Goal: Task Accomplishment & Management: Use online tool/utility

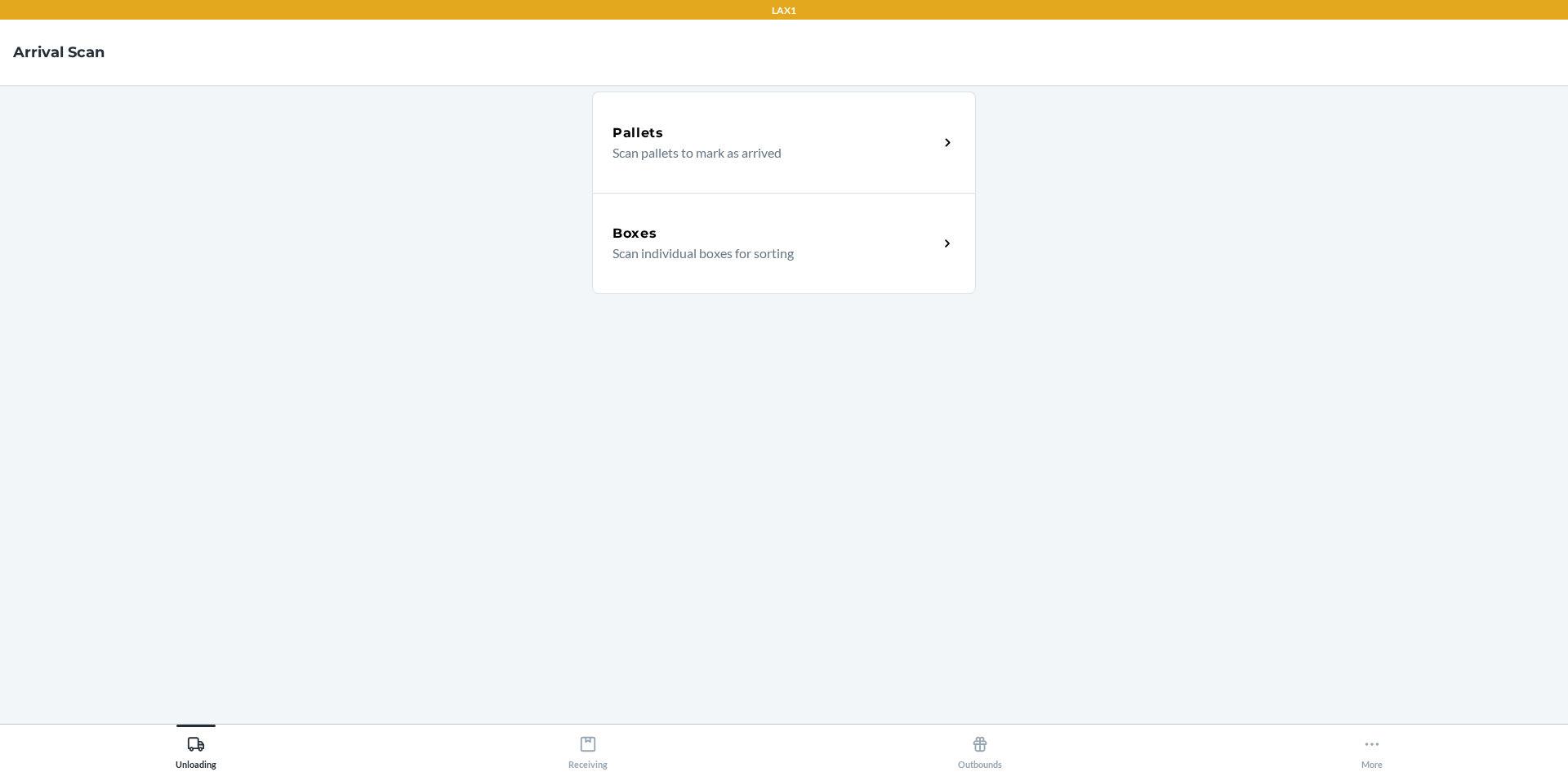
click at [749, 247] on p "Scan individual boxes for sorting" at bounding box center [768, 252] width 313 height 20
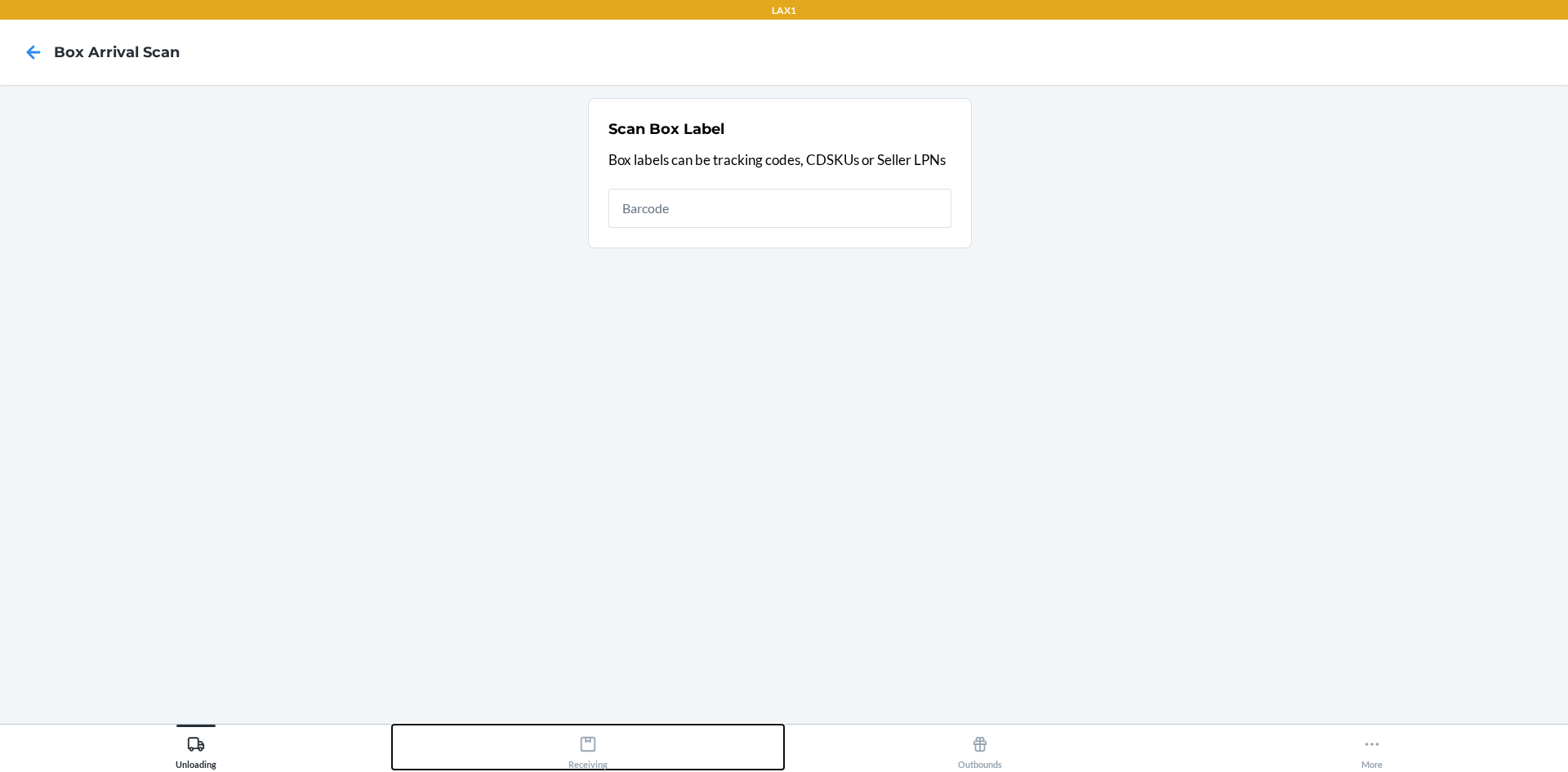
click at [590, 747] on icon at bounding box center [588, 744] width 18 height 18
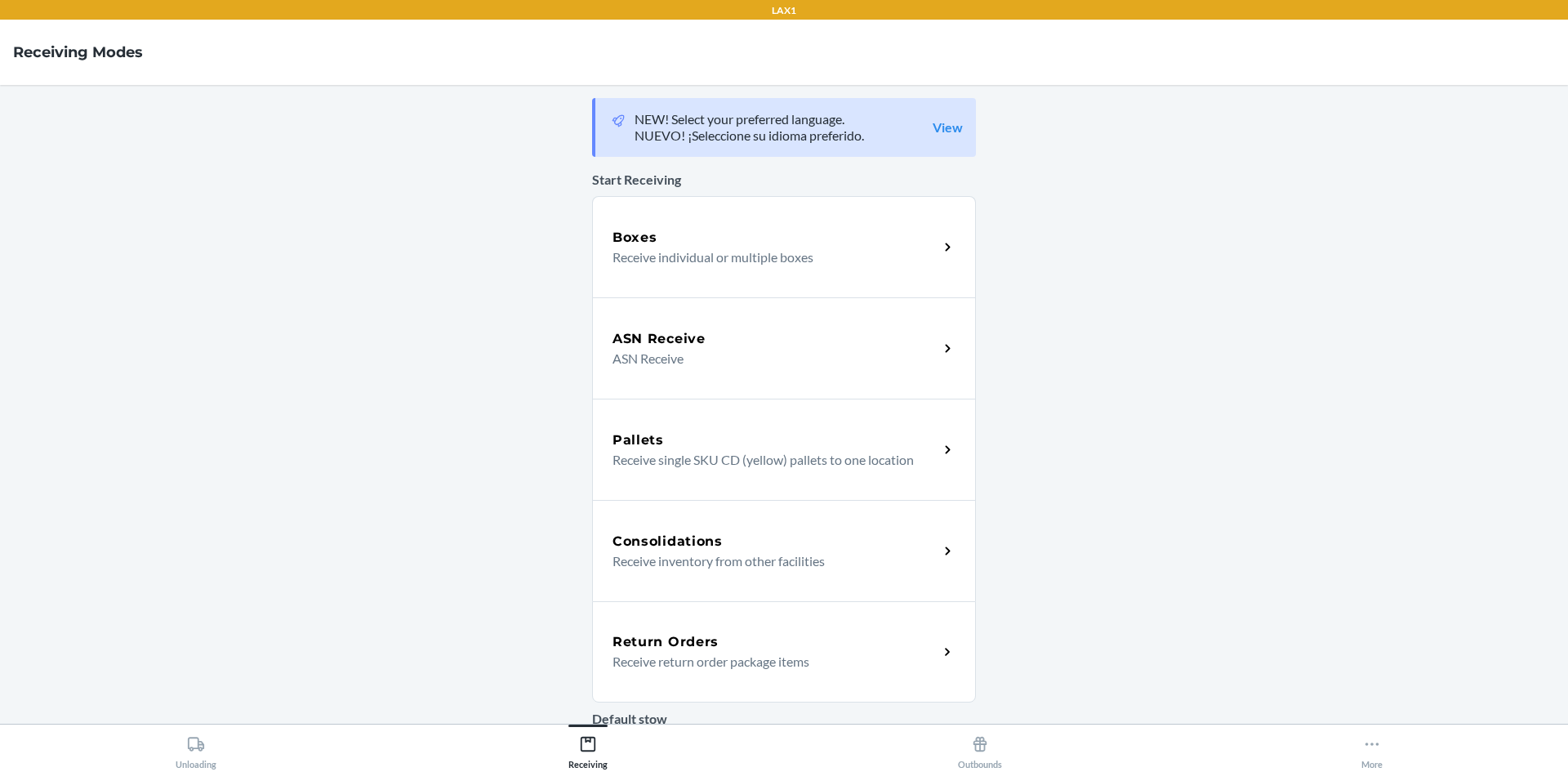
click at [737, 630] on div "Return Orders Receive return order package items" at bounding box center [784, 651] width 384 height 102
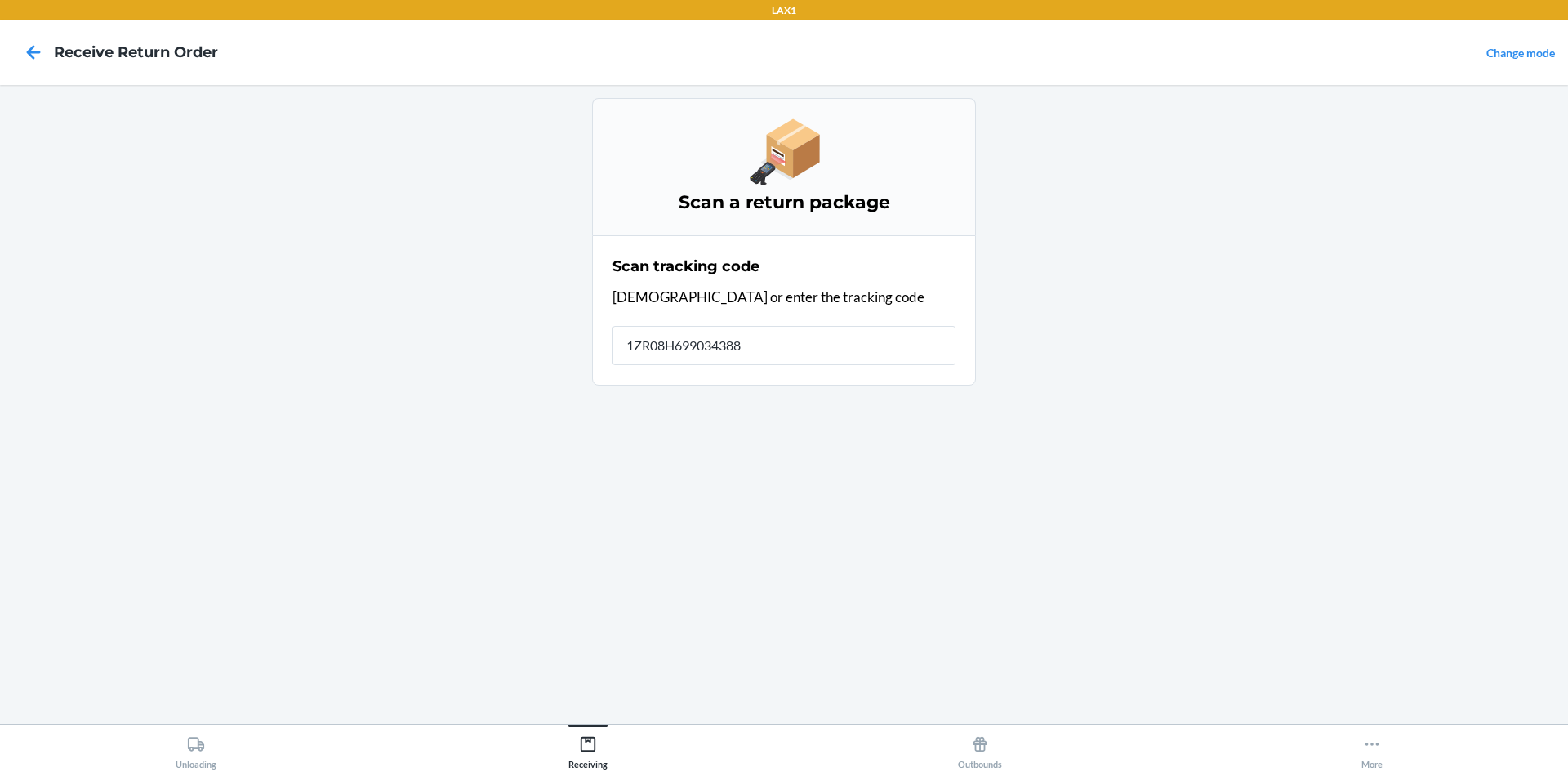
type input "1ZR08H6990343885"
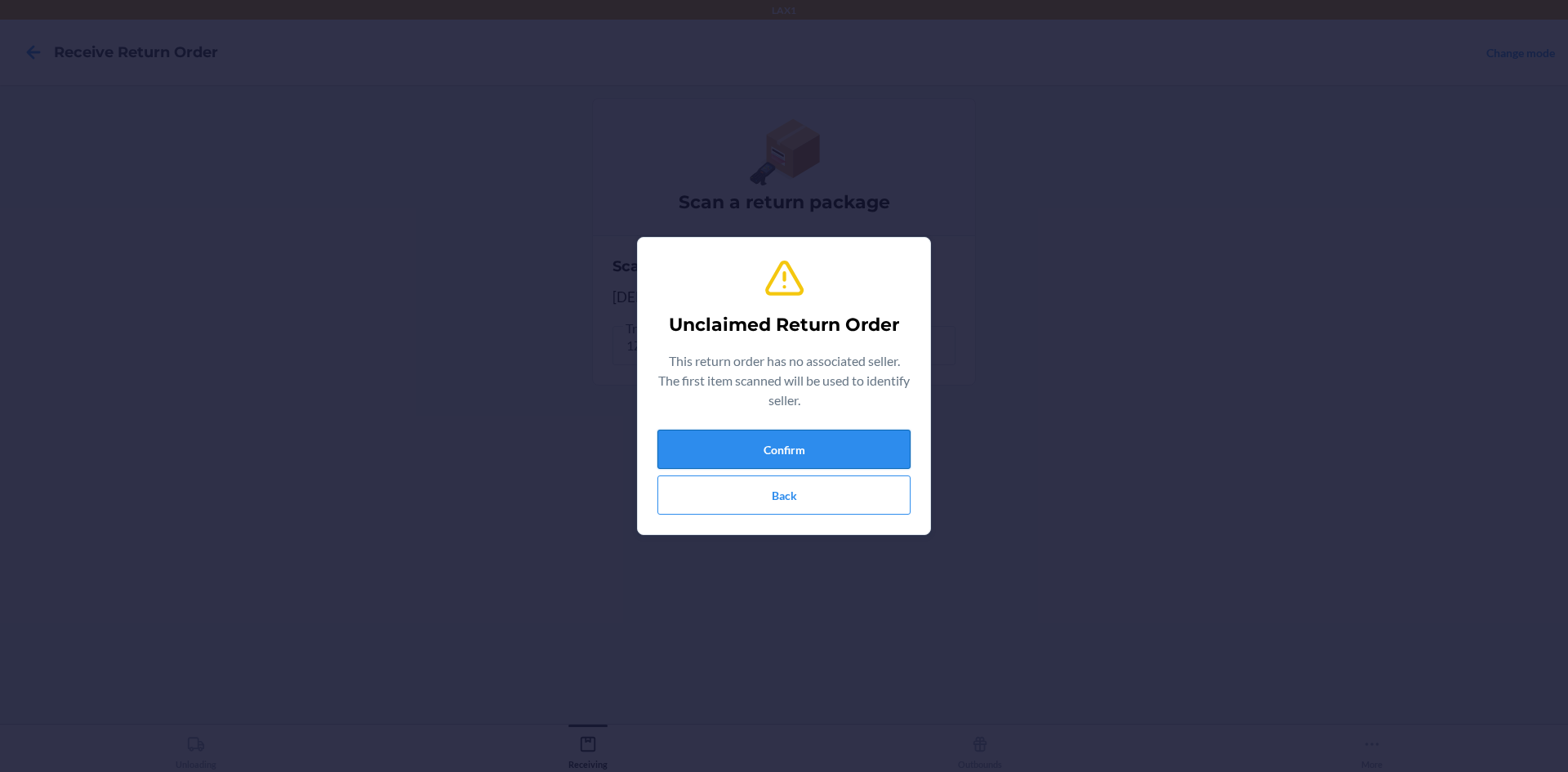
click at [804, 434] on button "Confirm" at bounding box center [784, 449] width 253 height 40
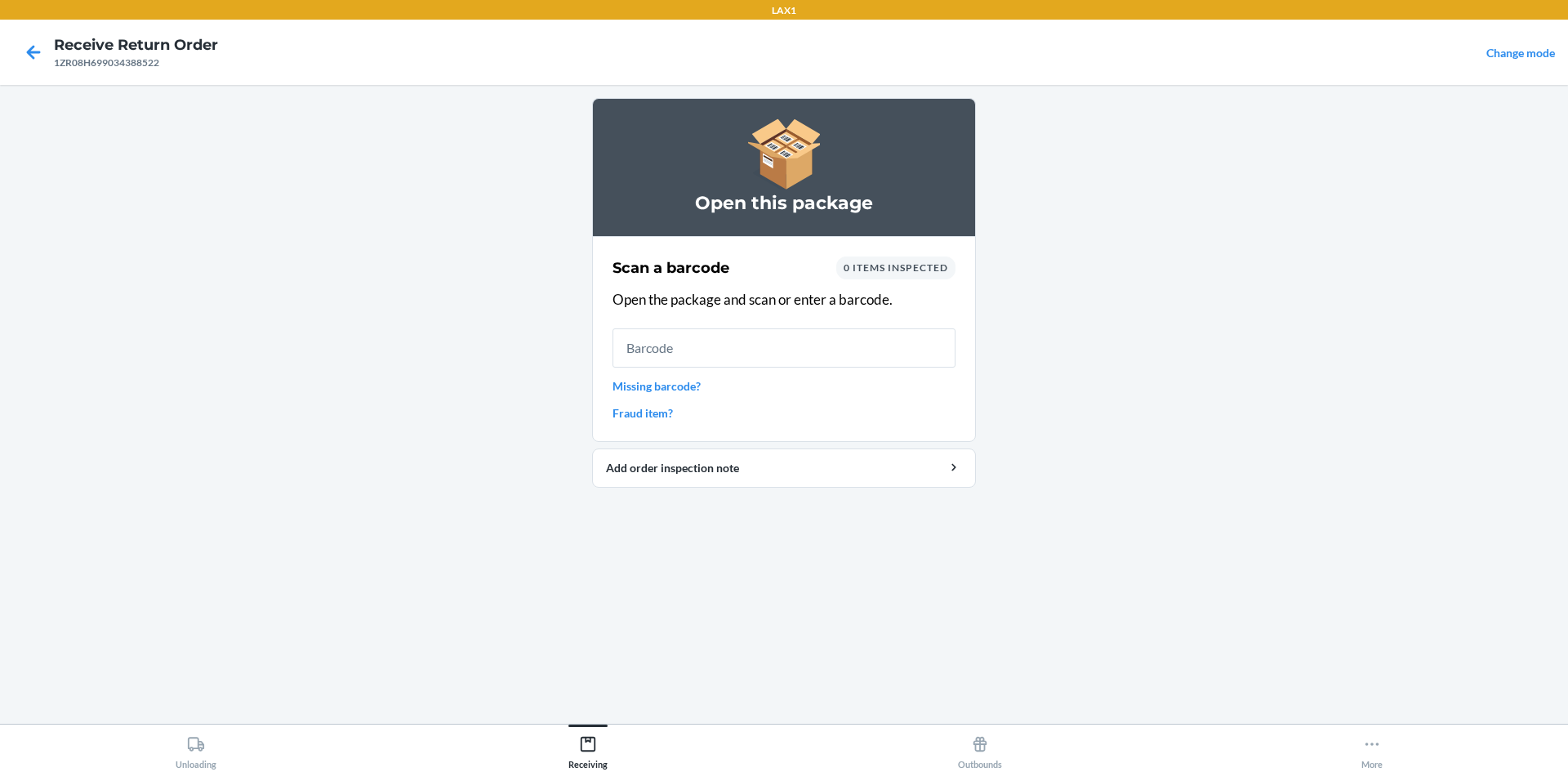
click at [667, 379] on link "Missing barcode?" at bounding box center [784, 386] width 343 height 17
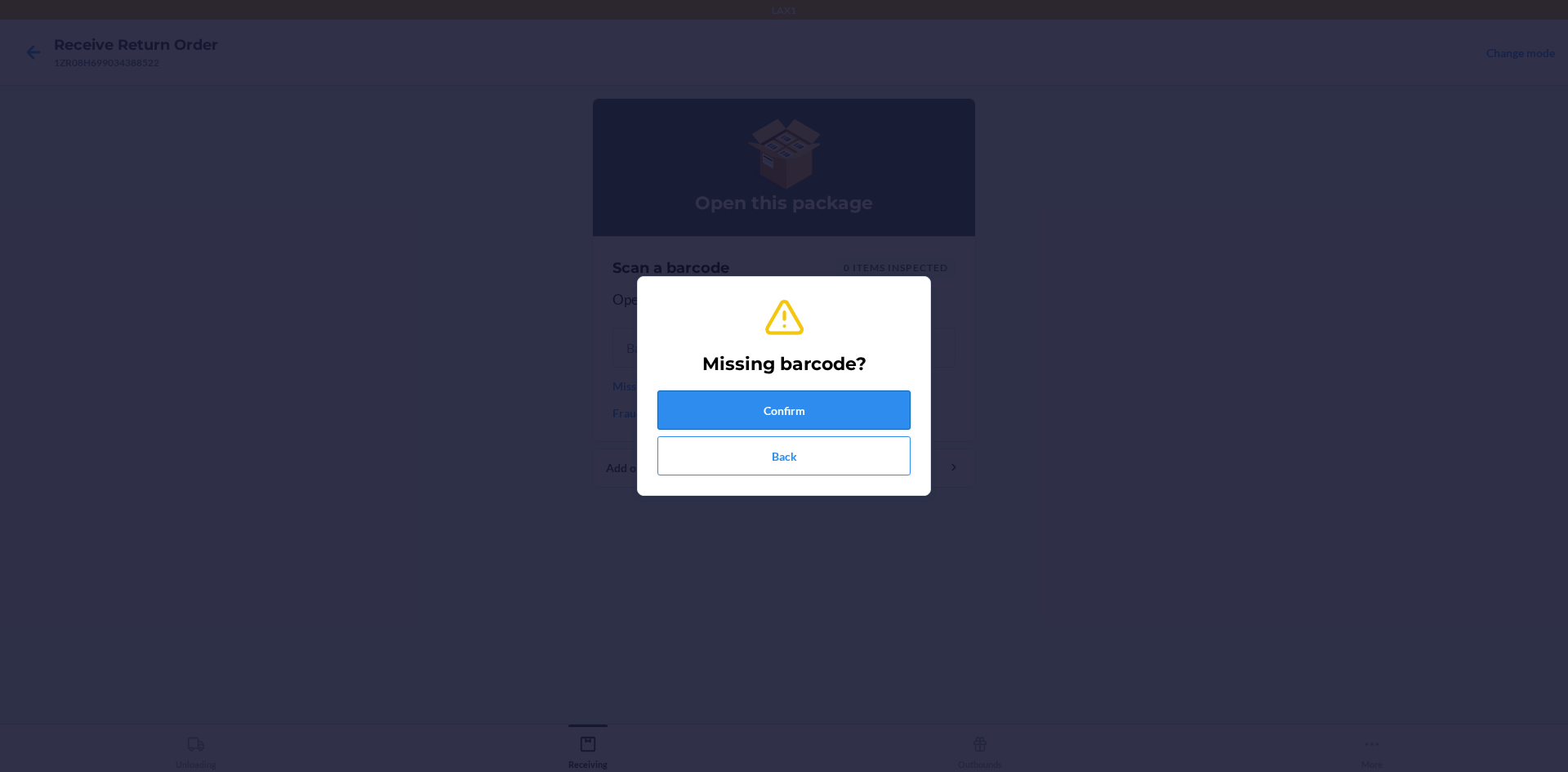
click at [716, 396] on button "Confirm" at bounding box center [784, 410] width 253 height 40
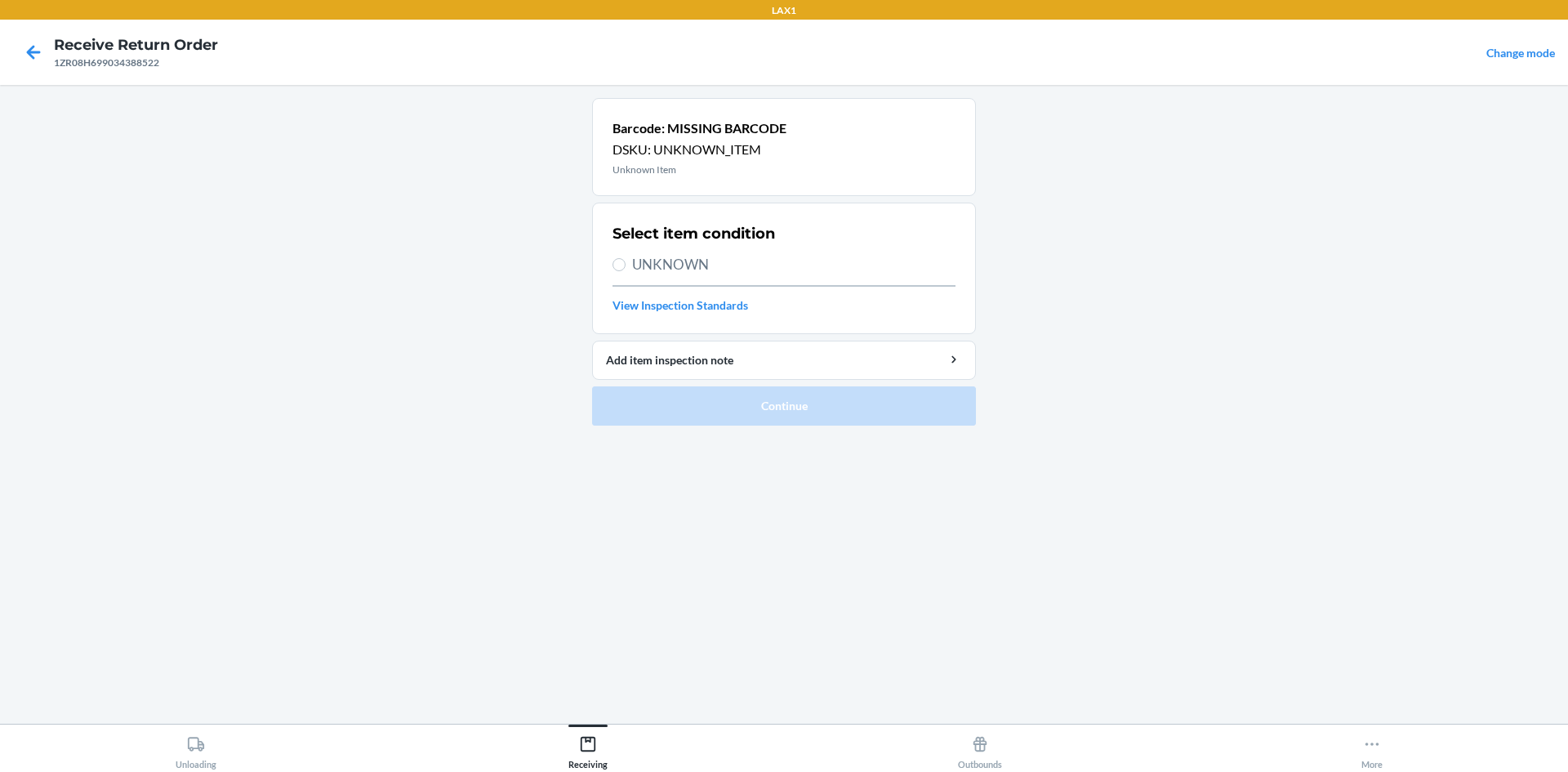
click at [635, 259] on span "UNKNOWN" at bounding box center [793, 265] width 323 height 22
click at [625, 259] on input "UNKNOWN" at bounding box center [619, 265] width 13 height 13
radio input "true"
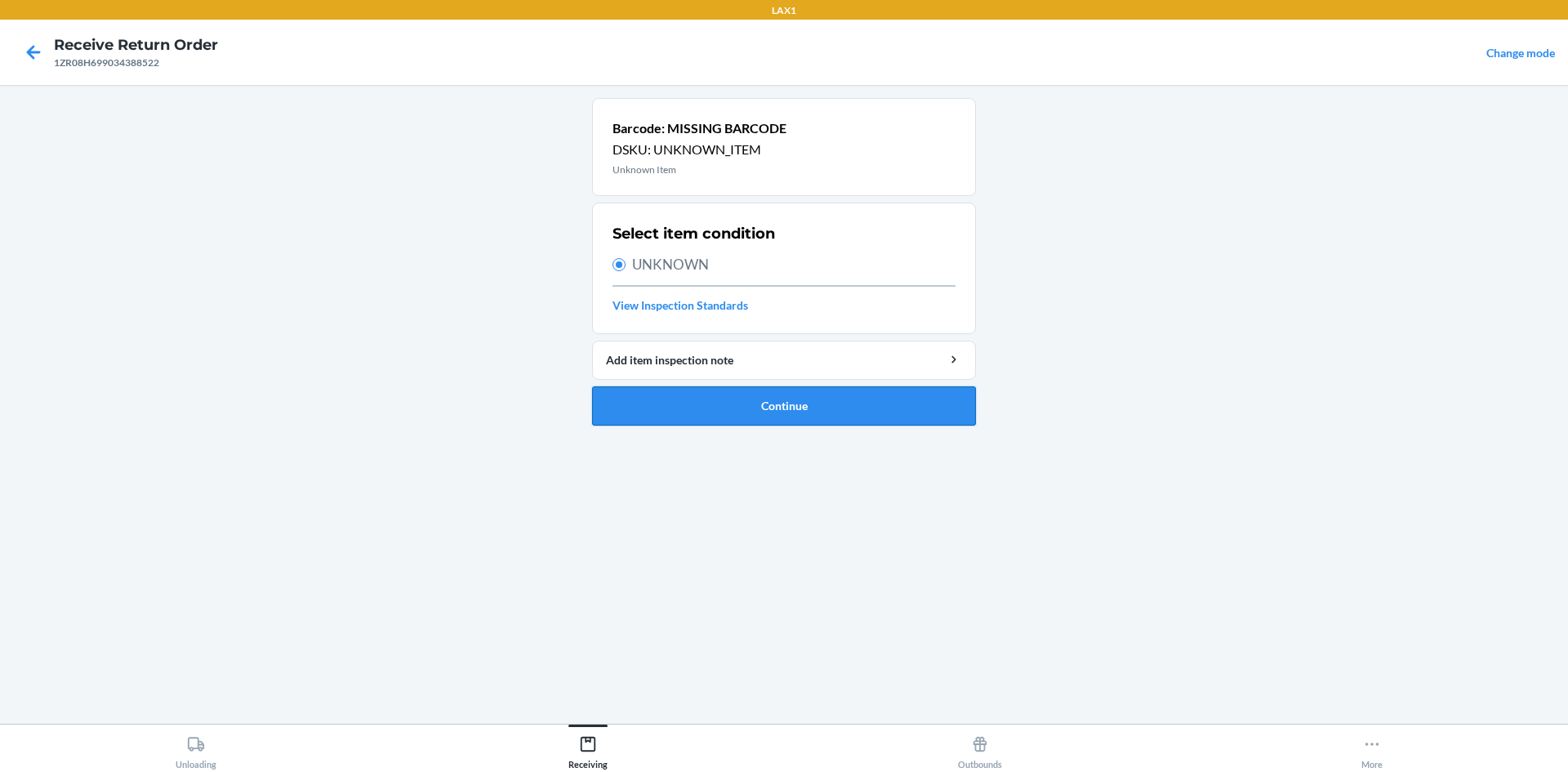
click at [749, 401] on button "Continue" at bounding box center [784, 406] width 384 height 40
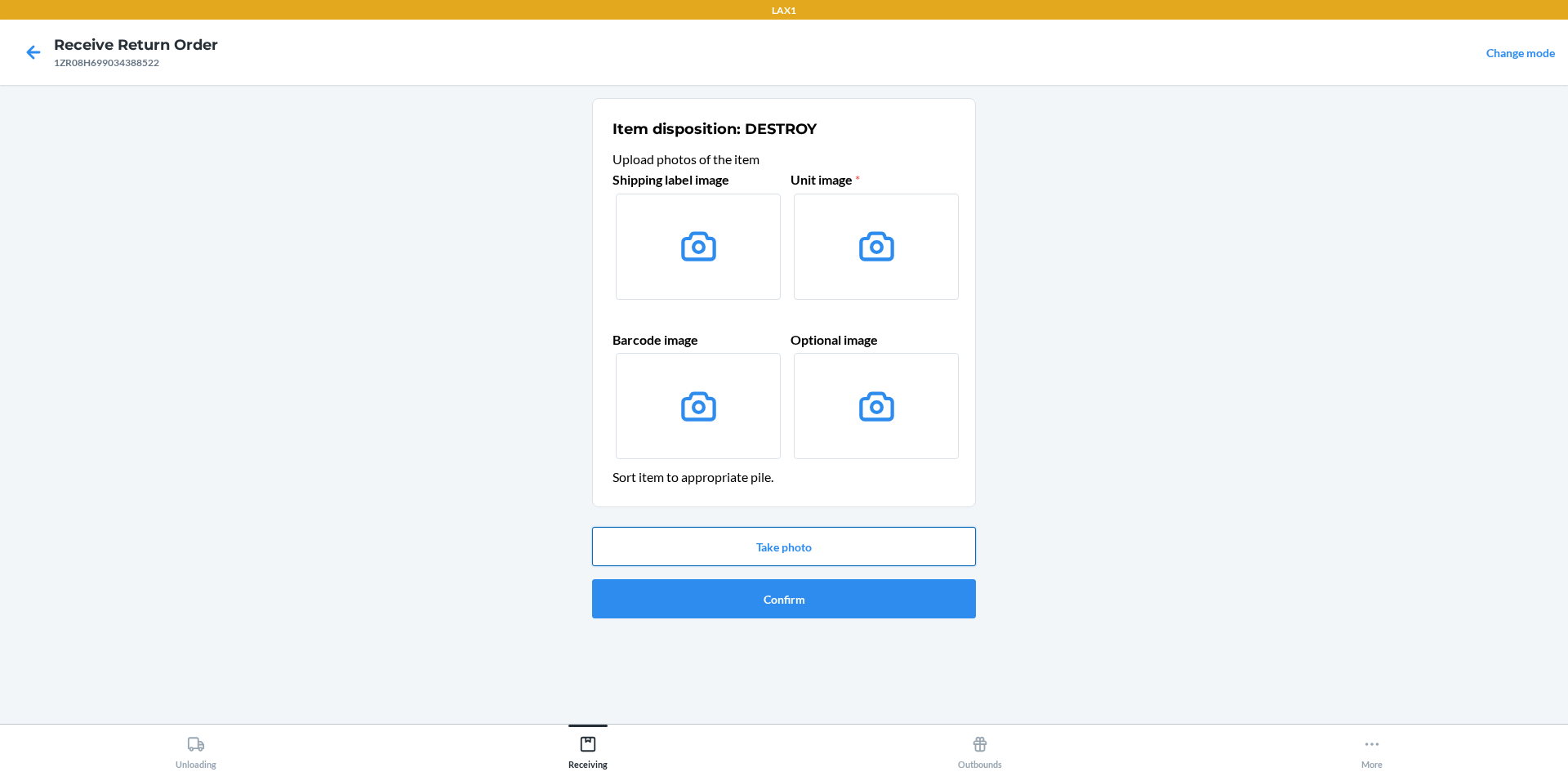
click at [764, 539] on button "Take photo" at bounding box center [784, 546] width 384 height 40
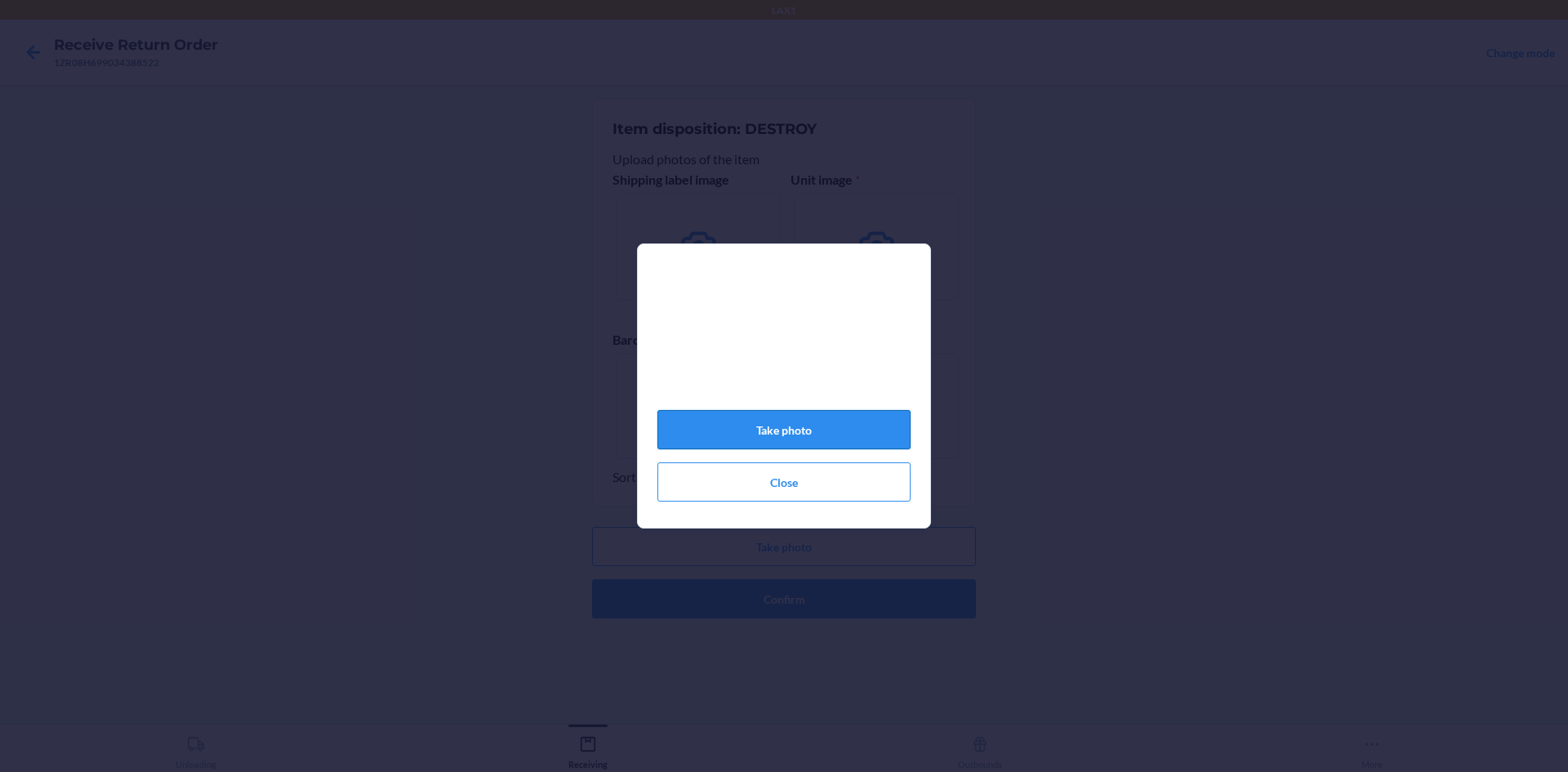
click at [791, 427] on button "Take photo" at bounding box center [784, 429] width 253 height 40
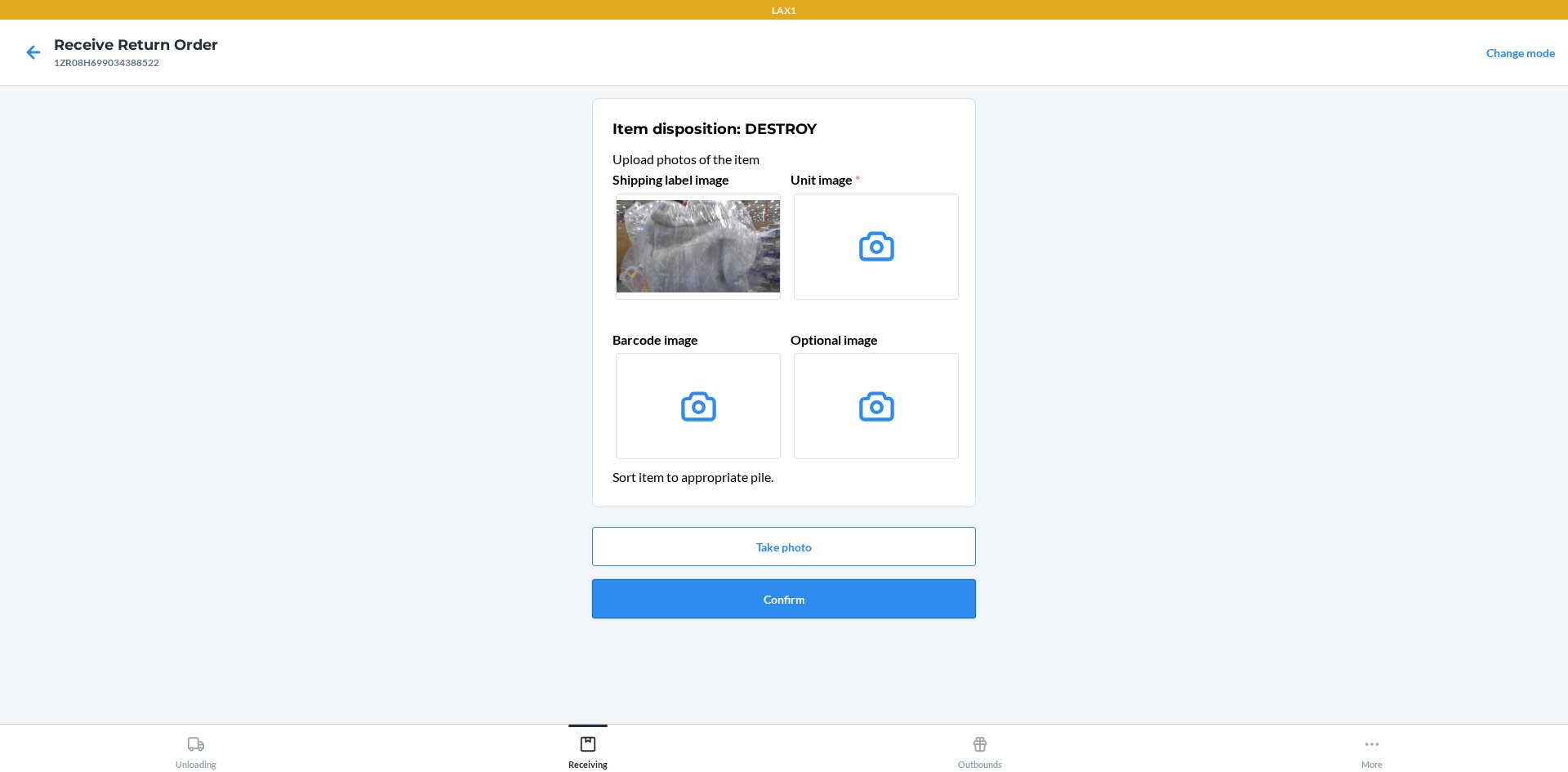
click at [816, 596] on button "Confirm" at bounding box center [784, 599] width 384 height 40
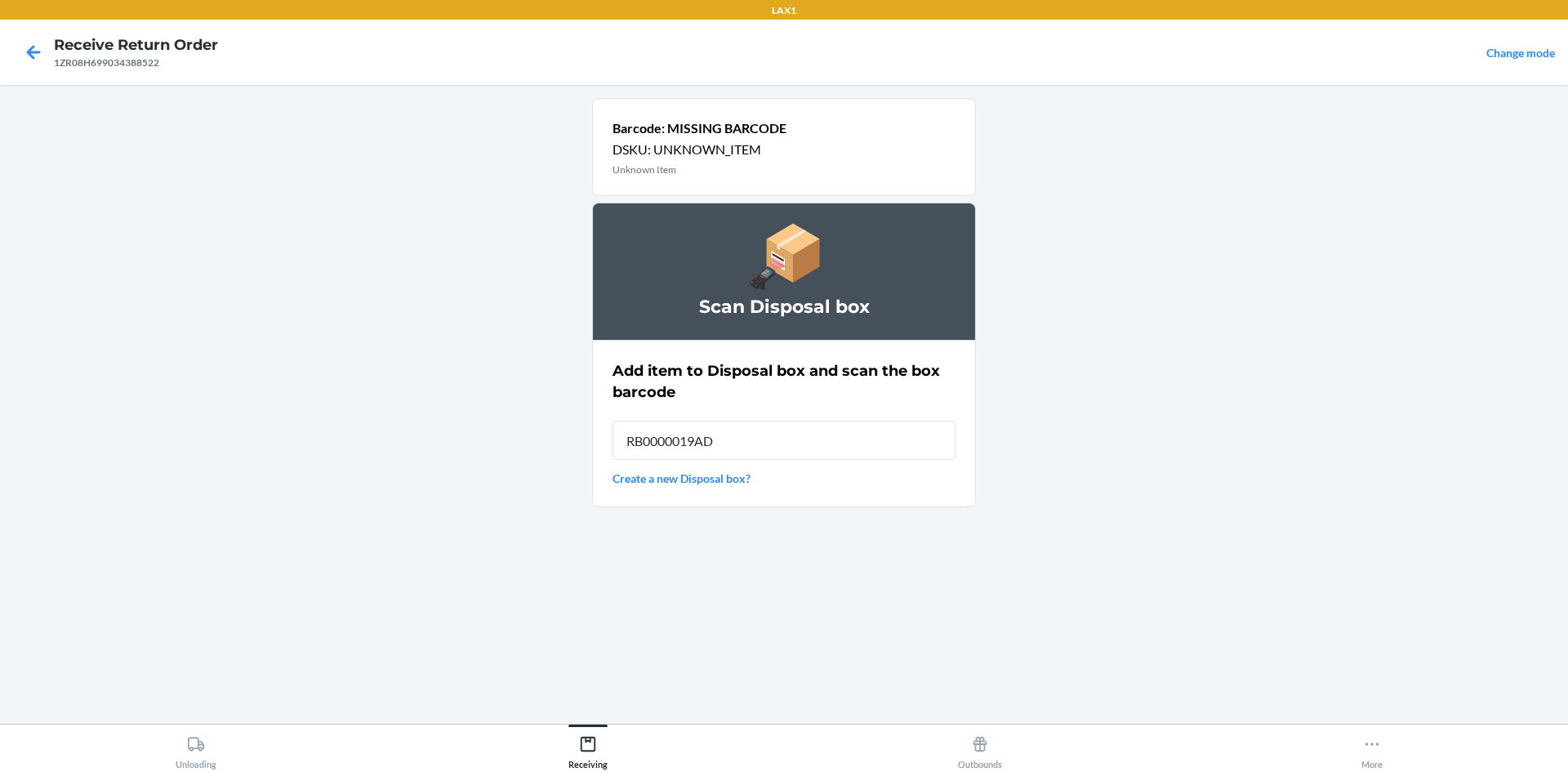
type input "RB0000019AD"
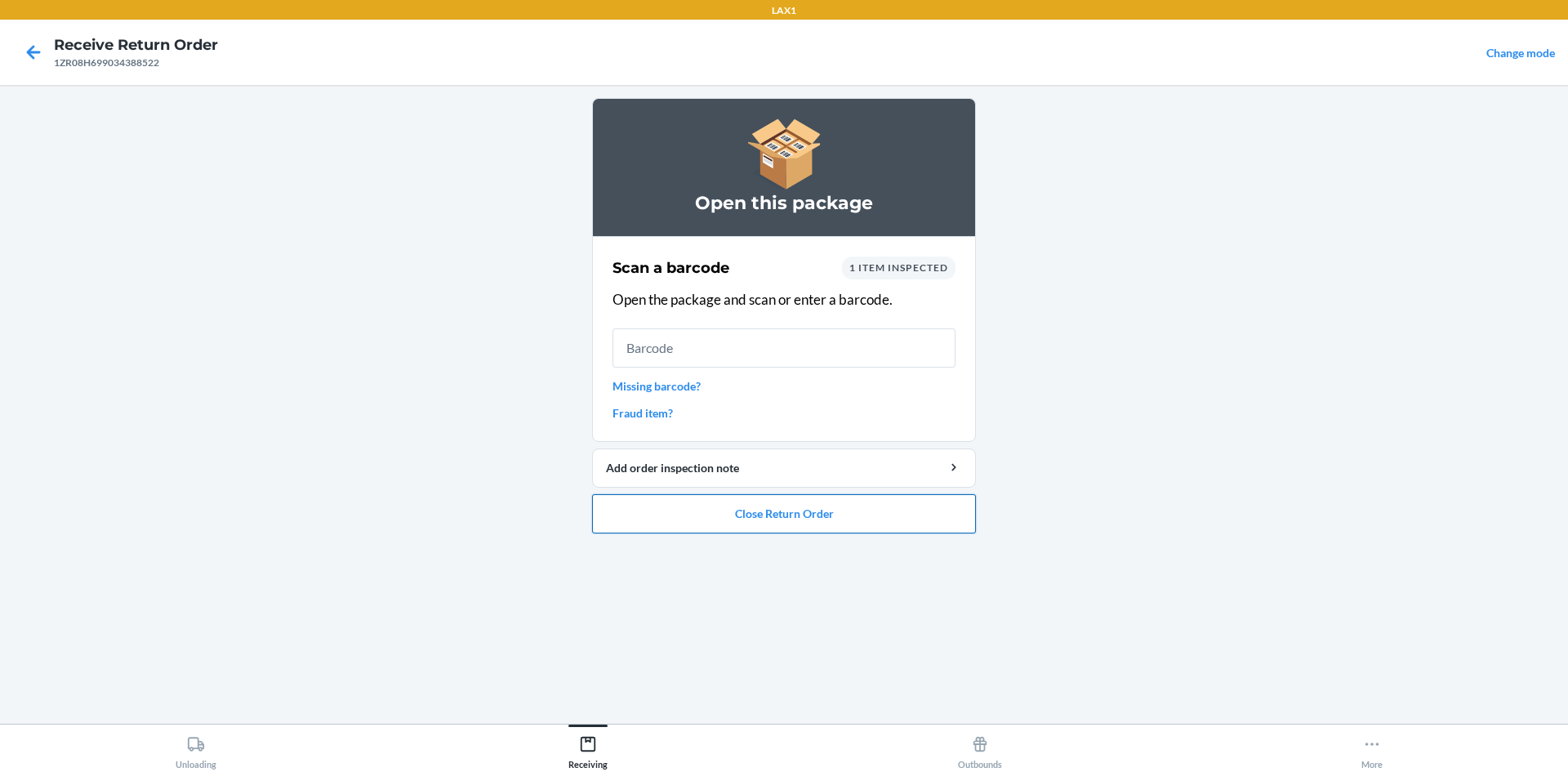
click at [793, 517] on button "Close Return Order" at bounding box center [784, 514] width 384 height 40
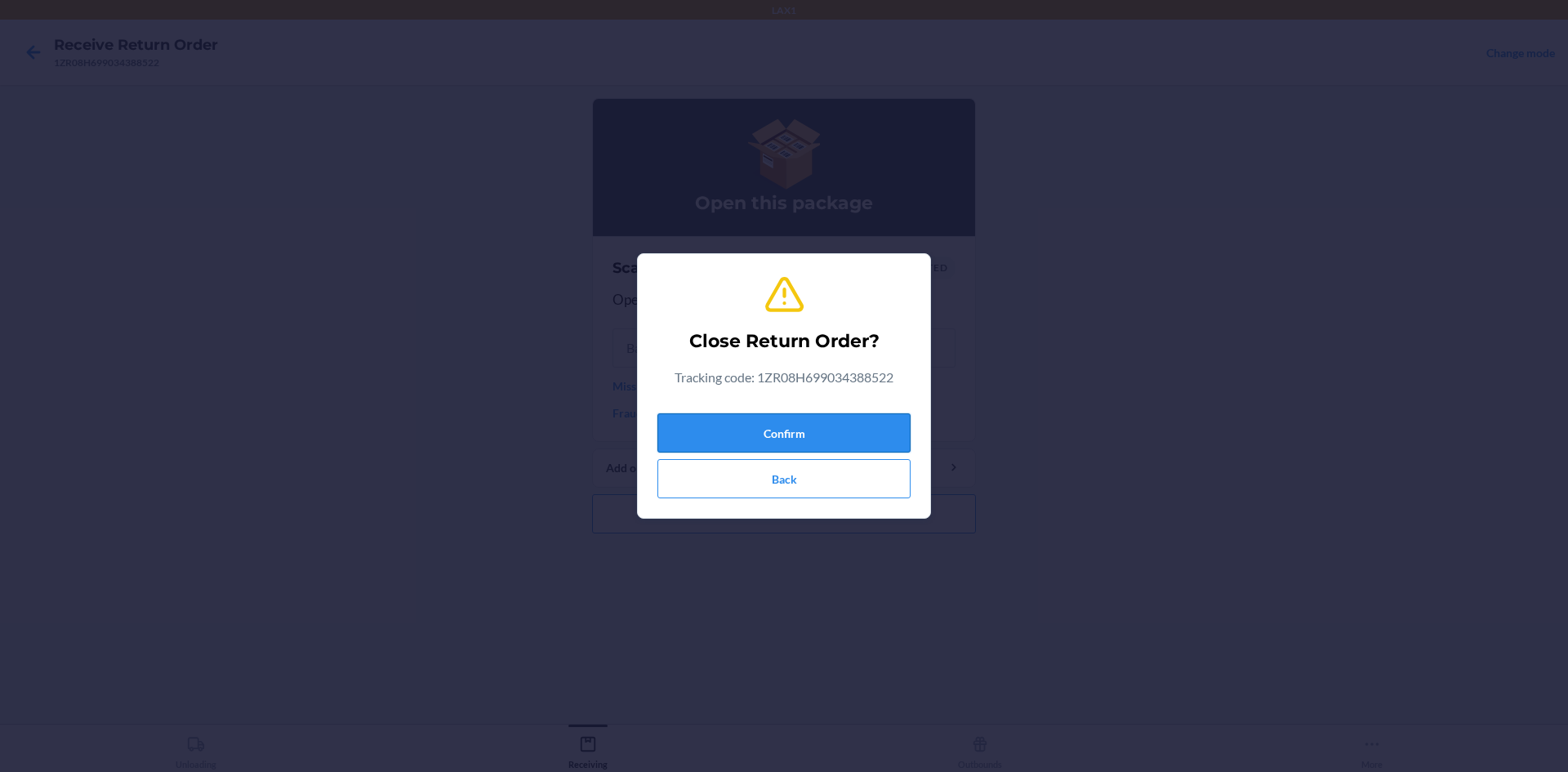
click at [803, 435] on button "Confirm" at bounding box center [784, 433] width 253 height 40
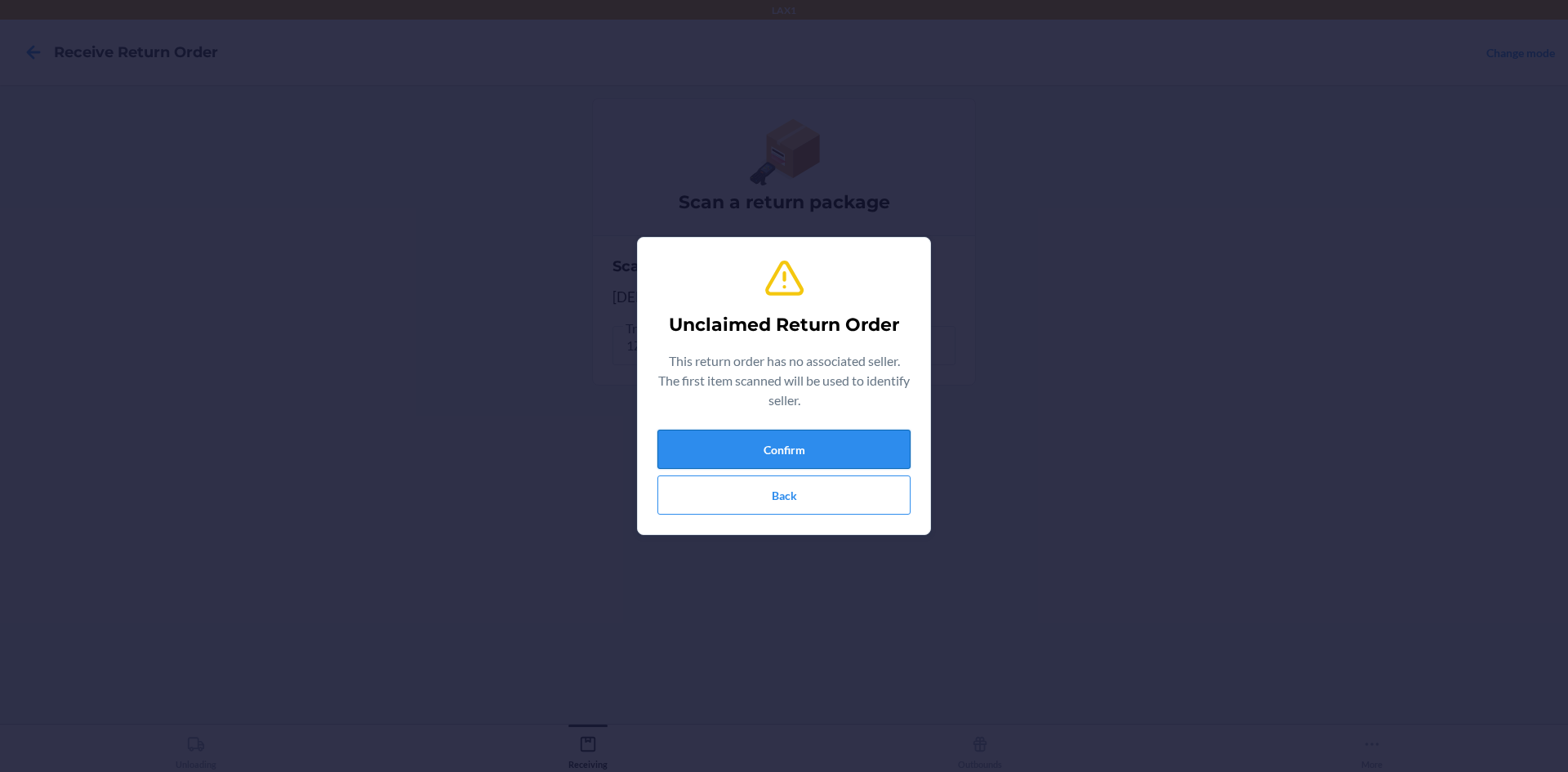
drag, startPoint x: 758, startPoint y: 425, endPoint x: 779, endPoint y: 452, distance: 34.2
click at [766, 440] on div "Unclaimed Return Order This return order has no associated seller. The first it…" at bounding box center [784, 385] width 253 height 270
click at [779, 452] on button "Confirm" at bounding box center [784, 449] width 253 height 40
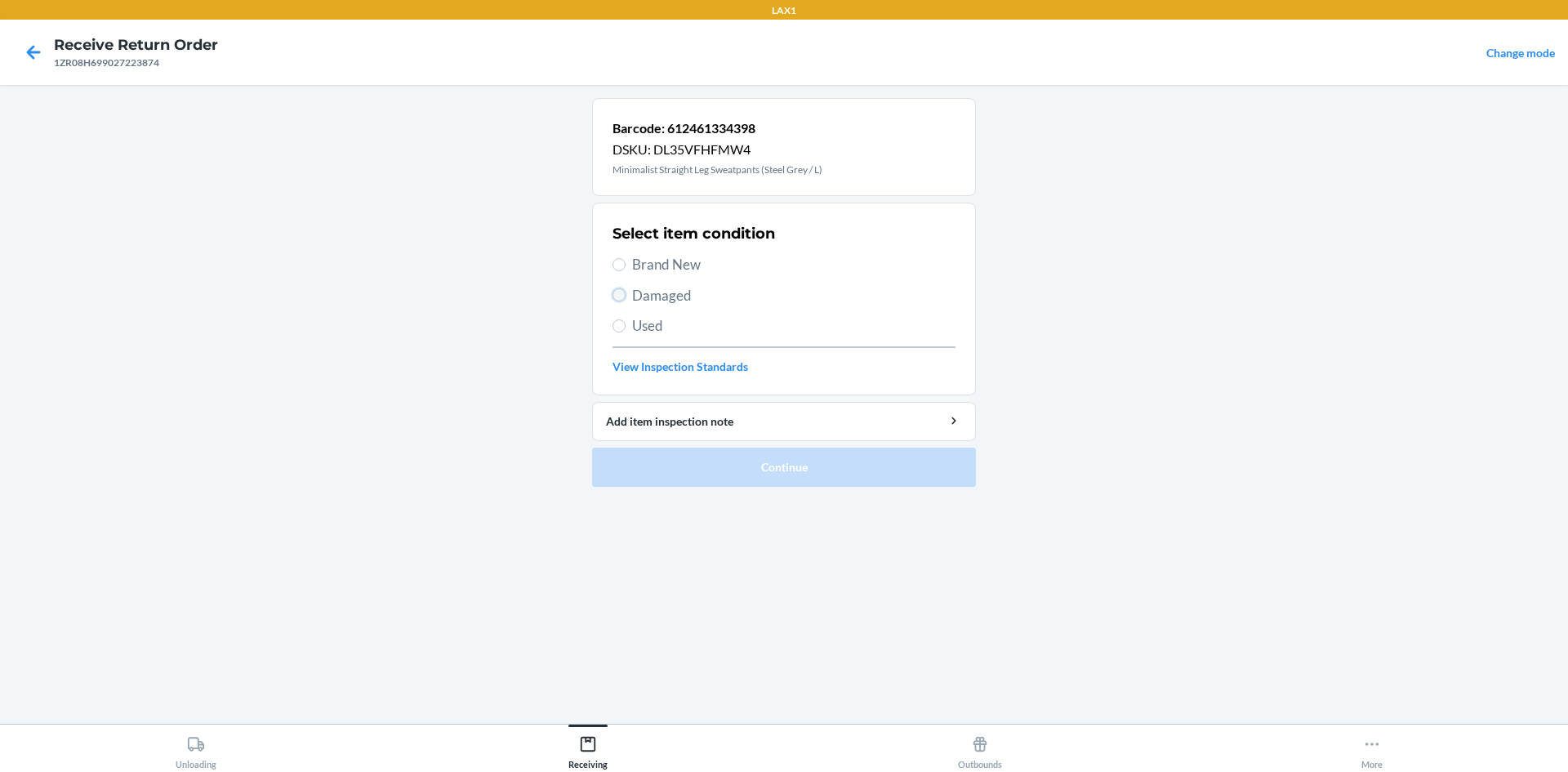
click at [623, 297] on input "Damaged" at bounding box center [619, 295] width 13 height 13
radio input "true"
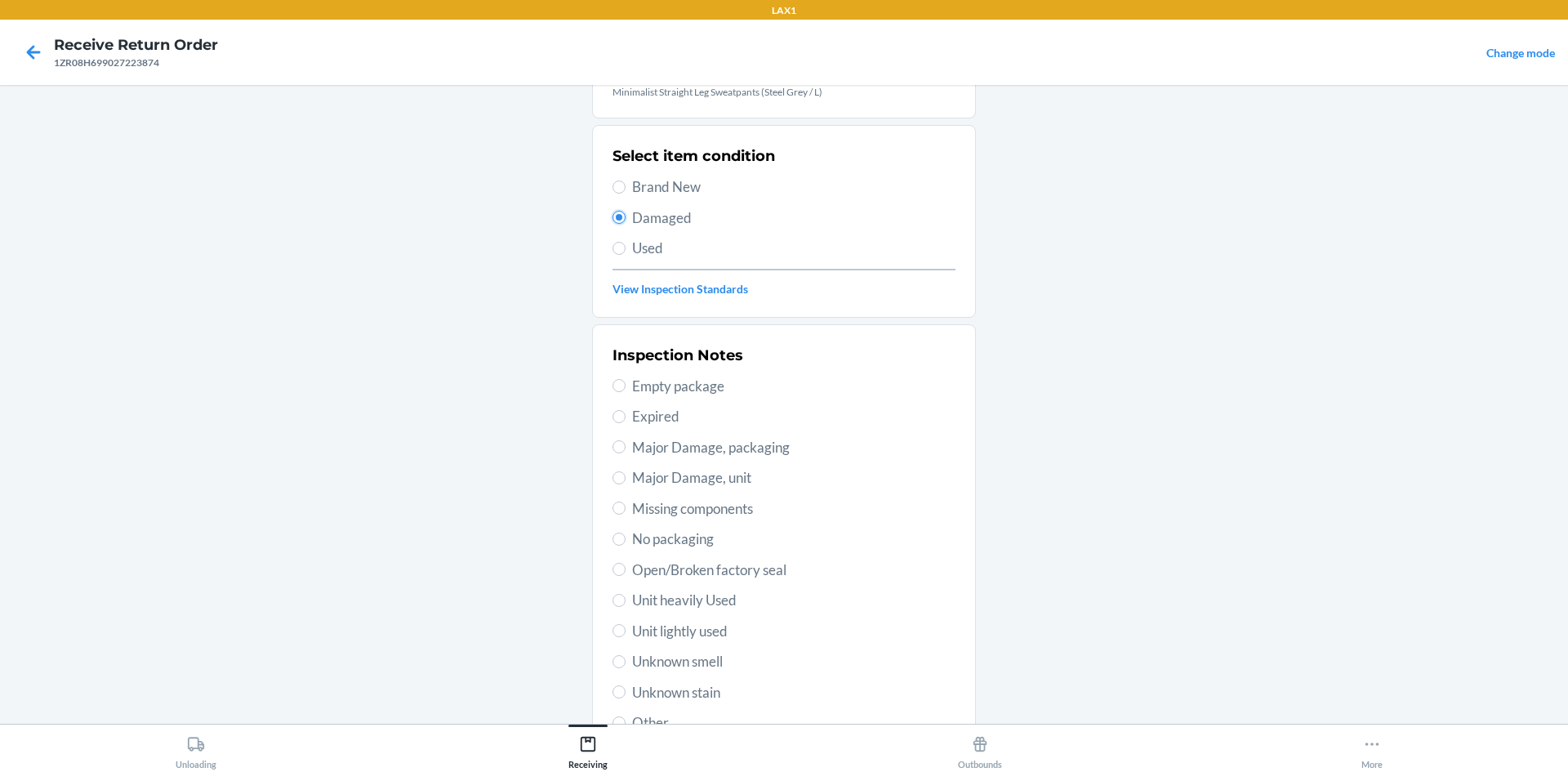
scroll to position [163, 0]
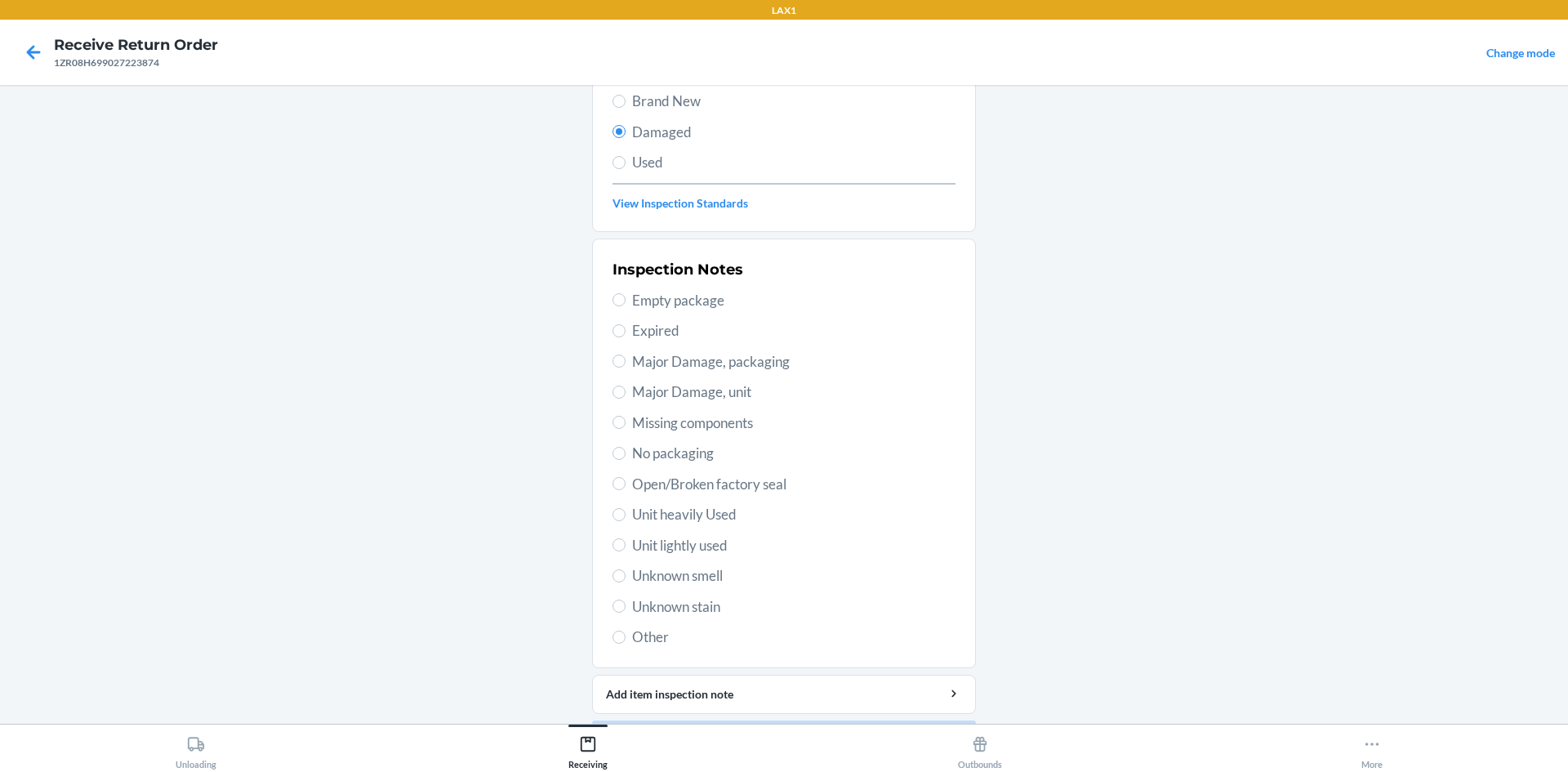
click at [677, 481] on span "Open/Broken factory seal" at bounding box center [793, 484] width 323 height 22
click at [625, 481] on input "Open/Broken factory seal" at bounding box center [619, 483] width 13 height 13
radio input "true"
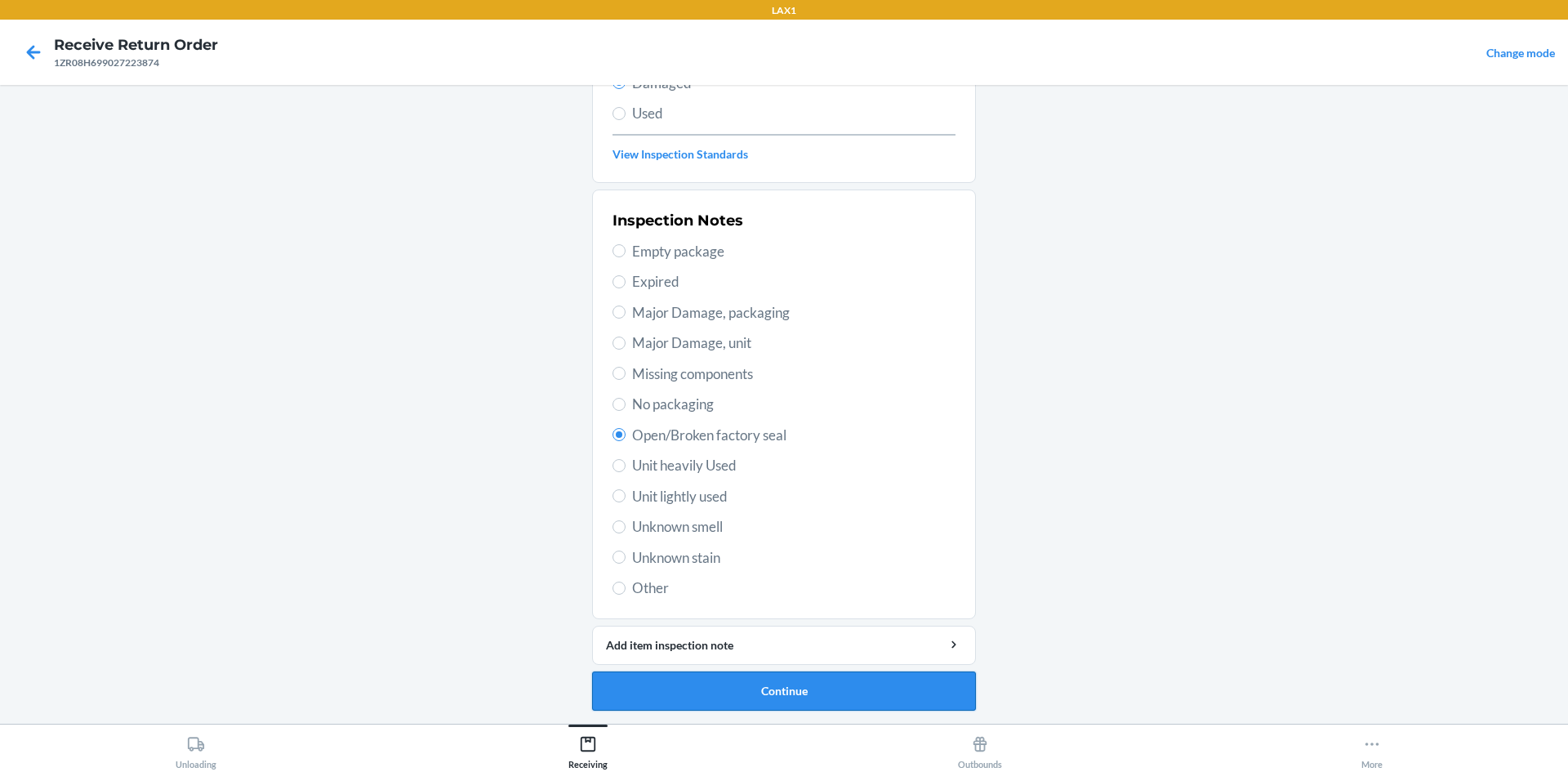
click at [818, 681] on button "Continue" at bounding box center [784, 691] width 384 height 40
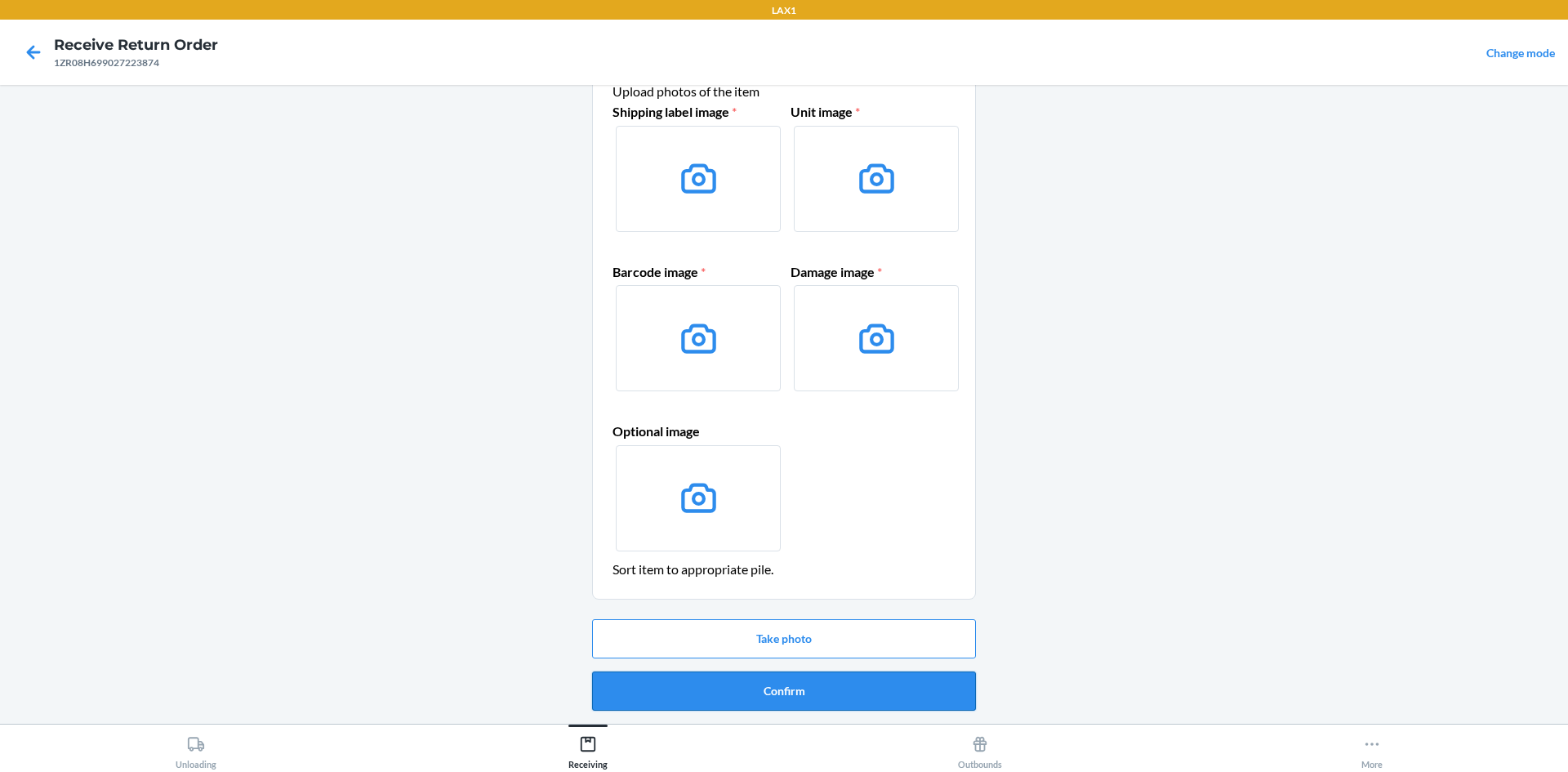
click at [821, 680] on button "Confirm" at bounding box center [784, 691] width 384 height 40
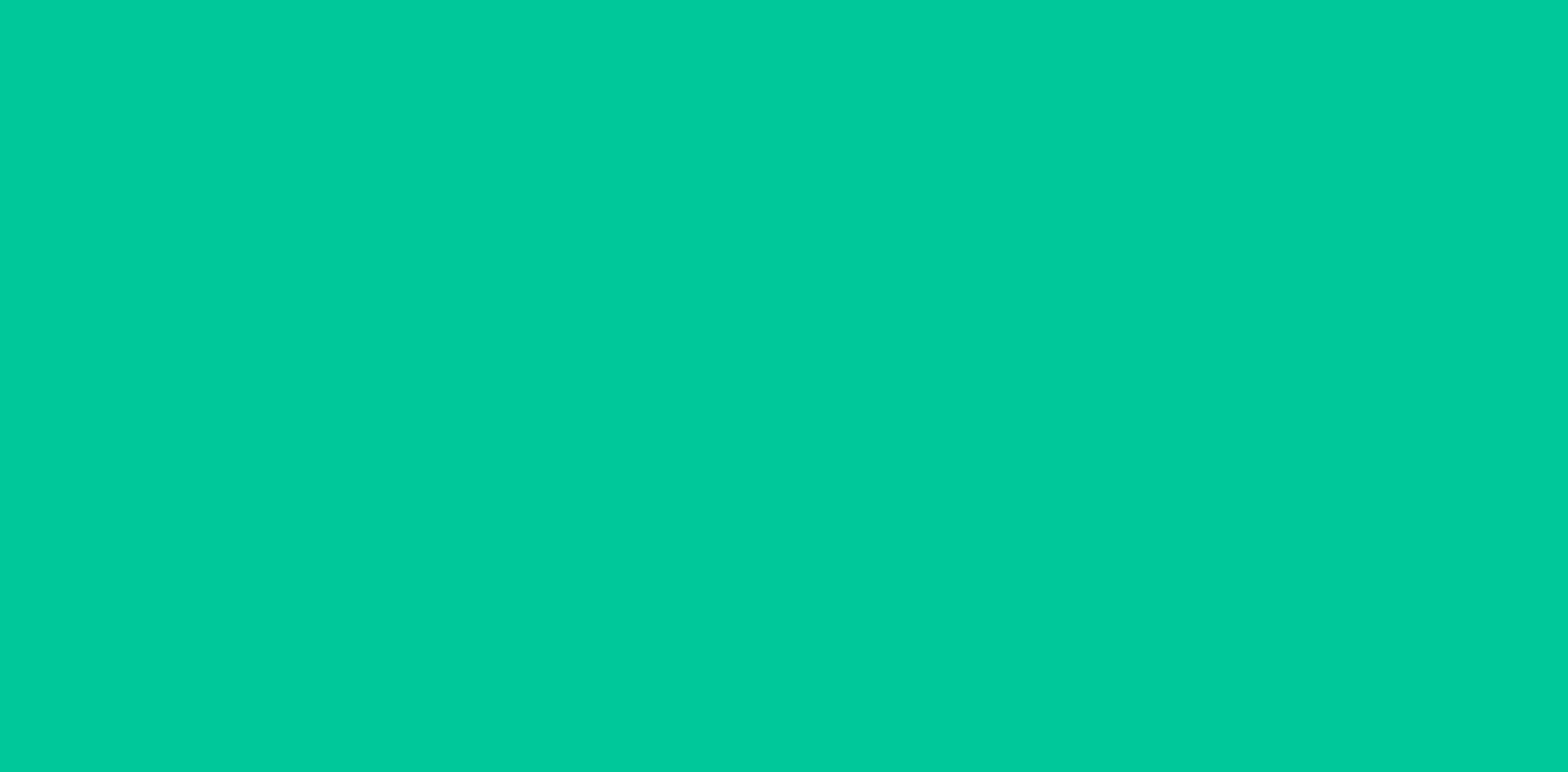
scroll to position [0, 0]
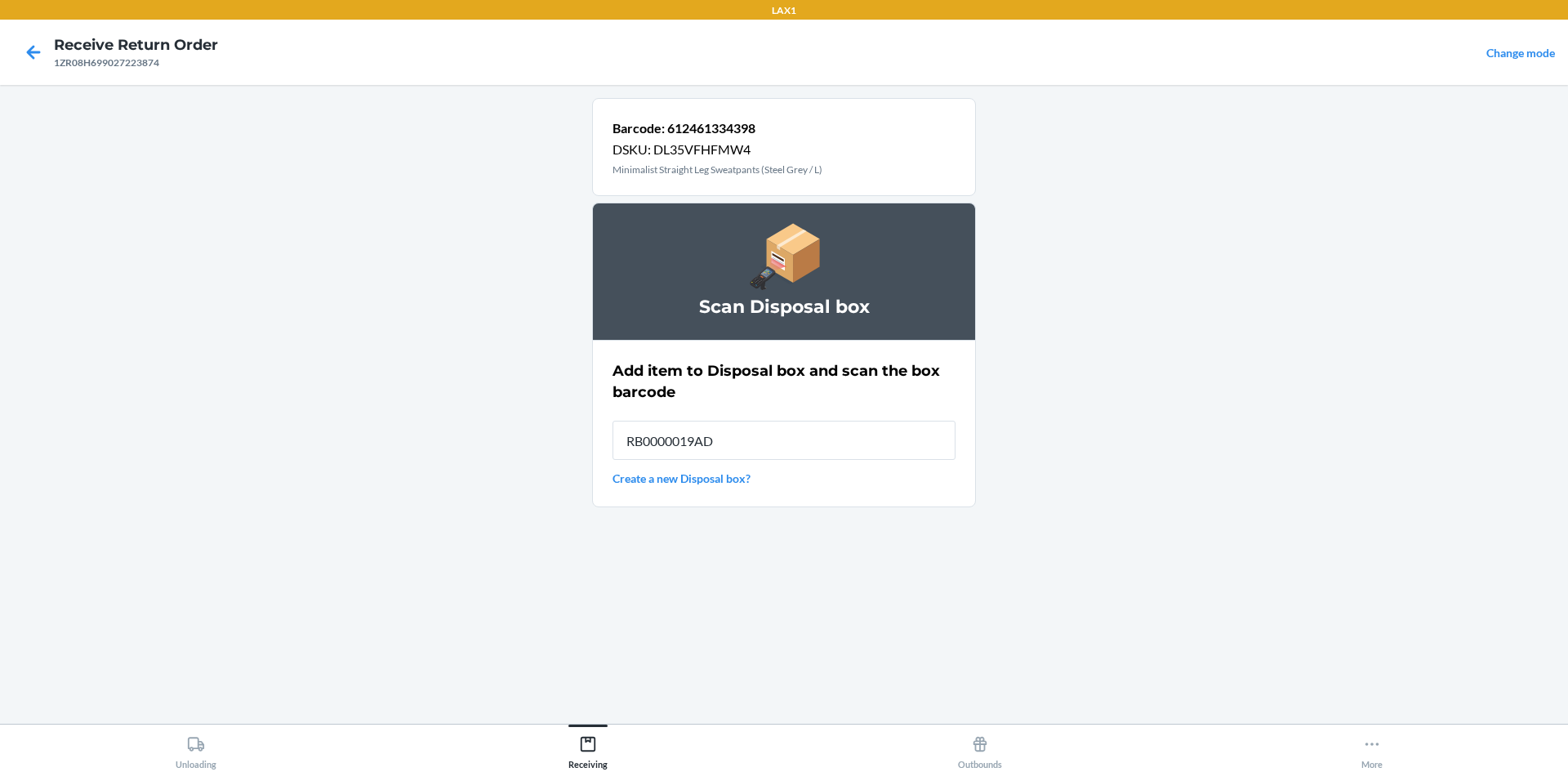
type input "RB0000019AD"
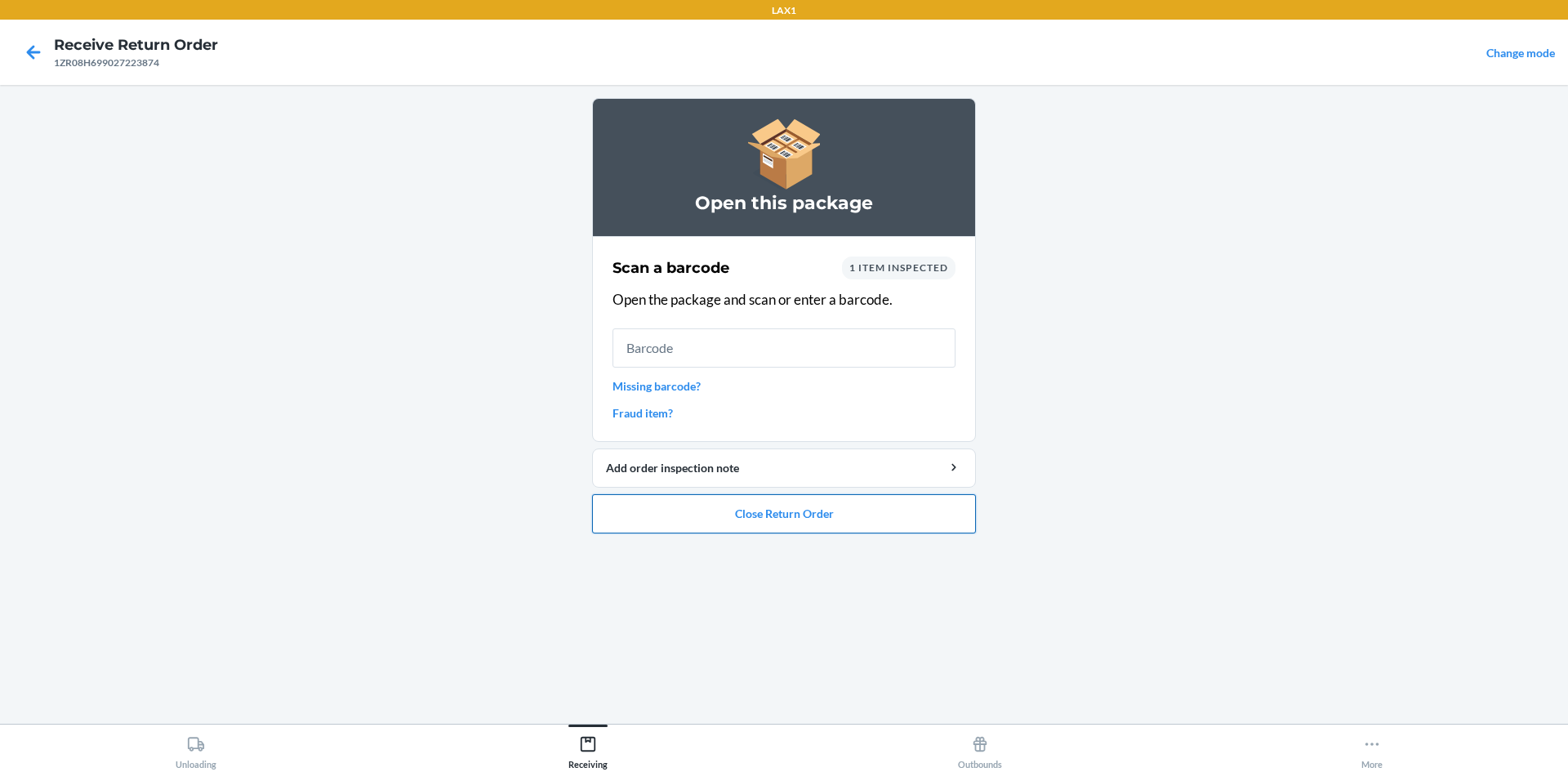
click at [822, 504] on button "Close Return Order" at bounding box center [784, 514] width 384 height 40
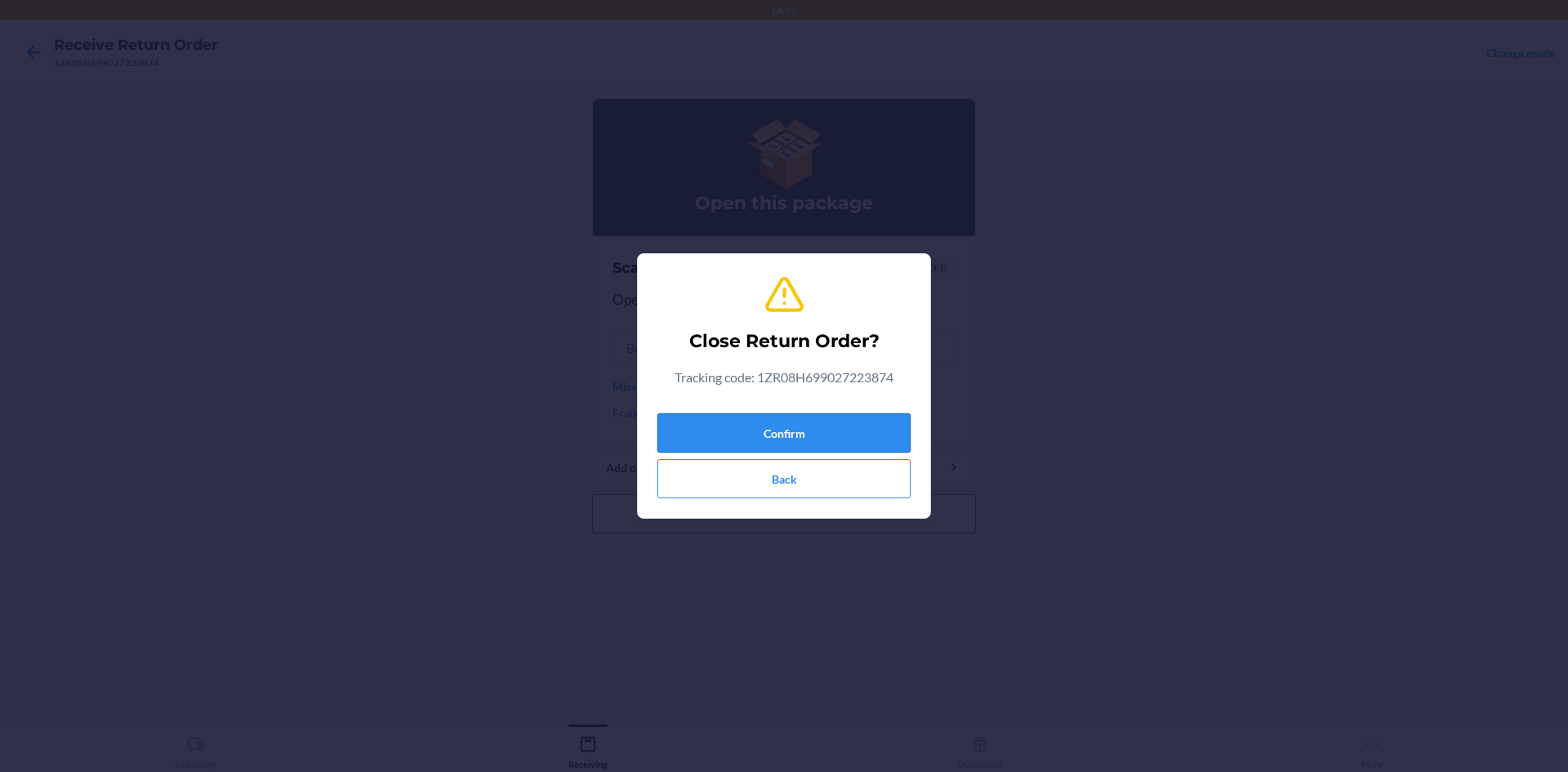
click at [833, 421] on button "Confirm" at bounding box center [784, 433] width 253 height 40
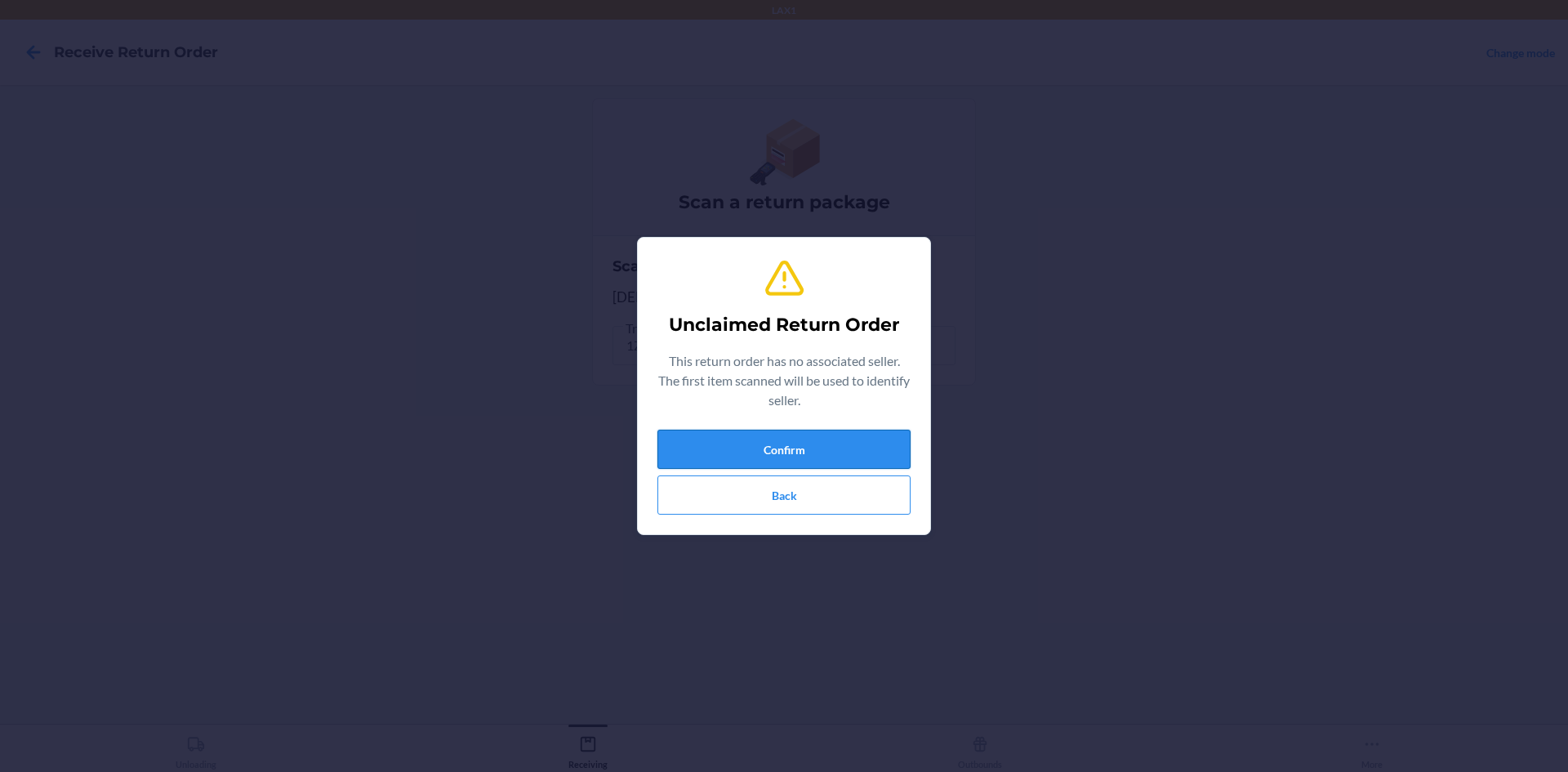
click at [783, 459] on button "Confirm" at bounding box center [784, 449] width 253 height 40
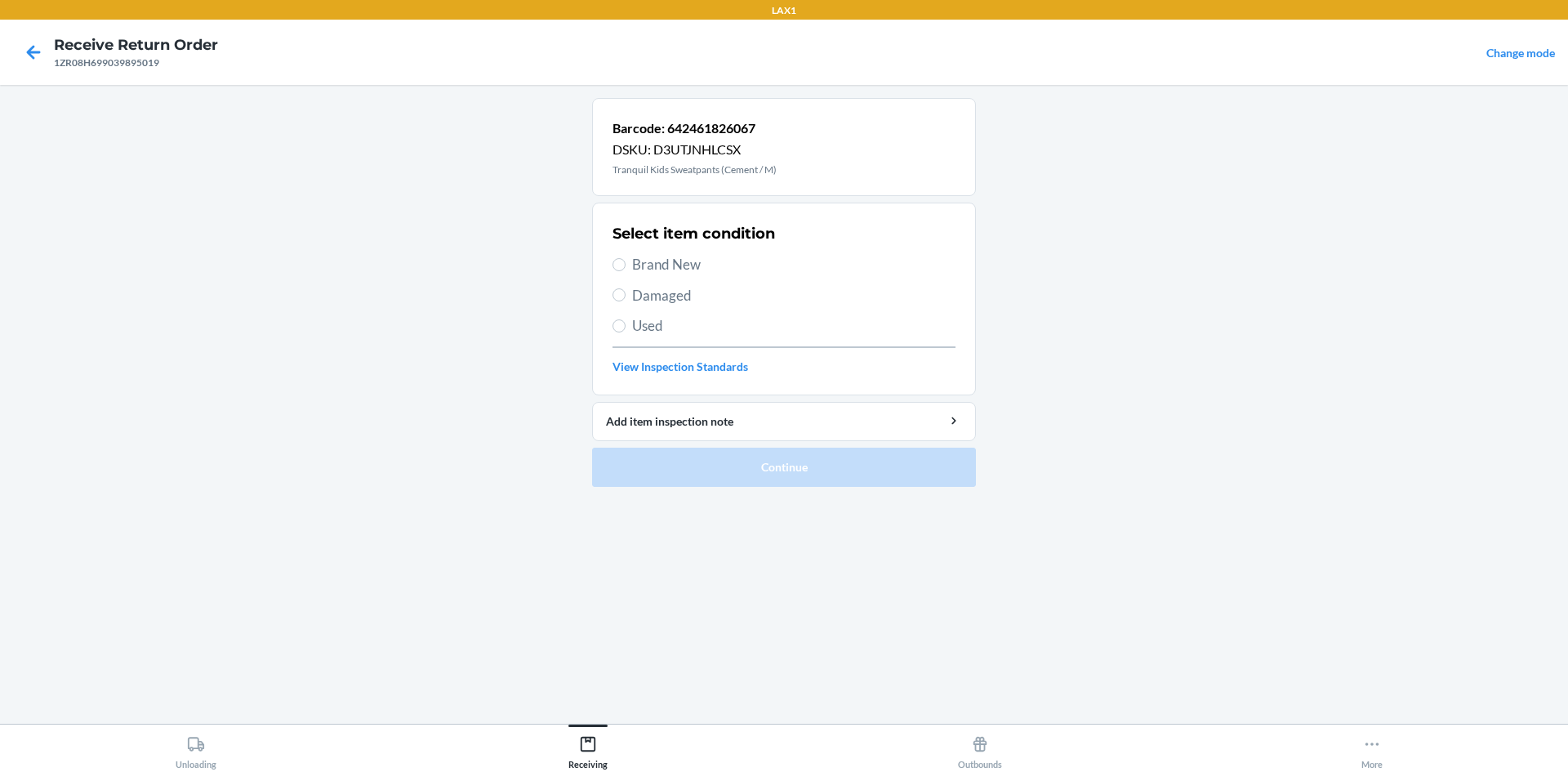
click at [659, 294] on span "Damaged" at bounding box center [793, 296] width 323 height 22
click at [625, 294] on input "Damaged" at bounding box center [619, 295] width 13 height 13
radio input "true"
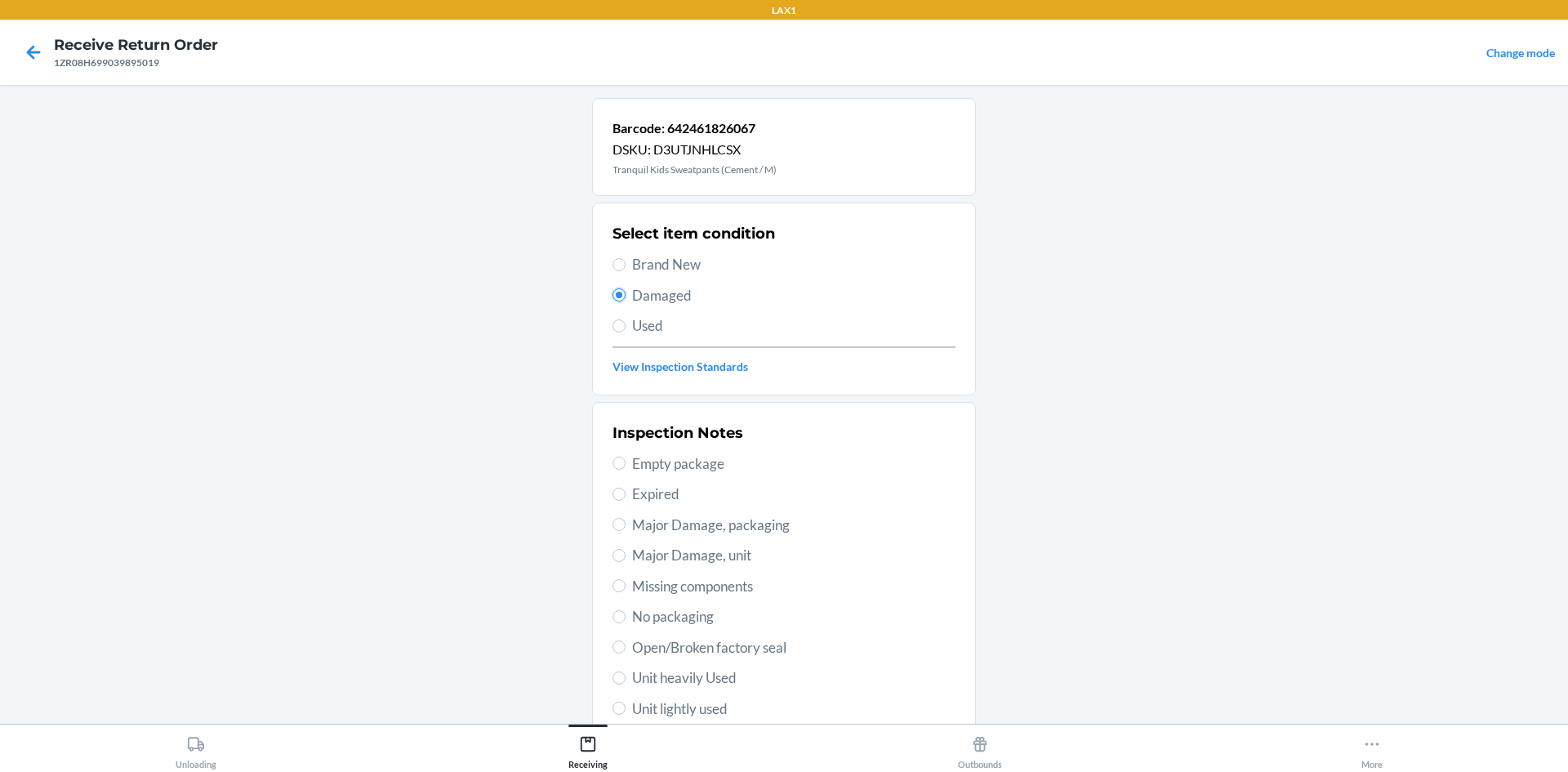
scroll to position [212, 0]
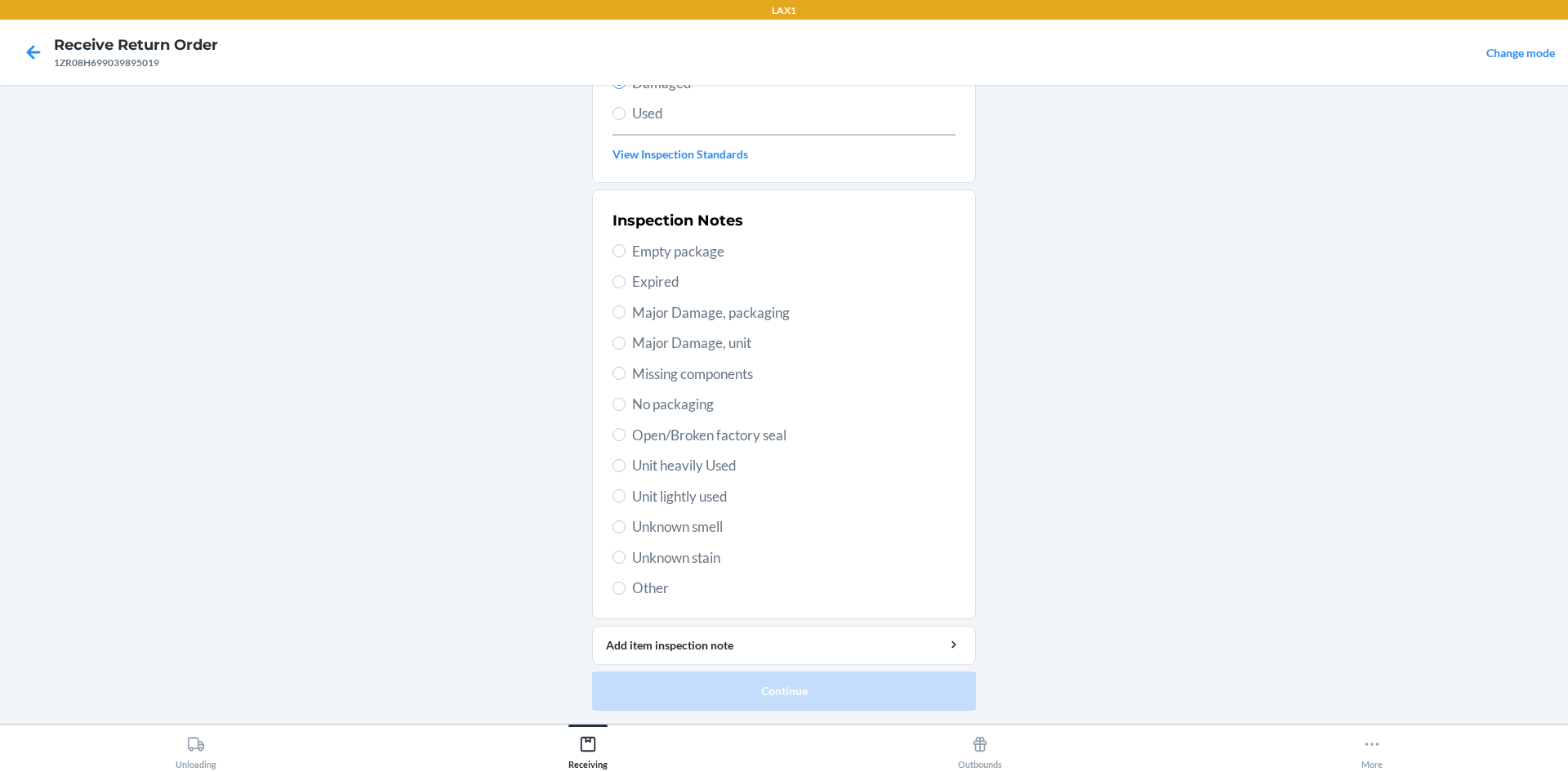
click at [712, 429] on span "Open/Broken factory seal" at bounding box center [793, 435] width 323 height 22
click at [625, 429] on input "Open/Broken factory seal" at bounding box center [619, 434] width 13 height 13
radio input "true"
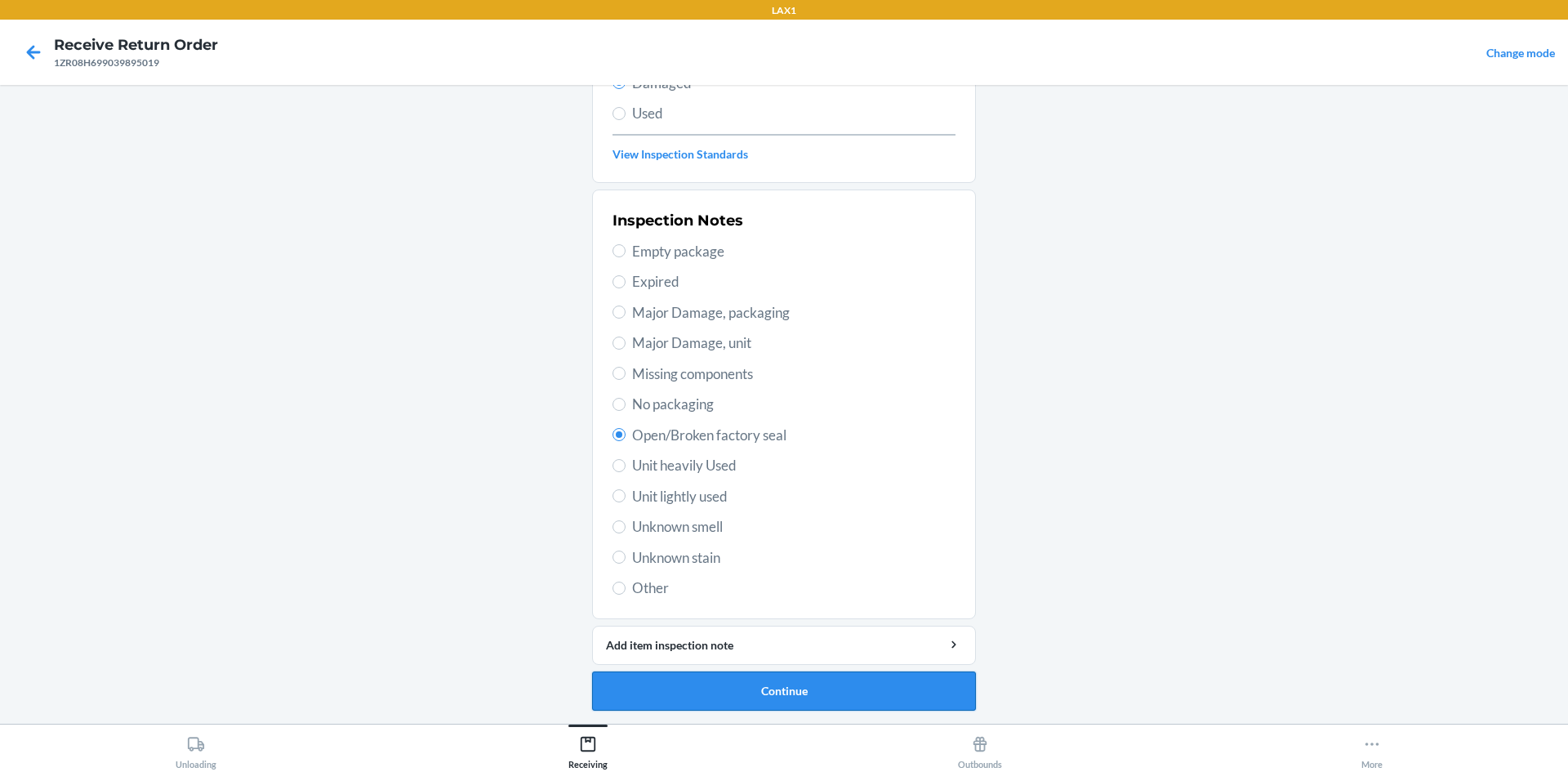
click at [799, 692] on button "Continue" at bounding box center [784, 691] width 384 height 40
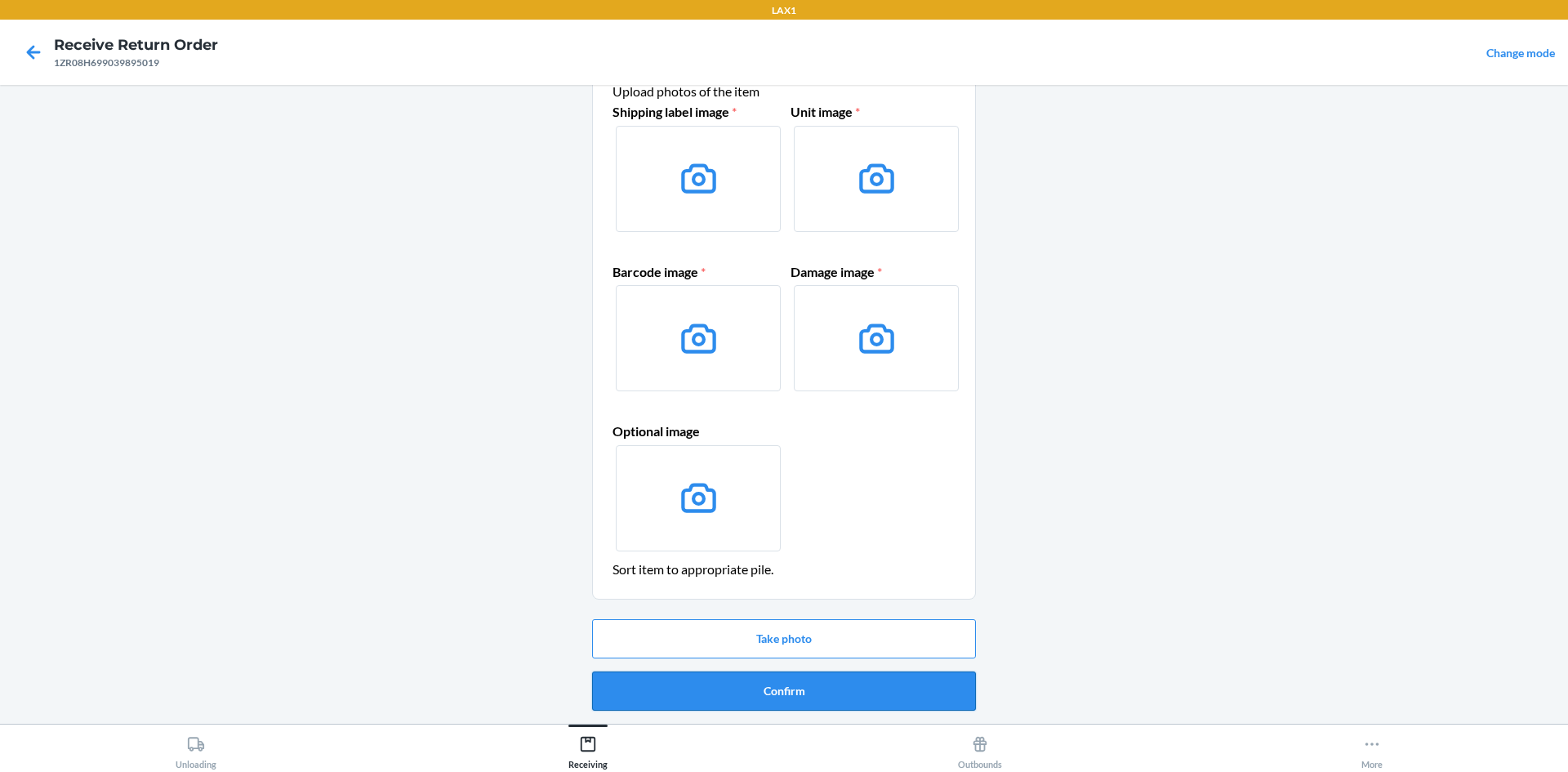
click at [798, 690] on button "Confirm" at bounding box center [784, 691] width 384 height 40
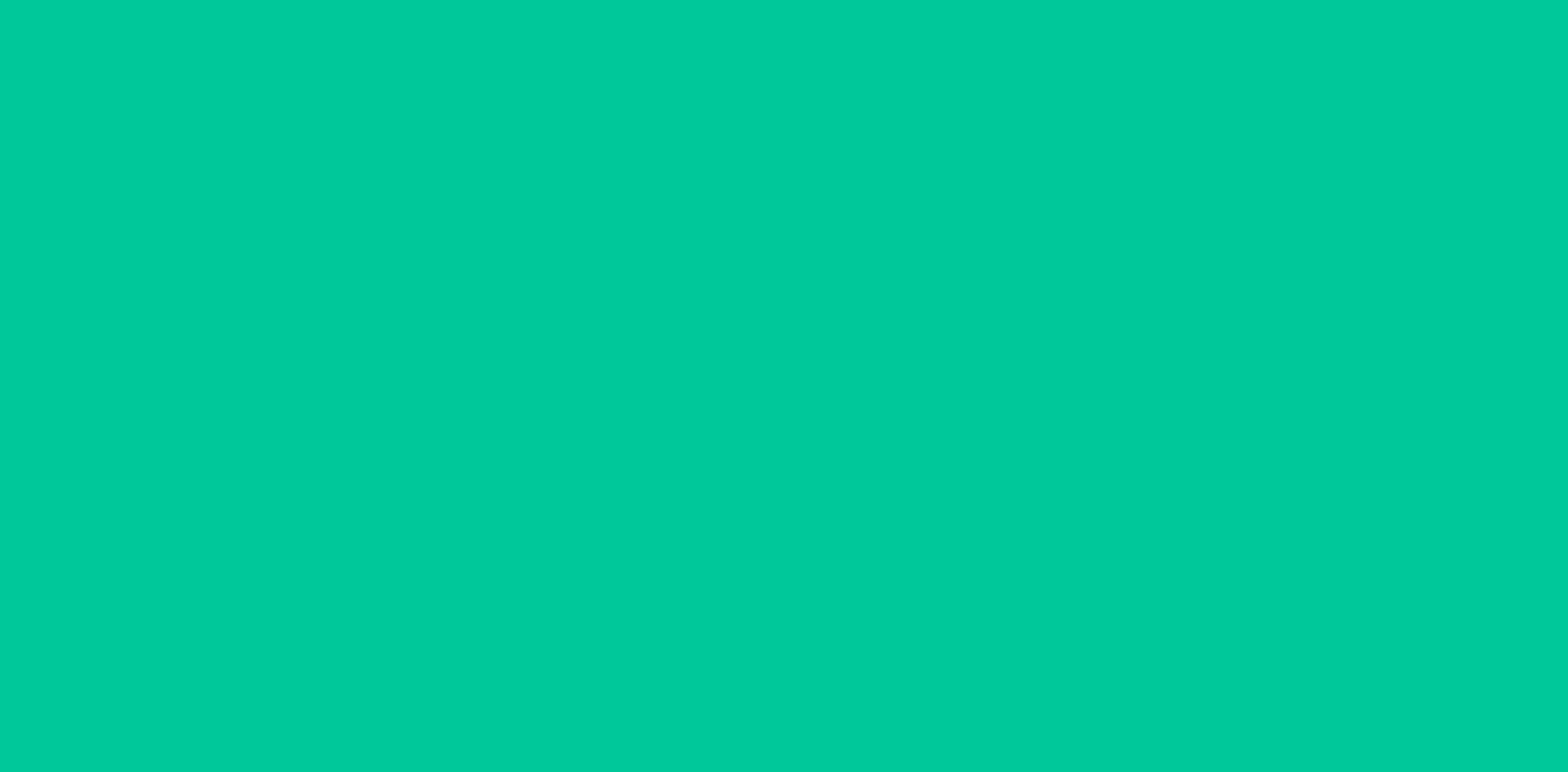
scroll to position [0, 0]
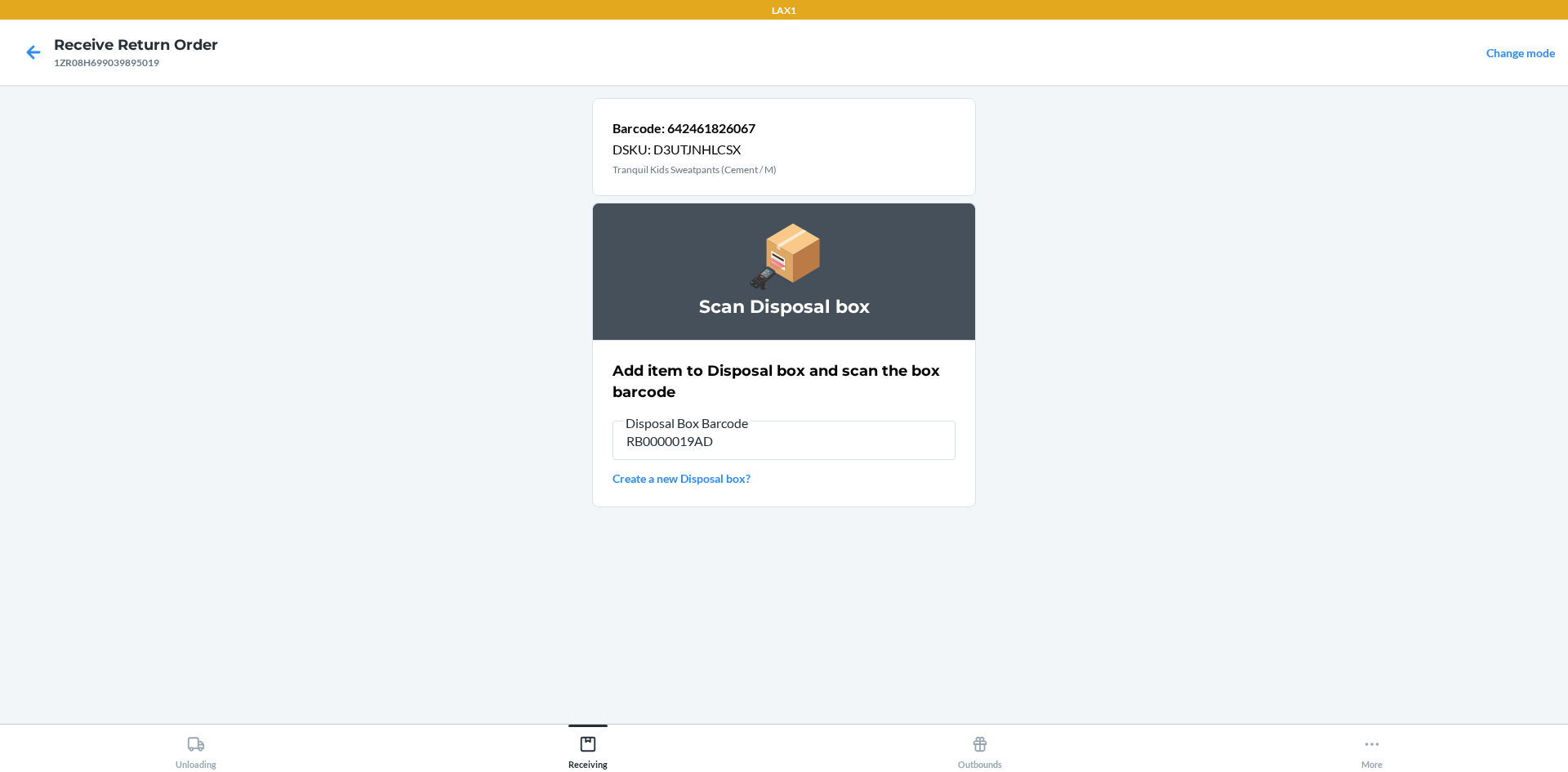
type input "RB0000019AD"
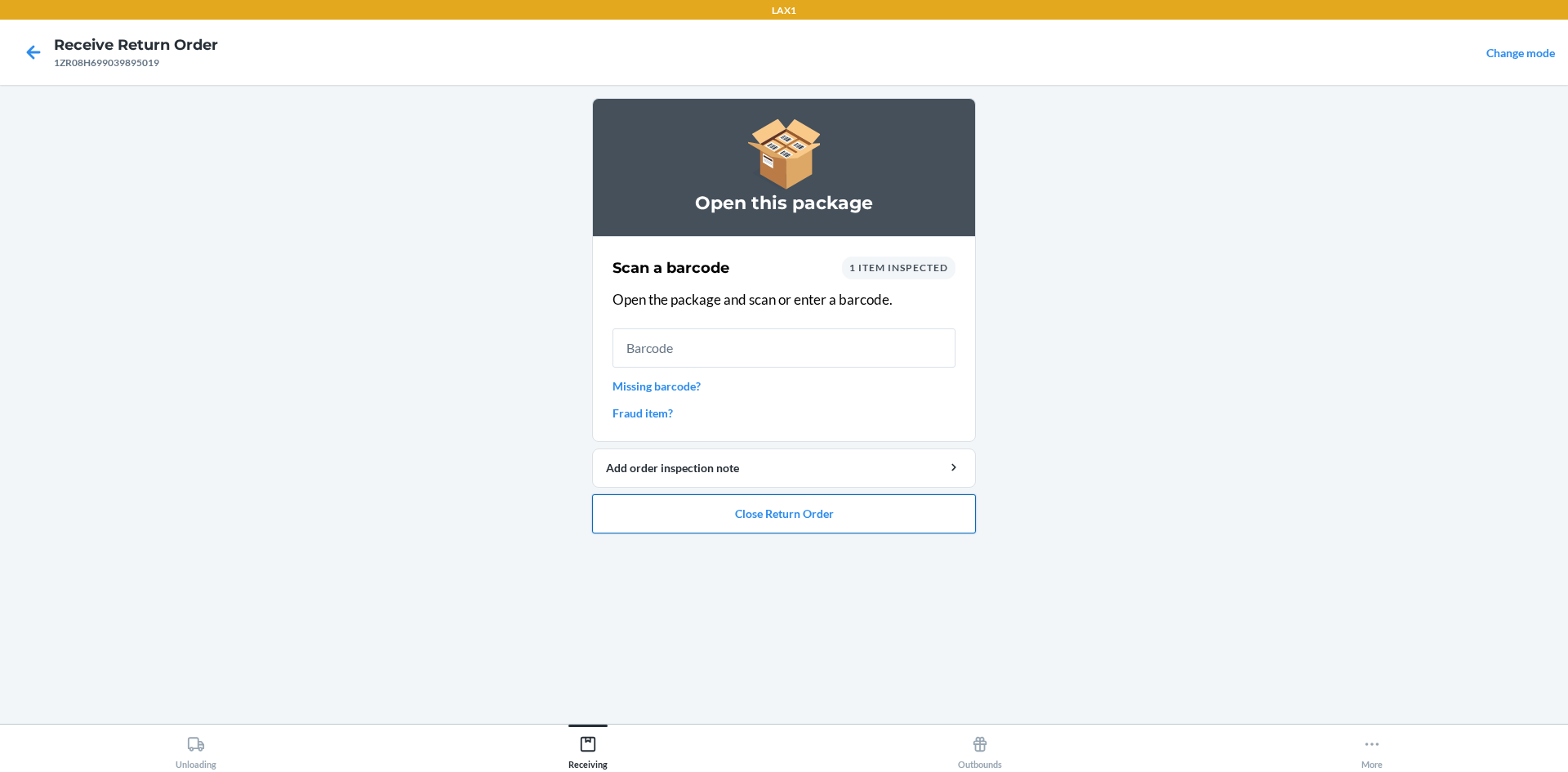
click at [723, 528] on button "Close Return Order" at bounding box center [784, 514] width 384 height 40
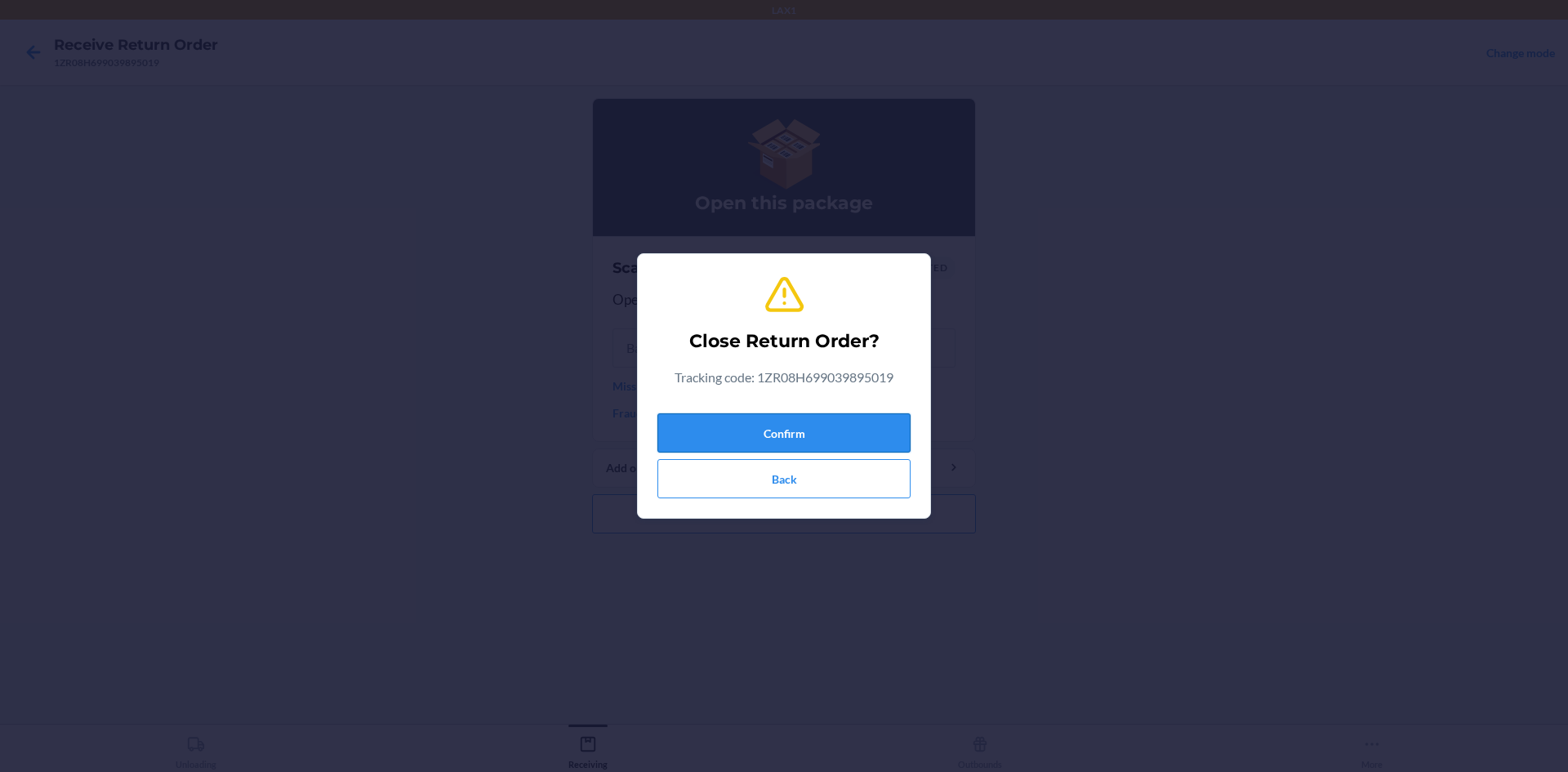
click at [753, 435] on button "Confirm" at bounding box center [784, 433] width 253 height 40
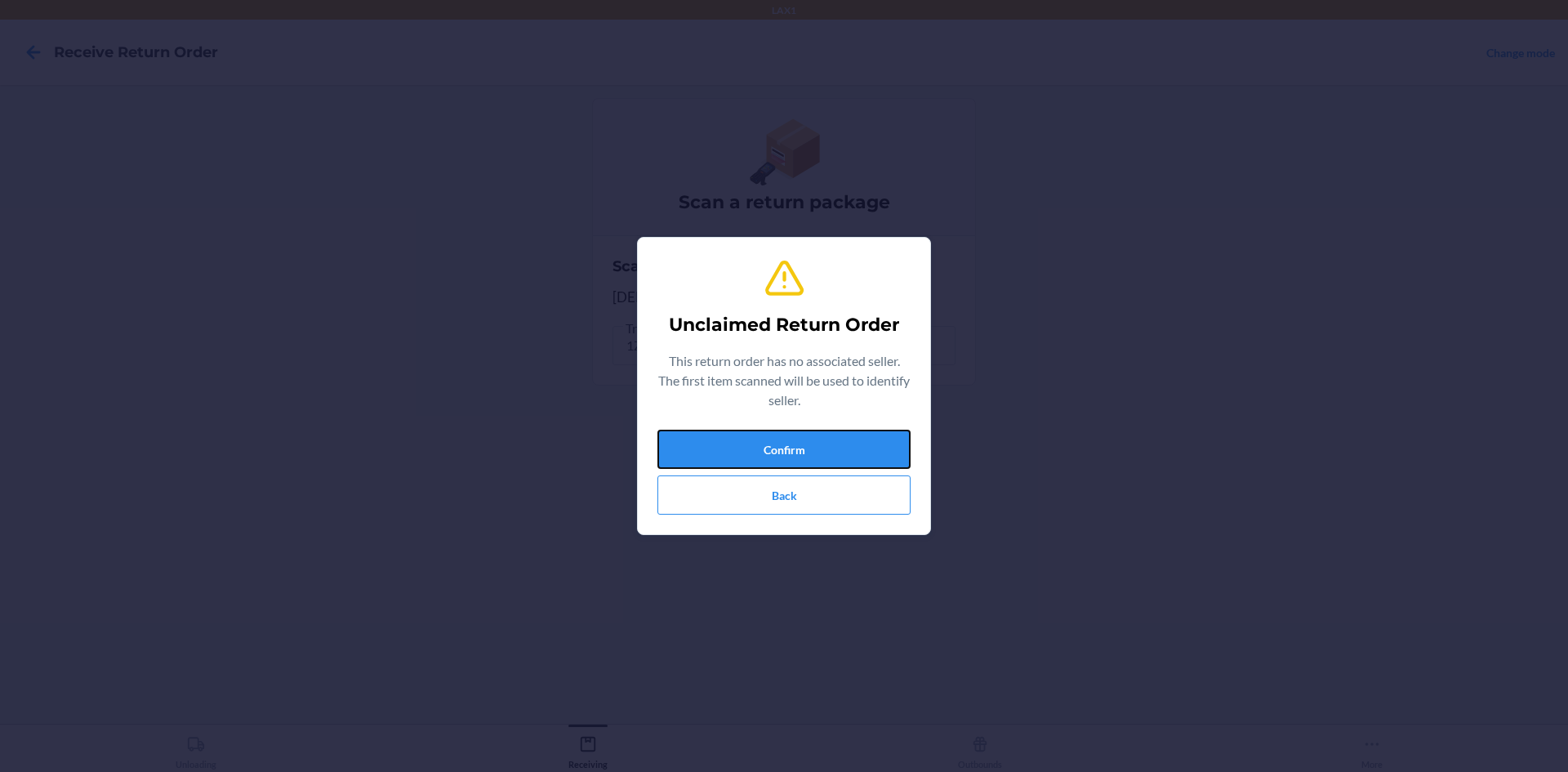
click at [754, 436] on button "Confirm" at bounding box center [784, 449] width 253 height 40
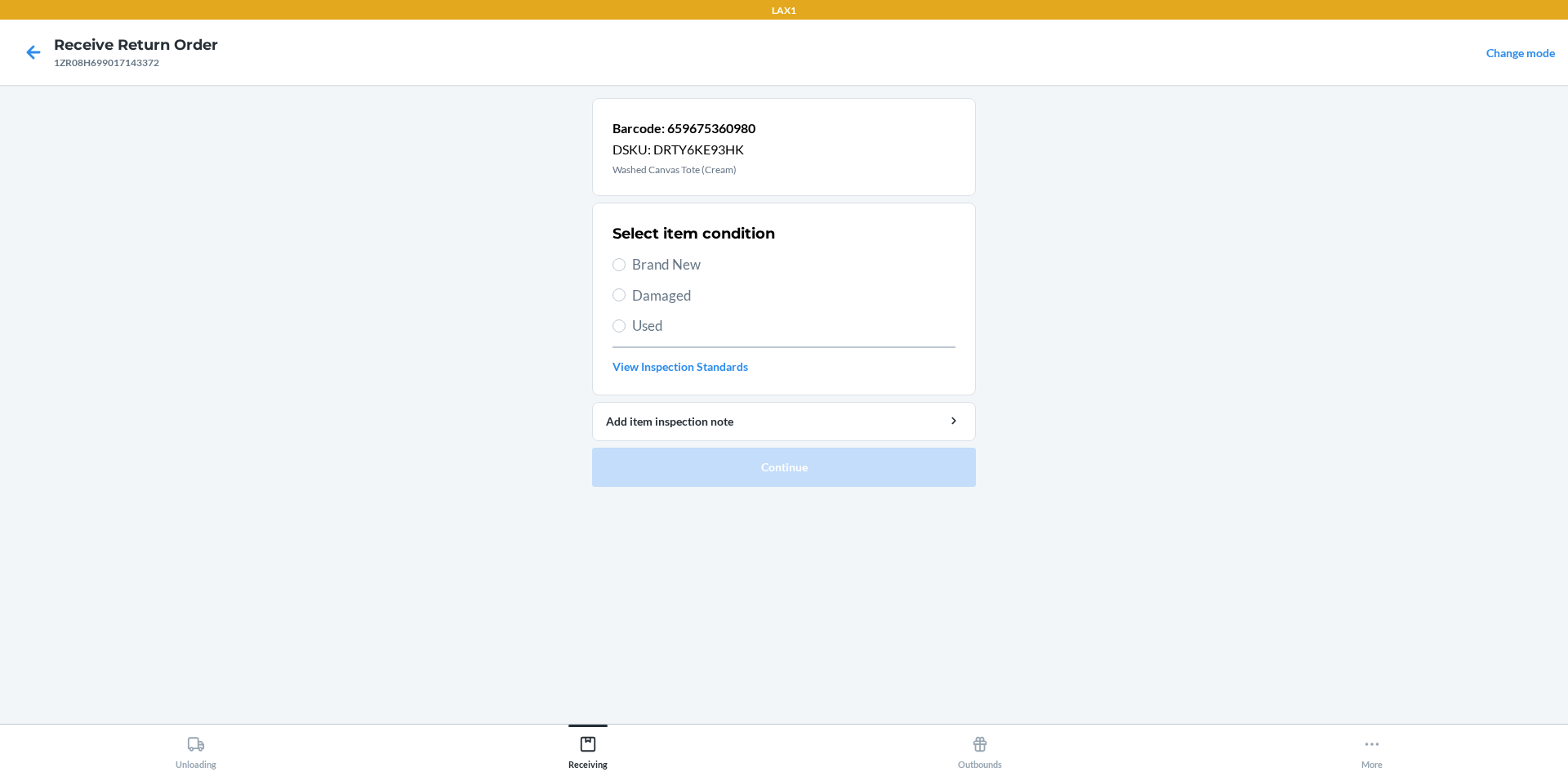
click at [634, 262] on span "Brand New" at bounding box center [793, 265] width 323 height 22
click at [625, 262] on input "Brand New" at bounding box center [619, 265] width 13 height 13
radio input "true"
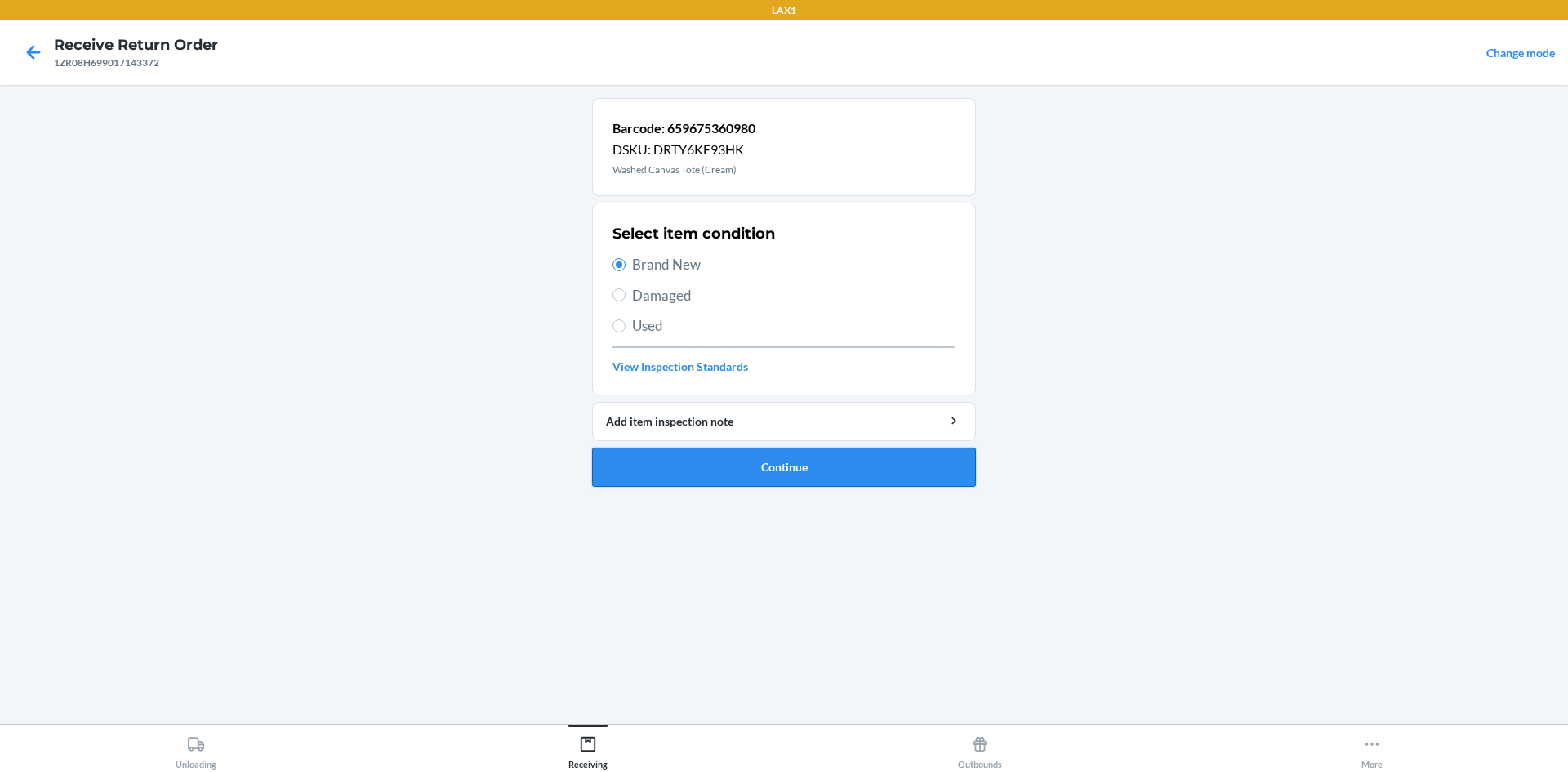
click at [754, 453] on button "Continue" at bounding box center [784, 467] width 384 height 40
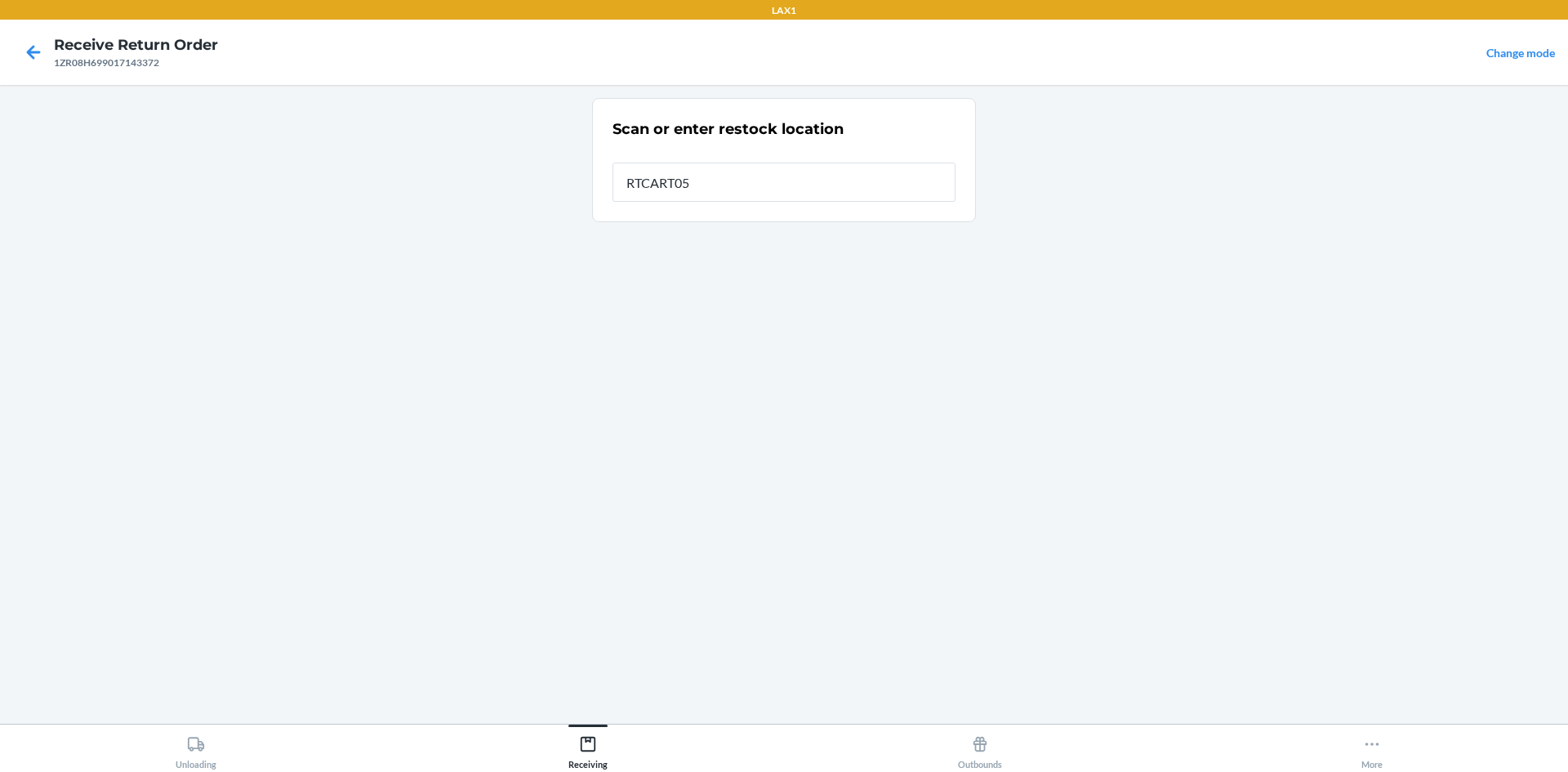
type input "RTCART052"
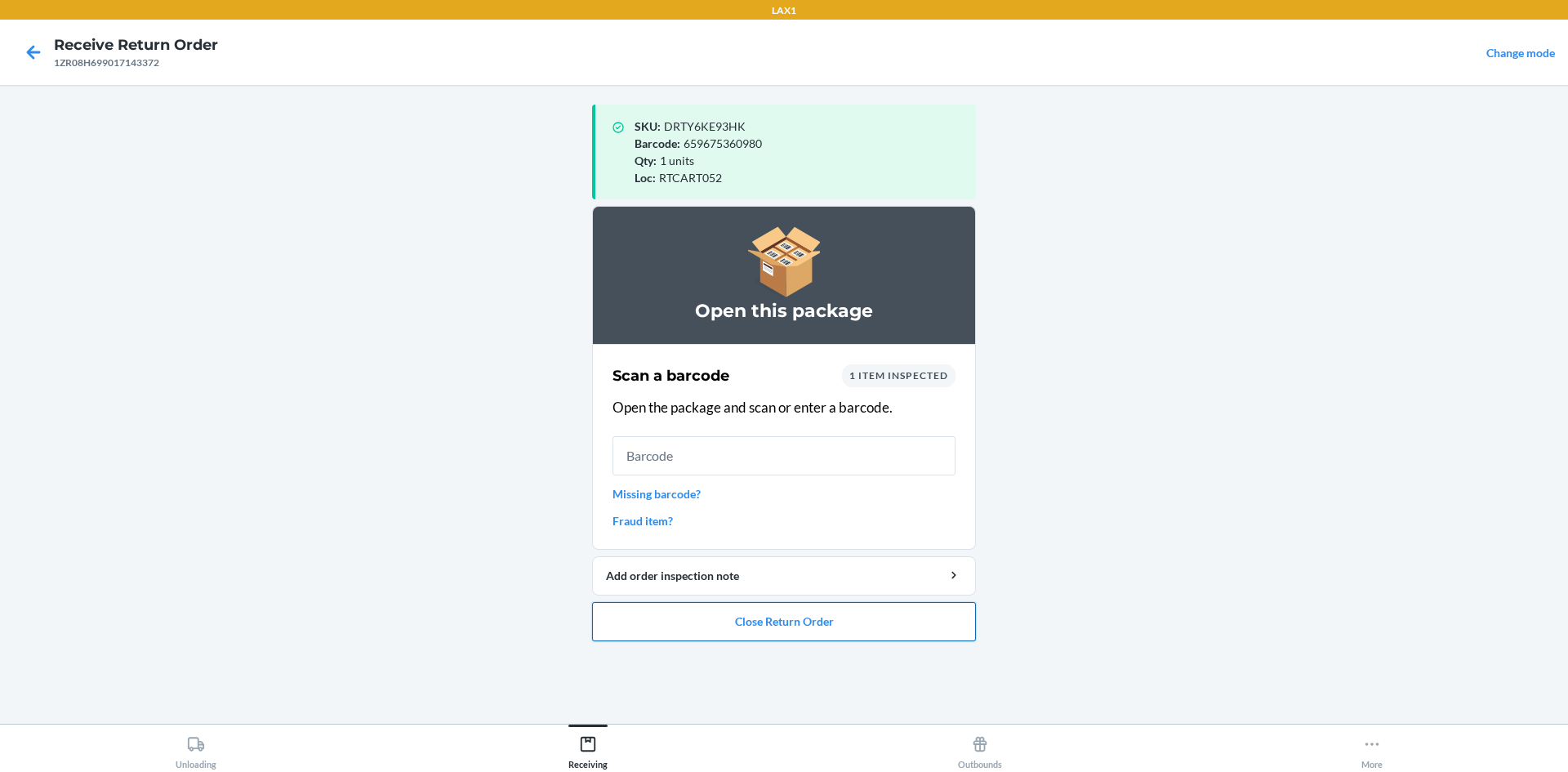
click at [674, 605] on button "Close Return Order" at bounding box center [784, 621] width 384 height 40
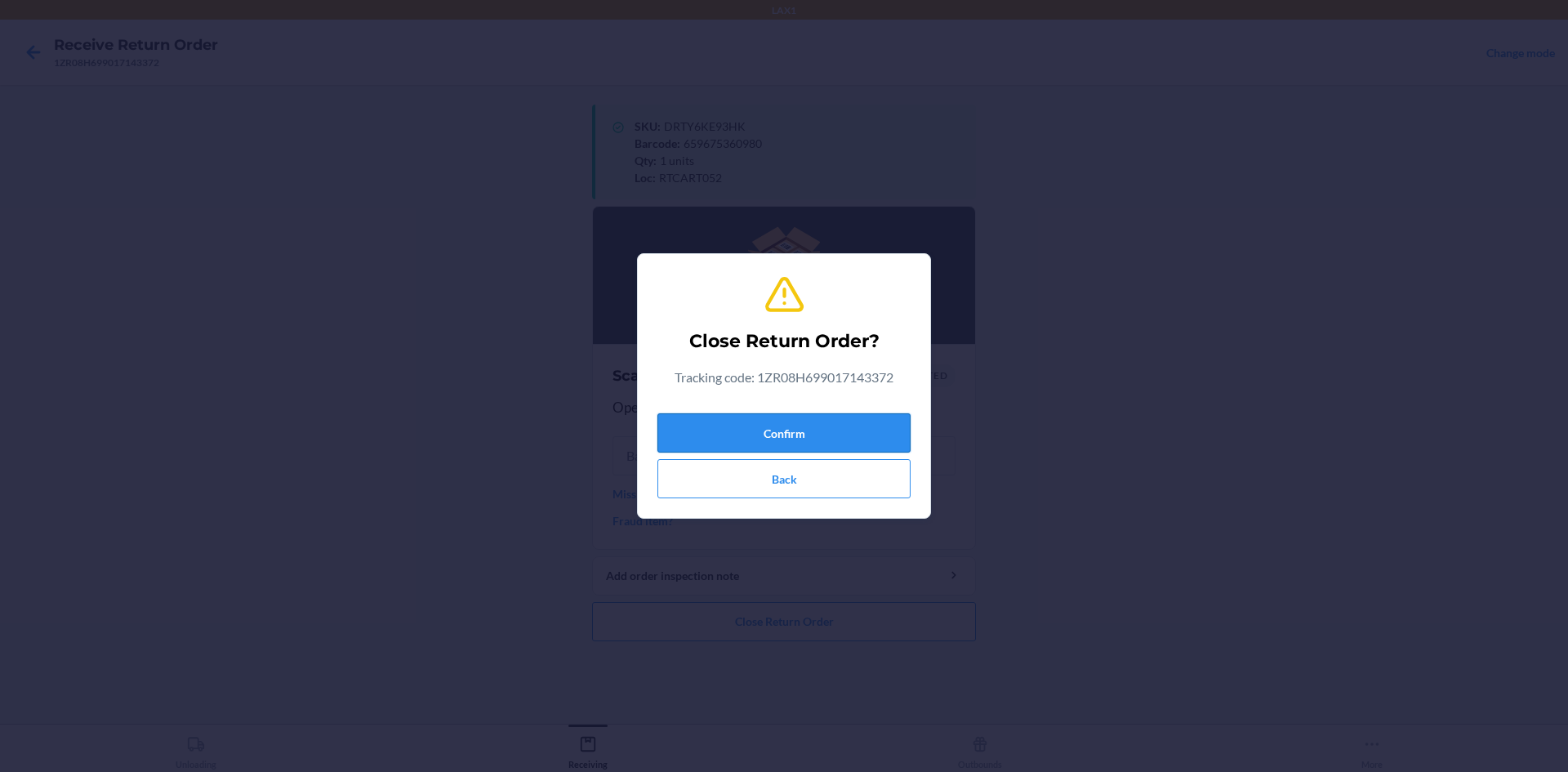
click at [735, 433] on button "Confirm" at bounding box center [784, 433] width 253 height 40
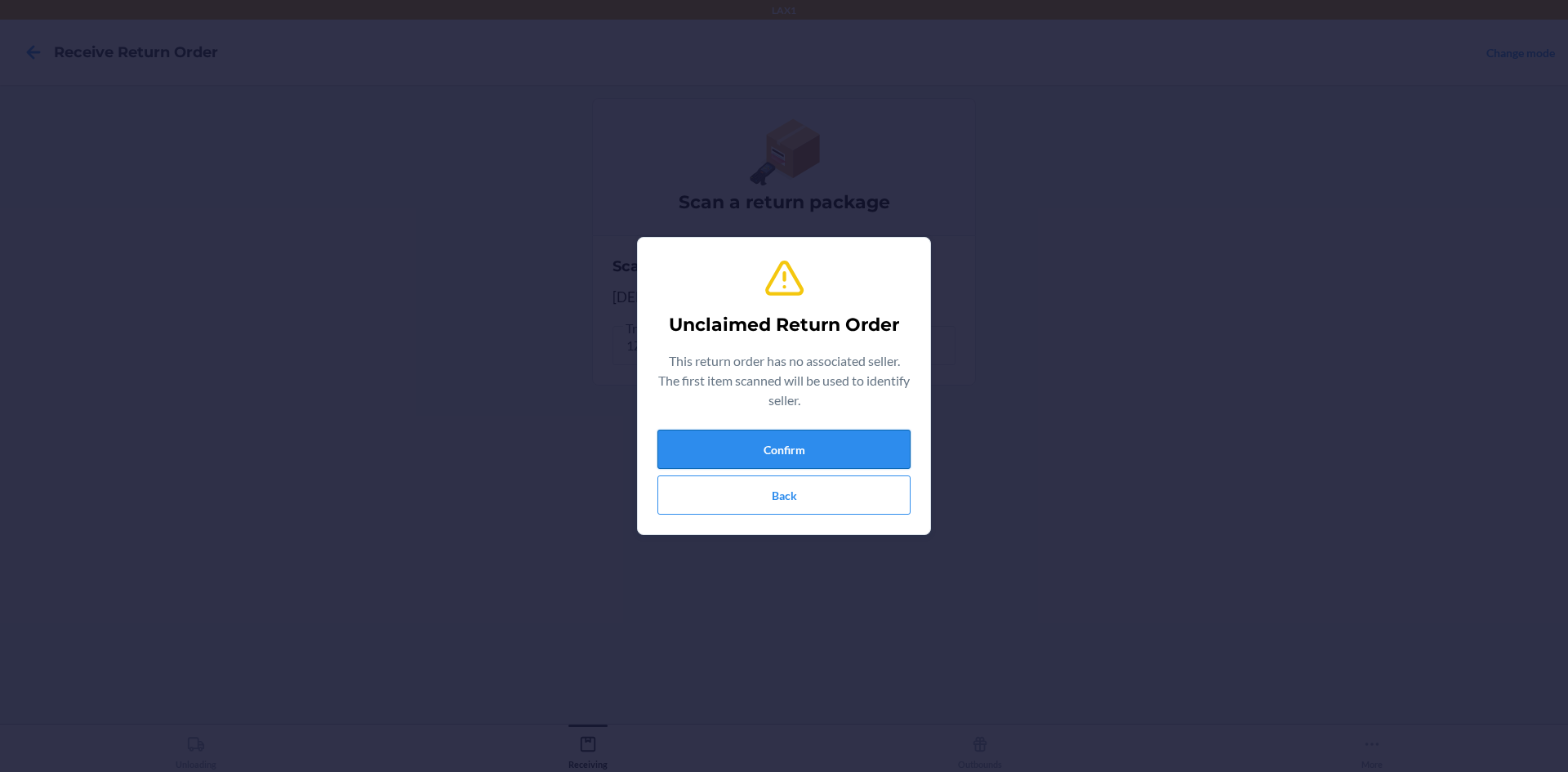
click at [774, 440] on button "Confirm" at bounding box center [784, 449] width 253 height 40
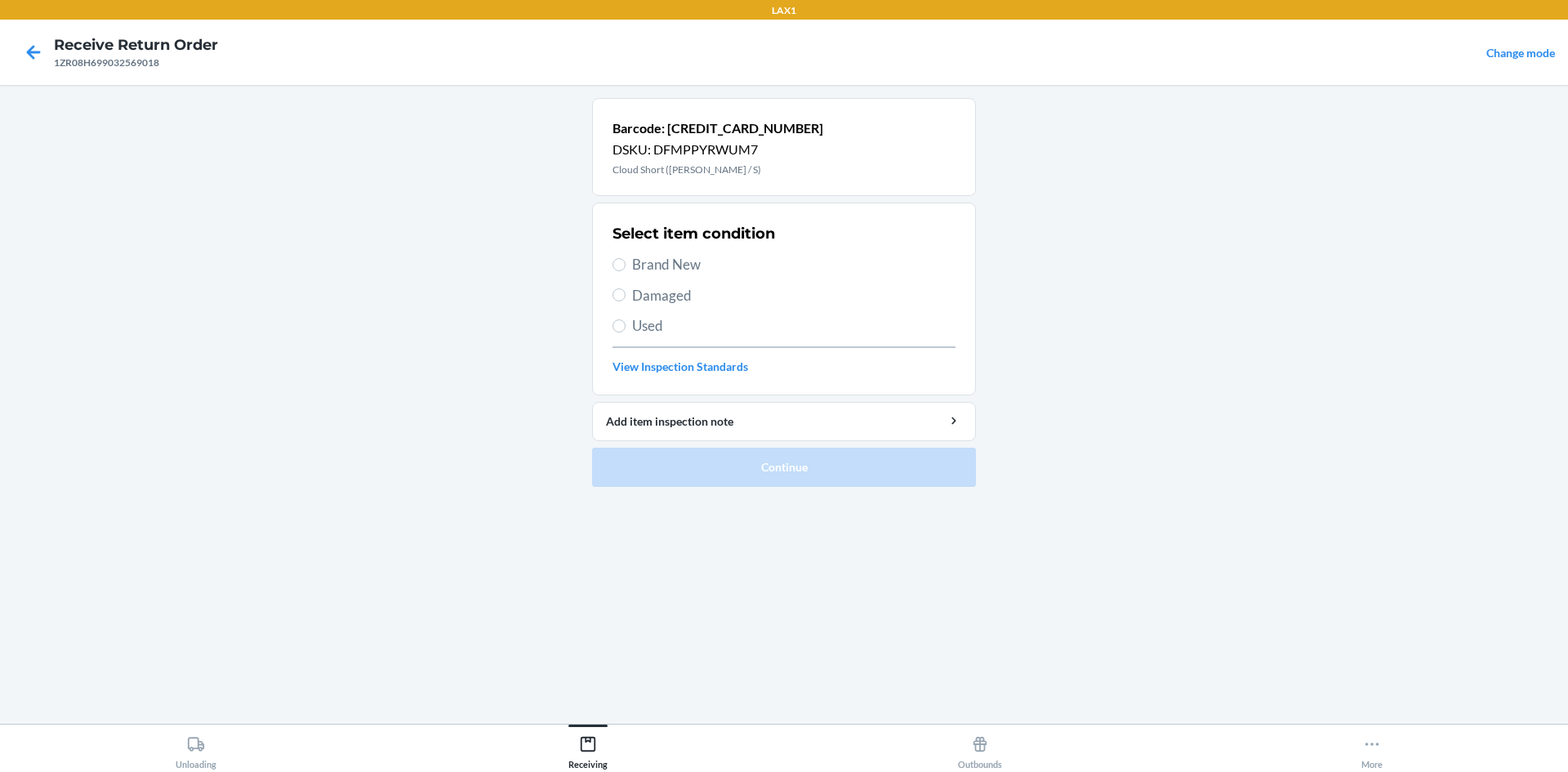
click at [624, 272] on label "Brand New" at bounding box center [784, 265] width 343 height 22
click at [624, 271] on input "Brand New" at bounding box center [619, 265] width 13 height 13
radio input "true"
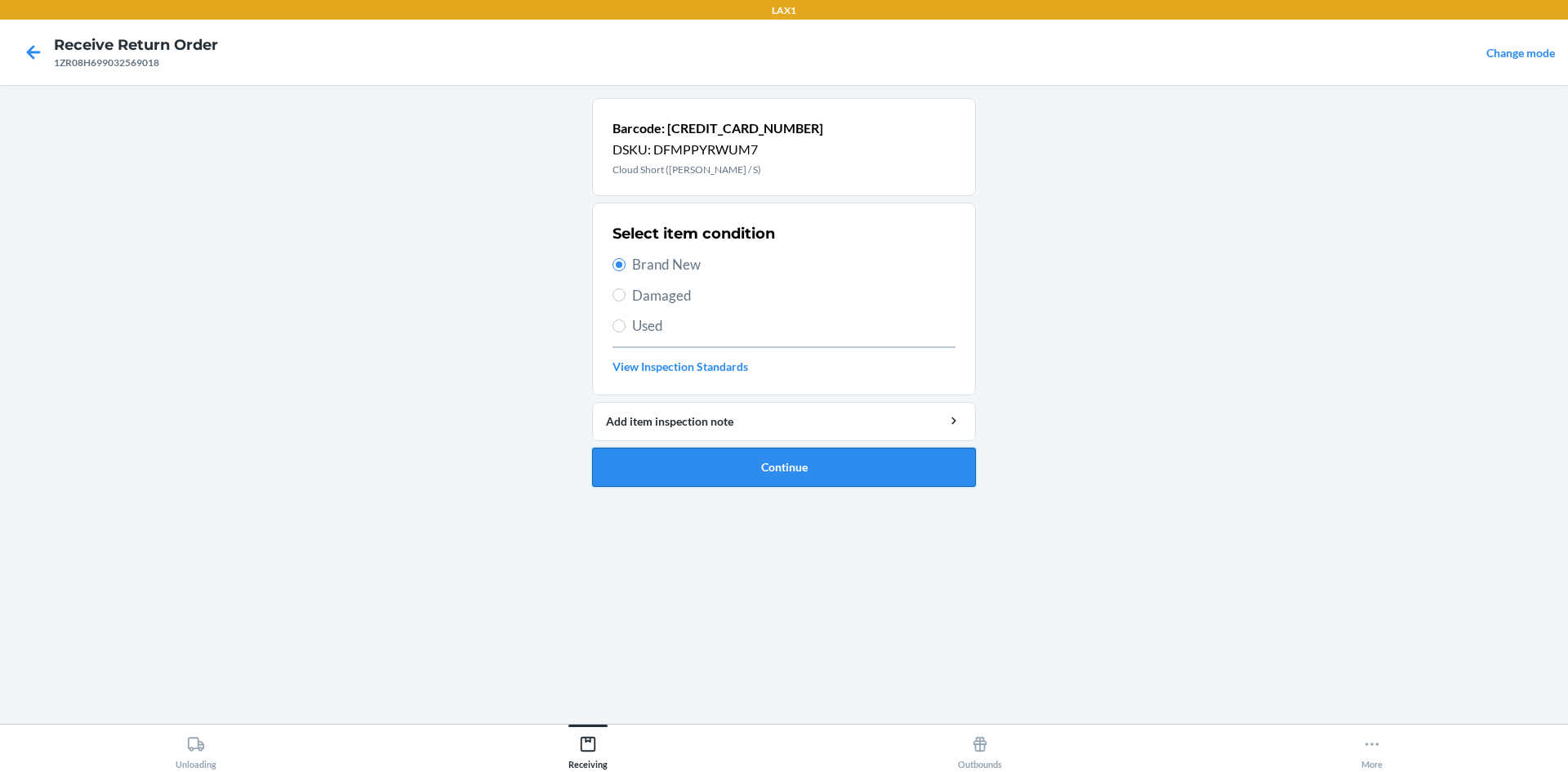
click at [717, 469] on button "Continue" at bounding box center [784, 467] width 384 height 40
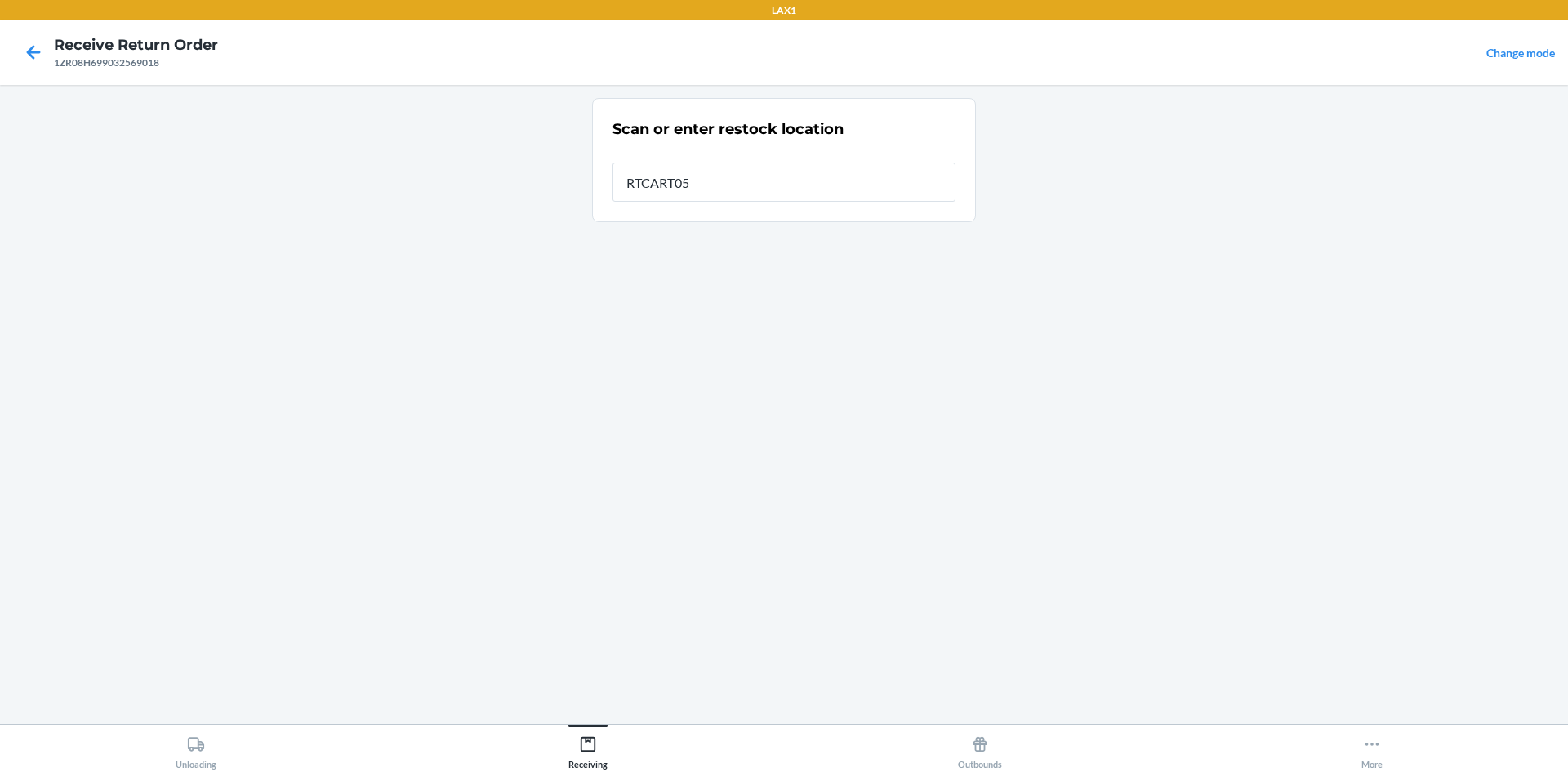
type input "RTCART052"
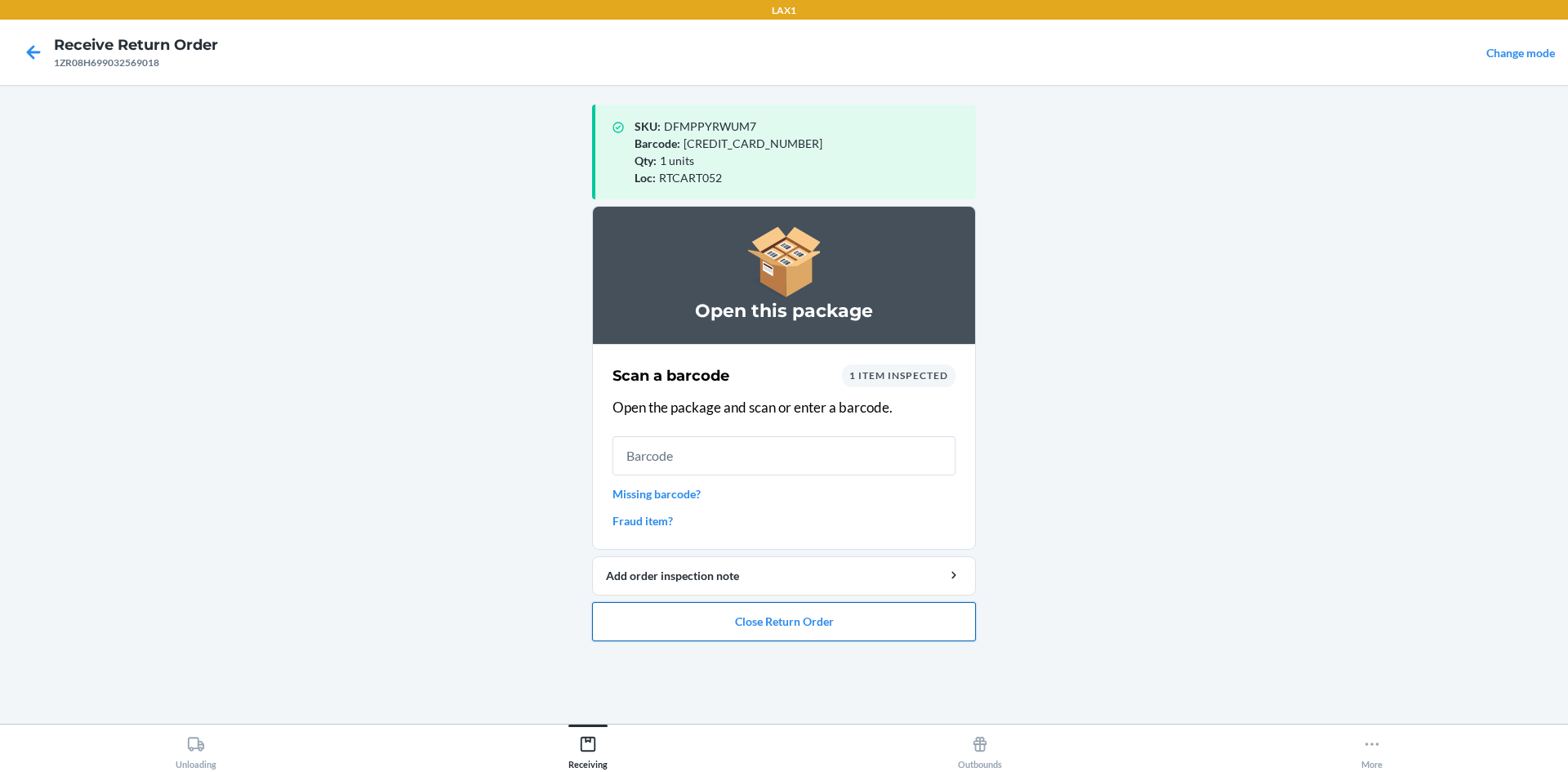
click at [666, 627] on button "Close Return Order" at bounding box center [784, 621] width 384 height 40
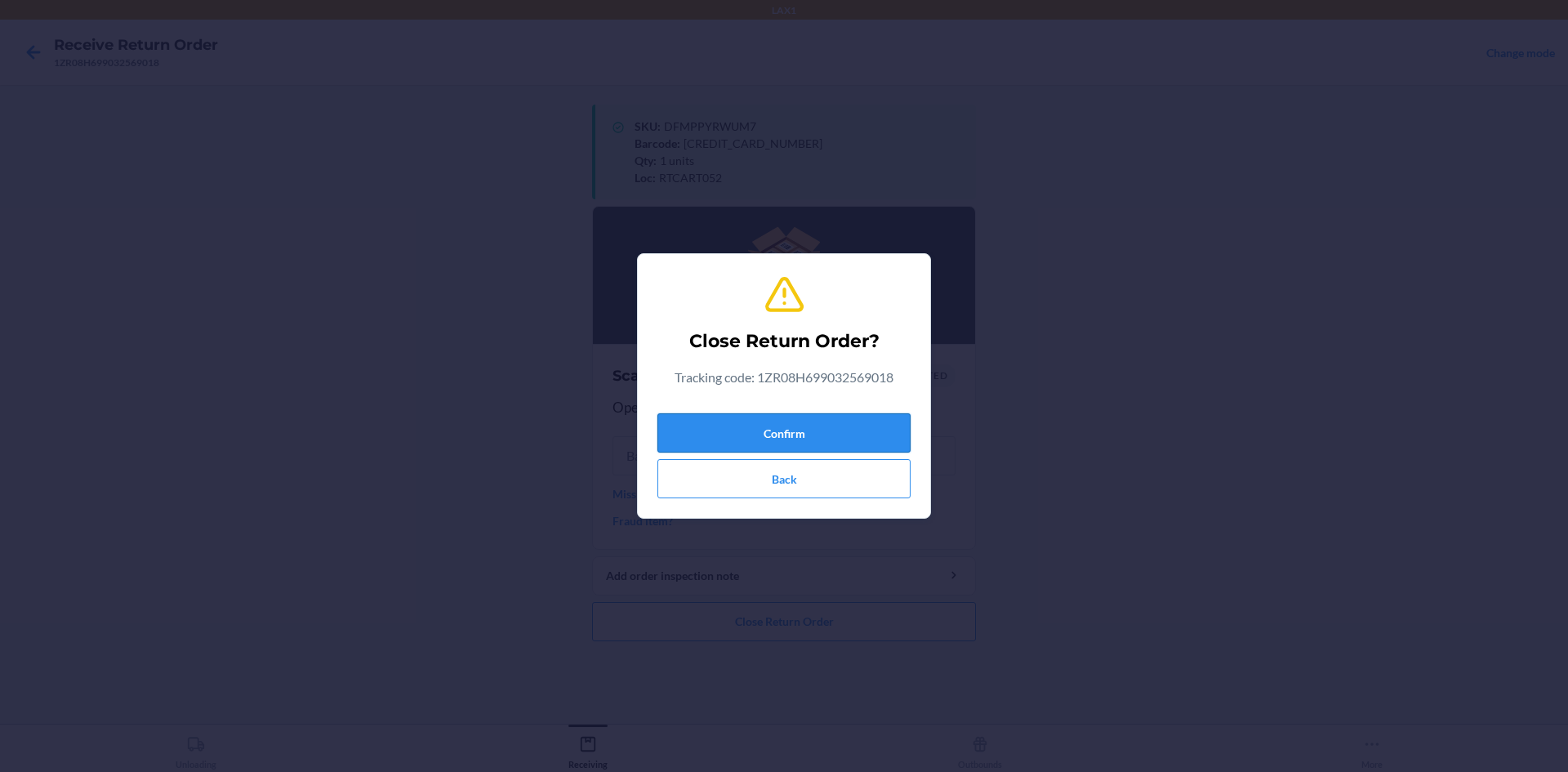
click at [689, 426] on button "Confirm" at bounding box center [784, 433] width 253 height 40
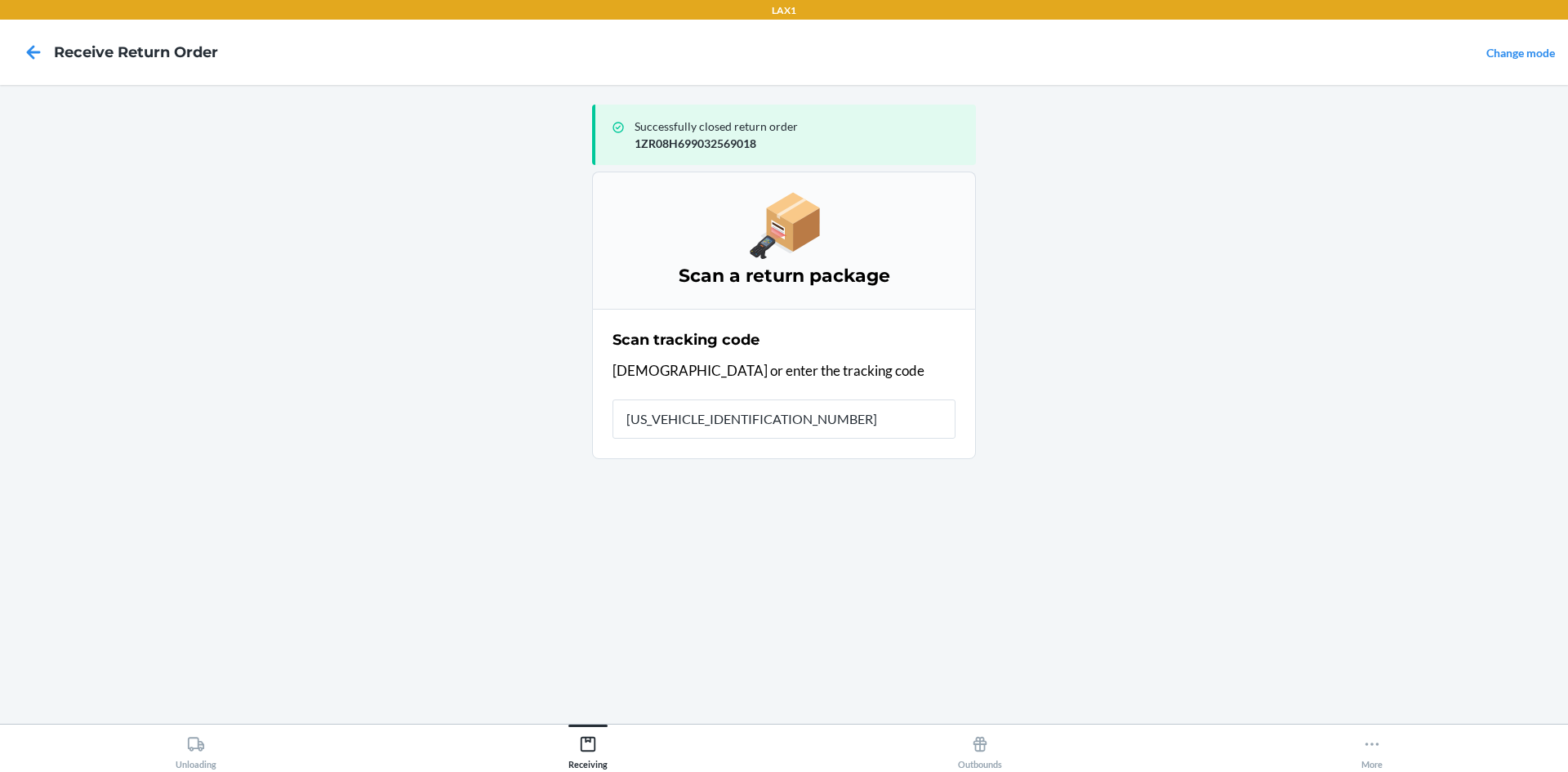
type input "1ZR08H699038927405"
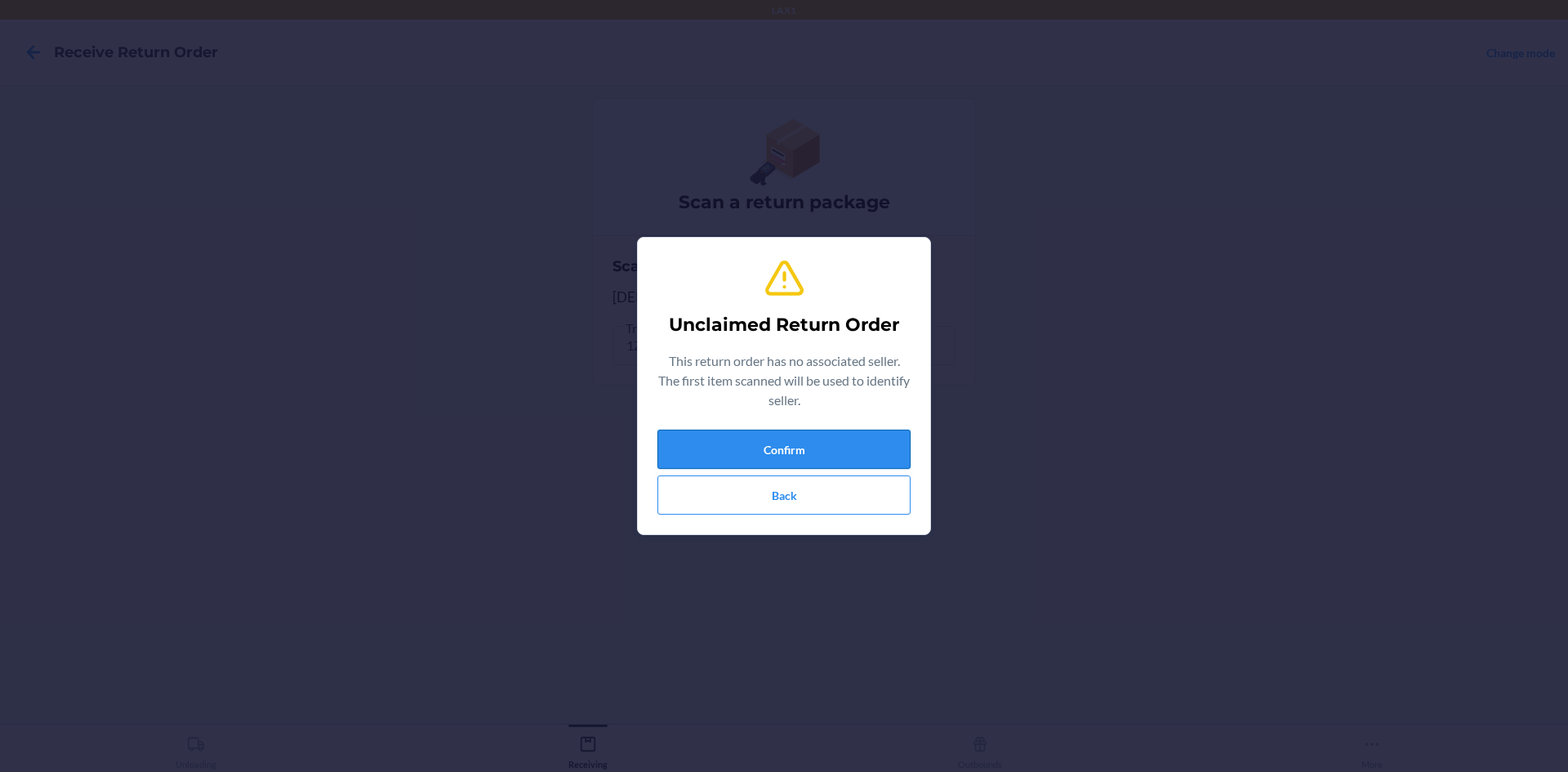
click at [707, 455] on button "Confirm" at bounding box center [784, 449] width 253 height 40
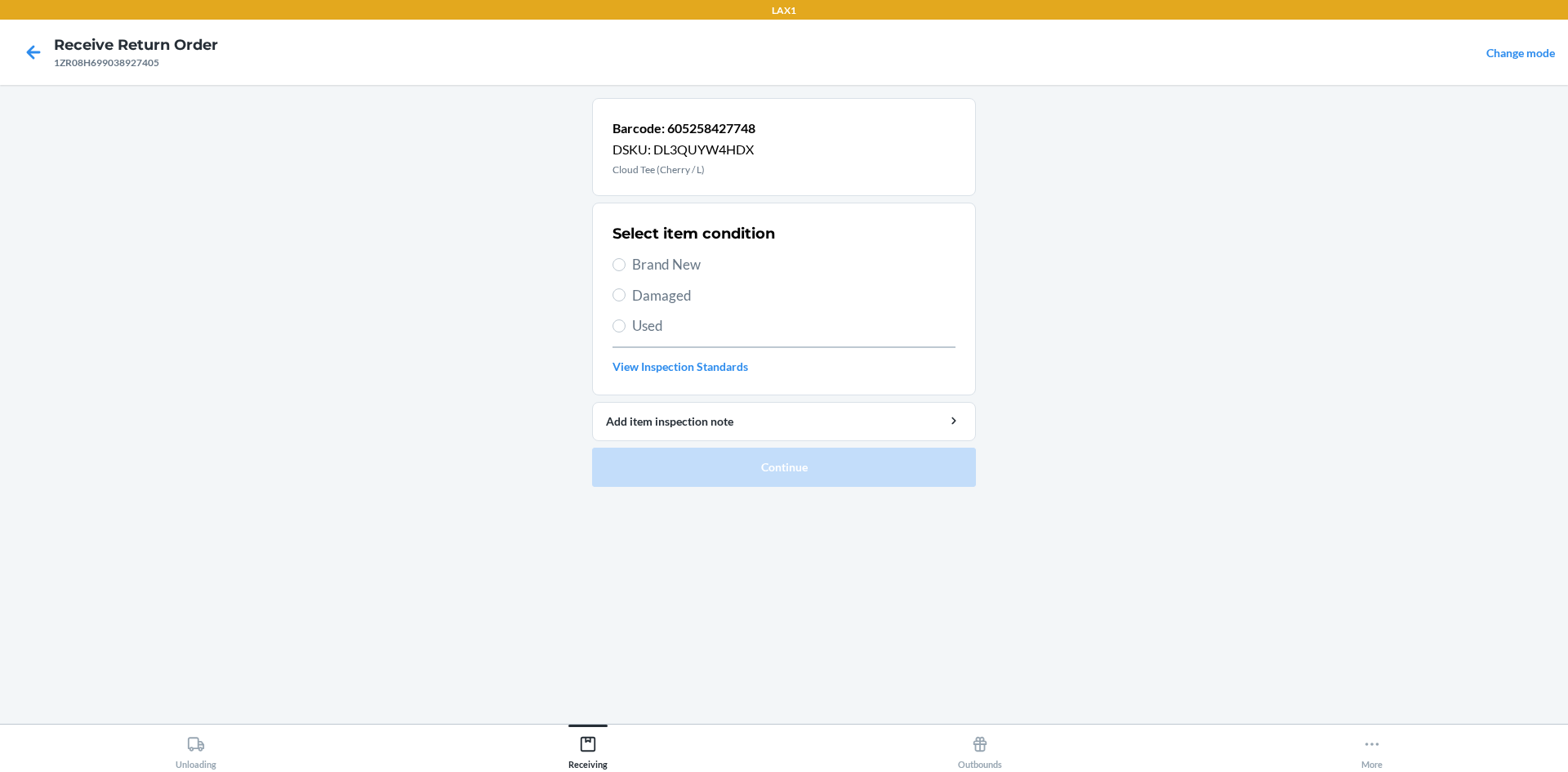
click at [629, 291] on label "Damaged" at bounding box center [784, 296] width 343 height 22
click at [625, 291] on input "Damaged" at bounding box center [619, 295] width 13 height 13
radio input "true"
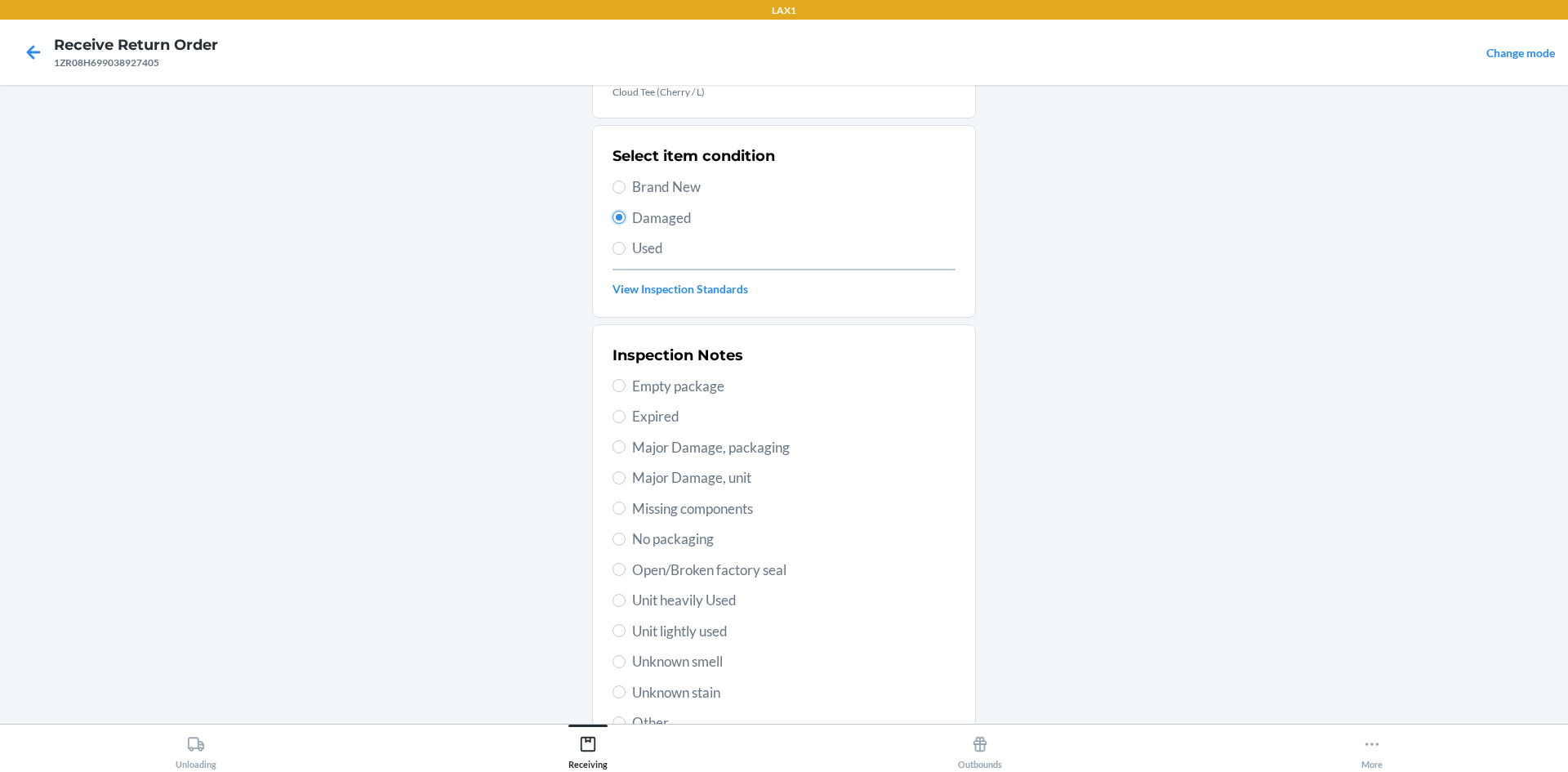
scroll to position [212, 0]
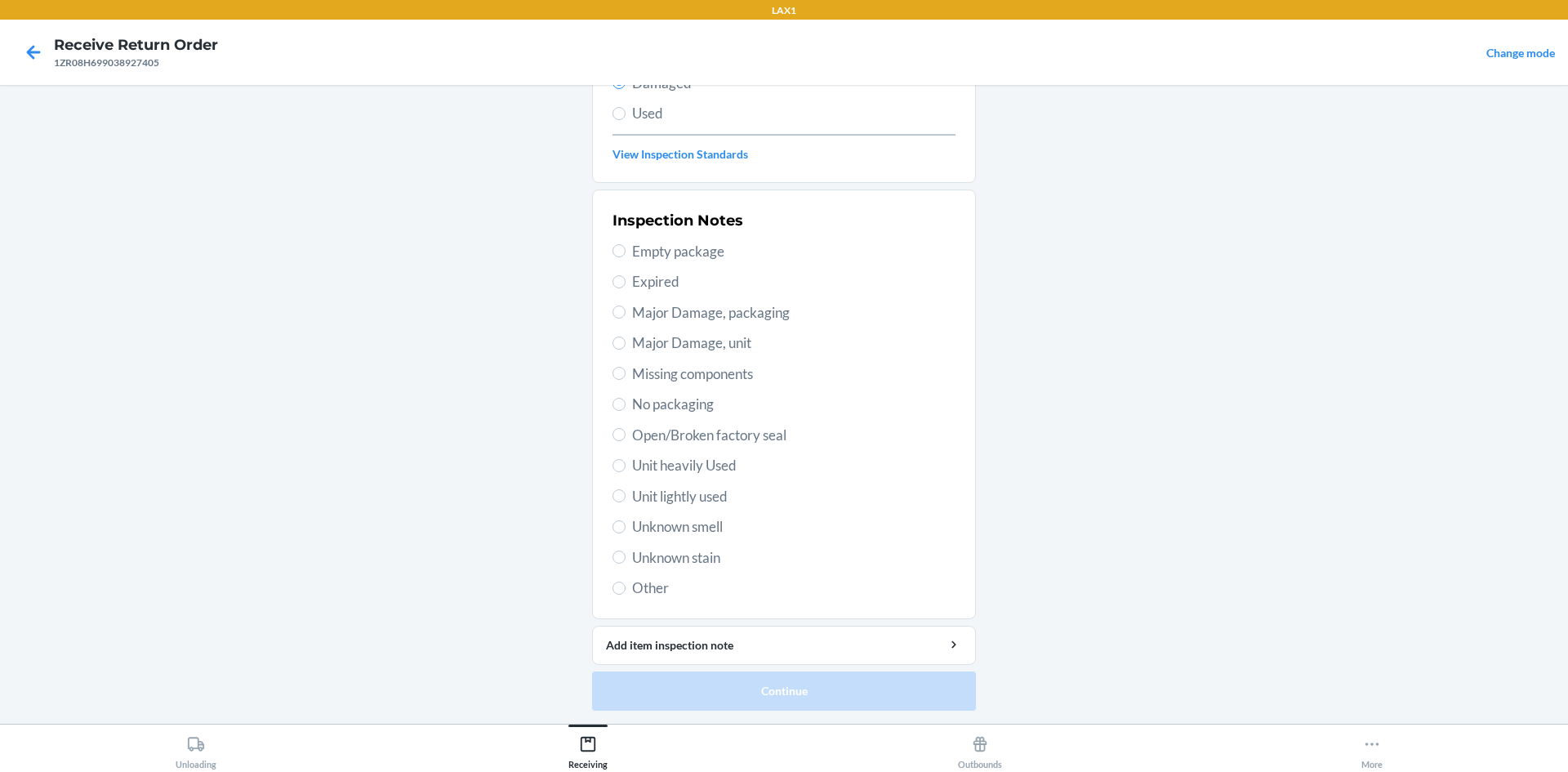
click at [665, 428] on span "Open/Broken factory seal" at bounding box center [793, 435] width 323 height 22
click at [625, 428] on input "Open/Broken factory seal" at bounding box center [619, 434] width 13 height 13
radio input "true"
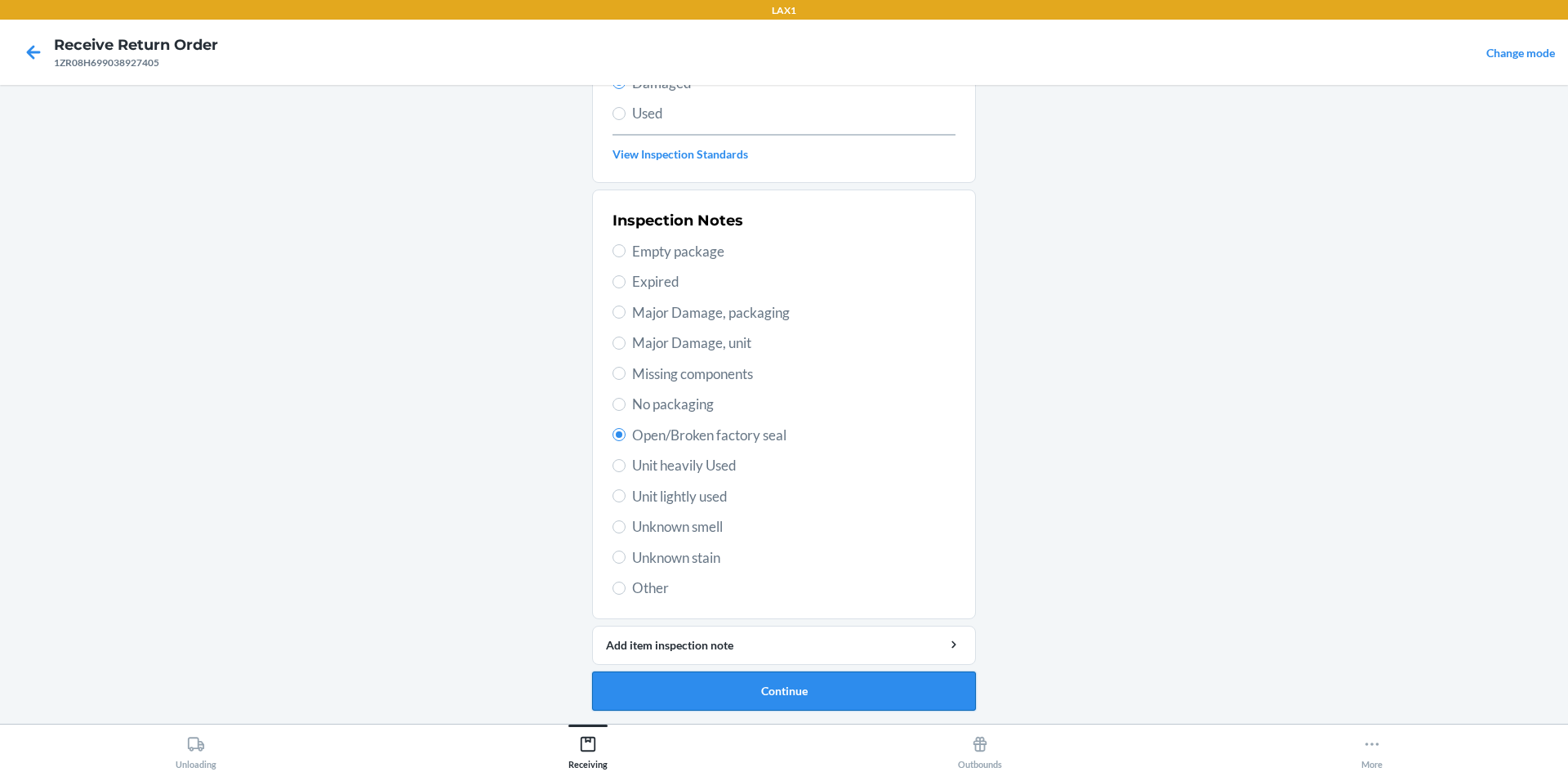
click at [793, 698] on button "Continue" at bounding box center [784, 691] width 384 height 40
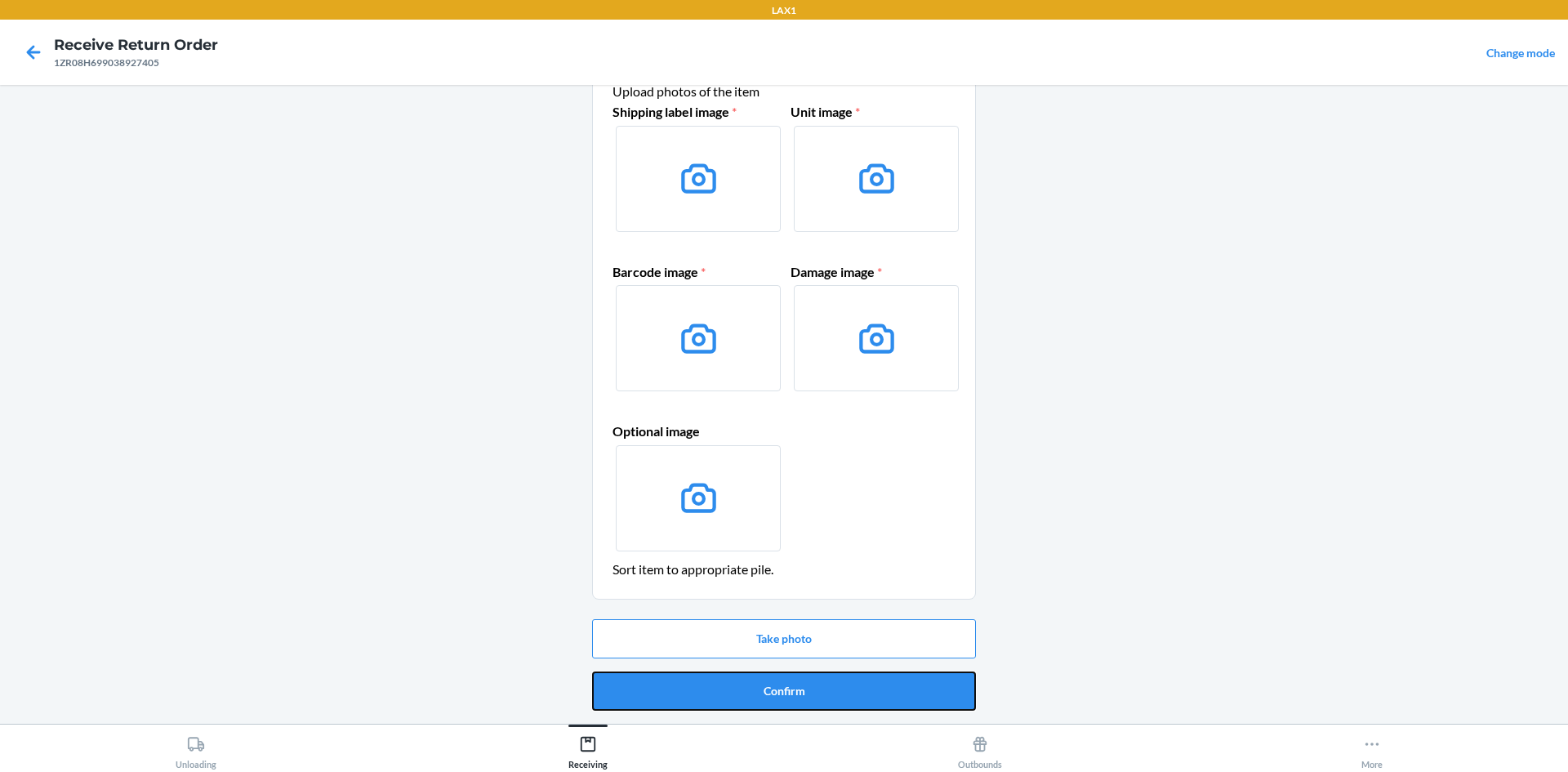
click at [794, 698] on button "Confirm" at bounding box center [784, 691] width 384 height 40
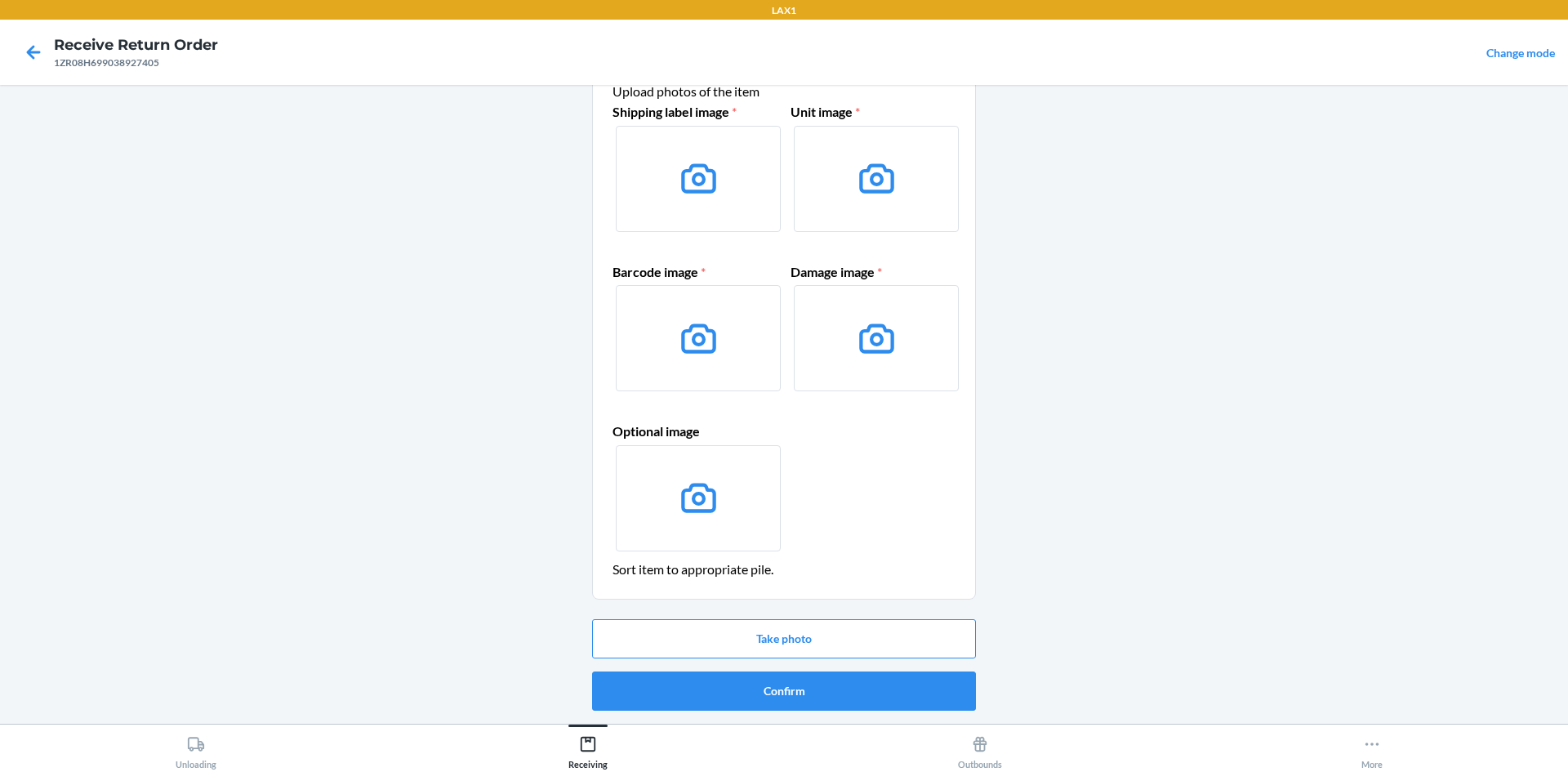
scroll to position [0, 0]
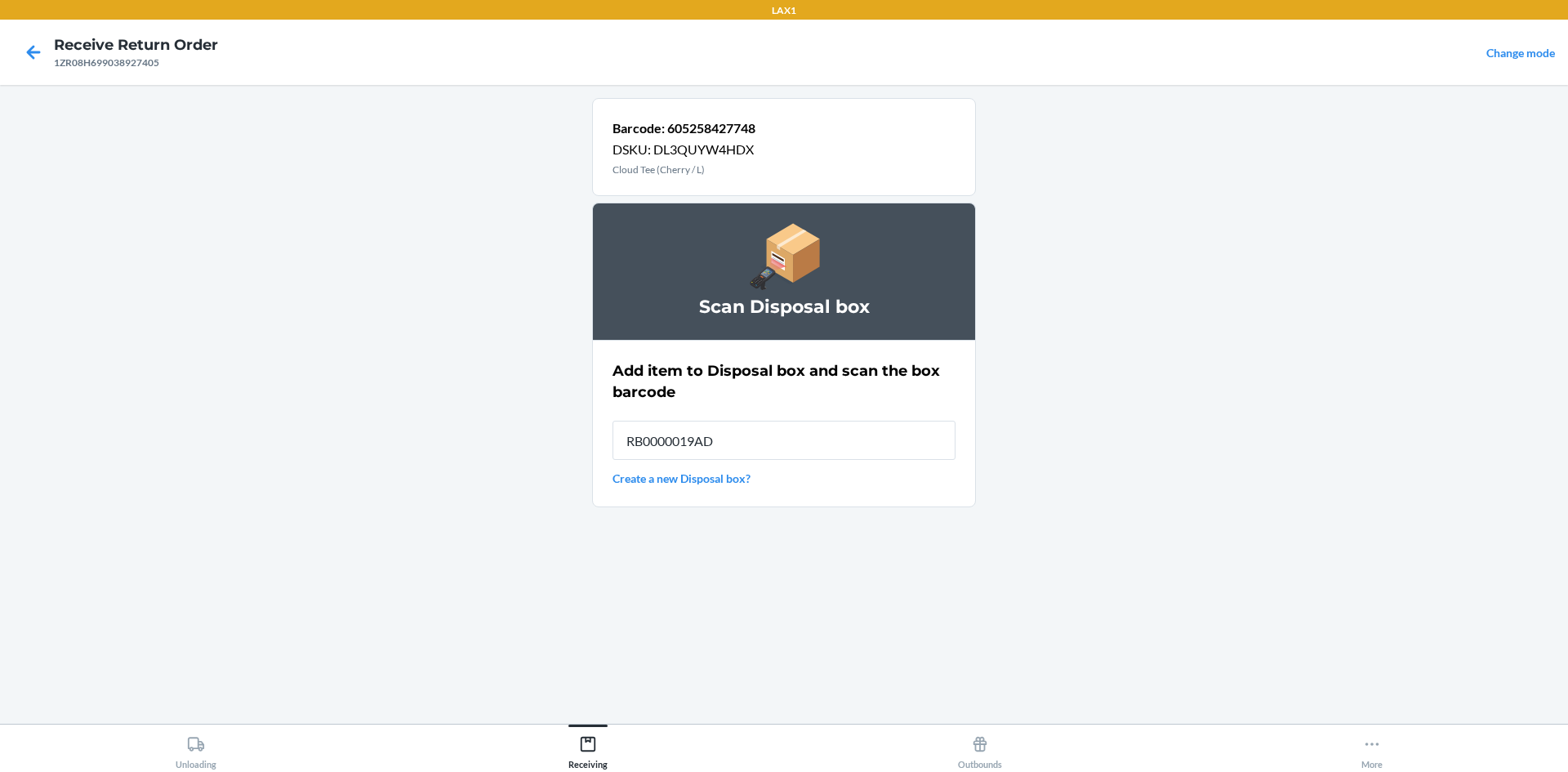
type input "RB0000019AD"
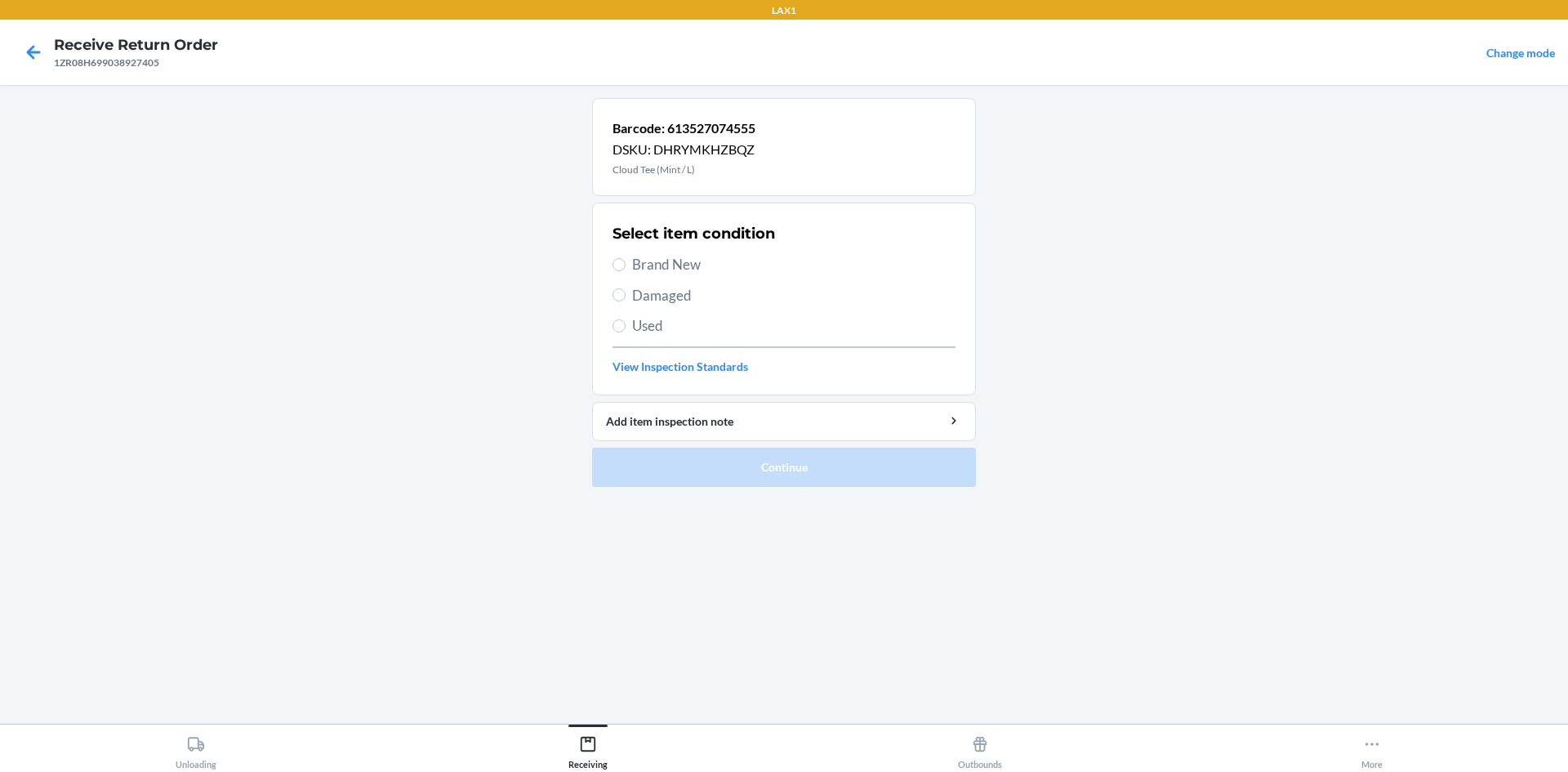
click at [637, 304] on span "Damaged" at bounding box center [793, 296] width 323 height 22
click at [625, 301] on input "Damaged" at bounding box center [619, 295] width 13 height 13
radio input "true"
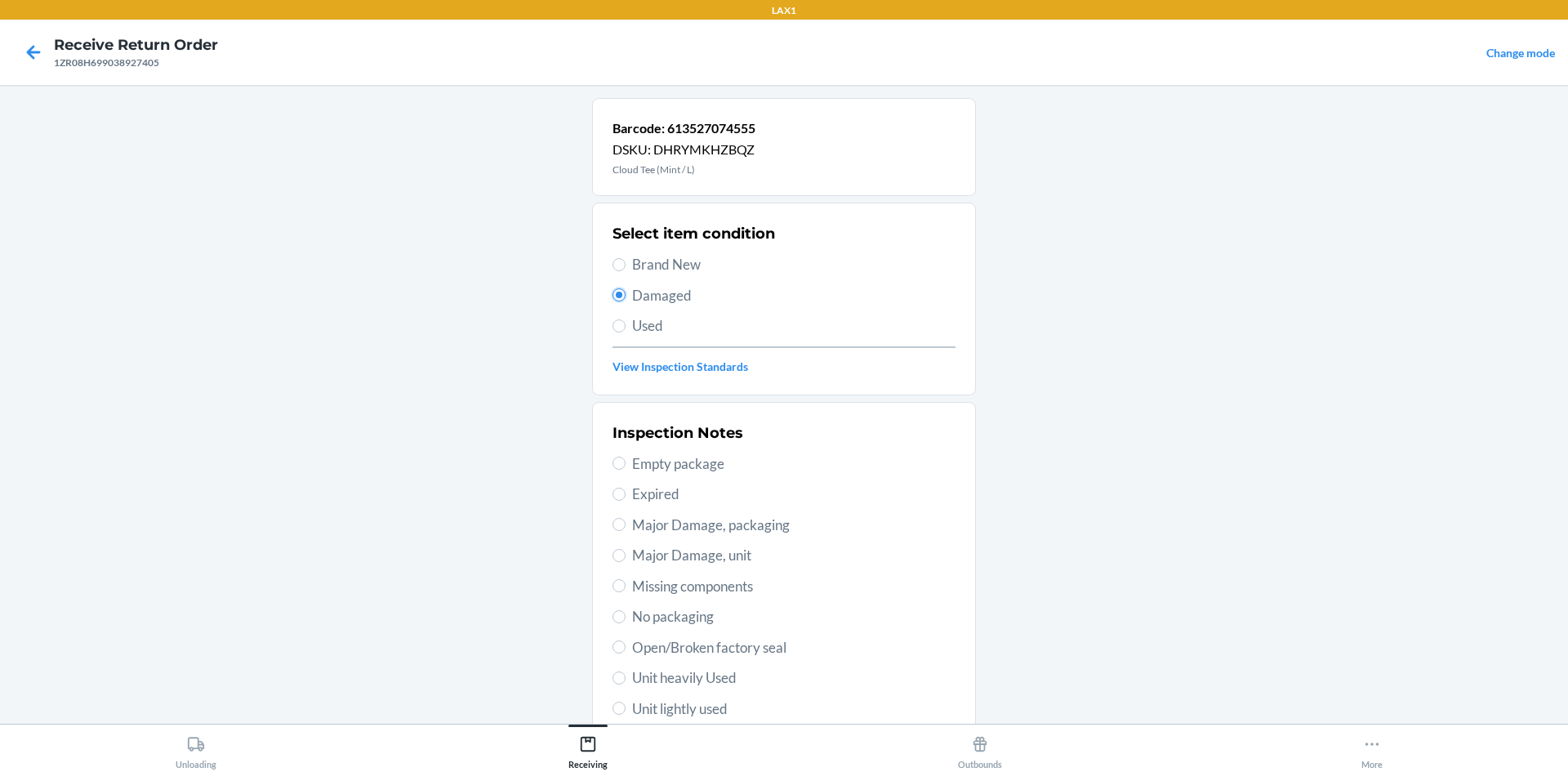
scroll to position [212, 0]
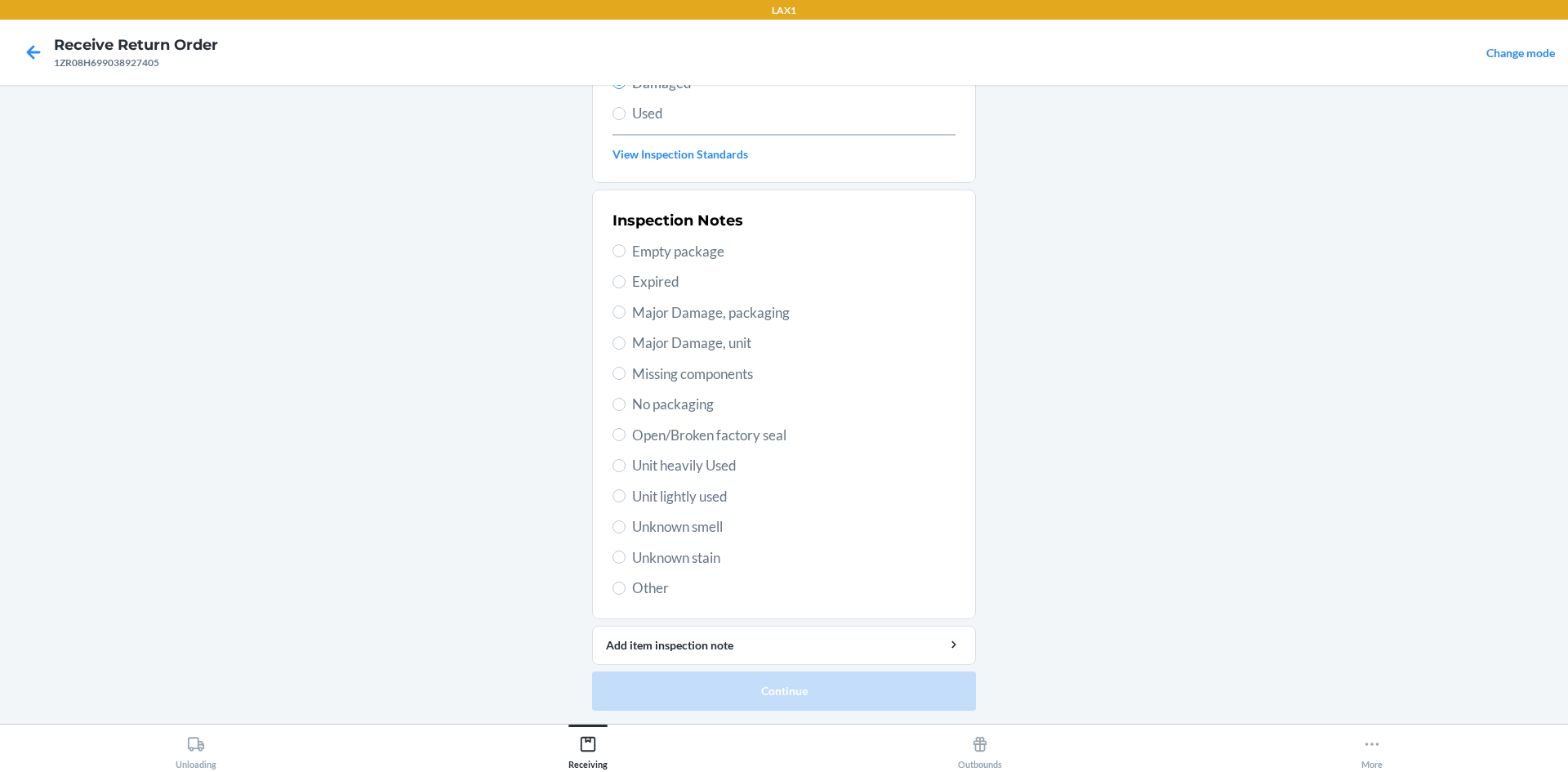
drag, startPoint x: 631, startPoint y: 434, endPoint x: 742, endPoint y: 550, distance: 160.6
click at [632, 434] on span "Open/Broken factory seal" at bounding box center [793, 435] width 323 height 22
click at [625, 434] on input "Open/Broken factory seal" at bounding box center [619, 434] width 13 height 13
radio input "true"
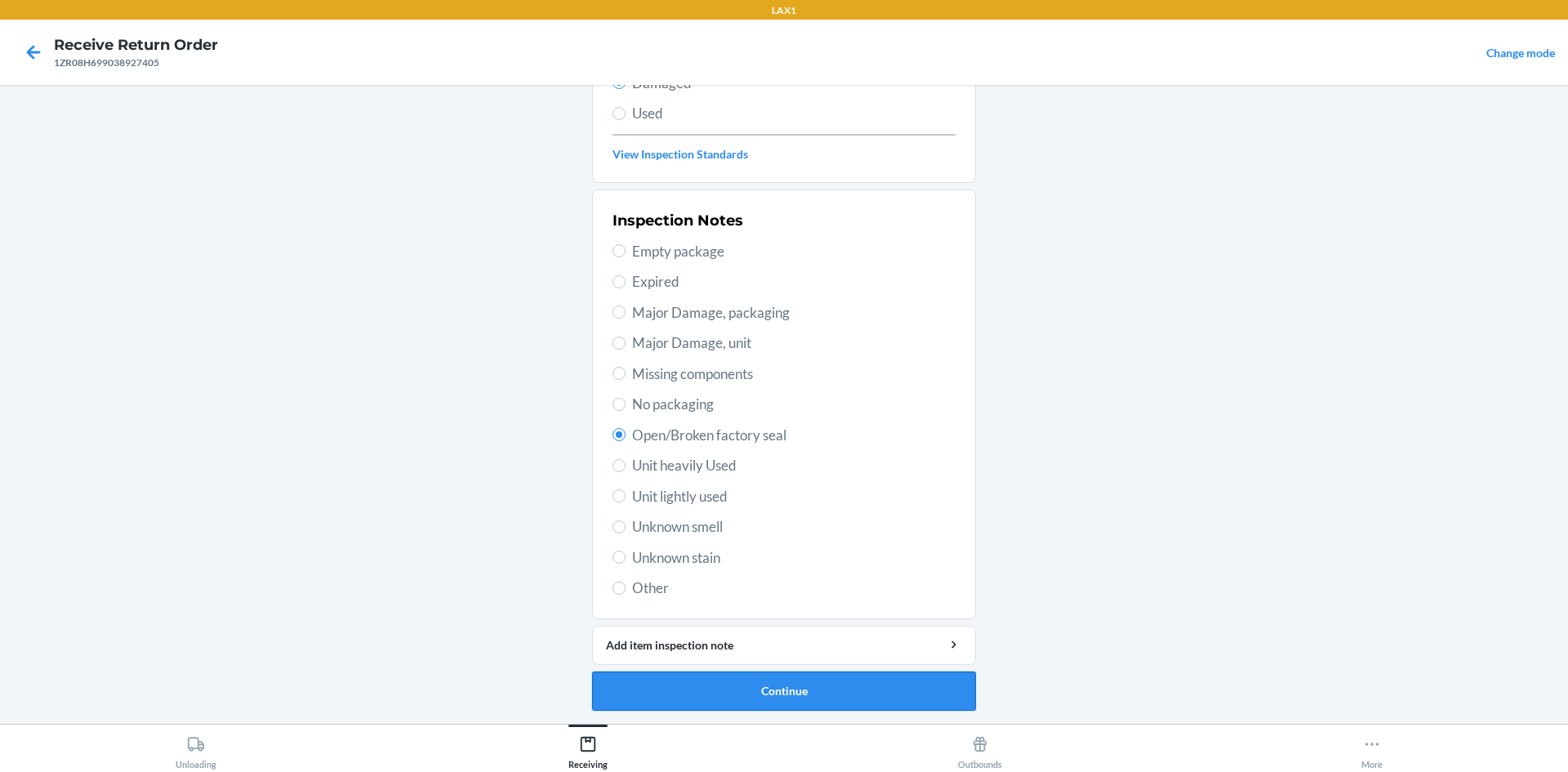
click at [807, 698] on button "Continue" at bounding box center [784, 691] width 384 height 40
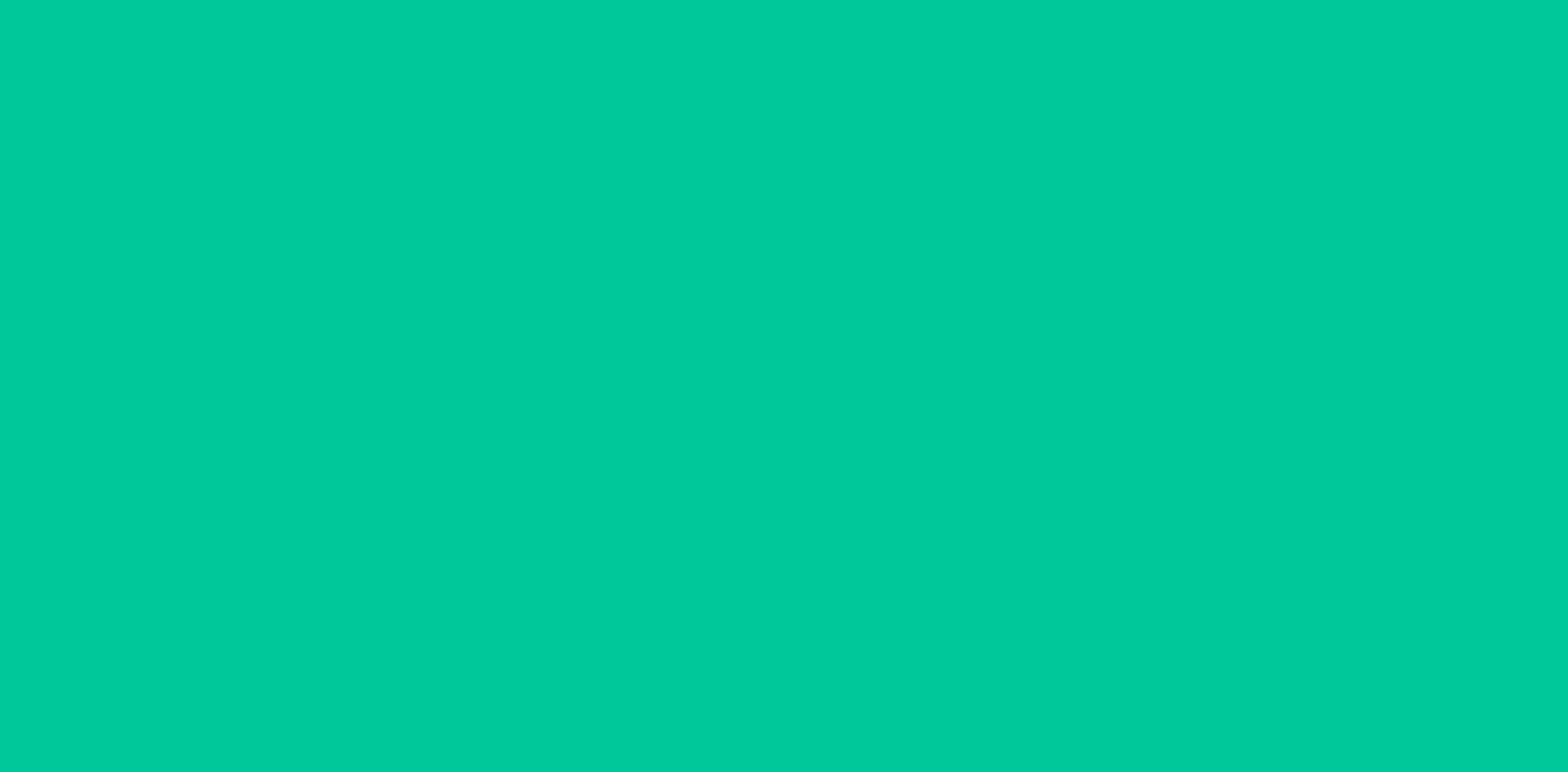
scroll to position [68, 0]
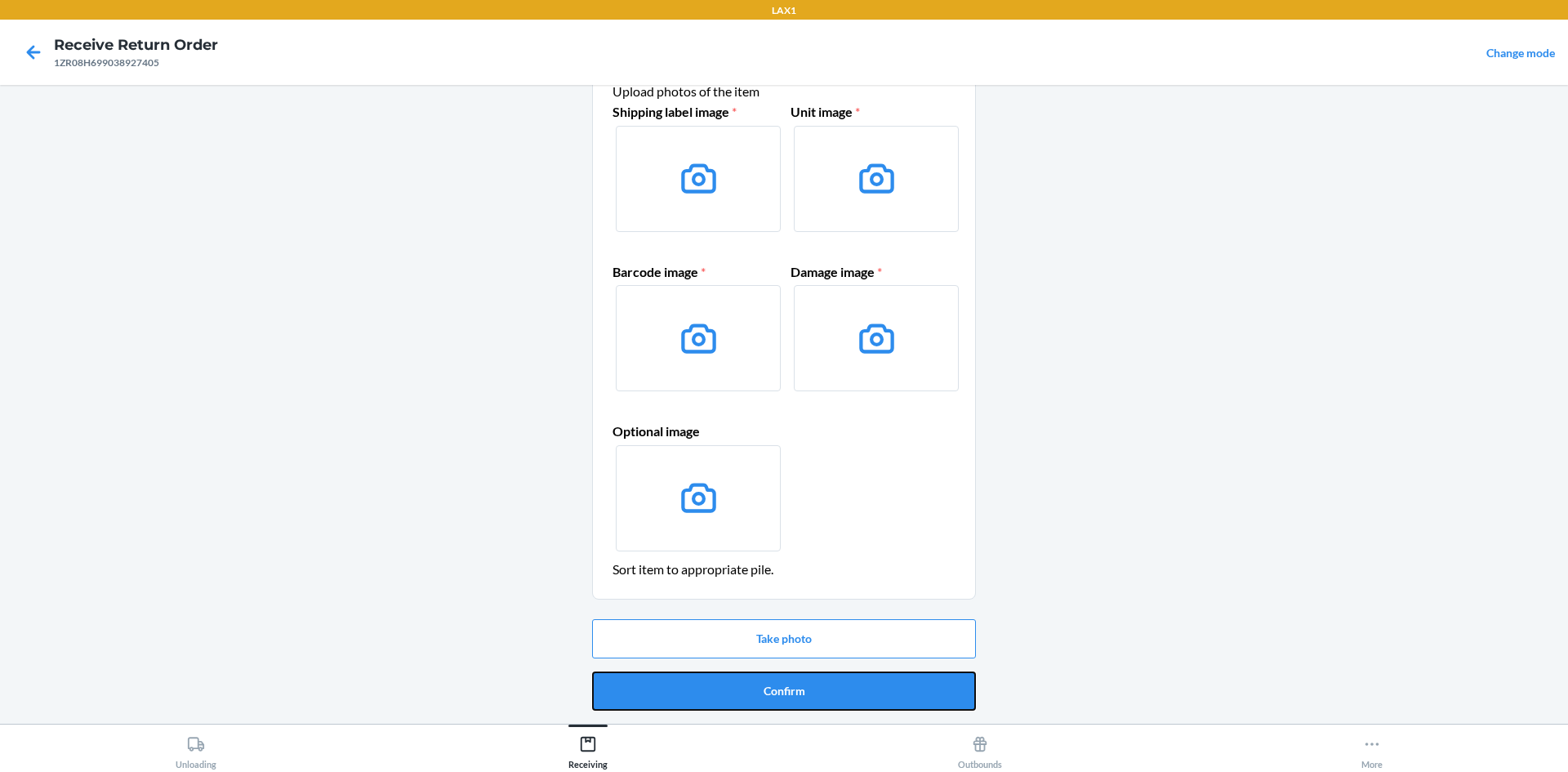
click at [800, 685] on button "Confirm" at bounding box center [784, 691] width 384 height 40
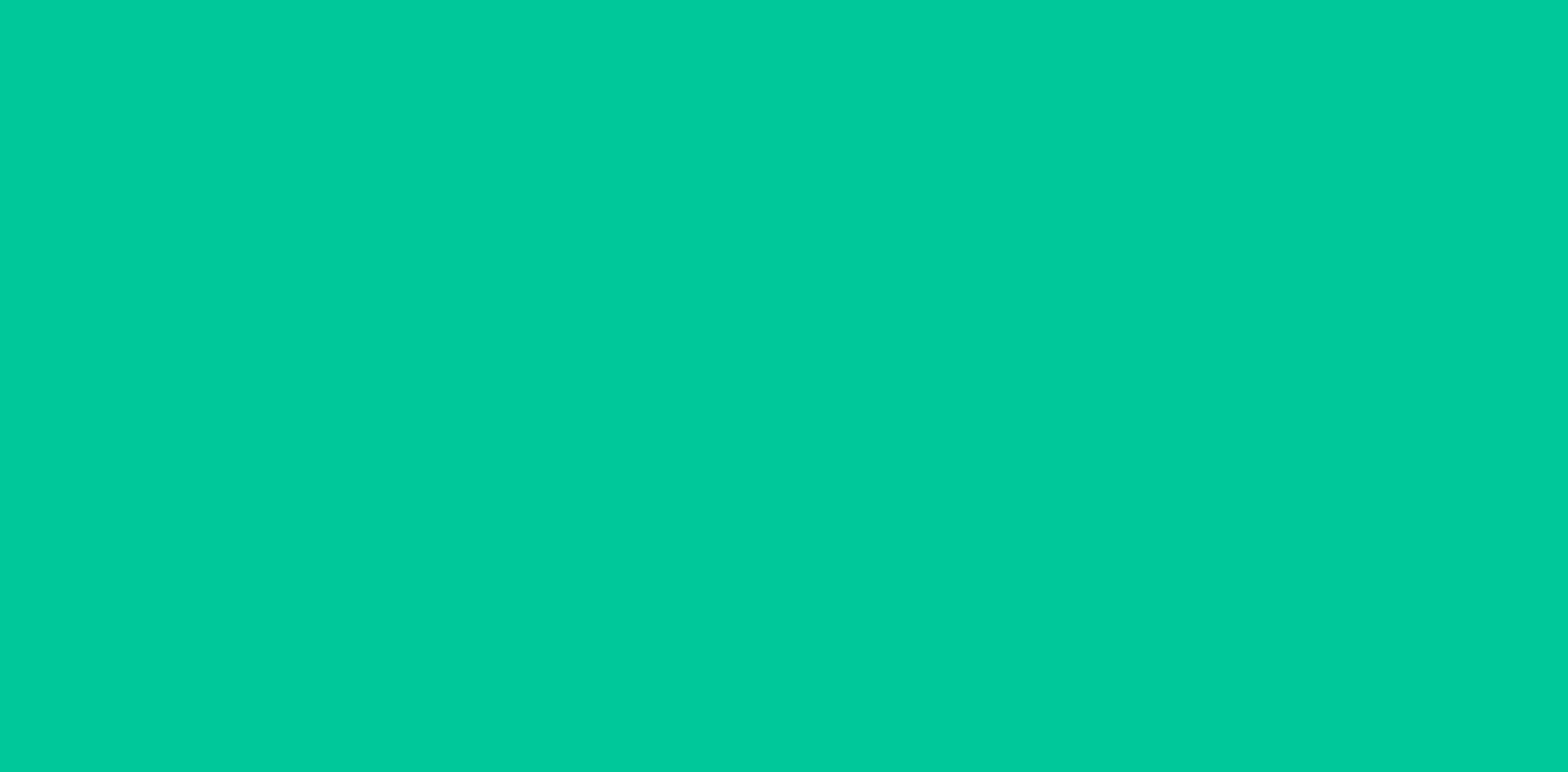
scroll to position [0, 0]
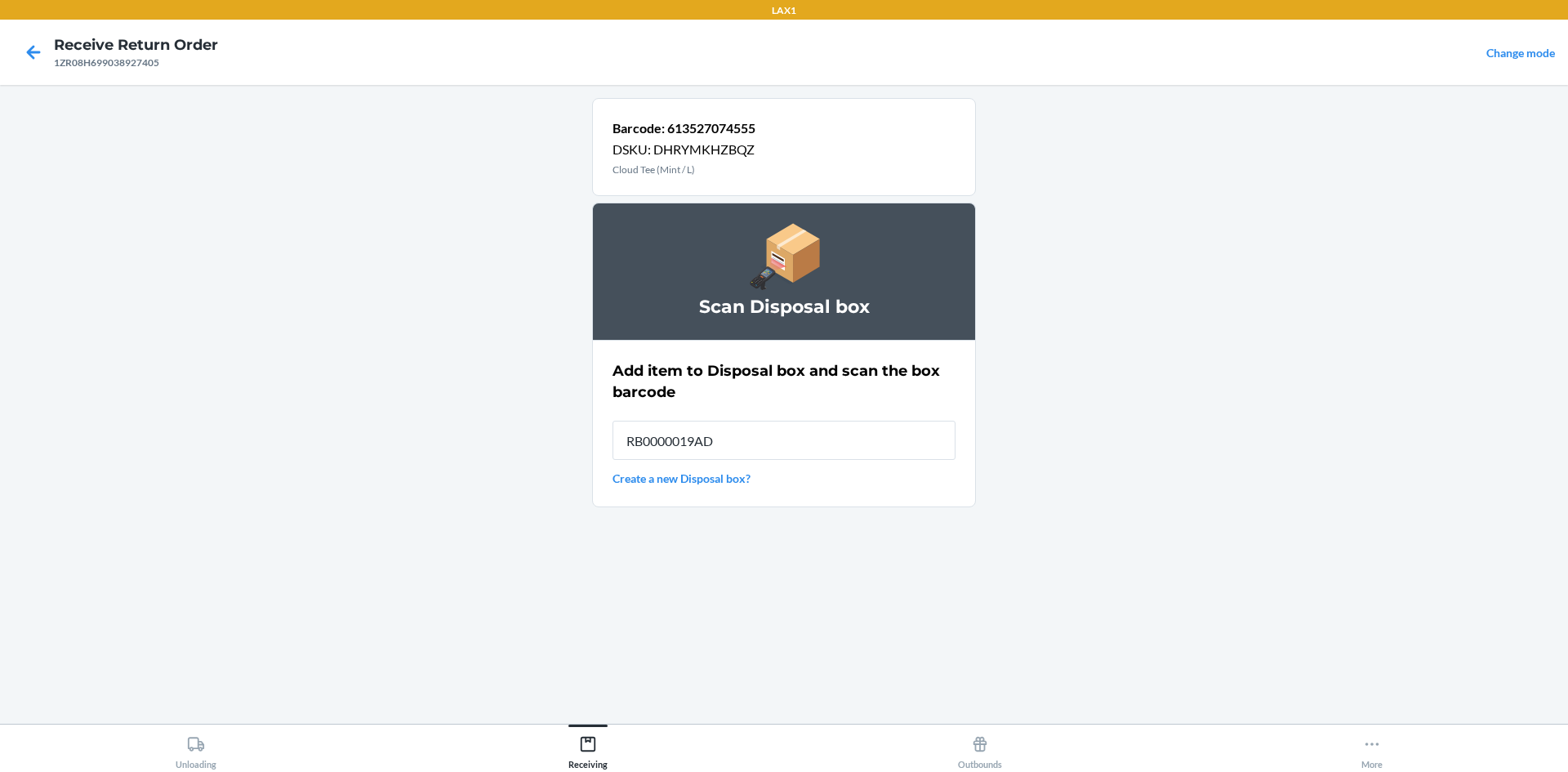
type input "RB0000019AD"
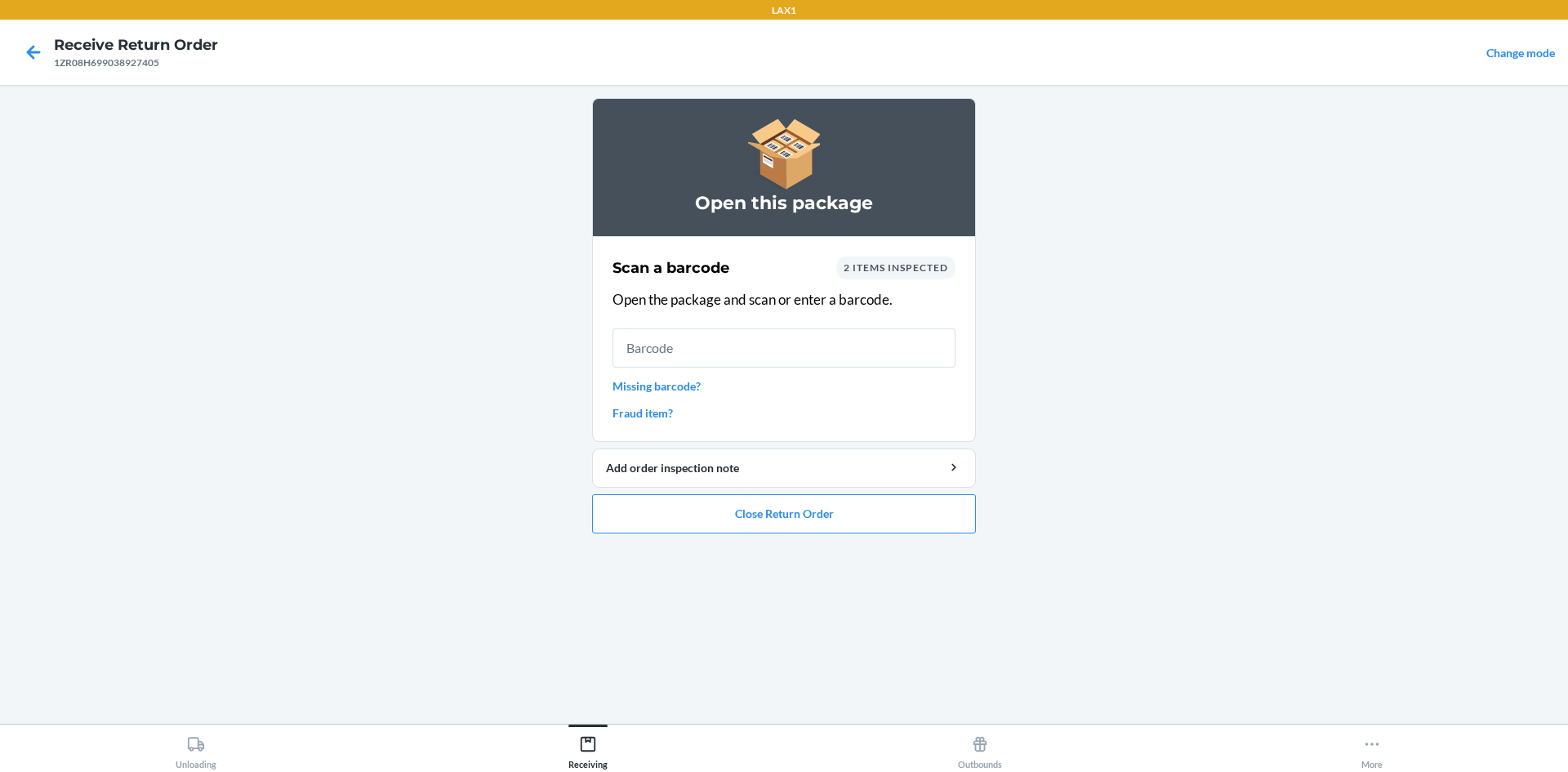
click at [781, 533] on ol "Open this package Scan a barcode 2 items inspected Open the package and scan or…" at bounding box center [784, 322] width 384 height 448
click at [768, 516] on button "Close Return Order" at bounding box center [784, 514] width 384 height 40
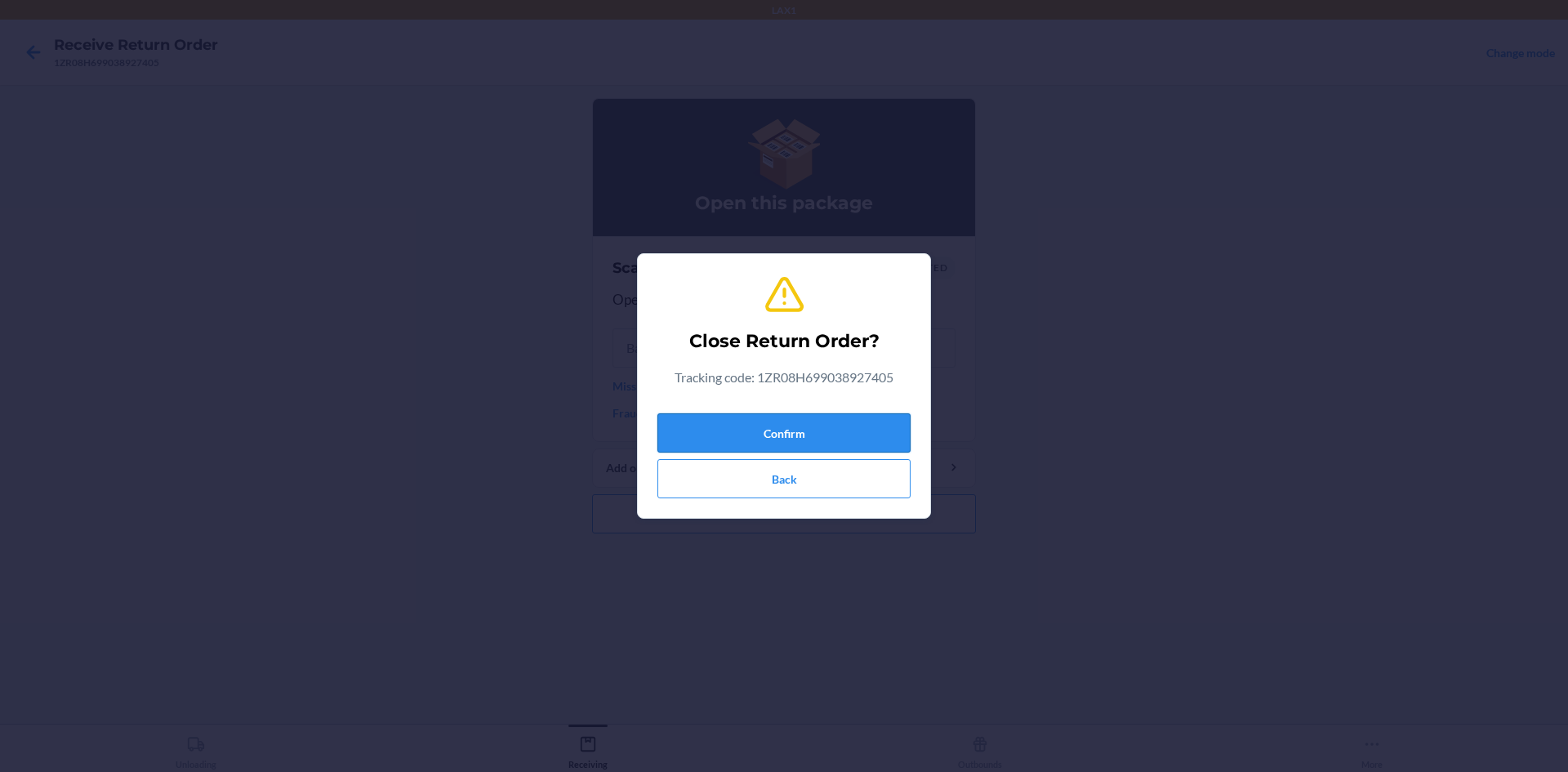
click at [734, 423] on button "Confirm" at bounding box center [784, 433] width 253 height 40
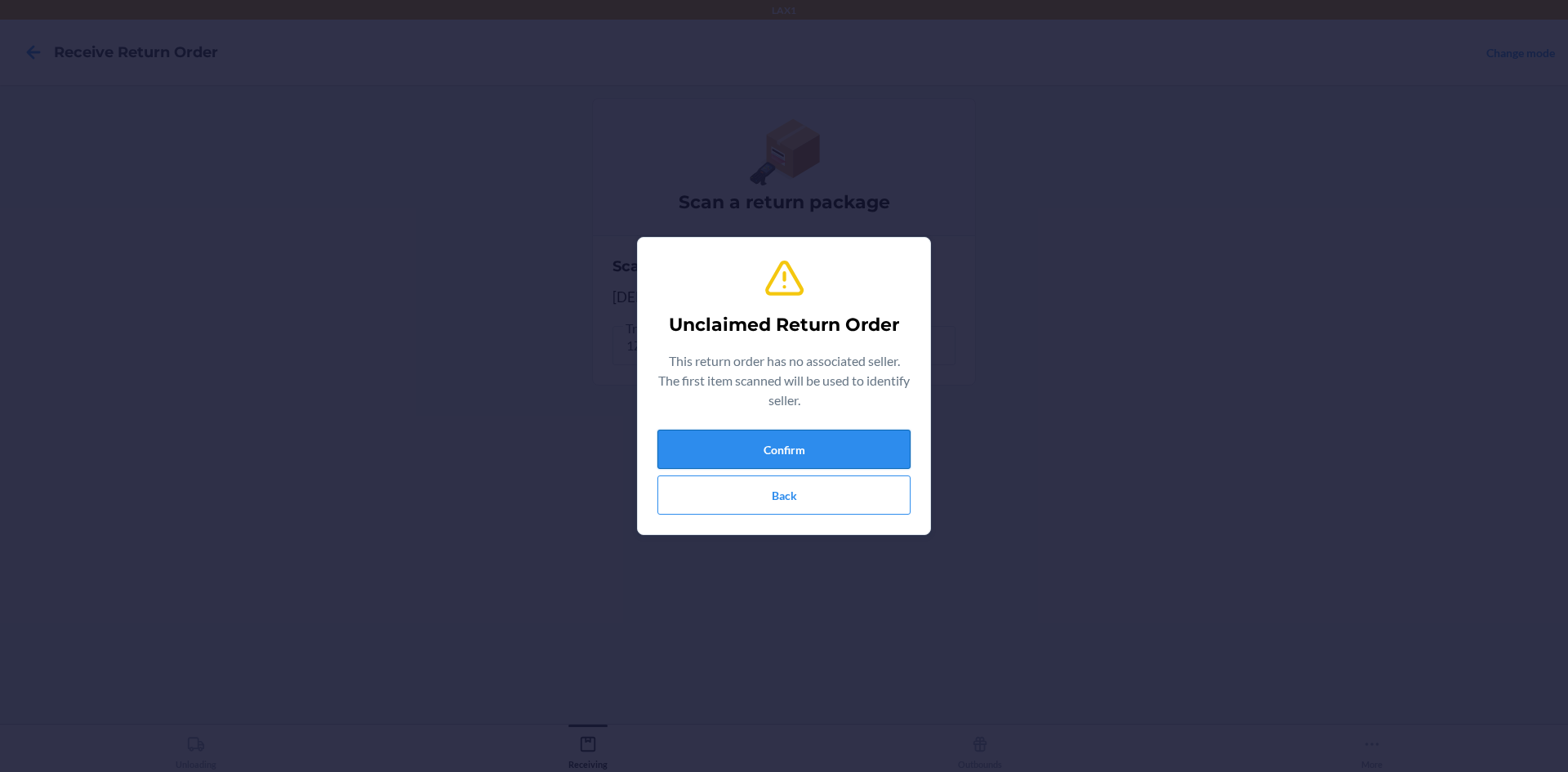
click at [749, 443] on button "Confirm" at bounding box center [784, 449] width 253 height 40
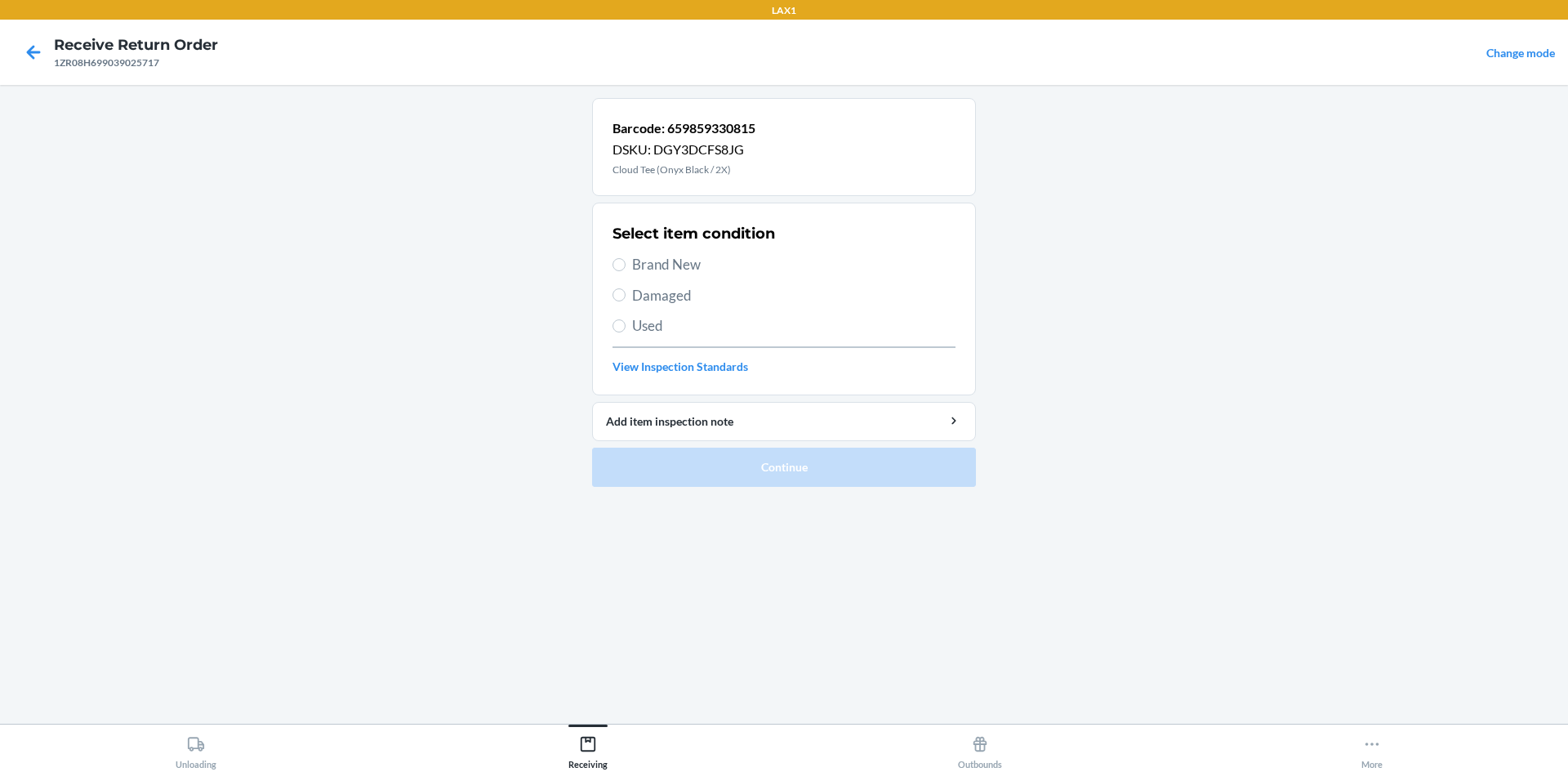
click at [631, 290] on label "Damaged" at bounding box center [784, 296] width 343 height 22
click at [625, 290] on input "Damaged" at bounding box center [619, 295] width 13 height 13
radio input "true"
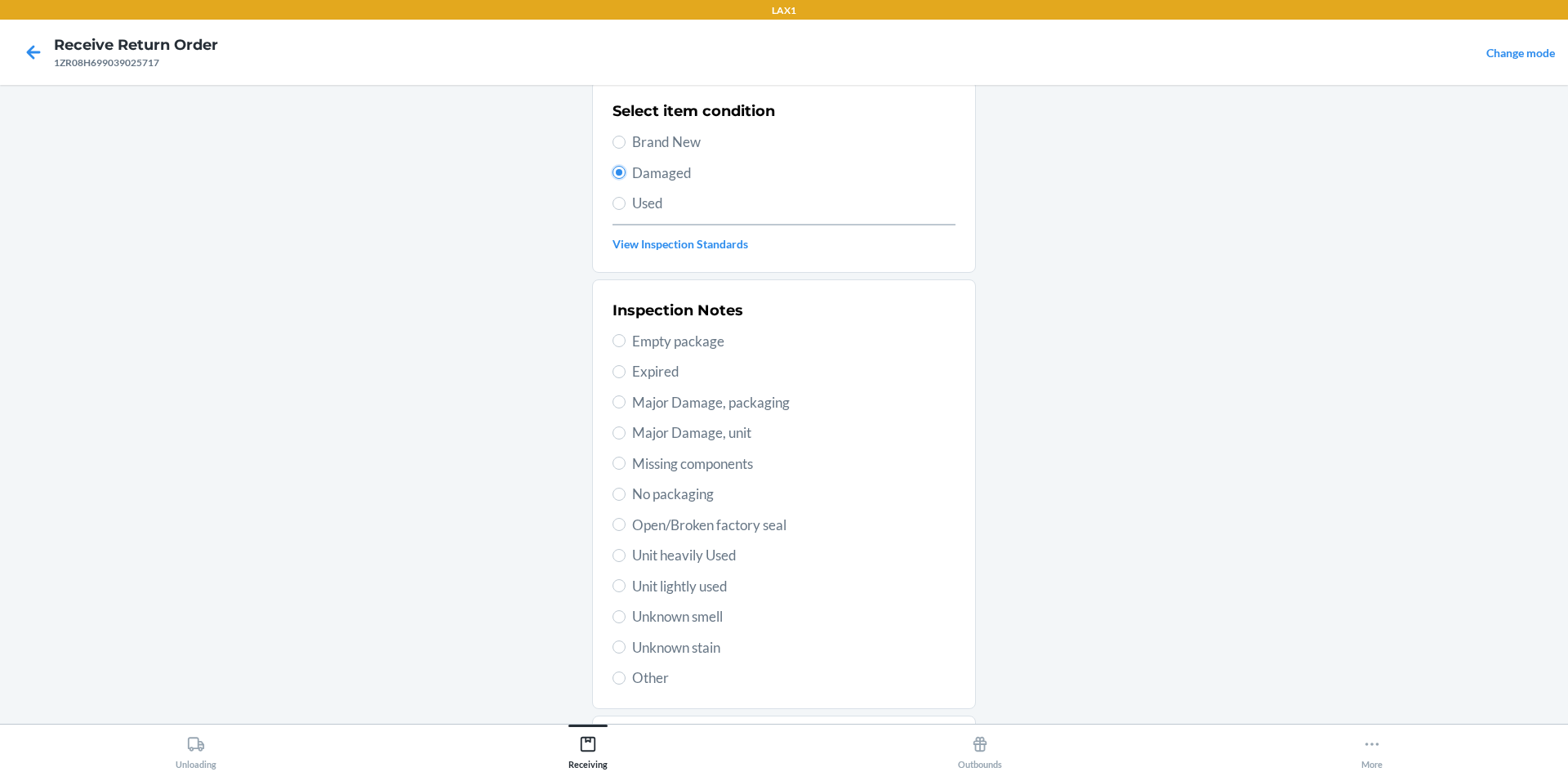
scroll to position [212, 0]
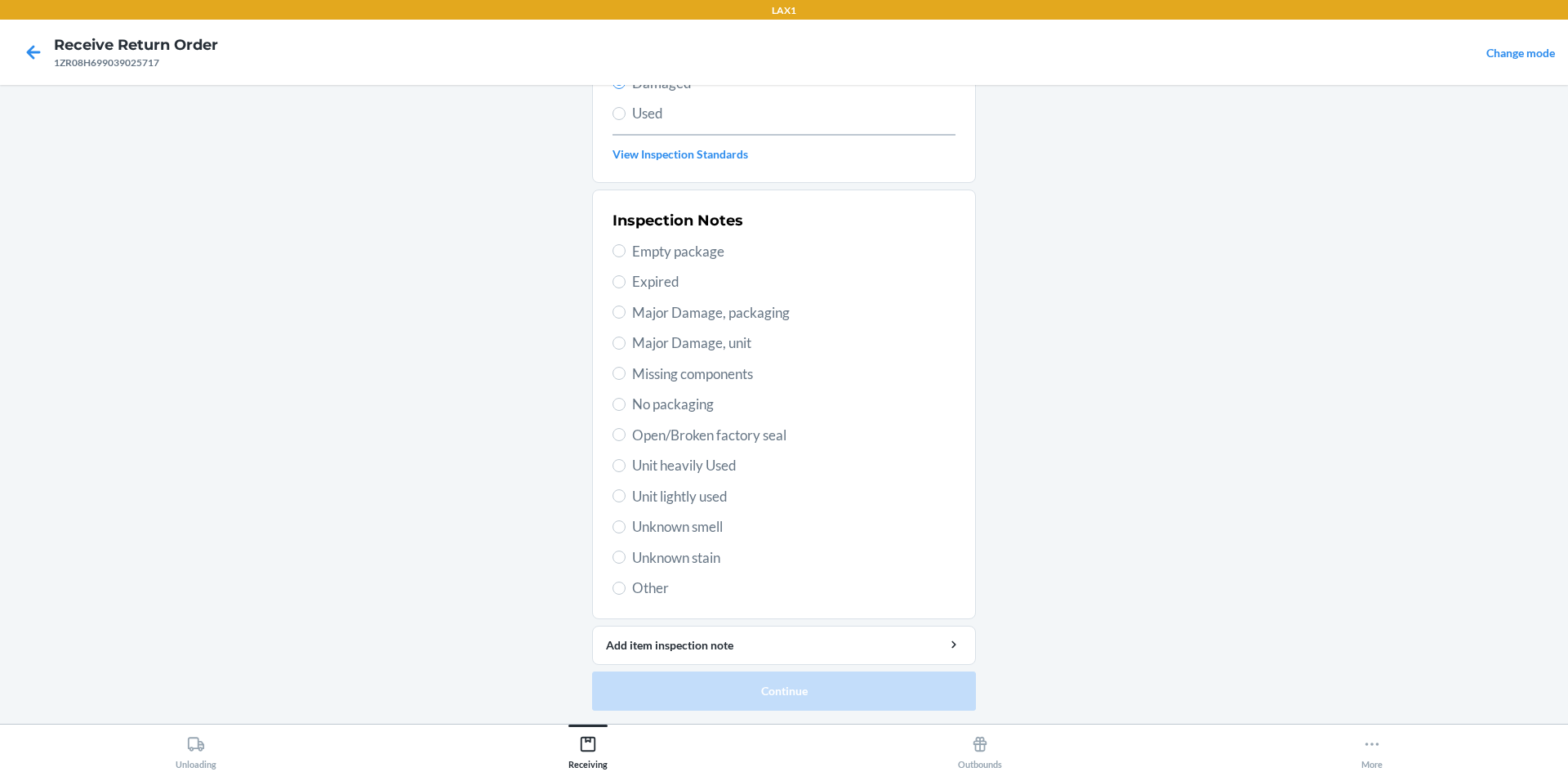
click at [668, 440] on span "Open/Broken factory seal" at bounding box center [793, 435] width 323 height 22
click at [625, 440] on input "Open/Broken factory seal" at bounding box center [619, 434] width 13 height 13
radio input "true"
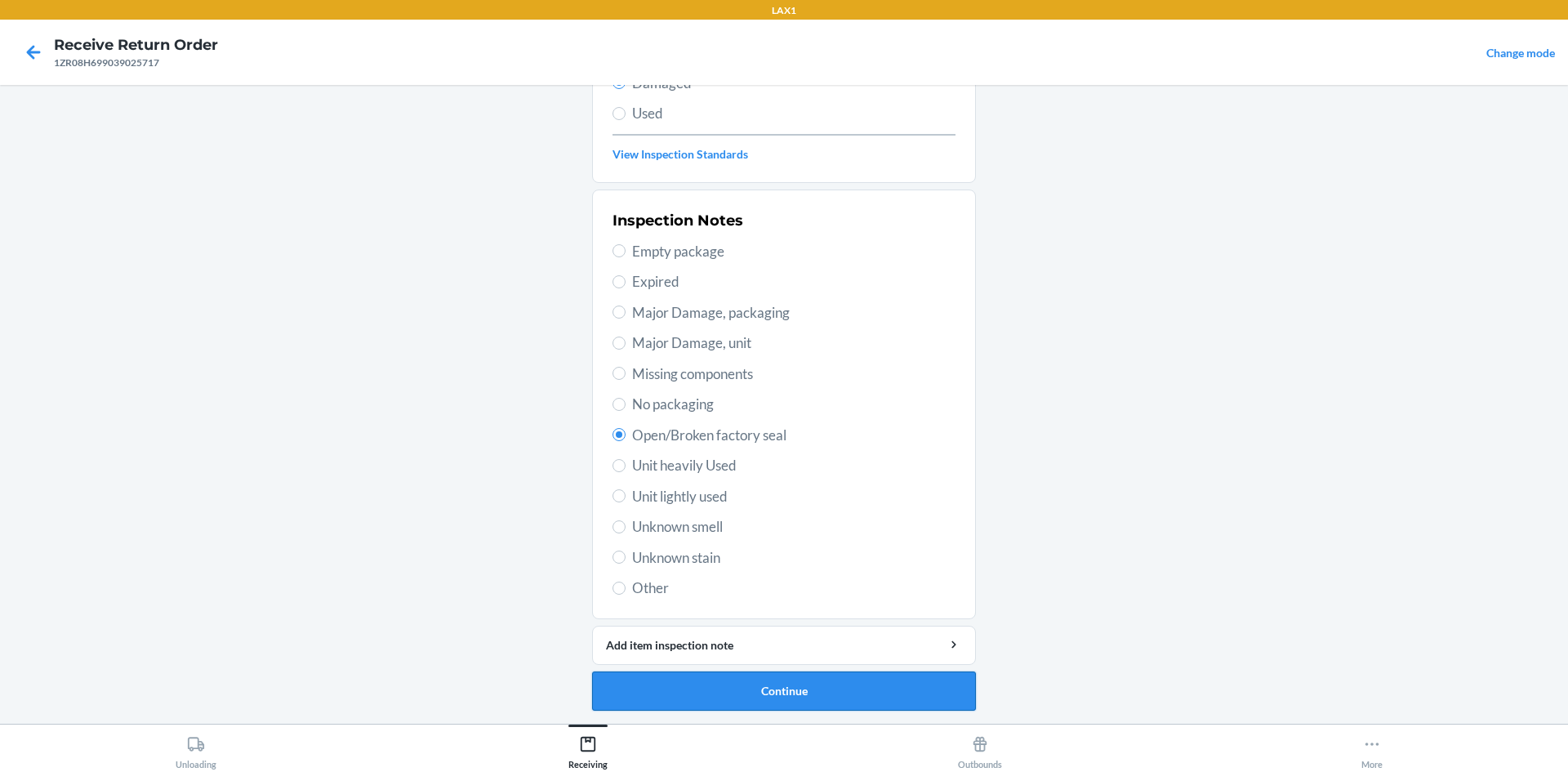
click at [814, 693] on button "Continue" at bounding box center [784, 691] width 384 height 40
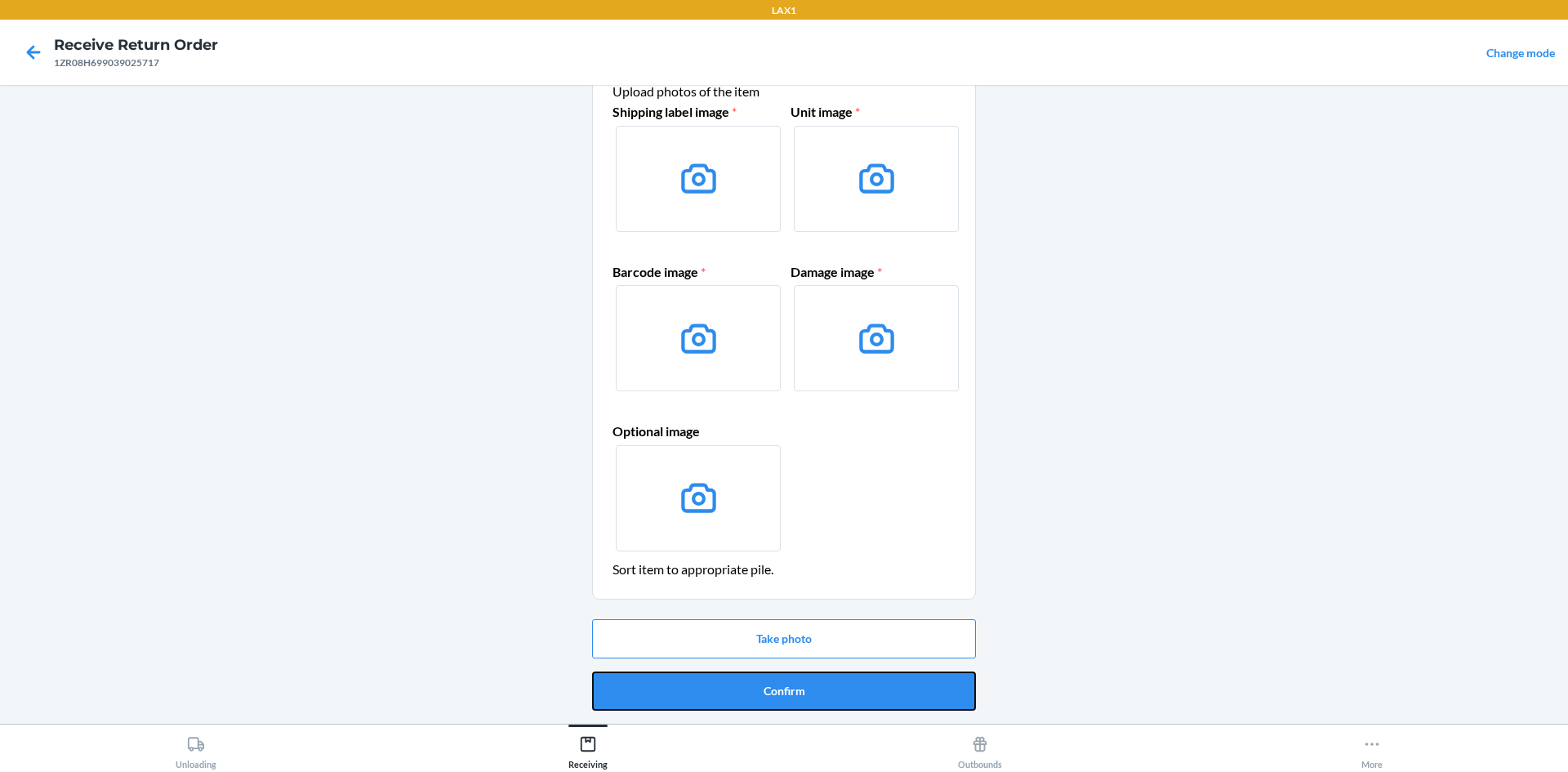
click at [840, 674] on button "Confirm" at bounding box center [784, 691] width 384 height 40
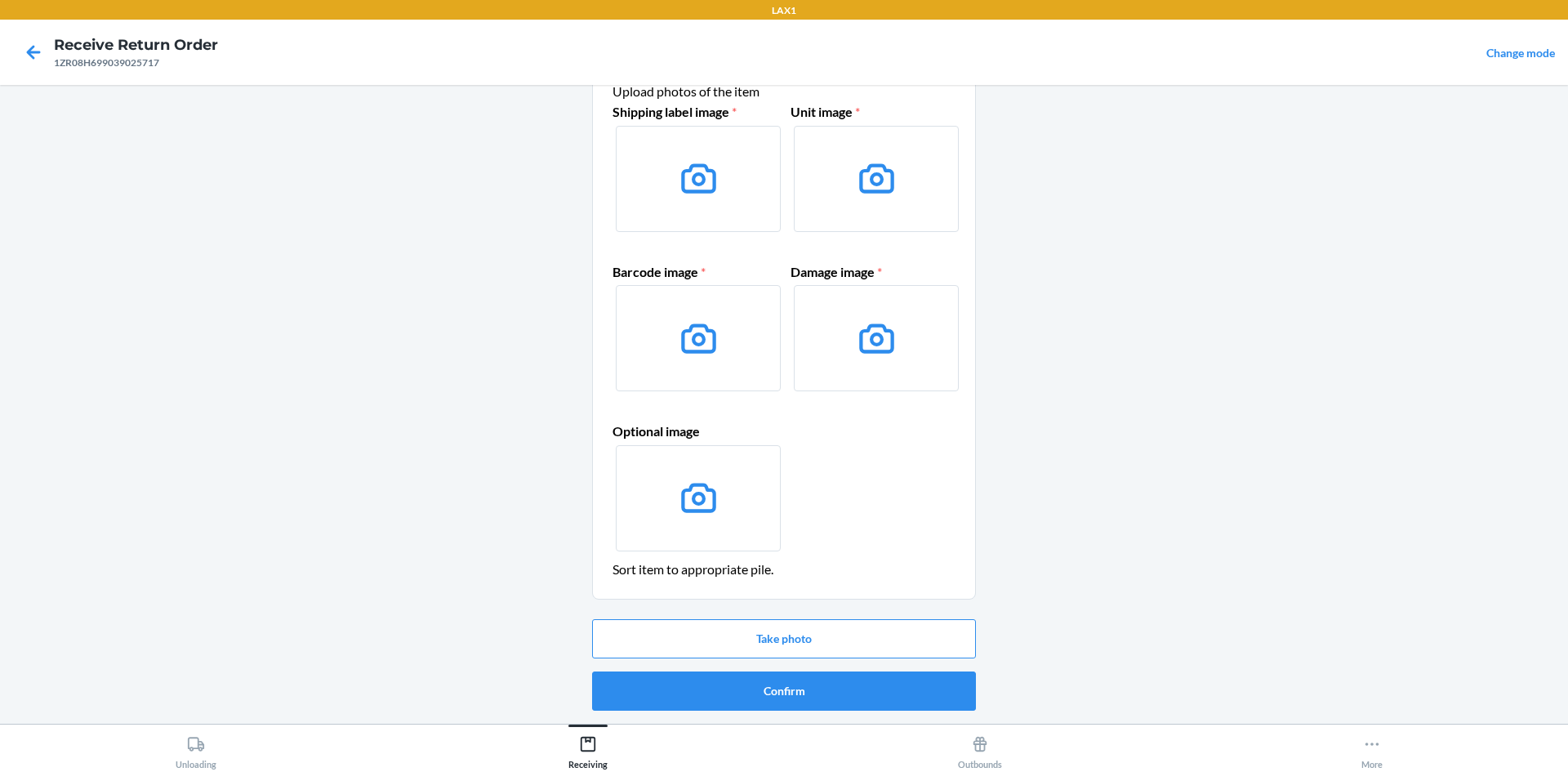
scroll to position [0, 0]
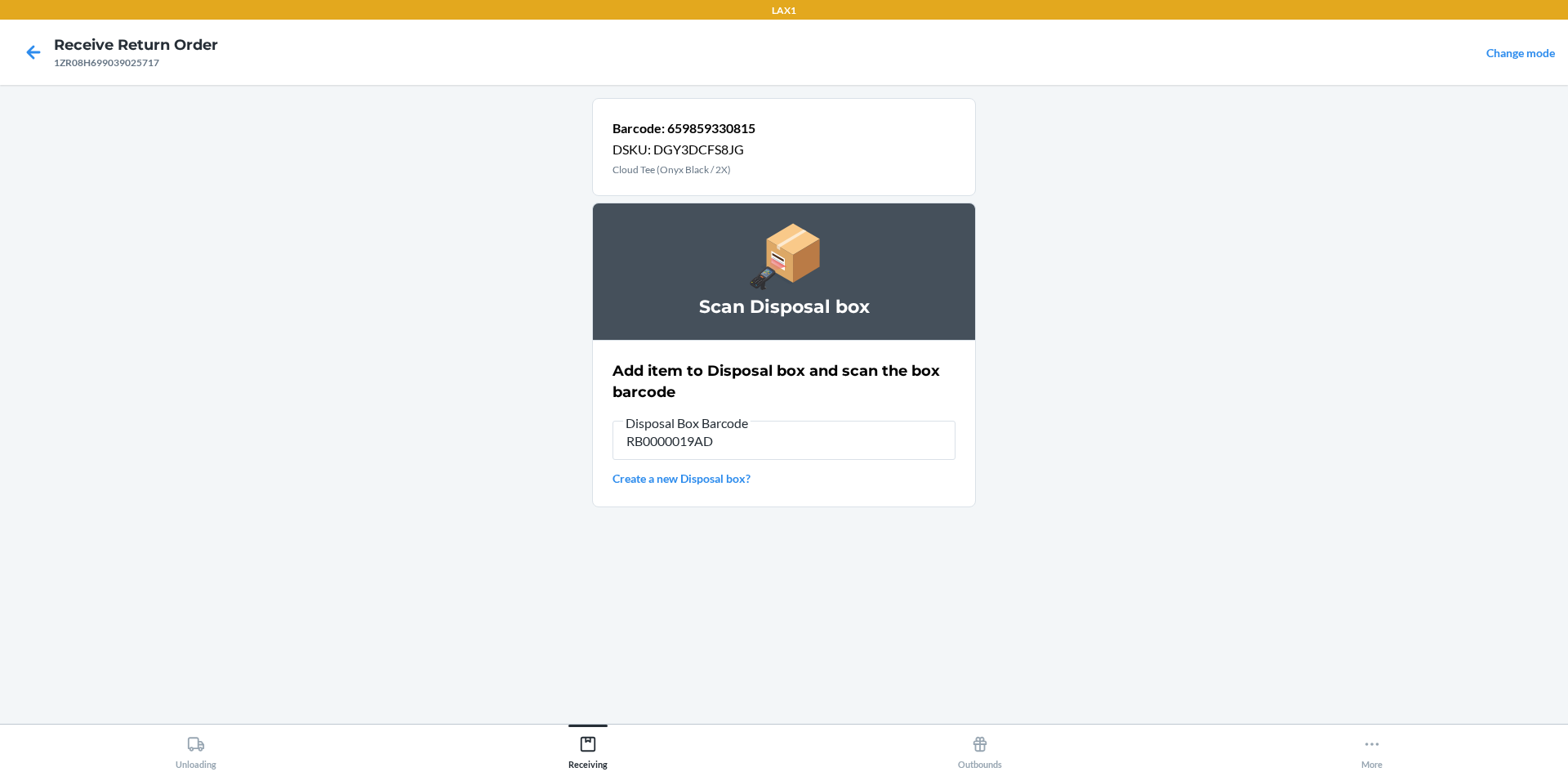
type input "RB0000019AD"
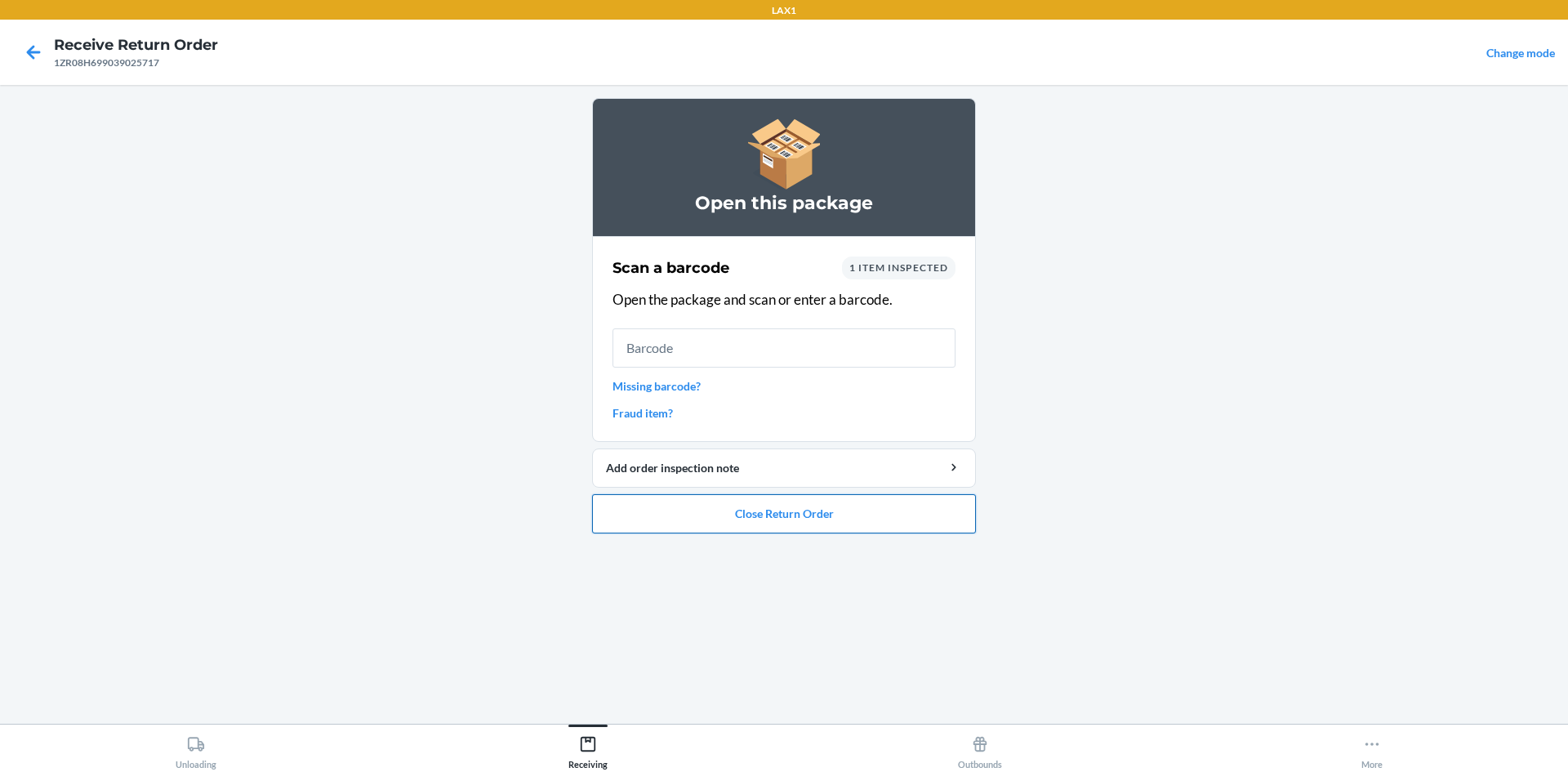
click at [659, 508] on button "Close Return Order" at bounding box center [784, 514] width 384 height 40
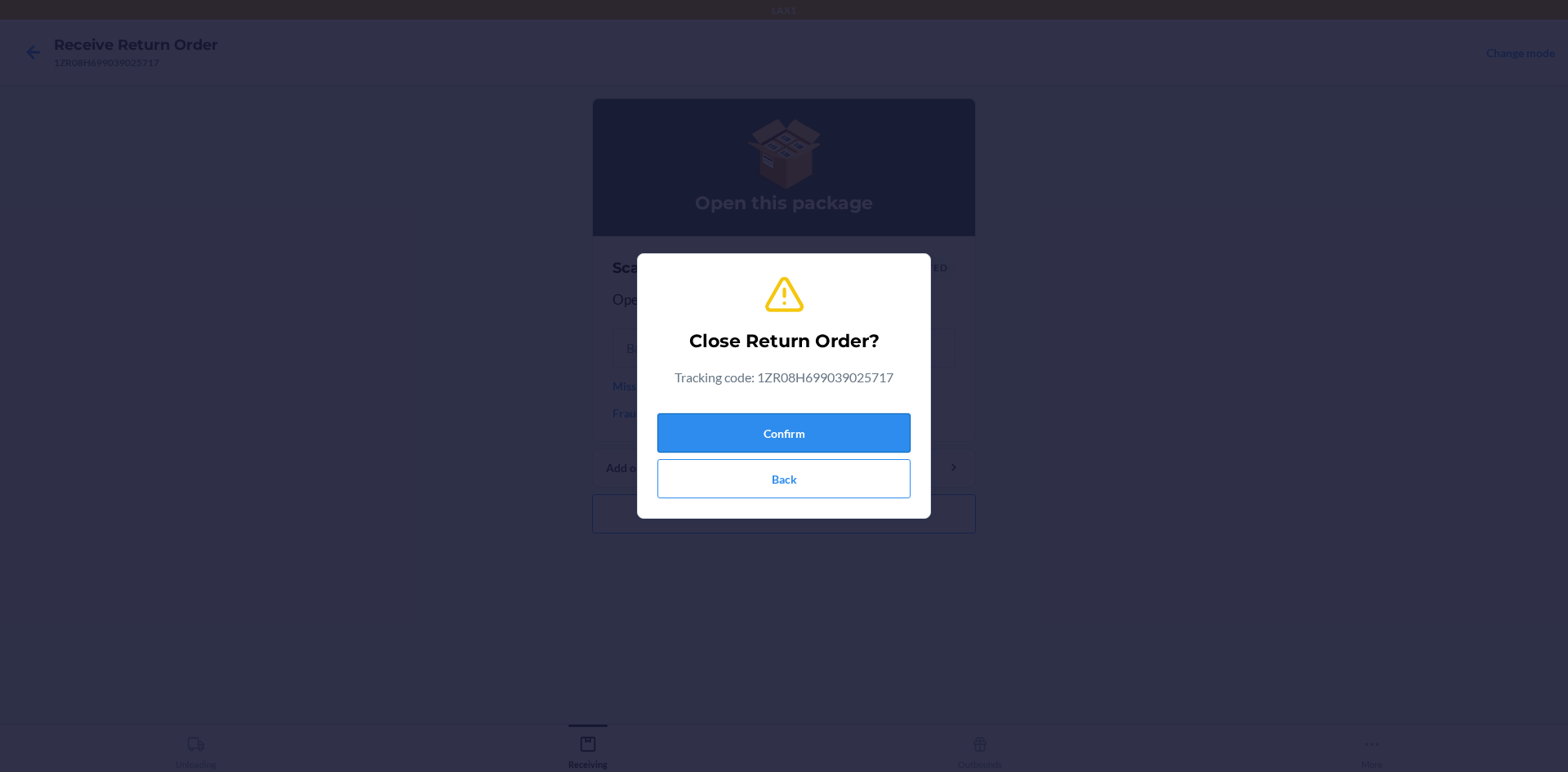
click at [674, 419] on button "Confirm" at bounding box center [784, 433] width 253 height 40
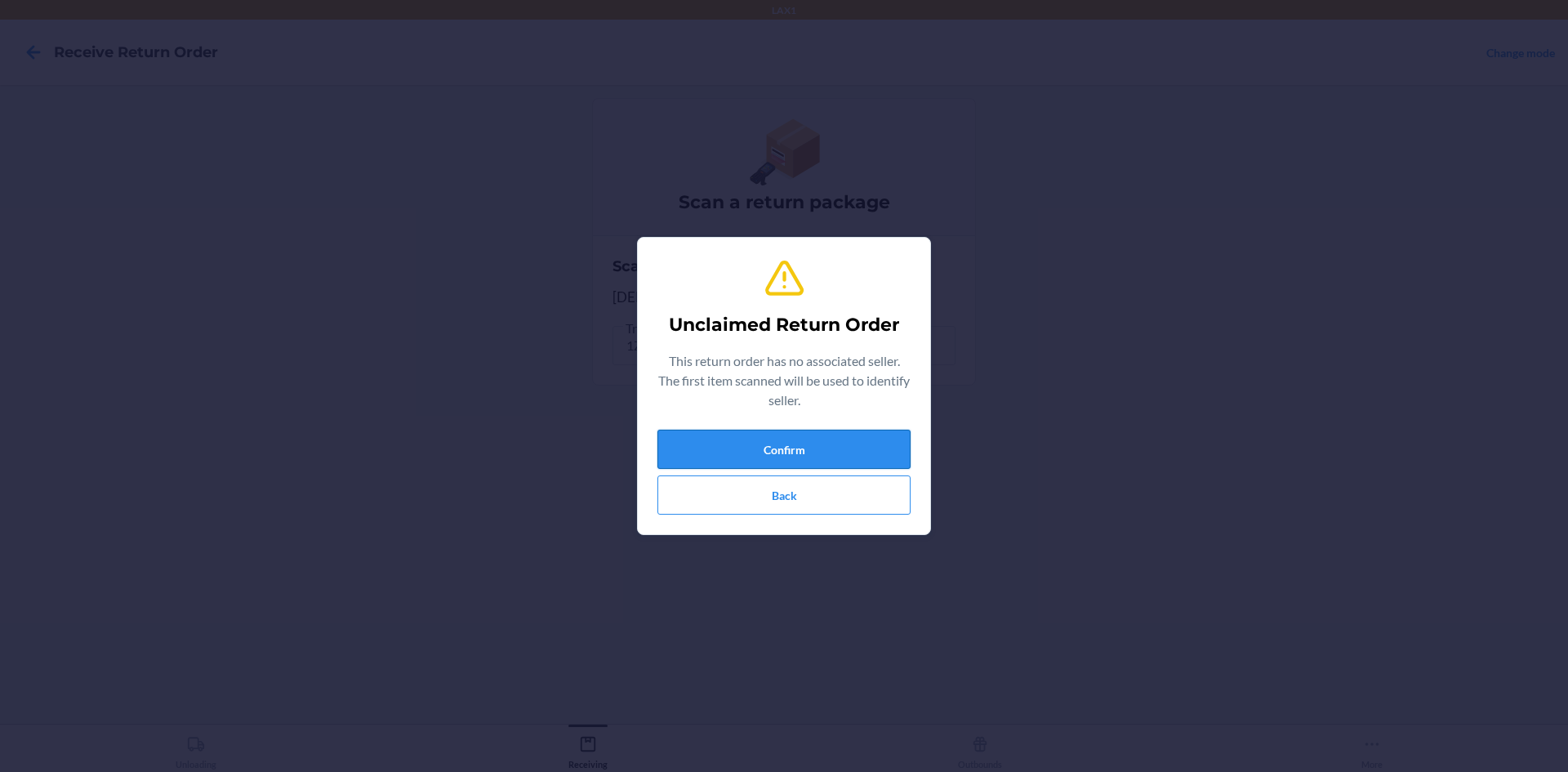
click at [754, 447] on button "Confirm" at bounding box center [784, 449] width 253 height 40
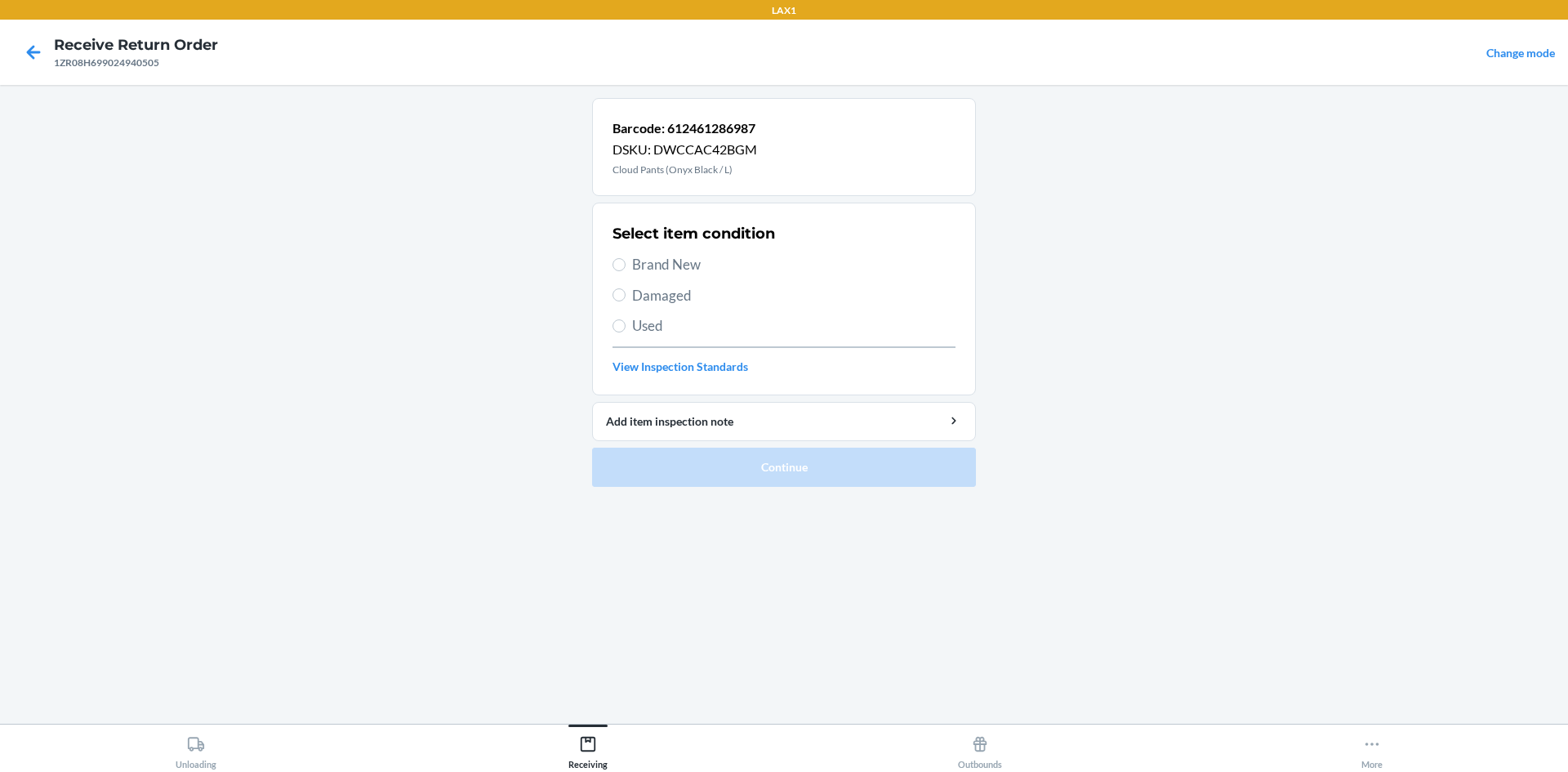
click at [663, 267] on span "Brand New" at bounding box center [793, 265] width 323 height 22
click at [625, 267] on input "Brand New" at bounding box center [619, 265] width 13 height 13
radio input "true"
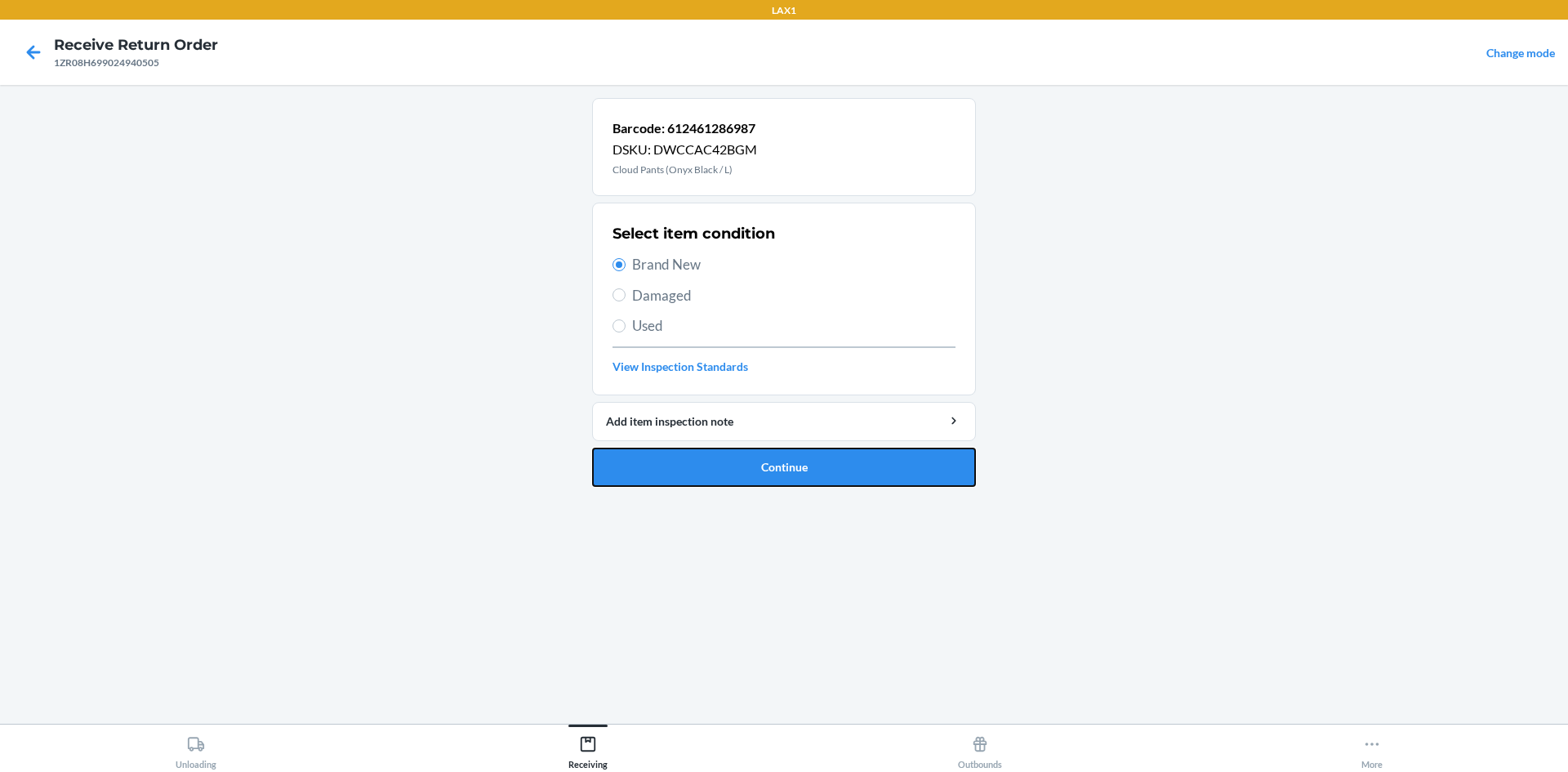
click at [716, 451] on button "Continue" at bounding box center [784, 467] width 384 height 40
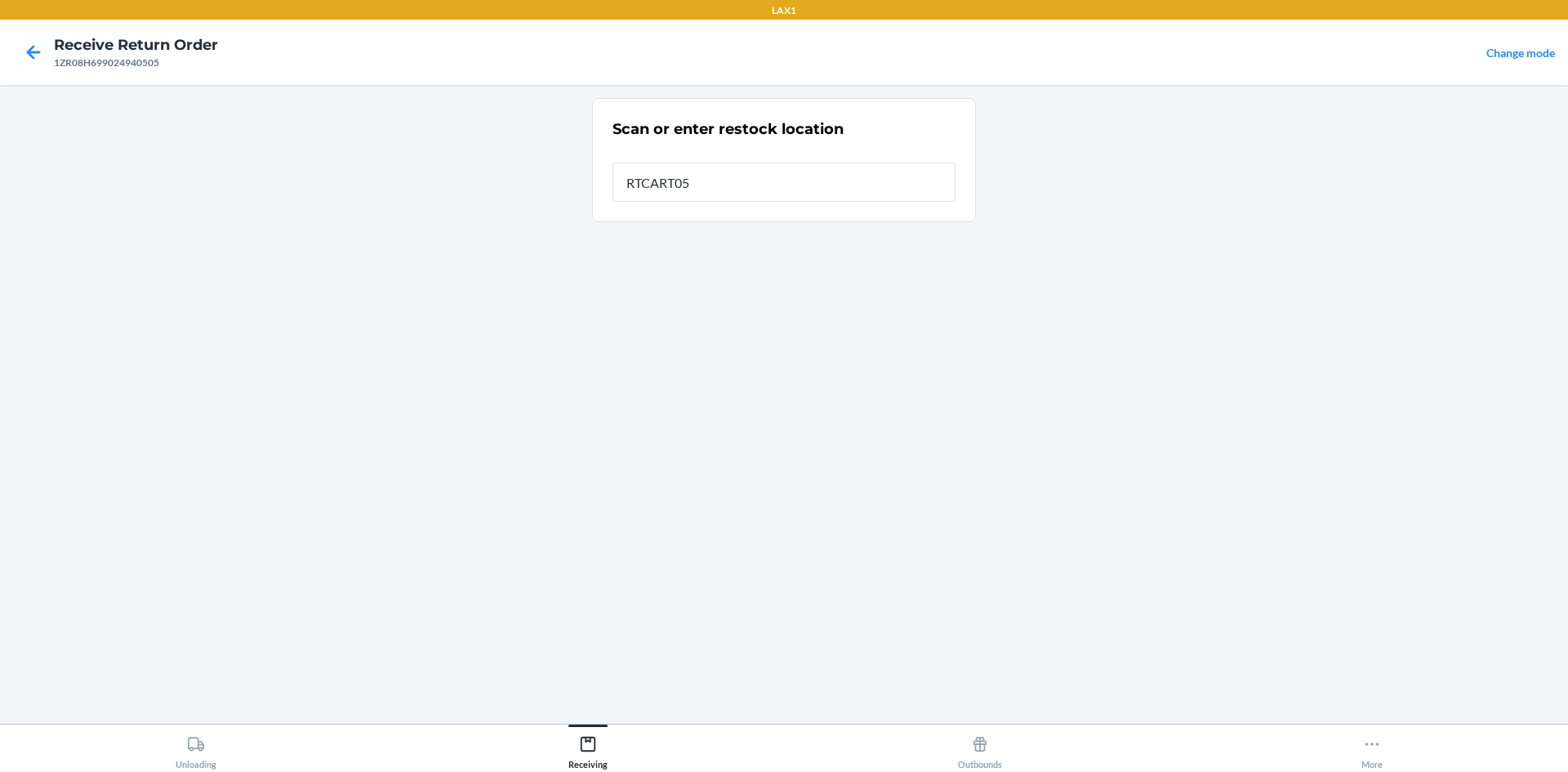
type input "RTCART052"
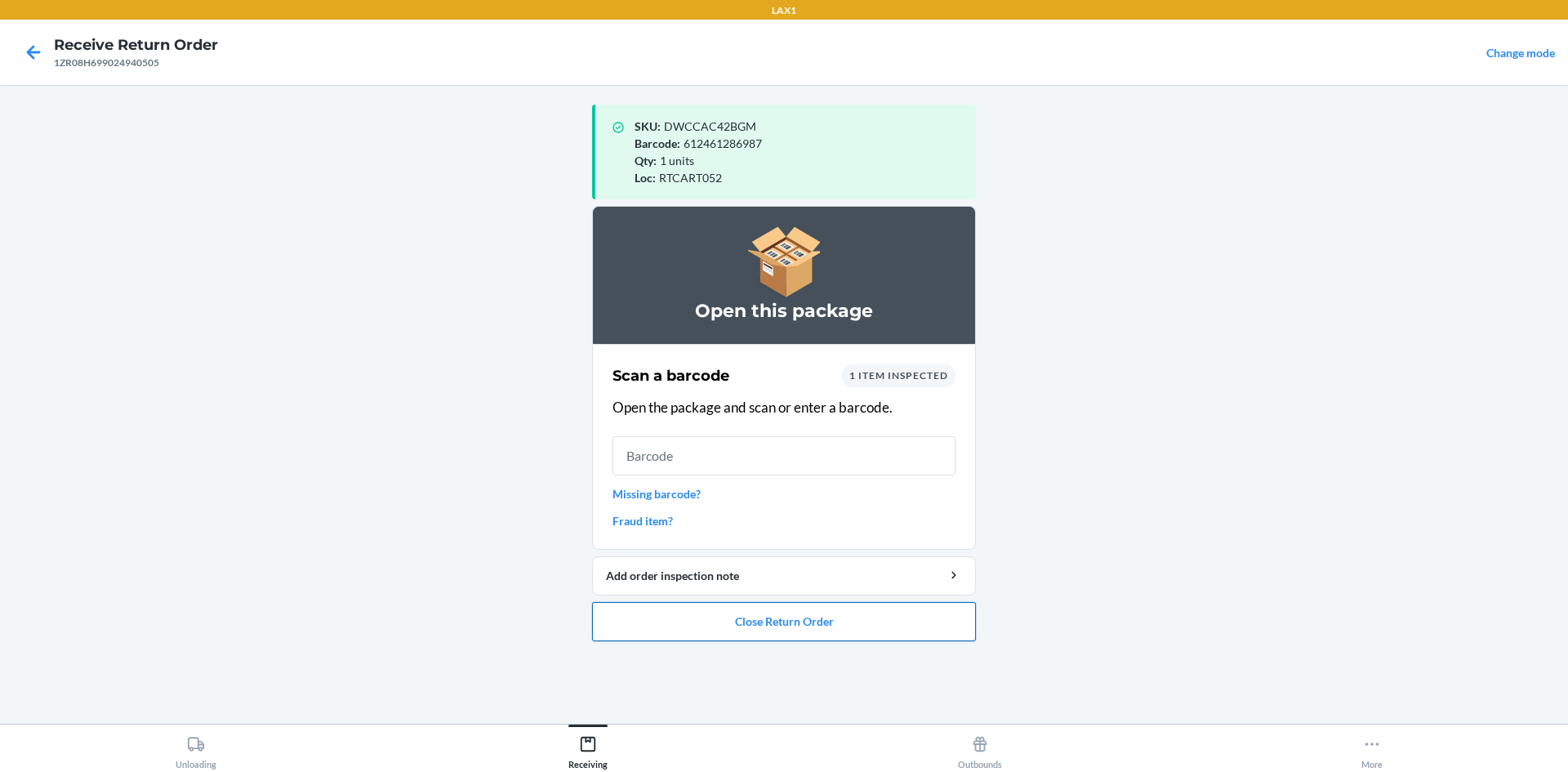
click at [878, 610] on button "Close Return Order" at bounding box center [784, 621] width 384 height 40
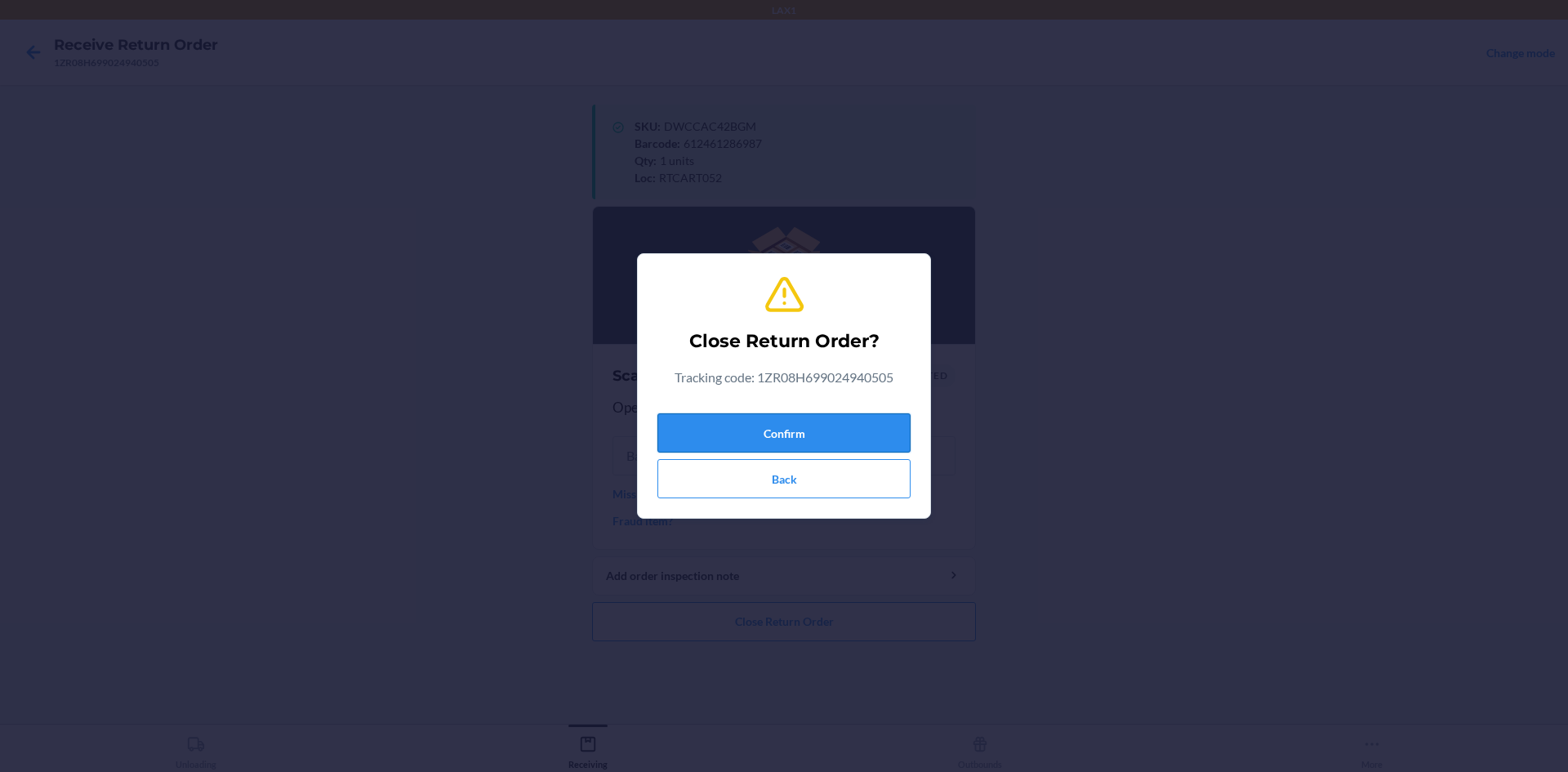
click at [713, 414] on button "Confirm" at bounding box center [784, 433] width 253 height 40
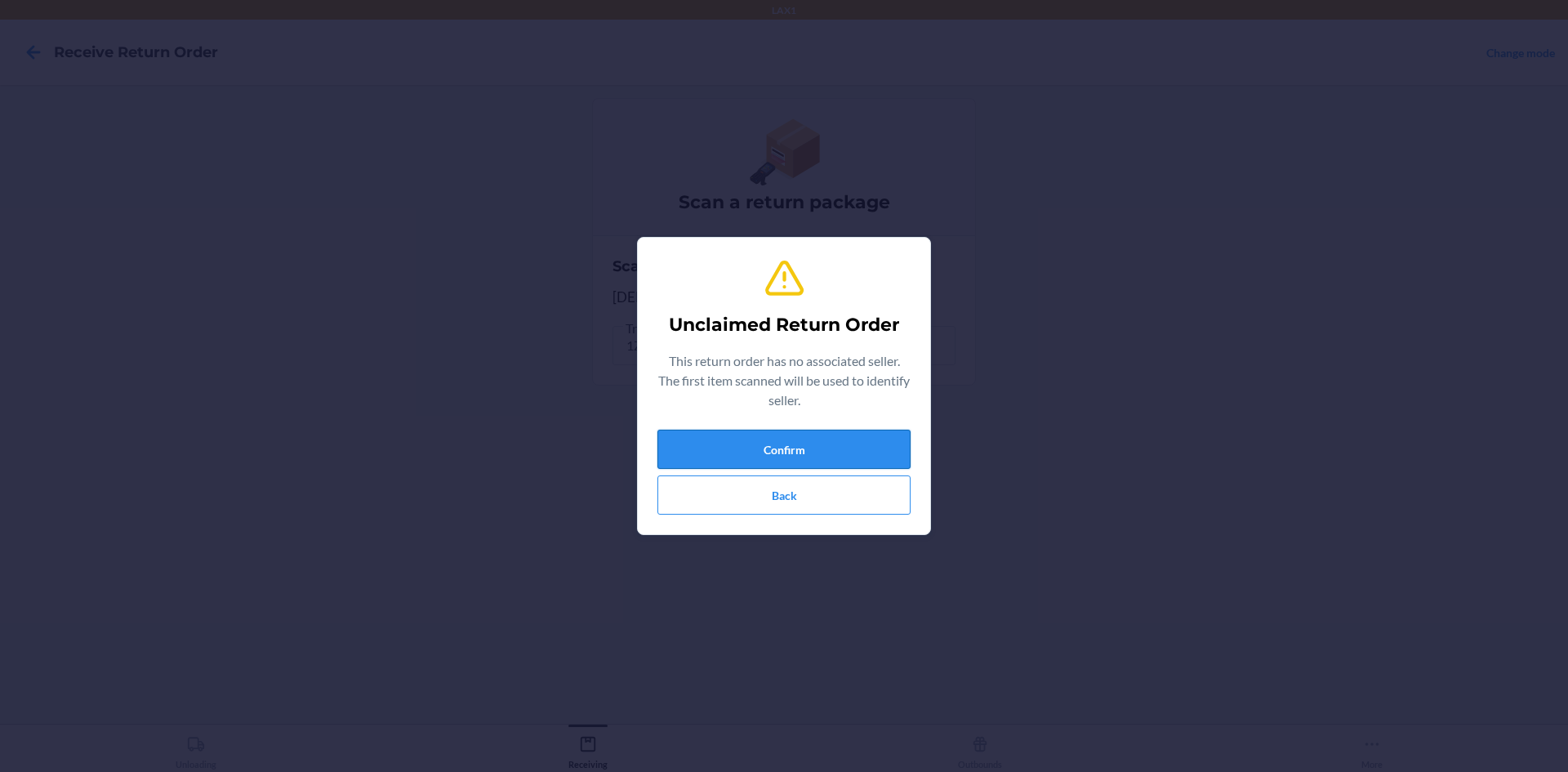
click at [838, 443] on button "Confirm" at bounding box center [784, 449] width 253 height 40
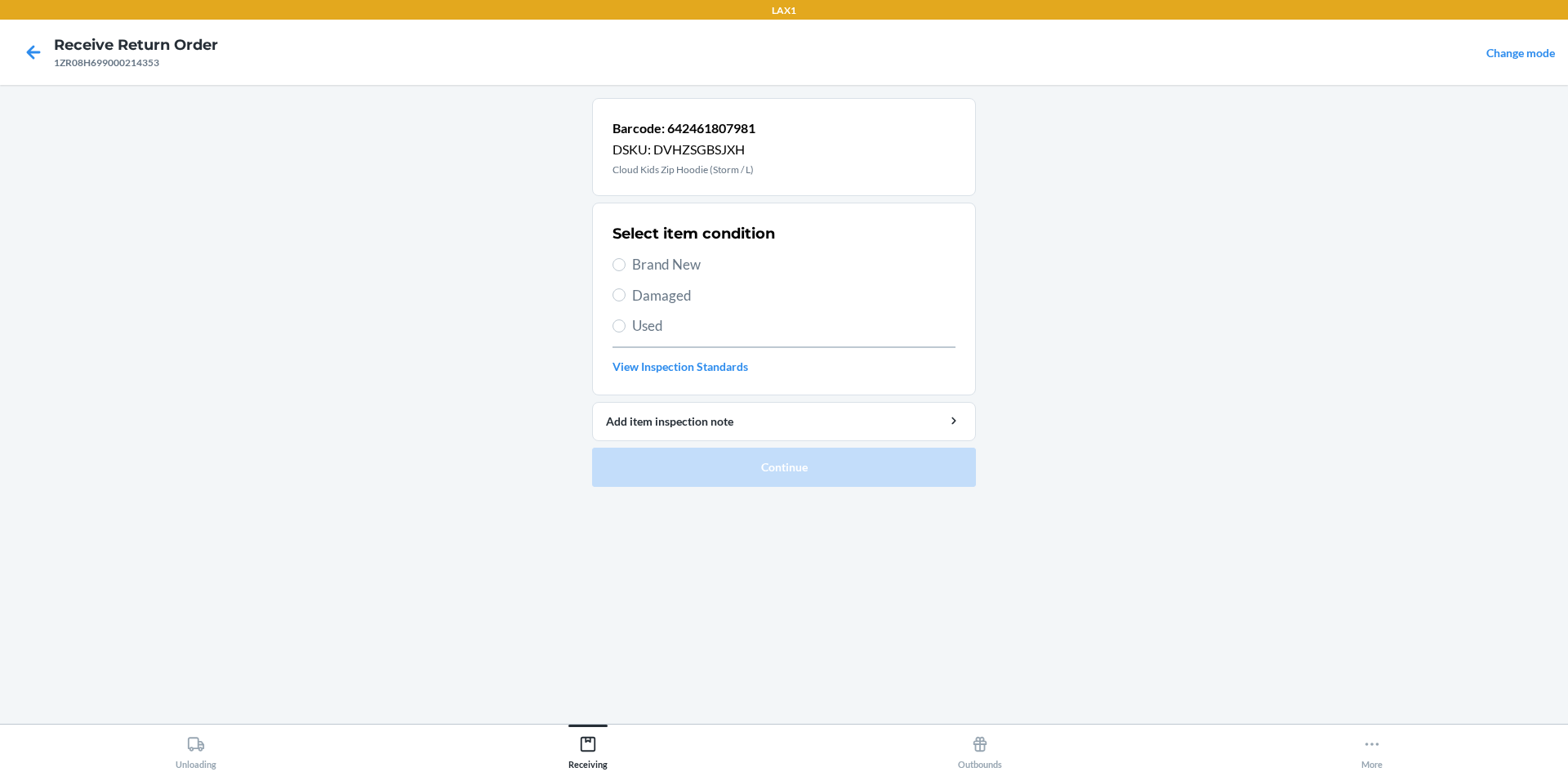
click at [647, 286] on span "Damaged" at bounding box center [793, 296] width 323 height 22
click at [625, 288] on input "Damaged" at bounding box center [619, 295] width 13 height 13
radio input "true"
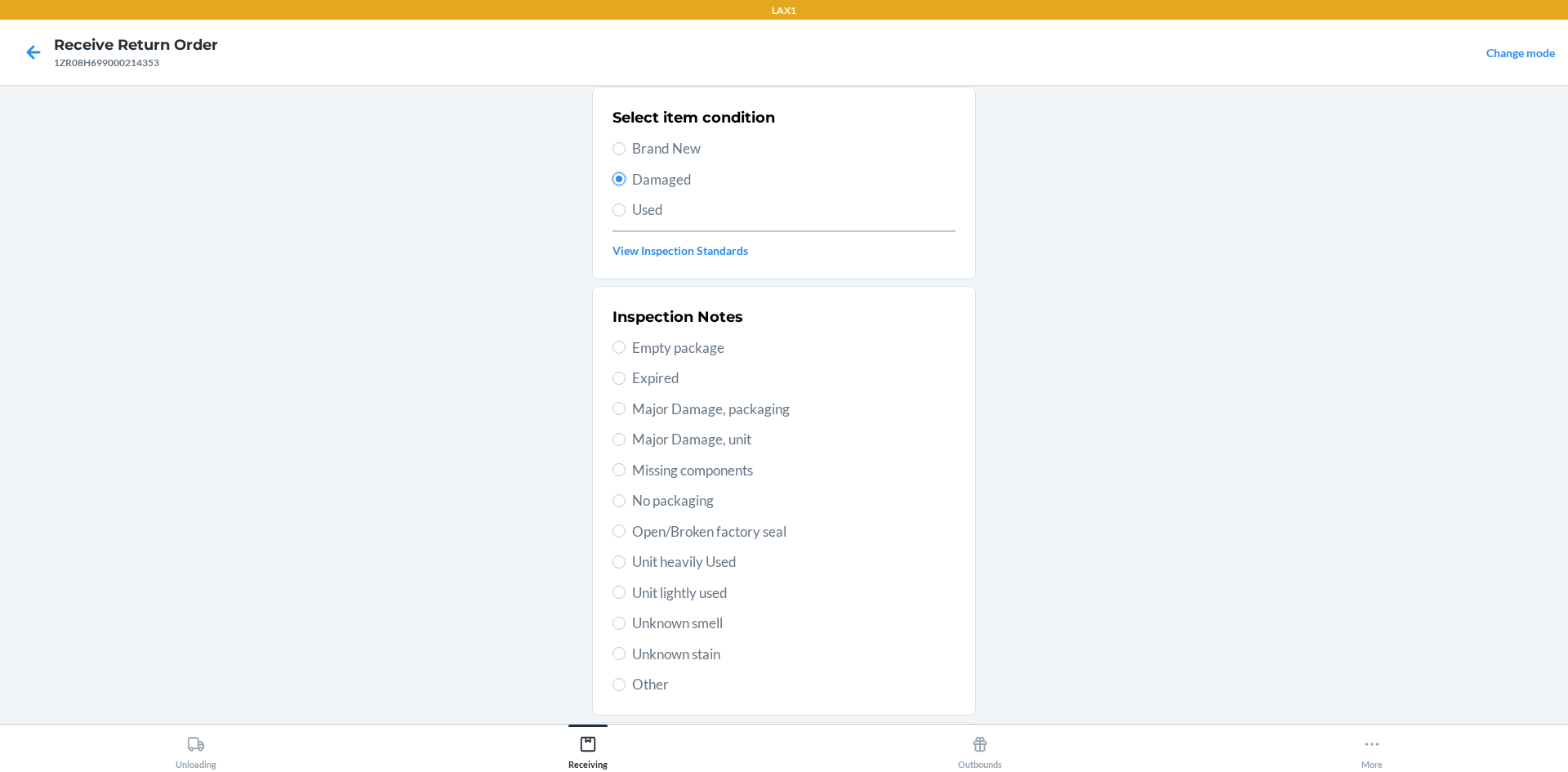
scroll to position [212, 0]
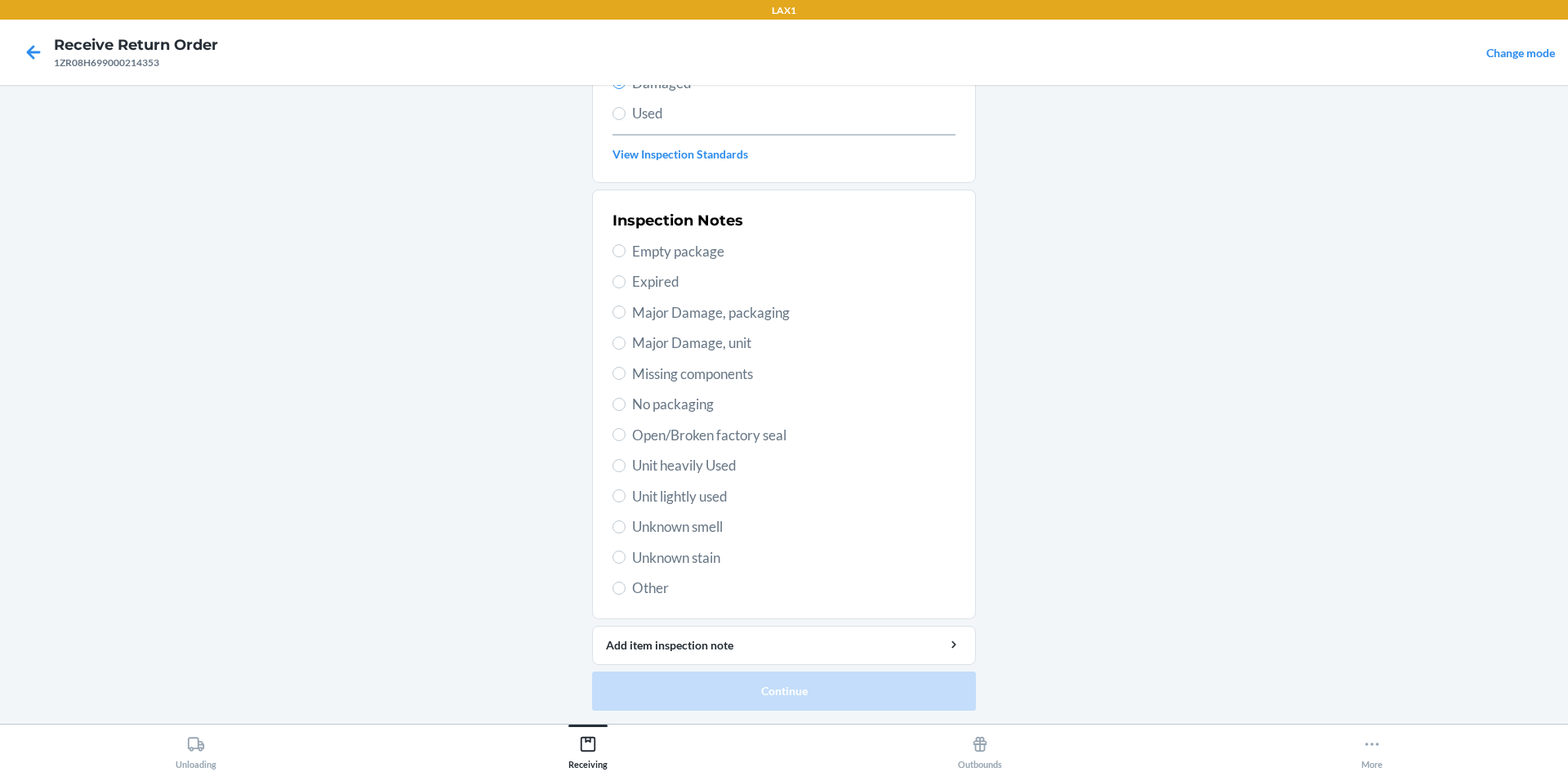
click at [638, 434] on span "Open/Broken factory seal" at bounding box center [793, 435] width 323 height 22
click at [625, 434] on input "Open/Broken factory seal" at bounding box center [619, 434] width 13 height 13
radio input "true"
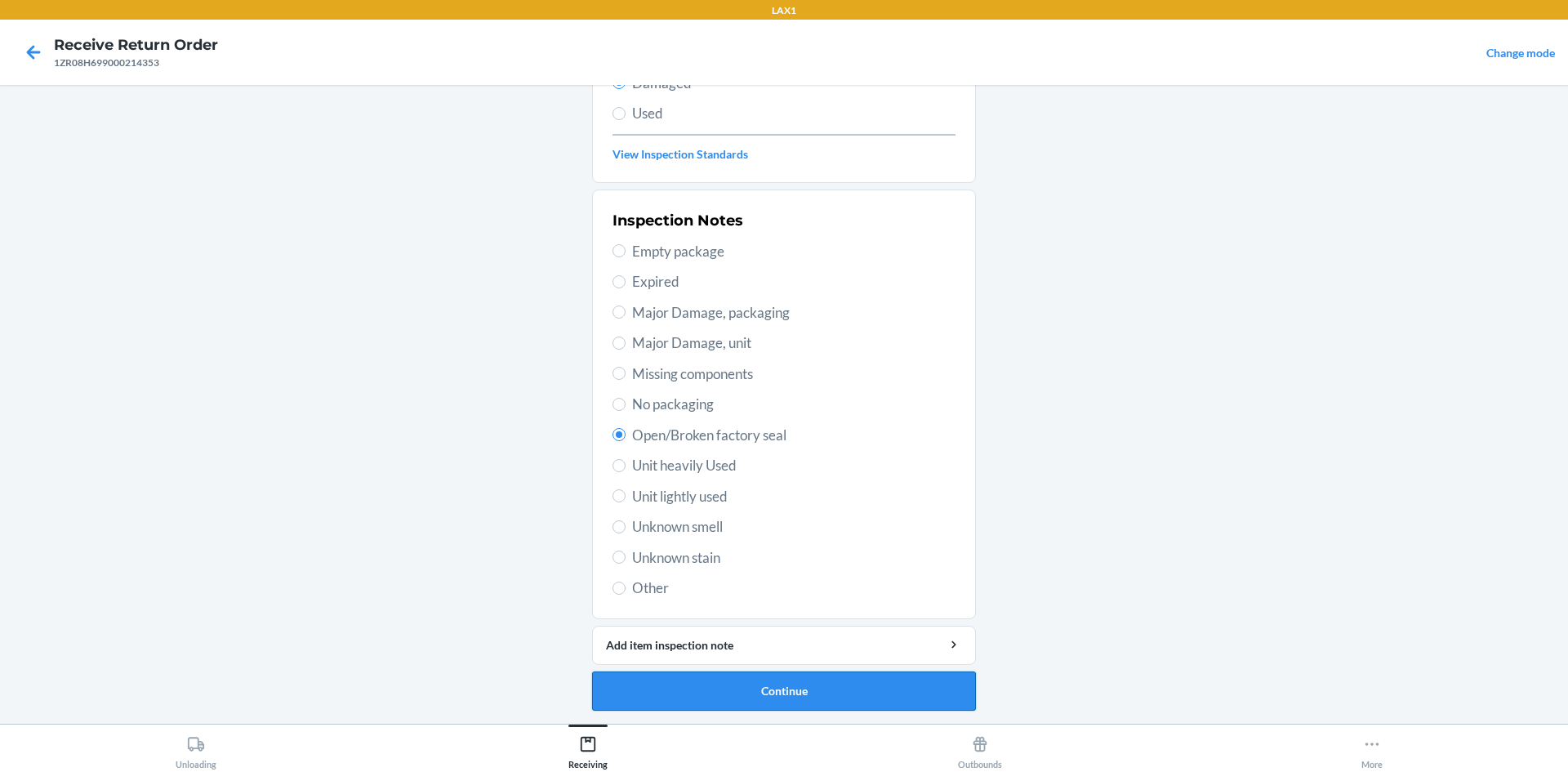
click at [846, 676] on button "Continue" at bounding box center [784, 691] width 384 height 40
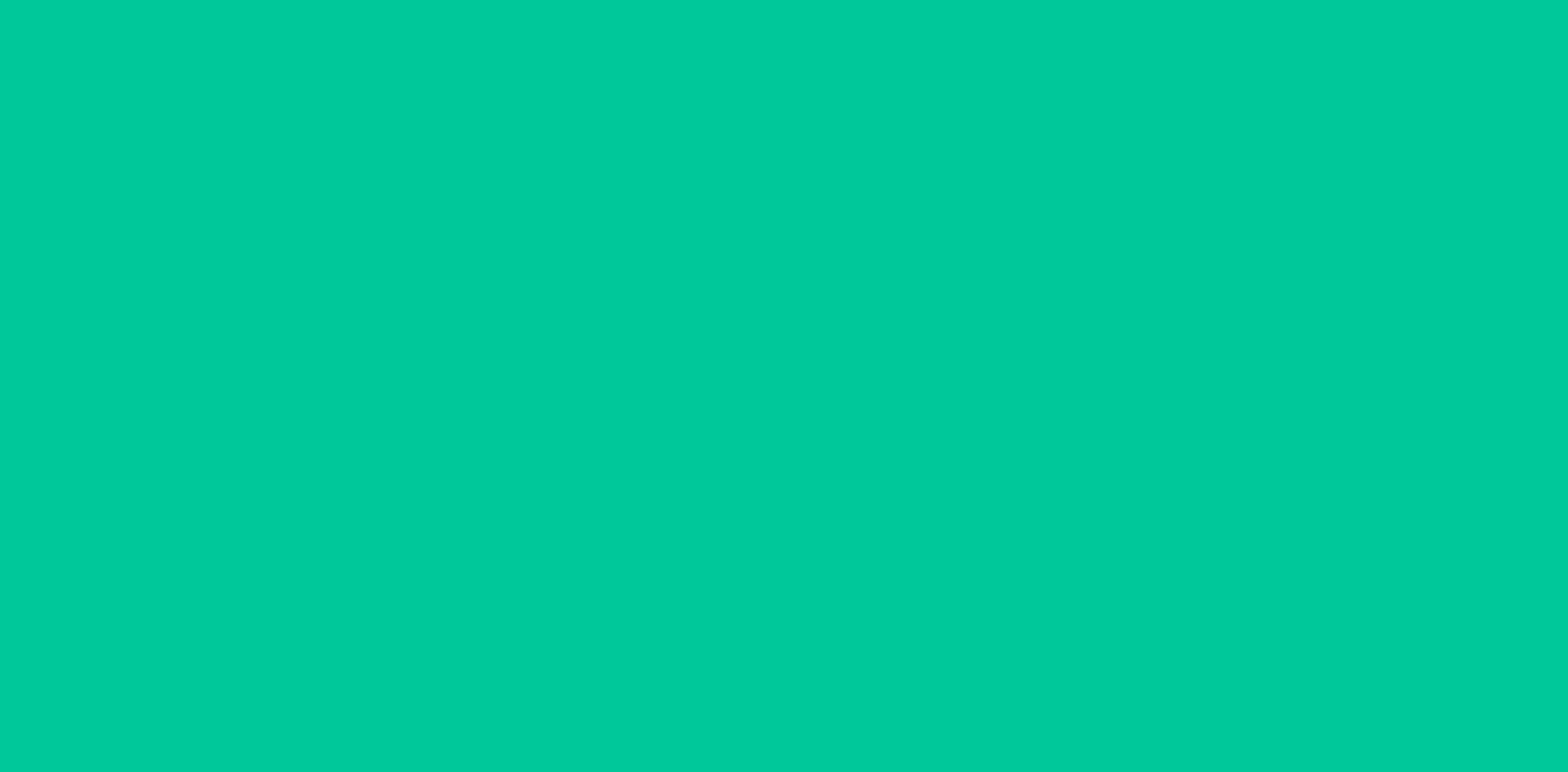
scroll to position [68, 0]
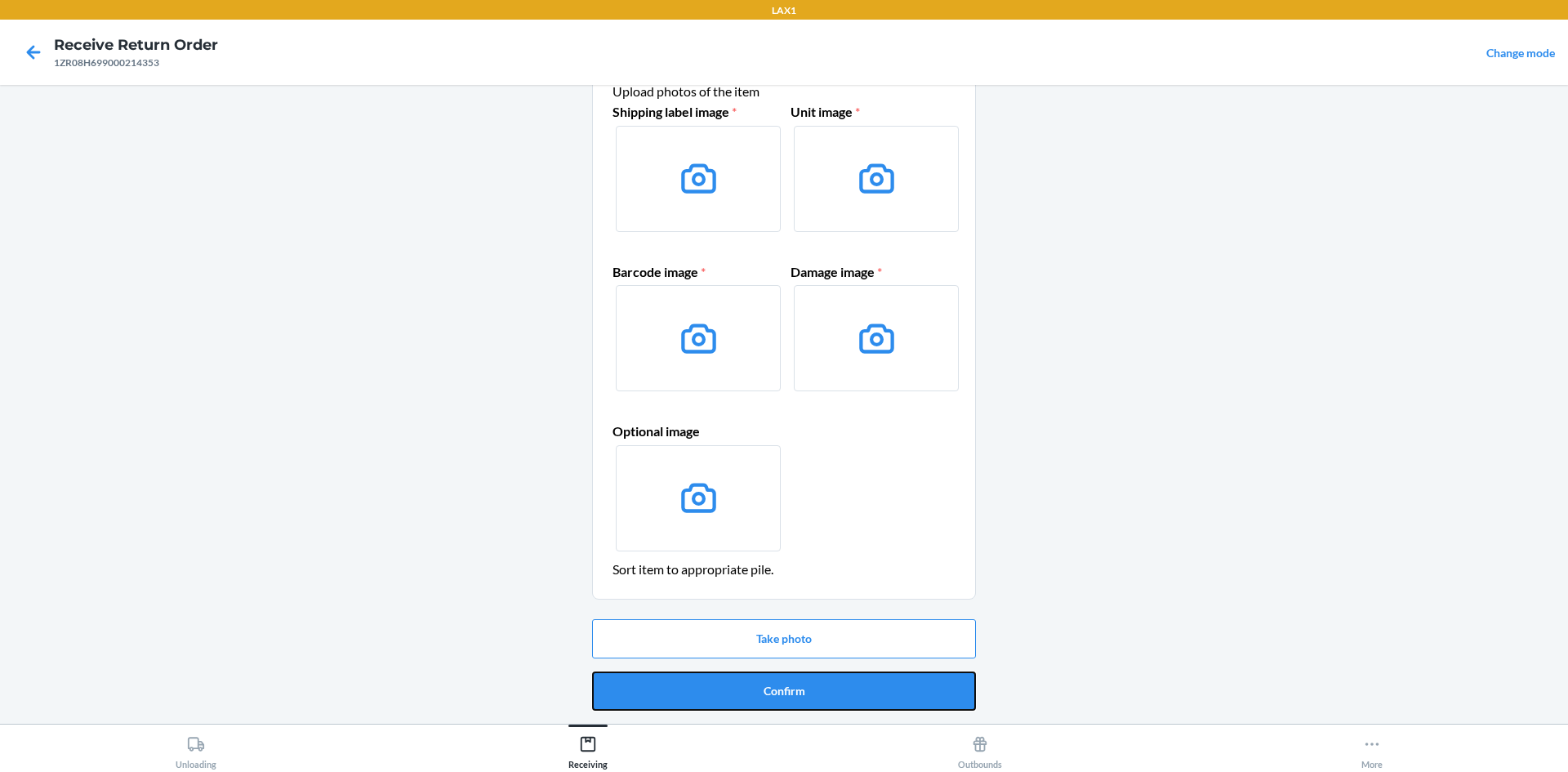
click at [837, 691] on button "Confirm" at bounding box center [784, 691] width 384 height 40
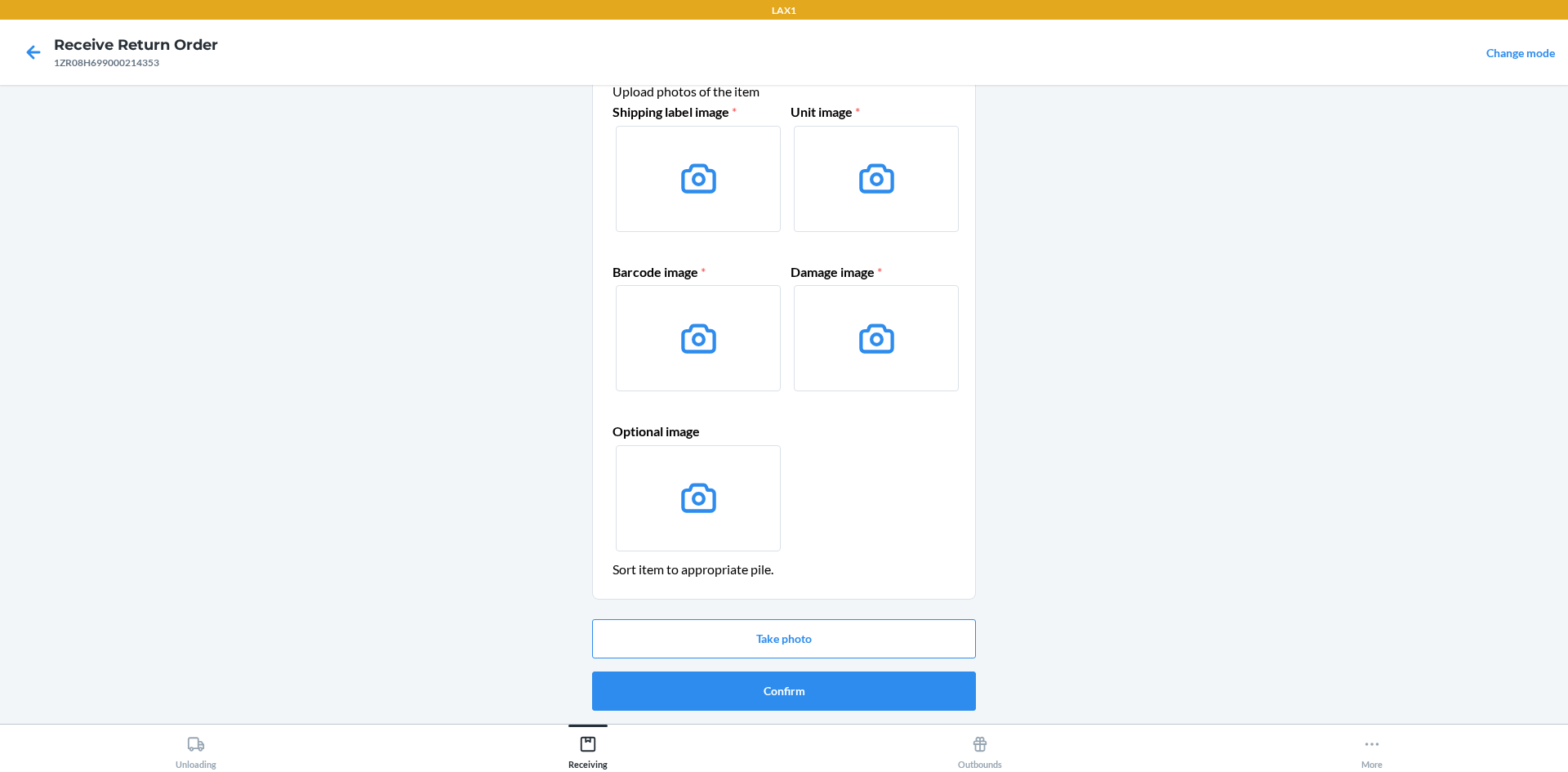
scroll to position [0, 0]
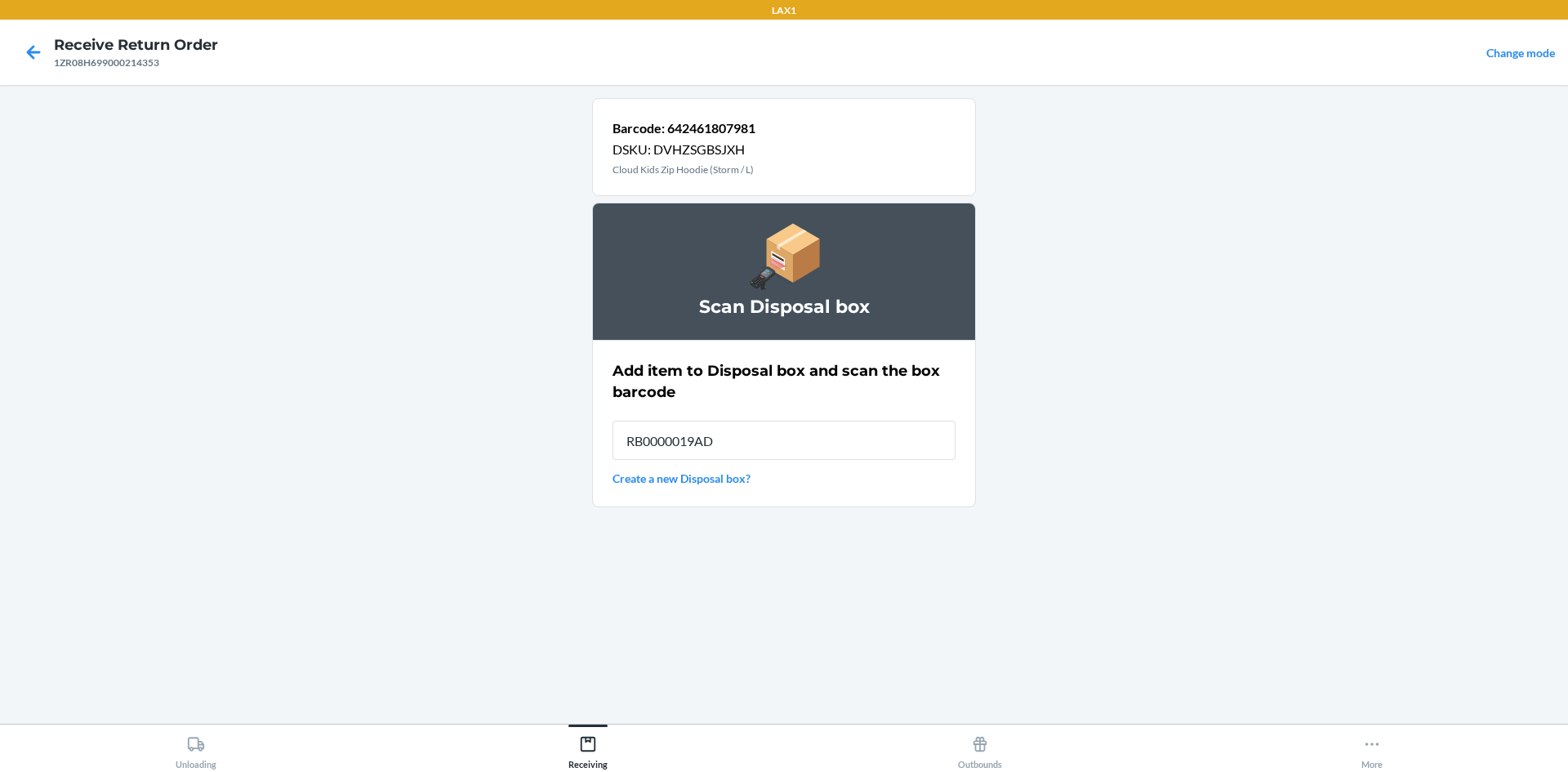
type input "RB0000019AD"
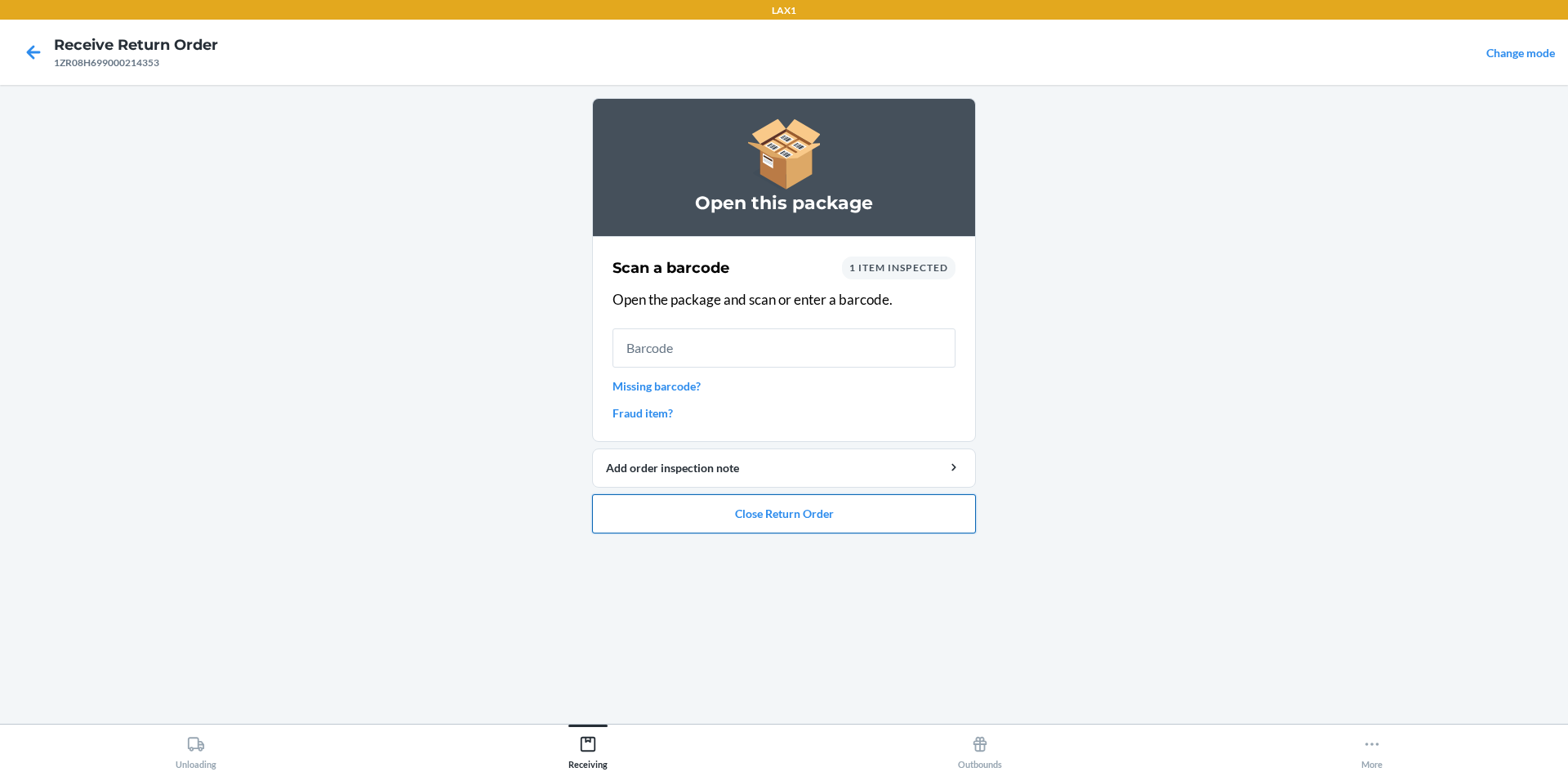
click at [721, 520] on button "Close Return Order" at bounding box center [784, 514] width 384 height 40
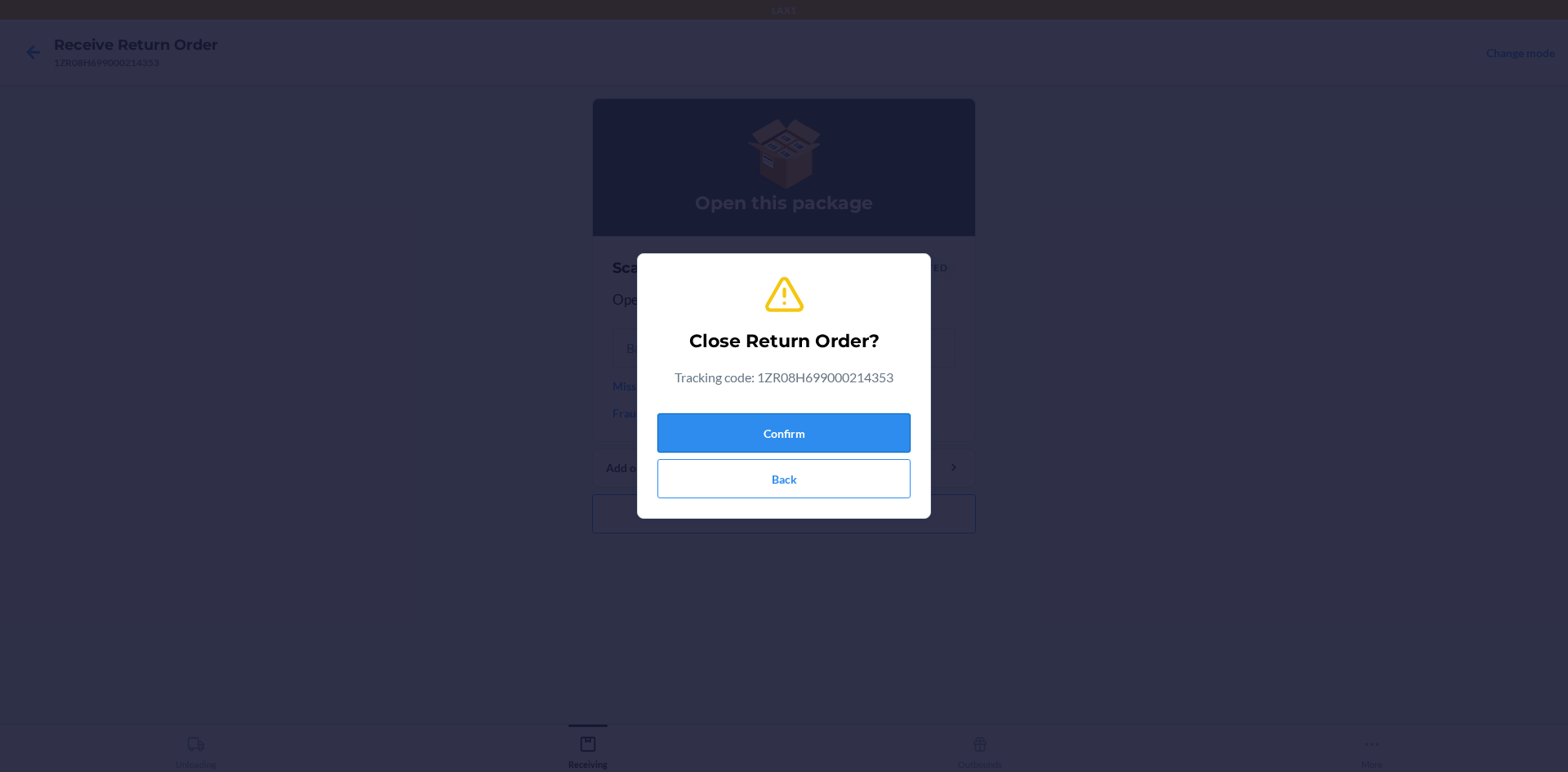
click at [767, 433] on button "Confirm" at bounding box center [784, 433] width 253 height 40
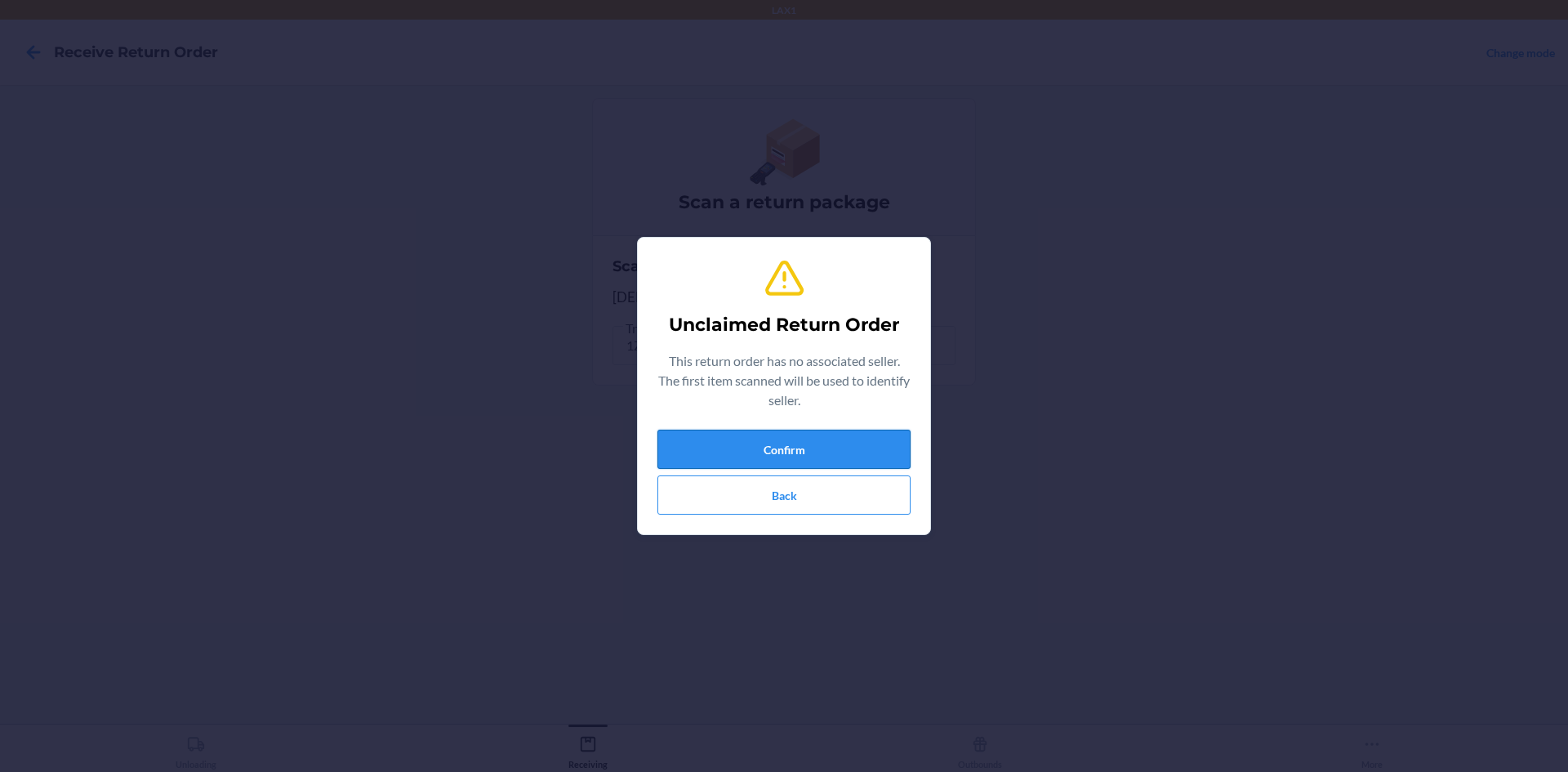
click at [760, 449] on button "Confirm" at bounding box center [784, 449] width 253 height 40
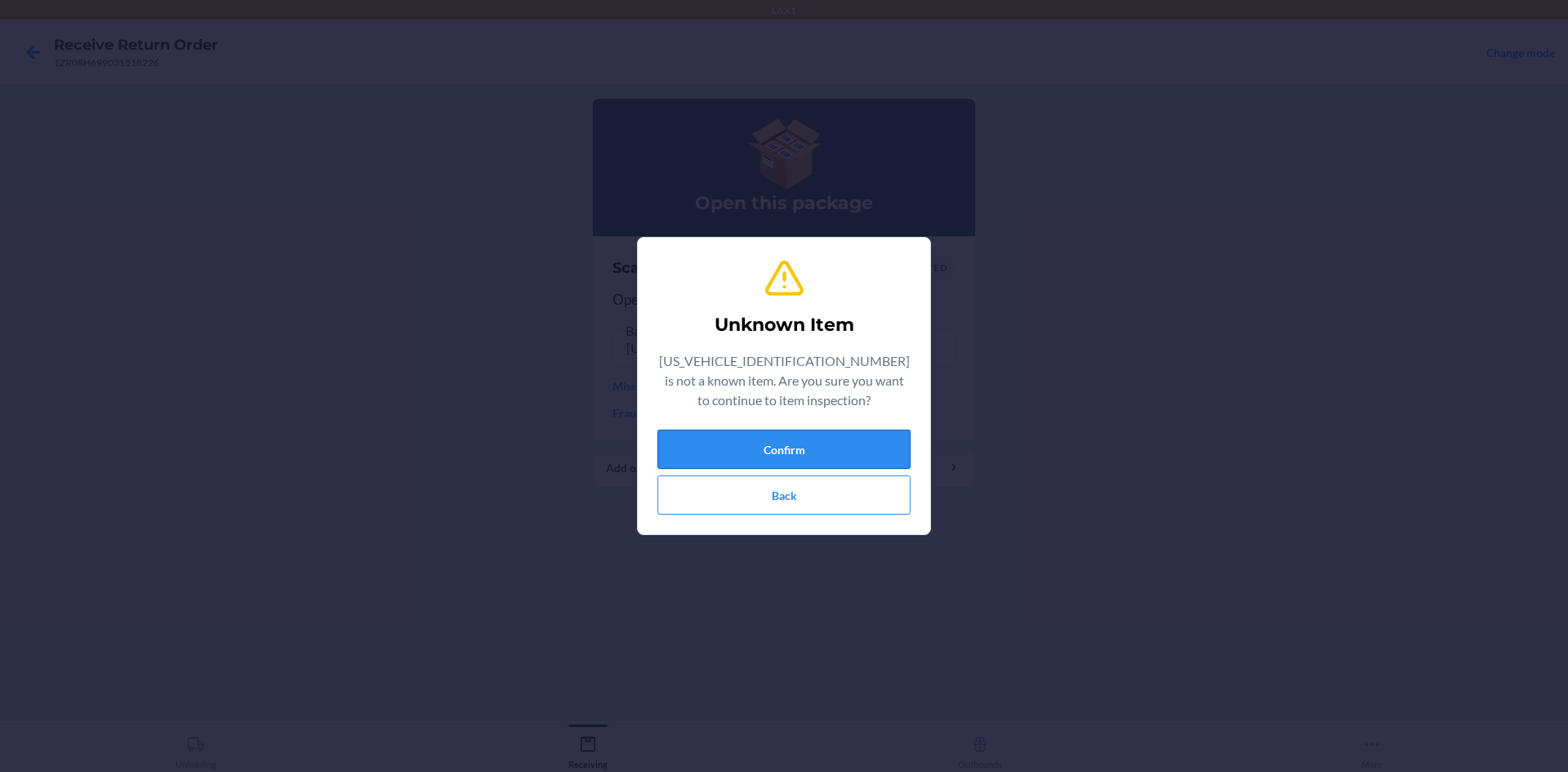
click at [739, 445] on button "Confirm" at bounding box center [784, 449] width 253 height 40
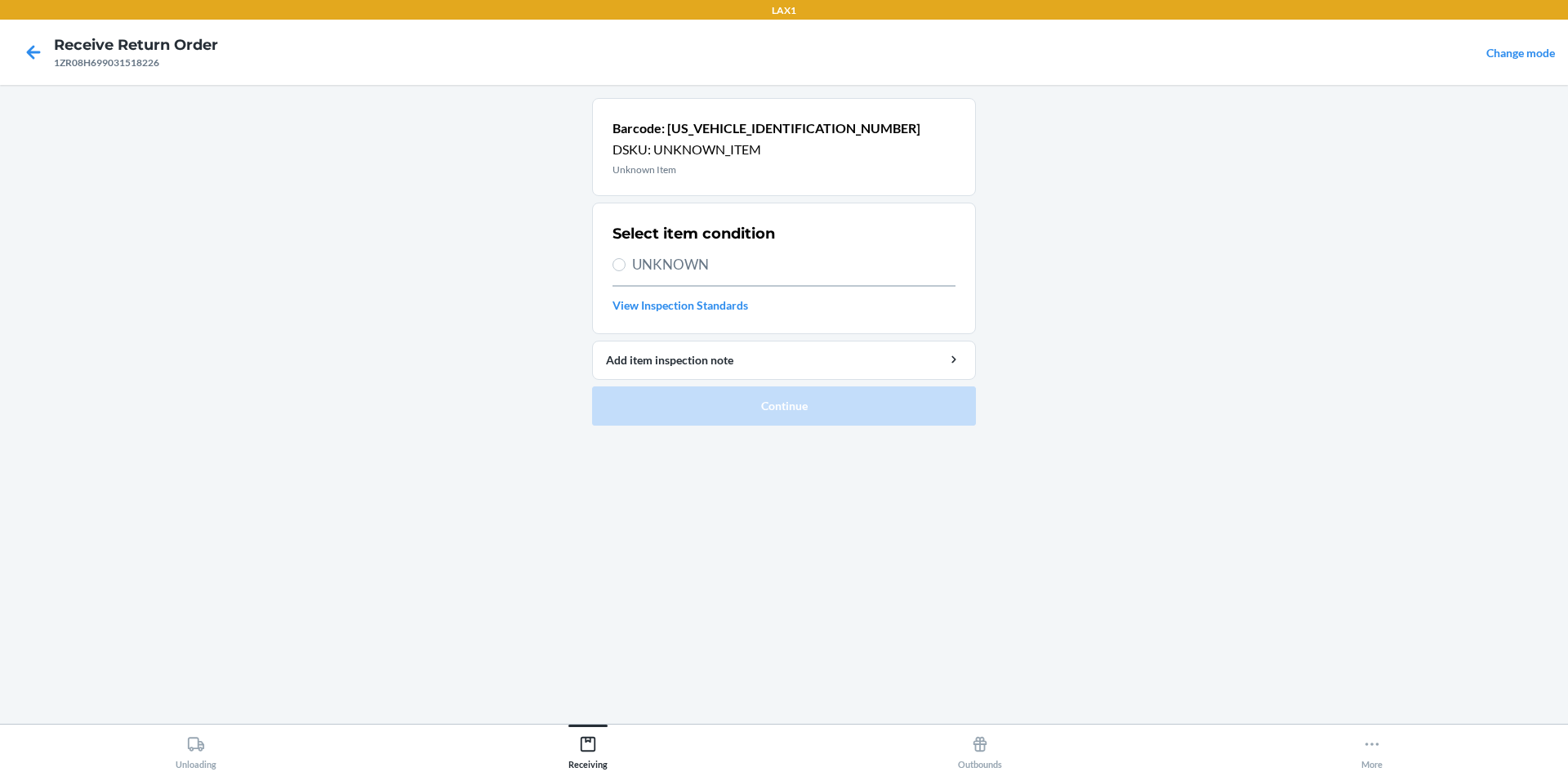
click at [631, 267] on label "UNKNOWN" at bounding box center [784, 265] width 343 height 22
click at [625, 267] on input "UNKNOWN" at bounding box center [619, 265] width 13 height 13
radio input "true"
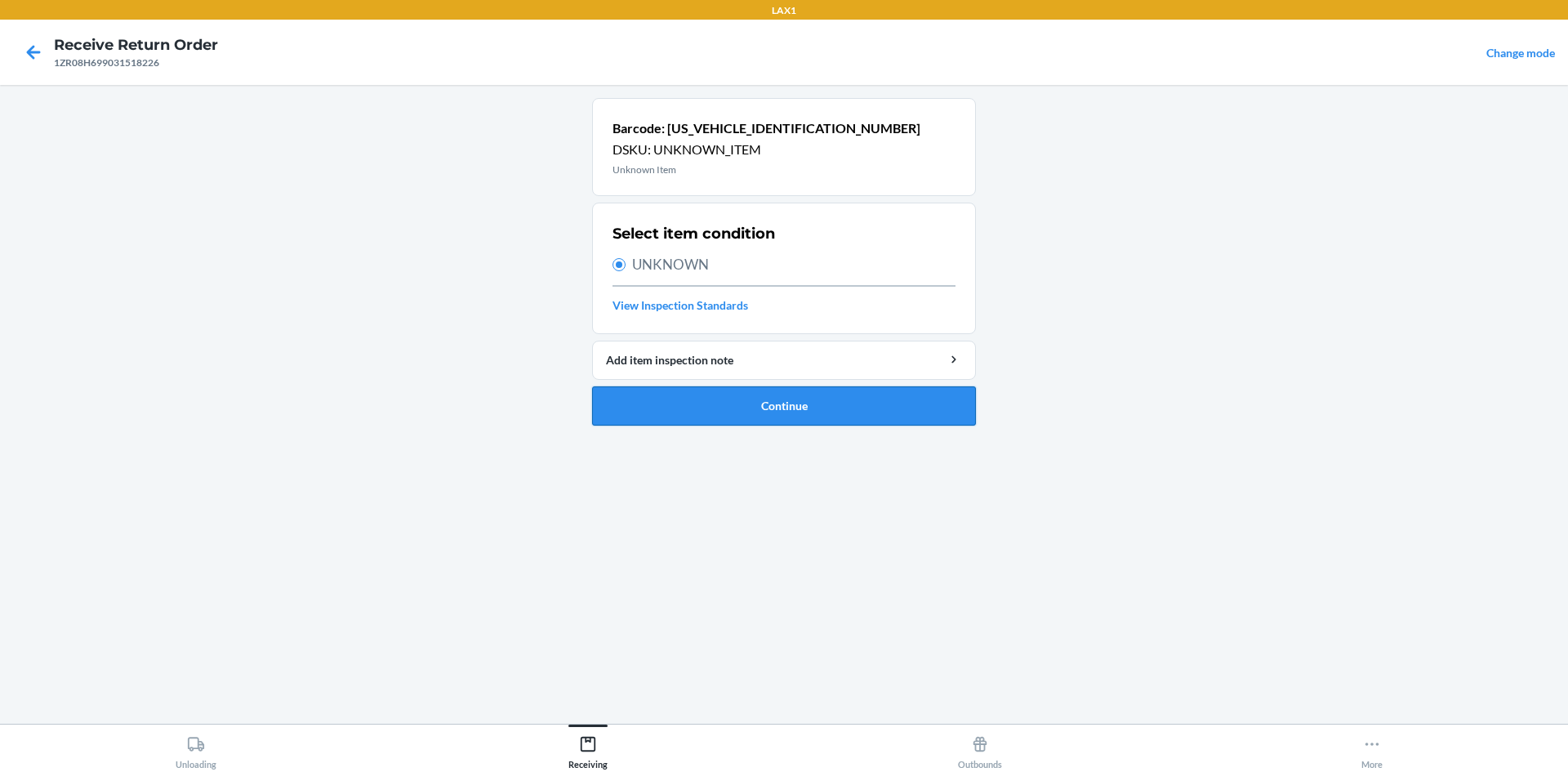
click at [773, 418] on button "Continue" at bounding box center [784, 406] width 384 height 40
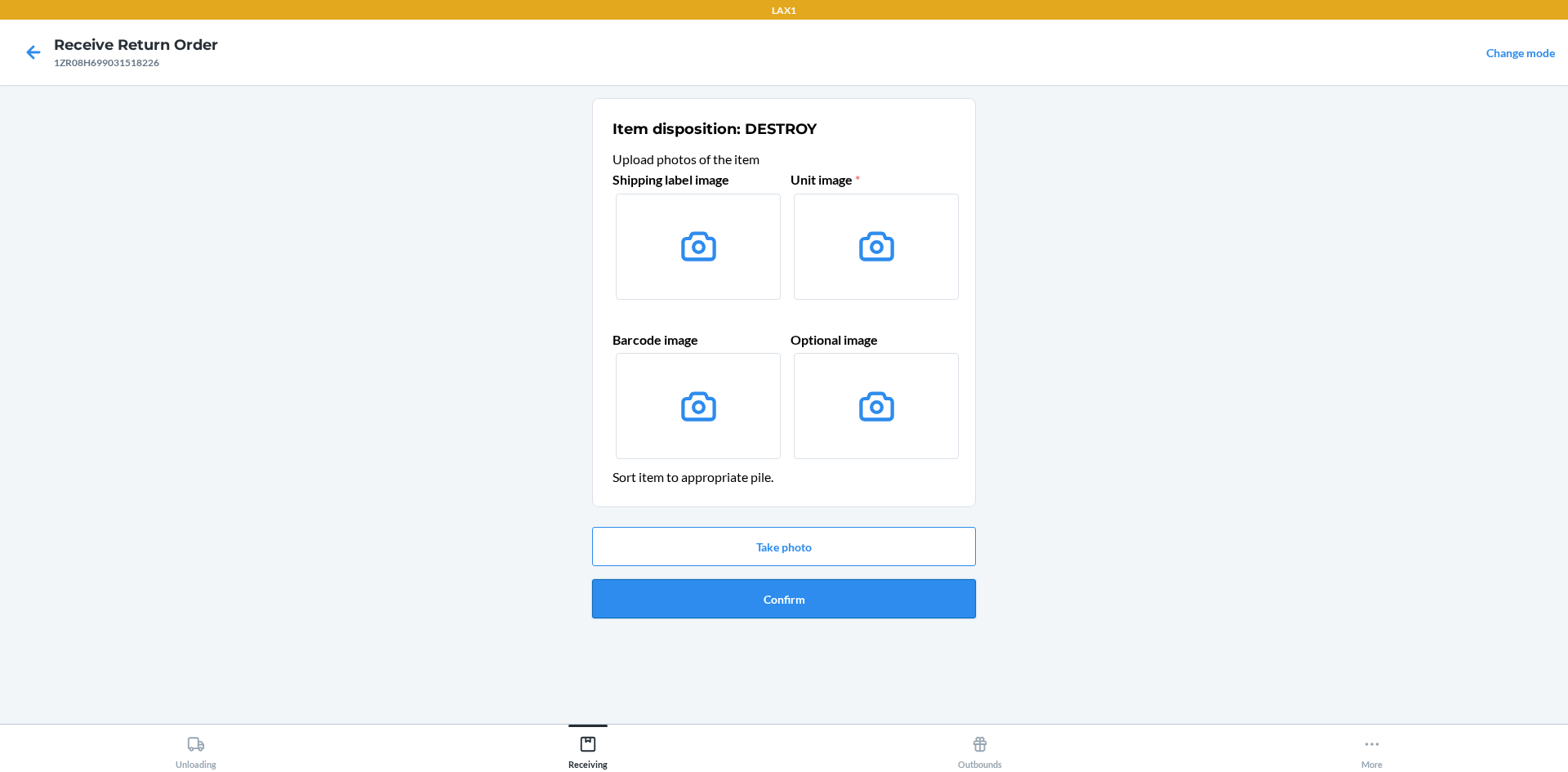
click at [821, 608] on button "Confirm" at bounding box center [784, 599] width 384 height 40
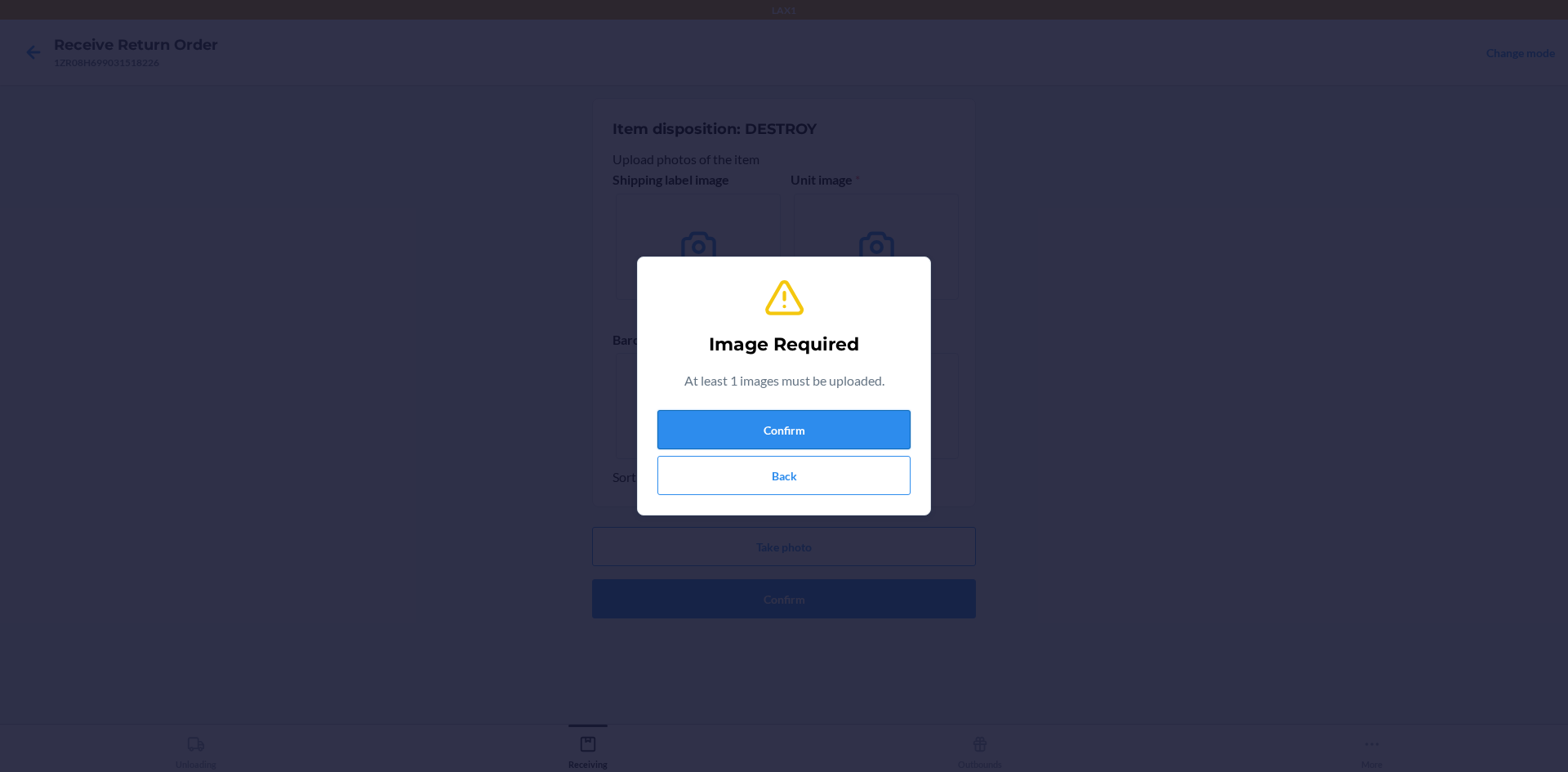
click at [774, 419] on button "Confirm" at bounding box center [784, 429] width 253 height 40
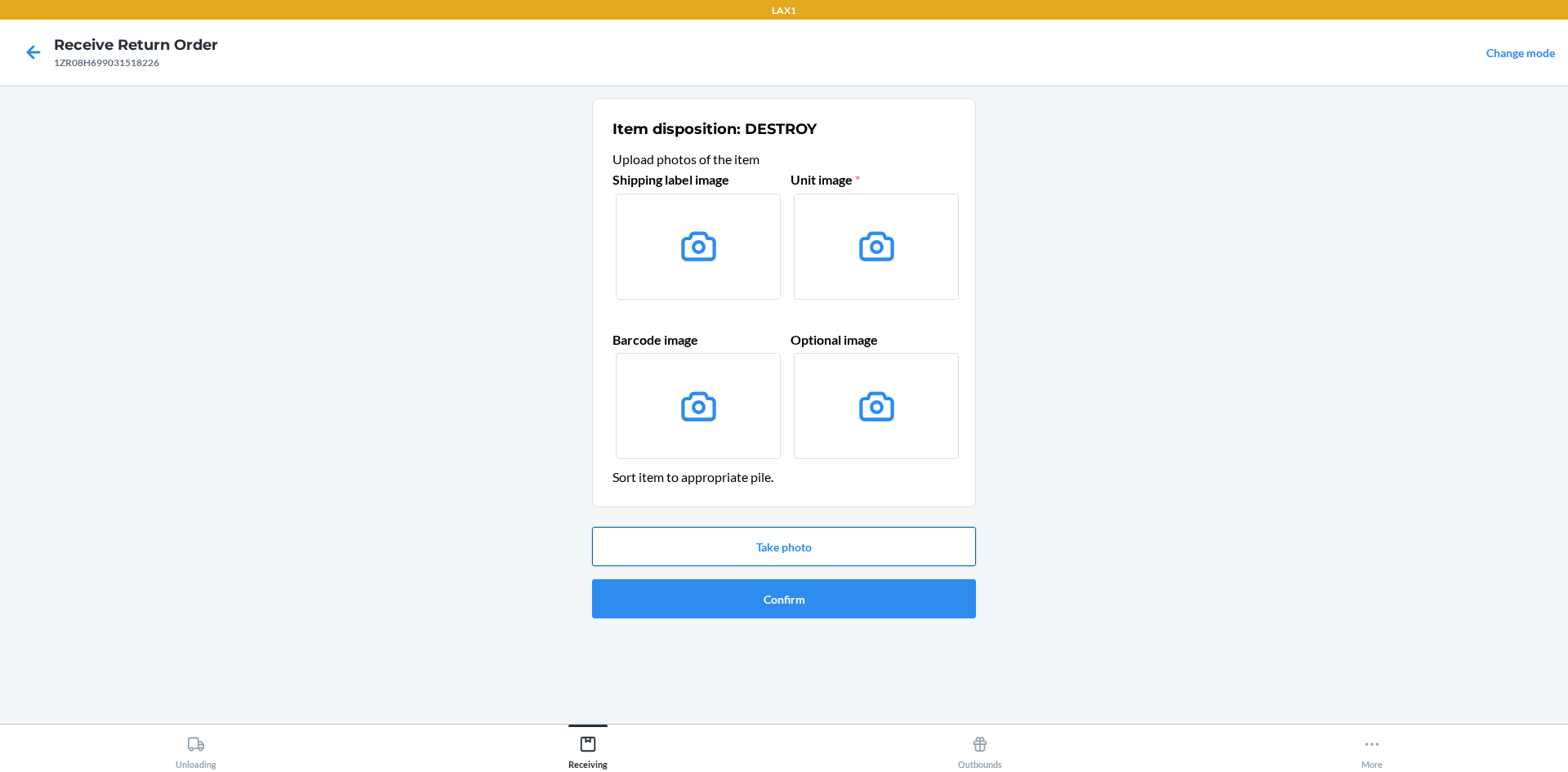
click at [753, 541] on button "Take photo" at bounding box center [784, 546] width 384 height 40
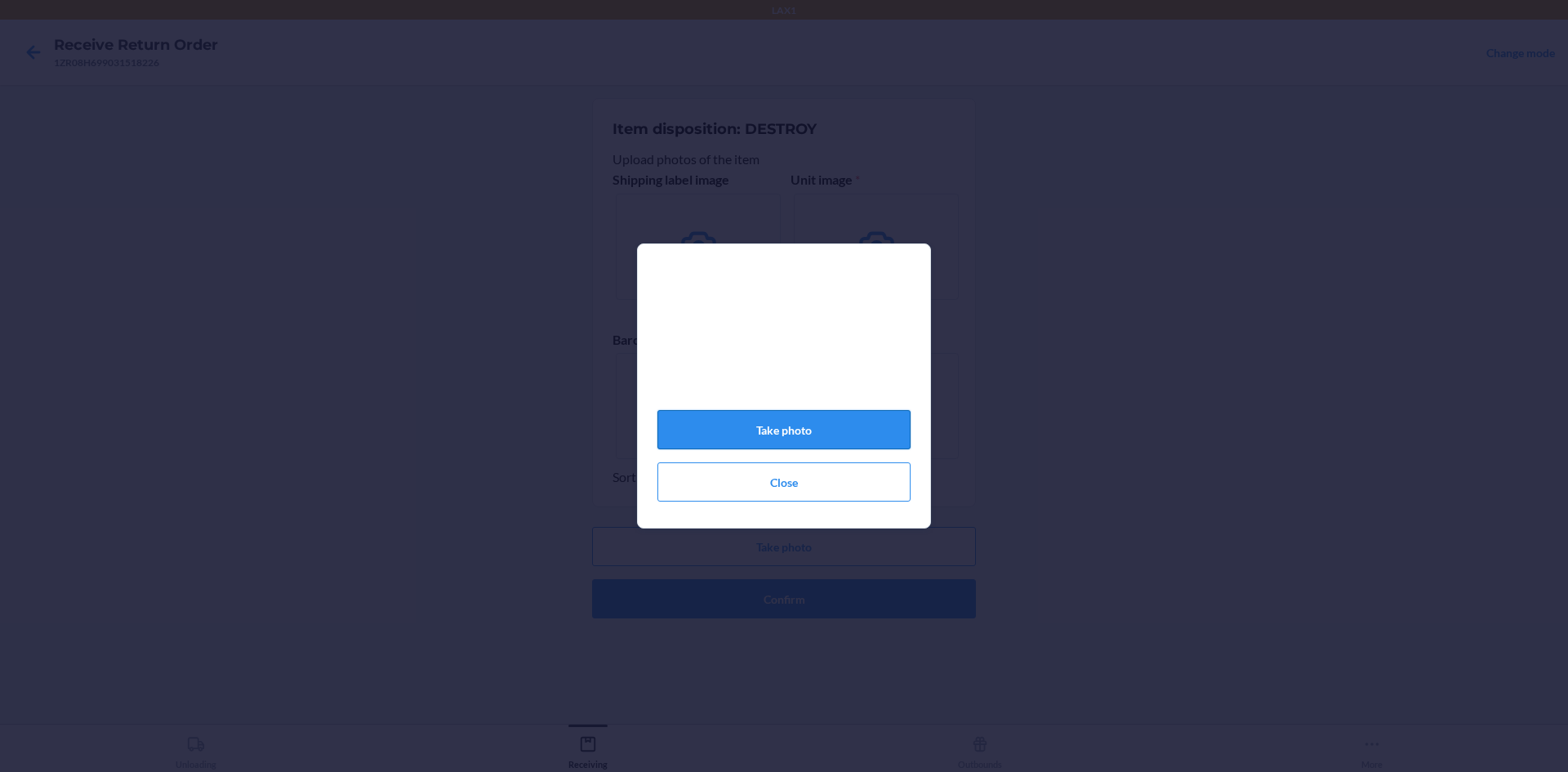
click at [739, 442] on button "Take photo" at bounding box center [784, 429] width 253 height 40
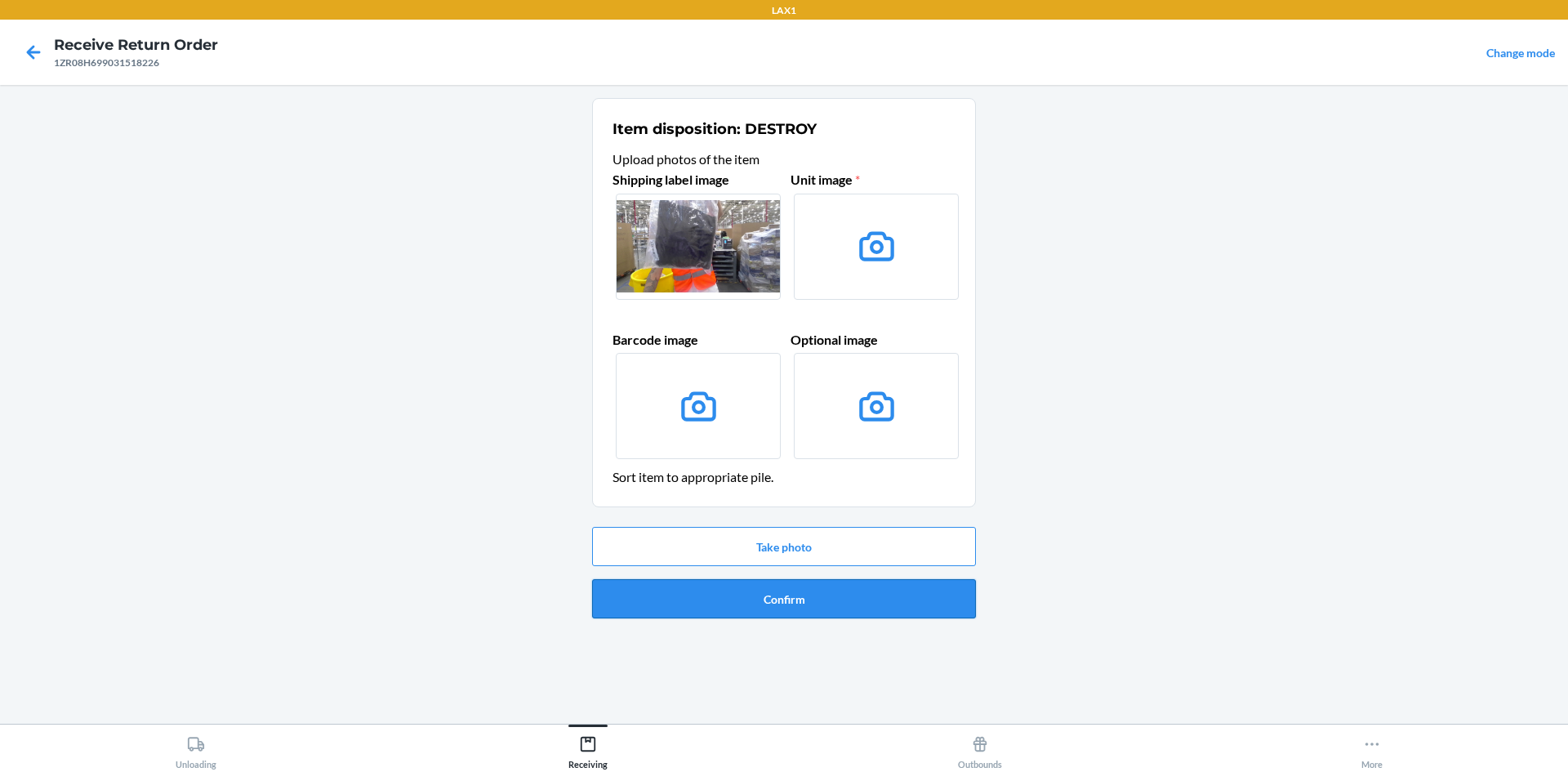
click at [797, 599] on button "Confirm" at bounding box center [784, 599] width 384 height 40
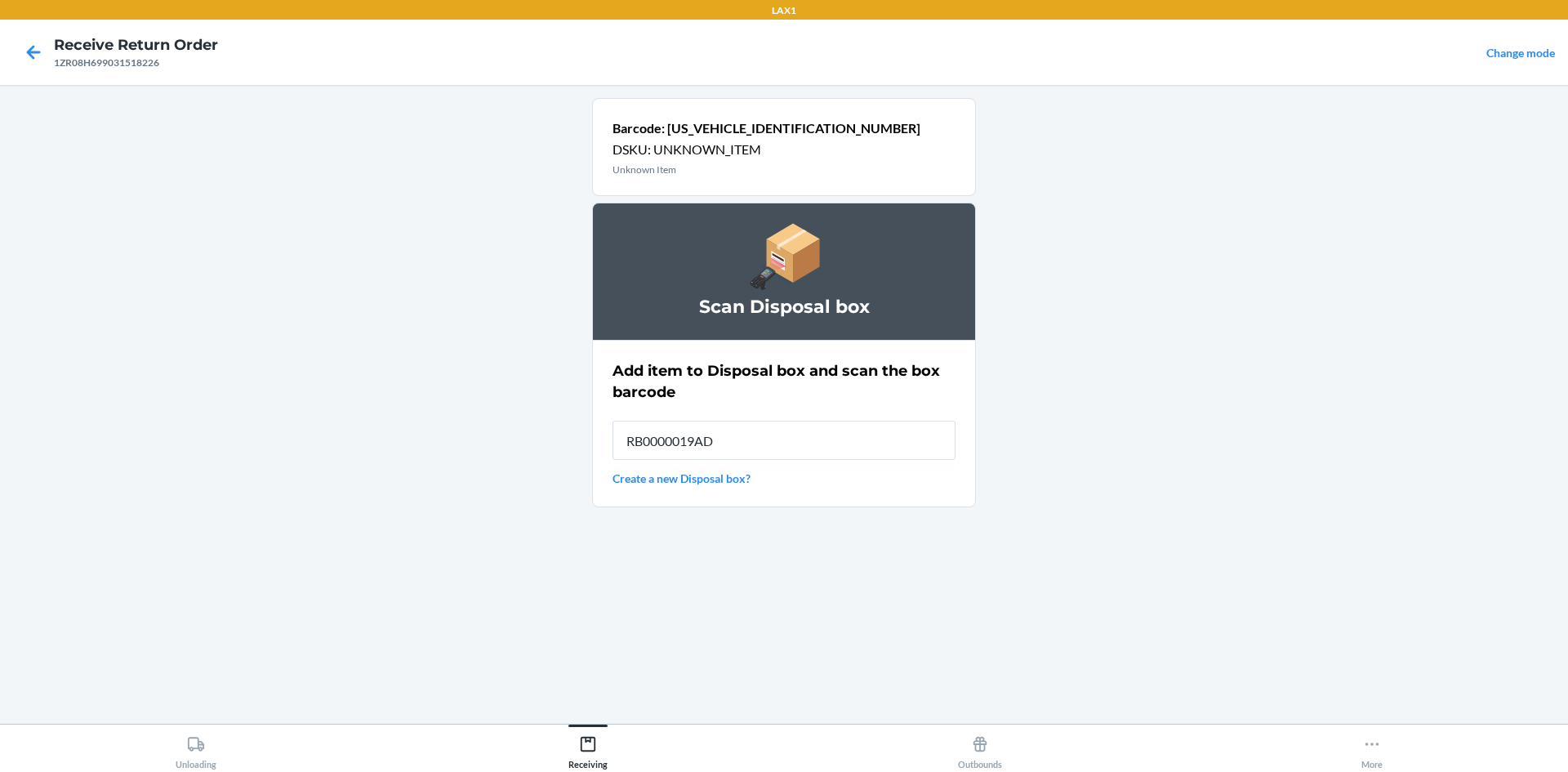
type input "RB0000019AD"
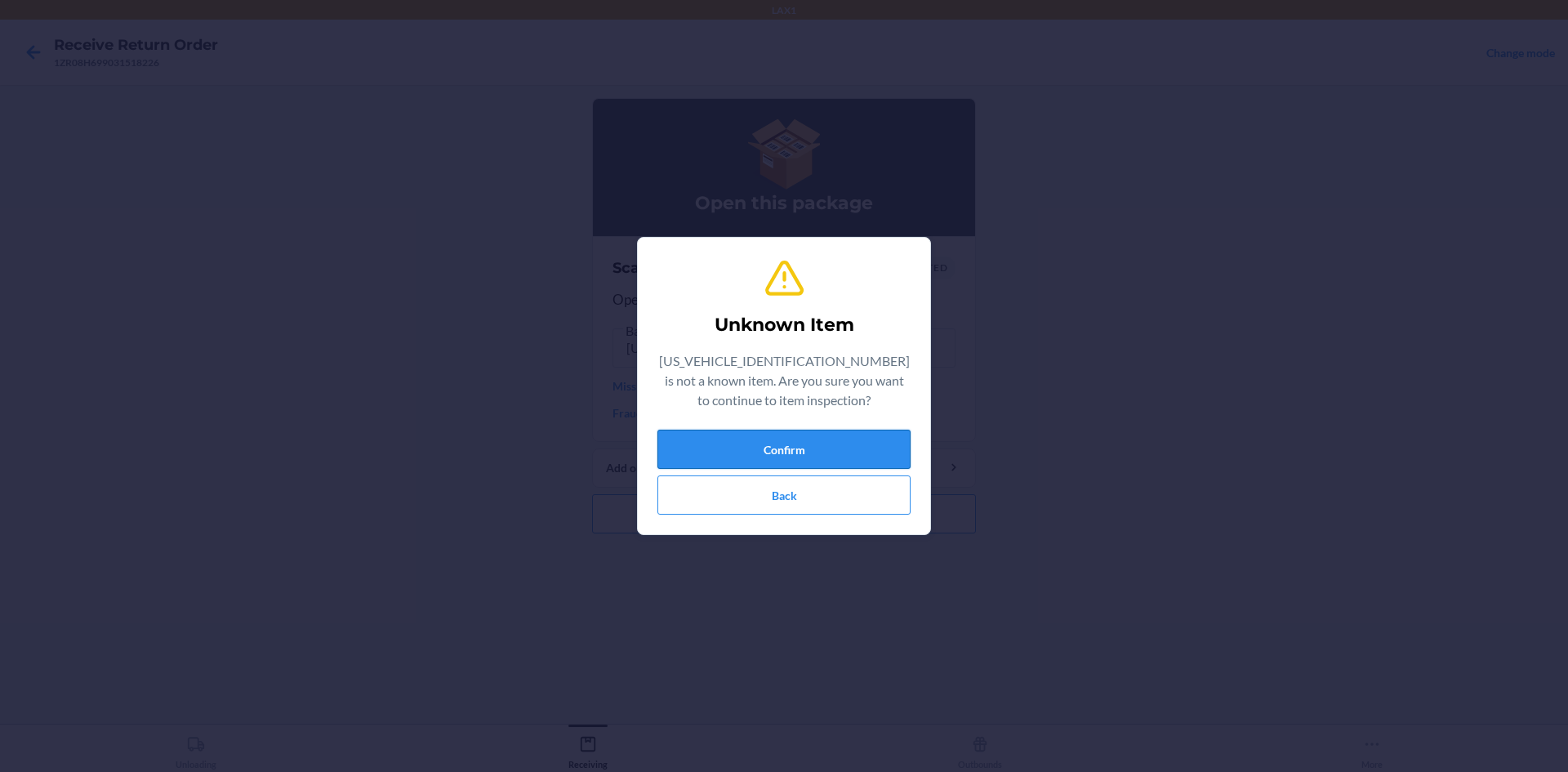
click at [703, 449] on button "Confirm" at bounding box center [784, 449] width 253 height 40
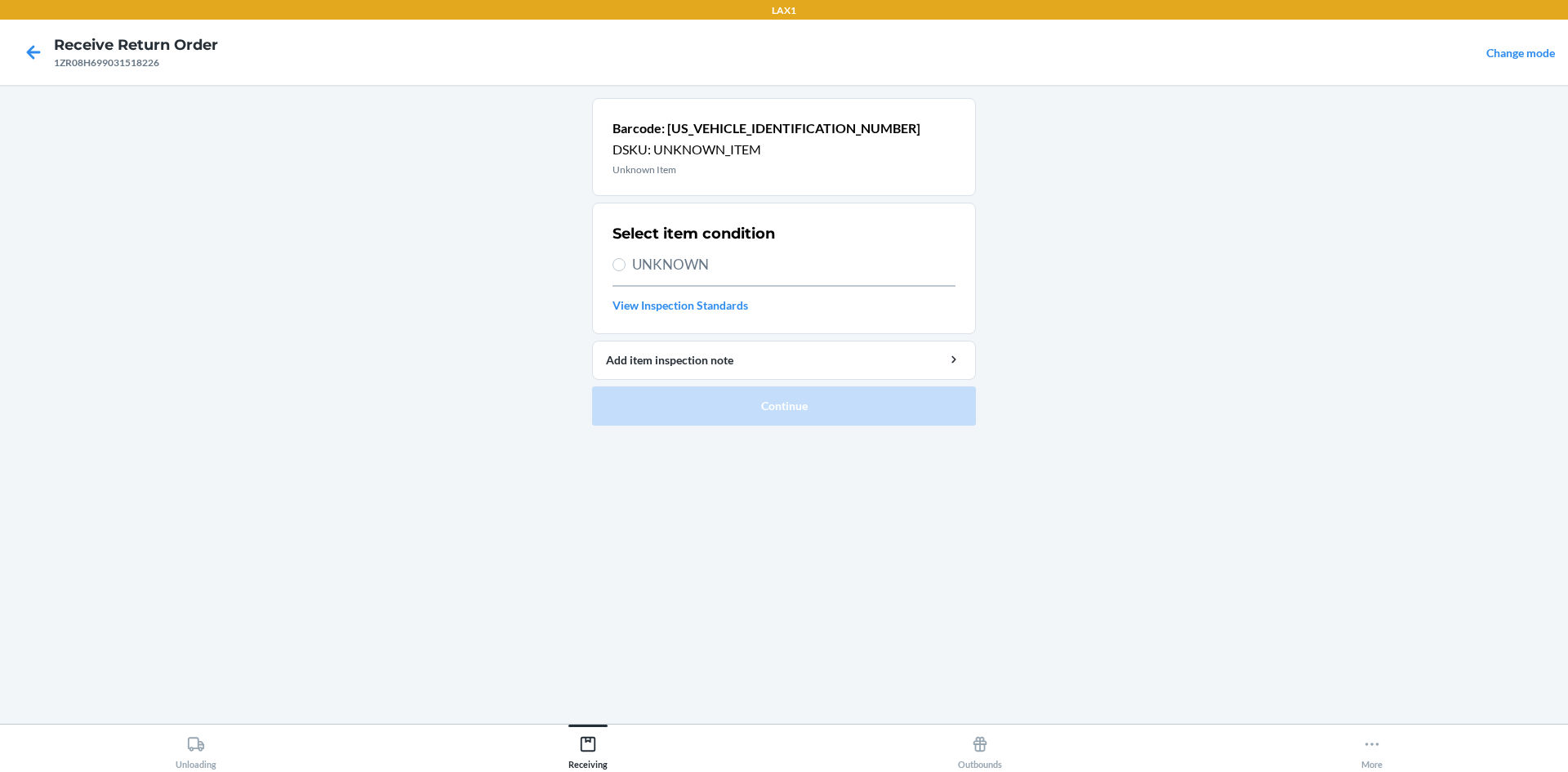
click at [639, 265] on span "UNKNOWN" at bounding box center [793, 265] width 323 height 22
click at [625, 265] on input "UNKNOWN" at bounding box center [619, 265] width 13 height 13
radio input "true"
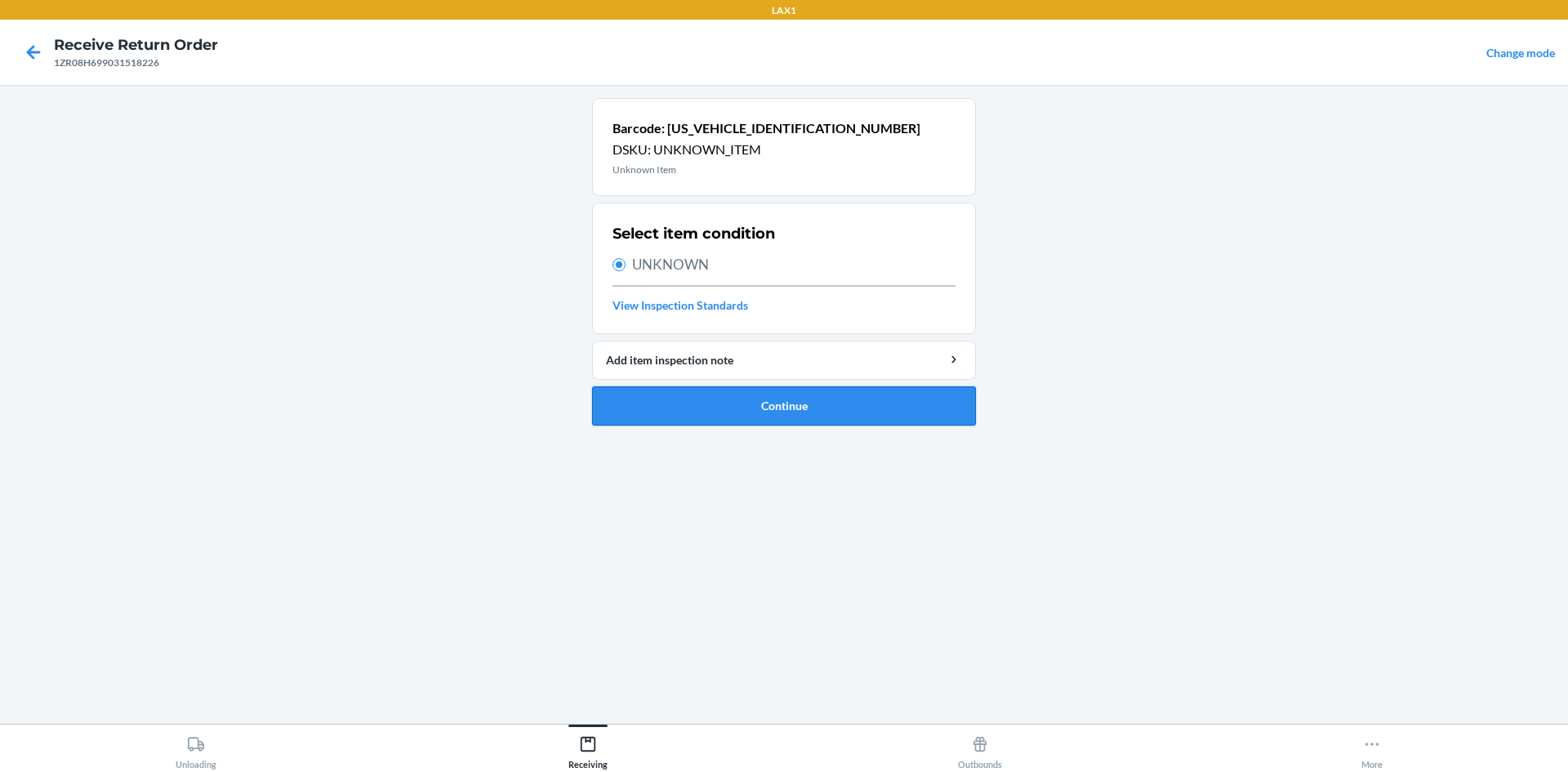
click at [720, 397] on button "Continue" at bounding box center [784, 406] width 384 height 40
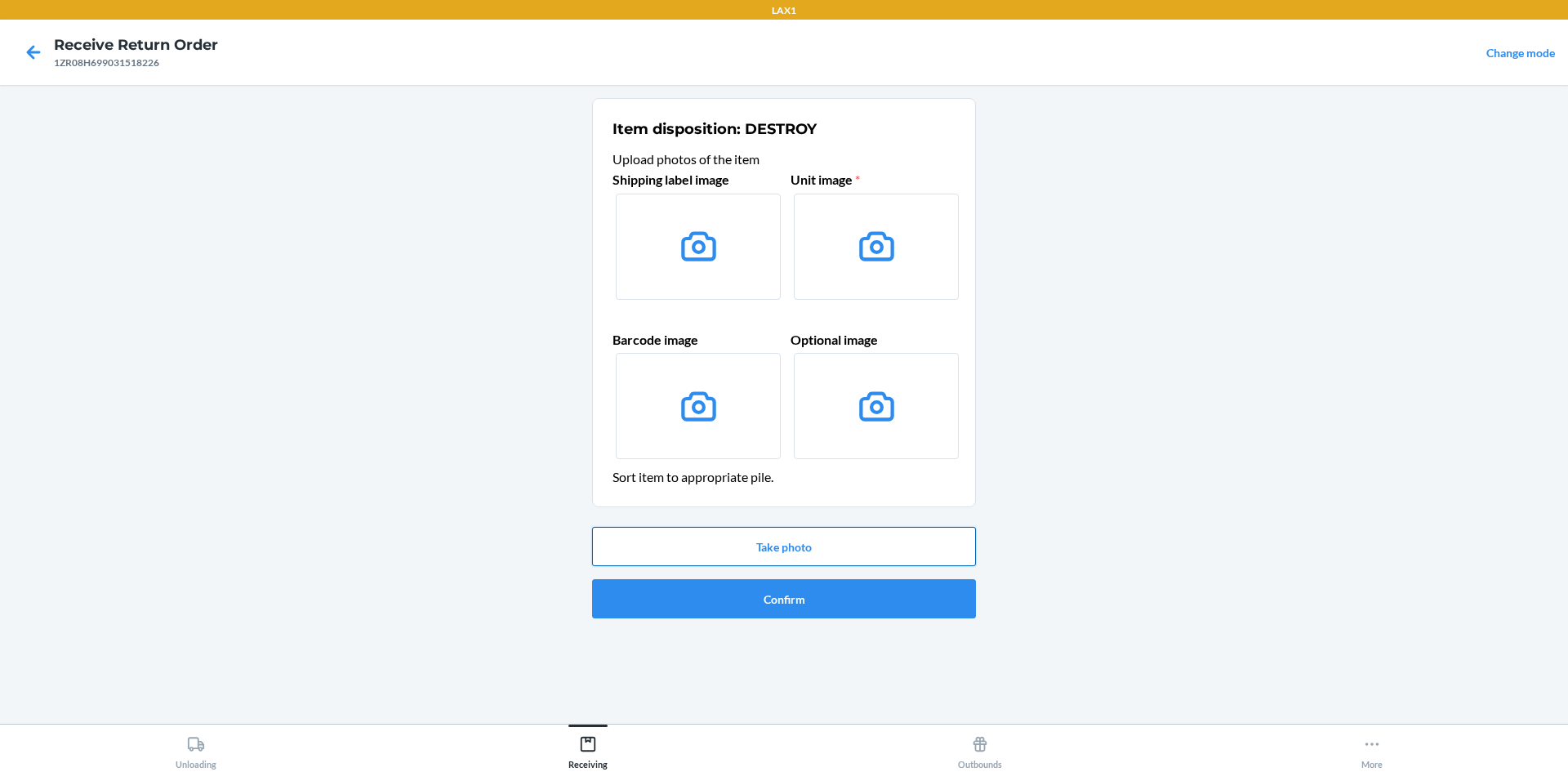
click at [821, 560] on button "Take photo" at bounding box center [784, 546] width 384 height 40
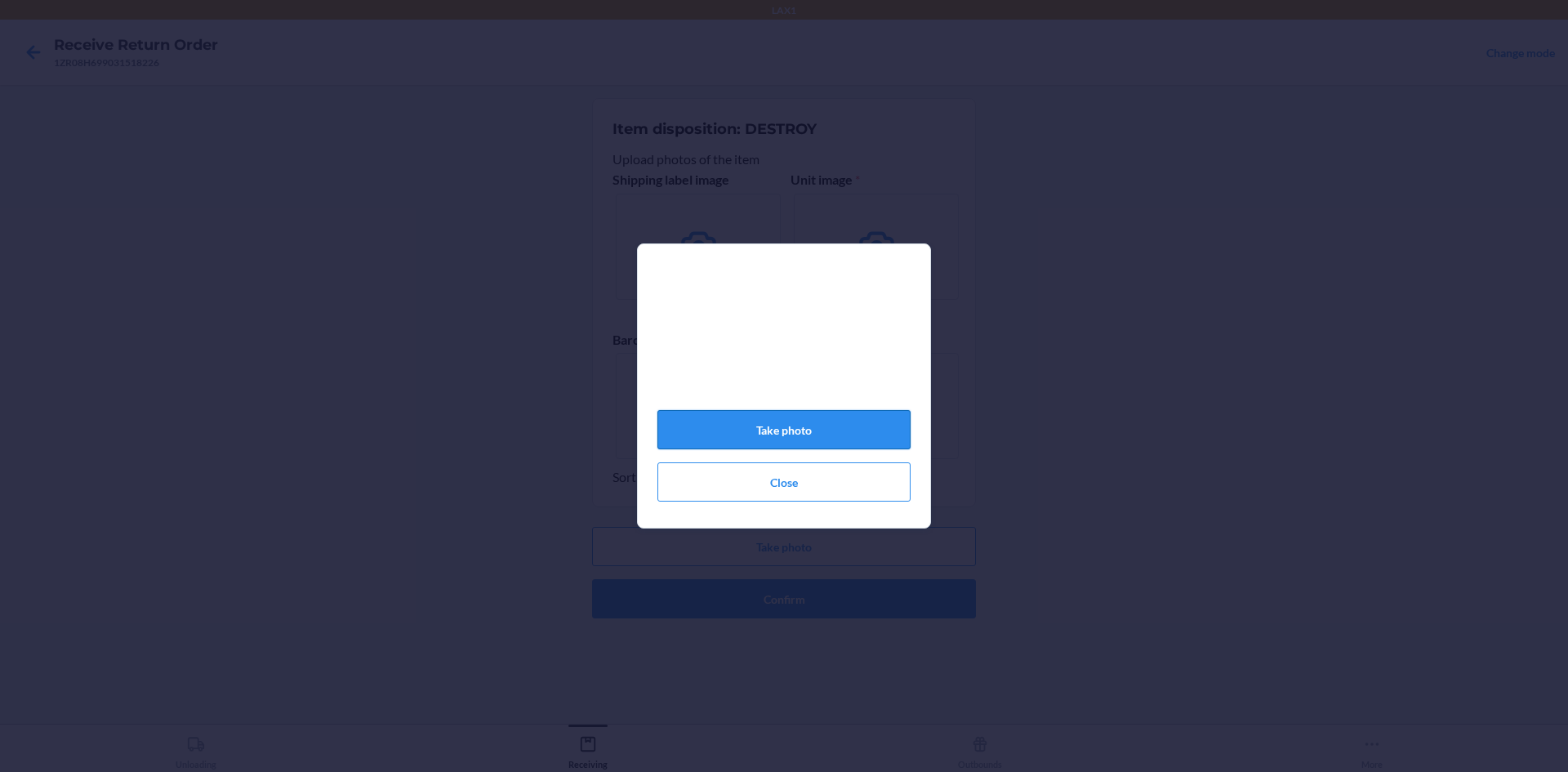
click at [817, 436] on button "Take photo" at bounding box center [784, 429] width 253 height 40
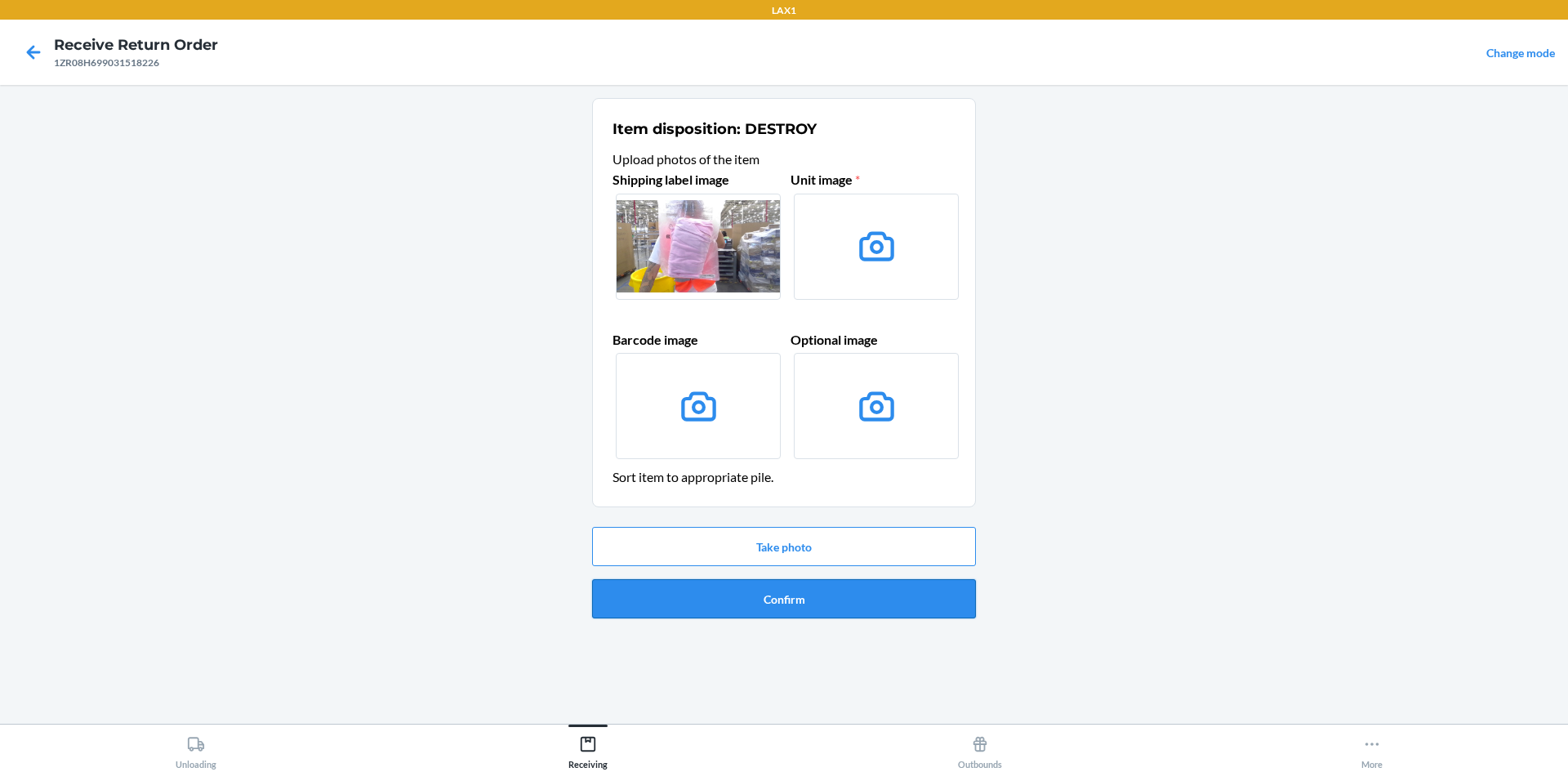
click at [919, 595] on button "Confirm" at bounding box center [784, 599] width 384 height 40
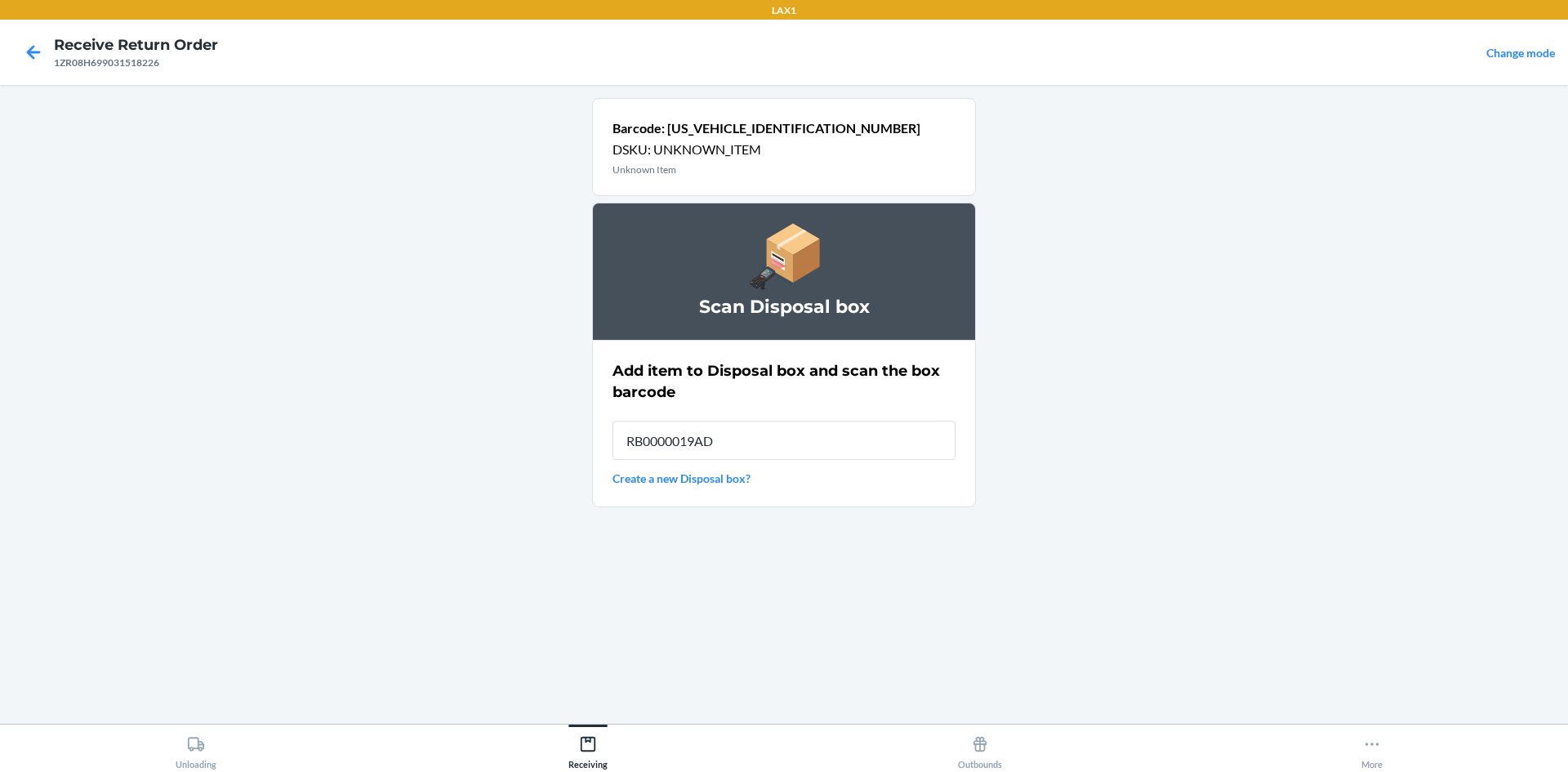
type input "RB0000019AD"
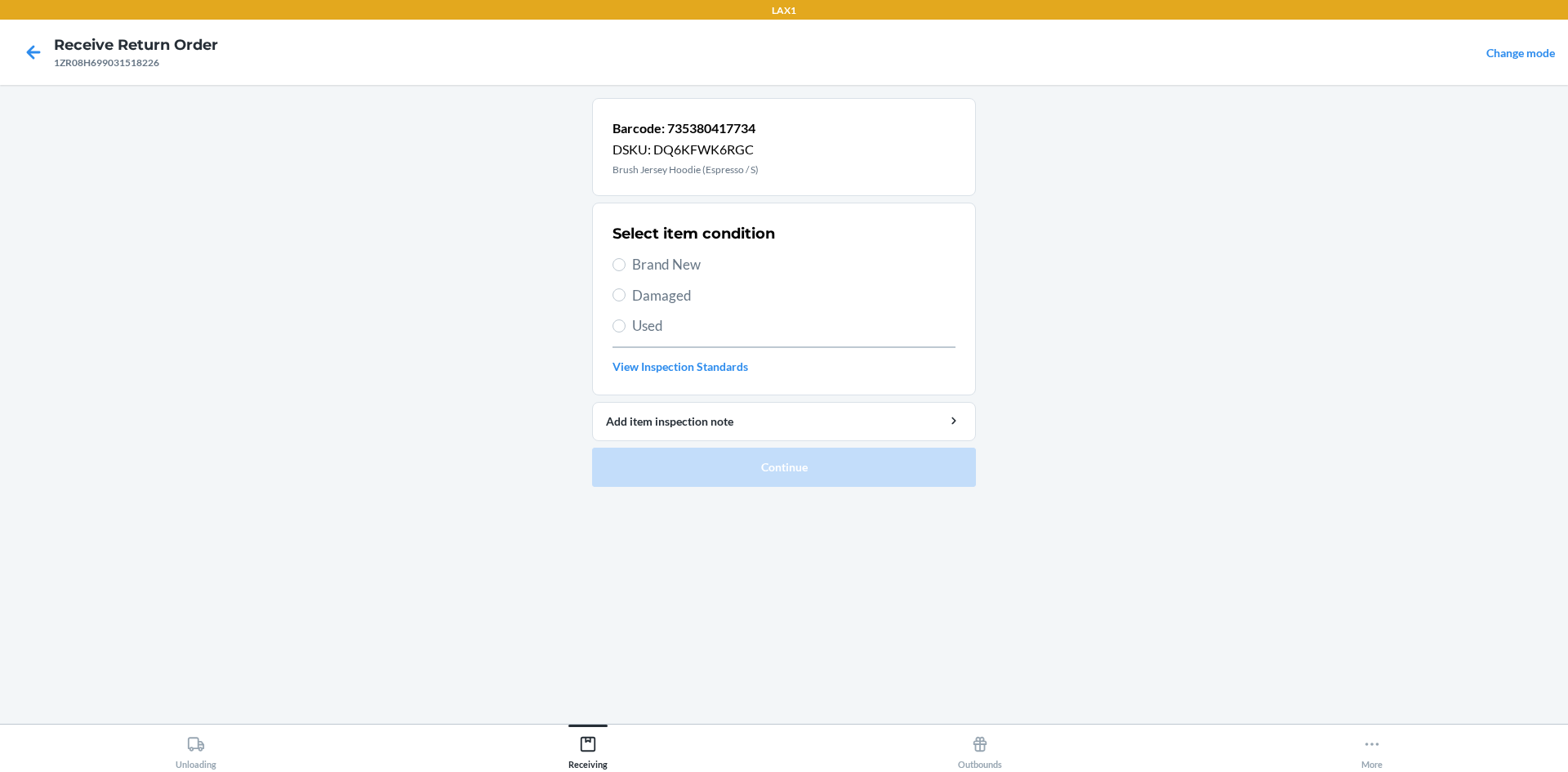
click at [655, 292] on span "Damaged" at bounding box center [793, 296] width 323 height 22
click at [625, 292] on input "Damaged" at bounding box center [619, 295] width 13 height 13
radio input "true"
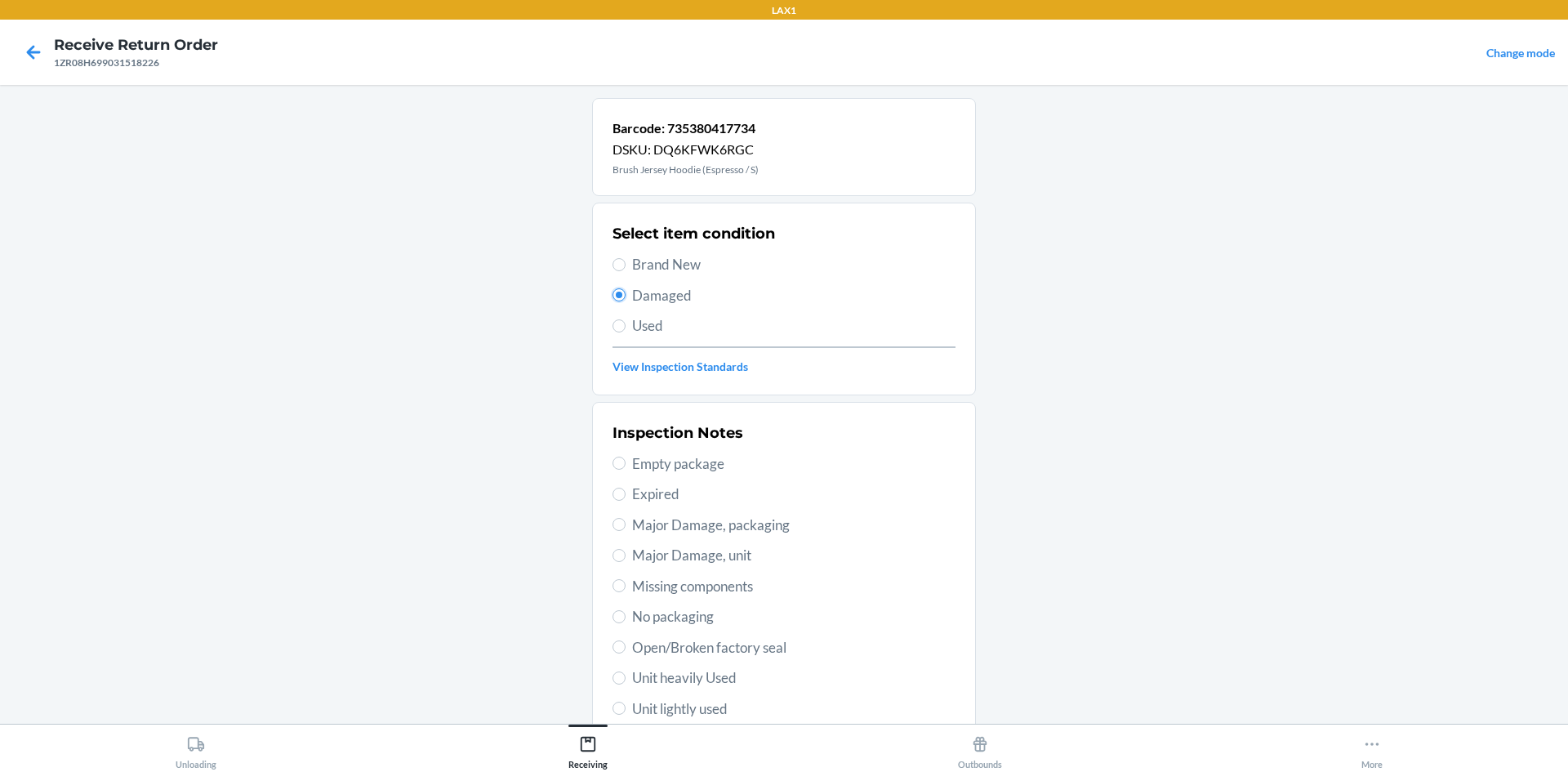
scroll to position [163, 0]
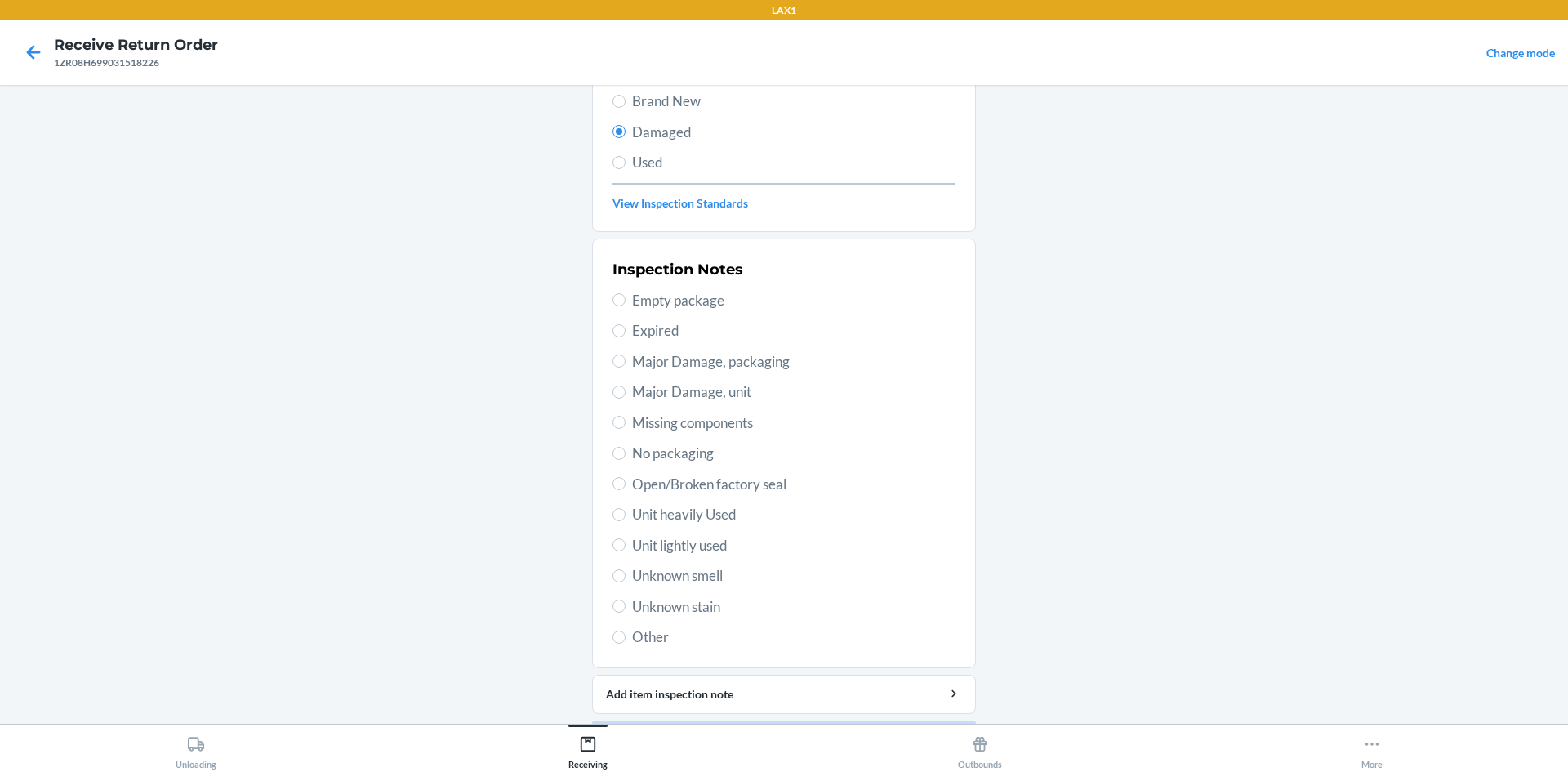
click at [638, 298] on span "Empty package" at bounding box center [793, 300] width 323 height 22
click at [625, 298] on input "Empty package" at bounding box center [619, 299] width 13 height 13
radio input "true"
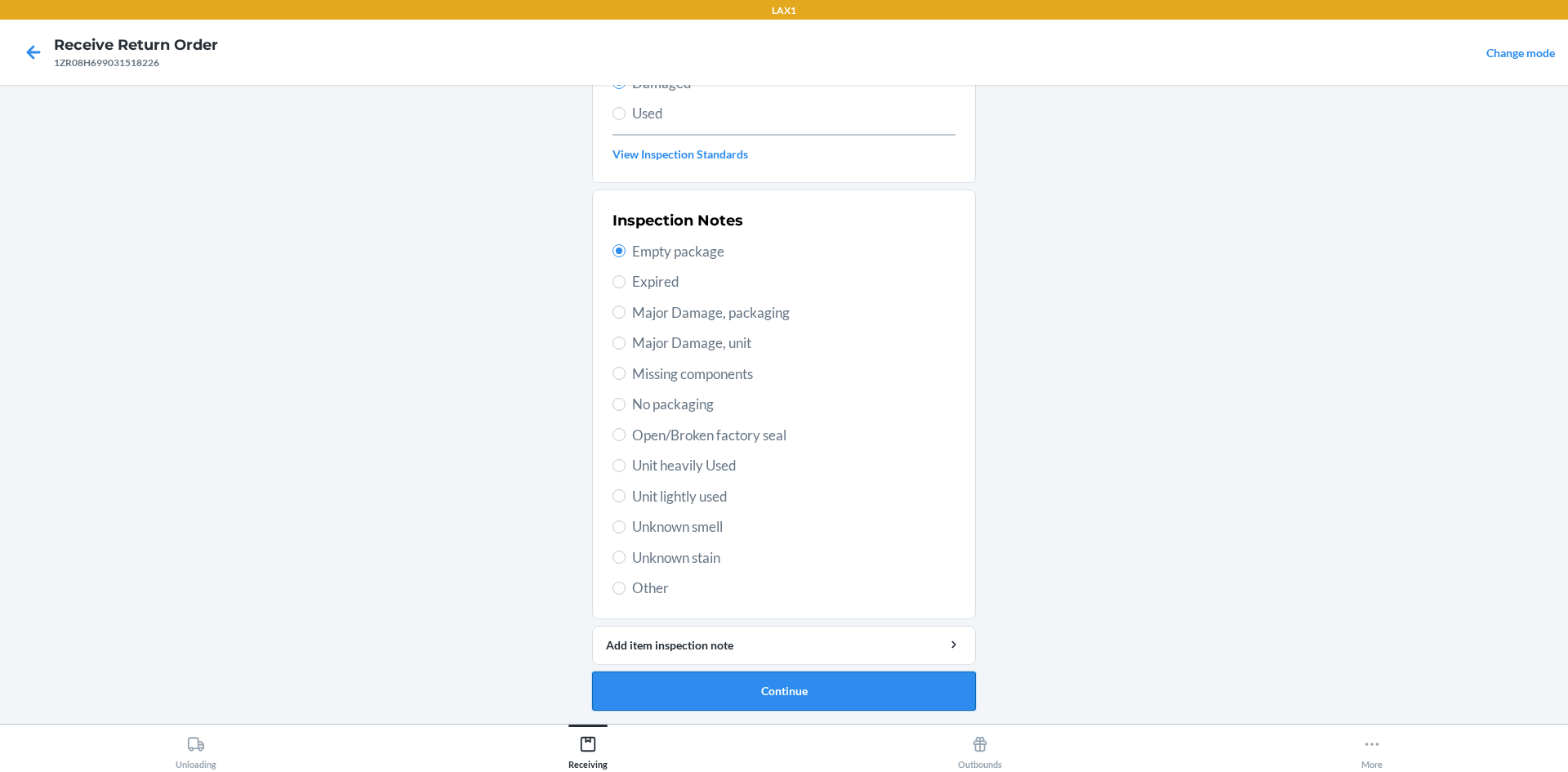
click at [754, 685] on button "Continue" at bounding box center [784, 691] width 384 height 40
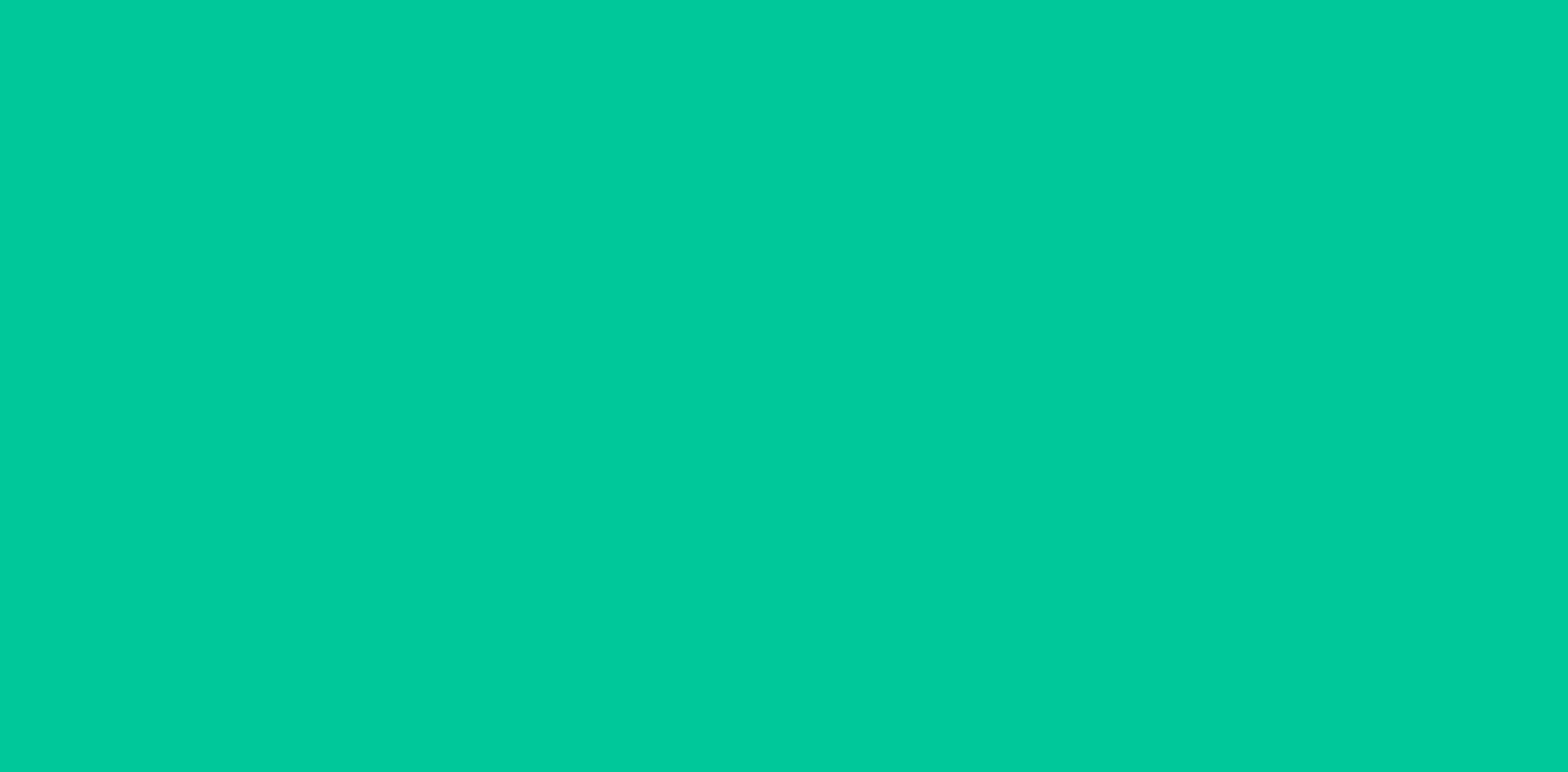
scroll to position [68, 0]
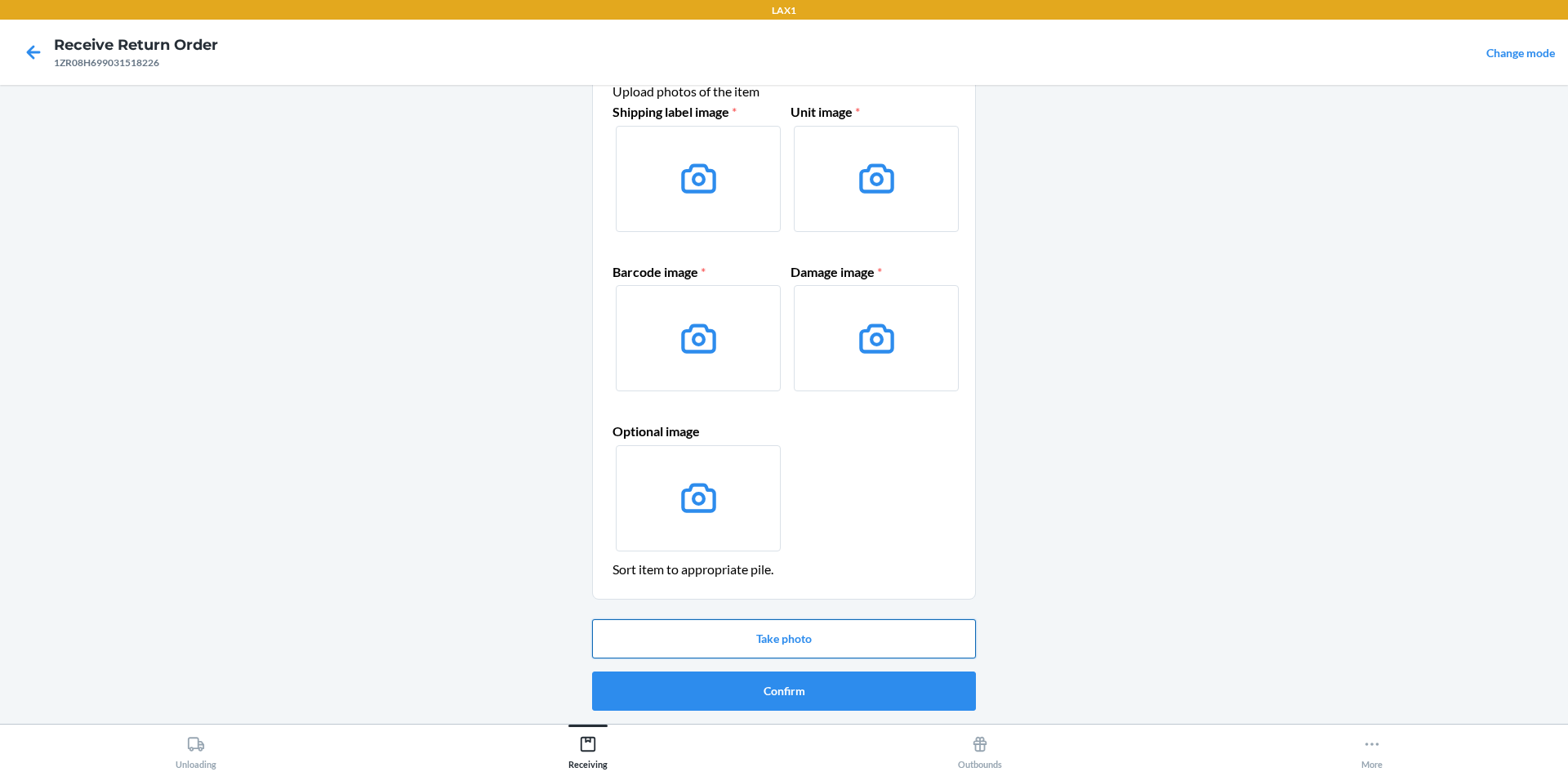
click at [789, 637] on button "Take photo" at bounding box center [784, 638] width 384 height 40
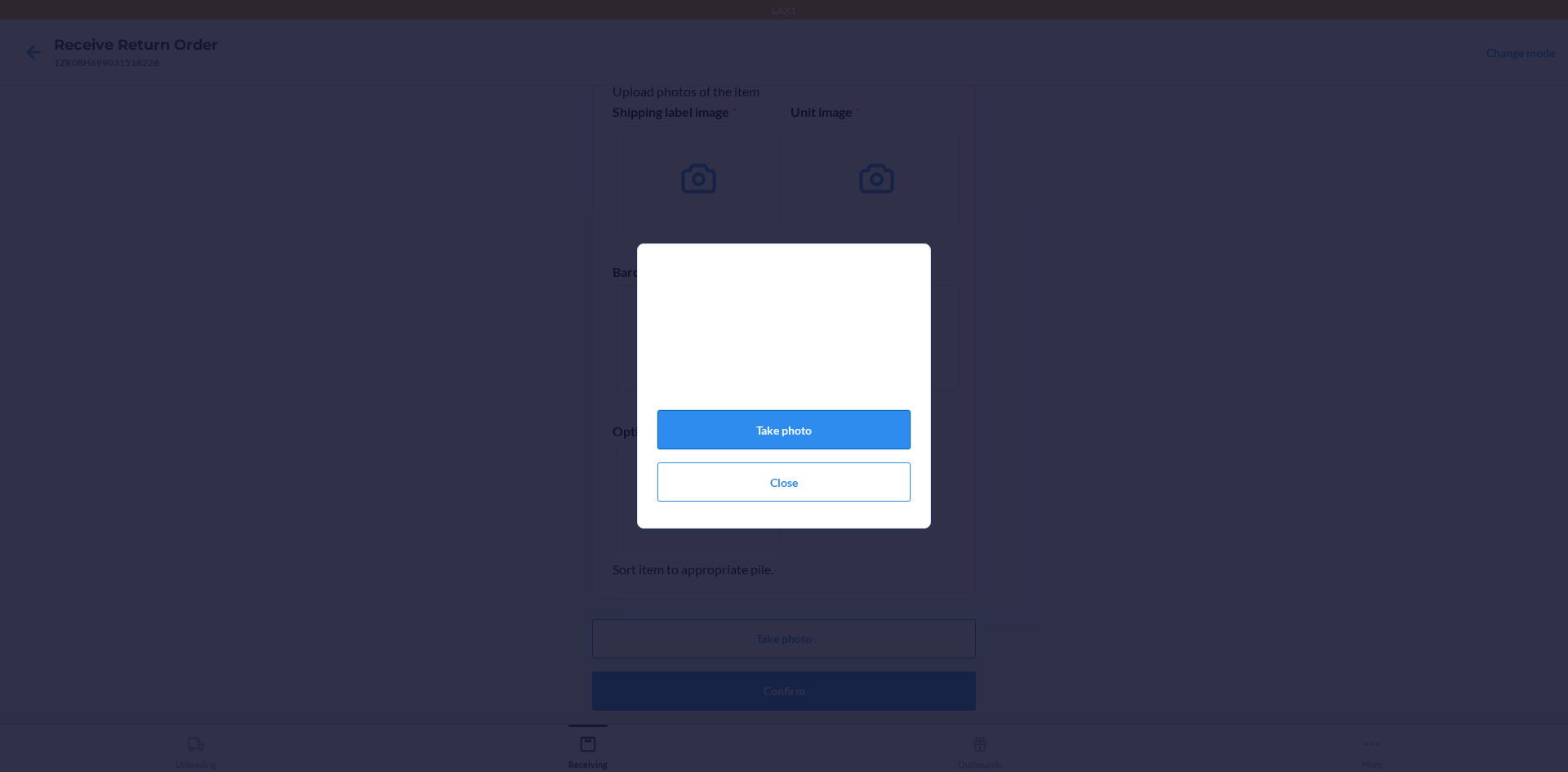
click at [811, 436] on button "Take photo" at bounding box center [784, 429] width 253 height 40
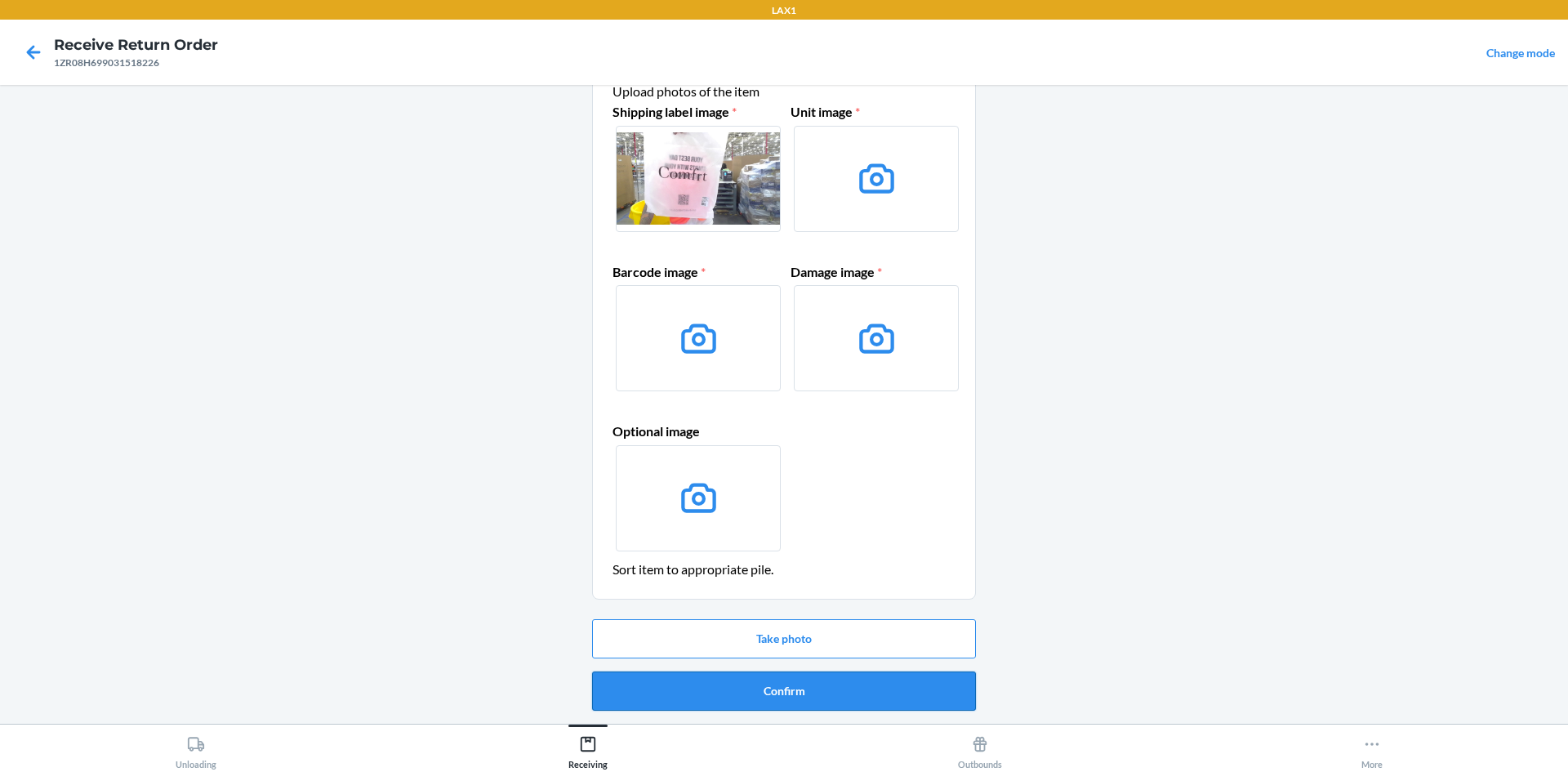
click at [811, 700] on button "Confirm" at bounding box center [784, 691] width 384 height 40
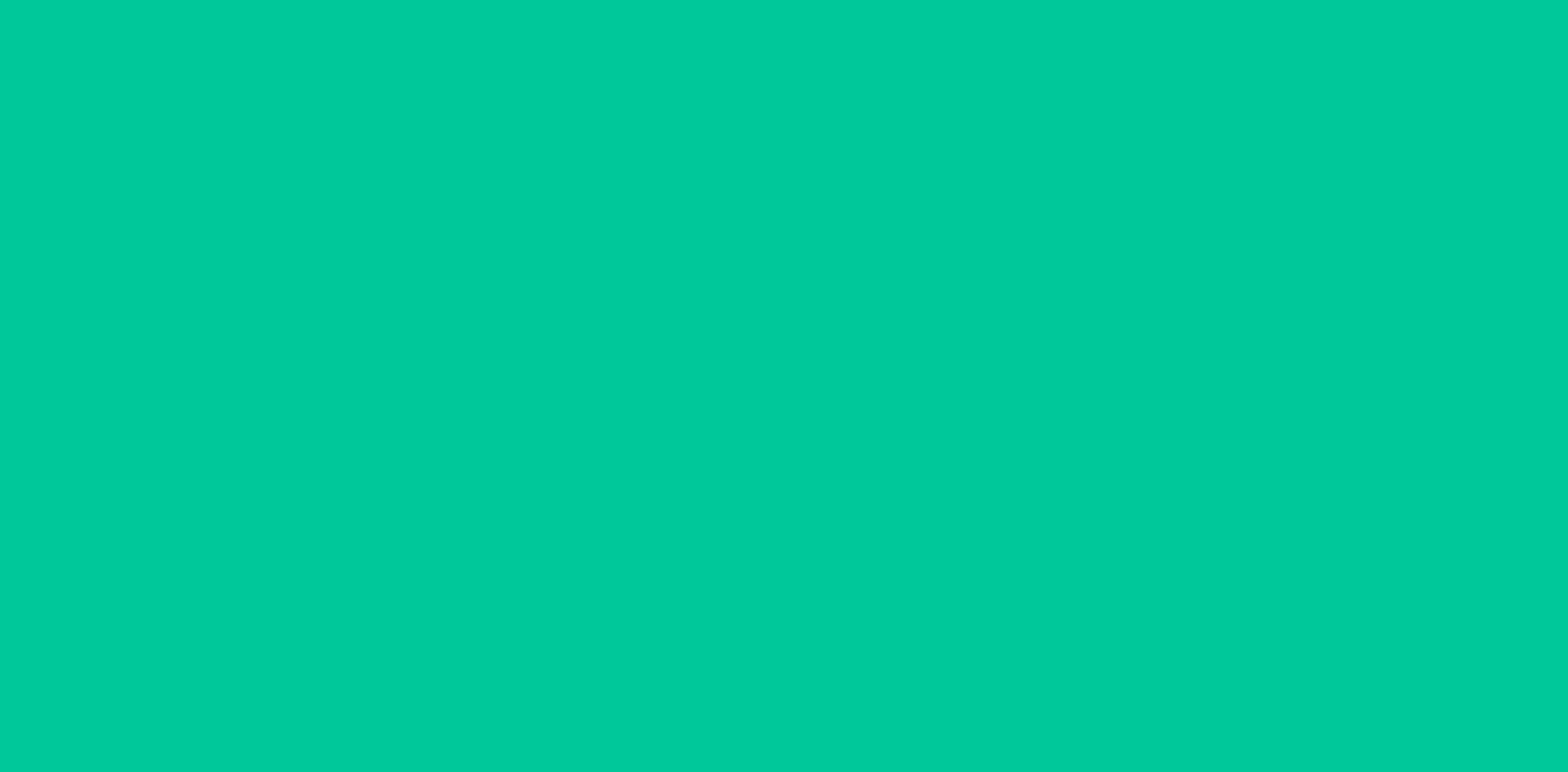
scroll to position [0, 0]
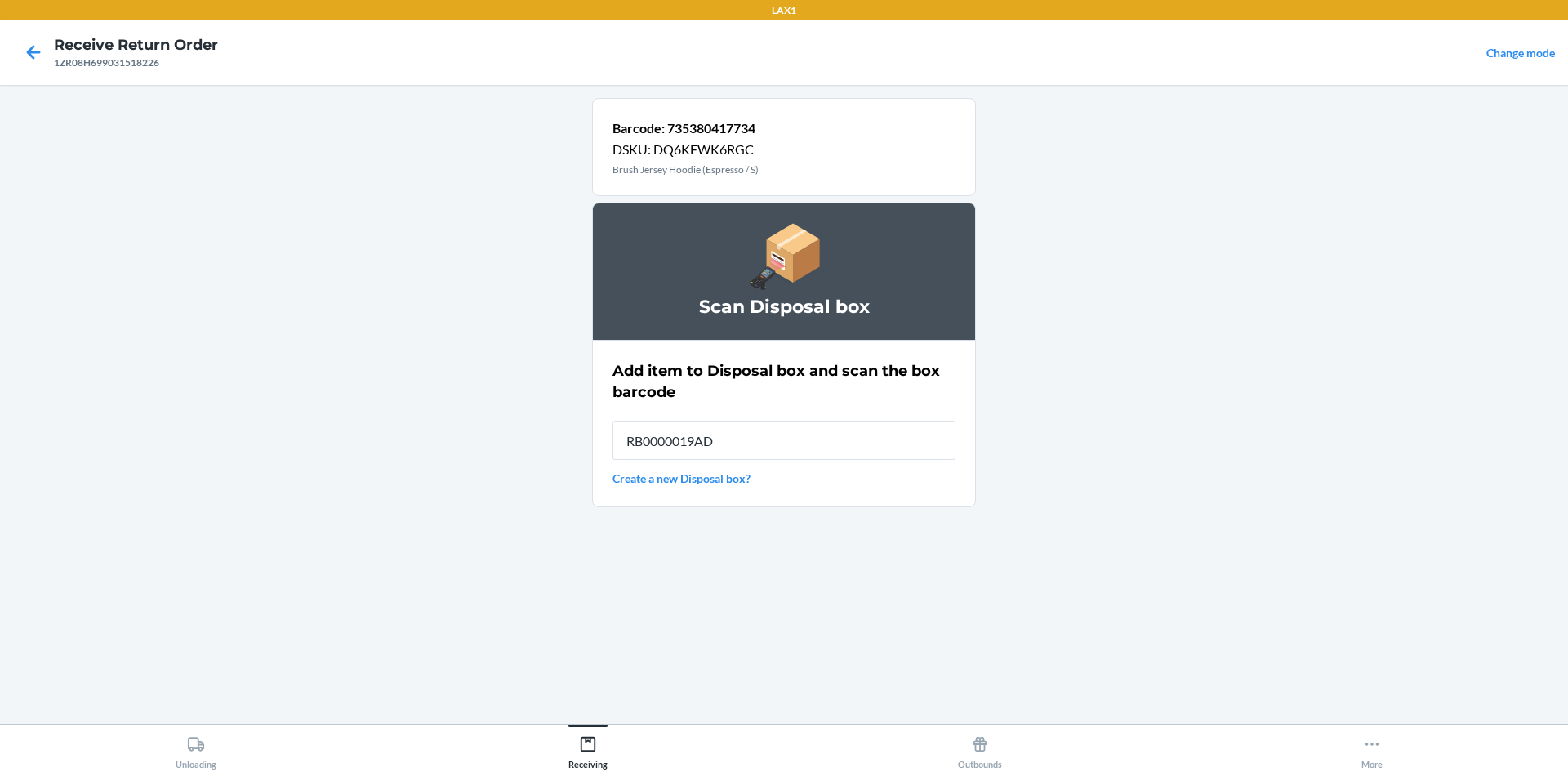
type input "RB0000019AD"
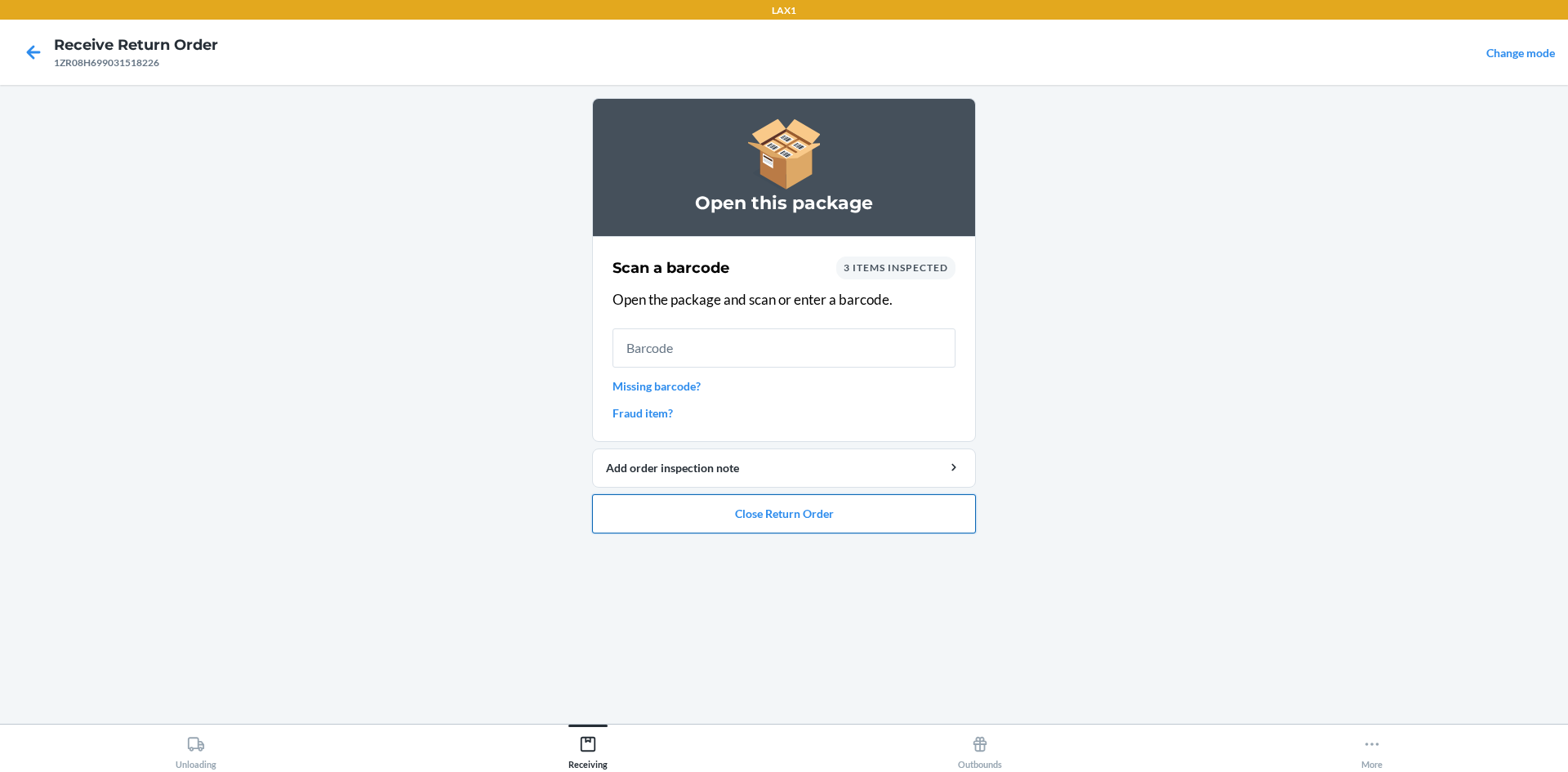
click at [677, 495] on button "Close Return Order" at bounding box center [784, 514] width 384 height 40
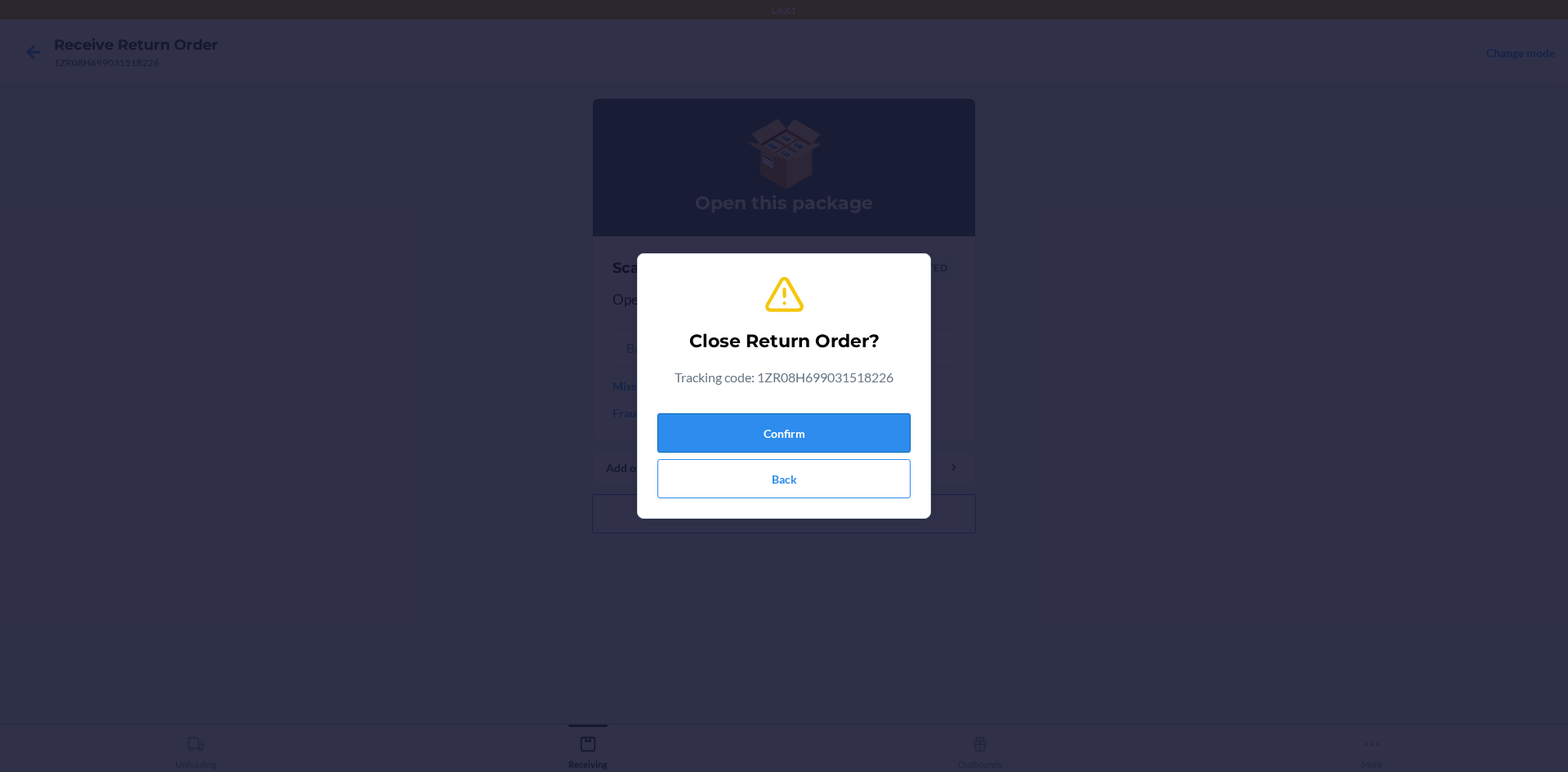
click at [715, 429] on button "Confirm" at bounding box center [784, 433] width 253 height 40
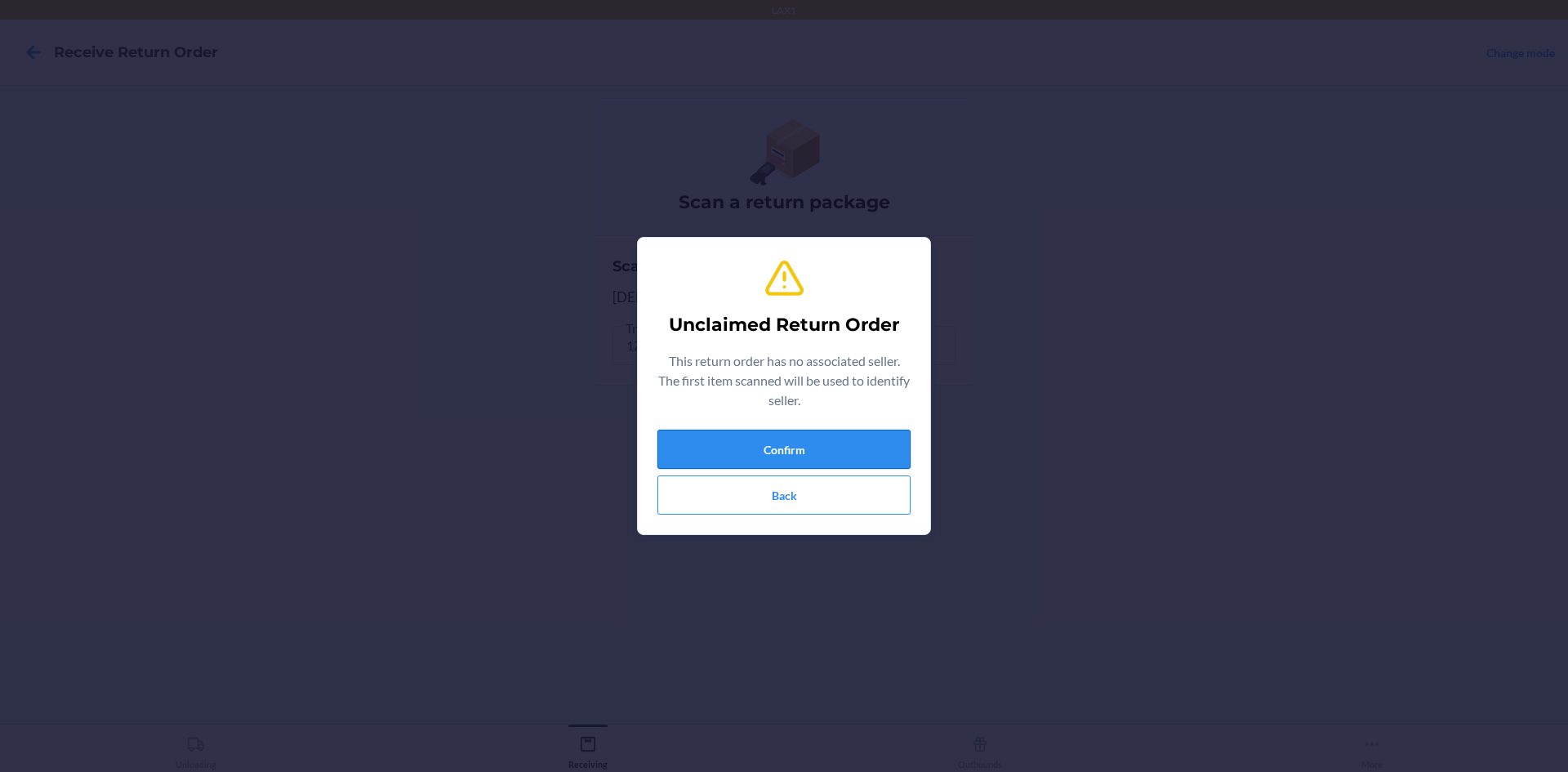
click at [715, 439] on button "Confirm" at bounding box center [784, 449] width 253 height 40
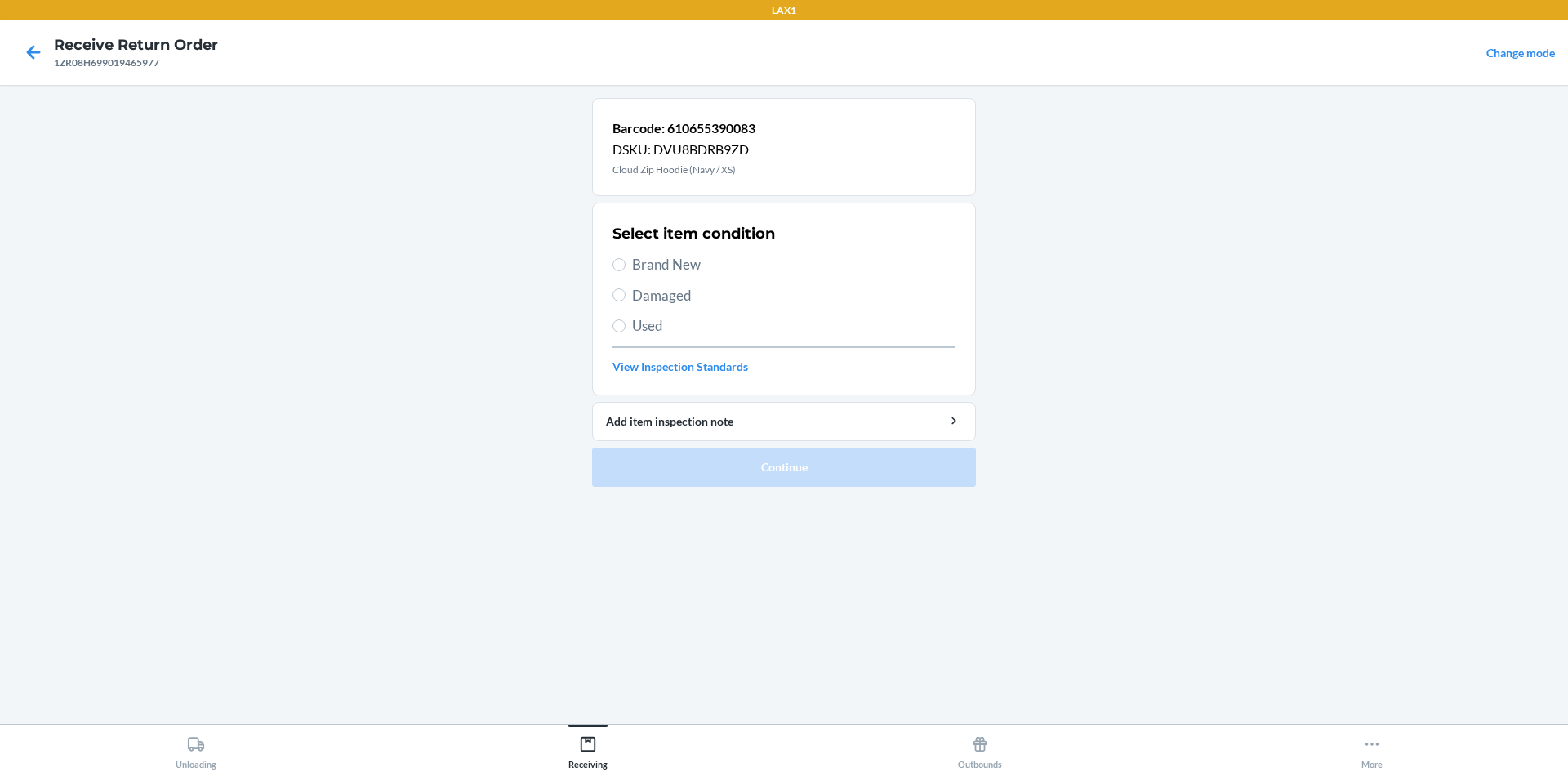
click at [606, 296] on section "Select item condition Brand New Damaged Used View Inspection Standards" at bounding box center [784, 298] width 384 height 193
click at [613, 295] on input "Damaged" at bounding box center [619, 295] width 13 height 13
radio input "true"
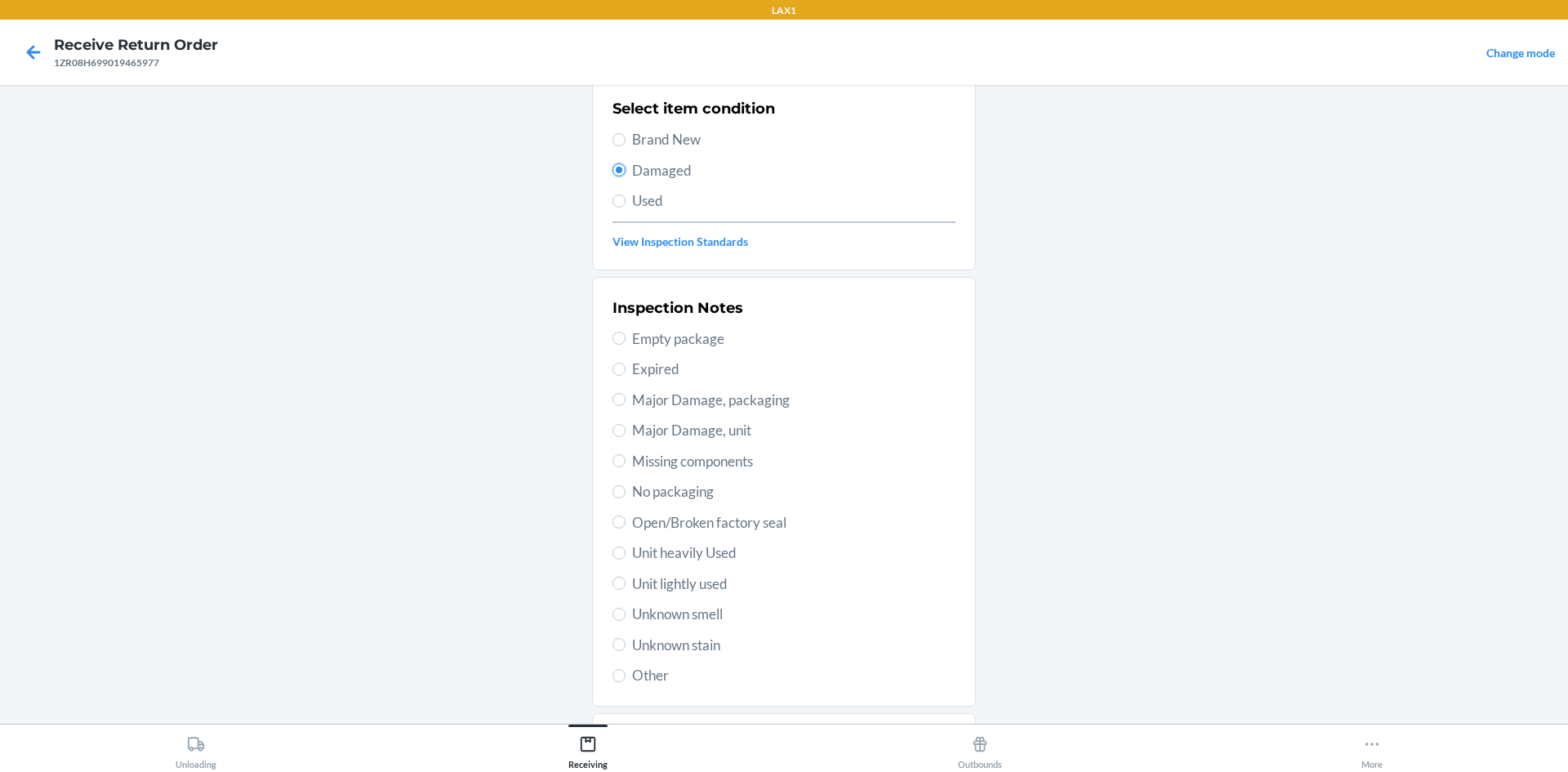
scroll to position [212, 0]
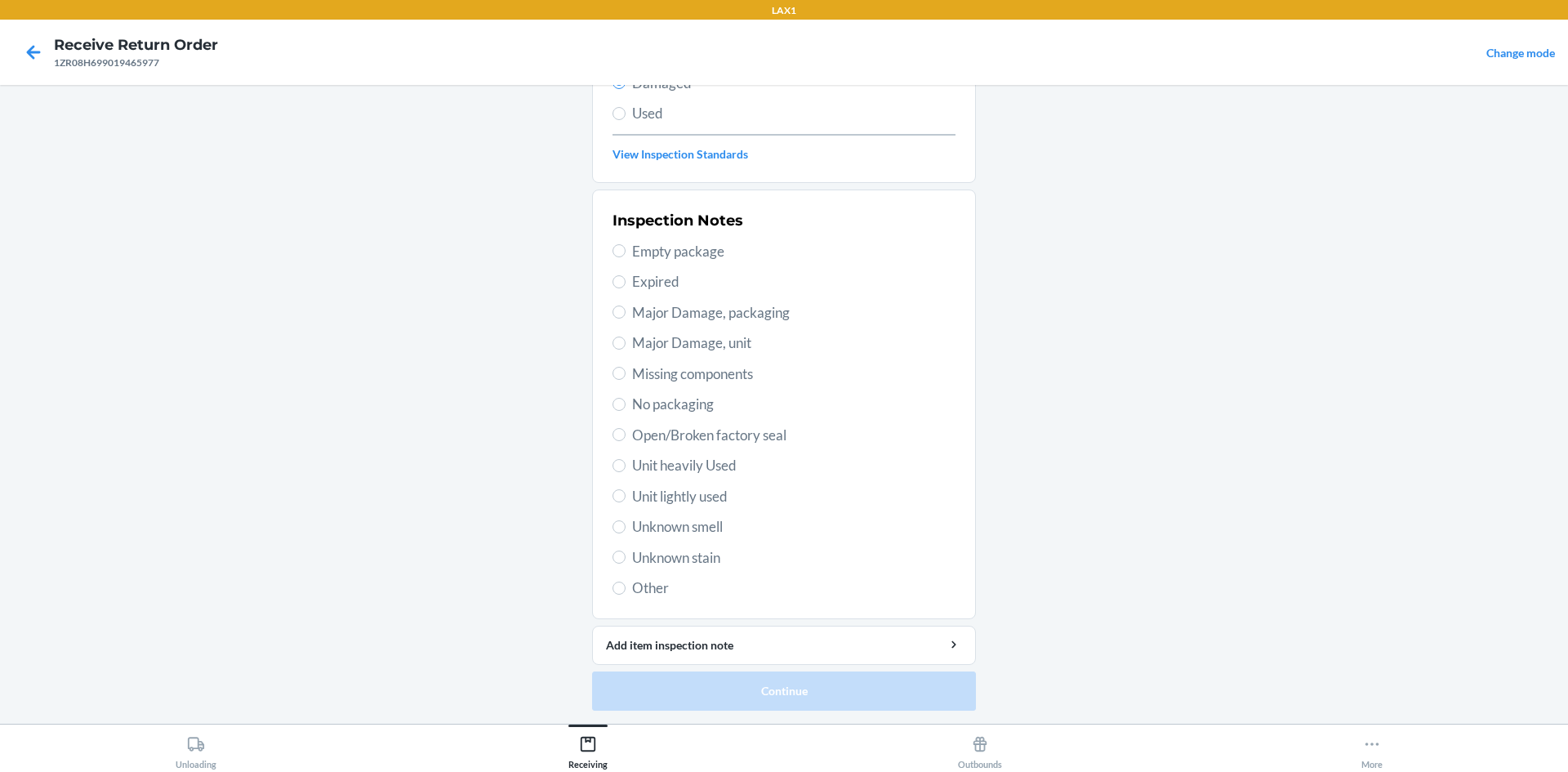
click at [687, 414] on span "No packaging" at bounding box center [793, 404] width 323 height 22
click at [625, 410] on input "No packaging" at bounding box center [619, 404] width 13 height 13
radio input "true"
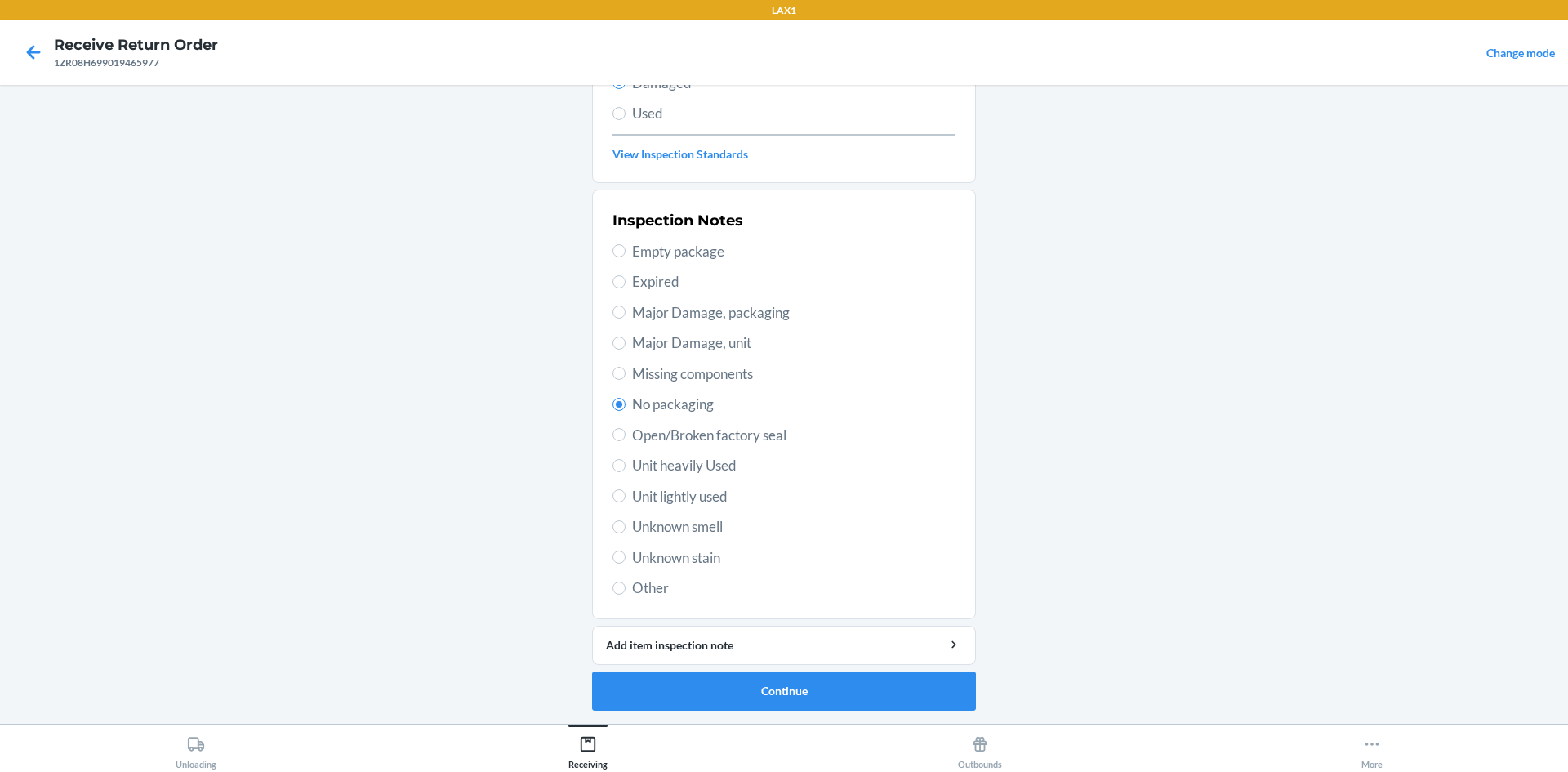
click at [670, 429] on span "Open/Broken factory seal" at bounding box center [793, 435] width 323 height 22
click at [625, 429] on input "Open/Broken factory seal" at bounding box center [619, 434] width 13 height 13
radio input "true"
radio input "false"
click at [784, 694] on button "Continue" at bounding box center [784, 691] width 384 height 40
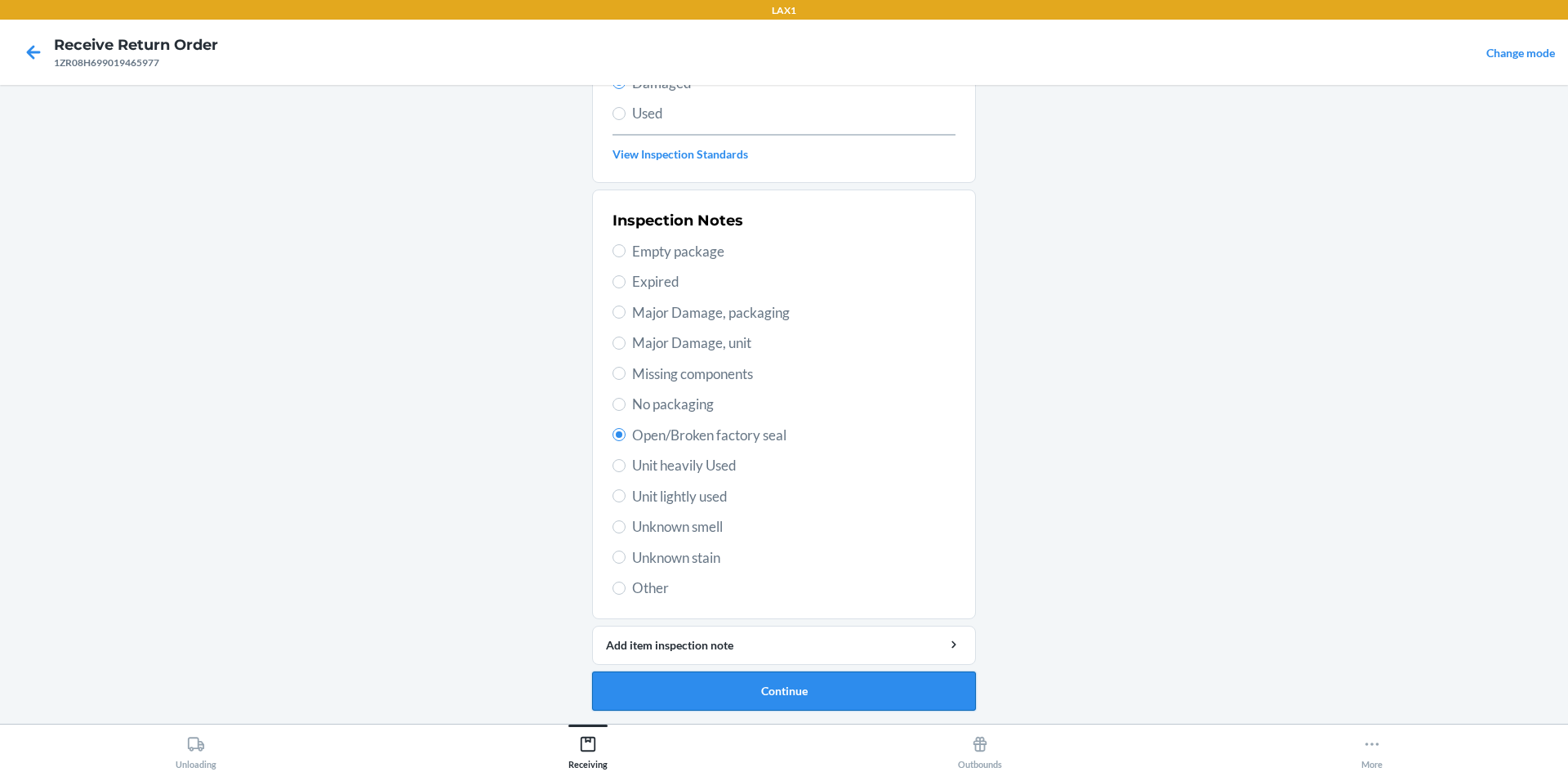
scroll to position [68, 0]
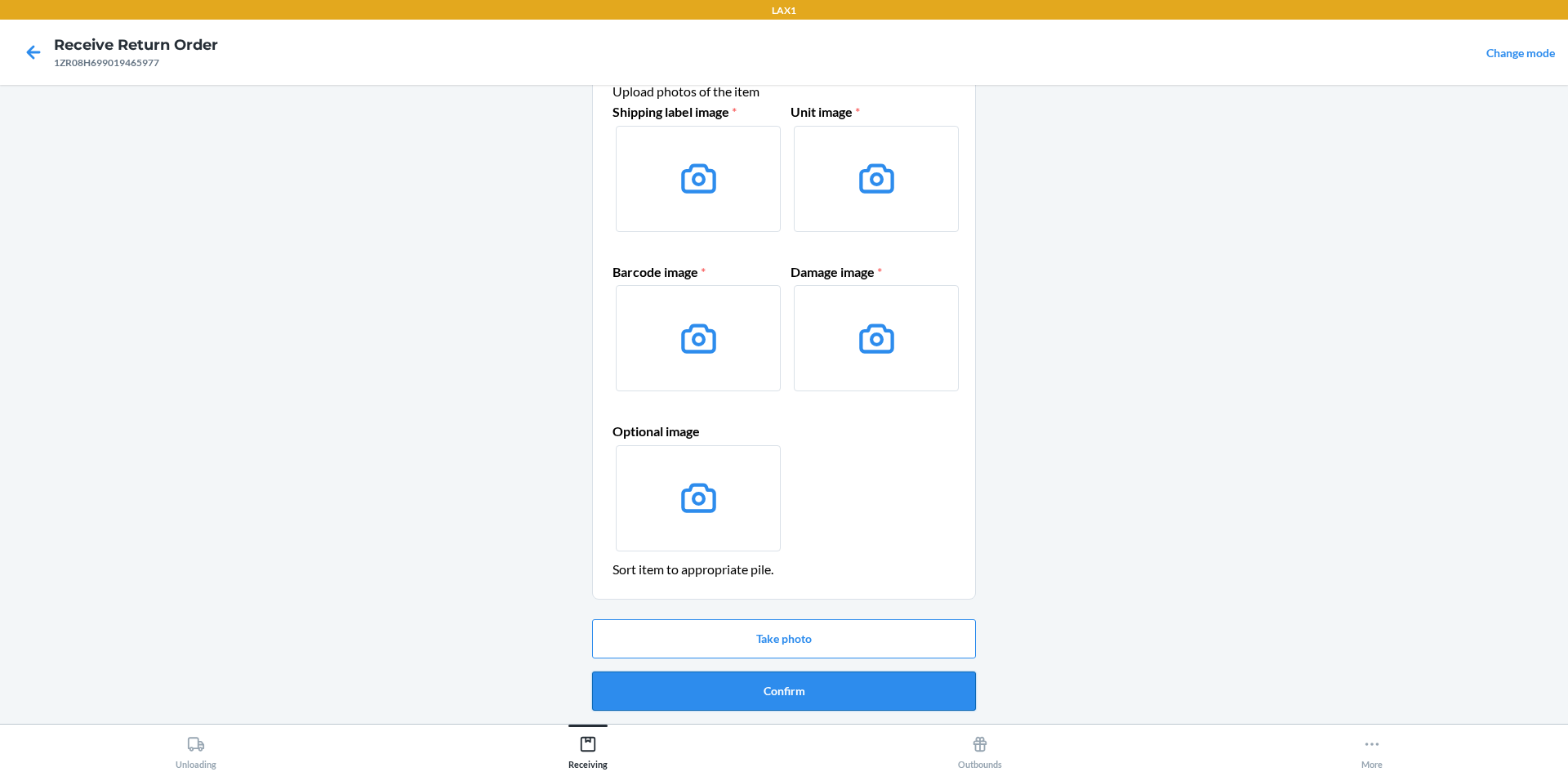
click at [812, 684] on button "Confirm" at bounding box center [784, 691] width 384 height 40
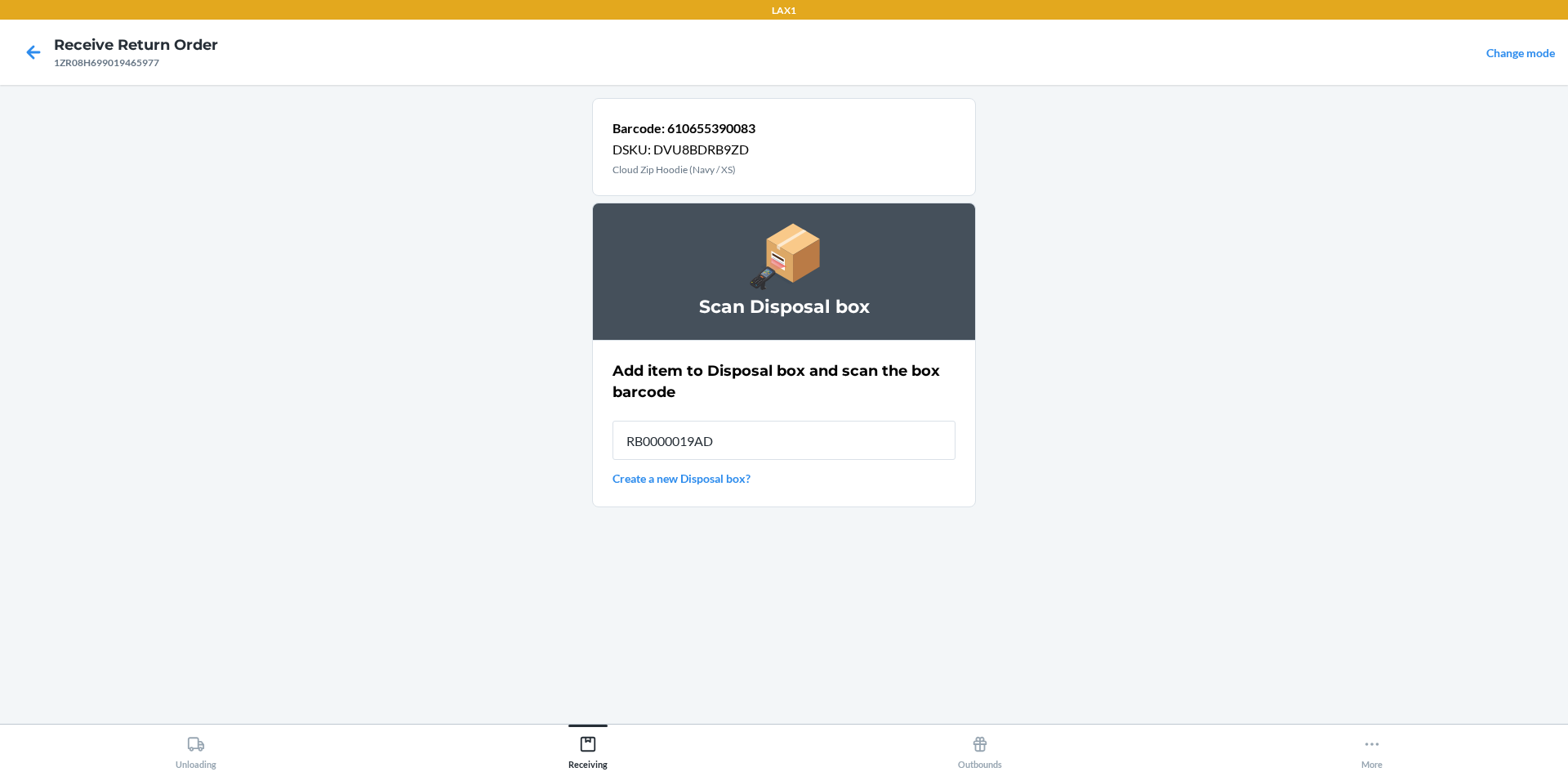
type input "RB0000019AD"
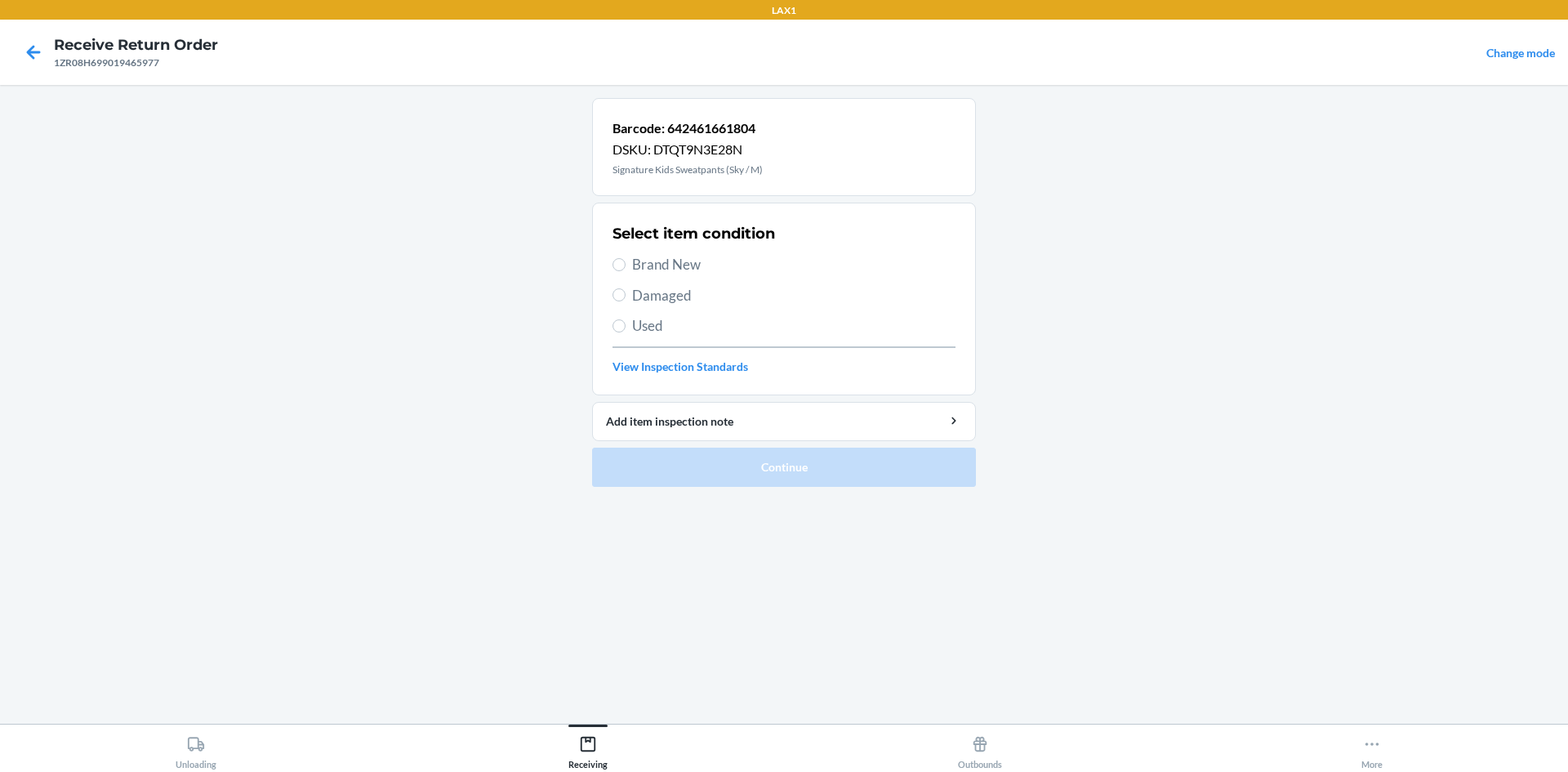
click at [624, 258] on label "Brand New" at bounding box center [784, 265] width 343 height 22
click at [624, 258] on input "Brand New" at bounding box center [619, 265] width 13 height 13
radio input "true"
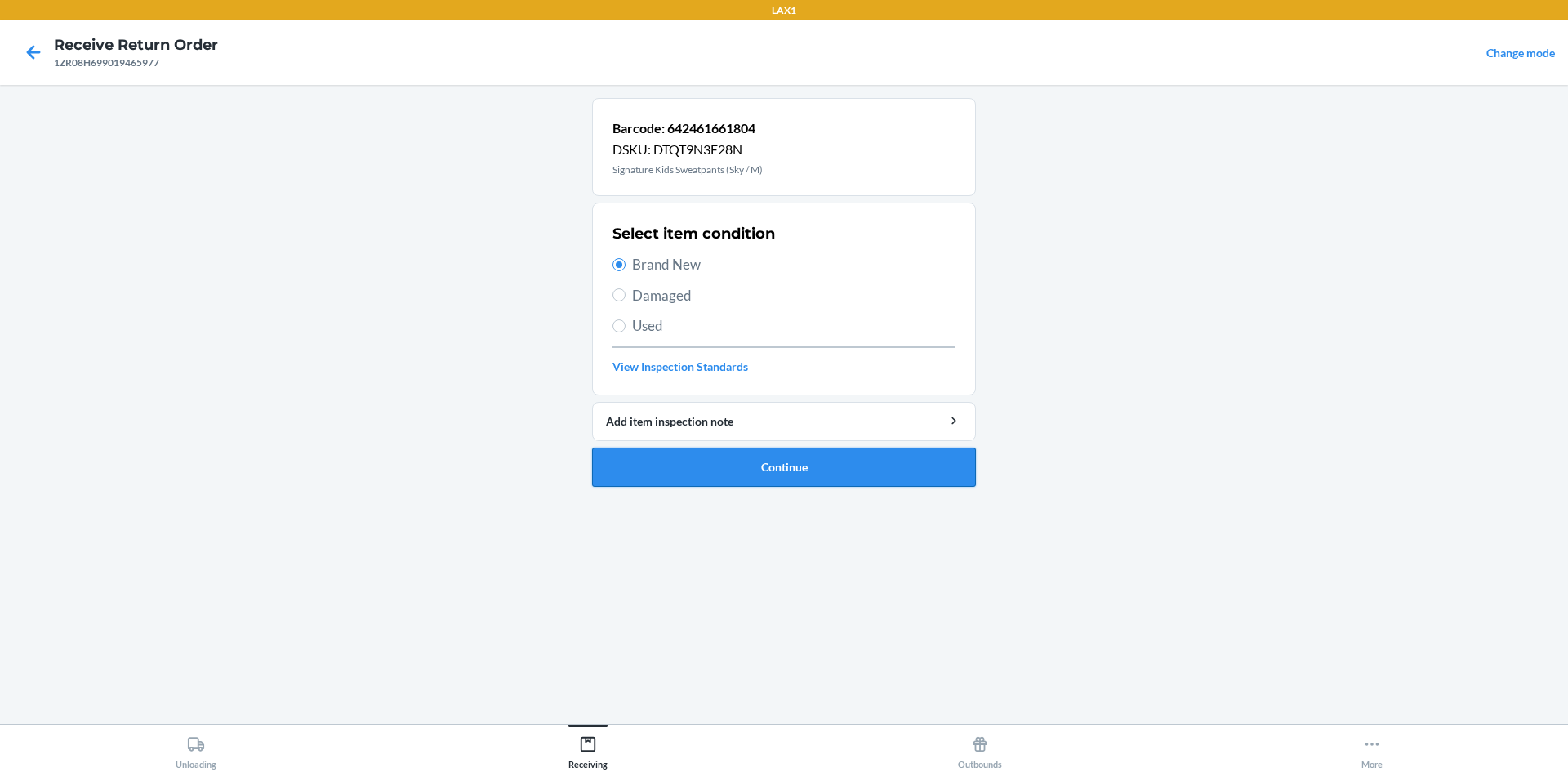
click at [765, 457] on button "Continue" at bounding box center [784, 467] width 384 height 40
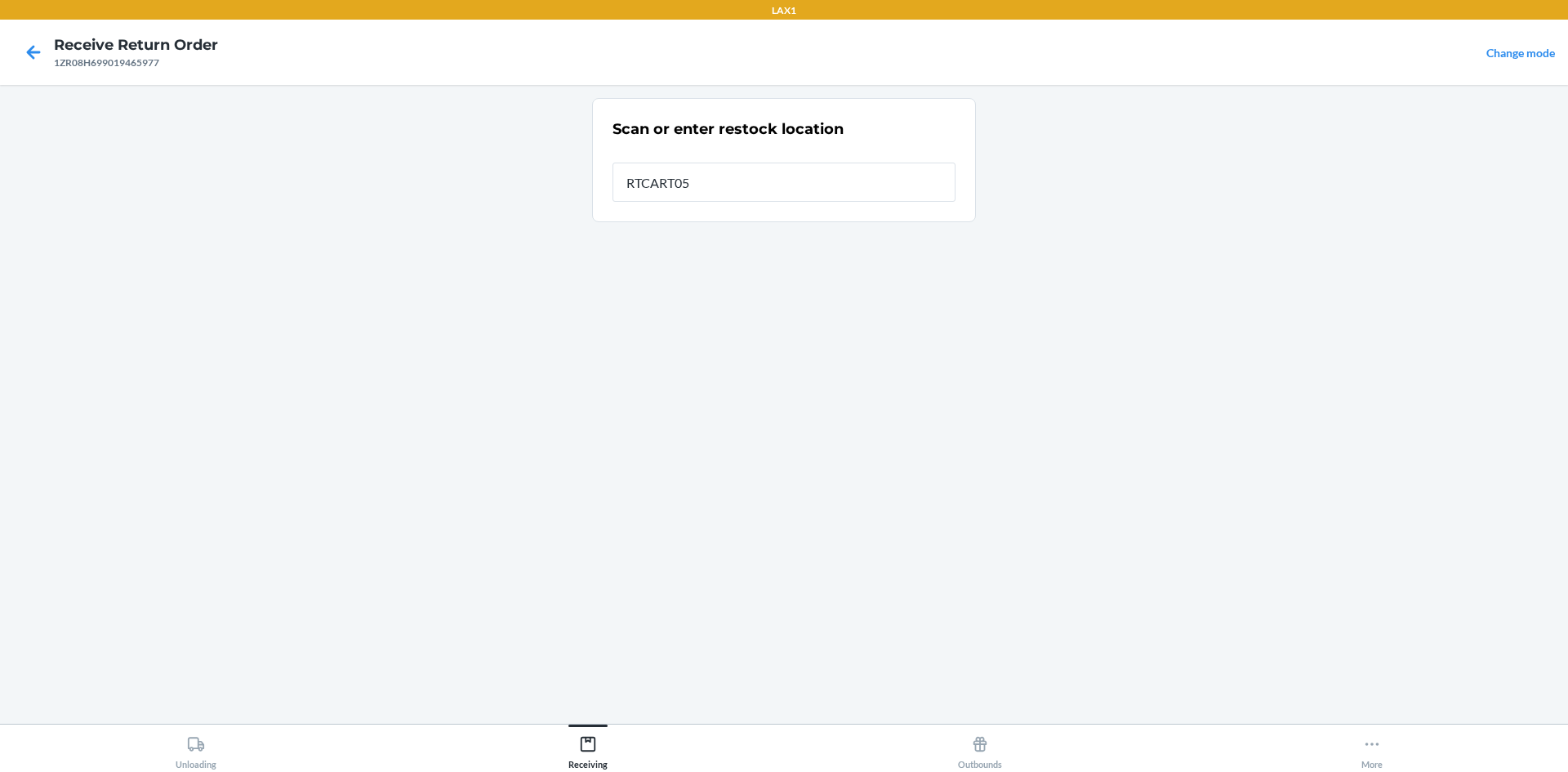
type input "RTCART052"
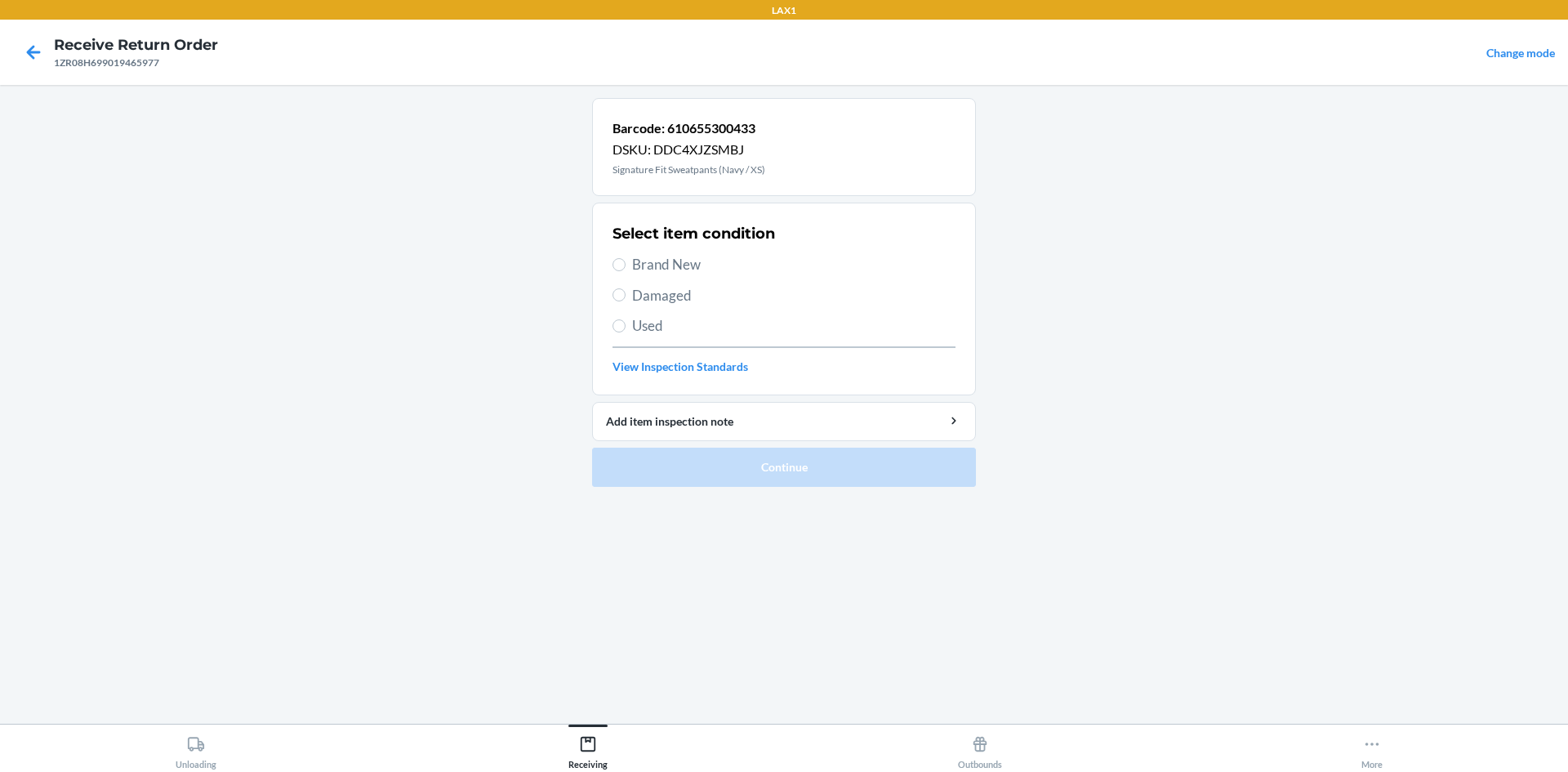
click at [654, 298] on span "Damaged" at bounding box center [793, 296] width 323 height 22
click at [625, 298] on input "Damaged" at bounding box center [619, 295] width 13 height 13
radio input "true"
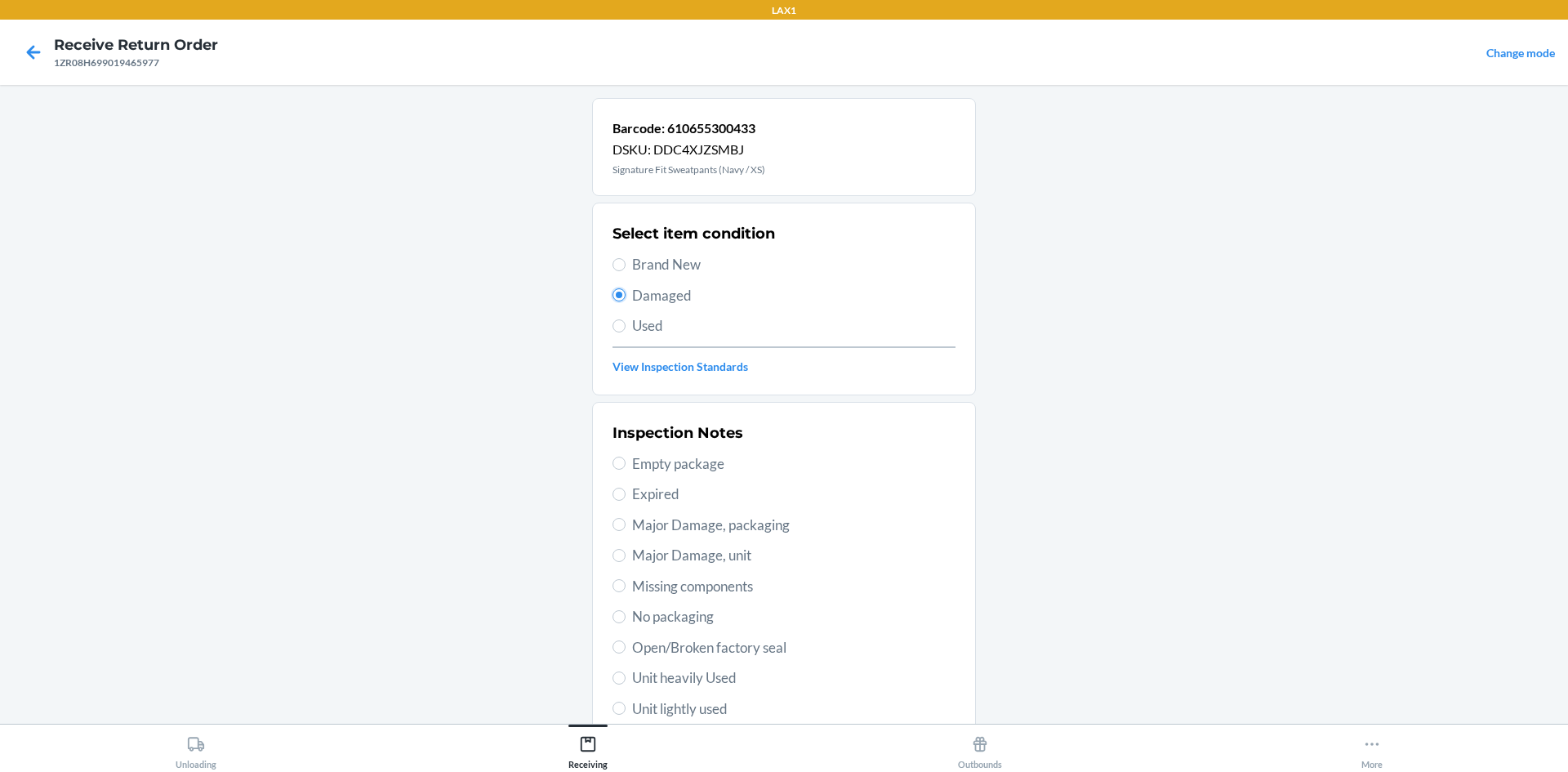
scroll to position [212, 0]
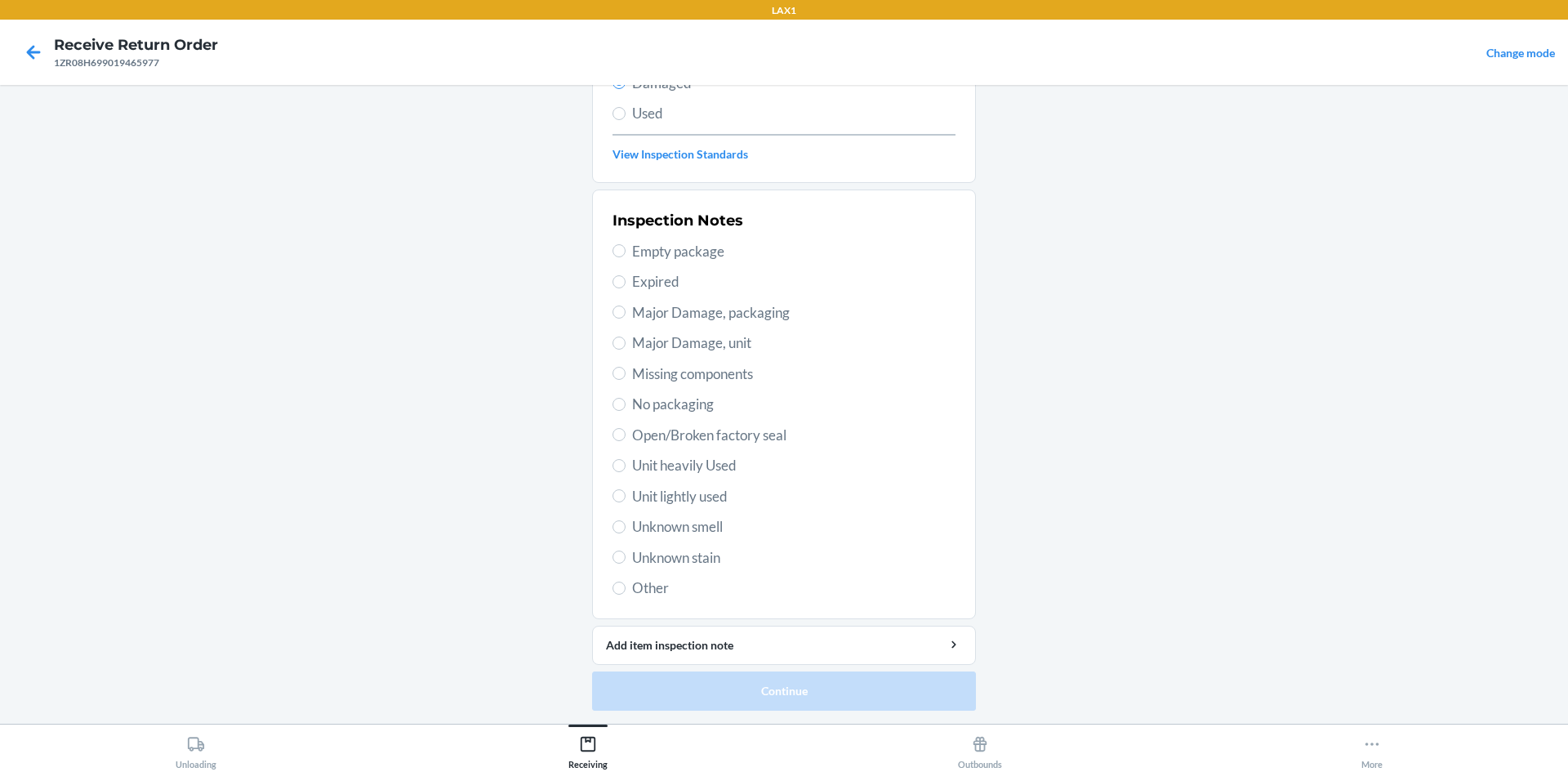
click at [673, 428] on span "Open/Broken factory seal" at bounding box center [793, 435] width 323 height 22
click at [625, 428] on input "Open/Broken factory seal" at bounding box center [619, 434] width 13 height 13
radio input "true"
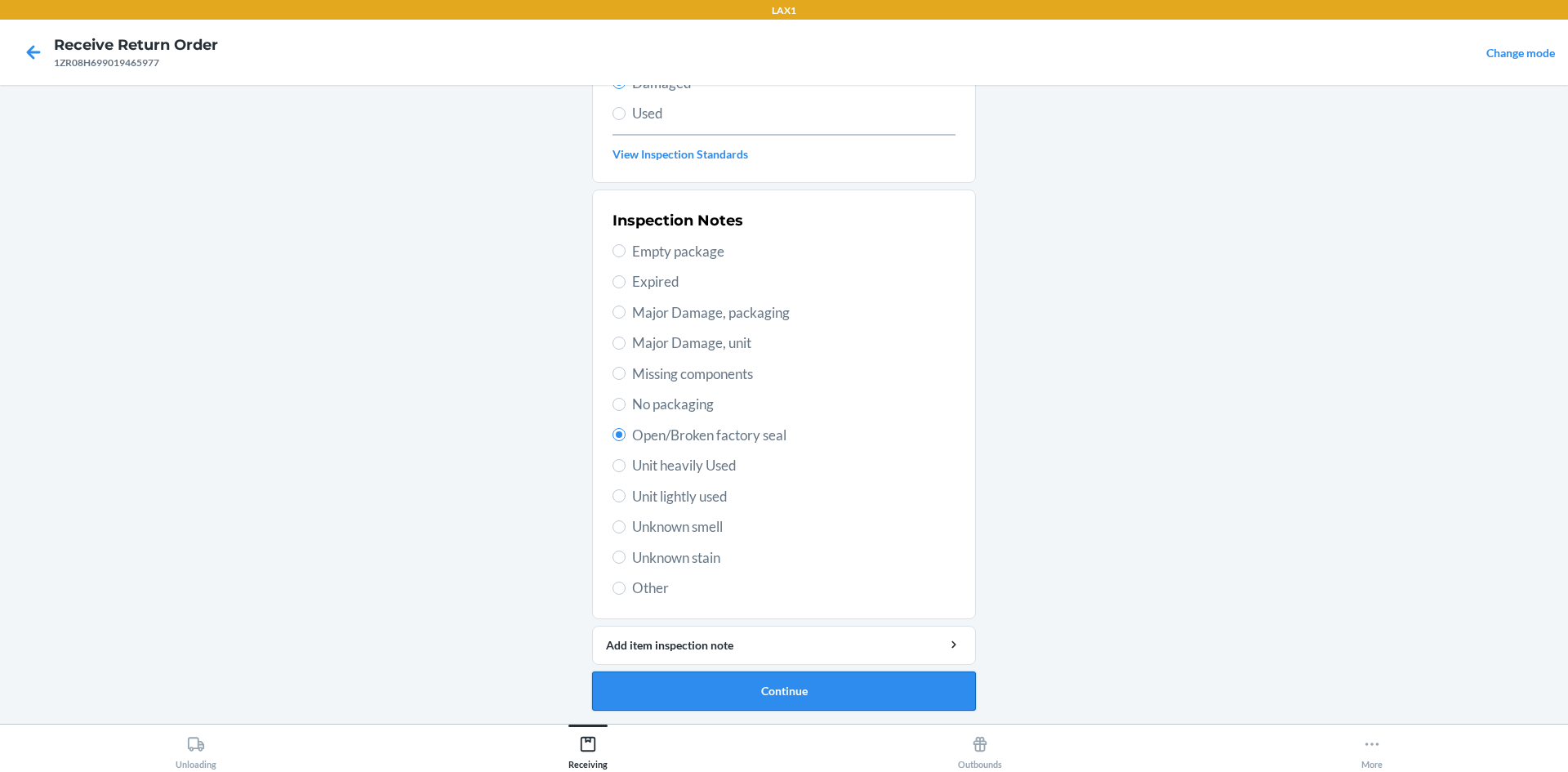
click at [774, 695] on button "Continue" at bounding box center [784, 691] width 384 height 40
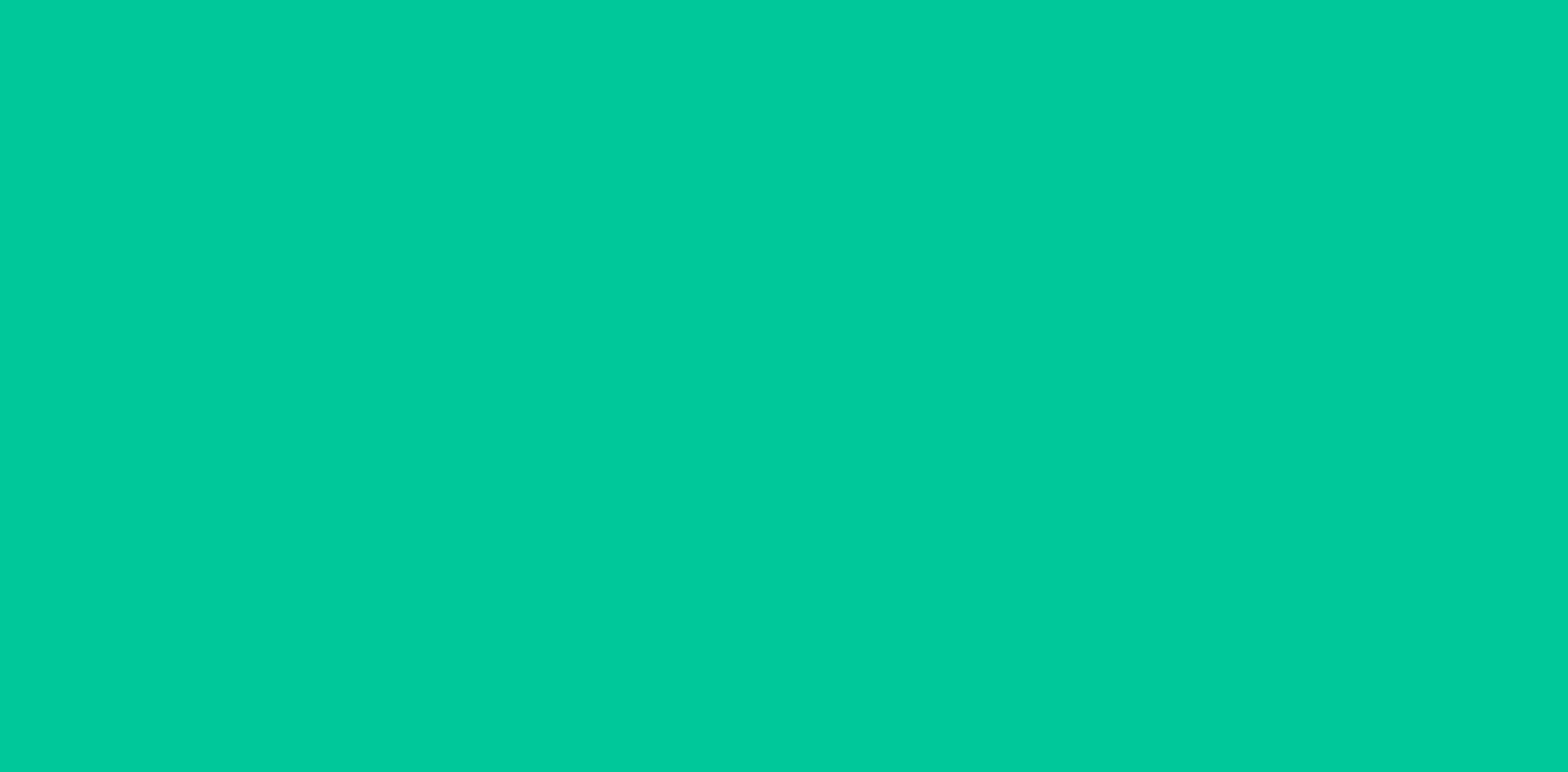
scroll to position [68, 0]
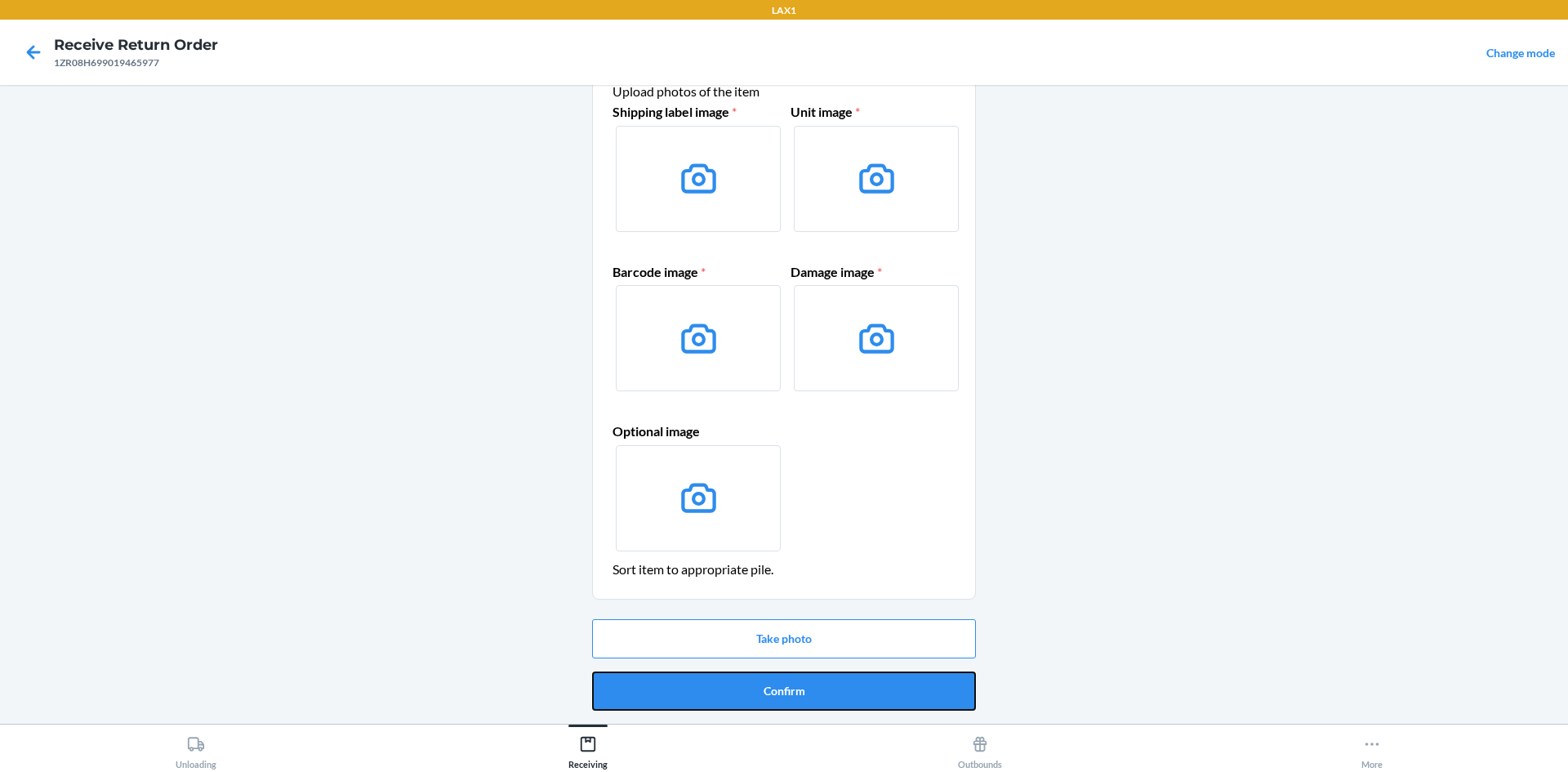
click at [820, 680] on button "Confirm" at bounding box center [784, 691] width 384 height 40
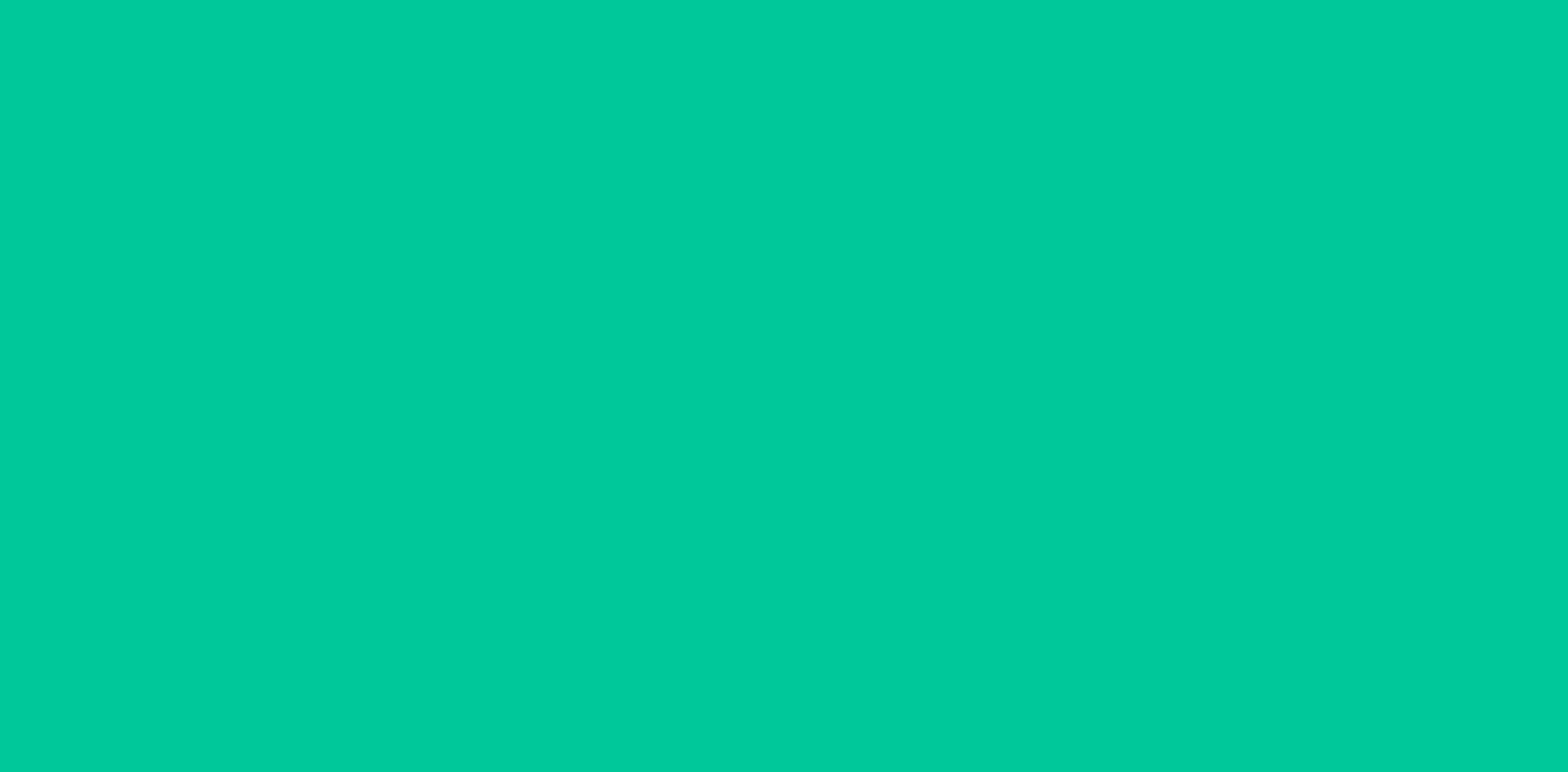
scroll to position [0, 0]
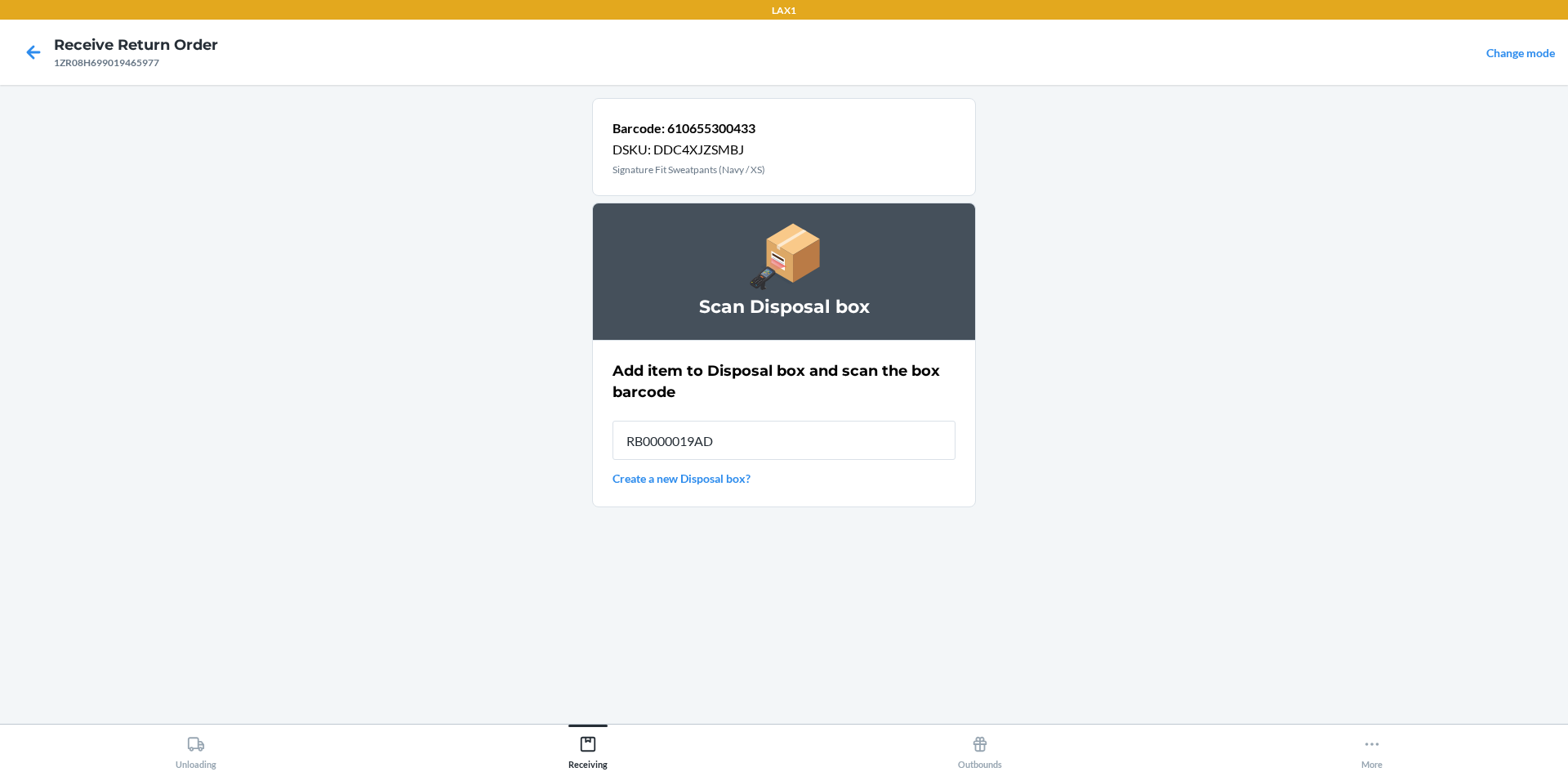
type input "RB0000019AD"
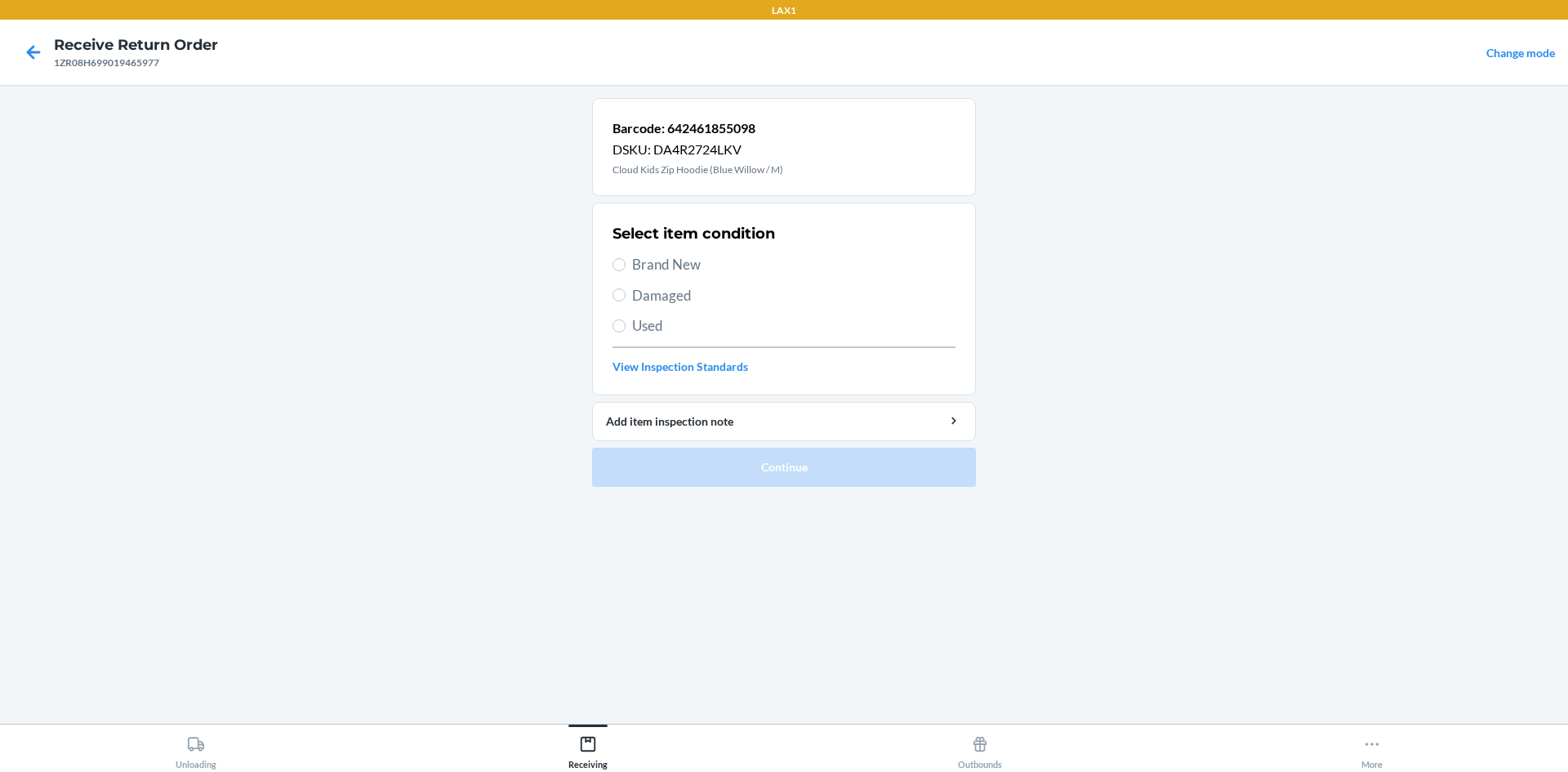
click at [656, 286] on span "Damaged" at bounding box center [793, 296] width 323 height 22
click at [625, 288] on input "Damaged" at bounding box center [619, 295] width 13 height 13
radio input "true"
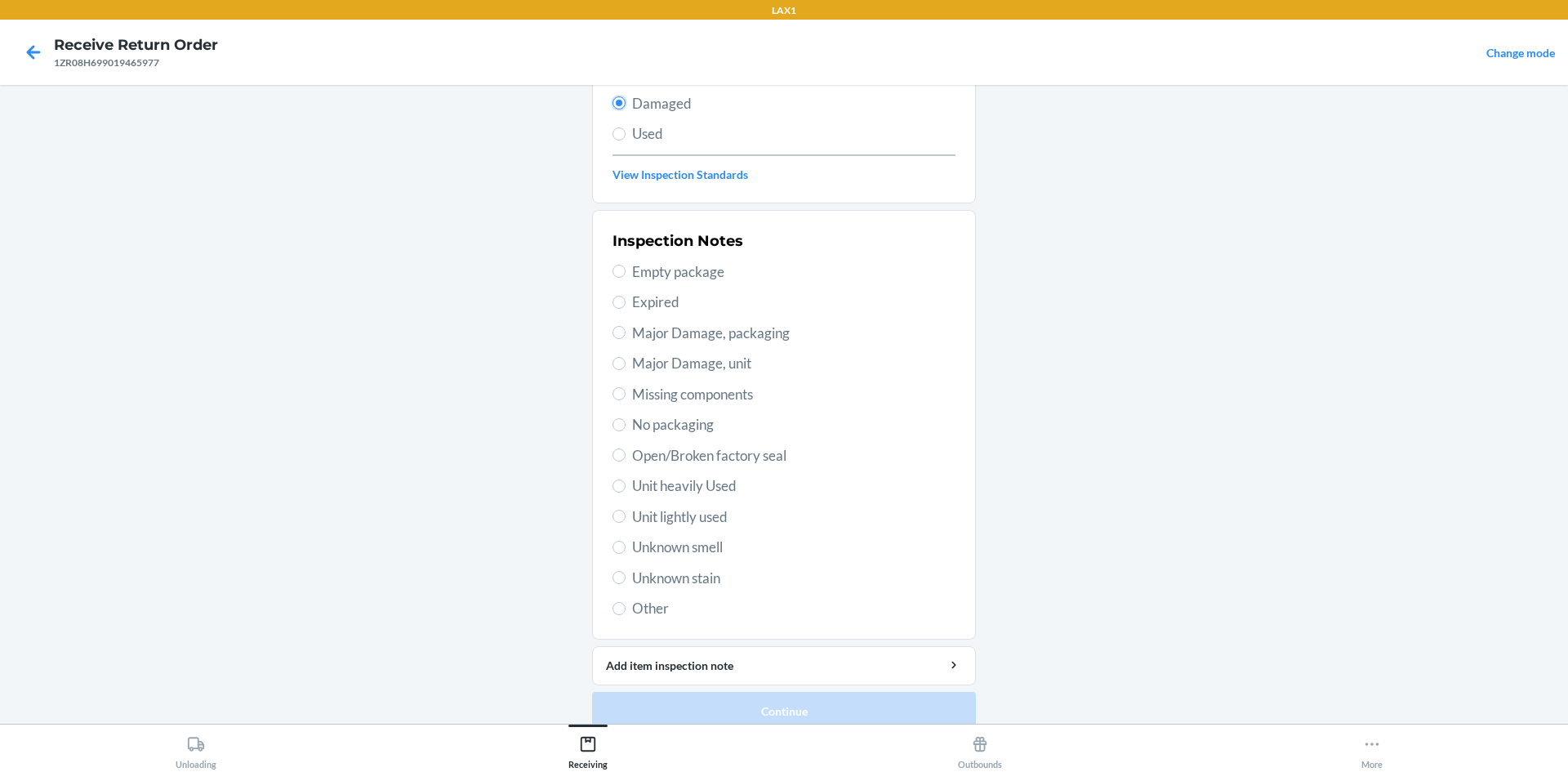
scroll to position [212, 0]
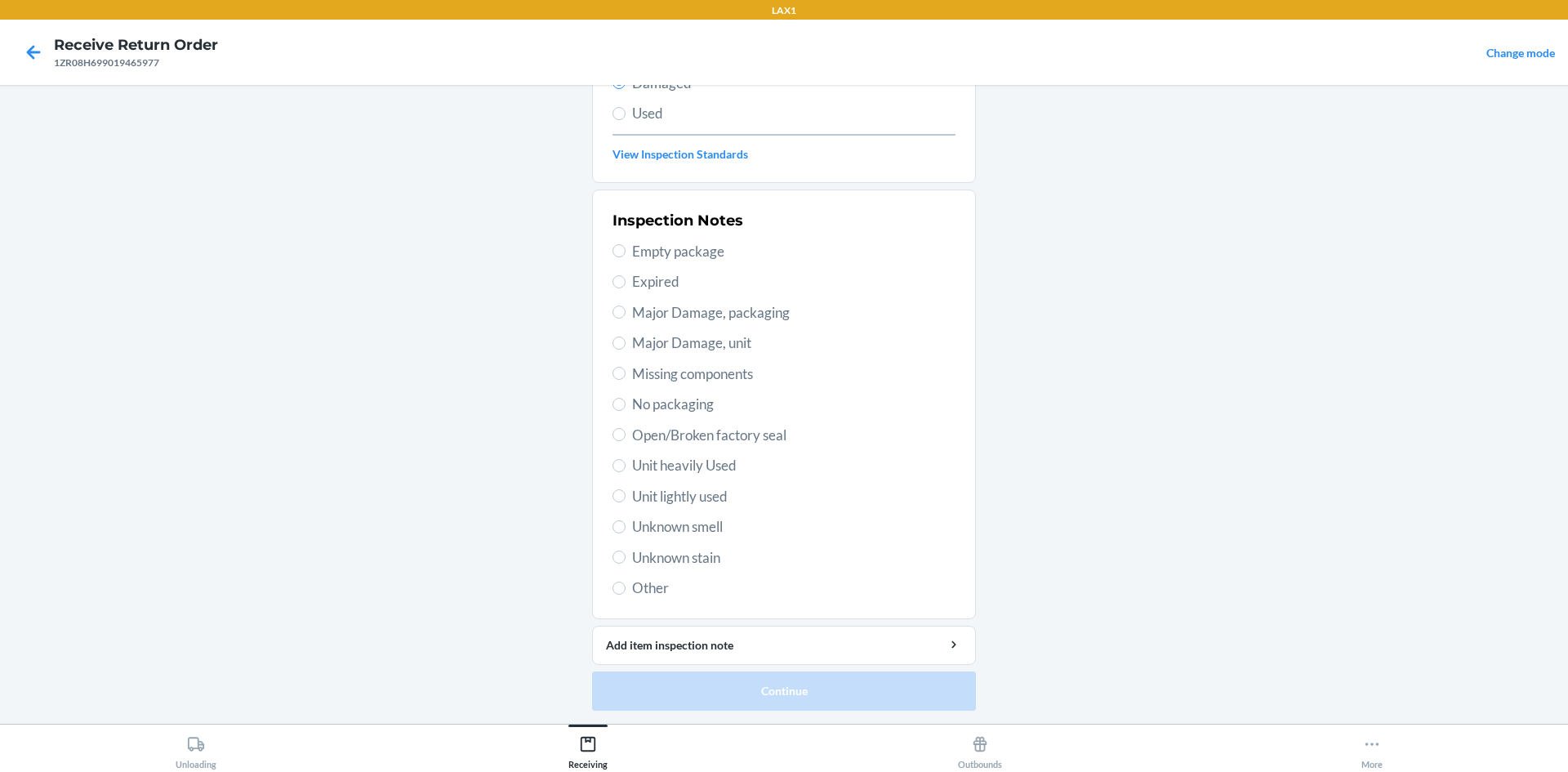
click at [657, 438] on span "Open/Broken factory seal" at bounding box center [793, 435] width 323 height 22
click at [625, 438] on input "Open/Broken factory seal" at bounding box center [619, 434] width 13 height 13
radio input "true"
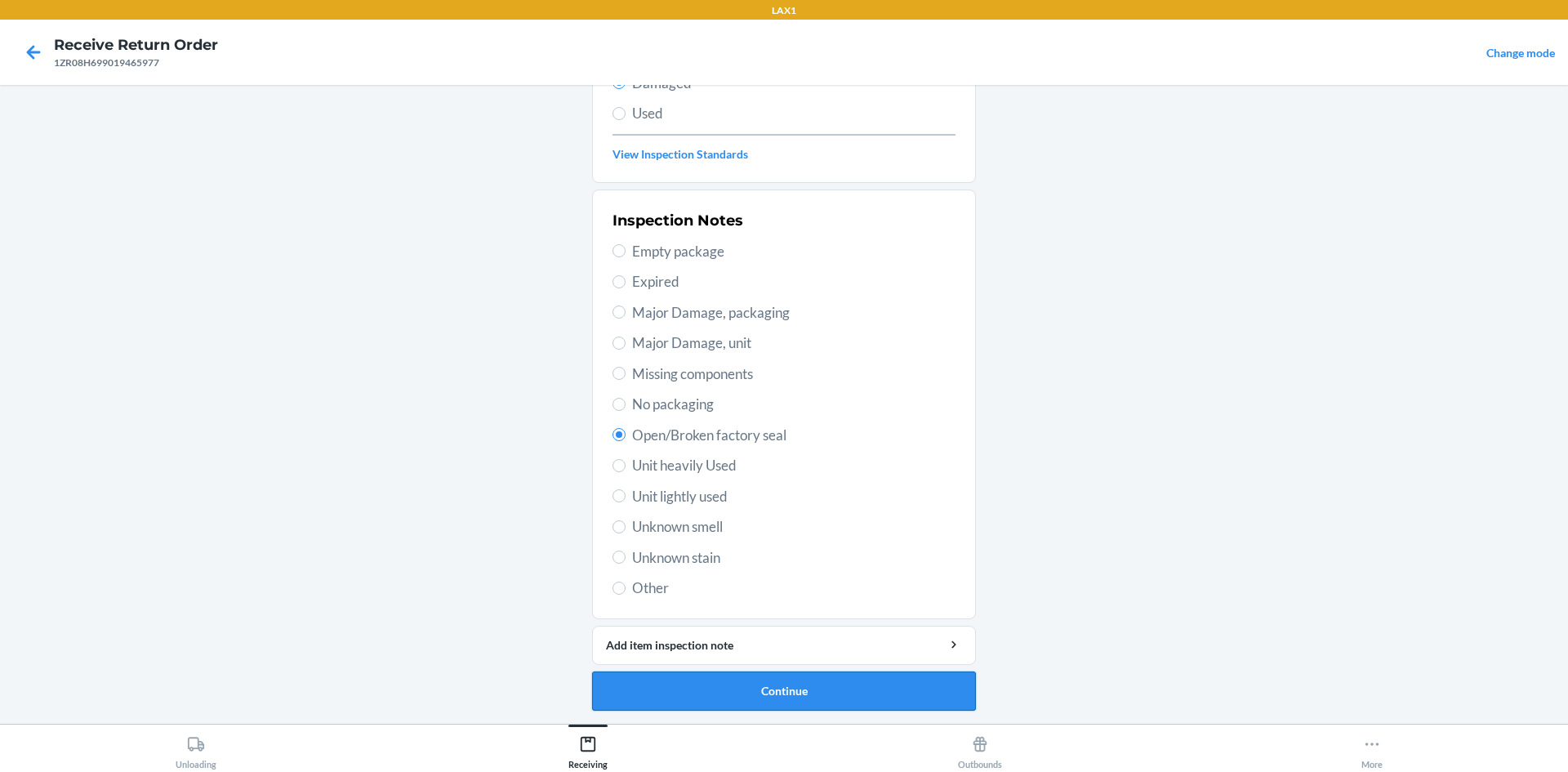
click at [764, 671] on button "Continue" at bounding box center [784, 691] width 384 height 40
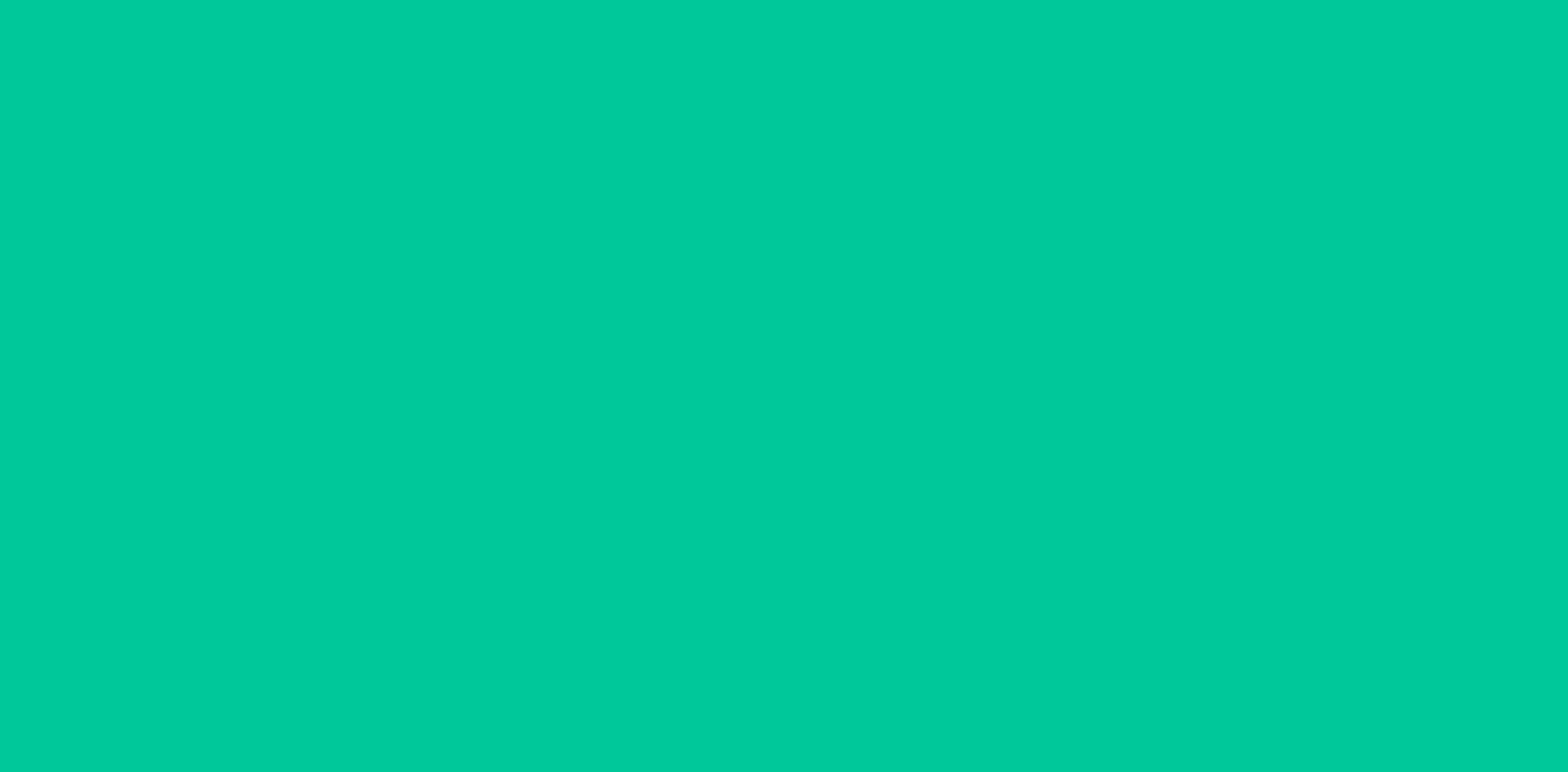
scroll to position [68, 0]
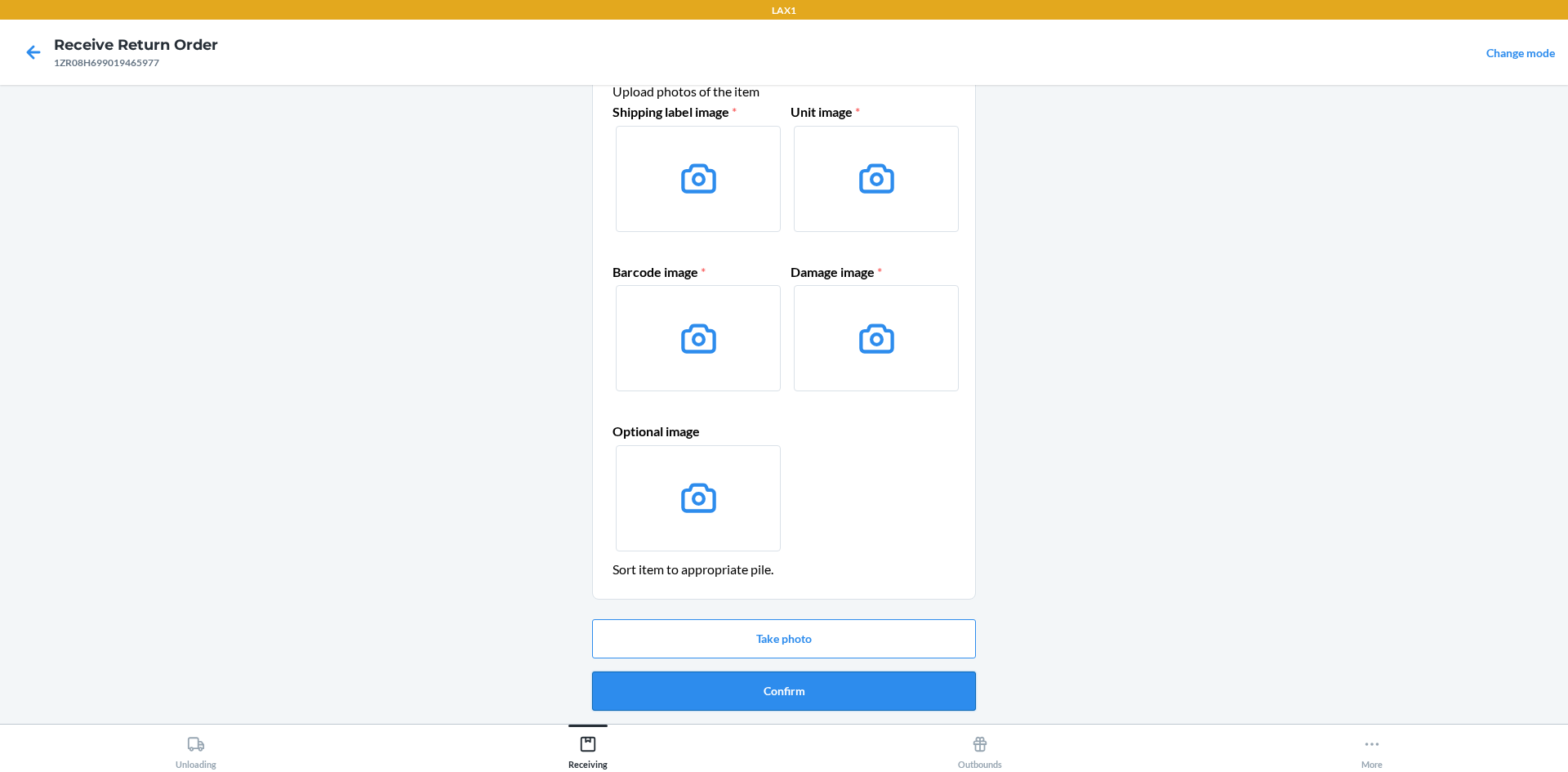
click at [852, 684] on button "Confirm" at bounding box center [784, 691] width 384 height 40
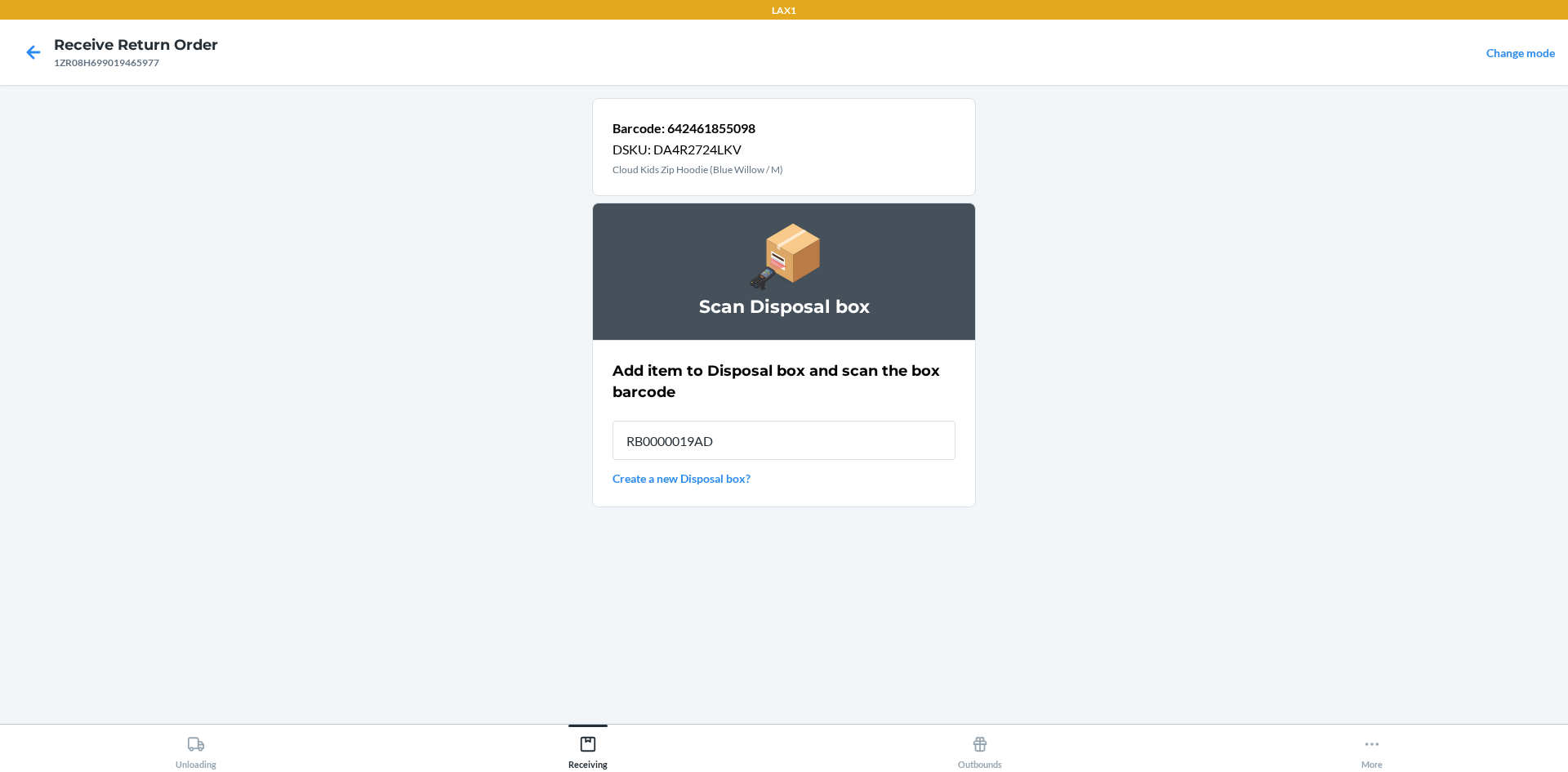
type input "RB0000019AD"
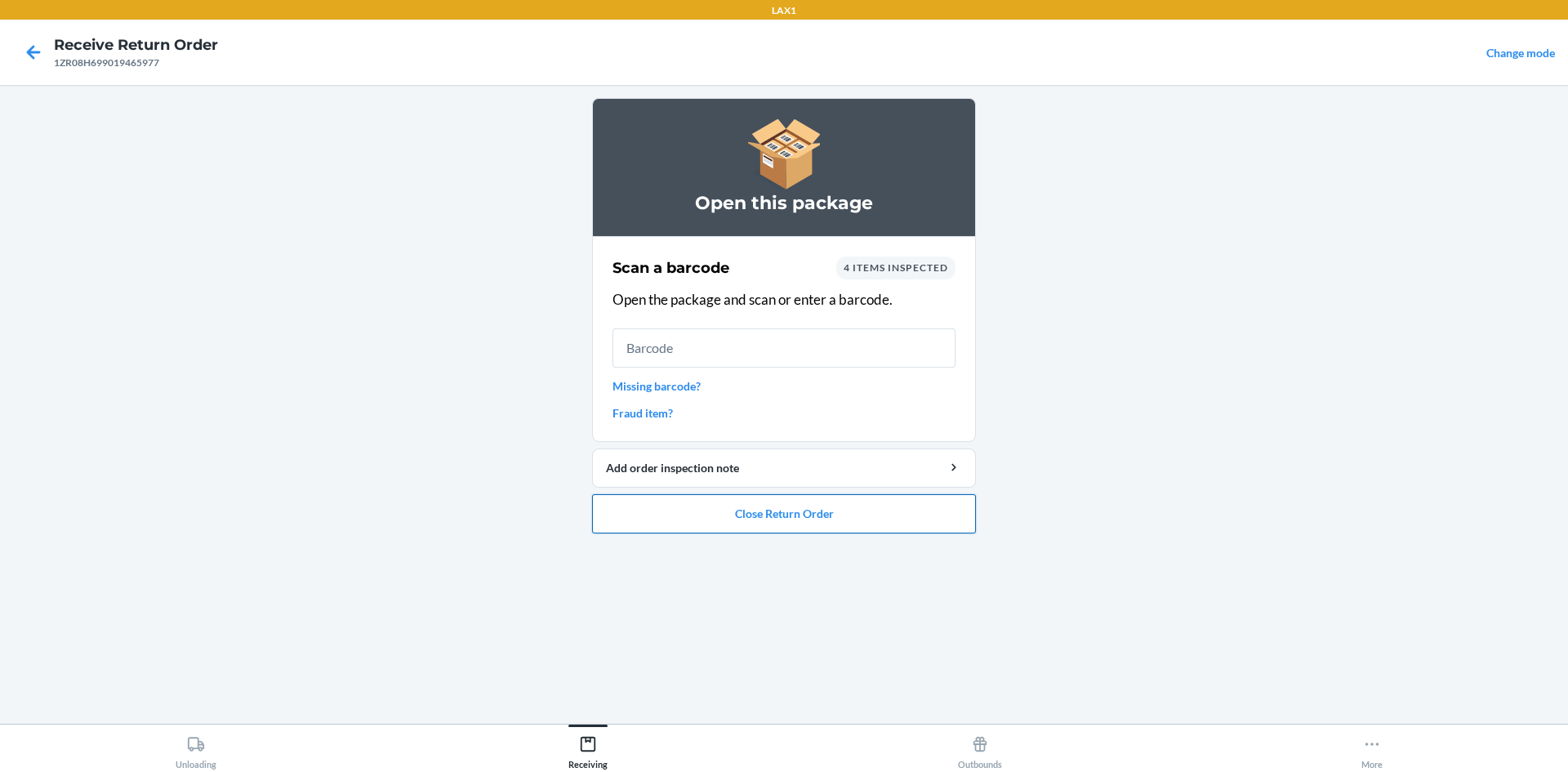
click at [741, 514] on button "Close Return Order" at bounding box center [784, 514] width 384 height 40
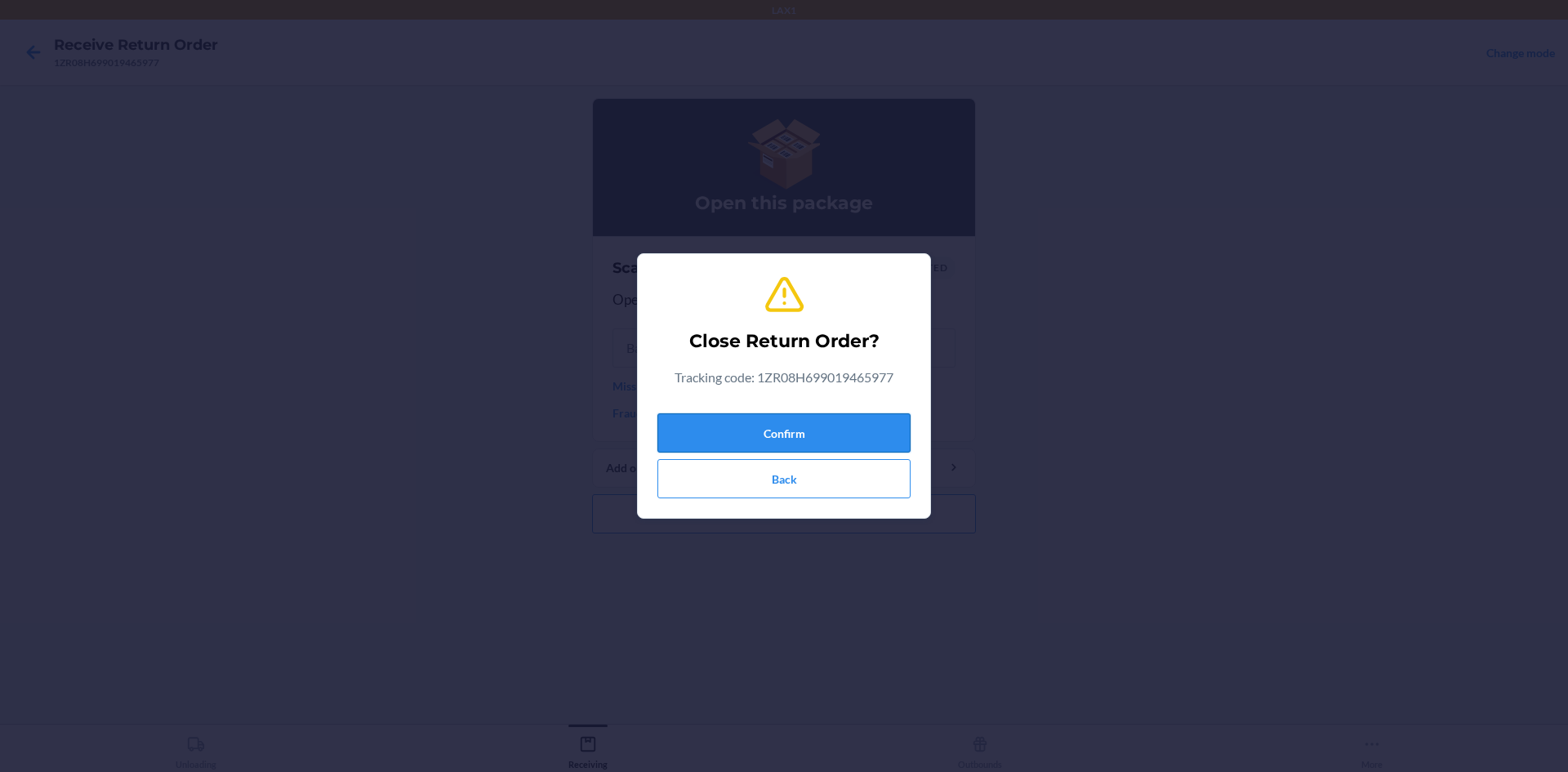
click at [726, 419] on button "Confirm" at bounding box center [784, 433] width 253 height 40
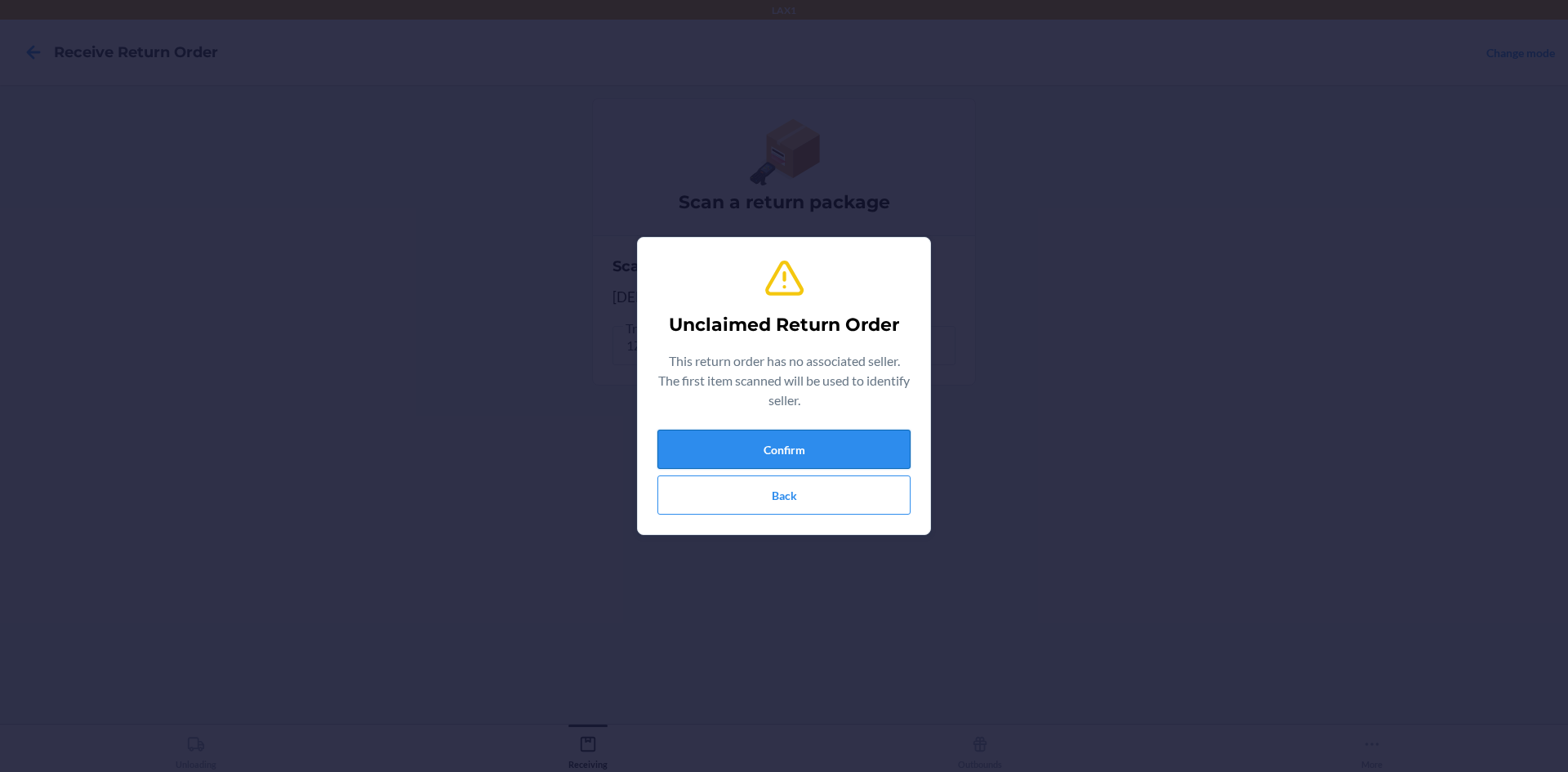
click at [774, 444] on button "Confirm" at bounding box center [784, 449] width 253 height 40
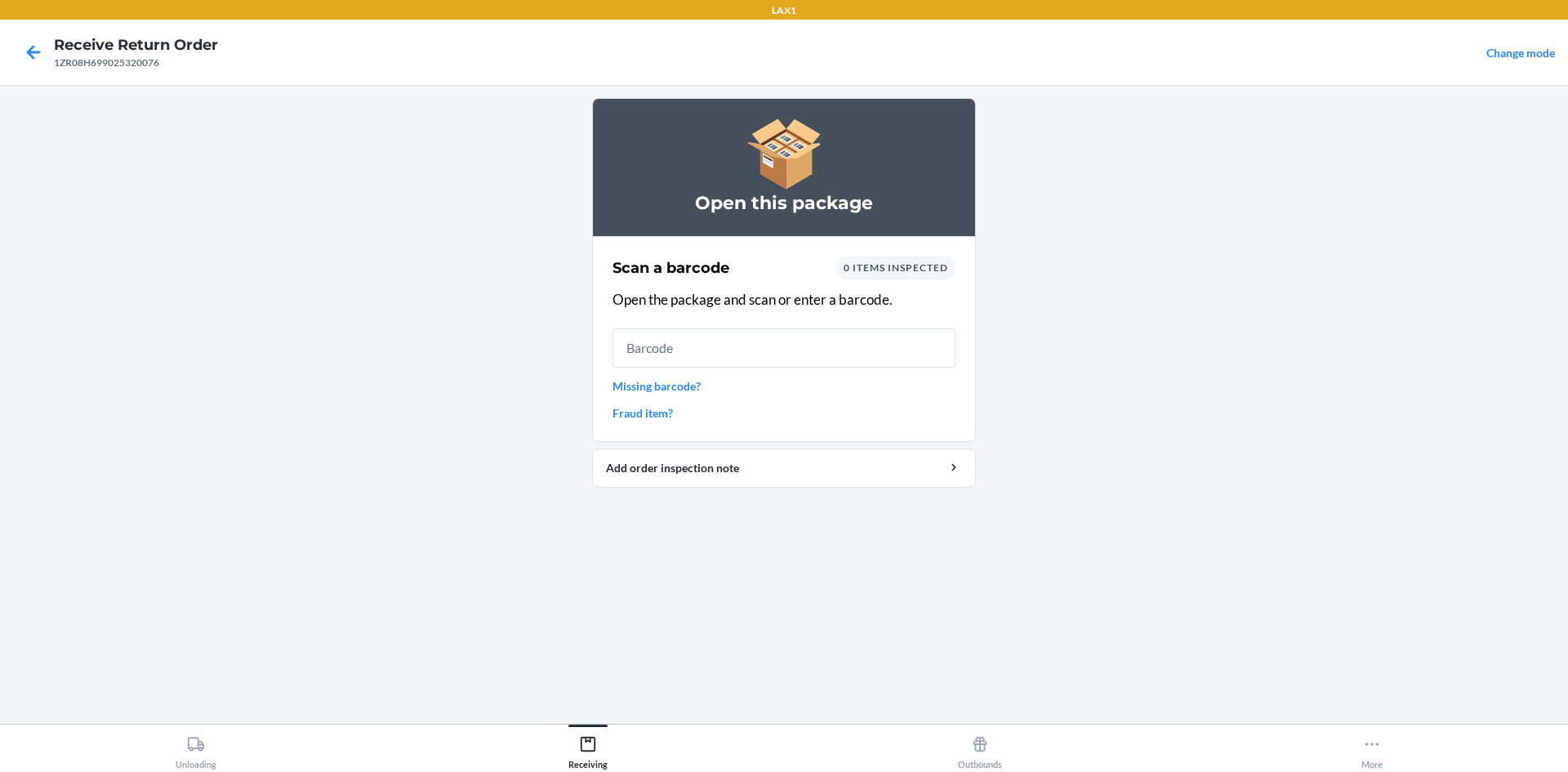
click at [667, 388] on link "Missing barcode?" at bounding box center [784, 386] width 343 height 17
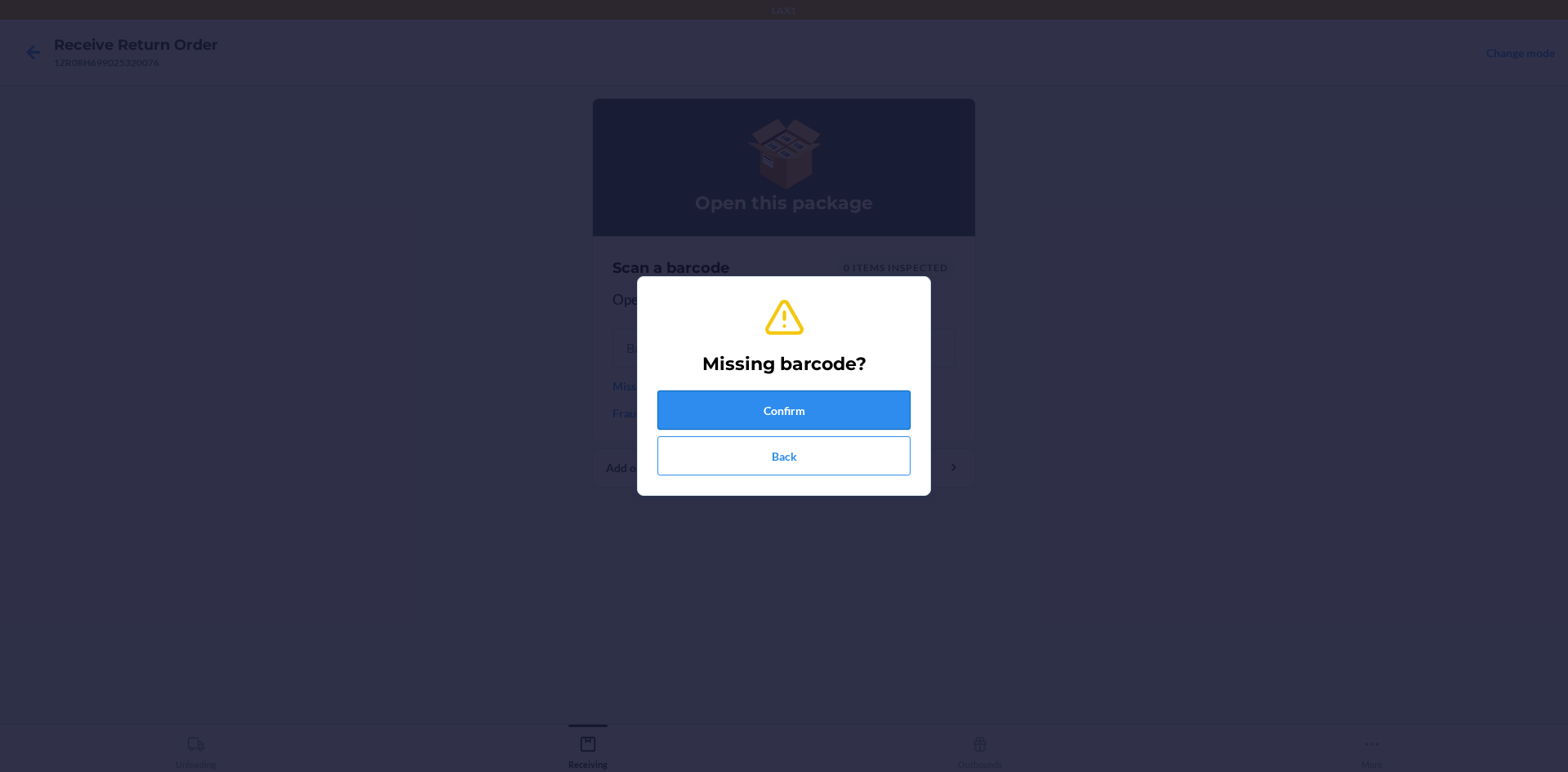
click at [719, 406] on button "Confirm" at bounding box center [784, 410] width 253 height 40
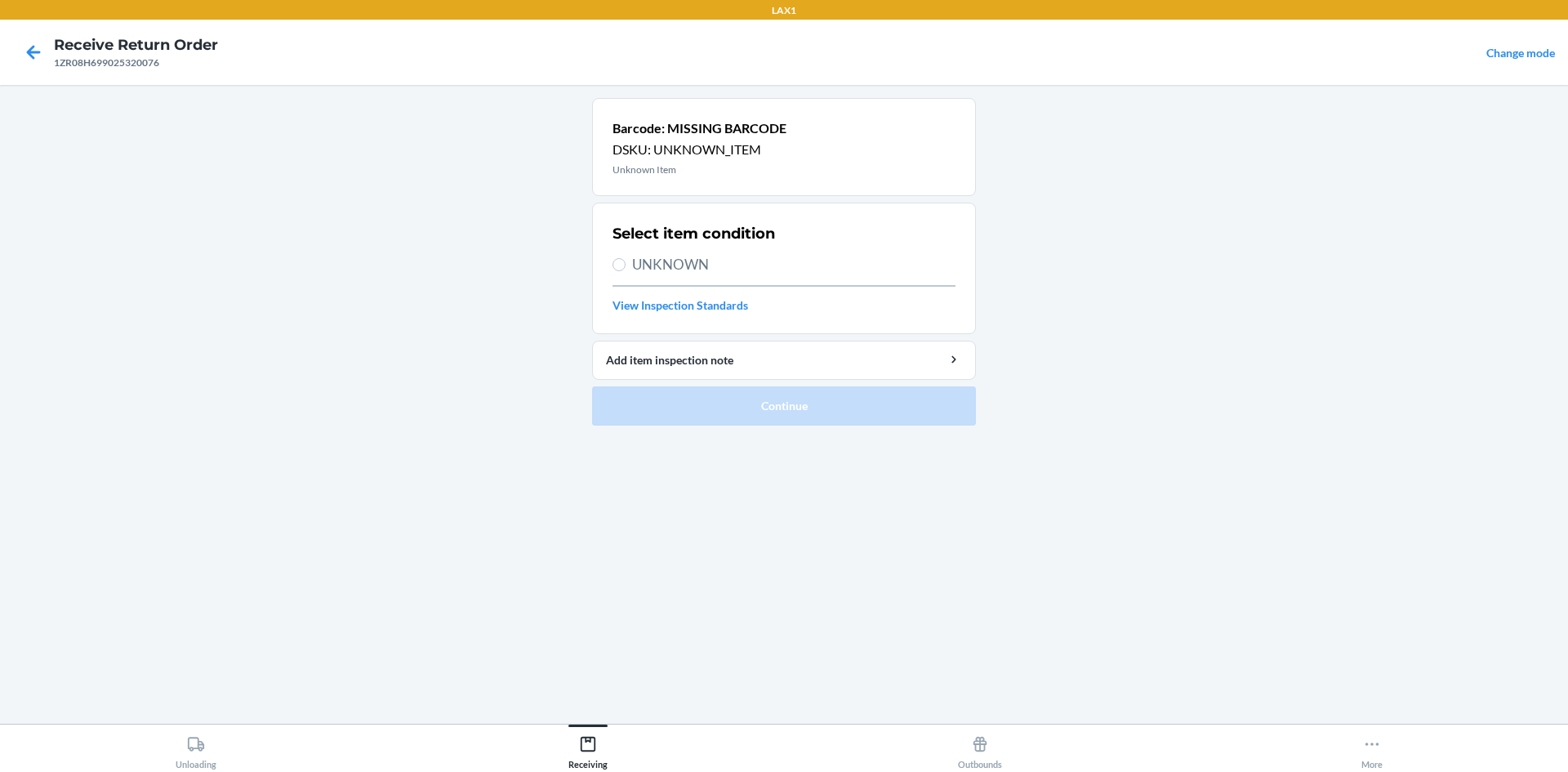
click at [652, 260] on span "UNKNOWN" at bounding box center [793, 265] width 323 height 22
click at [625, 260] on input "UNKNOWN" at bounding box center [619, 265] width 13 height 13
radio input "true"
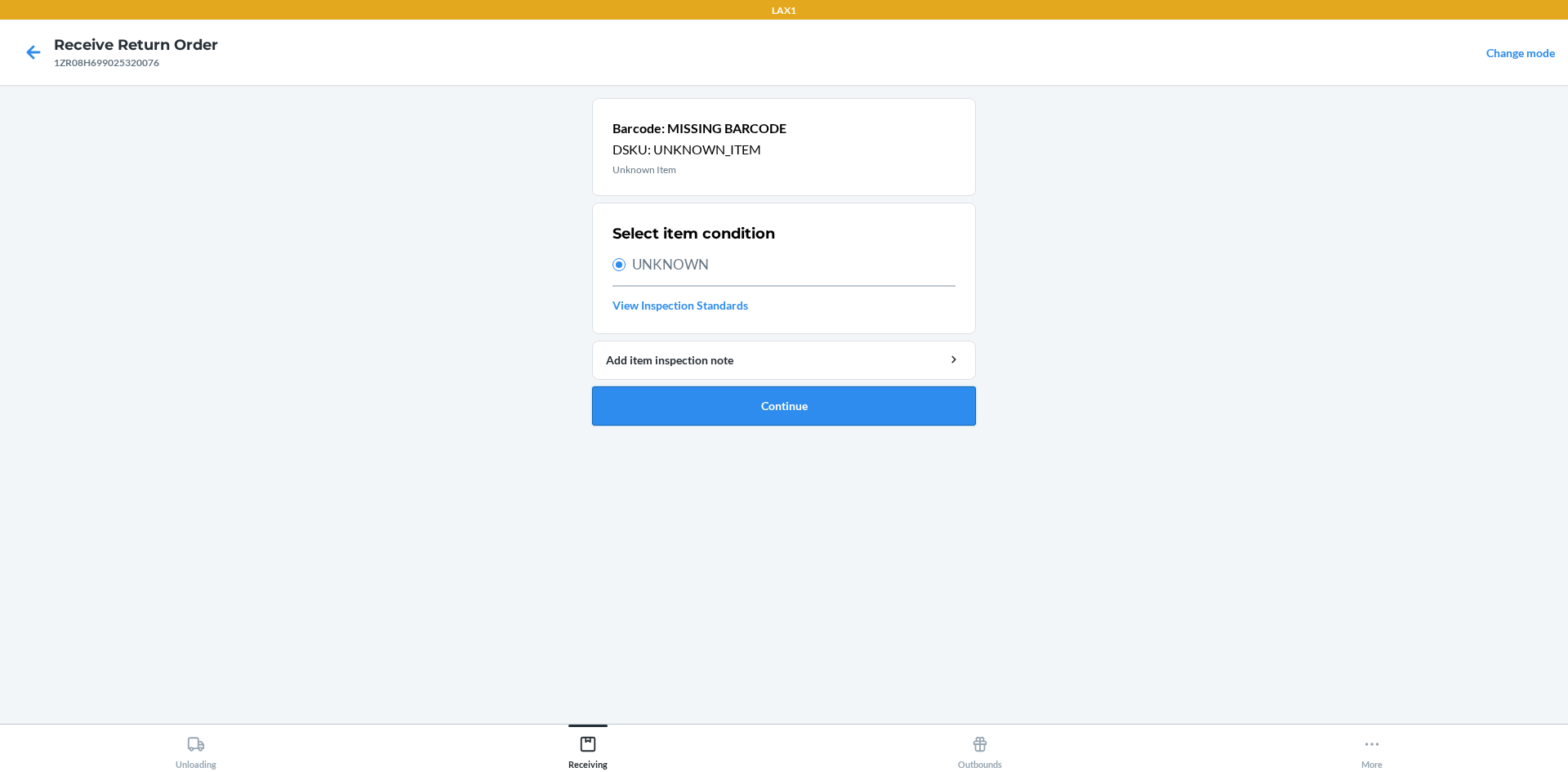
click at [758, 390] on button "Continue" at bounding box center [784, 406] width 384 height 40
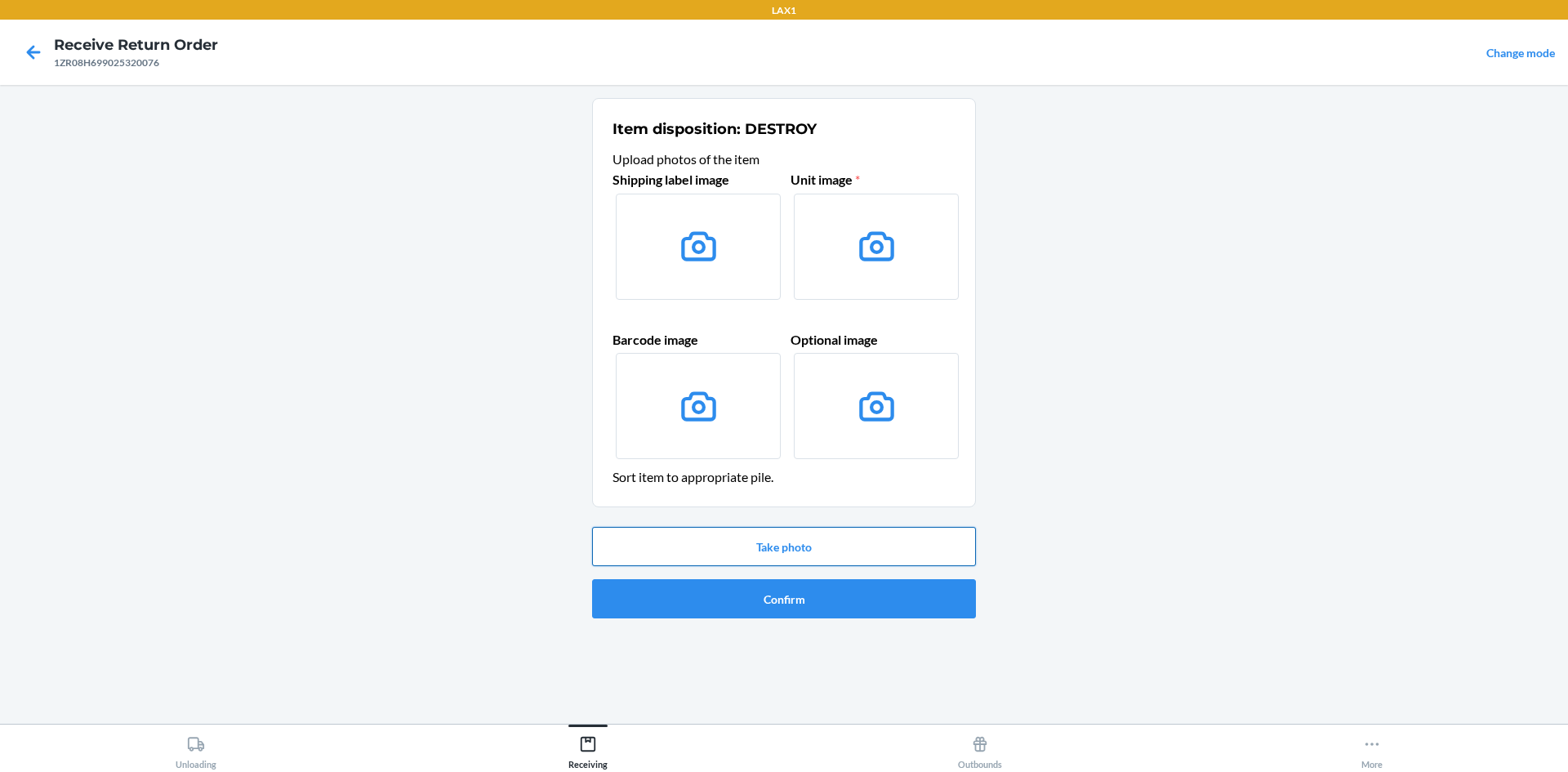
click at [793, 537] on button "Take photo" at bounding box center [784, 546] width 384 height 40
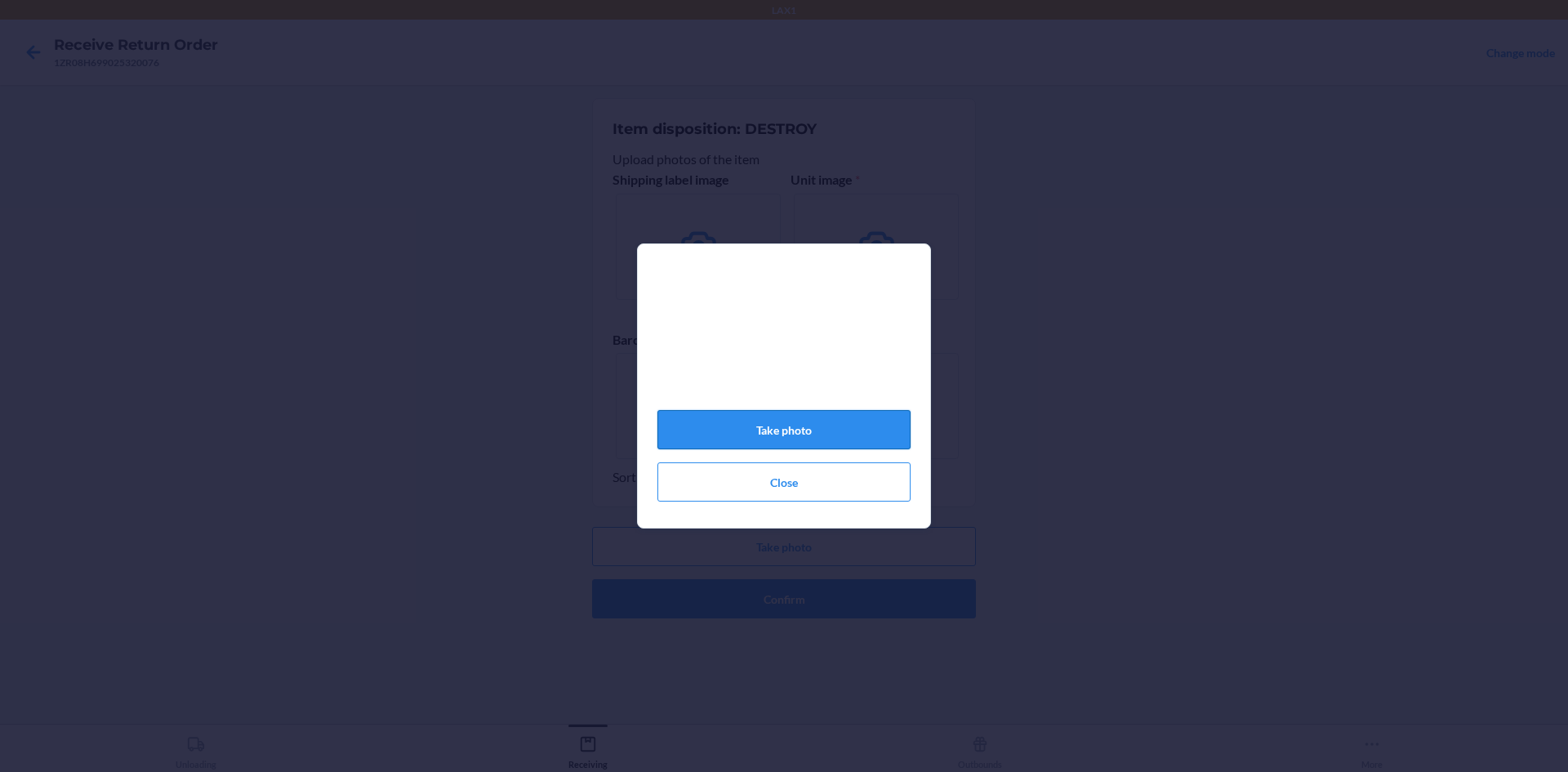
click at [838, 428] on button "Take photo" at bounding box center [784, 429] width 253 height 40
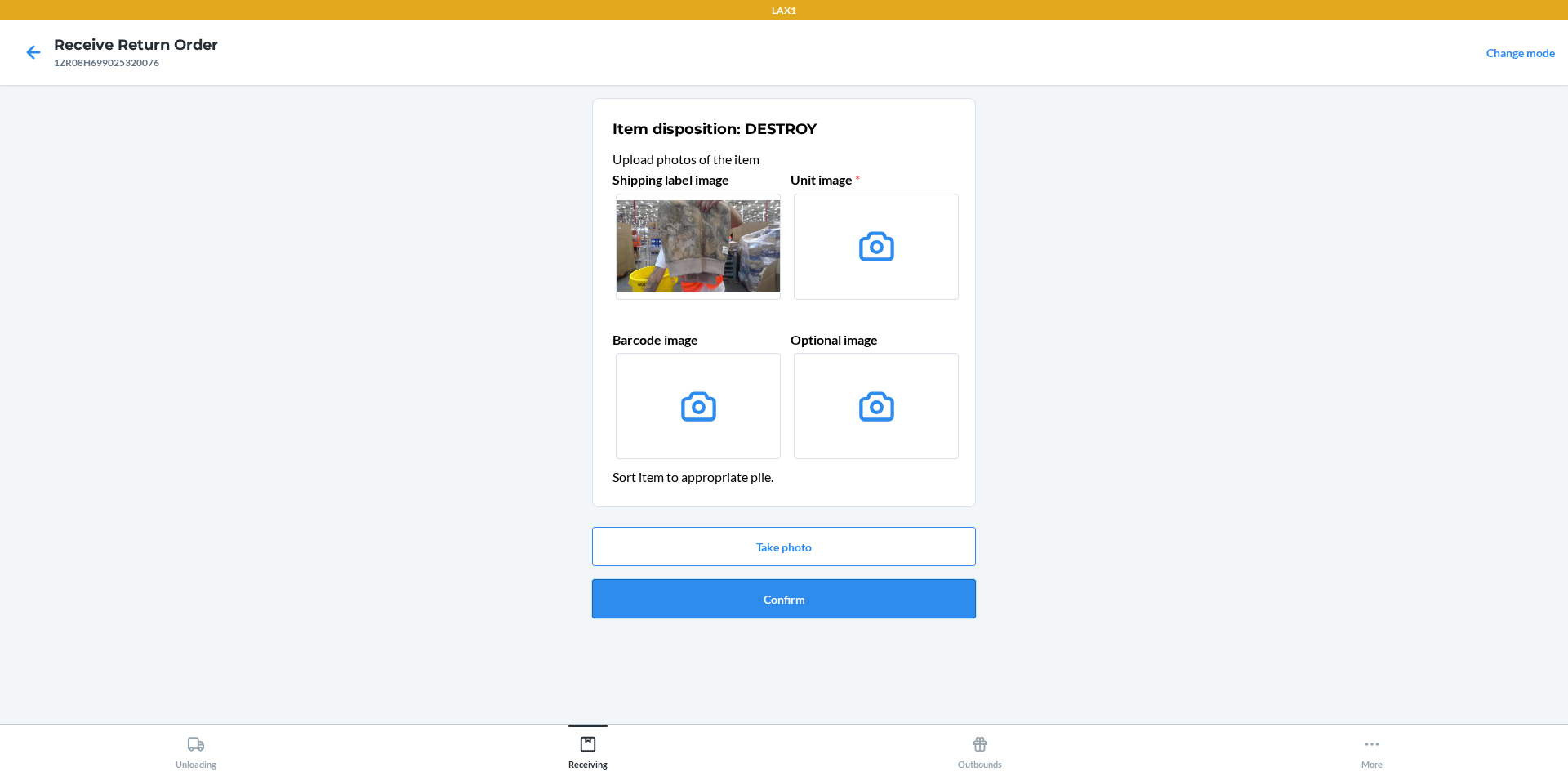
click at [800, 597] on button "Confirm" at bounding box center [784, 599] width 384 height 40
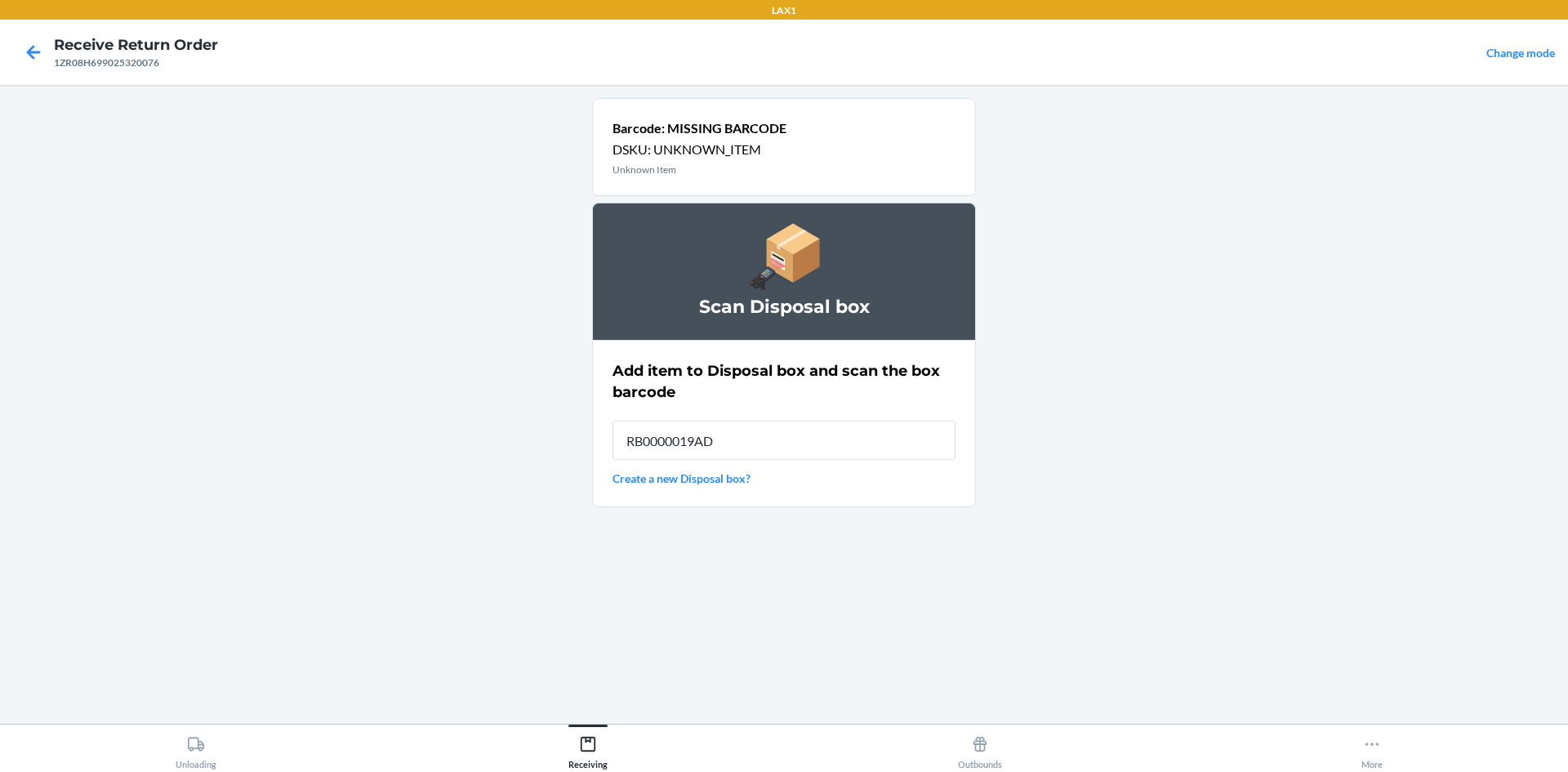
type input "RB0000019AD"
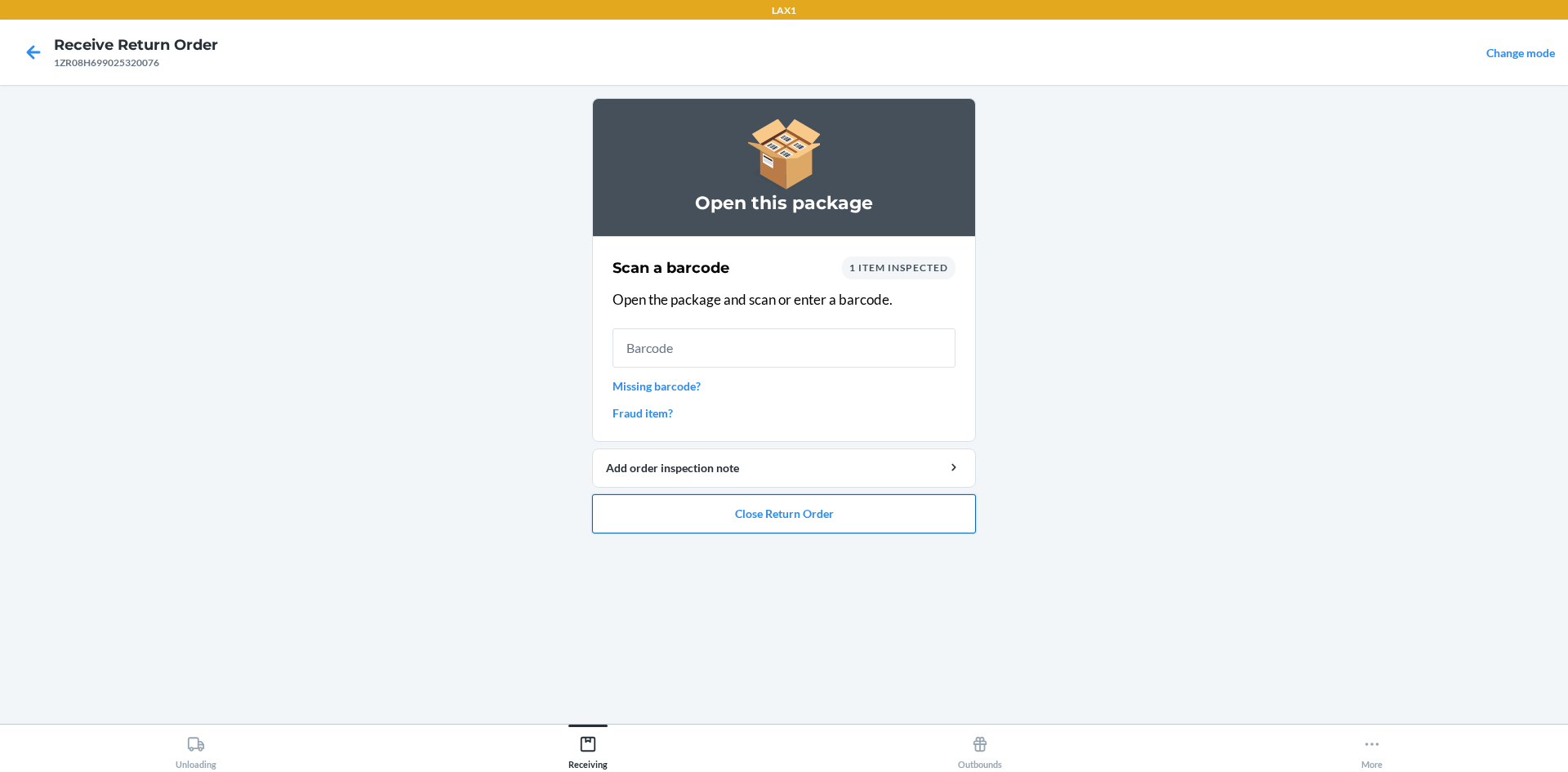
click at [821, 523] on button "Close Return Order" at bounding box center [784, 514] width 384 height 40
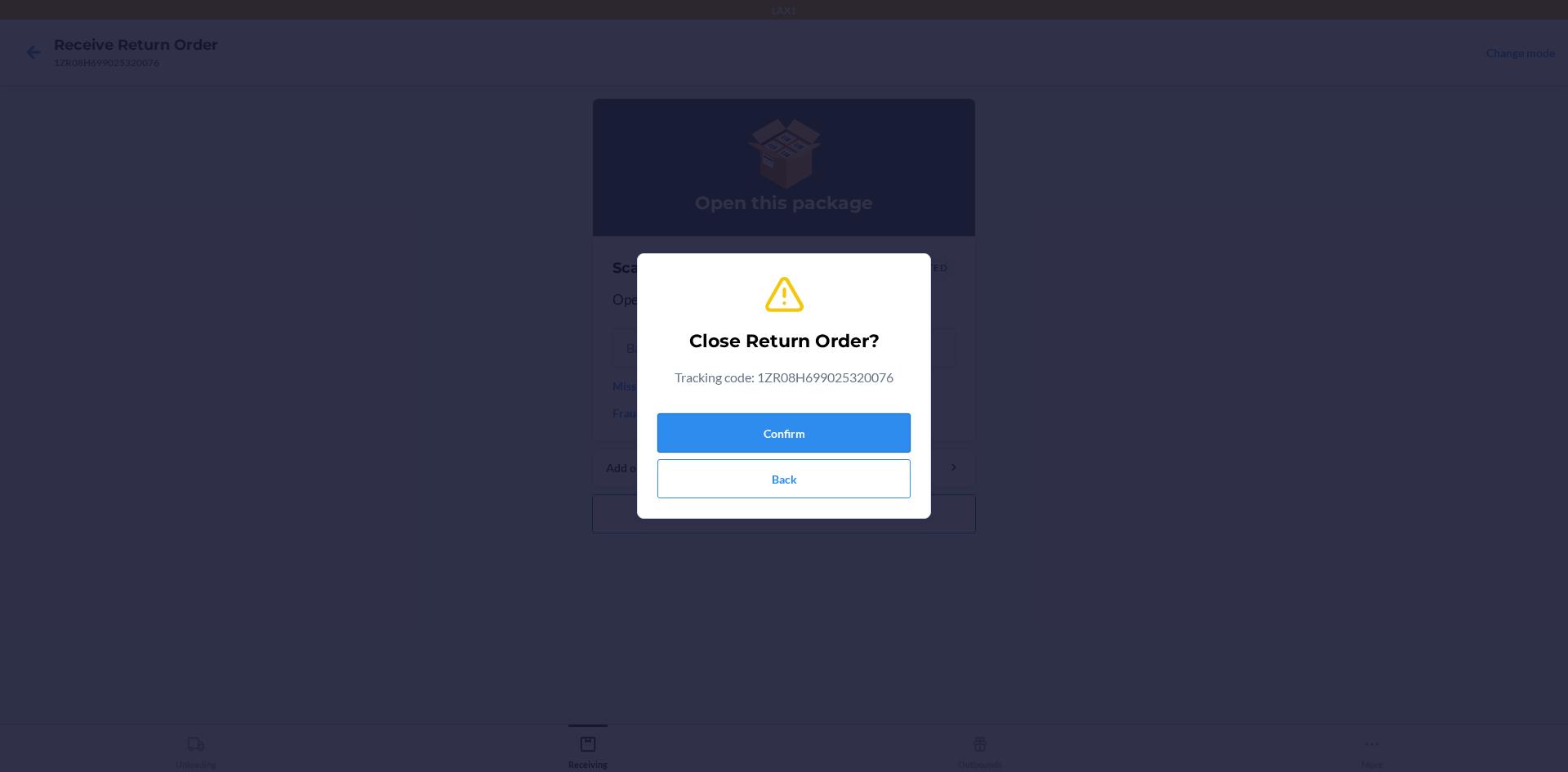
click at [803, 445] on button "Confirm" at bounding box center [784, 433] width 253 height 40
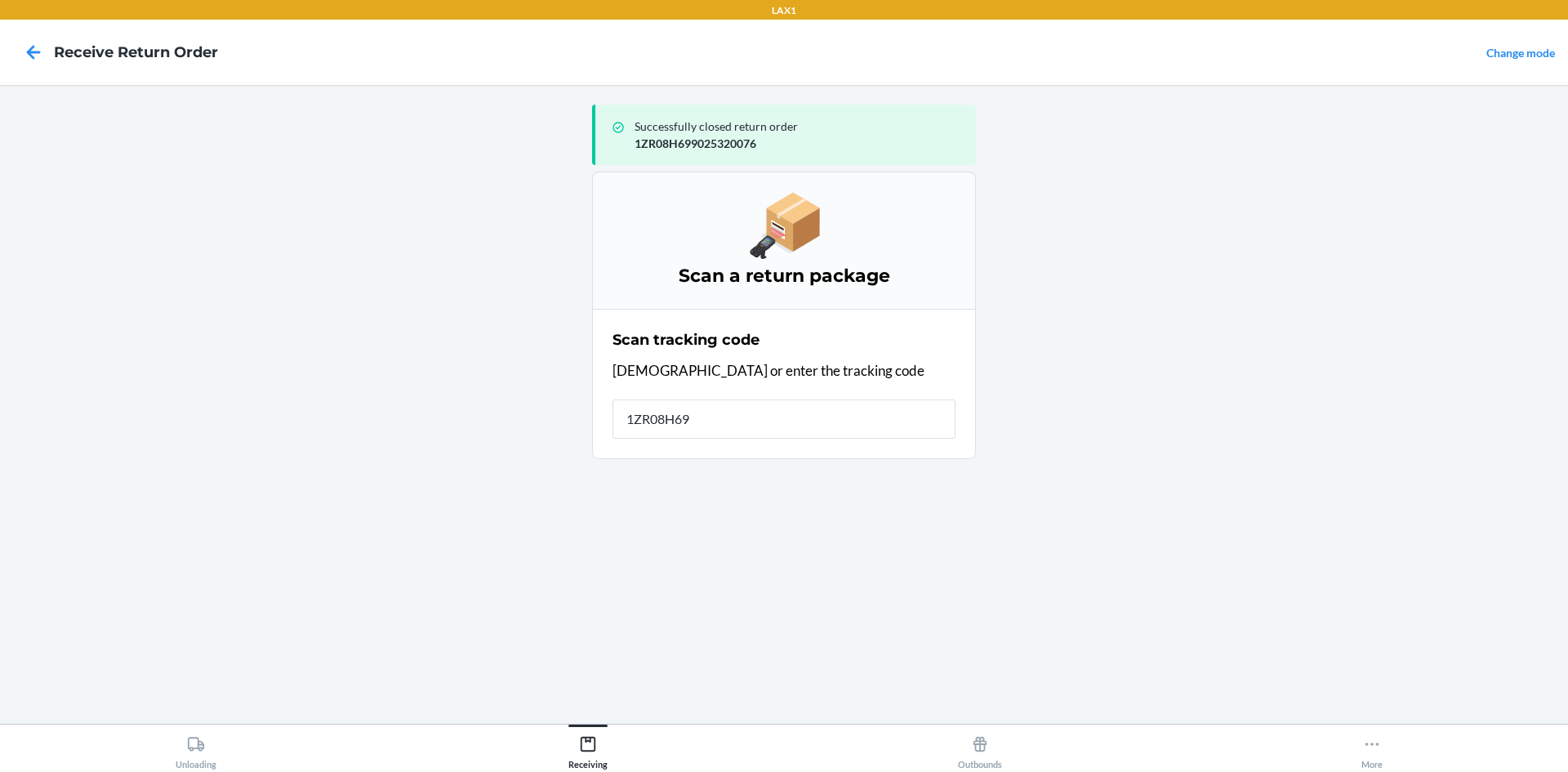
type input "1ZR08H699"
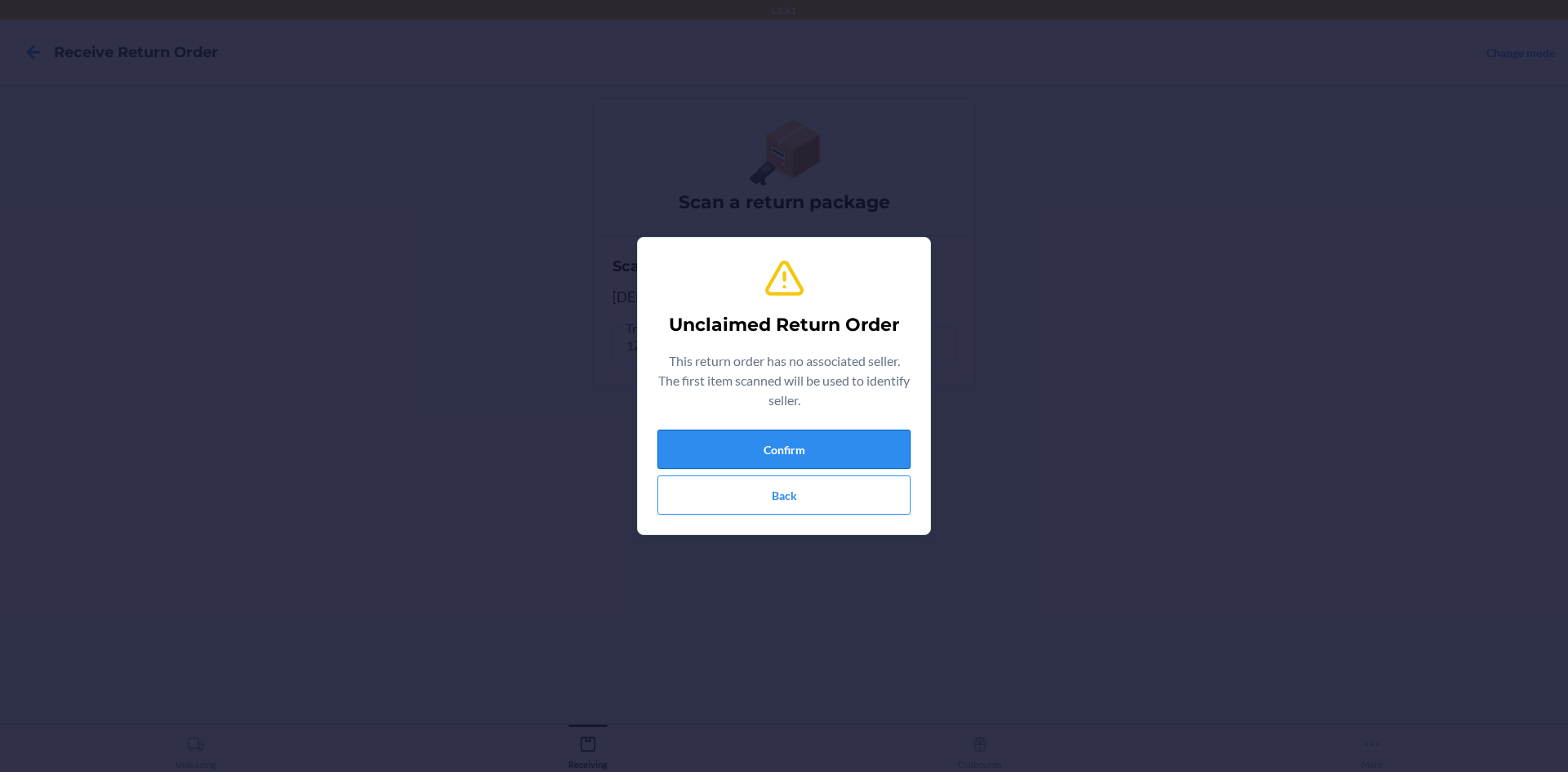
click at [806, 432] on button "Confirm" at bounding box center [784, 449] width 253 height 40
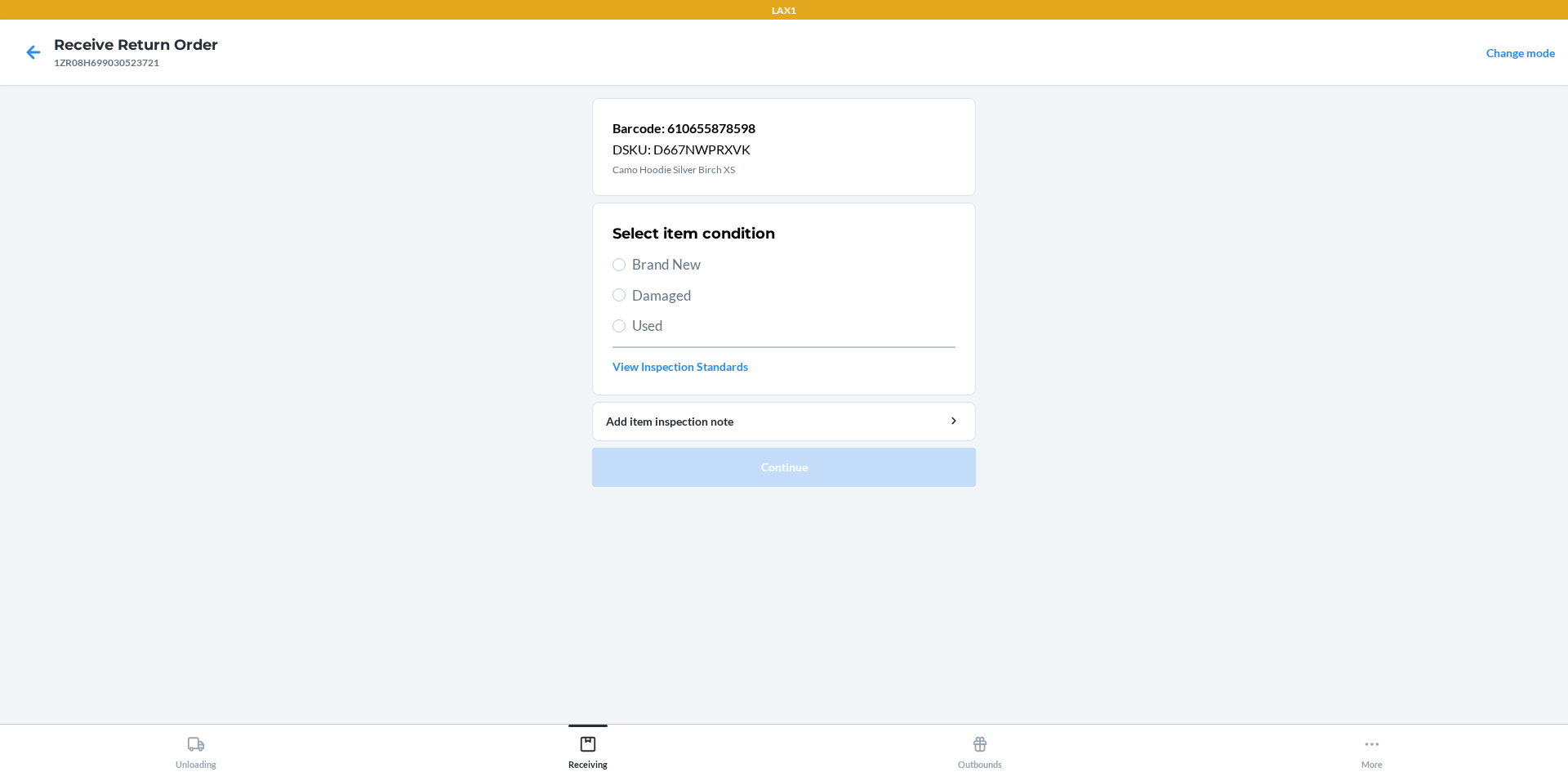
click at [631, 262] on label "Brand New" at bounding box center [784, 265] width 343 height 22
click at [625, 262] on input "Brand New" at bounding box center [619, 265] width 13 height 13
radio input "true"
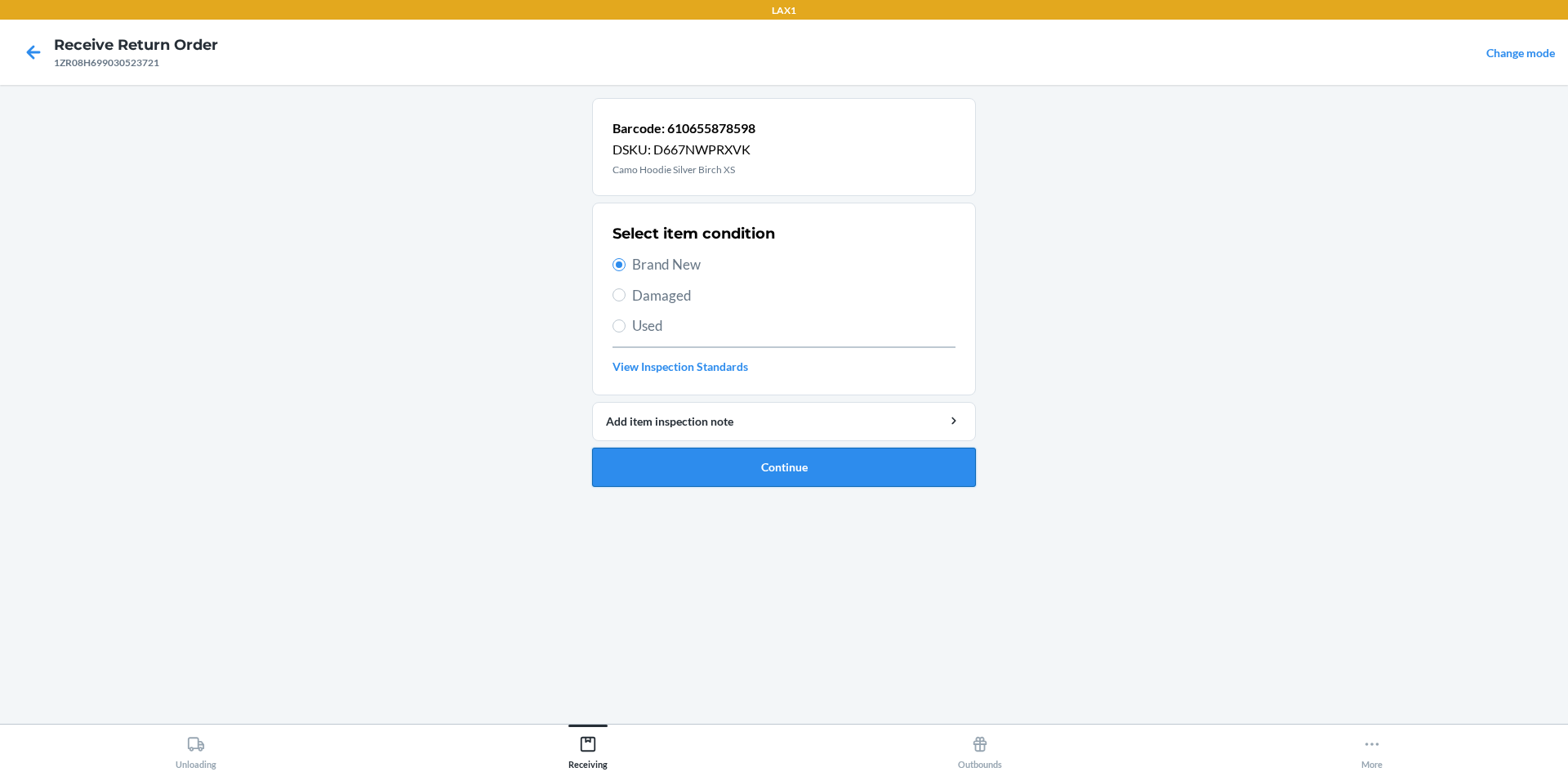
click at [765, 457] on button "Continue" at bounding box center [784, 467] width 384 height 40
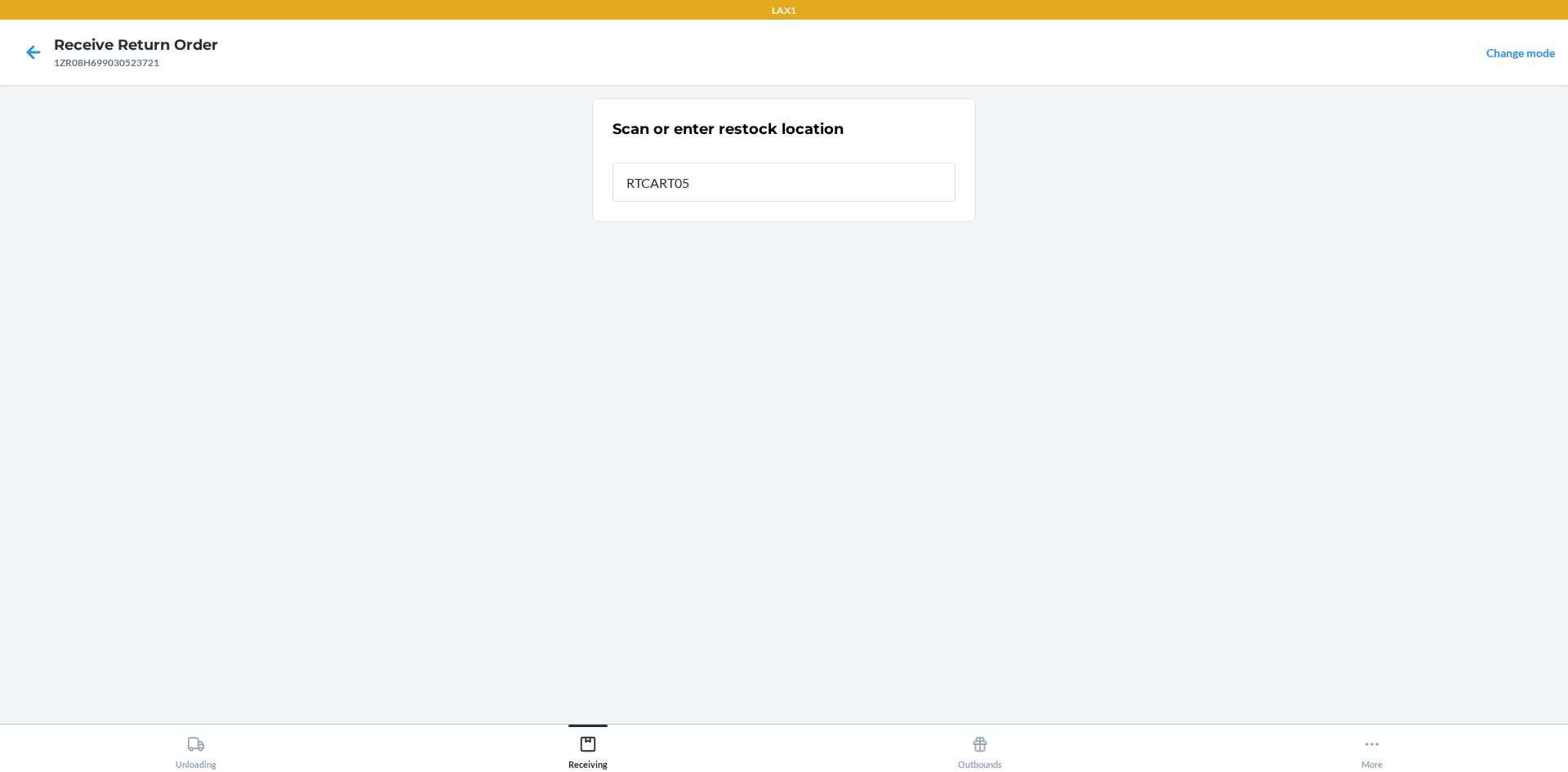
type input "RTCART052"
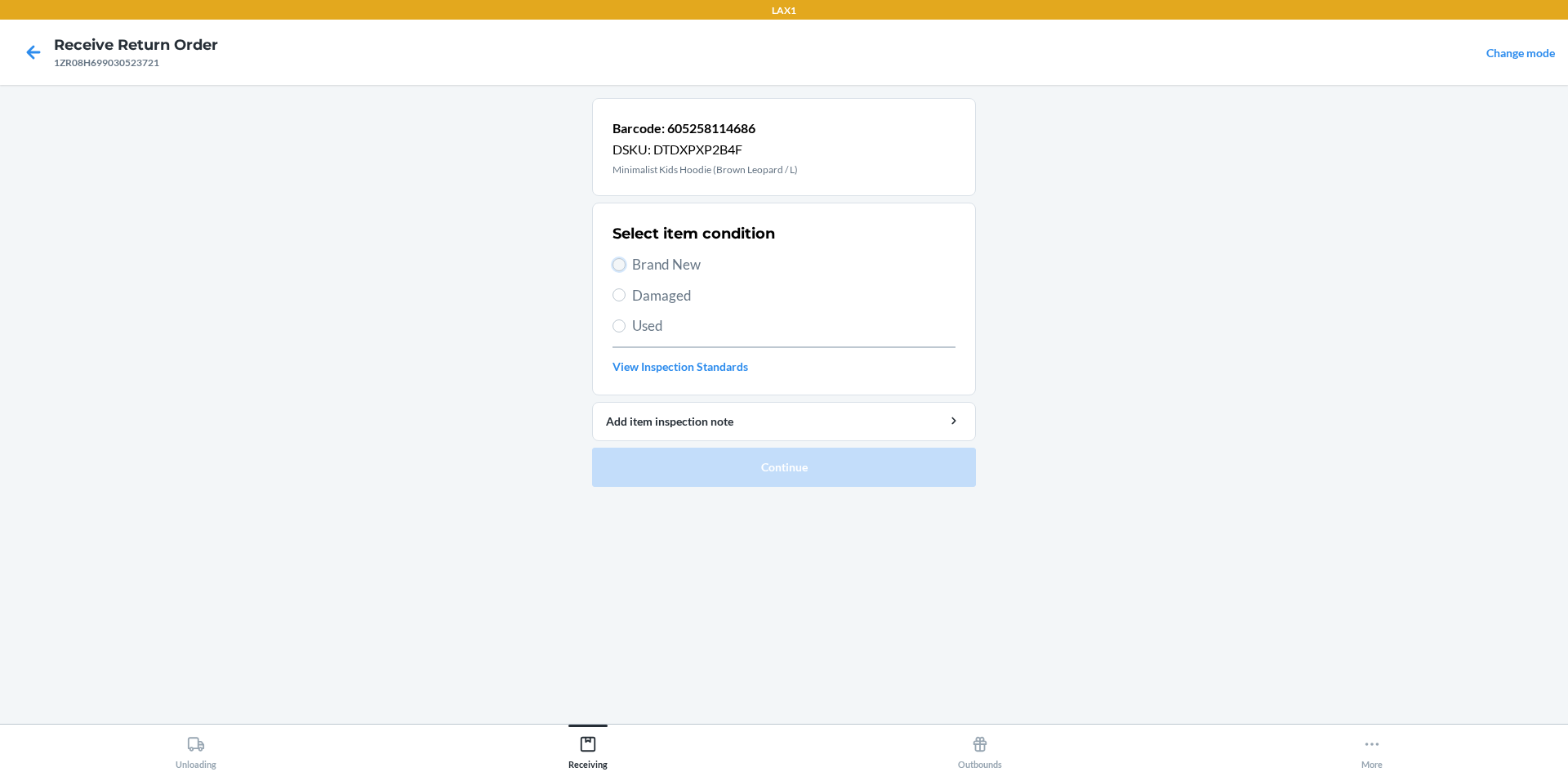
click at [619, 265] on input "Brand New" at bounding box center [619, 265] width 13 height 13
radio input "true"
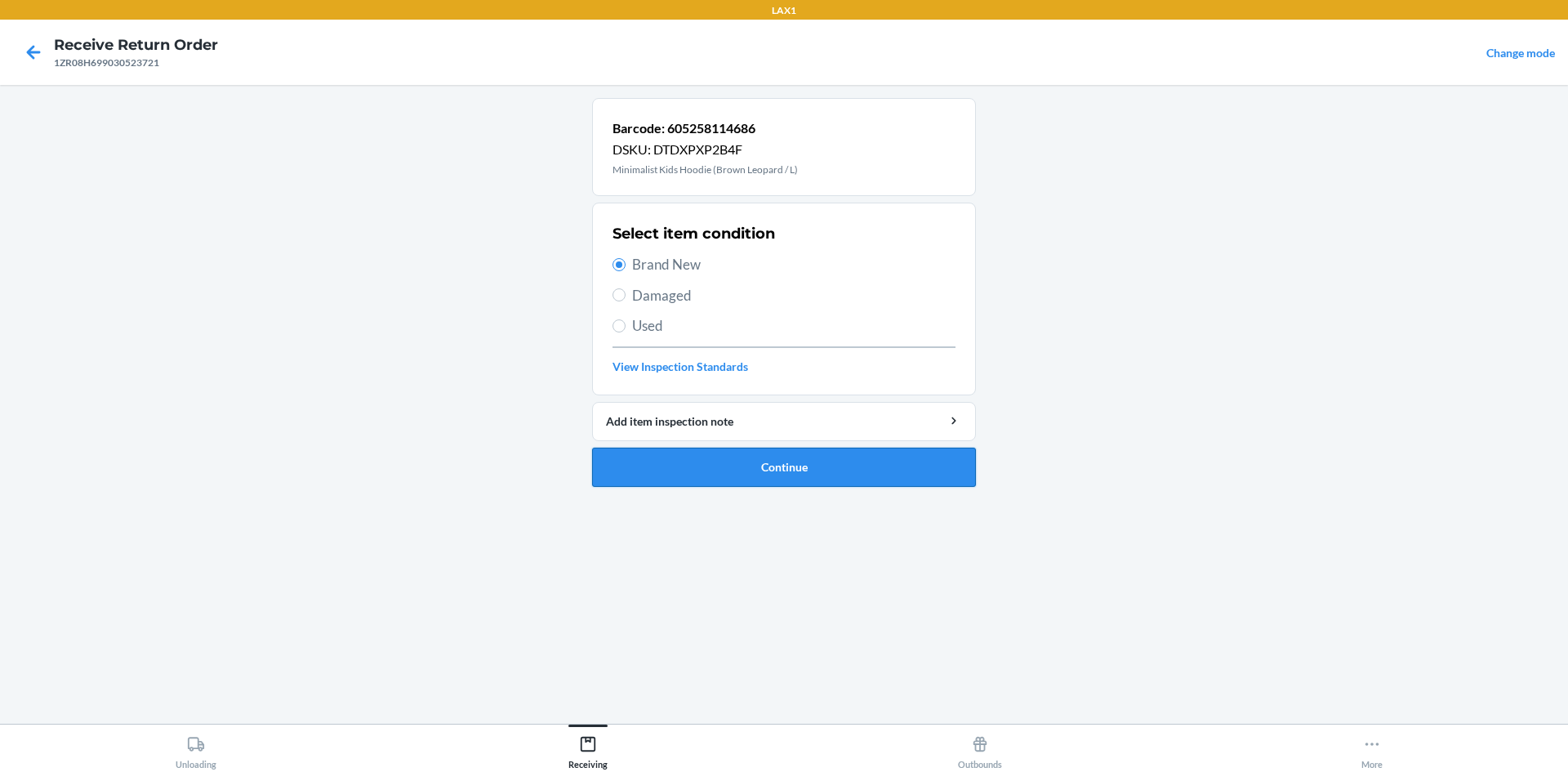
click at [774, 465] on button "Continue" at bounding box center [784, 467] width 384 height 40
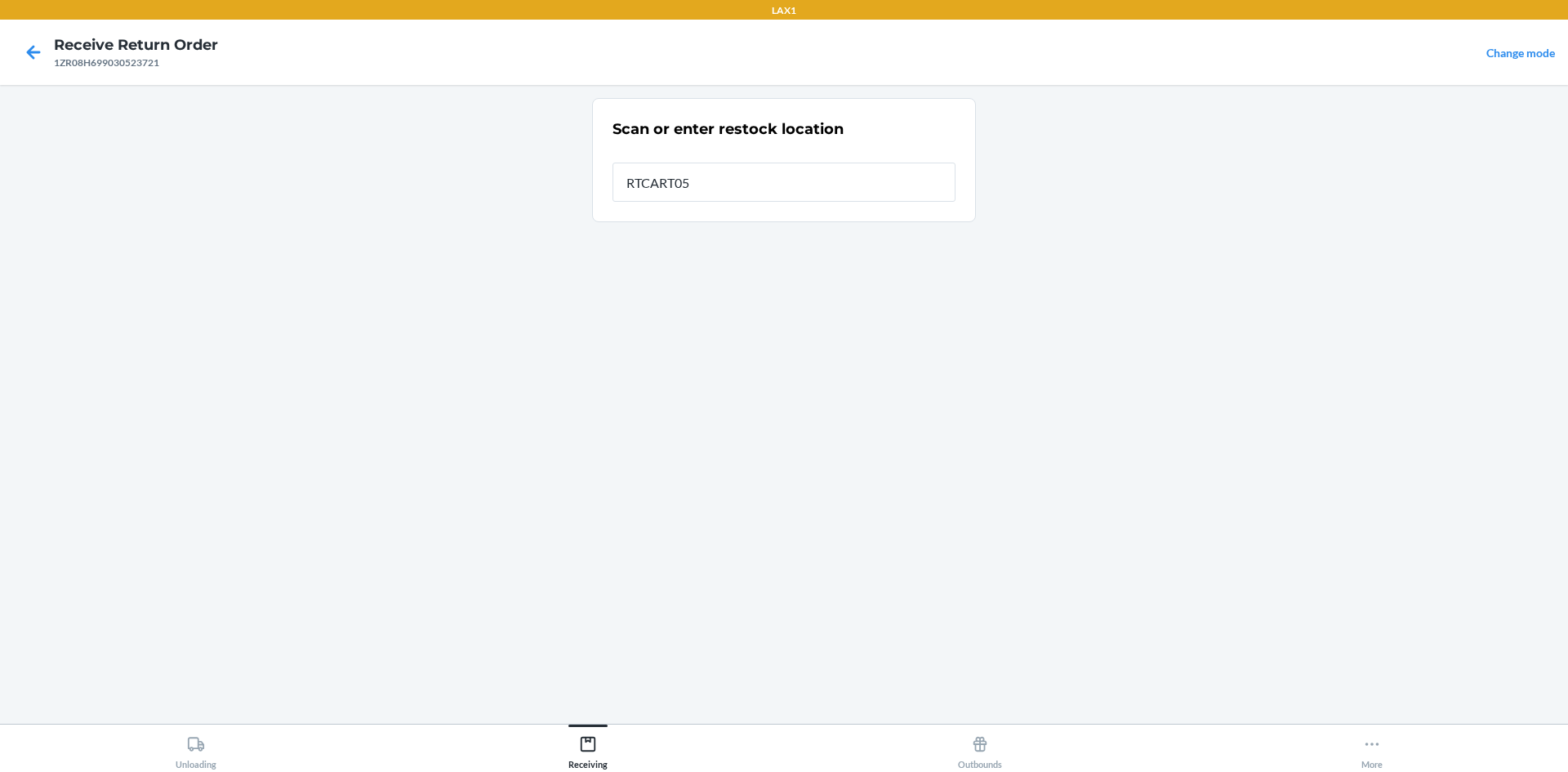
type input "RTCART052"
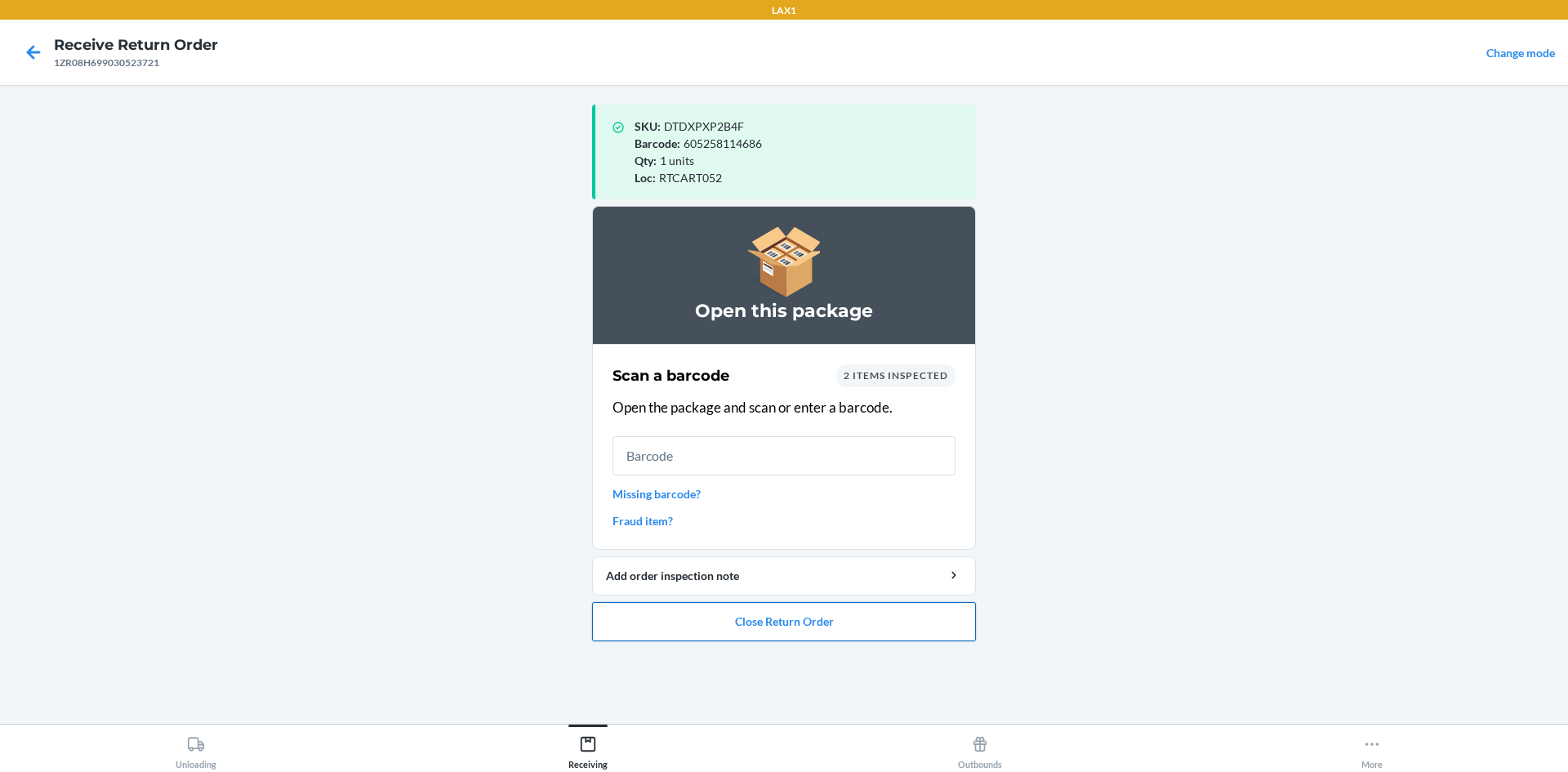
click at [805, 628] on button "Close Return Order" at bounding box center [784, 621] width 384 height 40
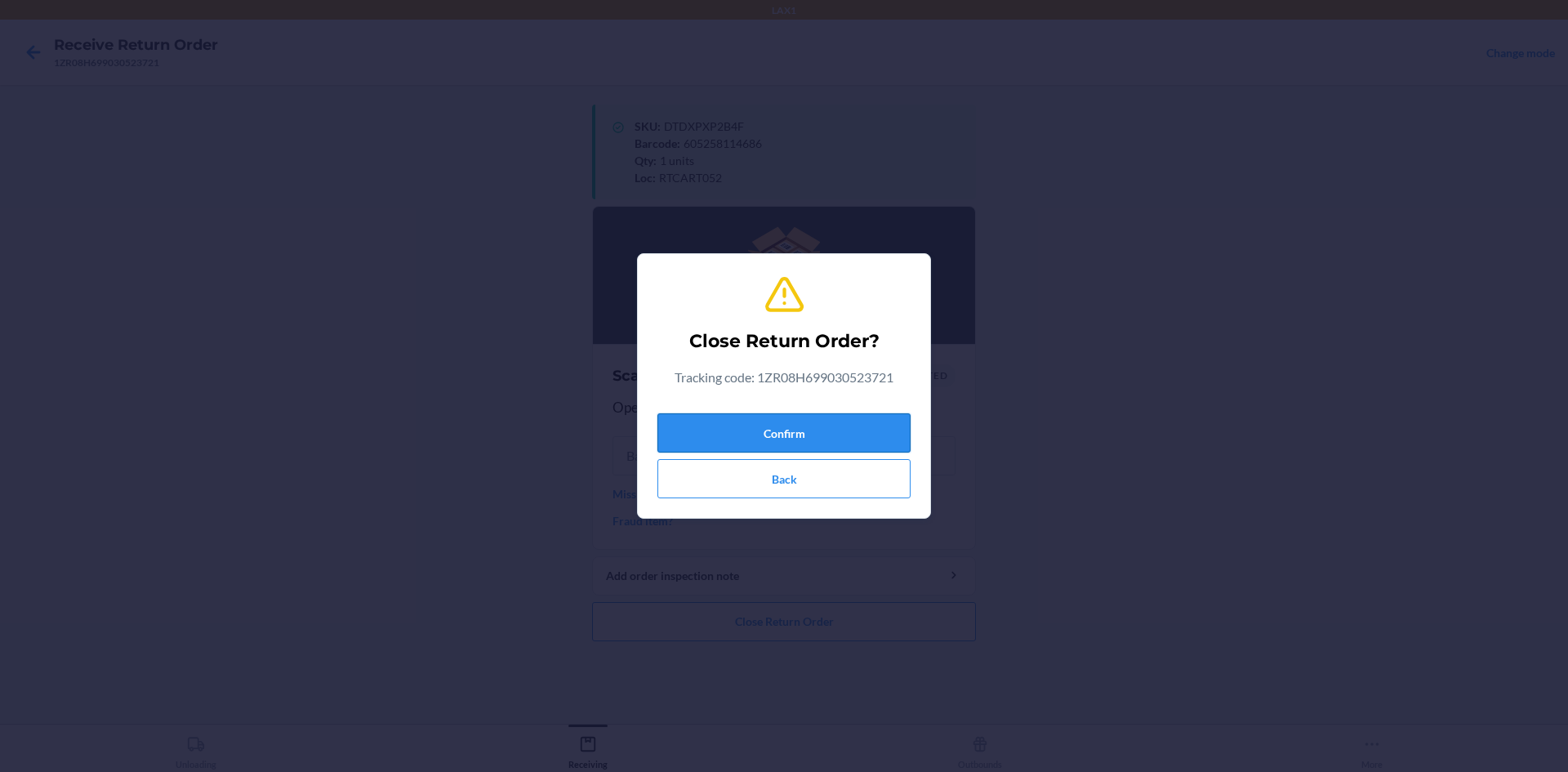
click at [816, 426] on button "Confirm" at bounding box center [784, 433] width 253 height 40
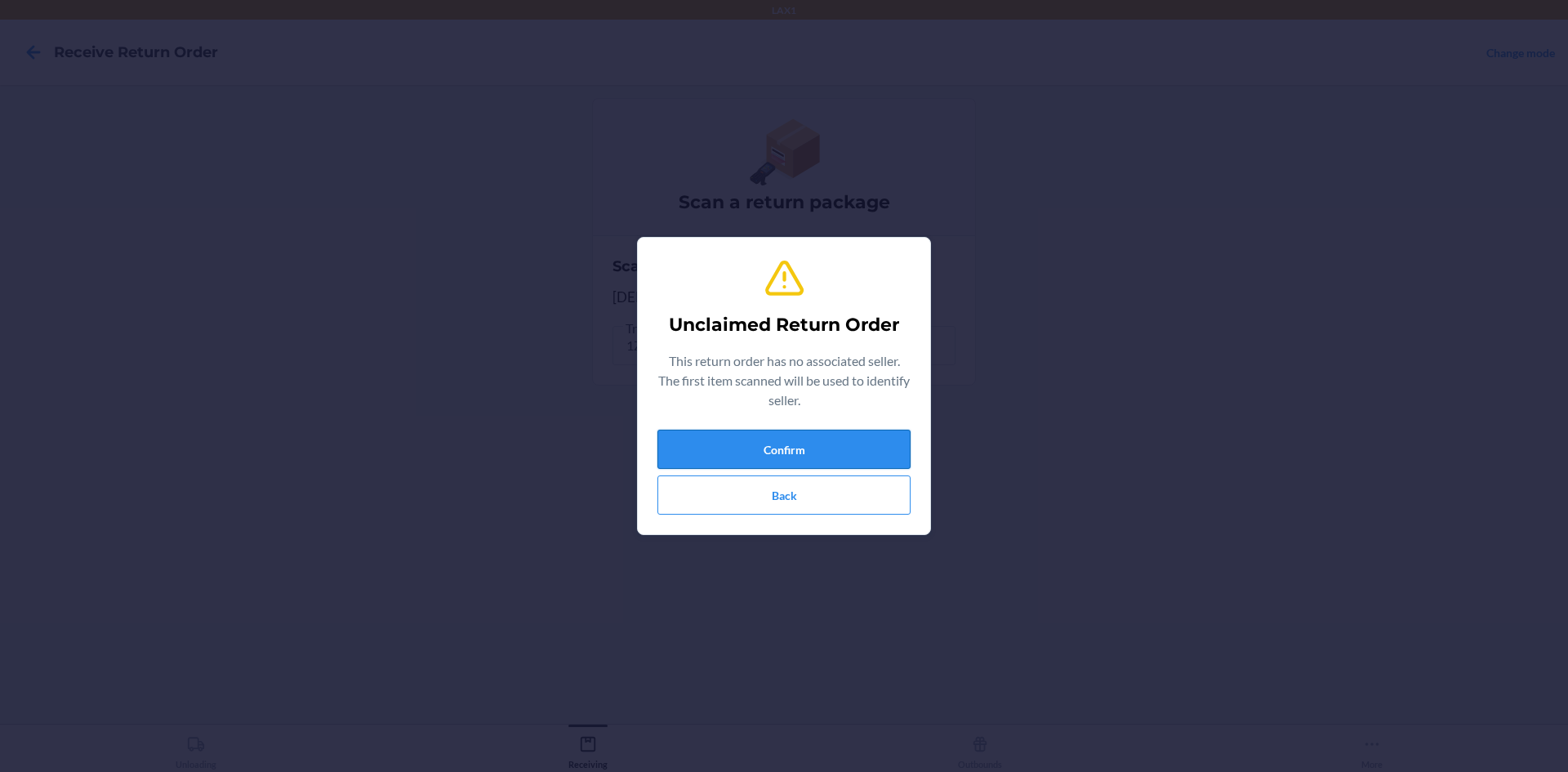
click at [855, 440] on button "Confirm" at bounding box center [784, 449] width 253 height 40
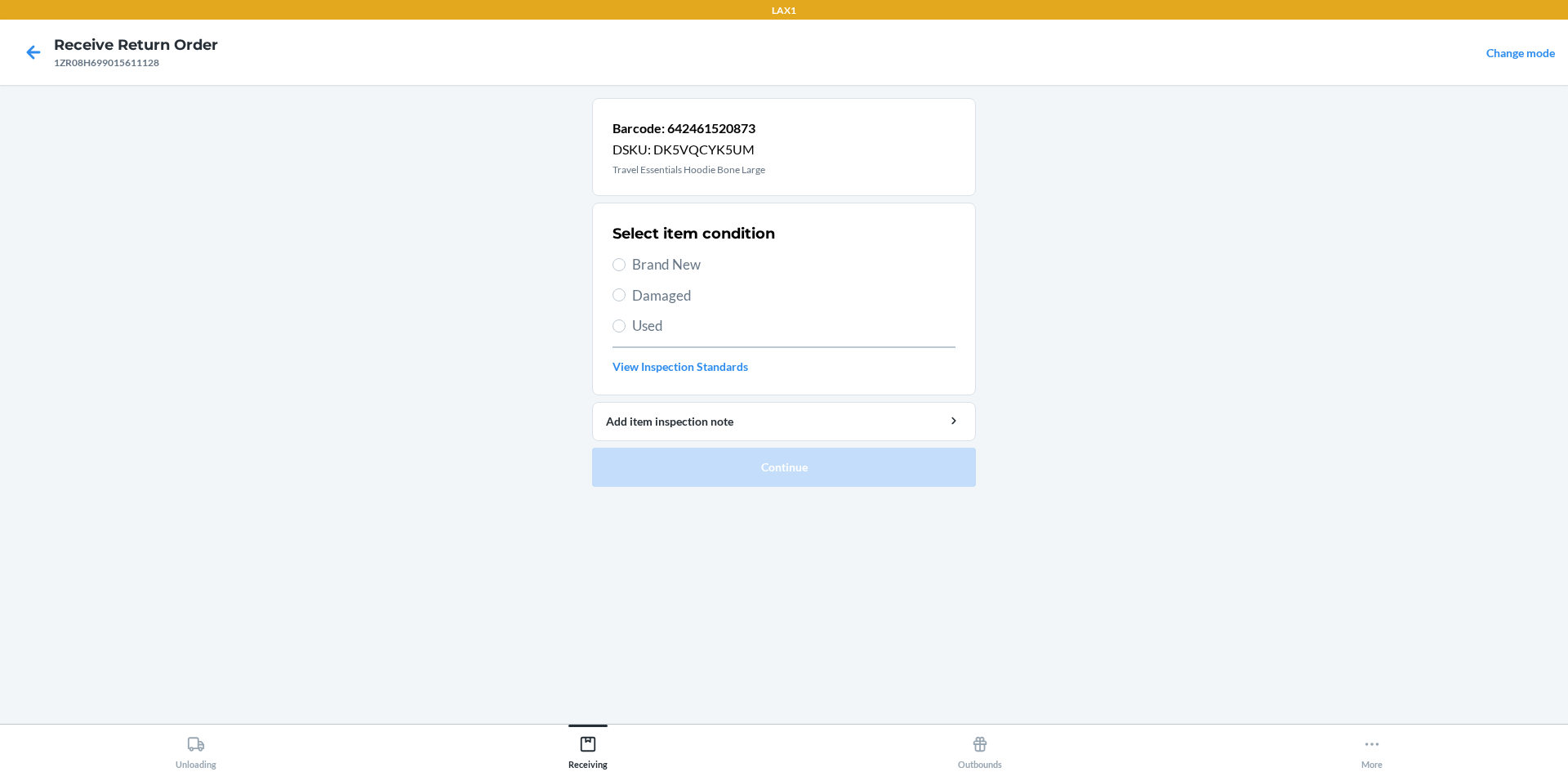
drag, startPoint x: 567, startPoint y: -71, endPoint x: 560, endPoint y: 478, distance: 549.0
click at [560, 478] on main "Barcode: 642461520873 DSKU: DK5VQCYK5UM Travel Essentials Hoodie Bone Large Sel…" at bounding box center [784, 404] width 1568 height 638
click at [619, 298] on input "Damaged" at bounding box center [619, 295] width 13 height 13
radio input "true"
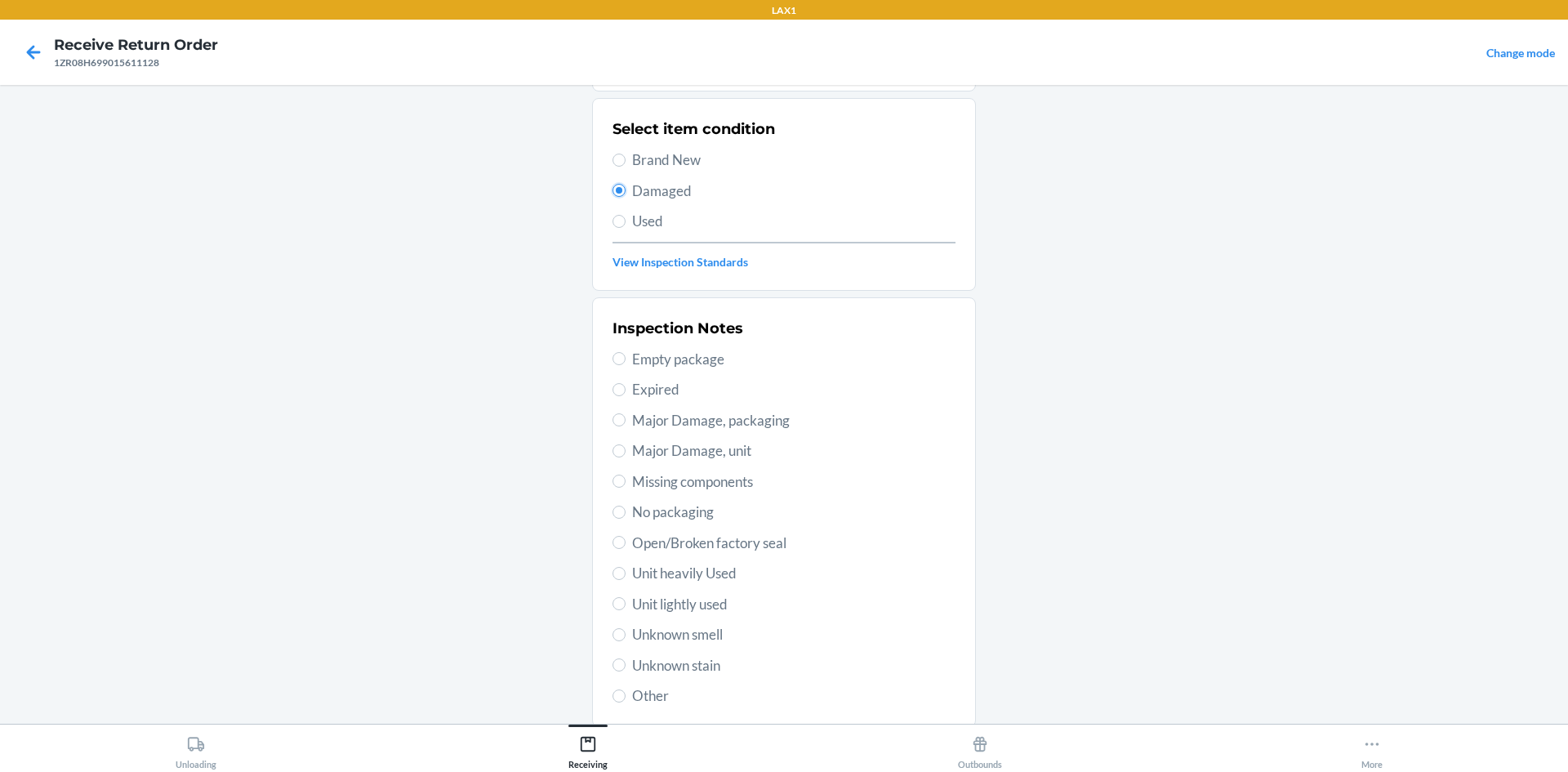
scroll to position [212, 0]
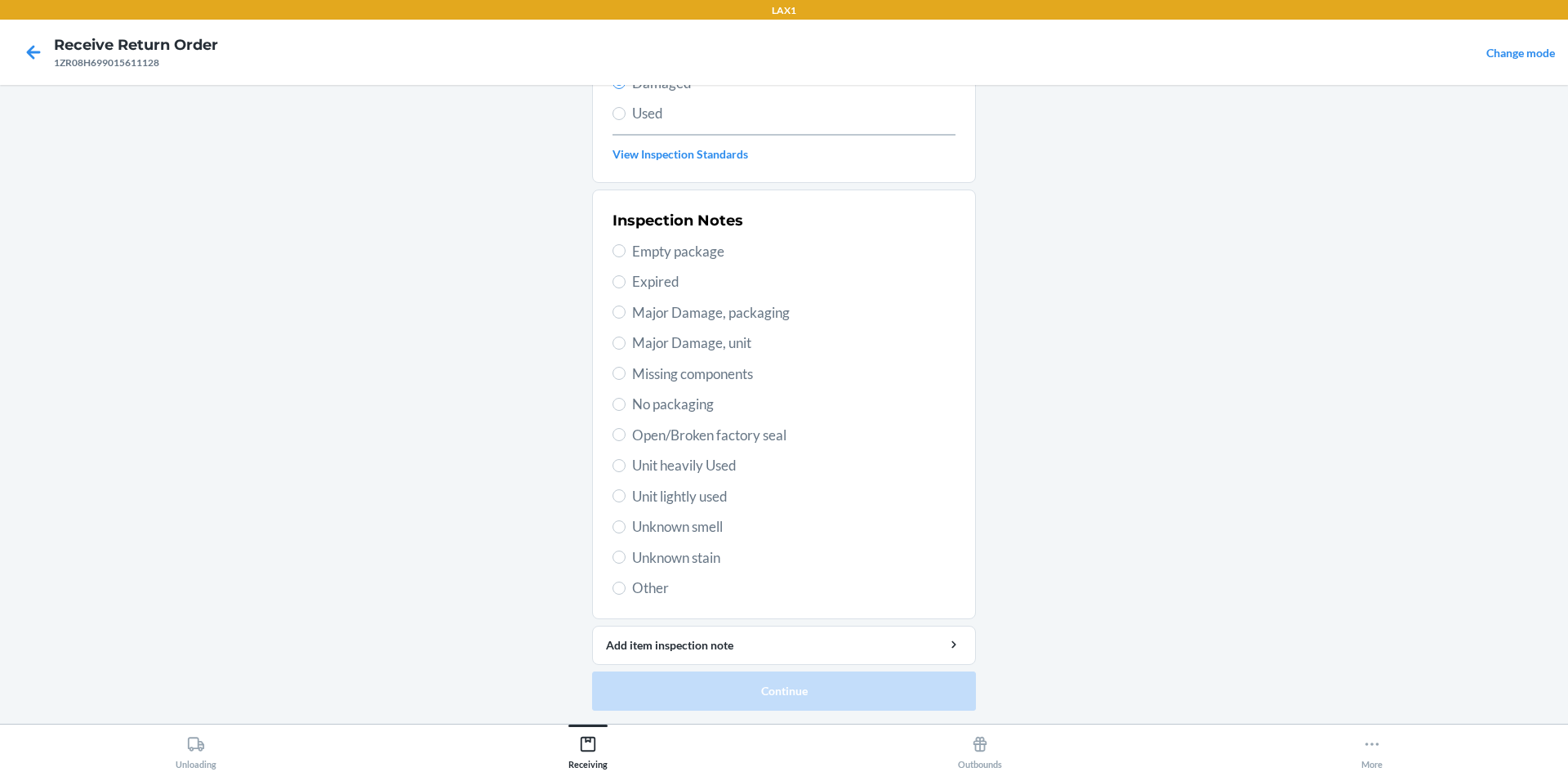
click at [655, 435] on span "Open/Broken factory seal" at bounding box center [793, 435] width 323 height 22
click at [625, 435] on input "Open/Broken factory seal" at bounding box center [619, 434] width 13 height 13
radio input "true"
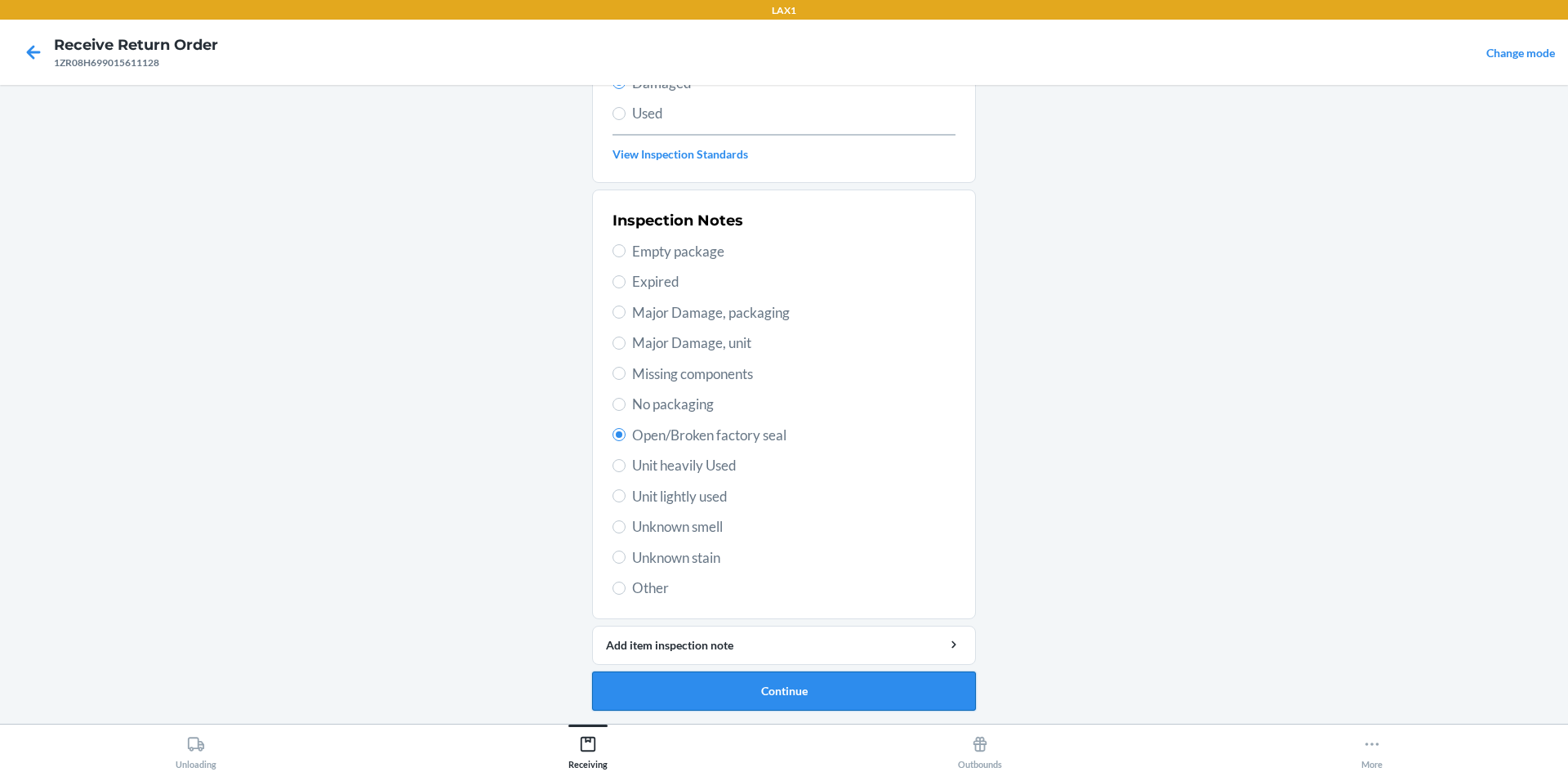
click at [779, 677] on button "Continue" at bounding box center [784, 691] width 384 height 40
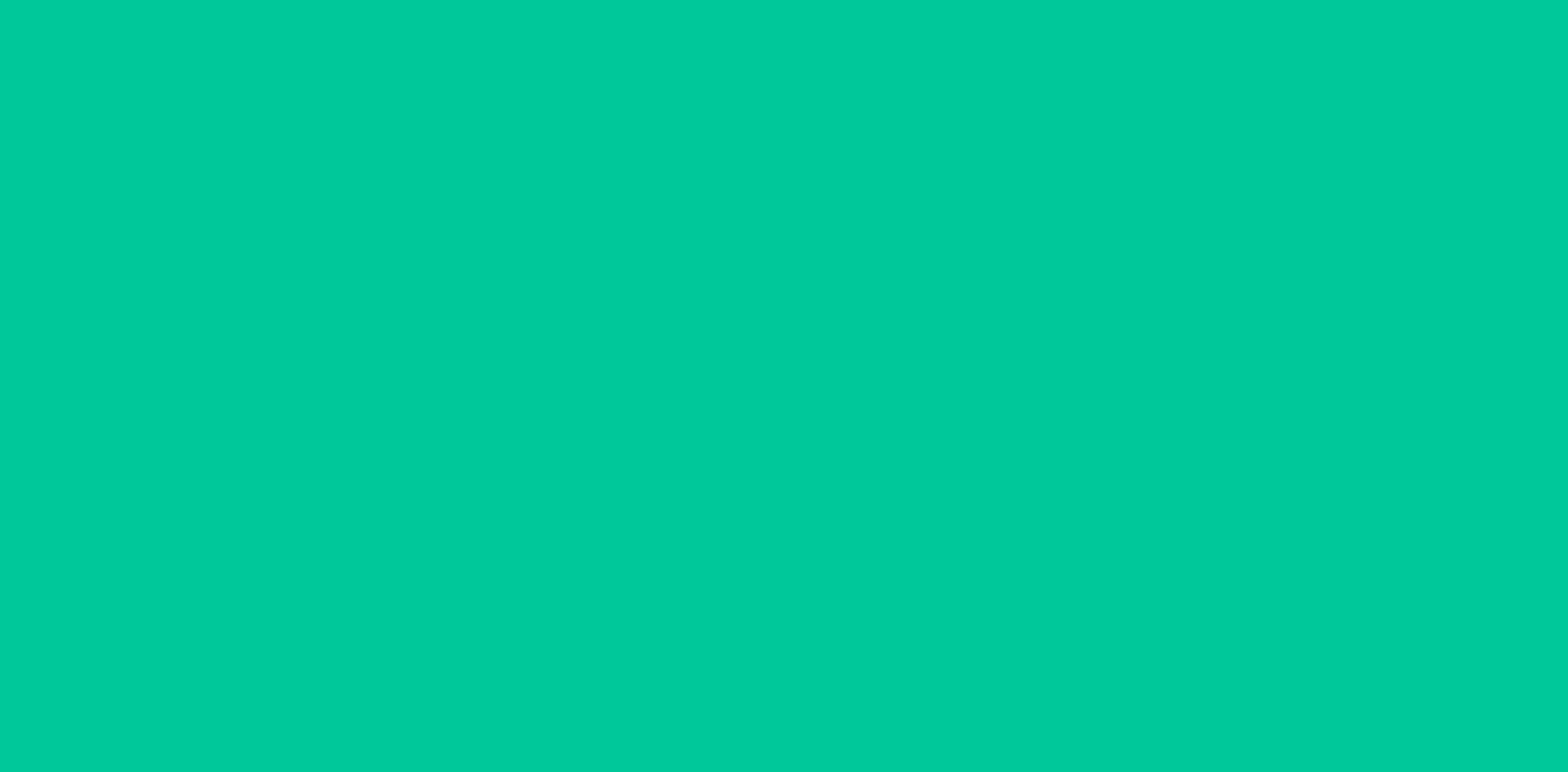
scroll to position [68, 0]
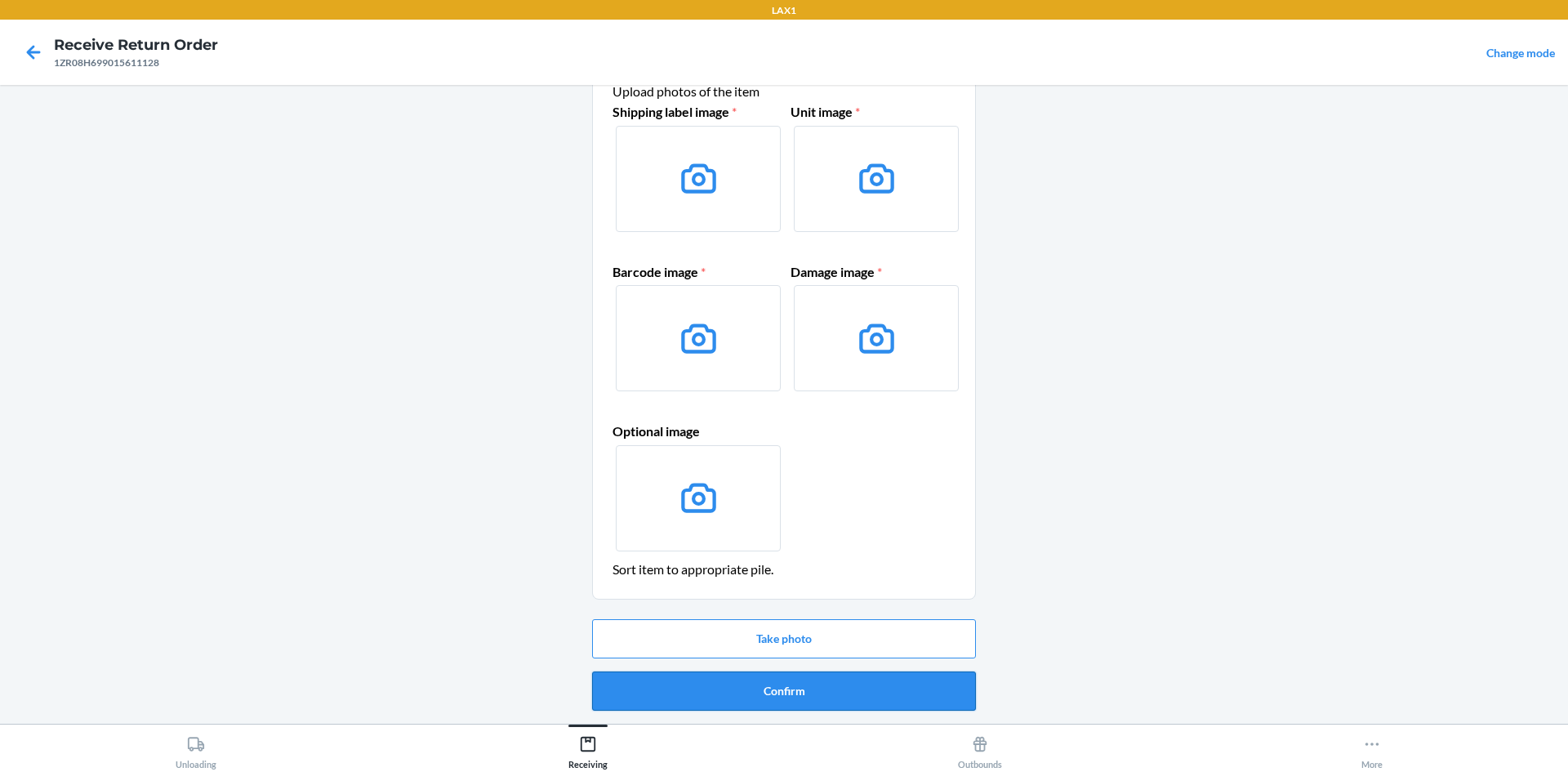
click at [779, 683] on button "Confirm" at bounding box center [784, 691] width 384 height 40
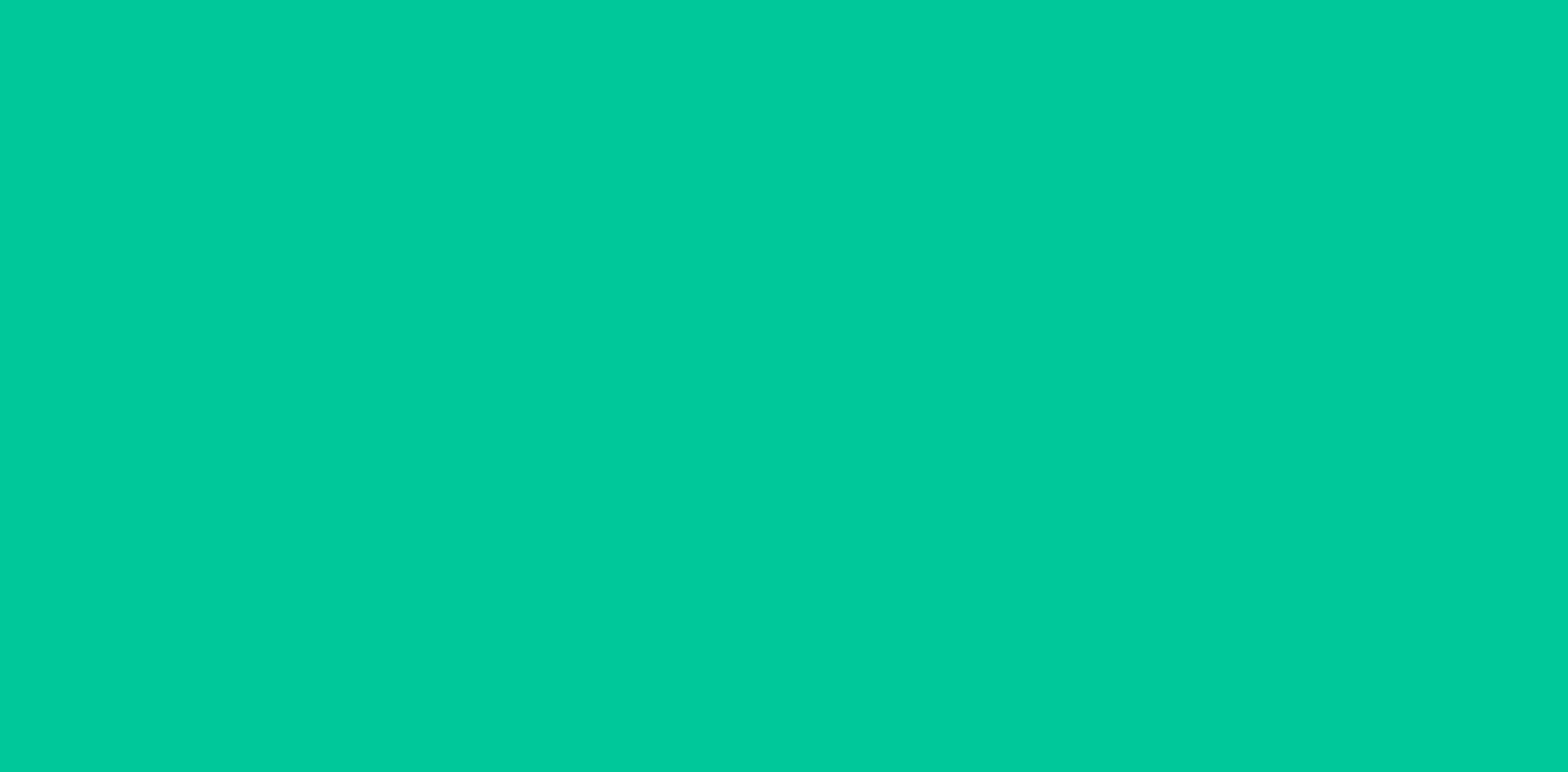
scroll to position [0, 0]
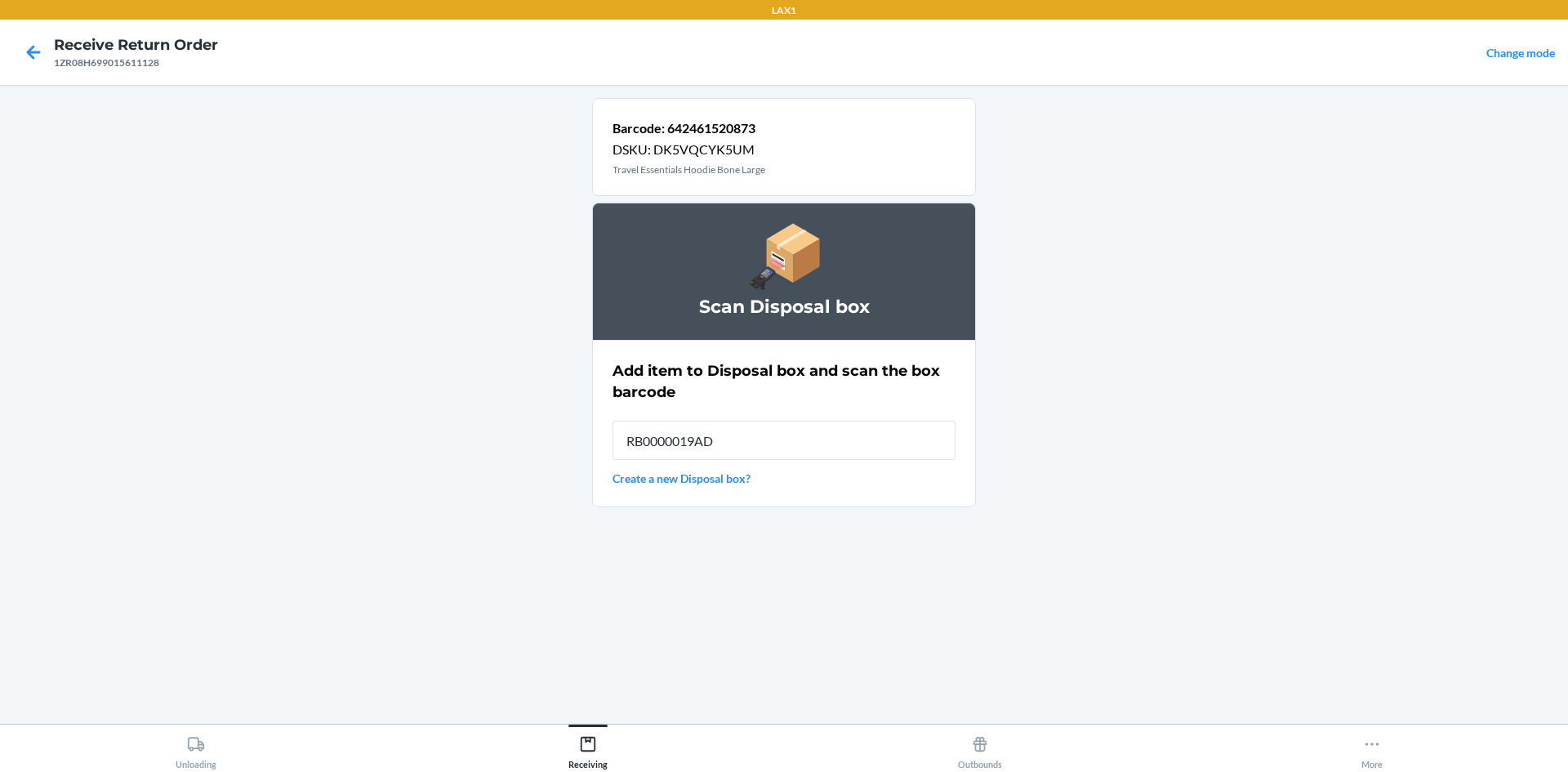
type input "RB0000019AD"
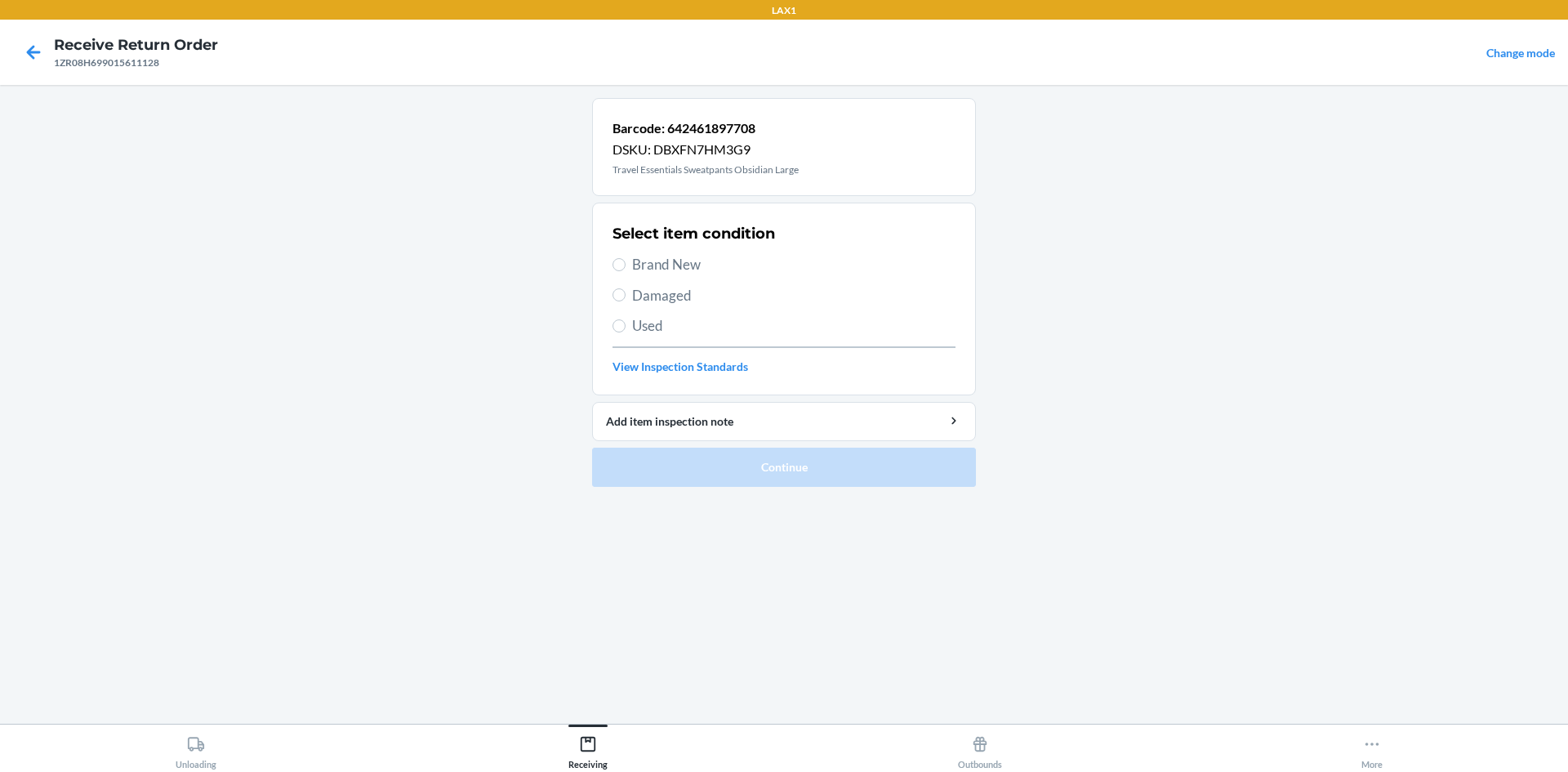
click at [637, 285] on span "Damaged" at bounding box center [793, 296] width 323 height 22
click at [625, 288] on input "Damaged" at bounding box center [619, 295] width 13 height 13
radio input "true"
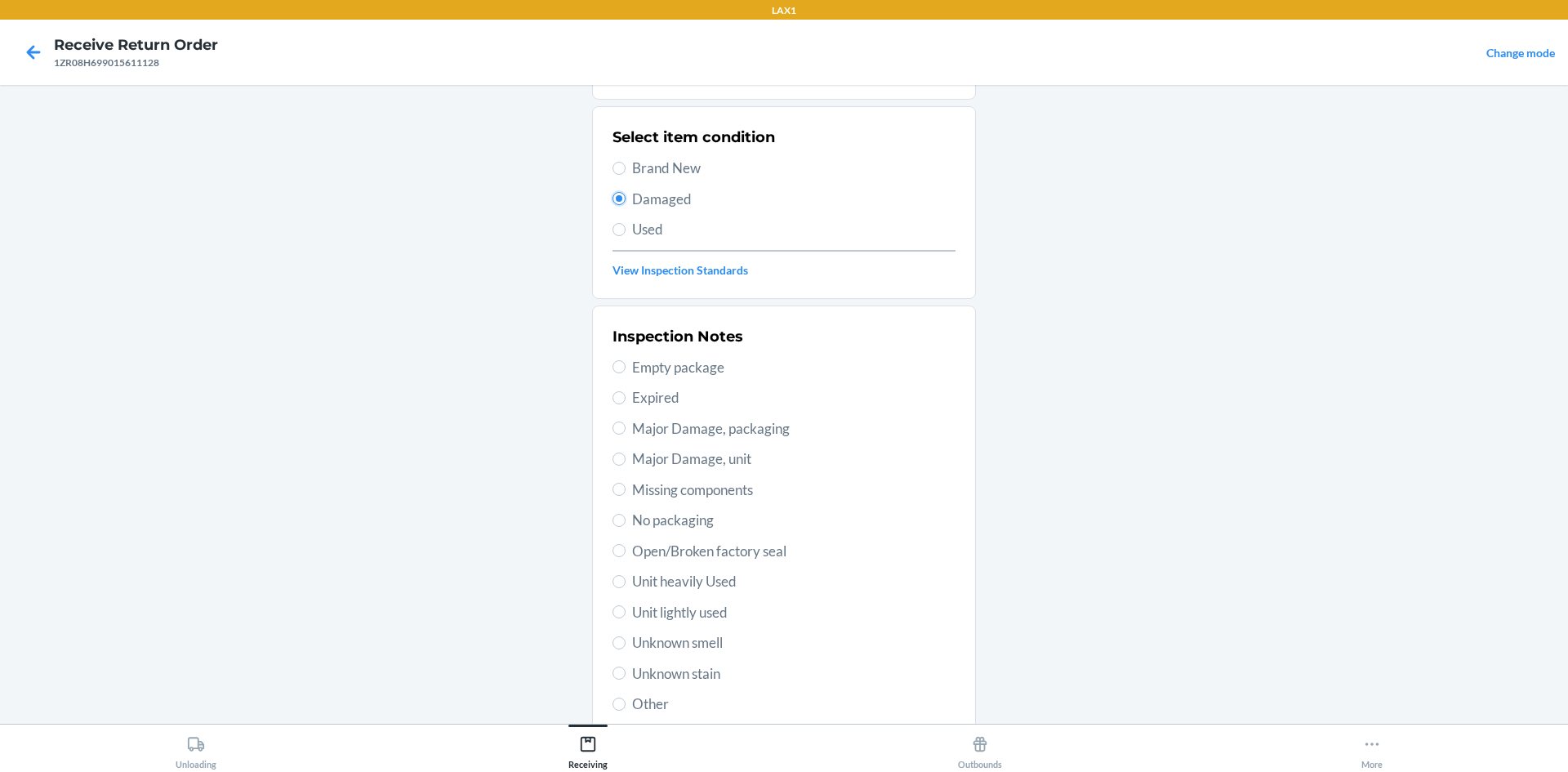
scroll to position [212, 0]
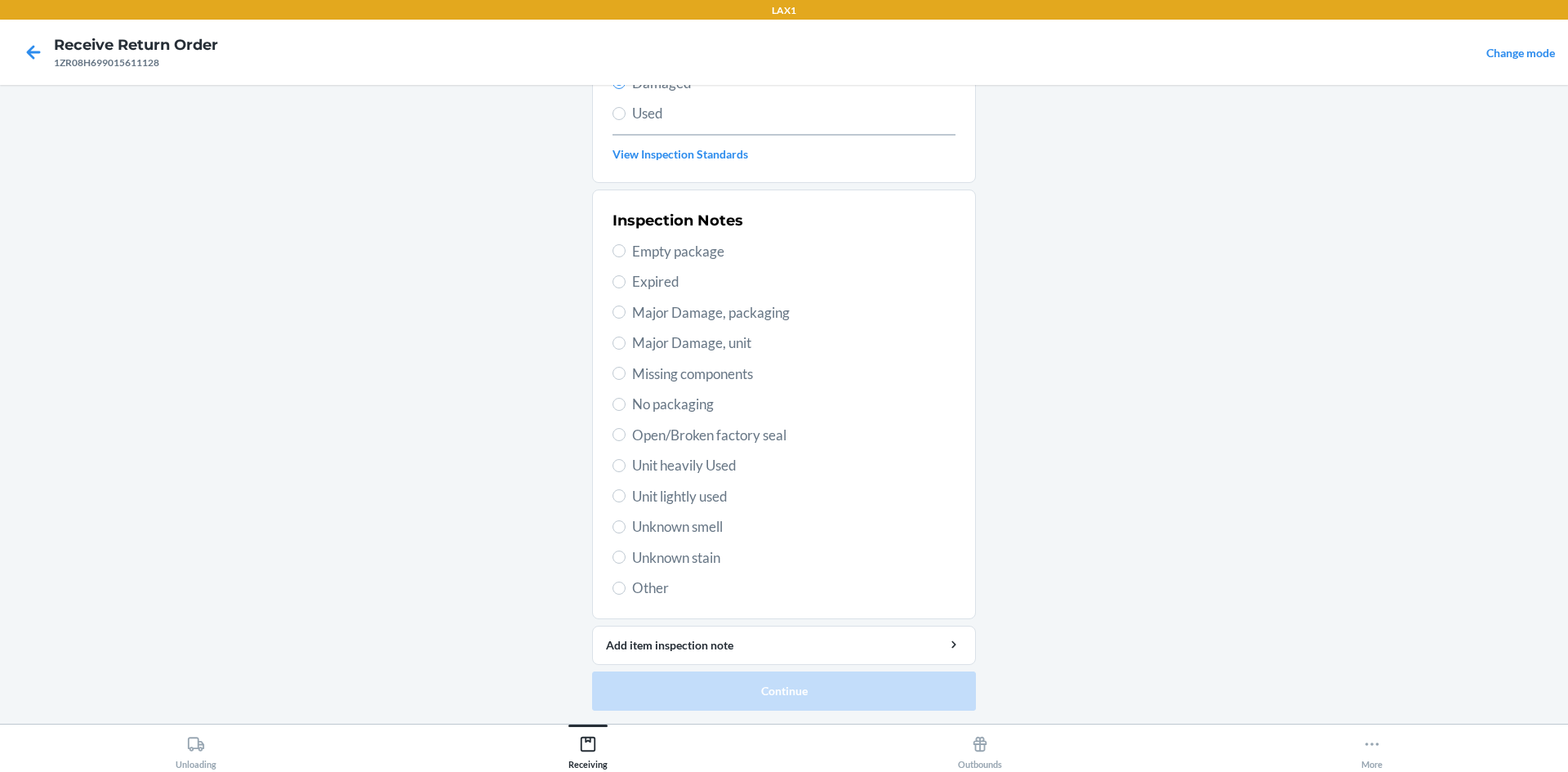
click at [643, 432] on span "Open/Broken factory seal" at bounding box center [793, 435] width 323 height 22
click at [625, 432] on input "Open/Broken factory seal" at bounding box center [619, 434] width 13 height 13
radio input "true"
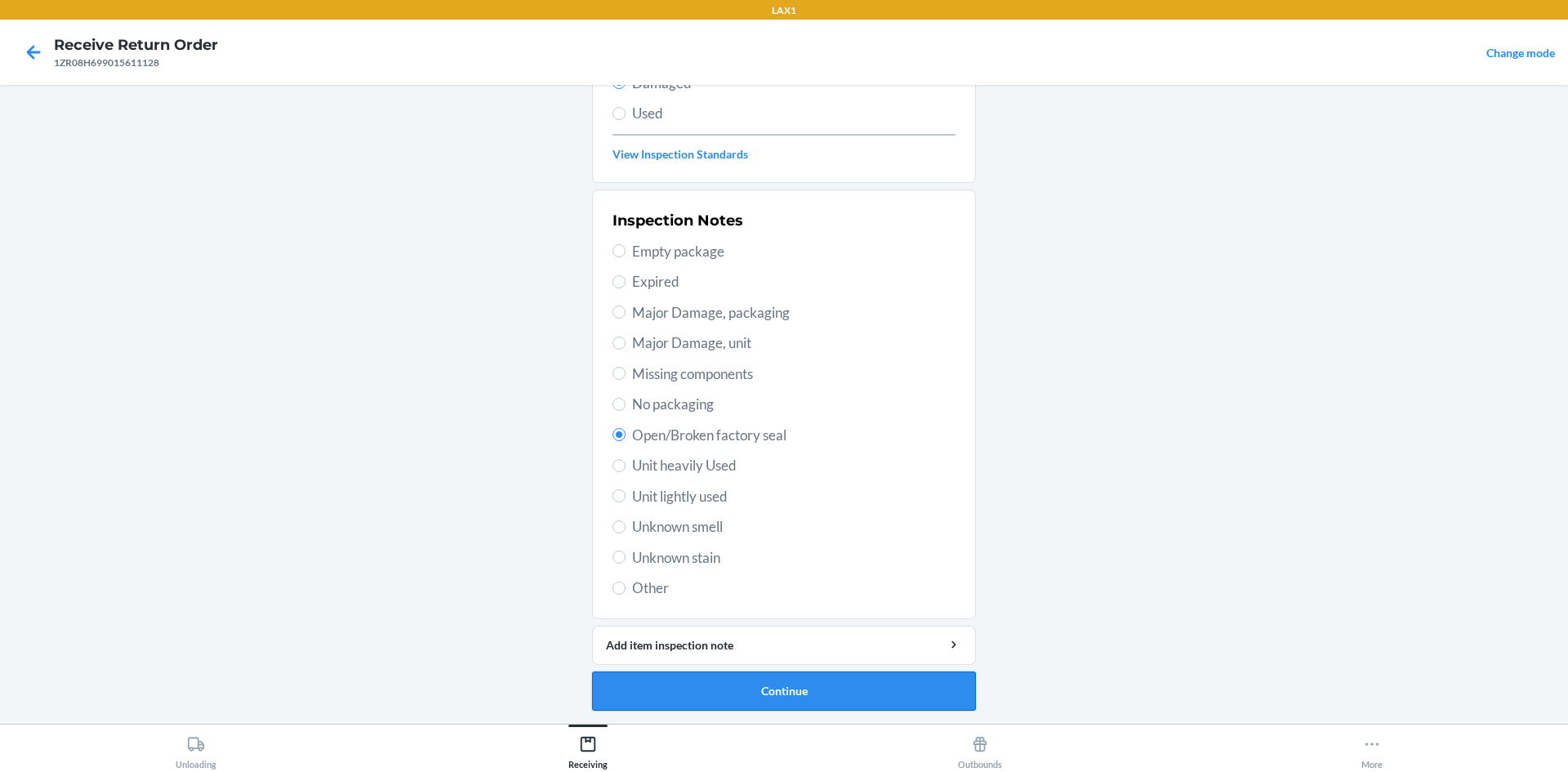
click at [809, 700] on button "Continue" at bounding box center [784, 691] width 384 height 40
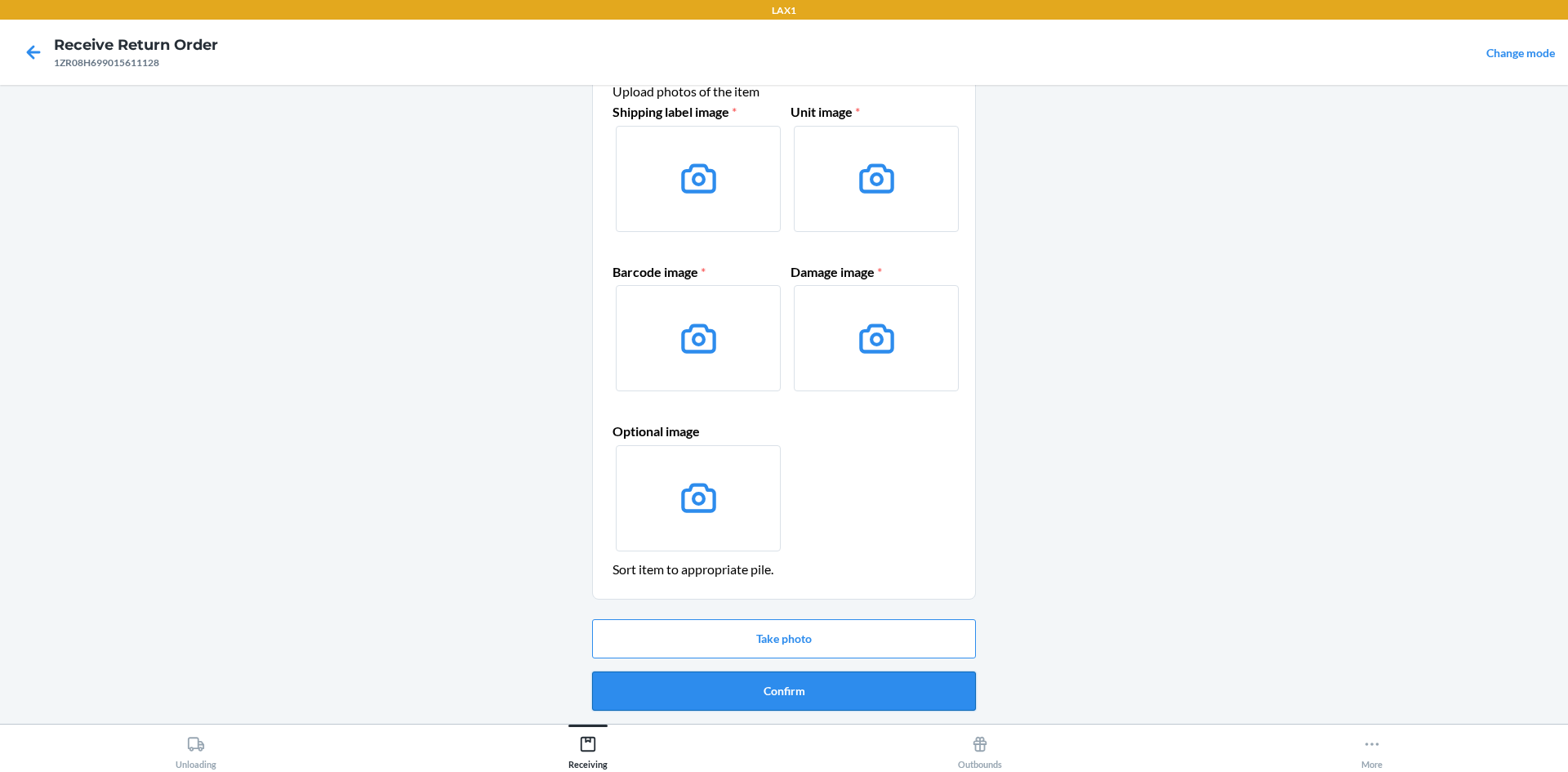
click at [800, 683] on button "Confirm" at bounding box center [784, 691] width 384 height 40
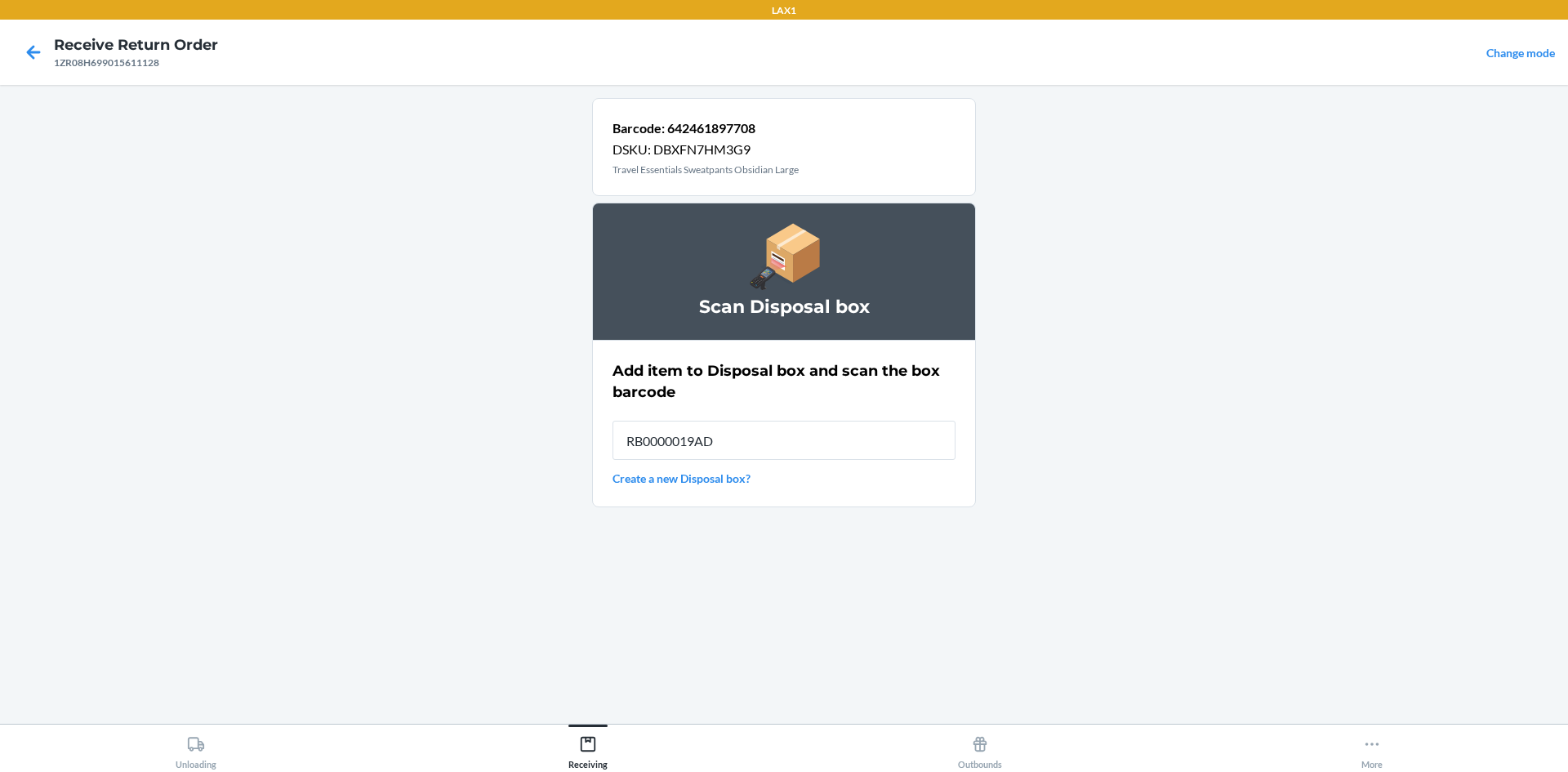
type input "RB0000019AD"
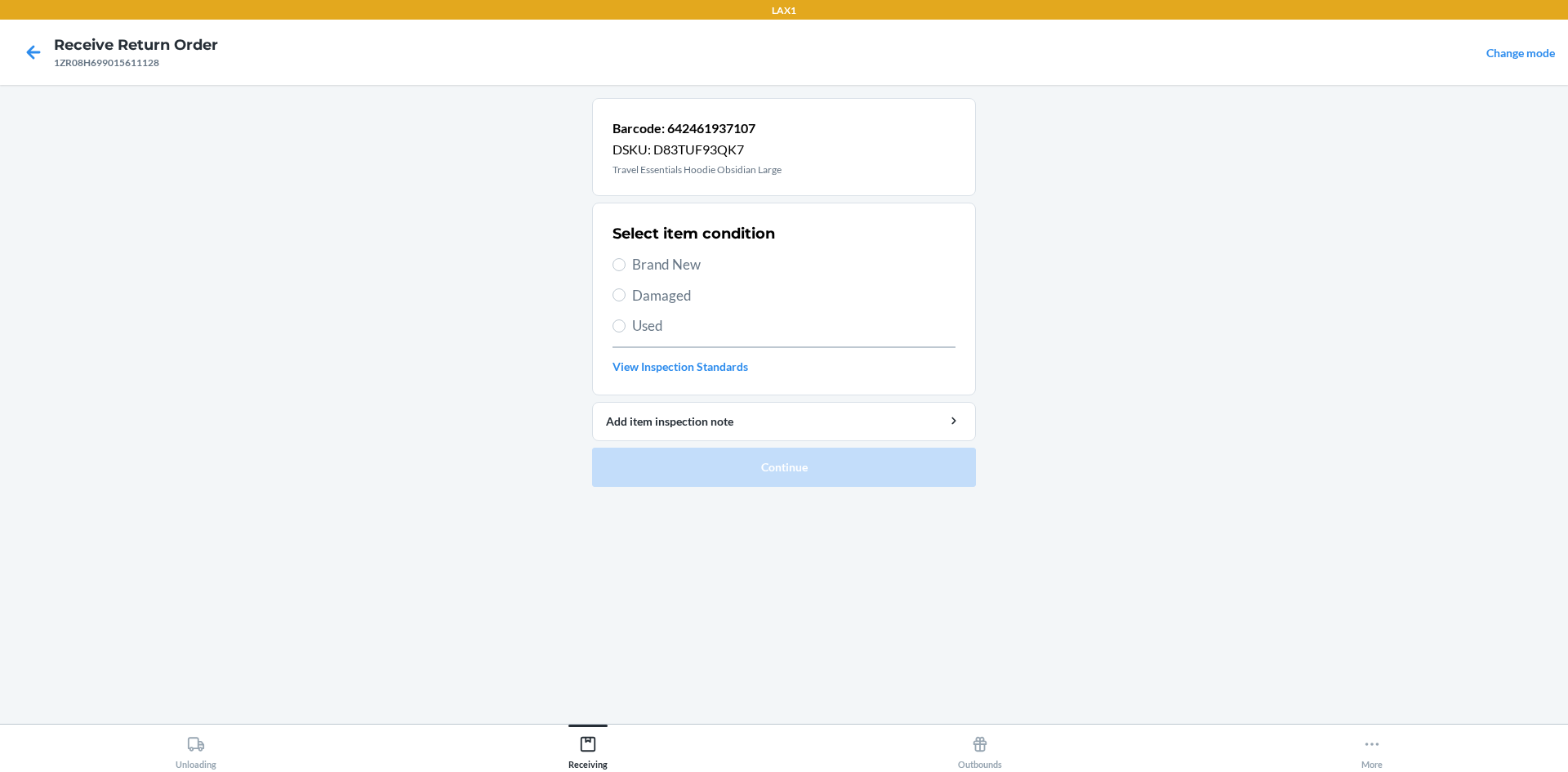
click at [634, 267] on span "Brand New" at bounding box center [793, 265] width 323 height 22
click at [625, 267] on input "Brand New" at bounding box center [619, 265] width 13 height 13
radio input "true"
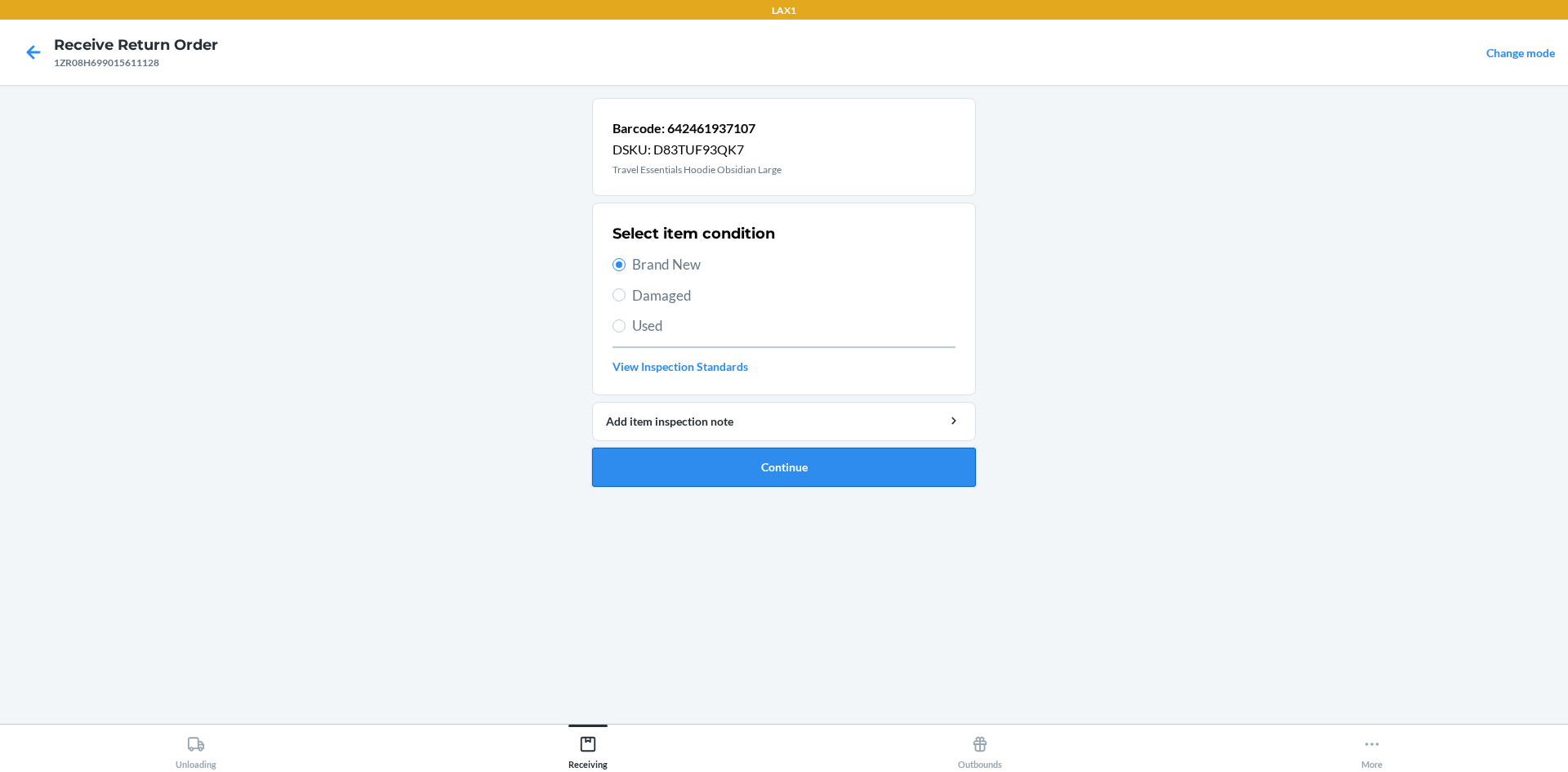
click at [766, 460] on button "Continue" at bounding box center [784, 467] width 384 height 40
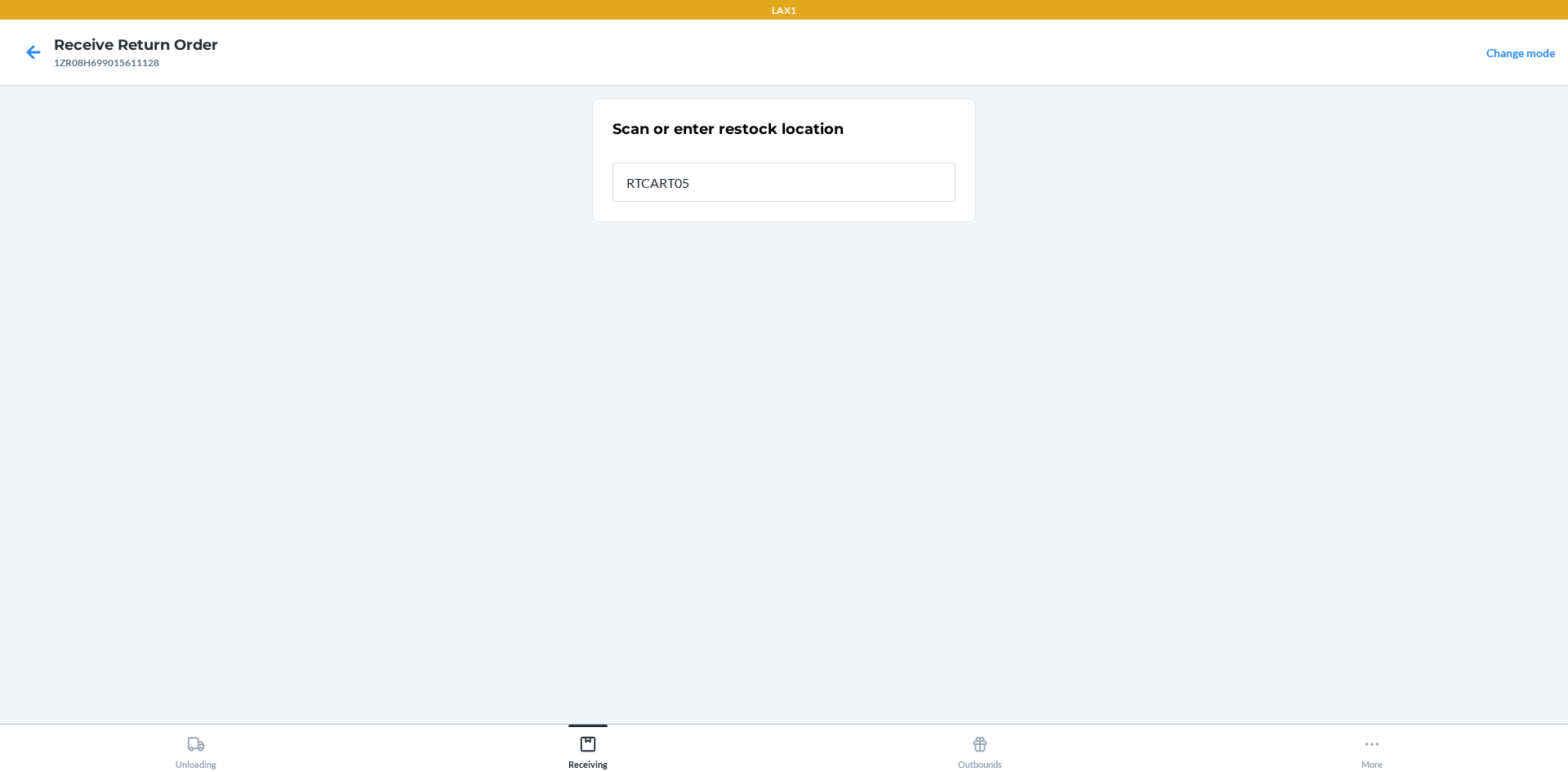
type input "RTCART052"
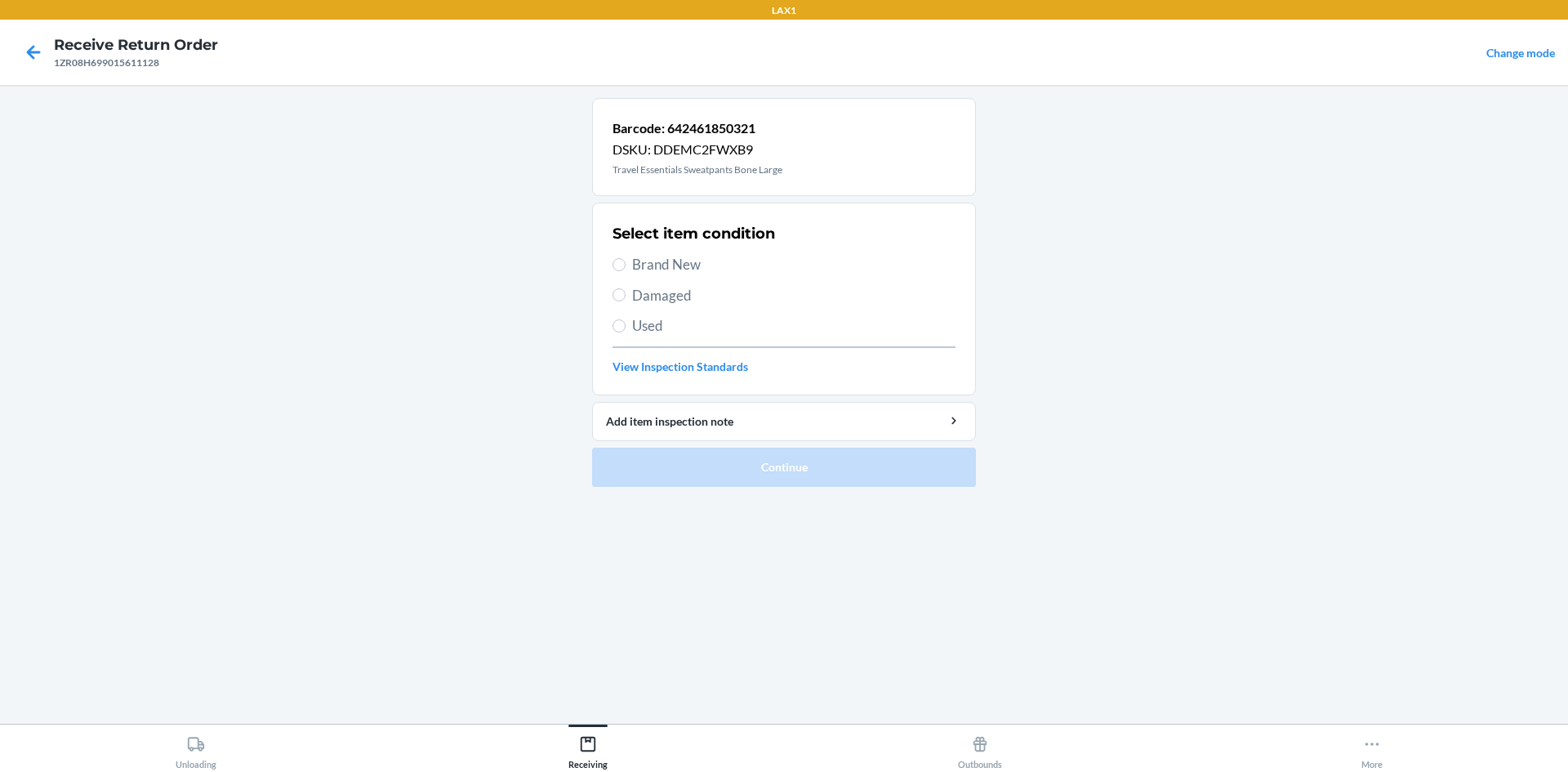
click at [650, 286] on span "Damaged" at bounding box center [793, 296] width 323 height 22
click at [625, 288] on input "Damaged" at bounding box center [619, 295] width 13 height 13
radio input "true"
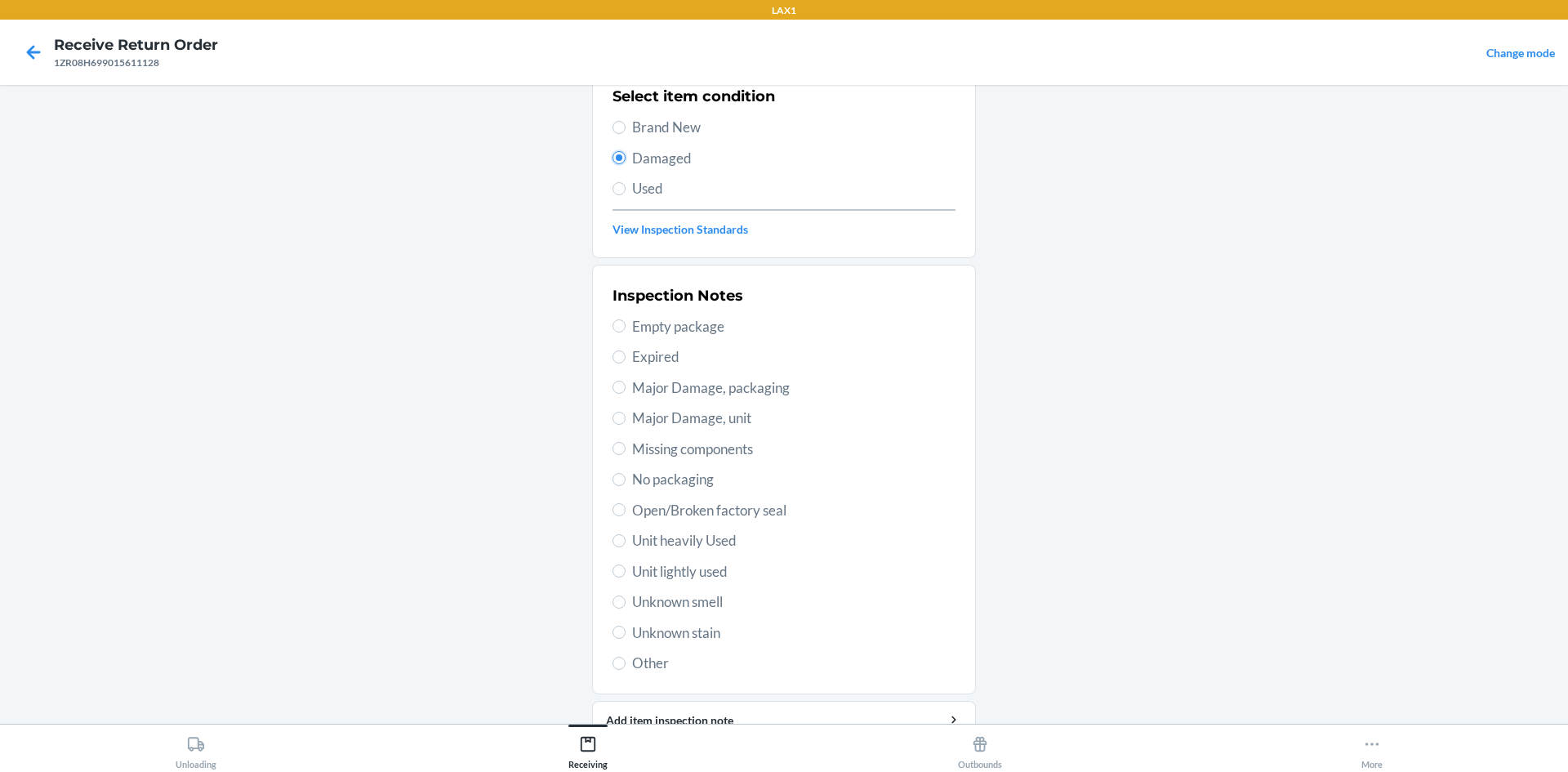
scroll to position [212, 0]
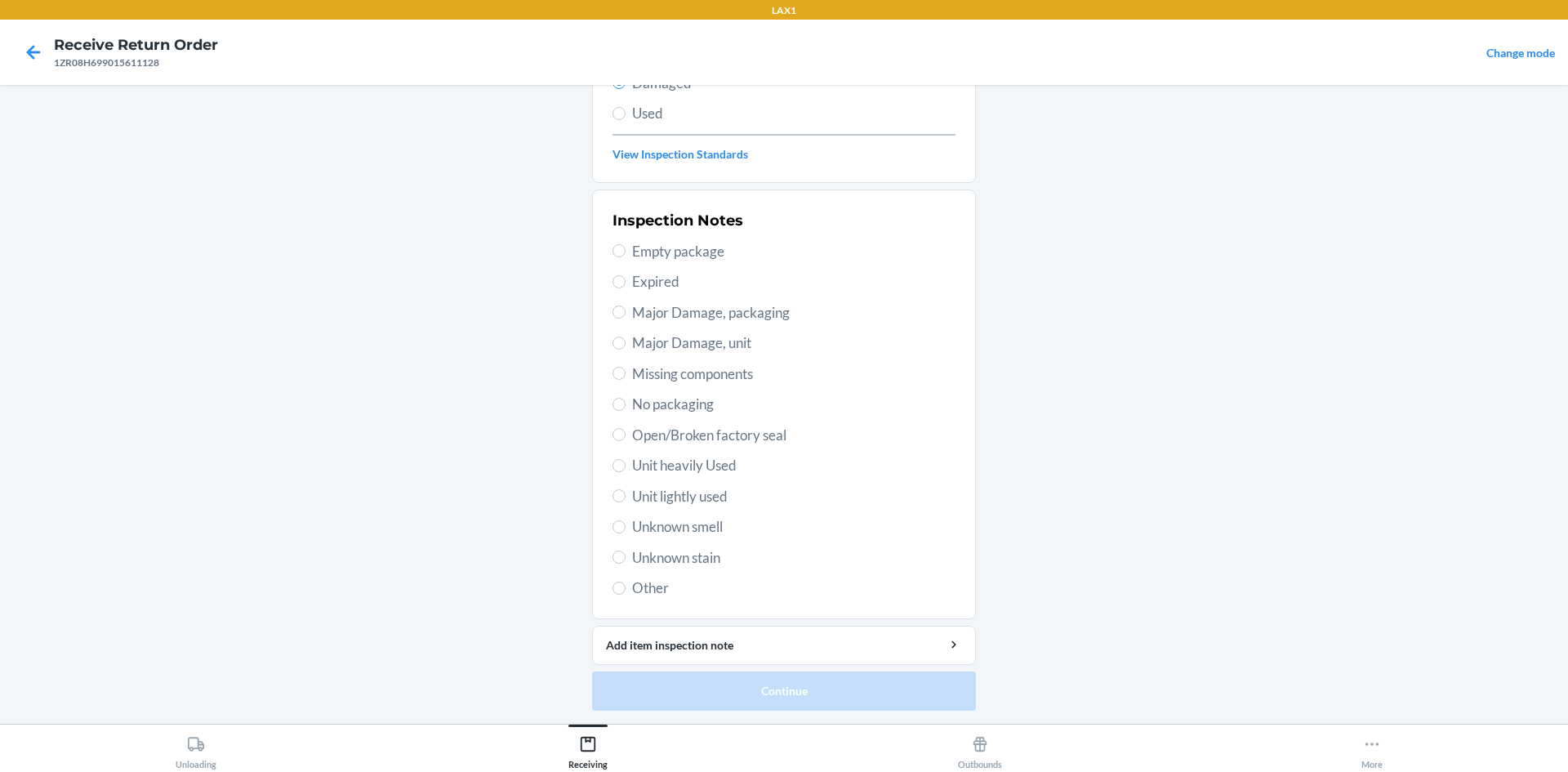
drag, startPoint x: 668, startPoint y: 426, endPoint x: 750, endPoint y: 500, distance: 110.5
click at [668, 425] on span "Open/Broken factory seal" at bounding box center [793, 435] width 323 height 22
click at [625, 427] on input "Open/Broken factory seal" at bounding box center [619, 434] width 13 height 13
radio input "true"
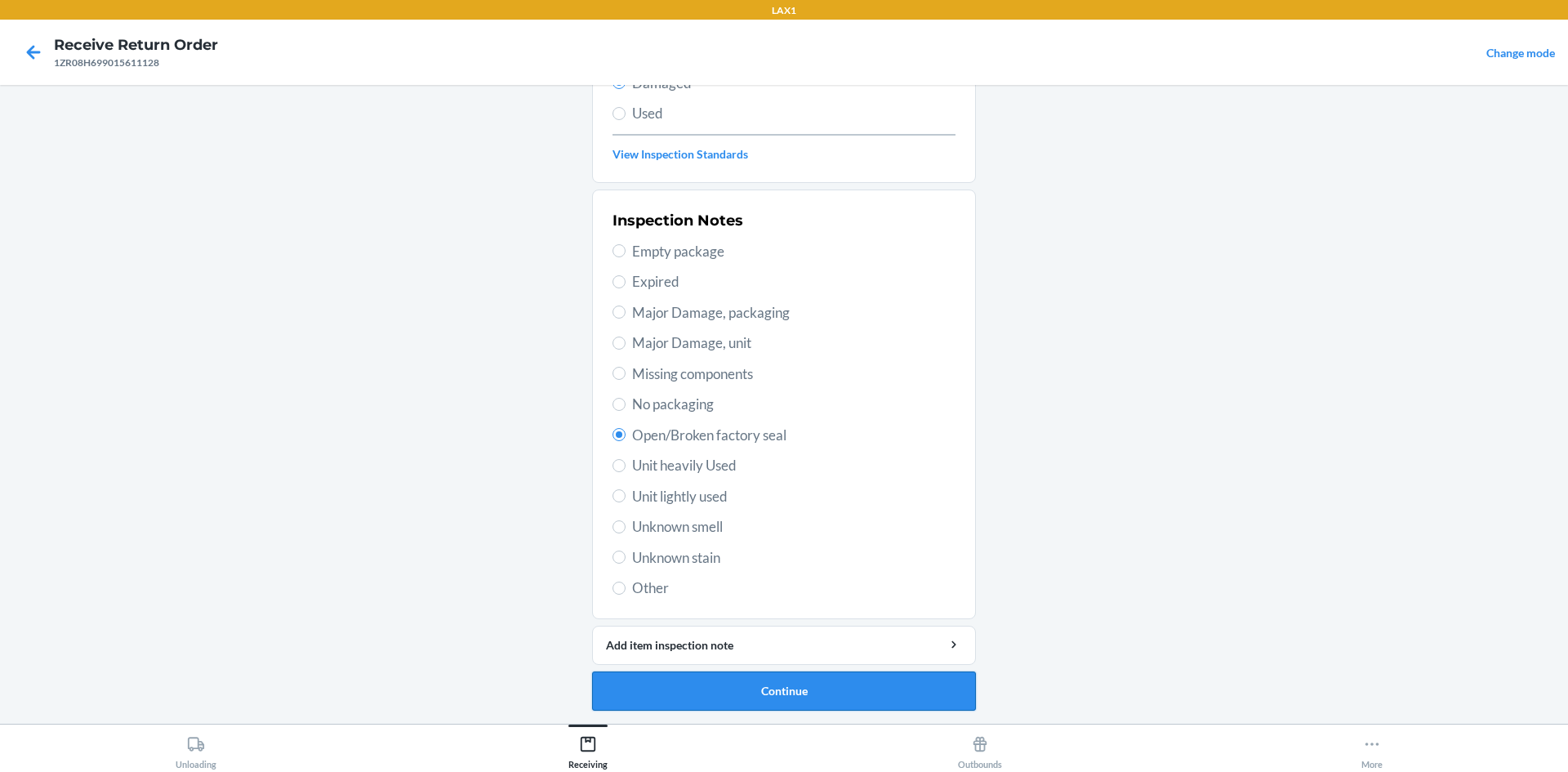
click at [808, 677] on button "Continue" at bounding box center [784, 691] width 384 height 40
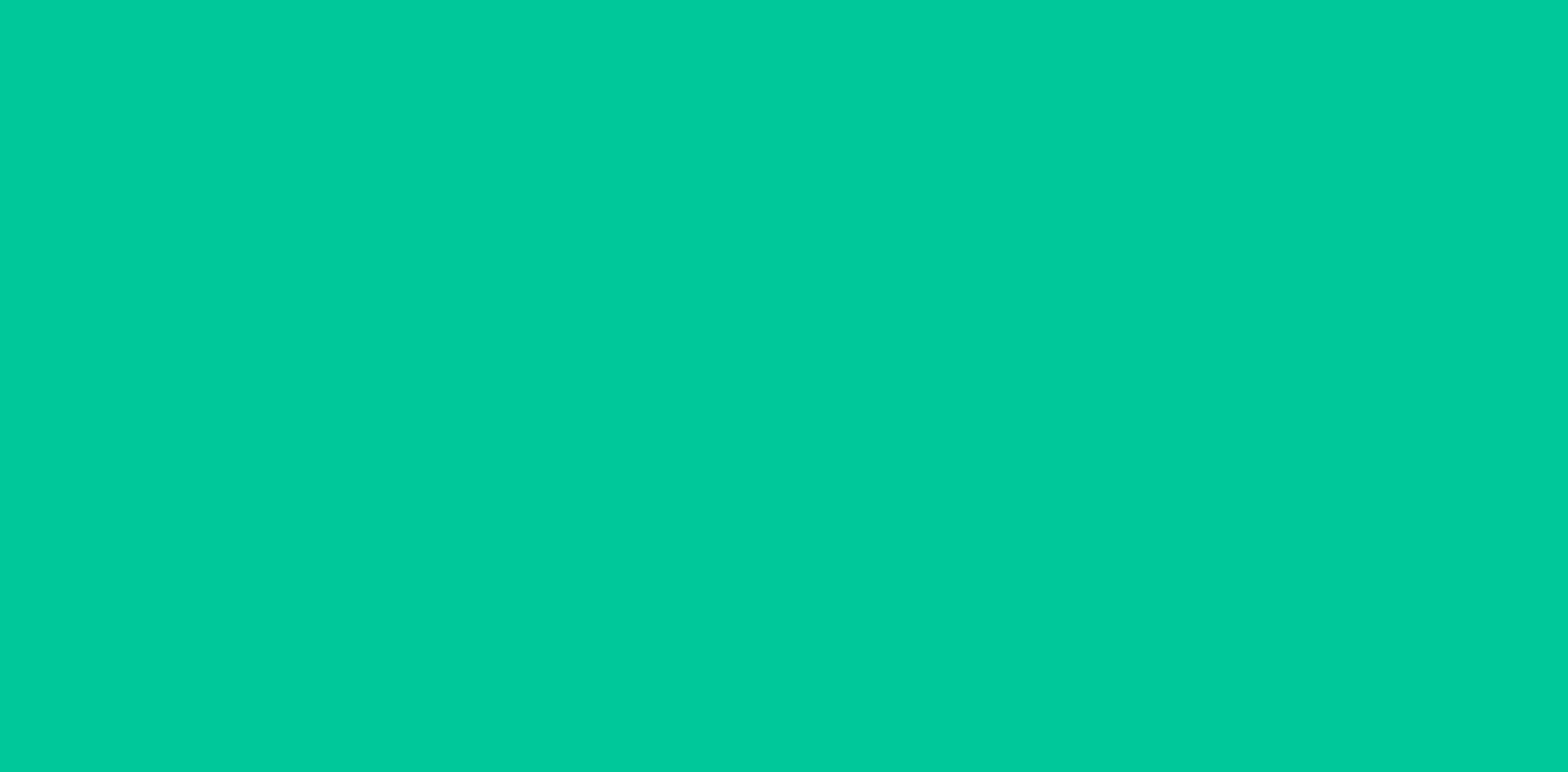
scroll to position [68, 0]
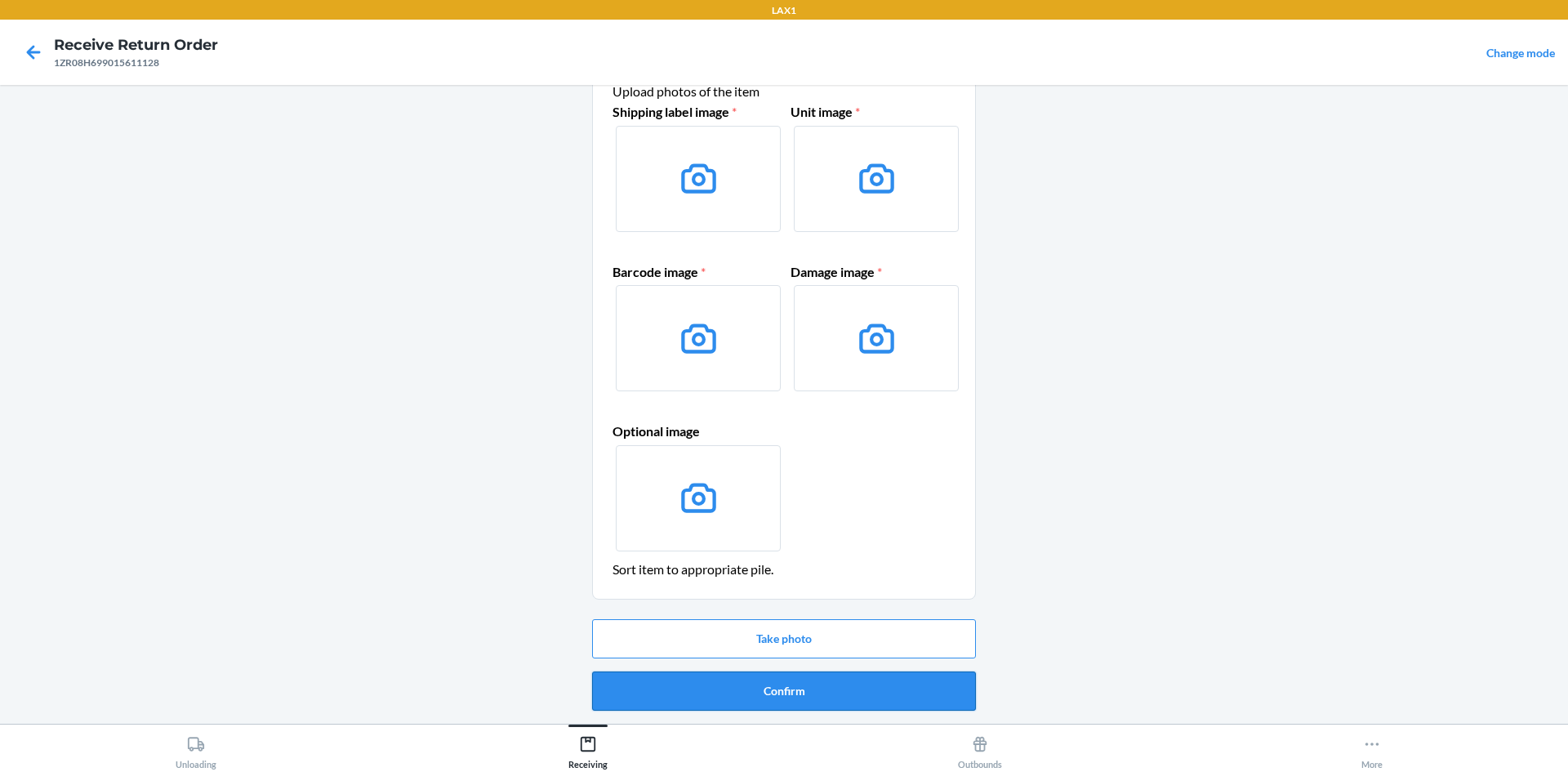
click at [833, 696] on button "Confirm" at bounding box center [784, 691] width 384 height 40
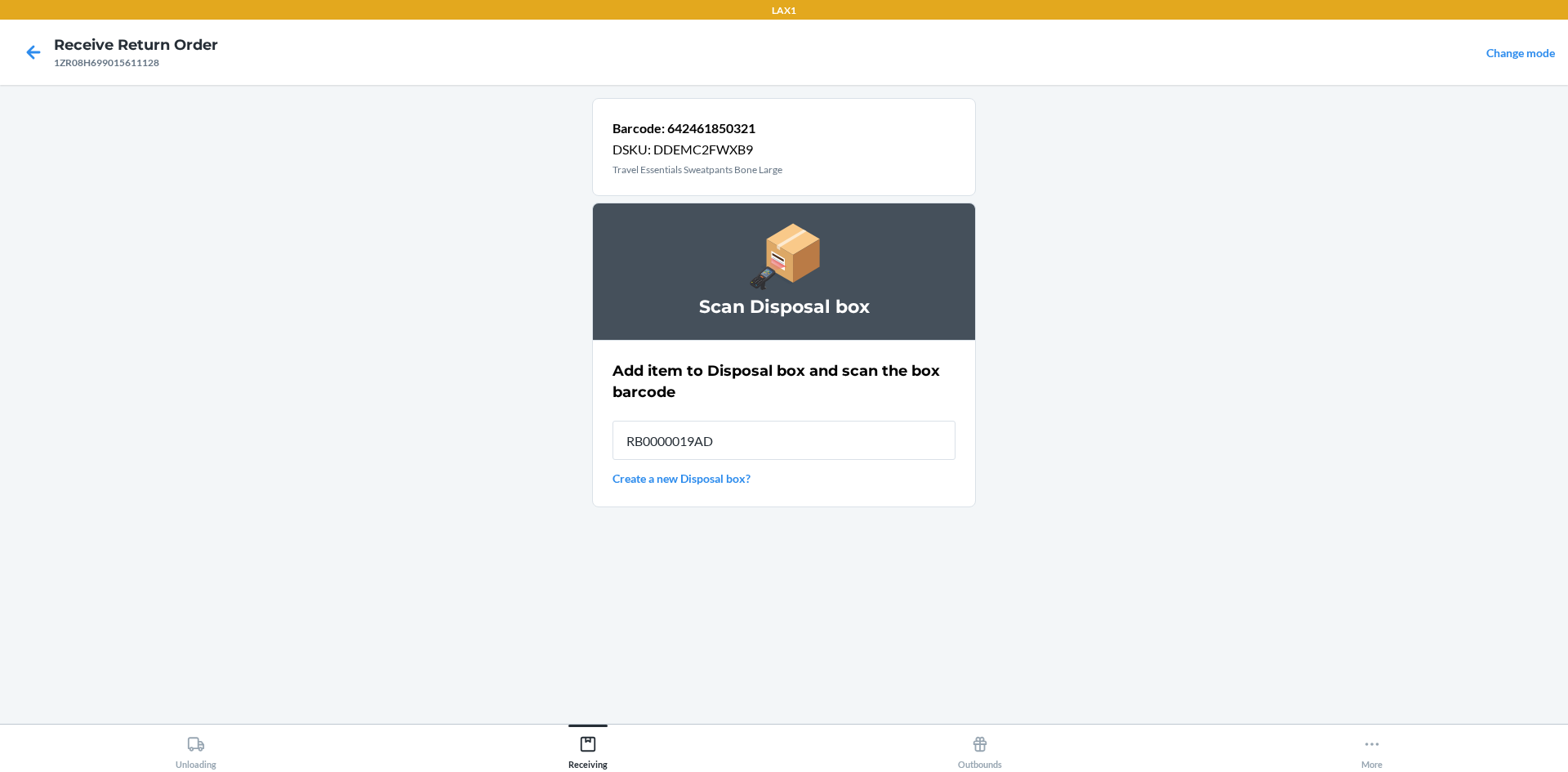
type input "RB0000019AD"
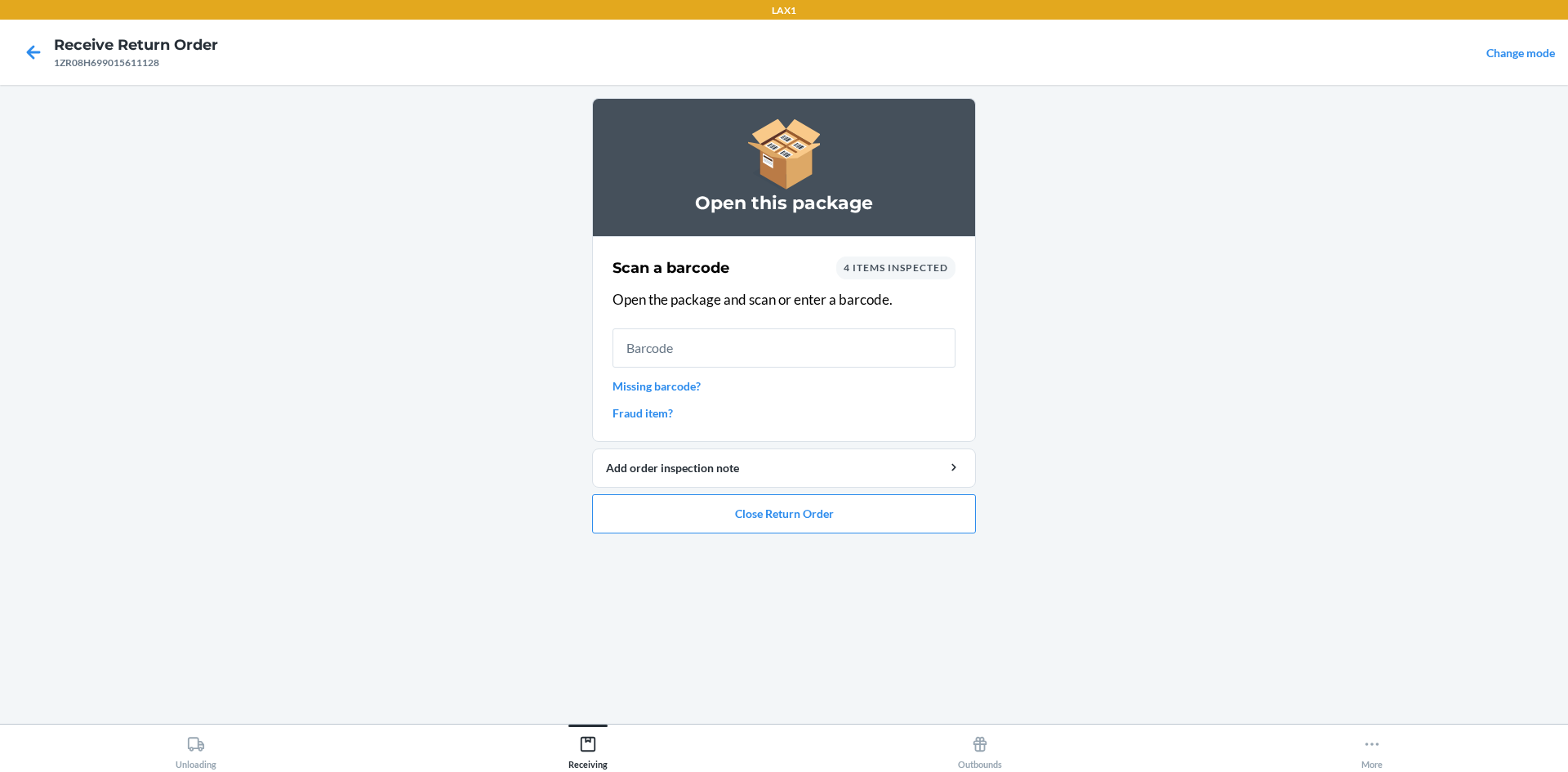
click at [923, 534] on ol "Open this package Scan a barcode 4 items inspected Open the package and scan or…" at bounding box center [784, 322] width 384 height 448
click at [916, 534] on ol "Open this package Scan a barcode 4 items inspected Open the package and scan or…" at bounding box center [784, 322] width 384 height 448
click at [882, 523] on button "Close Return Order" at bounding box center [784, 514] width 384 height 40
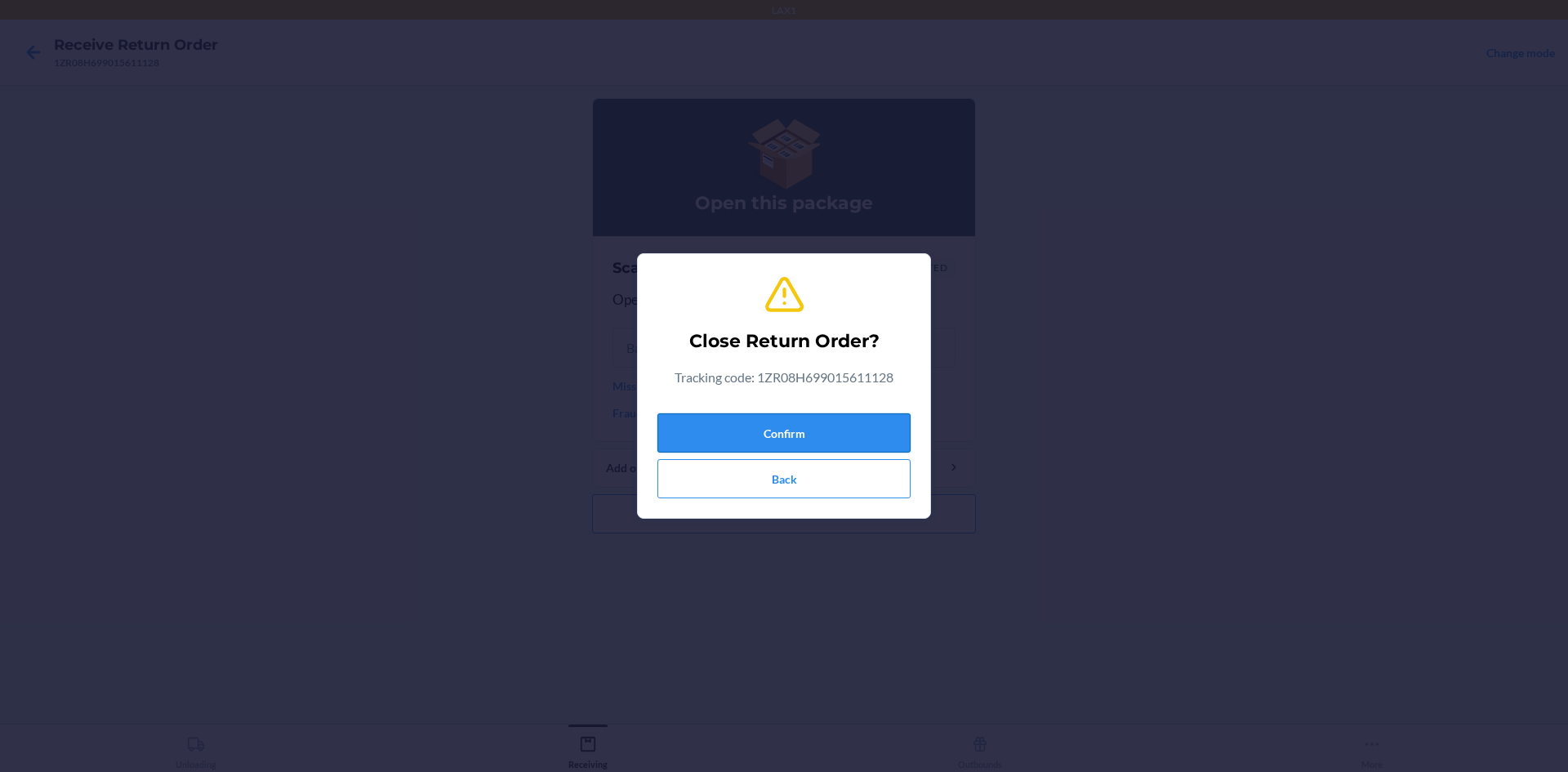
click at [784, 419] on button "Confirm" at bounding box center [784, 433] width 253 height 40
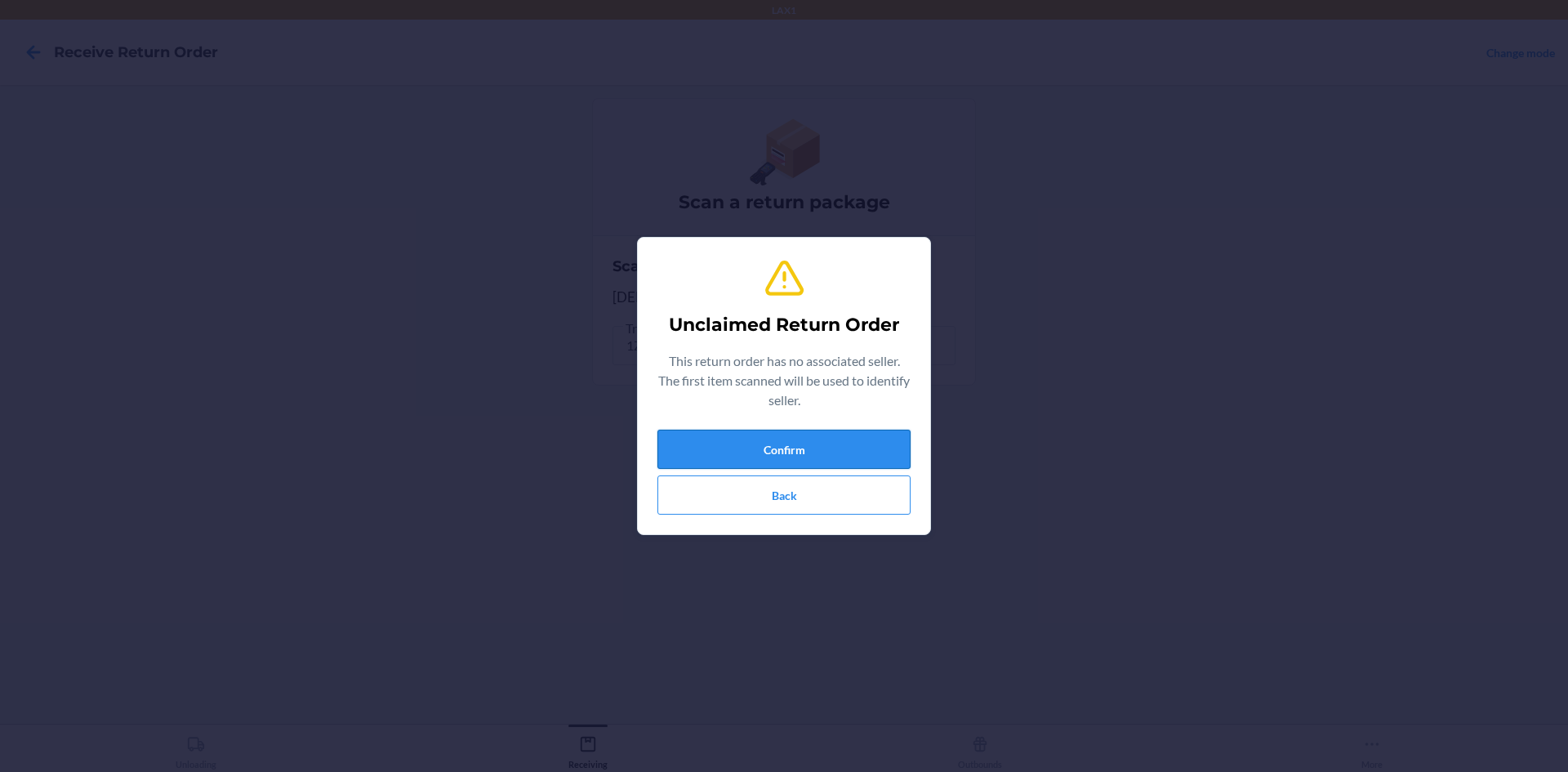
click at [779, 438] on button "Confirm" at bounding box center [784, 449] width 253 height 40
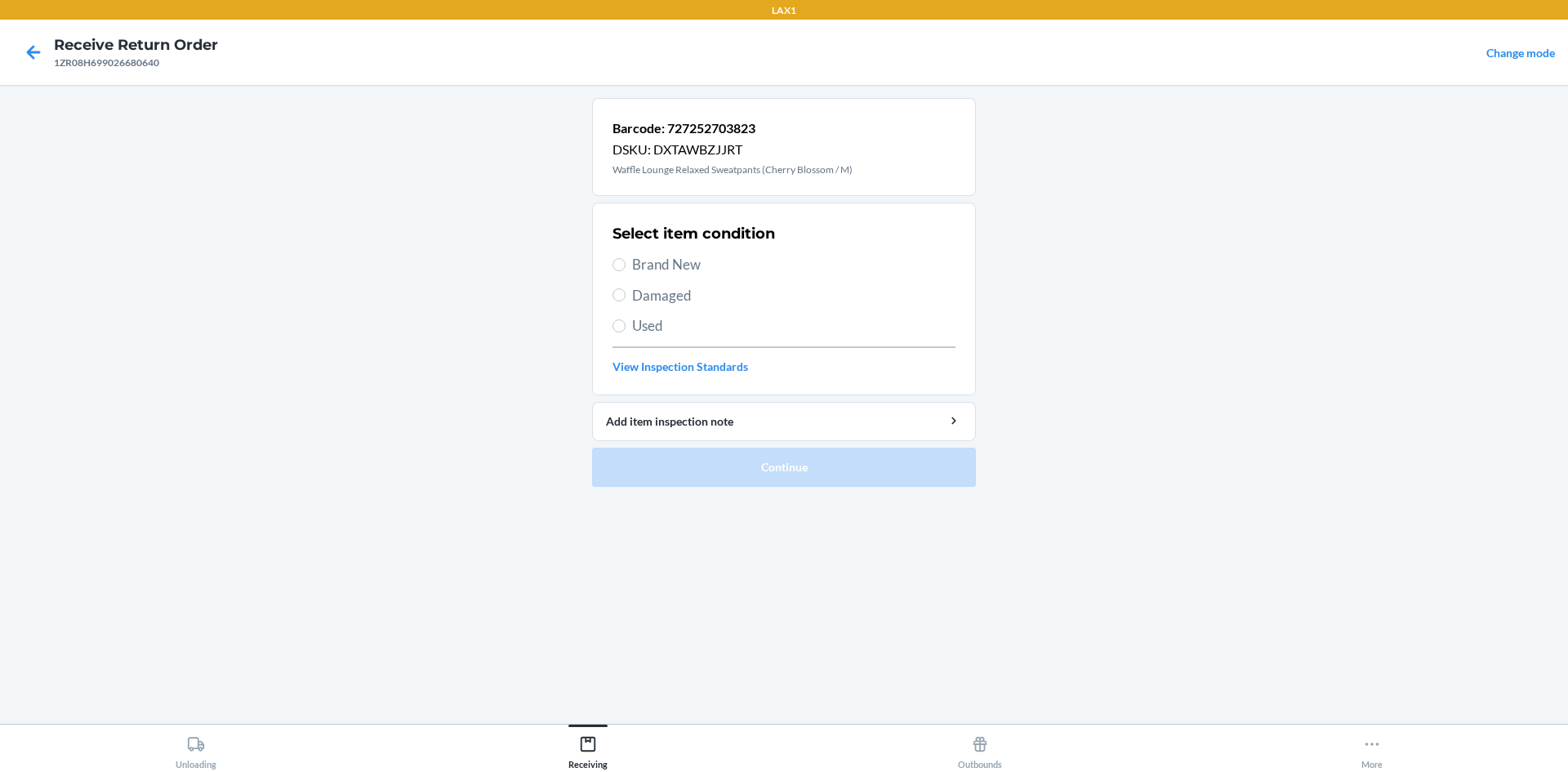
click at [627, 275] on div "Select item condition Brand New Damaged Used View Inspection Standards" at bounding box center [784, 299] width 343 height 162
click at [630, 253] on div "Select item condition Brand New Damaged Used View Inspection Standards" at bounding box center [784, 299] width 343 height 162
click at [622, 259] on input "Brand New" at bounding box center [619, 265] width 13 height 13
radio input "true"
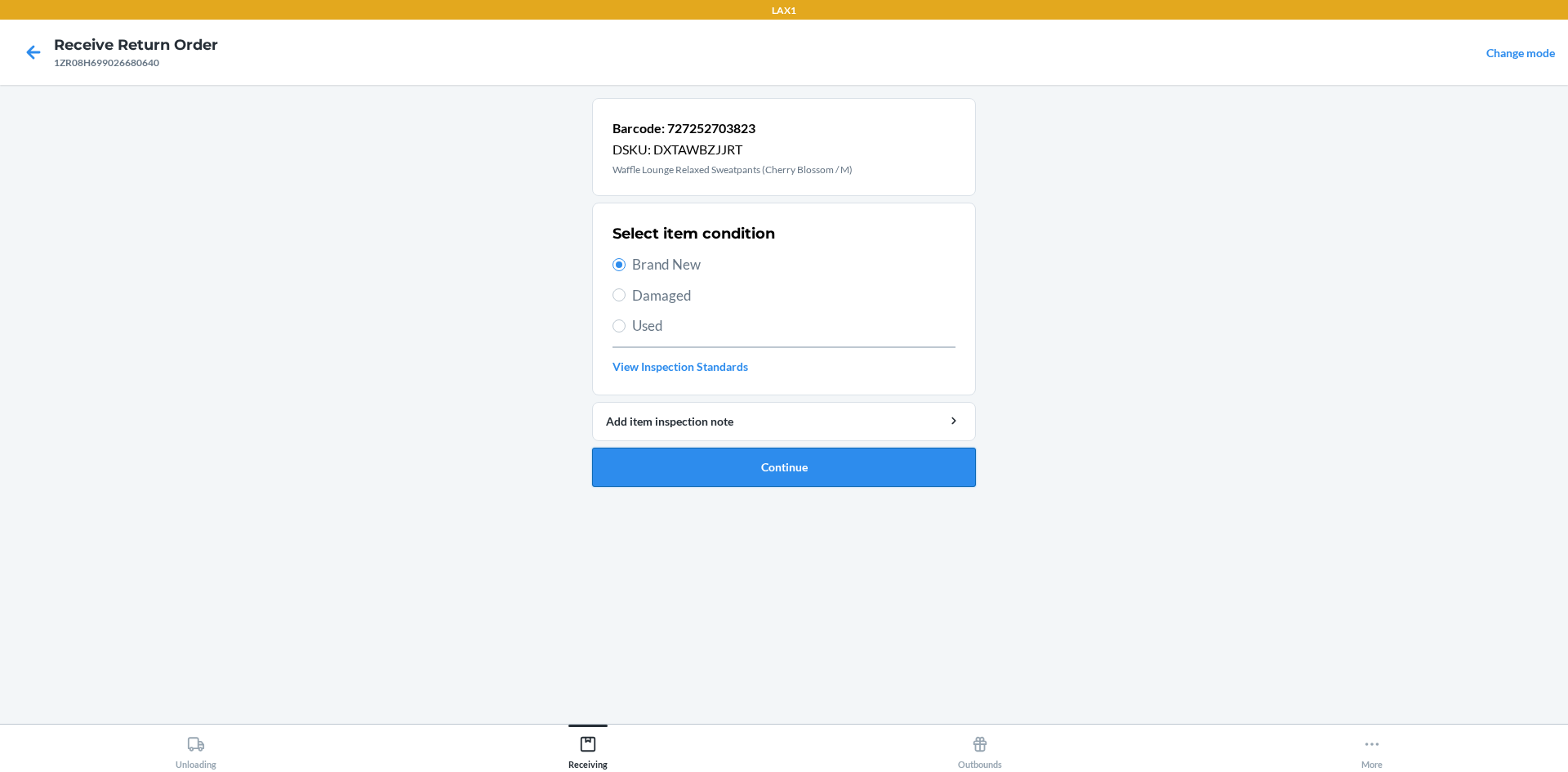
click at [727, 459] on button "Continue" at bounding box center [784, 467] width 384 height 40
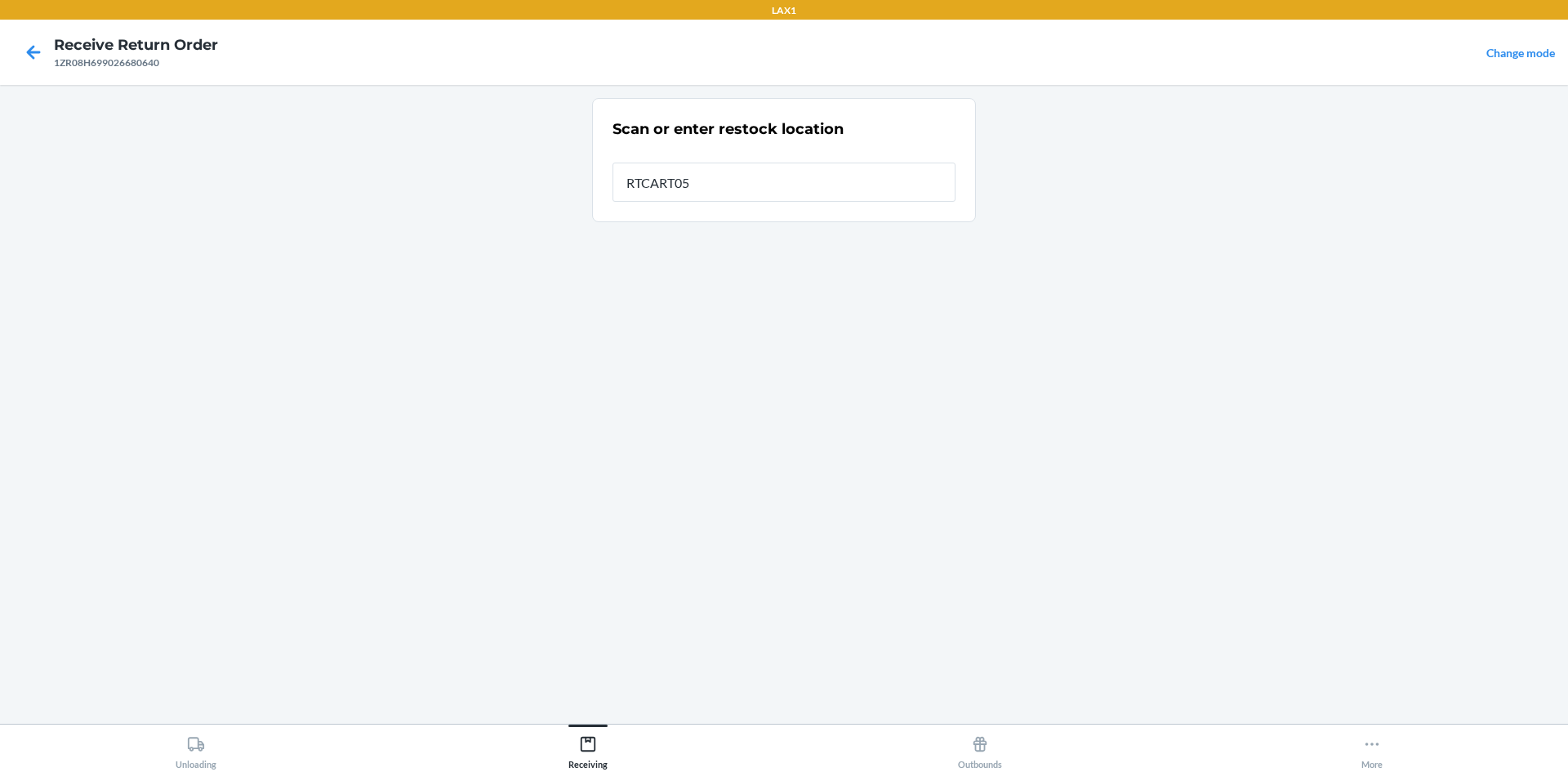
type input "RTCART052"
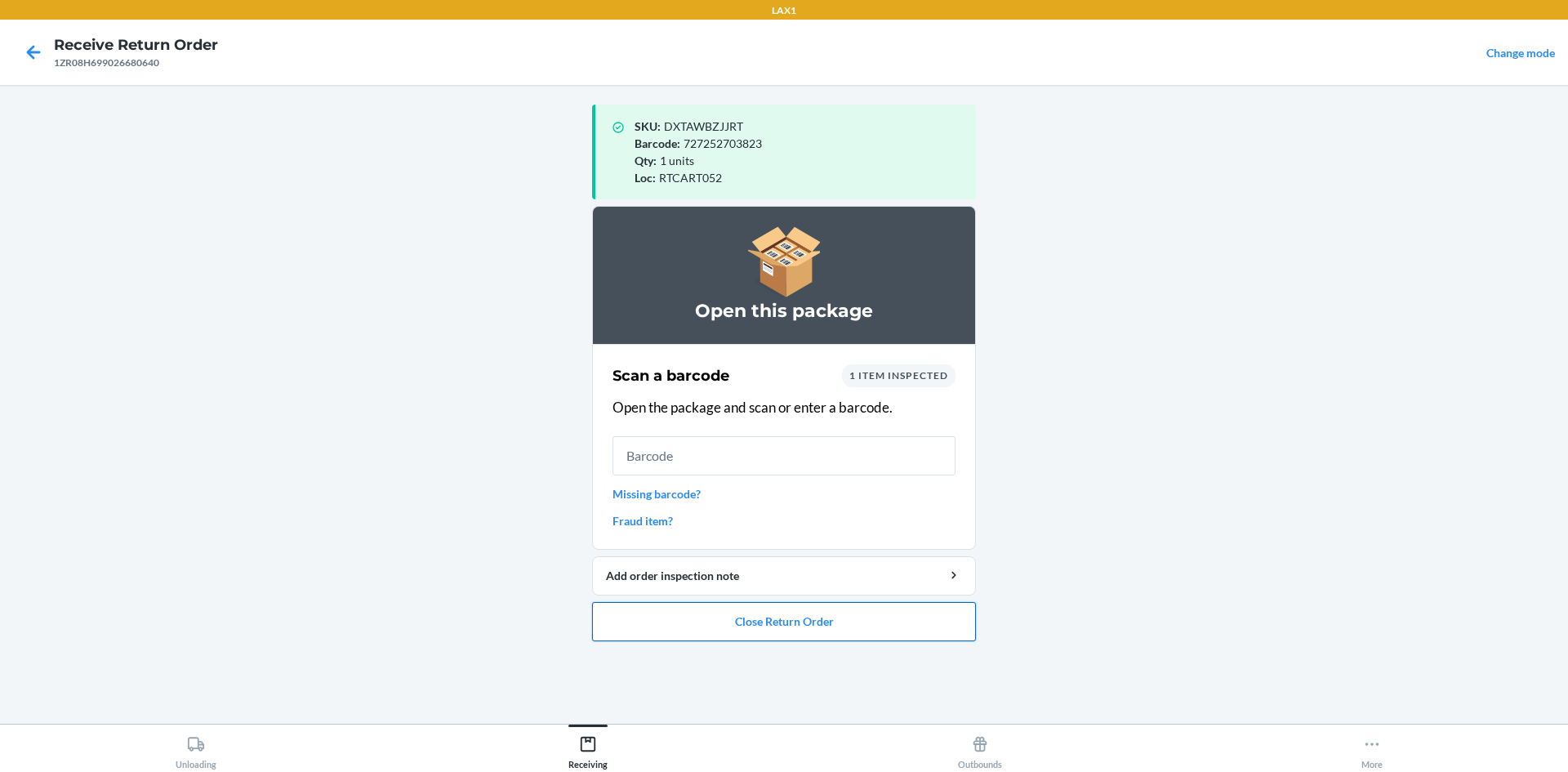
click at [711, 619] on button "Close Return Order" at bounding box center [784, 621] width 384 height 40
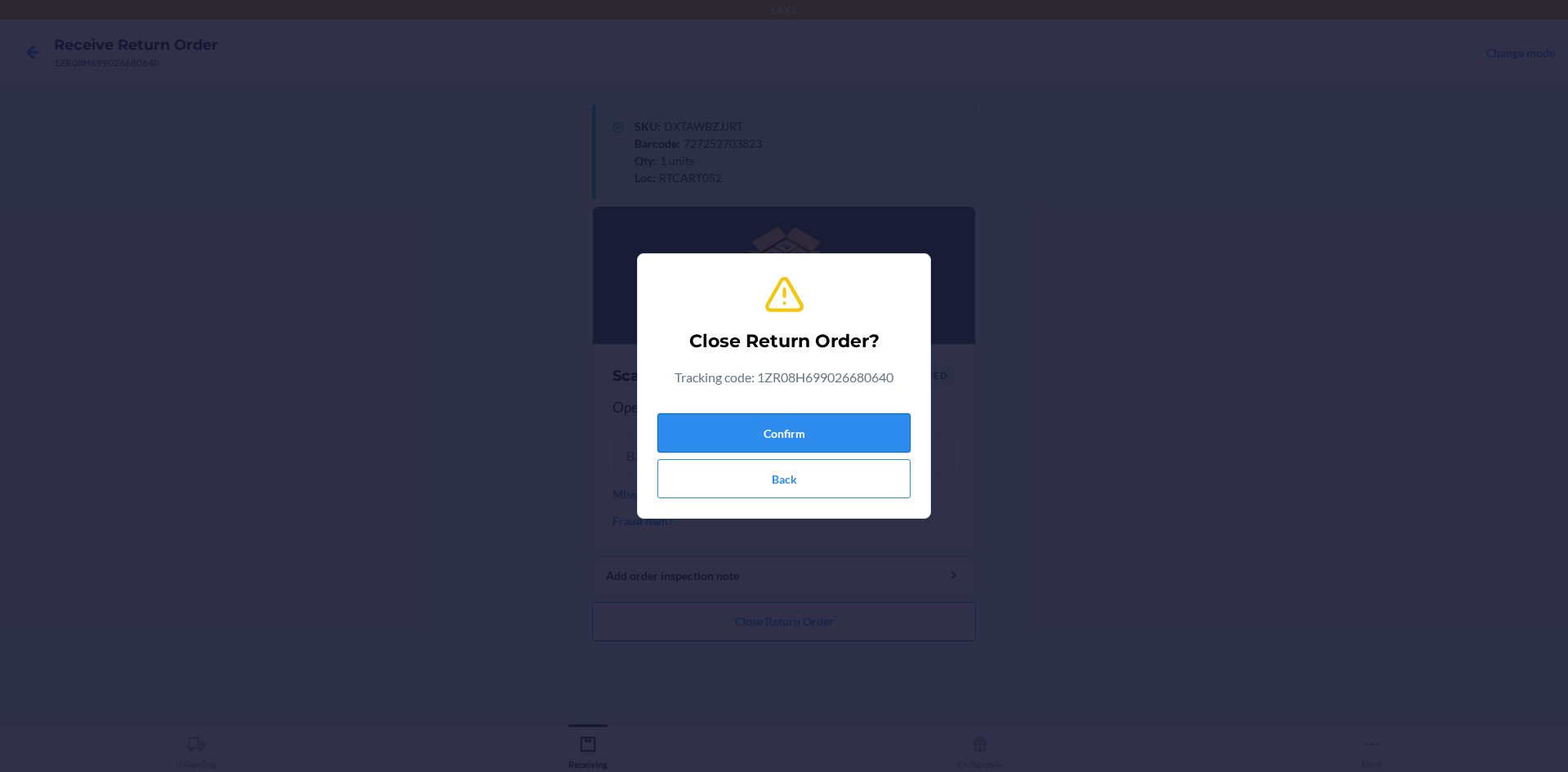
click at [680, 429] on button "Confirm" at bounding box center [784, 433] width 253 height 40
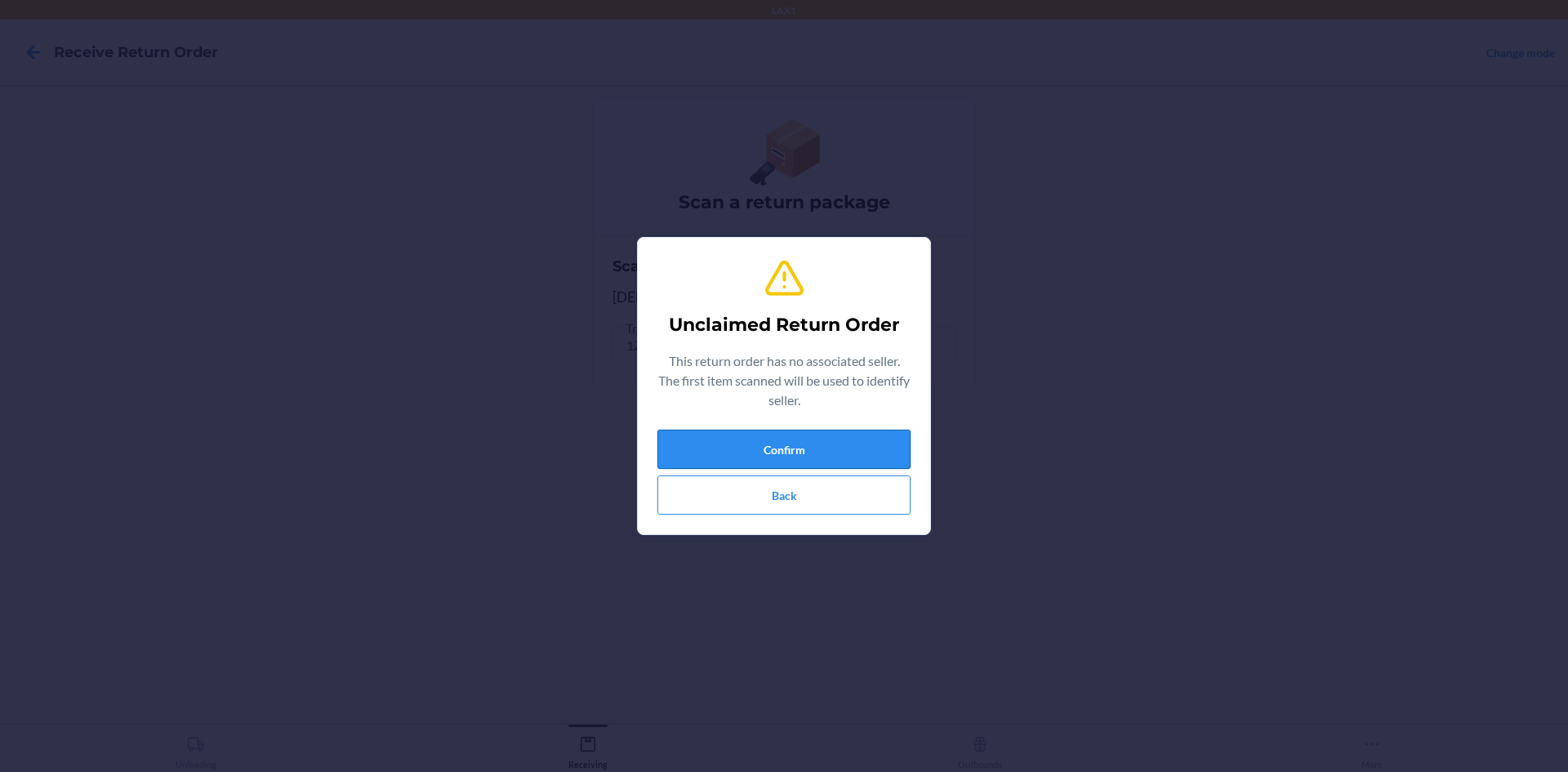
click at [687, 451] on button "Confirm" at bounding box center [784, 449] width 253 height 40
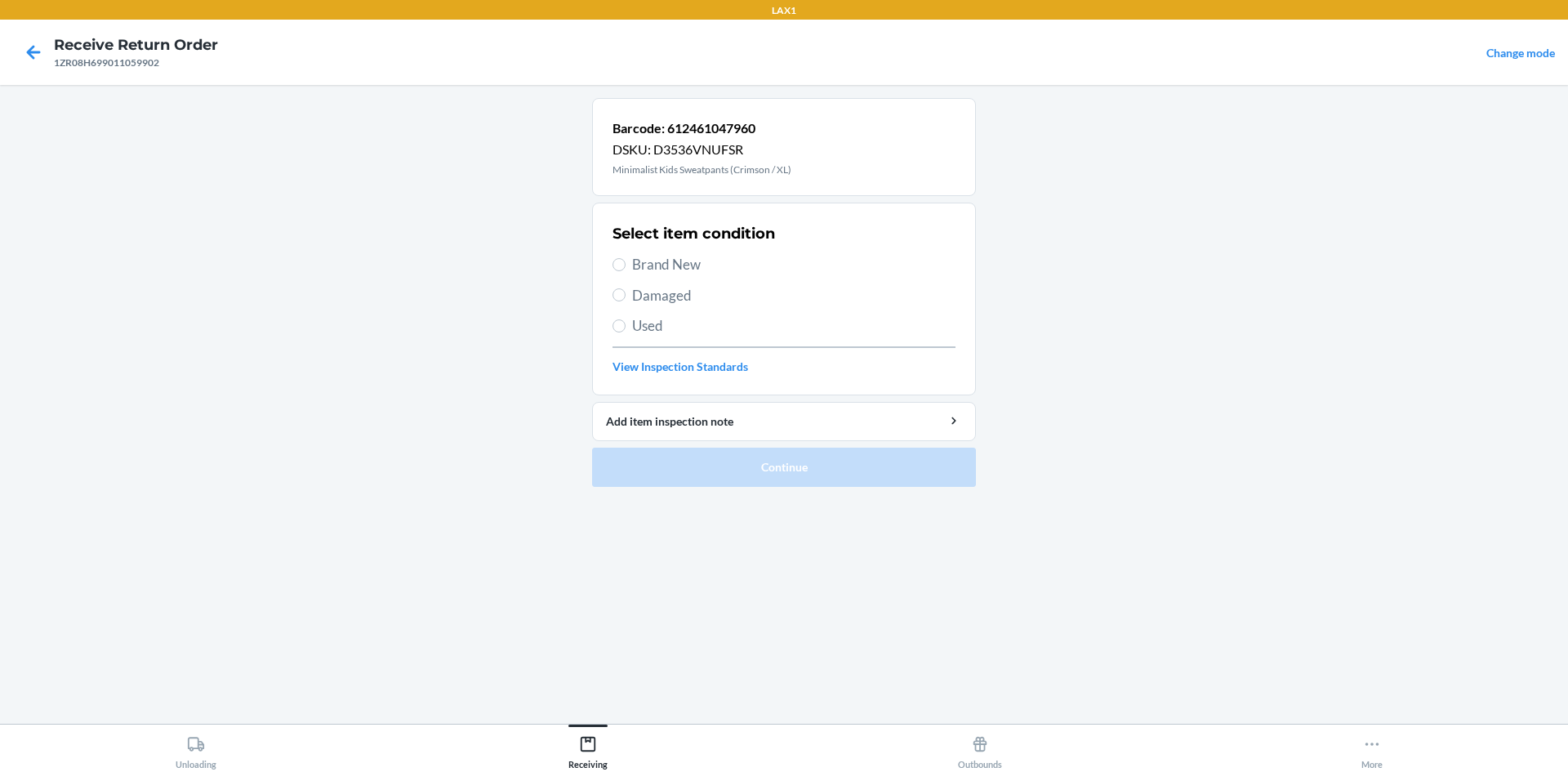
click at [632, 267] on span "Brand New" at bounding box center [793, 265] width 323 height 22
click at [625, 267] on input "Brand New" at bounding box center [619, 265] width 13 height 13
radio input "true"
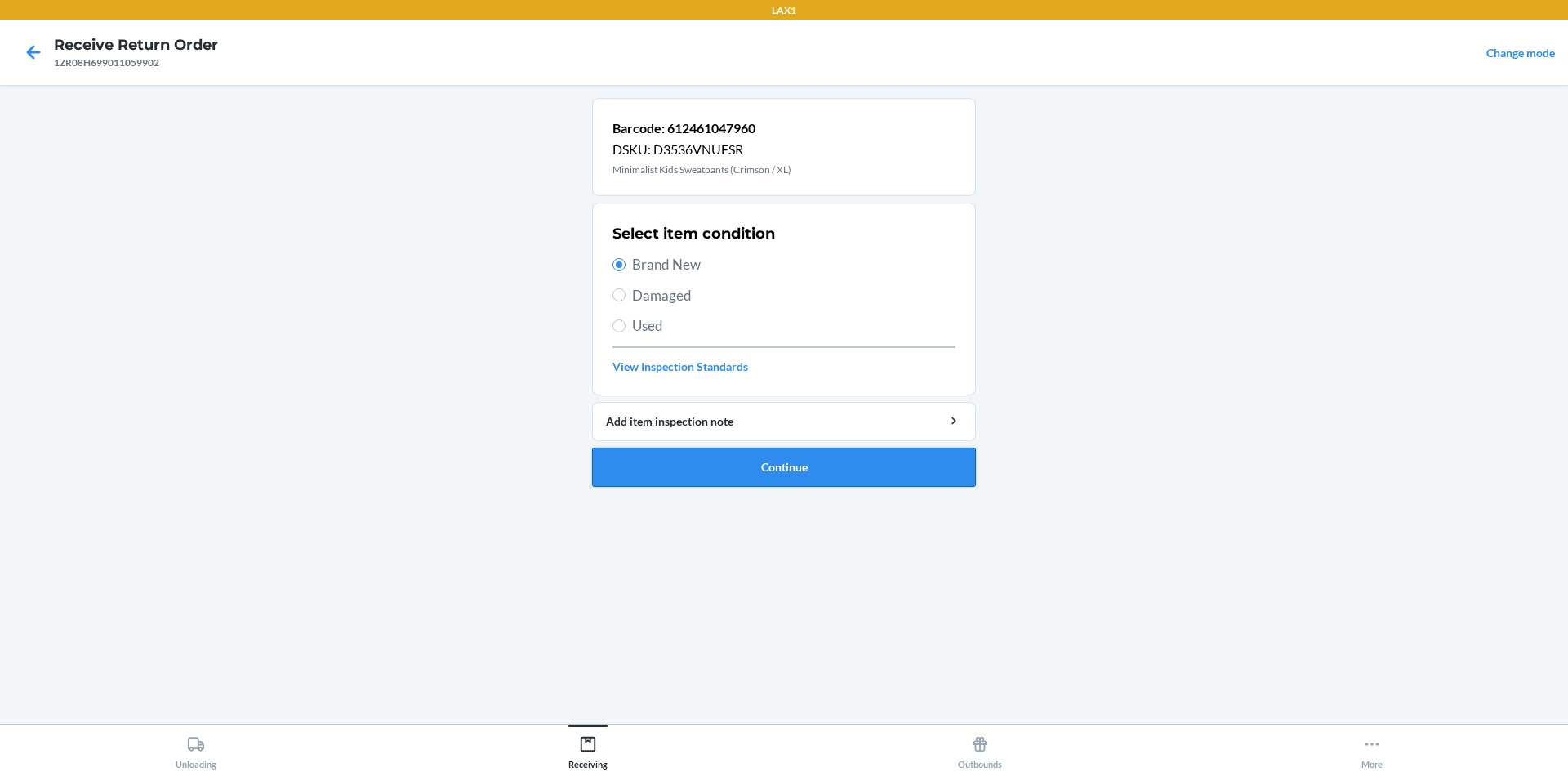
click at [774, 479] on button "Continue" at bounding box center [784, 467] width 384 height 40
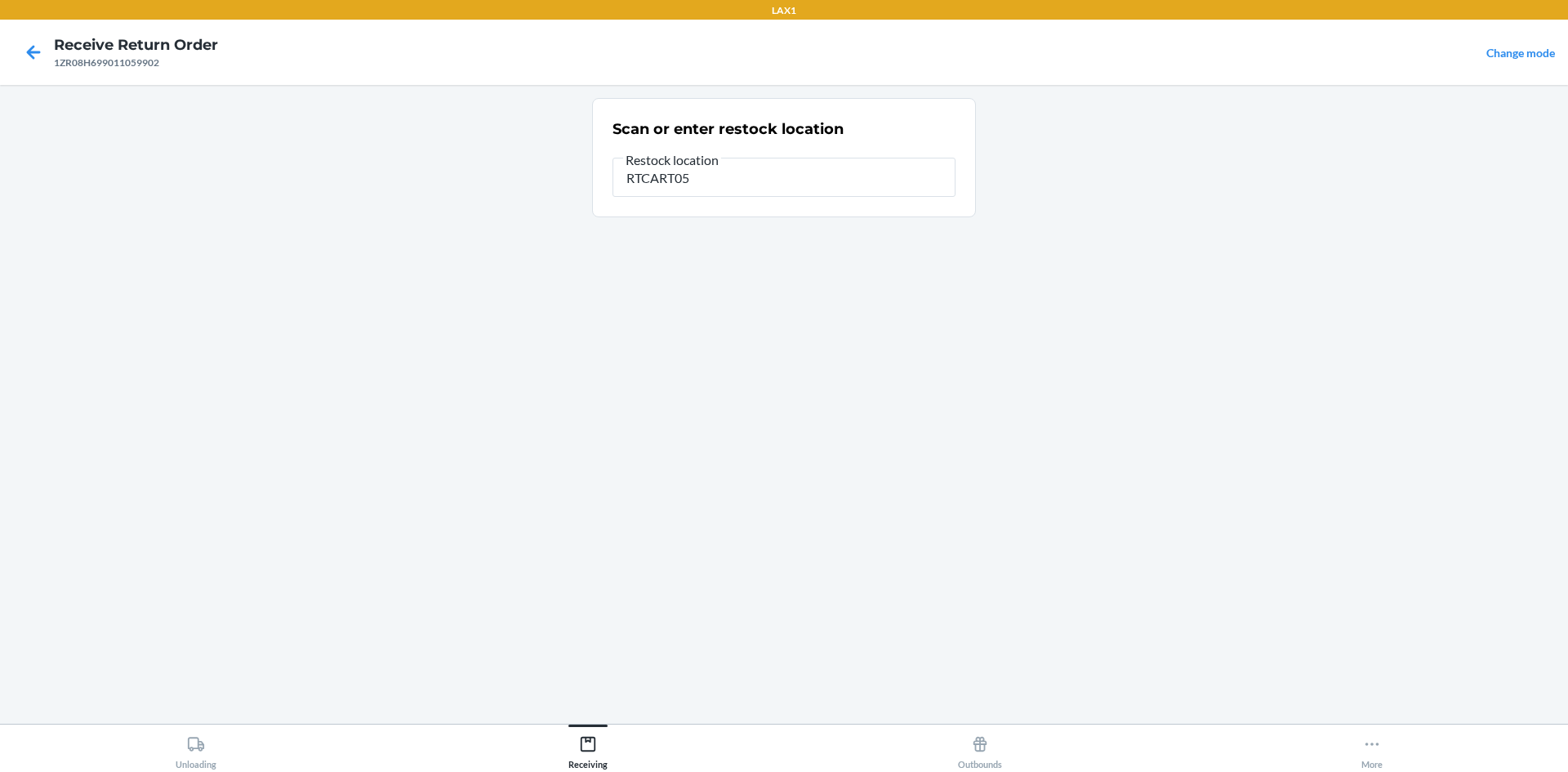
type input "RTCART052"
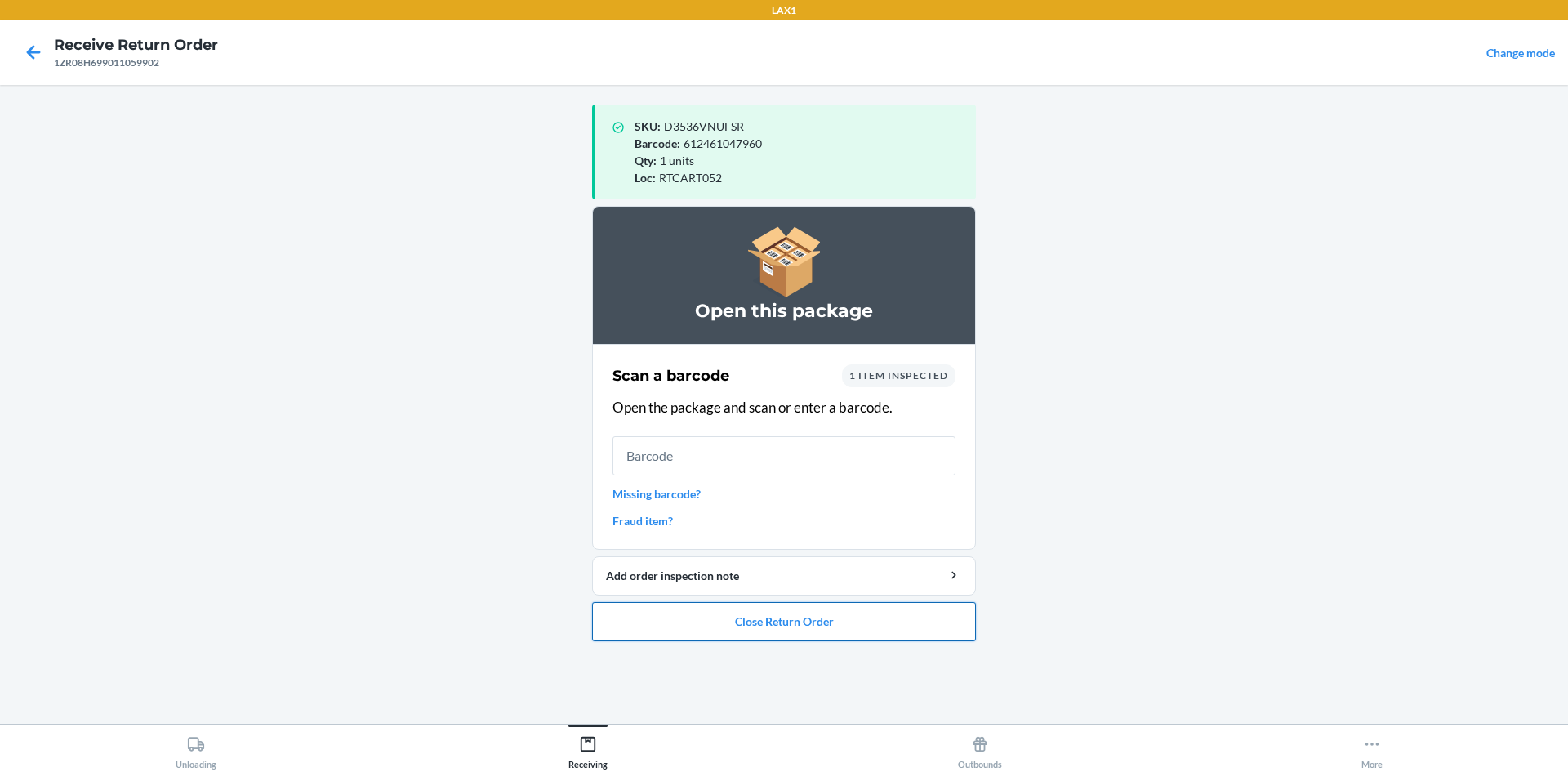
click at [779, 628] on button "Close Return Order" at bounding box center [784, 621] width 384 height 40
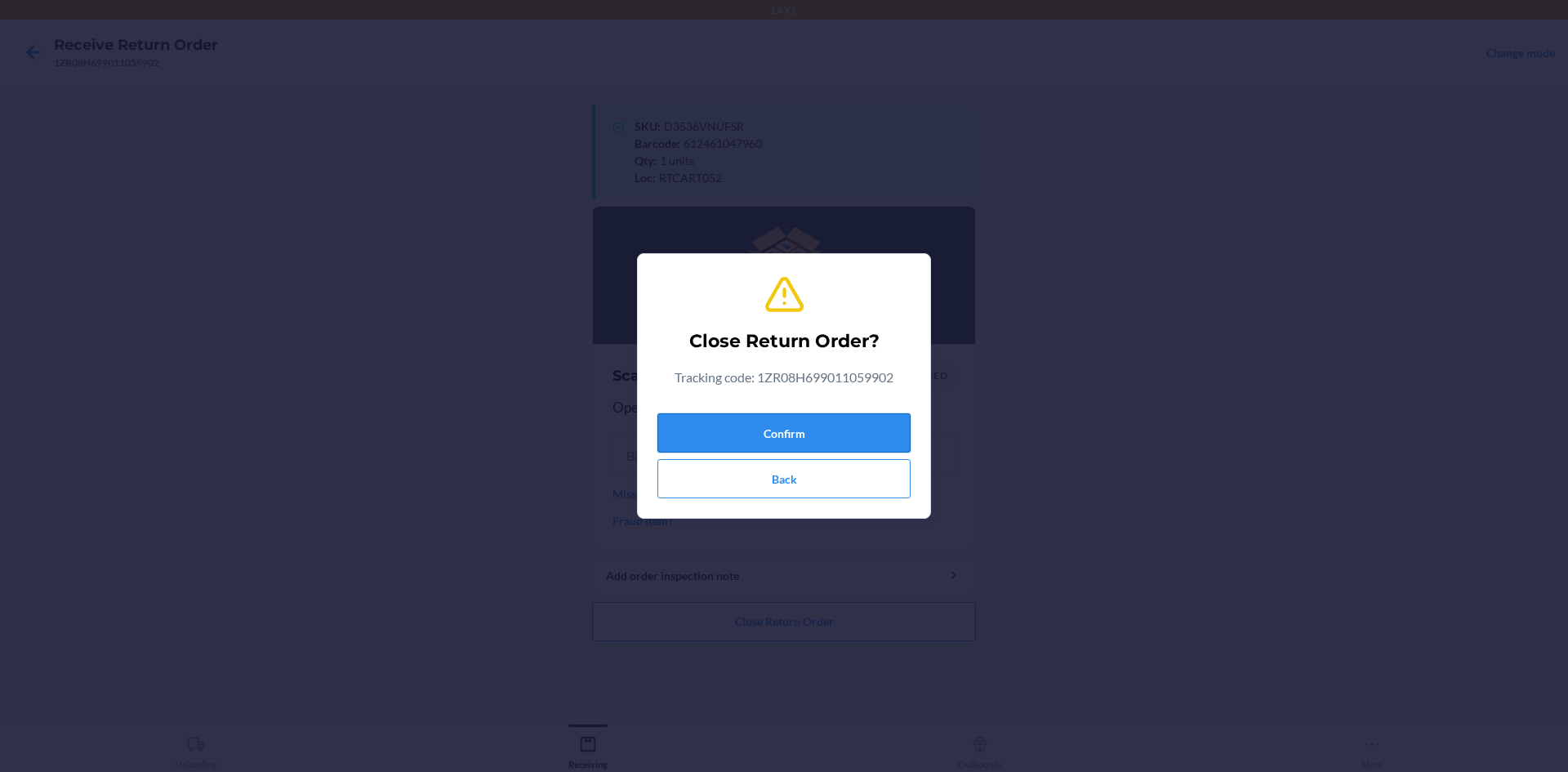
click at [775, 434] on button "Confirm" at bounding box center [784, 433] width 253 height 40
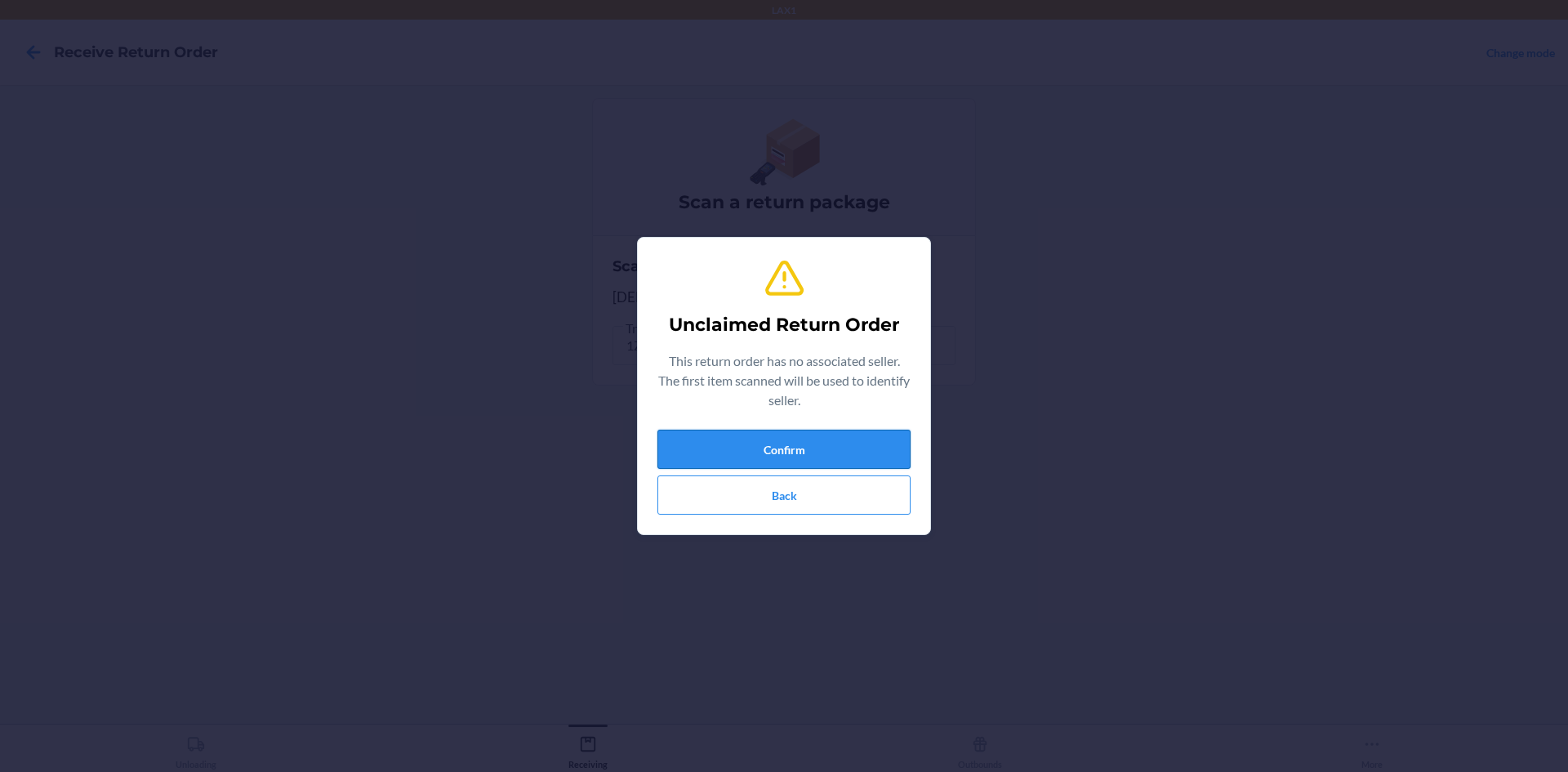
click at [806, 434] on button "Confirm" at bounding box center [784, 449] width 253 height 40
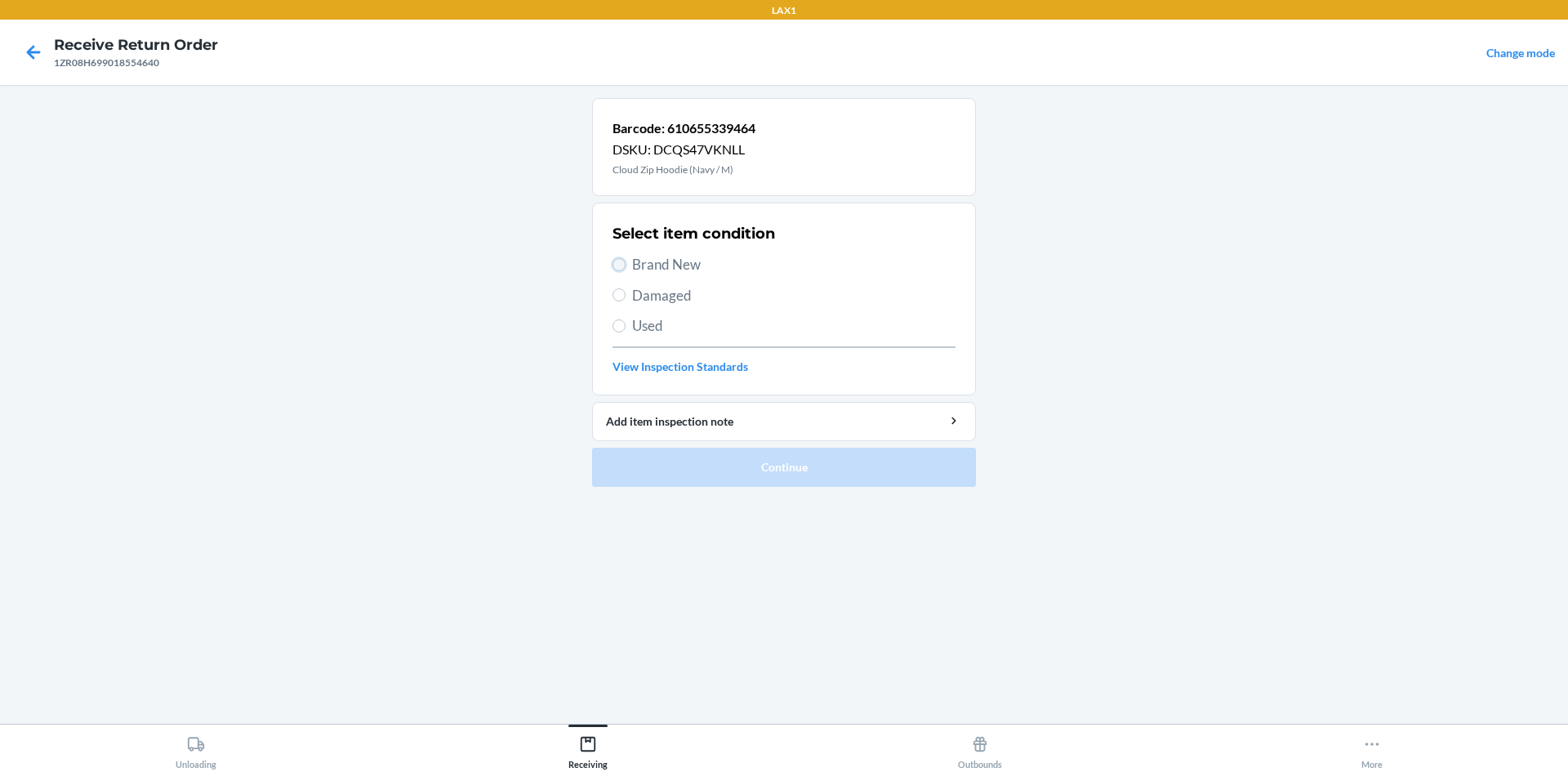
click at [622, 262] on input "Brand New" at bounding box center [619, 265] width 13 height 13
radio input "true"
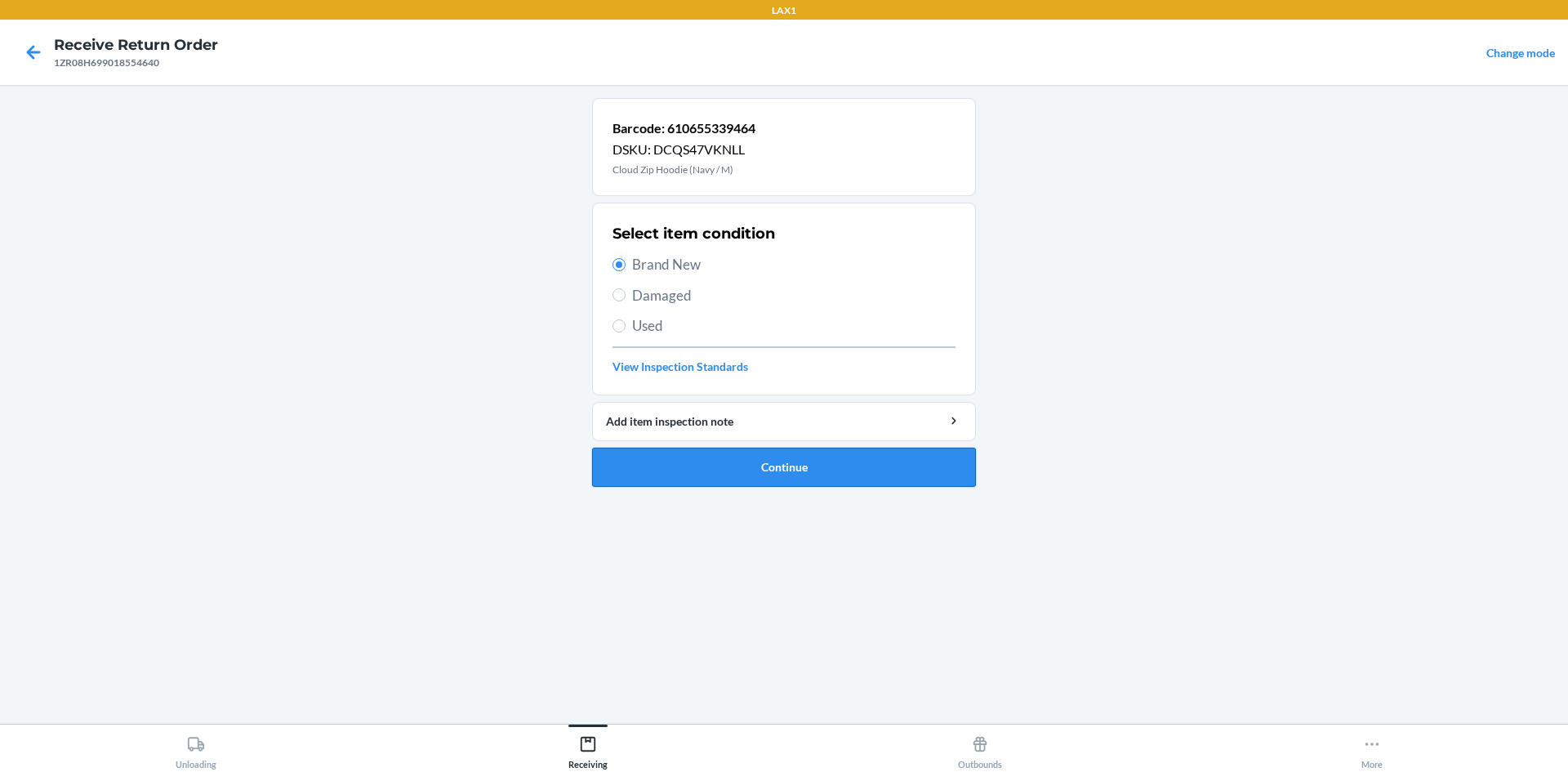
click at [748, 452] on button "Continue" at bounding box center [784, 467] width 384 height 40
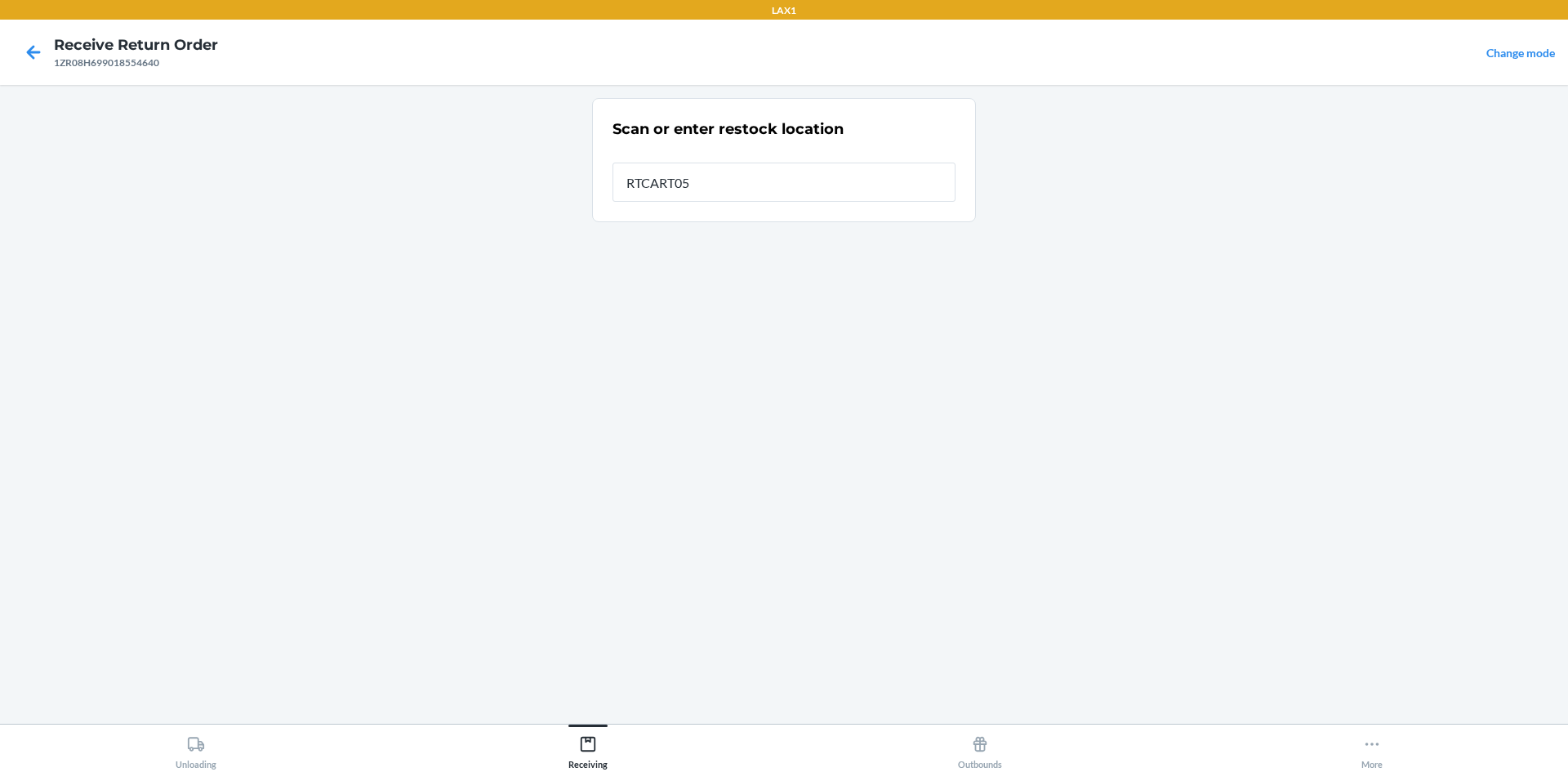
type input "RTCART052"
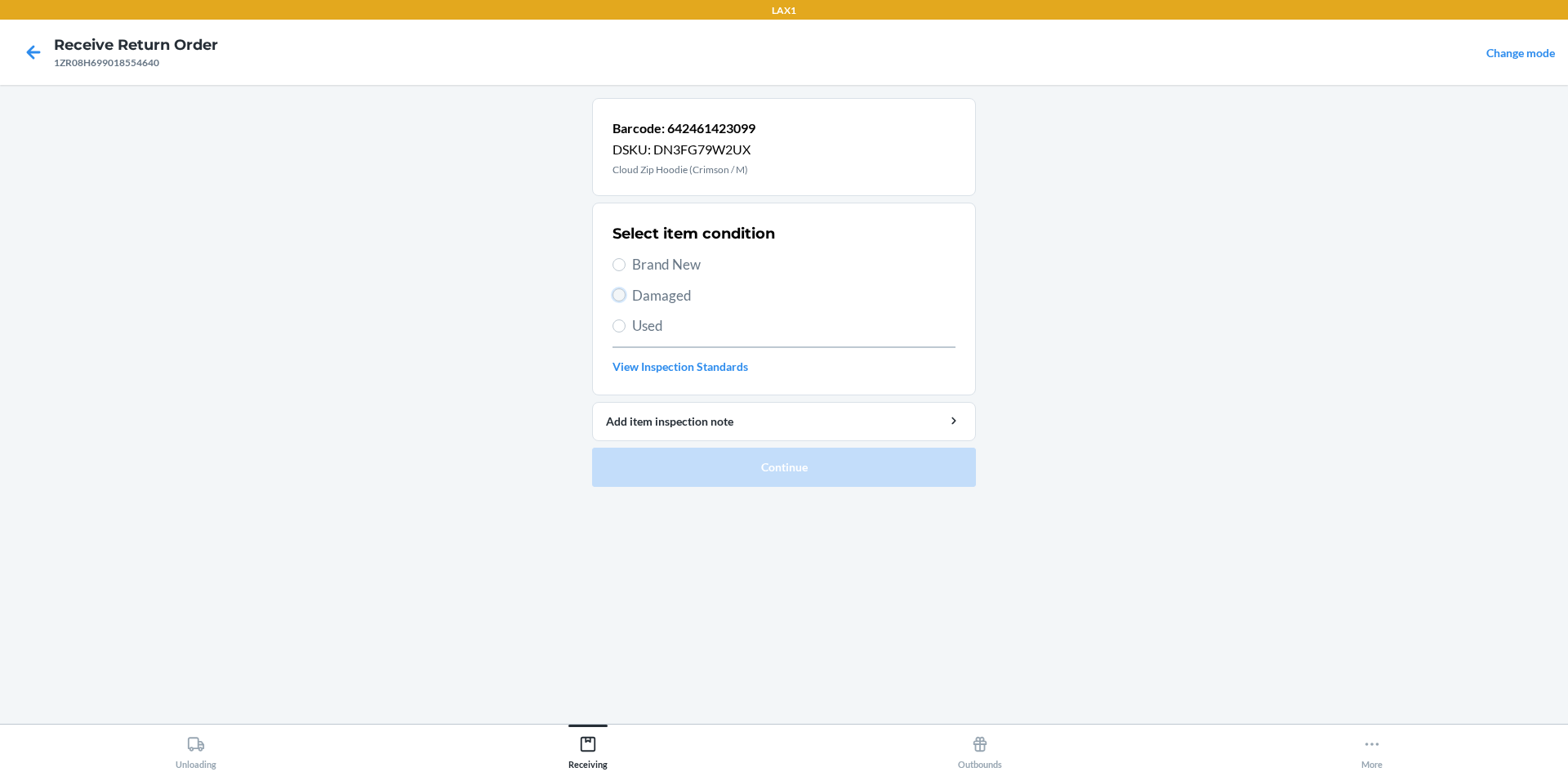
click at [613, 295] on input "Damaged" at bounding box center [619, 295] width 13 height 13
radio input "true"
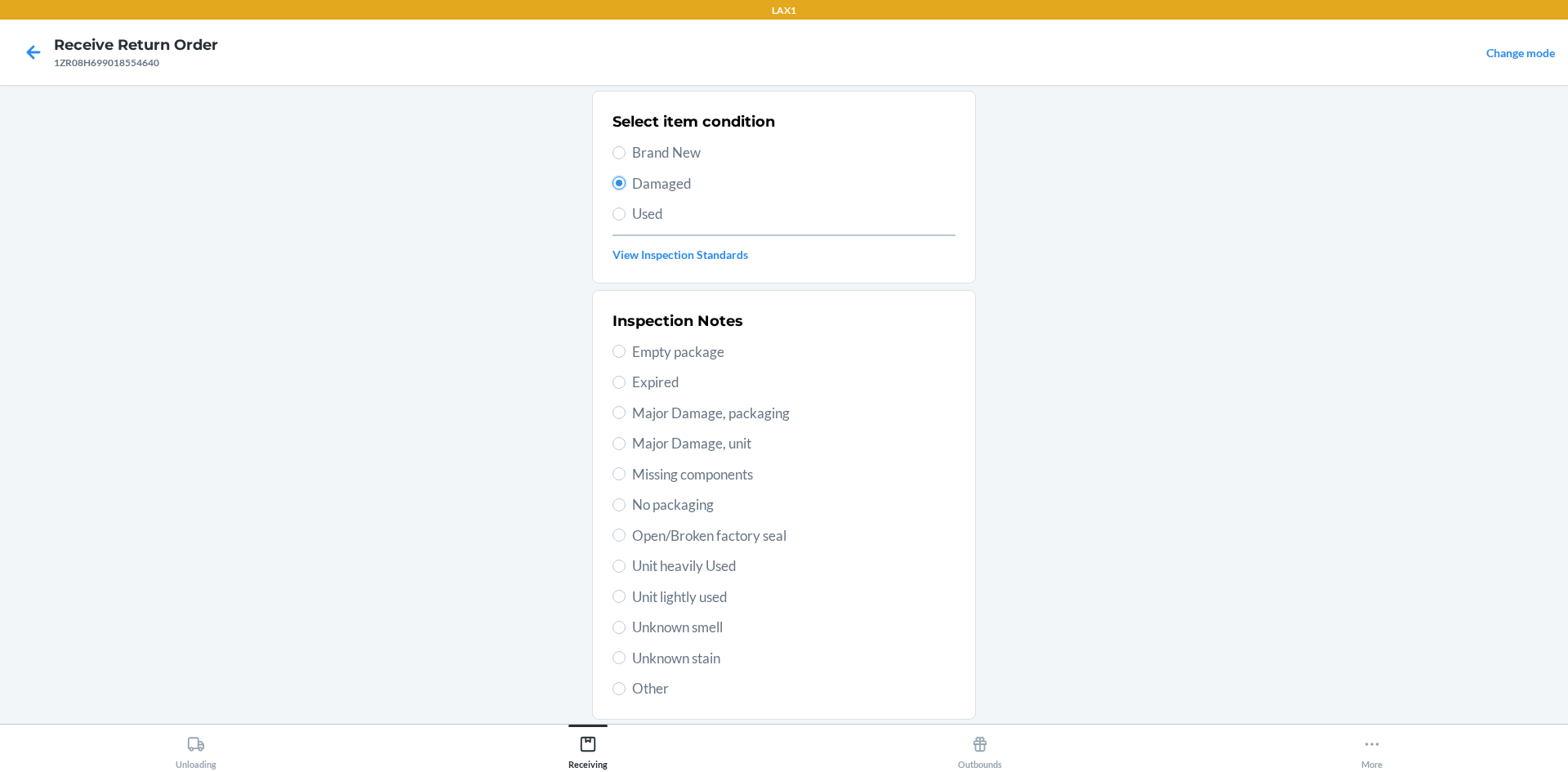
scroll to position [212, 0]
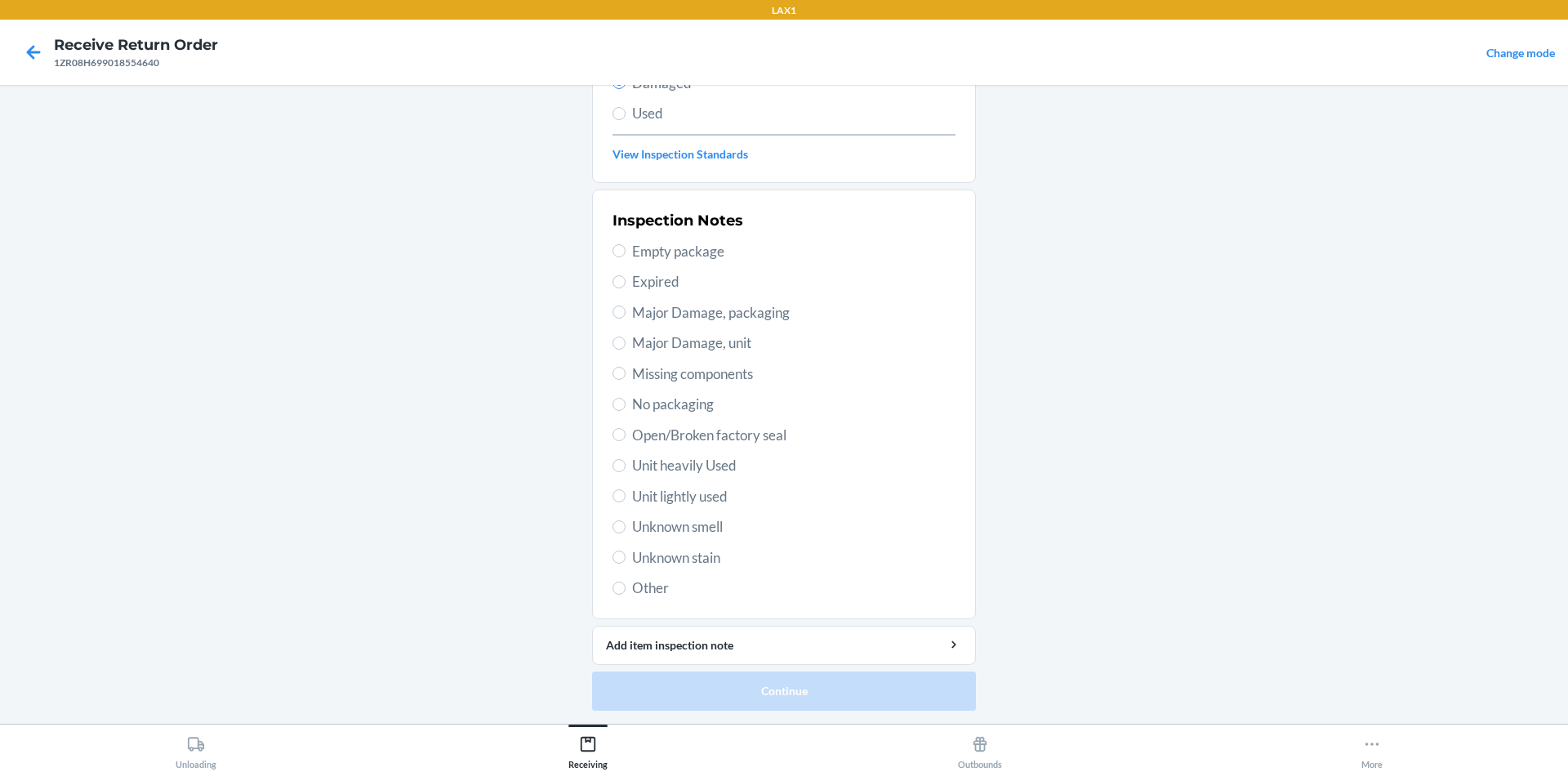
click at [666, 435] on span "Open/Broken factory seal" at bounding box center [793, 435] width 323 height 22
click at [625, 435] on input "Open/Broken factory seal" at bounding box center [619, 434] width 13 height 13
radio input "true"
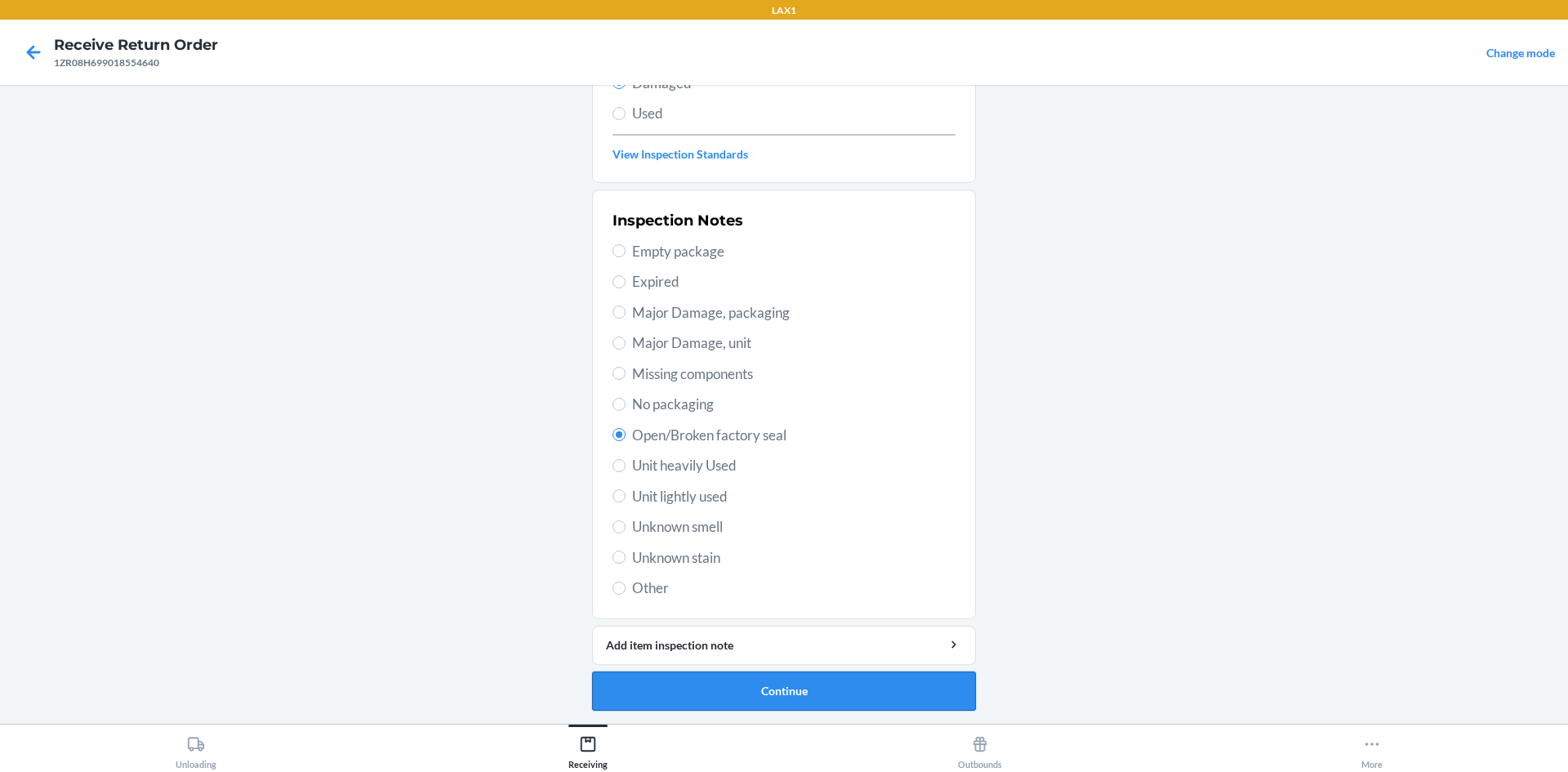
click at [705, 686] on button "Continue" at bounding box center [784, 691] width 384 height 40
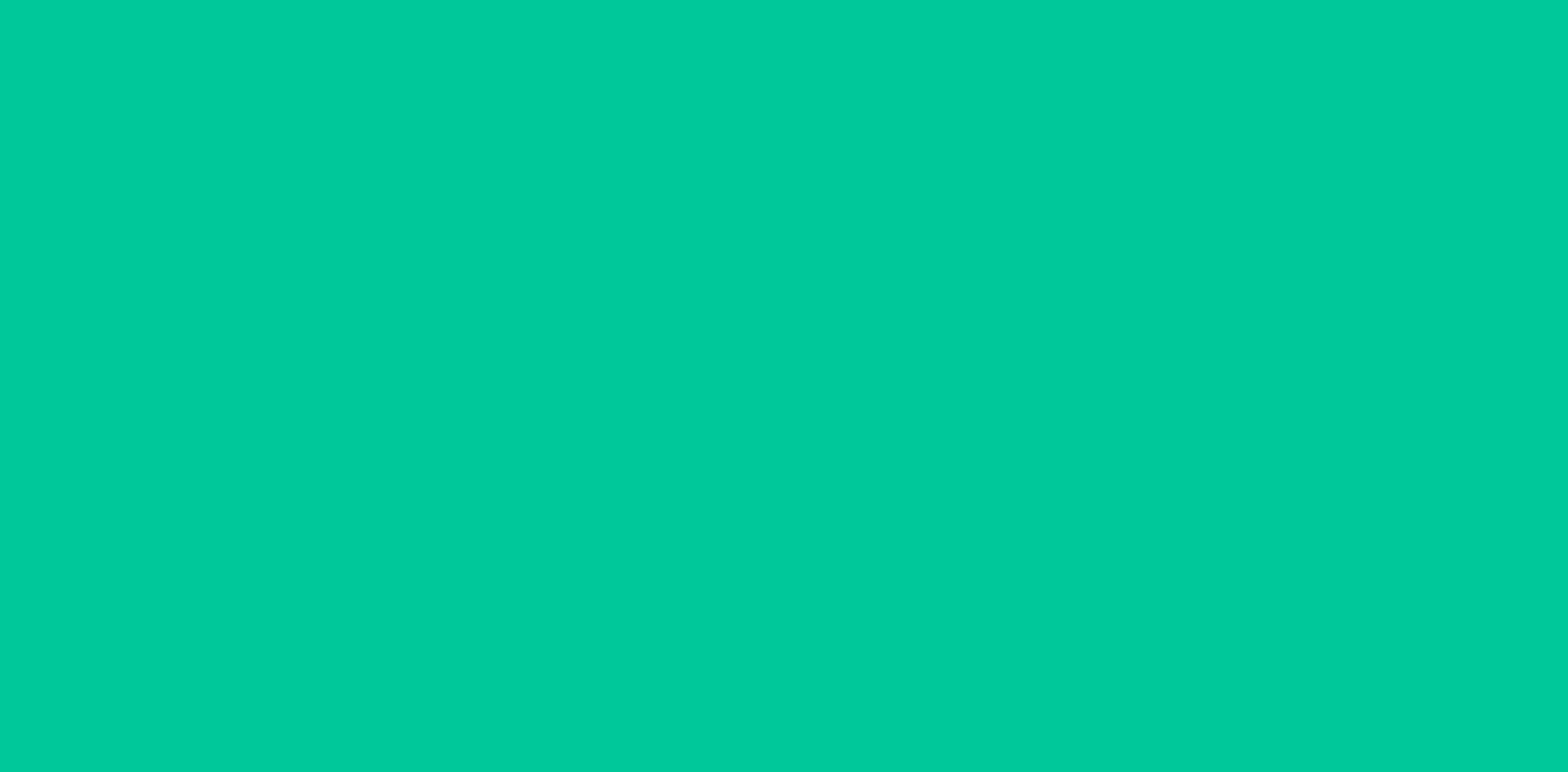
click at [716, 682] on button "Confirm" at bounding box center [784, 691] width 384 height 40
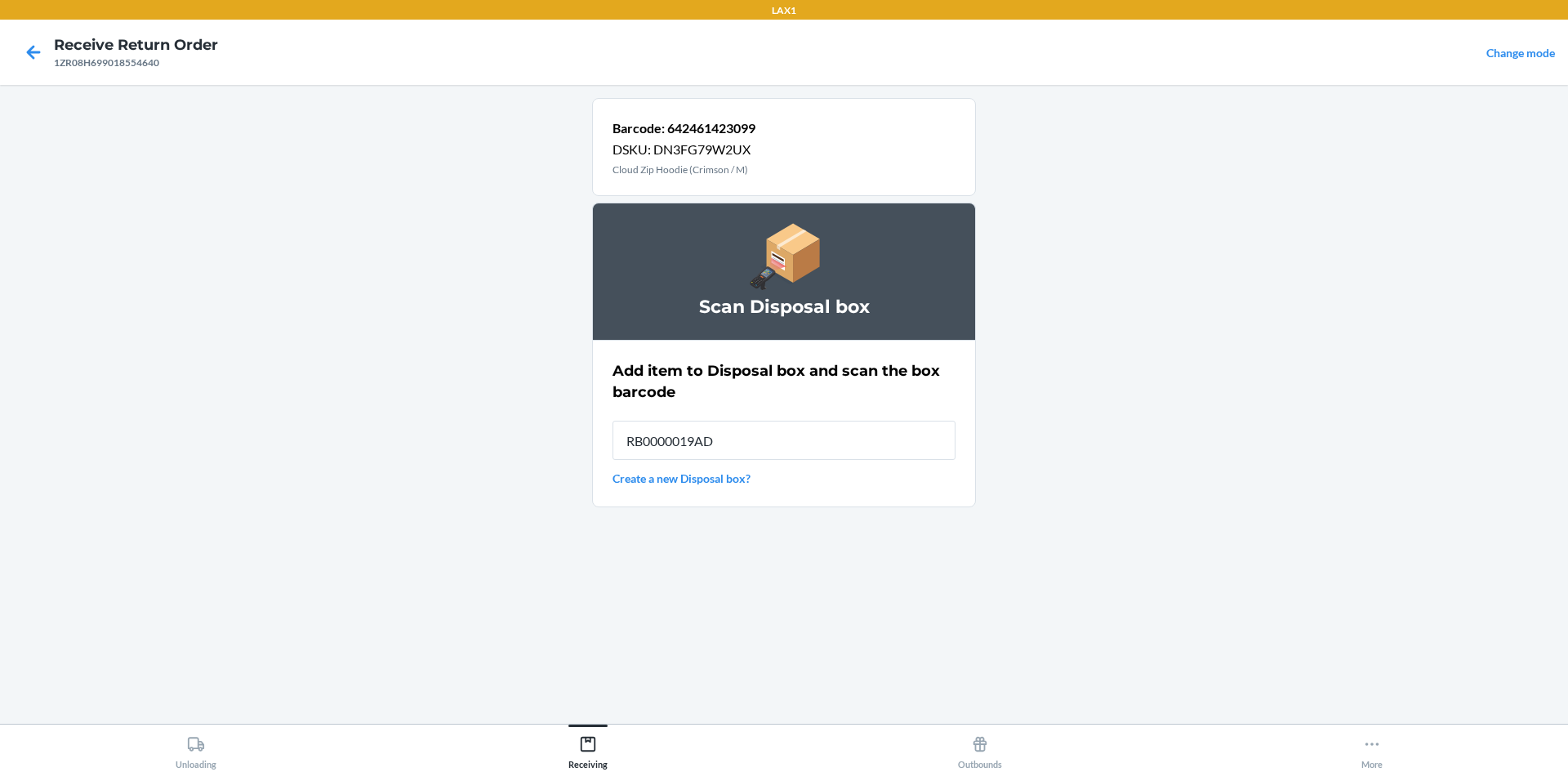
type input "RB0000019AD"
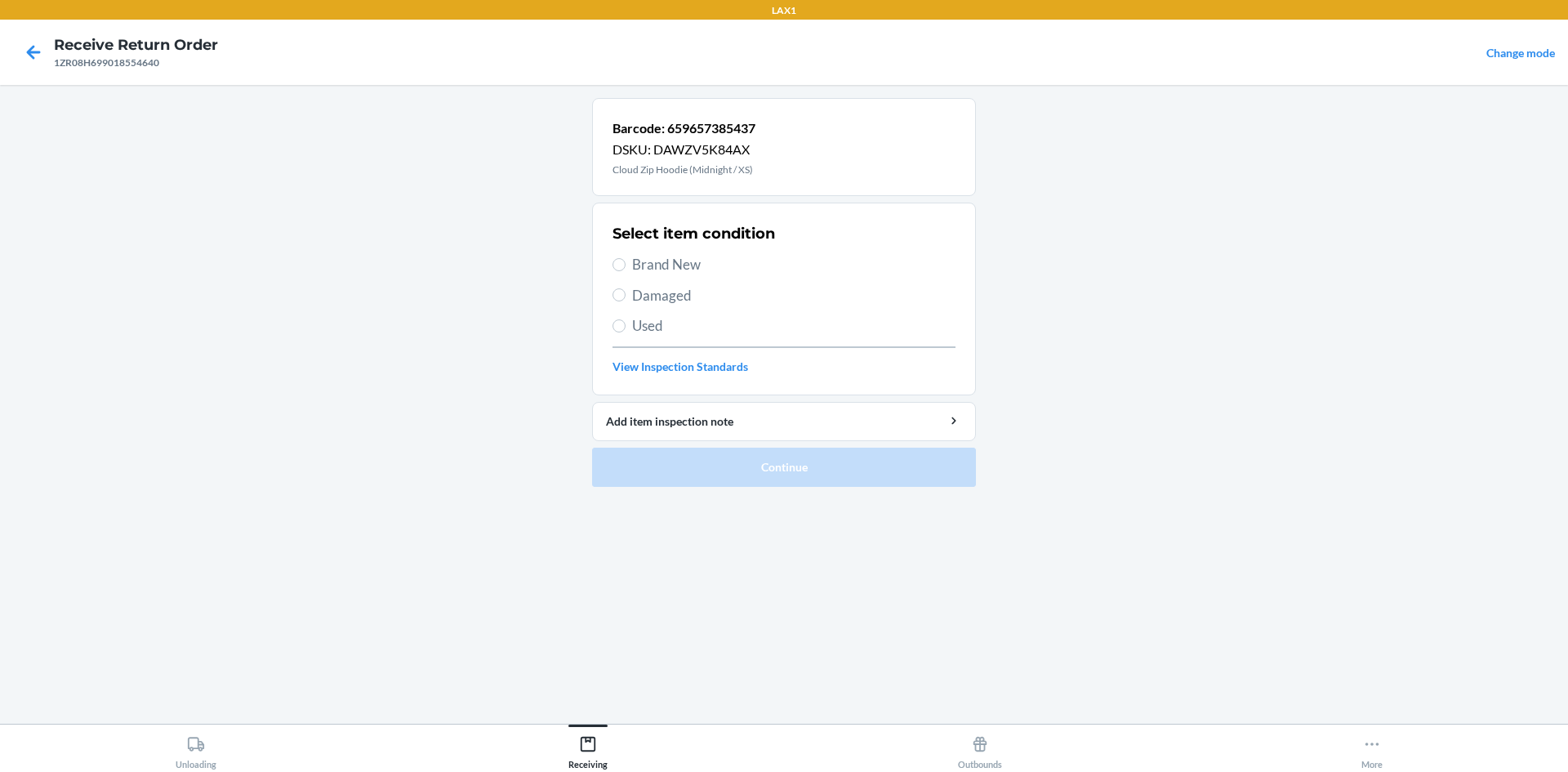
click at [643, 263] on span "Brand New" at bounding box center [793, 265] width 323 height 22
click at [625, 263] on input "Brand New" at bounding box center [619, 265] width 13 height 13
radio input "true"
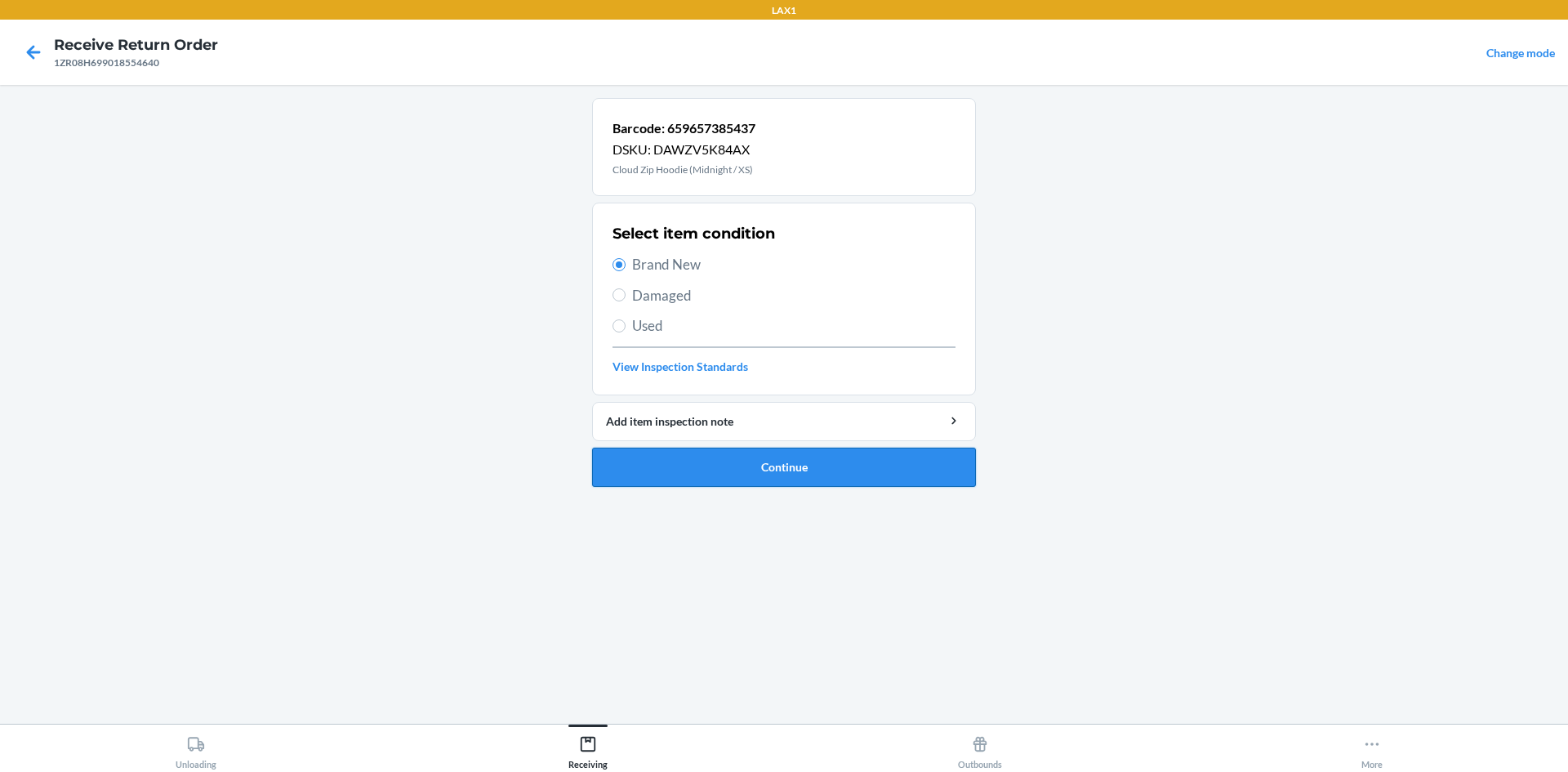
click at [723, 475] on button "Continue" at bounding box center [784, 467] width 384 height 40
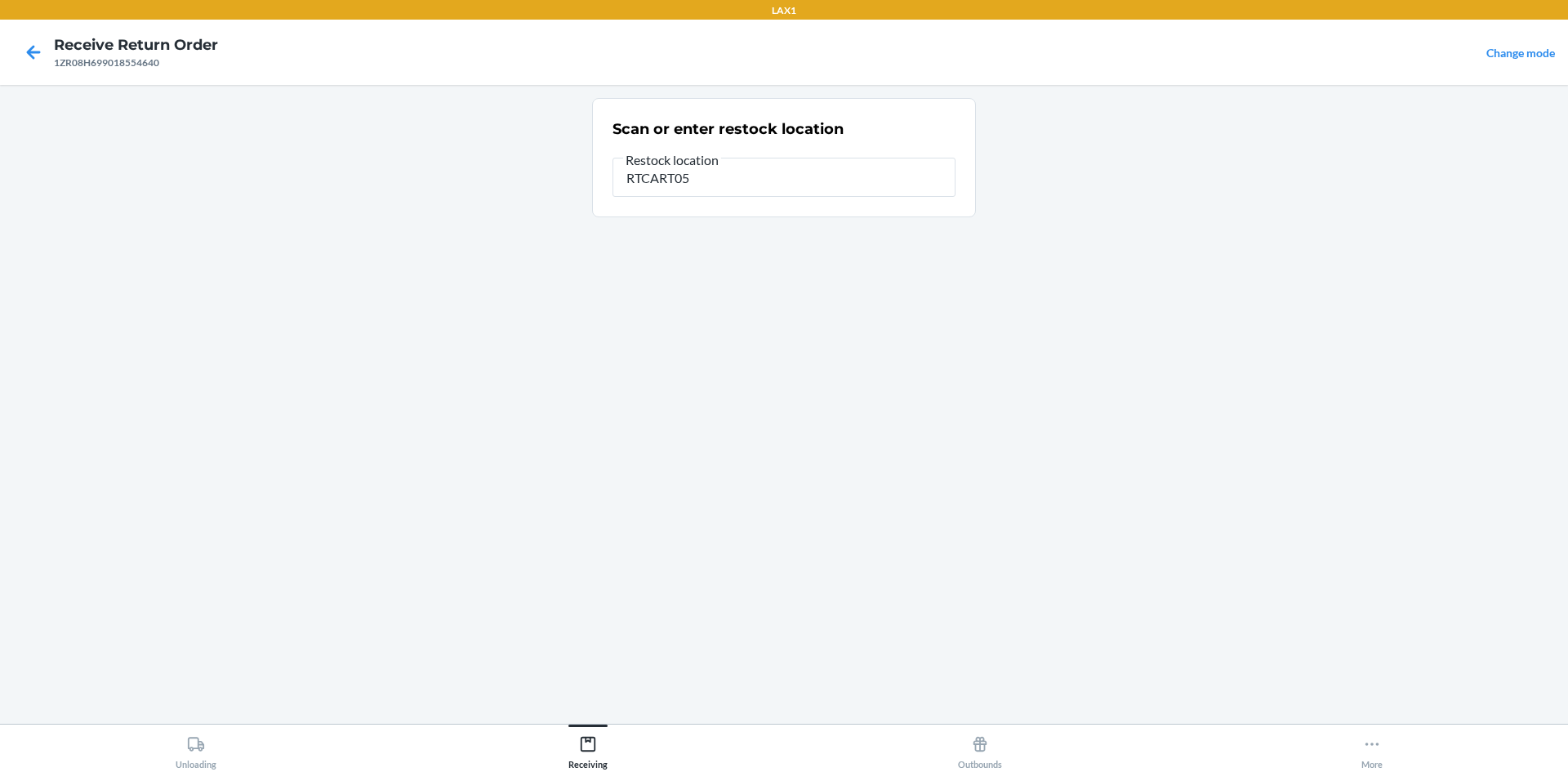
type input "RTCART052"
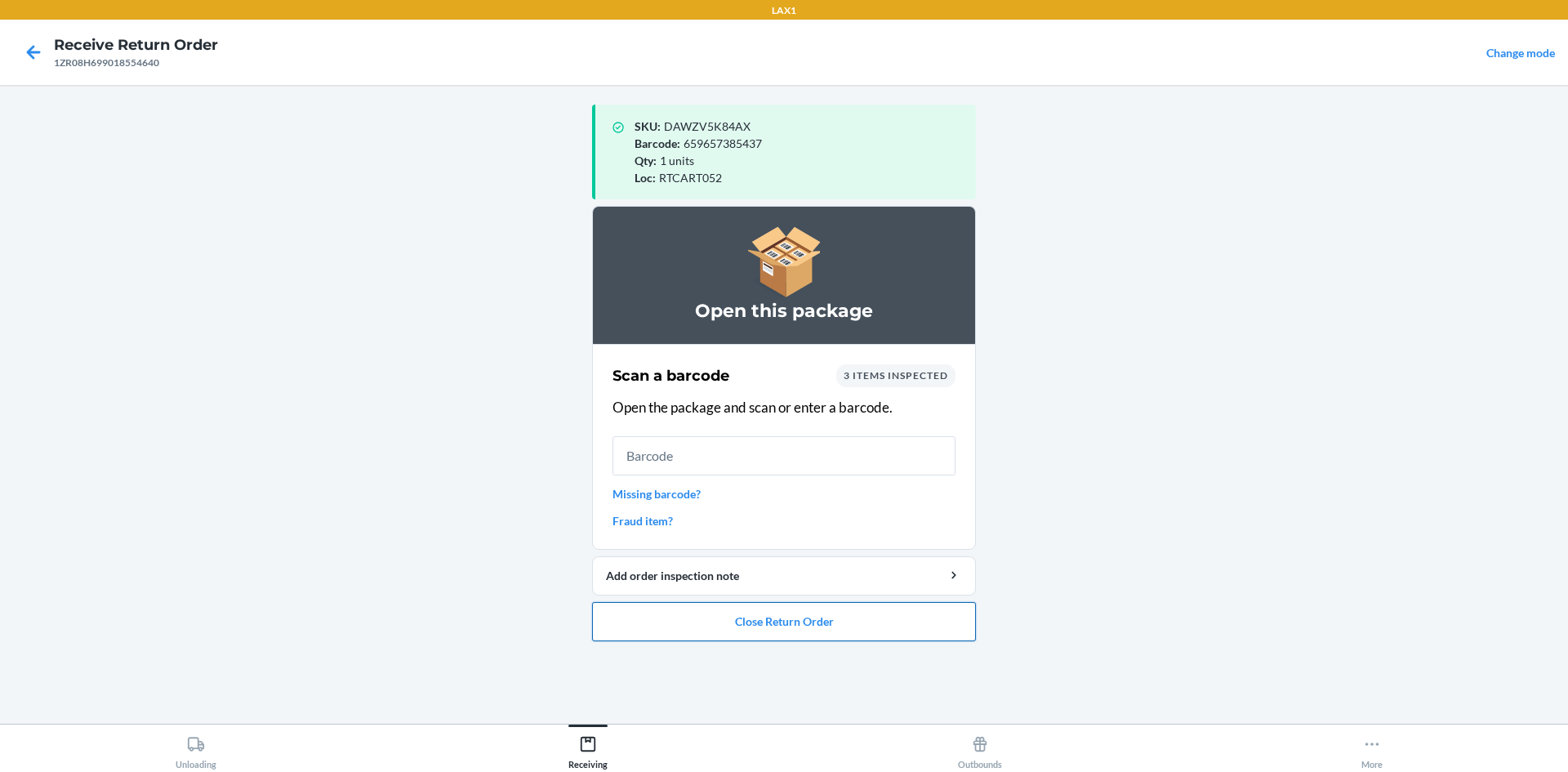
click at [760, 615] on button "Close Return Order" at bounding box center [784, 621] width 384 height 40
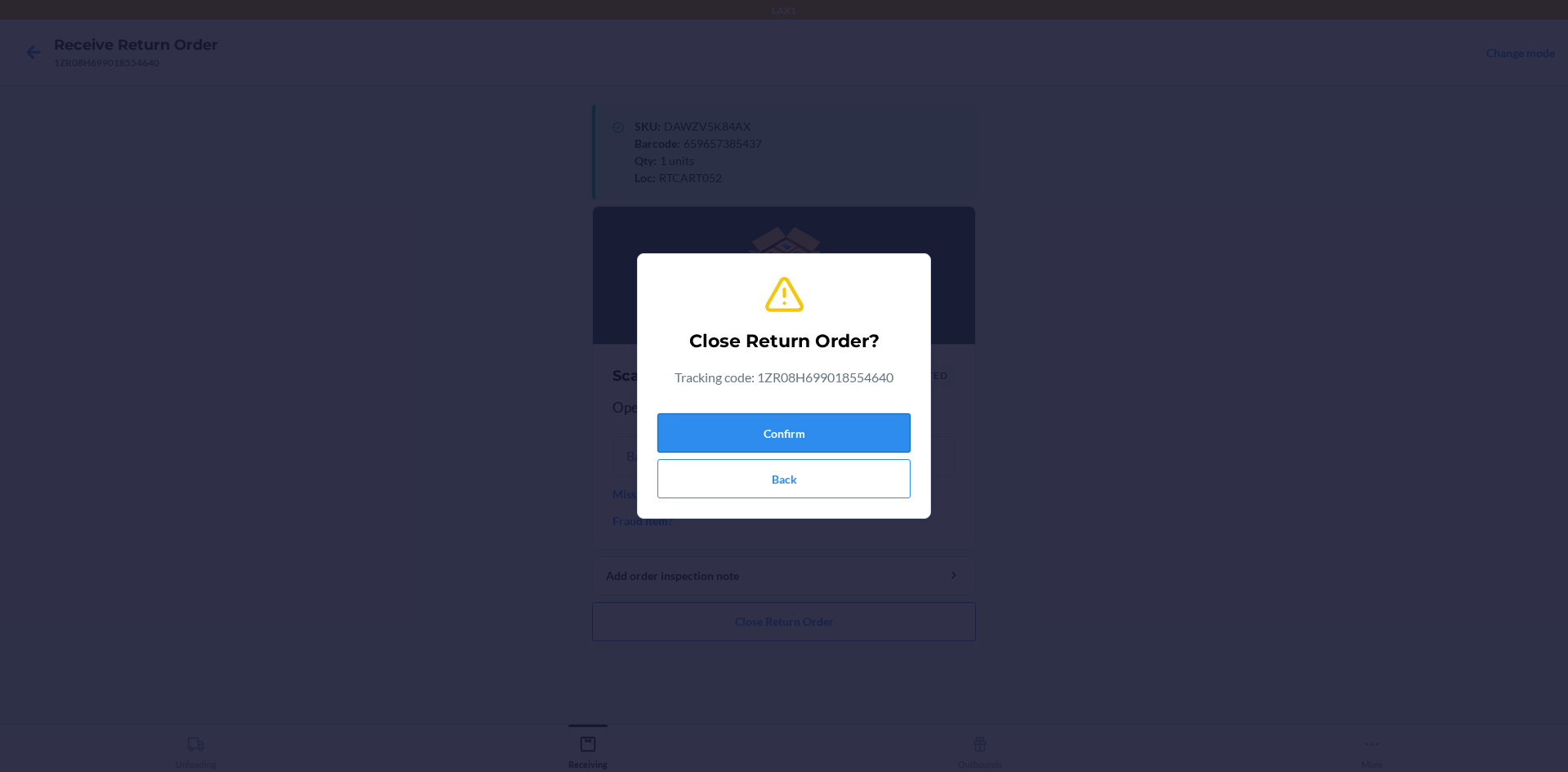
click at [754, 427] on button "Confirm" at bounding box center [784, 433] width 253 height 40
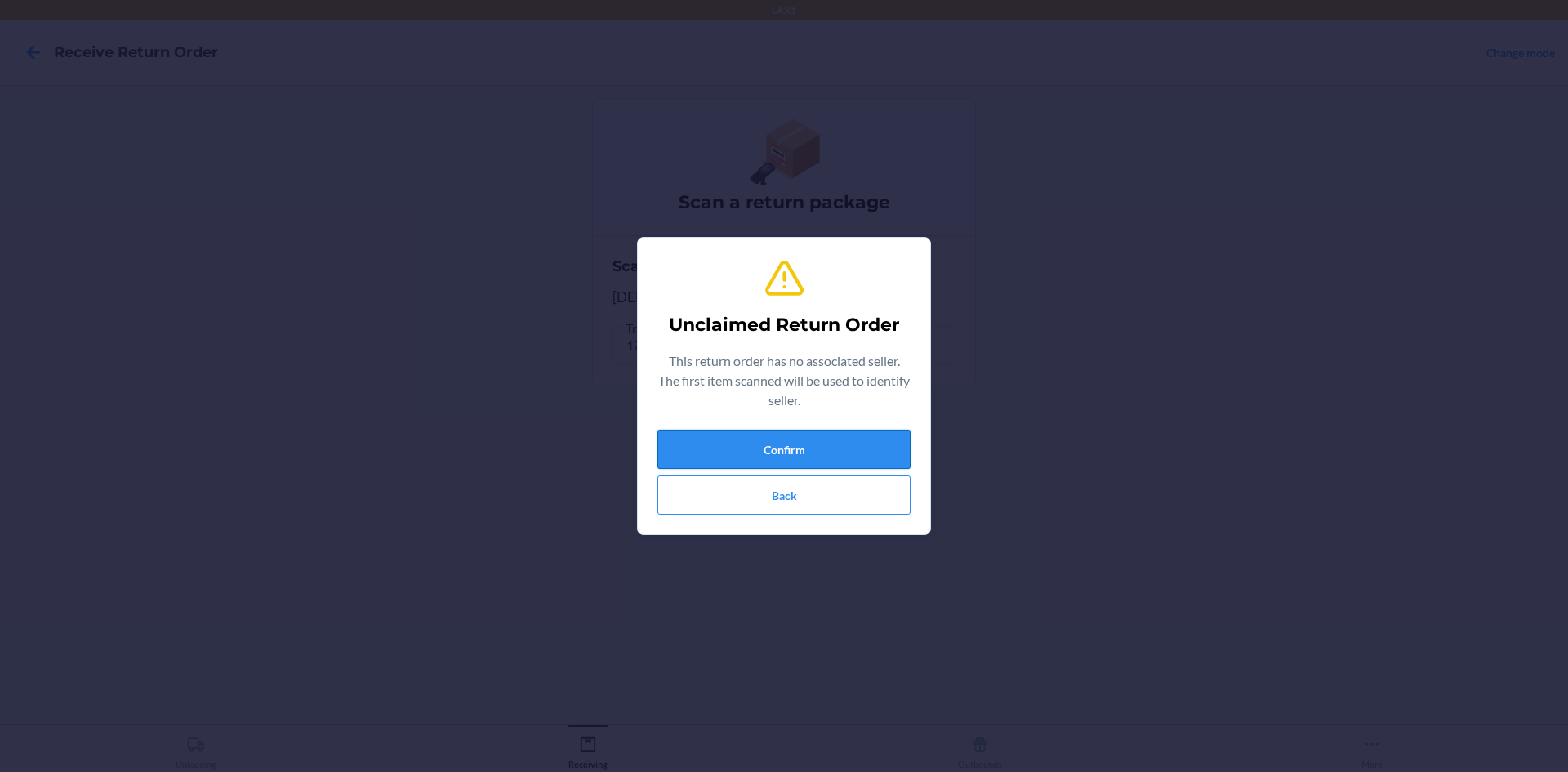
click at [783, 442] on button "Confirm" at bounding box center [784, 449] width 253 height 40
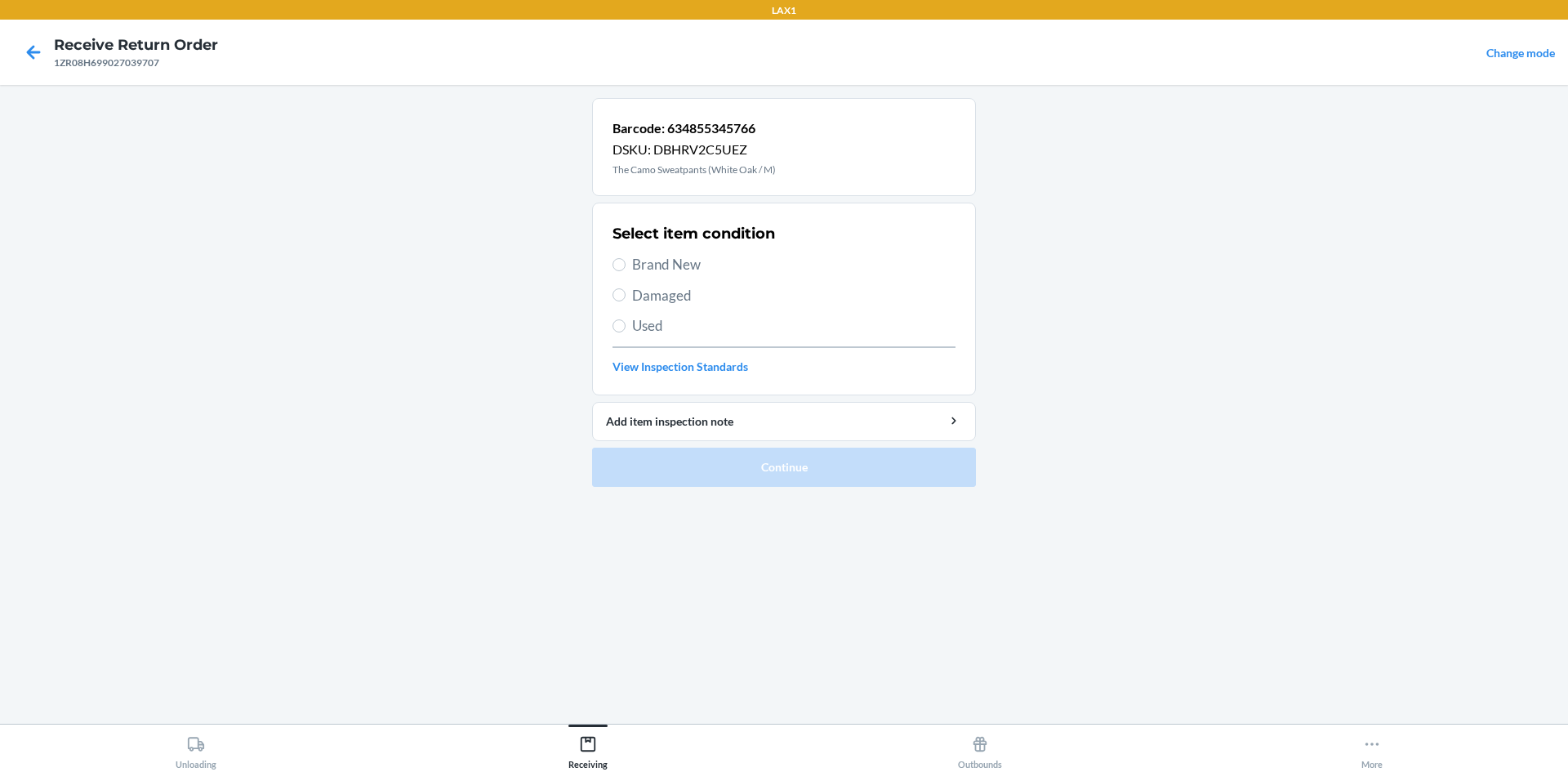
click at [625, 298] on label "Damaged" at bounding box center [784, 296] width 343 height 22
click at [625, 298] on input "Damaged" at bounding box center [619, 295] width 13 height 13
radio input "true"
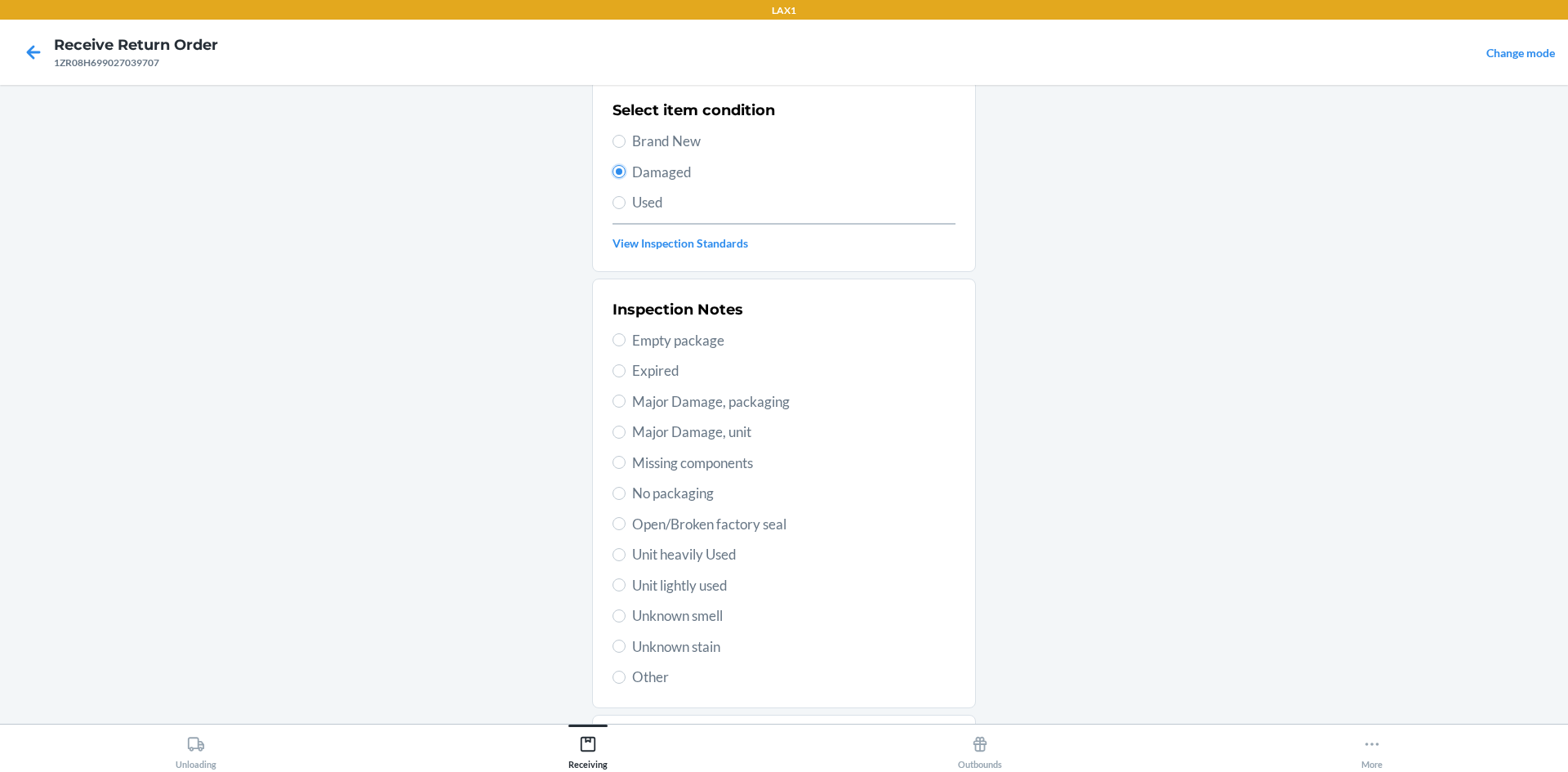
scroll to position [212, 0]
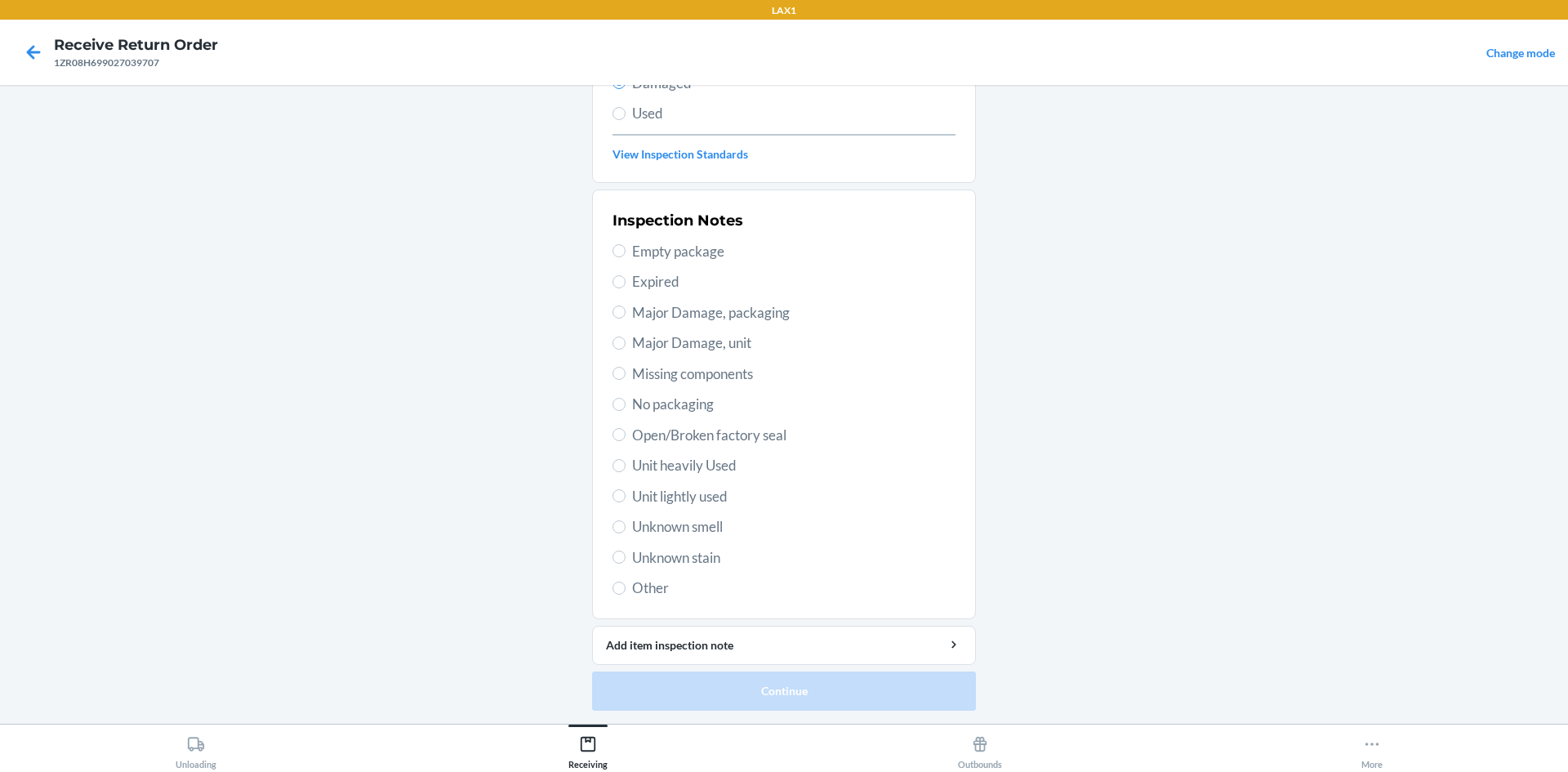
click at [695, 441] on span "Open/Broken factory seal" at bounding box center [793, 435] width 323 height 22
click at [625, 441] on input "Open/Broken factory seal" at bounding box center [619, 434] width 13 height 13
radio input "true"
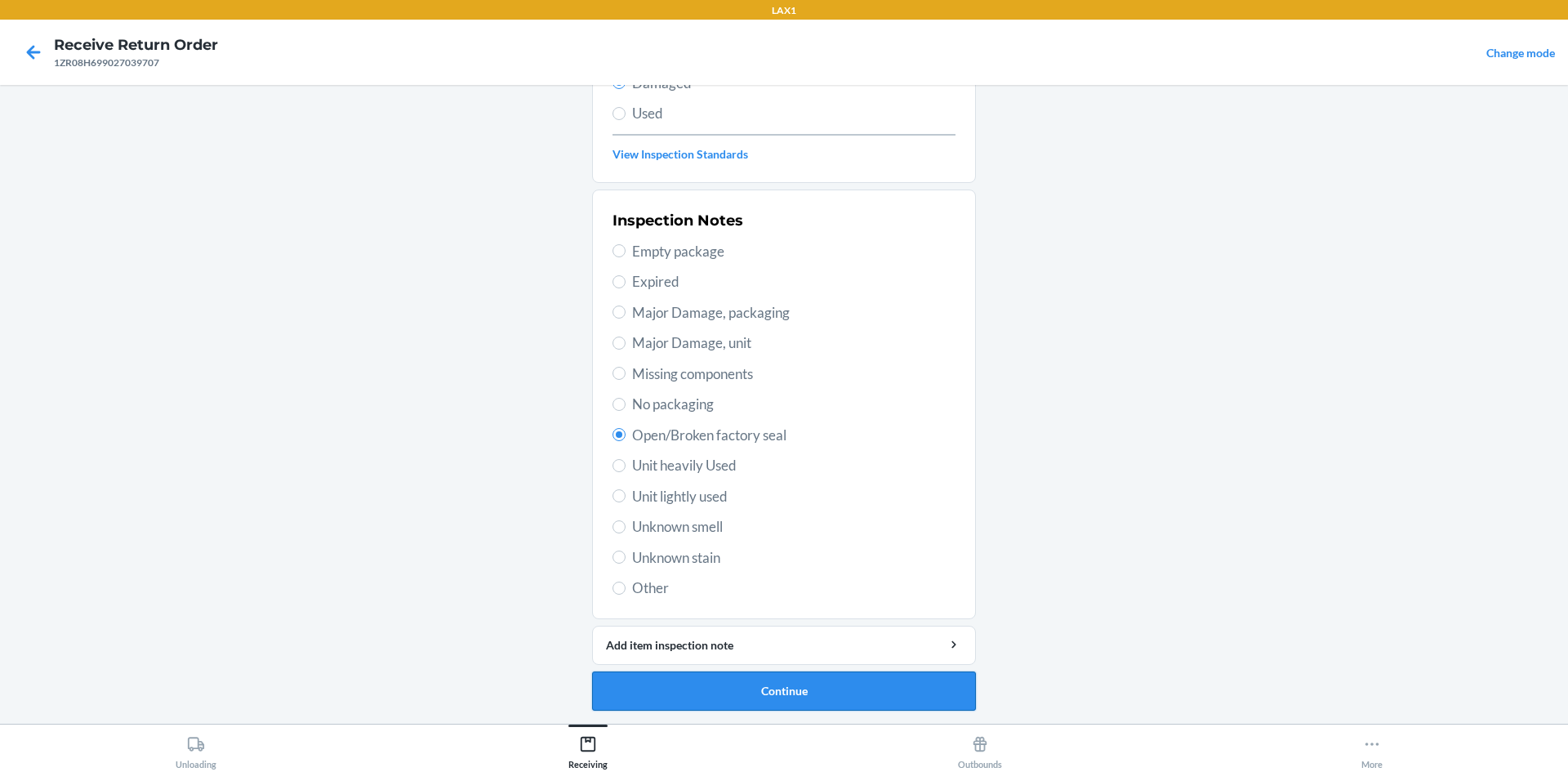
click at [778, 686] on button "Continue" at bounding box center [784, 691] width 384 height 40
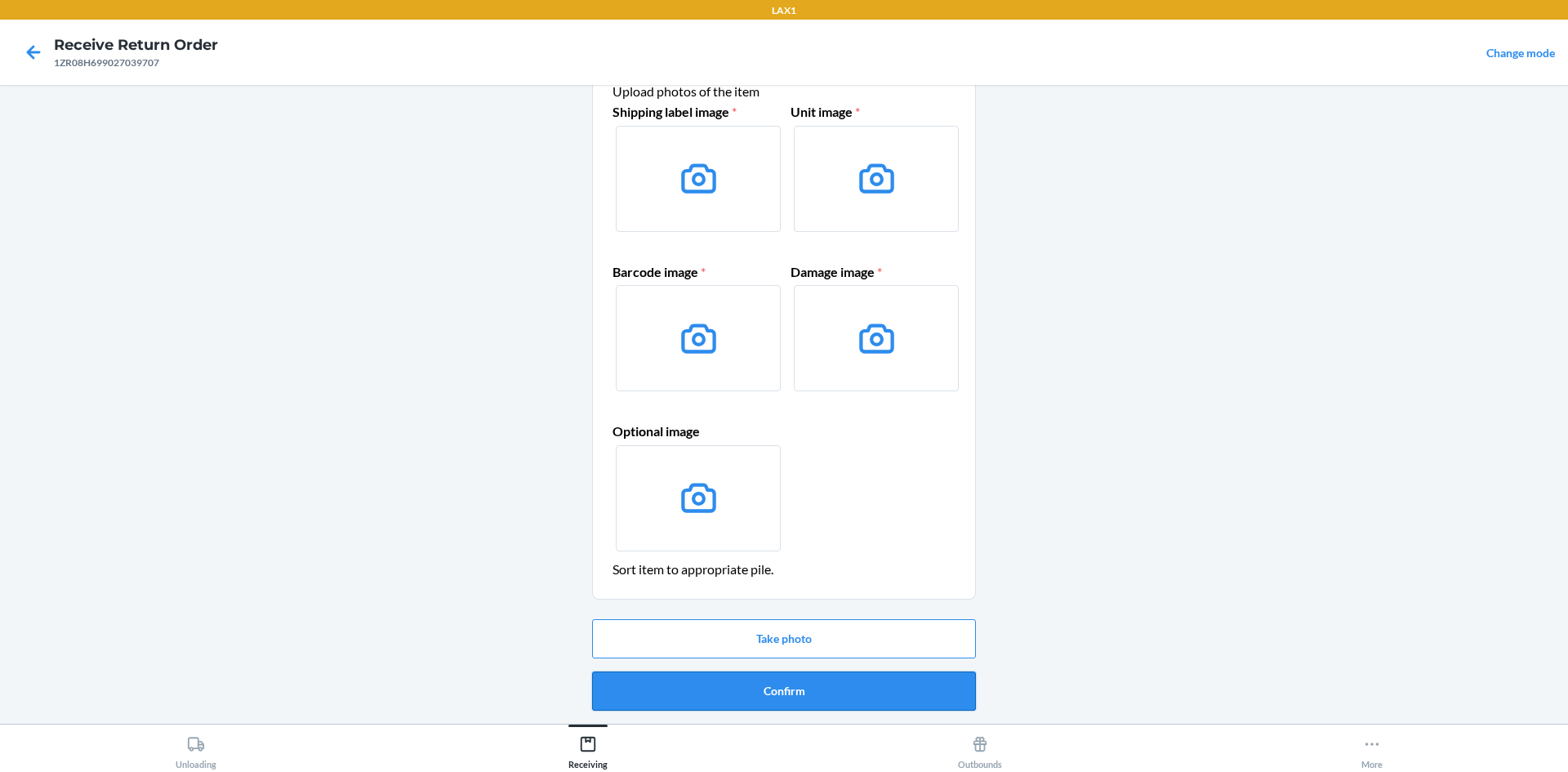
click at [789, 705] on button "Confirm" at bounding box center [784, 691] width 384 height 40
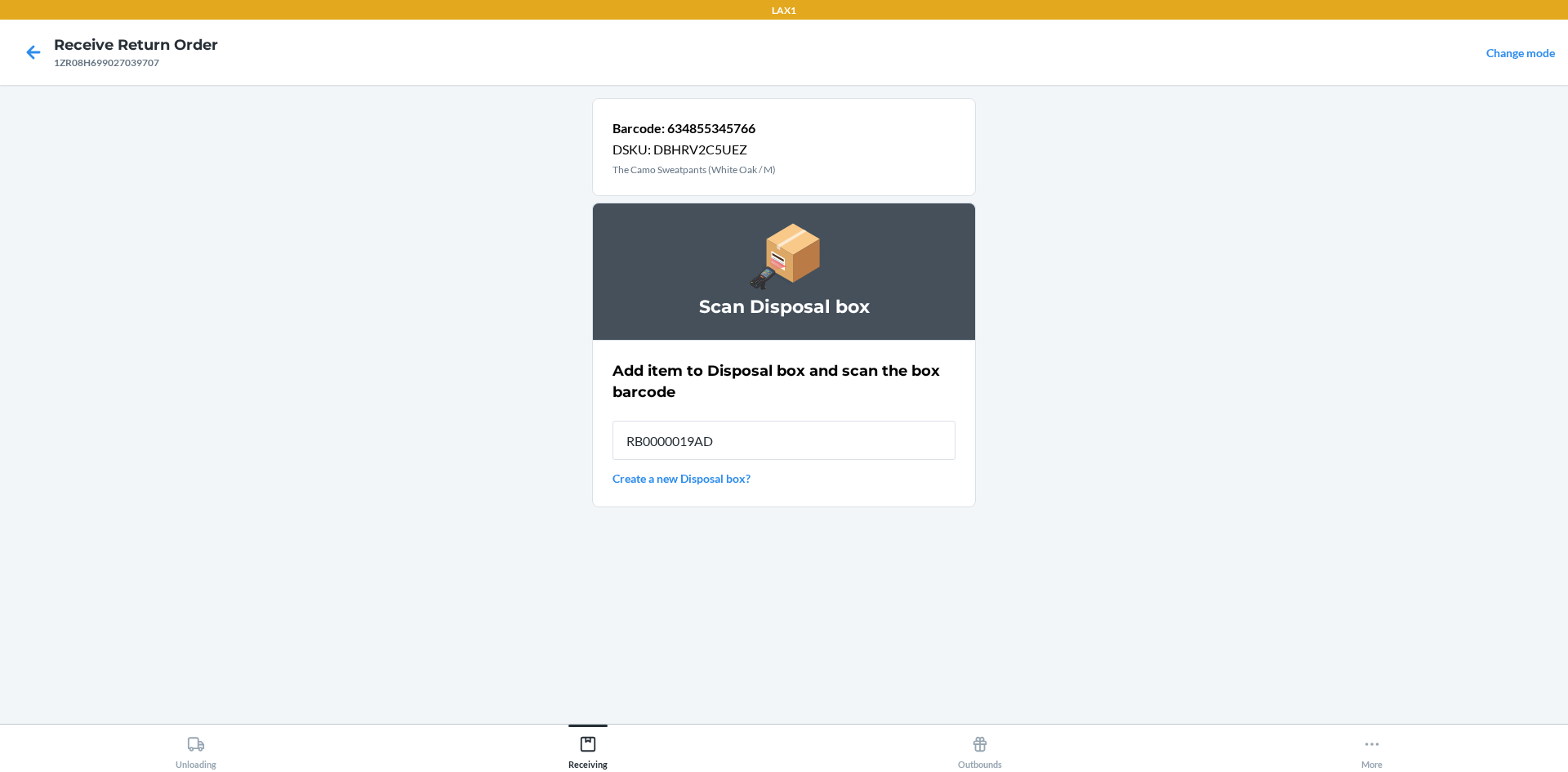
type input "RB0000019AD"
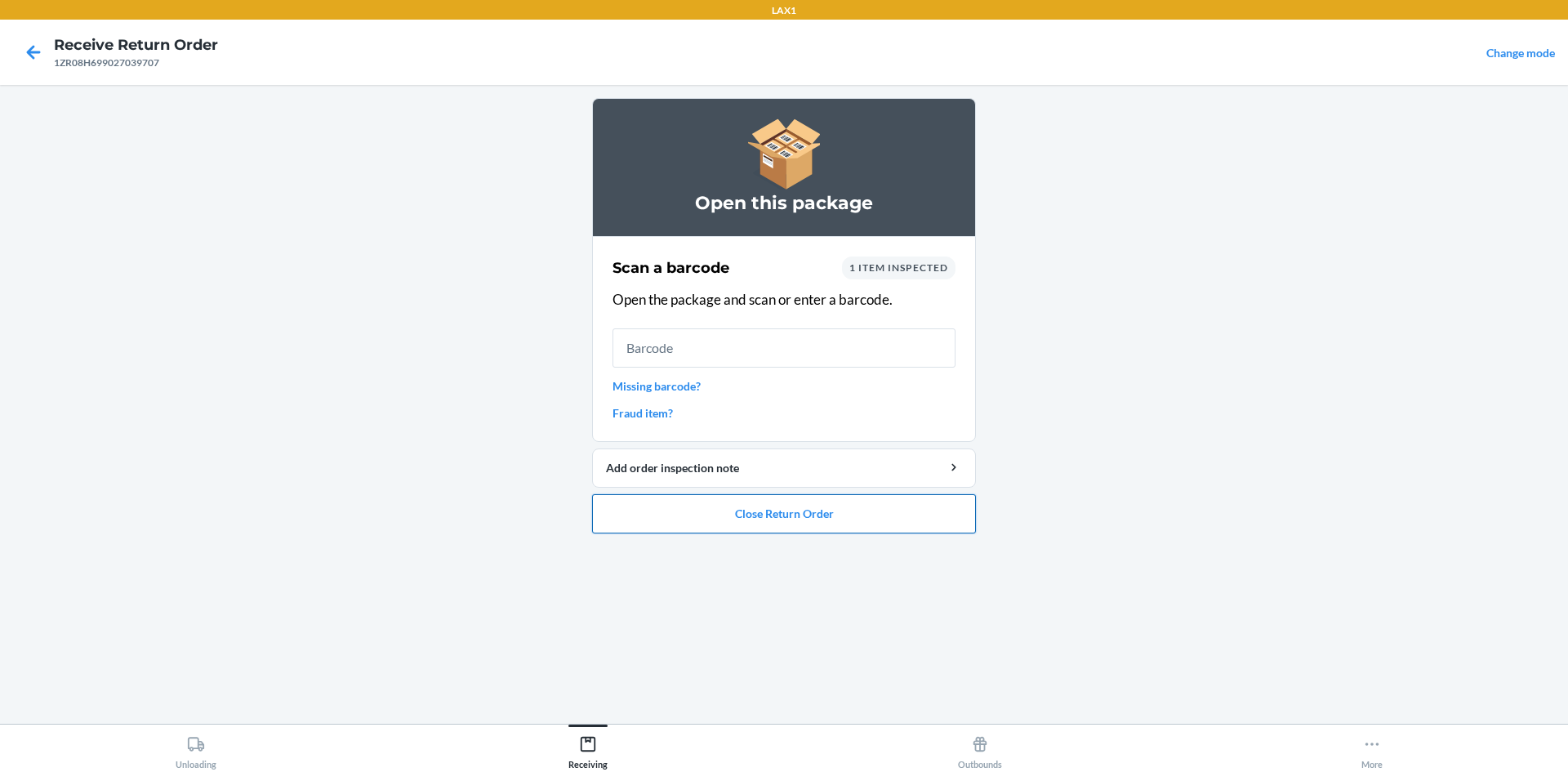
click at [810, 505] on button "Close Return Order" at bounding box center [784, 514] width 384 height 40
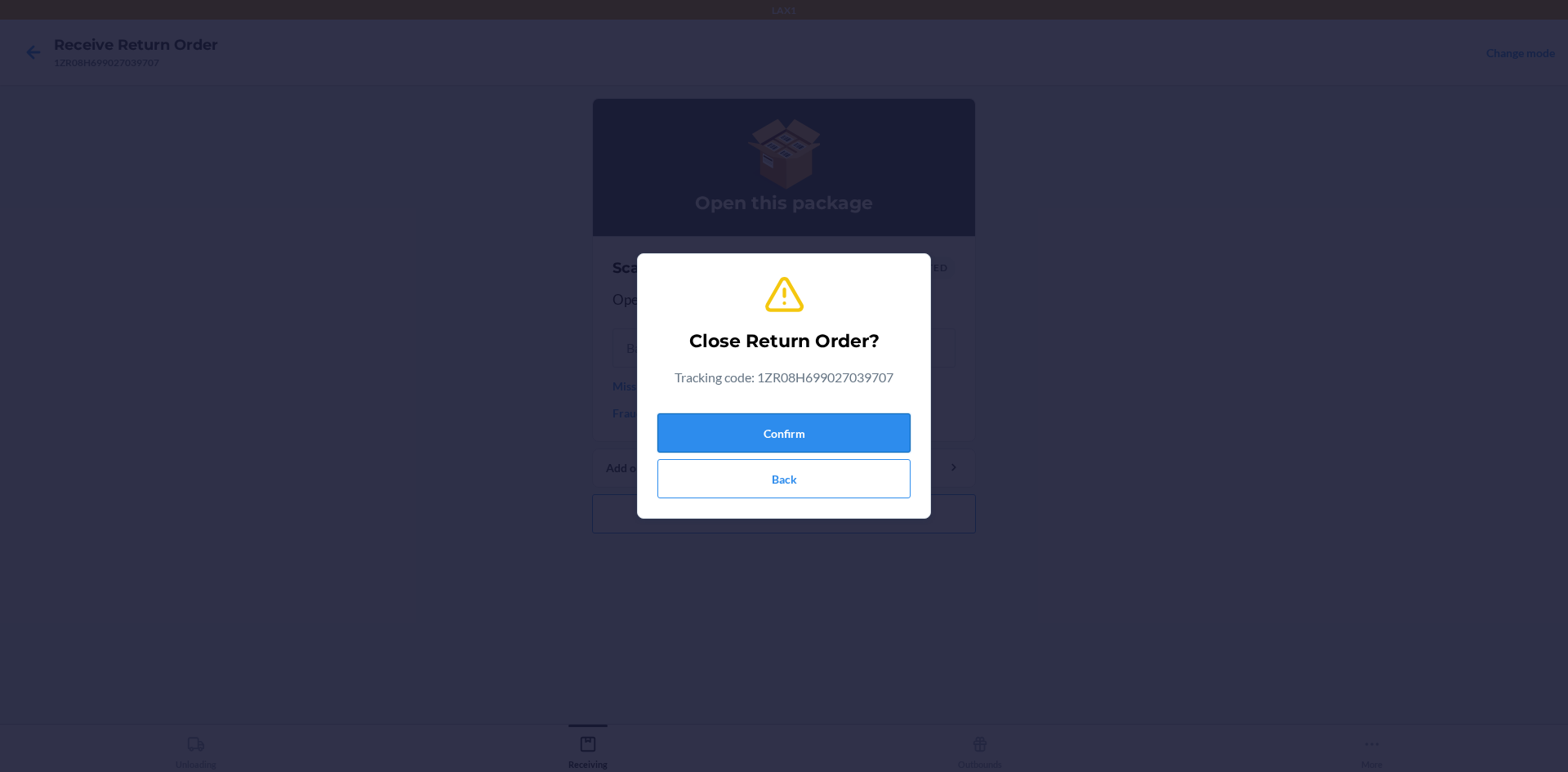
click at [816, 431] on button "Confirm" at bounding box center [784, 433] width 253 height 40
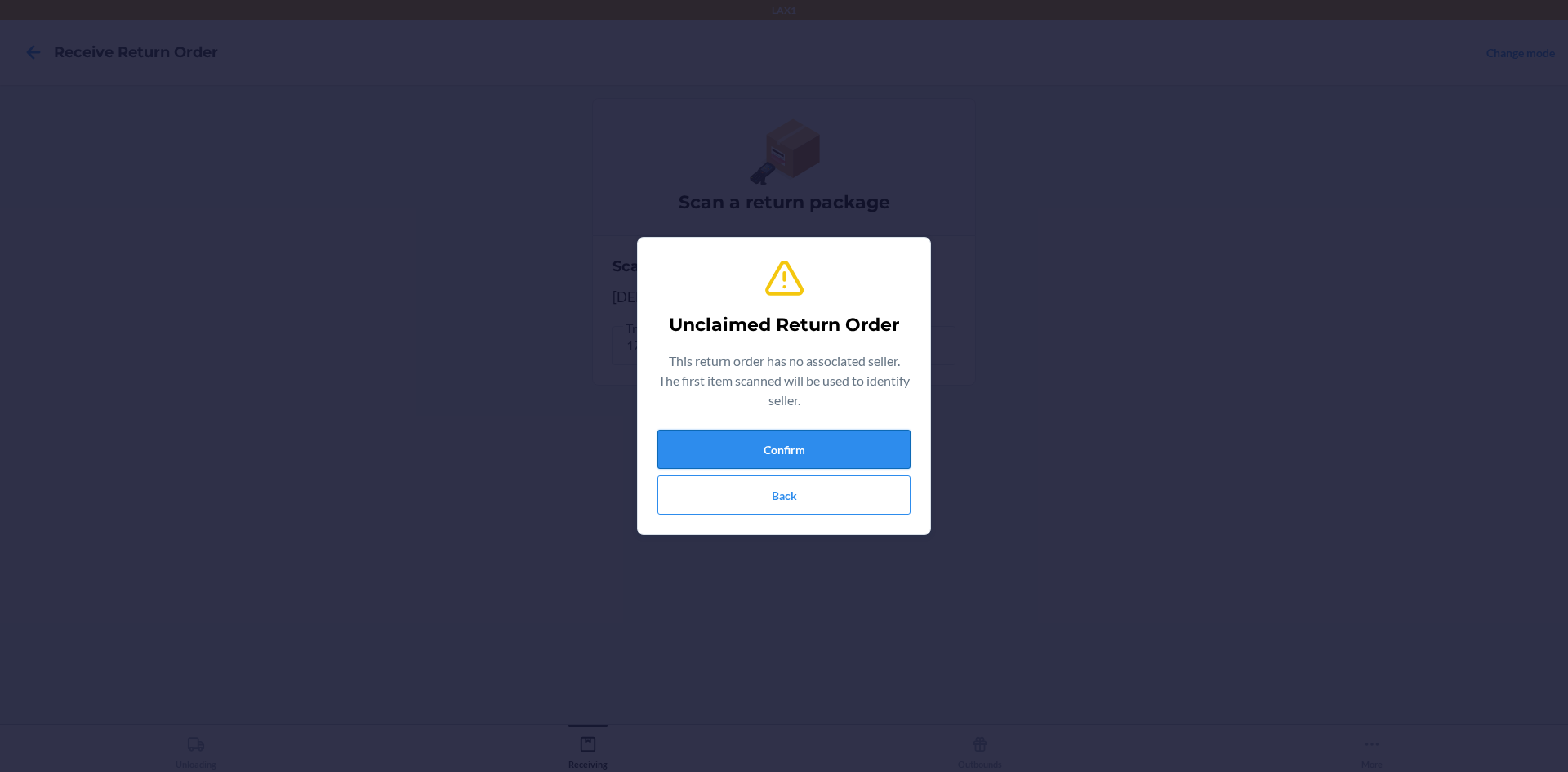
click at [760, 445] on button "Confirm" at bounding box center [784, 449] width 253 height 40
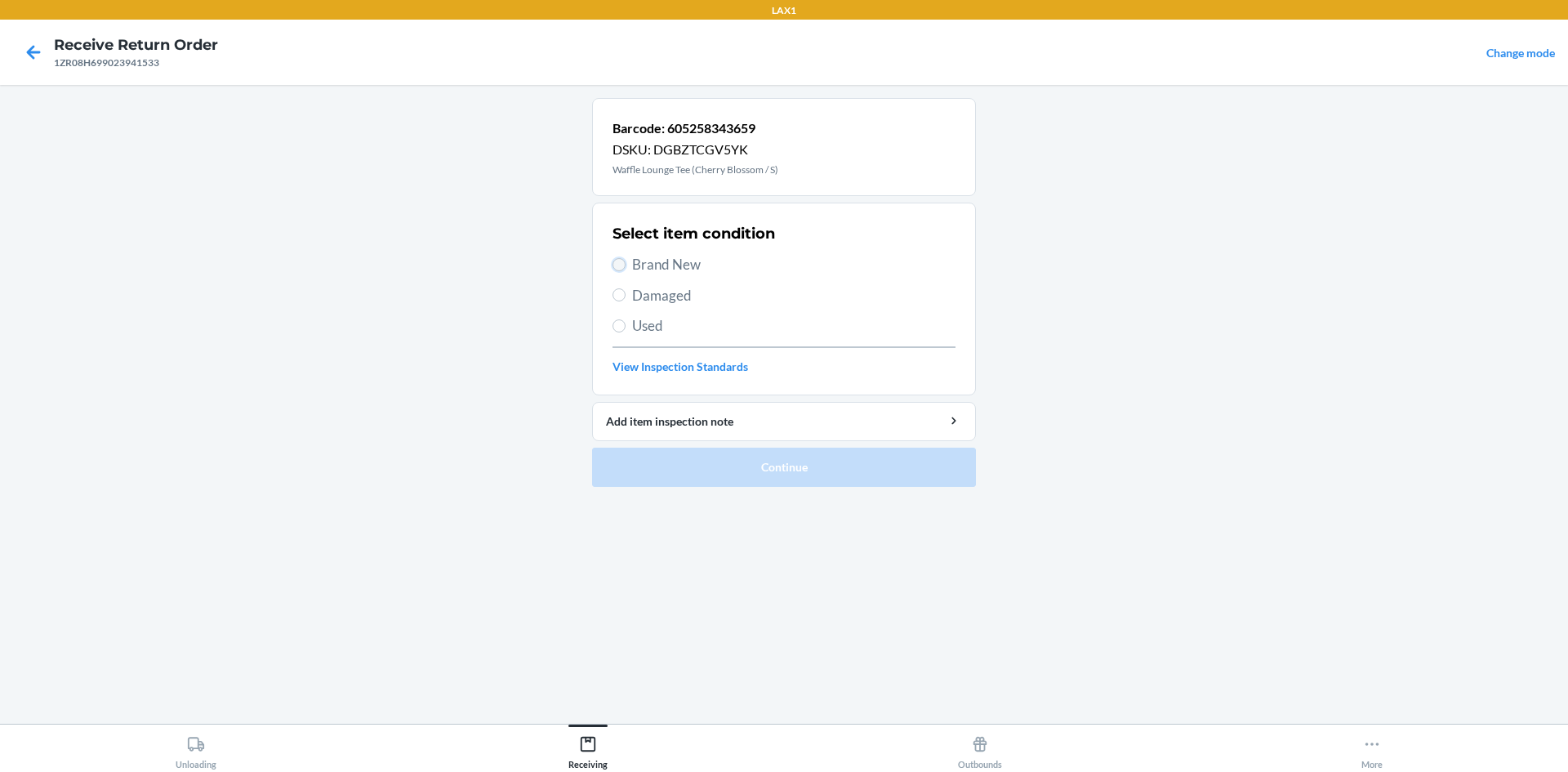
click at [622, 268] on input "Brand New" at bounding box center [619, 265] width 13 height 13
radio input "true"
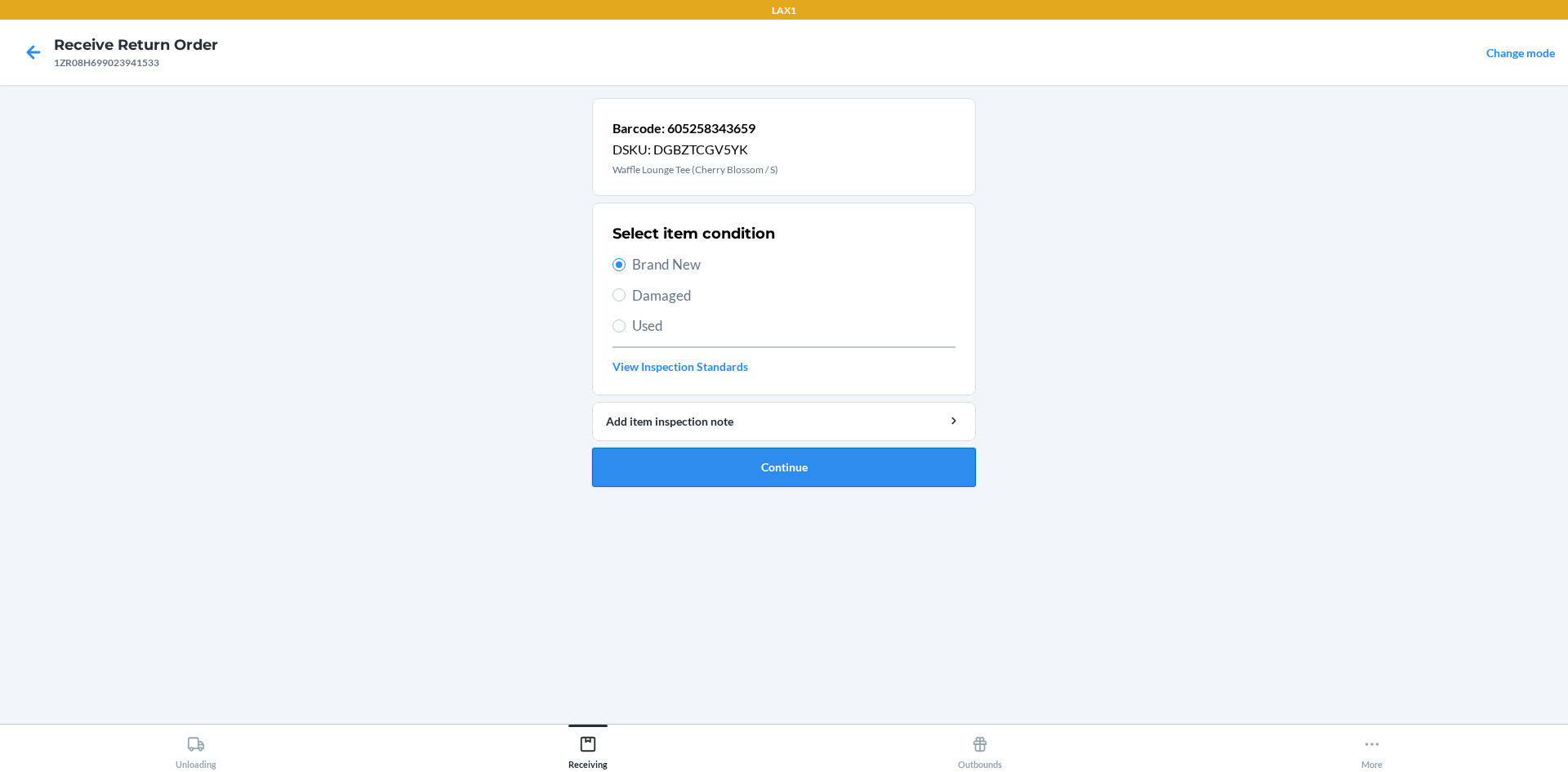
click at [798, 461] on button "Continue" at bounding box center [784, 467] width 384 height 40
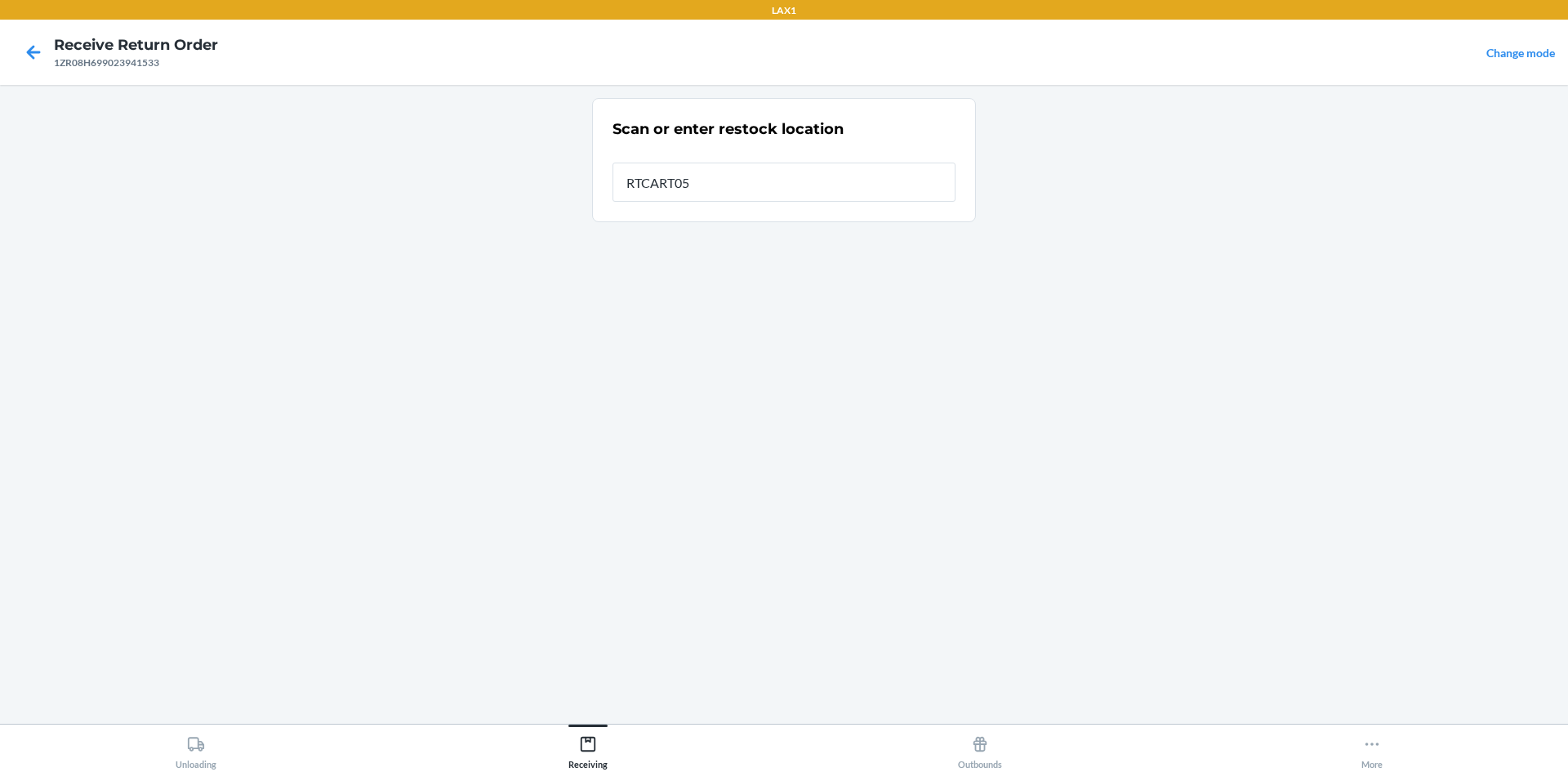
type input "RTCART052"
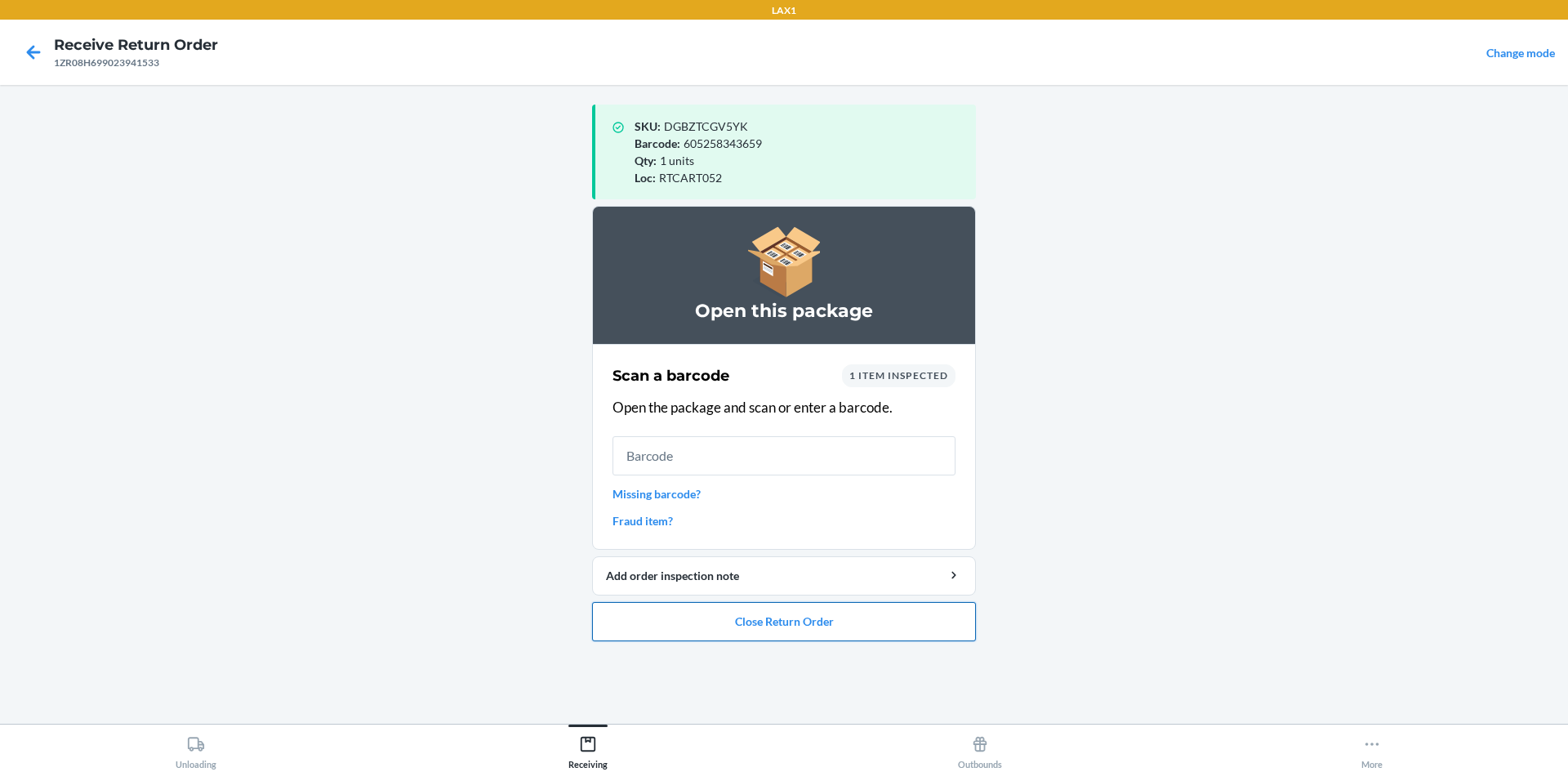
click at [662, 615] on button "Close Return Order" at bounding box center [784, 621] width 384 height 40
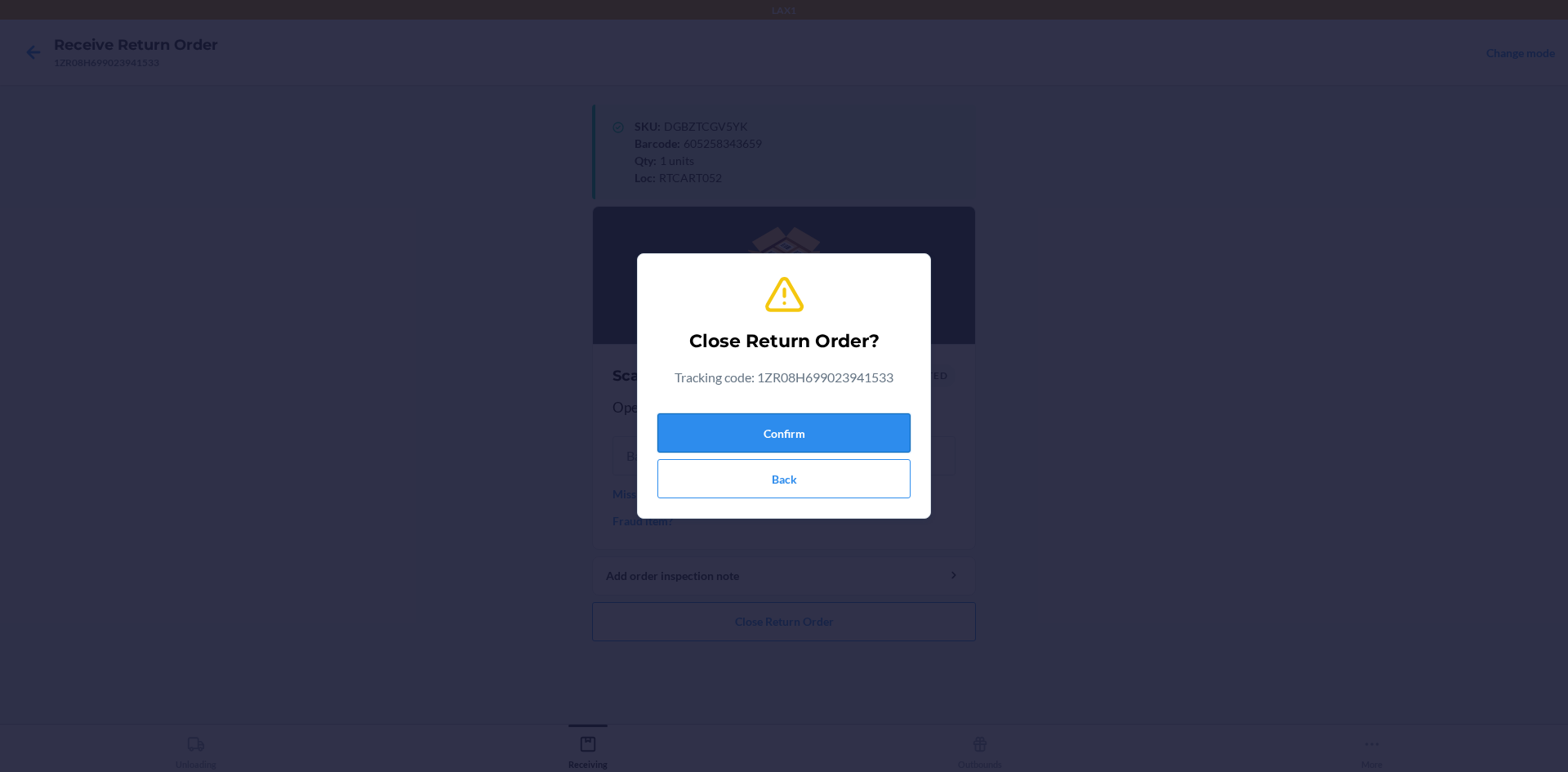
click at [701, 437] on button "Confirm" at bounding box center [784, 433] width 253 height 40
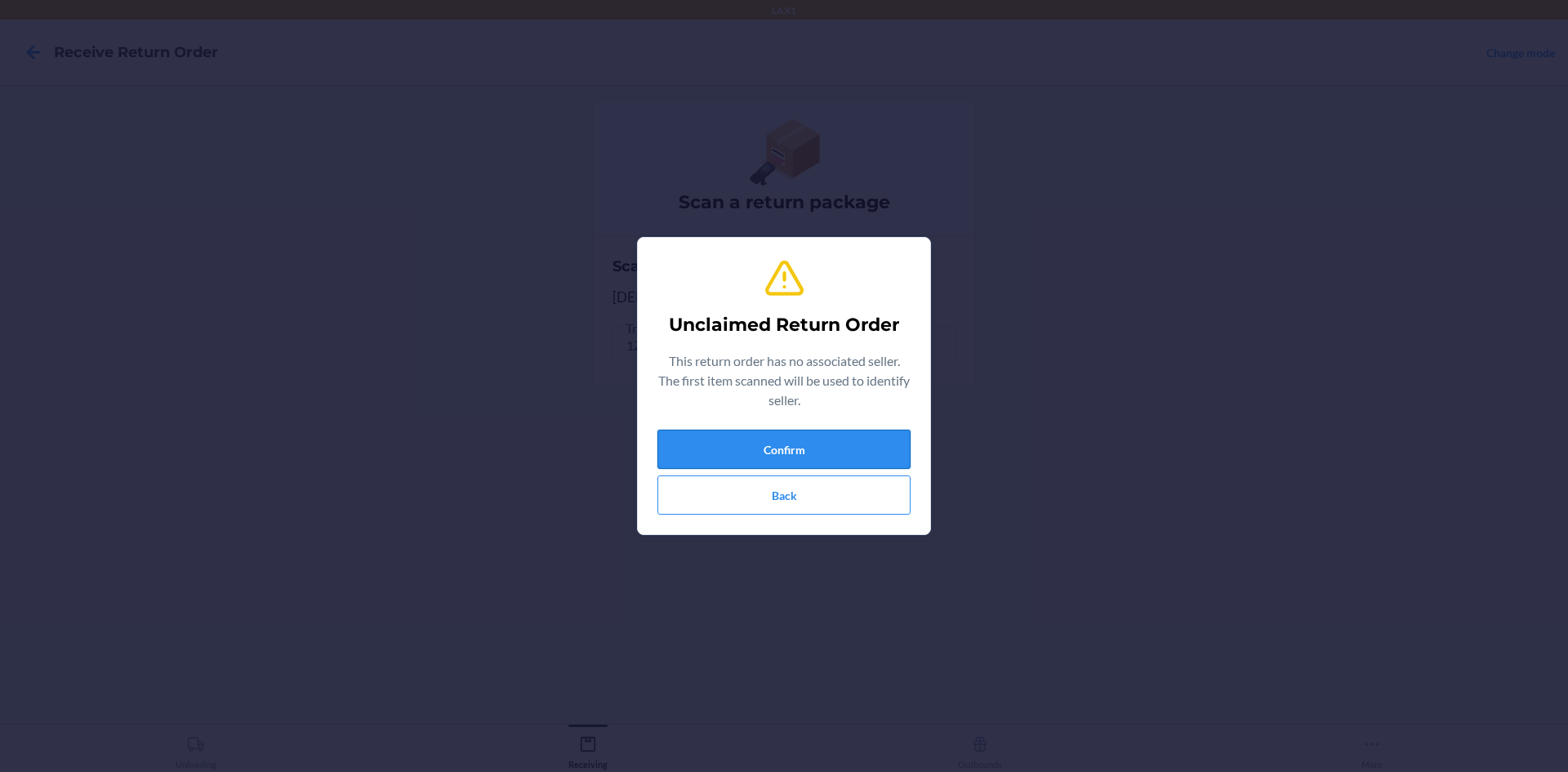
click at [698, 435] on button "Confirm" at bounding box center [784, 449] width 253 height 40
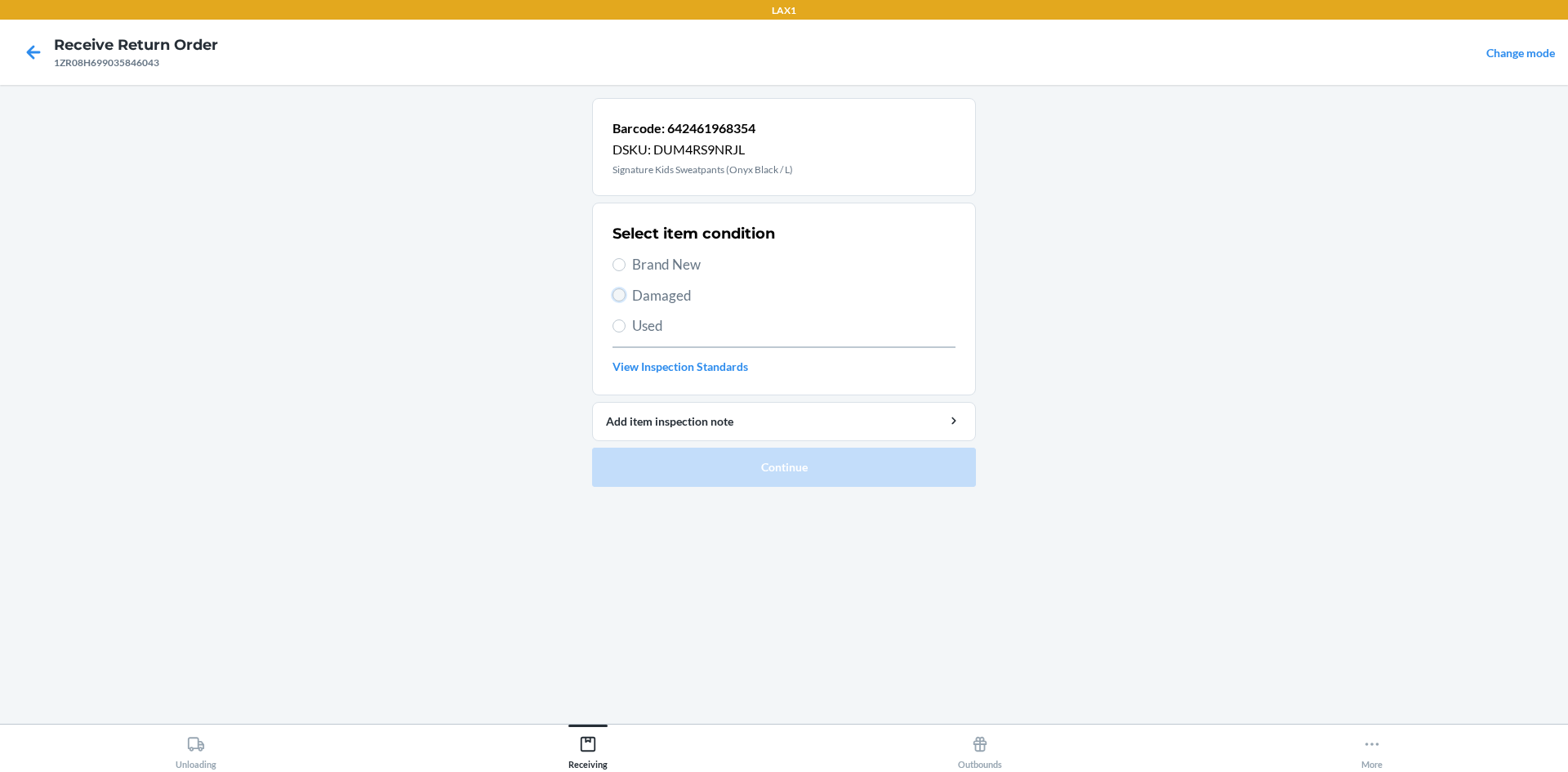
click at [624, 298] on input "Damaged" at bounding box center [619, 295] width 13 height 13
radio input "true"
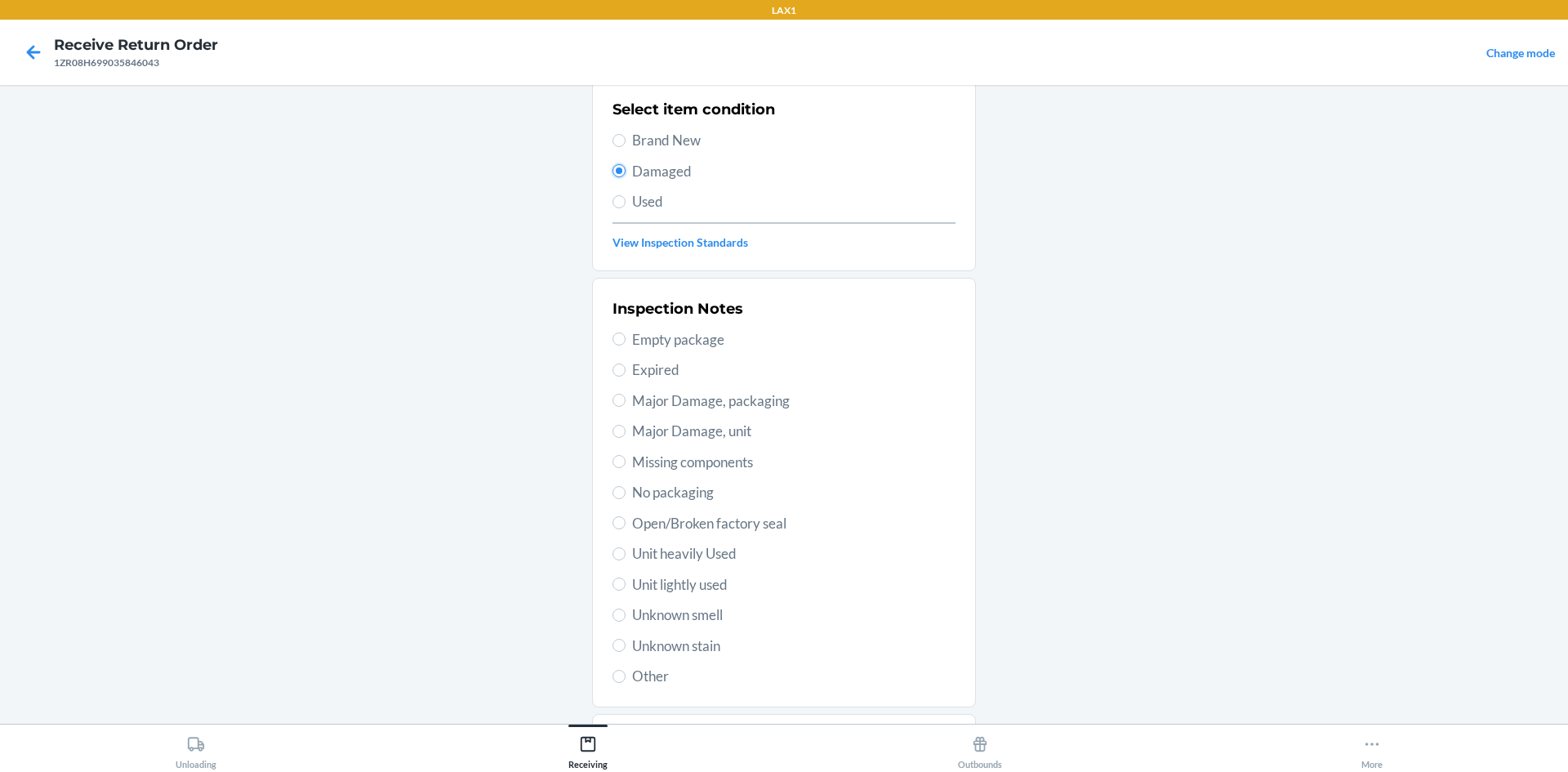
scroll to position [212, 0]
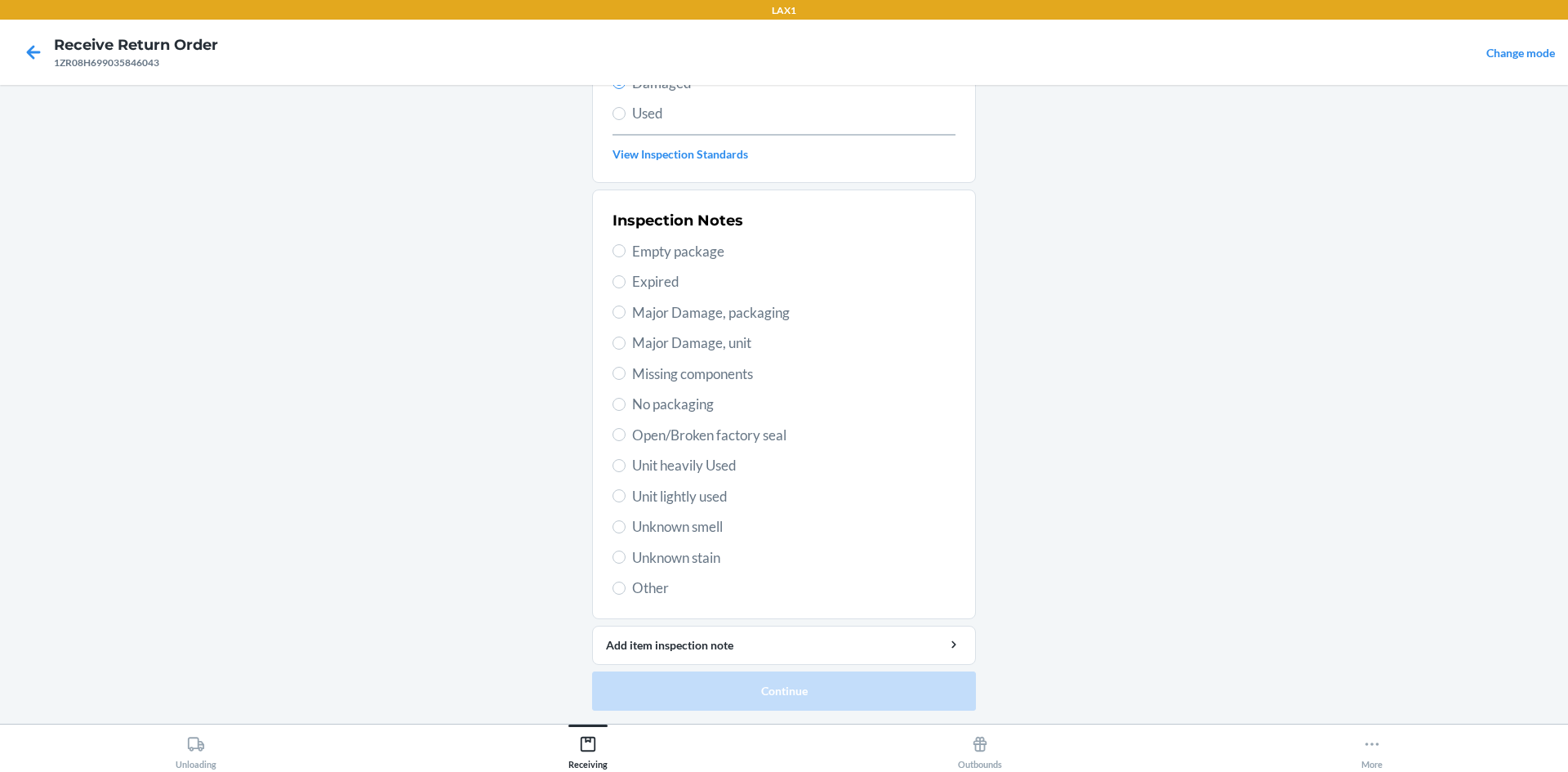
click at [647, 427] on span "Open/Broken factory seal" at bounding box center [793, 435] width 323 height 22
click at [625, 427] on input "Open/Broken factory seal" at bounding box center [619, 434] width 13 height 13
radio input "true"
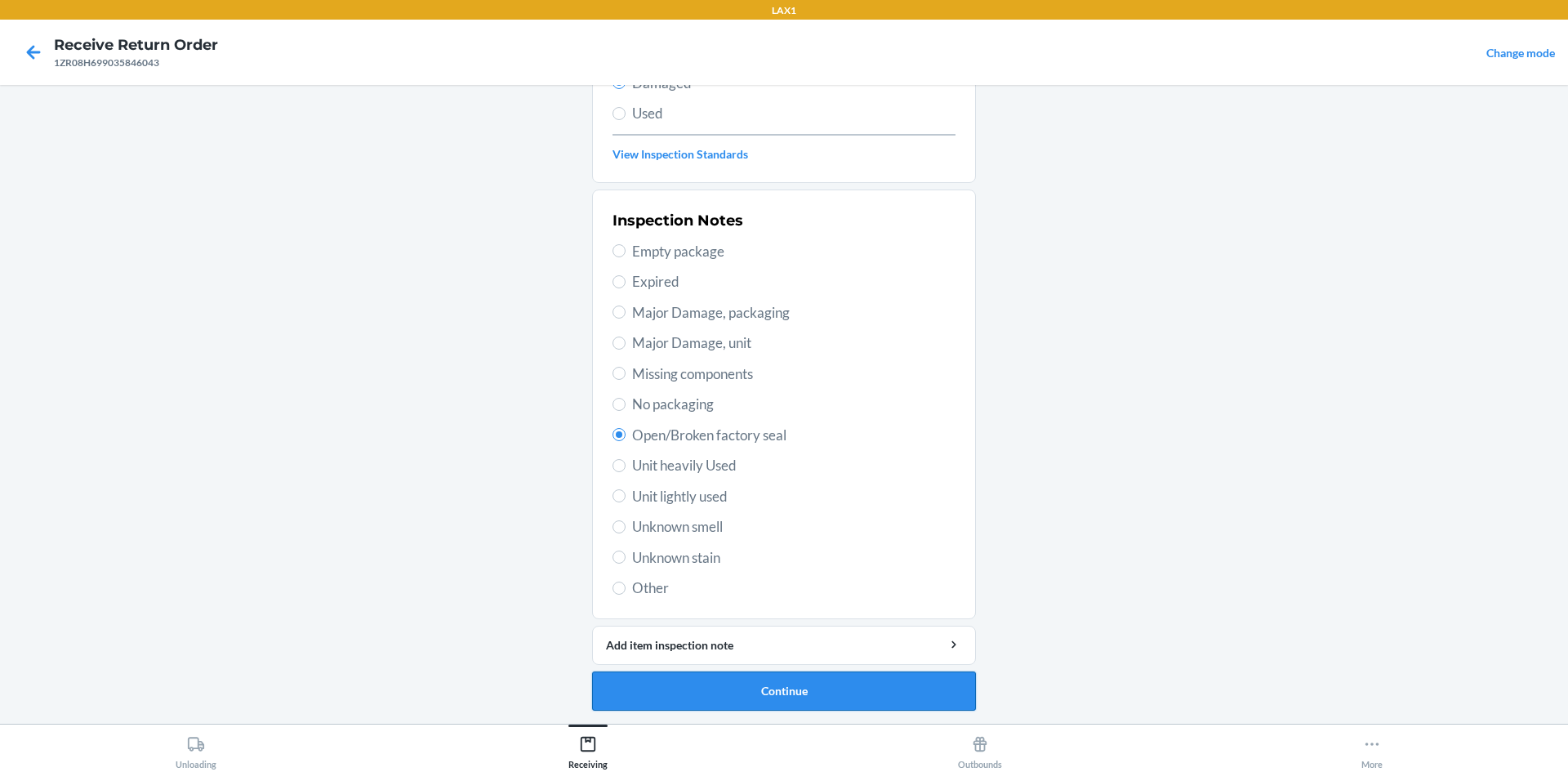
click at [778, 696] on button "Continue" at bounding box center [784, 691] width 384 height 40
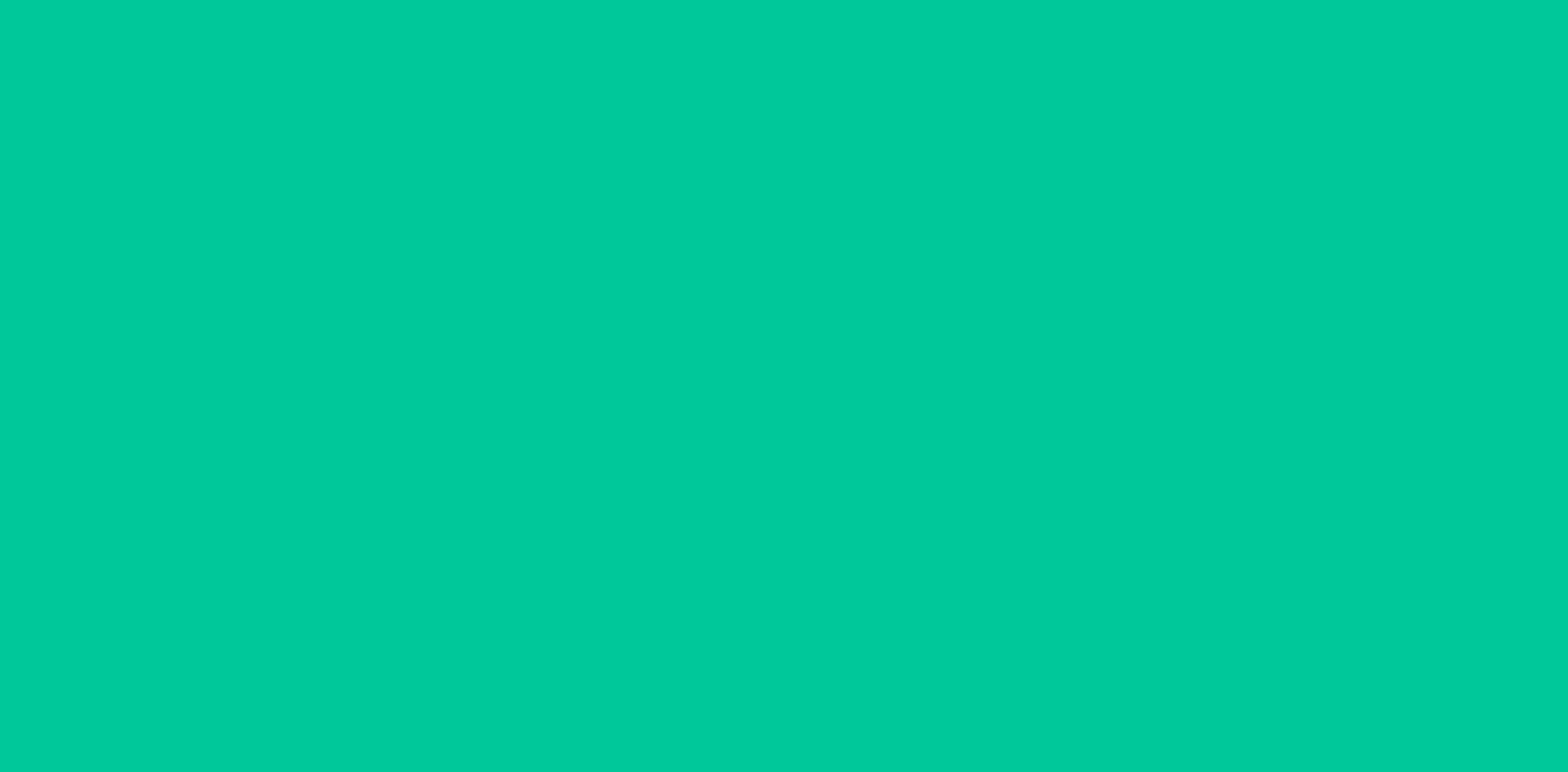
scroll to position [68, 0]
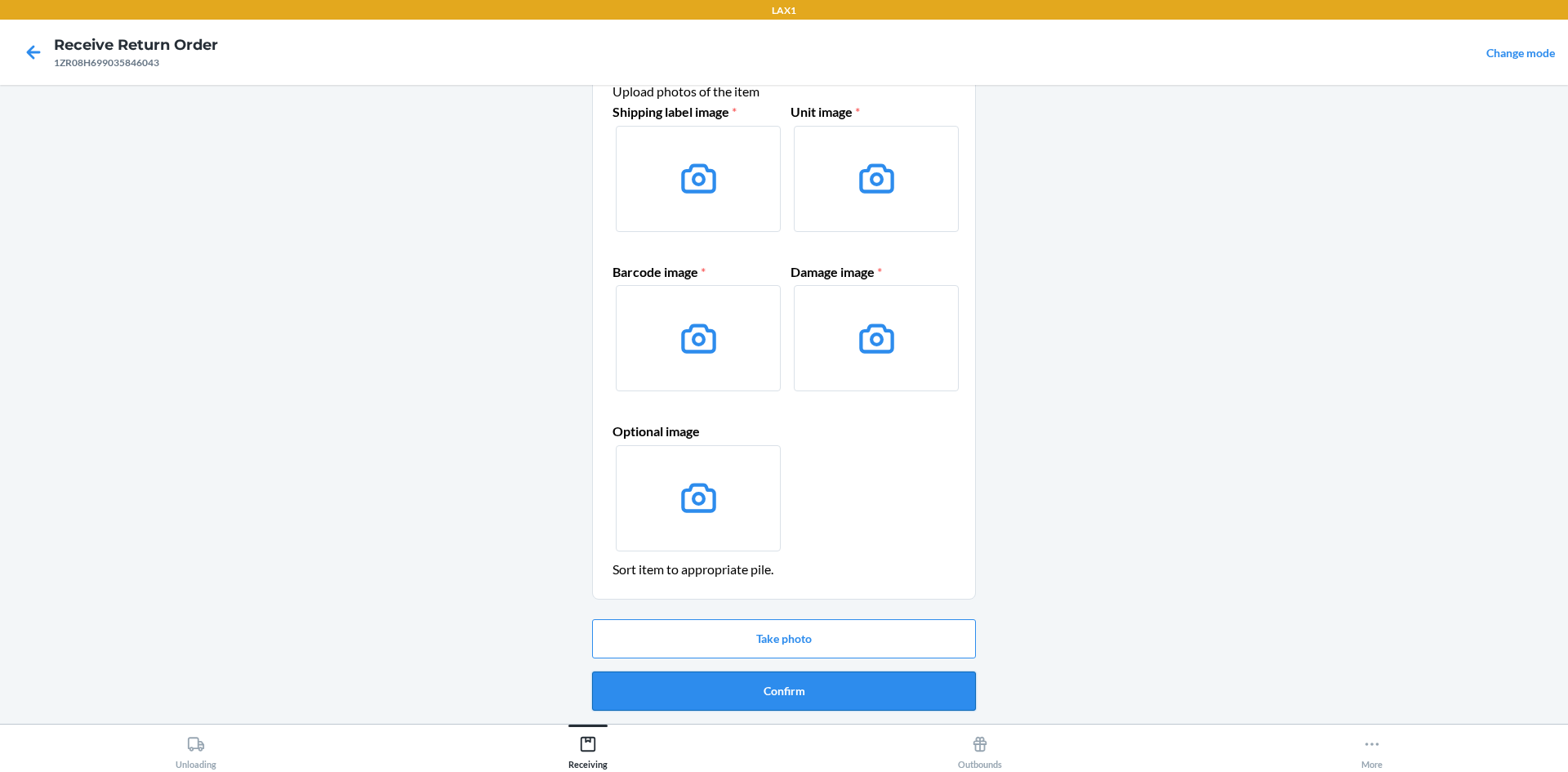
click at [834, 693] on button "Confirm" at bounding box center [784, 691] width 384 height 40
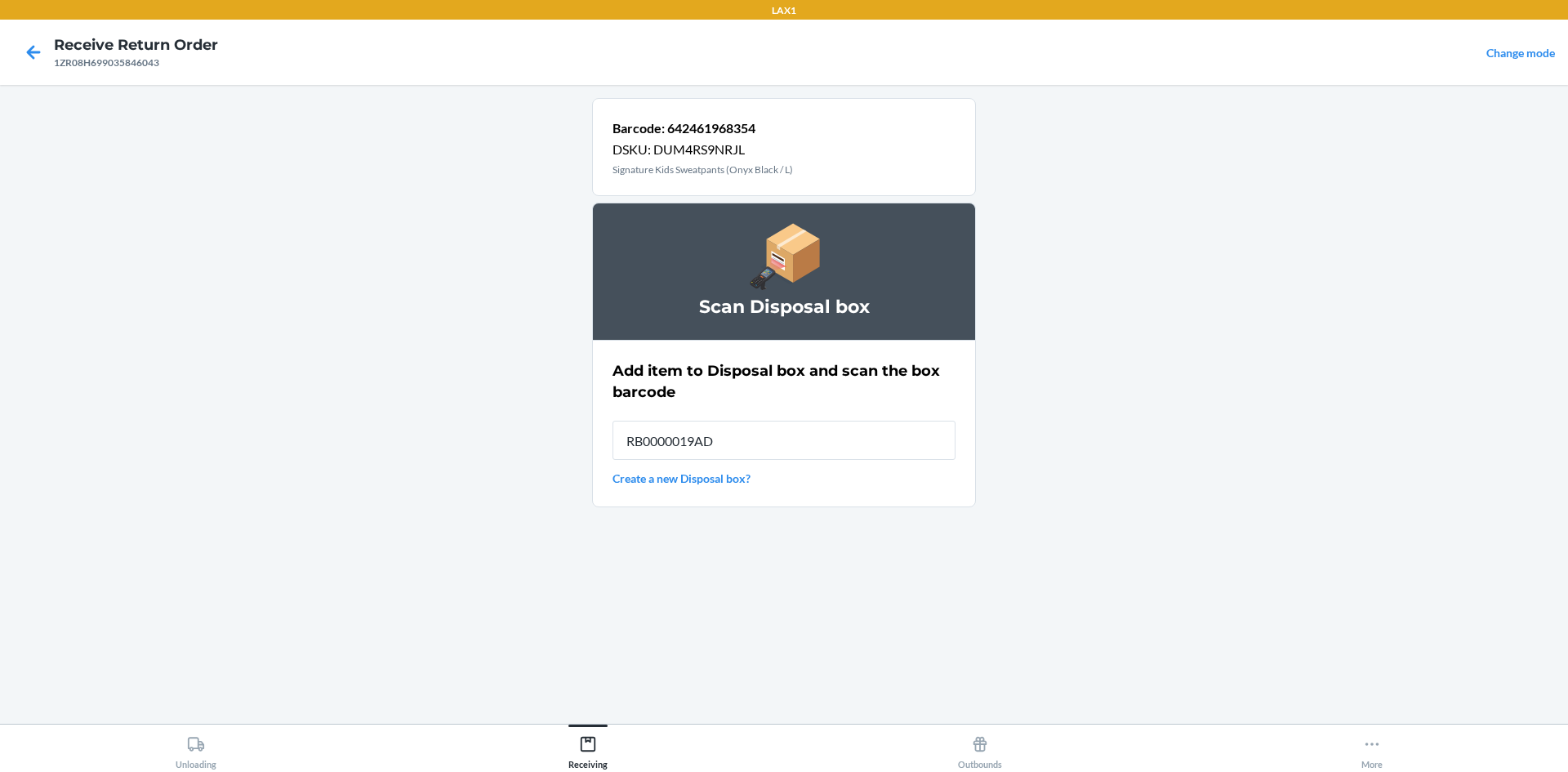
type input "RB0000019AD"
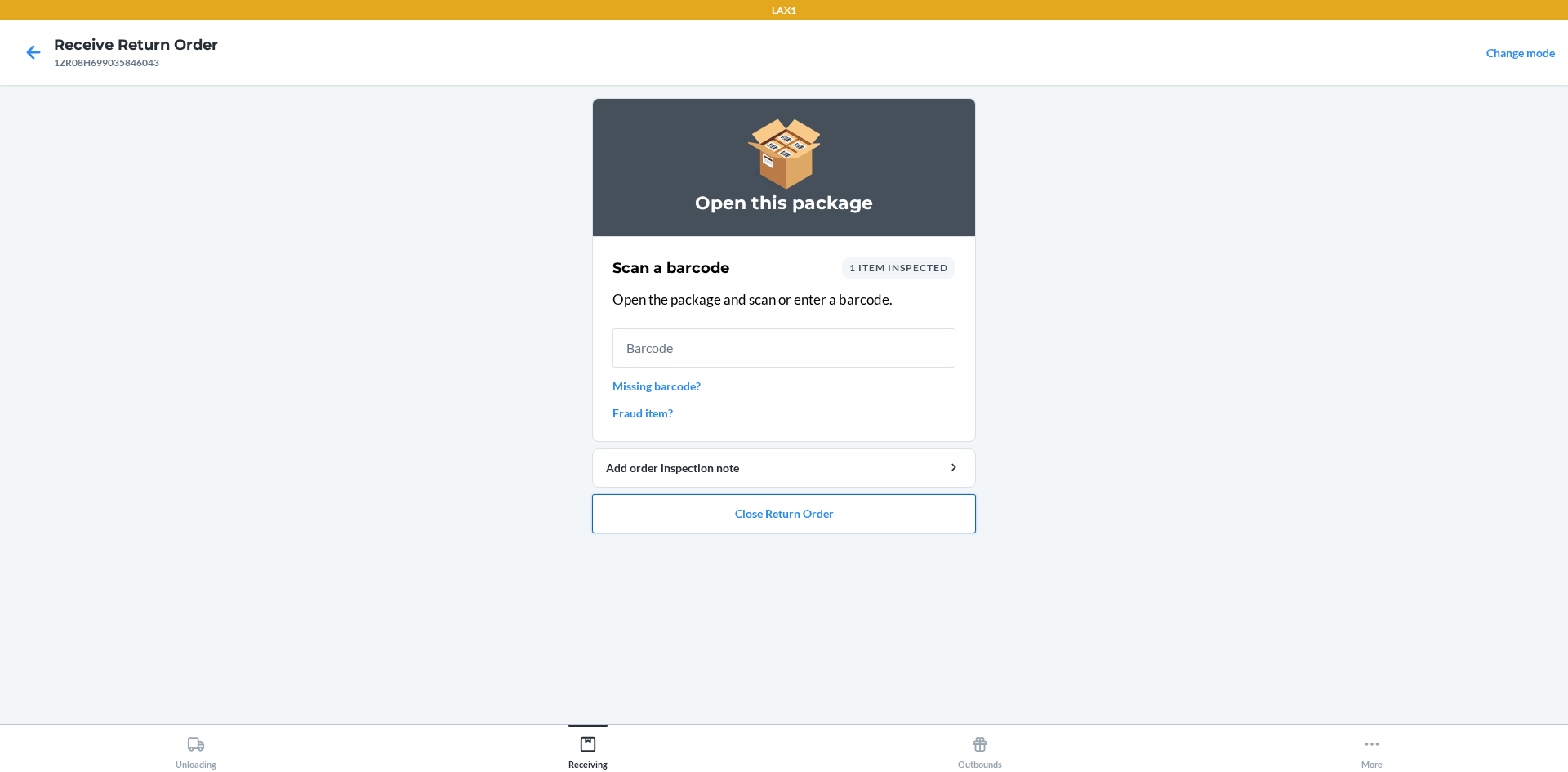
click at [703, 507] on button "Close Return Order" at bounding box center [784, 514] width 384 height 40
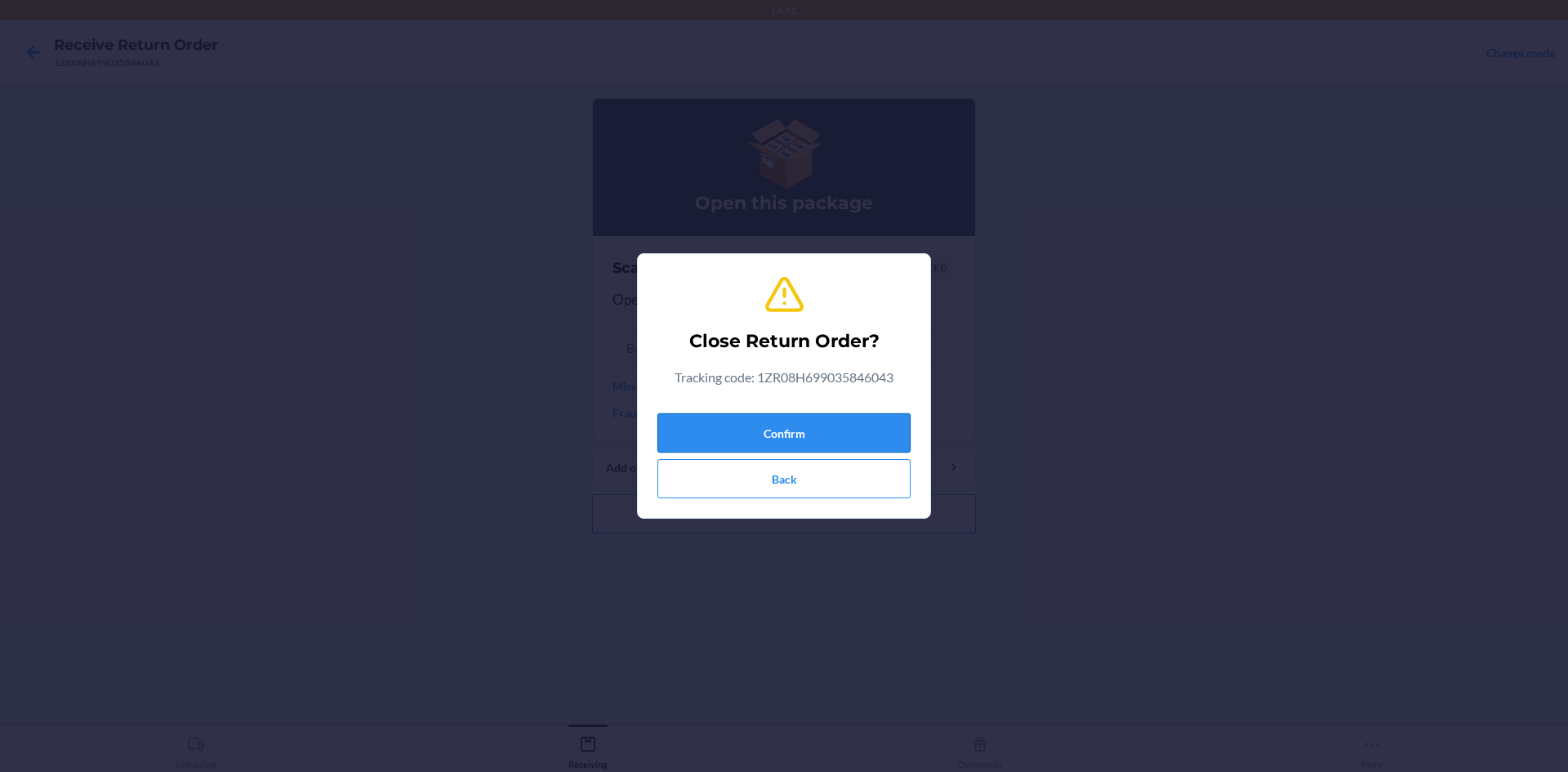
click at [683, 426] on button "Confirm" at bounding box center [784, 433] width 253 height 40
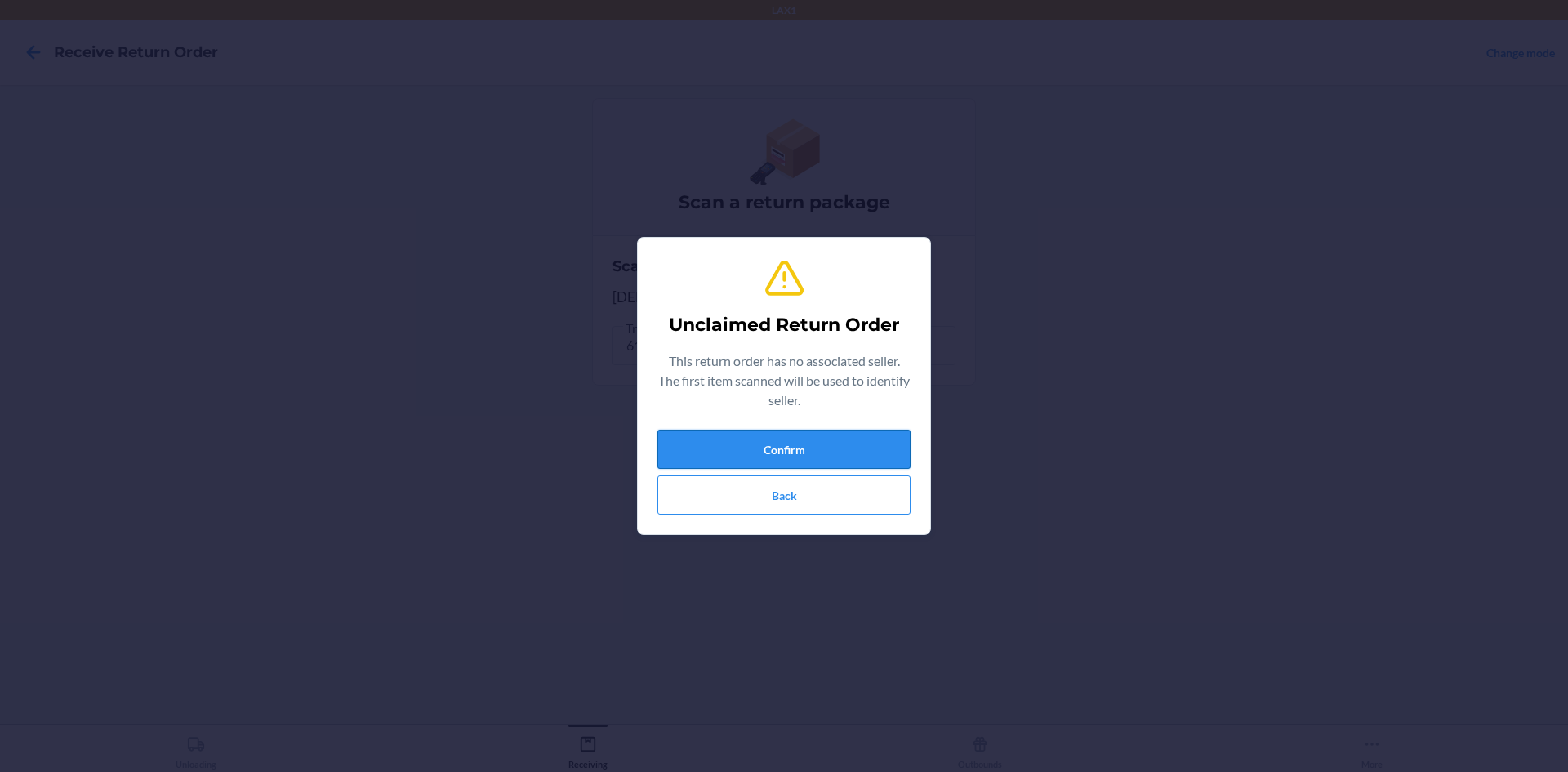
click at [736, 437] on button "Confirm" at bounding box center [784, 449] width 253 height 40
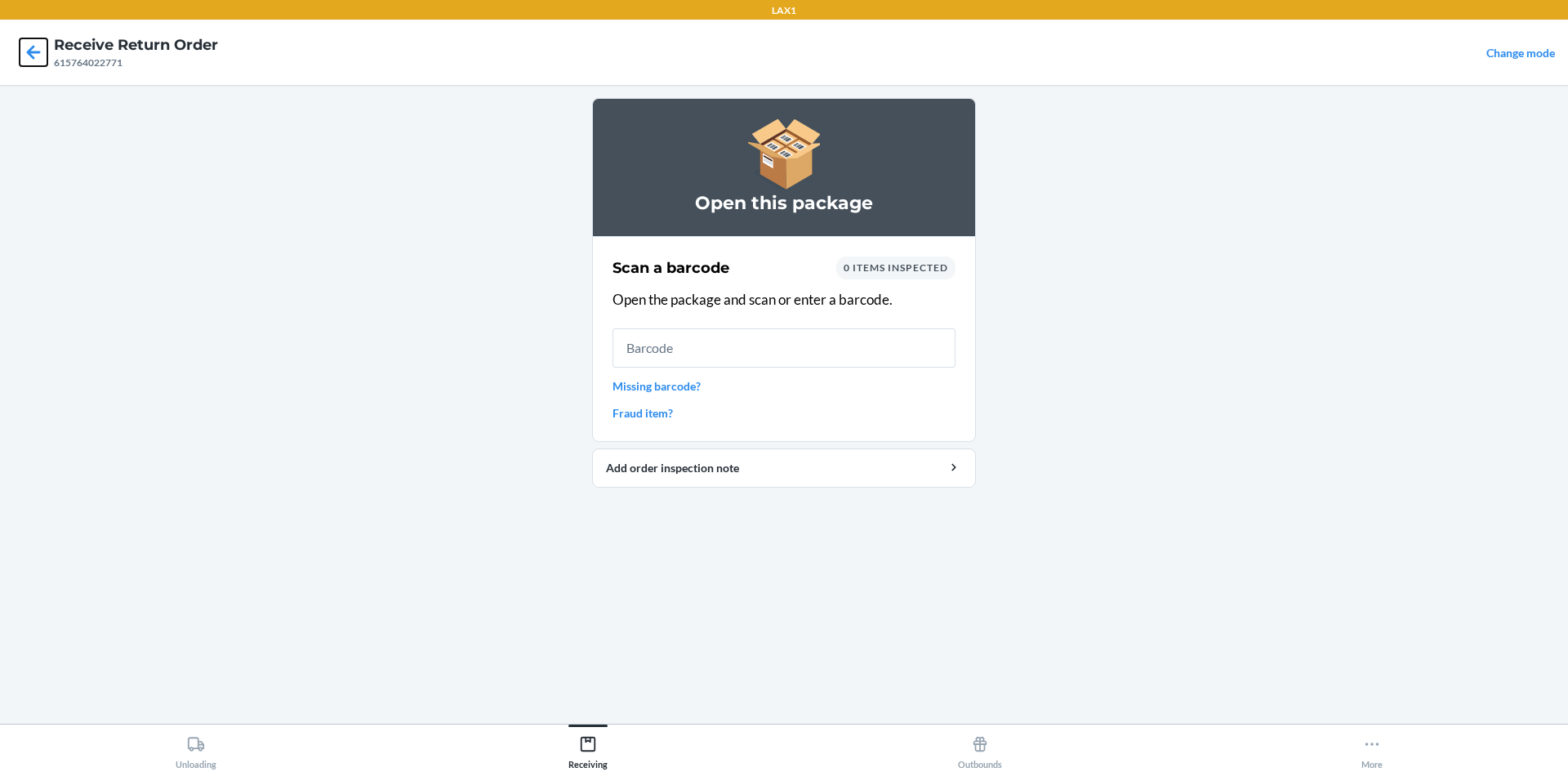
click at [43, 64] on icon at bounding box center [33, 52] width 27 height 27
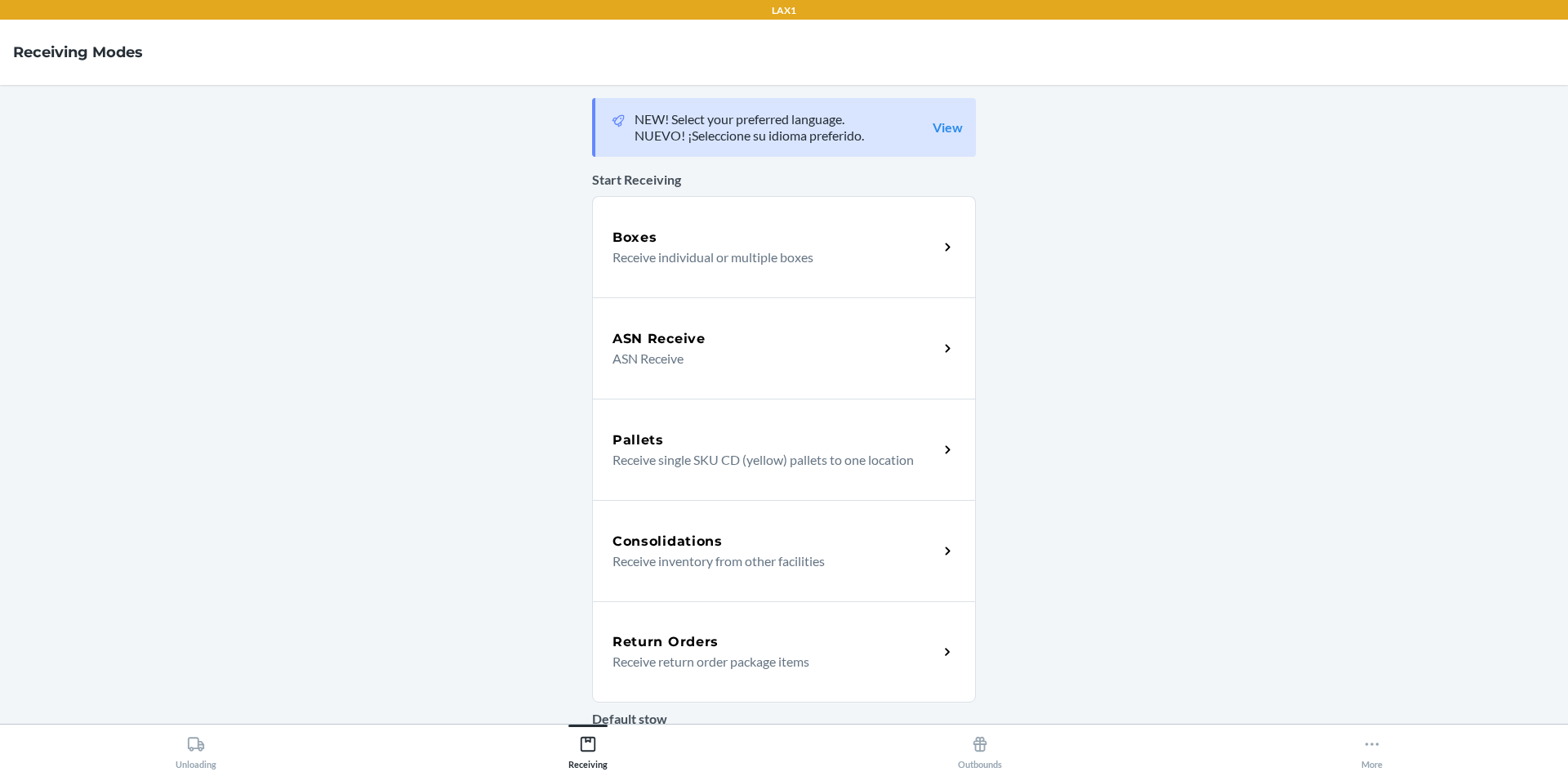
click at [737, 650] on div "Return Orders" at bounding box center [775, 641] width 326 height 20
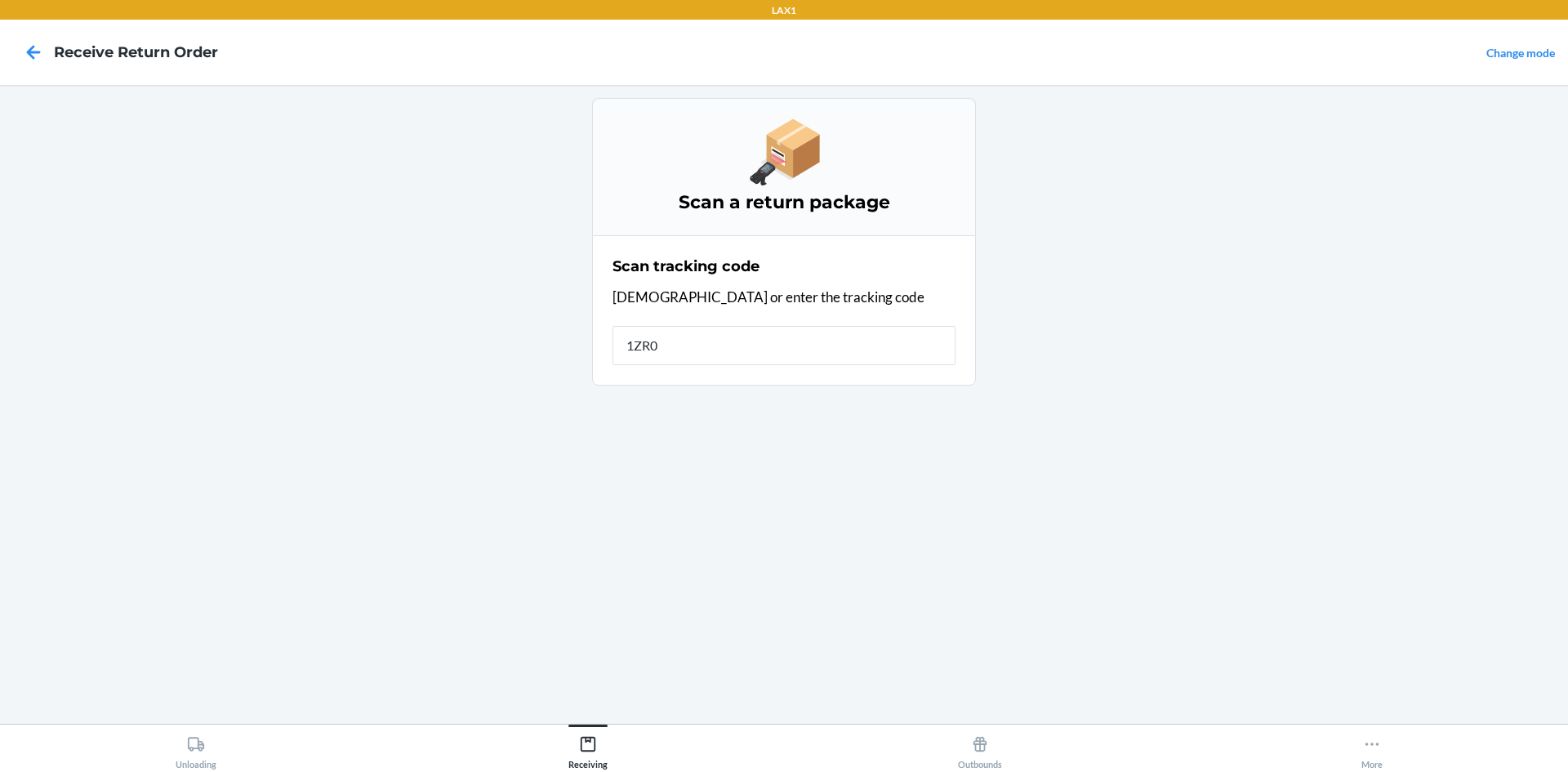
type input "1ZR08H"
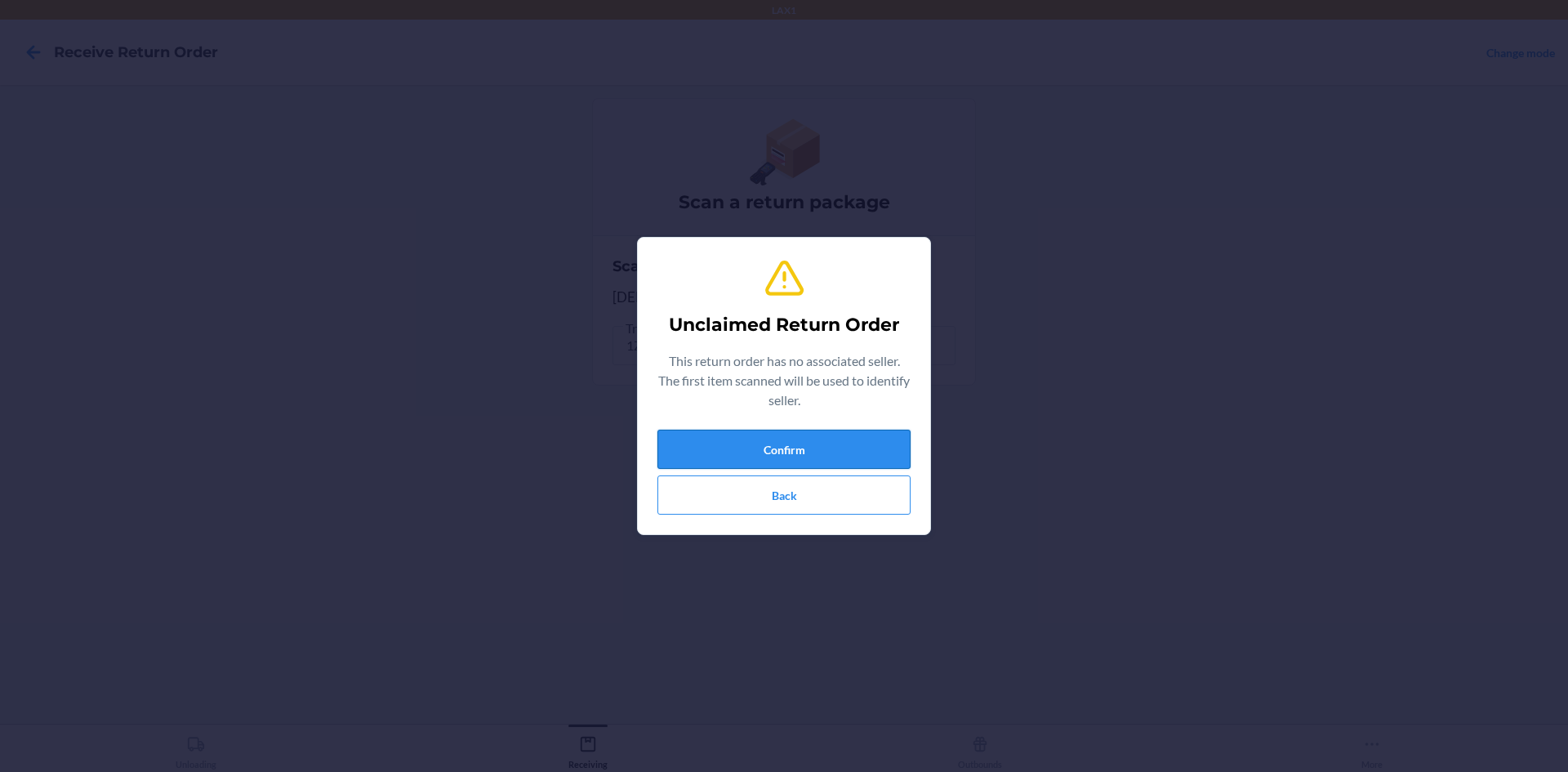
click at [784, 445] on button "Confirm" at bounding box center [784, 449] width 253 height 40
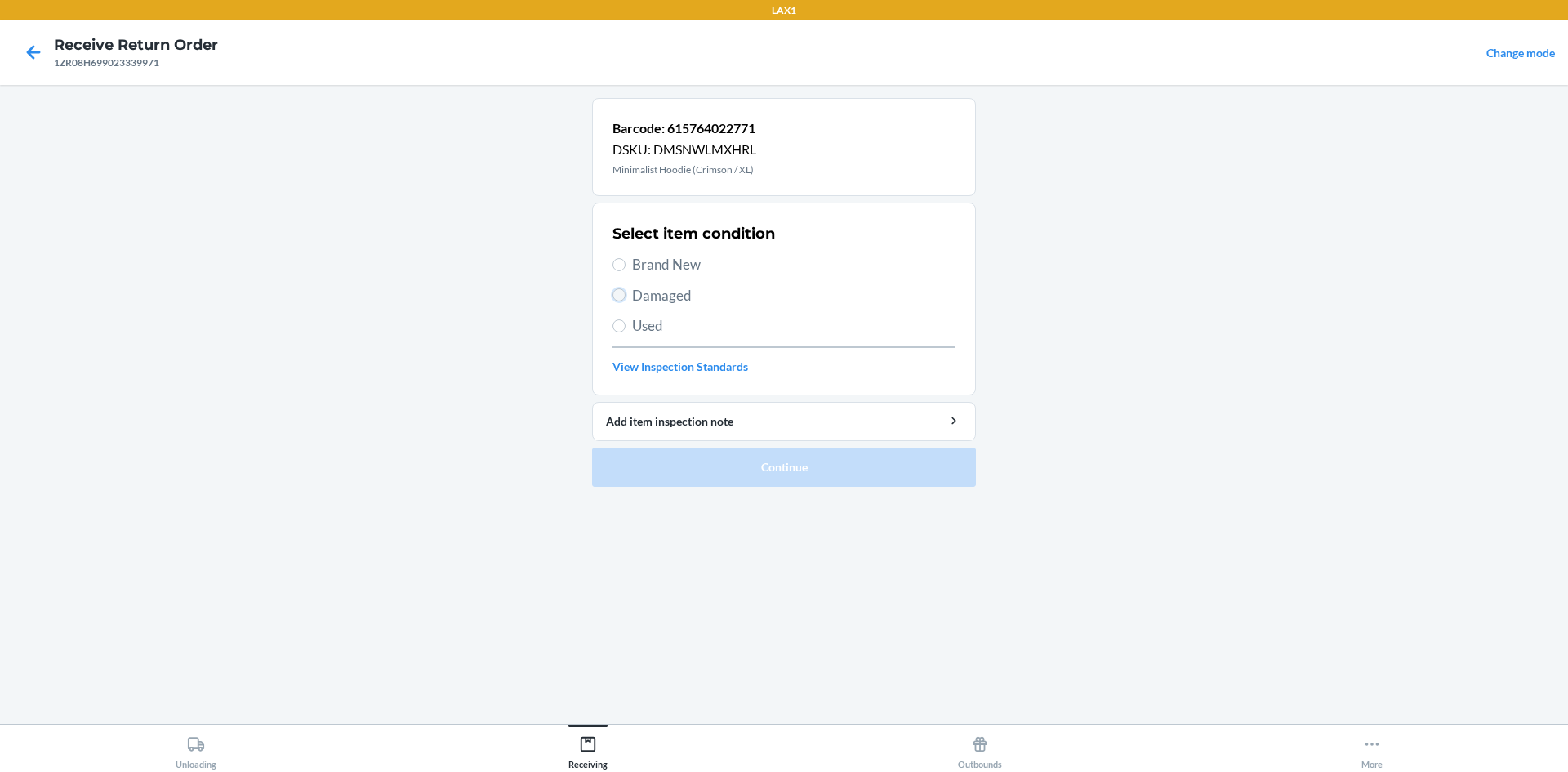
click at [616, 294] on input "Damaged" at bounding box center [619, 295] width 13 height 13
radio input "true"
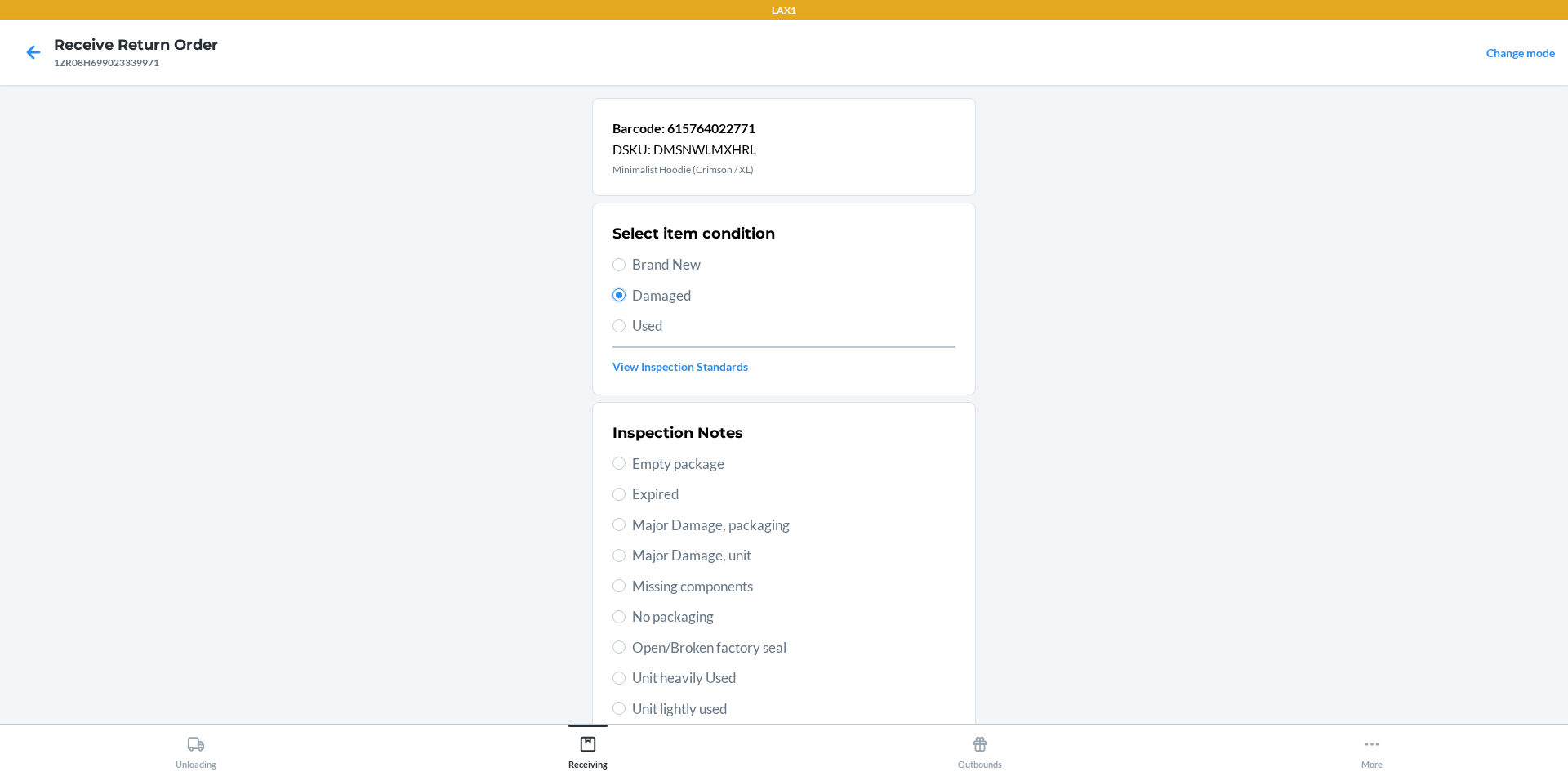
scroll to position [212, 0]
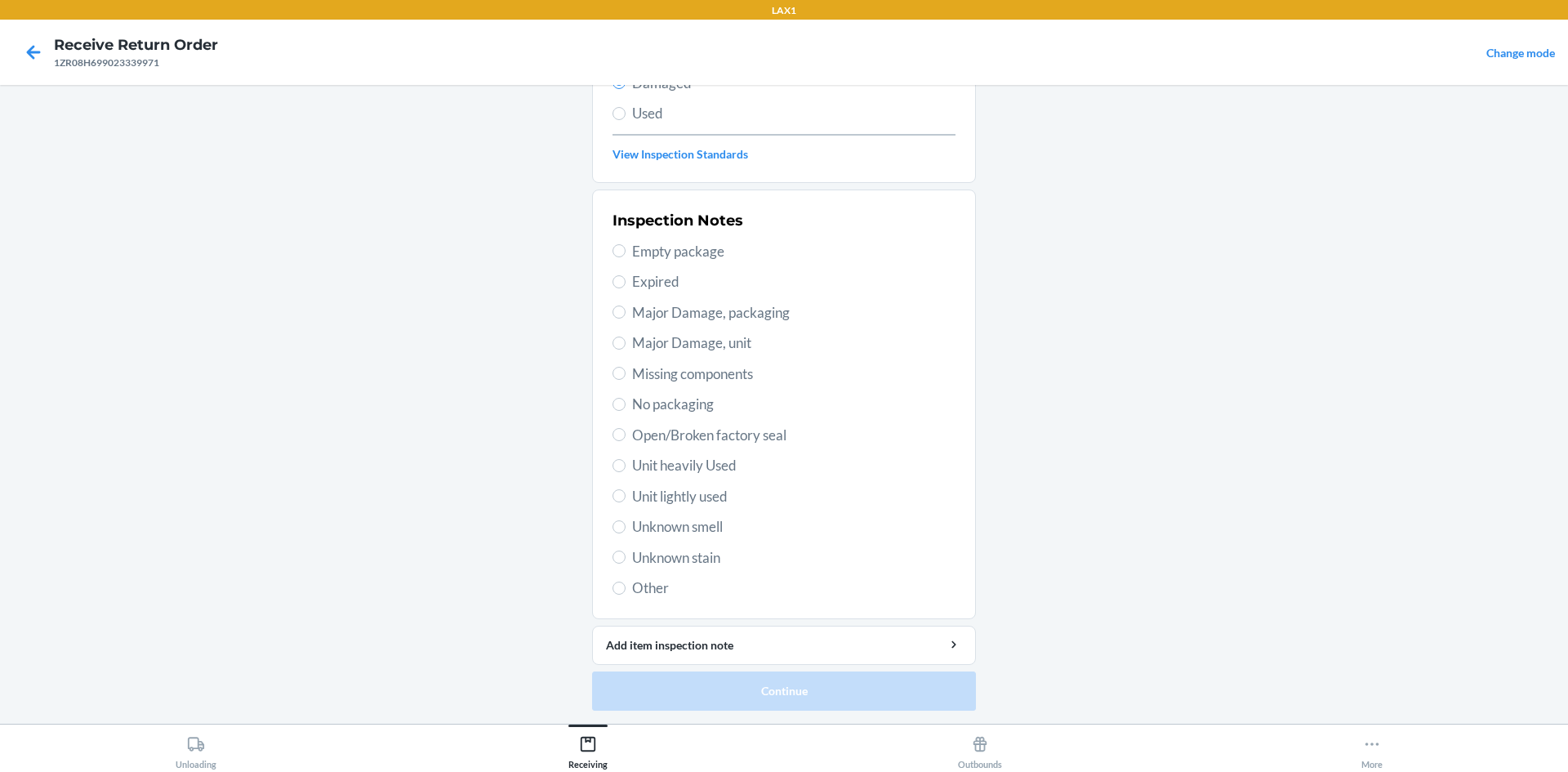
click at [657, 434] on span "Open/Broken factory seal" at bounding box center [793, 435] width 323 height 22
click at [625, 434] on input "Open/Broken factory seal" at bounding box center [619, 434] width 13 height 13
radio input "true"
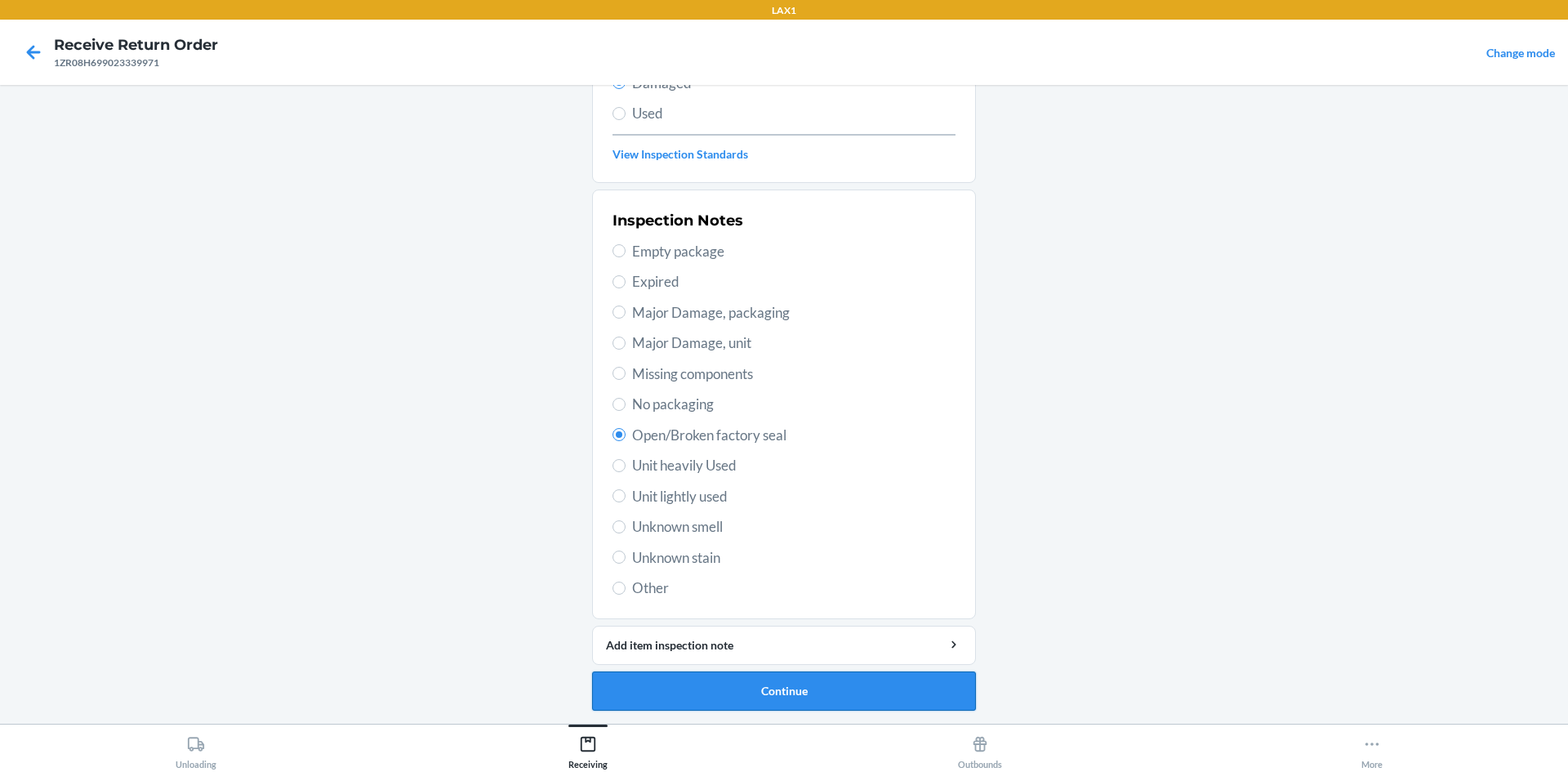
click at [758, 689] on button "Continue" at bounding box center [784, 691] width 384 height 40
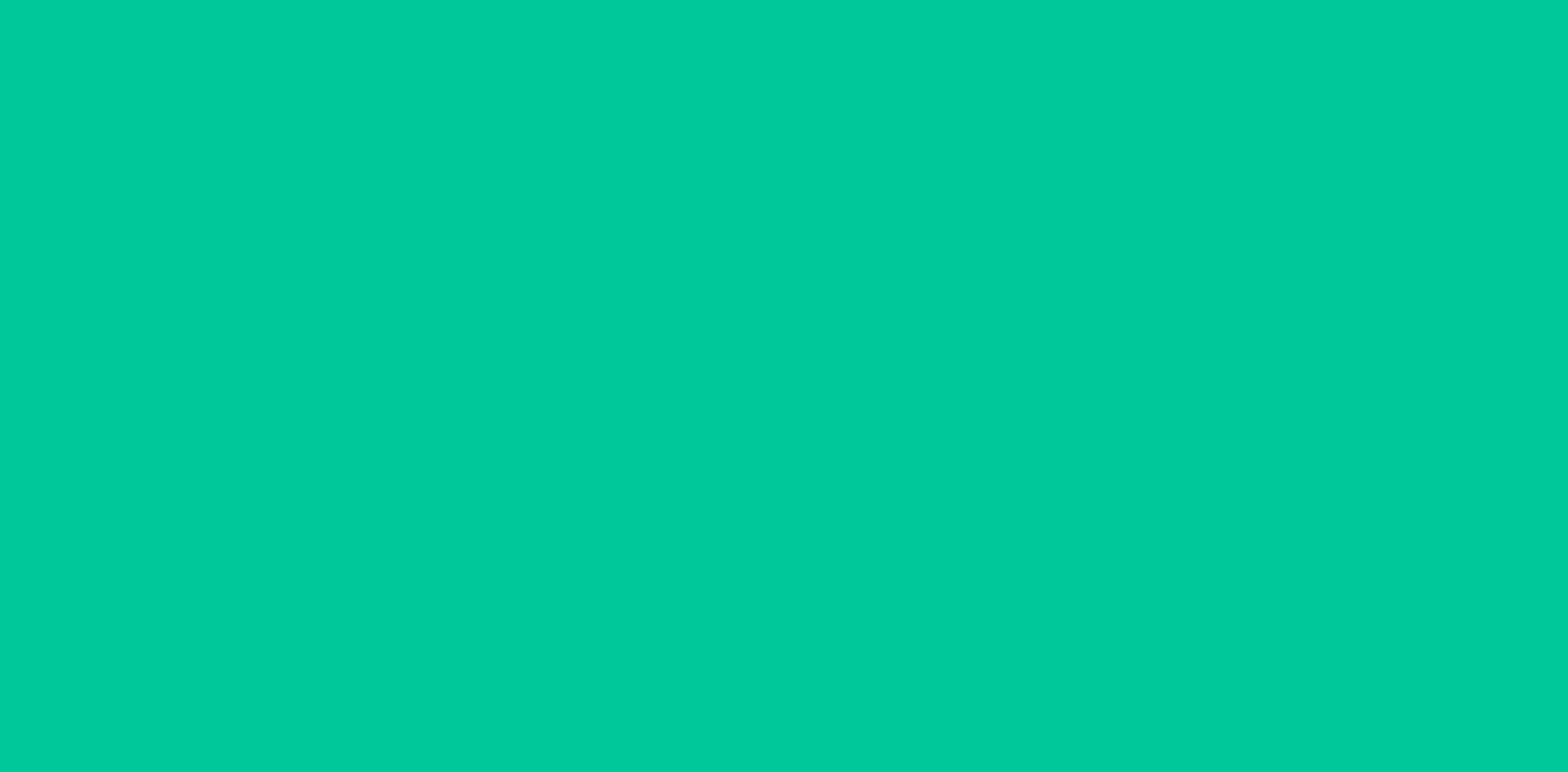
scroll to position [68, 0]
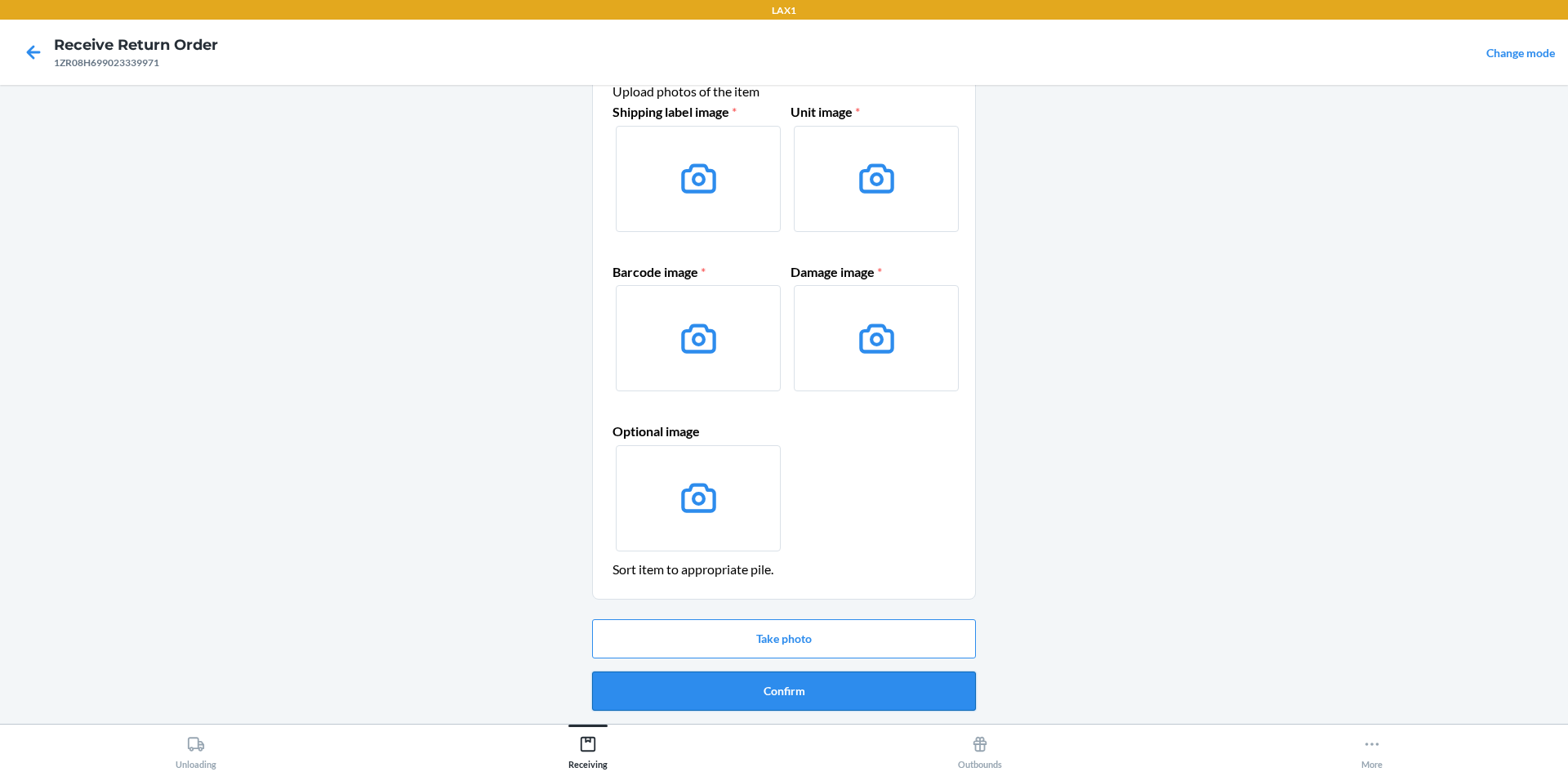
click at [806, 700] on button "Confirm" at bounding box center [784, 691] width 384 height 40
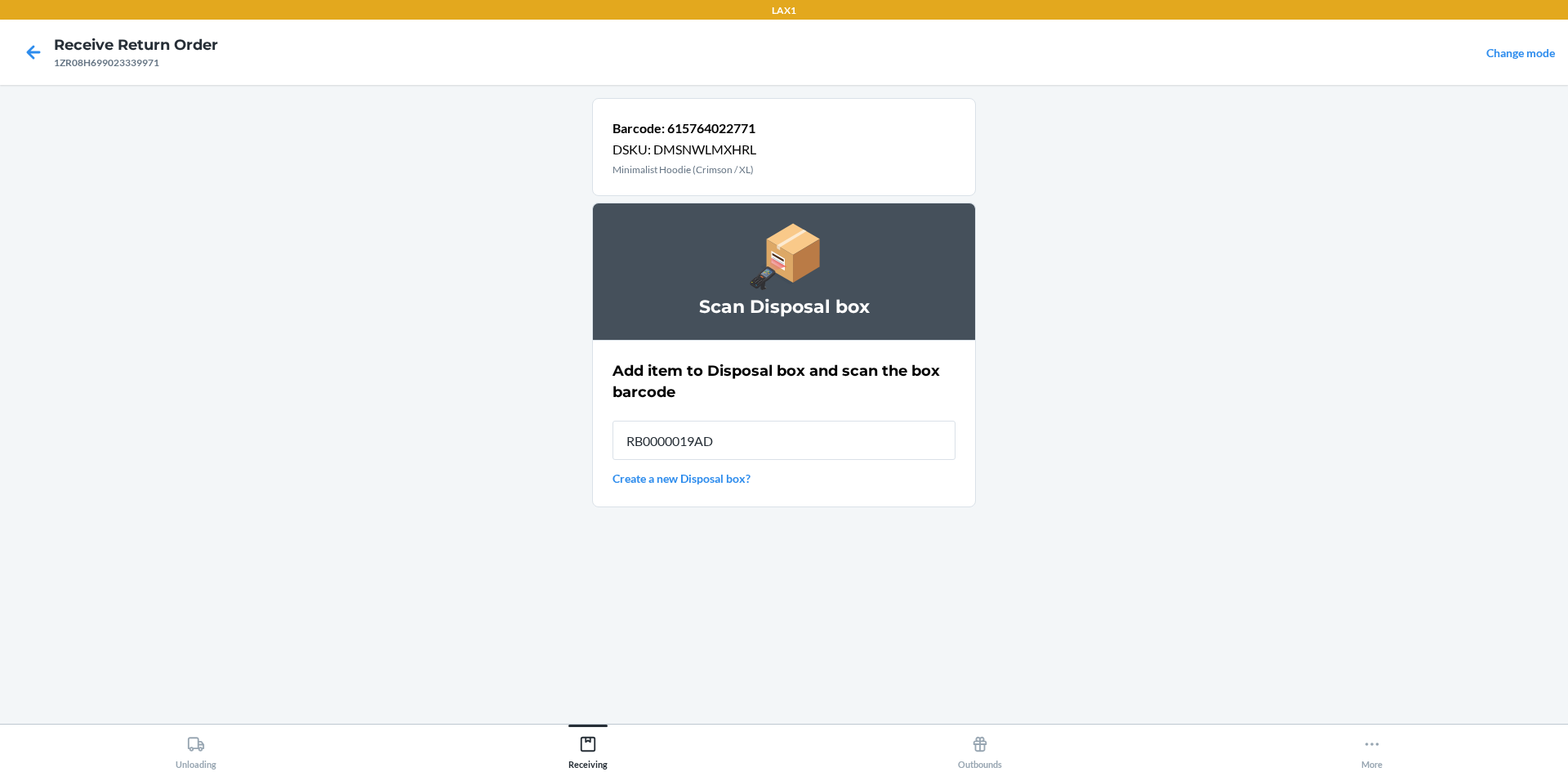
type input "RB0000019AD"
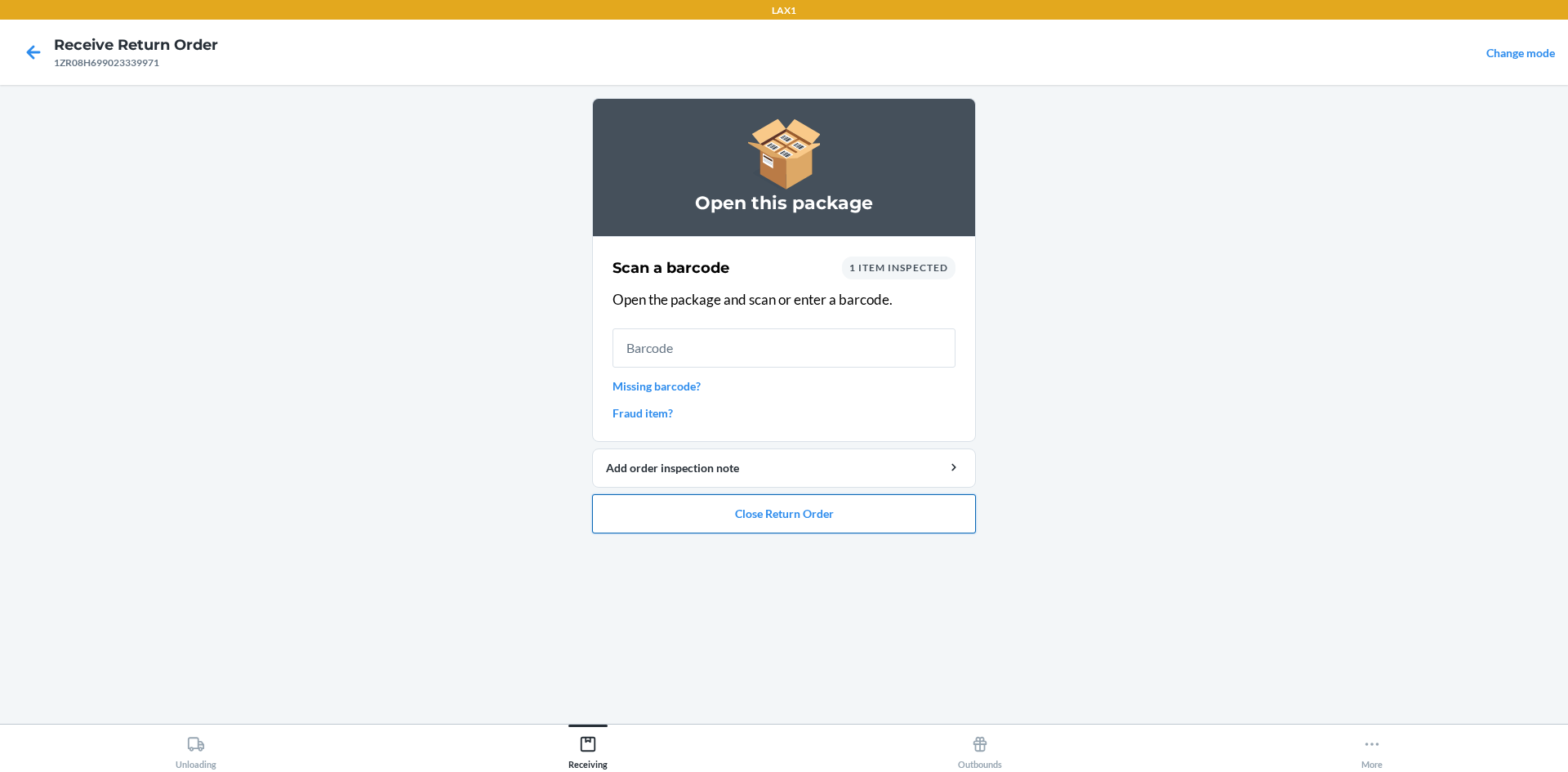
click at [695, 520] on button "Close Return Order" at bounding box center [784, 514] width 384 height 40
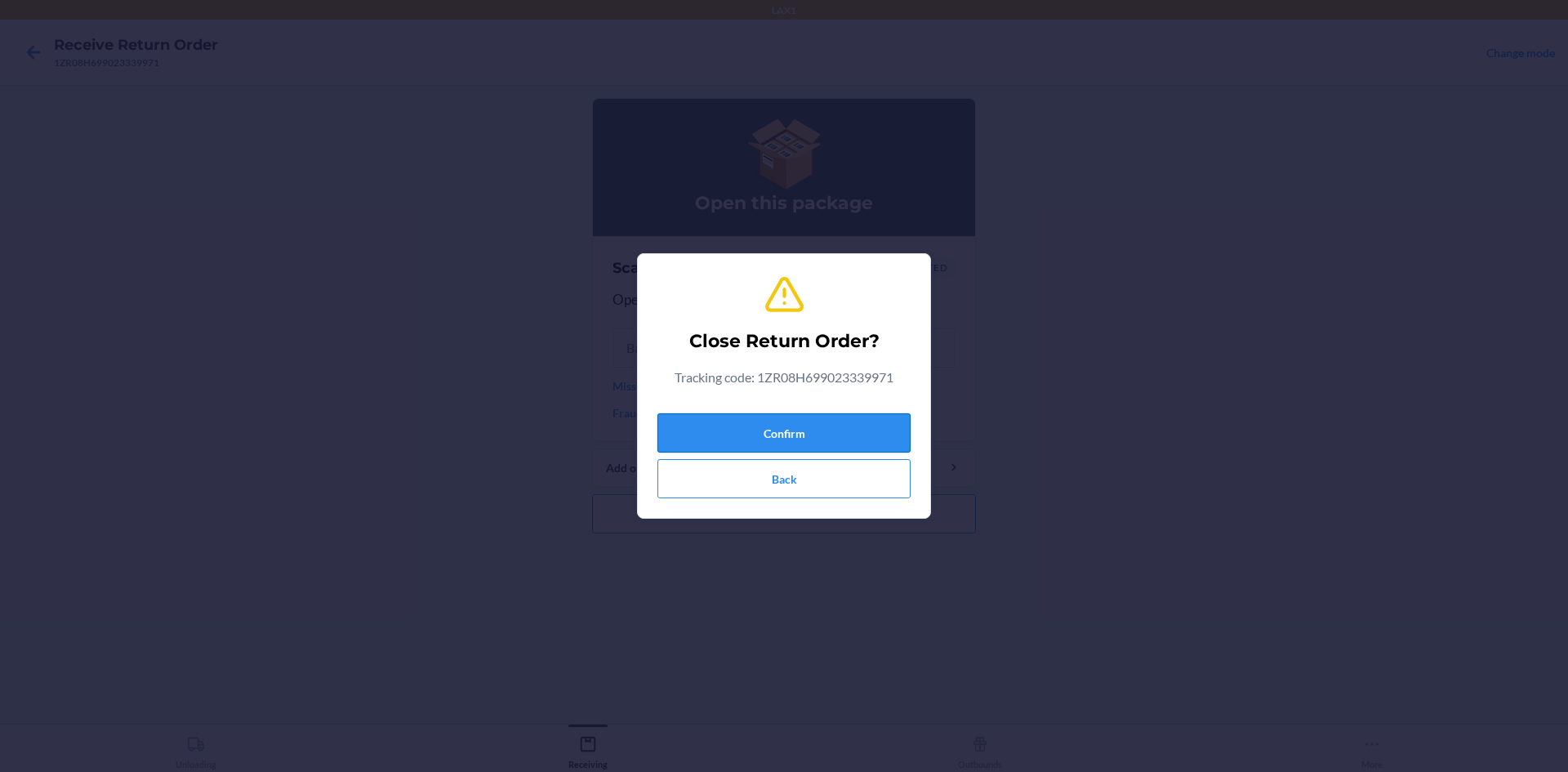
click at [732, 423] on button "Confirm" at bounding box center [784, 433] width 253 height 40
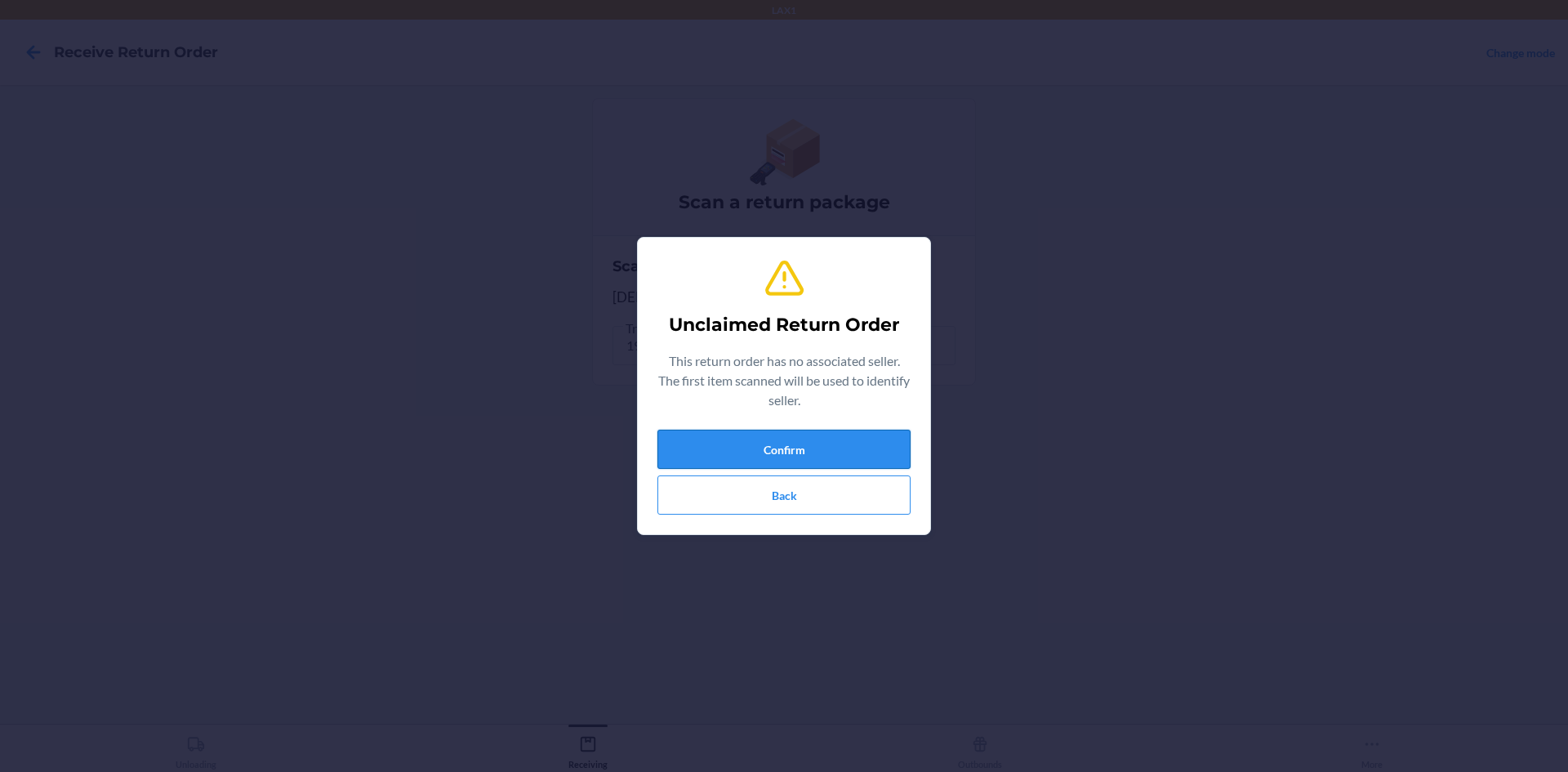
click at [804, 441] on button "Confirm" at bounding box center [784, 449] width 253 height 40
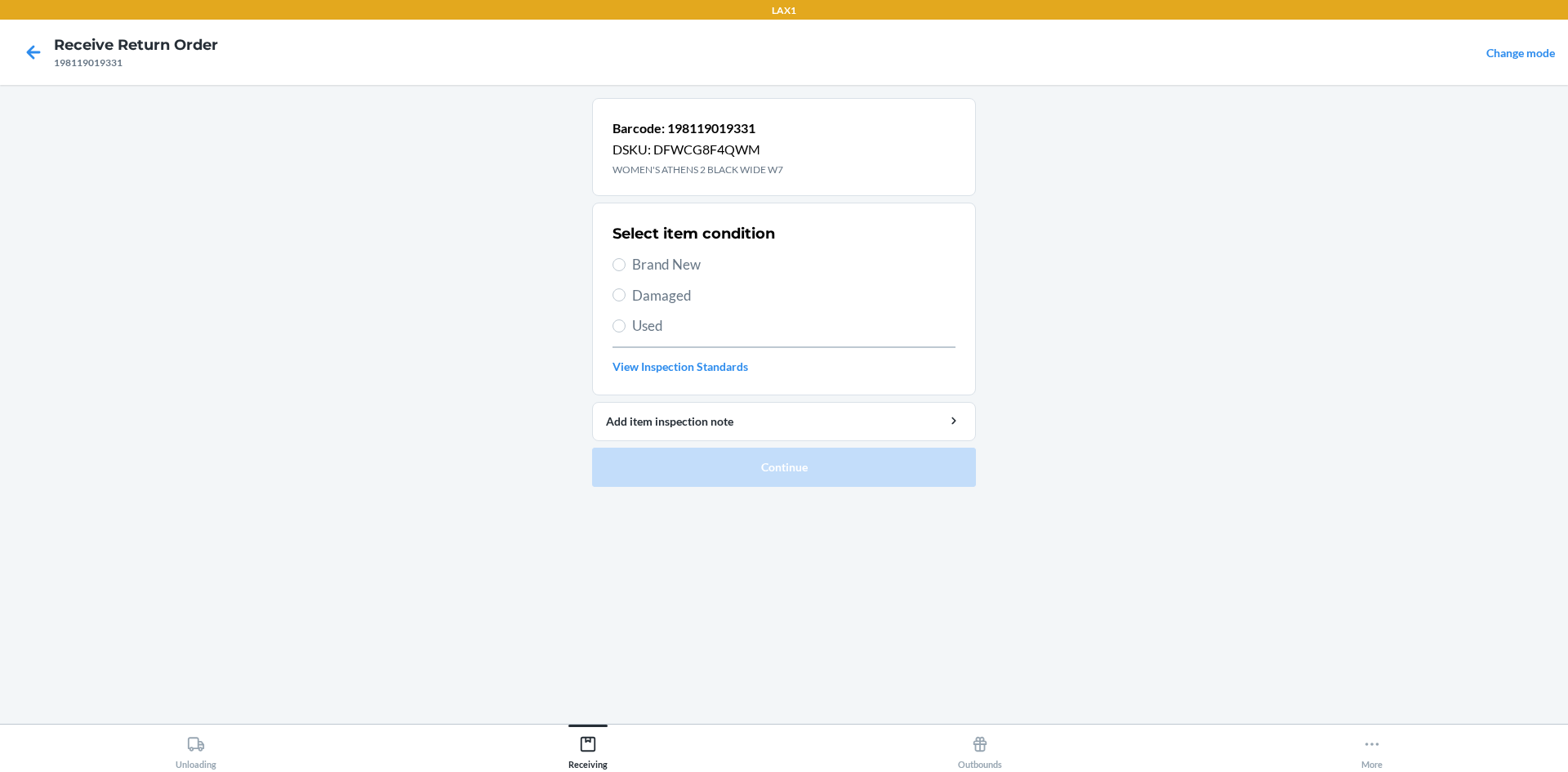
click at [629, 264] on label "Brand New" at bounding box center [784, 265] width 343 height 22
click at [625, 264] on input "Brand New" at bounding box center [619, 265] width 13 height 13
radio input "true"
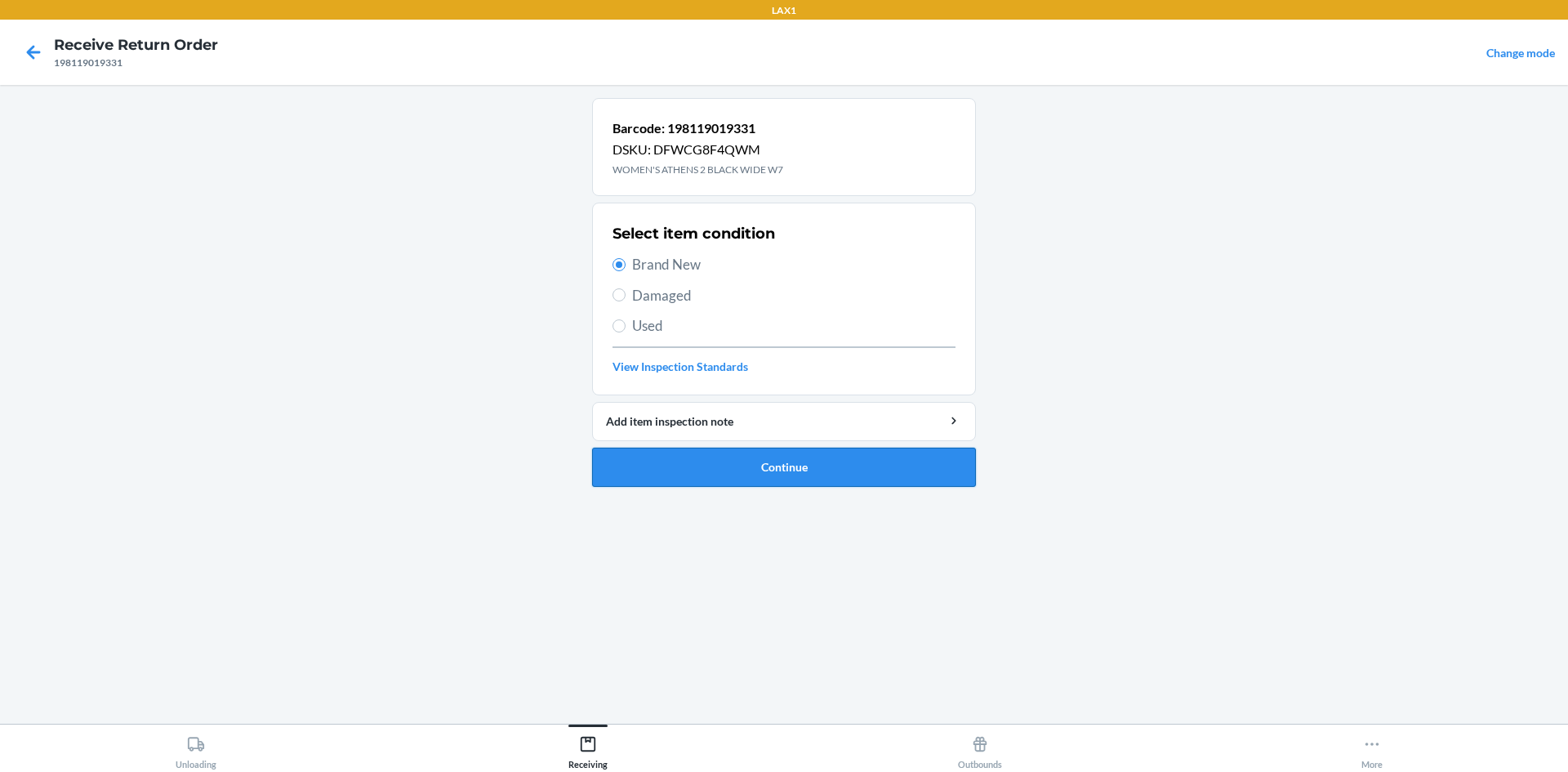
click at [828, 473] on button "Continue" at bounding box center [784, 467] width 384 height 40
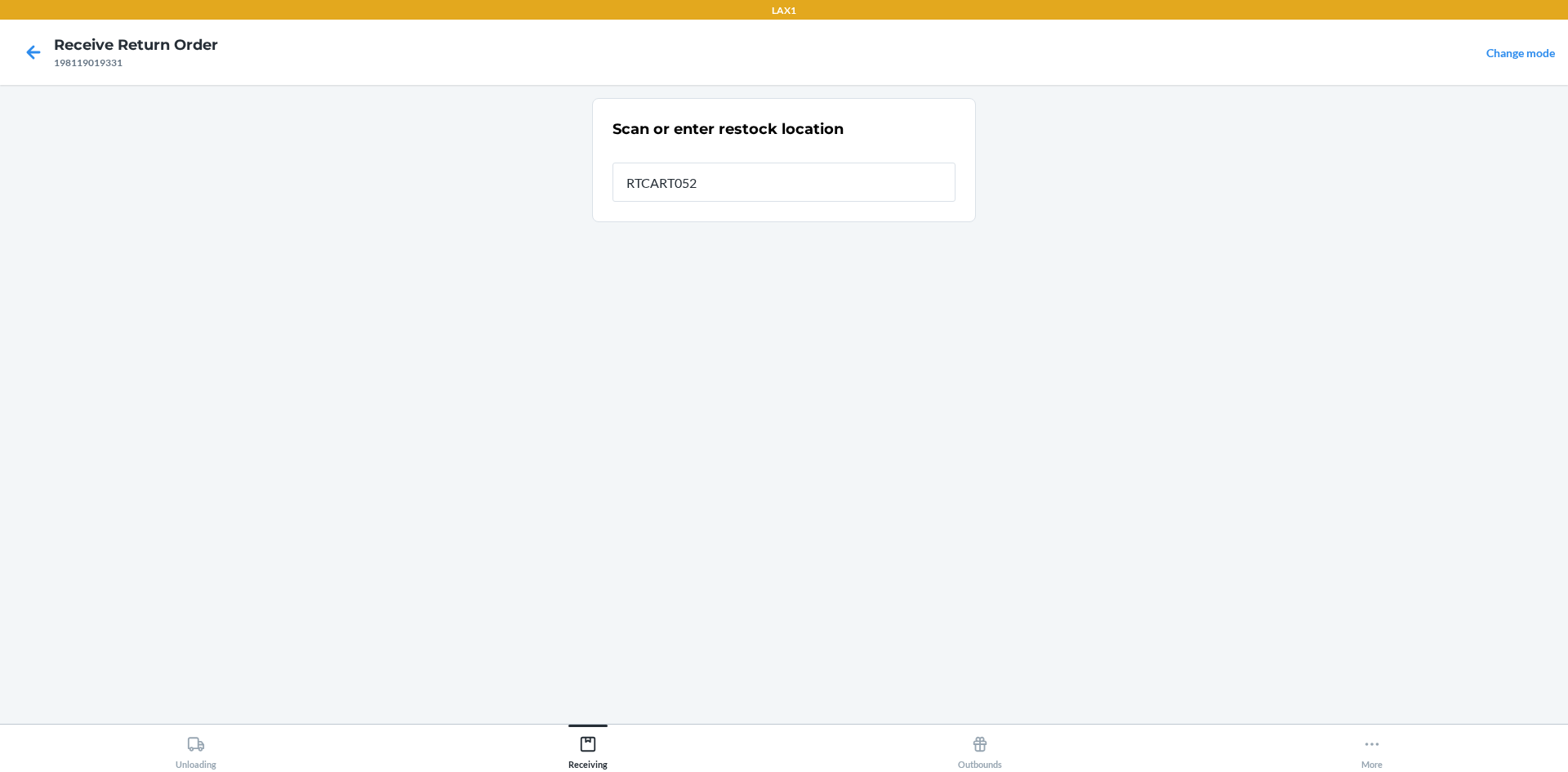
type input "RTCART052"
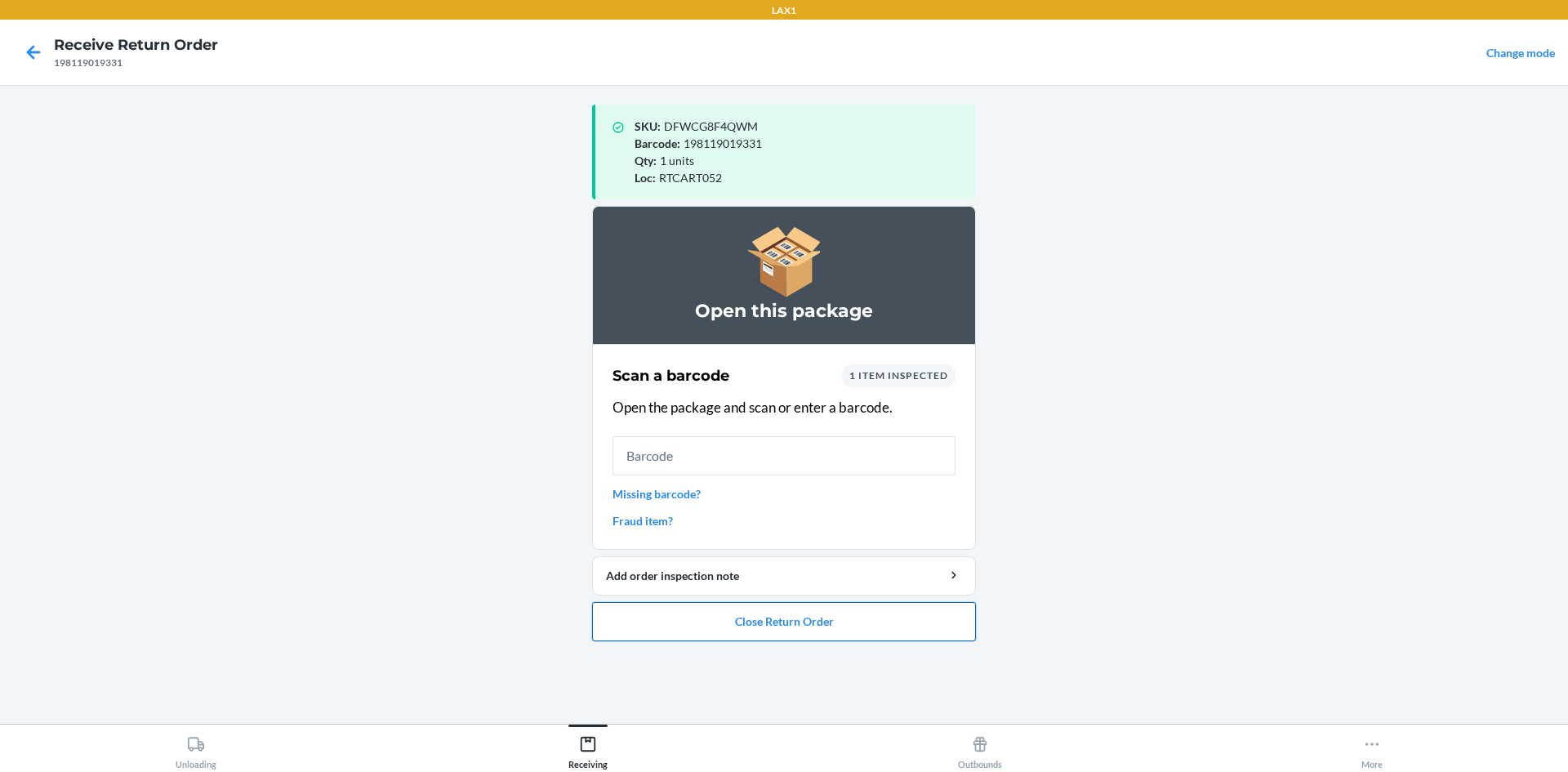
click at [797, 614] on button "Close Return Order" at bounding box center [784, 621] width 384 height 40
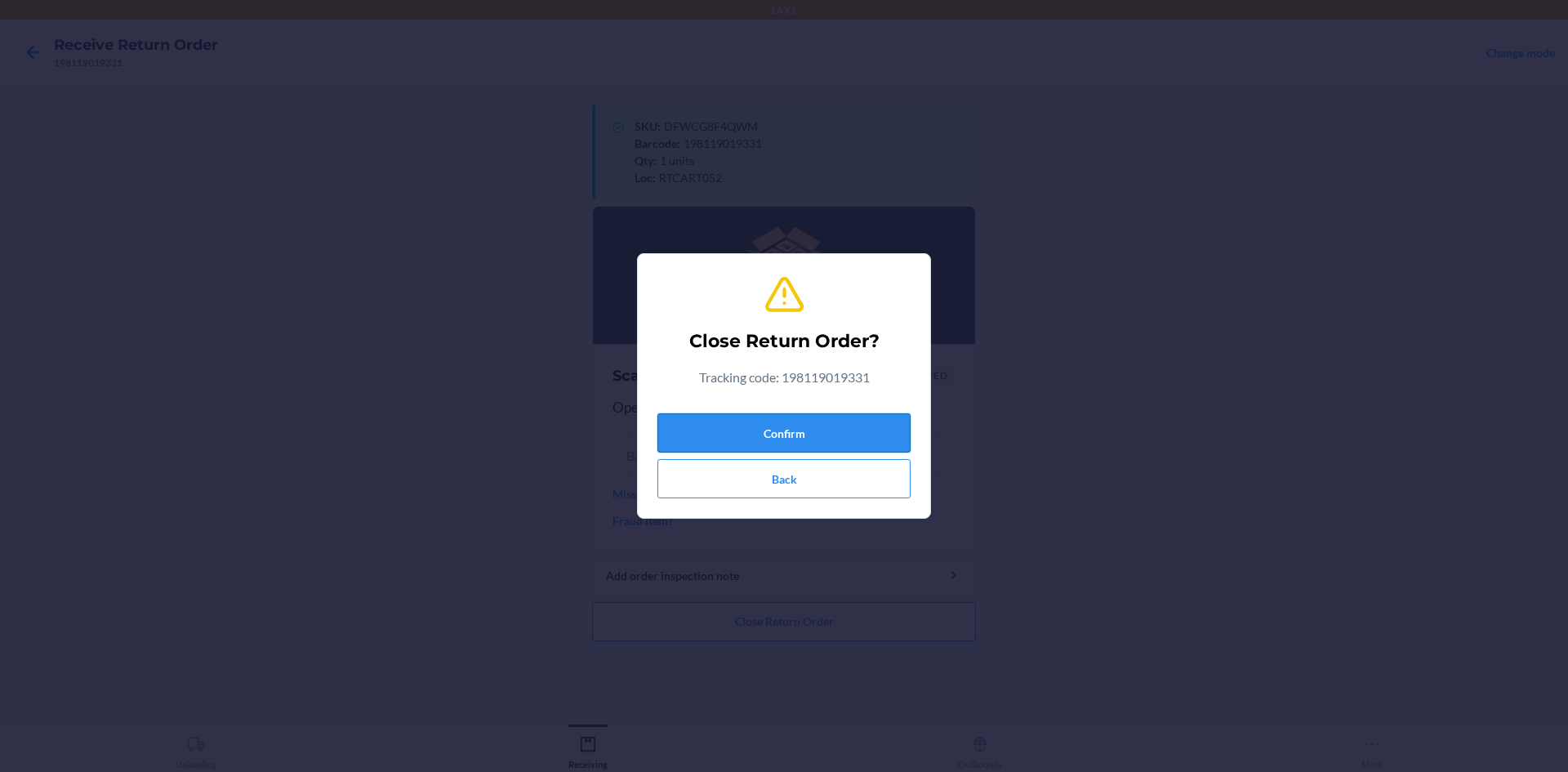
click at [789, 422] on button "Confirm" at bounding box center [784, 433] width 253 height 40
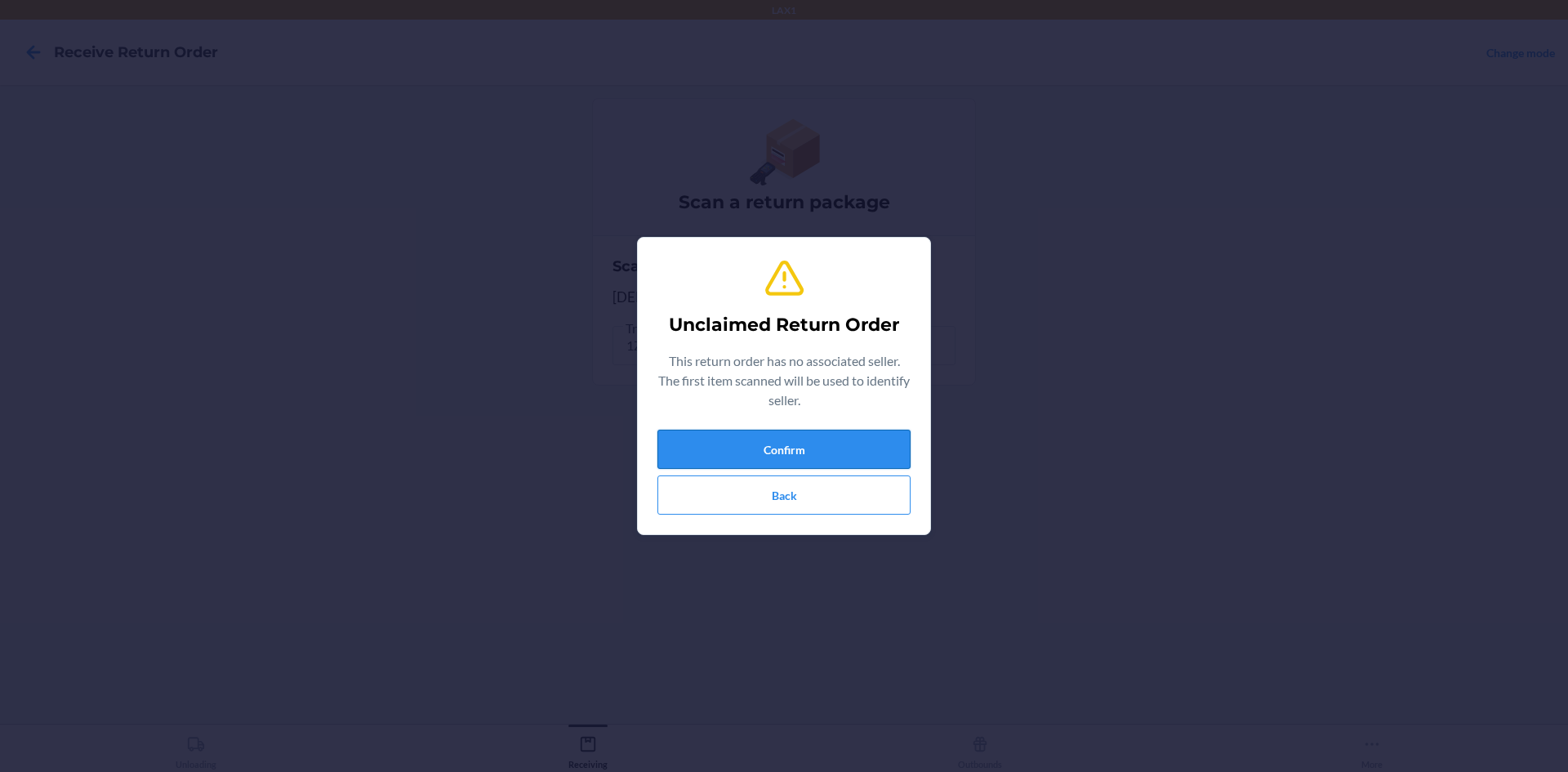
click at [818, 460] on button "Confirm" at bounding box center [784, 449] width 253 height 40
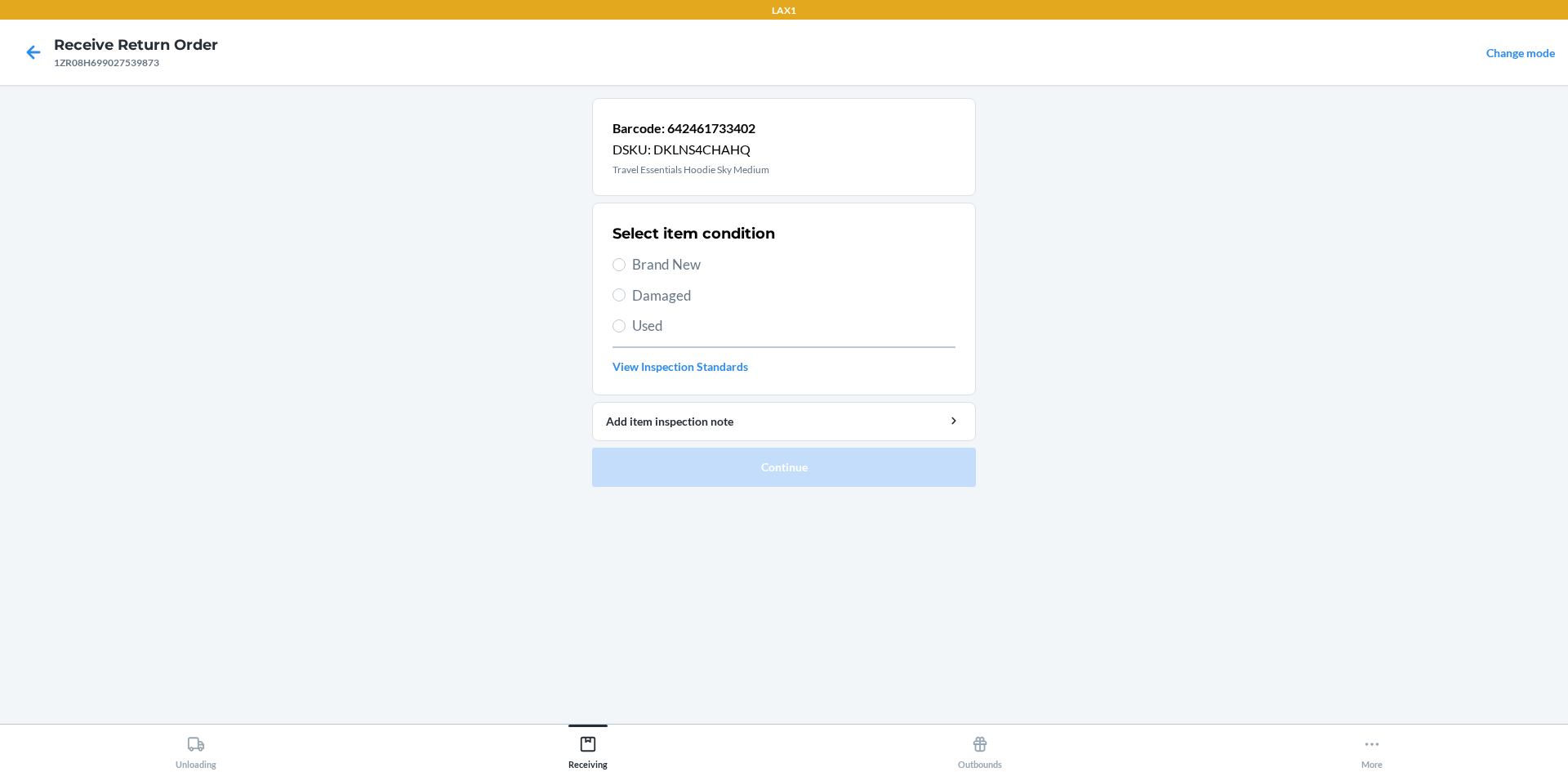
click at [631, 263] on label "Brand New" at bounding box center [784, 265] width 343 height 22
click at [625, 263] on input "Brand New" at bounding box center [619, 265] width 13 height 13
radio input "true"
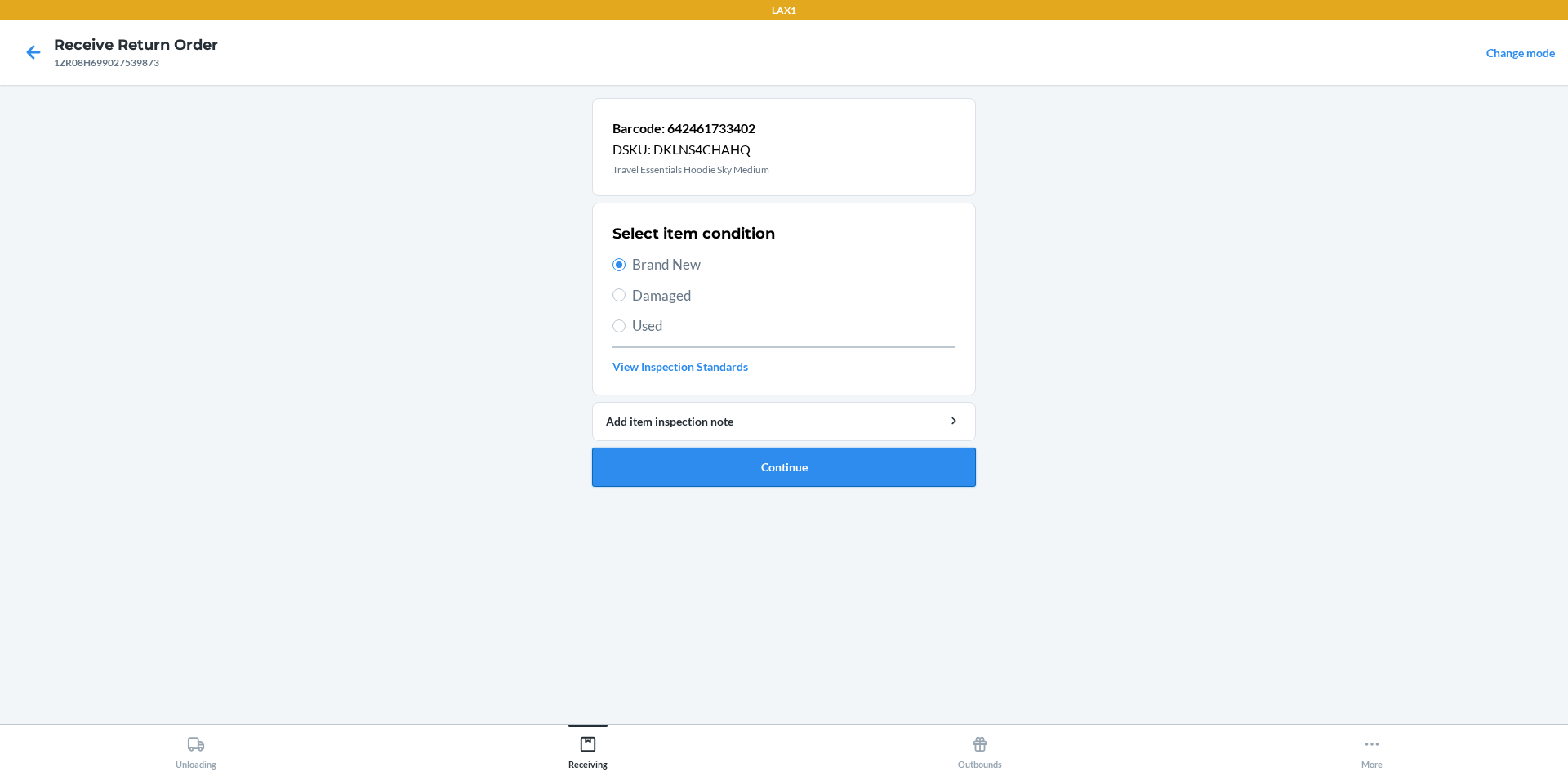
click at [792, 454] on button "Continue" at bounding box center [784, 467] width 384 height 40
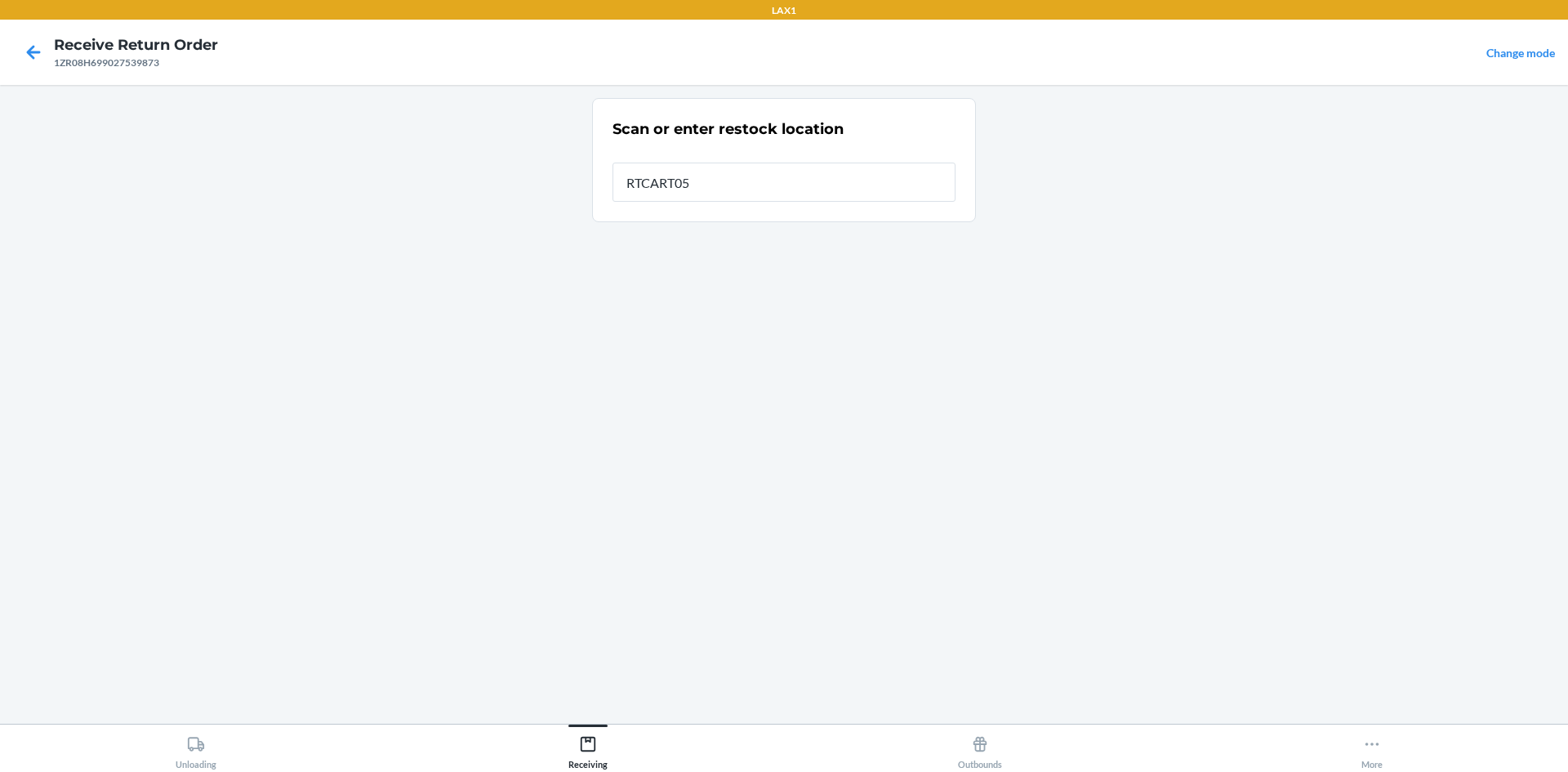
type input "RTCART052"
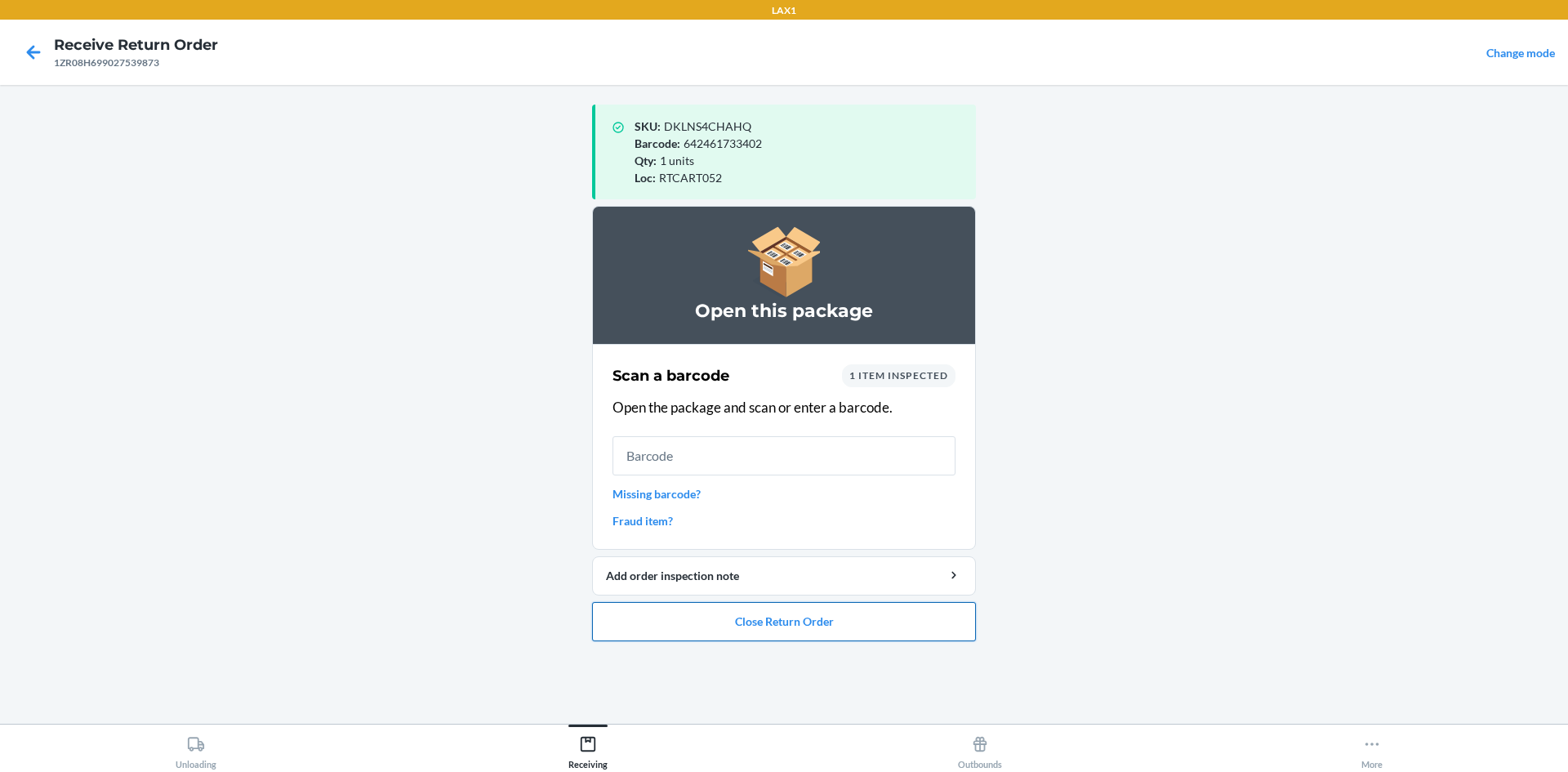
click at [699, 624] on button "Close Return Order" at bounding box center [784, 621] width 384 height 40
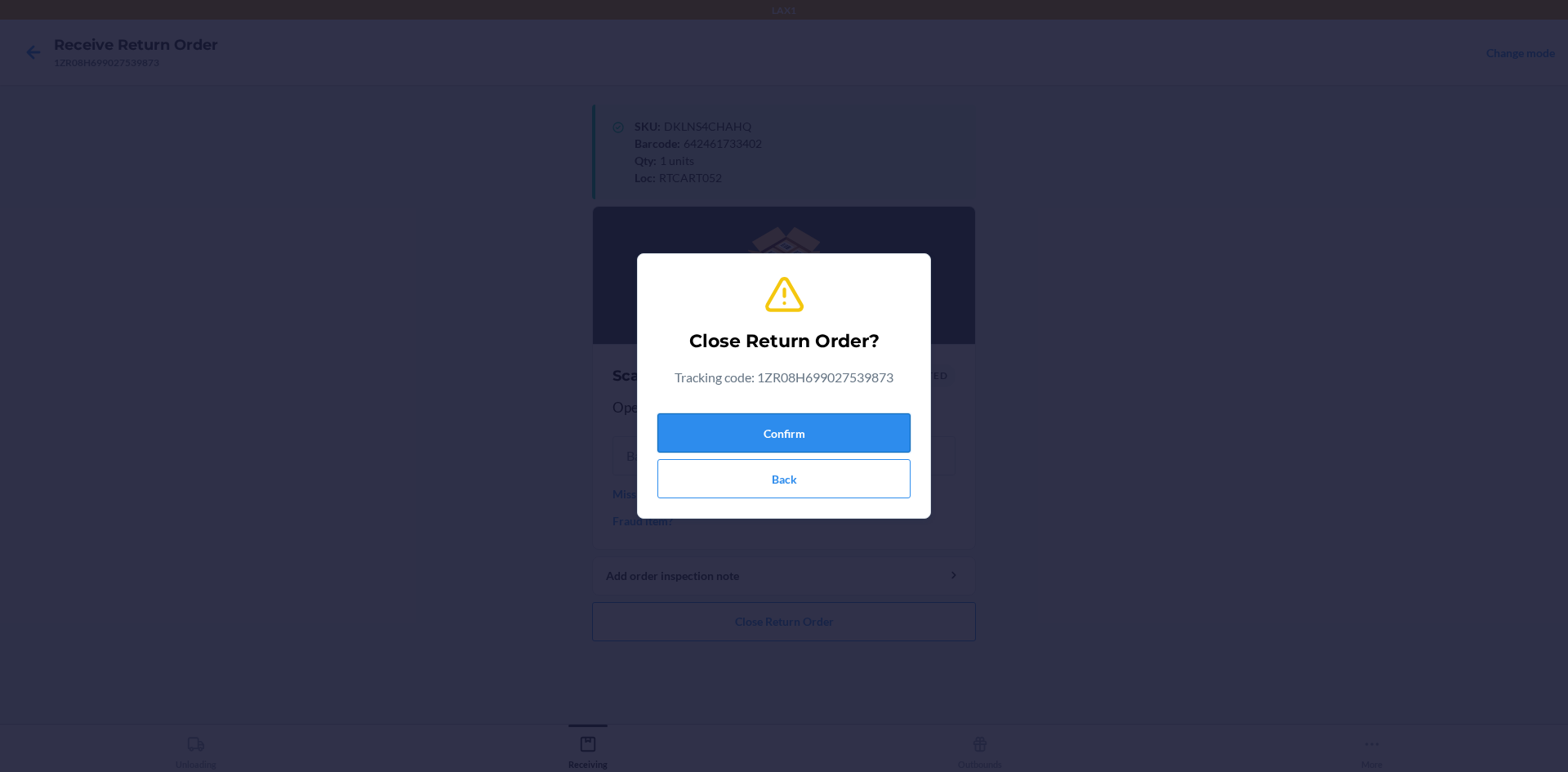
click at [745, 424] on button "Confirm" at bounding box center [784, 433] width 253 height 40
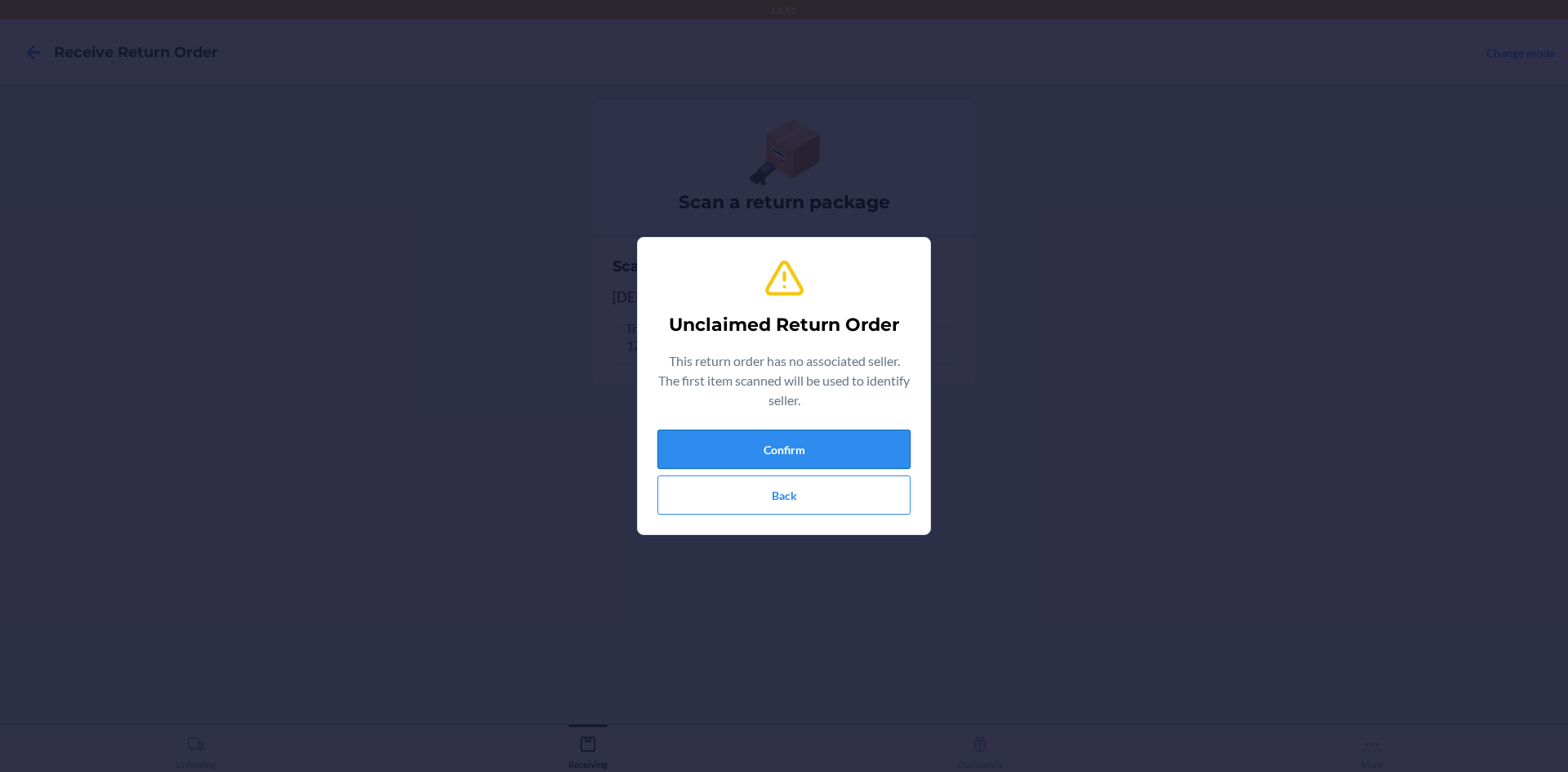
click at [760, 444] on button "Confirm" at bounding box center [784, 449] width 253 height 40
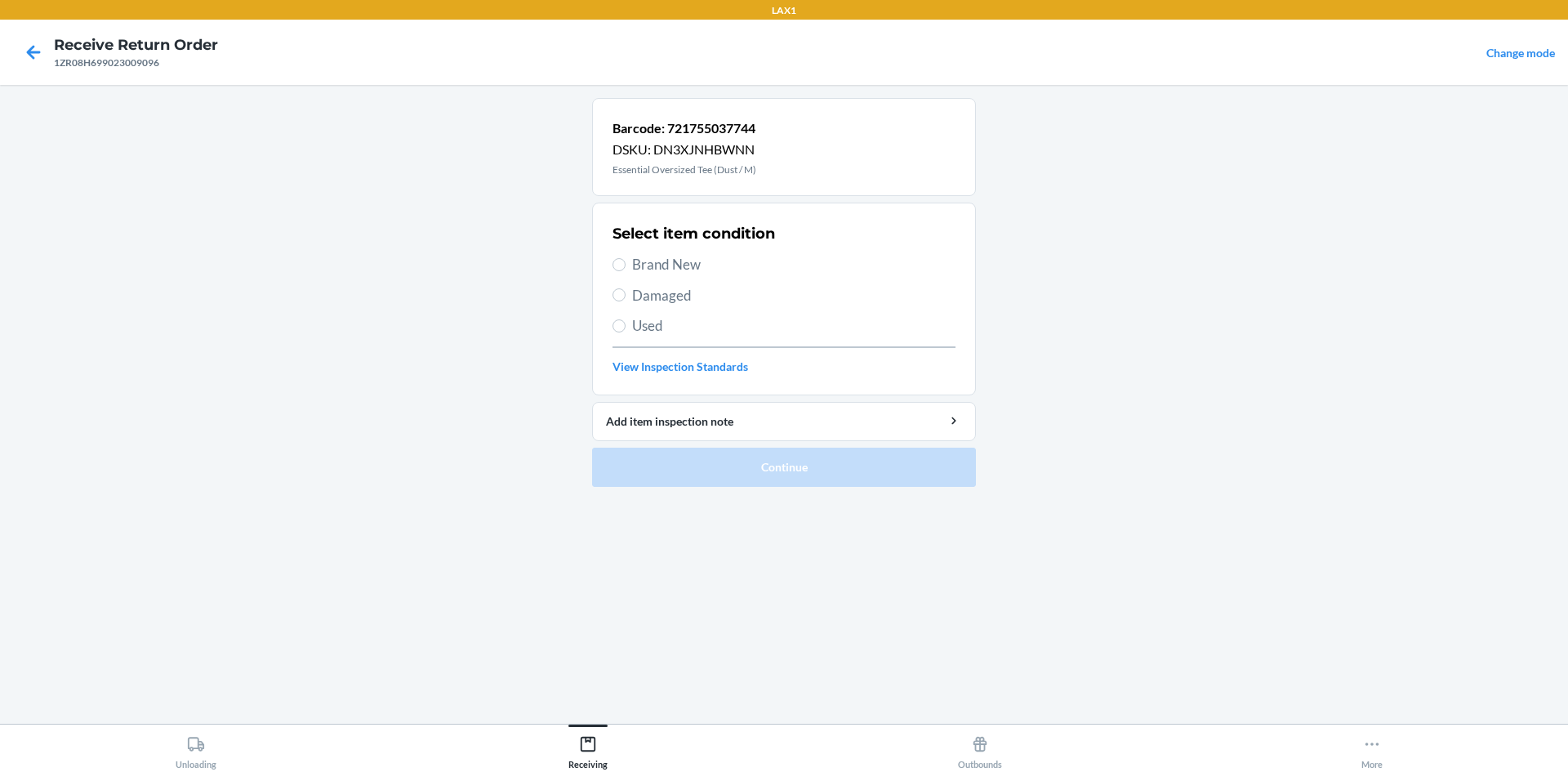
click at [637, 266] on span "Brand New" at bounding box center [793, 265] width 323 height 22
click at [625, 266] on input "Brand New" at bounding box center [619, 265] width 13 height 13
radio input "true"
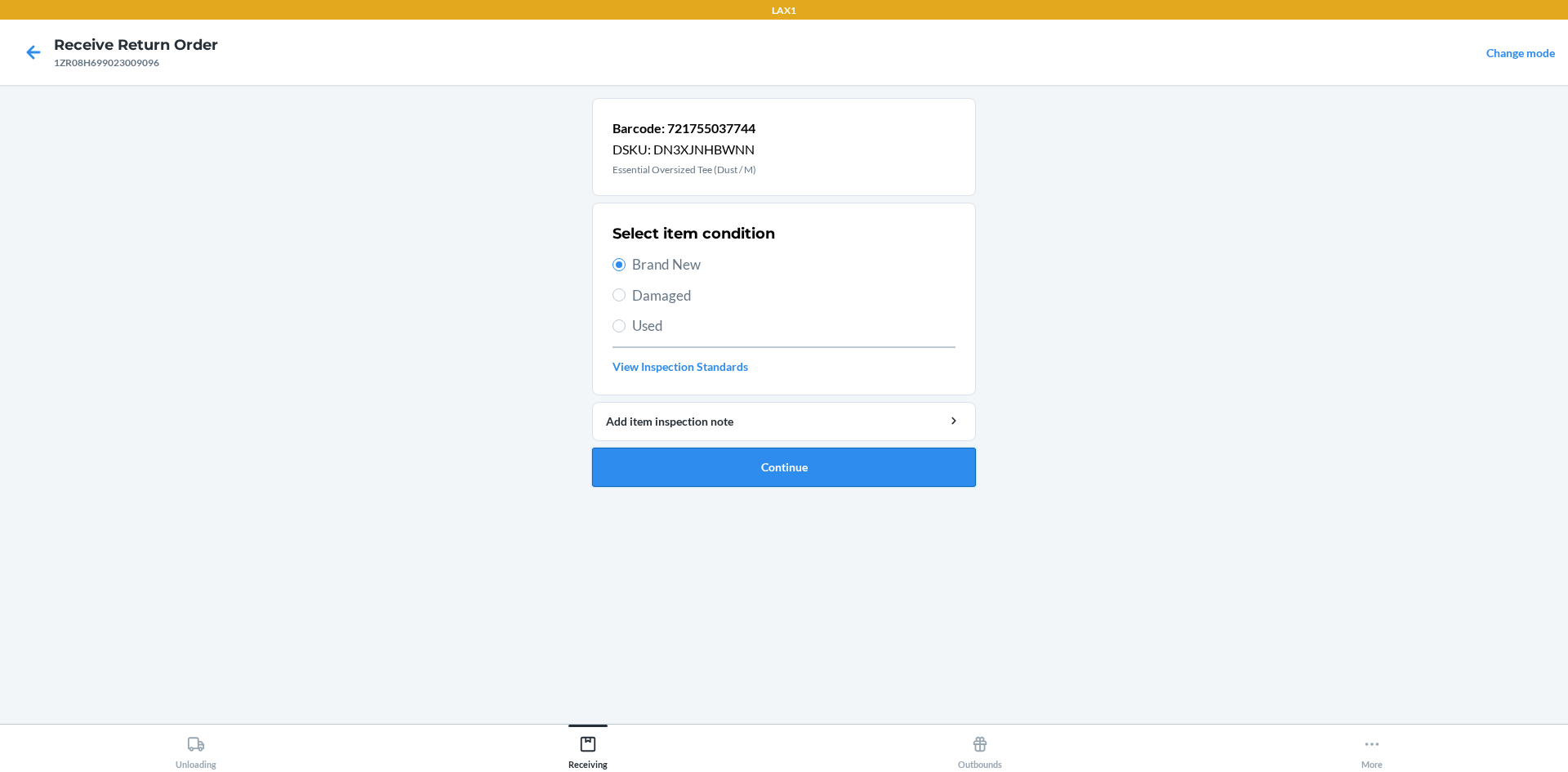
click at [767, 464] on button "Continue" at bounding box center [784, 467] width 384 height 40
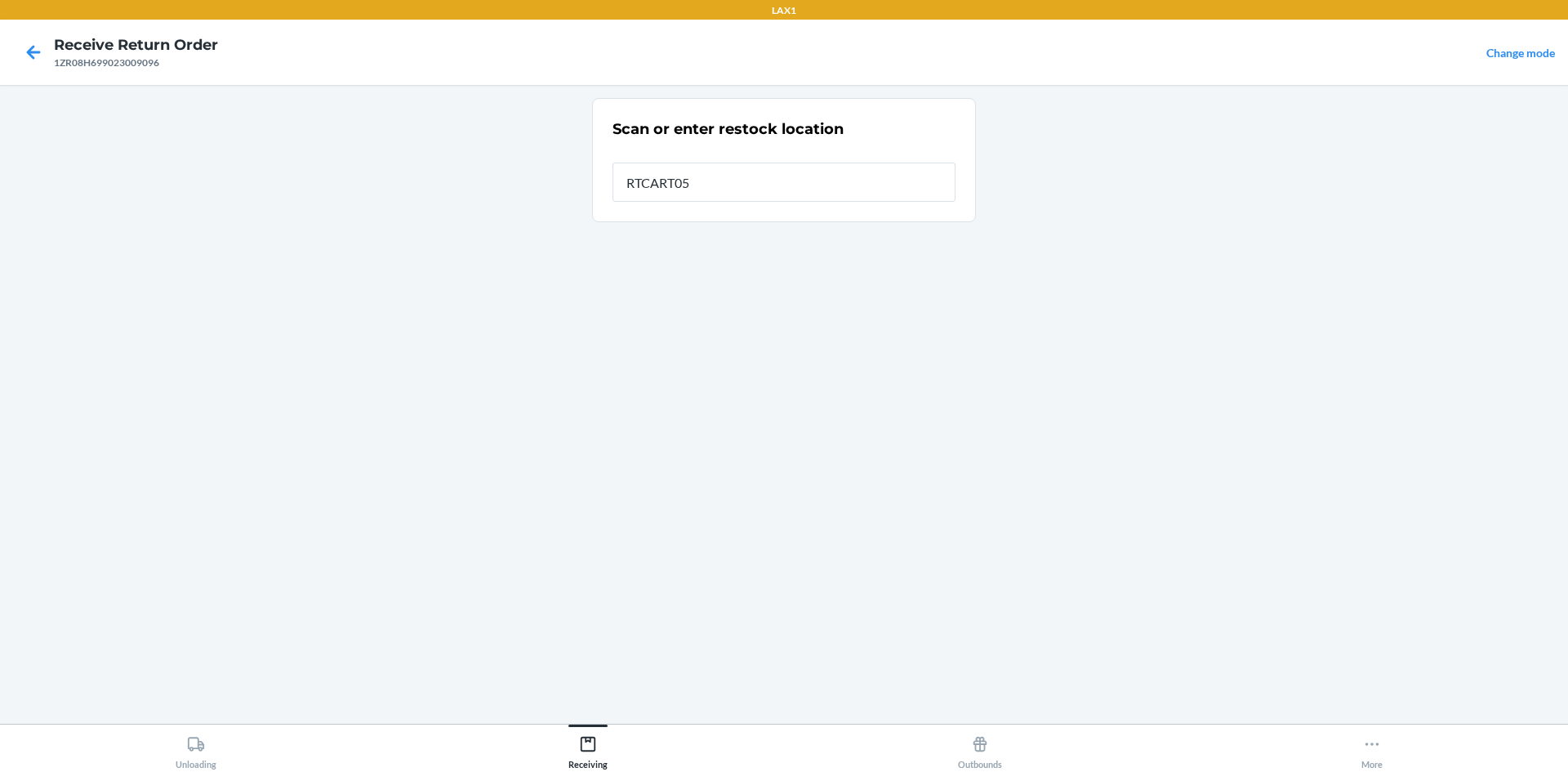
type input "RTCART052"
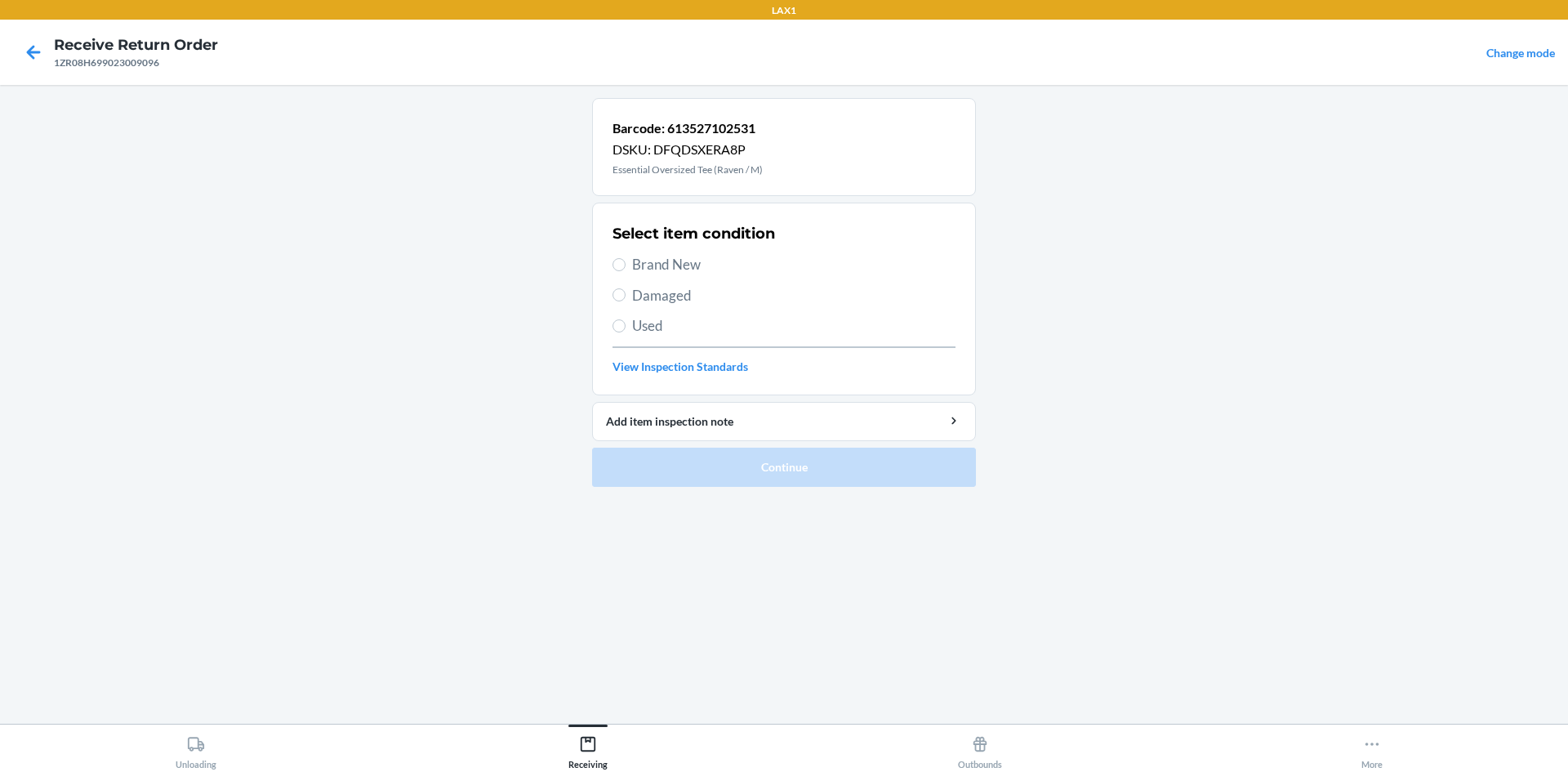
click at [626, 262] on label "Brand New" at bounding box center [784, 265] width 343 height 22
click at [625, 262] on input "Brand New" at bounding box center [619, 265] width 13 height 13
radio input "true"
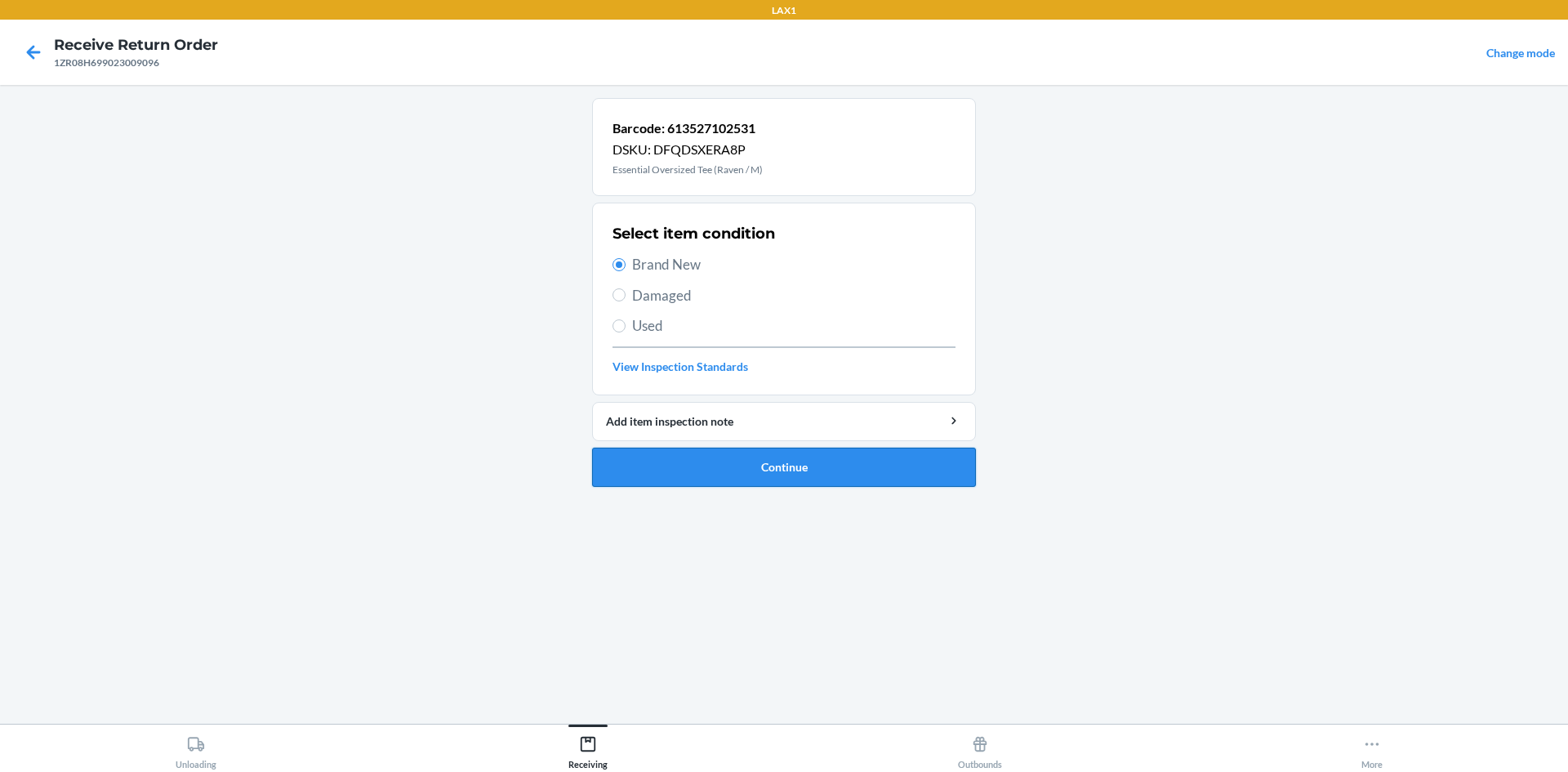
click at [759, 460] on button "Continue" at bounding box center [784, 467] width 384 height 40
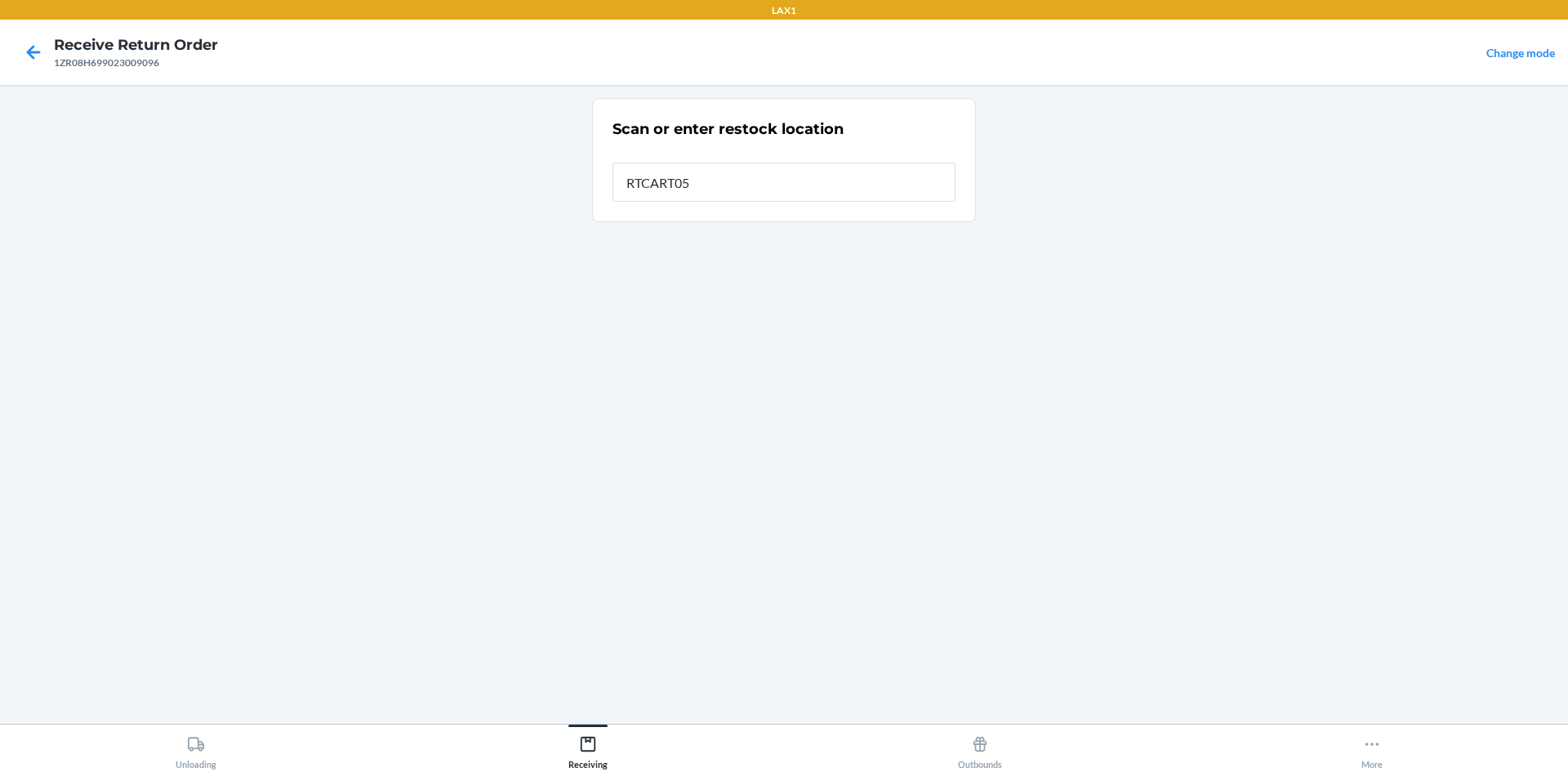
type input "RTCART052"
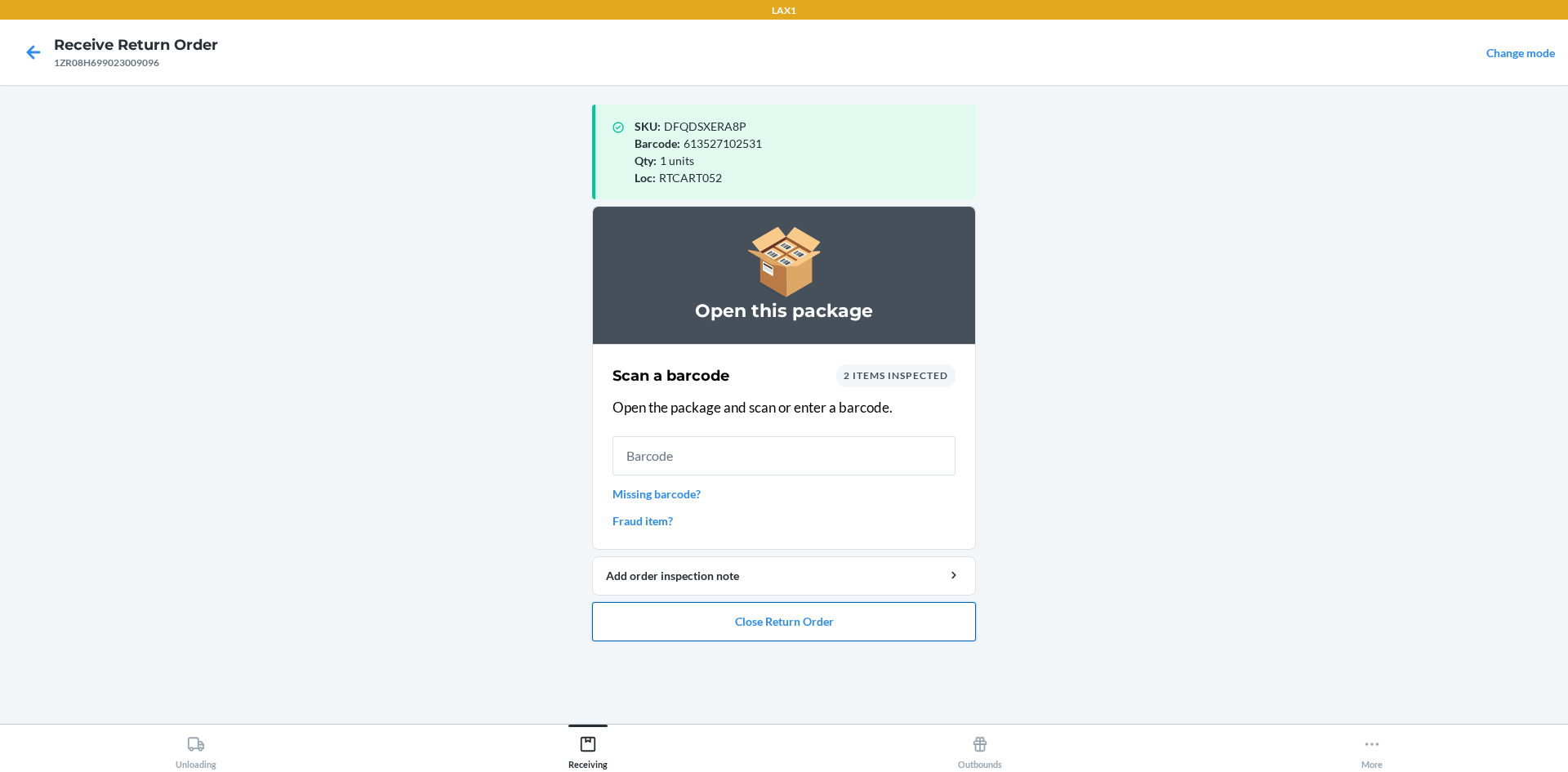
click at [632, 616] on button "Close Return Order" at bounding box center [784, 621] width 384 height 40
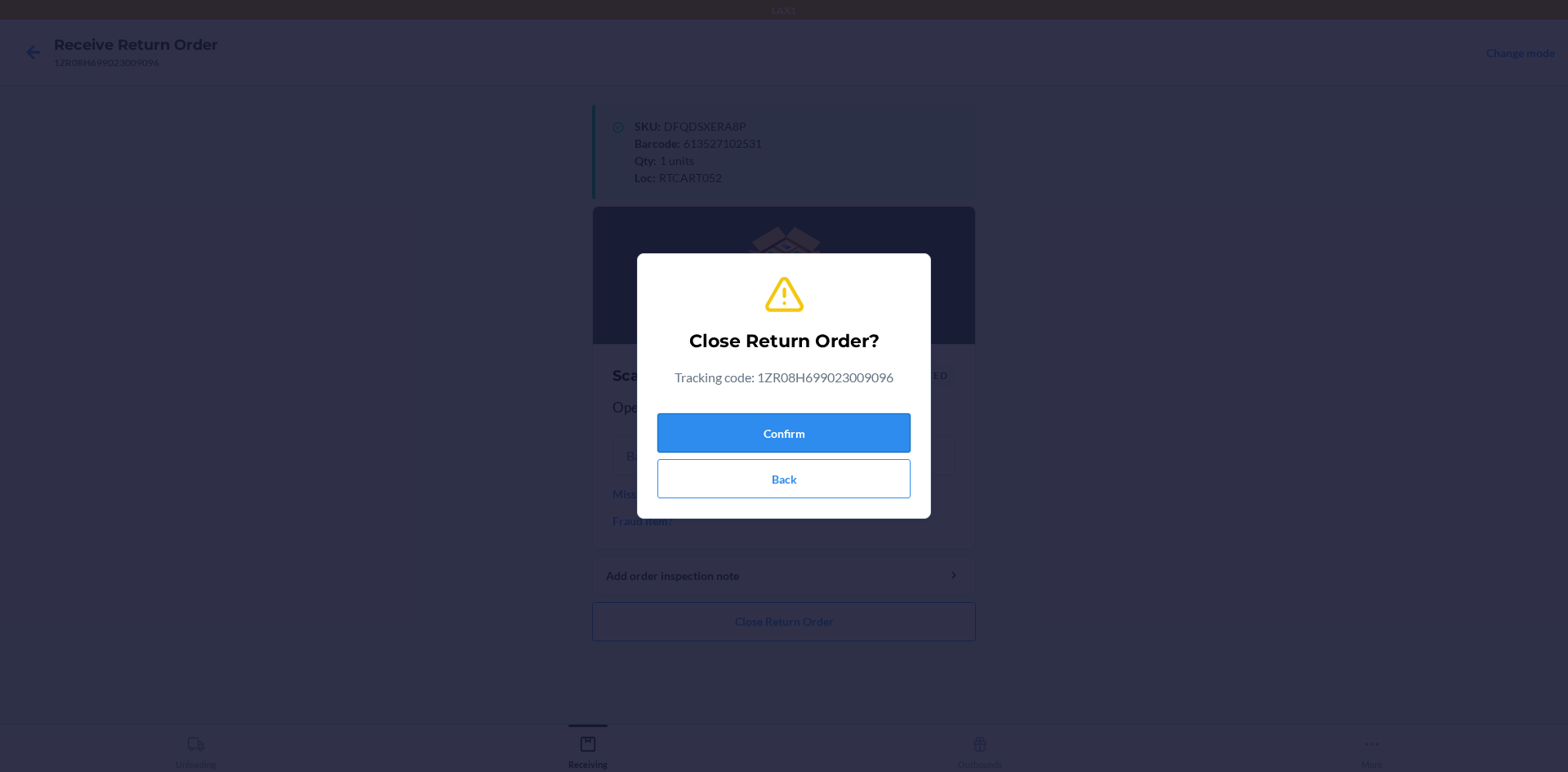
click at [691, 427] on button "Confirm" at bounding box center [784, 433] width 253 height 40
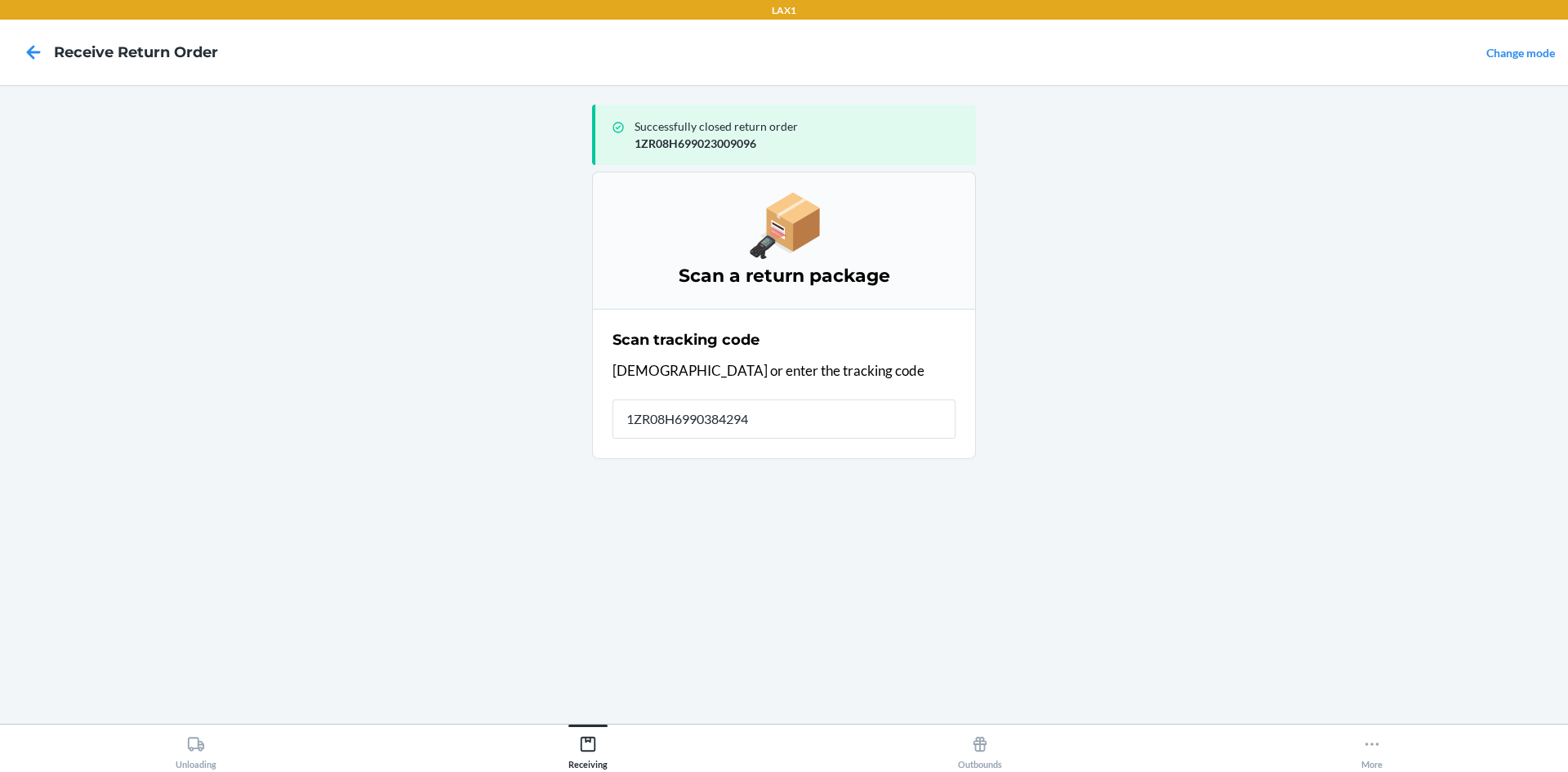
type input "[US_VEHICLE_IDENTIFICATION_NUMBER]"
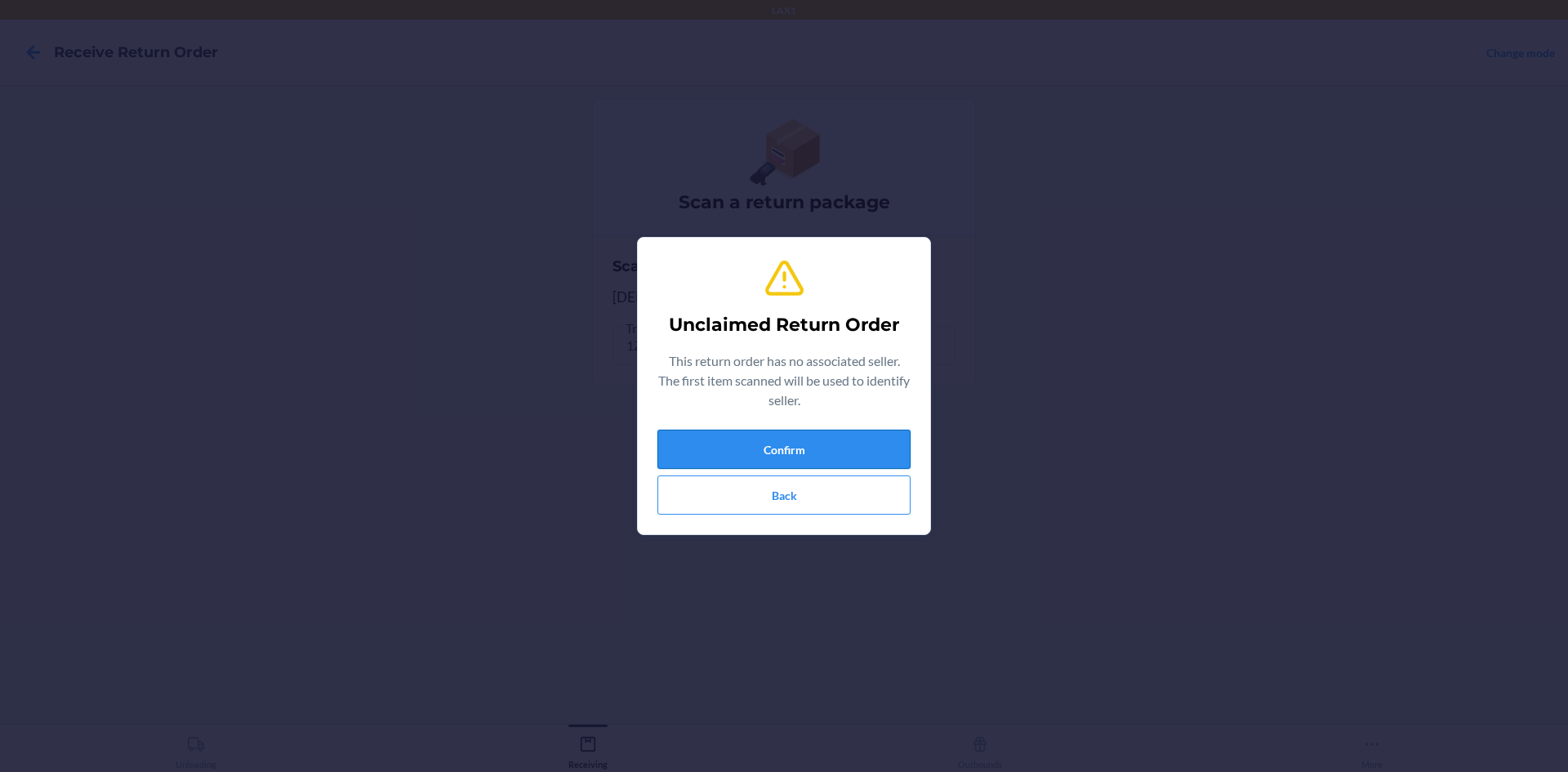
click at [767, 442] on button "Confirm" at bounding box center [784, 449] width 253 height 40
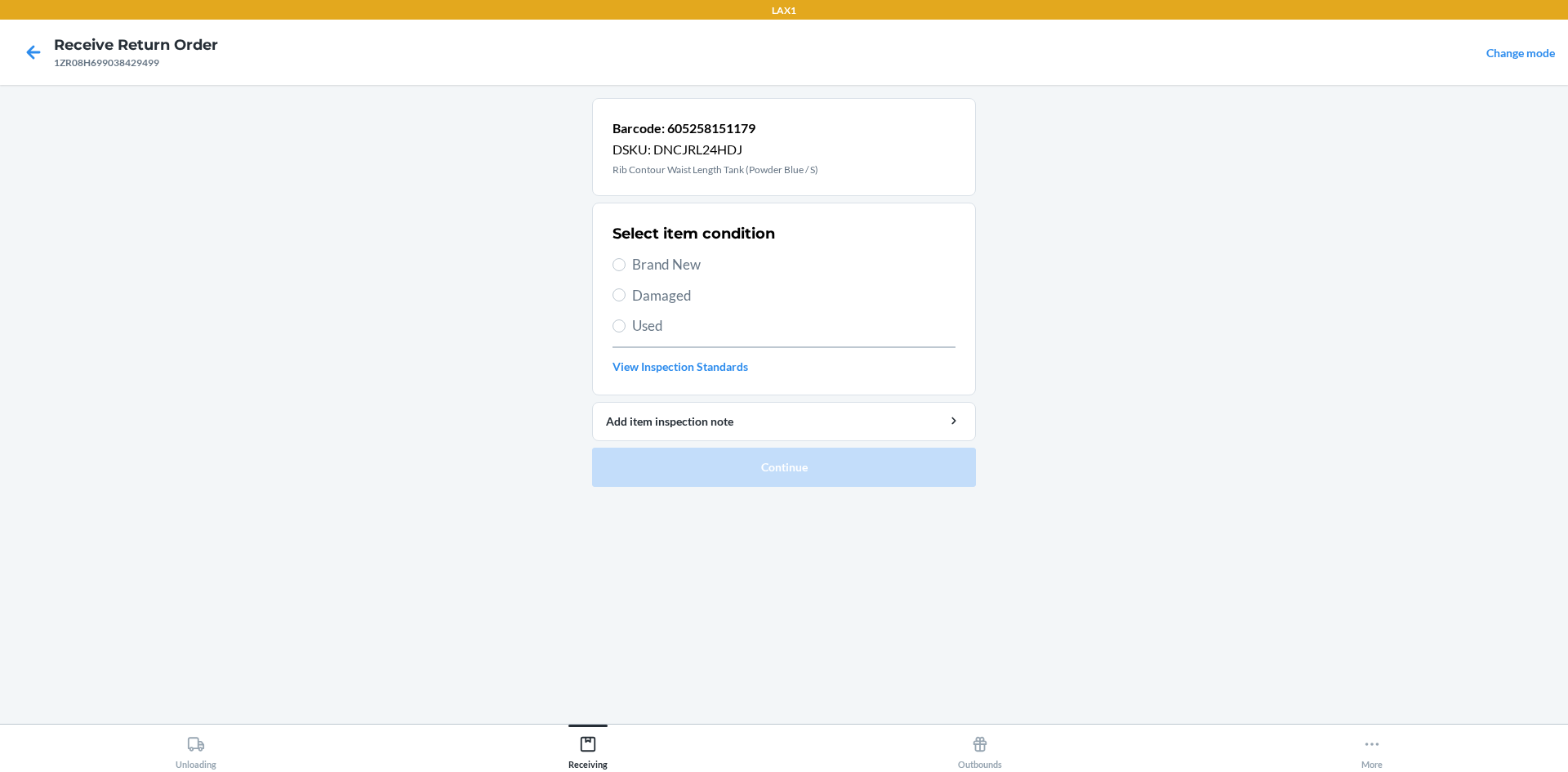
drag, startPoint x: 932, startPoint y: 440, endPoint x: 990, endPoint y: 799, distance: 363.7
drag, startPoint x: 990, startPoint y: 799, endPoint x: 446, endPoint y: 319, distance: 725.5
click at [446, 319] on main "Barcode: 605258151179 DSKU: DNCJRL24HDJ Rib Contour Waist Length Tank (Powder B…" at bounding box center [784, 404] width 1568 height 638
click at [638, 297] on span "Damaged" at bounding box center [793, 296] width 323 height 22
click at [625, 297] on input "Damaged" at bounding box center [619, 295] width 13 height 13
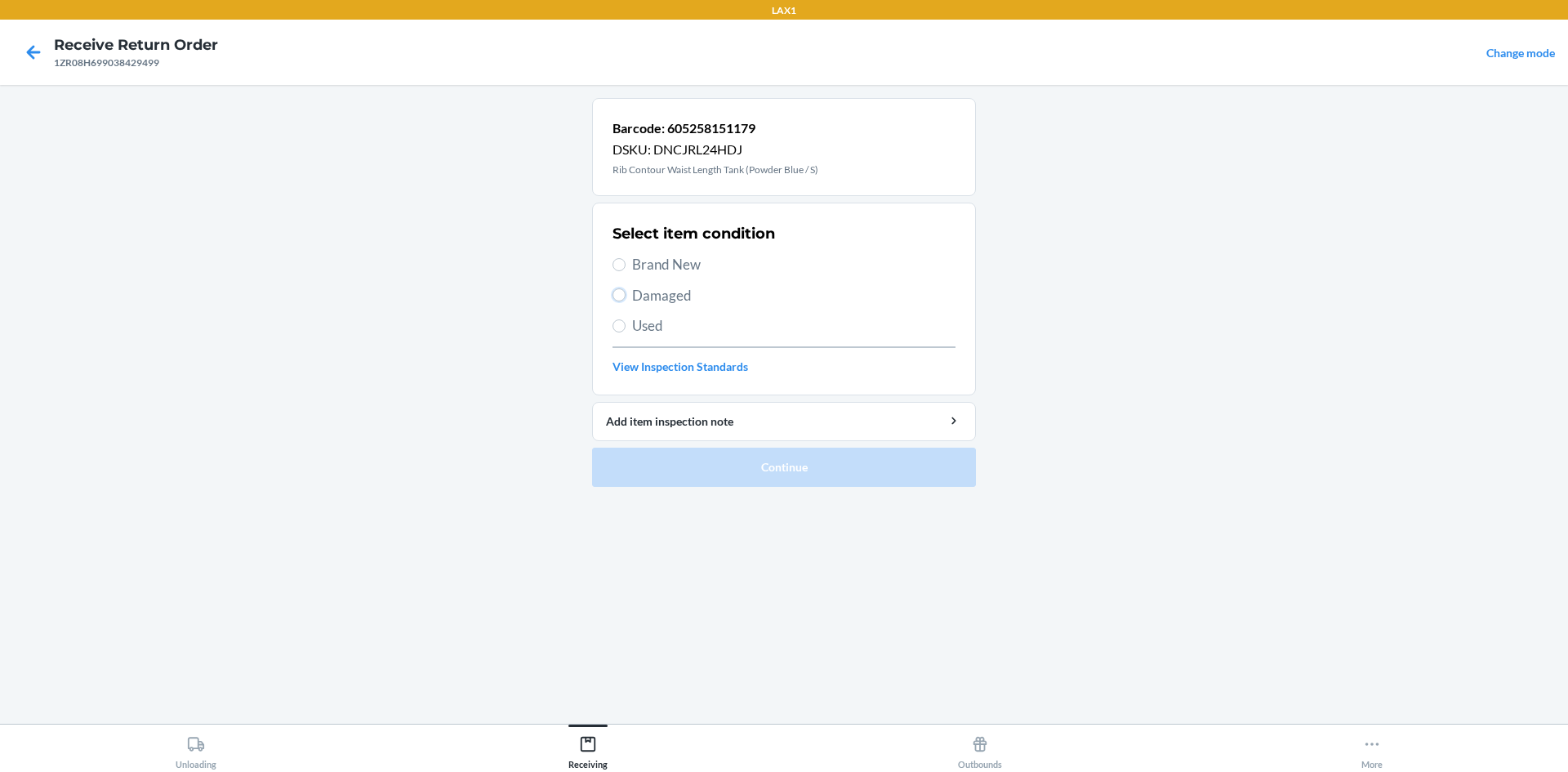
radio input "true"
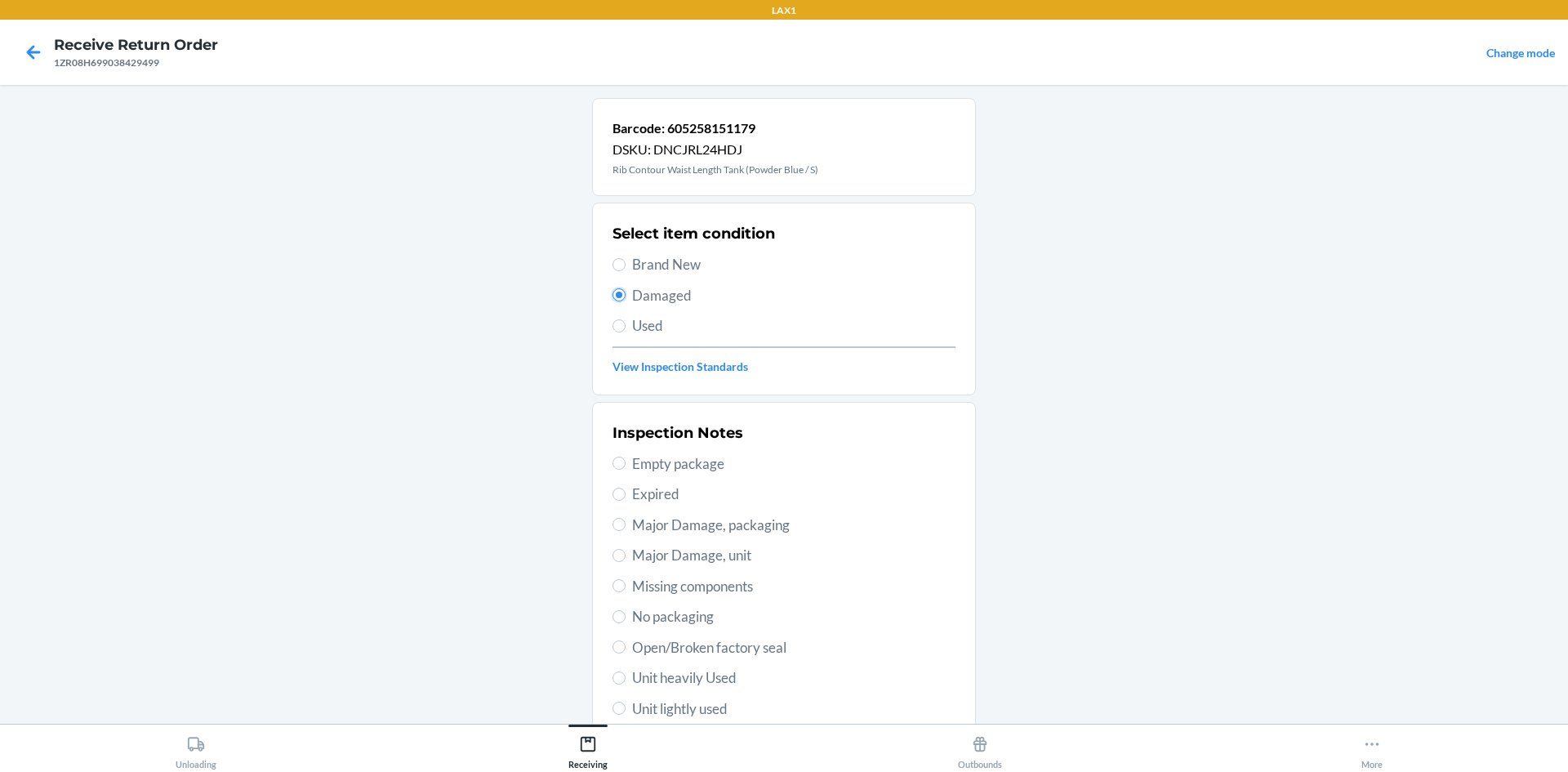
scroll to position [212, 0]
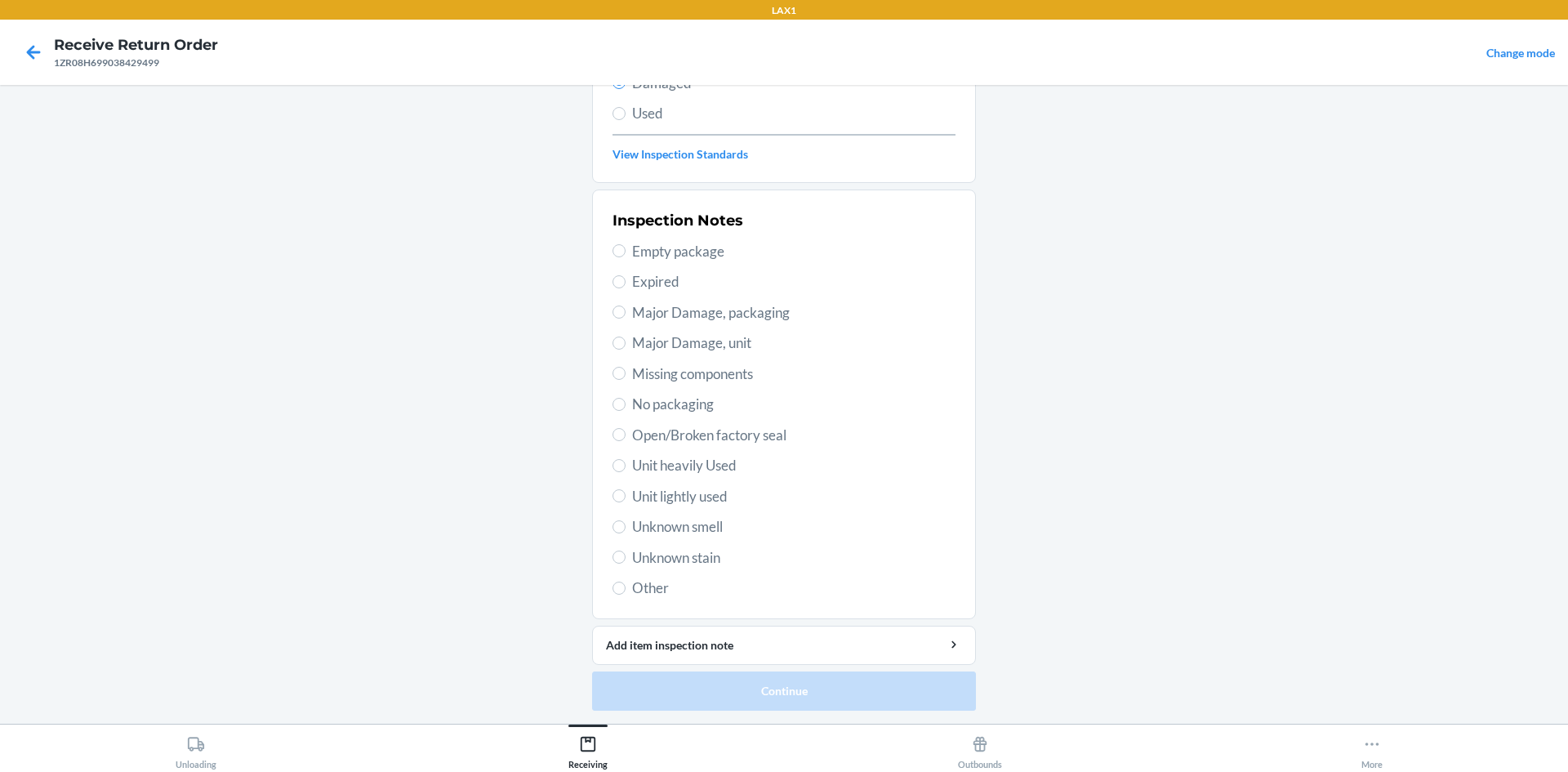
click at [648, 427] on span "Open/Broken factory seal" at bounding box center [793, 435] width 323 height 22
click at [625, 427] on input "Open/Broken factory seal" at bounding box center [619, 434] width 13 height 13
radio input "true"
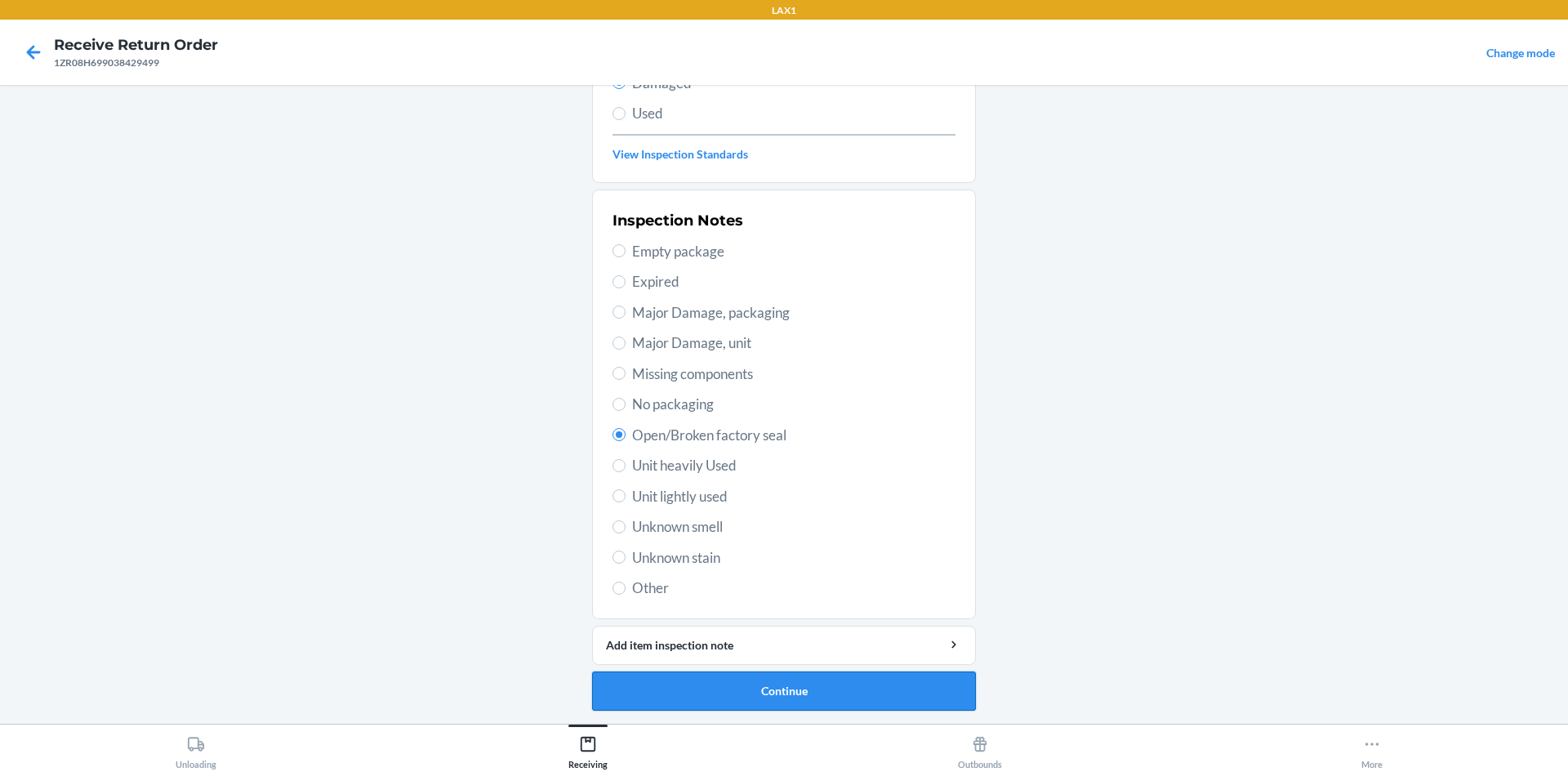
click at [744, 687] on button "Continue" at bounding box center [784, 691] width 384 height 40
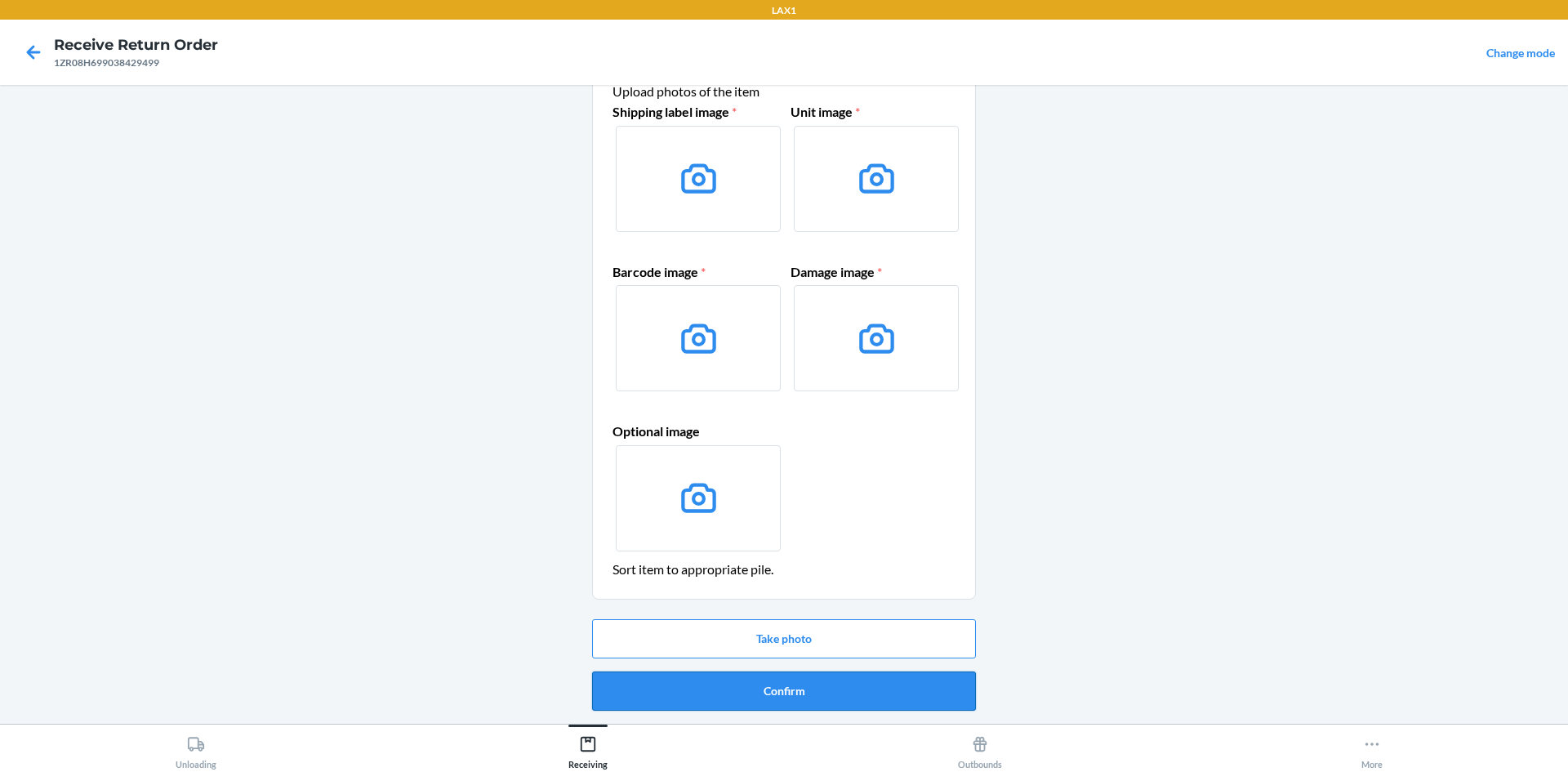
click at [784, 692] on button "Confirm" at bounding box center [784, 691] width 384 height 40
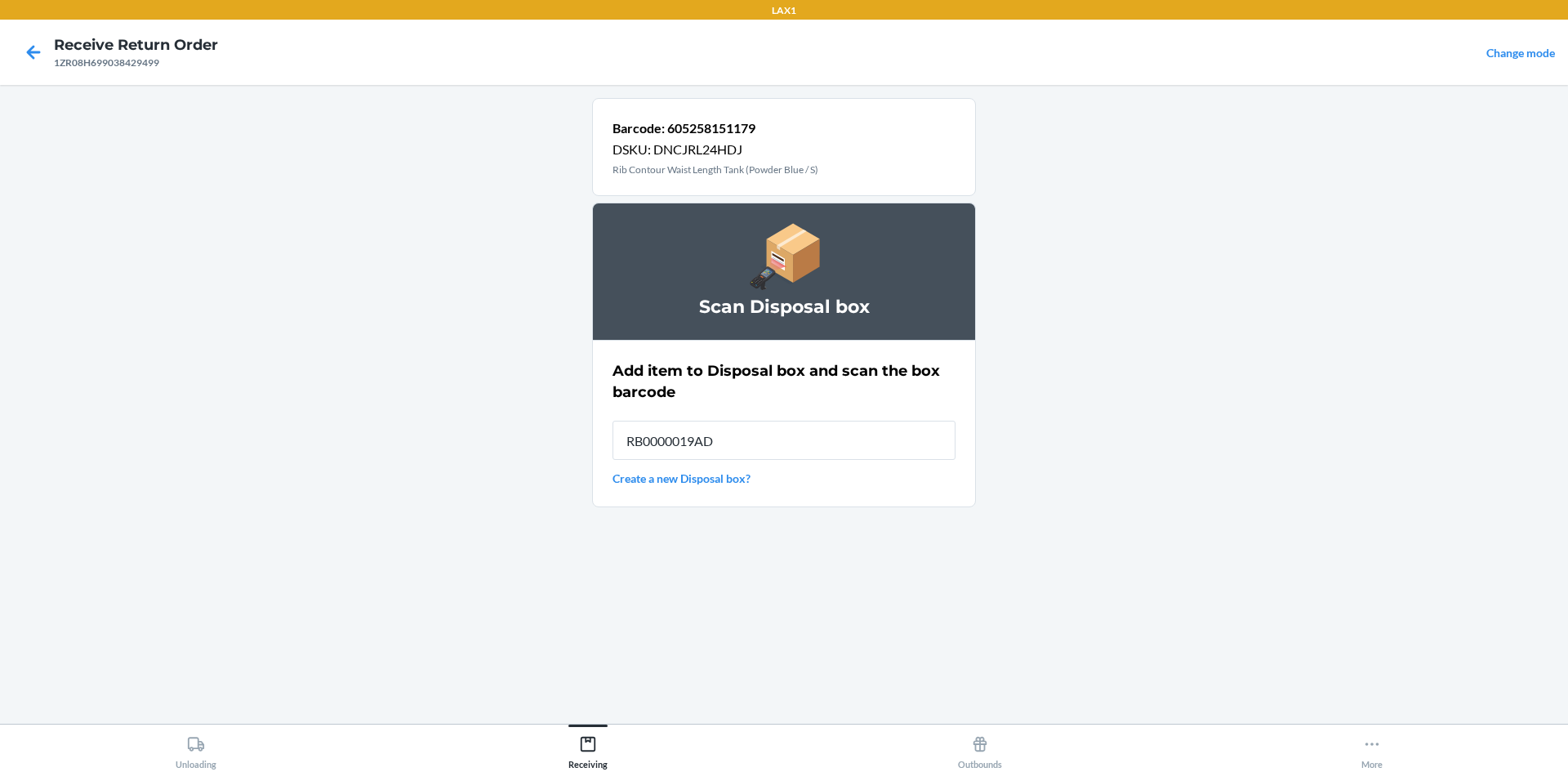
type input "RB0000019AD"
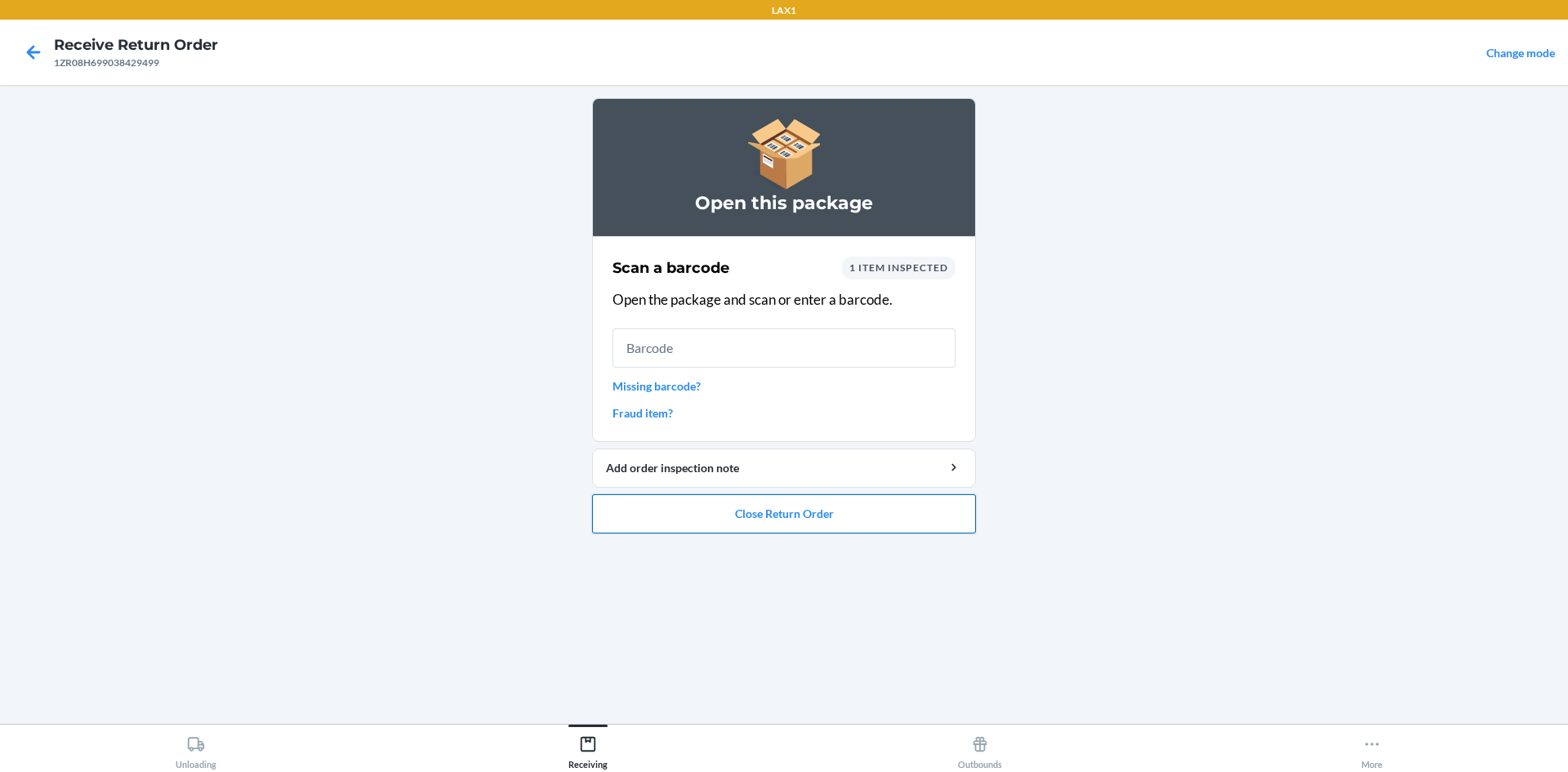
click at [719, 514] on button "Close Return Order" at bounding box center [784, 514] width 384 height 40
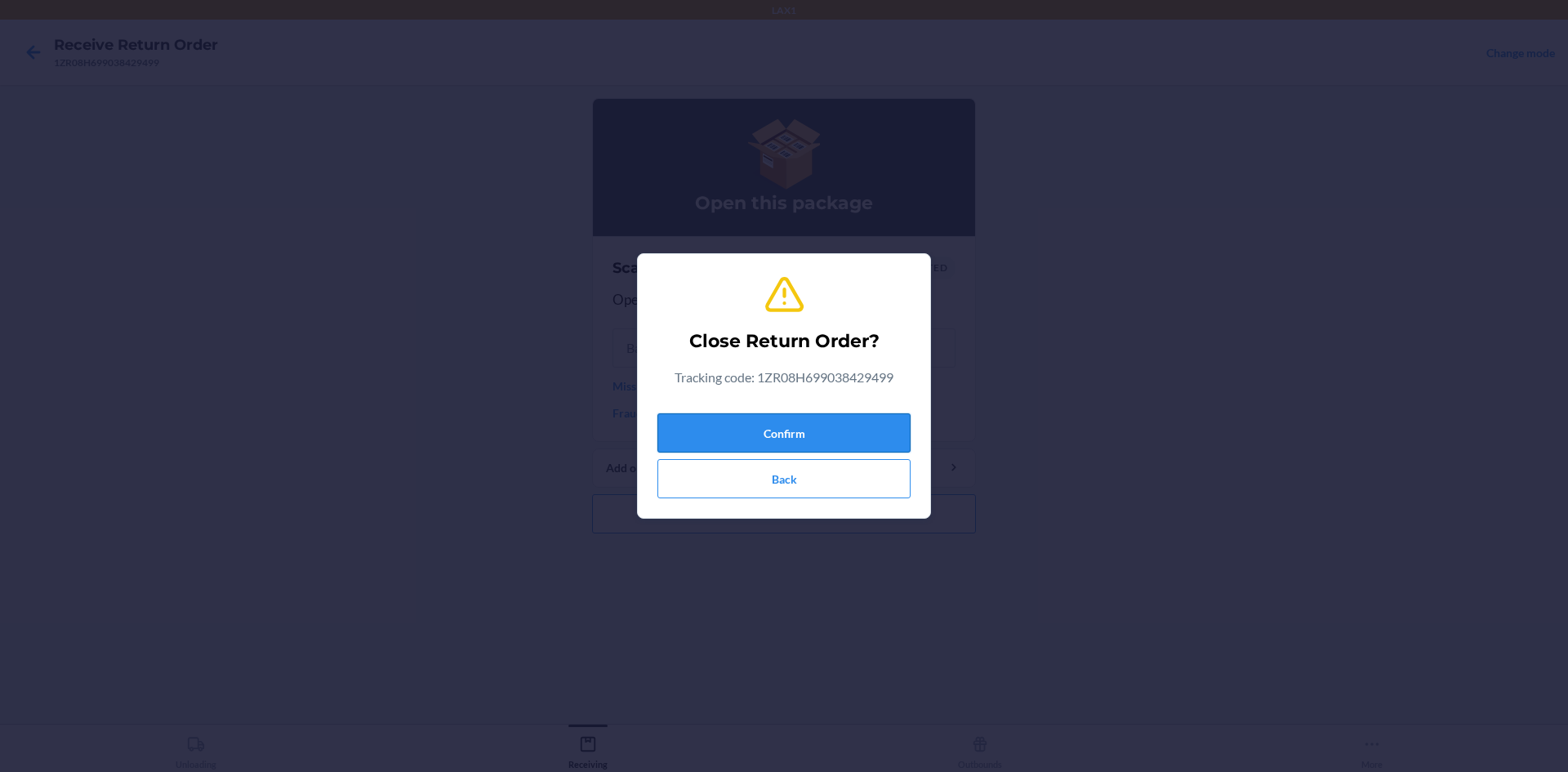
drag, startPoint x: 728, startPoint y: 430, endPoint x: 730, endPoint y: 441, distance: 11.2
click at [729, 437] on button "Confirm" at bounding box center [784, 433] width 253 height 40
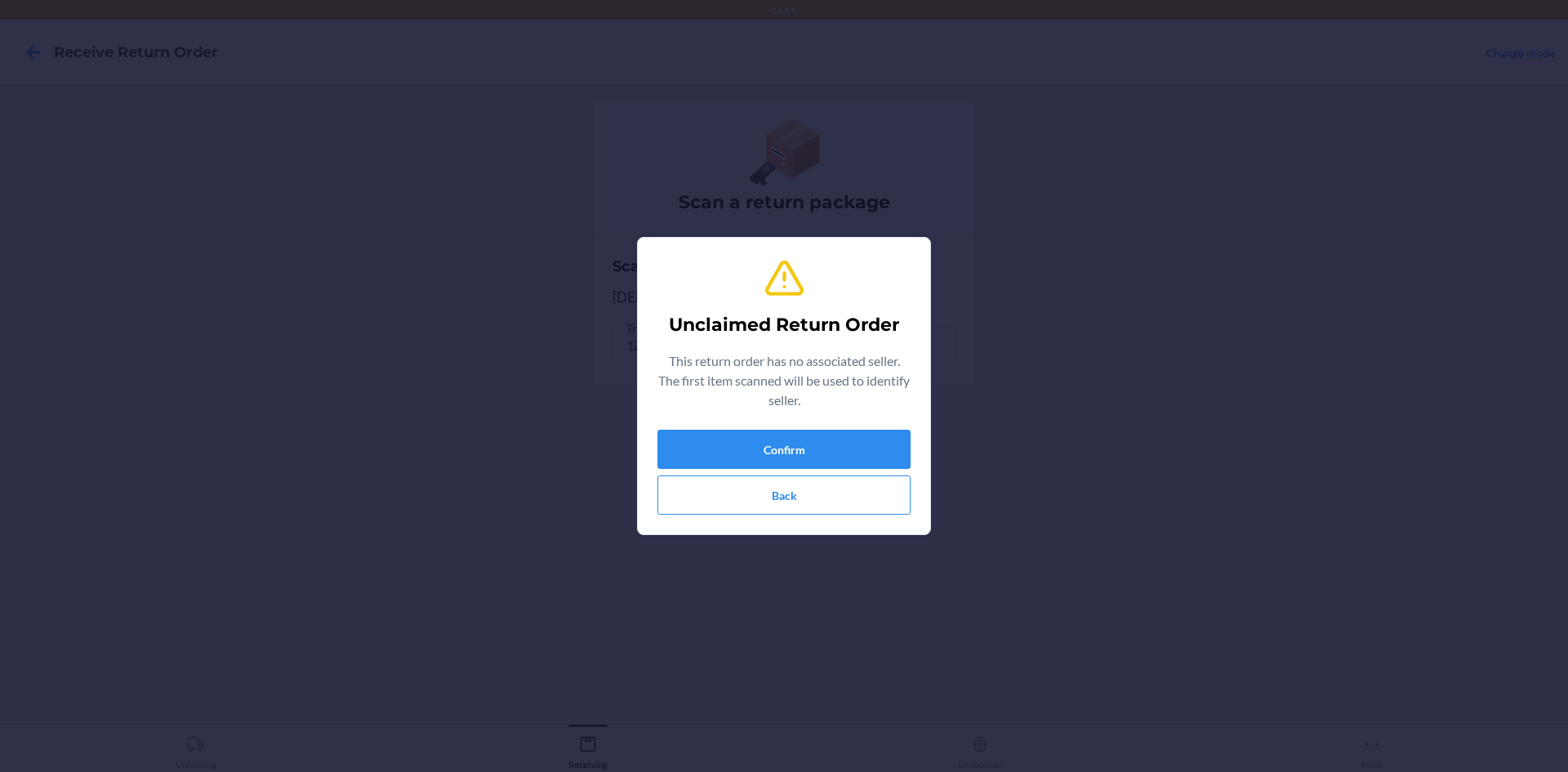
click at [645, 458] on section "Unclaimed Return Order This return order has no associated seller. The first it…" at bounding box center [784, 386] width 294 height 298
click at [679, 427] on div "Unclaimed Return Order This return order has no associated seller. The first it…" at bounding box center [784, 385] width 253 height 270
click at [687, 446] on button "Confirm" at bounding box center [784, 449] width 253 height 40
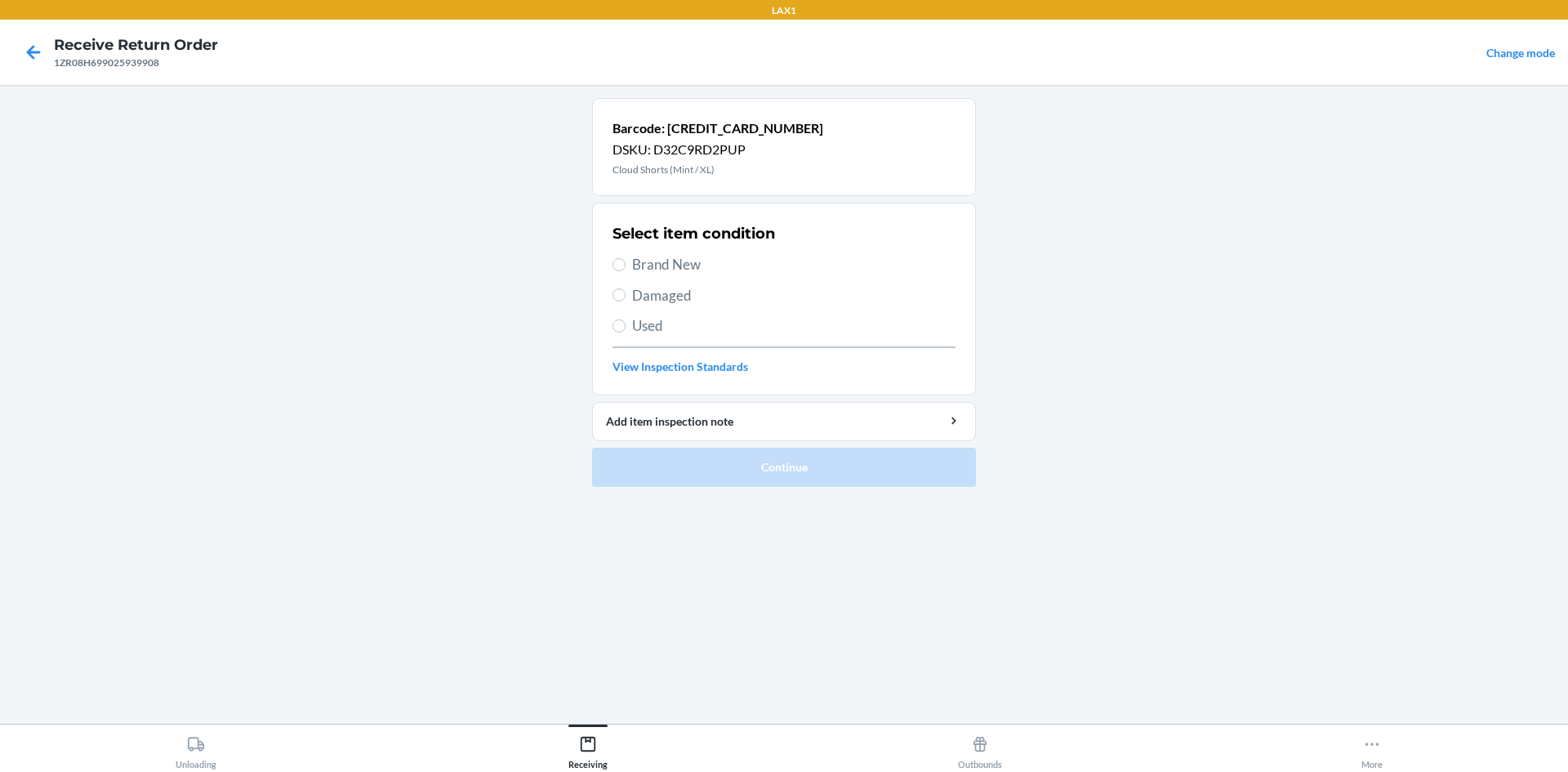
click at [632, 267] on span "Brand New" at bounding box center [793, 265] width 323 height 22
click at [625, 267] on input "Brand New" at bounding box center [619, 265] width 13 height 13
radio input "true"
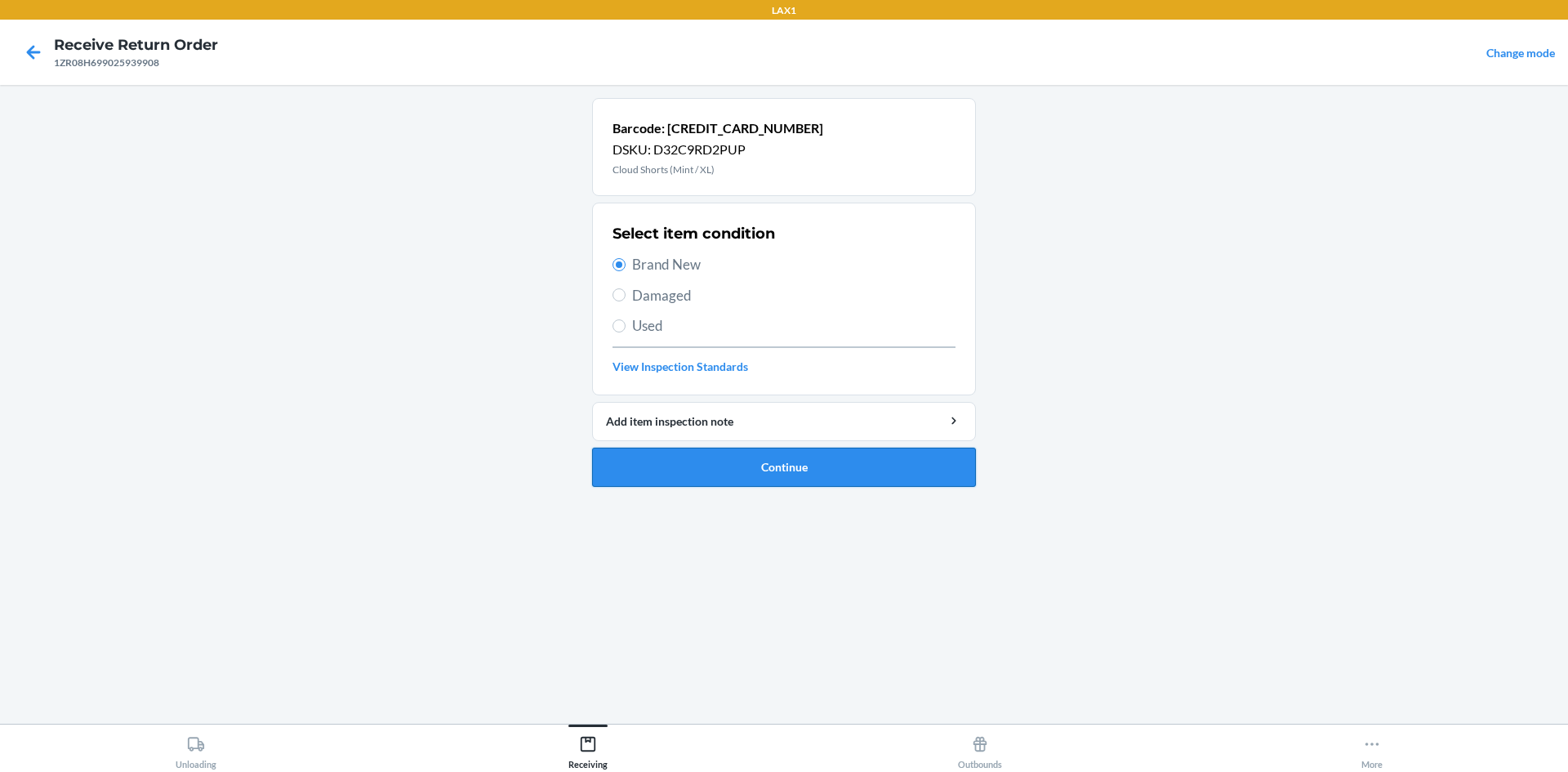
click at [789, 474] on button "Continue" at bounding box center [784, 467] width 384 height 40
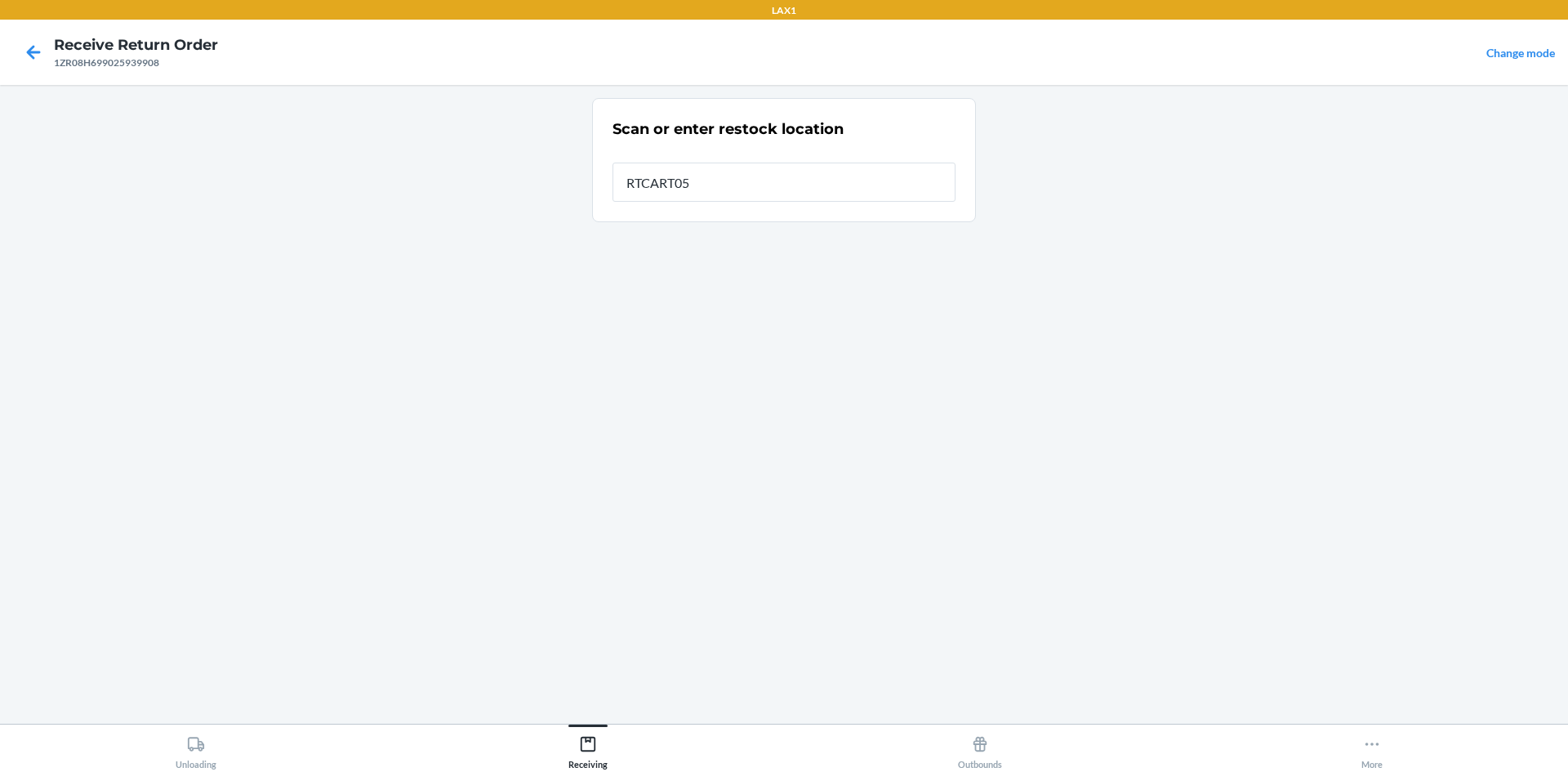
type input "RTCART052"
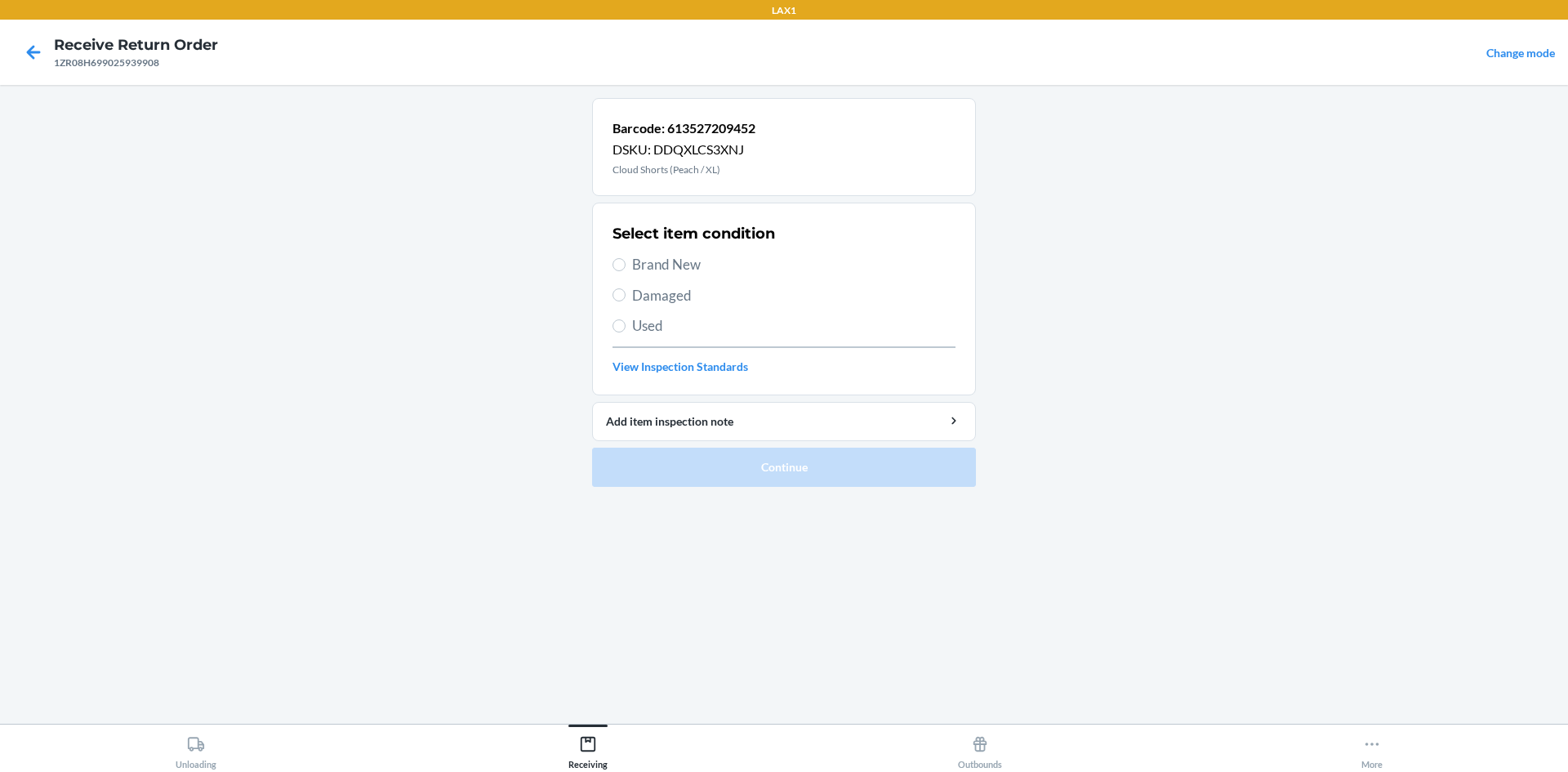
click at [655, 268] on span "Brand New" at bounding box center [793, 265] width 323 height 22
click at [625, 268] on input "Brand New" at bounding box center [619, 265] width 13 height 13
radio input "true"
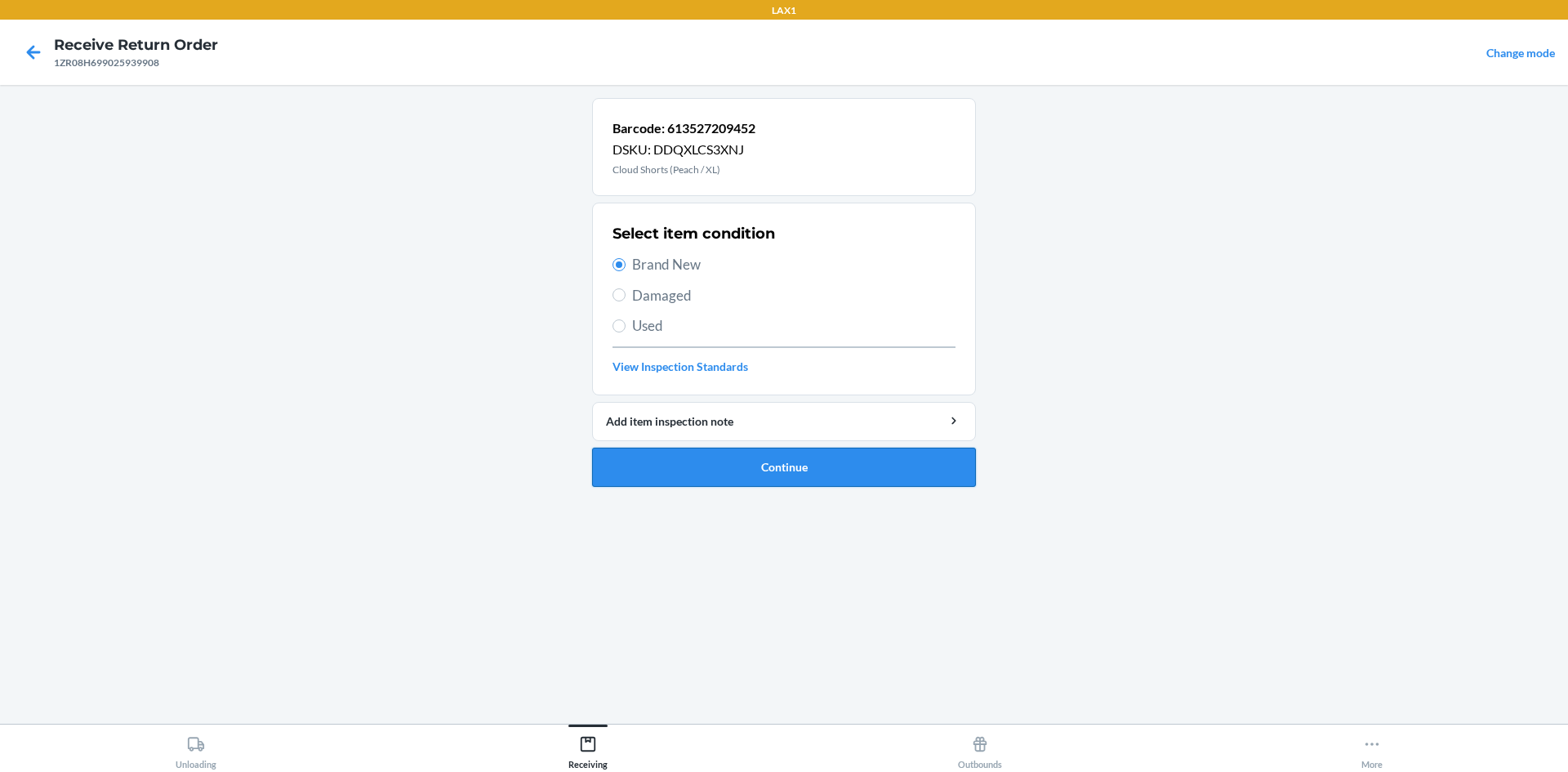
click at [741, 450] on button "Continue" at bounding box center [784, 467] width 384 height 40
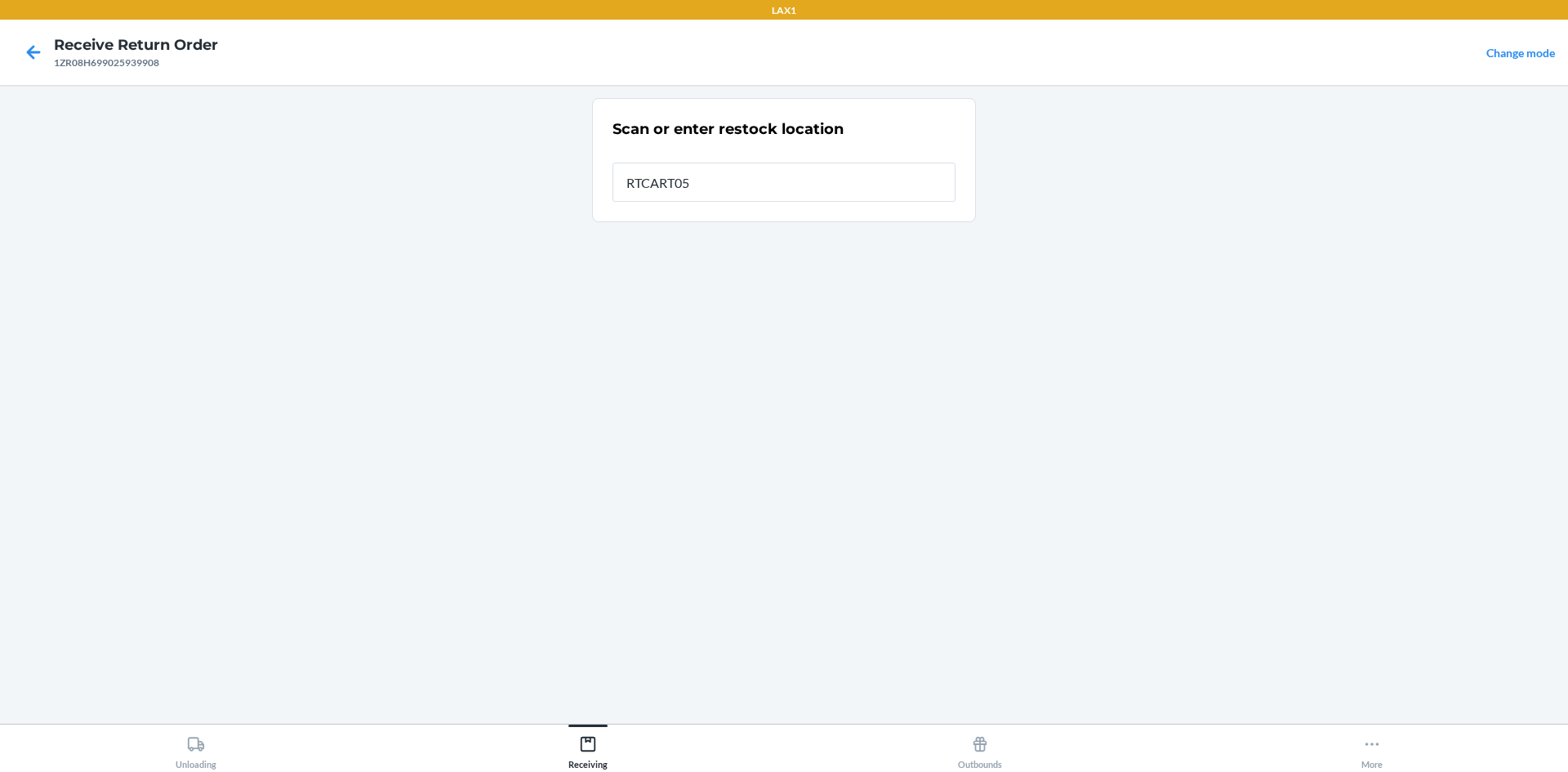
type input "RTCART052"
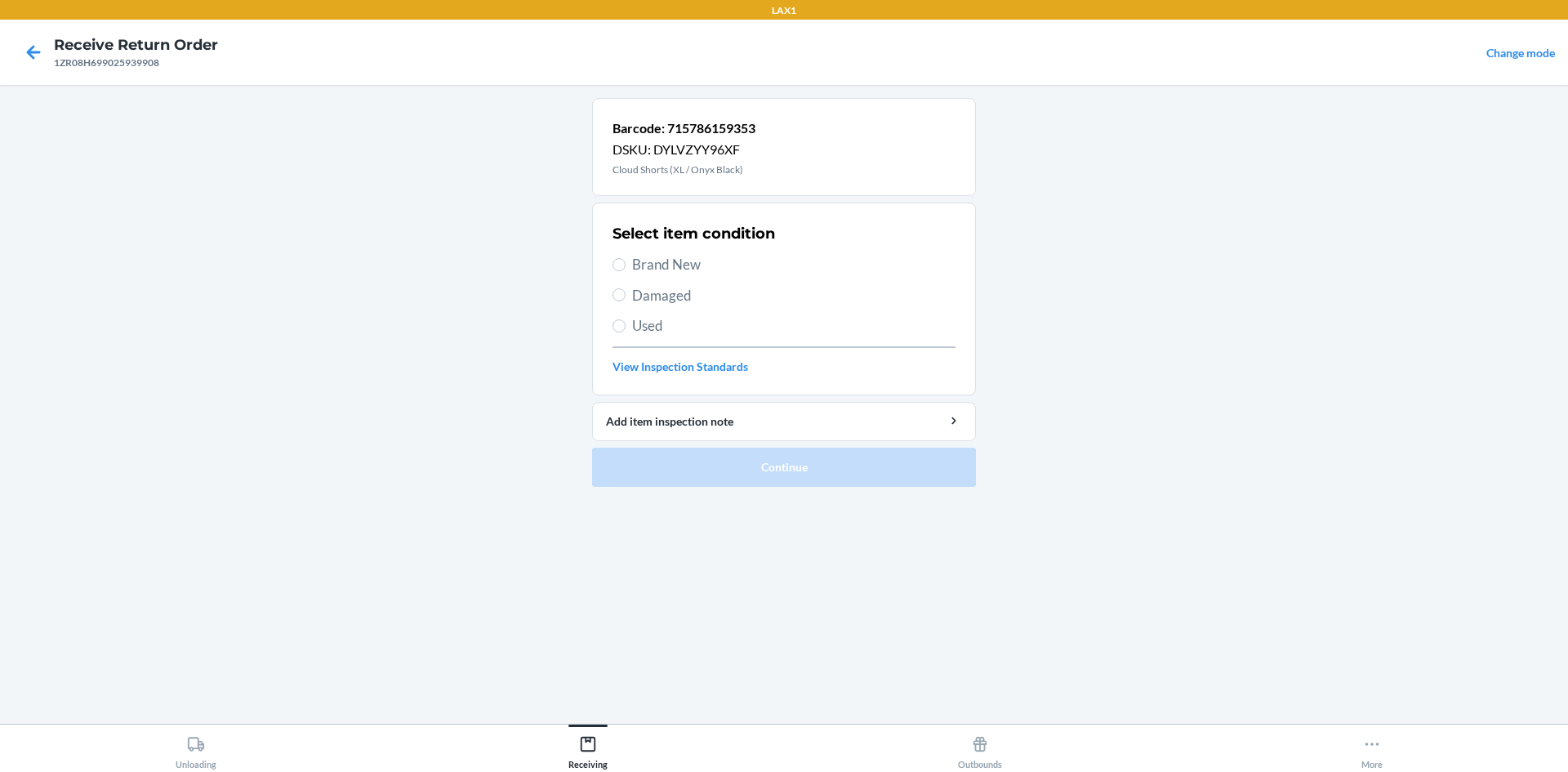
click at [624, 302] on label "Damaged" at bounding box center [784, 296] width 343 height 22
click at [624, 301] on input "Damaged" at bounding box center [619, 295] width 13 height 13
radio input "true"
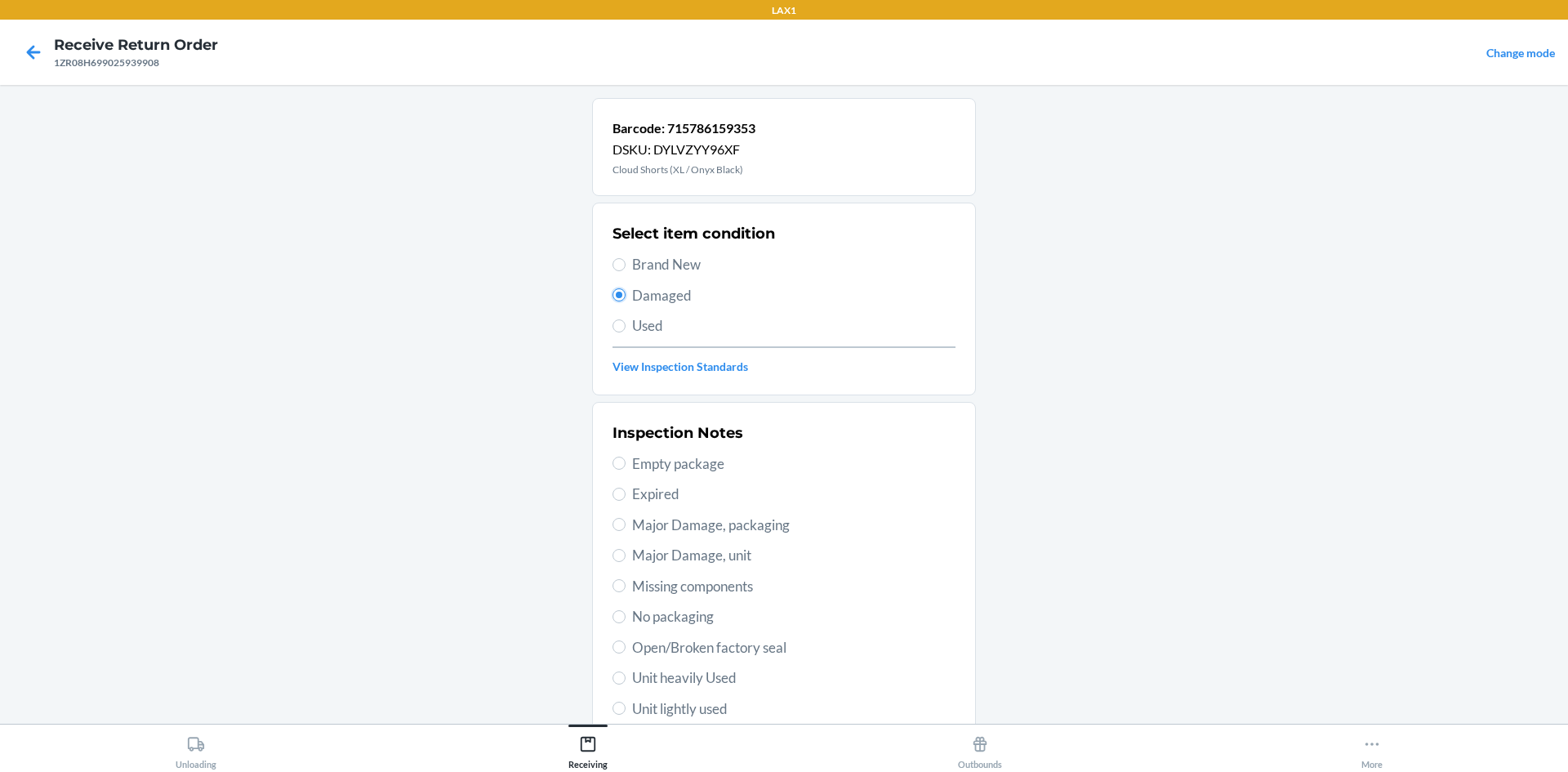
scroll to position [212, 0]
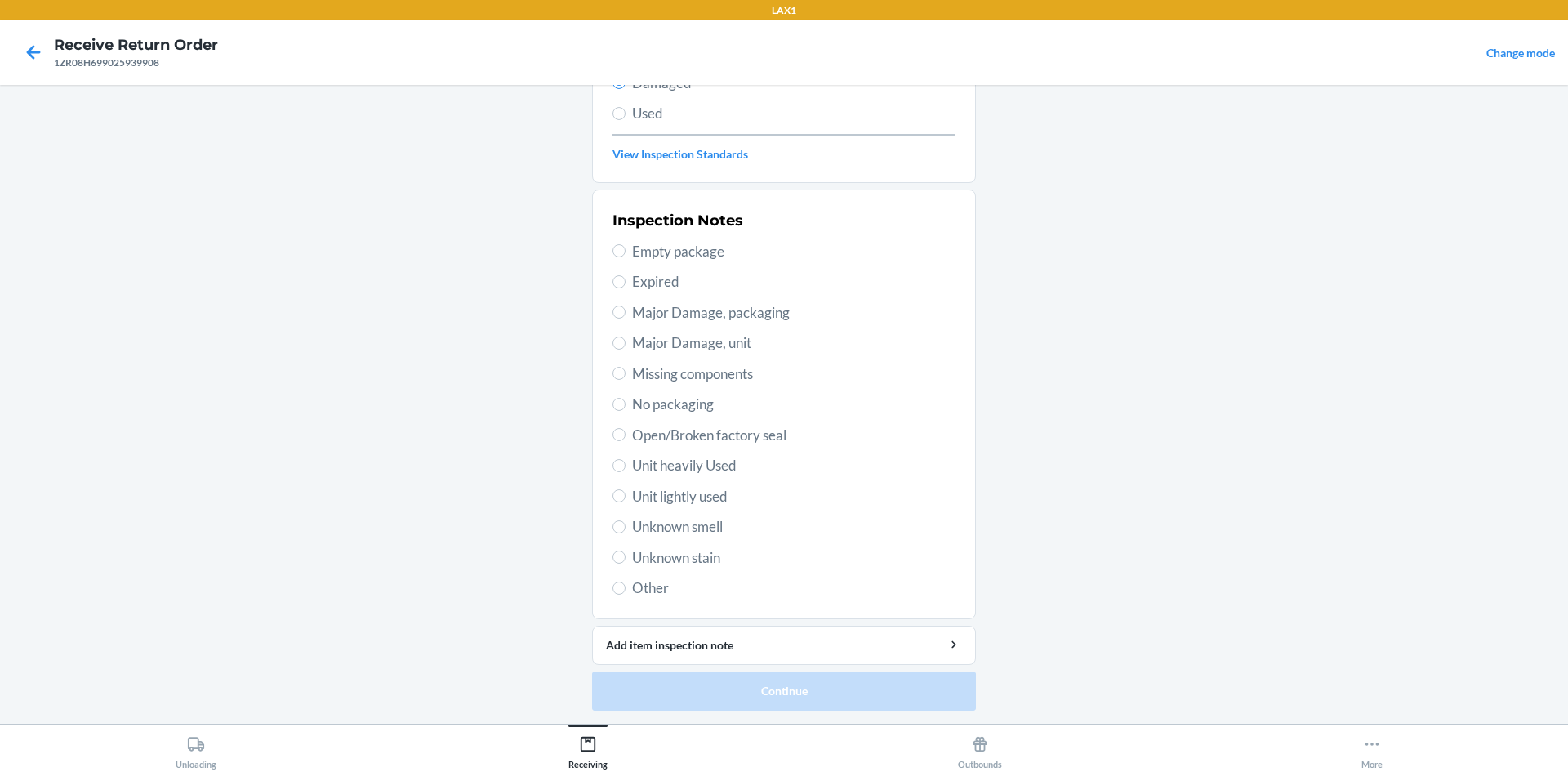
click at [637, 433] on span "Open/Broken factory seal" at bounding box center [793, 435] width 323 height 22
click at [625, 433] on input "Open/Broken factory seal" at bounding box center [619, 434] width 13 height 13
radio input "true"
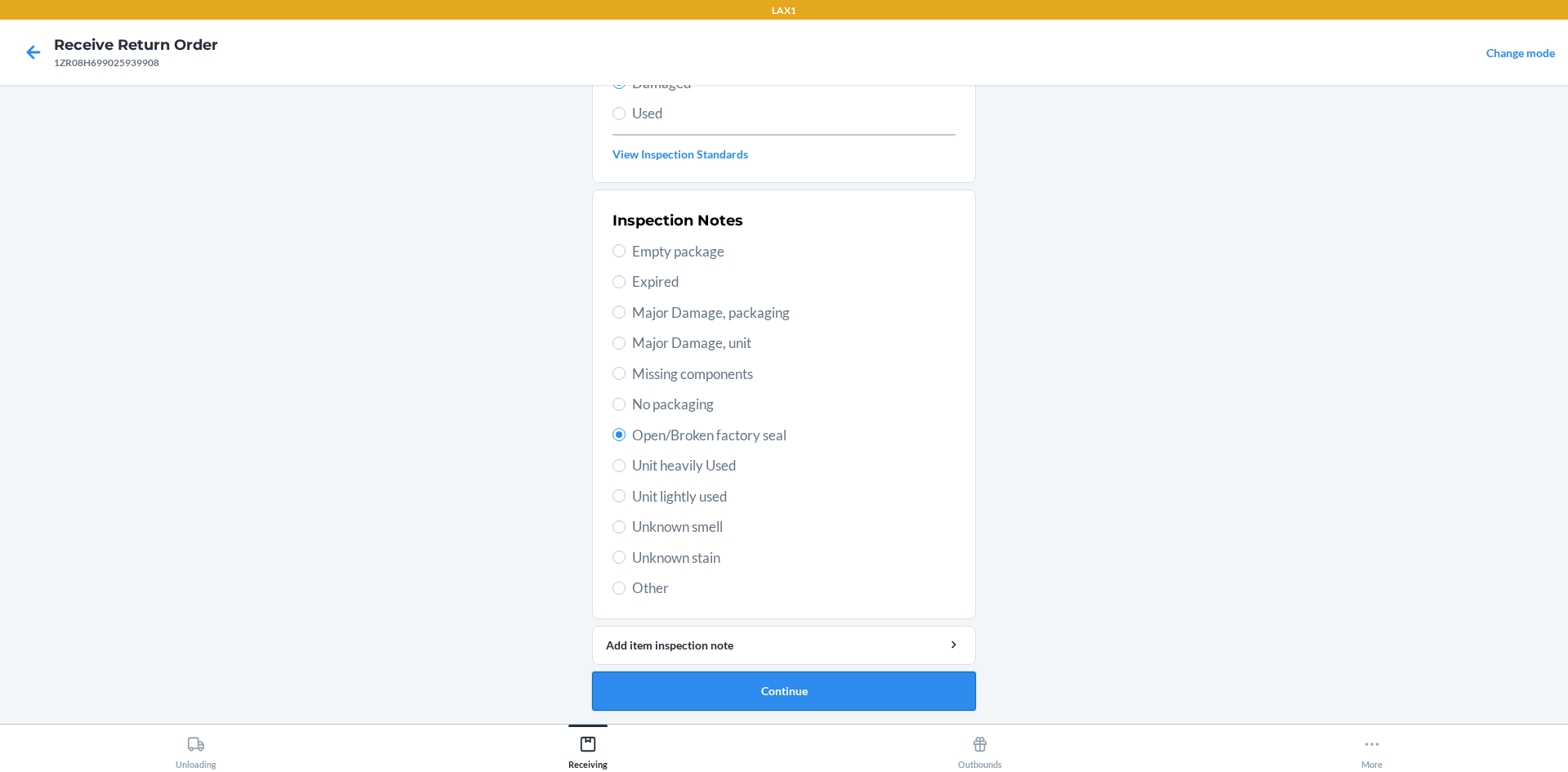
click at [788, 700] on button "Continue" at bounding box center [784, 691] width 384 height 40
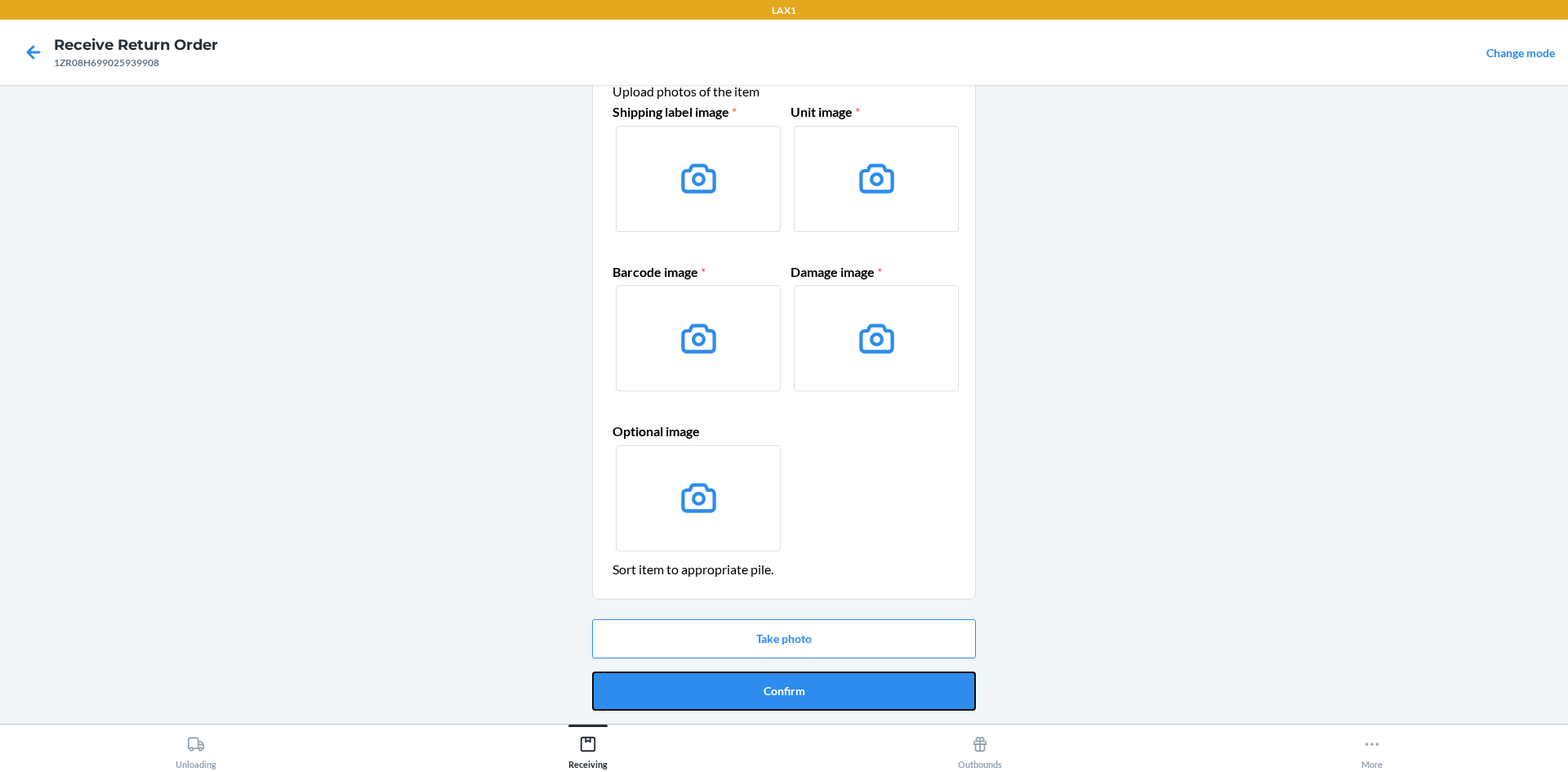
click at [828, 684] on button "Confirm" at bounding box center [784, 691] width 384 height 40
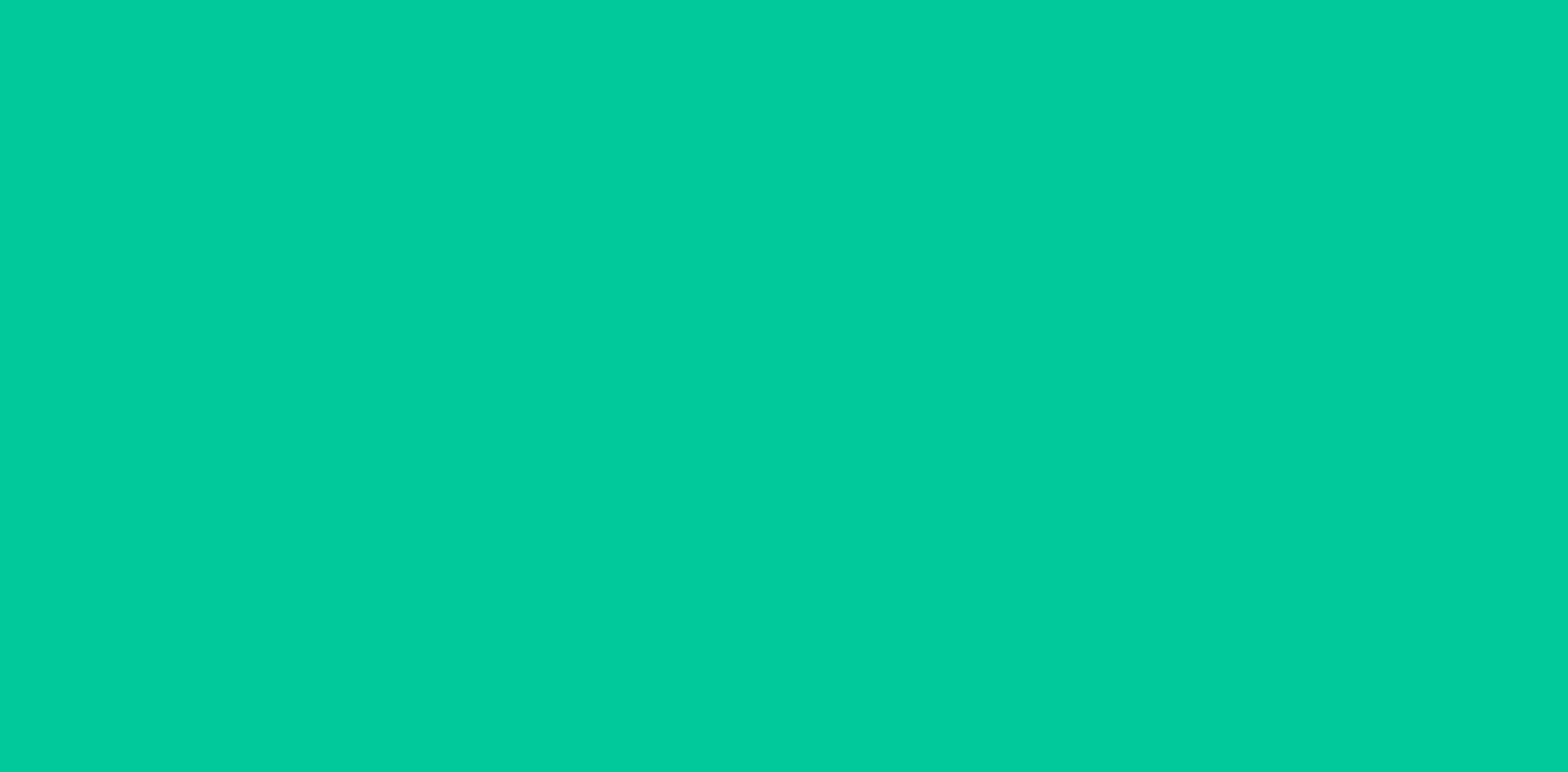
scroll to position [0, 0]
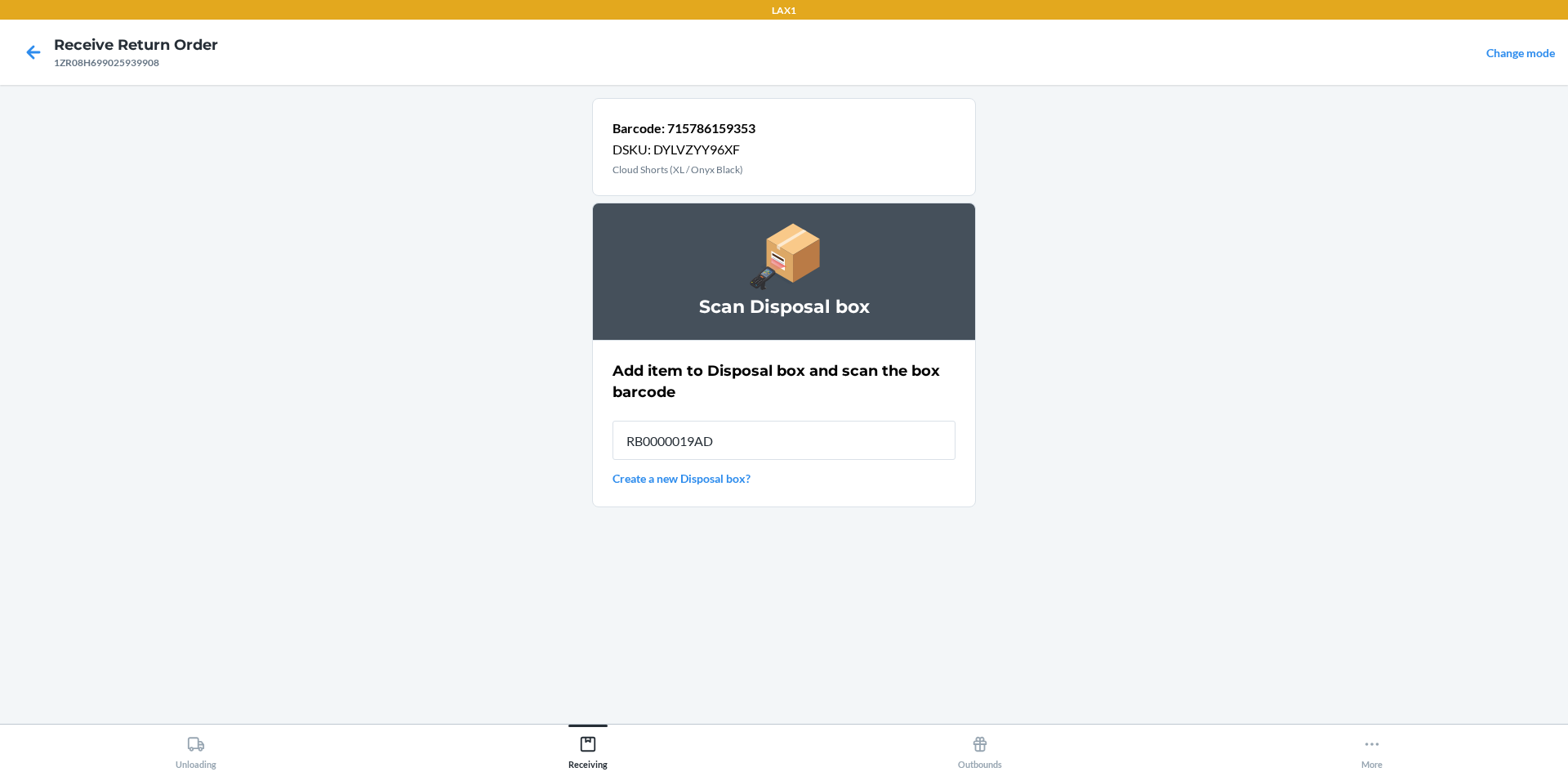
type input "RB0000019AD"
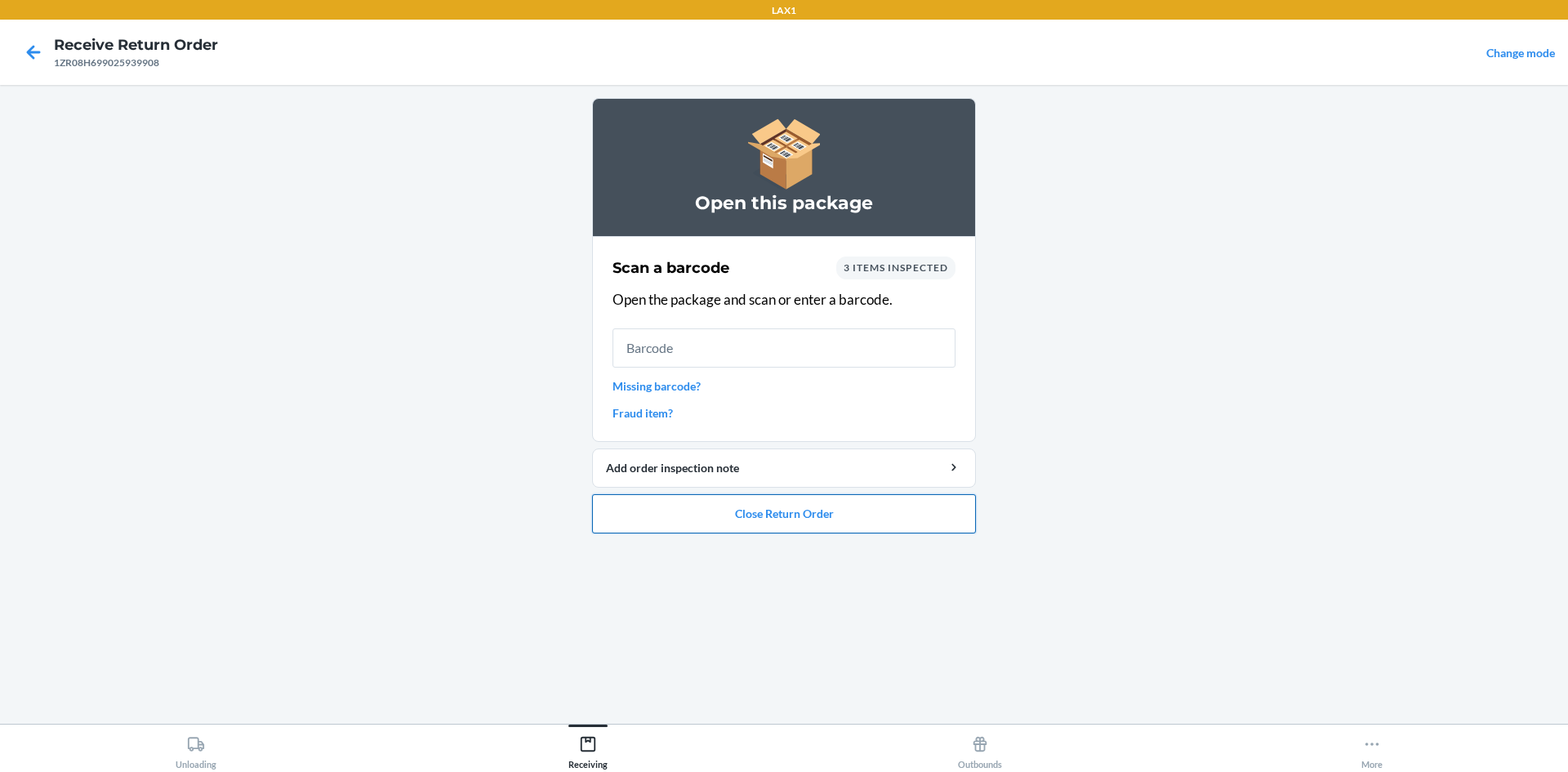
click at [739, 508] on button "Close Return Order" at bounding box center [784, 514] width 384 height 40
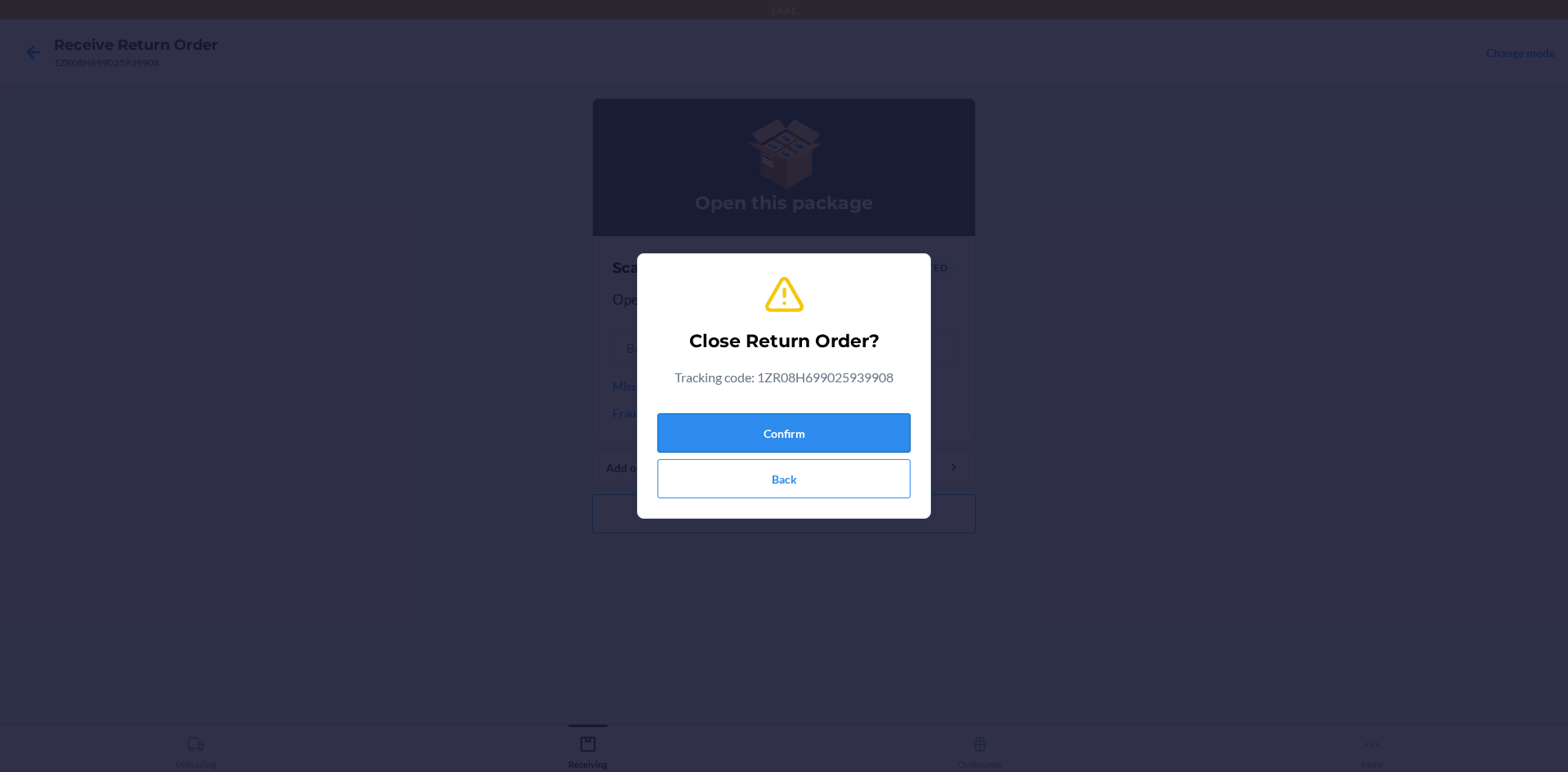
click at [723, 420] on button "Confirm" at bounding box center [784, 433] width 253 height 40
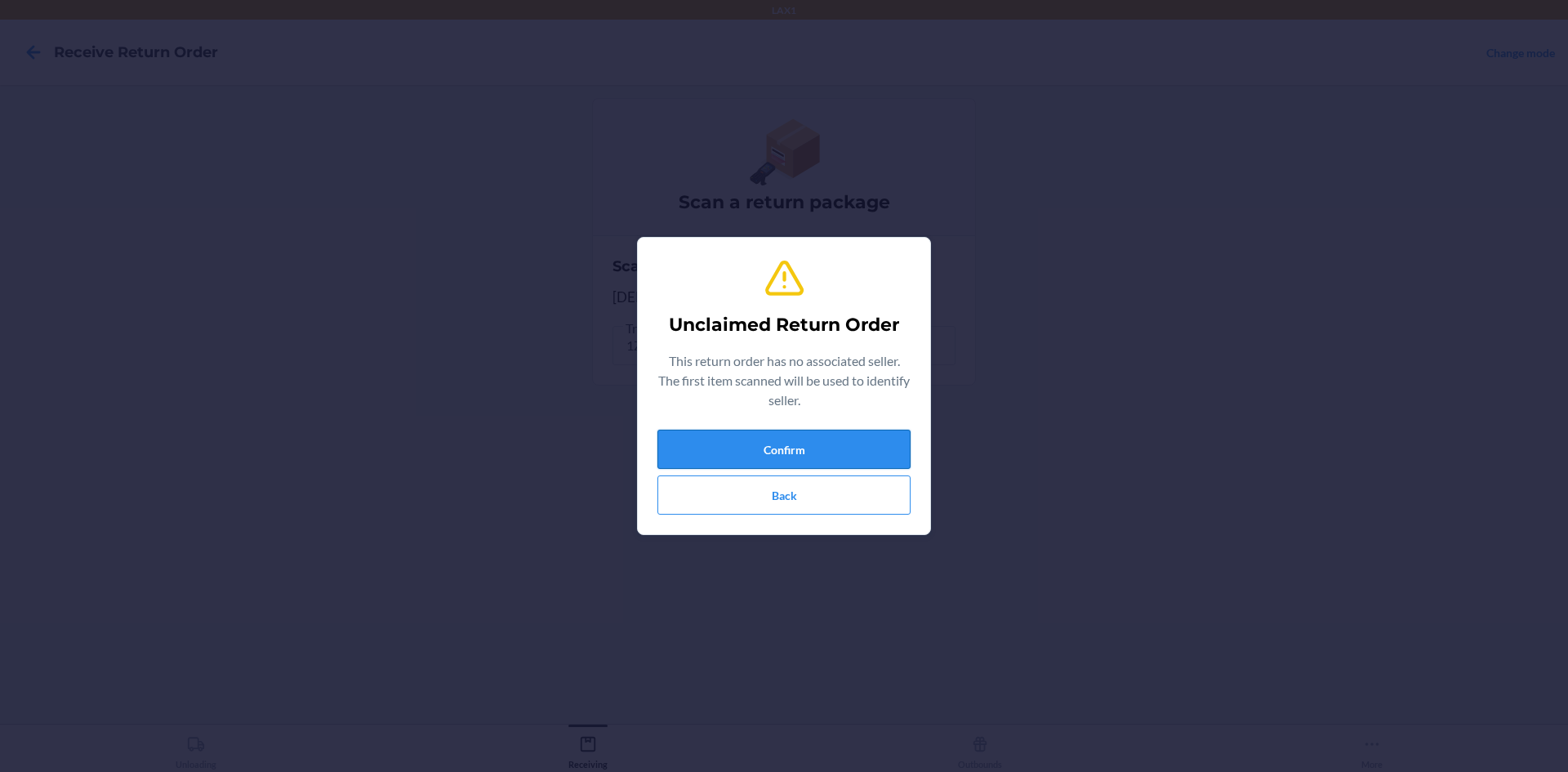
click at [772, 445] on button "Confirm" at bounding box center [784, 449] width 253 height 40
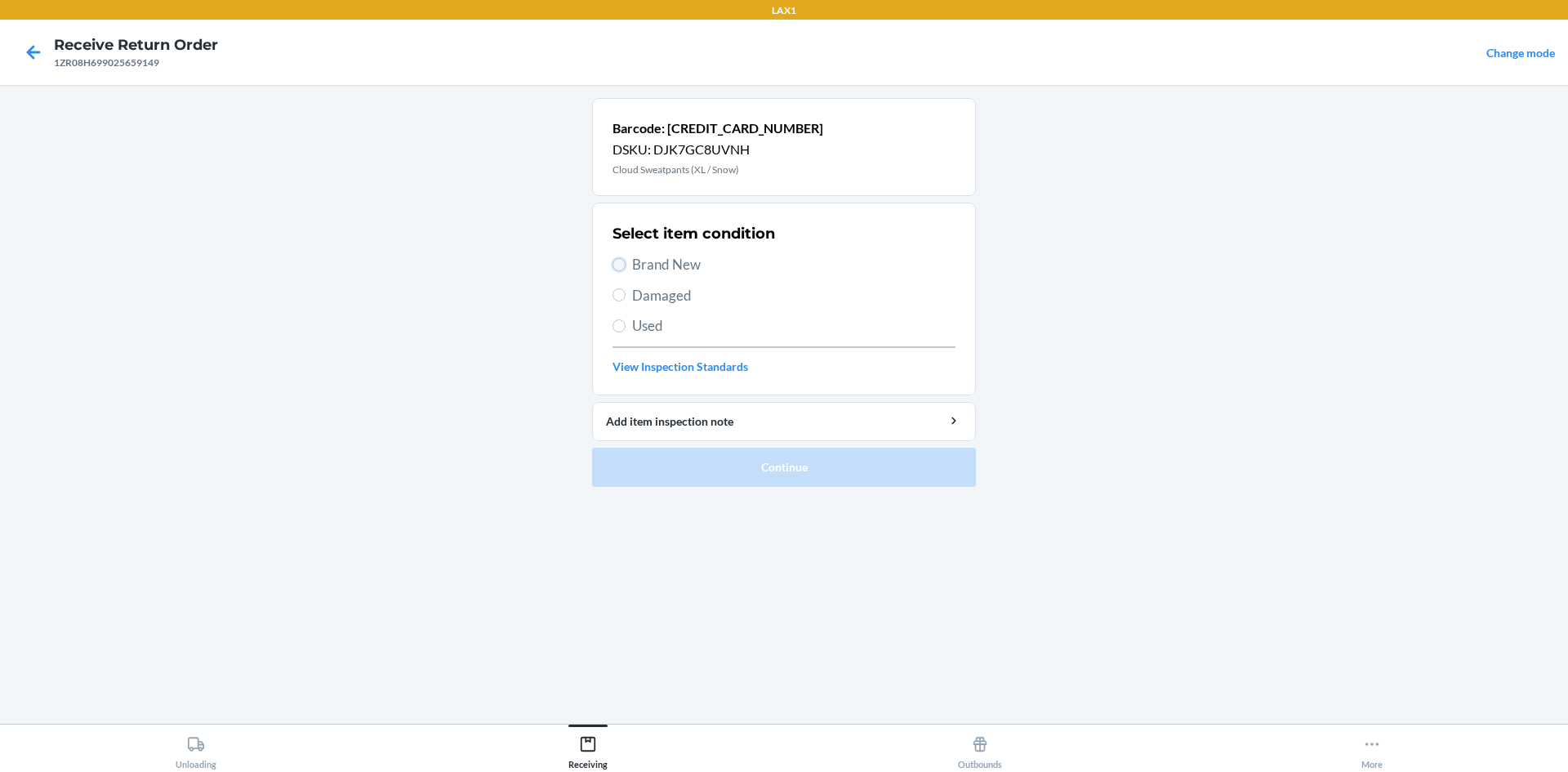
click at [617, 264] on input "Brand New" at bounding box center [619, 265] width 13 height 13
radio input "true"
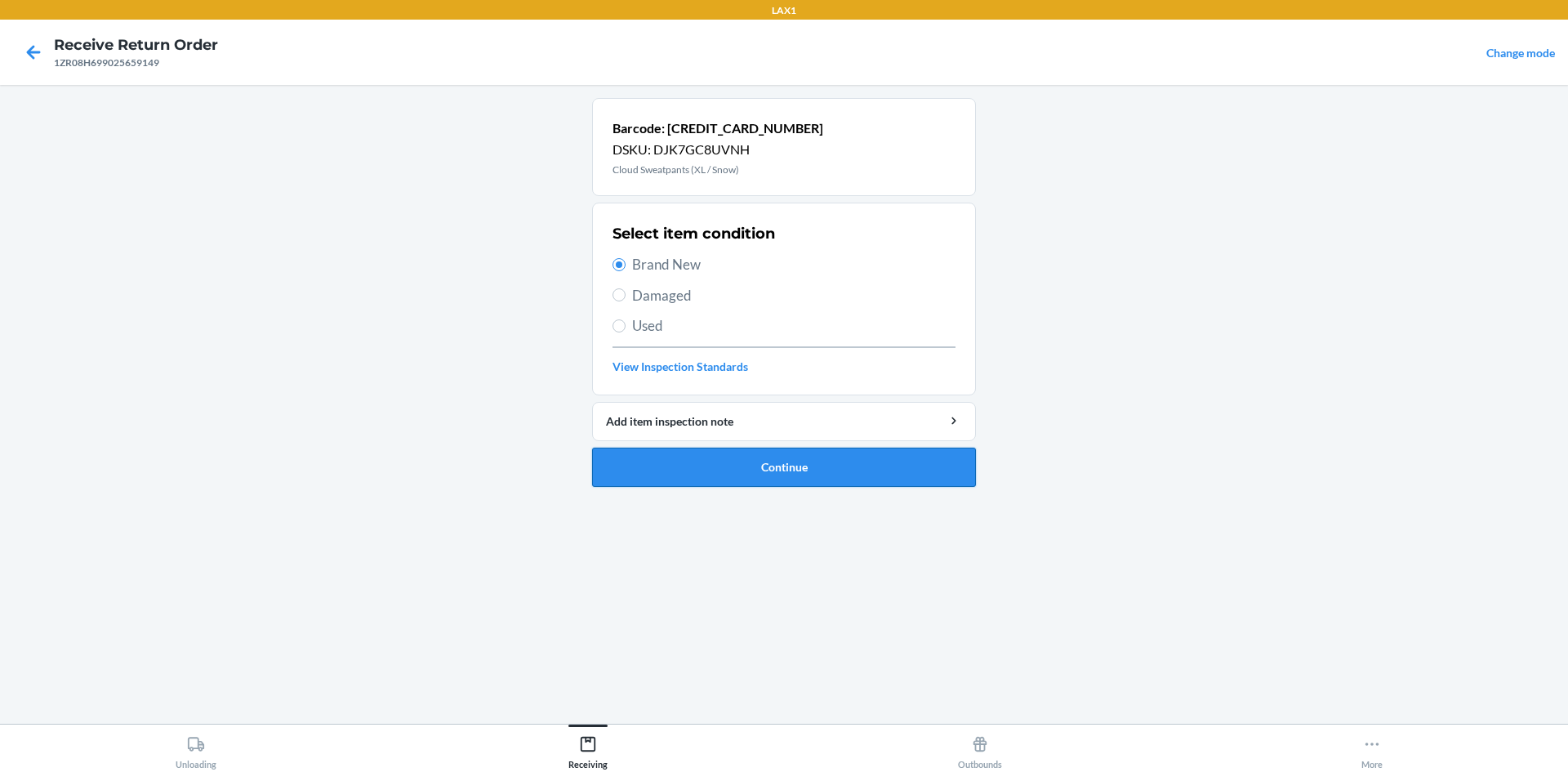
click at [759, 458] on button "Continue" at bounding box center [784, 467] width 384 height 40
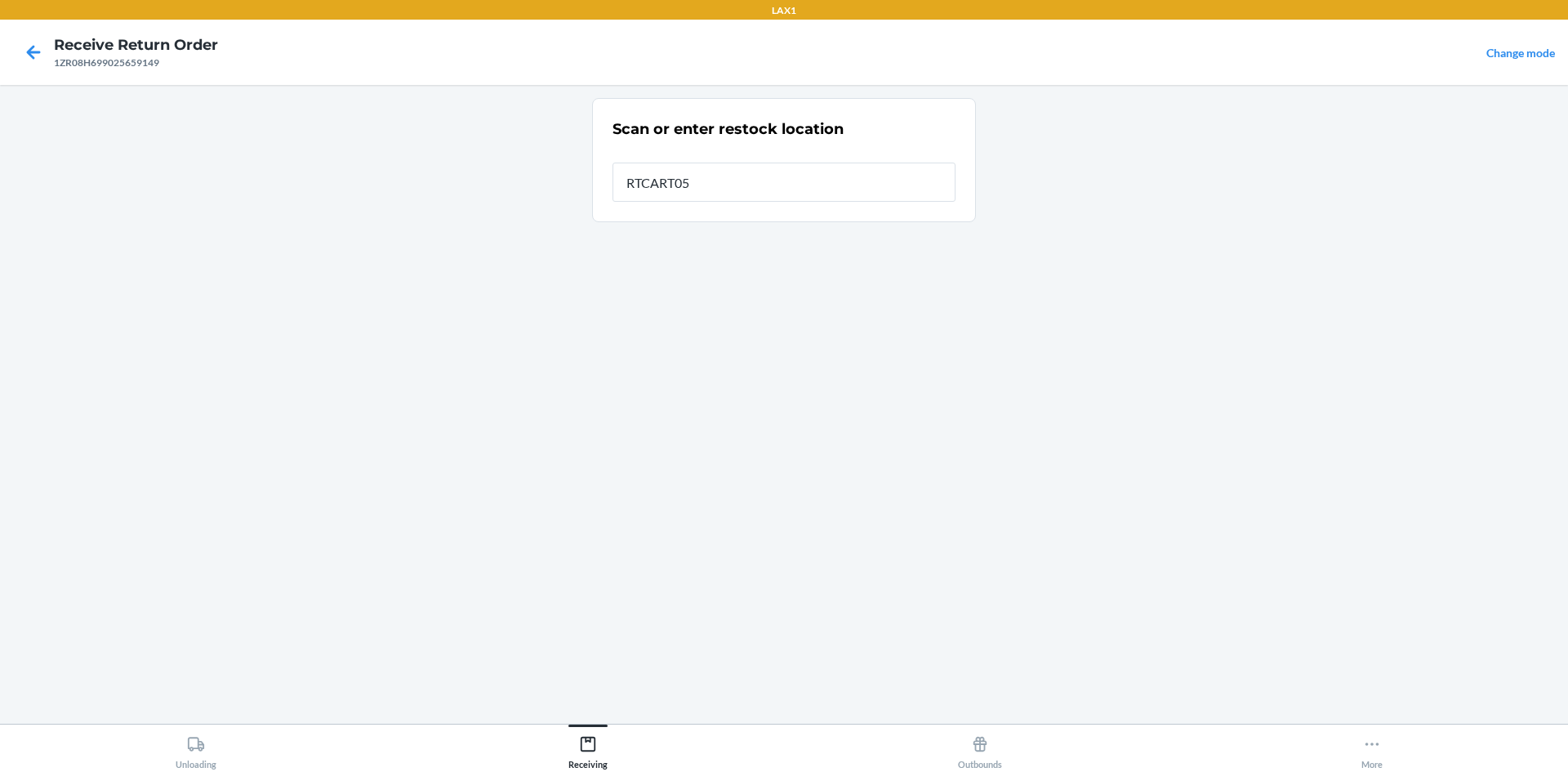
type input "RTCART052"
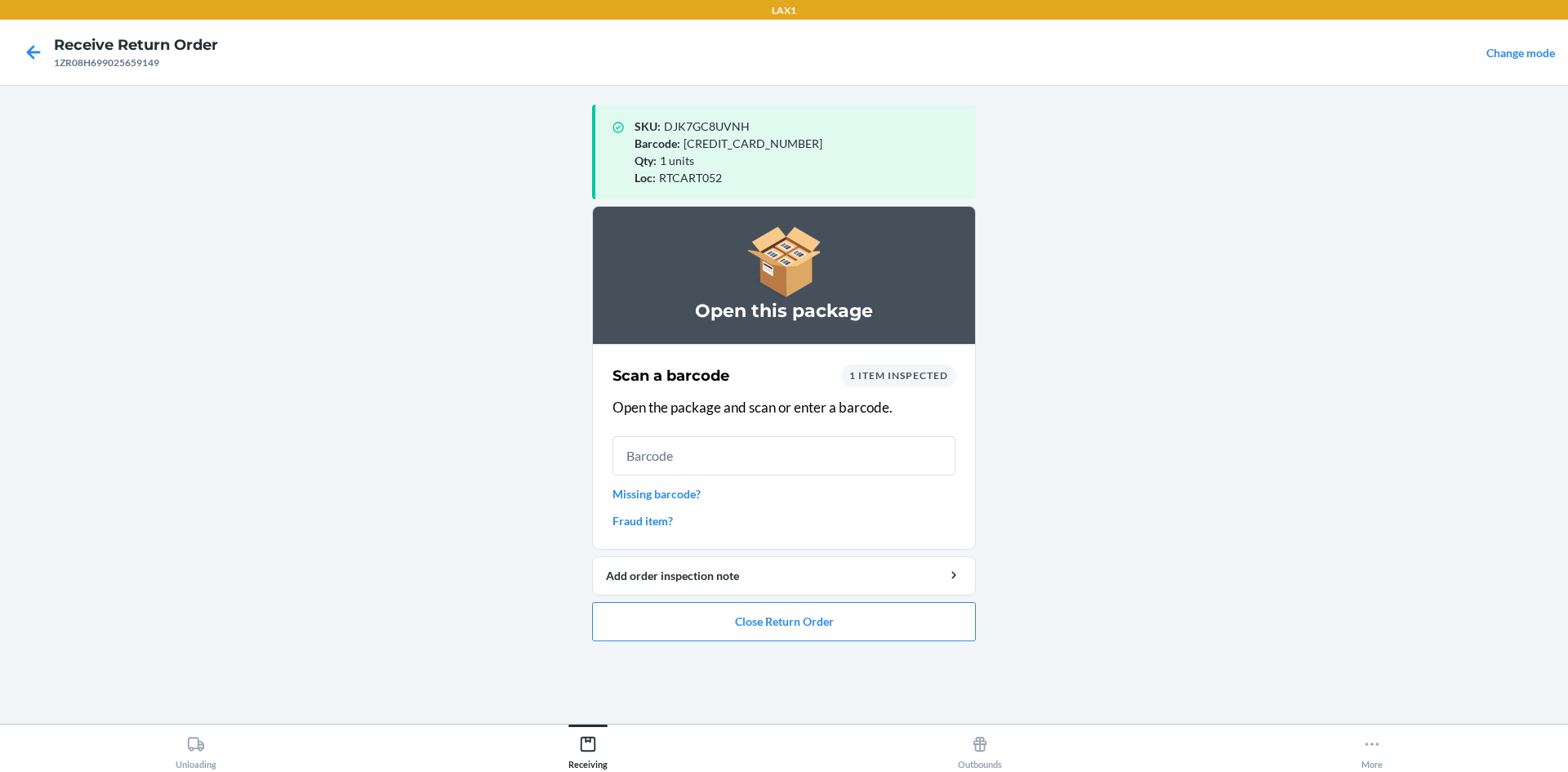
drag, startPoint x: 962, startPoint y: 674, endPoint x: 163, endPoint y: 520, distance: 813.7
click at [163, 520] on main "SKU : DJK7GC8UVNH Barcode : [CREDIT_CARD_NUMBER] Qty : 1 units Loc : RTCART052 …" at bounding box center [784, 404] width 1568 height 638
click at [784, 630] on button "Close Return Order" at bounding box center [784, 621] width 384 height 40
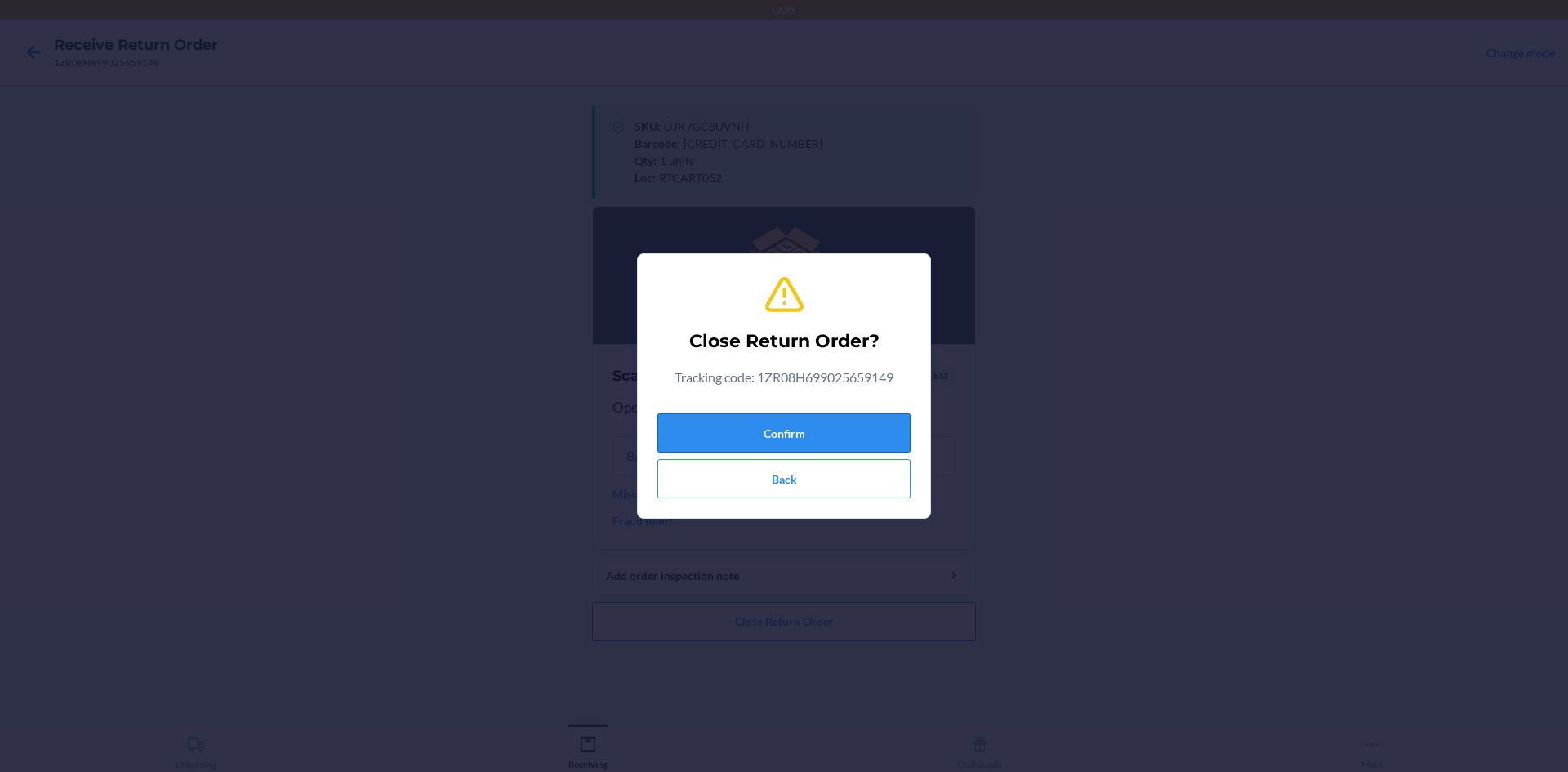
click at [707, 427] on button "Confirm" at bounding box center [784, 433] width 253 height 40
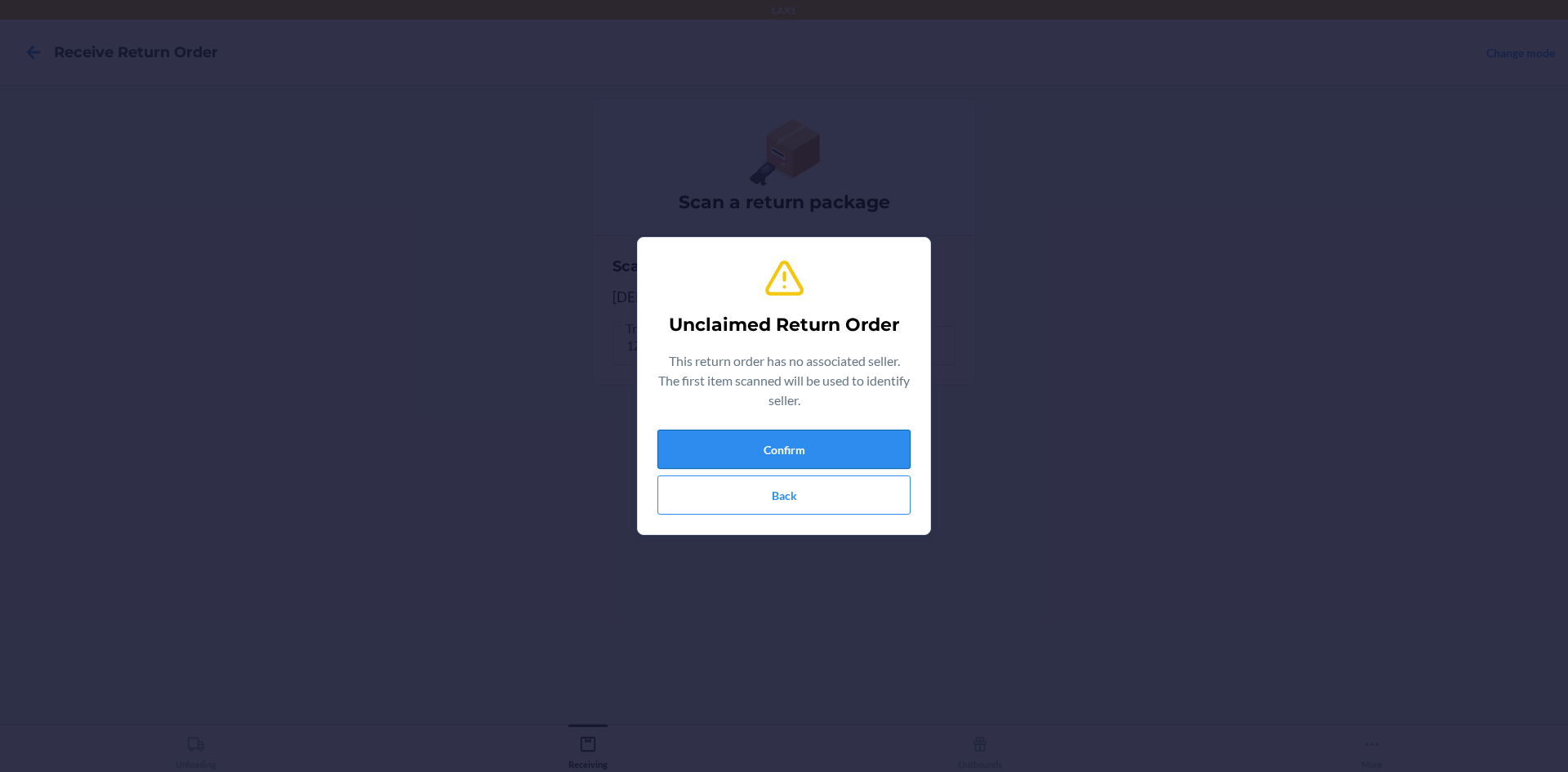
click at [817, 454] on button "Confirm" at bounding box center [784, 449] width 253 height 40
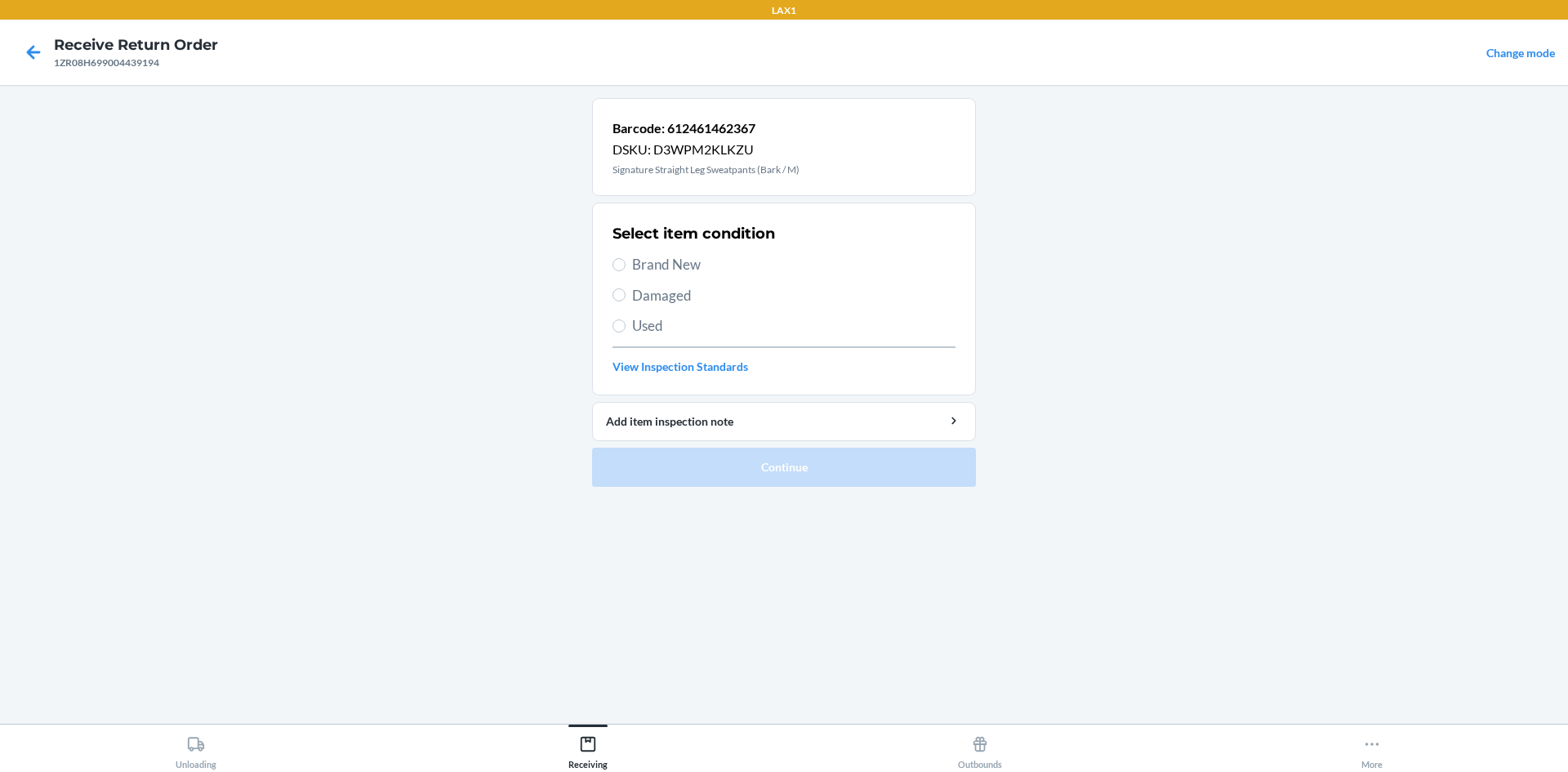
click at [643, 302] on span "Damaged" at bounding box center [793, 296] width 323 height 22
click at [625, 301] on input "Damaged" at bounding box center [619, 295] width 13 height 13
radio input "true"
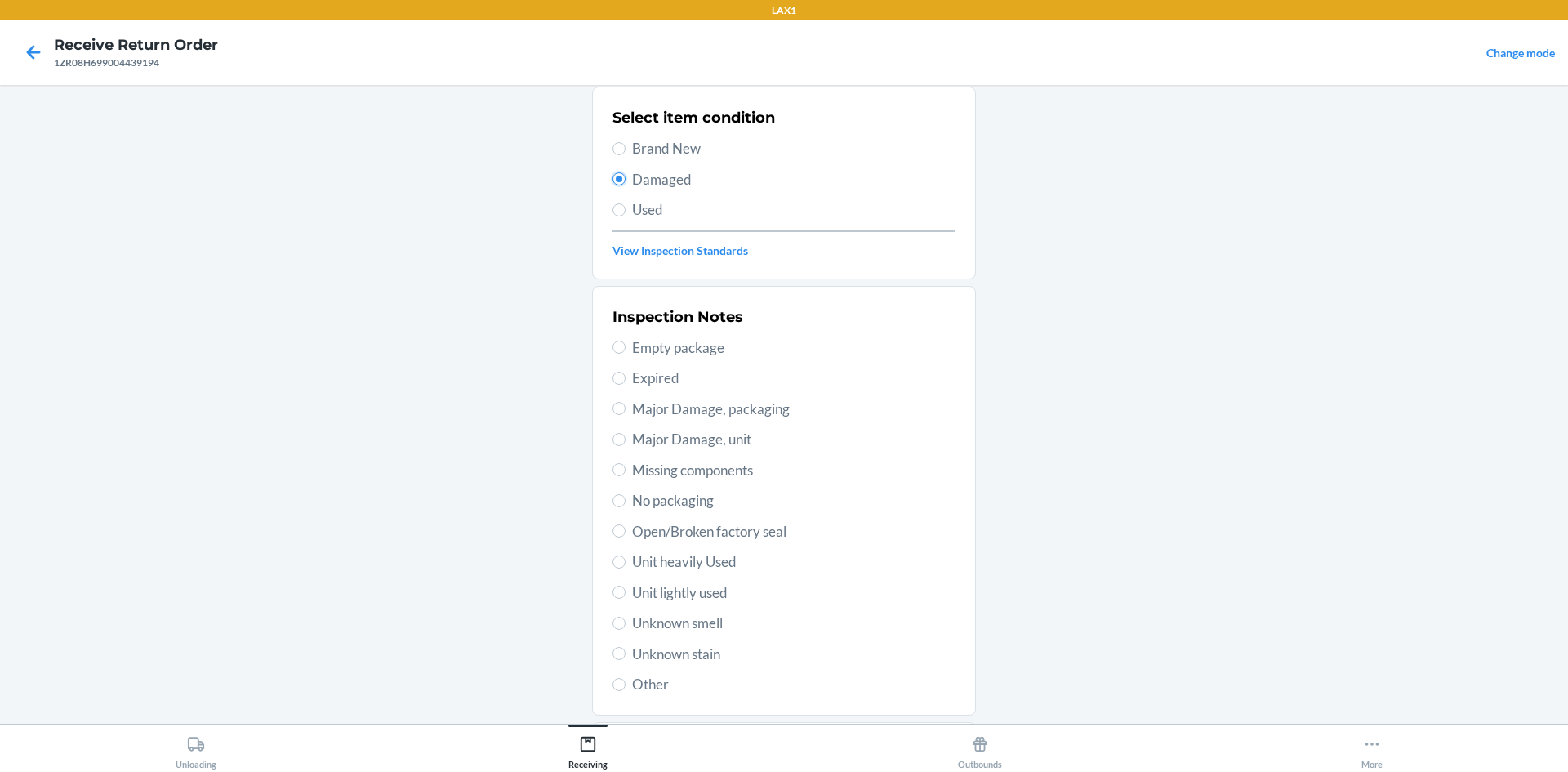
scroll to position [212, 0]
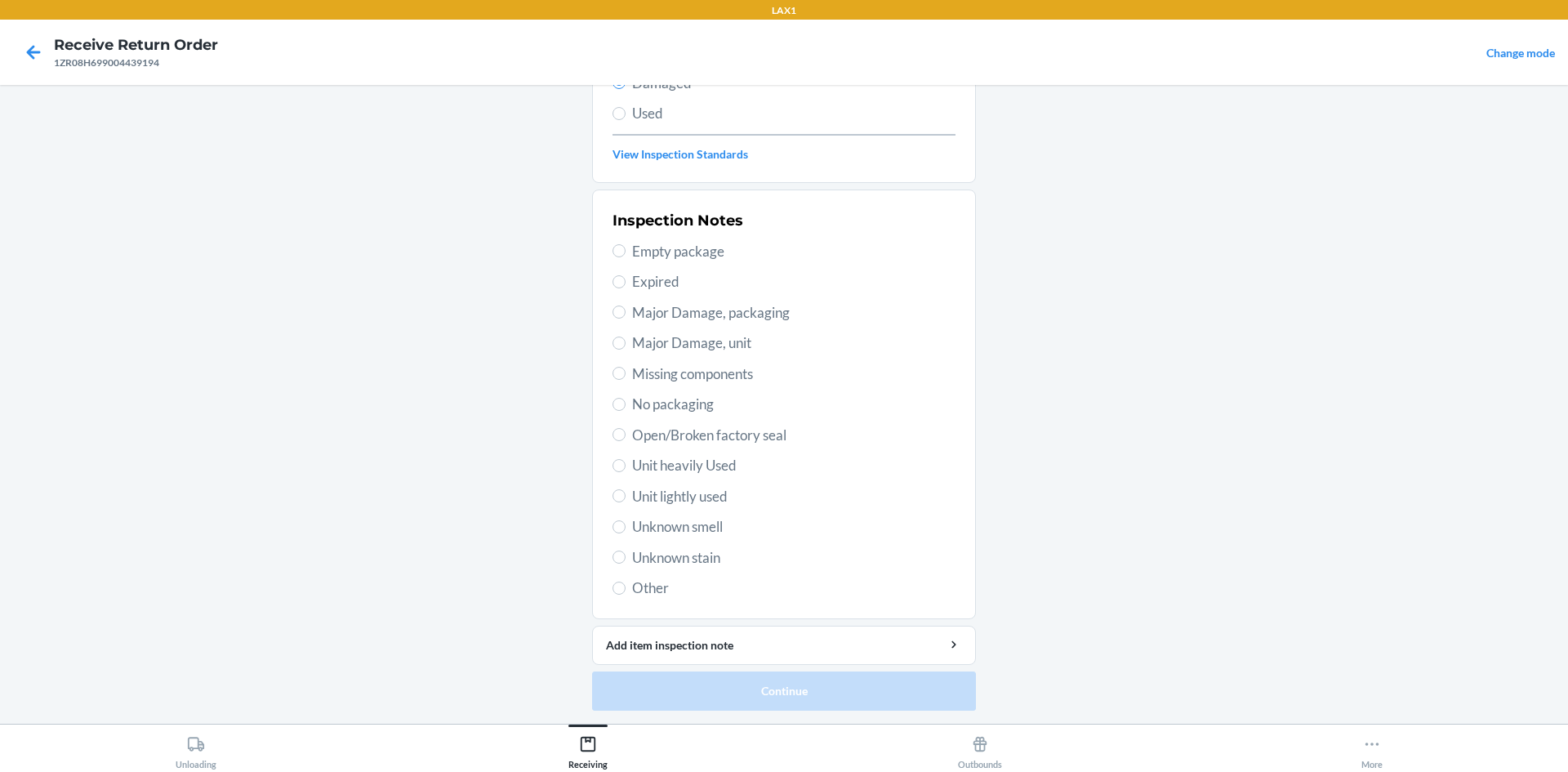
click at [632, 425] on span "Open/Broken factory seal" at bounding box center [793, 435] width 323 height 22
click at [625, 427] on input "Open/Broken factory seal" at bounding box center [619, 434] width 13 height 13
radio input "true"
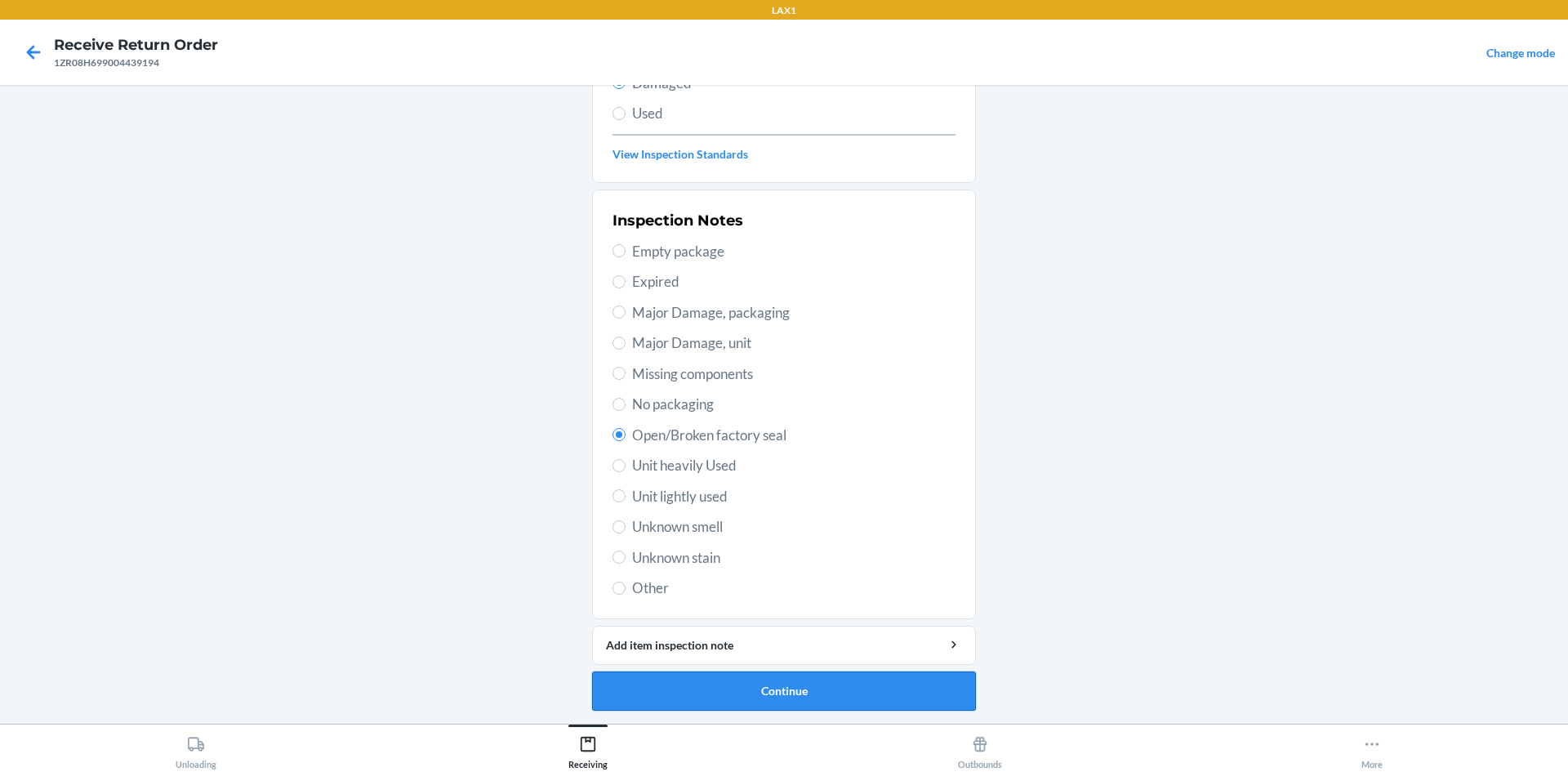
click at [763, 681] on button "Continue" at bounding box center [784, 691] width 384 height 40
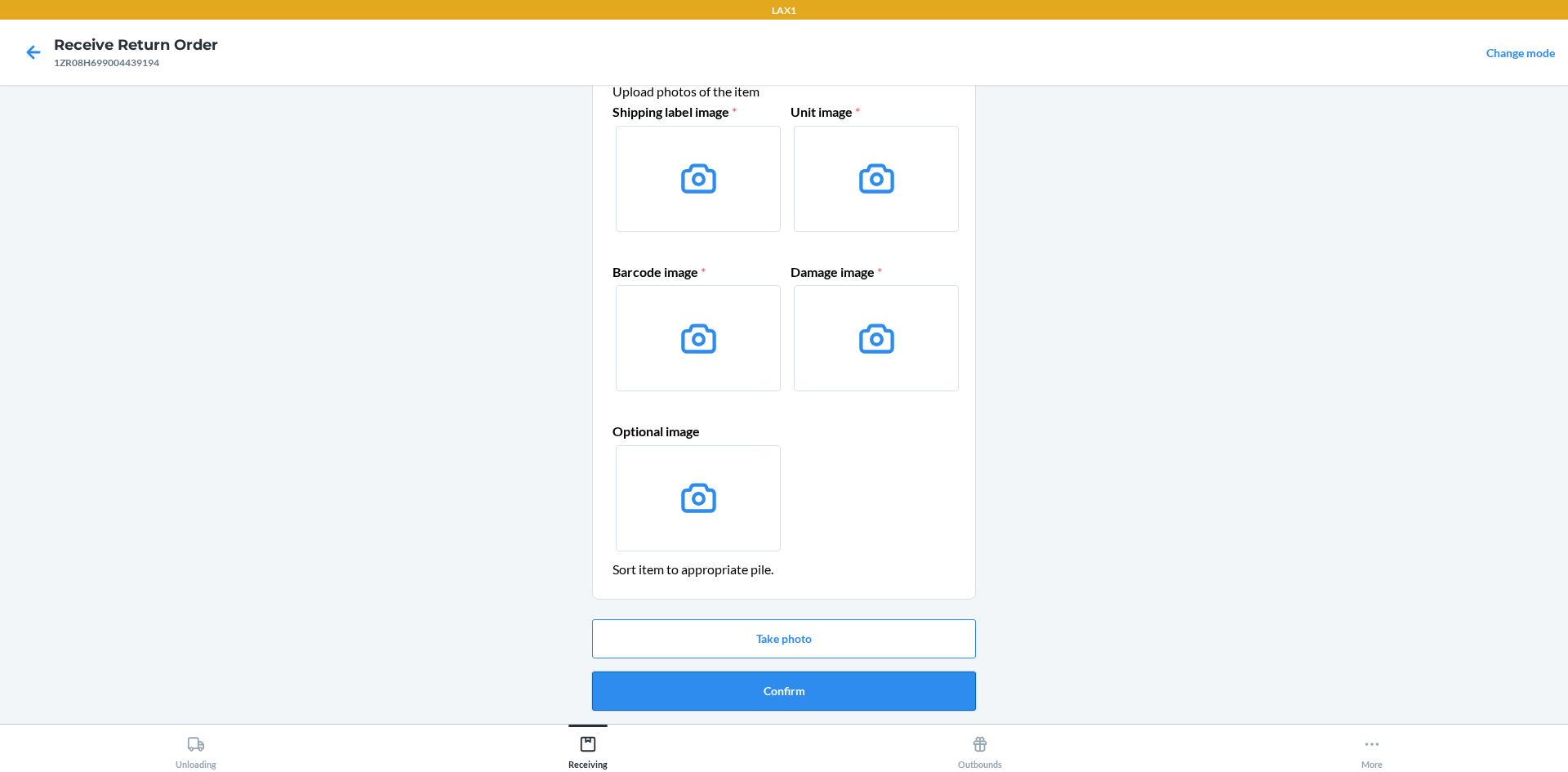
click at [833, 694] on button "Confirm" at bounding box center [784, 691] width 384 height 40
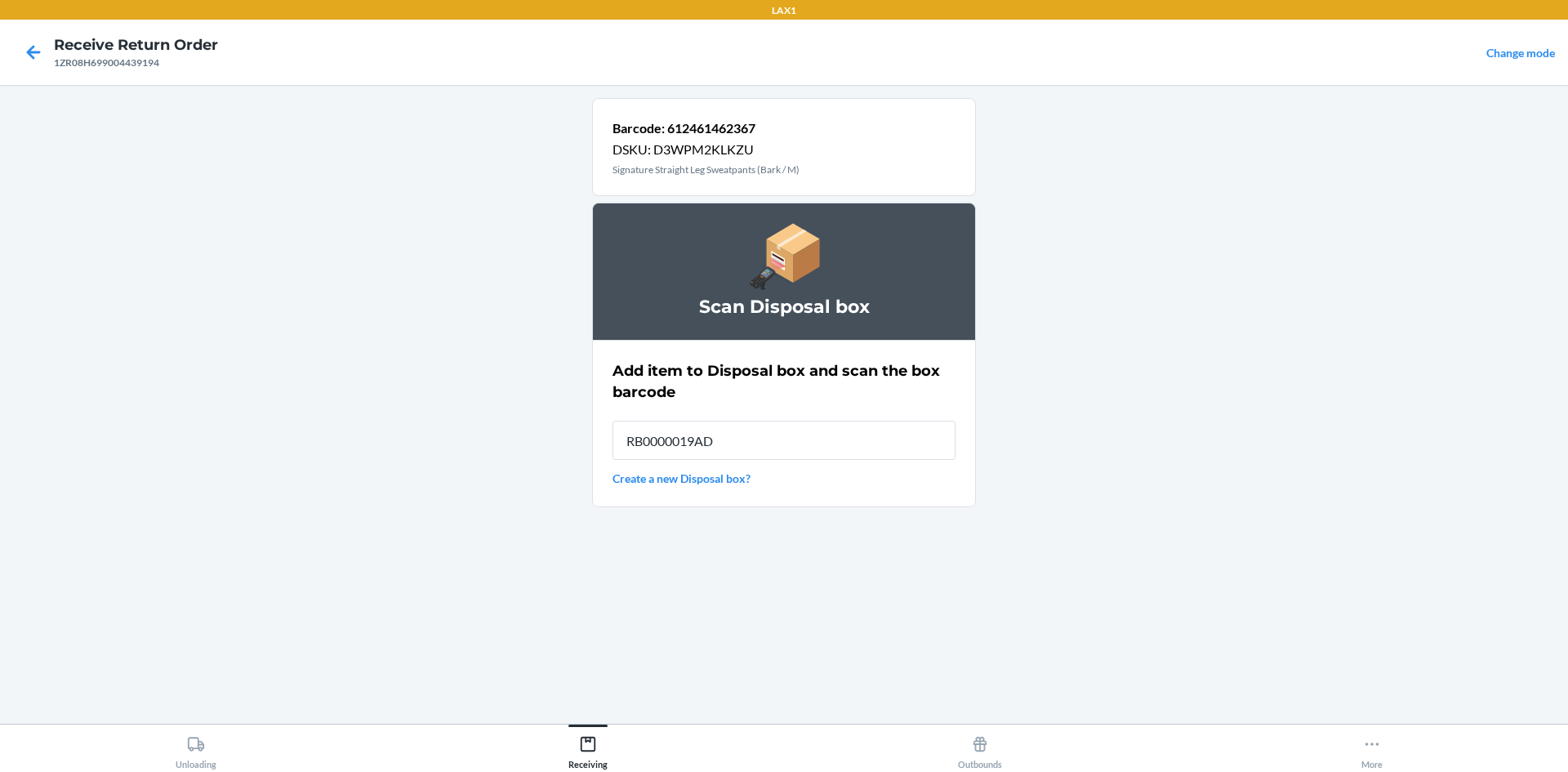
type input "RB0000019AD"
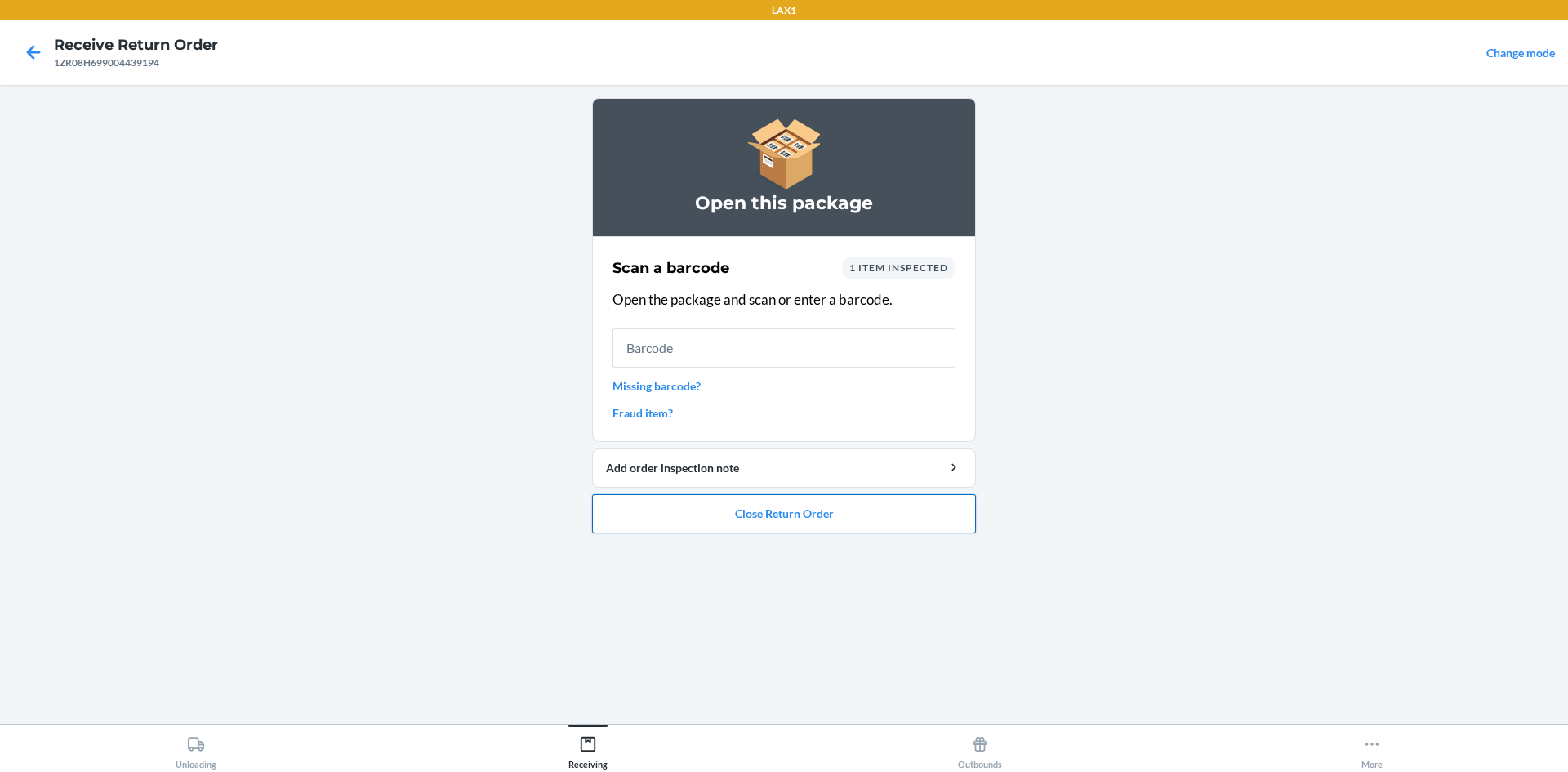
click at [779, 519] on button "Close Return Order" at bounding box center [784, 514] width 384 height 40
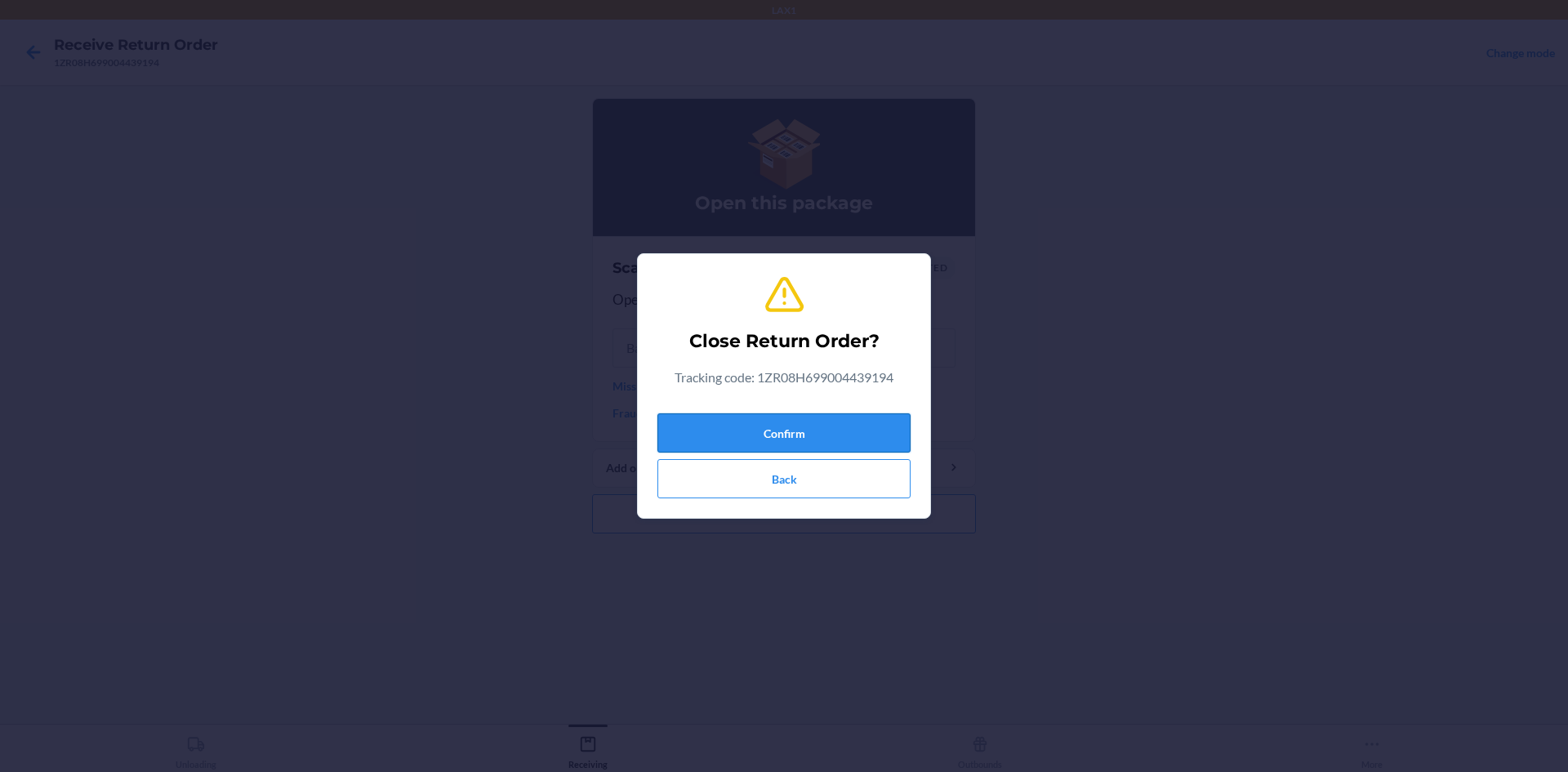
click at [763, 426] on button "Confirm" at bounding box center [784, 433] width 253 height 40
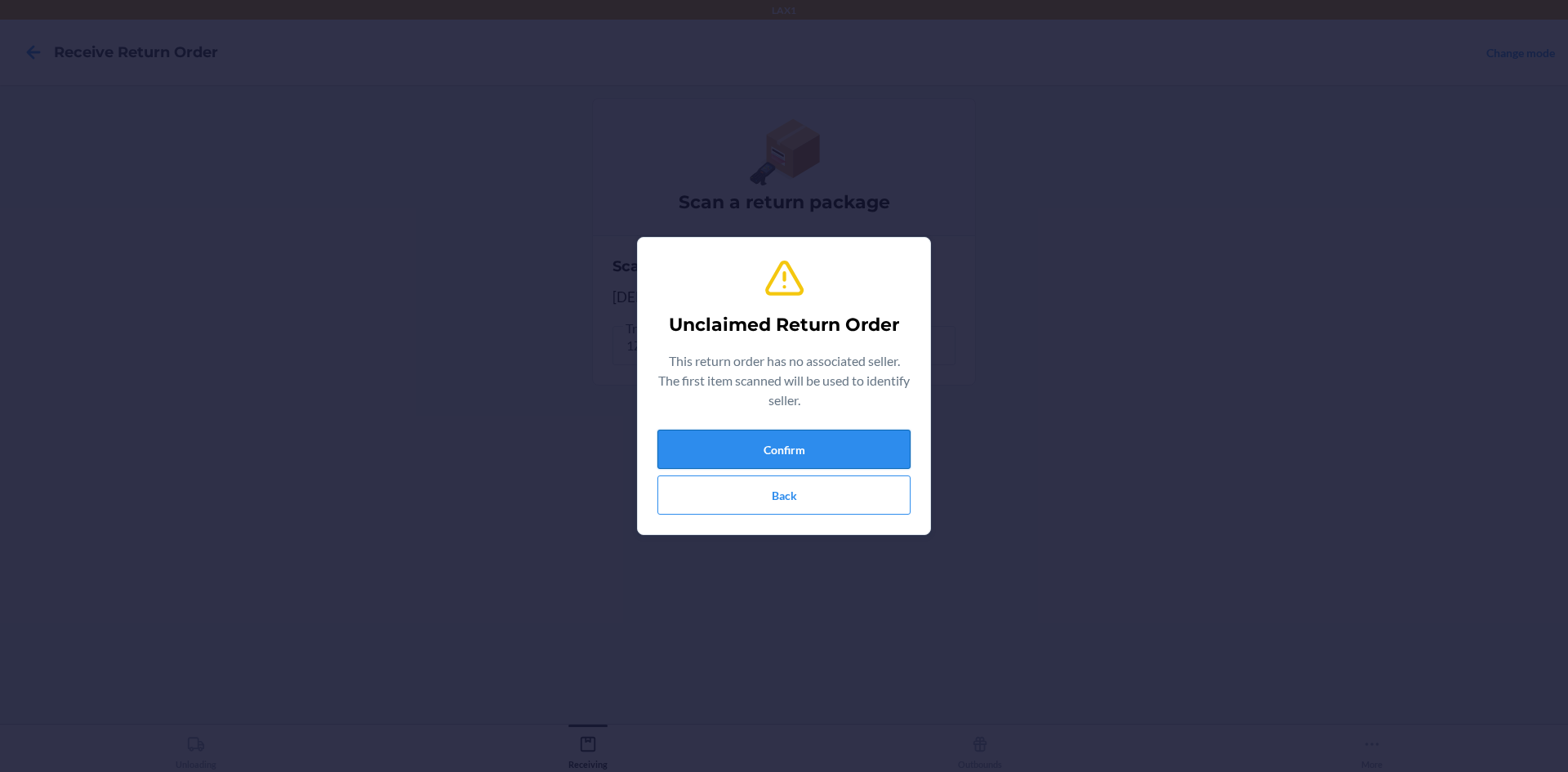
click at [763, 450] on button "Confirm" at bounding box center [784, 449] width 253 height 40
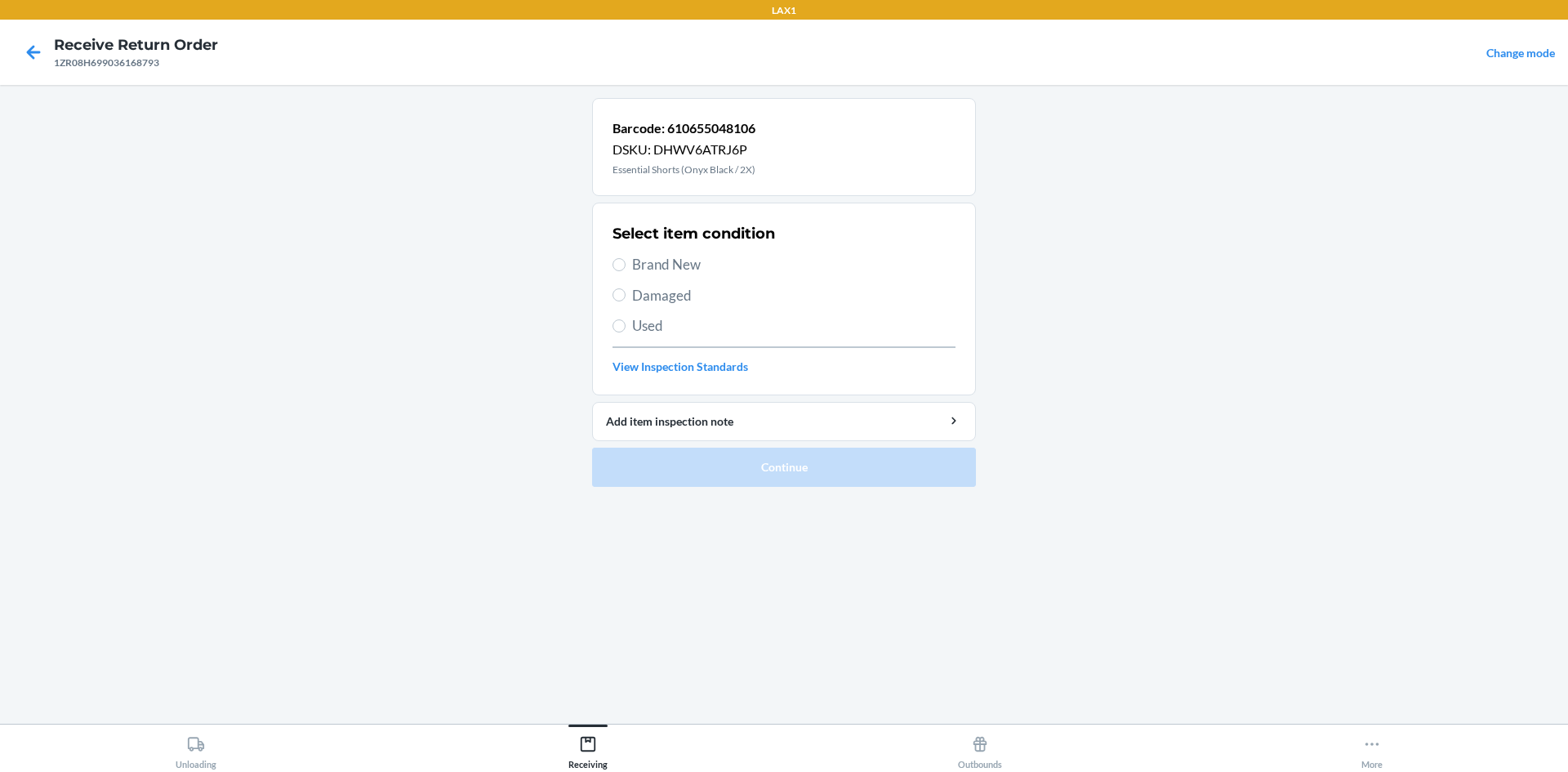
click at [626, 267] on label "Brand New" at bounding box center [784, 265] width 343 height 22
click at [625, 267] on input "Brand New" at bounding box center [619, 265] width 13 height 13
radio input "true"
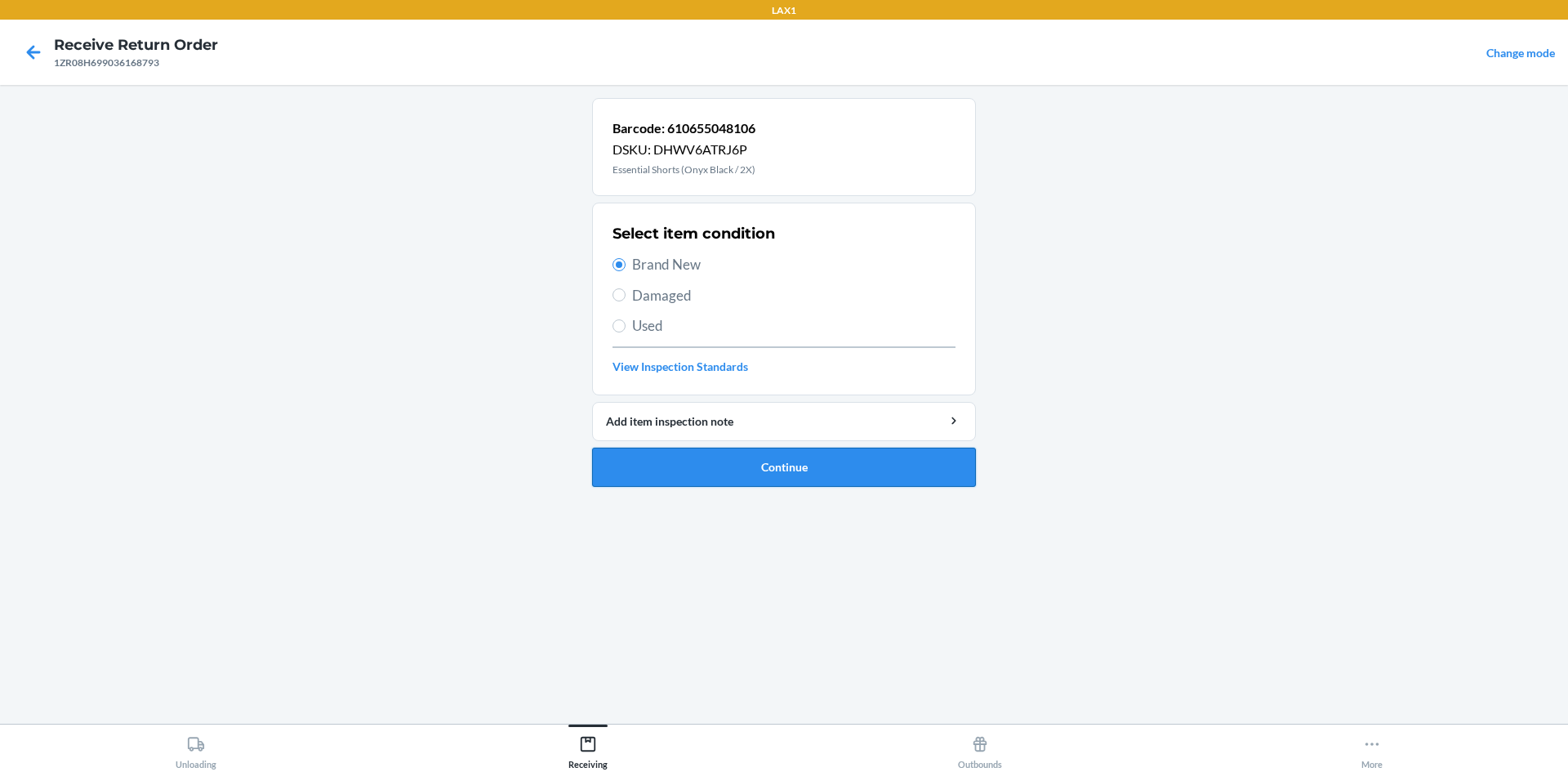
click at [670, 467] on button "Continue" at bounding box center [784, 467] width 384 height 40
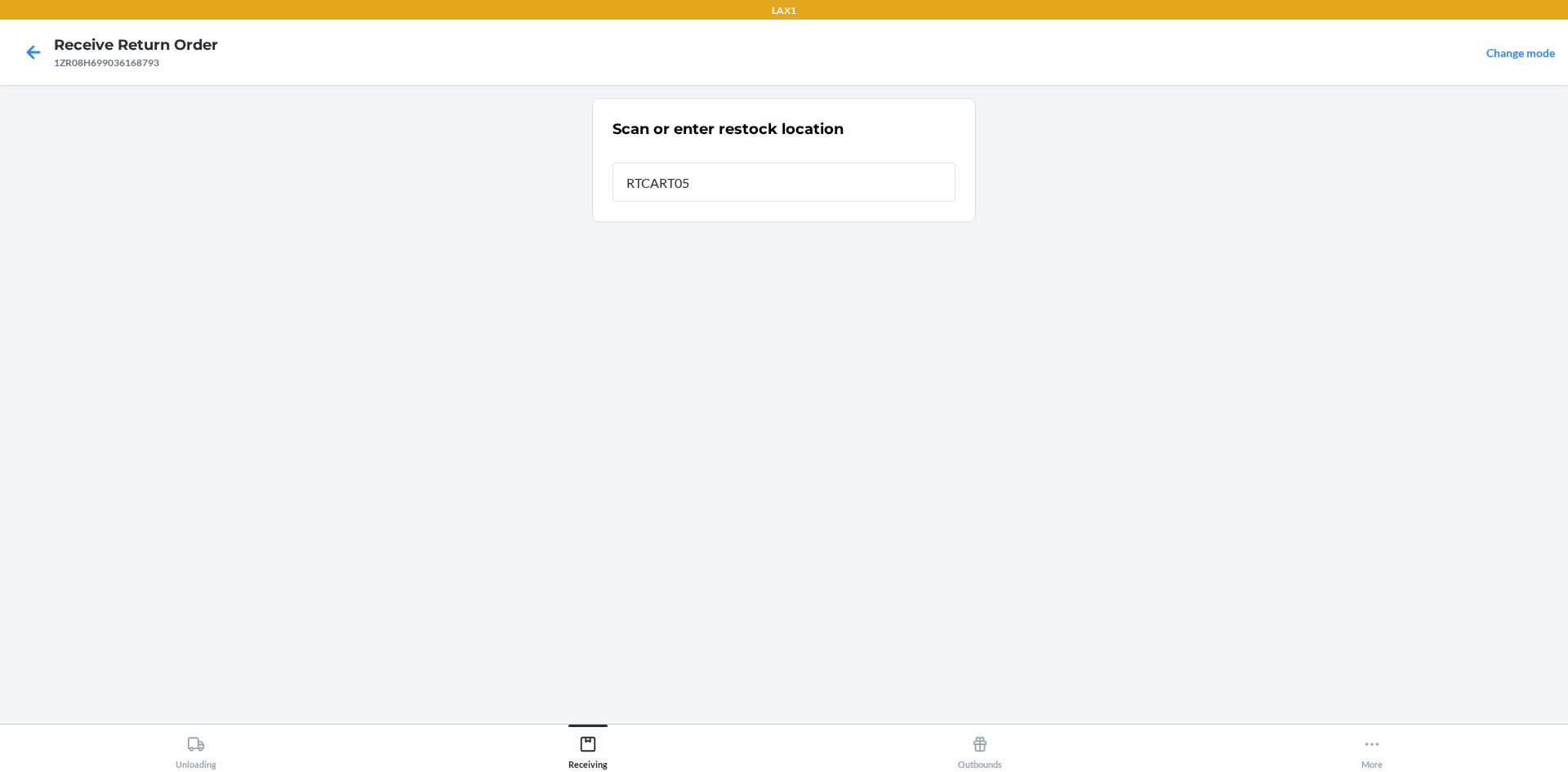
type input "RTCART052"
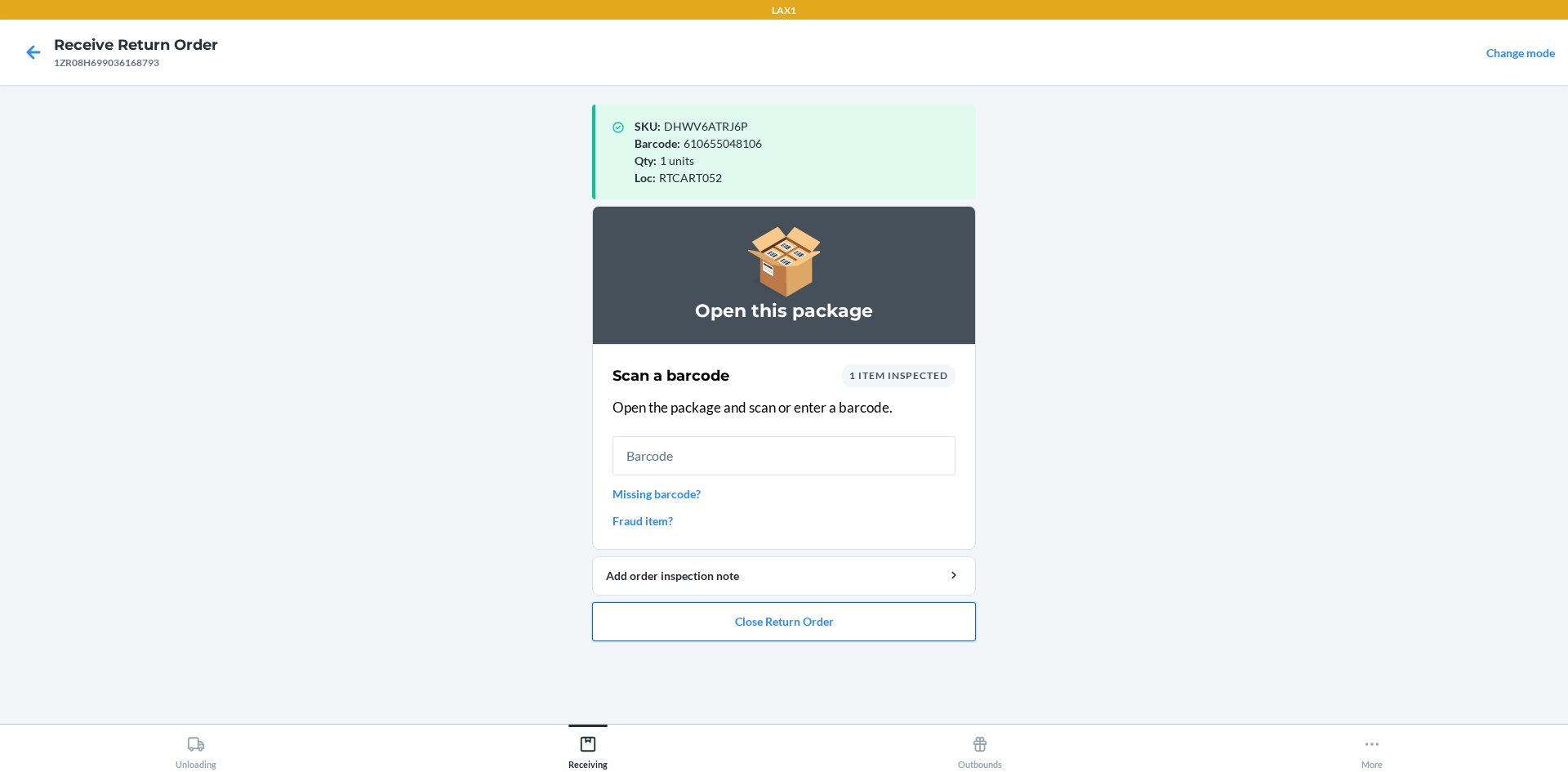
click at [808, 611] on button "Close Return Order" at bounding box center [784, 621] width 384 height 40
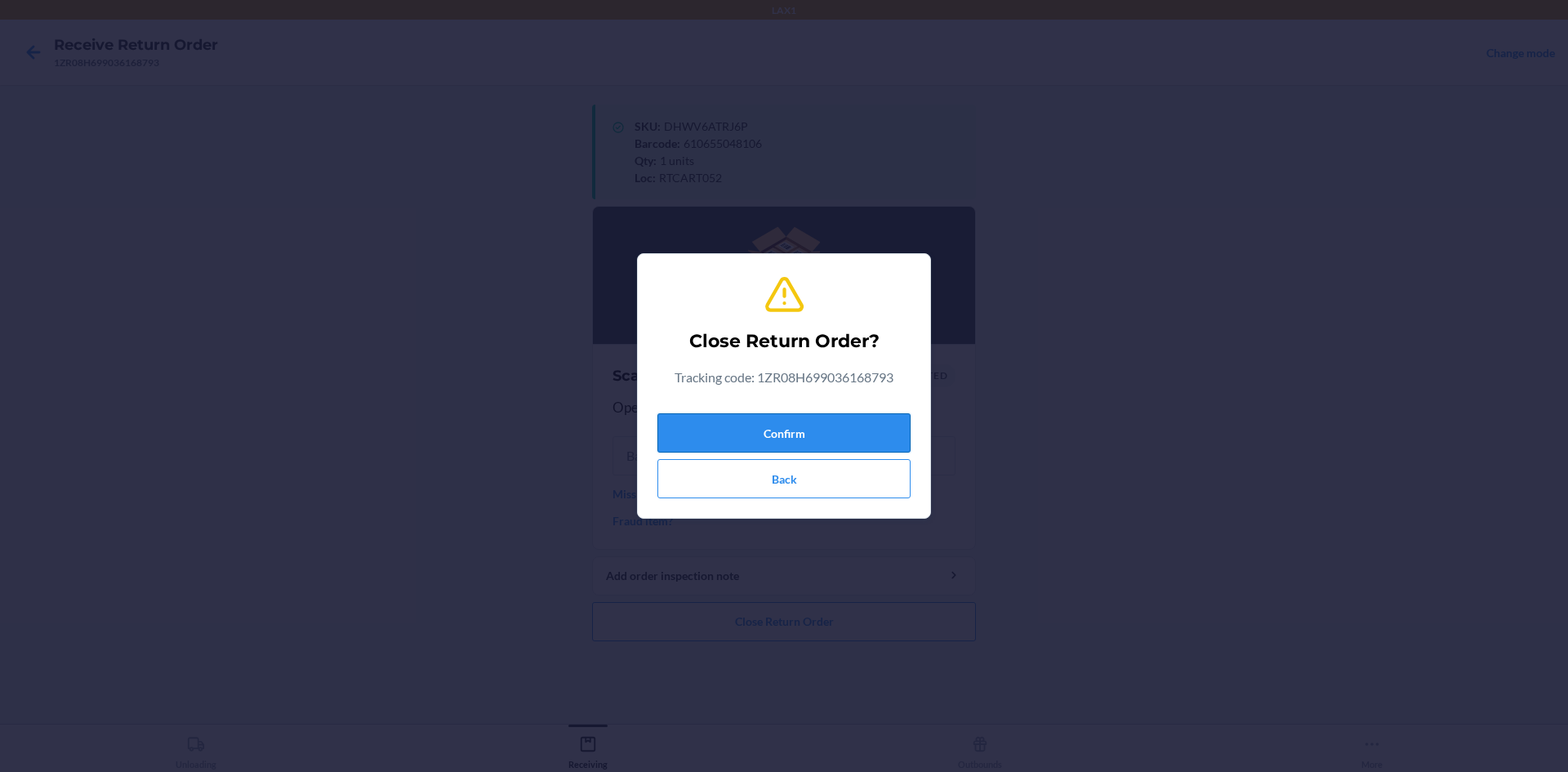
click at [788, 415] on button "Confirm" at bounding box center [784, 433] width 253 height 40
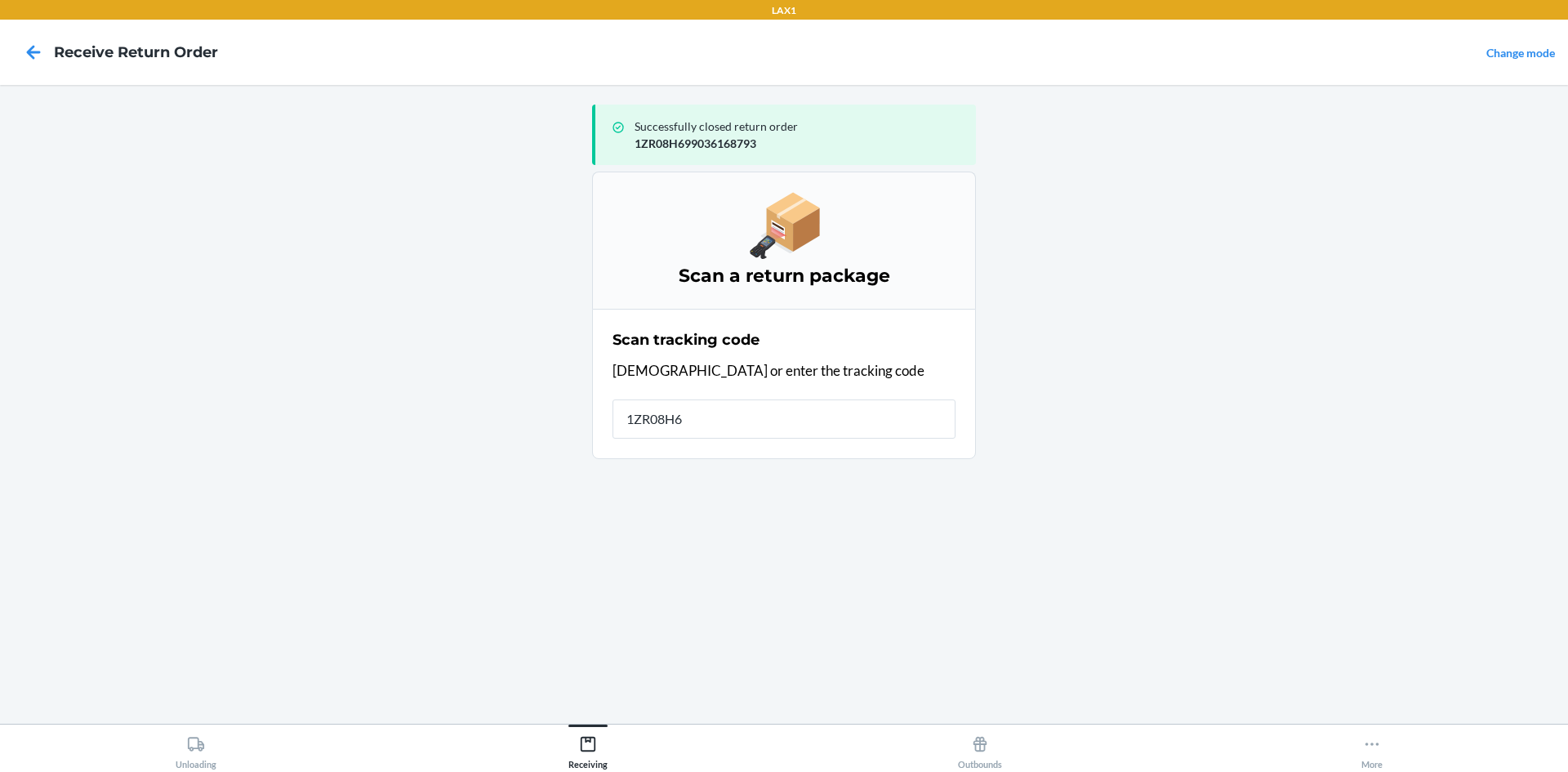
type input "1ZR08H69"
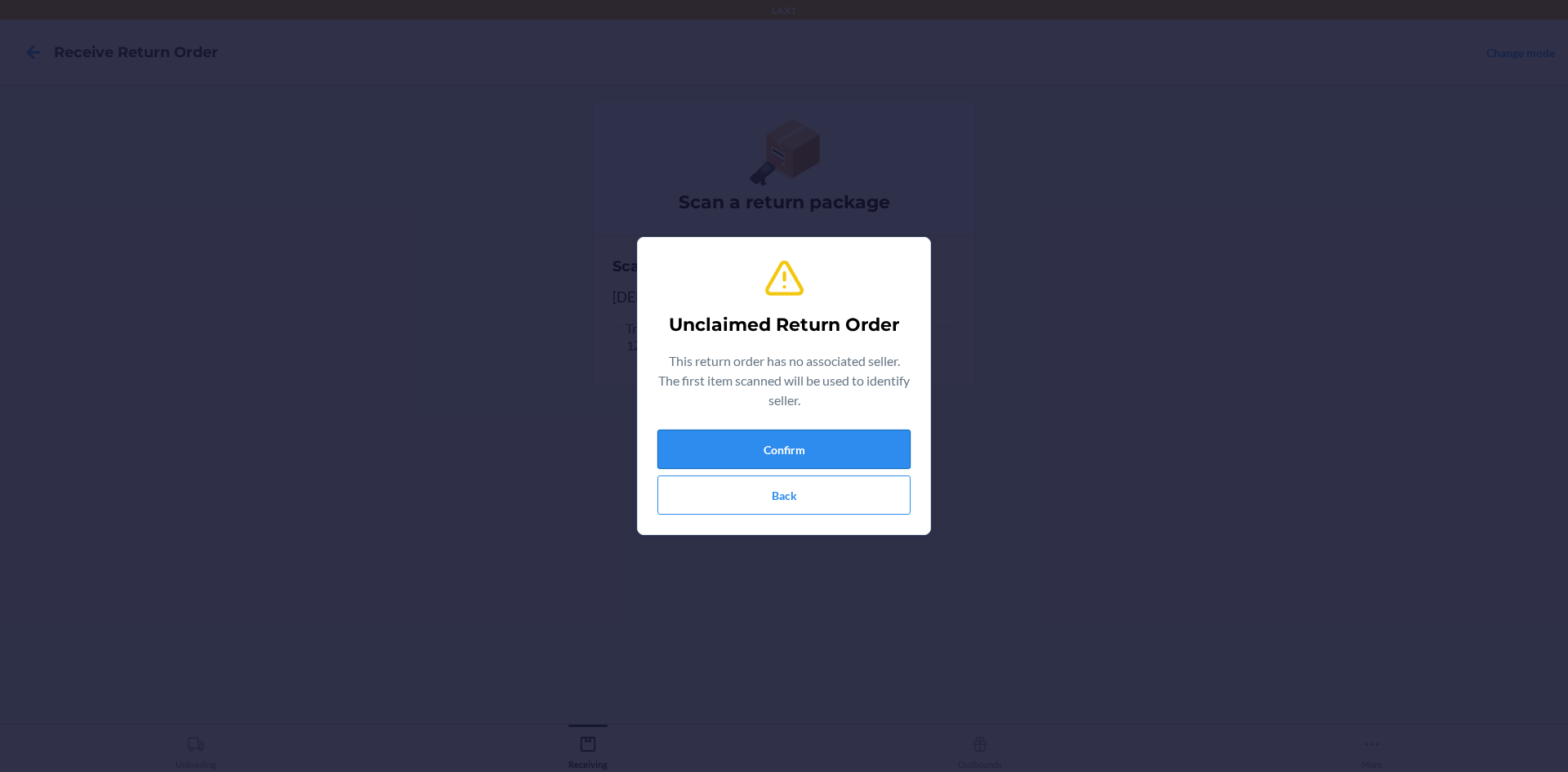
click at [787, 434] on button "Confirm" at bounding box center [784, 449] width 253 height 40
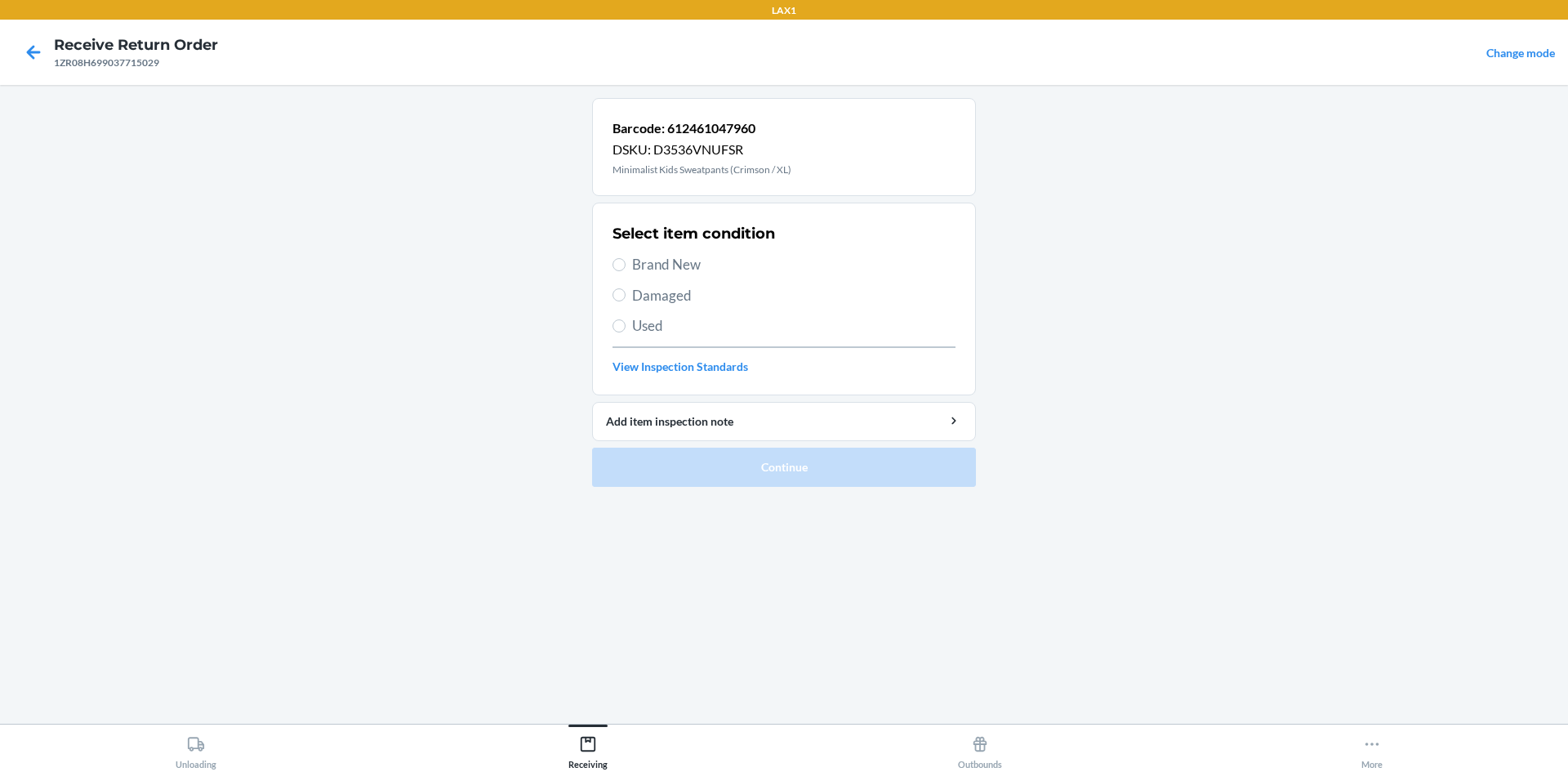
click at [646, 268] on span "Brand New" at bounding box center [793, 265] width 323 height 22
click at [625, 268] on input "Brand New" at bounding box center [619, 265] width 13 height 13
radio input "true"
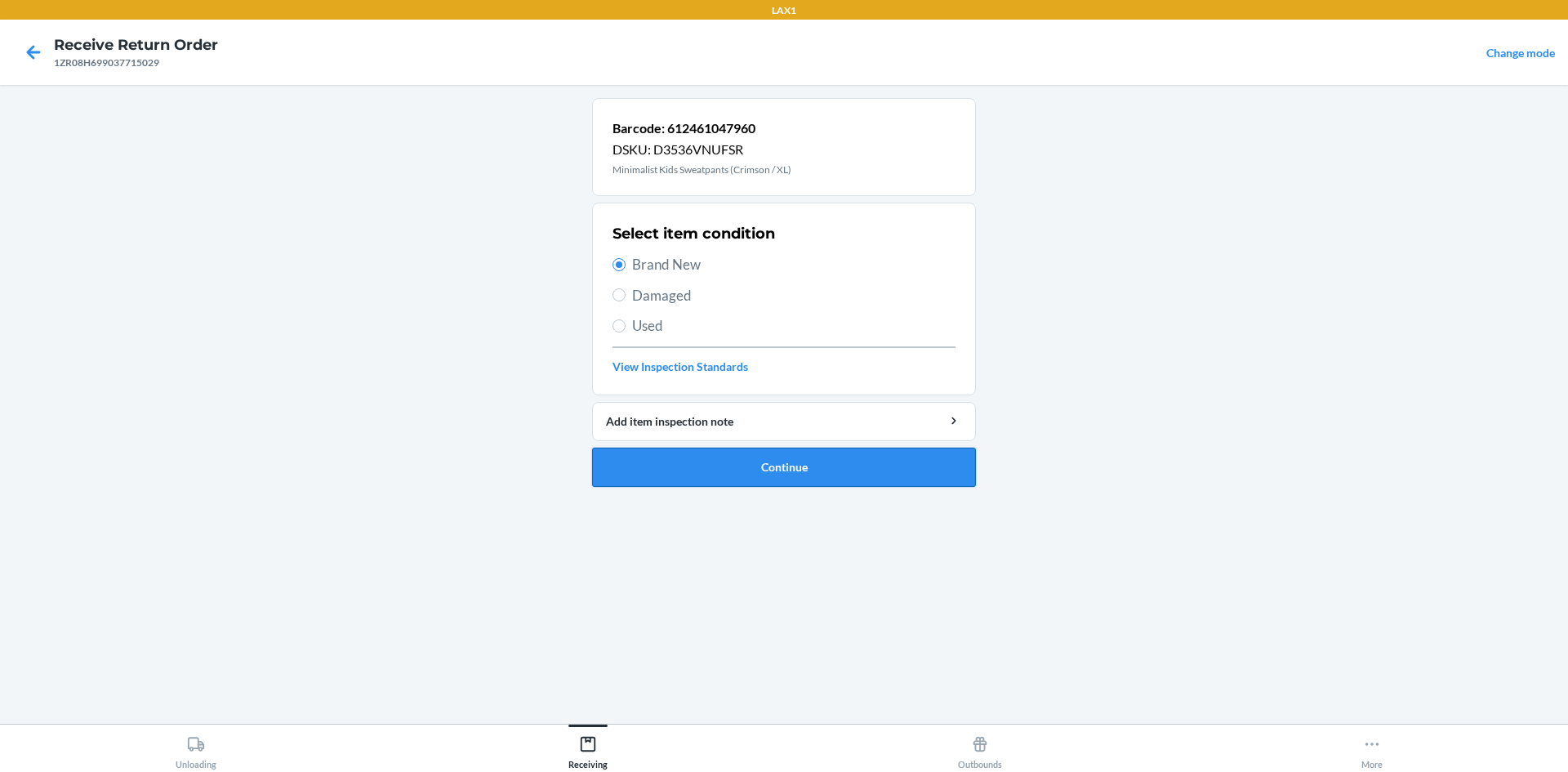
click at [759, 460] on button "Continue" at bounding box center [784, 467] width 384 height 40
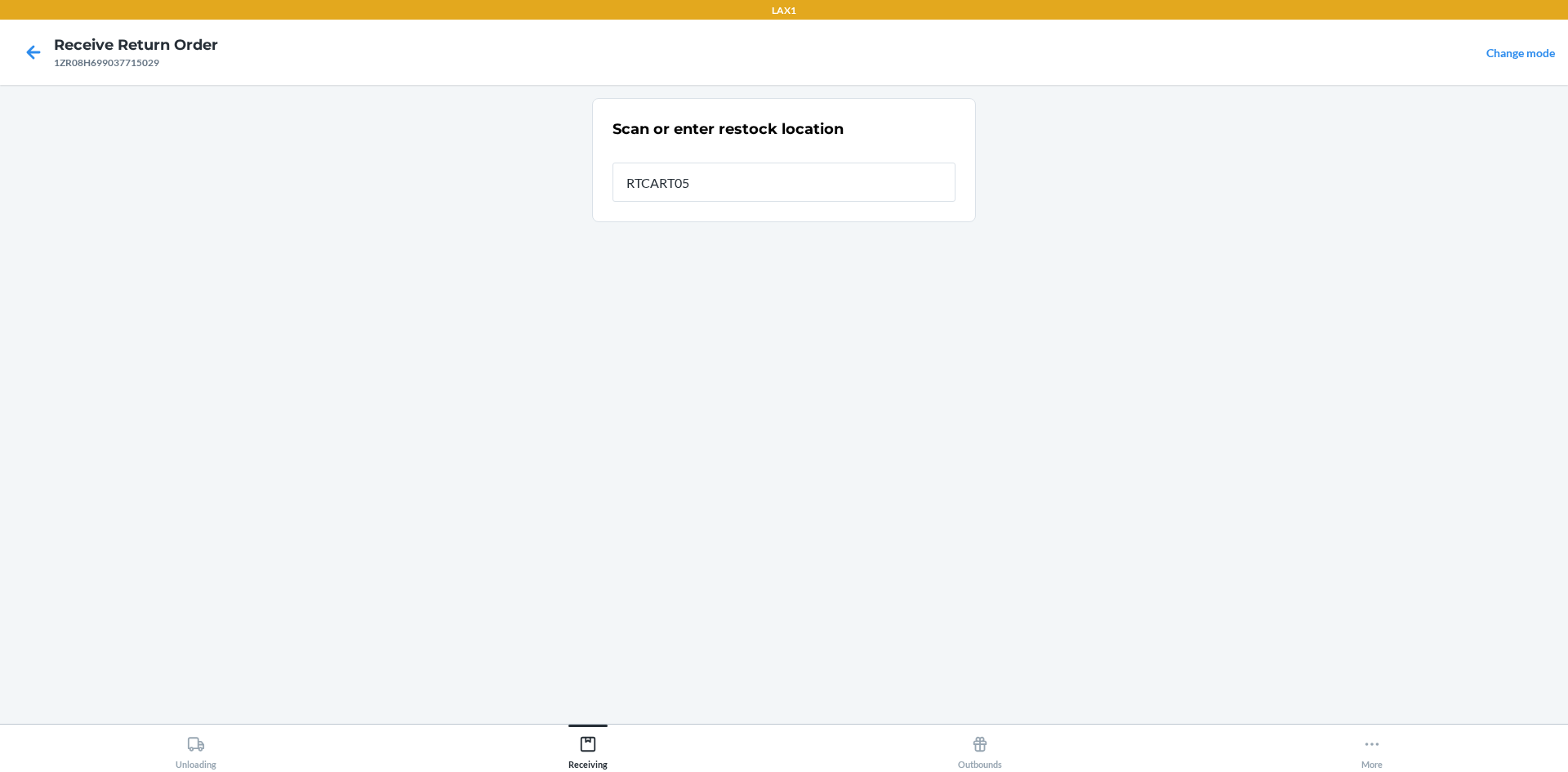
type input "RTCART052"
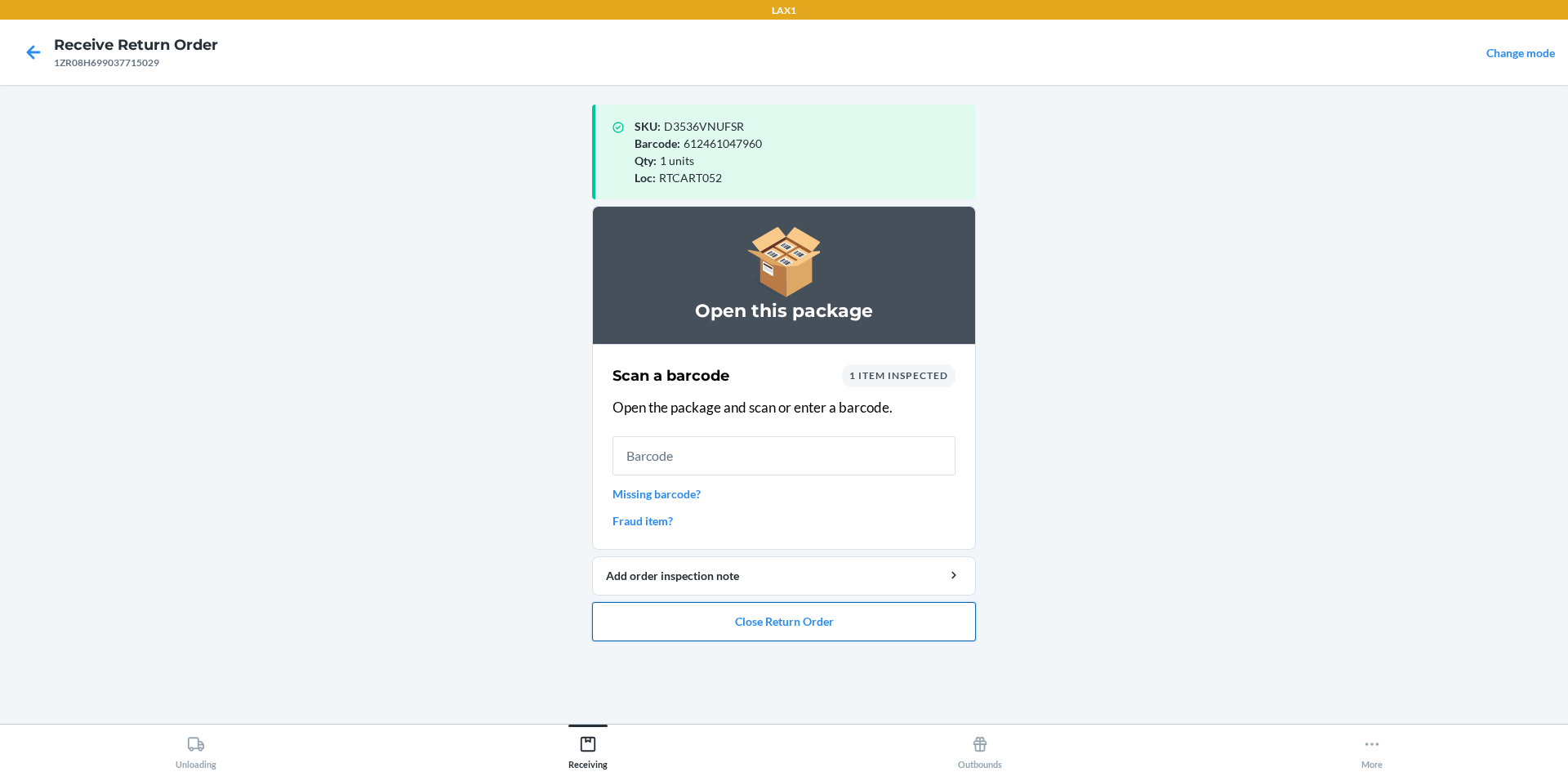
click at [748, 614] on button "Close Return Order" at bounding box center [784, 621] width 384 height 40
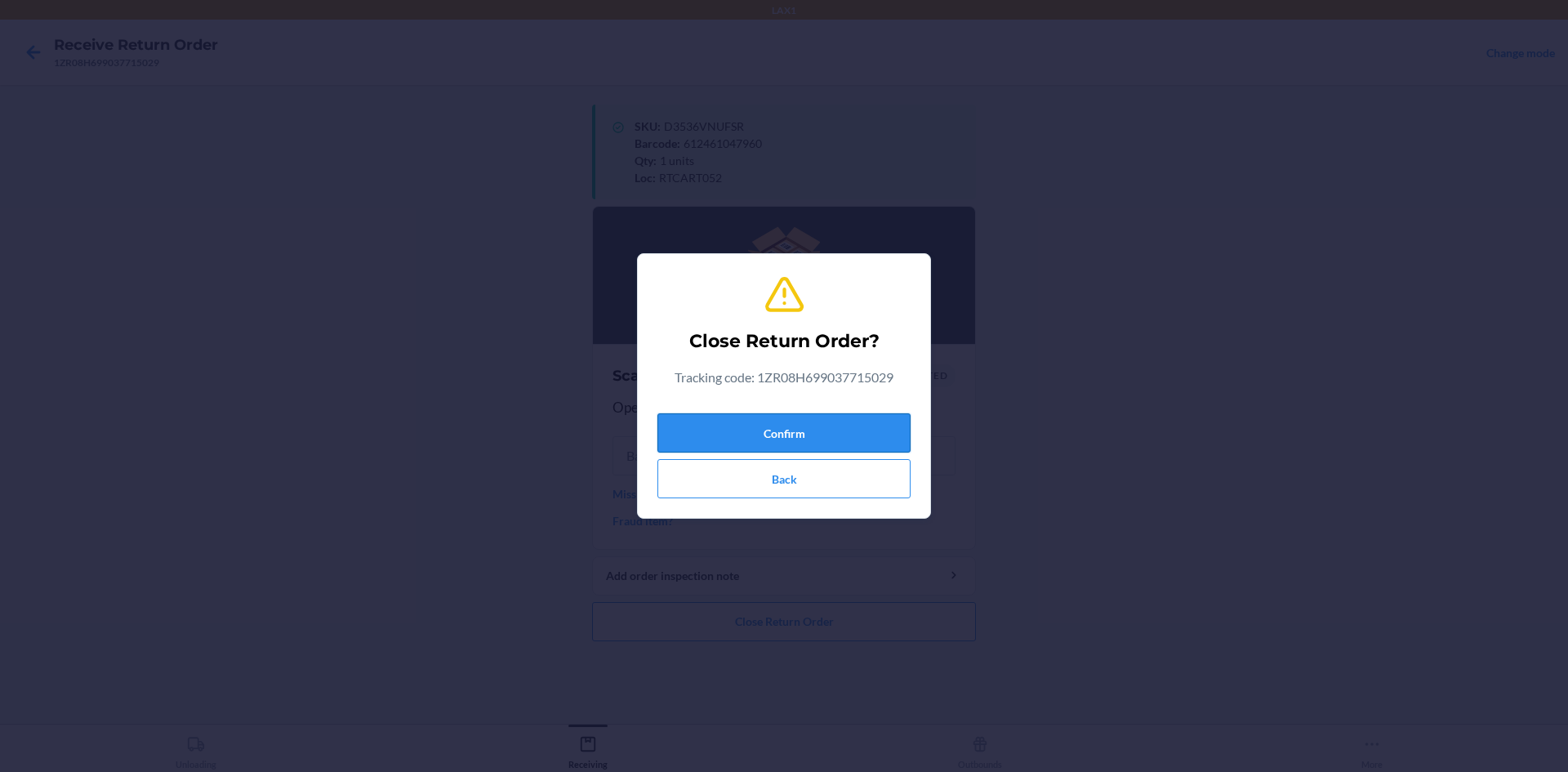
click at [817, 439] on button "Confirm" at bounding box center [784, 433] width 253 height 40
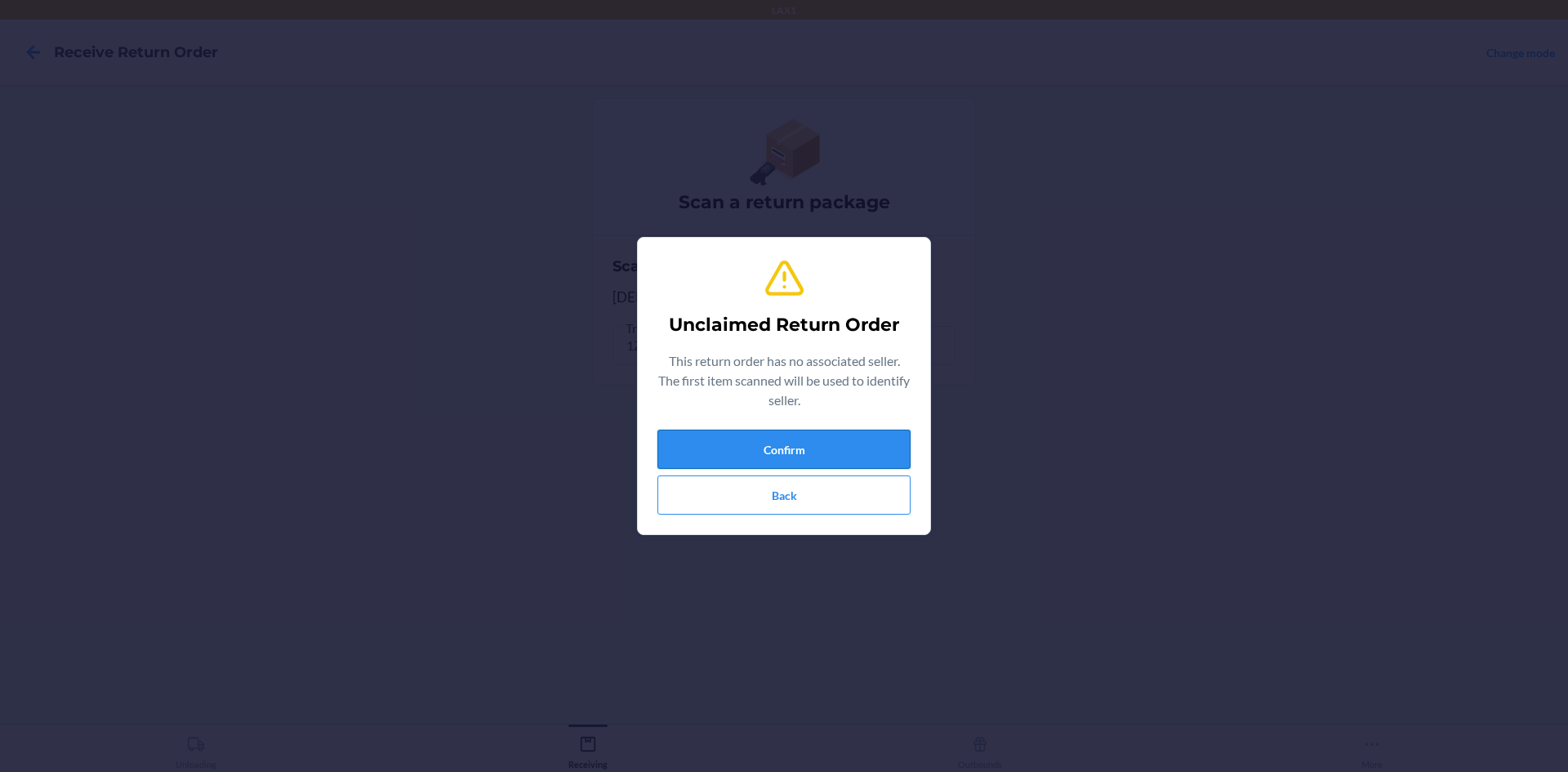
click at [708, 432] on button "Confirm" at bounding box center [784, 449] width 253 height 40
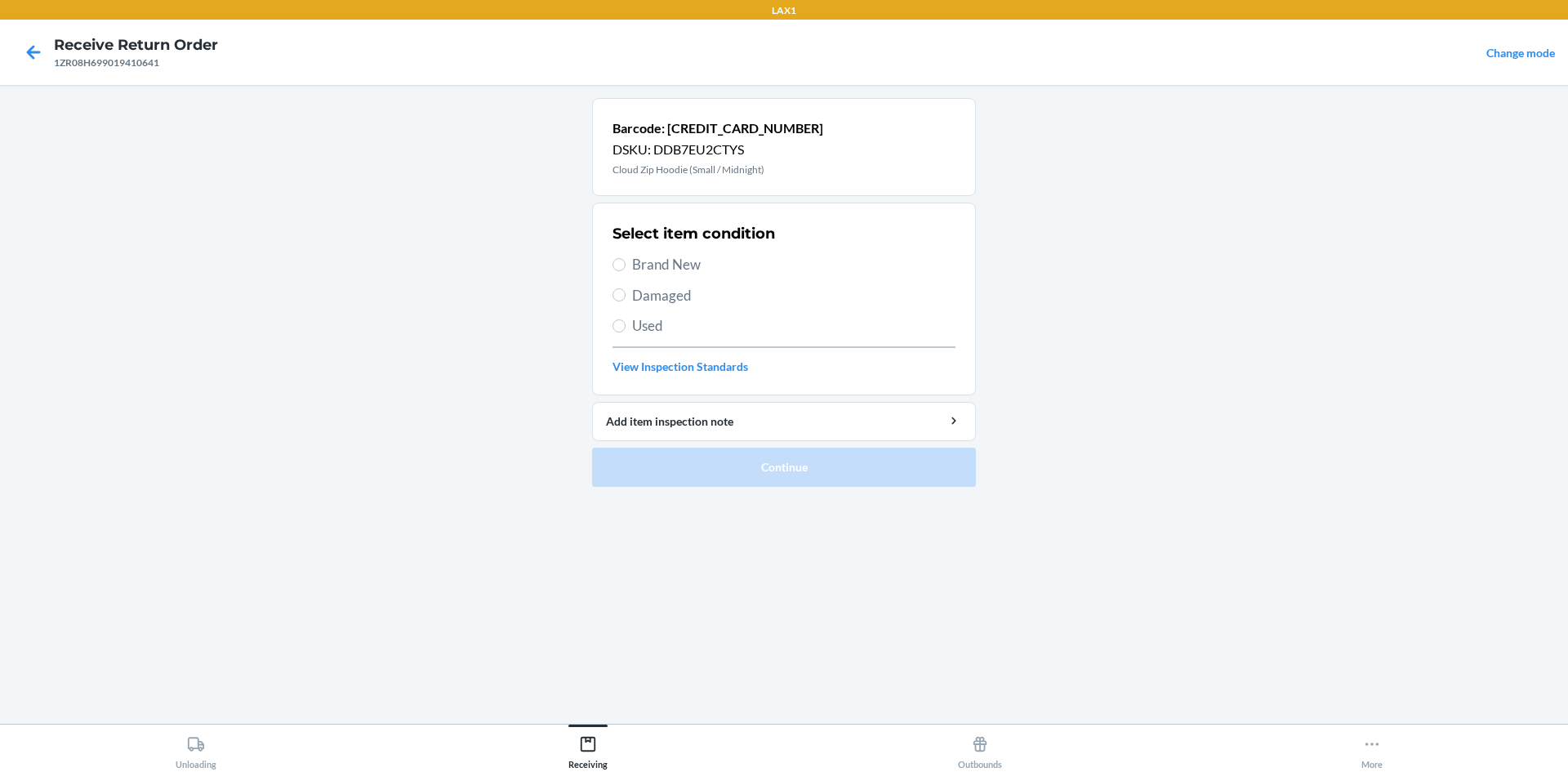
click at [649, 262] on span "Brand New" at bounding box center [793, 265] width 323 height 22
click at [625, 262] on input "Brand New" at bounding box center [619, 265] width 13 height 13
radio input "true"
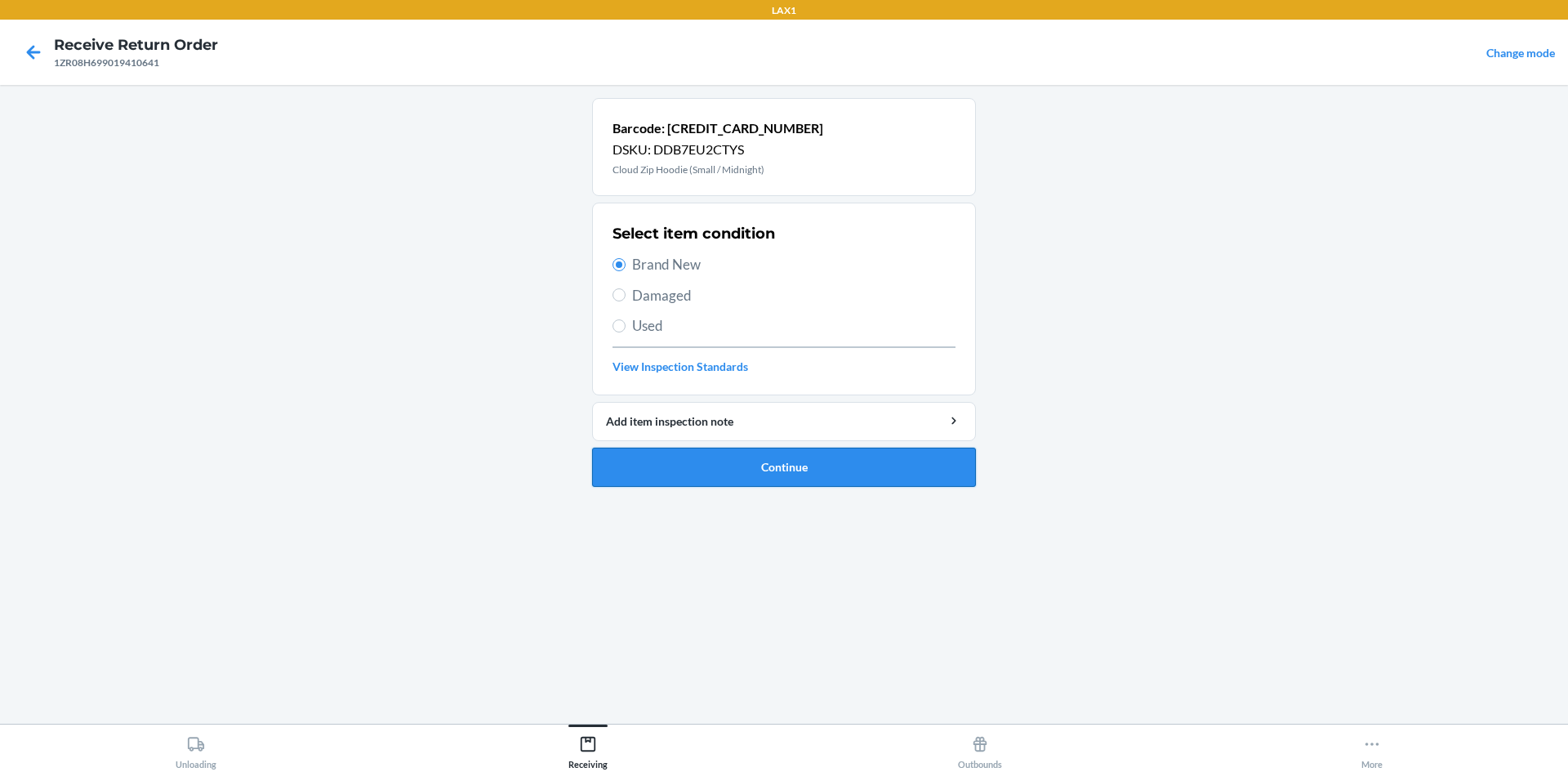
click at [754, 452] on button "Continue" at bounding box center [784, 467] width 384 height 40
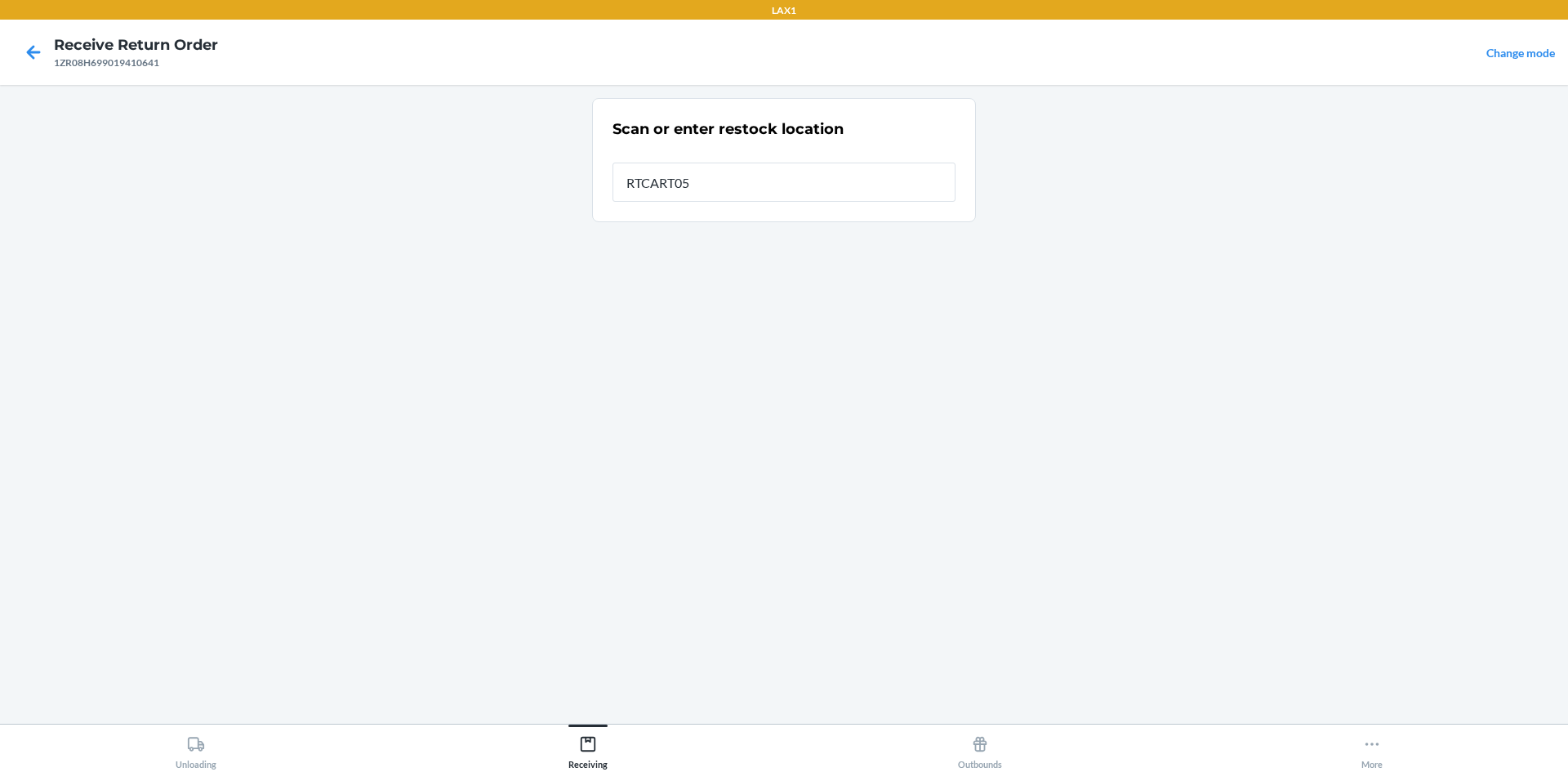
type input "RTCART052"
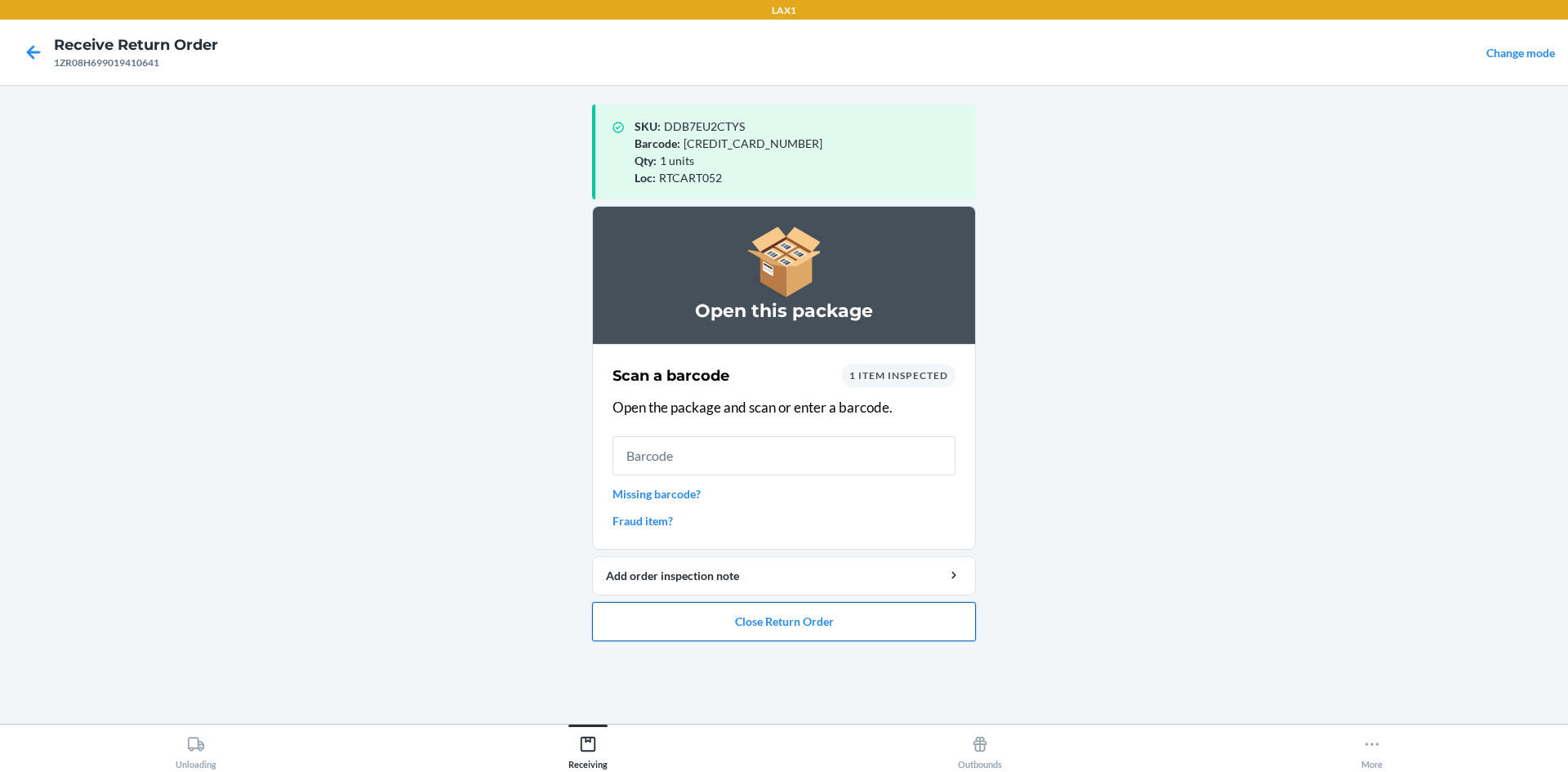
click at [722, 618] on button "Close Return Order" at bounding box center [784, 621] width 384 height 40
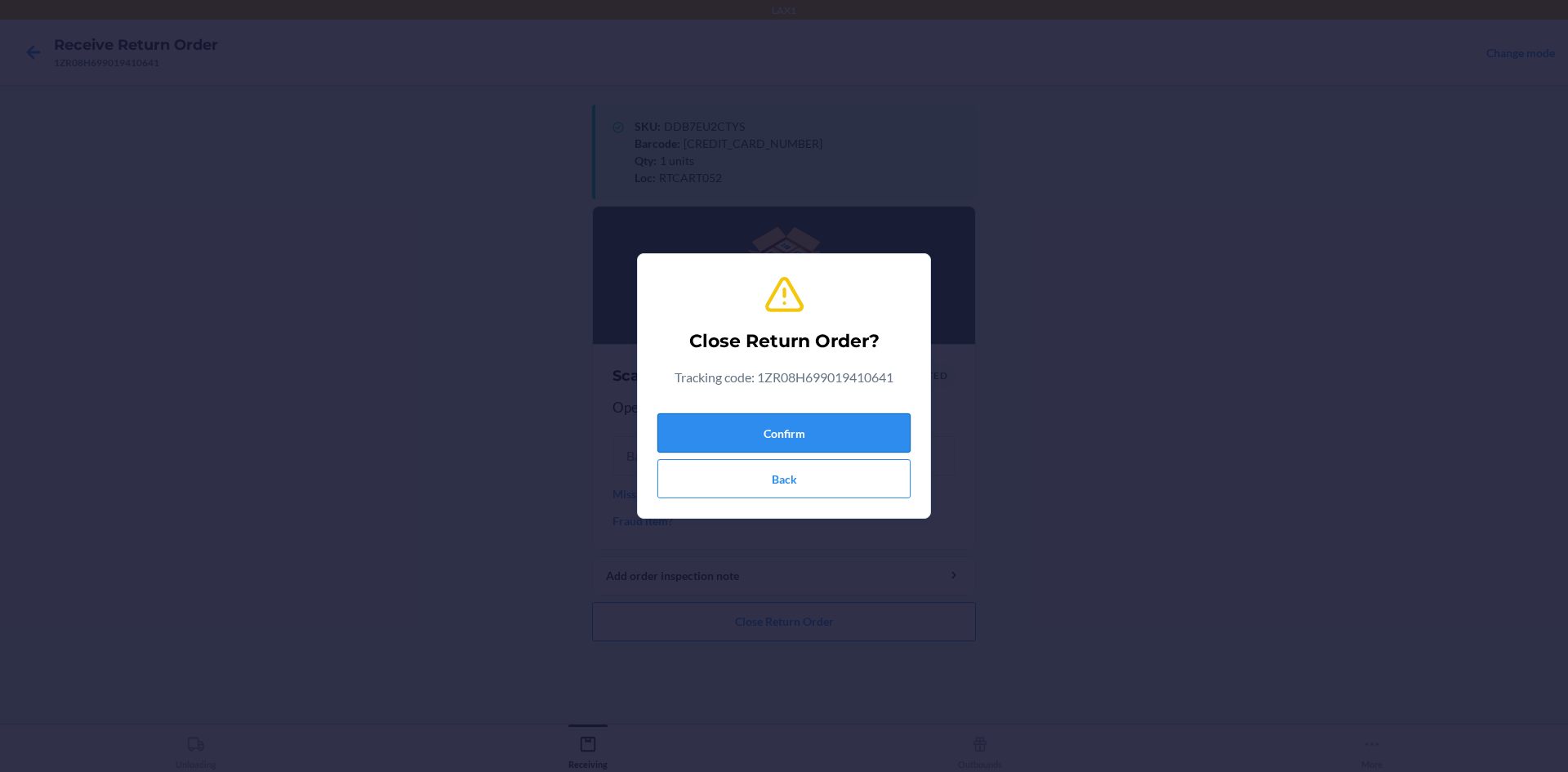
click at [736, 417] on button "Confirm" at bounding box center [784, 433] width 253 height 40
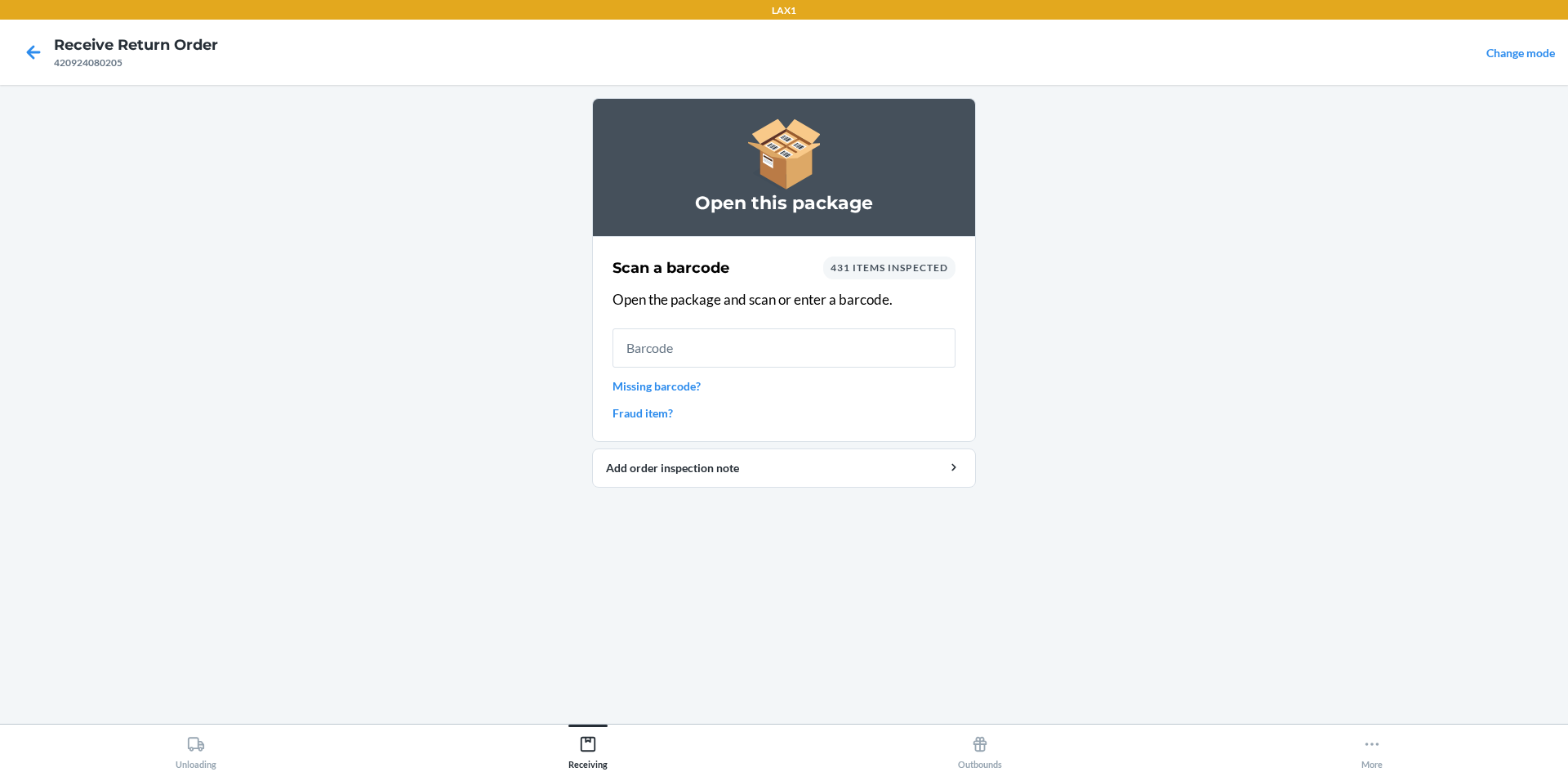
click at [55, 62] on div "420924080205" at bounding box center [136, 63] width 164 height 15
click at [35, 58] on icon at bounding box center [33, 52] width 27 height 27
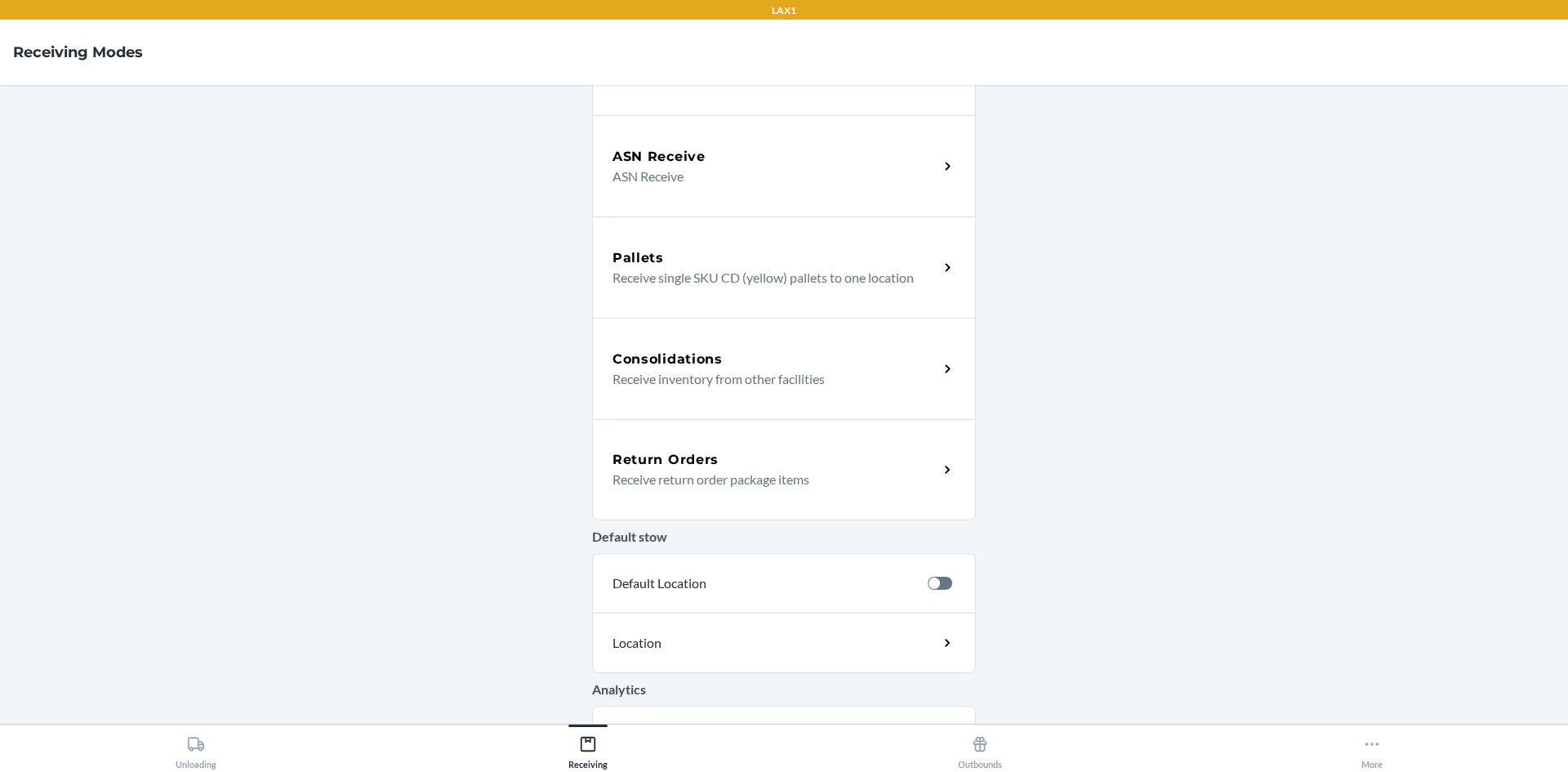
scroll to position [184, 0]
click at [698, 467] on h5 "Return Orders" at bounding box center [665, 458] width 106 height 20
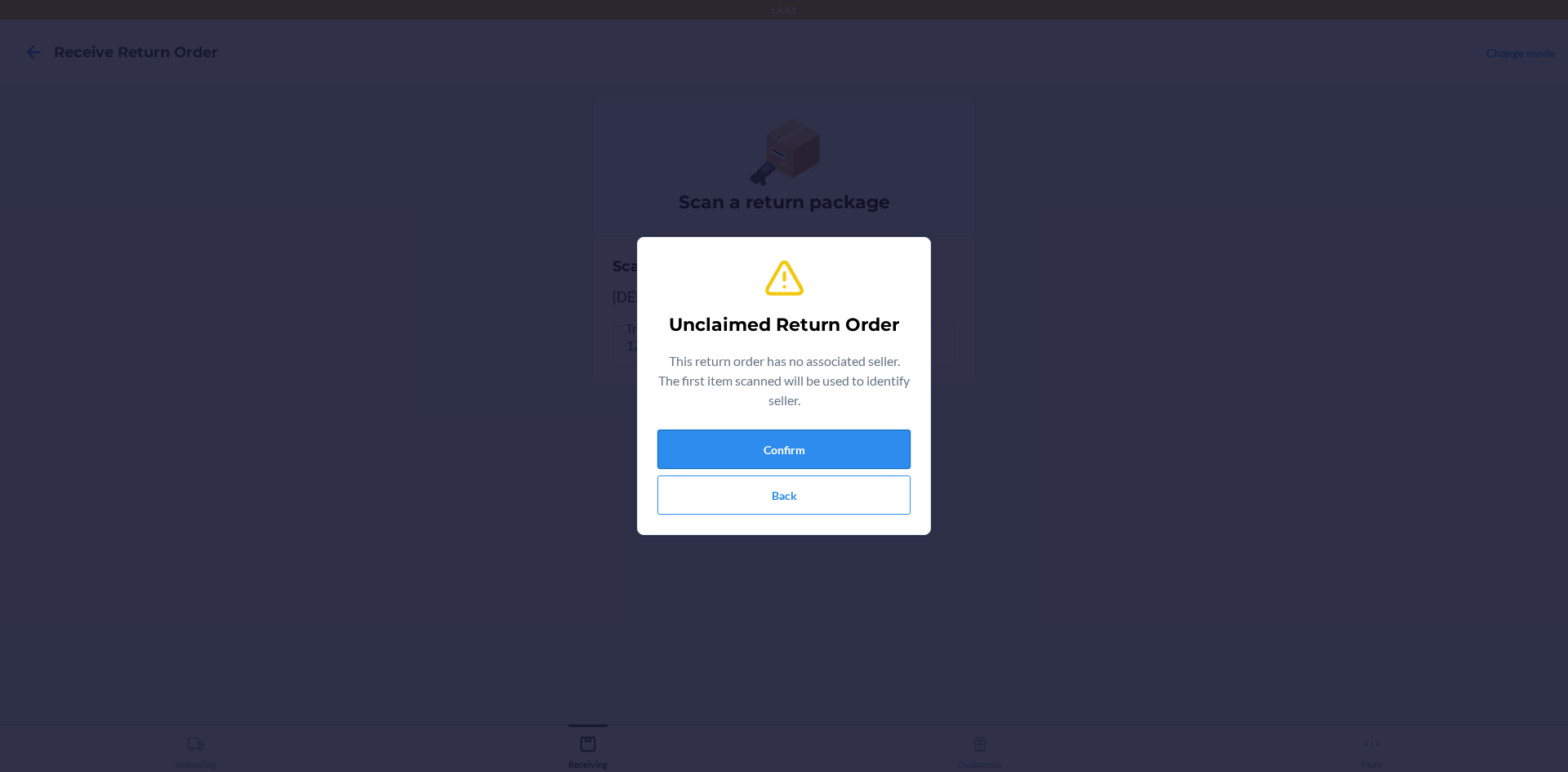
click at [827, 437] on button "Confirm" at bounding box center [784, 449] width 253 height 40
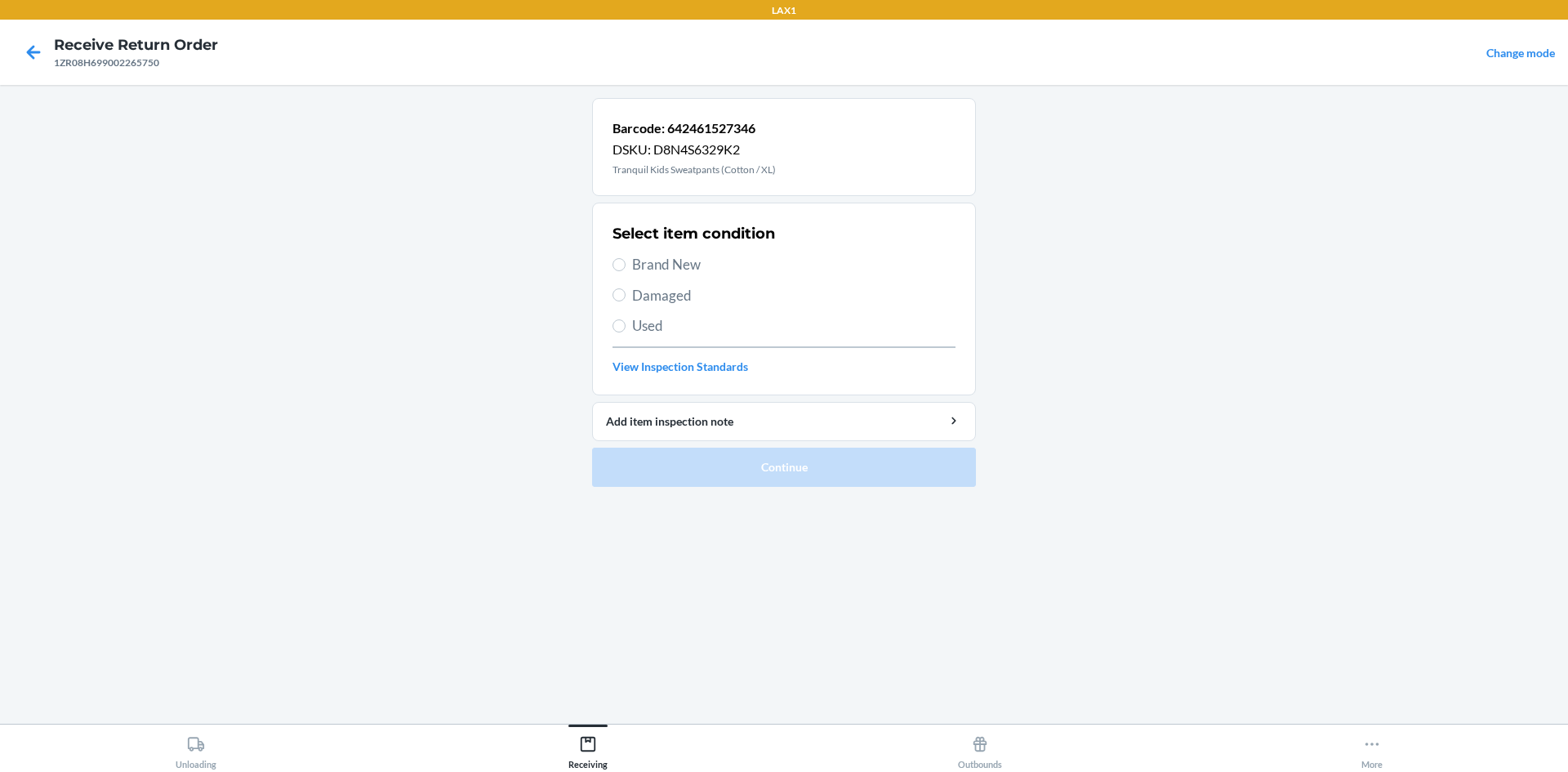
click at [642, 258] on span "Brand New" at bounding box center [793, 265] width 323 height 22
click at [625, 258] on input "Brand New" at bounding box center [619, 265] width 13 height 13
radio input "true"
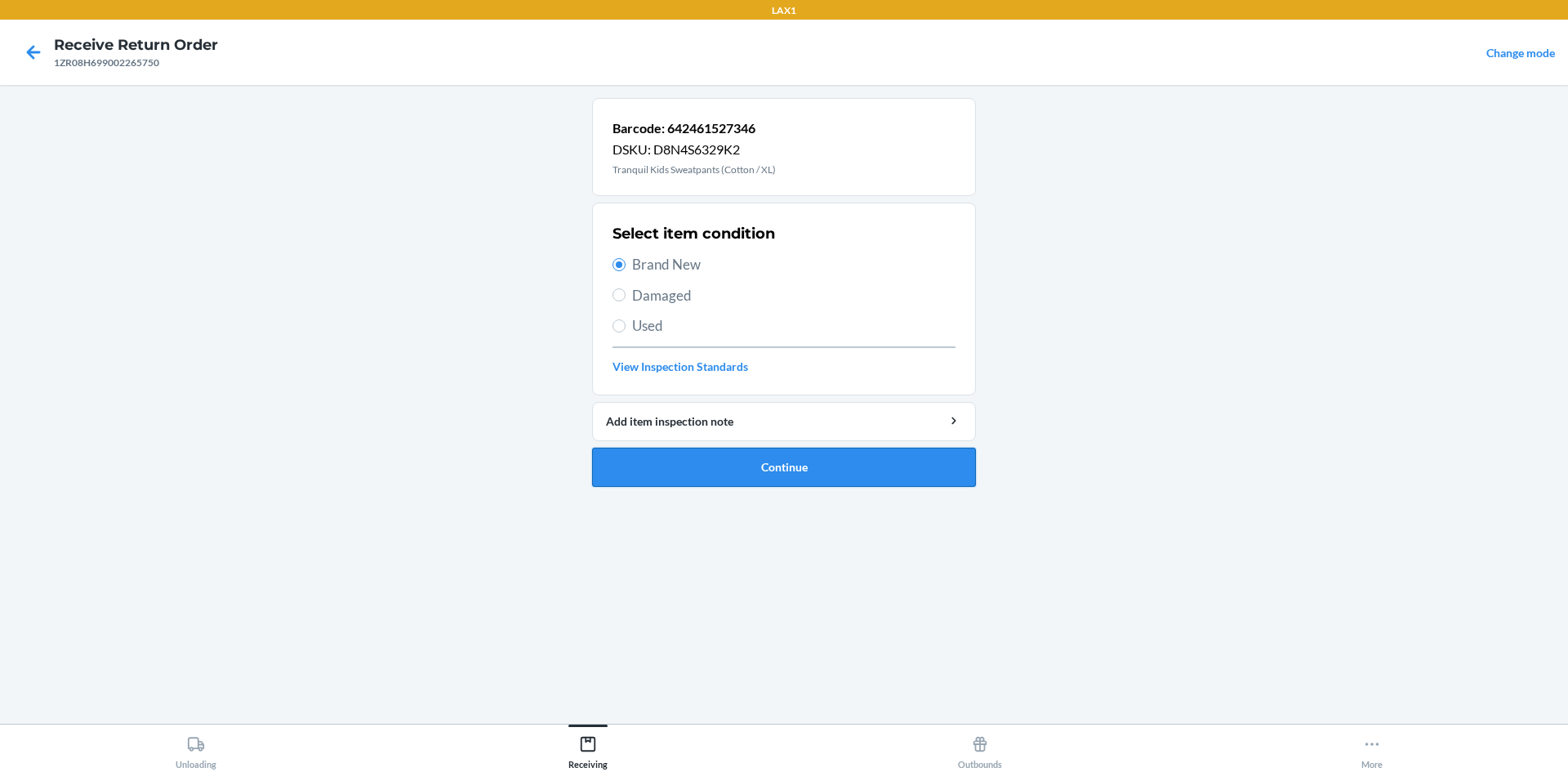
click at [724, 467] on button "Continue" at bounding box center [784, 467] width 384 height 40
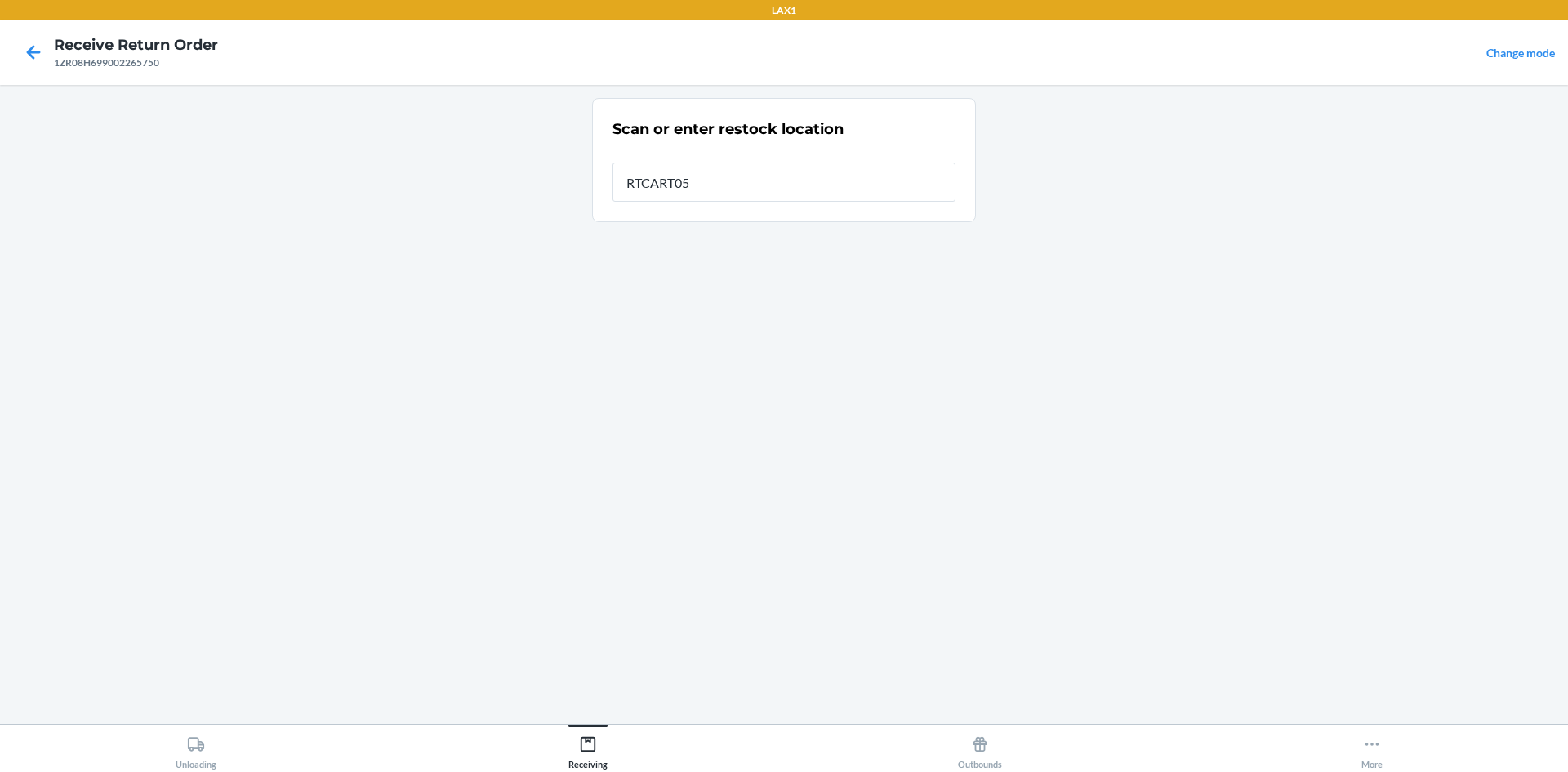
type input "RTCART052"
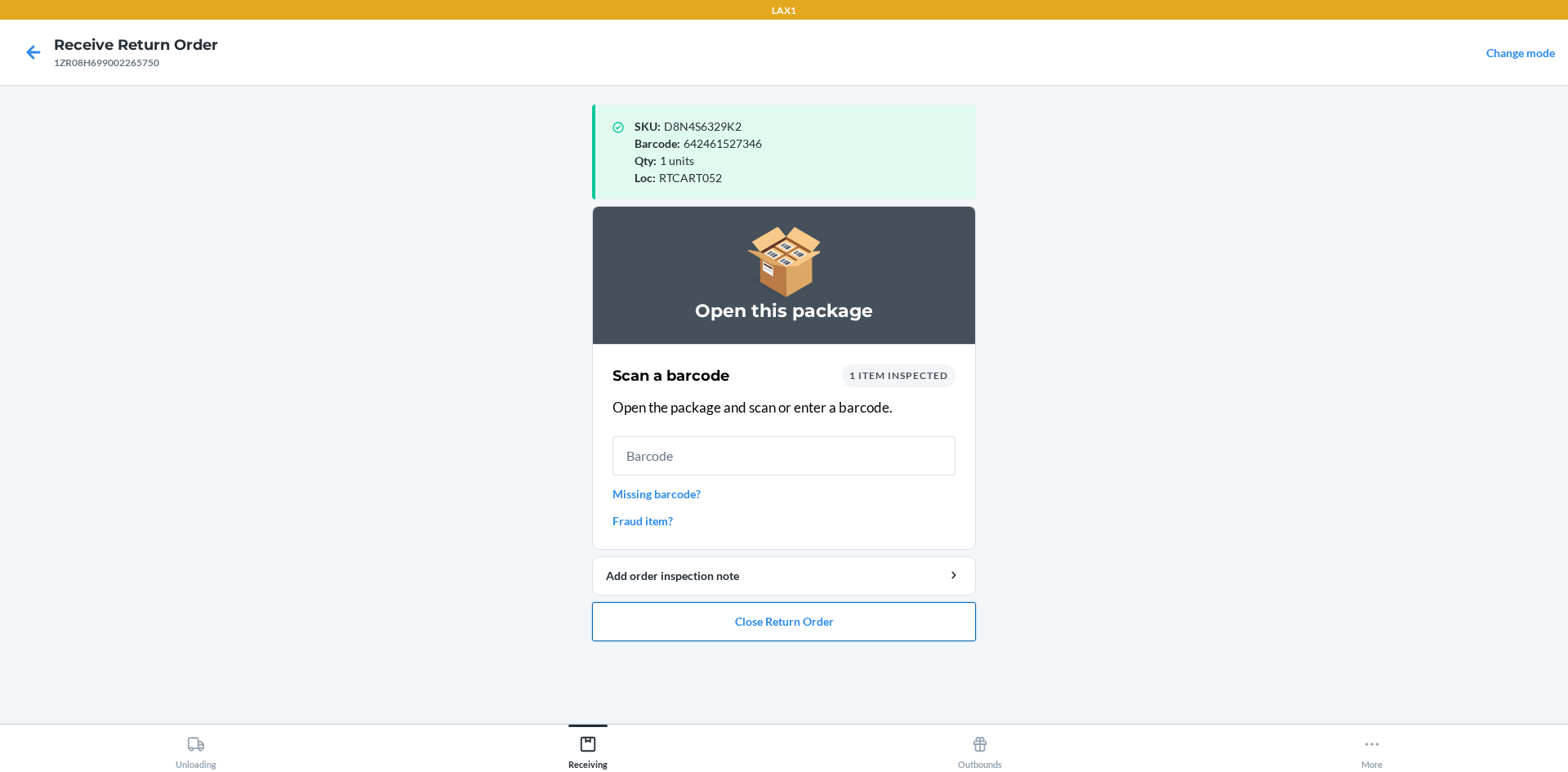
click at [888, 633] on button "Close Return Order" at bounding box center [784, 621] width 384 height 40
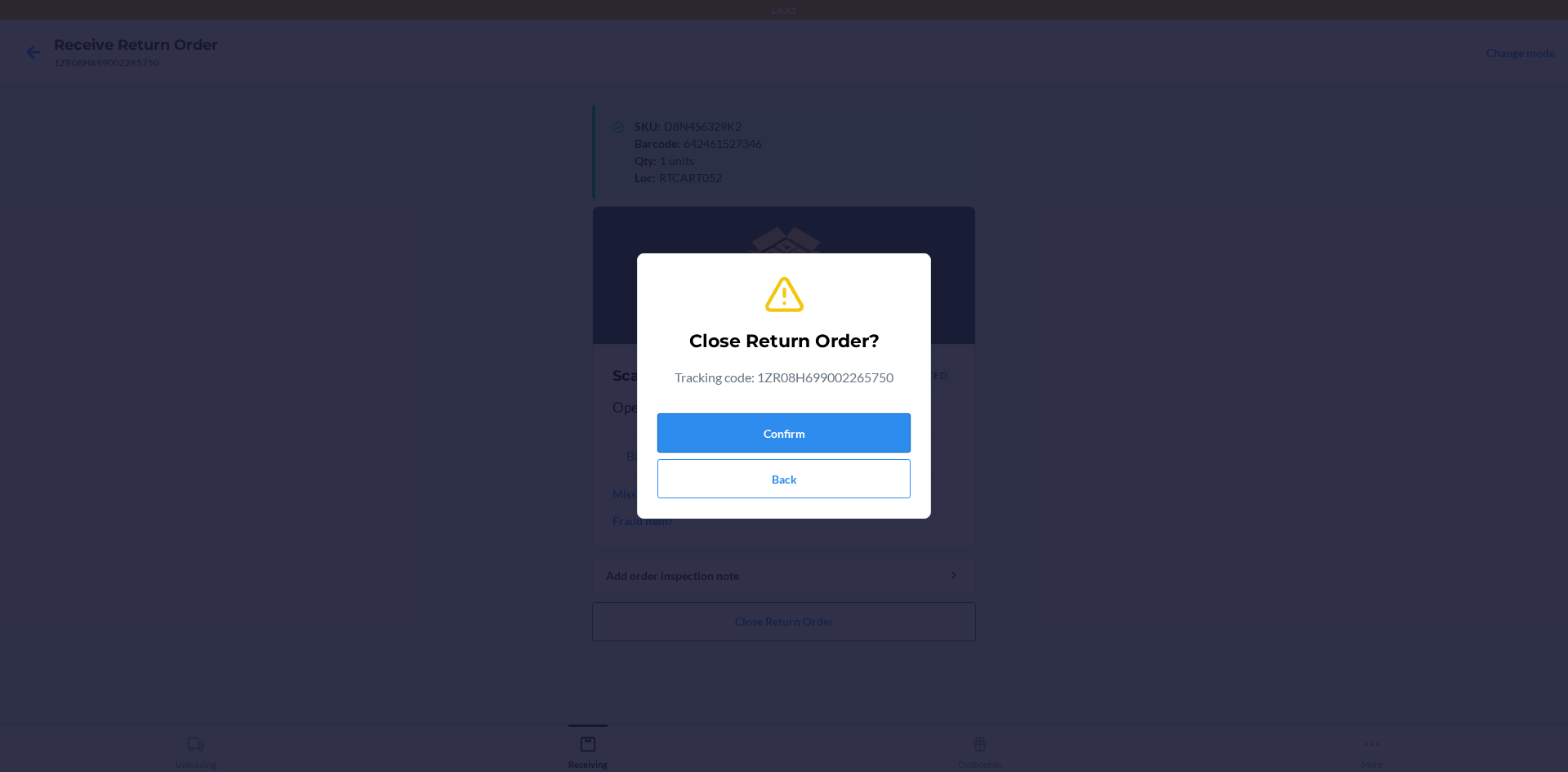
click at [792, 430] on button "Confirm" at bounding box center [784, 433] width 253 height 40
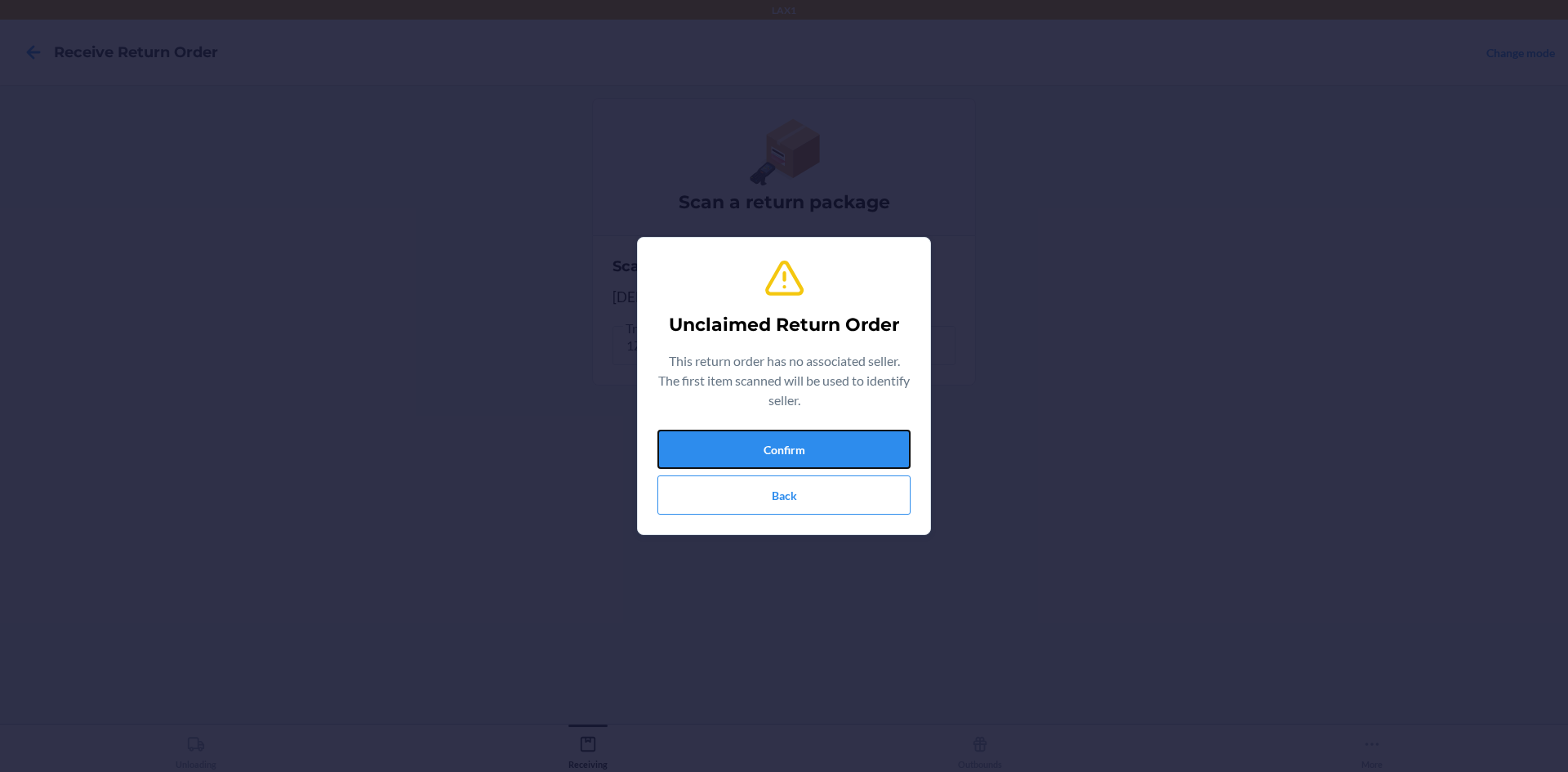
click at [792, 430] on button "Confirm" at bounding box center [784, 449] width 253 height 40
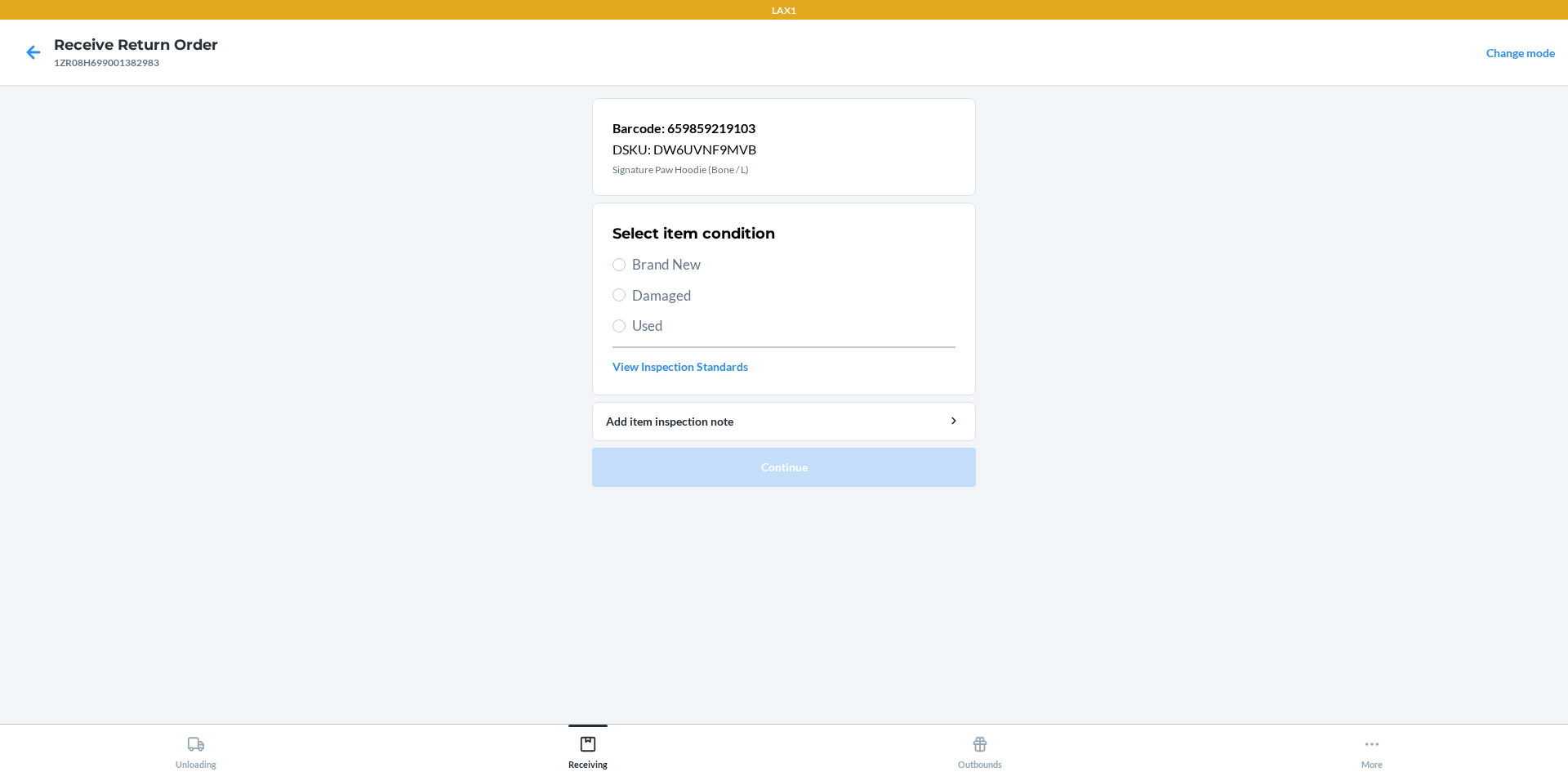
click at [646, 288] on span "Damaged" at bounding box center [793, 296] width 323 height 22
click at [625, 288] on input "Damaged" at bounding box center [619, 295] width 13 height 13
radio input "true"
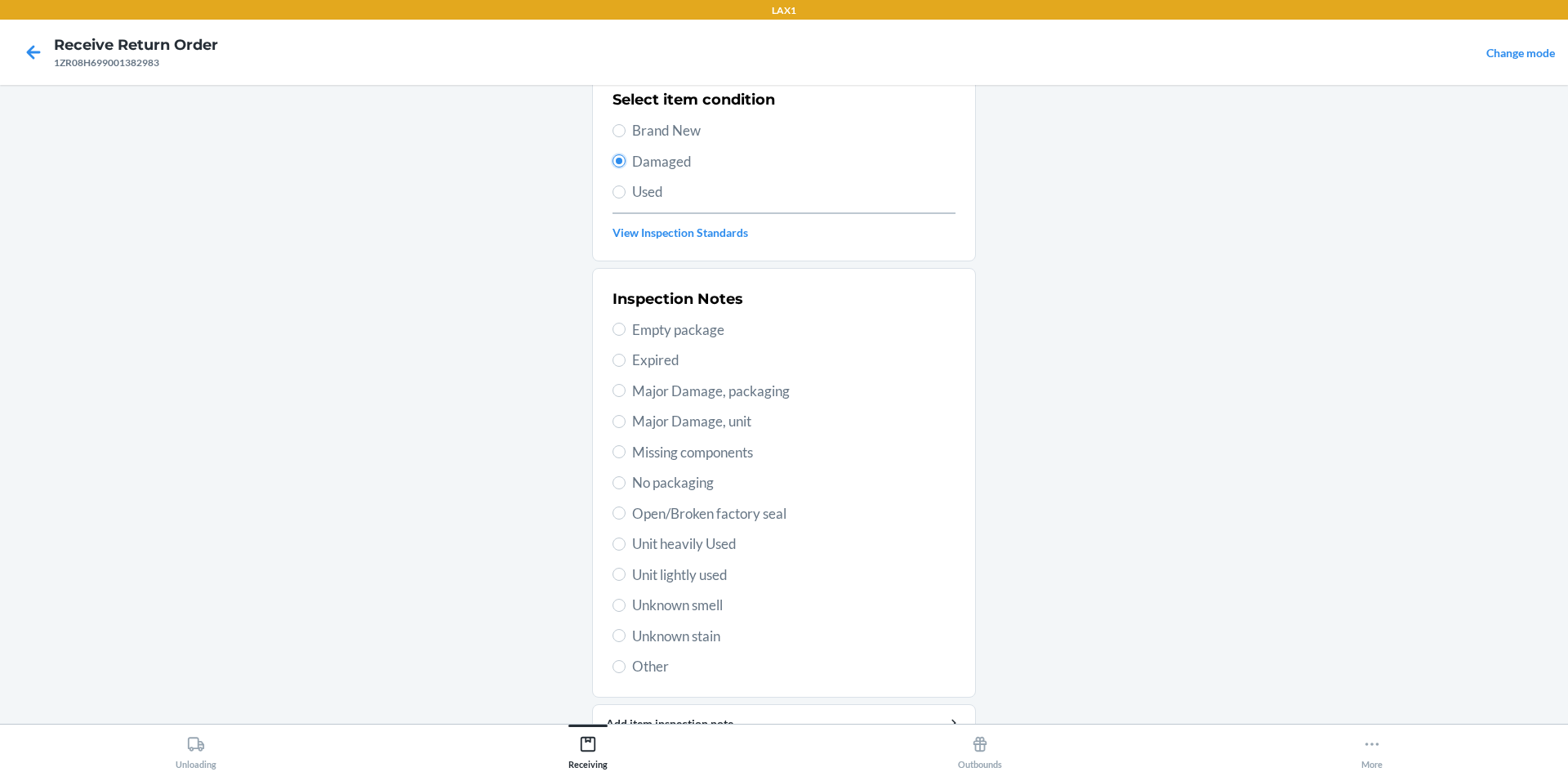
scroll to position [212, 0]
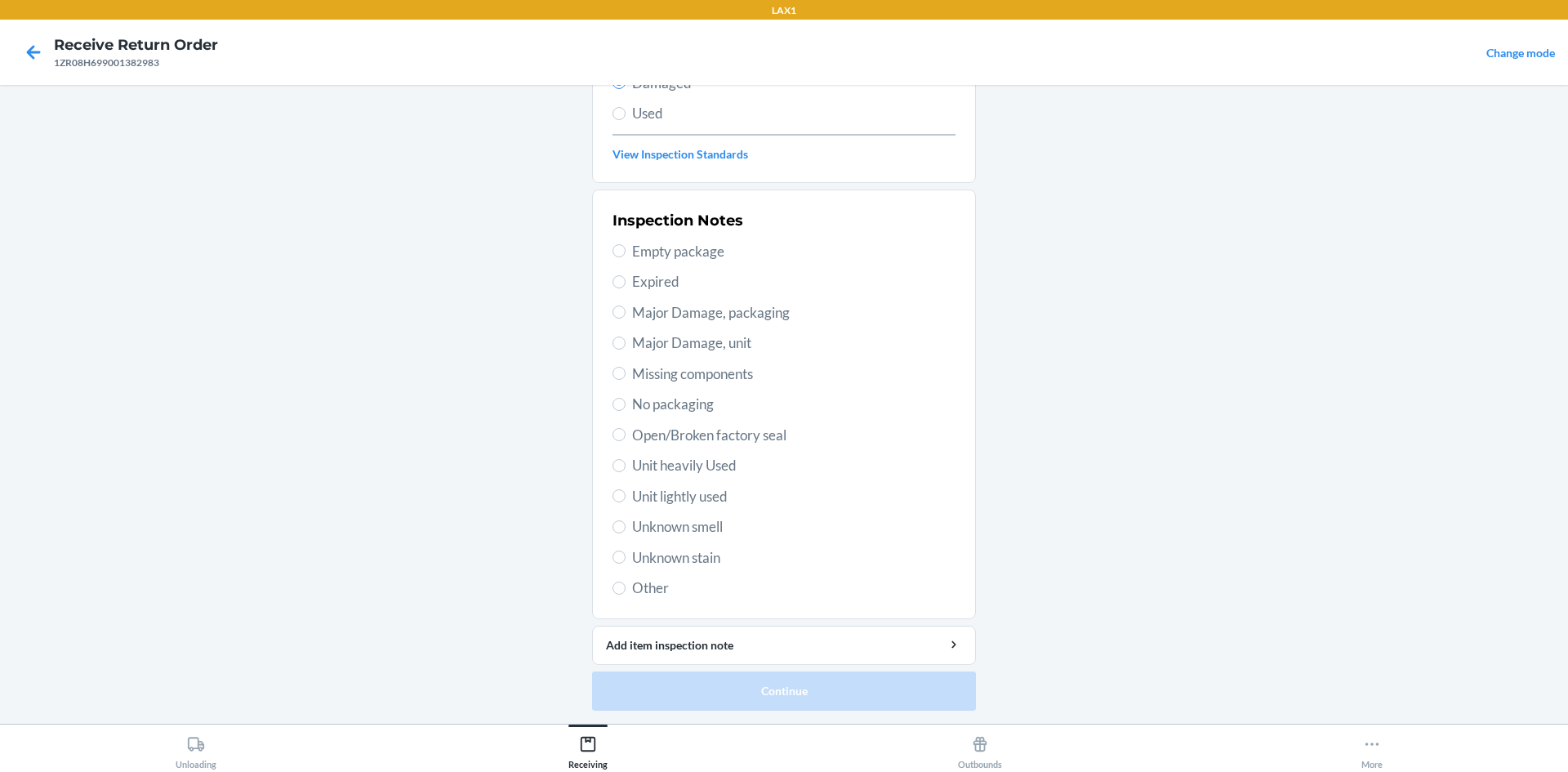
click at [650, 427] on span "Open/Broken factory seal" at bounding box center [793, 435] width 323 height 22
click at [625, 427] on input "Open/Broken factory seal" at bounding box center [619, 434] width 13 height 13
radio input "true"
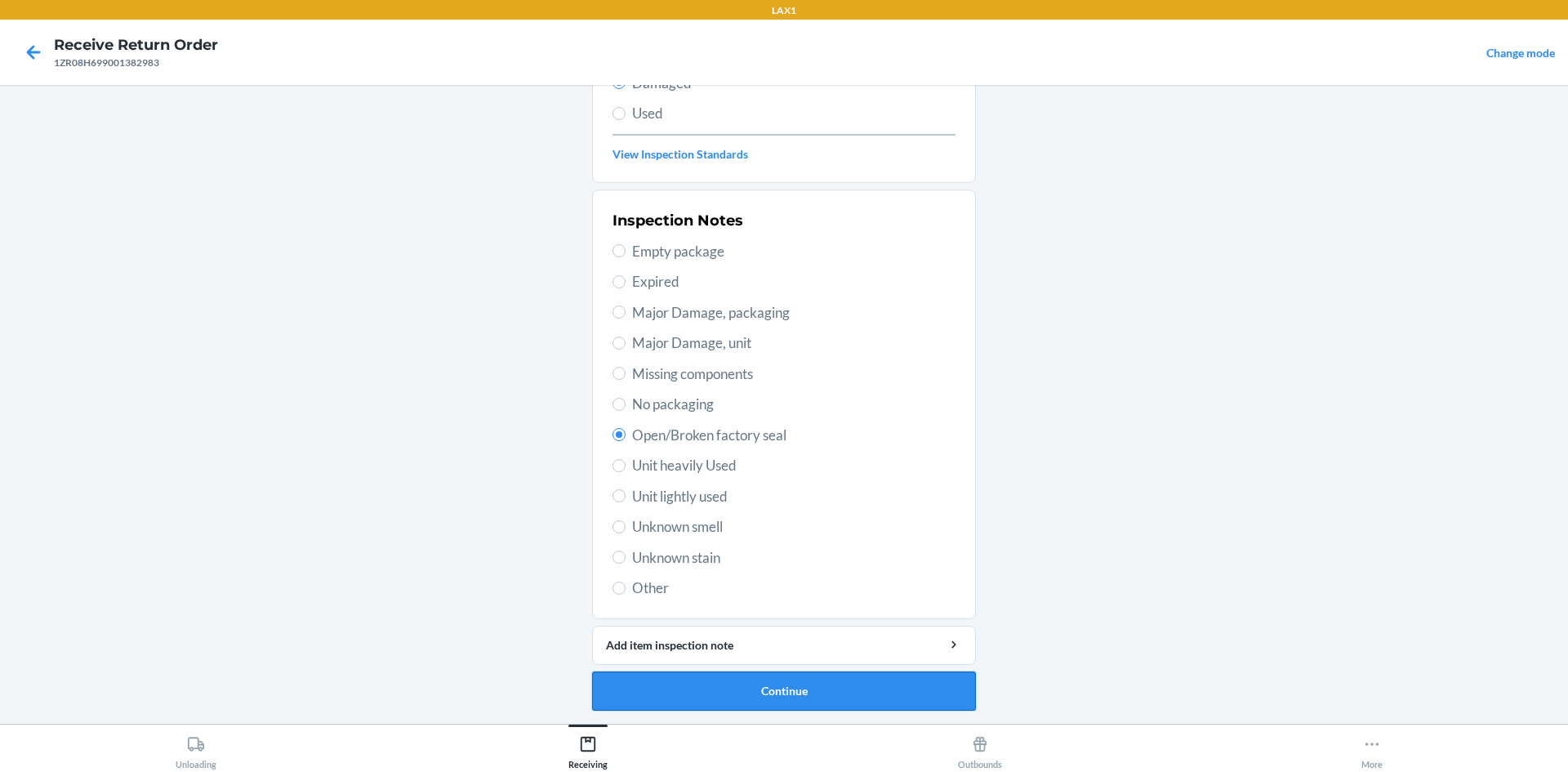
click at [797, 710] on button "Continue" at bounding box center [784, 691] width 384 height 40
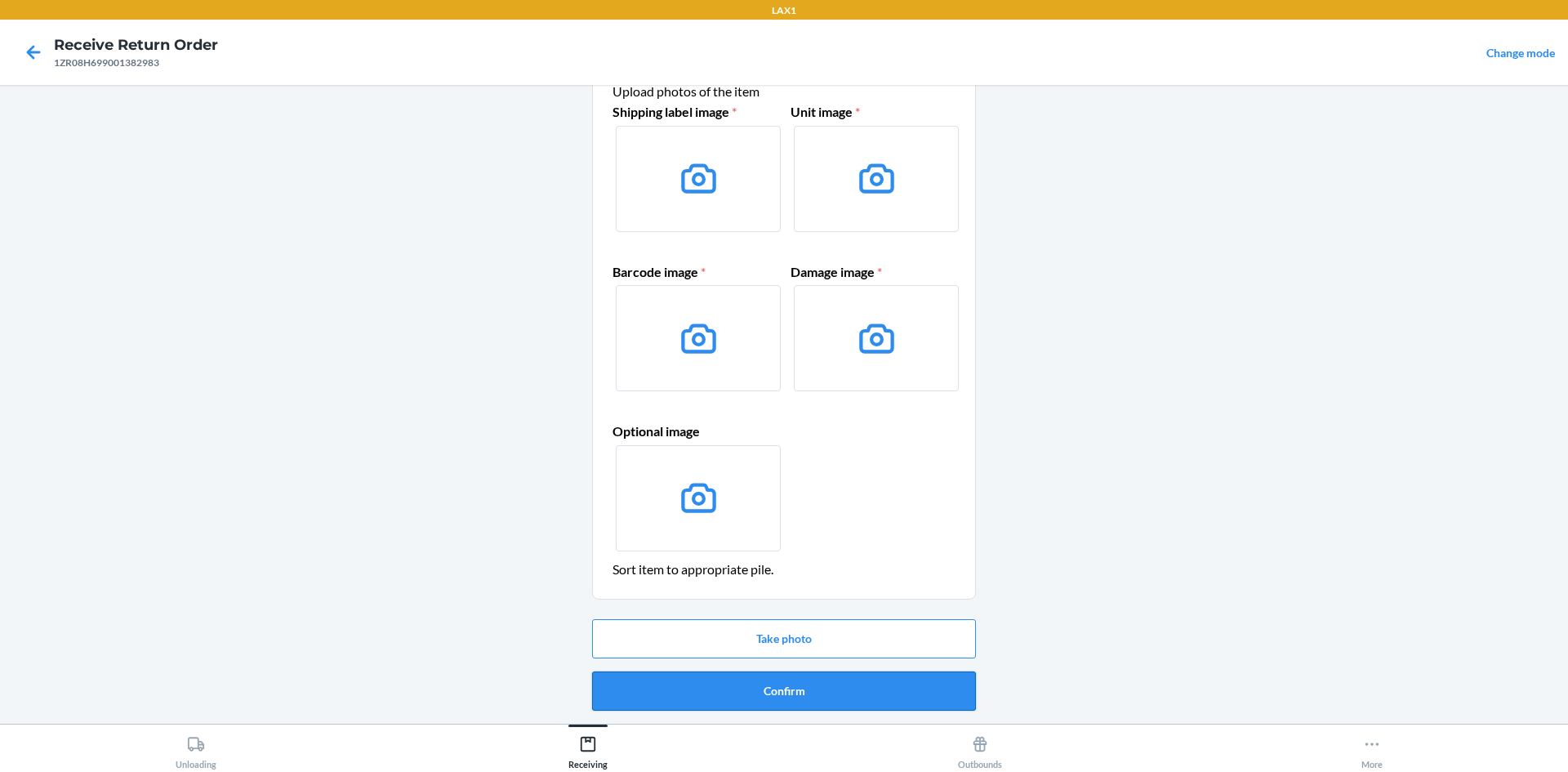
click at [794, 682] on button "Confirm" at bounding box center [784, 691] width 384 height 40
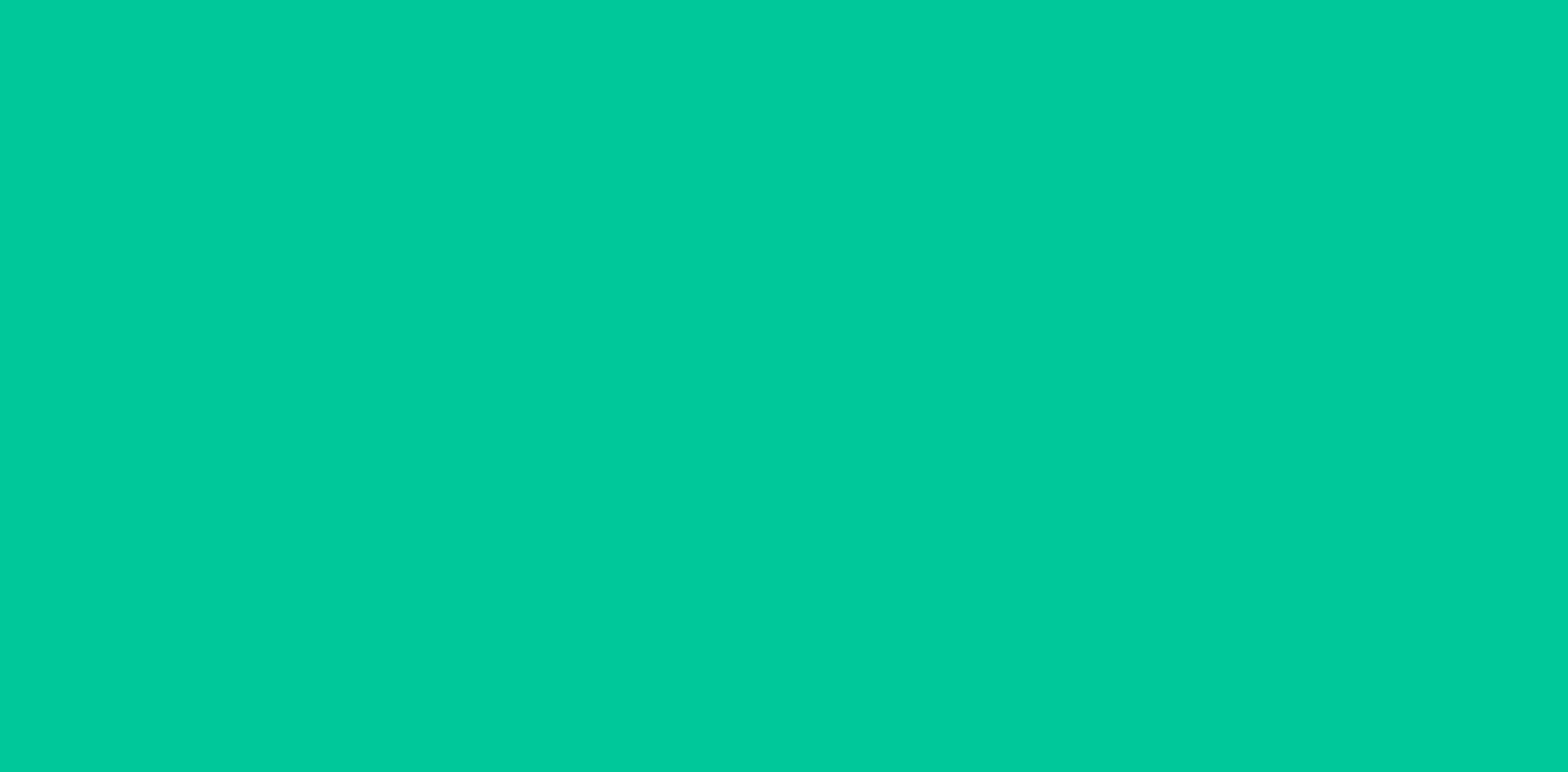
scroll to position [0, 0]
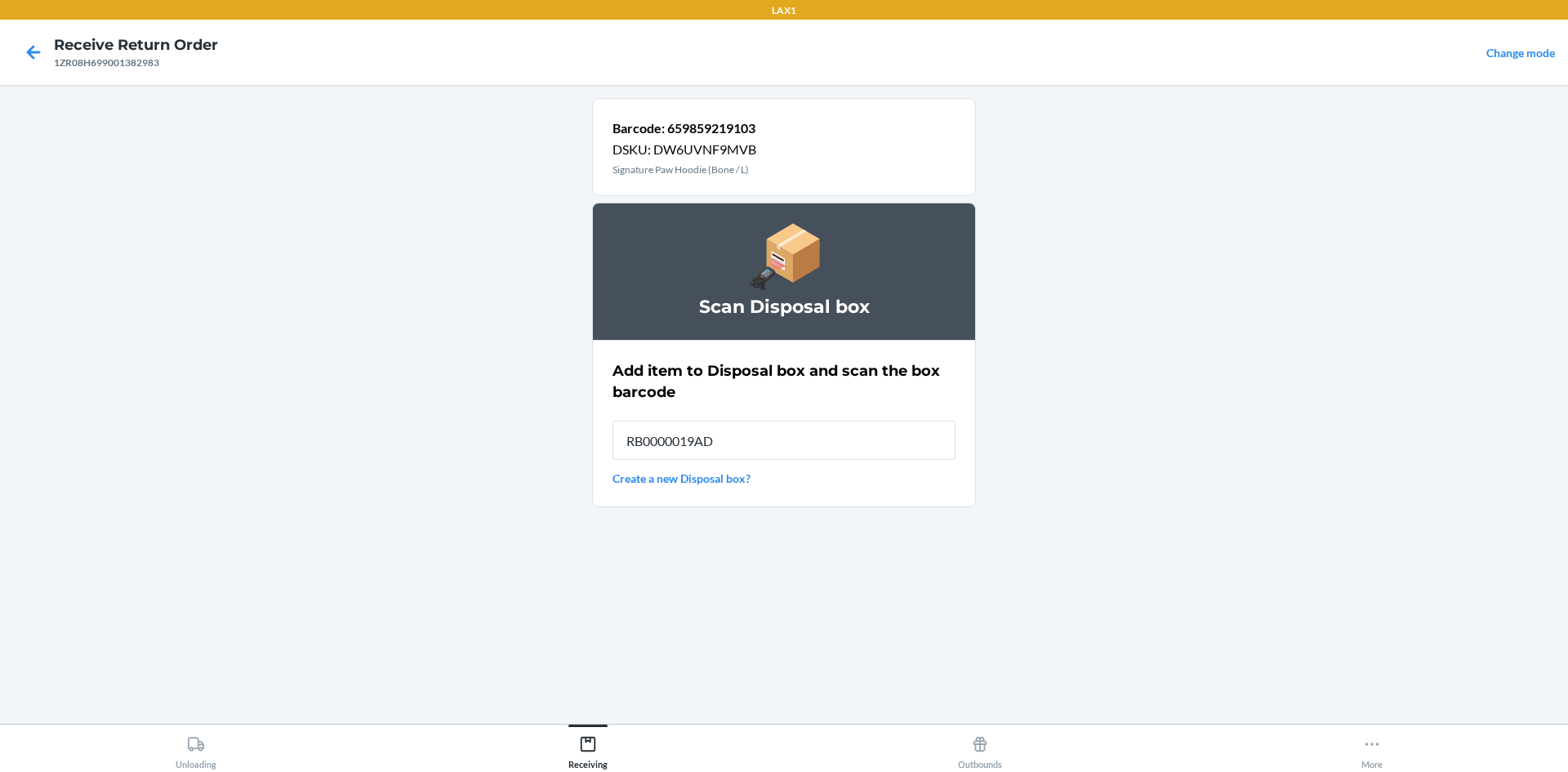
type input "RB0000019AD"
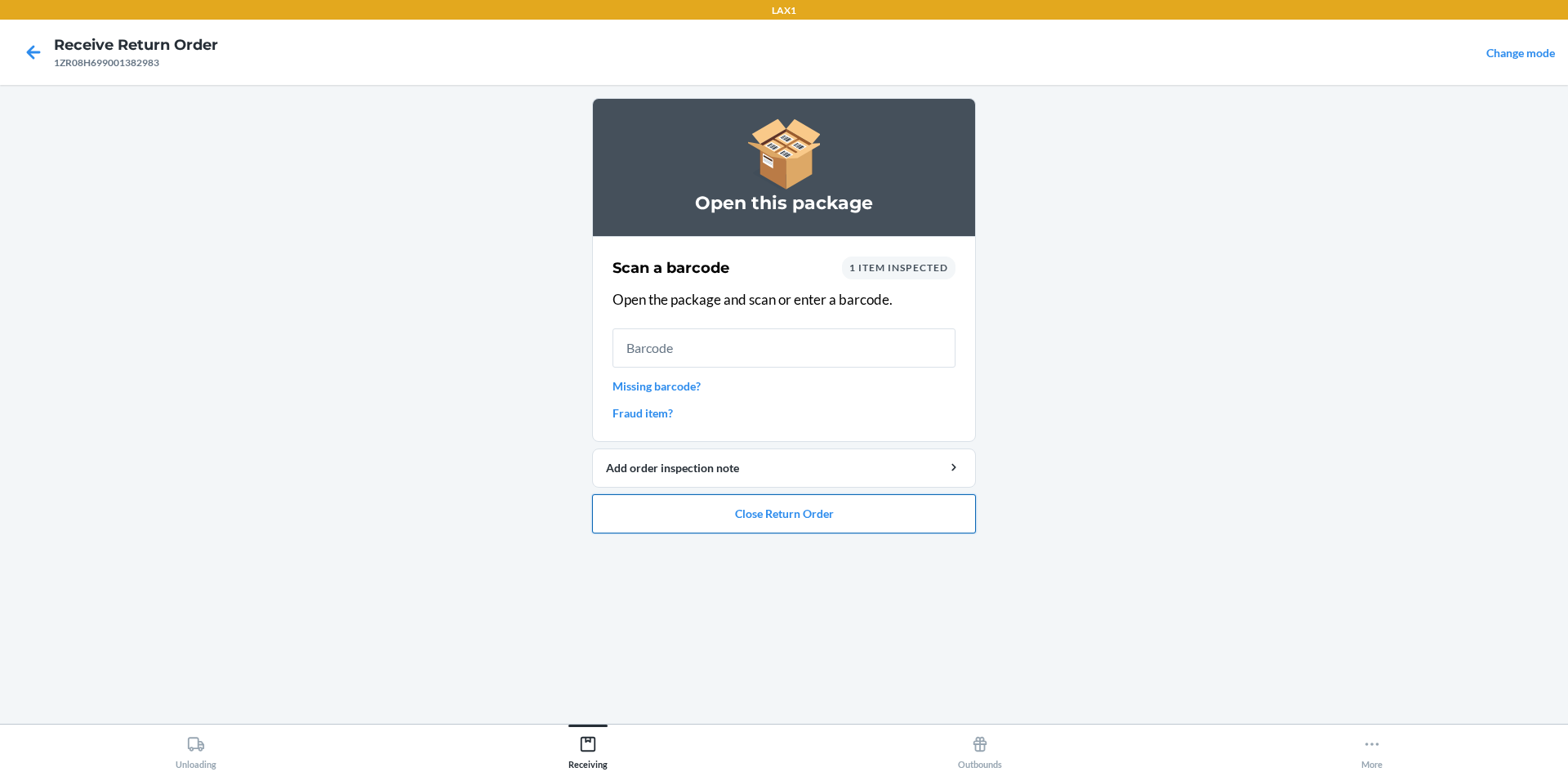
click at [871, 500] on button "Close Return Order" at bounding box center [784, 514] width 384 height 40
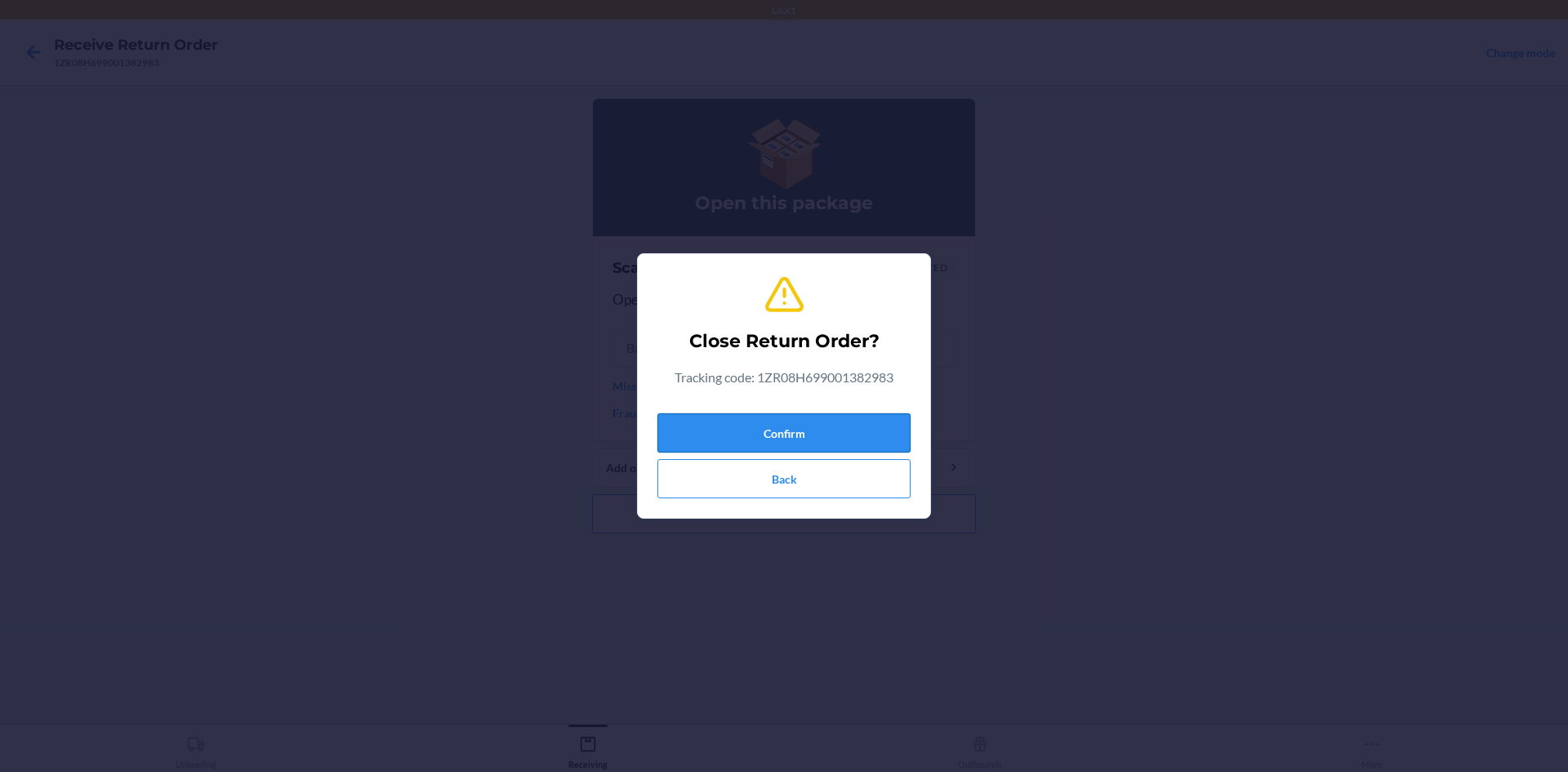
click at [814, 432] on button "Confirm" at bounding box center [784, 433] width 253 height 40
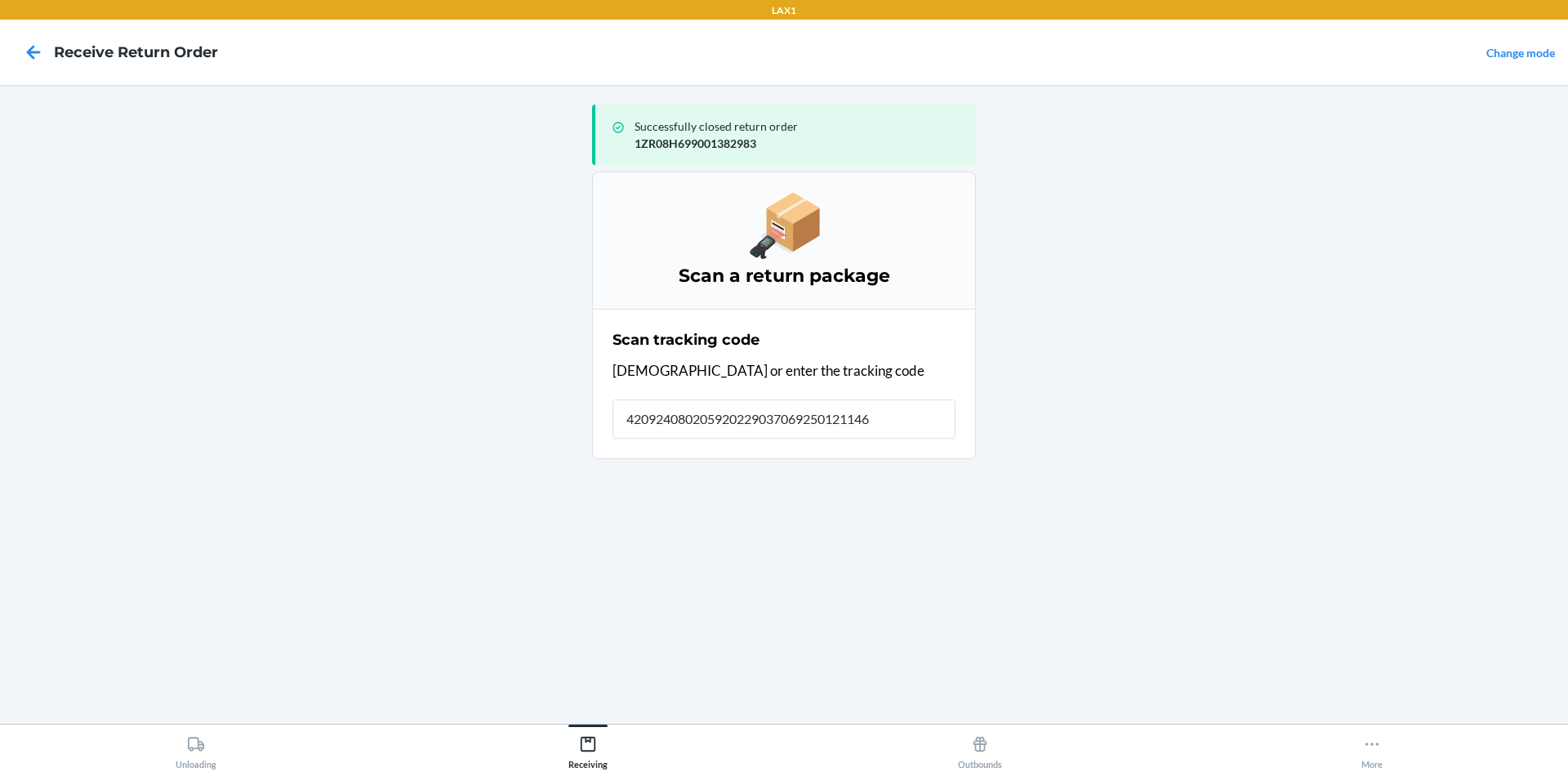
type input "4209240802059202290370692501211469"
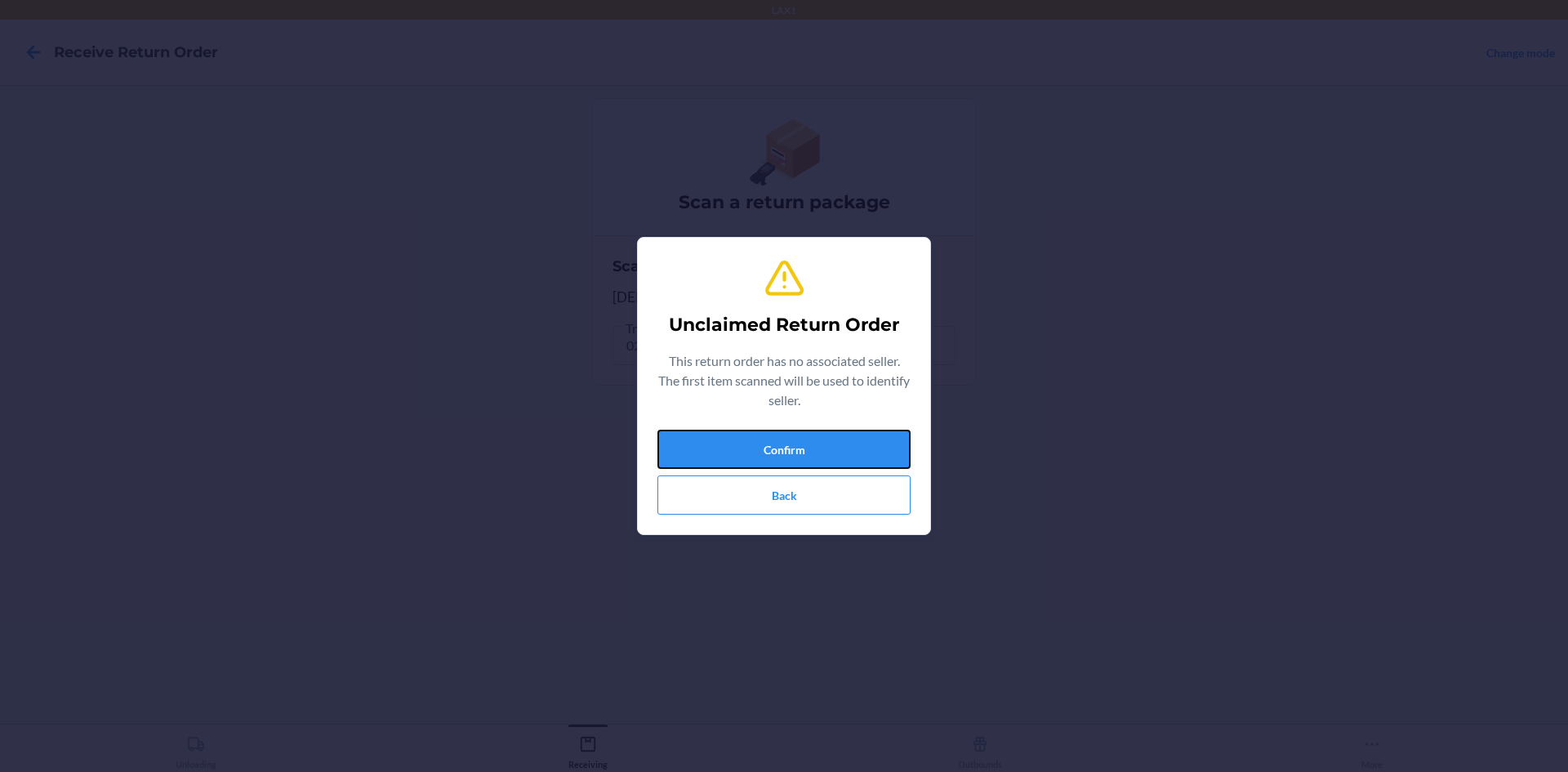
click at [814, 432] on button "Confirm" at bounding box center [784, 449] width 253 height 40
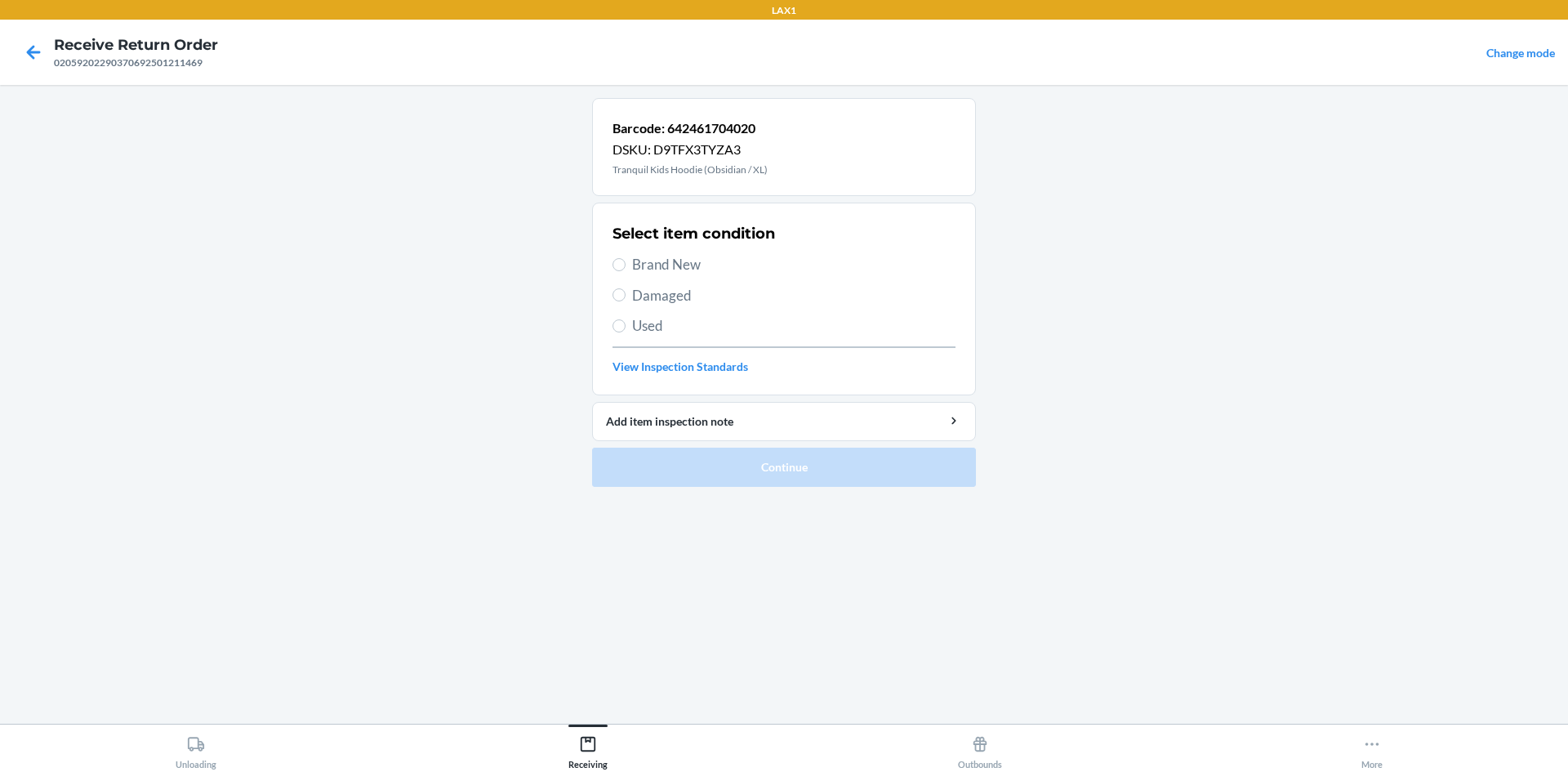
click at [661, 298] on span "Damaged" at bounding box center [793, 296] width 323 height 22
click at [625, 298] on input "Damaged" at bounding box center [619, 295] width 13 height 13
radio input "true"
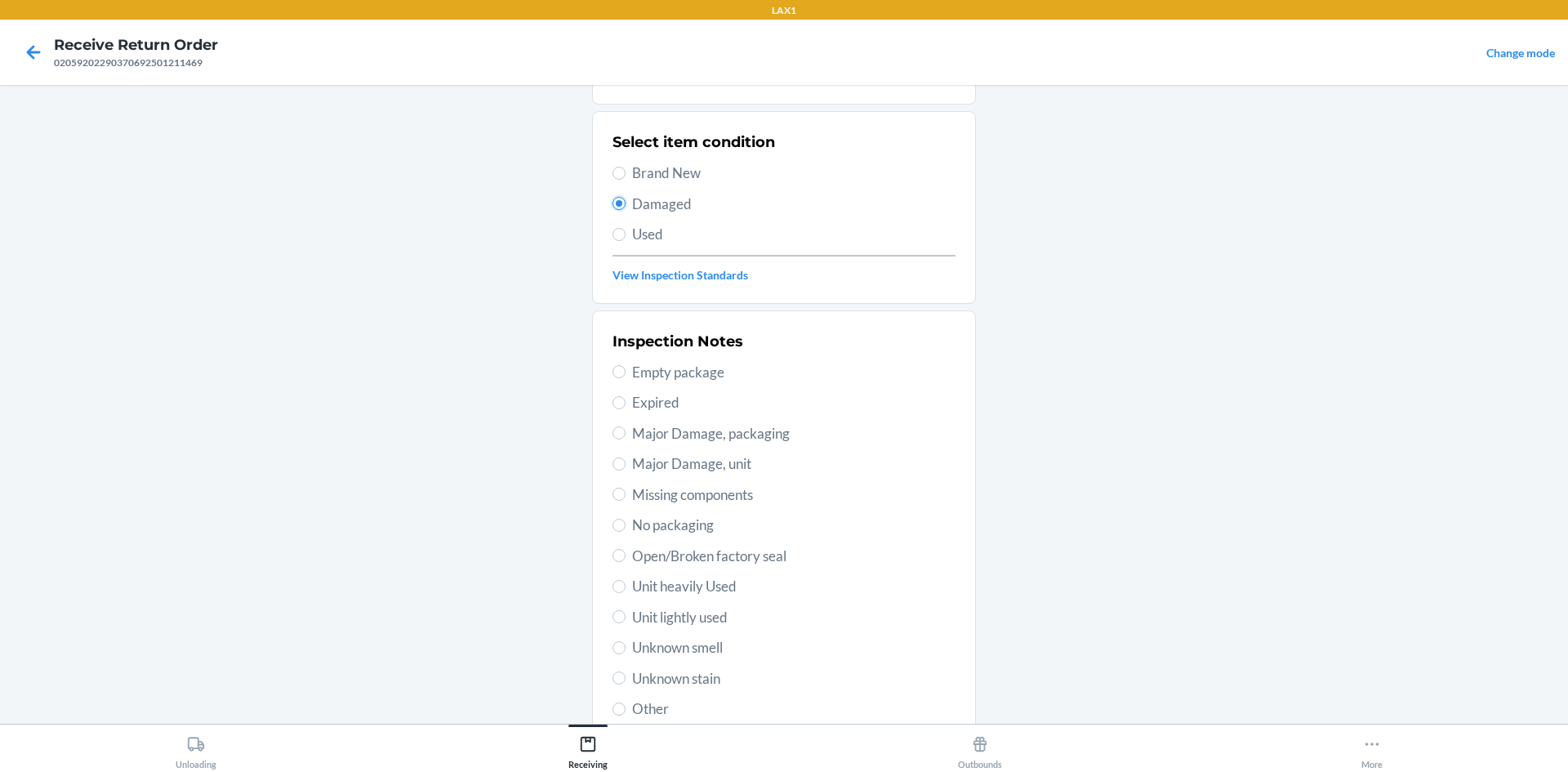
scroll to position [212, 0]
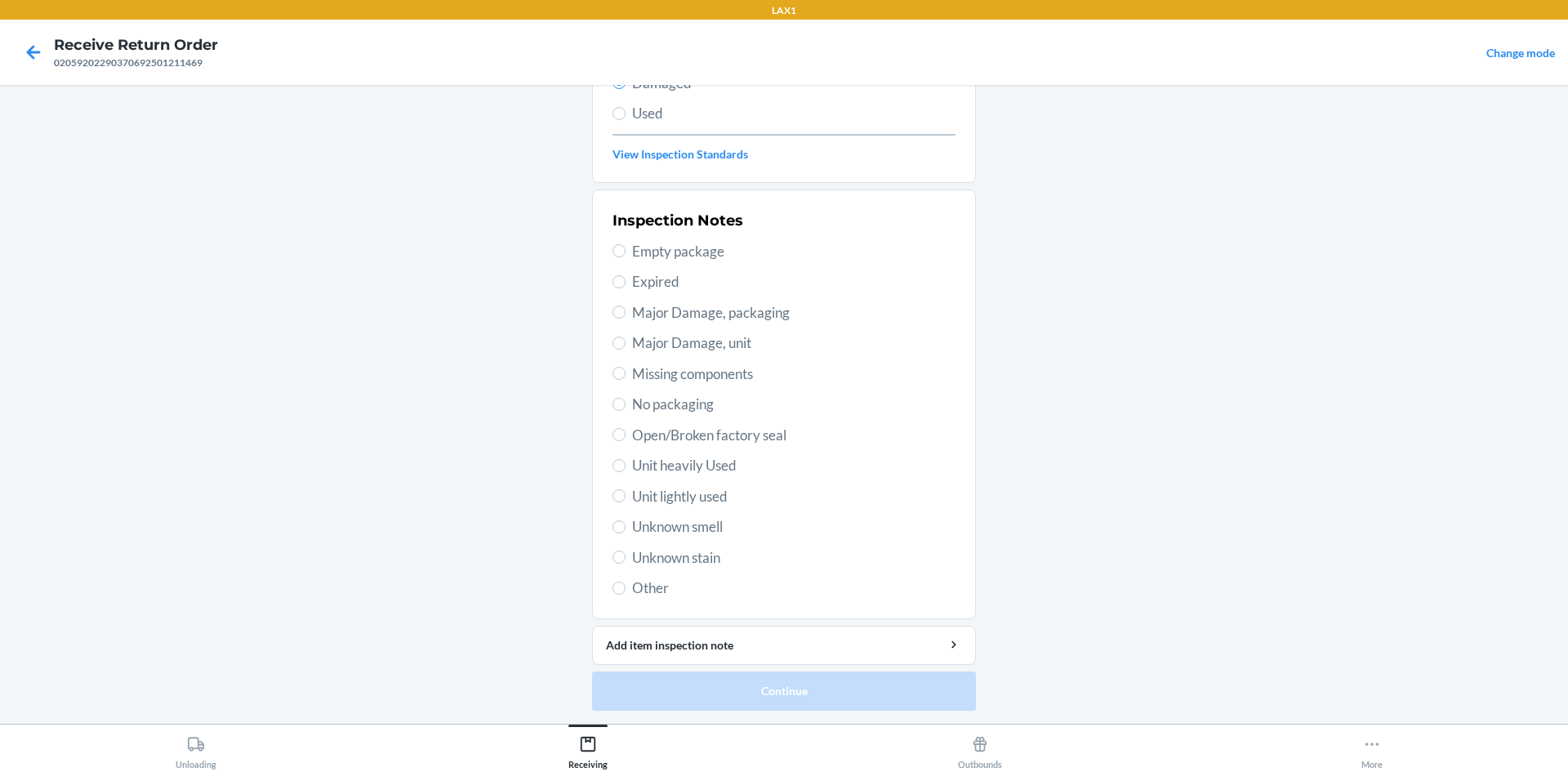
click at [655, 438] on span "Open/Broken factory seal" at bounding box center [793, 435] width 323 height 22
click at [625, 438] on input "Open/Broken factory seal" at bounding box center [619, 434] width 13 height 13
radio input "true"
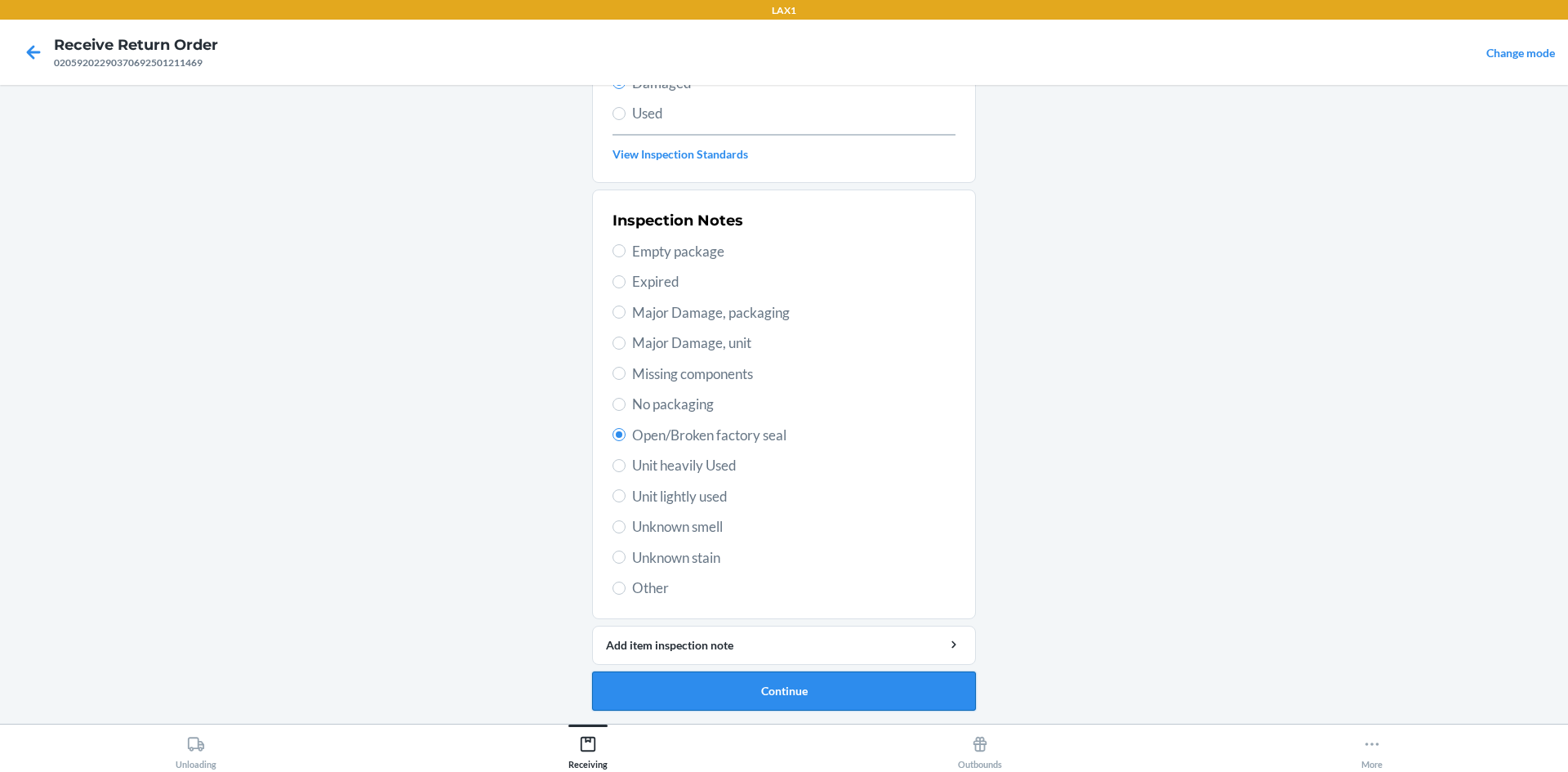
click at [791, 684] on button "Continue" at bounding box center [784, 691] width 384 height 40
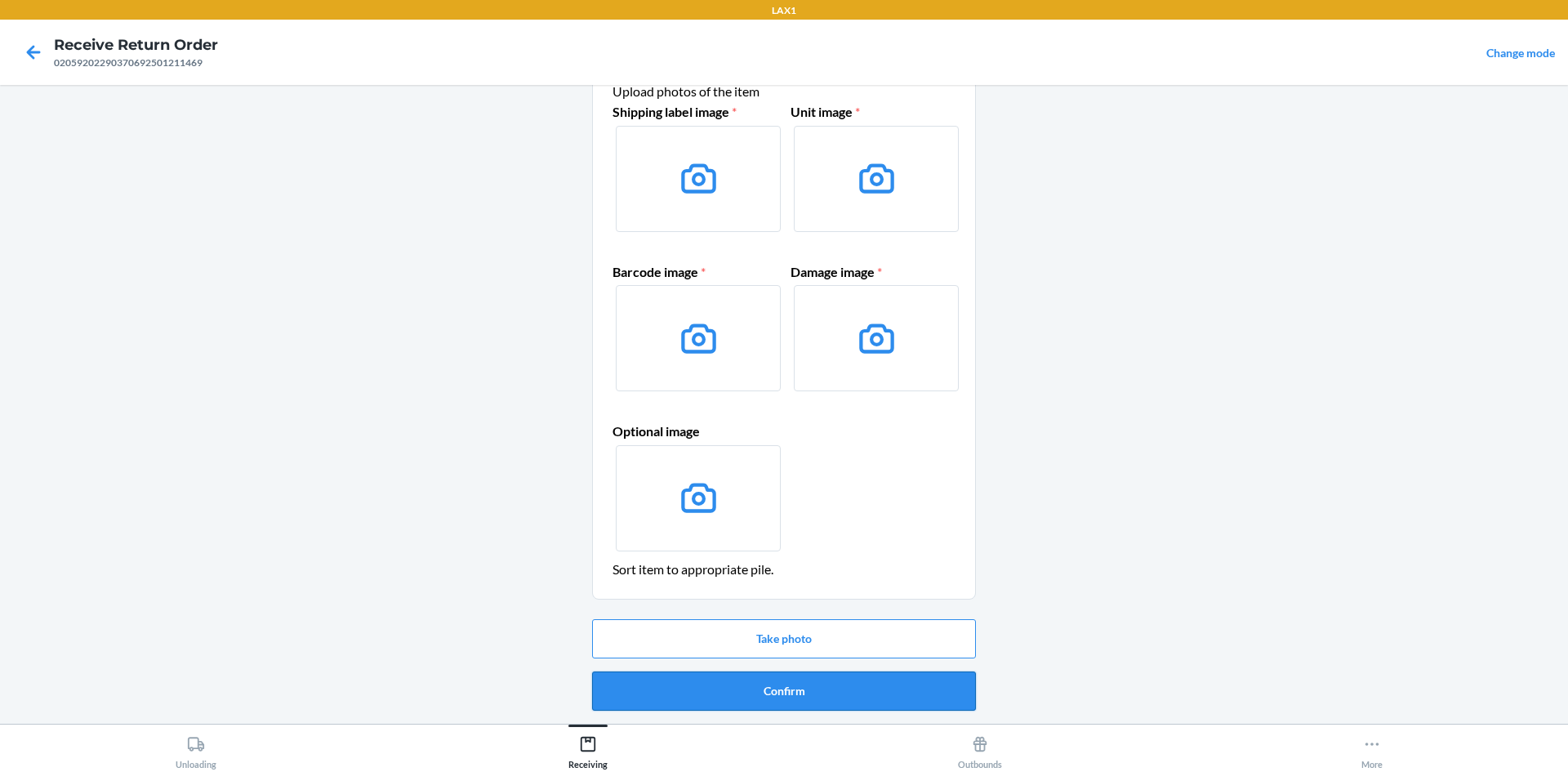
click at [850, 685] on button "Confirm" at bounding box center [784, 691] width 384 height 40
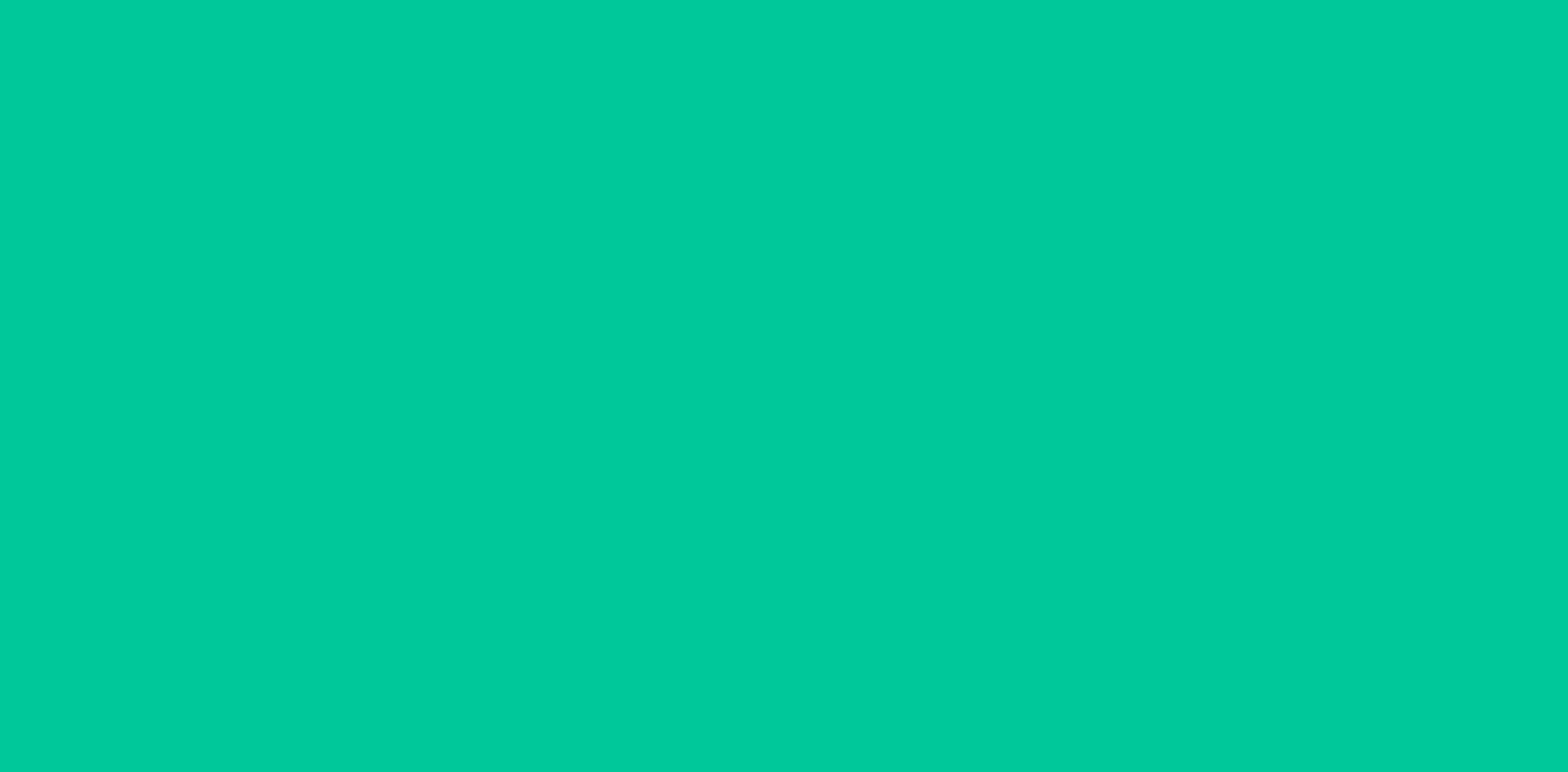
scroll to position [0, 0]
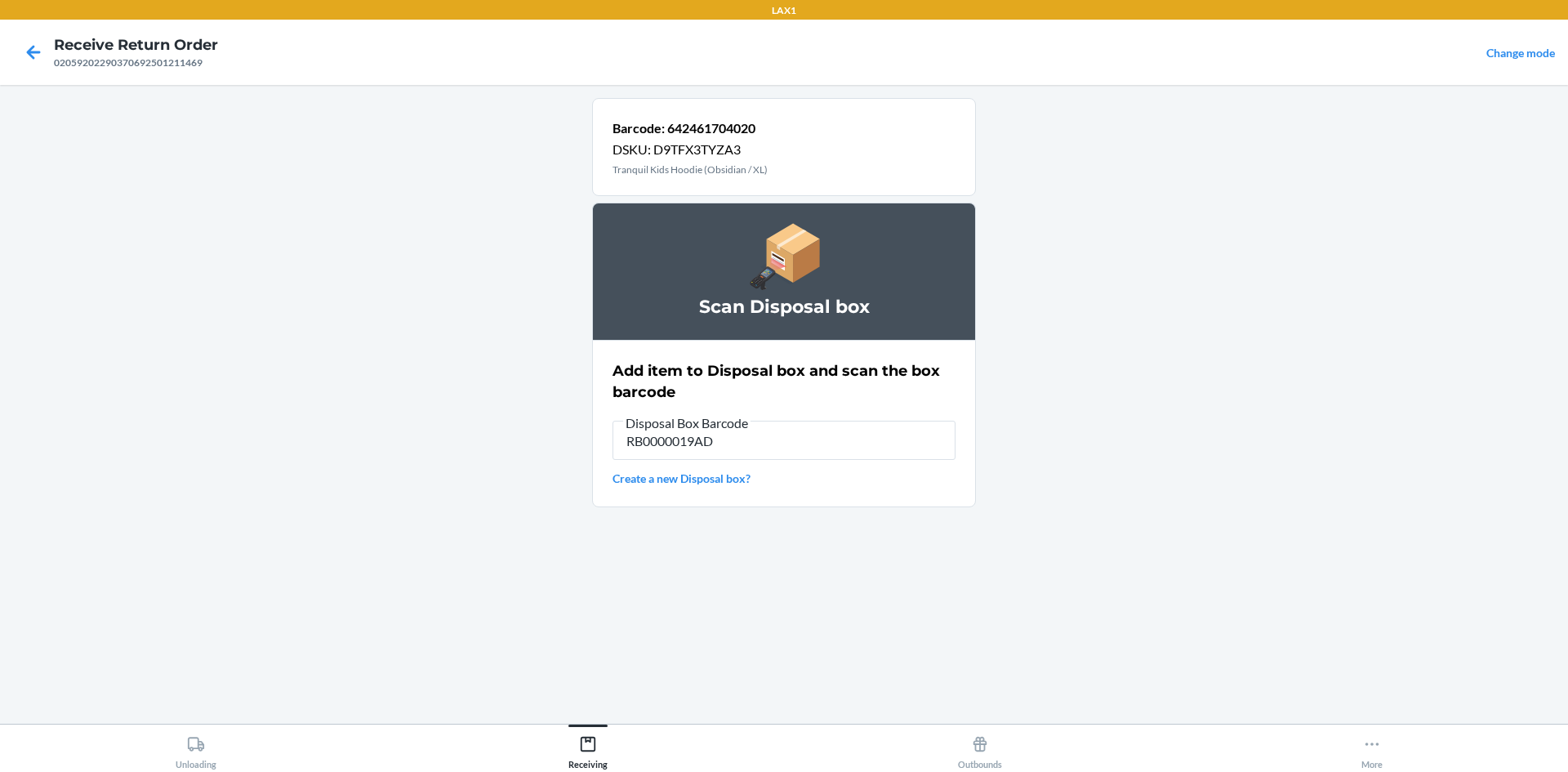
type input "RB0000019AD"
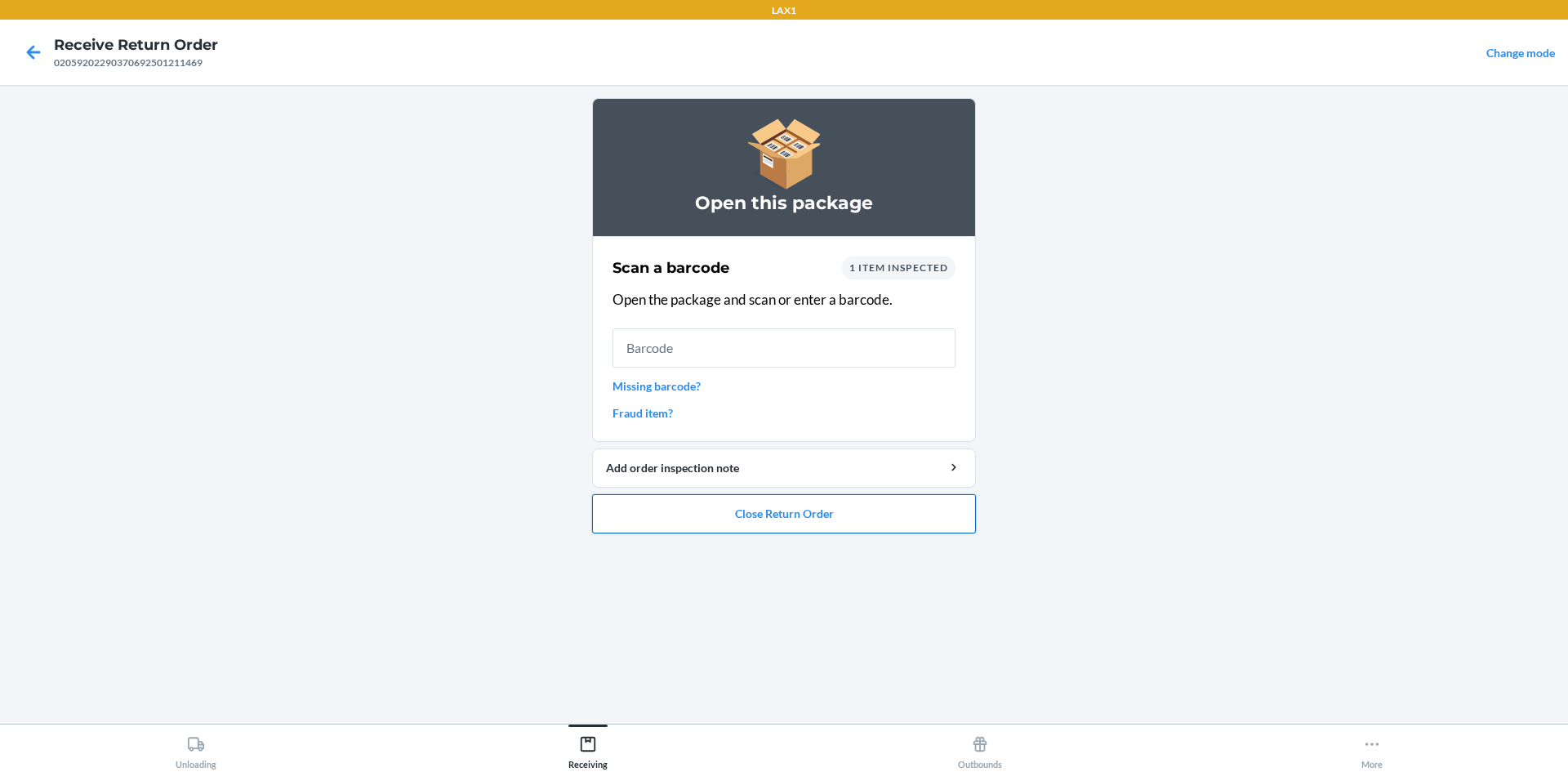
click at [800, 512] on button "Close Return Order" at bounding box center [784, 514] width 384 height 40
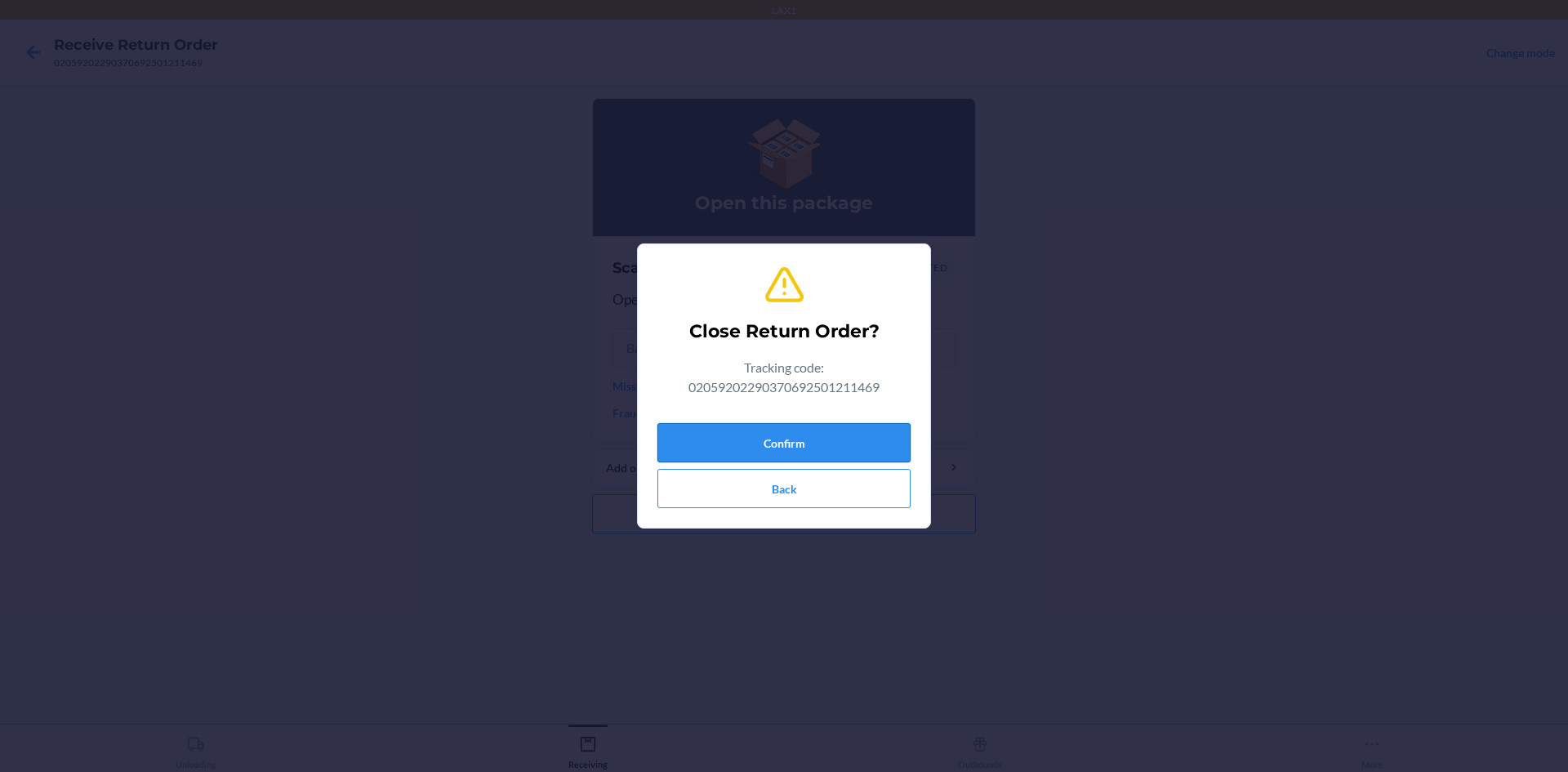
click at [829, 435] on button "Confirm" at bounding box center [784, 442] width 253 height 40
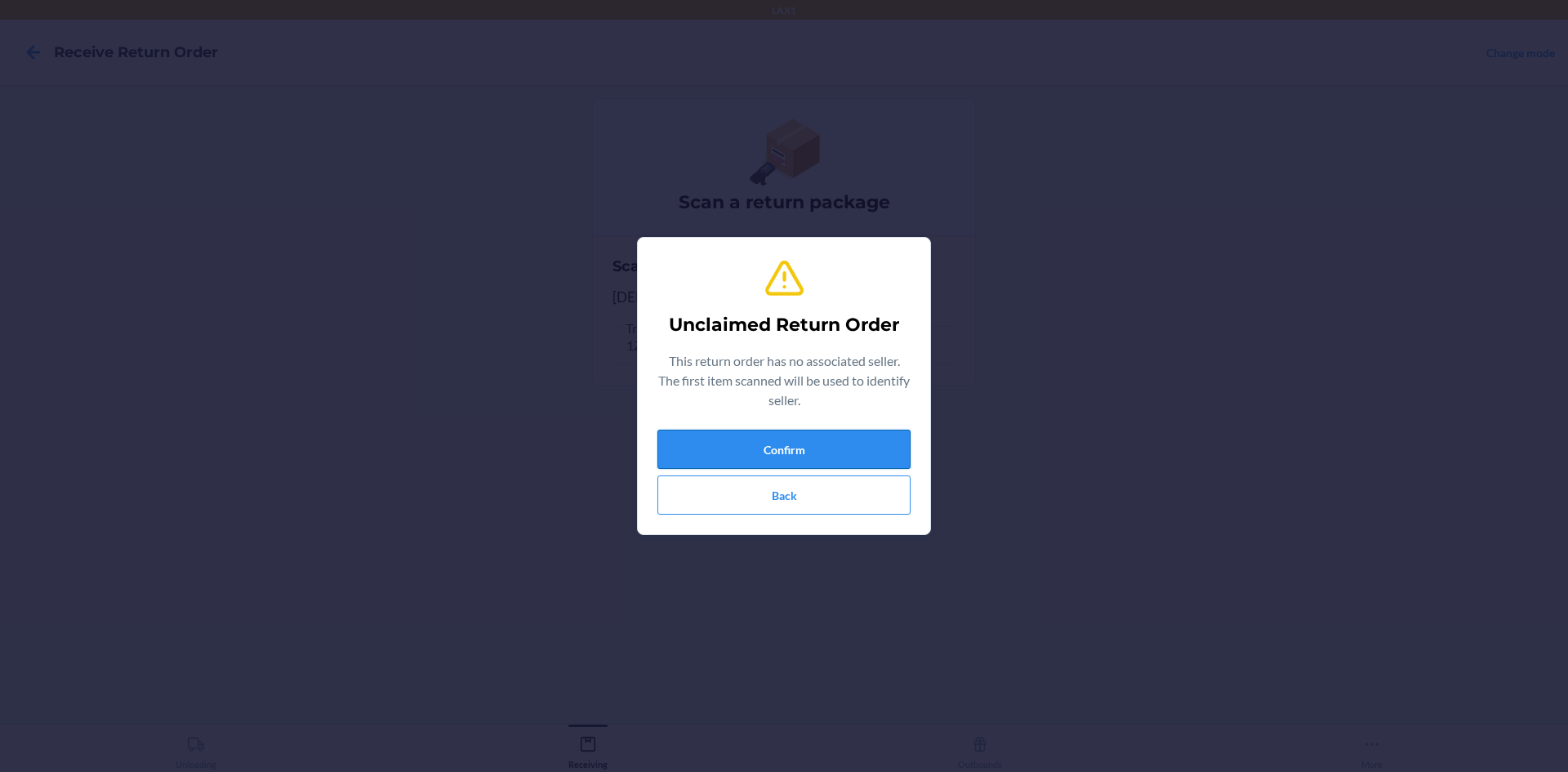
click at [805, 446] on button "Confirm" at bounding box center [784, 449] width 253 height 40
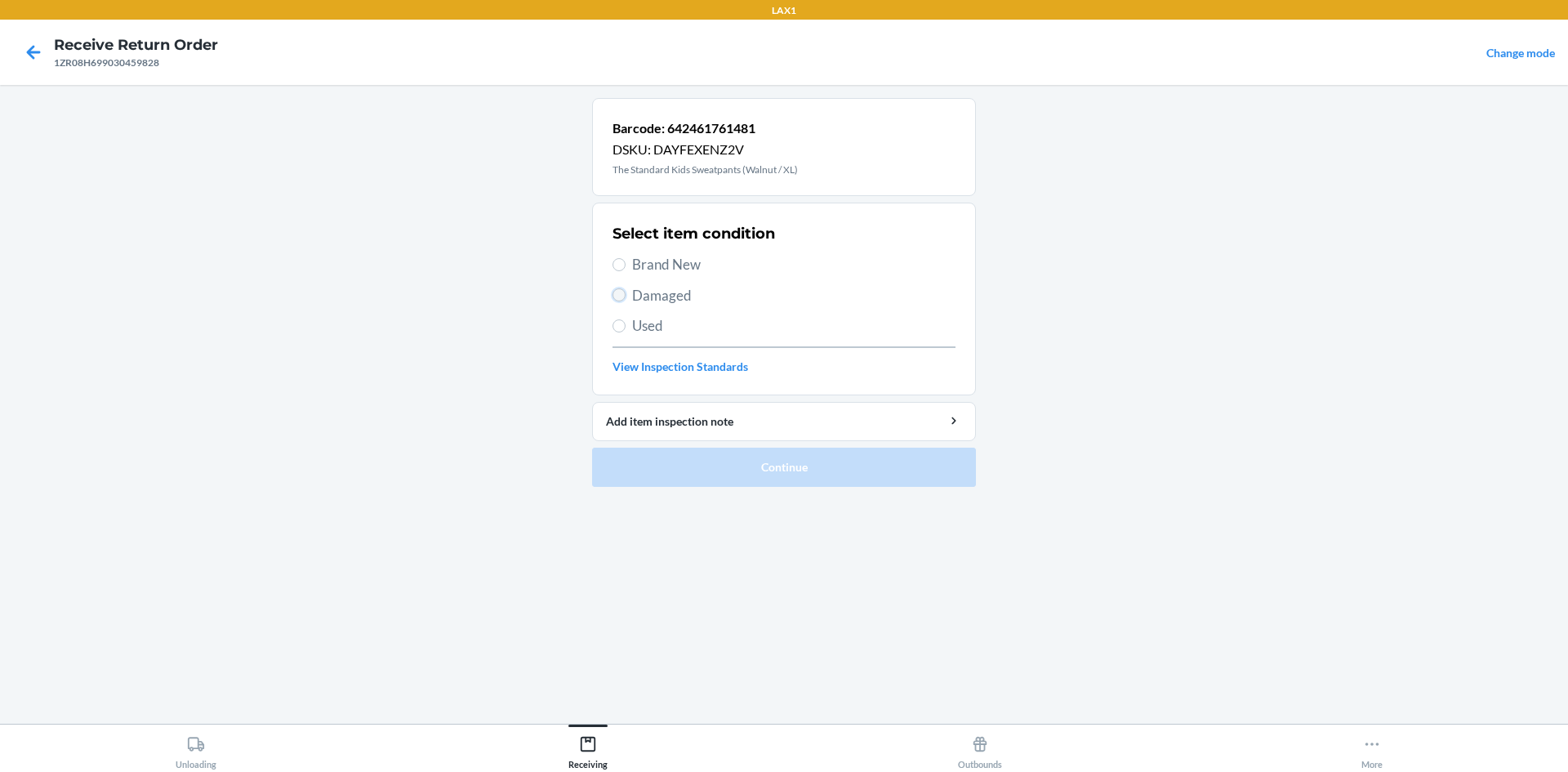
drag, startPoint x: 621, startPoint y: 300, endPoint x: 627, endPoint y: 358, distance: 58.3
click at [620, 296] on input "Damaged" at bounding box center [619, 295] width 13 height 13
radio input "true"
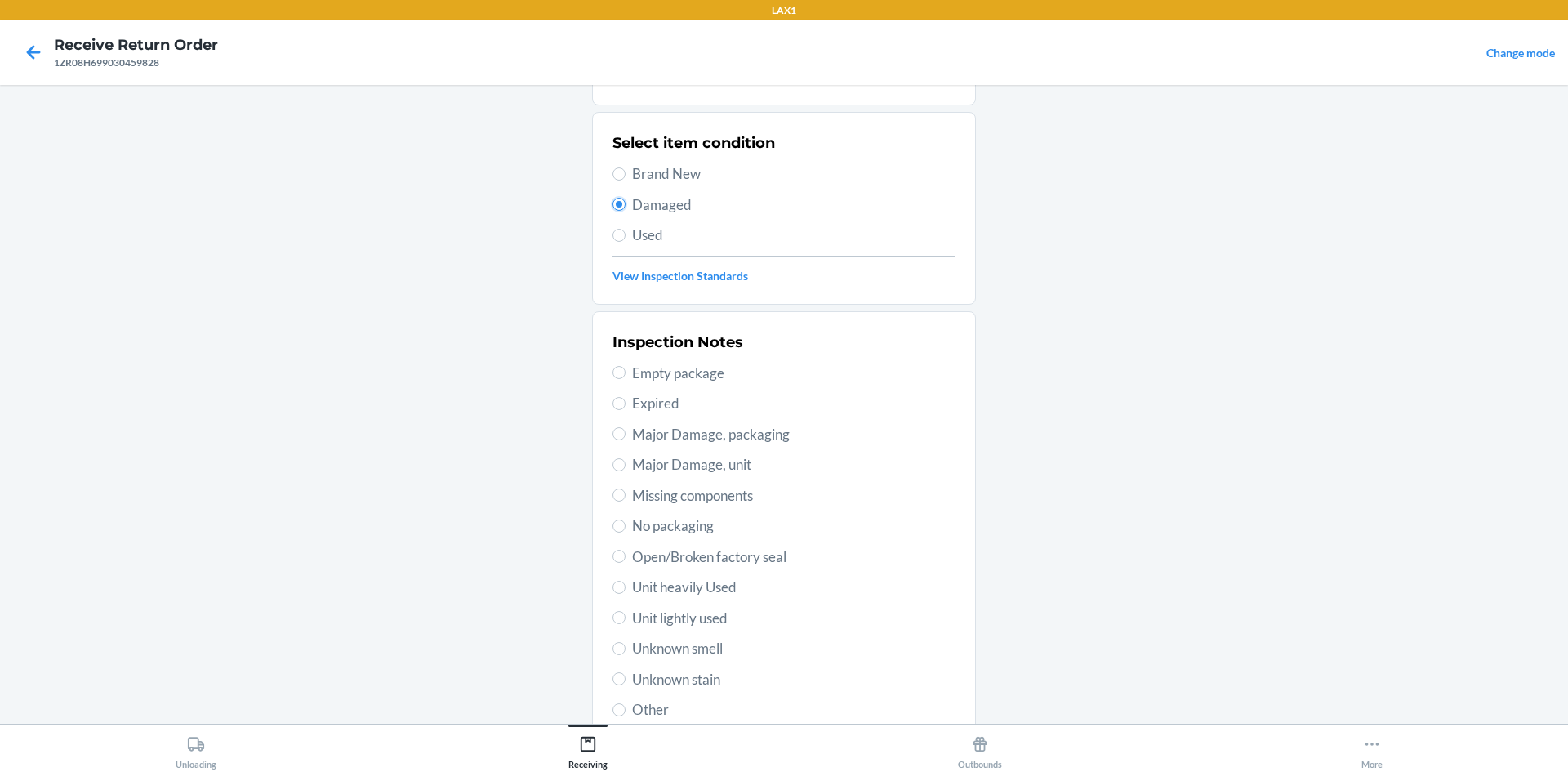
scroll to position [212, 0]
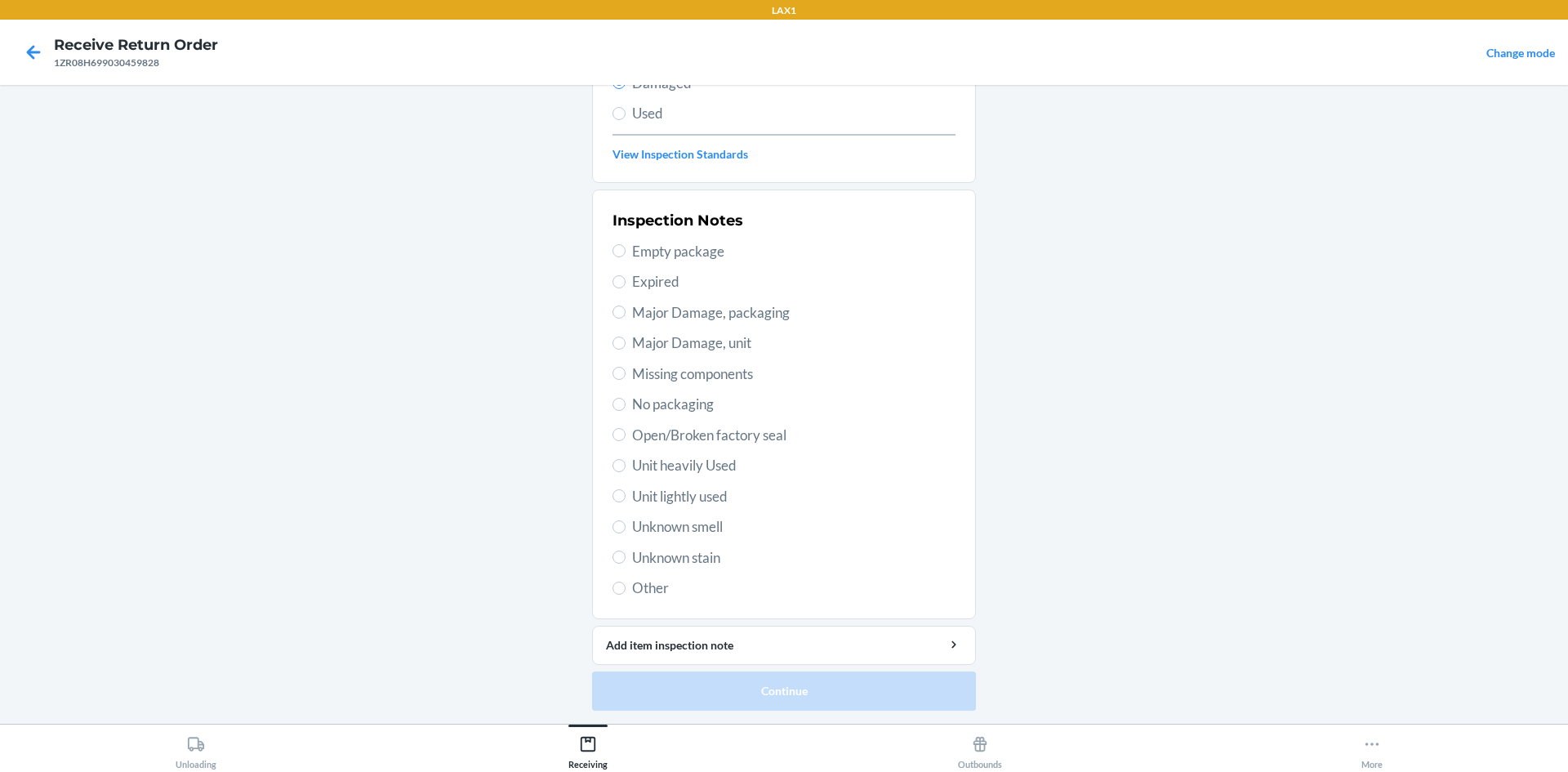
click at [667, 425] on span "Open/Broken factory seal" at bounding box center [793, 435] width 323 height 22
click at [625, 427] on input "Open/Broken factory seal" at bounding box center [619, 434] width 13 height 13
radio input "true"
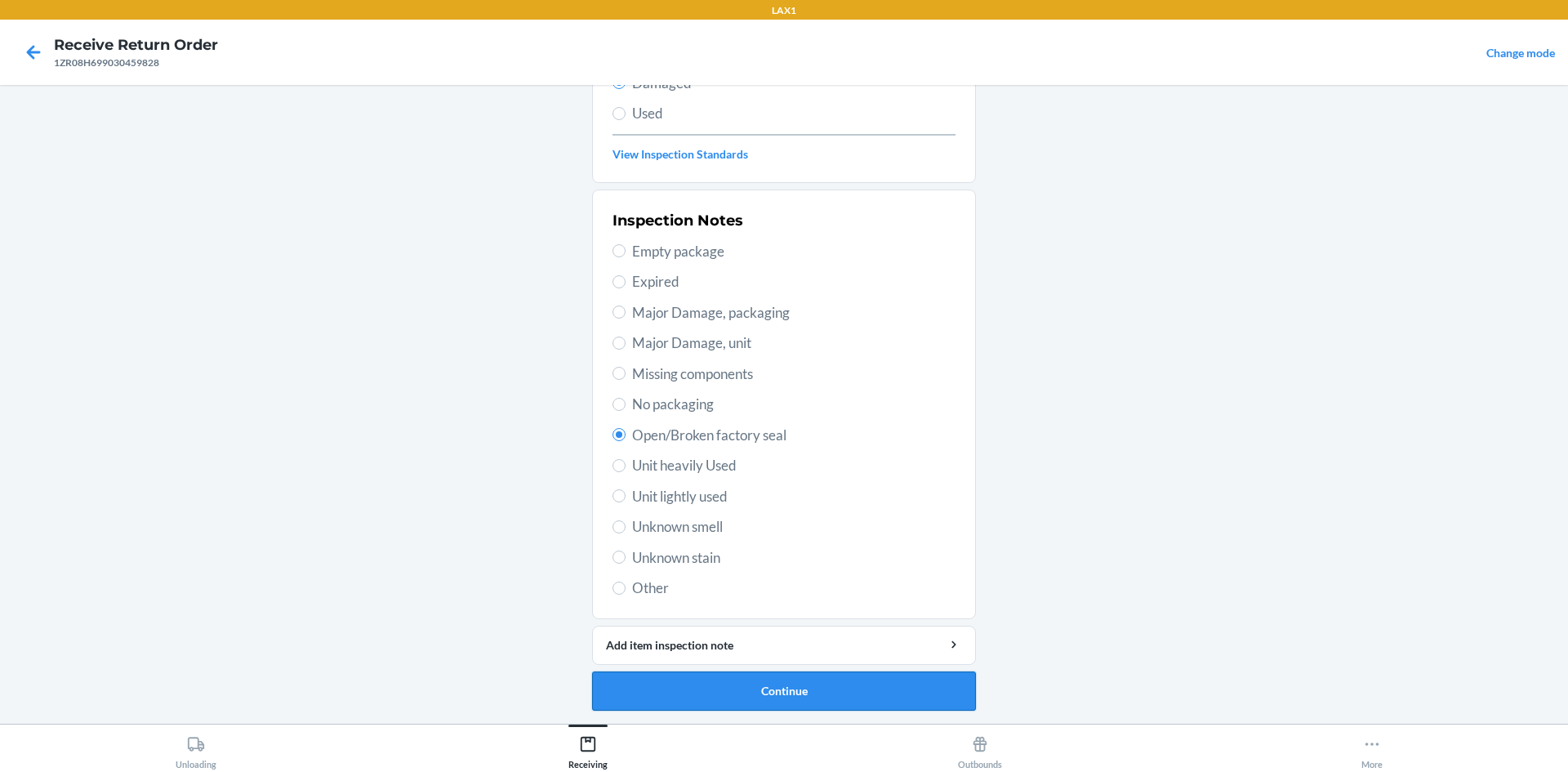
click at [810, 676] on button "Continue" at bounding box center [784, 691] width 384 height 40
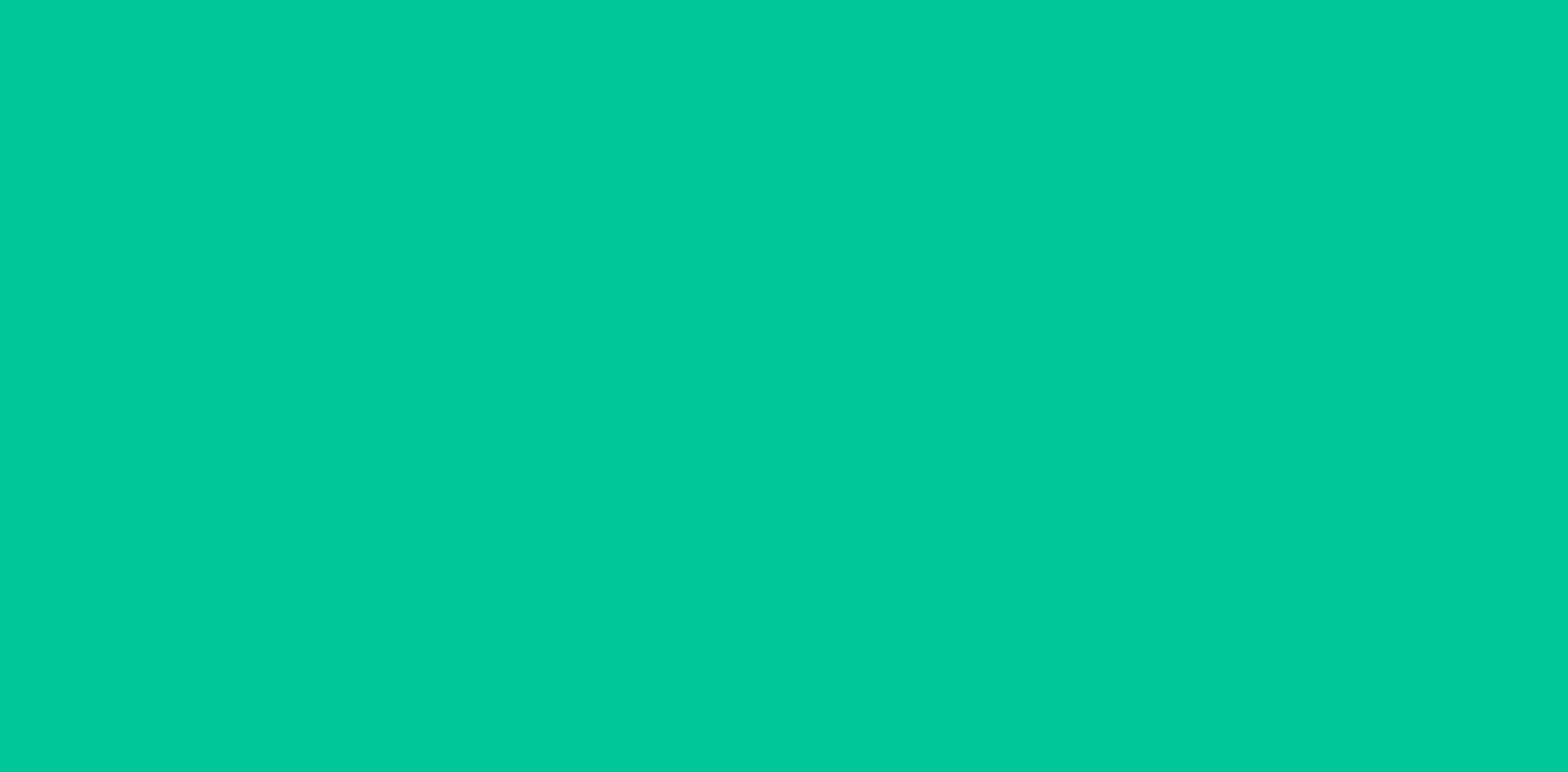
scroll to position [68, 0]
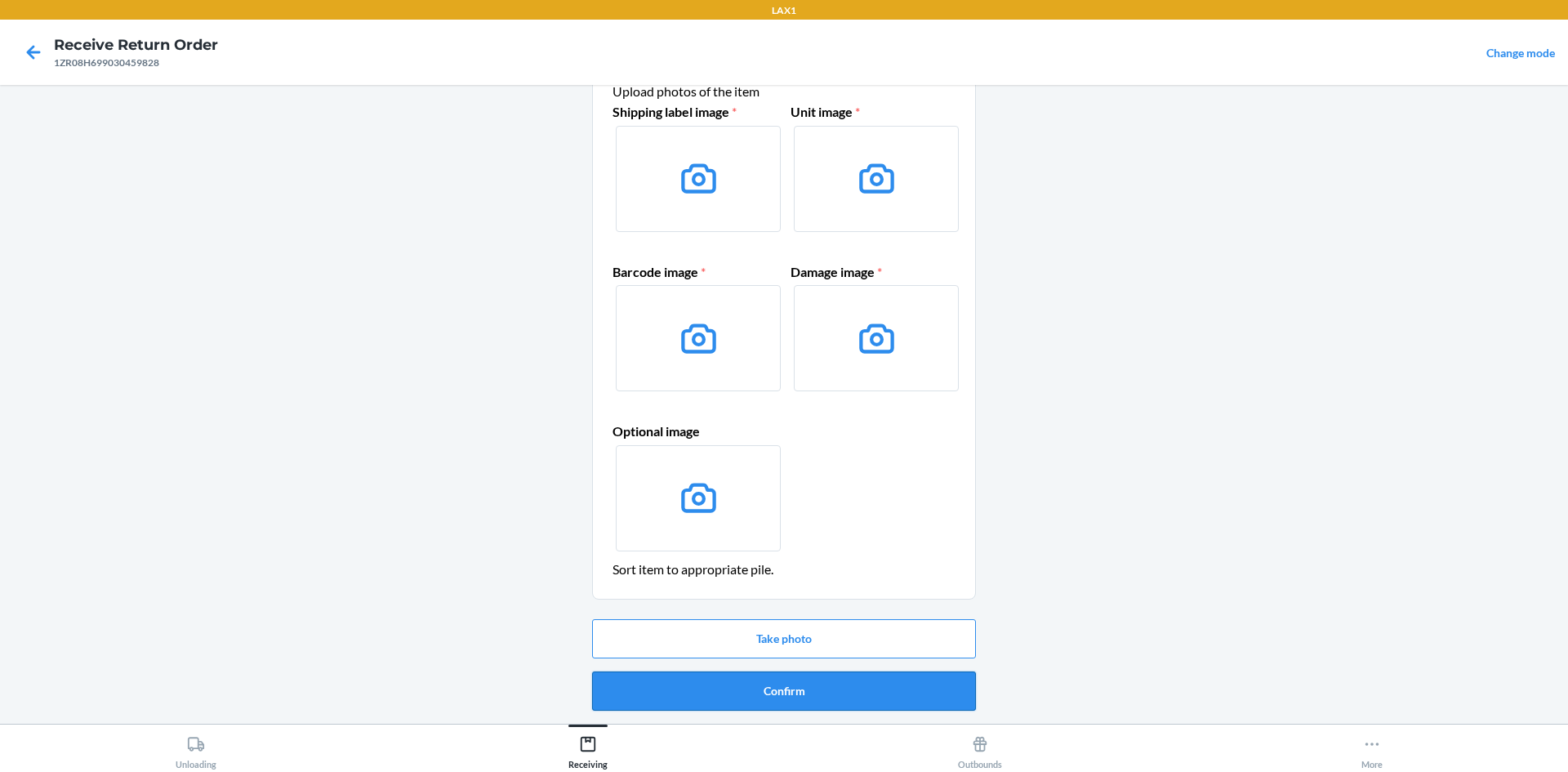
click at [801, 680] on button "Confirm" at bounding box center [784, 691] width 384 height 40
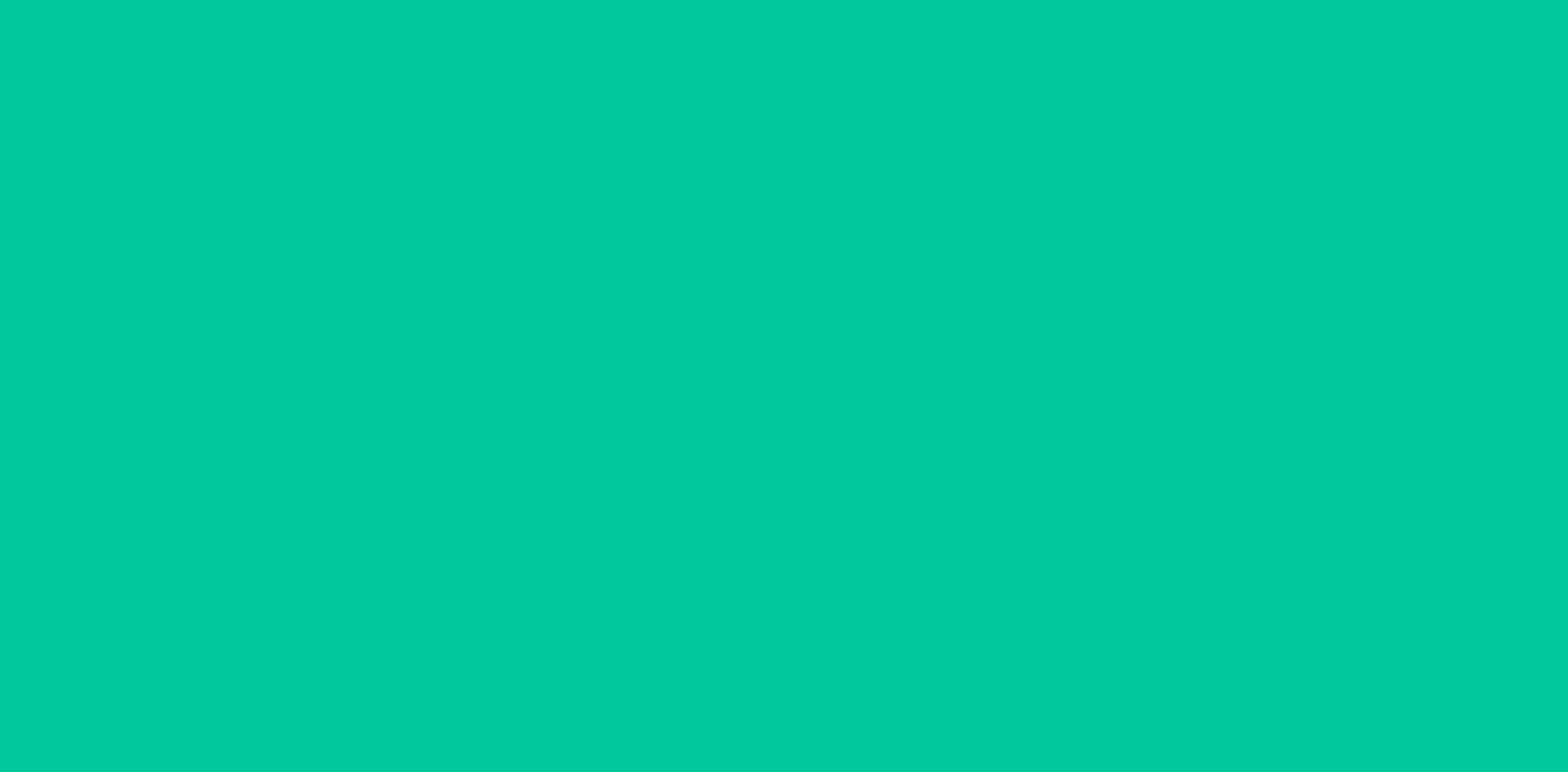
scroll to position [0, 0]
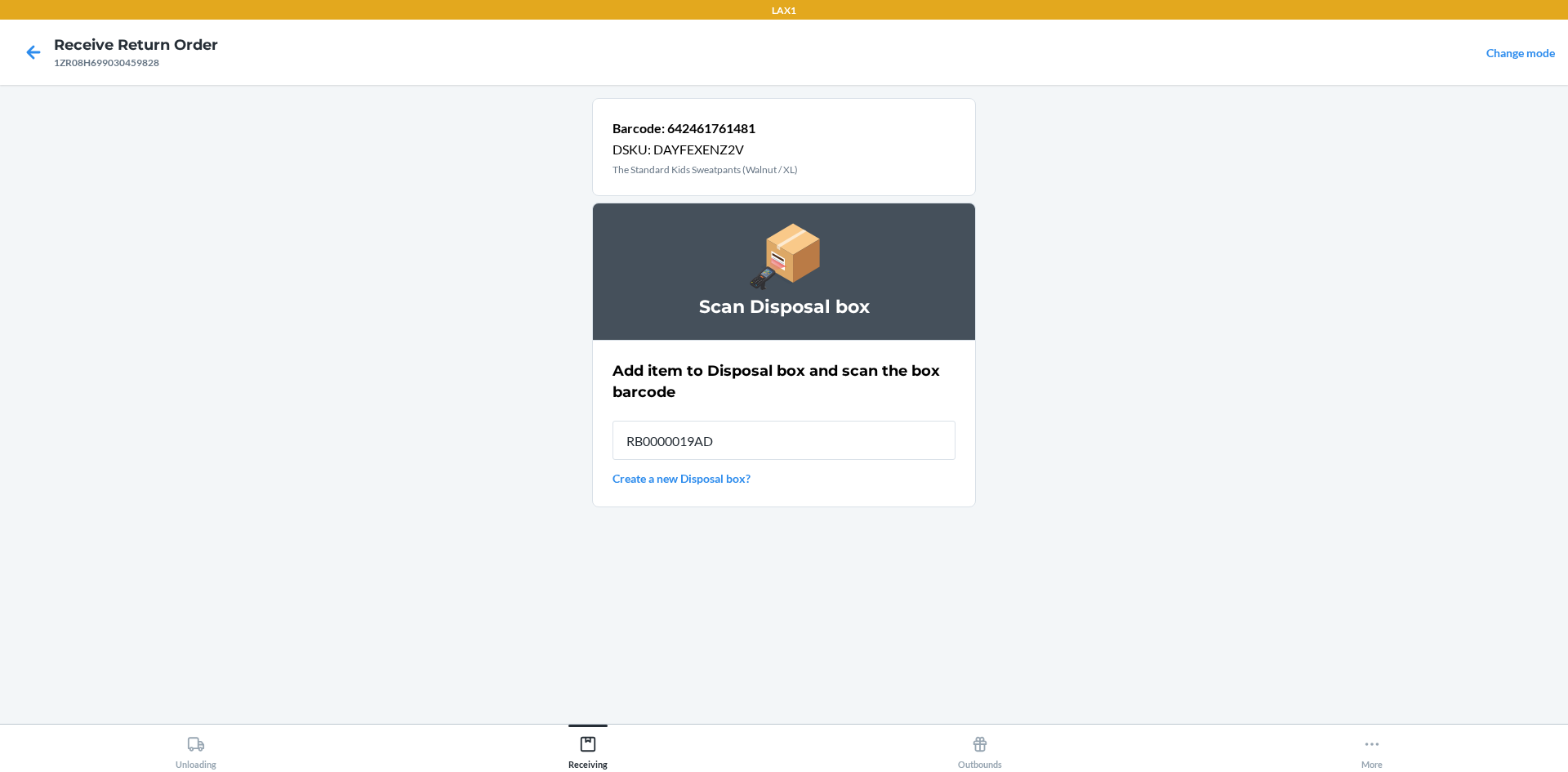
type input "RB0000019AD"
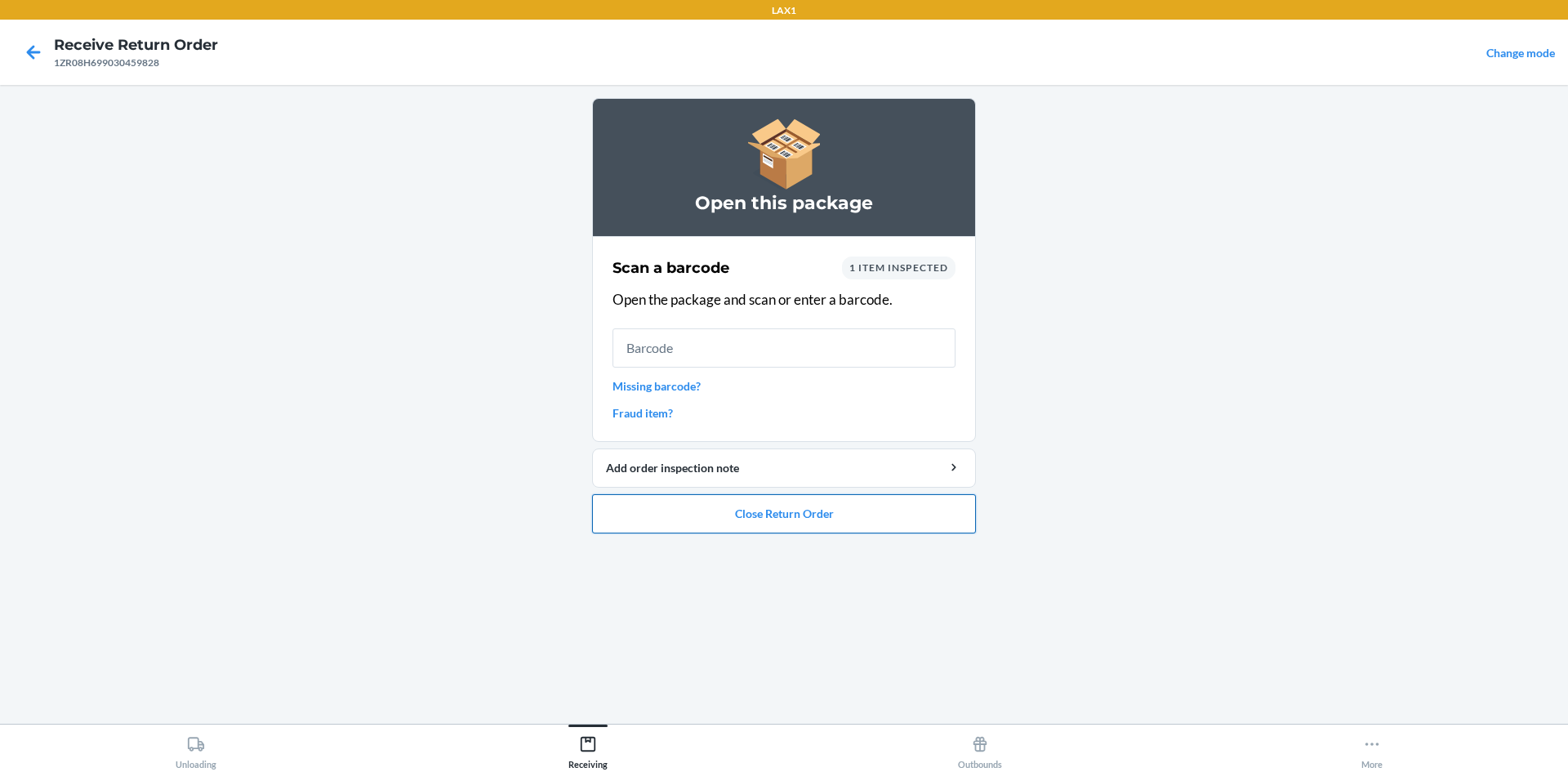
click at [773, 517] on button "Close Return Order" at bounding box center [784, 514] width 384 height 40
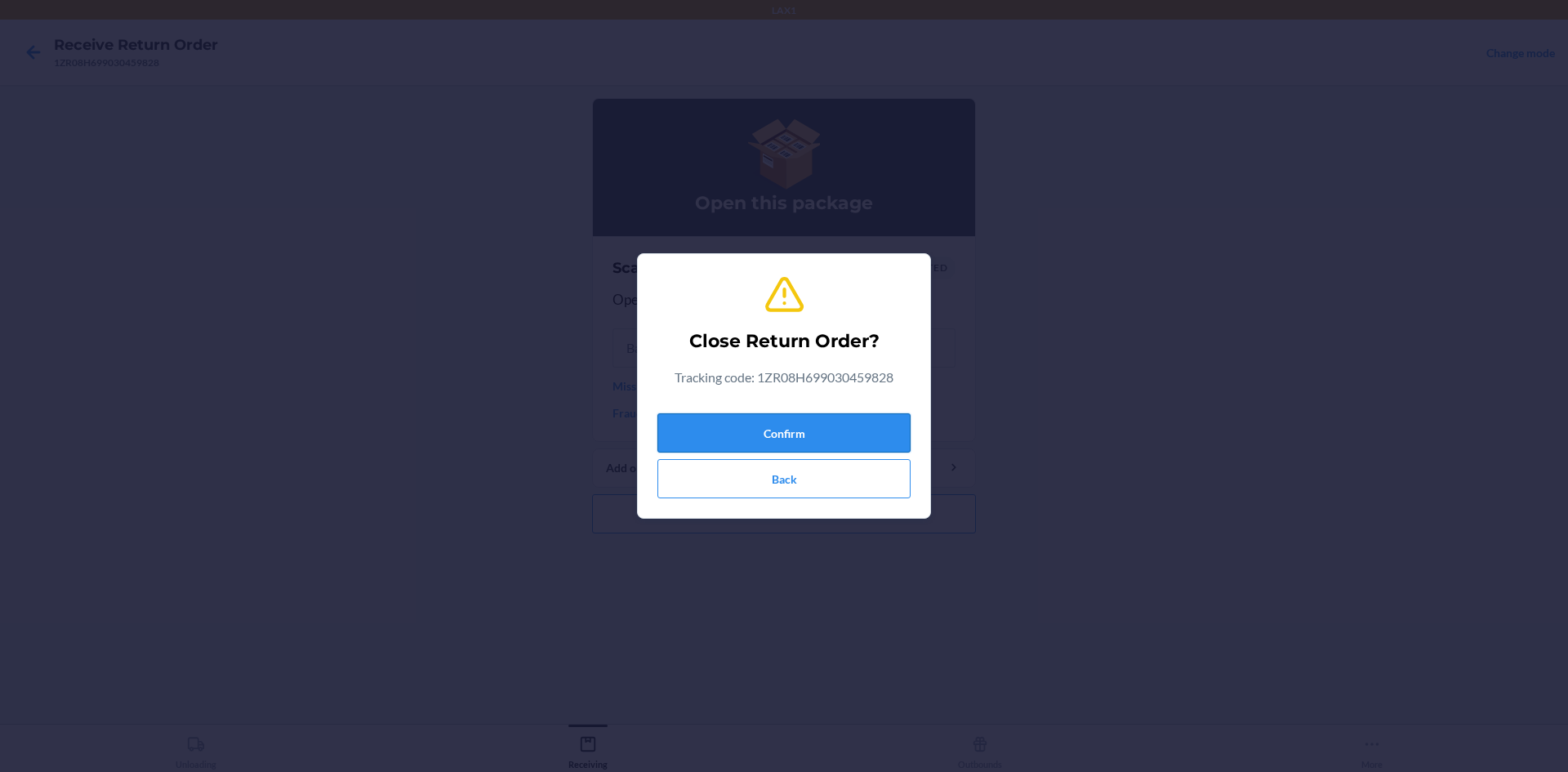
click at [736, 415] on button "Confirm" at bounding box center [784, 433] width 253 height 40
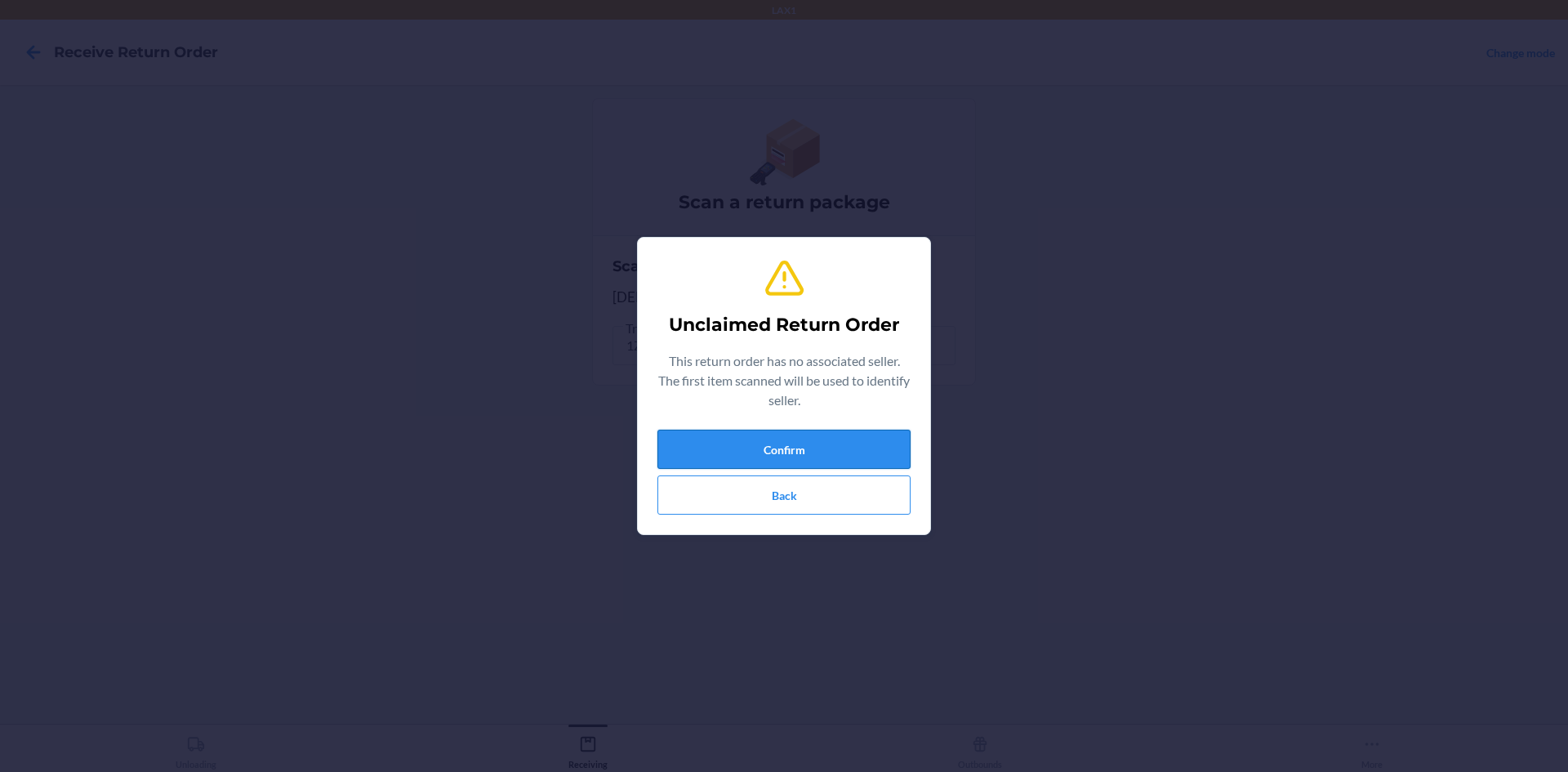
click at [832, 440] on button "Confirm" at bounding box center [784, 449] width 253 height 40
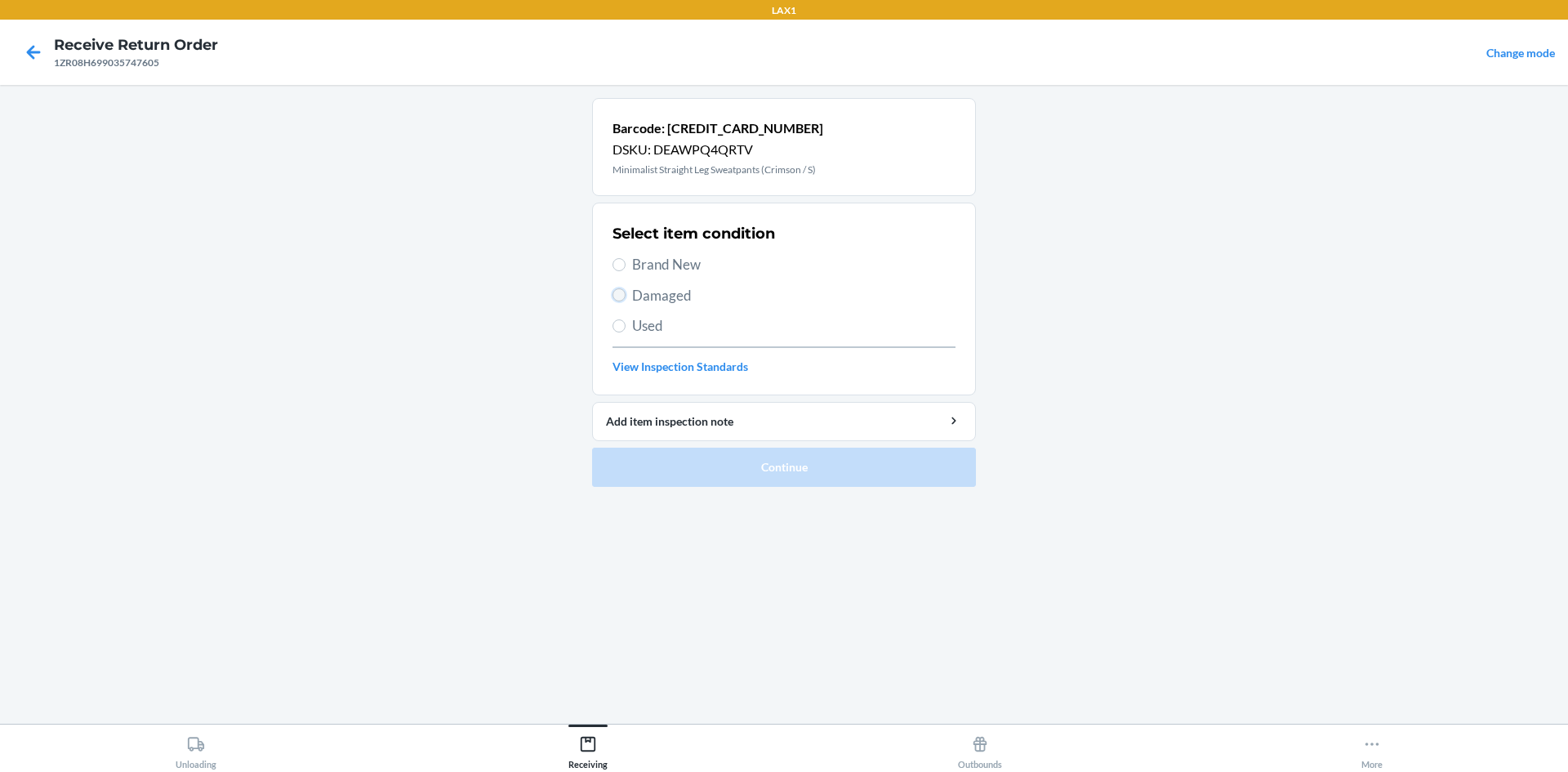
click at [619, 299] on input "Damaged" at bounding box center [619, 295] width 13 height 13
radio input "true"
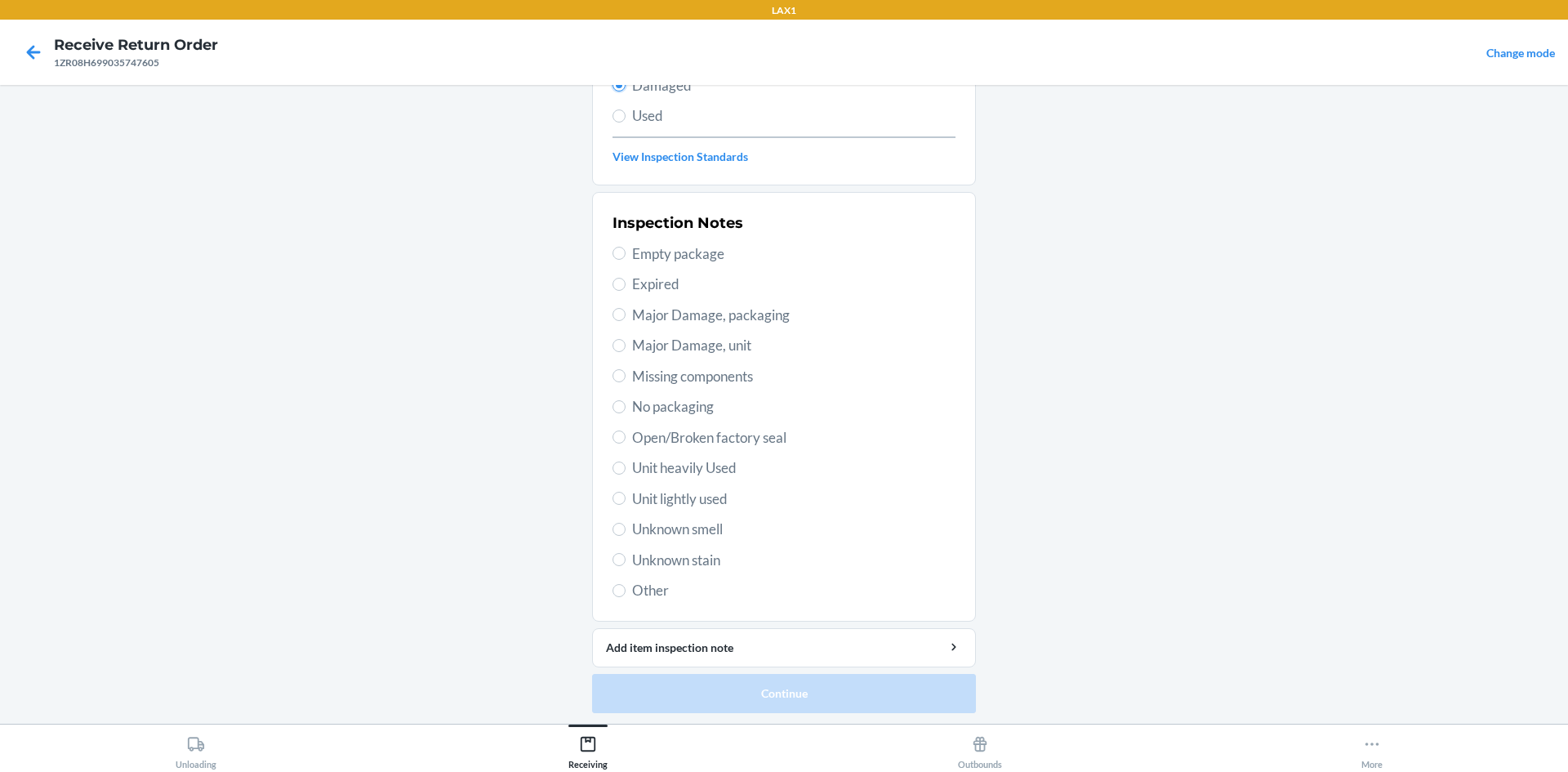
scroll to position [212, 0]
click at [672, 431] on span "Open/Broken factory seal" at bounding box center [793, 435] width 323 height 22
click at [625, 431] on input "Open/Broken factory seal" at bounding box center [619, 434] width 13 height 13
radio input "true"
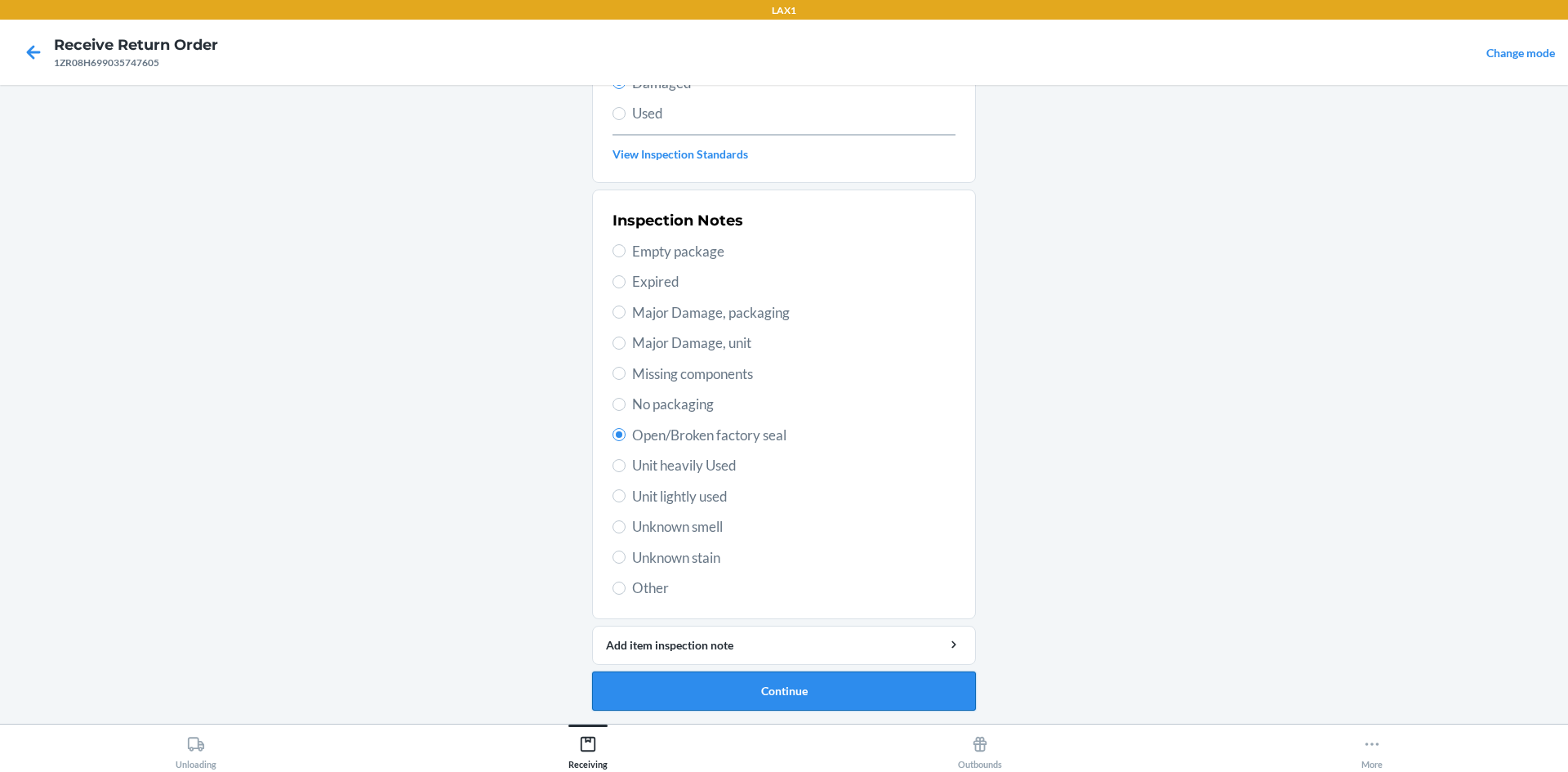
click at [797, 688] on button "Continue" at bounding box center [784, 691] width 384 height 40
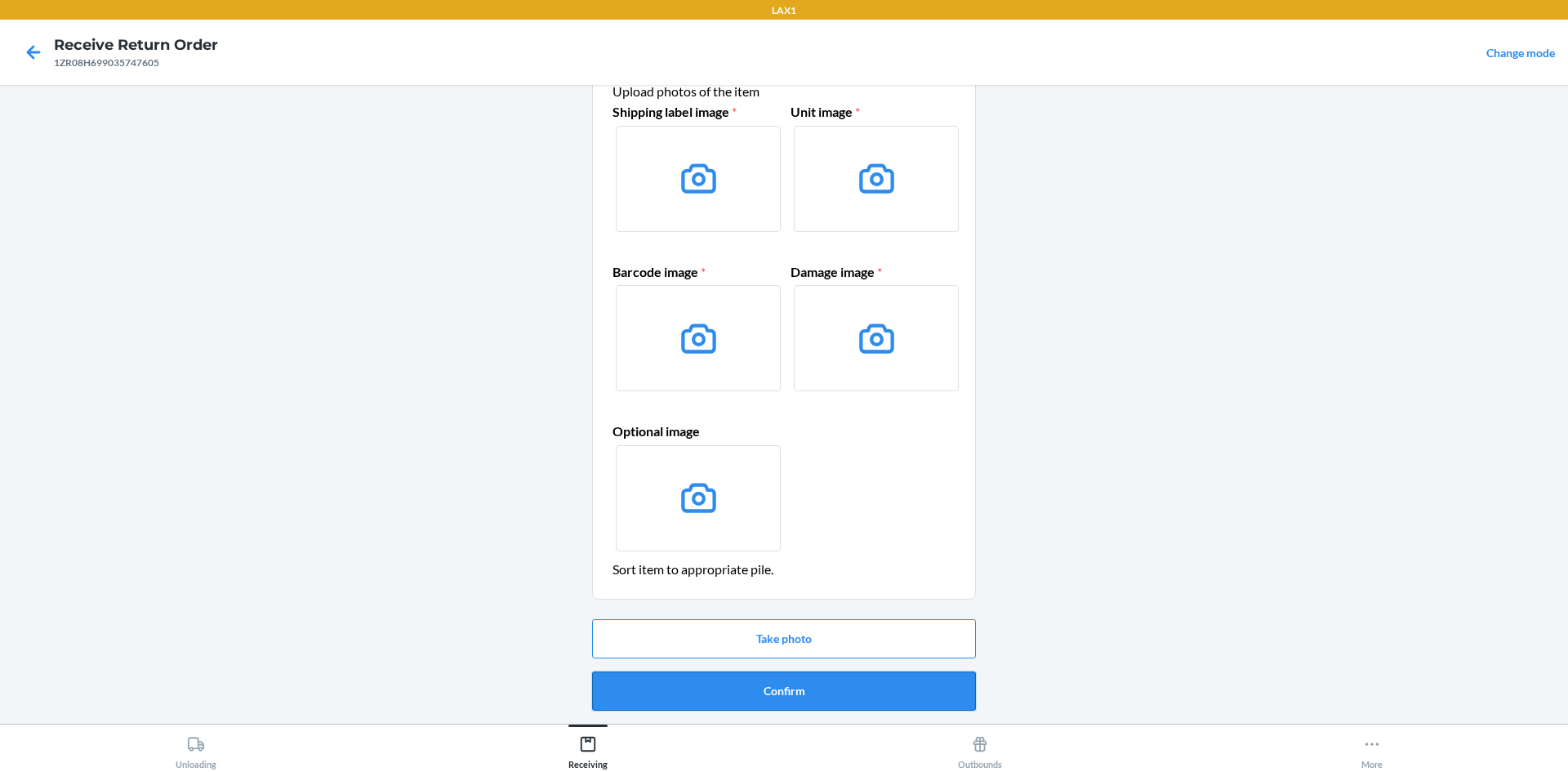
click at [809, 695] on button "Confirm" at bounding box center [784, 691] width 384 height 40
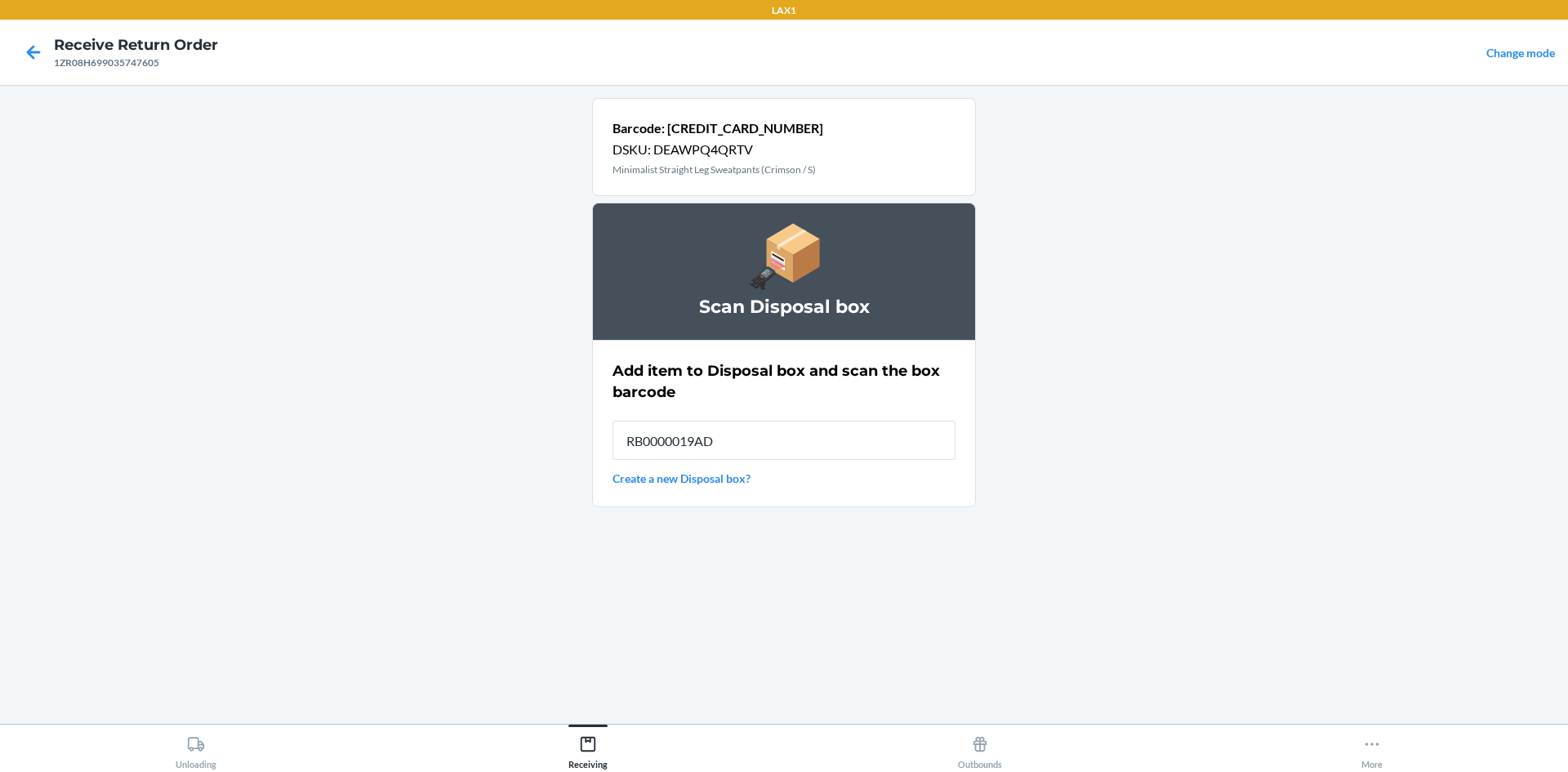
type input "RB0000019AD"
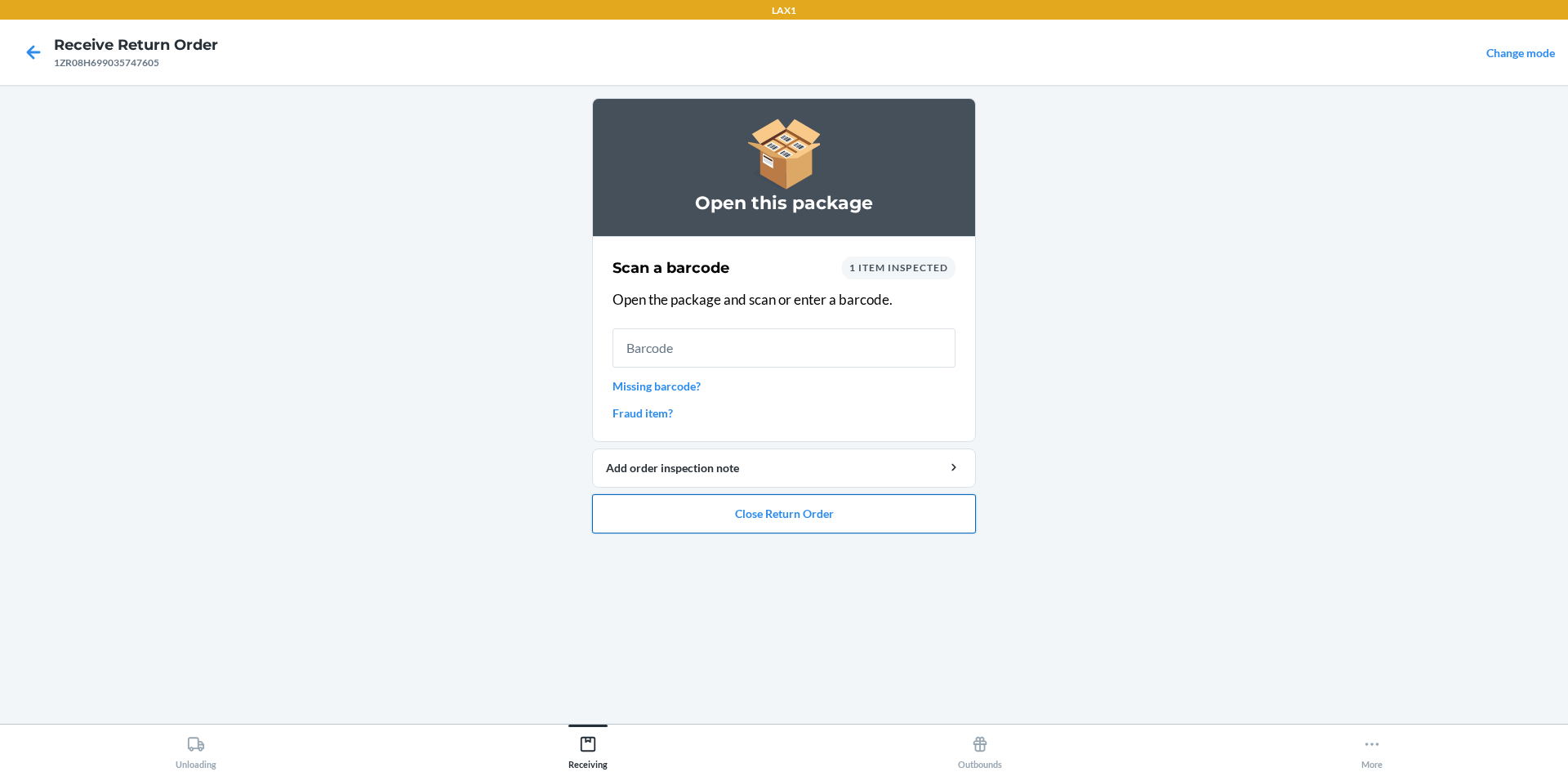
click at [843, 514] on button "Close Return Order" at bounding box center [784, 514] width 384 height 40
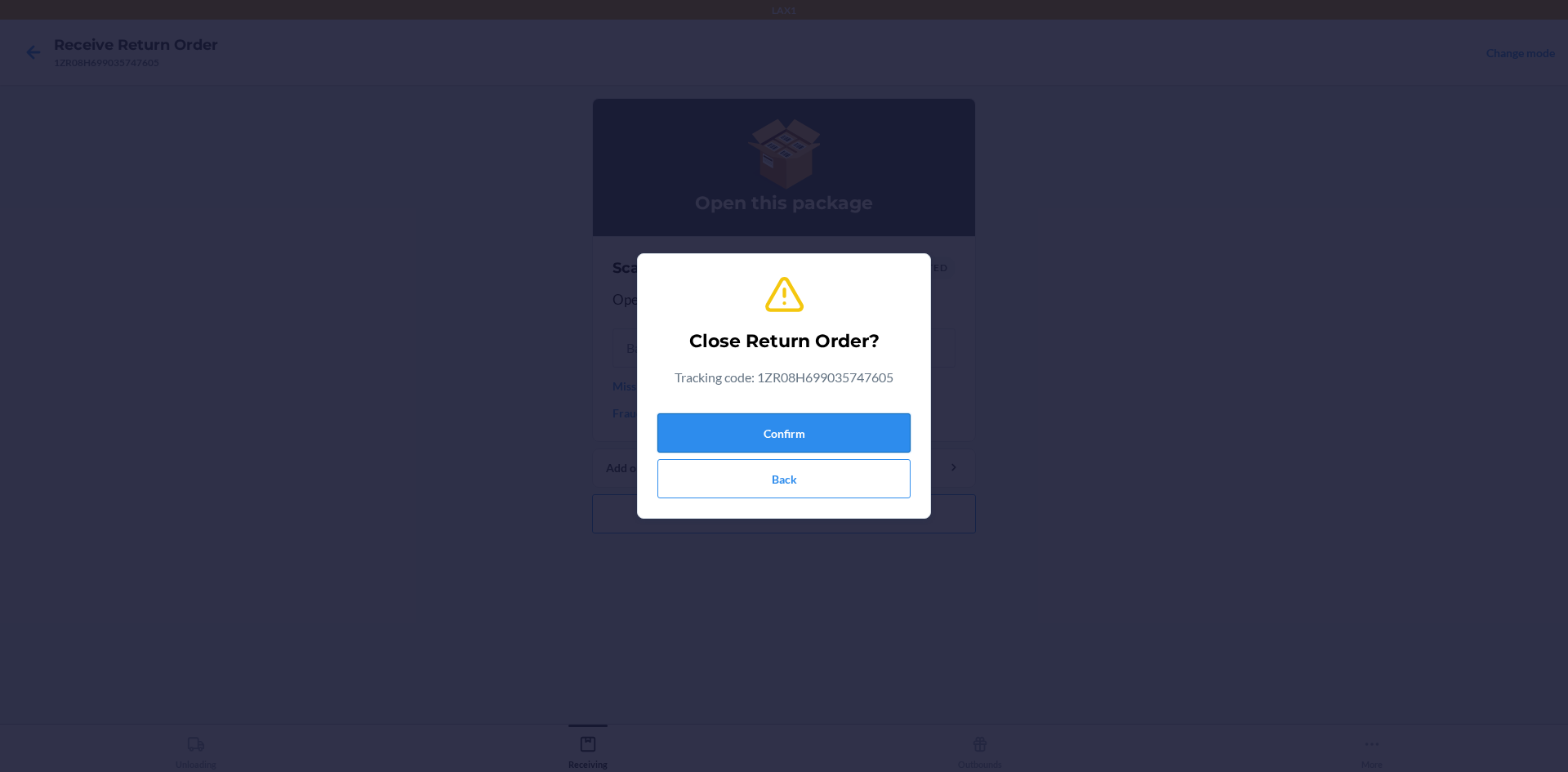
click at [779, 421] on button "Confirm" at bounding box center [784, 433] width 253 height 40
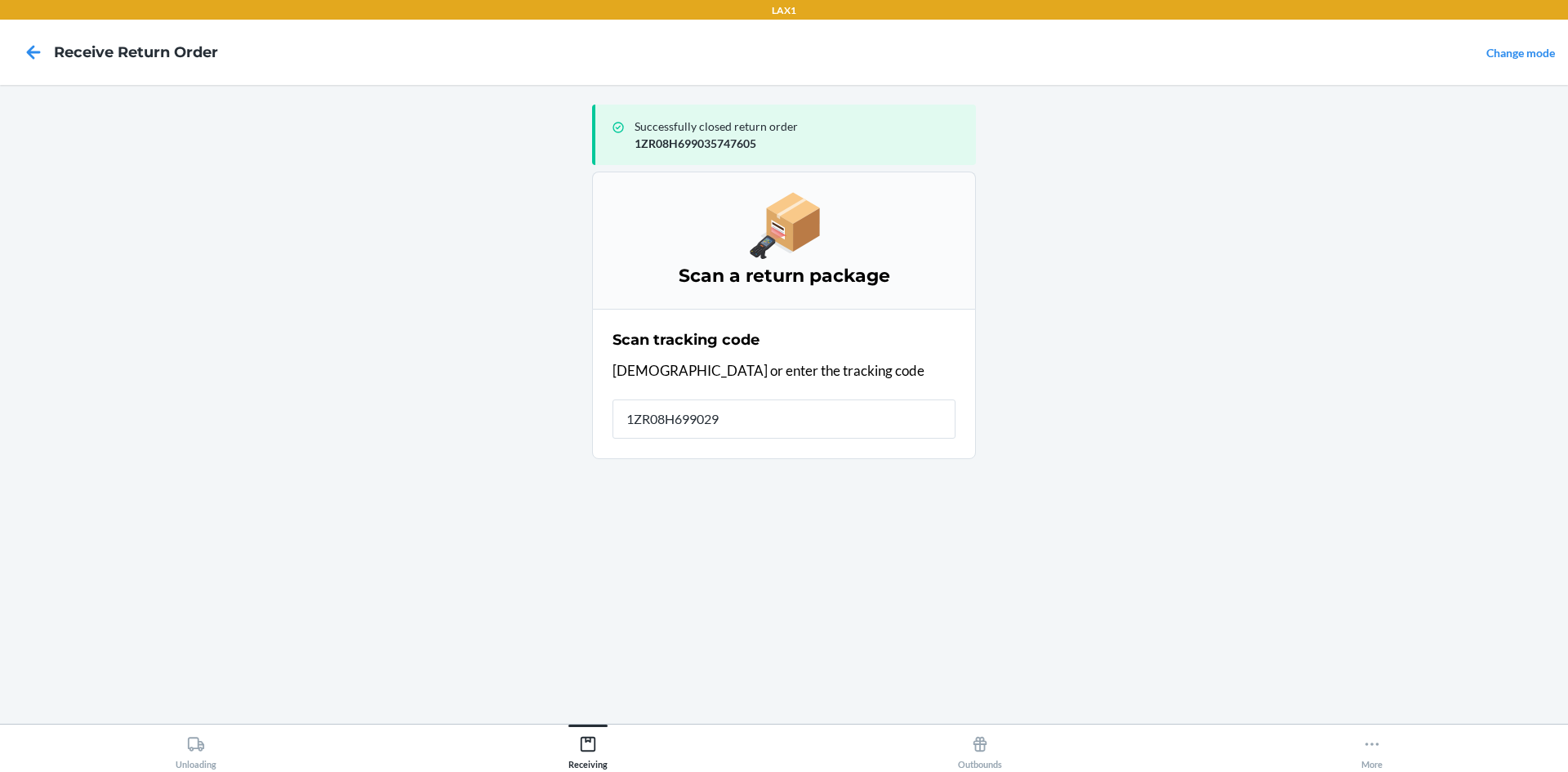
type input "1ZR08H6990295"
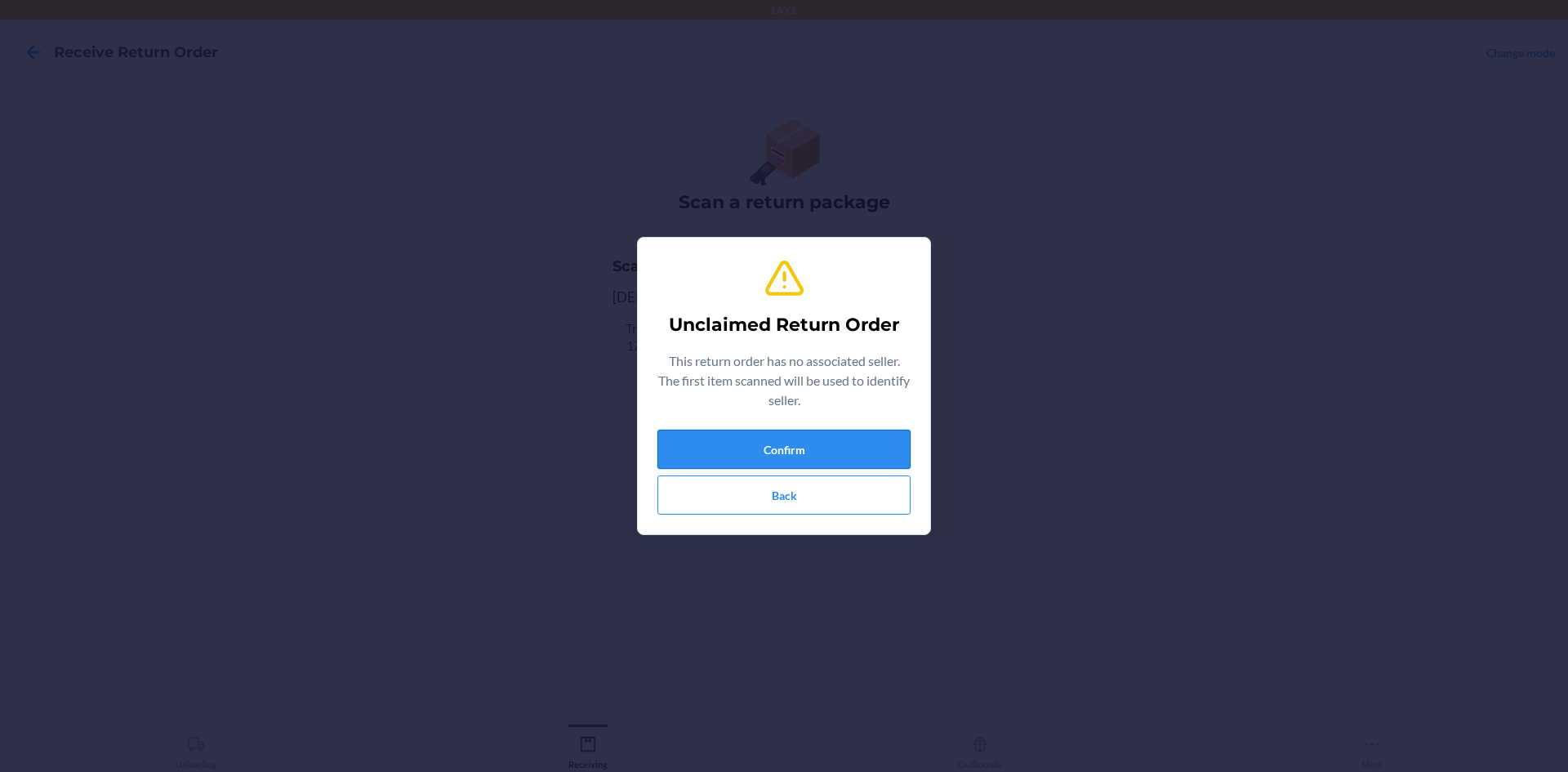
click at [788, 463] on button "Confirm" at bounding box center [784, 449] width 253 height 40
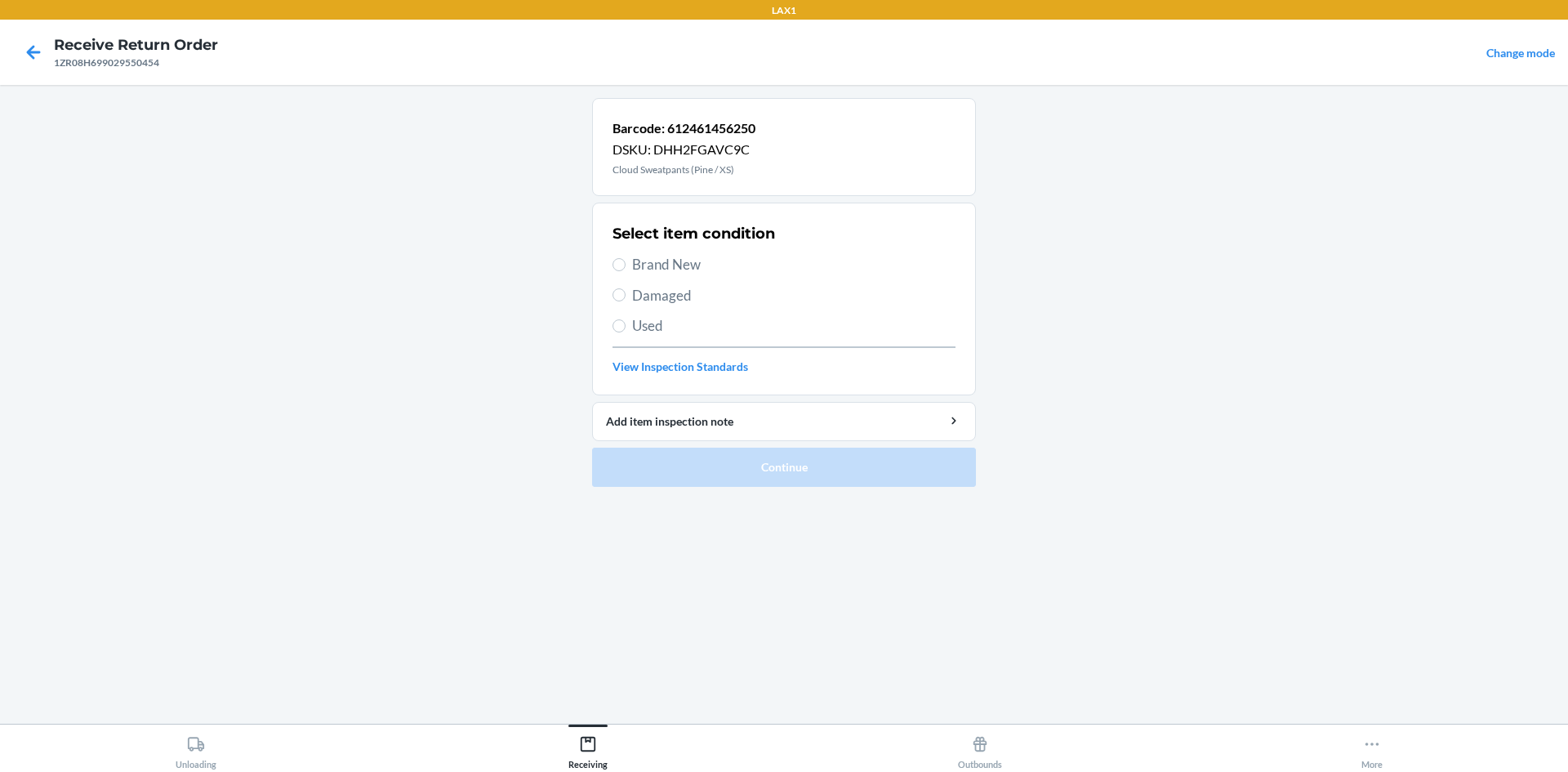
click at [649, 298] on span "Damaged" at bounding box center [793, 296] width 323 height 22
click at [625, 298] on input "Damaged" at bounding box center [619, 295] width 13 height 13
radio input "true"
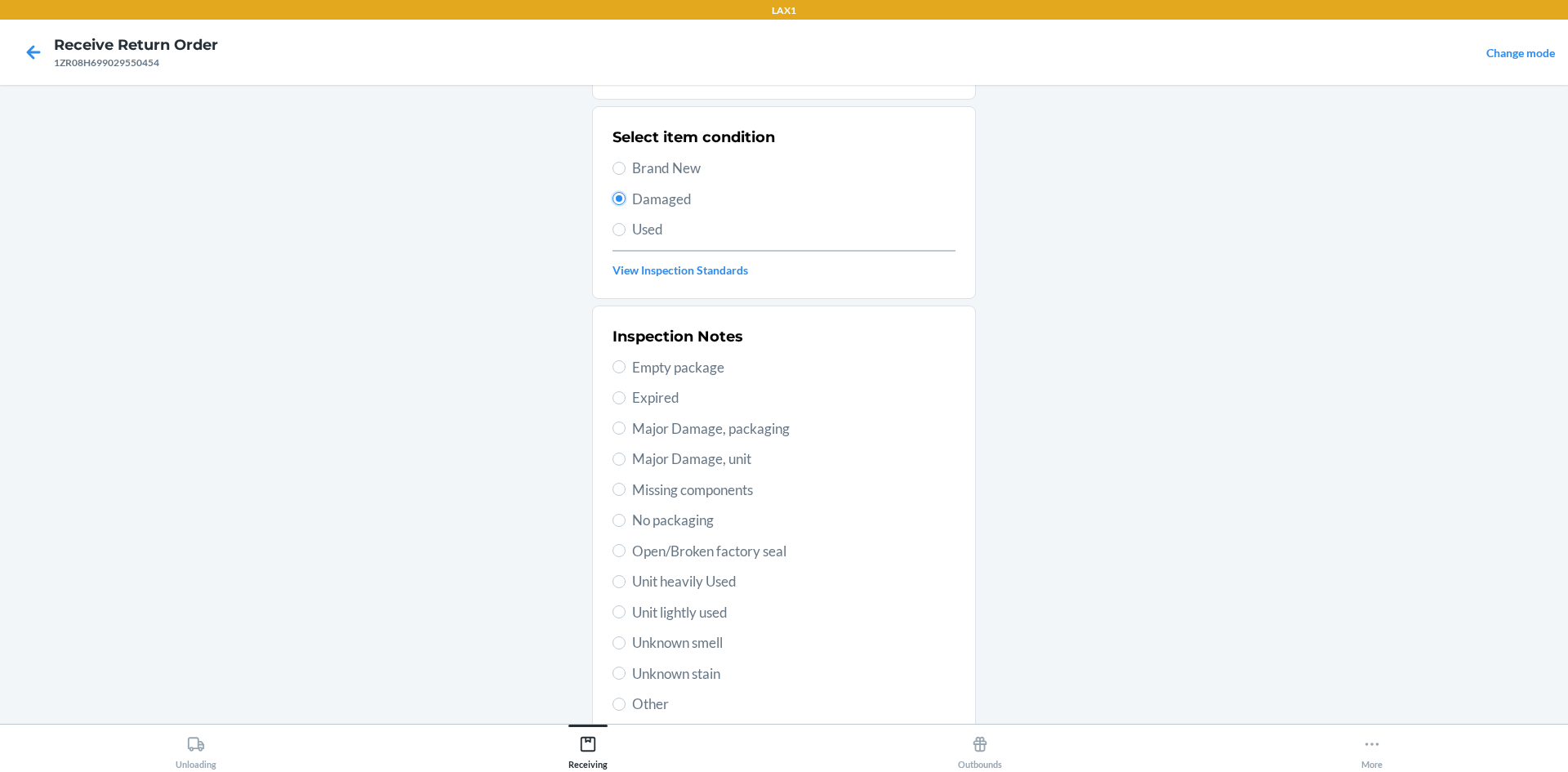
scroll to position [212, 0]
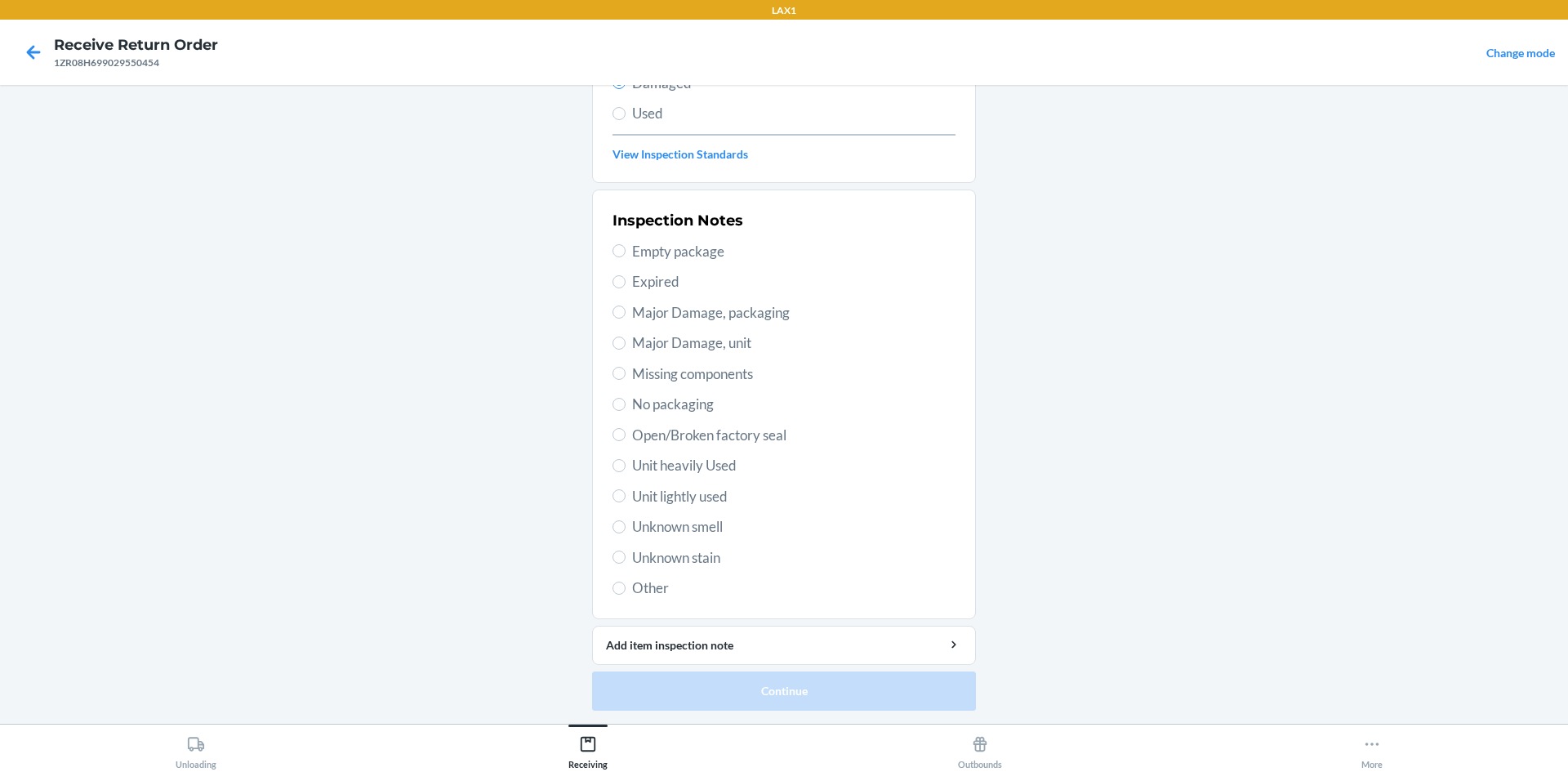
click at [649, 435] on span "Open/Broken factory seal" at bounding box center [793, 435] width 323 height 22
click at [625, 435] on input "Open/Broken factory seal" at bounding box center [619, 434] width 13 height 13
radio input "true"
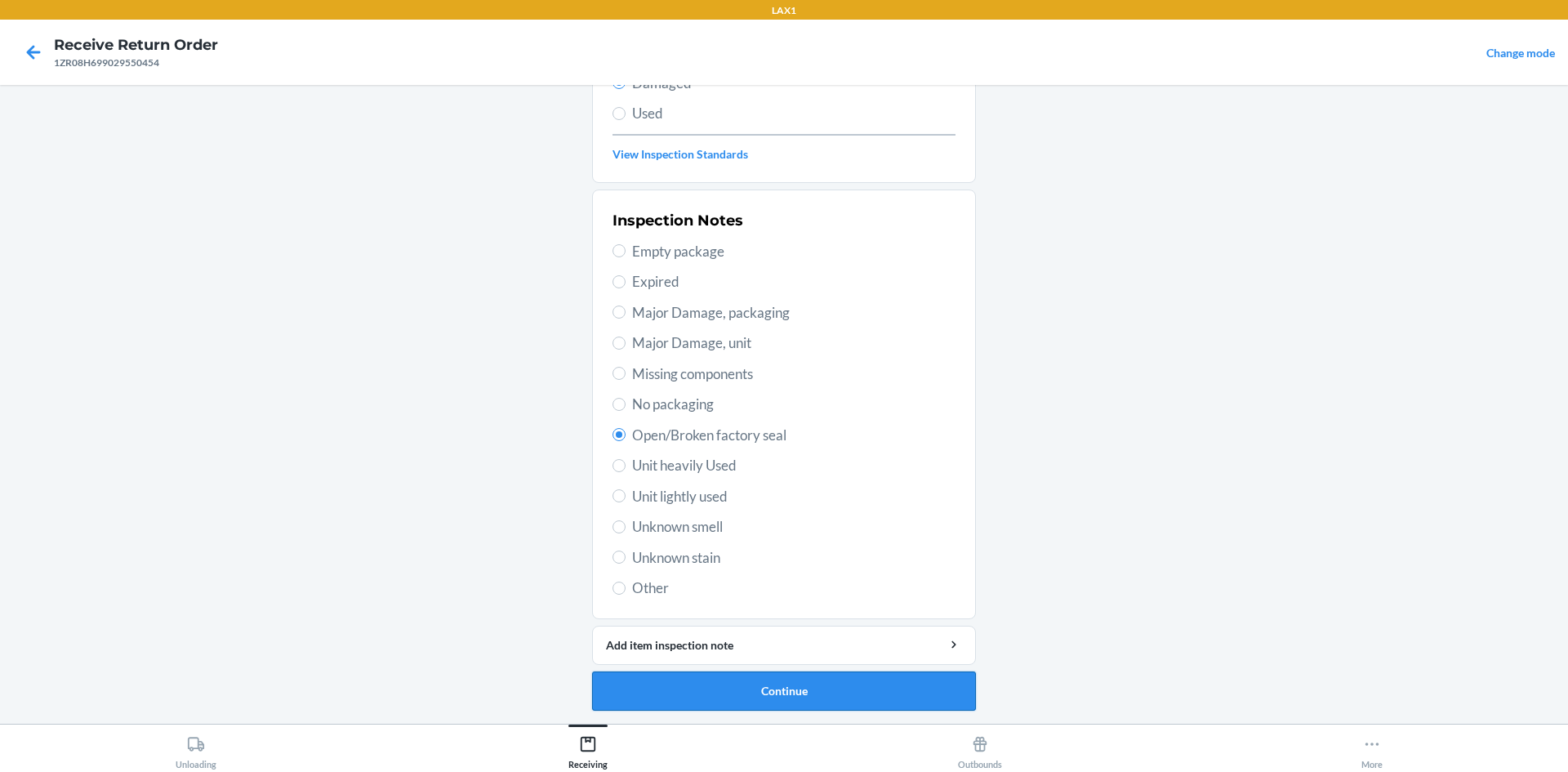
click at [826, 693] on button "Continue" at bounding box center [784, 691] width 384 height 40
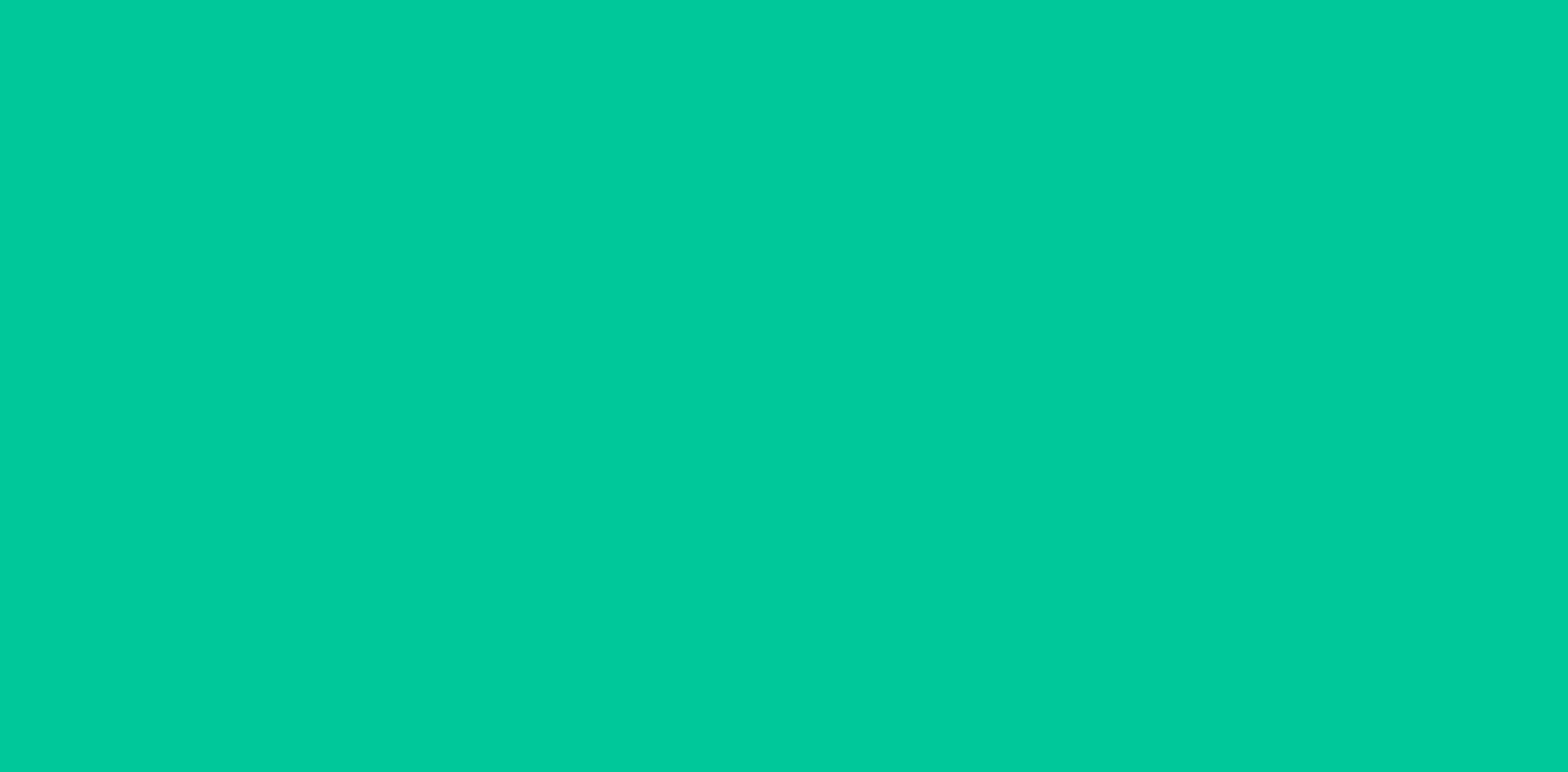
scroll to position [68, 0]
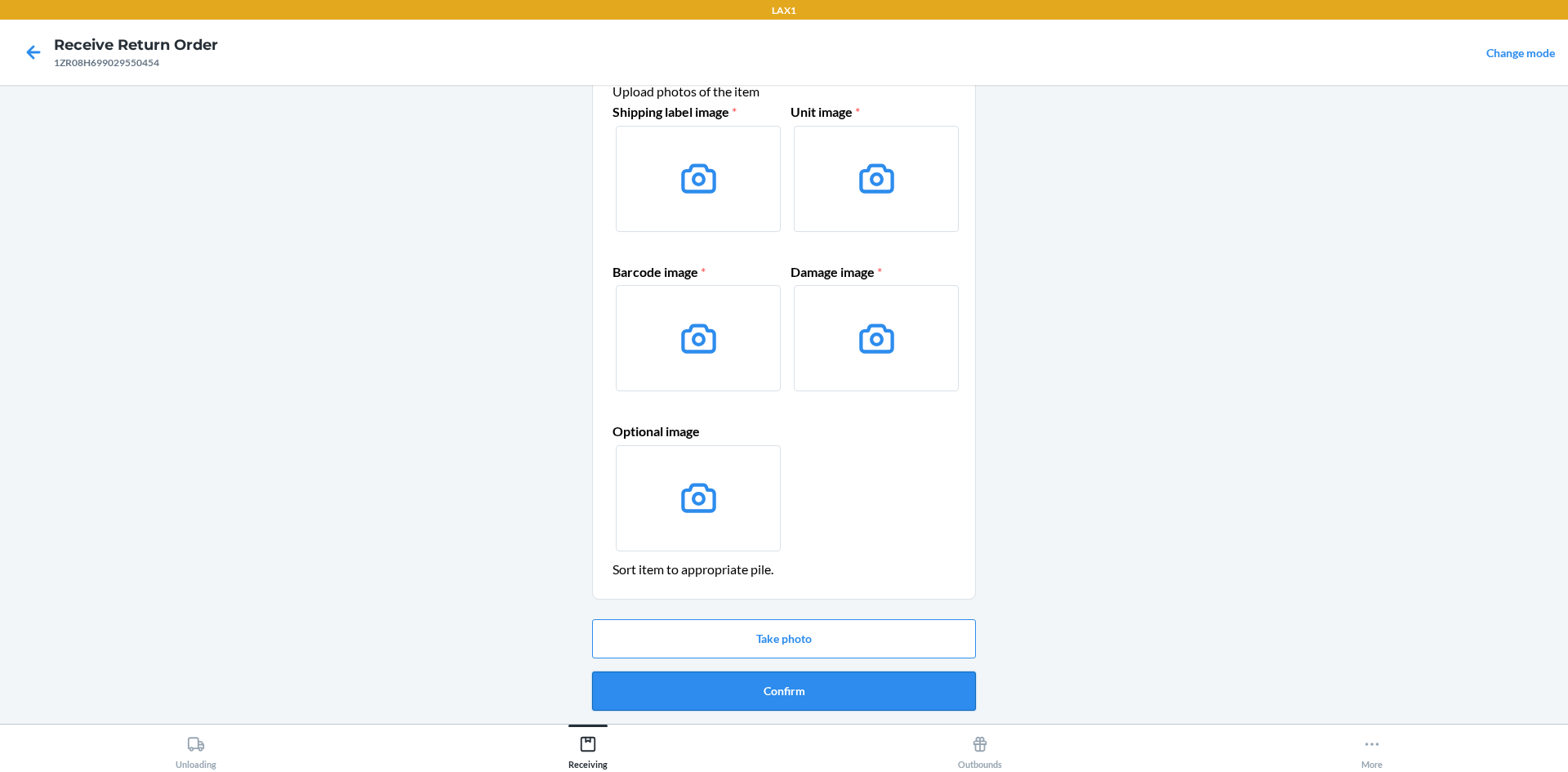
click at [823, 690] on button "Confirm" at bounding box center [784, 691] width 384 height 40
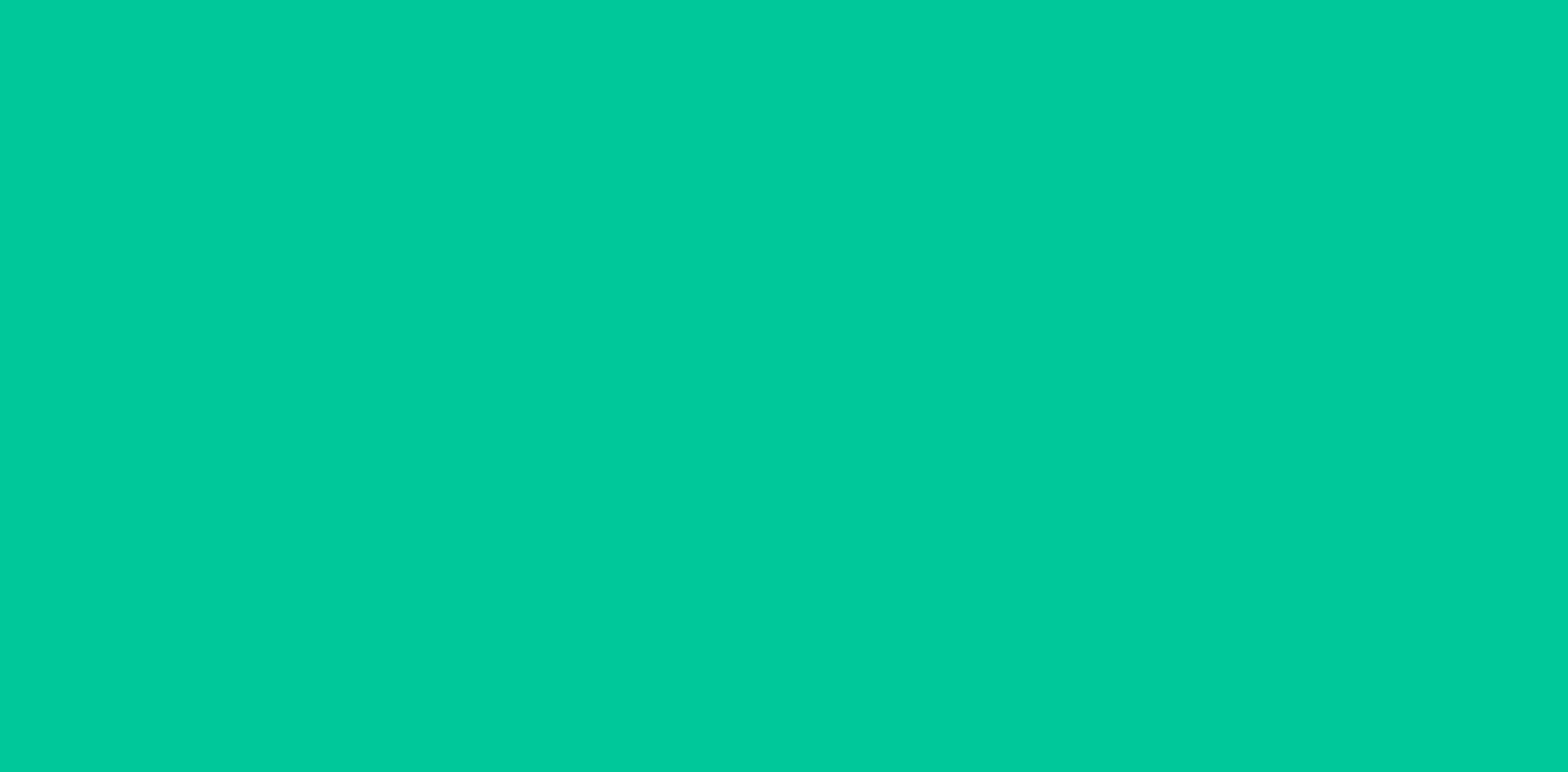
scroll to position [0, 0]
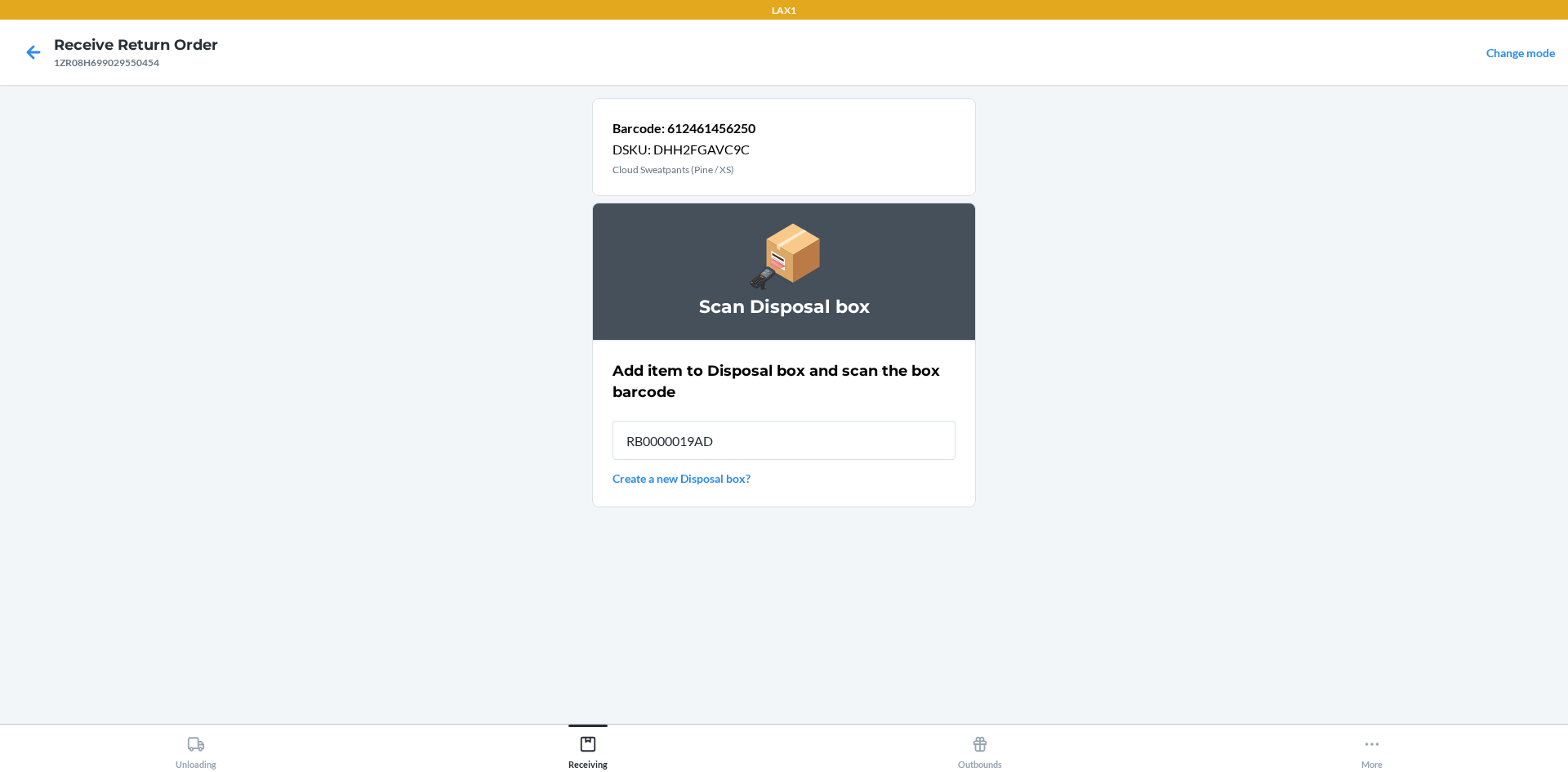
type input "RB0000019AD"
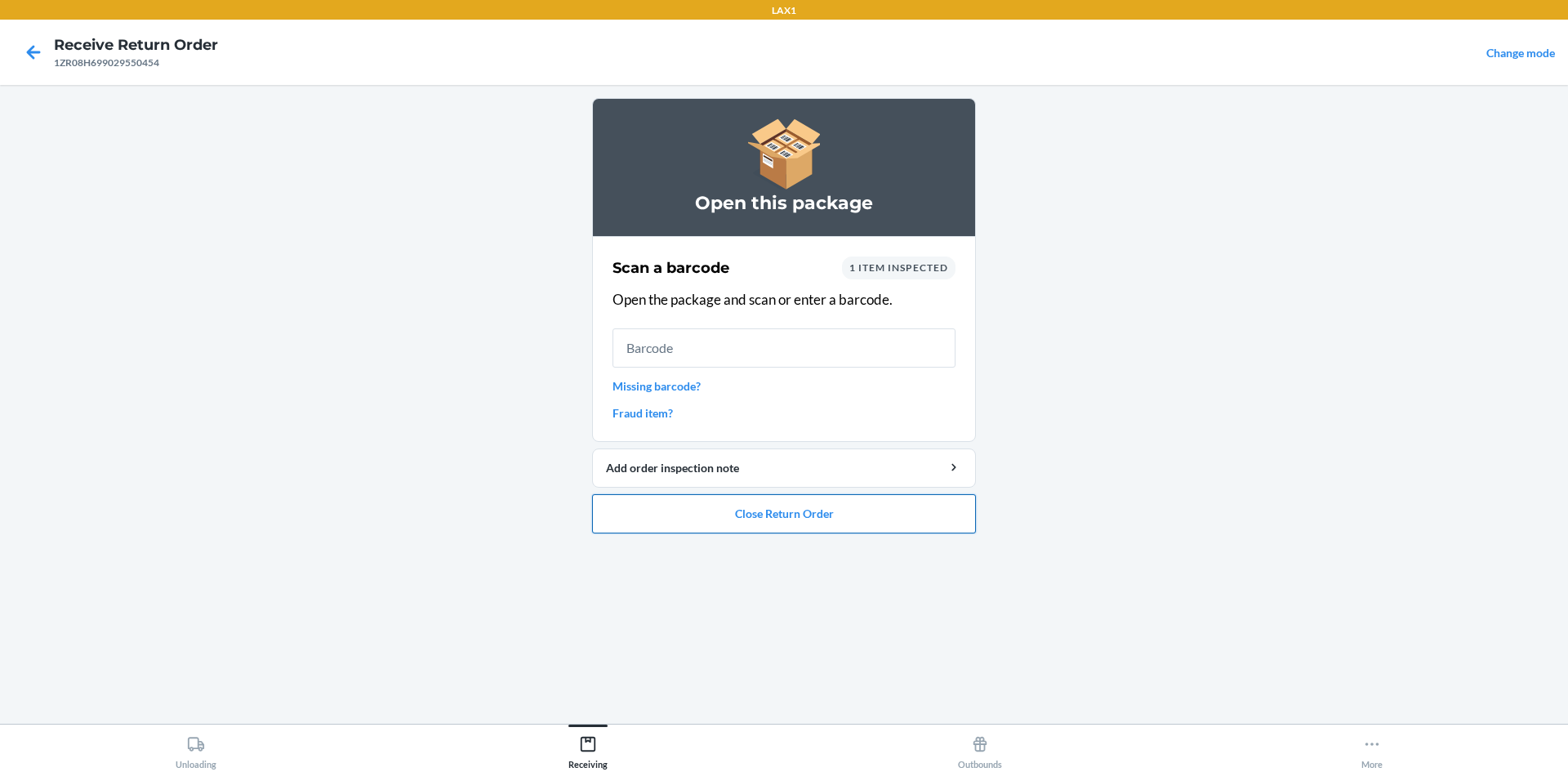
click at [741, 517] on button "Close Return Order" at bounding box center [784, 514] width 384 height 40
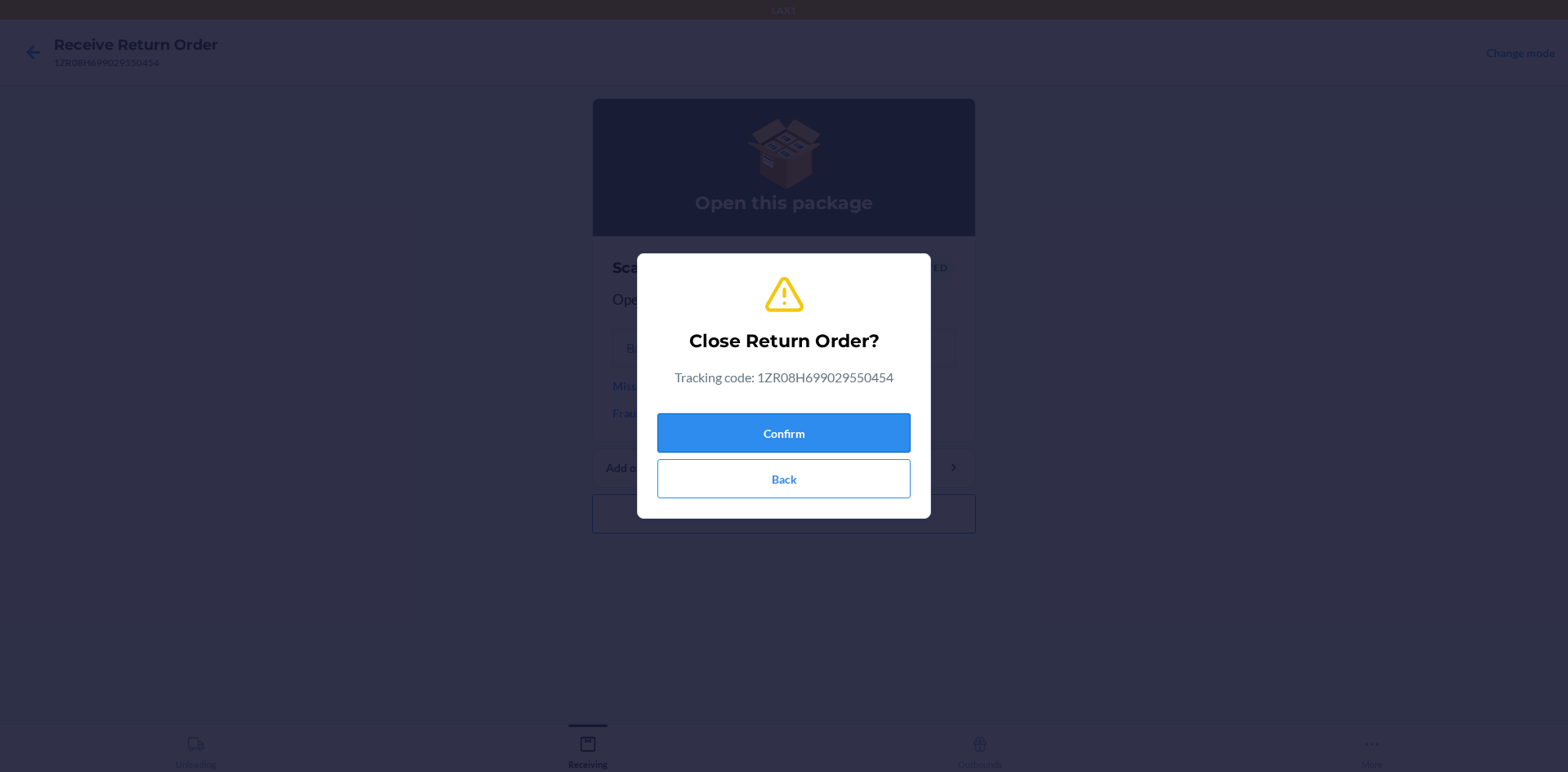
click at [774, 426] on button "Confirm" at bounding box center [784, 433] width 253 height 40
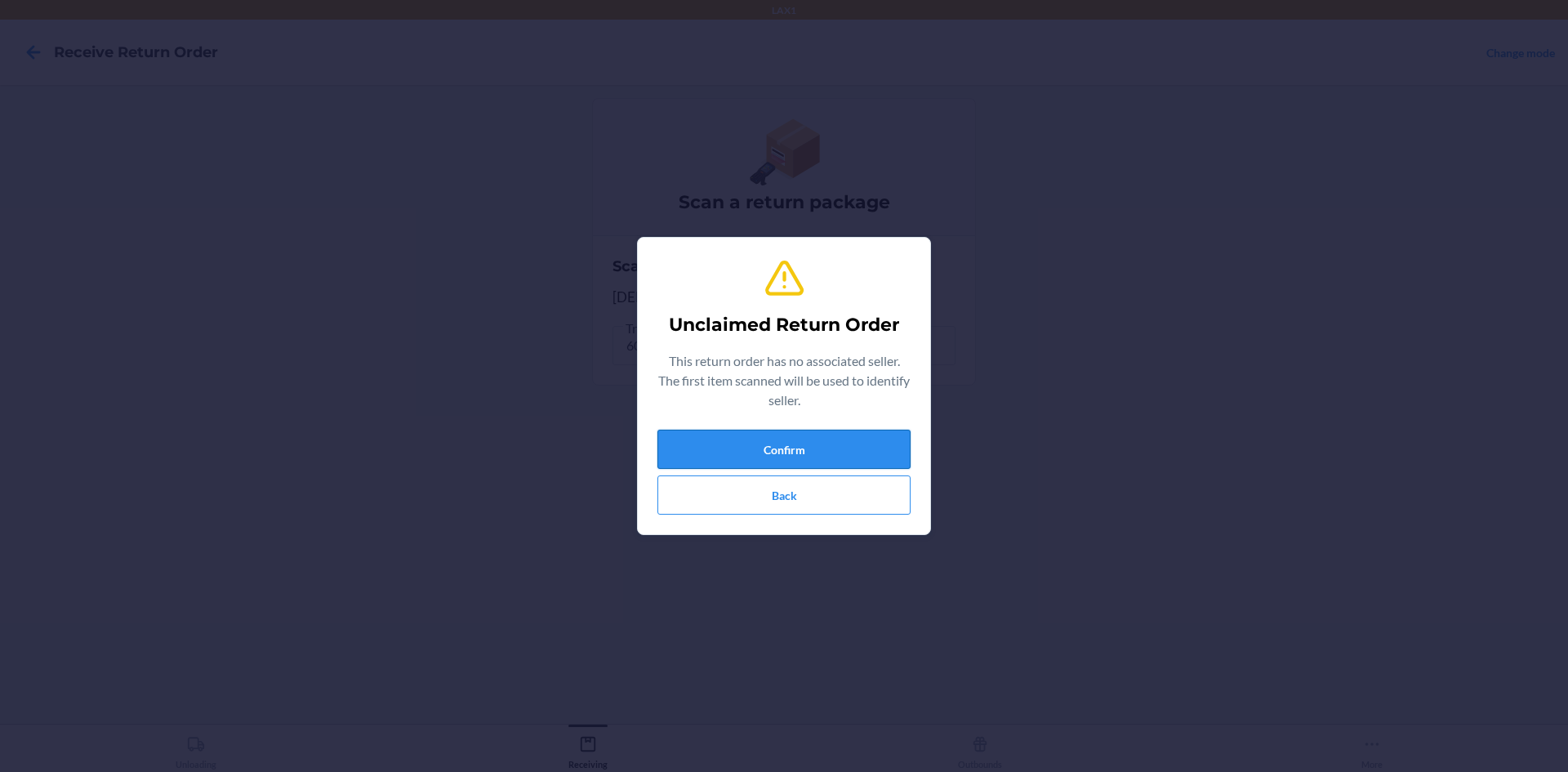
click at [813, 457] on button "Confirm" at bounding box center [784, 449] width 253 height 40
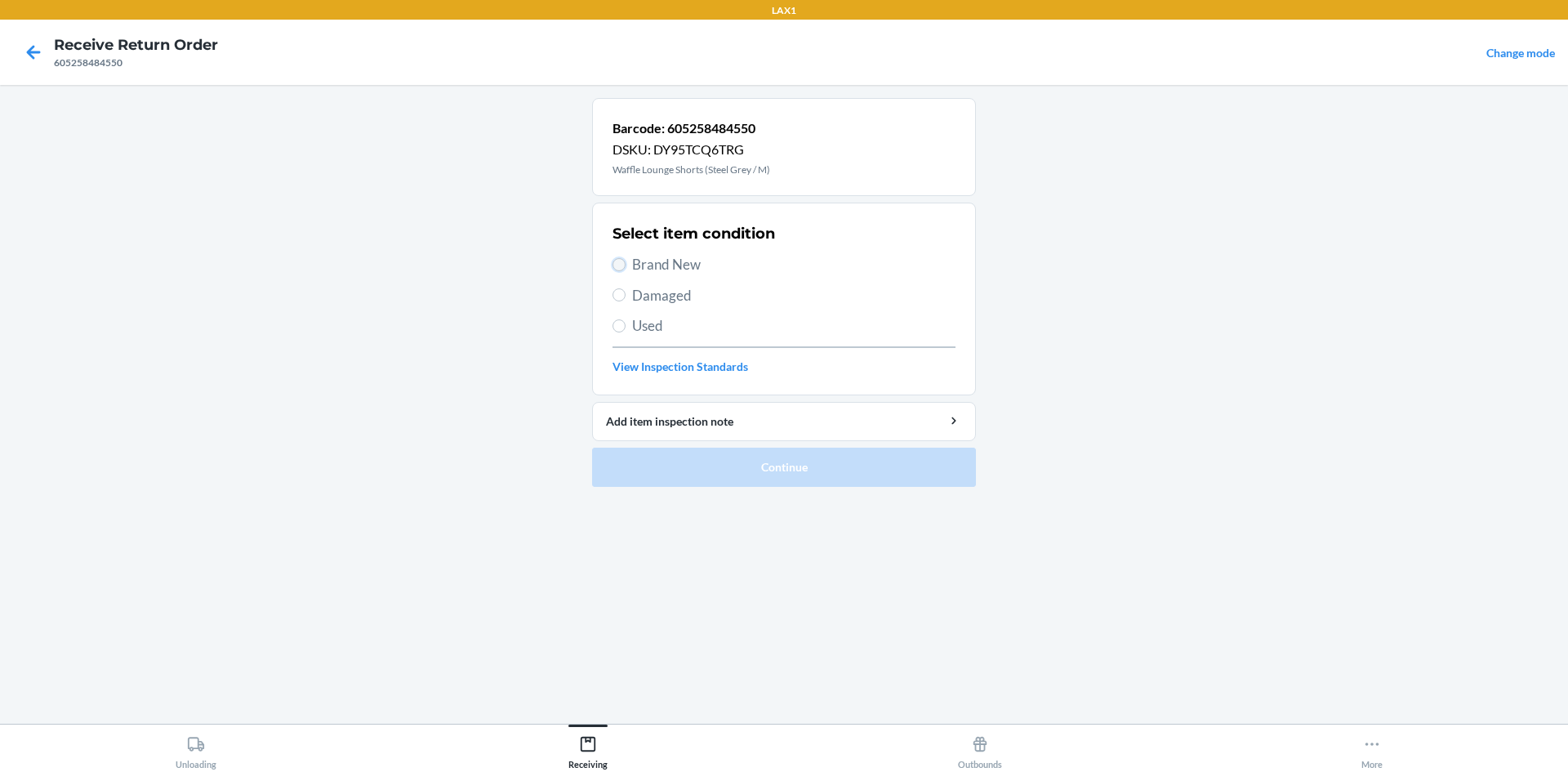
click at [622, 266] on input "Brand New" at bounding box center [619, 265] width 13 height 13
radio input "true"
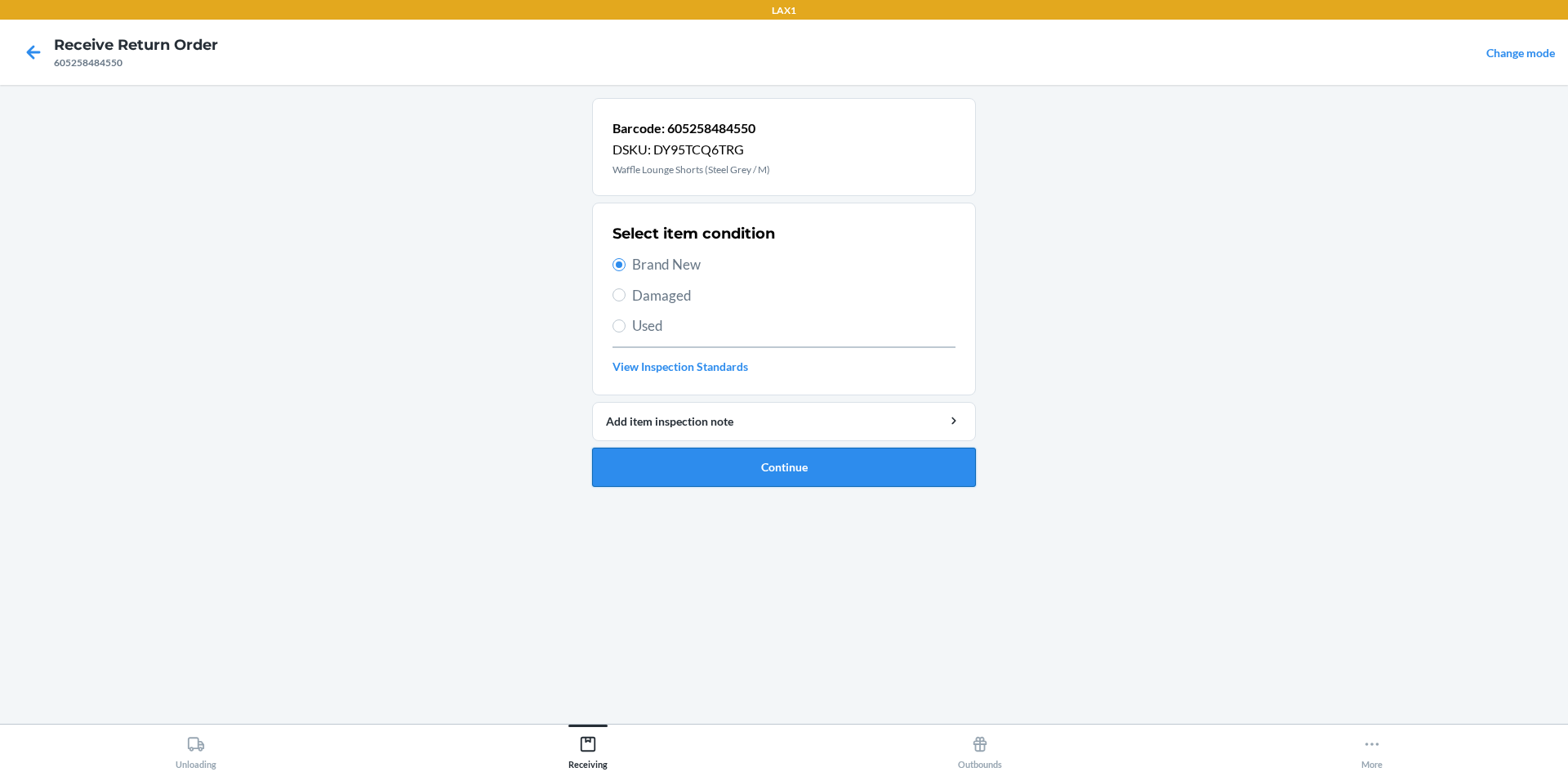
click at [778, 459] on button "Continue" at bounding box center [784, 467] width 384 height 40
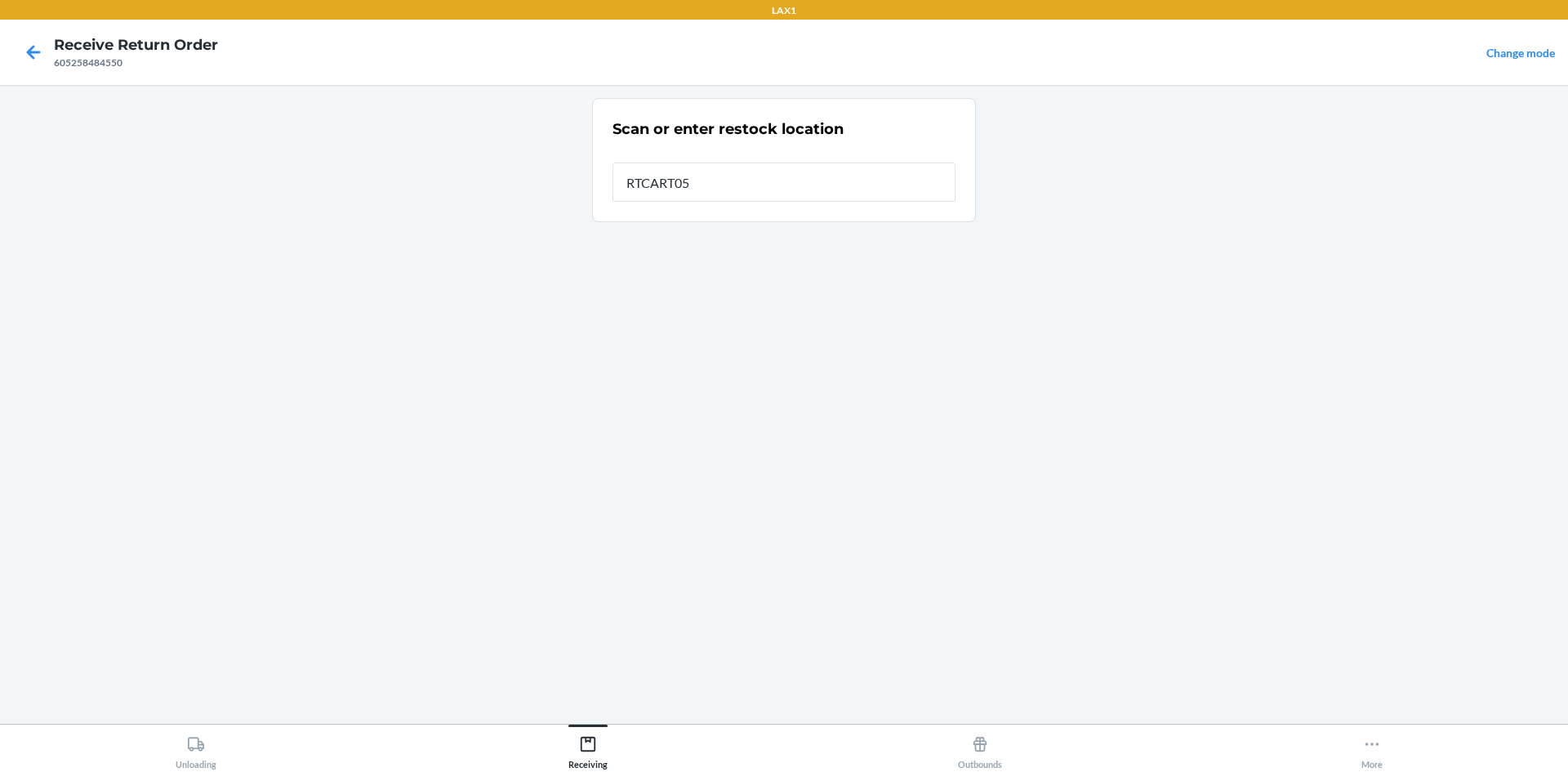
type input "RTCART052"
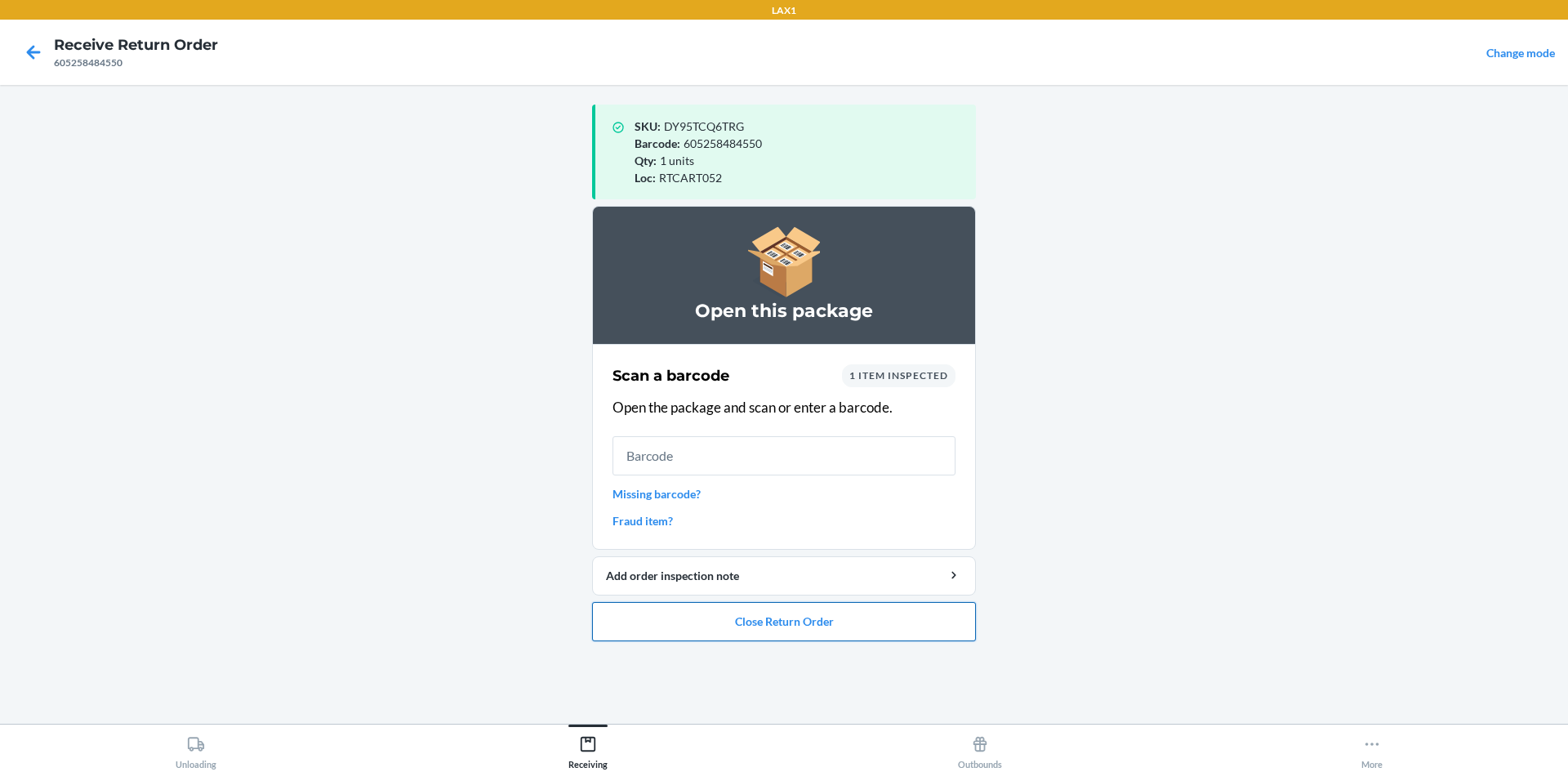
click at [741, 616] on button "Close Return Order" at bounding box center [784, 621] width 384 height 40
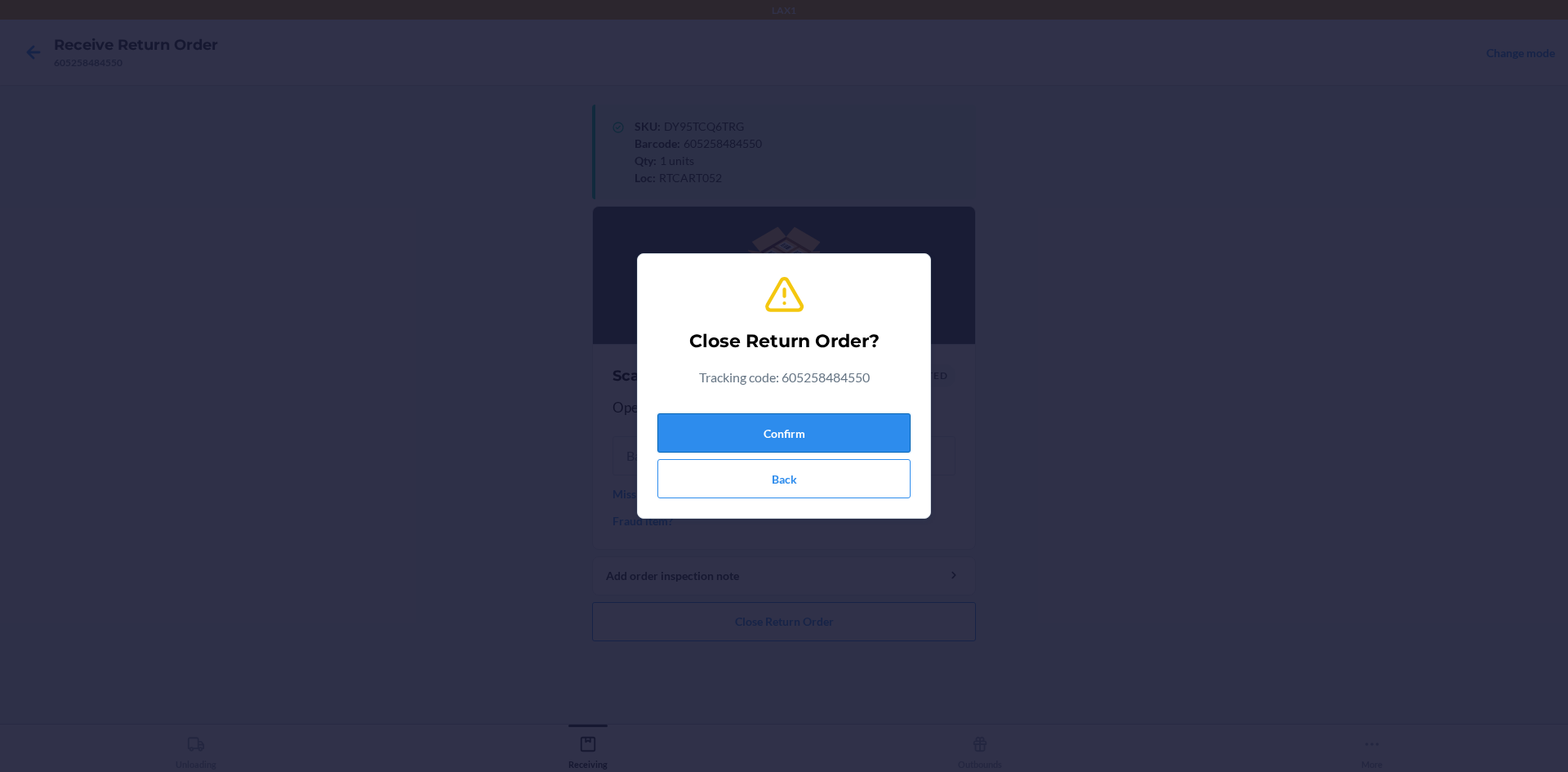
click at [759, 439] on button "Confirm" at bounding box center [784, 433] width 253 height 40
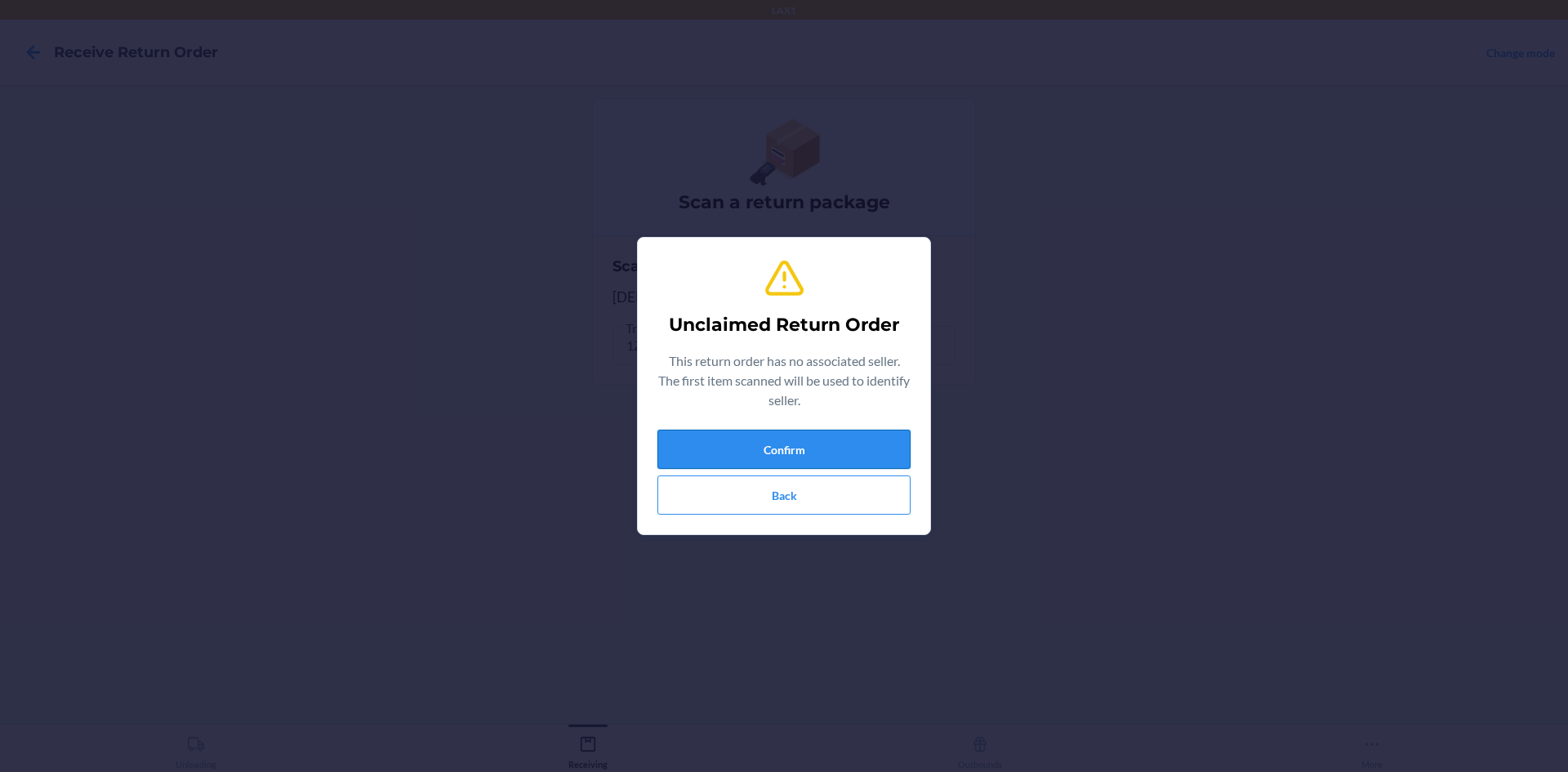
click at [743, 464] on button "Confirm" at bounding box center [784, 449] width 253 height 40
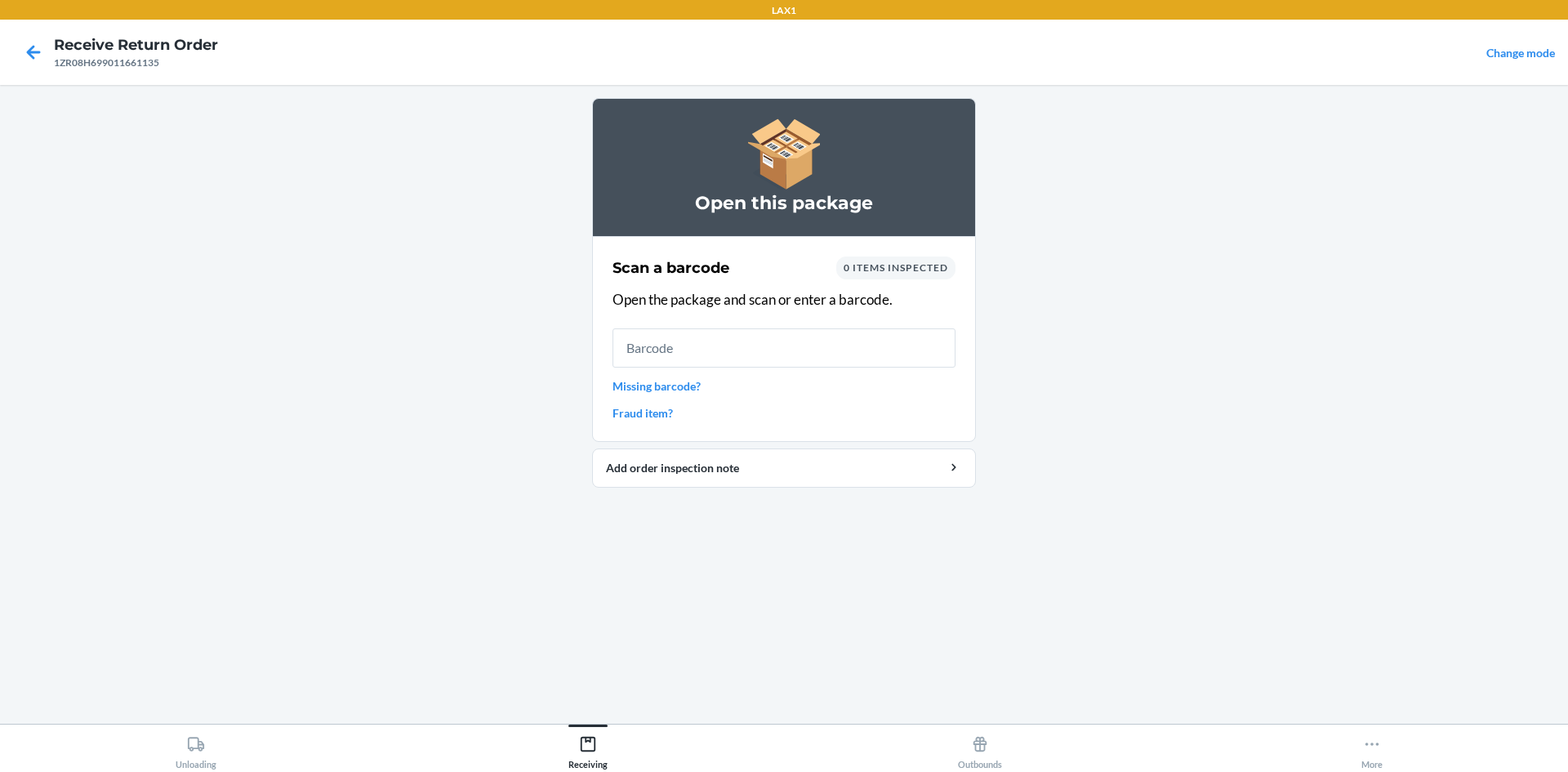
click at [681, 387] on link "Missing barcode?" at bounding box center [784, 386] width 343 height 17
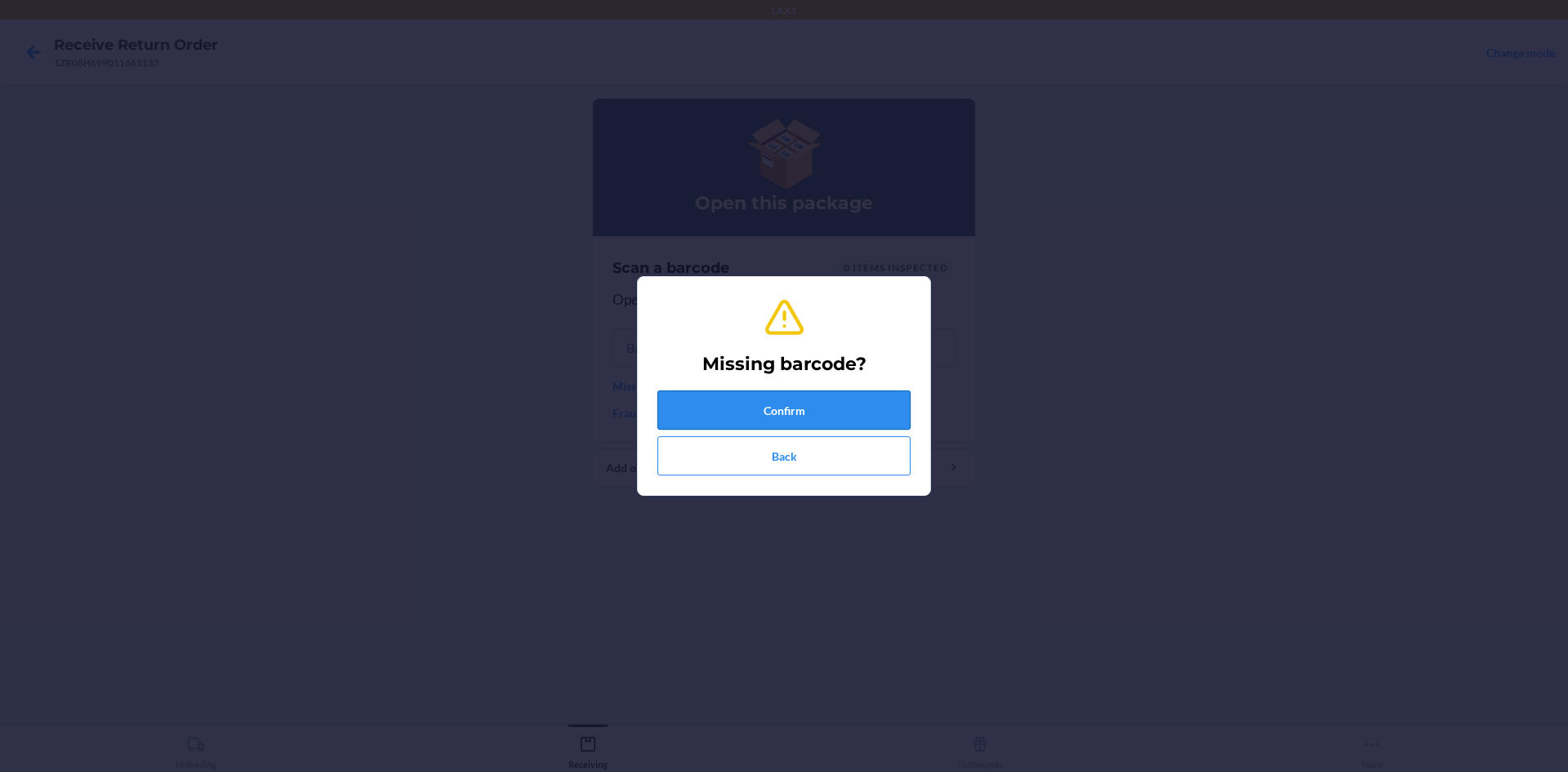
click at [708, 400] on button "Confirm" at bounding box center [784, 410] width 253 height 40
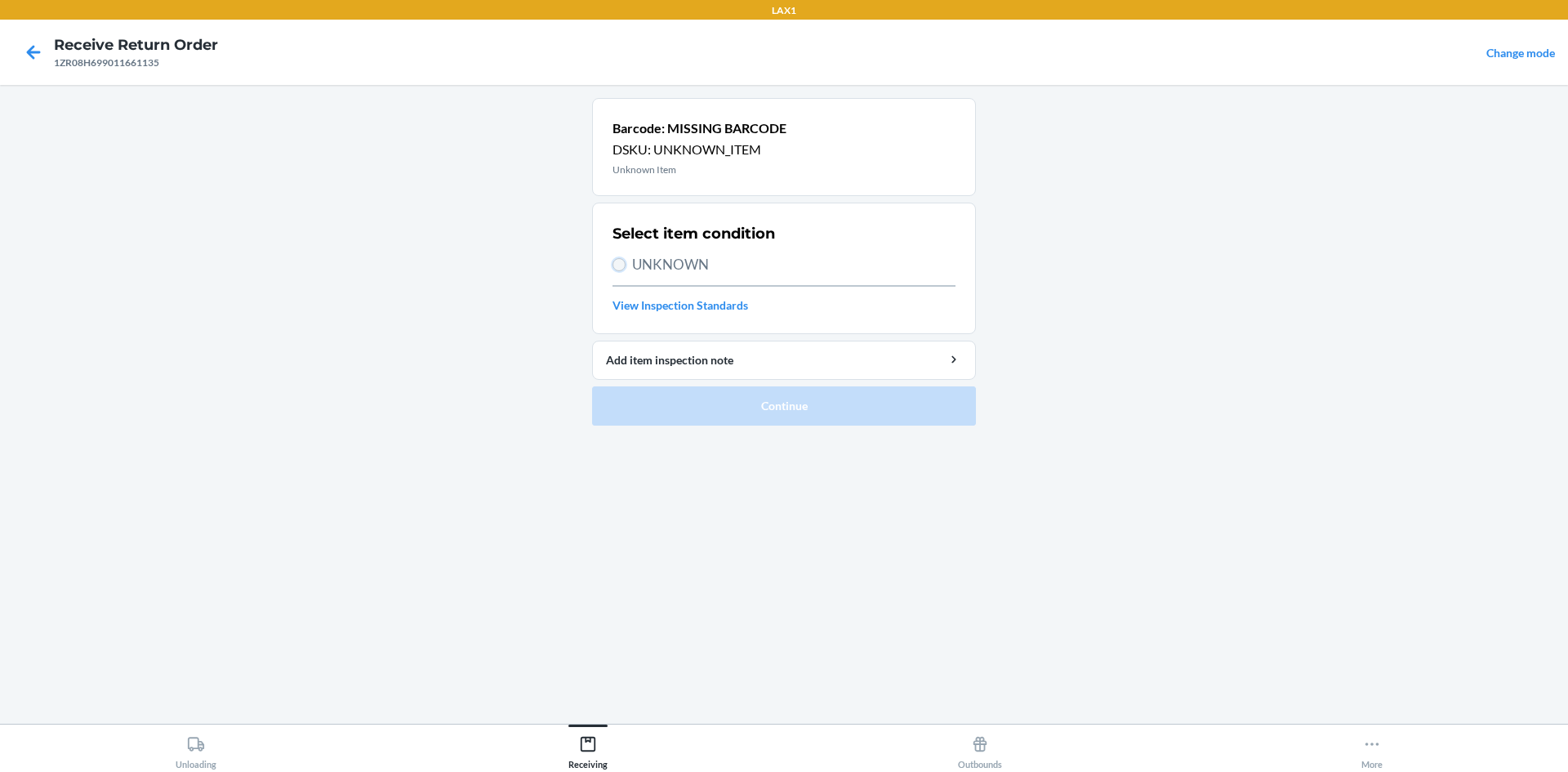
click at [616, 261] on input "UNKNOWN" at bounding box center [619, 265] width 13 height 13
radio input "true"
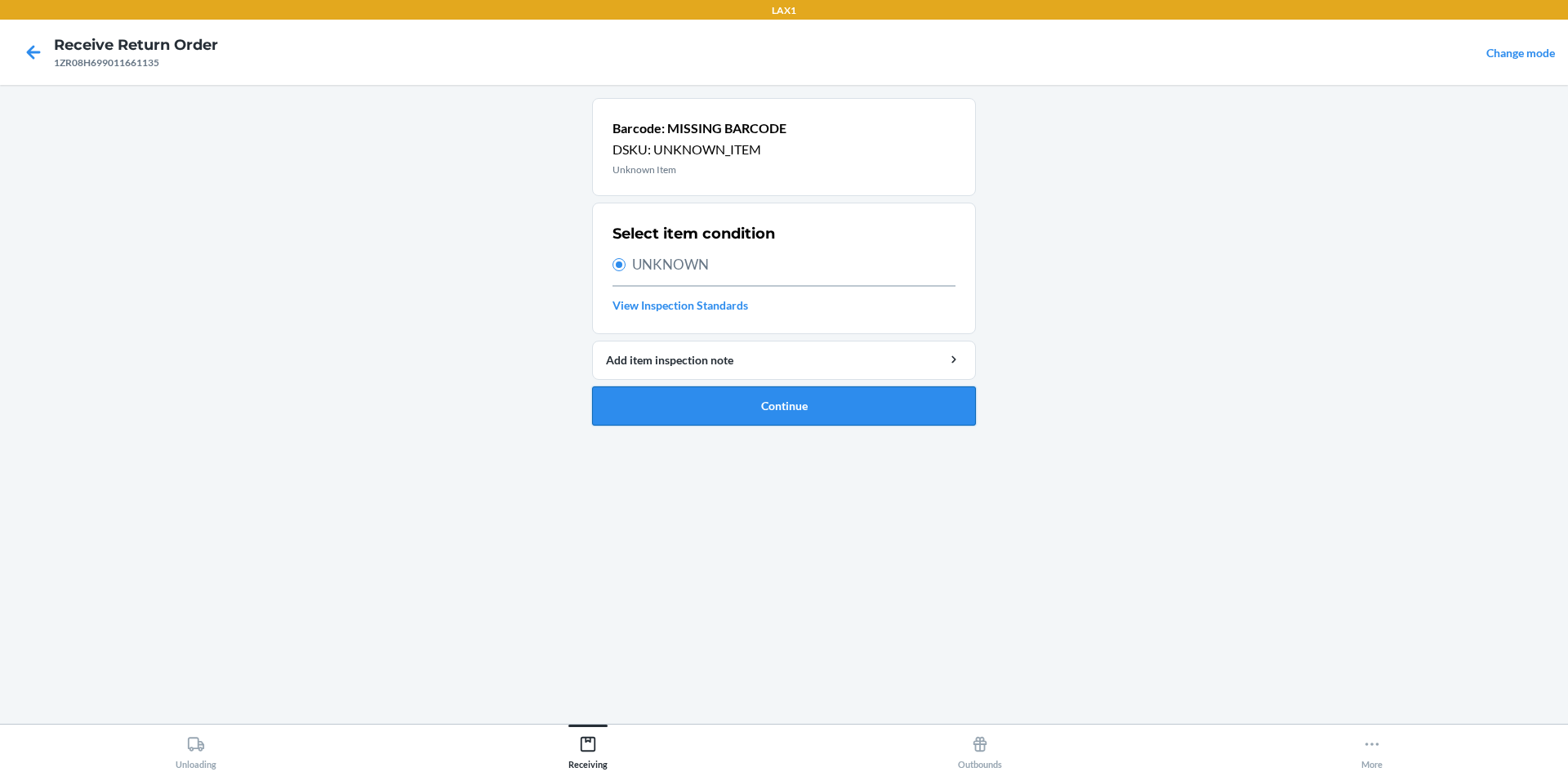
drag, startPoint x: 759, startPoint y: 427, endPoint x: 760, endPoint y: 412, distance: 15.0
click at [759, 426] on ol "Barcode: MISSING BARCODE DSKU: UNKNOWN_ITEM Unknown Item Select item condition …" at bounding box center [784, 268] width 384 height 341
click at [760, 412] on button "Continue" at bounding box center [784, 406] width 384 height 40
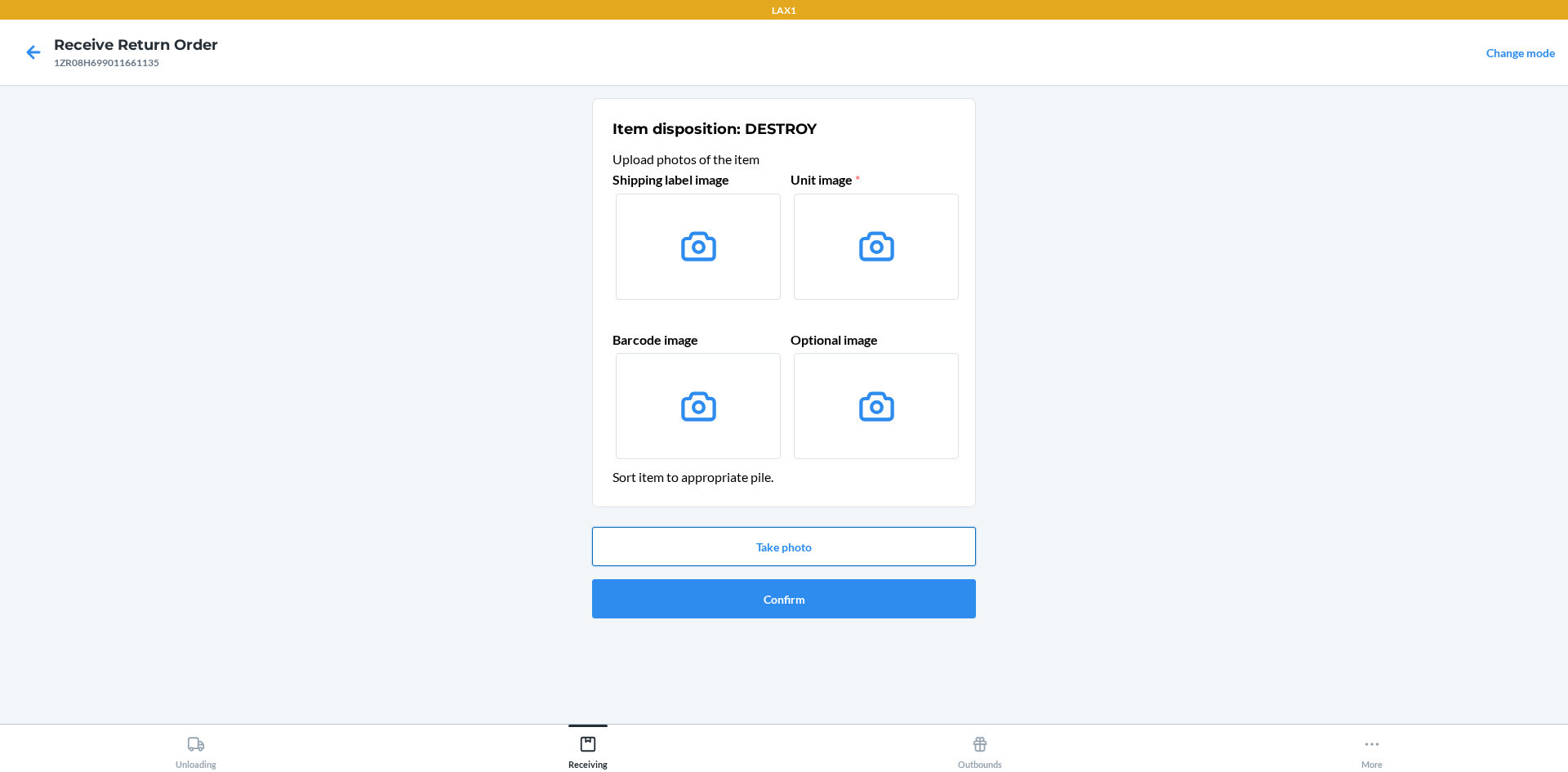
click at [838, 540] on button "Take photo" at bounding box center [784, 546] width 384 height 40
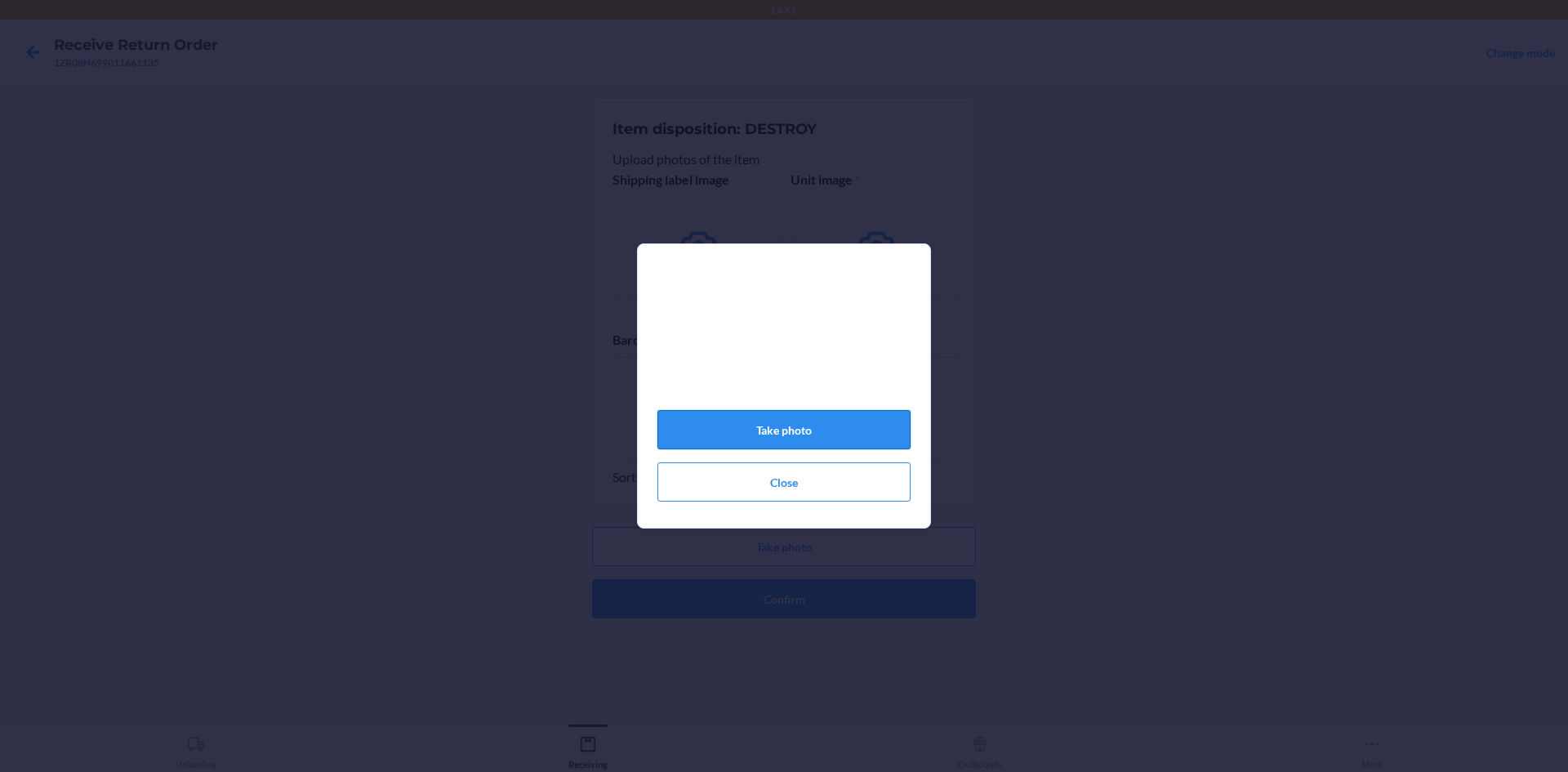
click at [815, 441] on button "Take photo" at bounding box center [784, 429] width 253 height 40
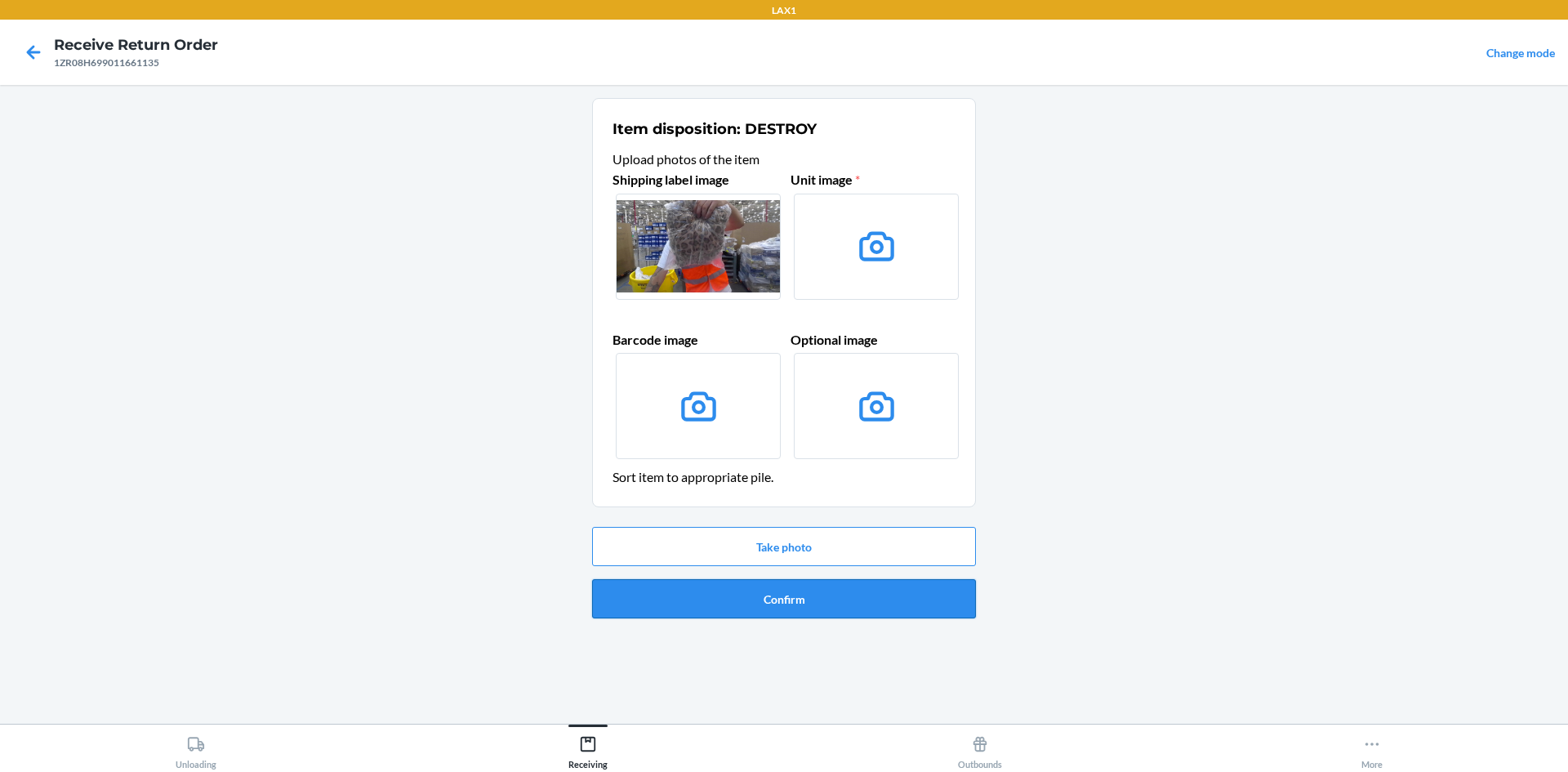
click at [770, 604] on button "Confirm" at bounding box center [784, 599] width 384 height 40
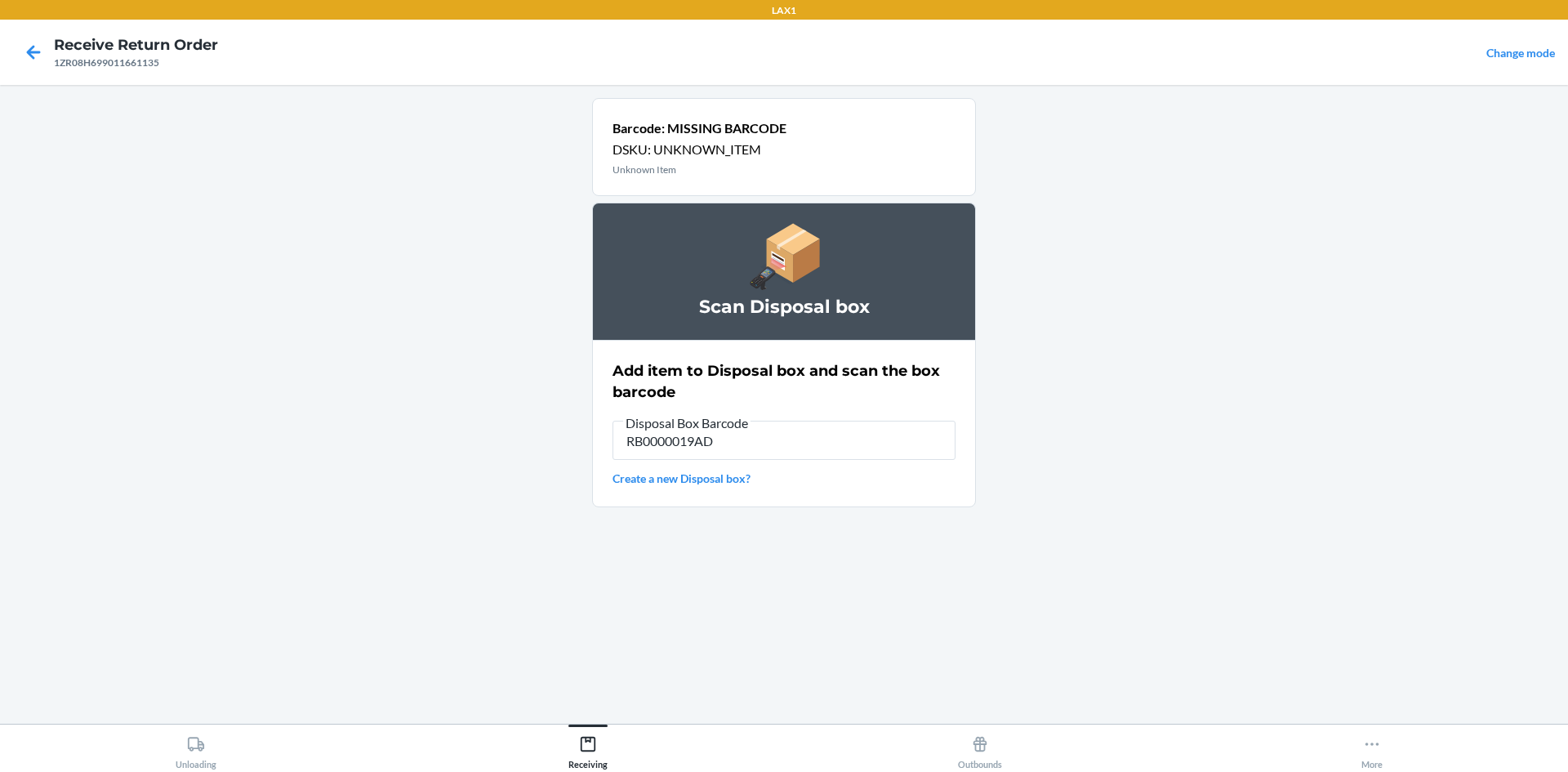
type input "RB0000019AD"
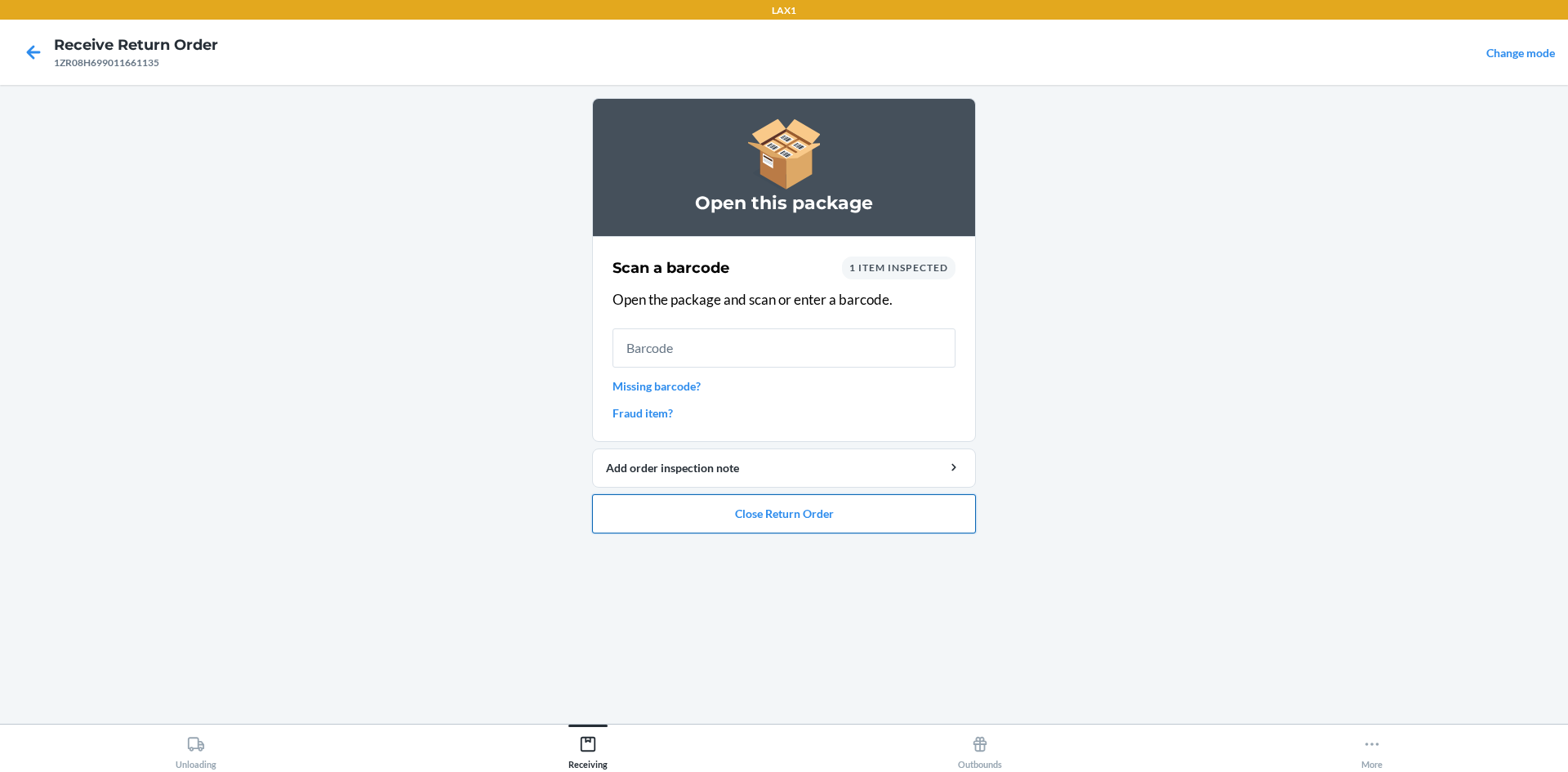
click at [773, 526] on button "Close Return Order" at bounding box center [784, 514] width 384 height 40
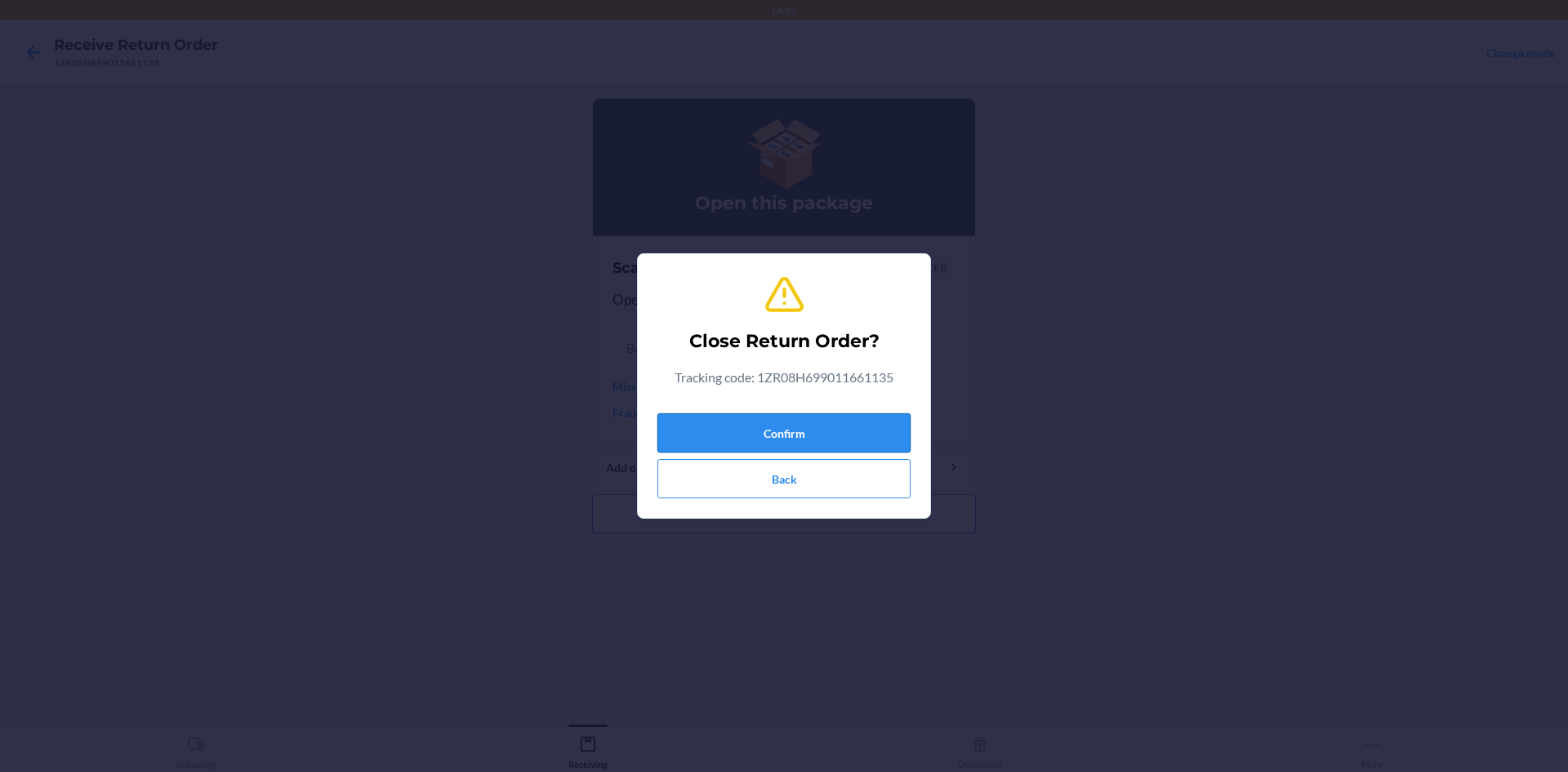
click at [795, 423] on button "Confirm" at bounding box center [784, 433] width 253 height 40
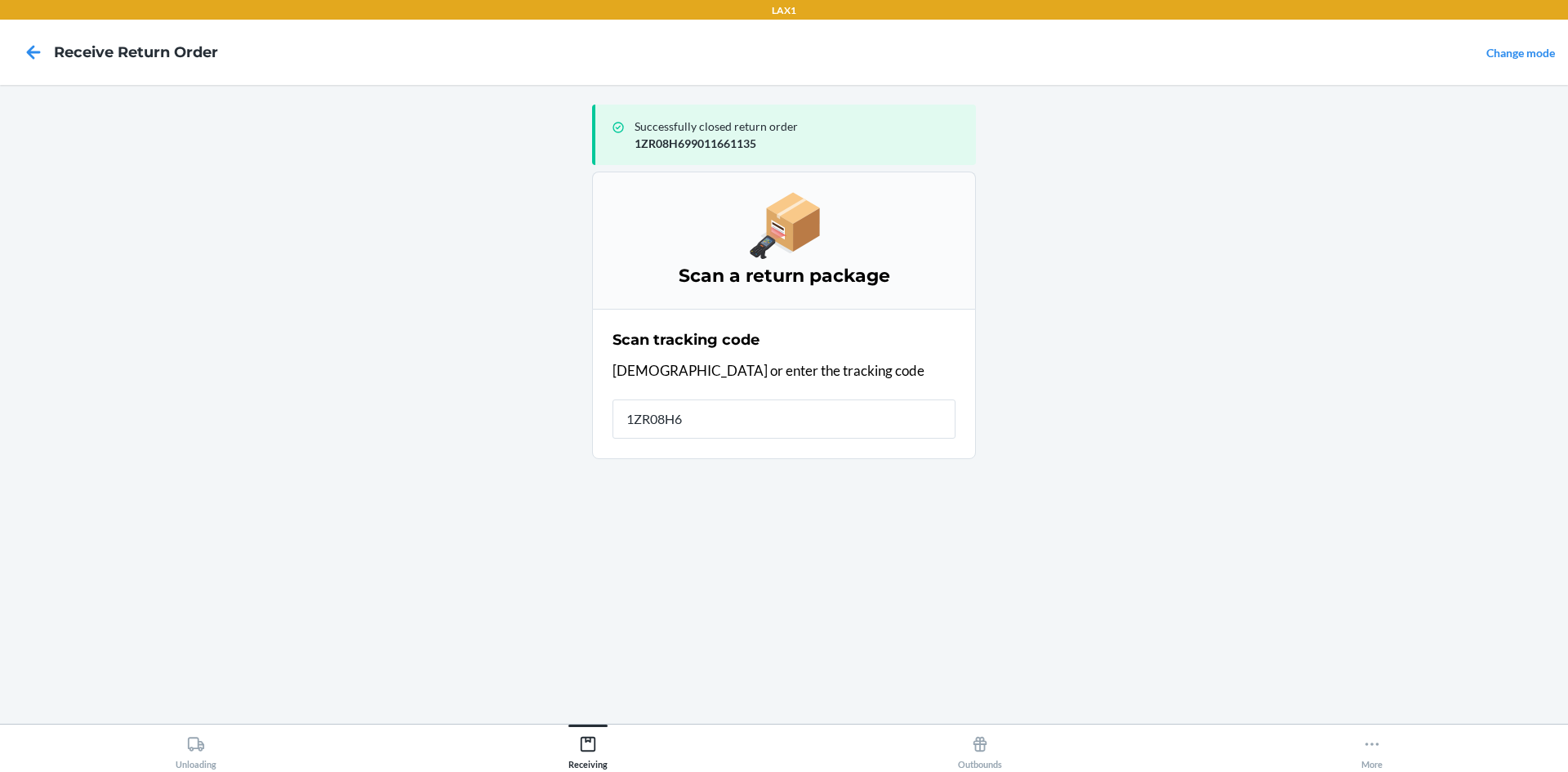
type input "1ZR08H69"
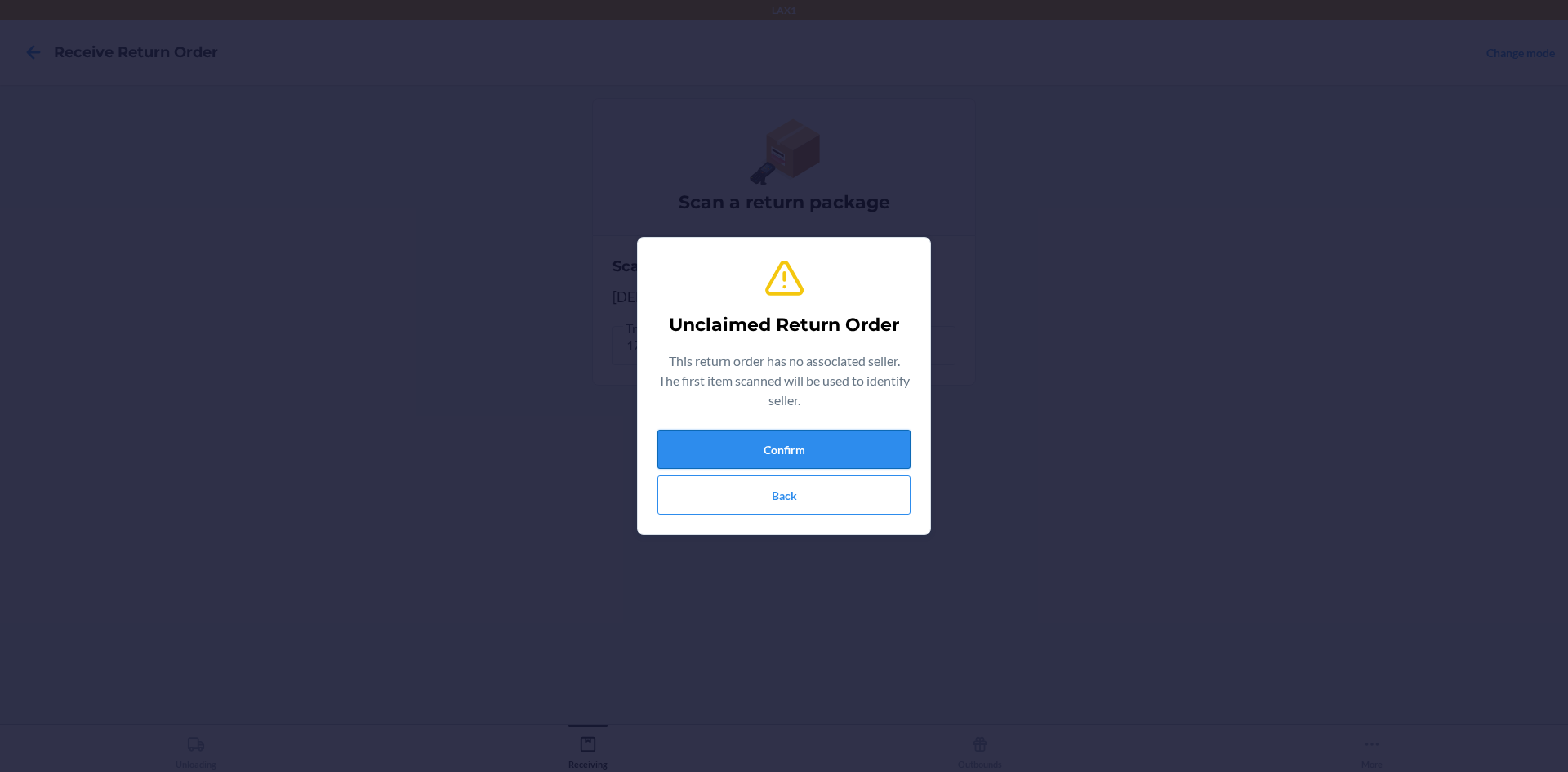
click at [843, 446] on button "Confirm" at bounding box center [784, 449] width 253 height 40
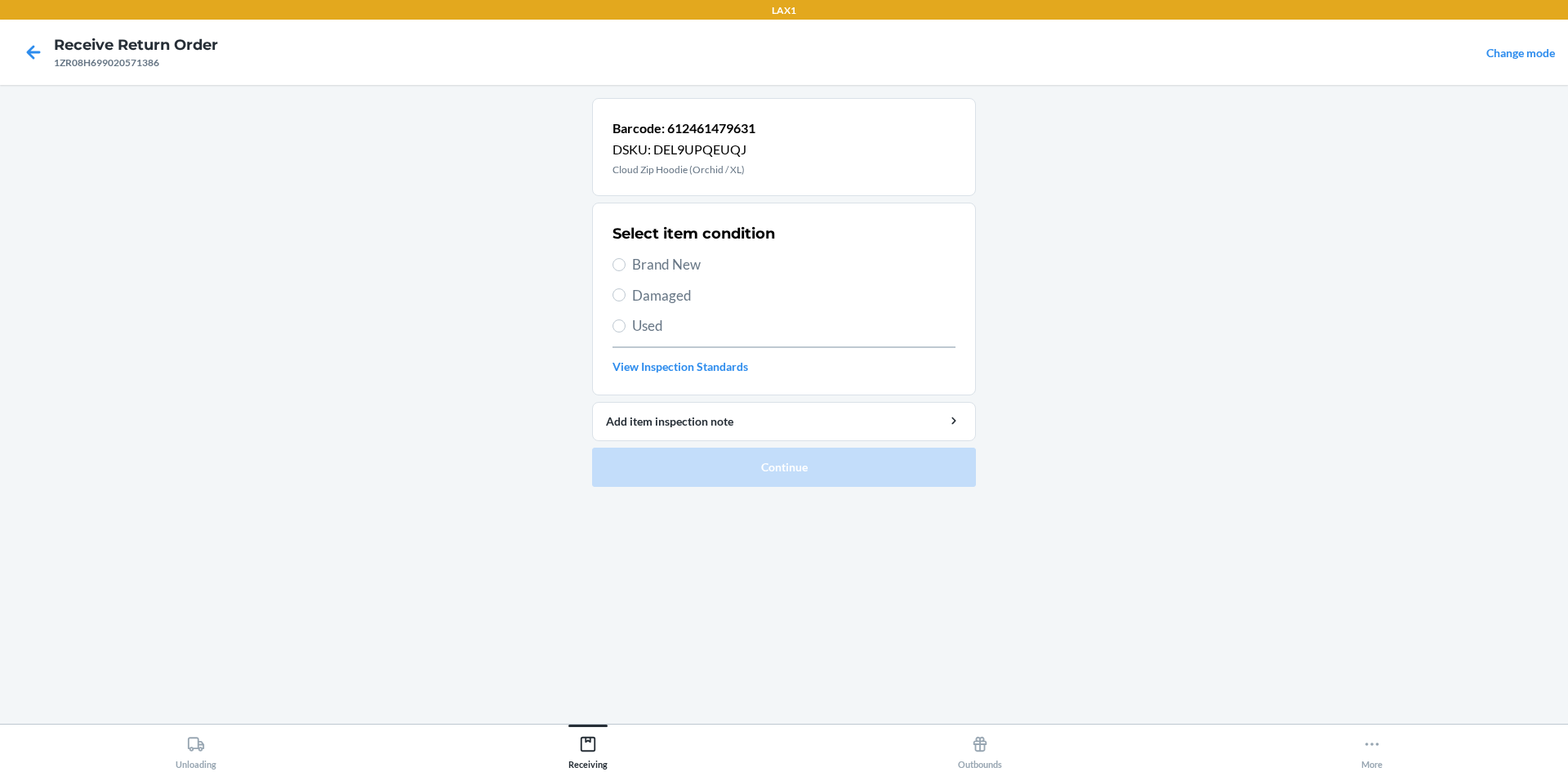
click at [629, 297] on label "Damaged" at bounding box center [784, 296] width 343 height 22
click at [625, 297] on input "Damaged" at bounding box center [619, 295] width 13 height 13
radio input "true"
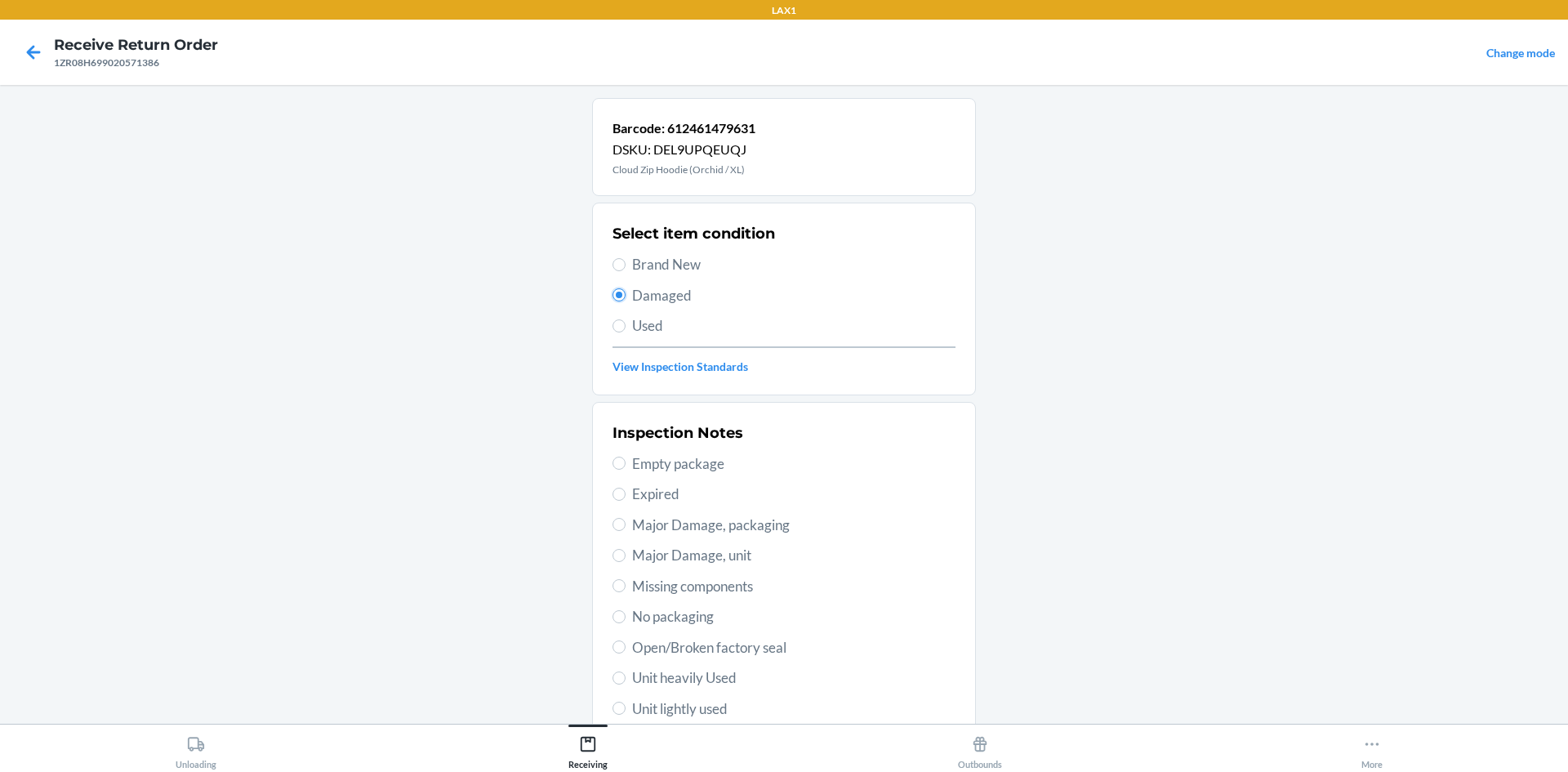
scroll to position [163, 0]
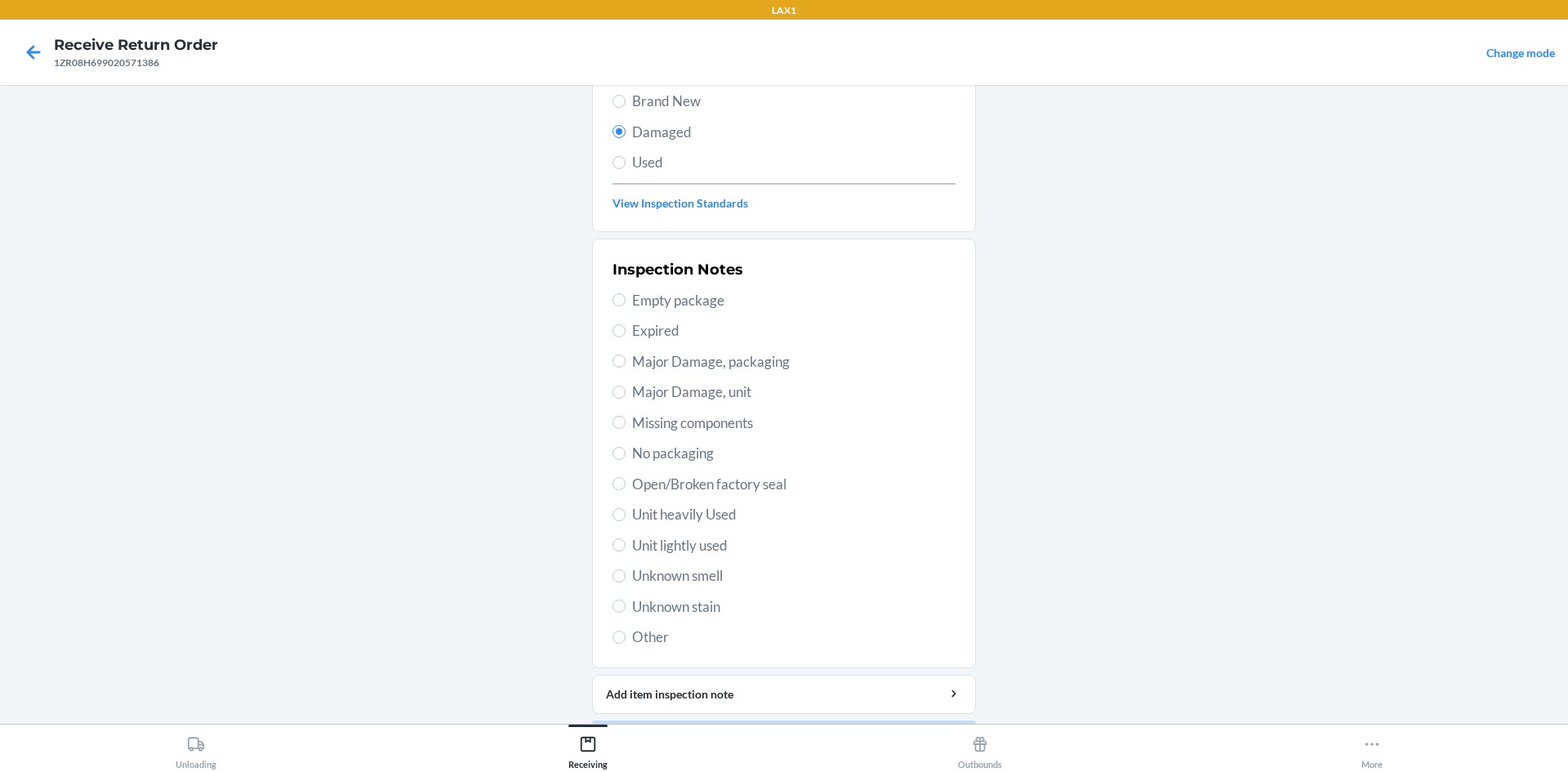
click at [632, 477] on span "Open/Broken factory seal" at bounding box center [793, 484] width 323 height 22
click at [625, 477] on input "Open/Broken factory seal" at bounding box center [619, 483] width 13 height 13
radio input "true"
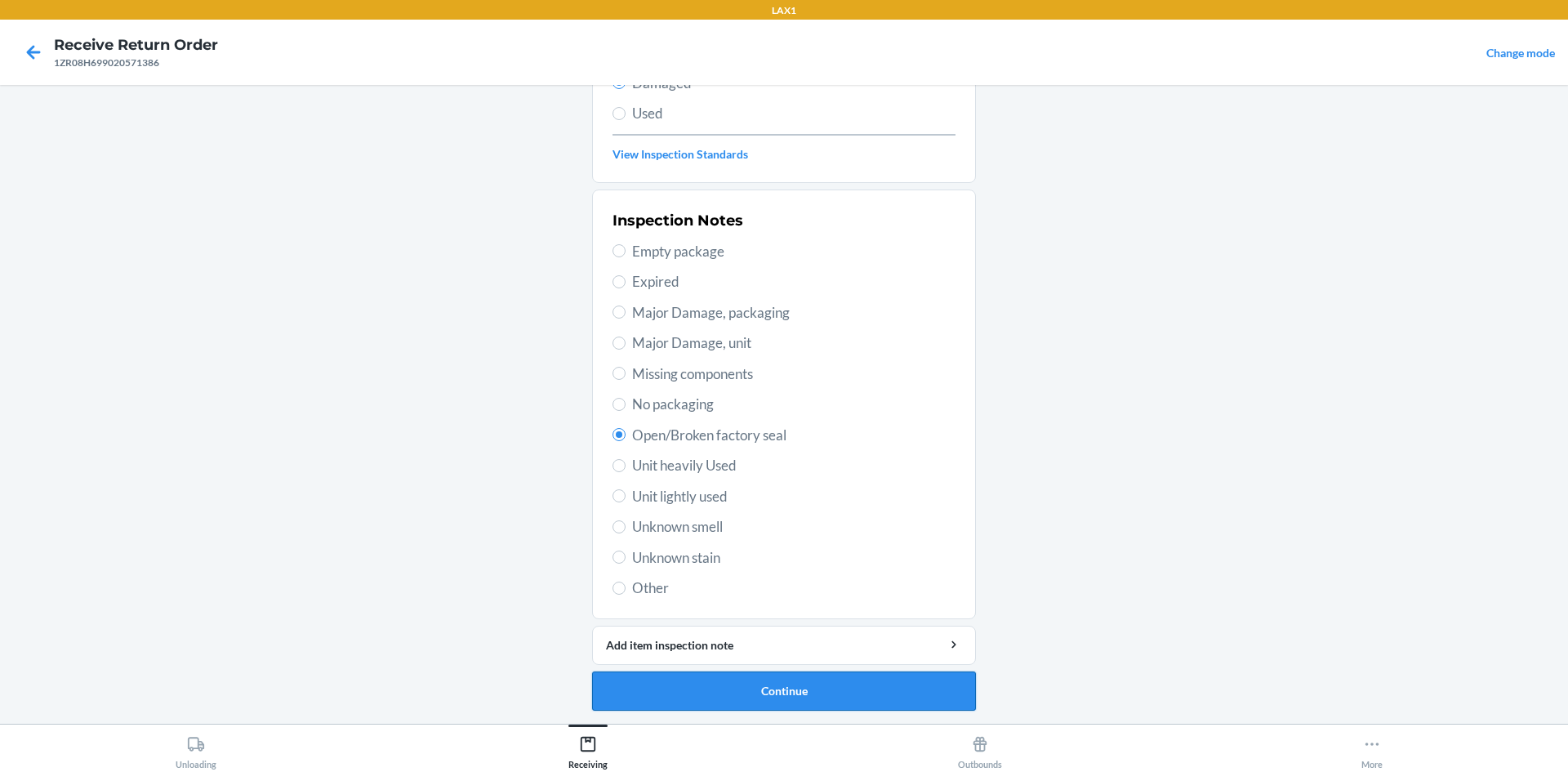
click at [791, 697] on button "Continue" at bounding box center [784, 691] width 384 height 40
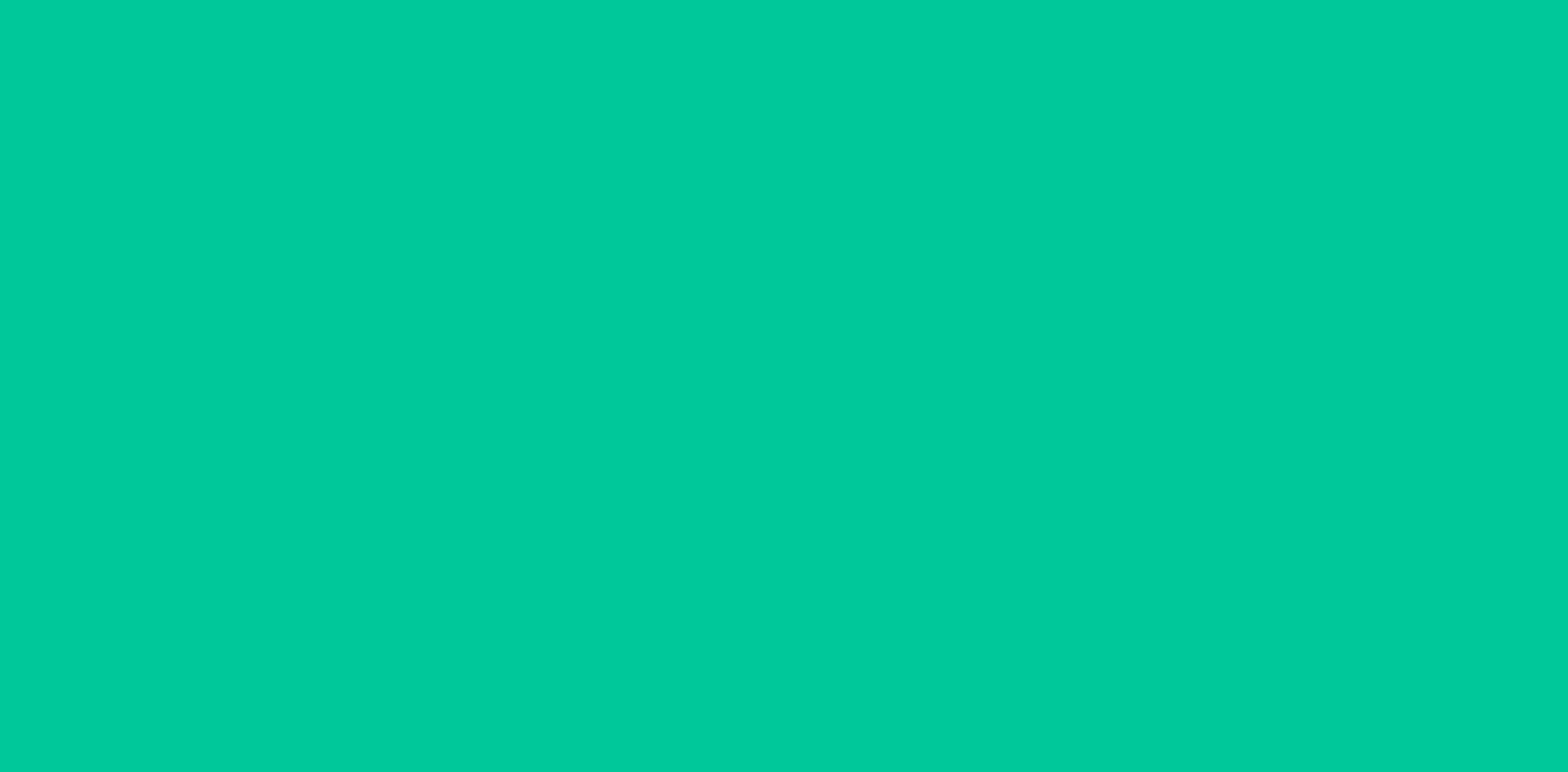
scroll to position [68, 0]
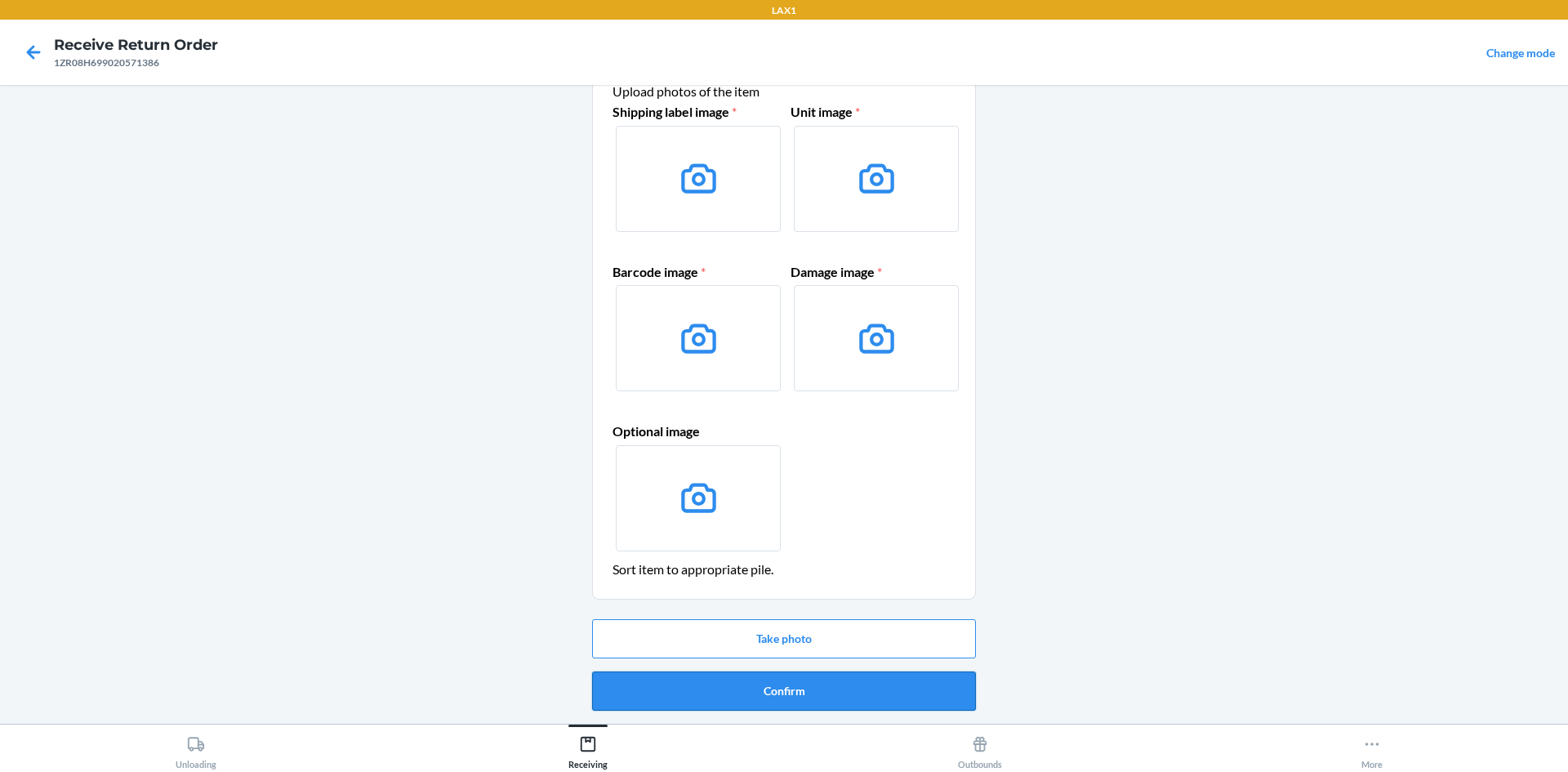
click at [803, 684] on button "Confirm" at bounding box center [784, 691] width 384 height 40
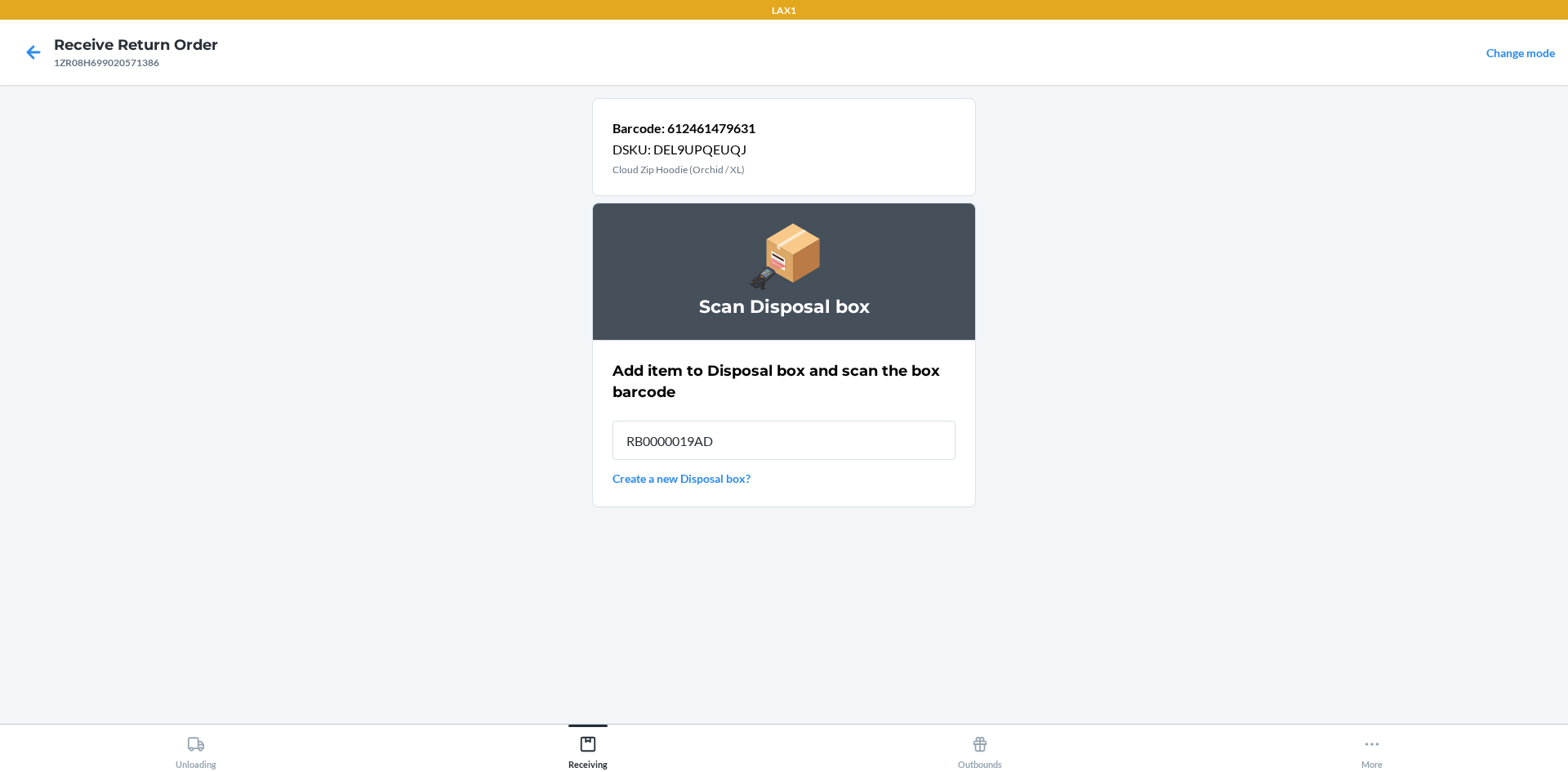
type input "RB0000019AD"
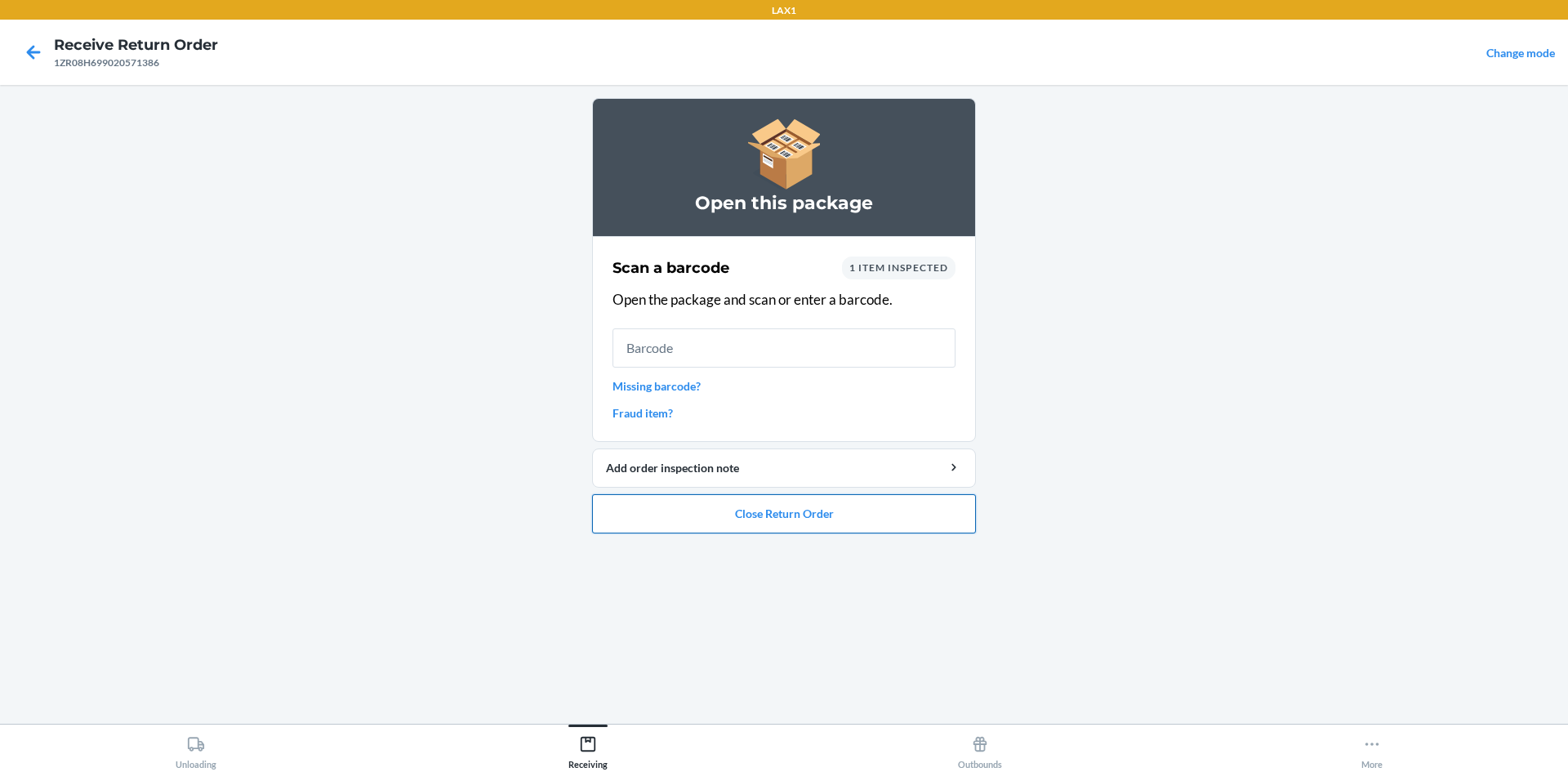
click at [779, 495] on button "Close Return Order" at bounding box center [784, 514] width 384 height 40
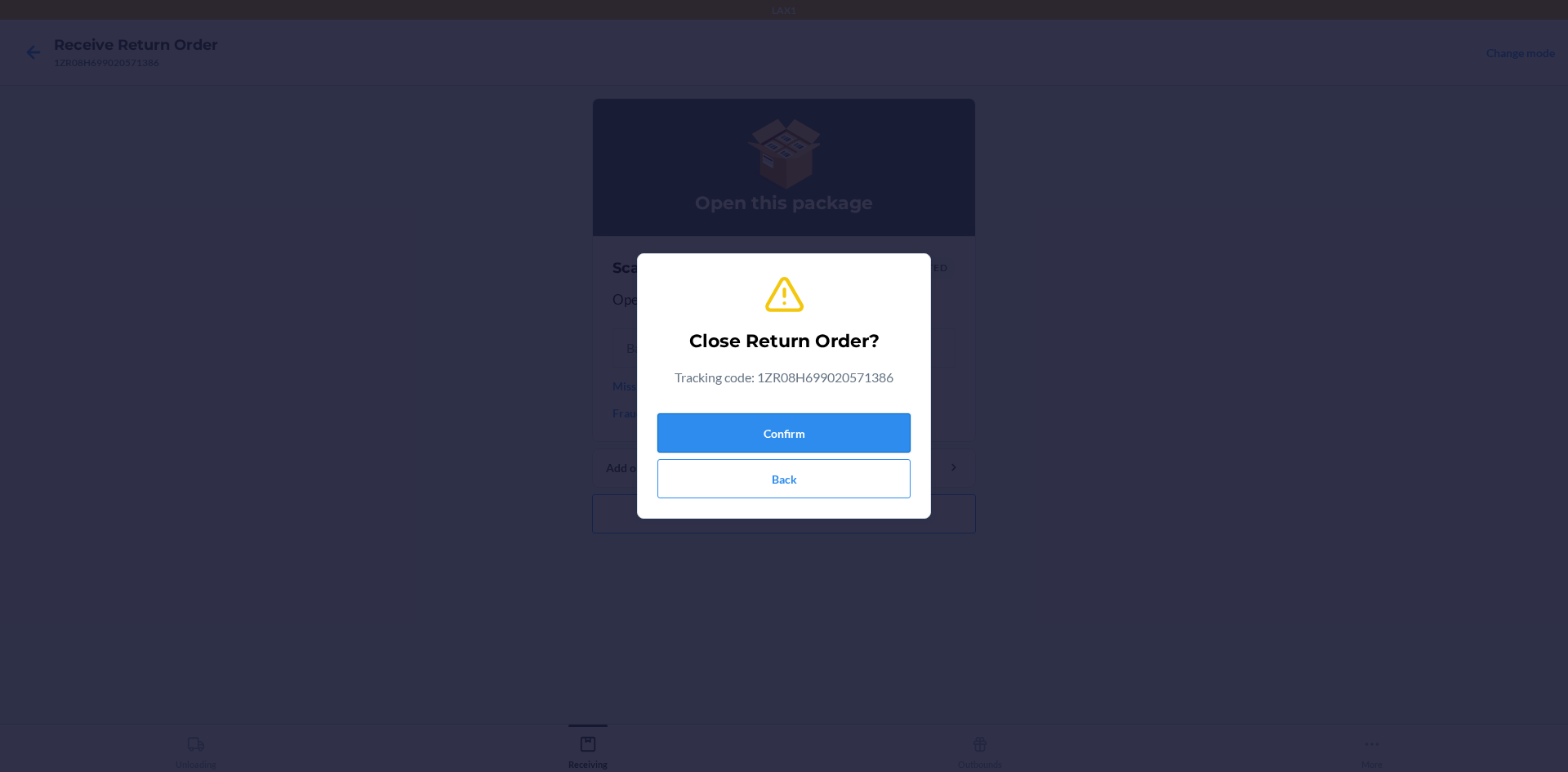
click at [745, 415] on button "Confirm" at bounding box center [784, 433] width 253 height 40
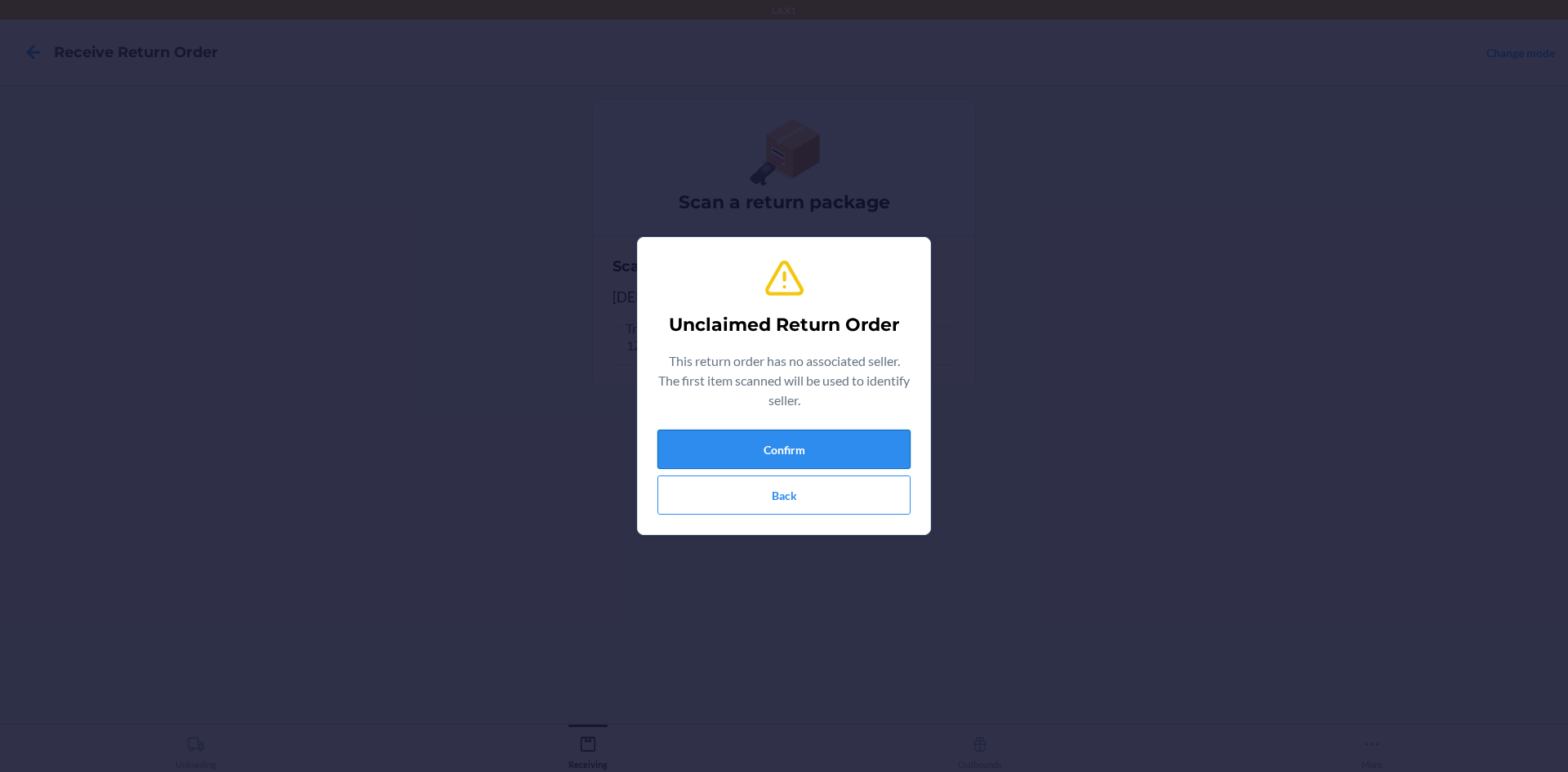
click at [821, 459] on button "Confirm" at bounding box center [784, 449] width 253 height 40
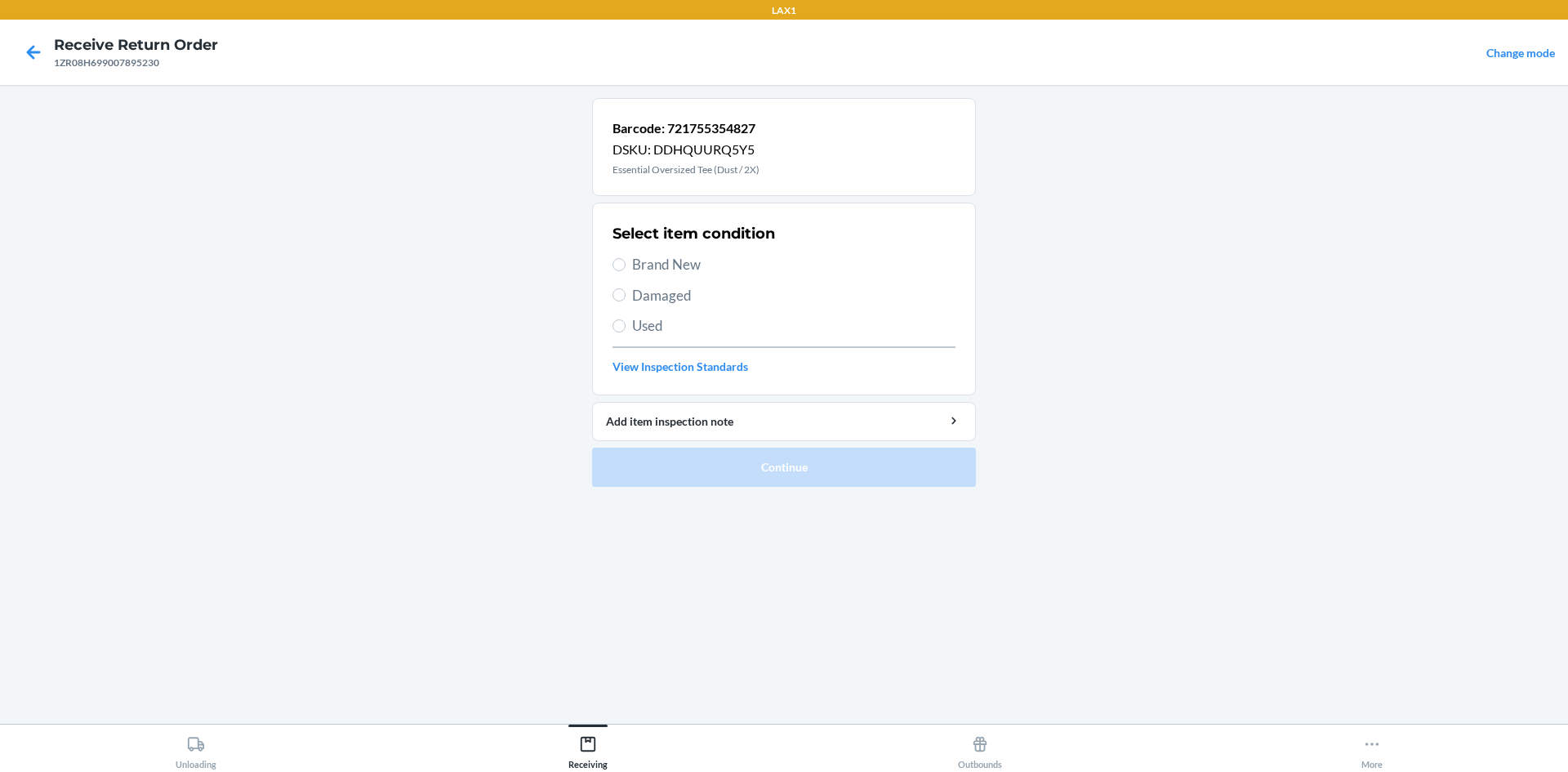
click at [639, 291] on span "Damaged" at bounding box center [793, 296] width 323 height 22
click at [625, 291] on input "Damaged" at bounding box center [619, 295] width 13 height 13
radio input "true"
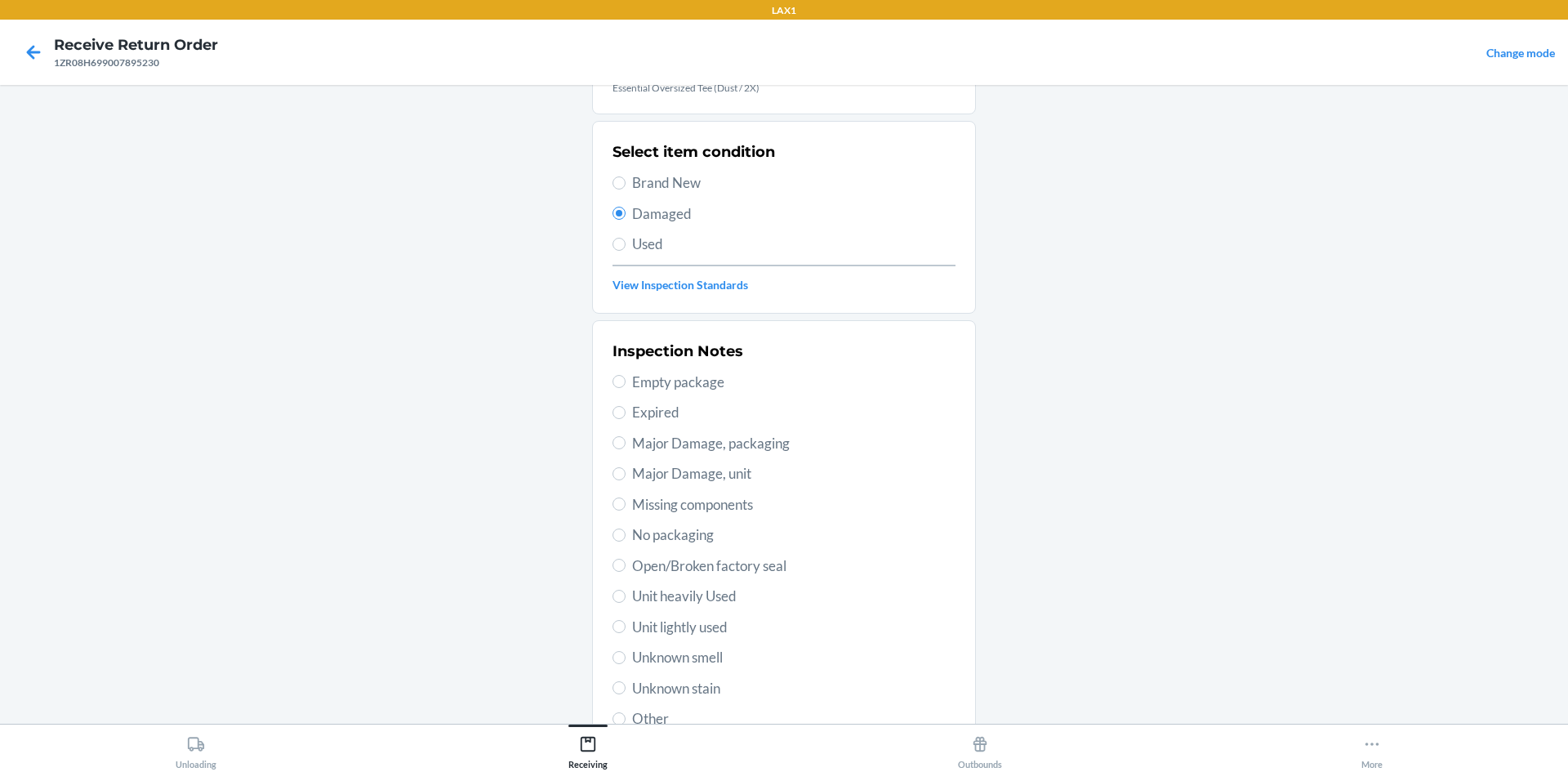
click at [649, 555] on span "Open/Broken factory seal" at bounding box center [793, 566] width 323 height 22
click at [625, 558] on input "Open/Broken factory seal" at bounding box center [619, 565] width 13 height 13
radio input "true"
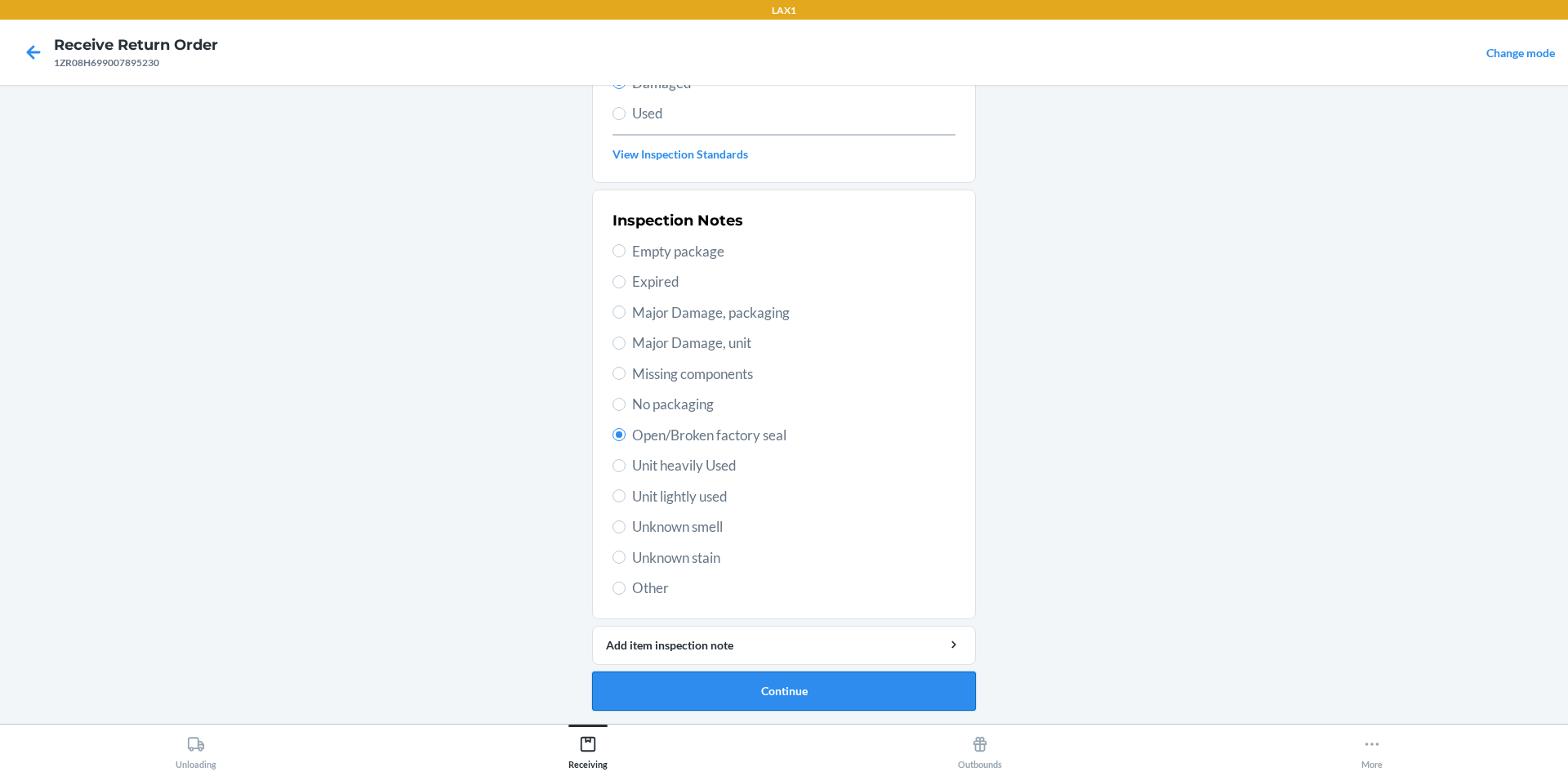
click at [708, 688] on button "Continue" at bounding box center [784, 691] width 384 height 40
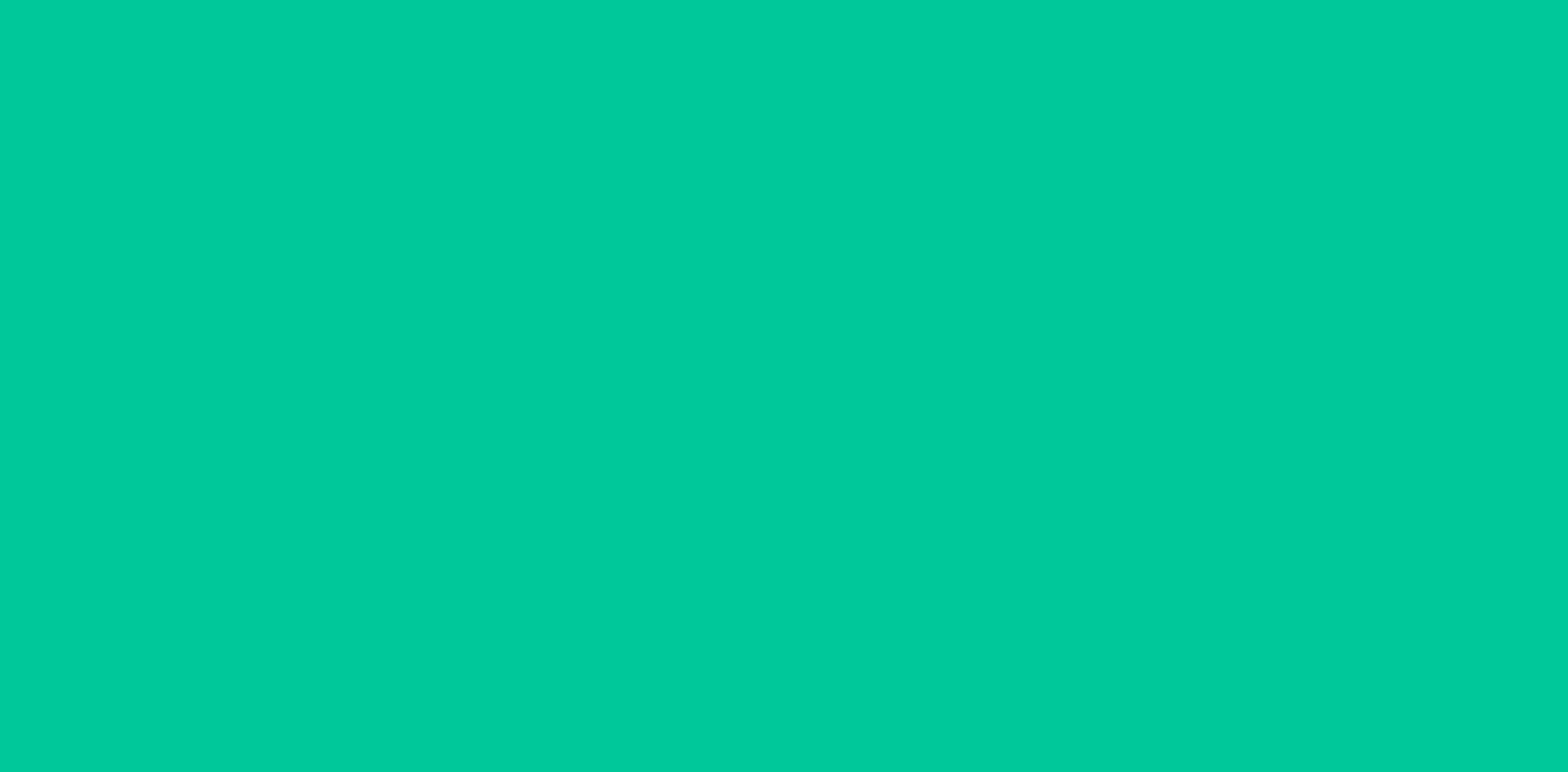
scroll to position [68, 0]
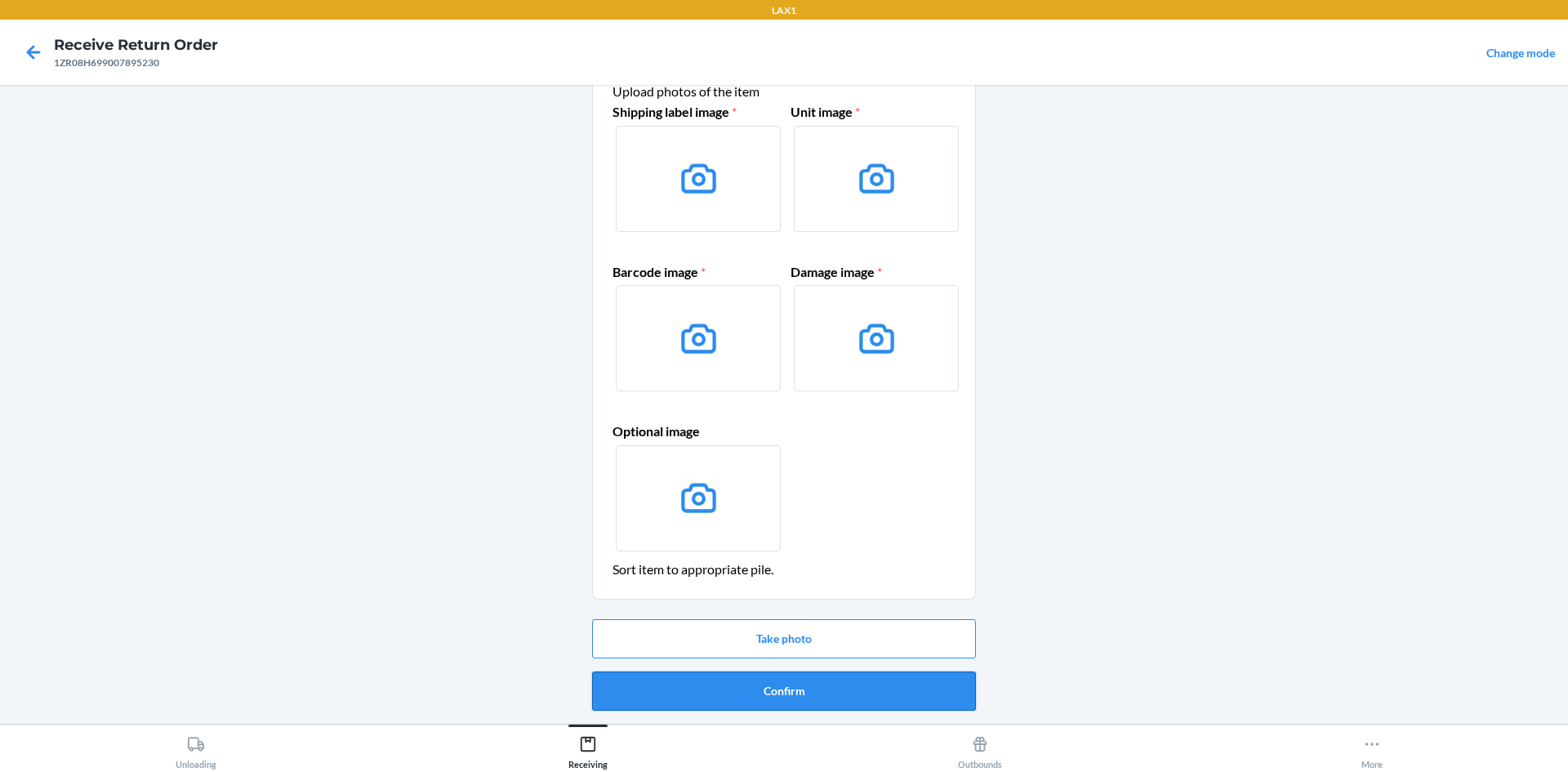
click at [712, 682] on button "Confirm" at bounding box center [784, 691] width 384 height 40
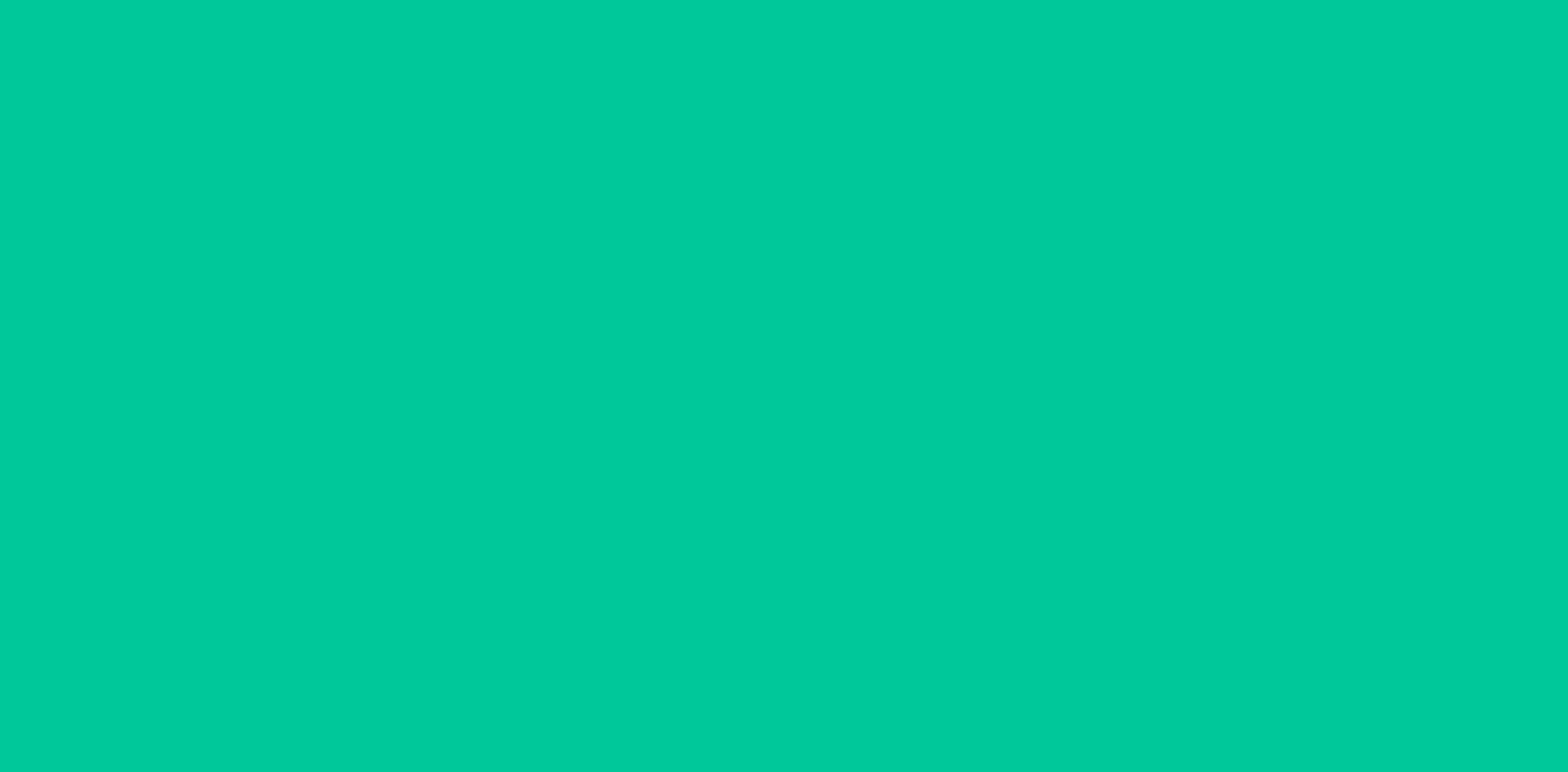
scroll to position [0, 0]
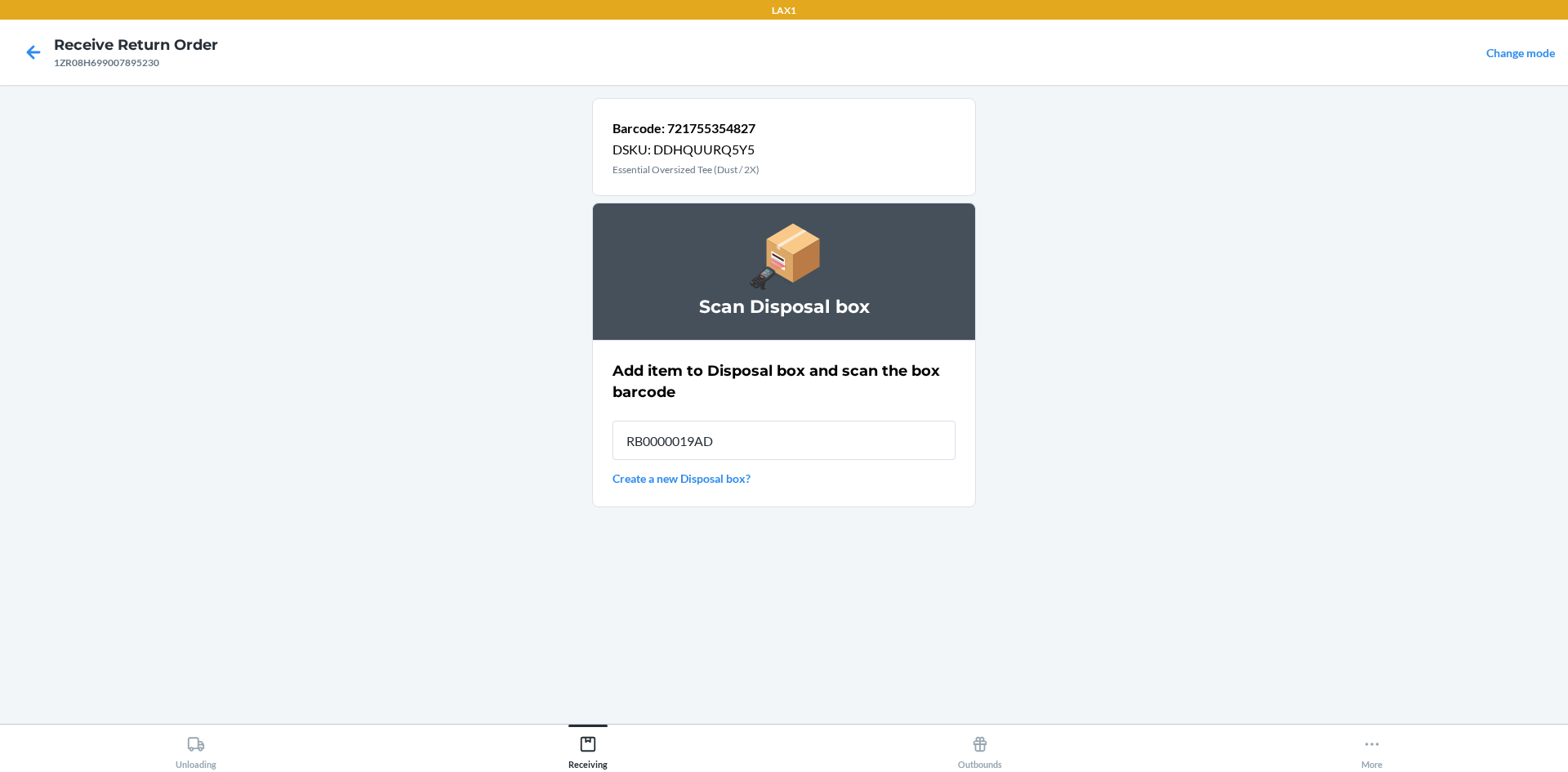
type input "RB0000019AD"
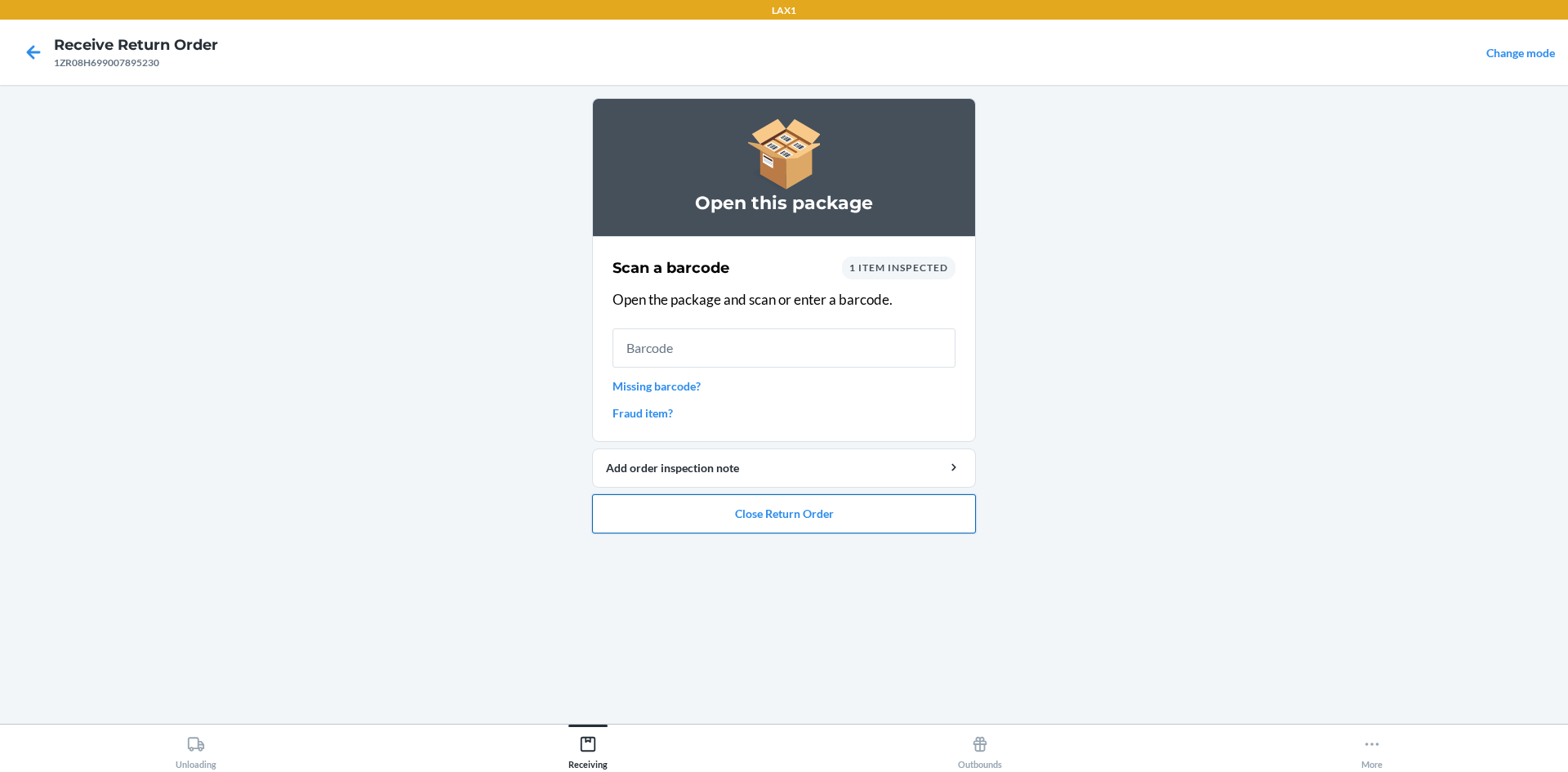
click at [734, 515] on button "Close Return Order" at bounding box center [784, 514] width 384 height 40
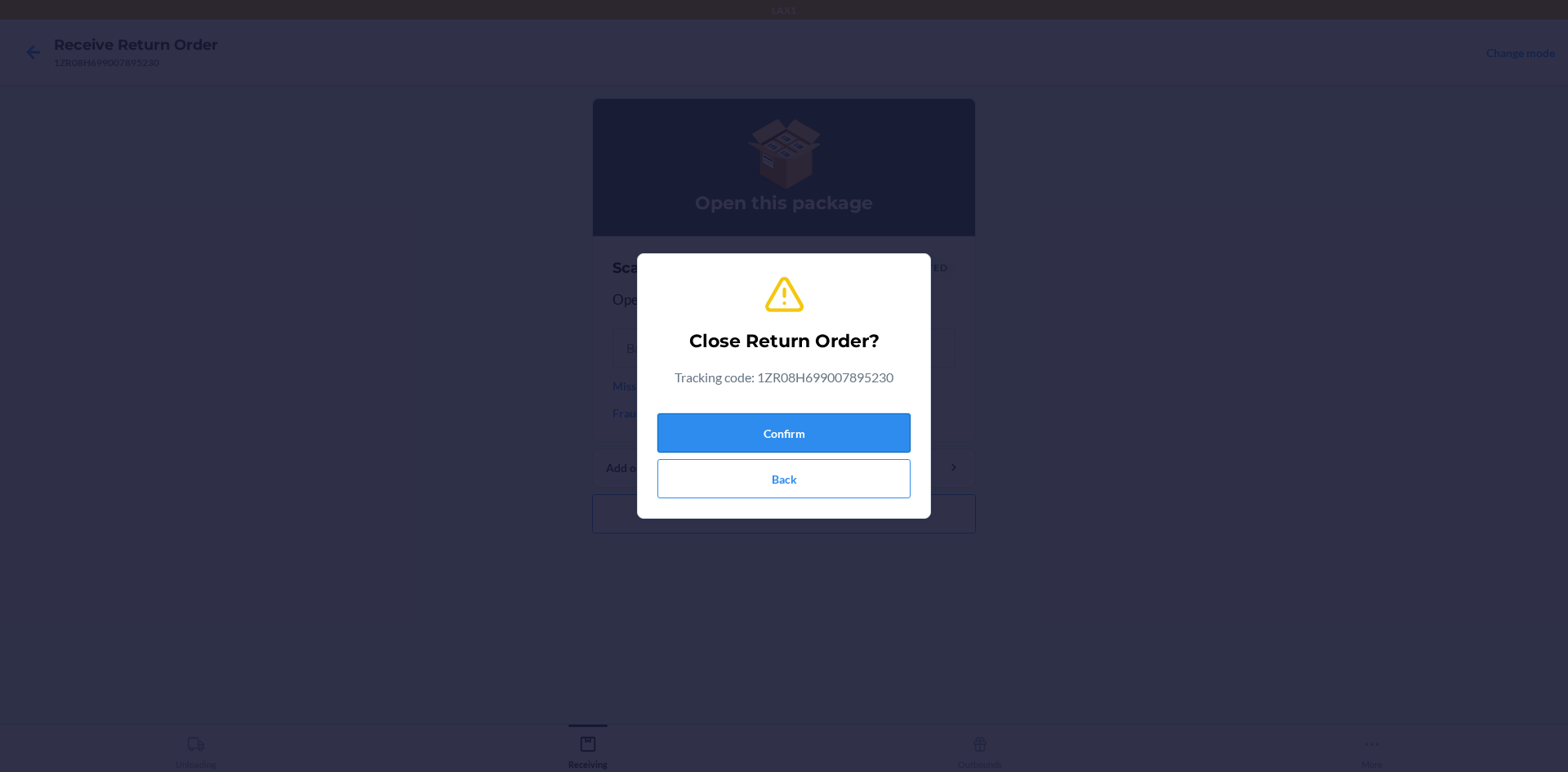
click at [731, 423] on button "Confirm" at bounding box center [784, 433] width 253 height 40
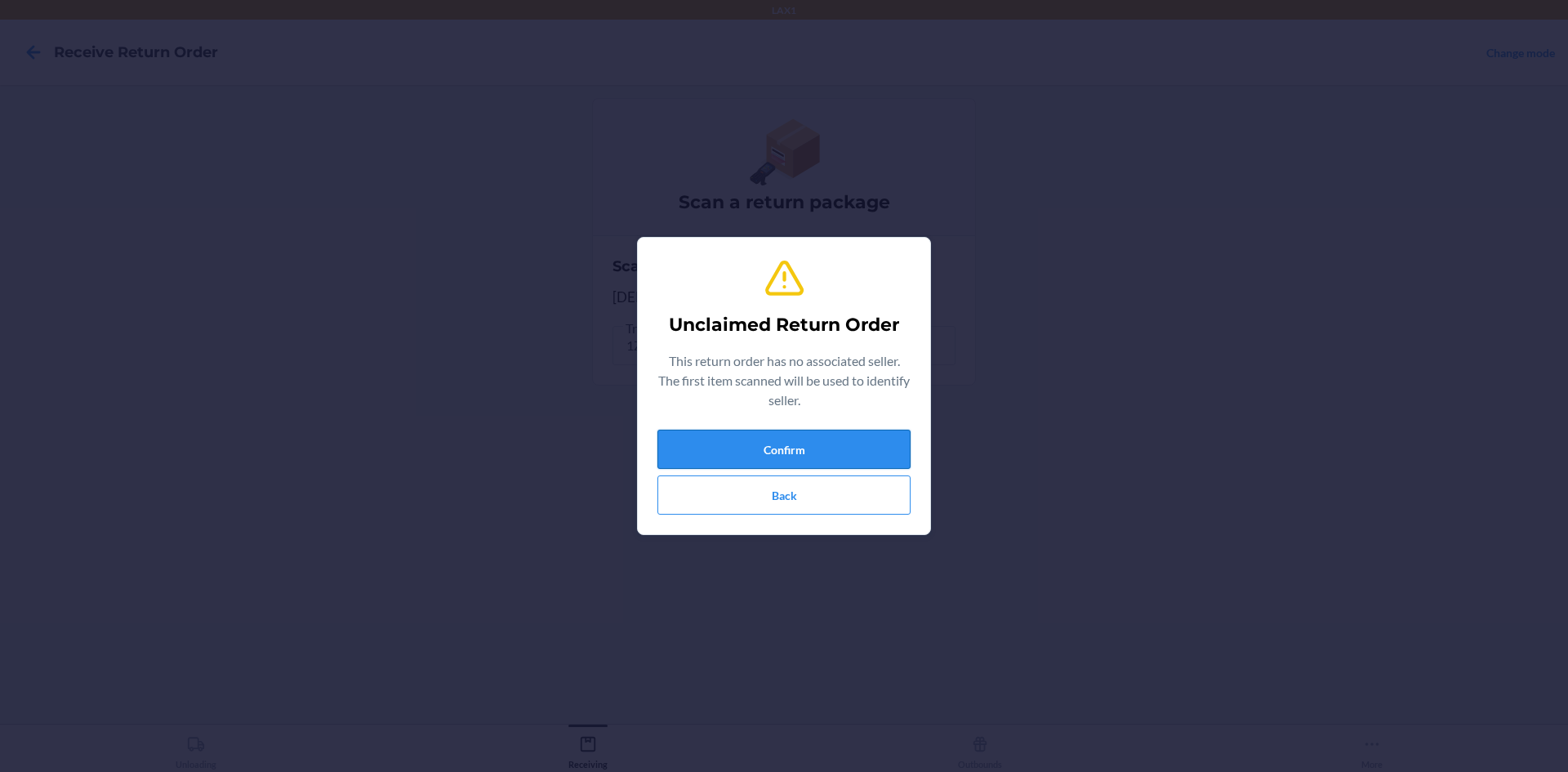
click at [805, 448] on button "Confirm" at bounding box center [784, 449] width 253 height 40
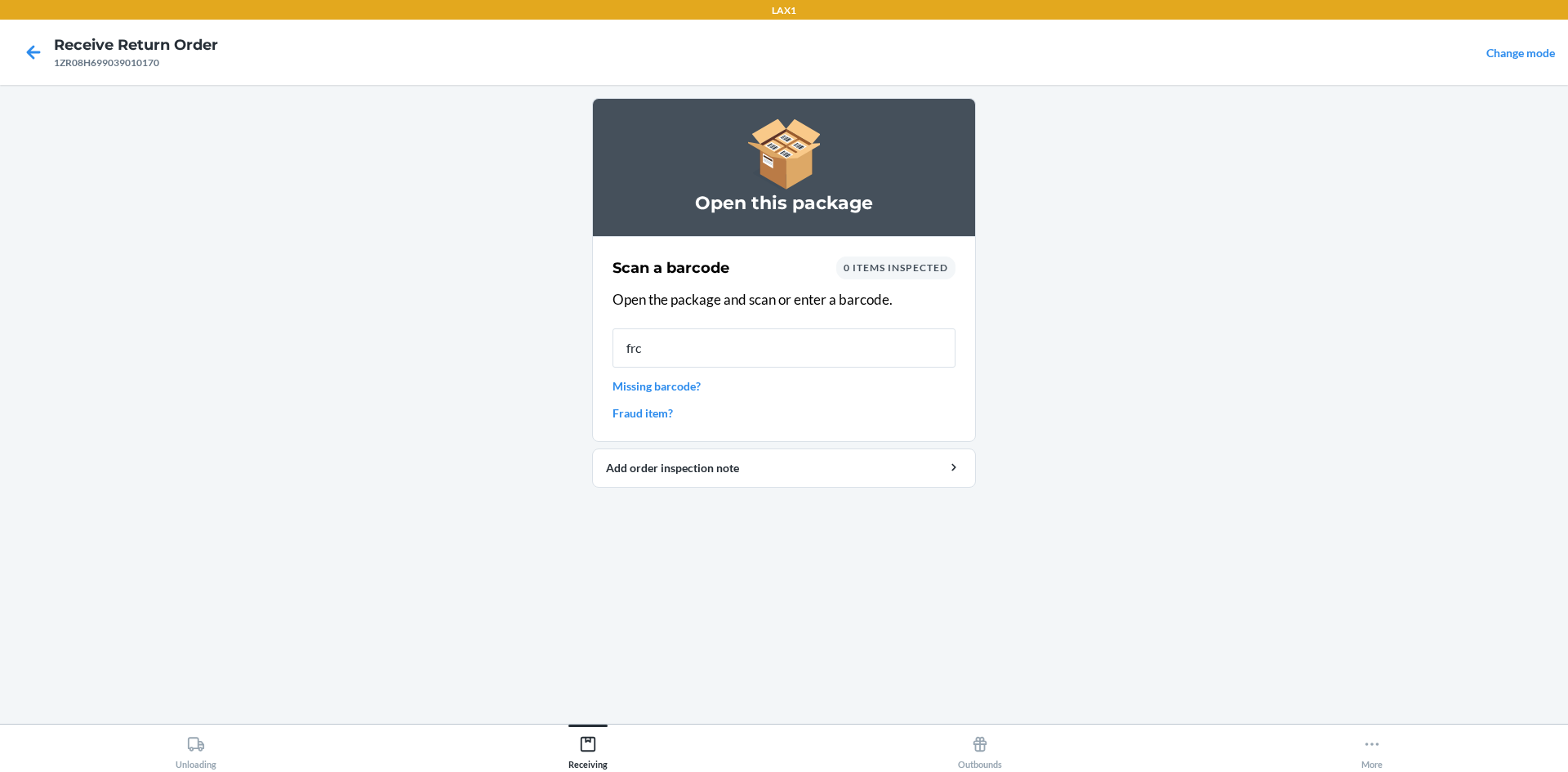
type input "frc"
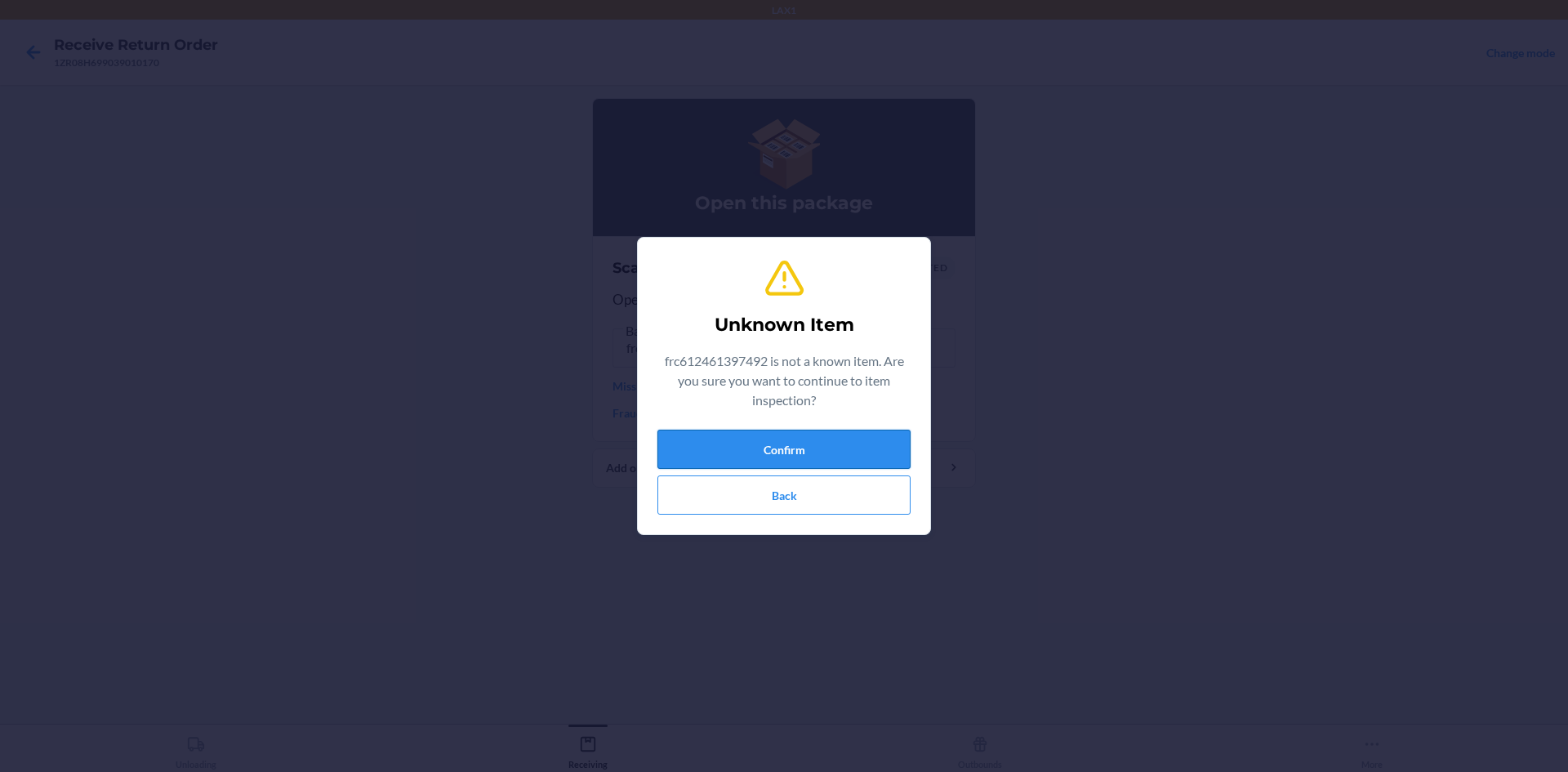
click at [707, 448] on button "Confirm" at bounding box center [784, 449] width 253 height 40
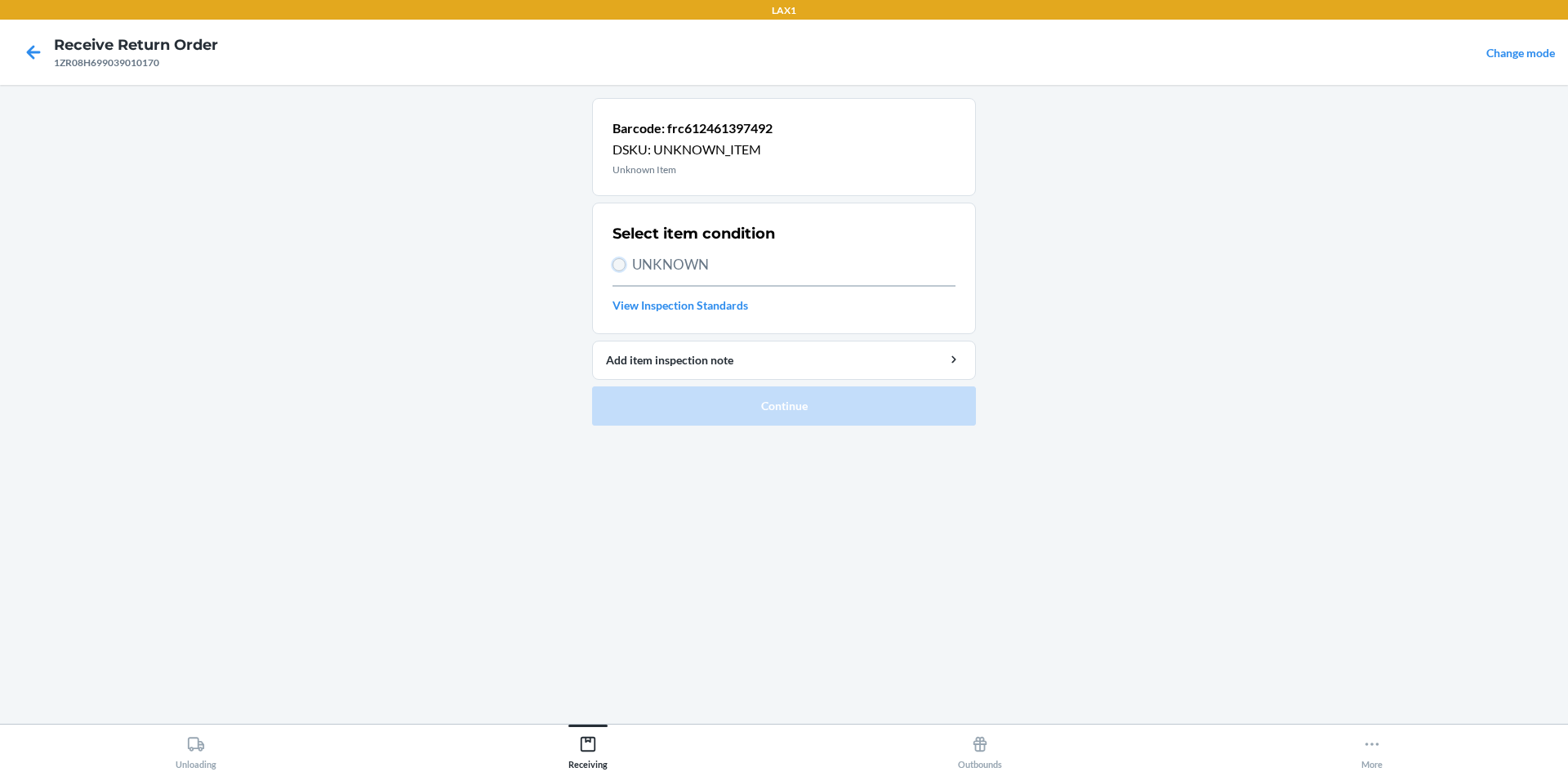
click at [619, 265] on input "UNKNOWN" at bounding box center [619, 265] width 13 height 13
radio input "true"
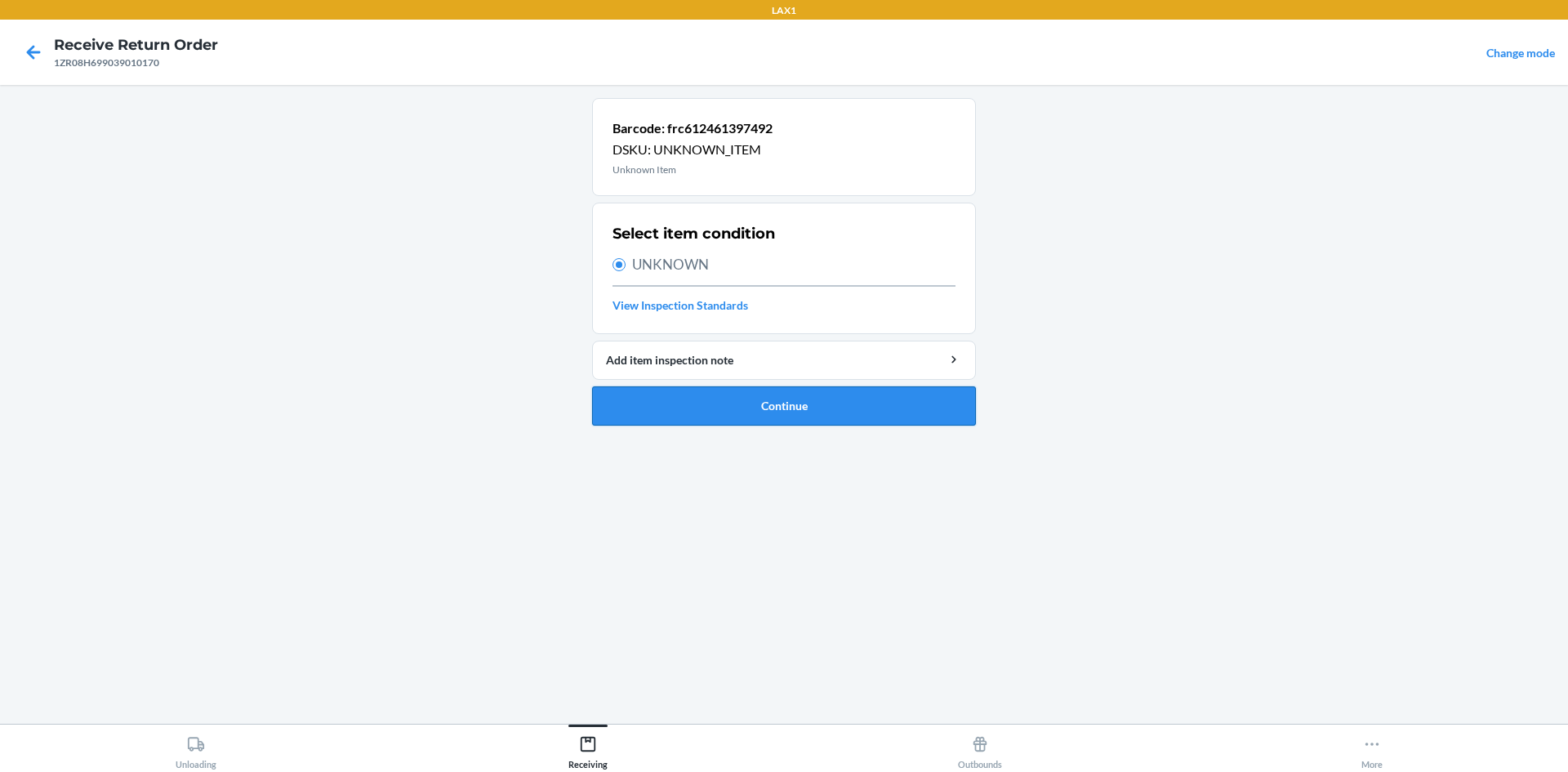
click at [795, 406] on button "Continue" at bounding box center [784, 406] width 384 height 40
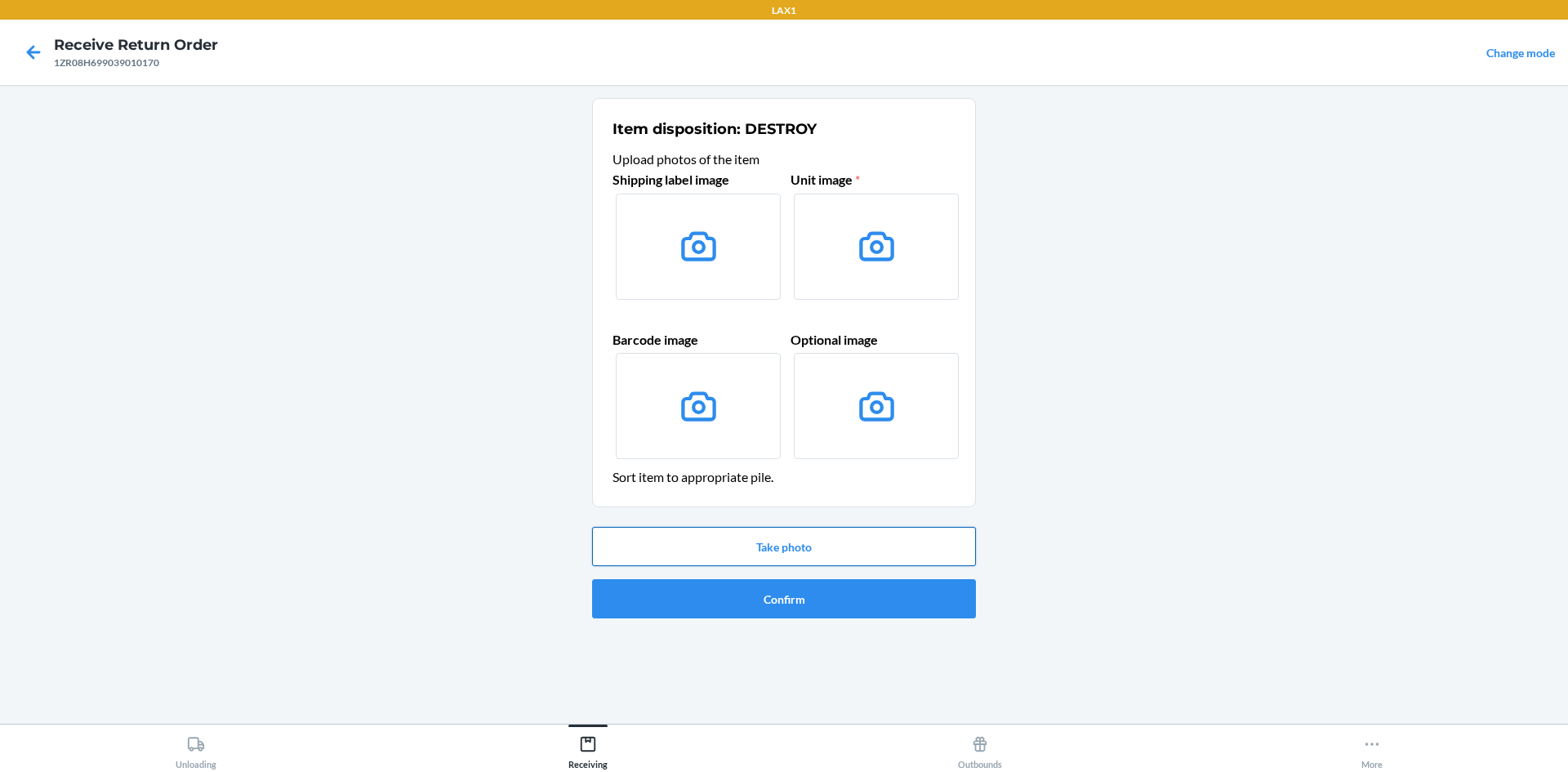
click at [801, 553] on button "Take photo" at bounding box center [784, 546] width 384 height 40
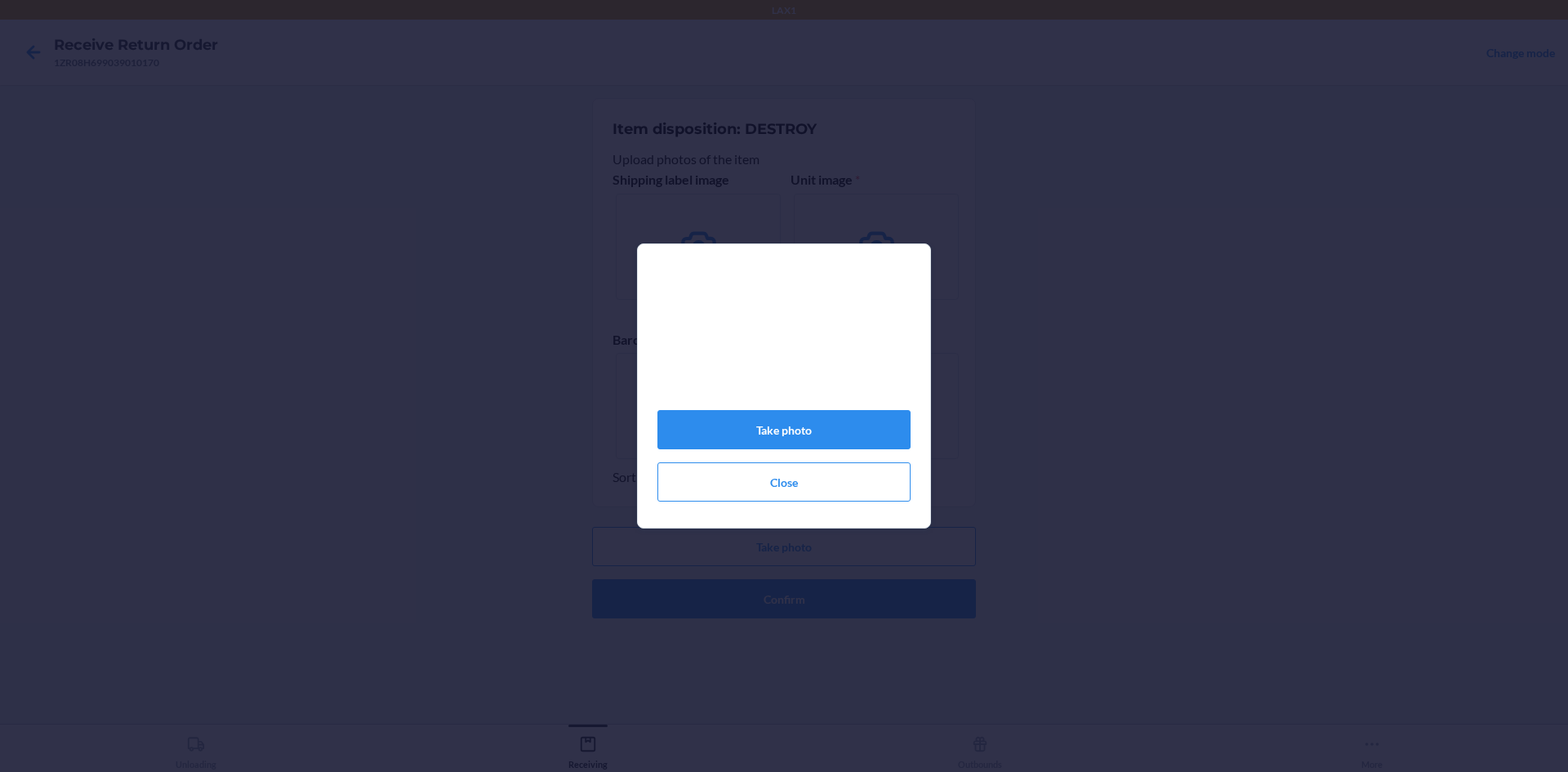
click at [801, 458] on div "Take photo Close" at bounding box center [784, 392] width 253 height 231
click at [898, 436] on button "Take photo" at bounding box center [784, 429] width 253 height 40
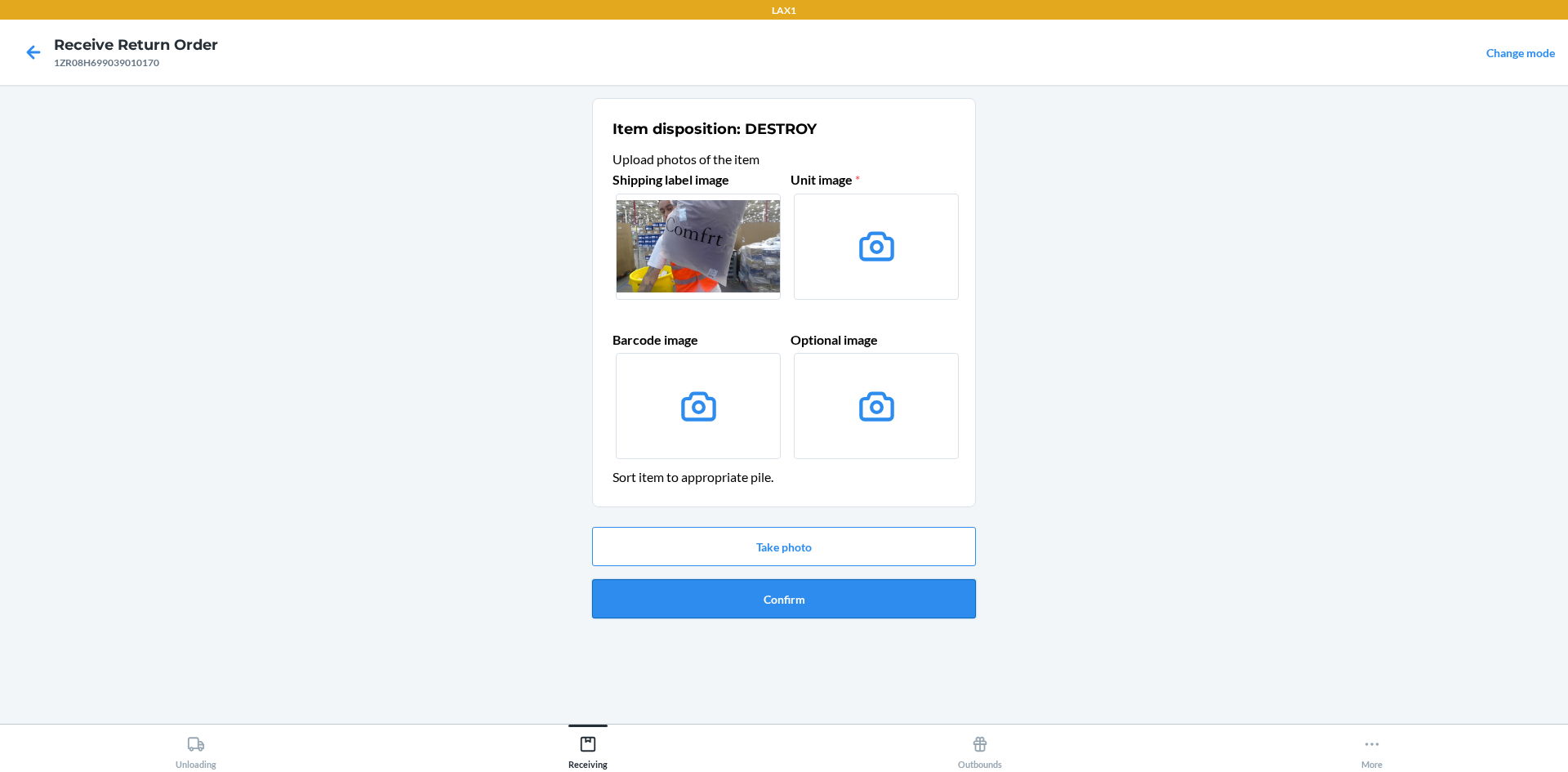
click at [847, 599] on button "Confirm" at bounding box center [784, 599] width 384 height 40
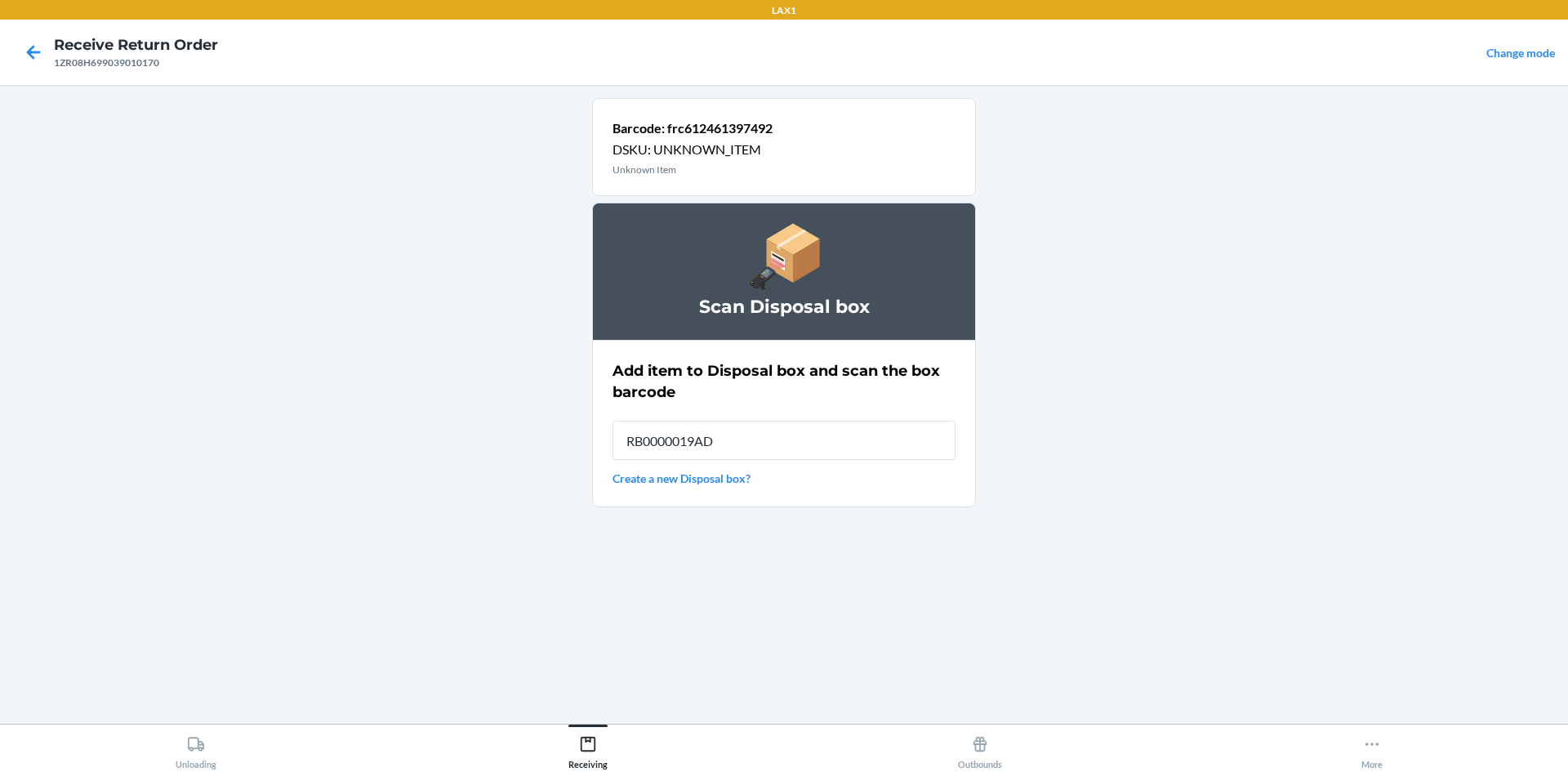
type input "RB0000019AD"
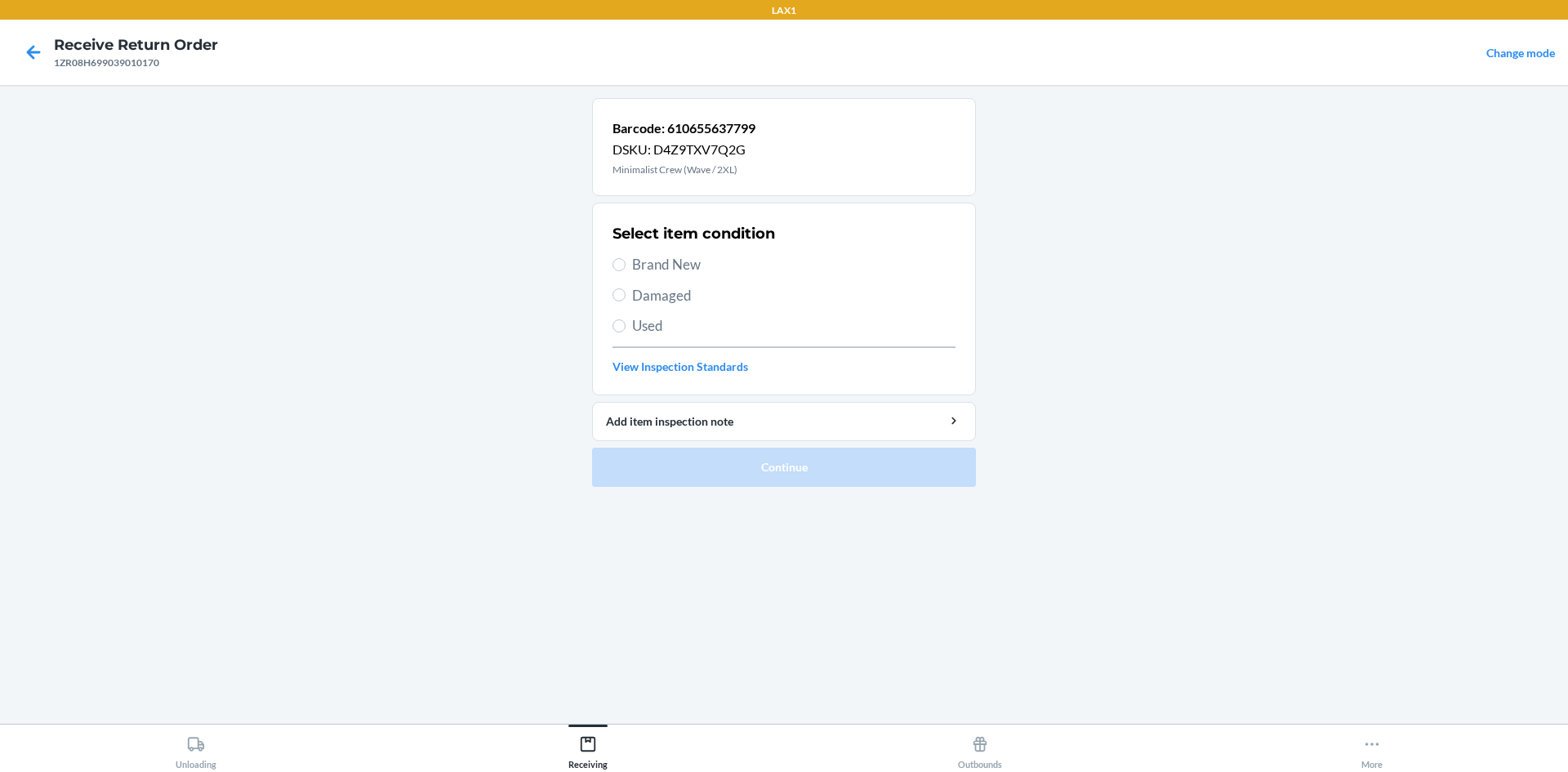
click at [647, 265] on span "Brand New" at bounding box center [793, 265] width 323 height 22
click at [625, 265] on input "Brand New" at bounding box center [619, 265] width 13 height 13
radio input "true"
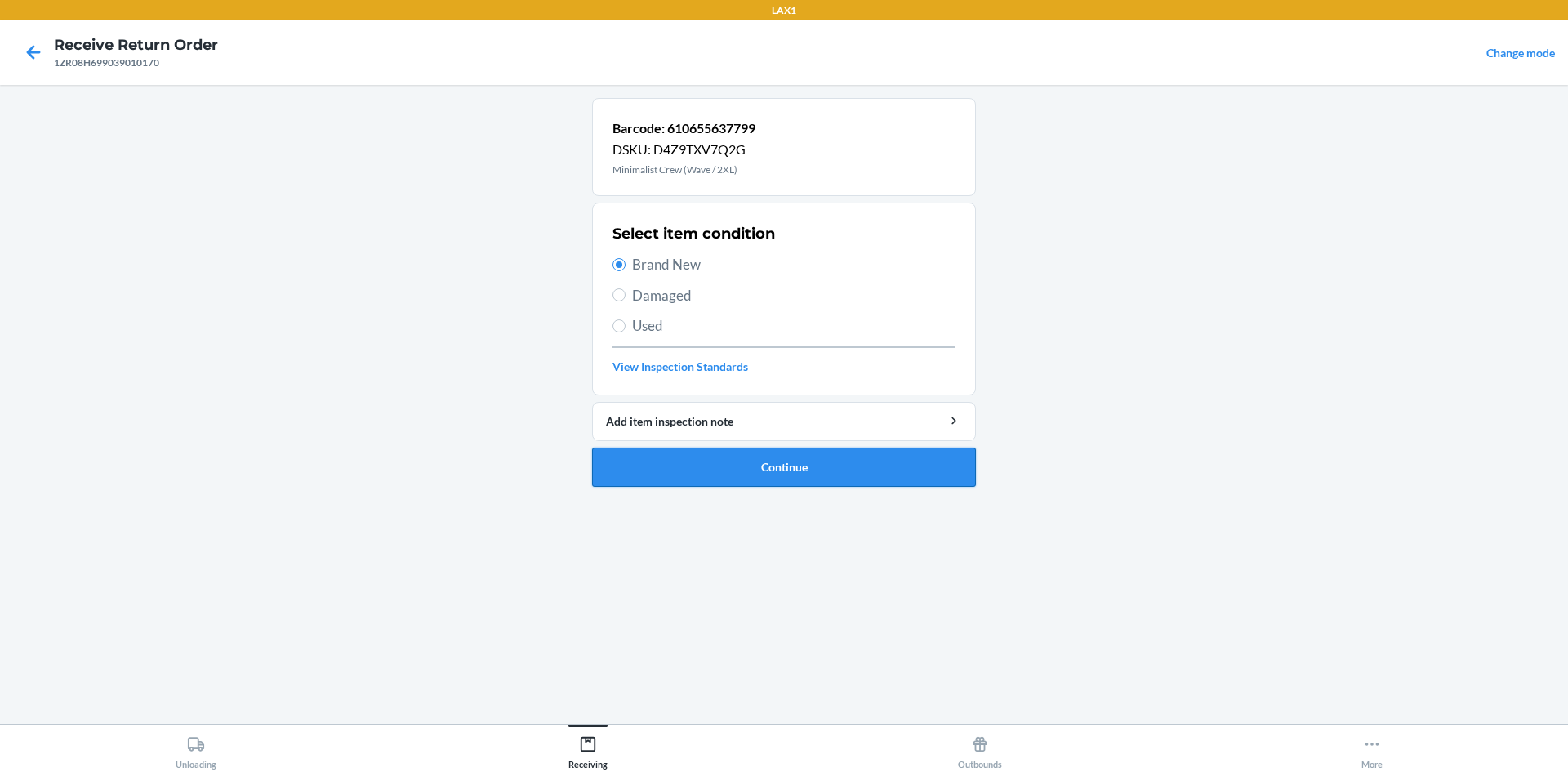
click at [711, 455] on button "Continue" at bounding box center [784, 467] width 384 height 40
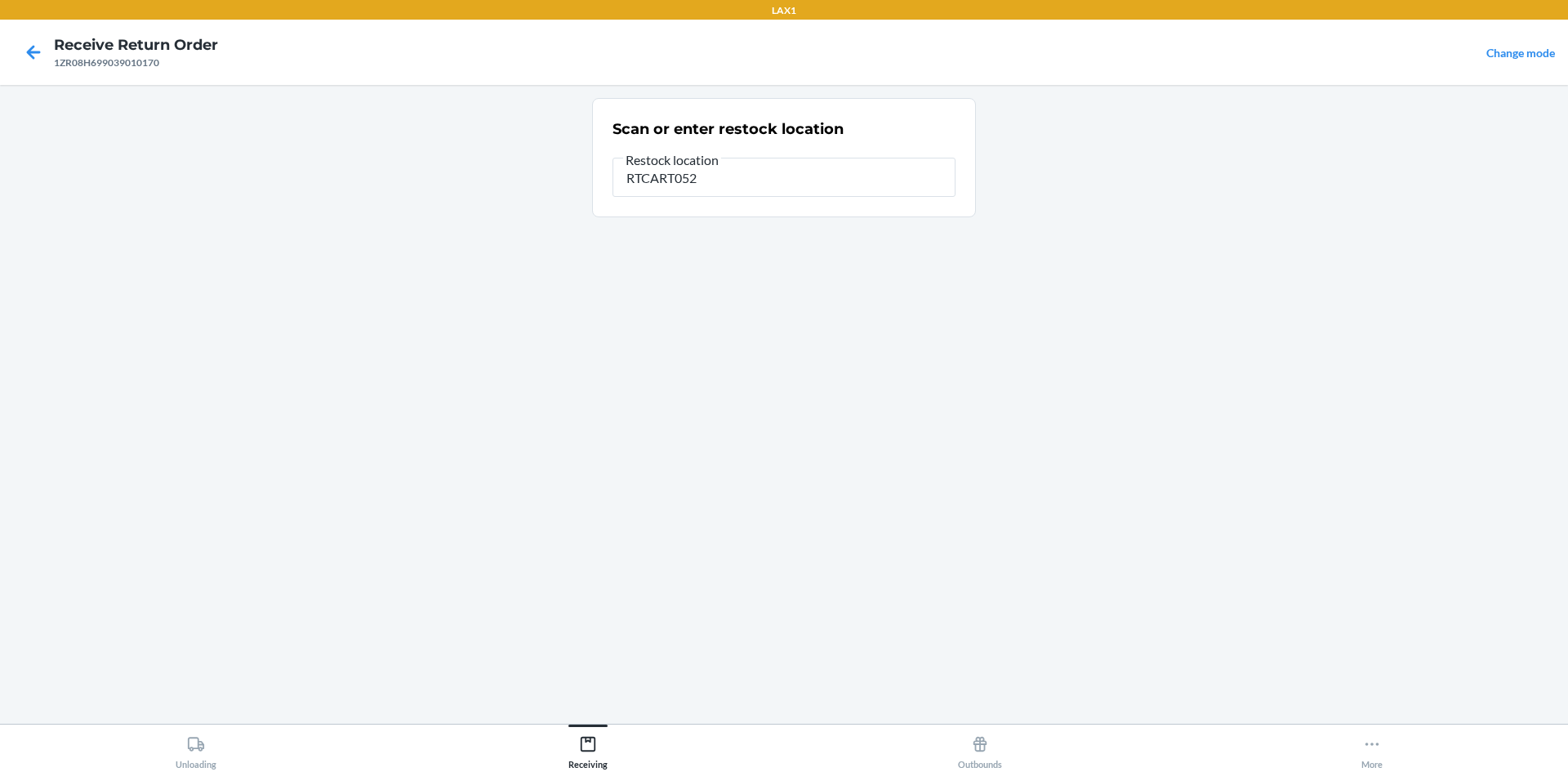
type input "RTCART052"
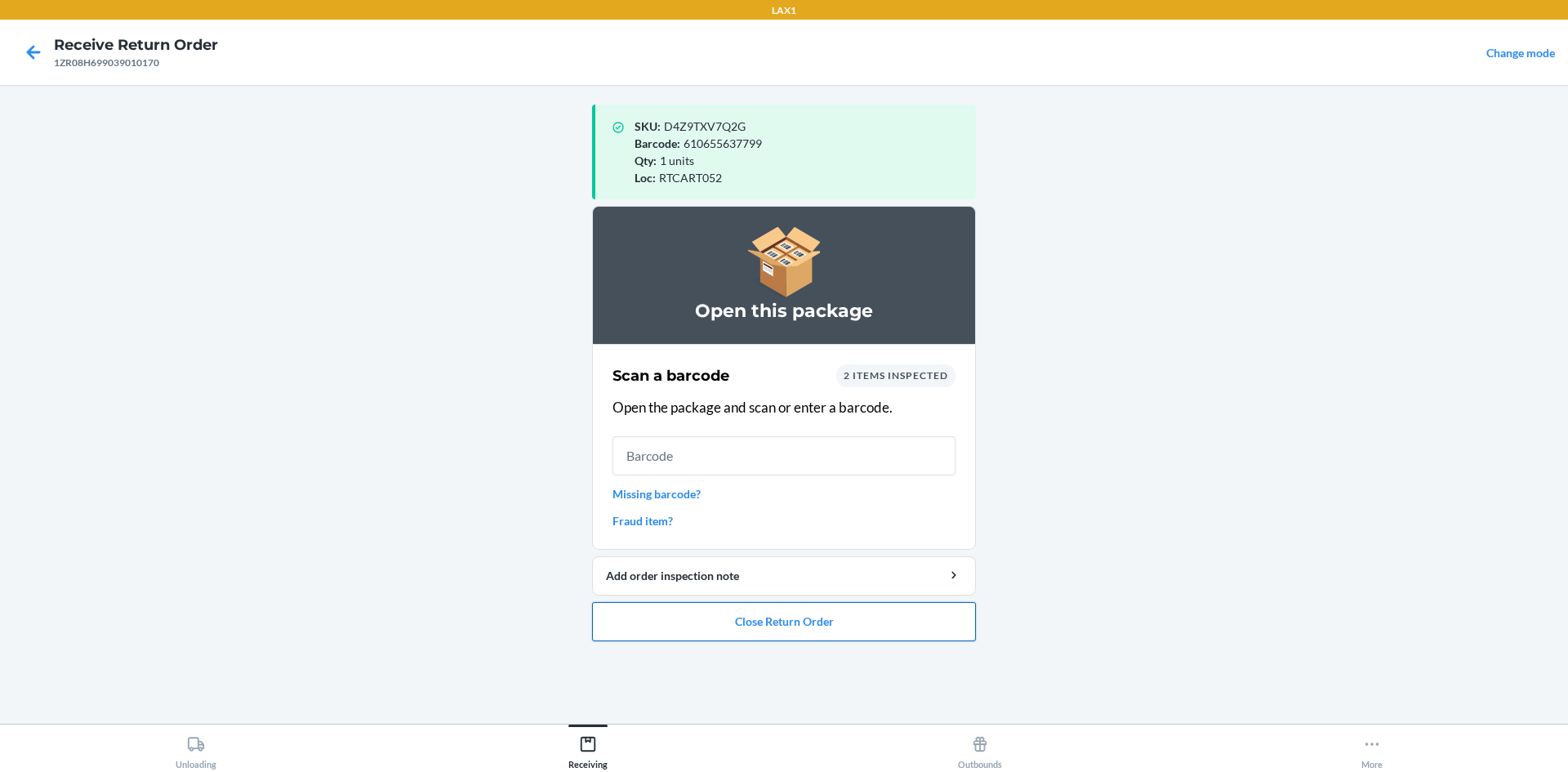
click at [804, 617] on button "Close Return Order" at bounding box center [784, 621] width 384 height 40
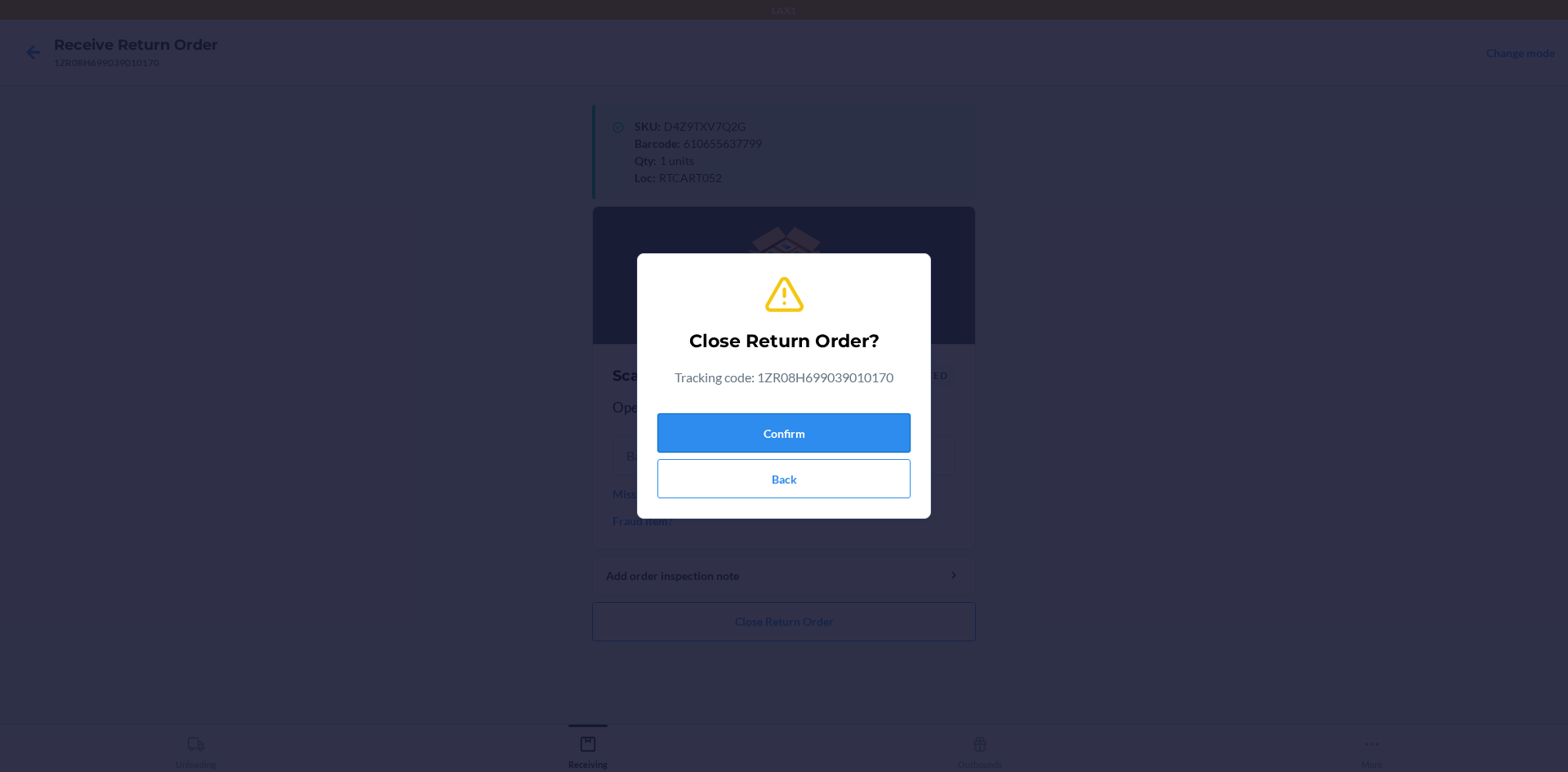
click at [797, 433] on button "Confirm" at bounding box center [784, 433] width 253 height 40
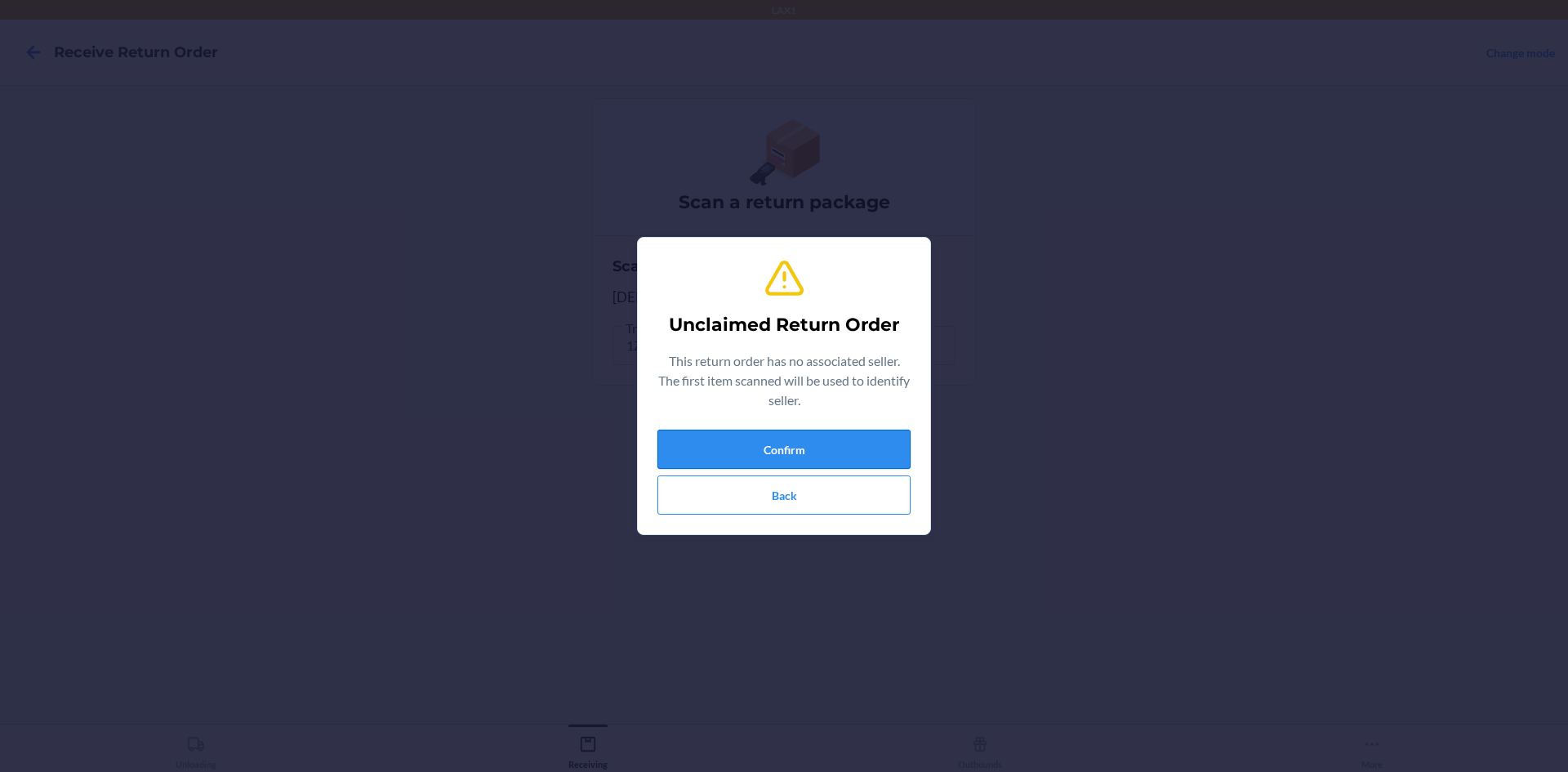
click at [791, 448] on button "Confirm" at bounding box center [784, 449] width 253 height 40
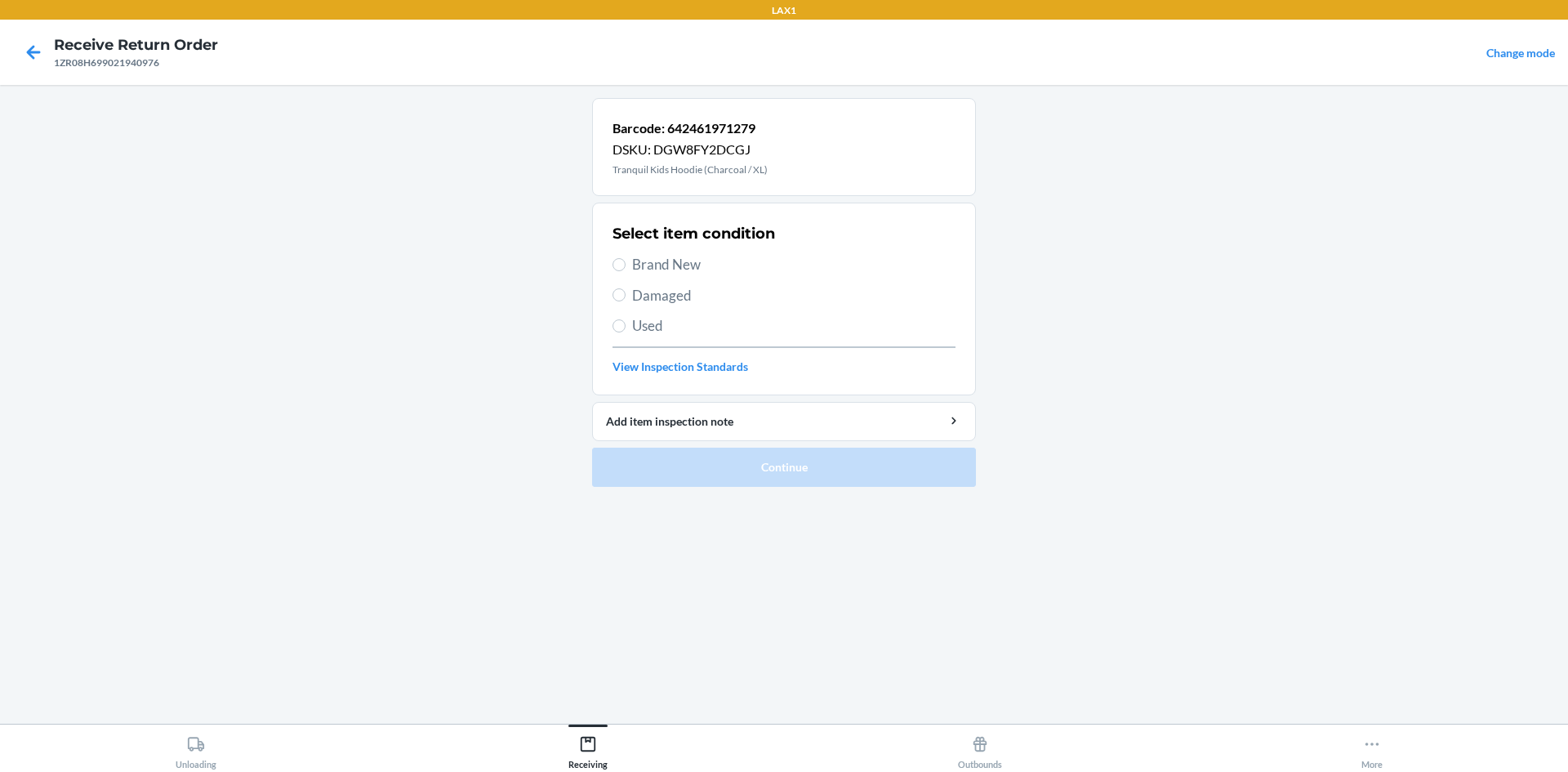
click at [649, 297] on span "Damaged" at bounding box center [793, 296] width 323 height 22
click at [625, 297] on input "Damaged" at bounding box center [619, 295] width 13 height 13
radio input "true"
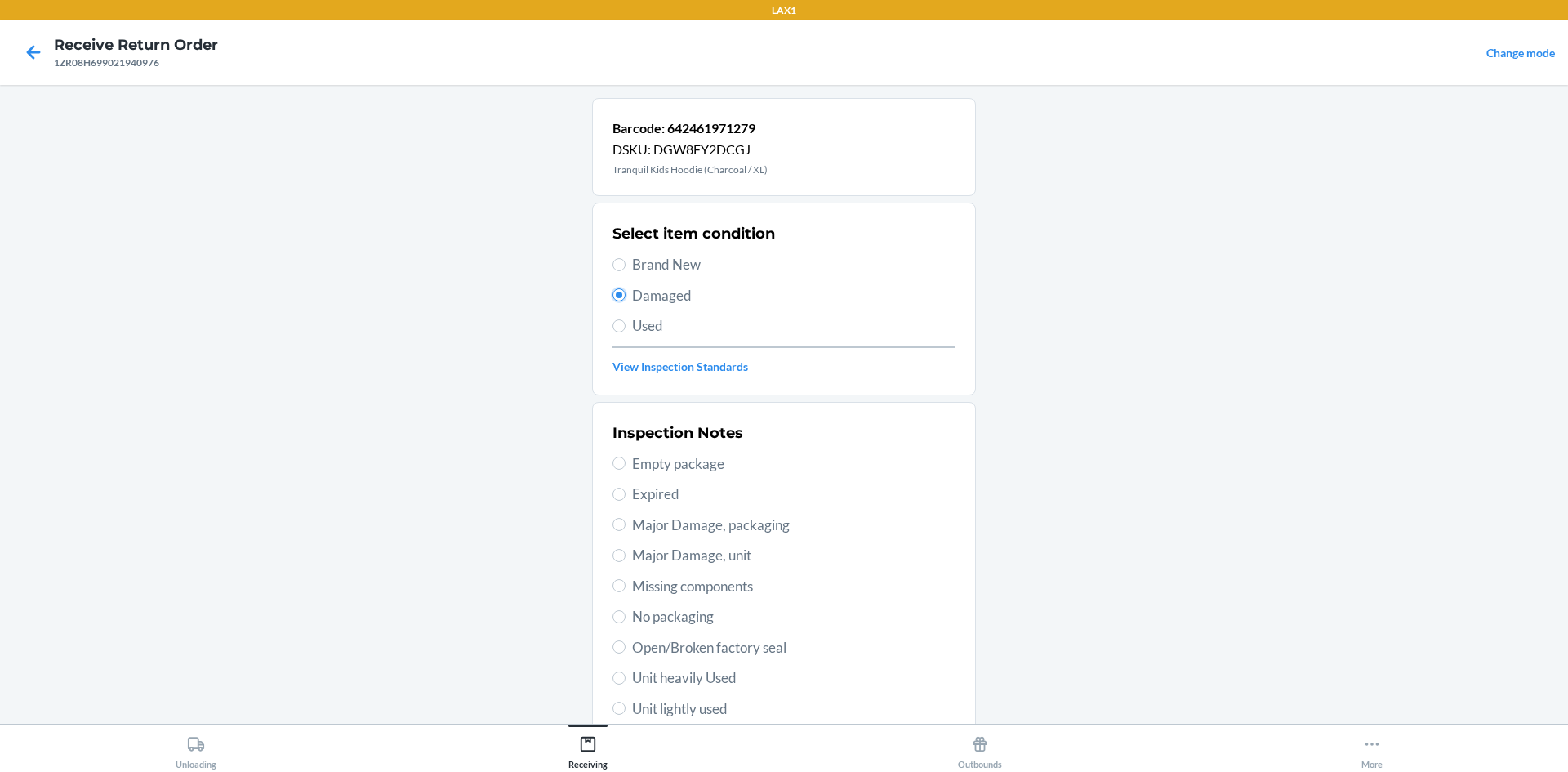
scroll to position [212, 0]
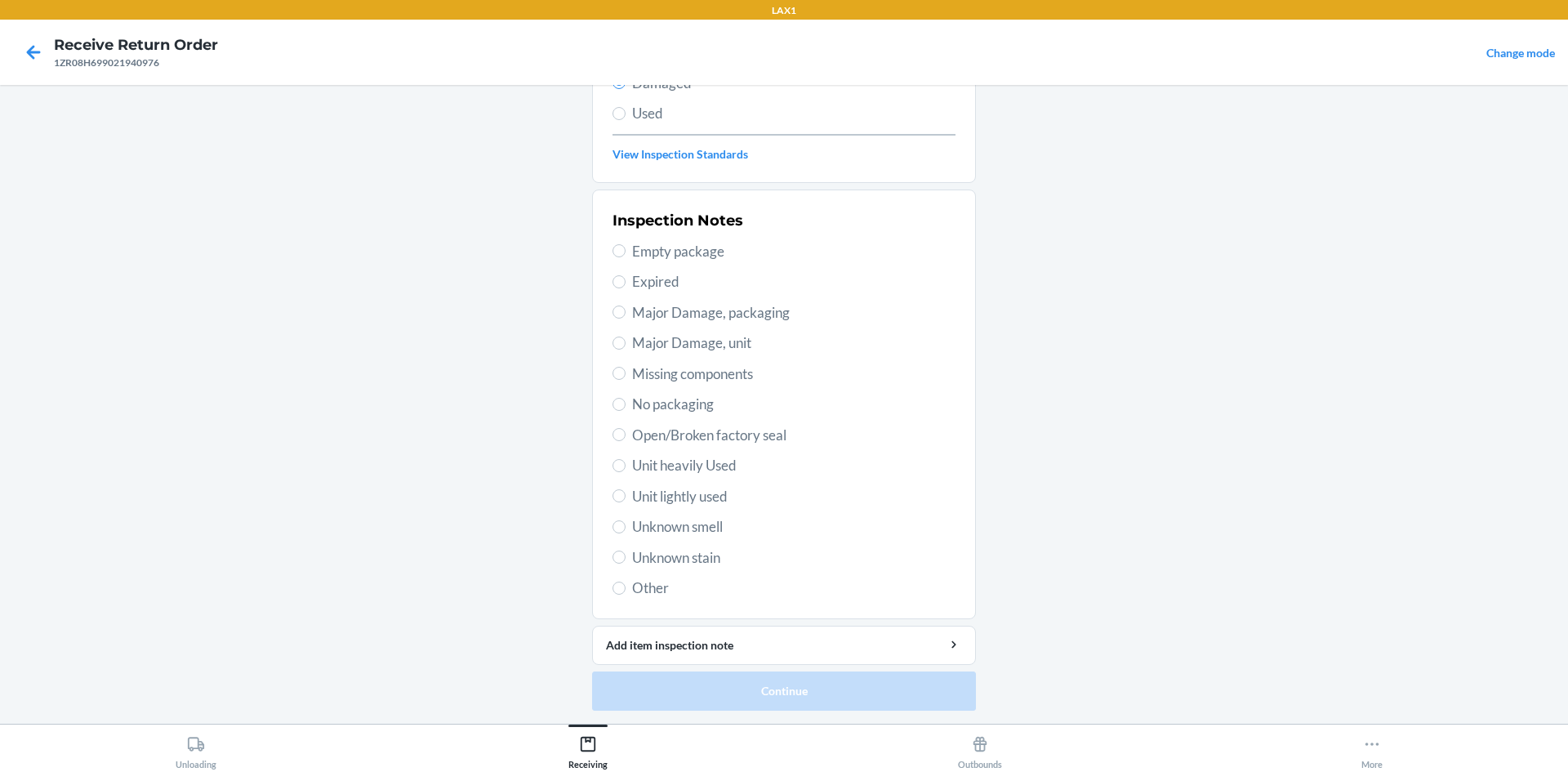
click at [636, 440] on span "Open/Broken factory seal" at bounding box center [793, 435] width 323 height 22
click at [625, 440] on input "Open/Broken factory seal" at bounding box center [619, 434] width 13 height 13
radio input "true"
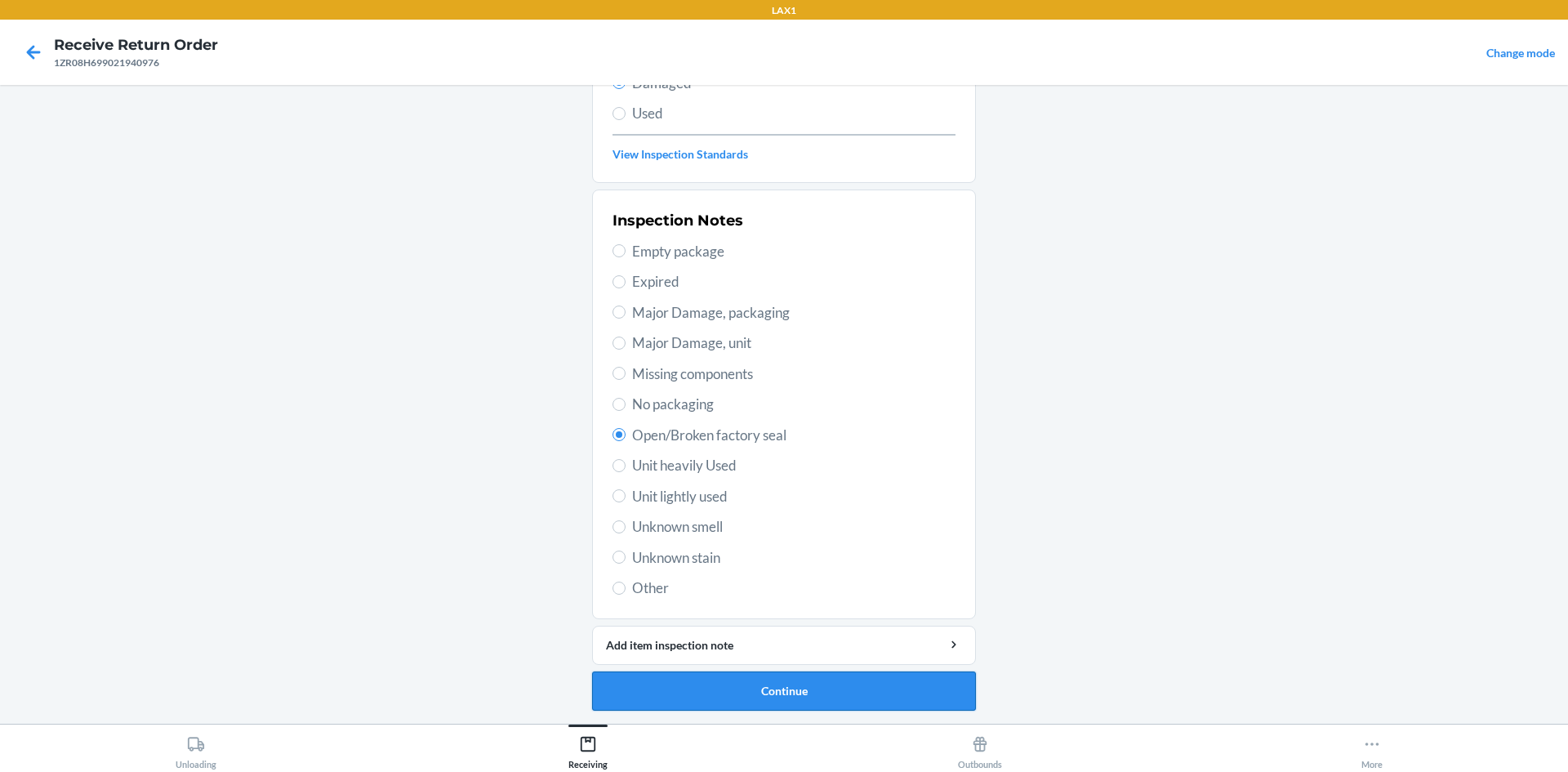
click at [759, 681] on button "Continue" at bounding box center [784, 691] width 384 height 40
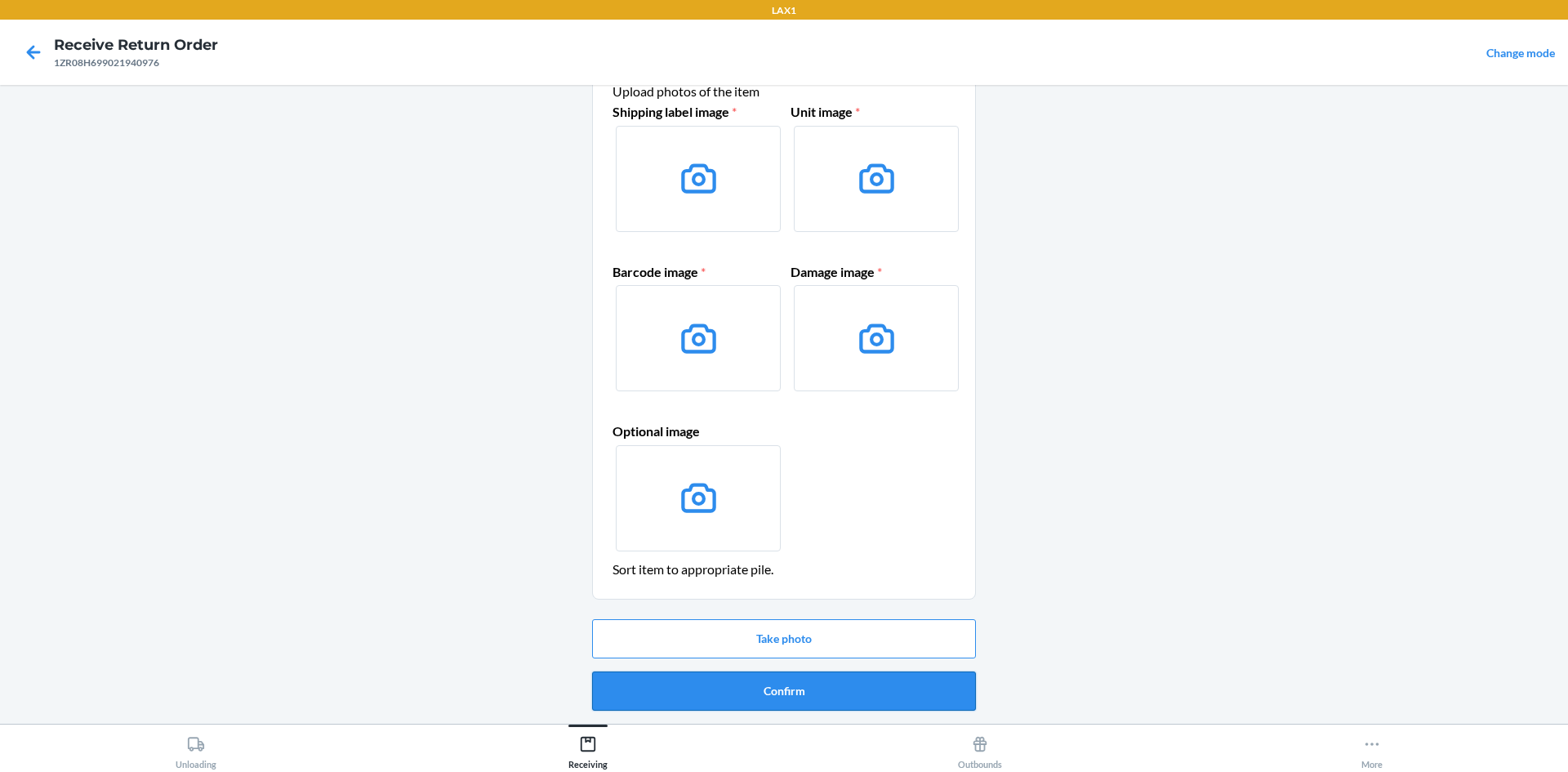
click at [793, 692] on button "Confirm" at bounding box center [784, 691] width 384 height 40
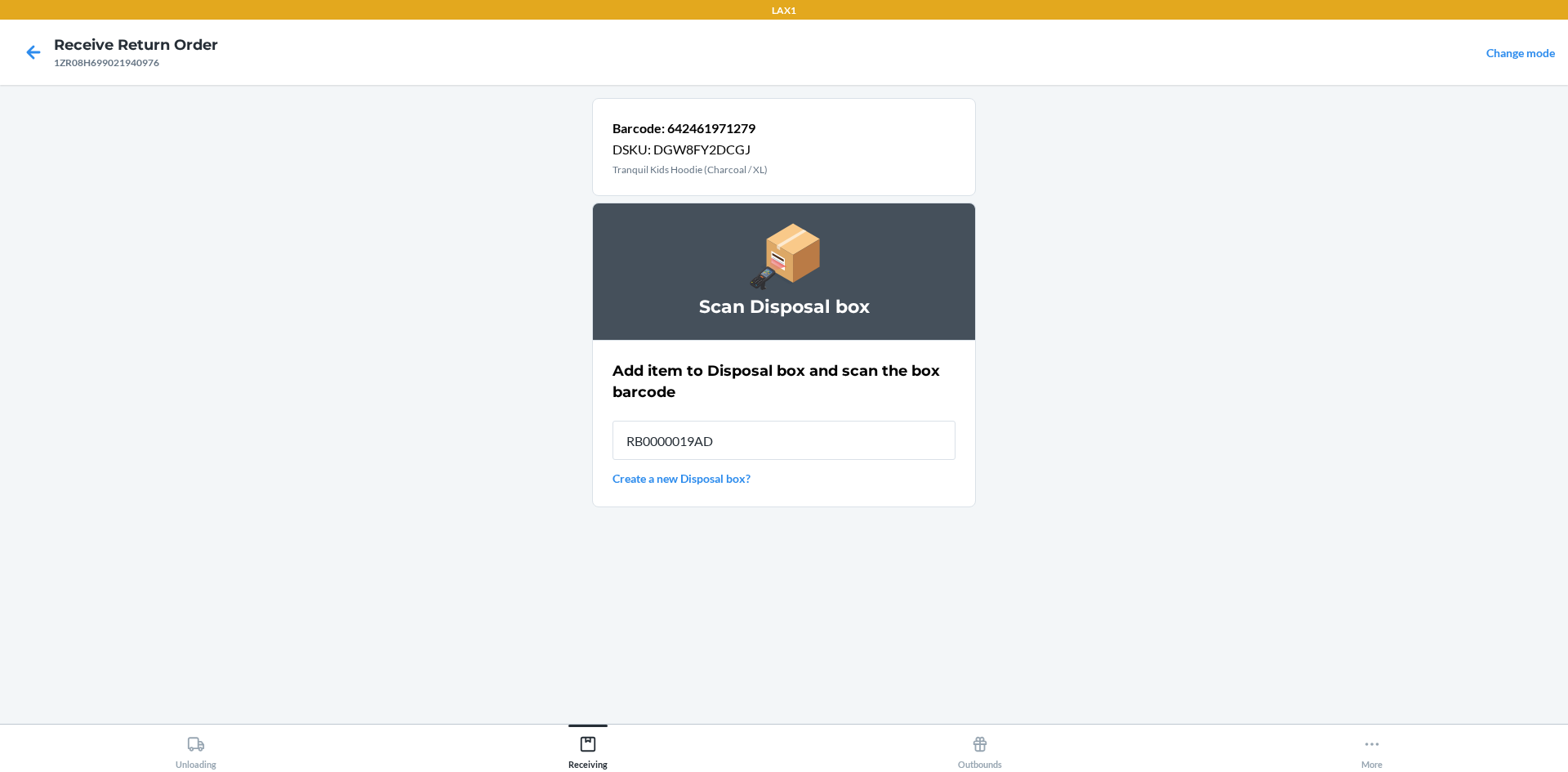
type input "RB0000019AD"
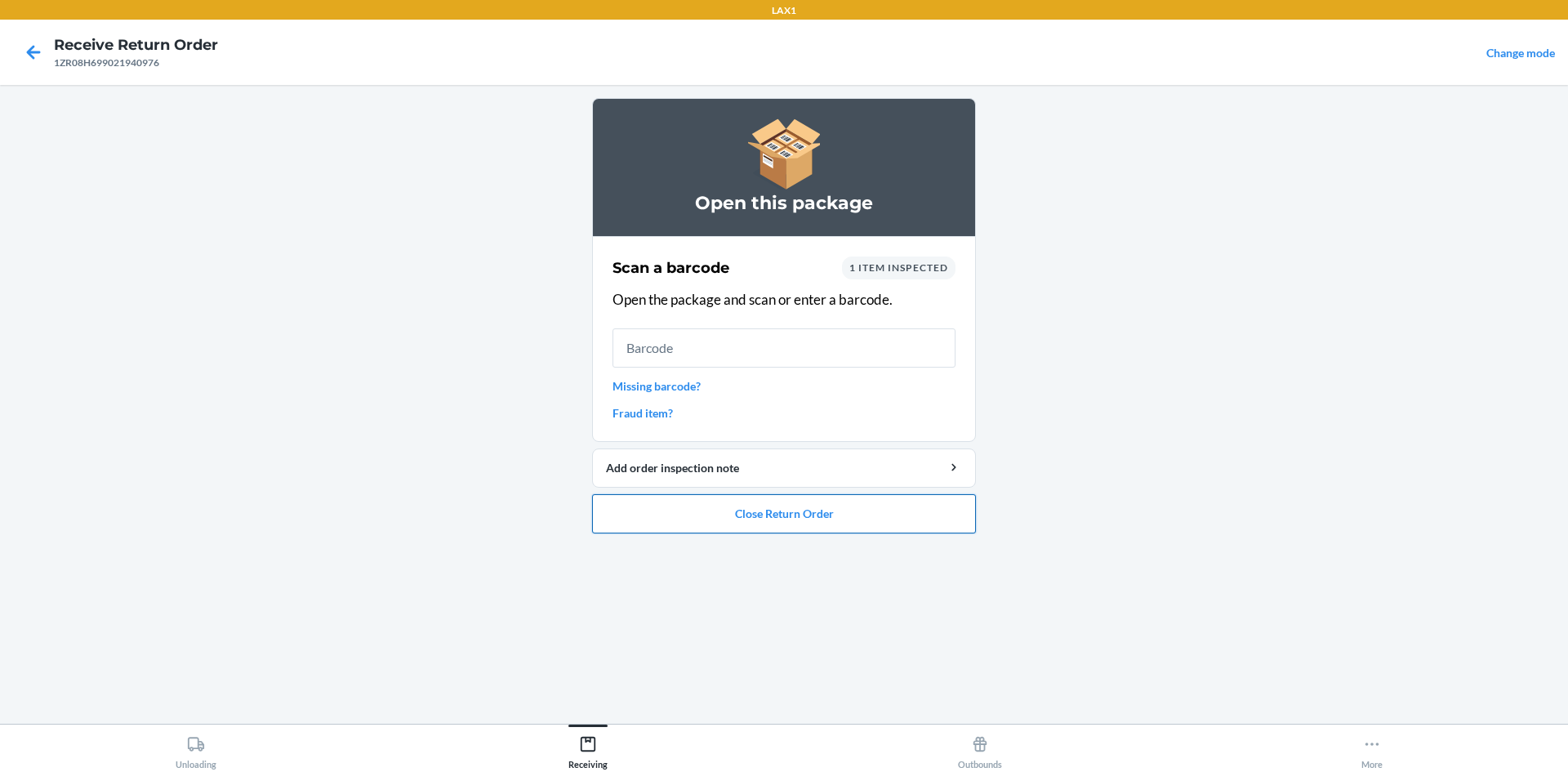
click at [758, 502] on button "Close Return Order" at bounding box center [784, 514] width 384 height 40
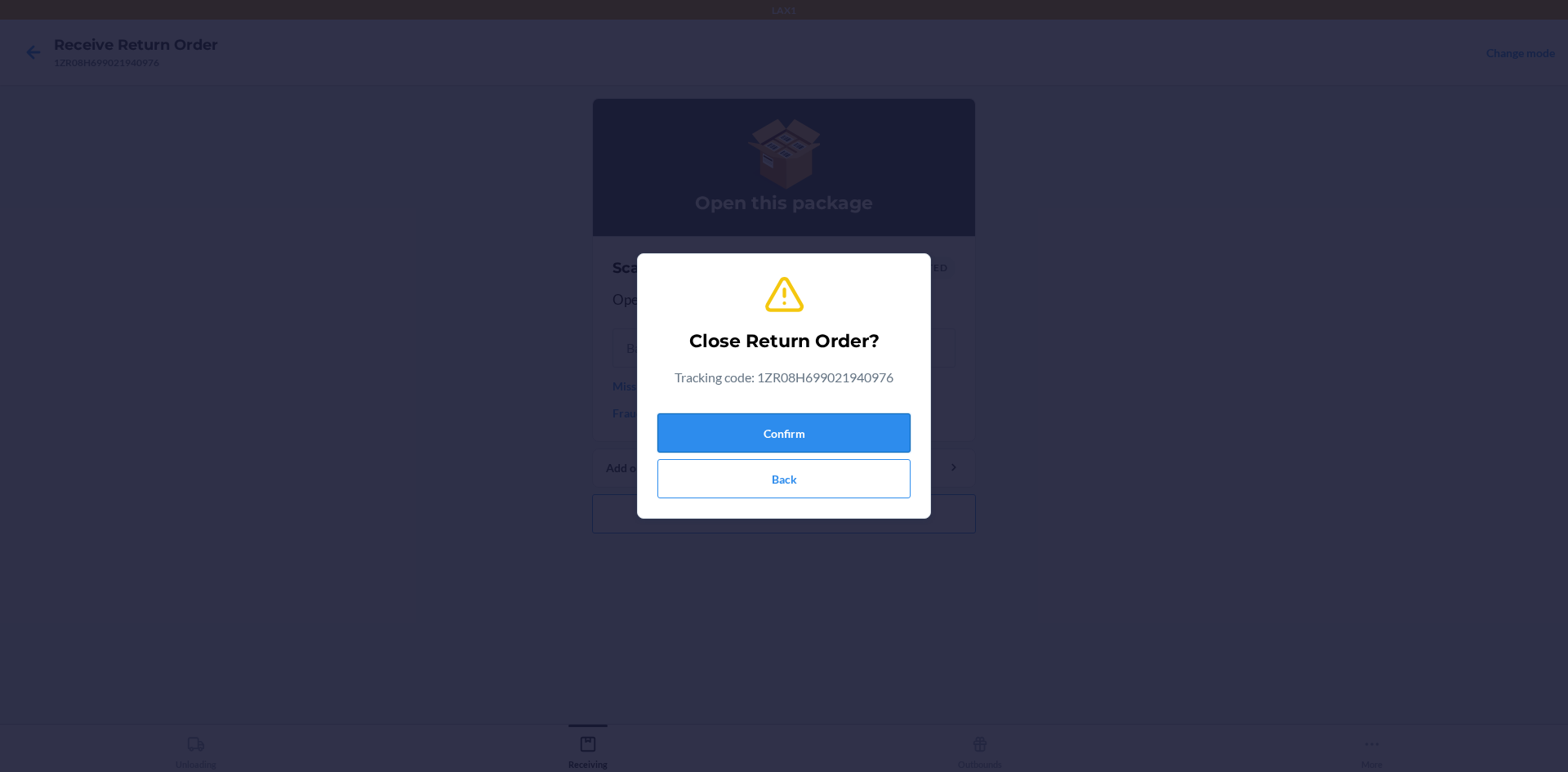
click at [699, 427] on button "Confirm" at bounding box center [784, 433] width 253 height 40
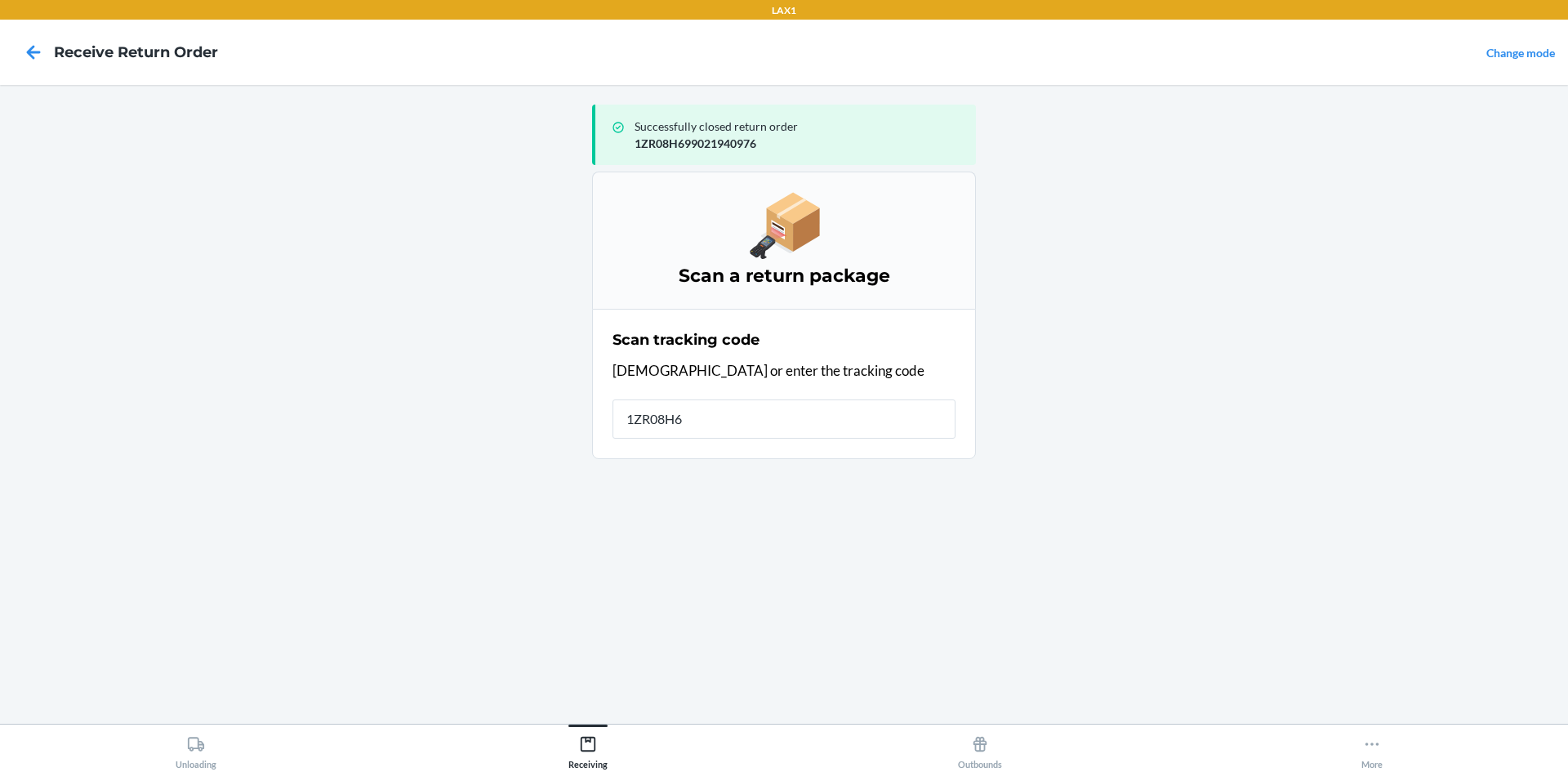
type input "1ZR08H69"
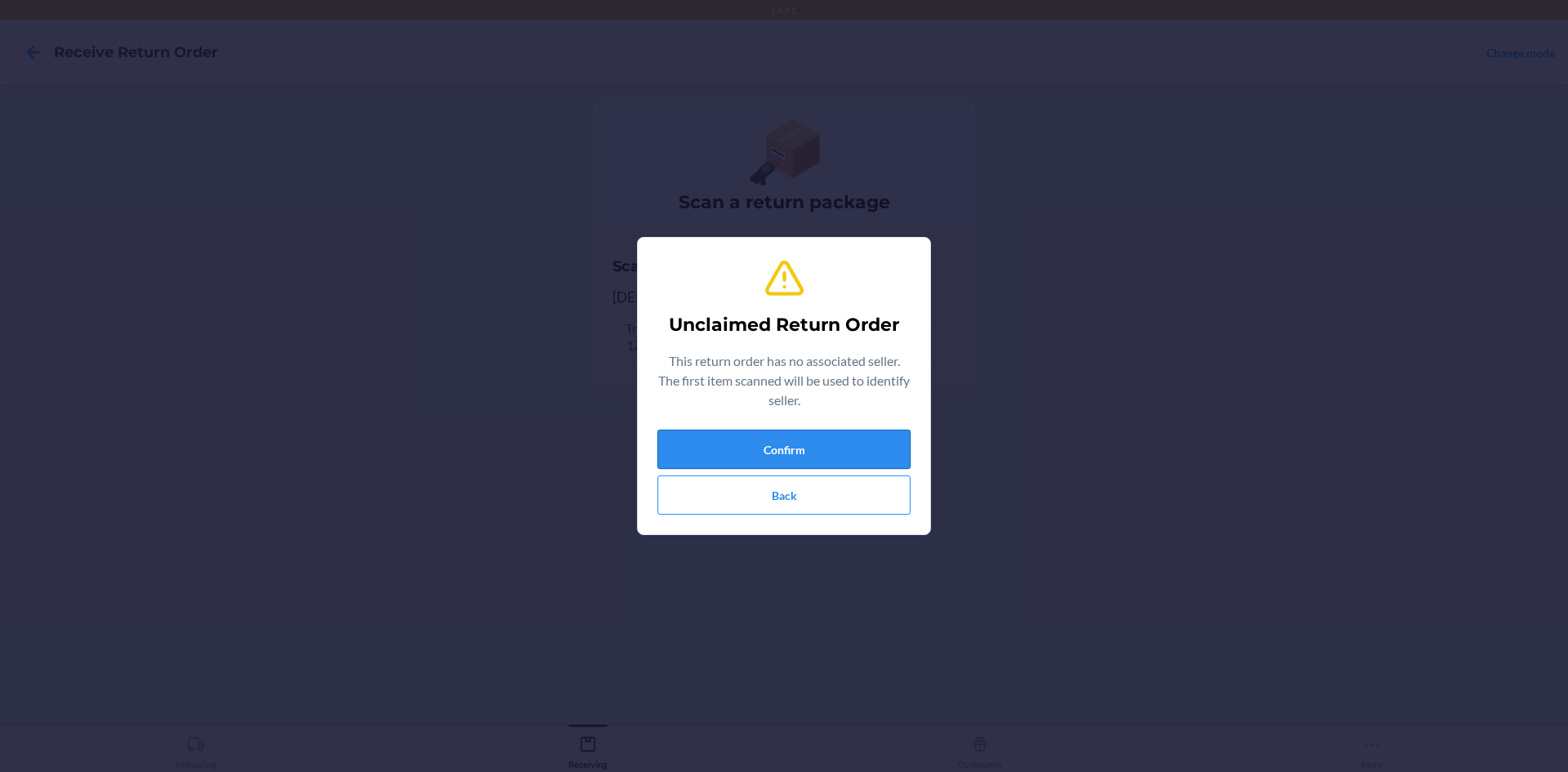
click at [821, 461] on button "Confirm" at bounding box center [784, 449] width 253 height 40
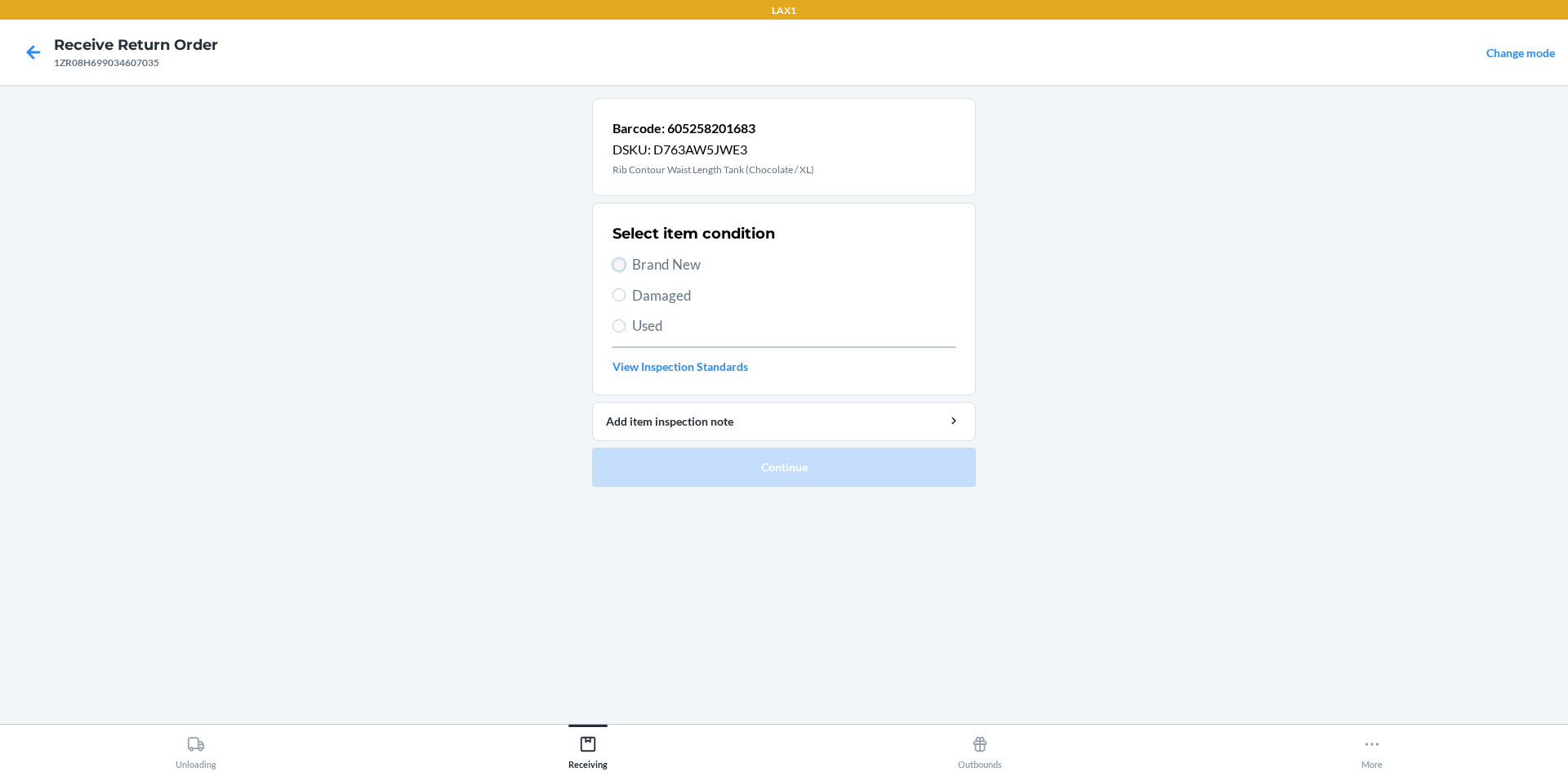
click at [624, 265] on input "Brand New" at bounding box center [619, 265] width 13 height 13
radio input "true"
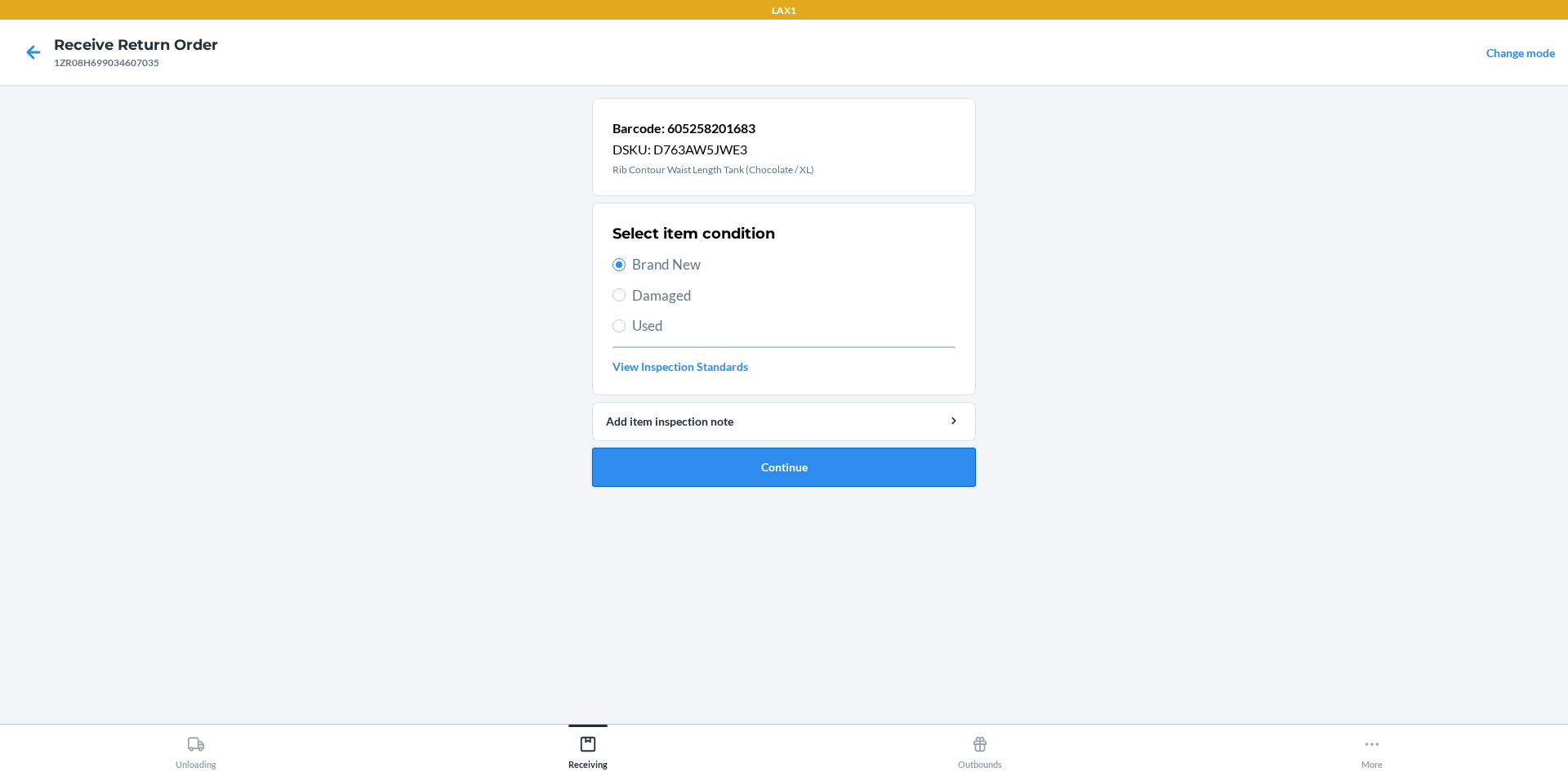
click at [729, 455] on button "Continue" at bounding box center [784, 467] width 384 height 40
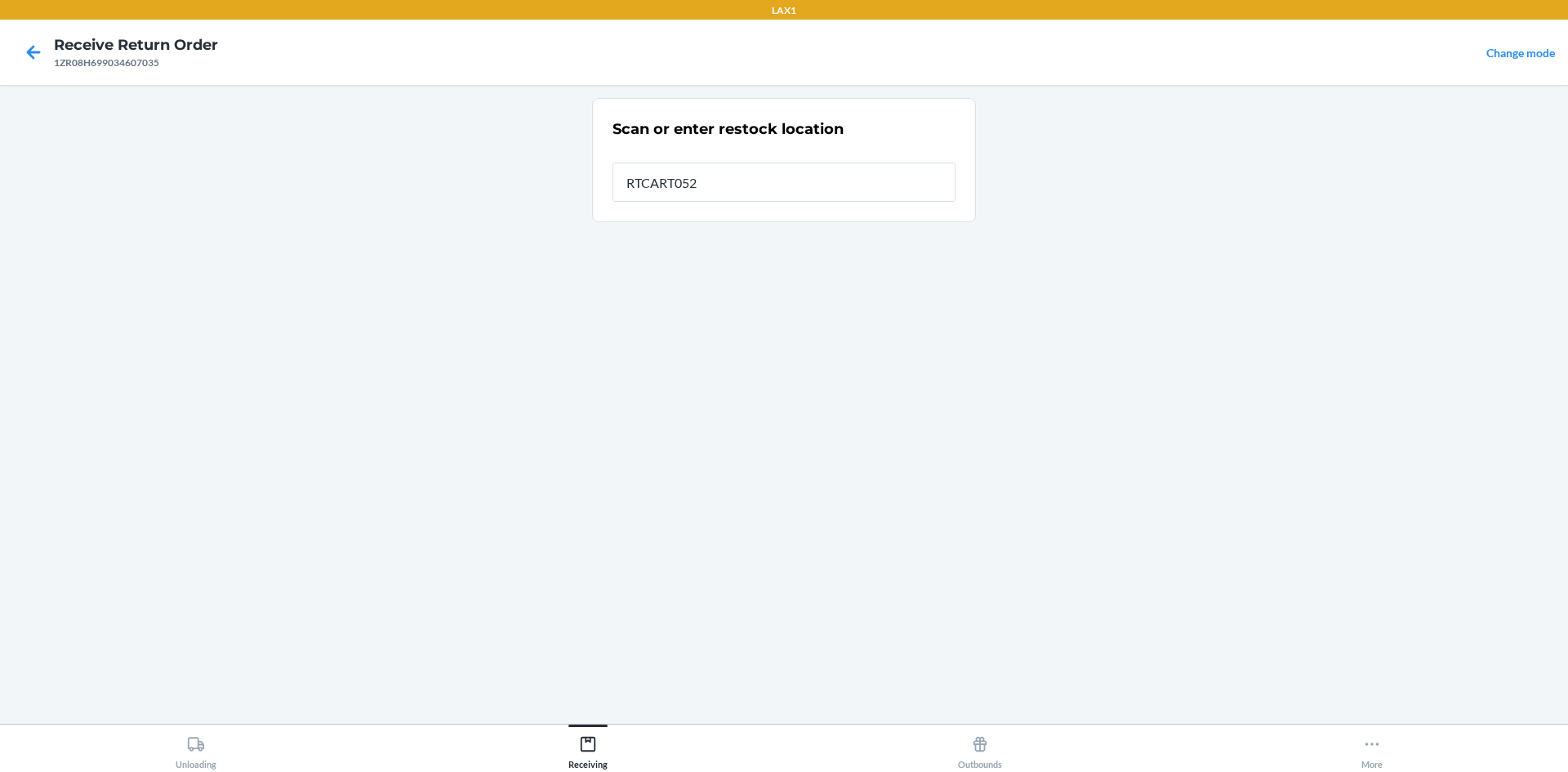
type input "RTCART052"
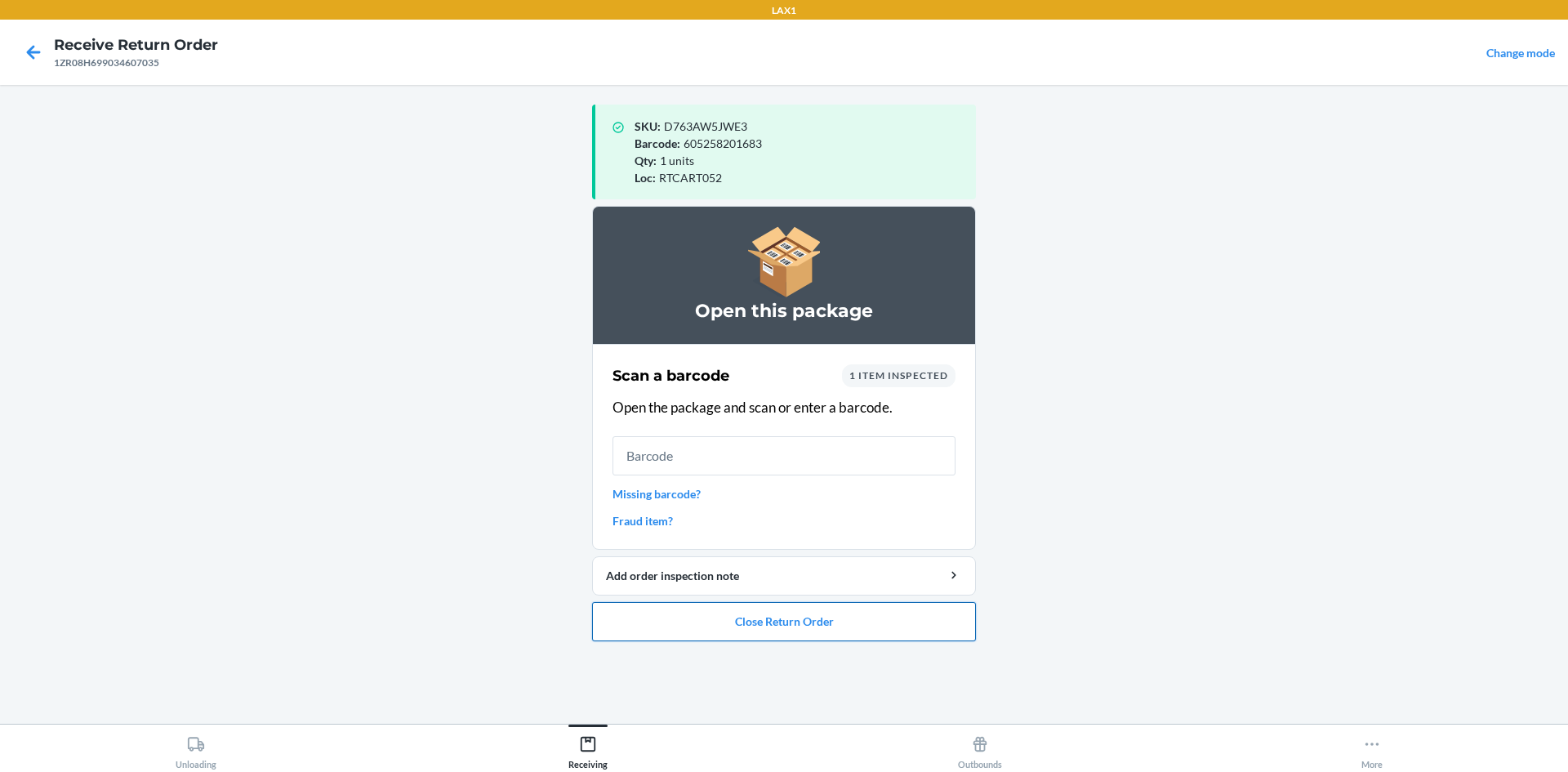
click at [708, 636] on button "Close Return Order" at bounding box center [784, 621] width 384 height 40
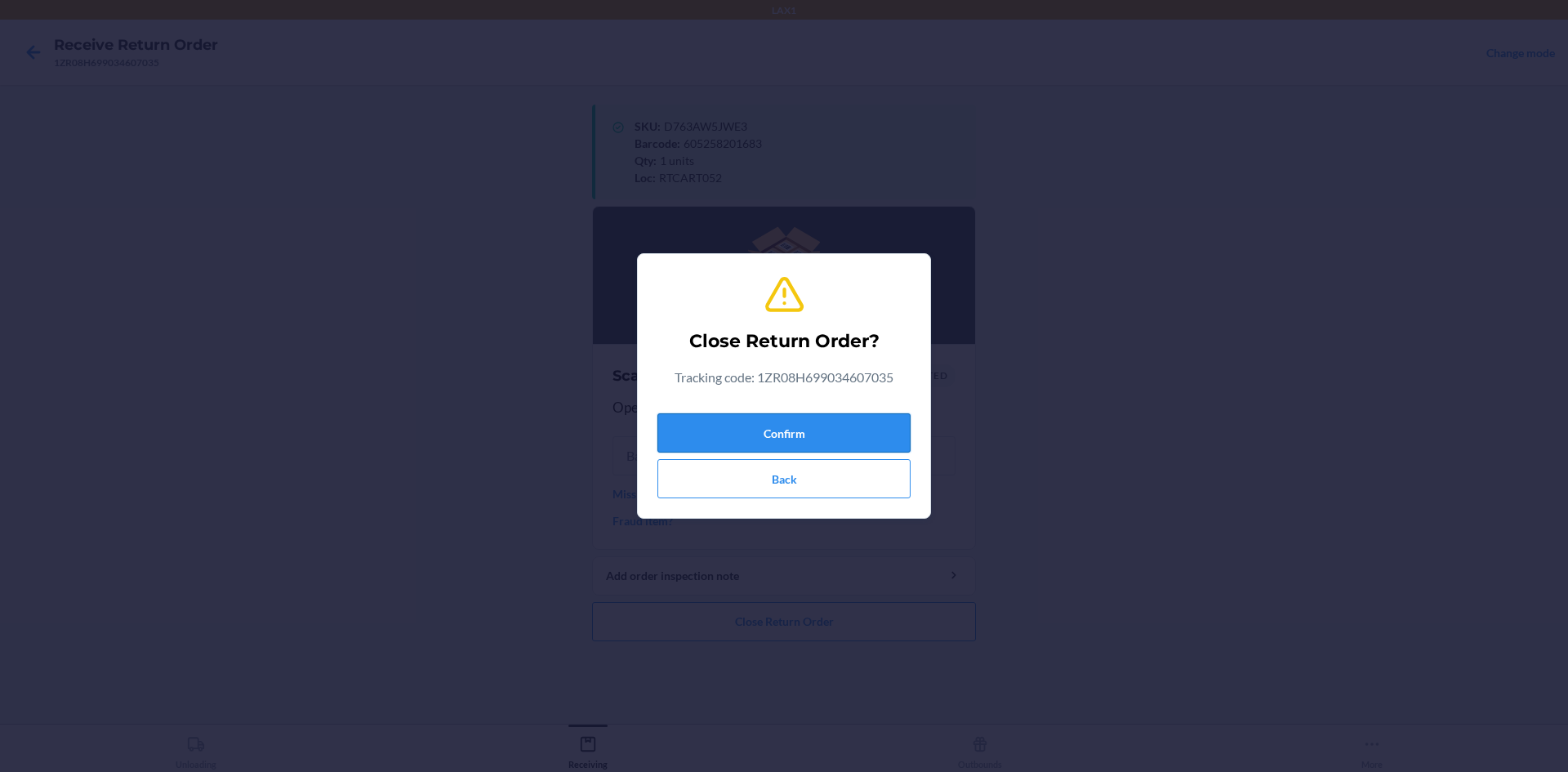
click at [687, 425] on button "Confirm" at bounding box center [784, 433] width 253 height 40
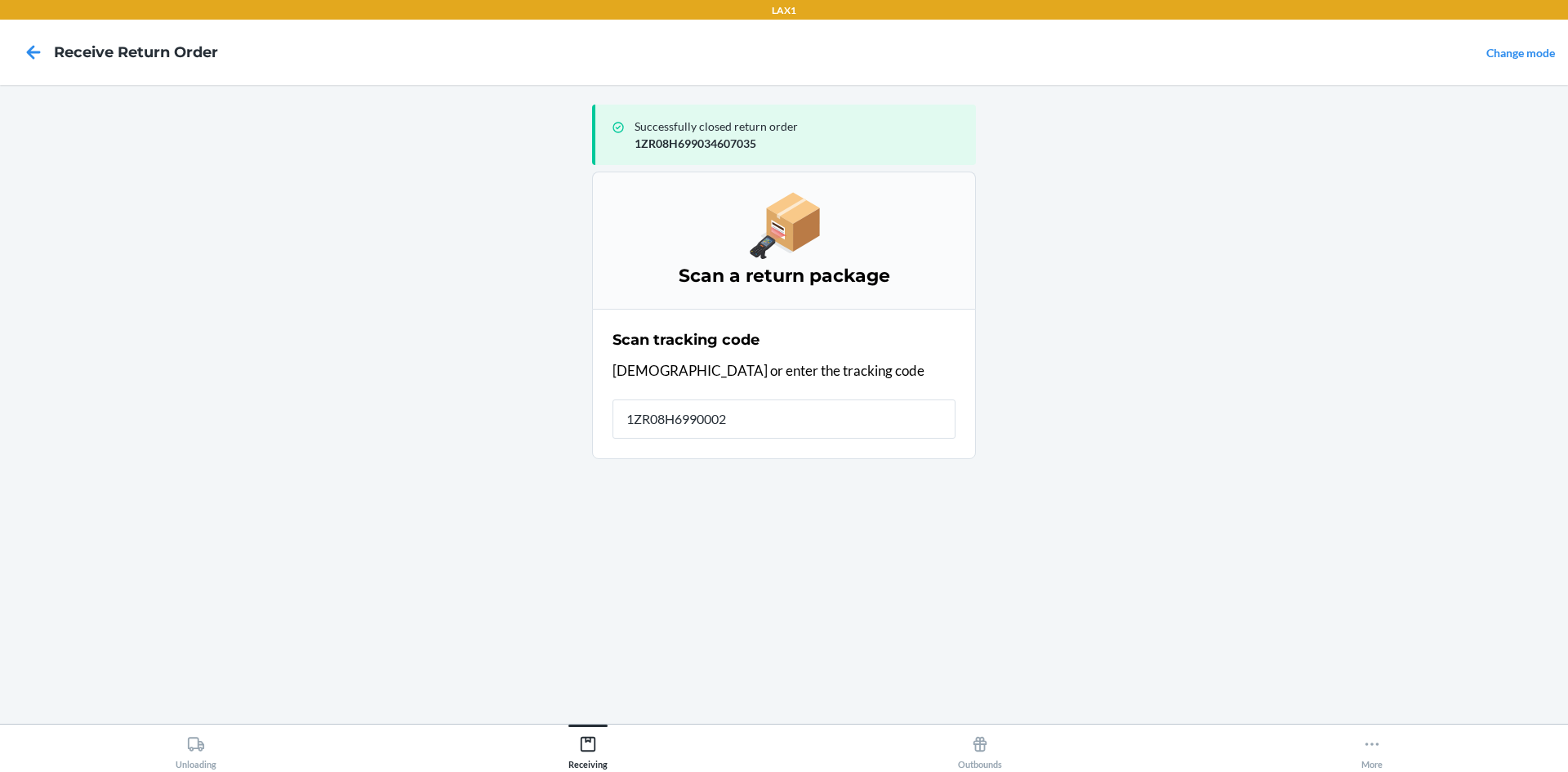
type input "1ZR08H69900027"
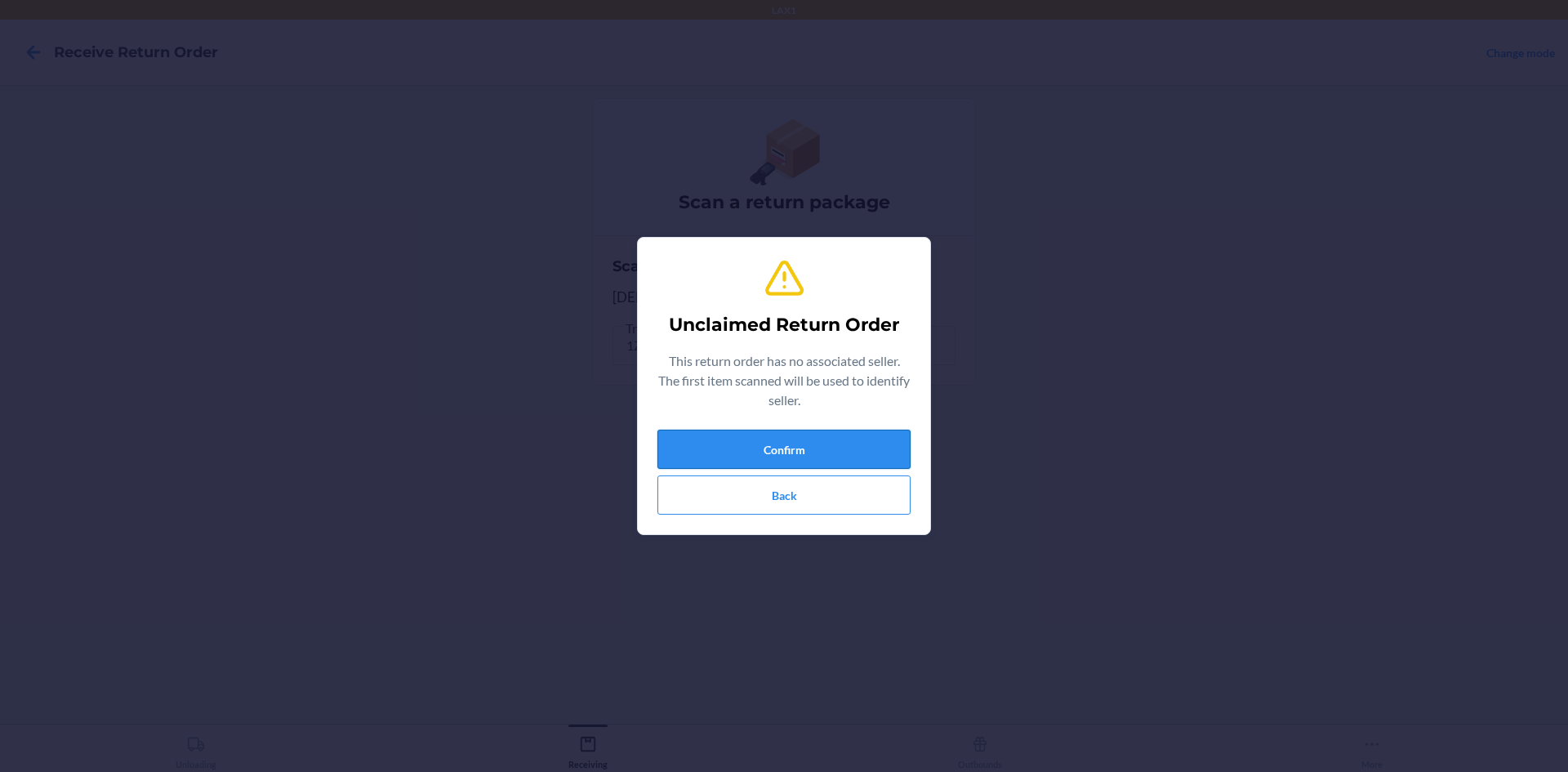
click at [802, 443] on button "Confirm" at bounding box center [784, 449] width 253 height 40
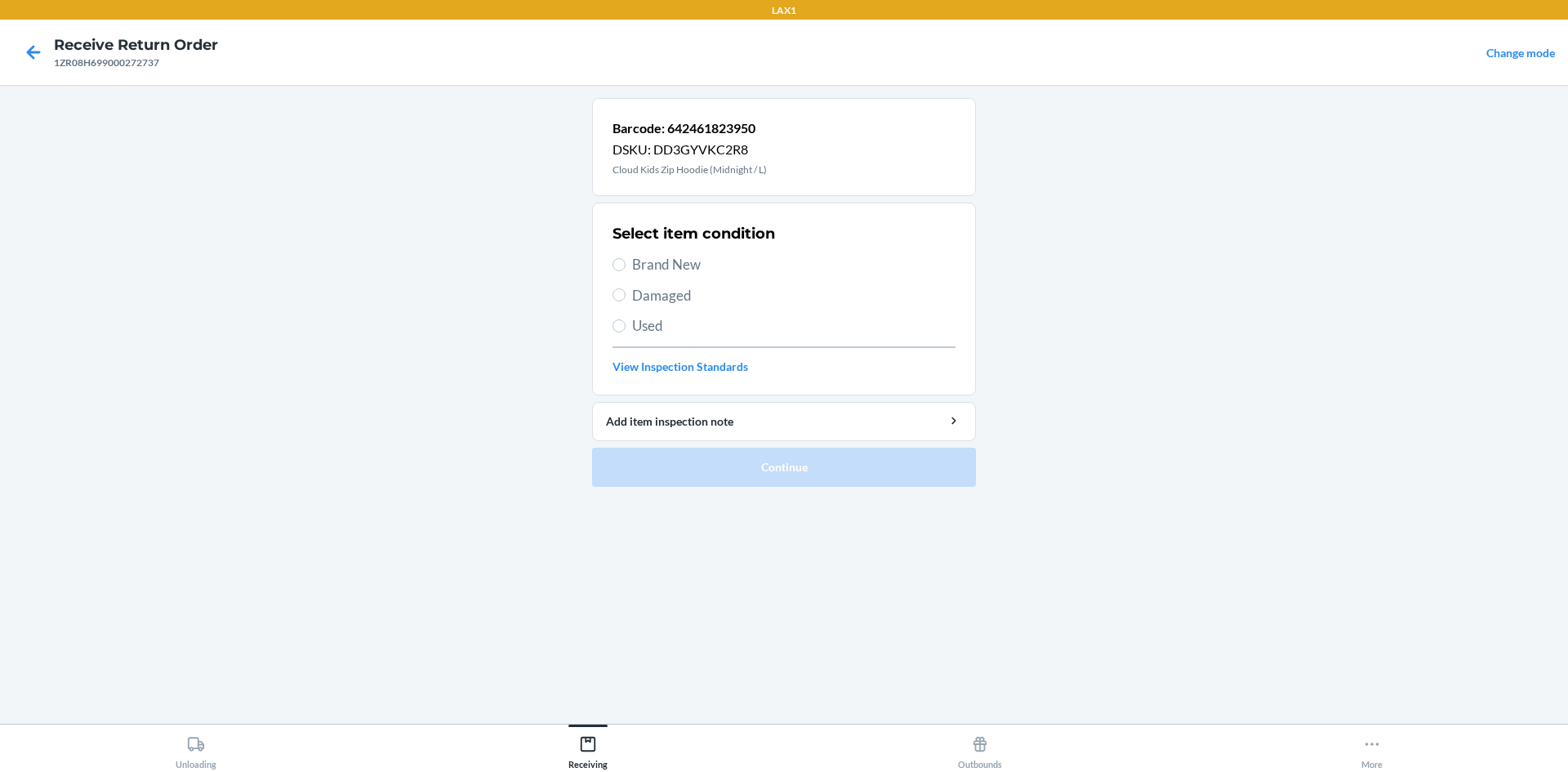
click at [634, 298] on span "Damaged" at bounding box center [793, 296] width 323 height 22
click at [625, 298] on input "Damaged" at bounding box center [619, 295] width 13 height 13
radio input "true"
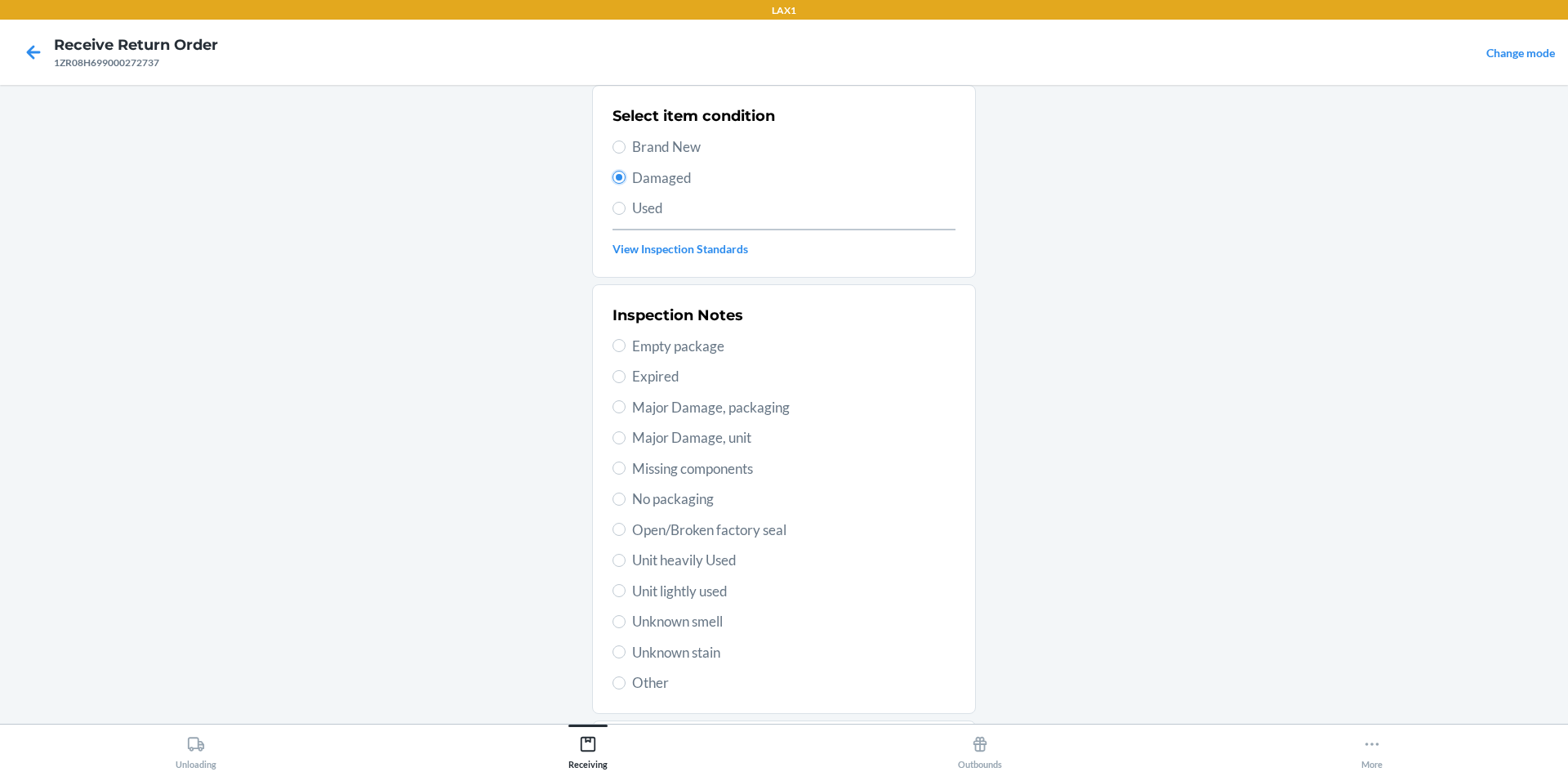
scroll to position [212, 0]
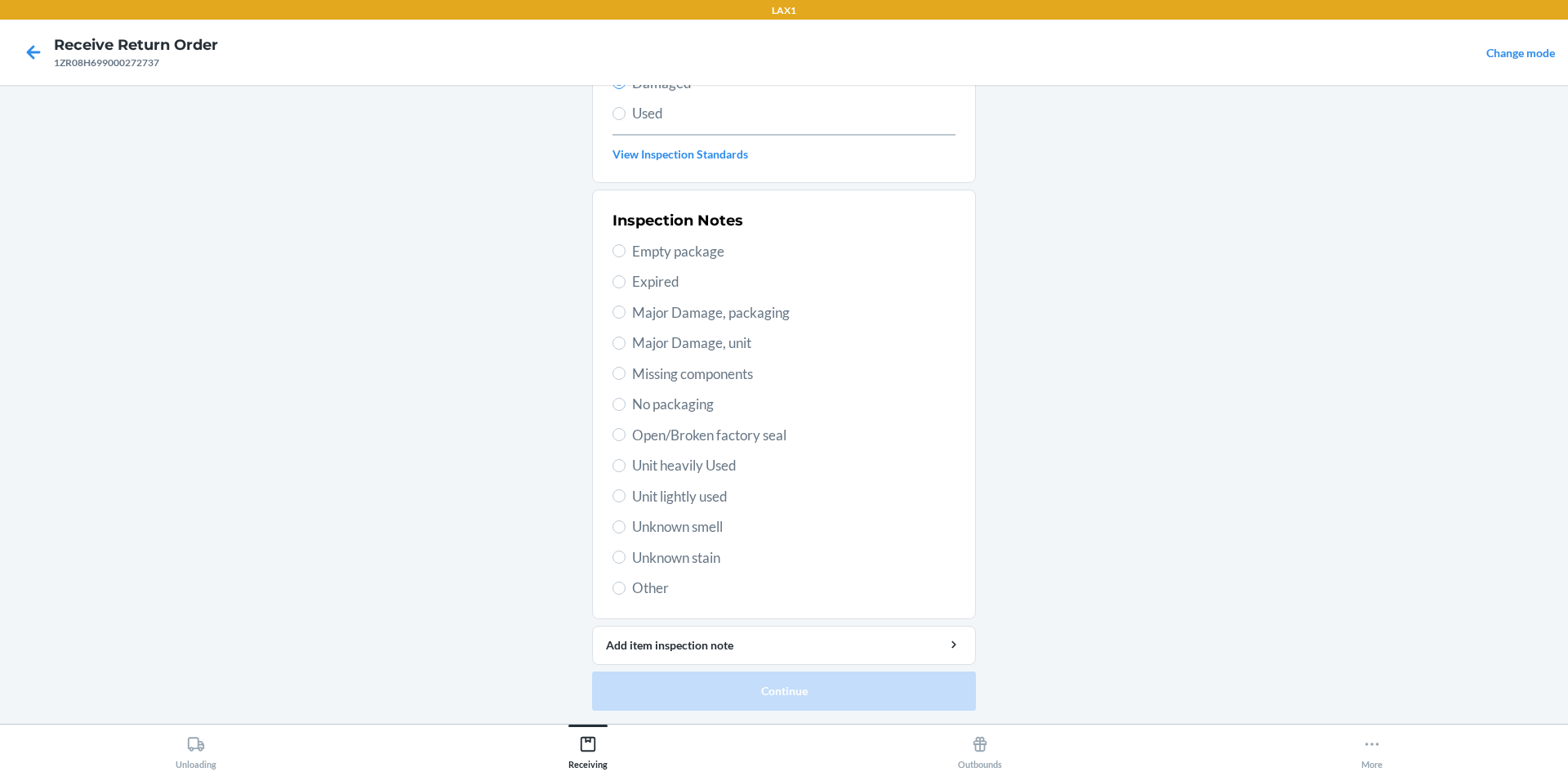
click at [656, 442] on span "Open/Broken factory seal" at bounding box center [793, 435] width 323 height 22
click at [625, 441] on input "Open/Broken factory seal" at bounding box center [619, 434] width 13 height 13
radio input "true"
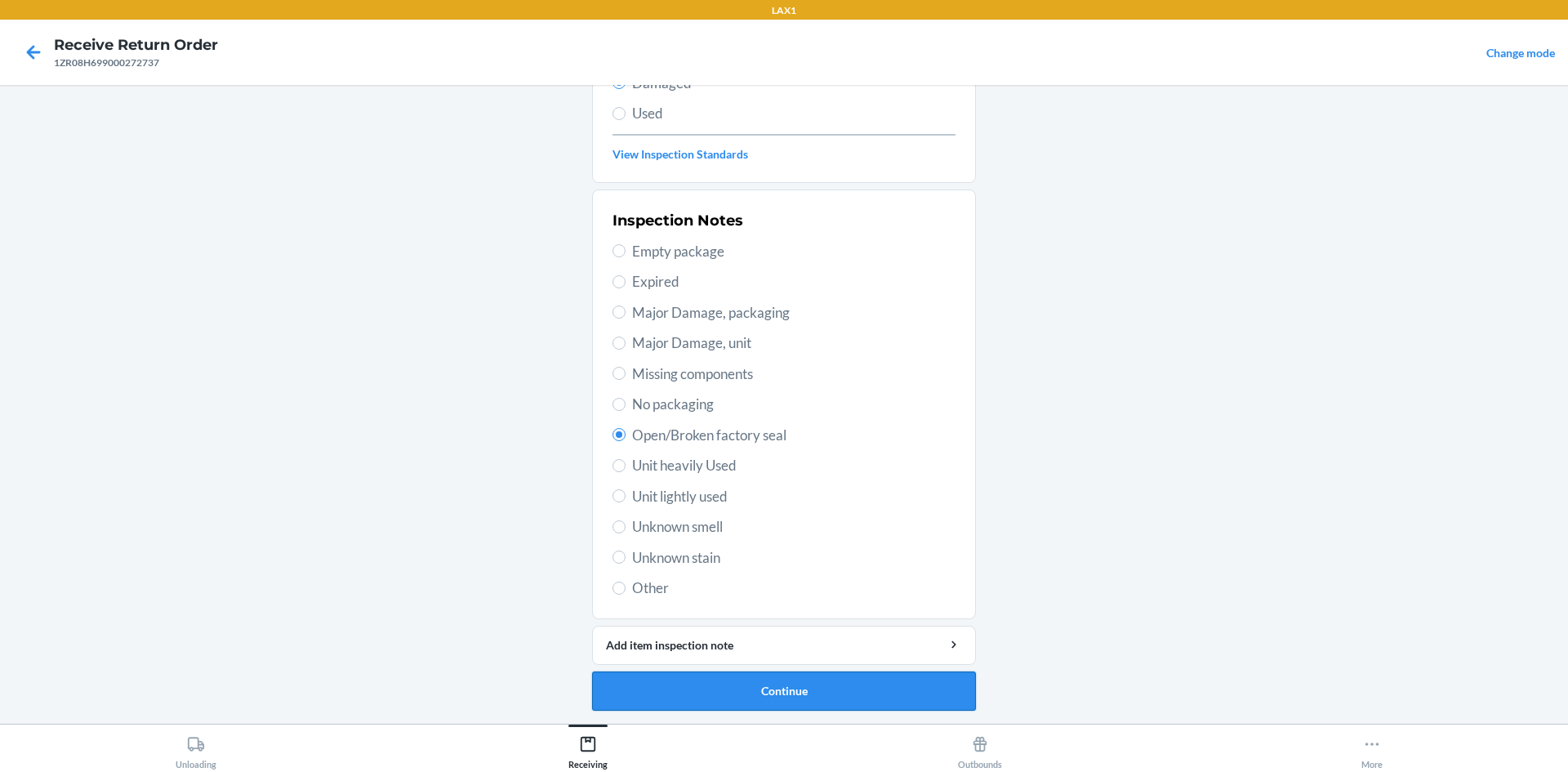
click at [736, 671] on button "Continue" at bounding box center [784, 691] width 384 height 40
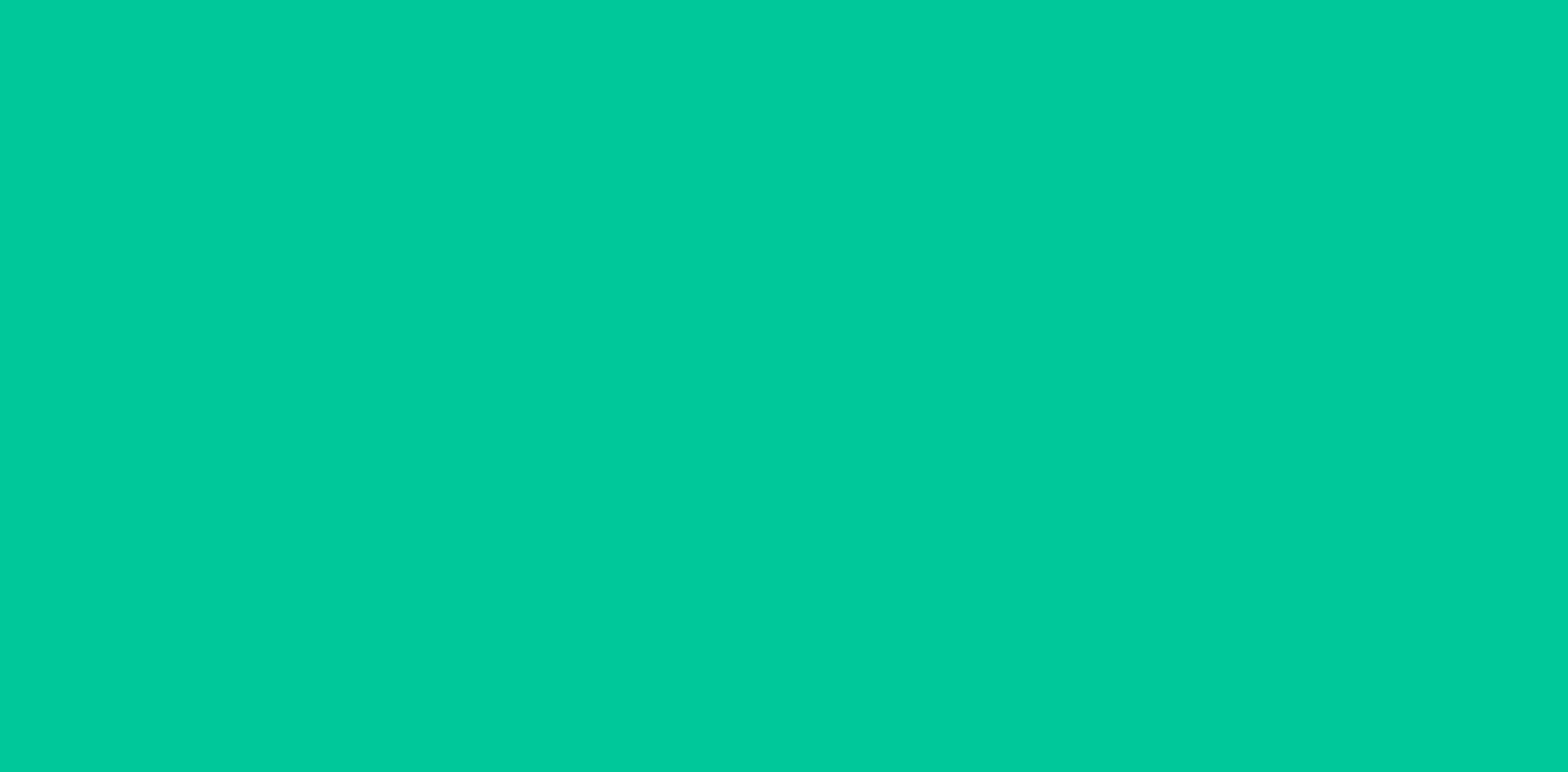
scroll to position [68, 0]
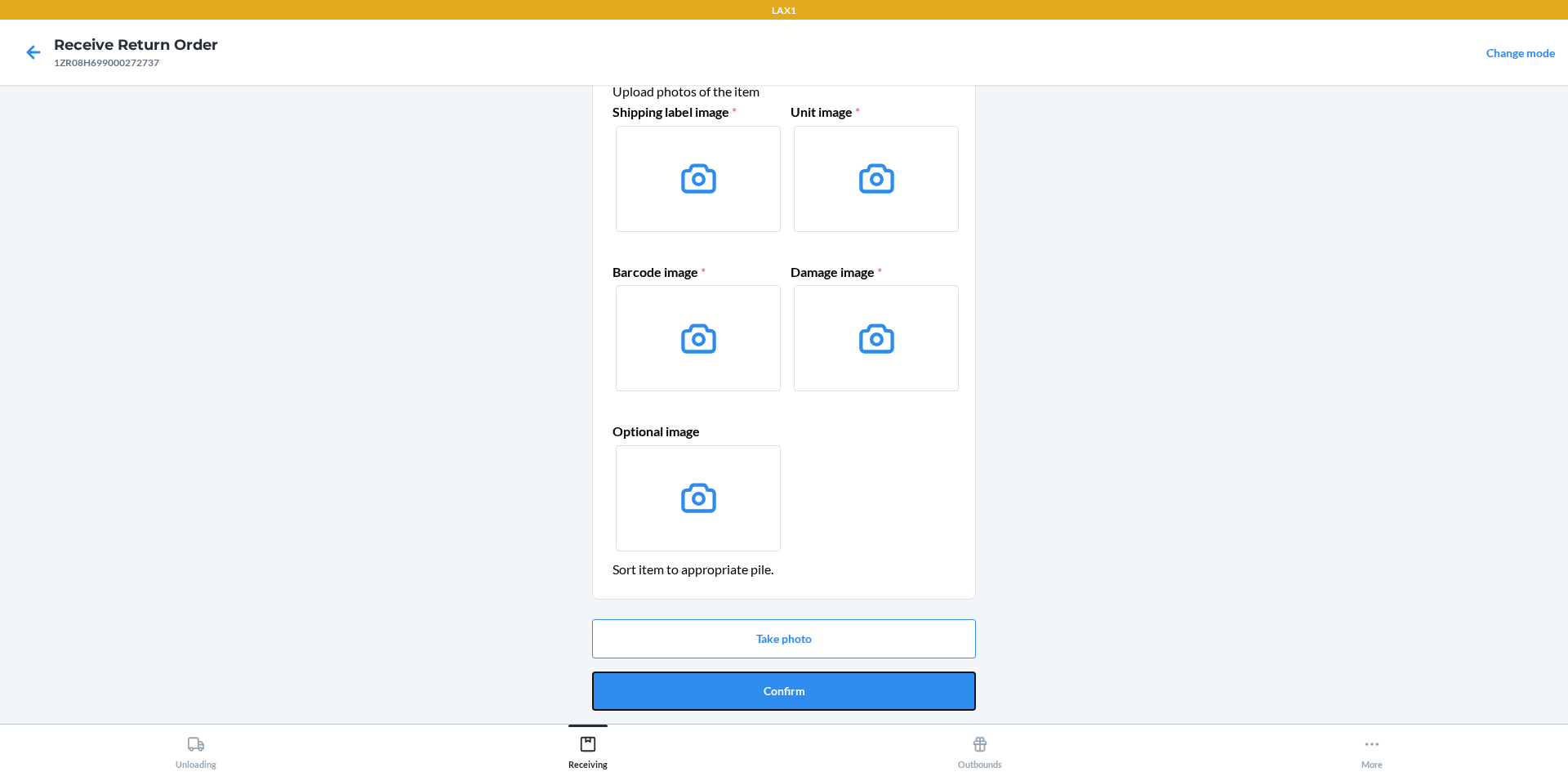
click at [801, 680] on button "Confirm" at bounding box center [784, 691] width 384 height 40
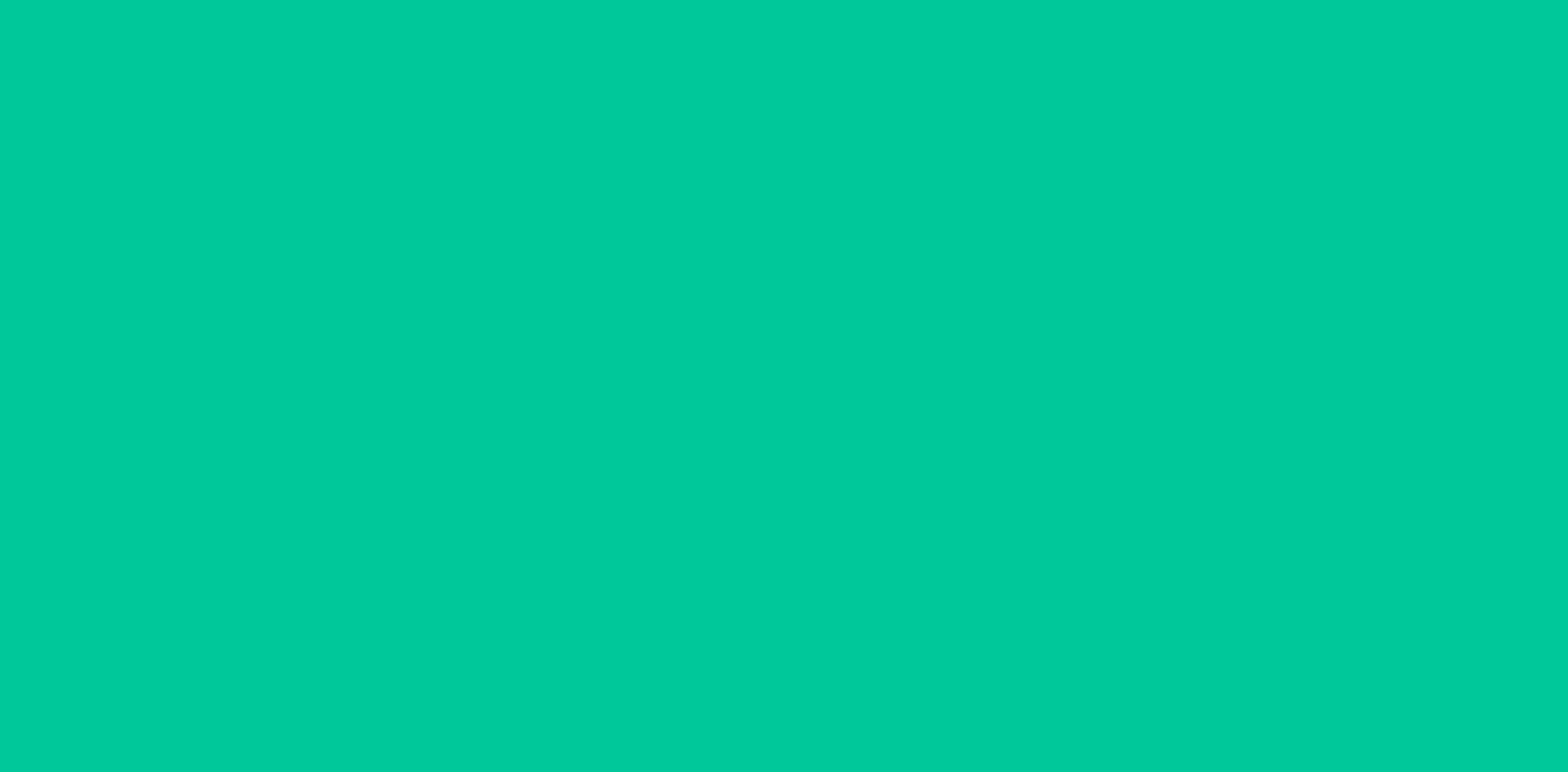
scroll to position [0, 0]
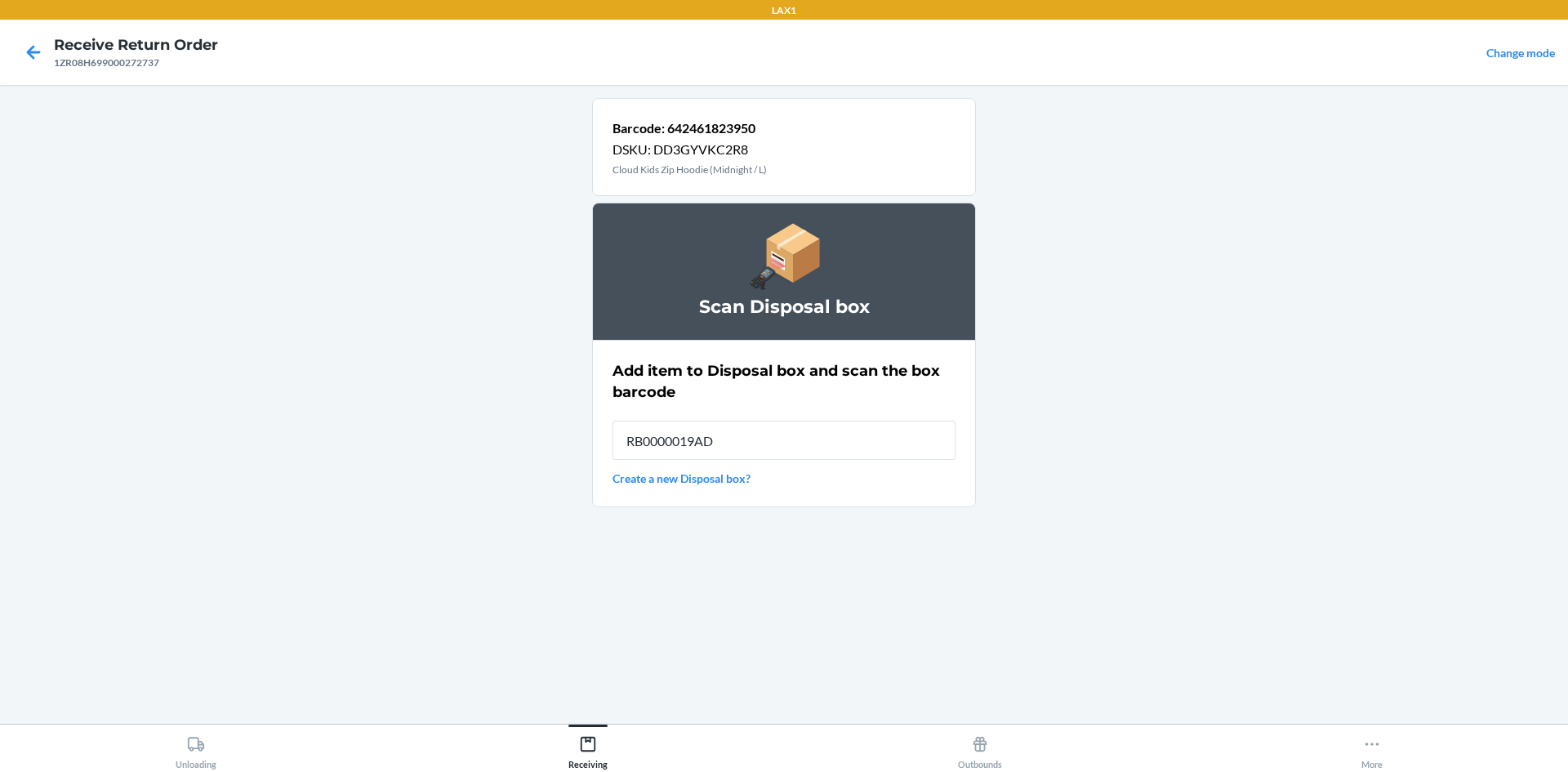
type input "RB0000019AD"
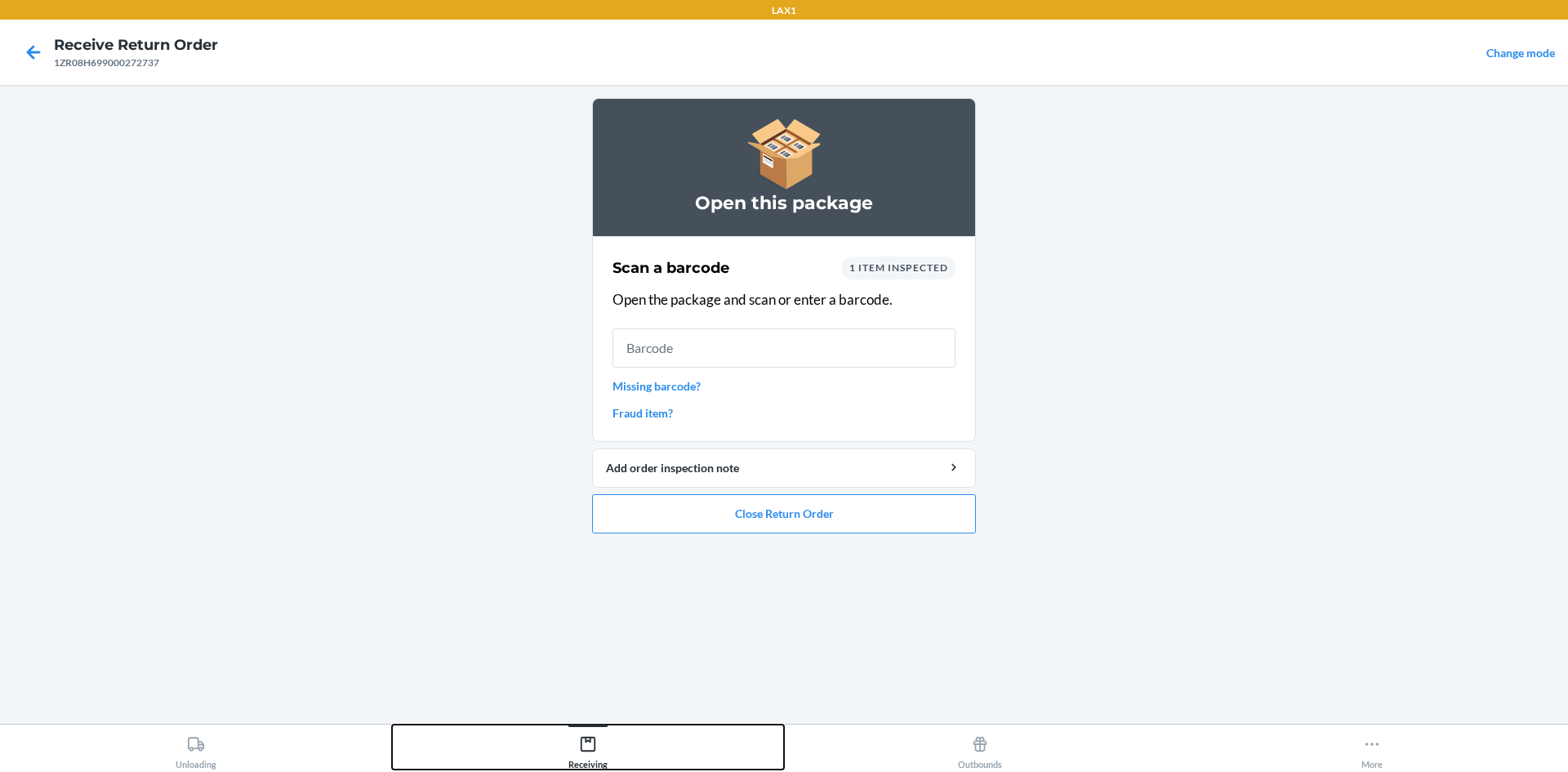
drag, startPoint x: 746, startPoint y: 810, endPoint x: 768, endPoint y: 810, distance: 22.0
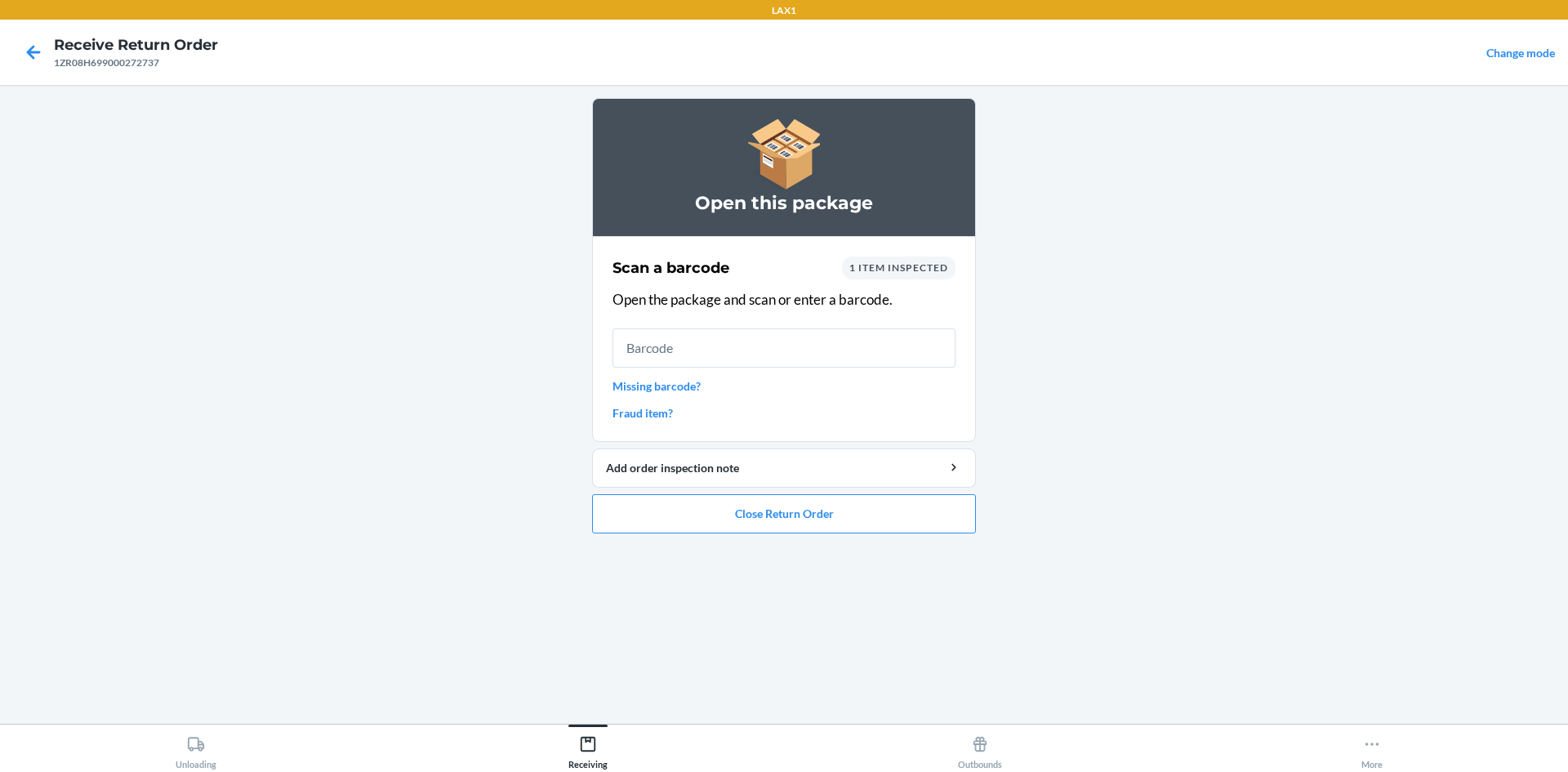
drag, startPoint x: 768, startPoint y: 810, endPoint x: 382, endPoint y: 582, distance: 448.3
click at [382, 582] on main "Open this package Scan a barcode 1 item inspected Open the package and scan or …" at bounding box center [784, 404] width 1568 height 638
click at [693, 507] on button "Close Return Order" at bounding box center [784, 514] width 384 height 40
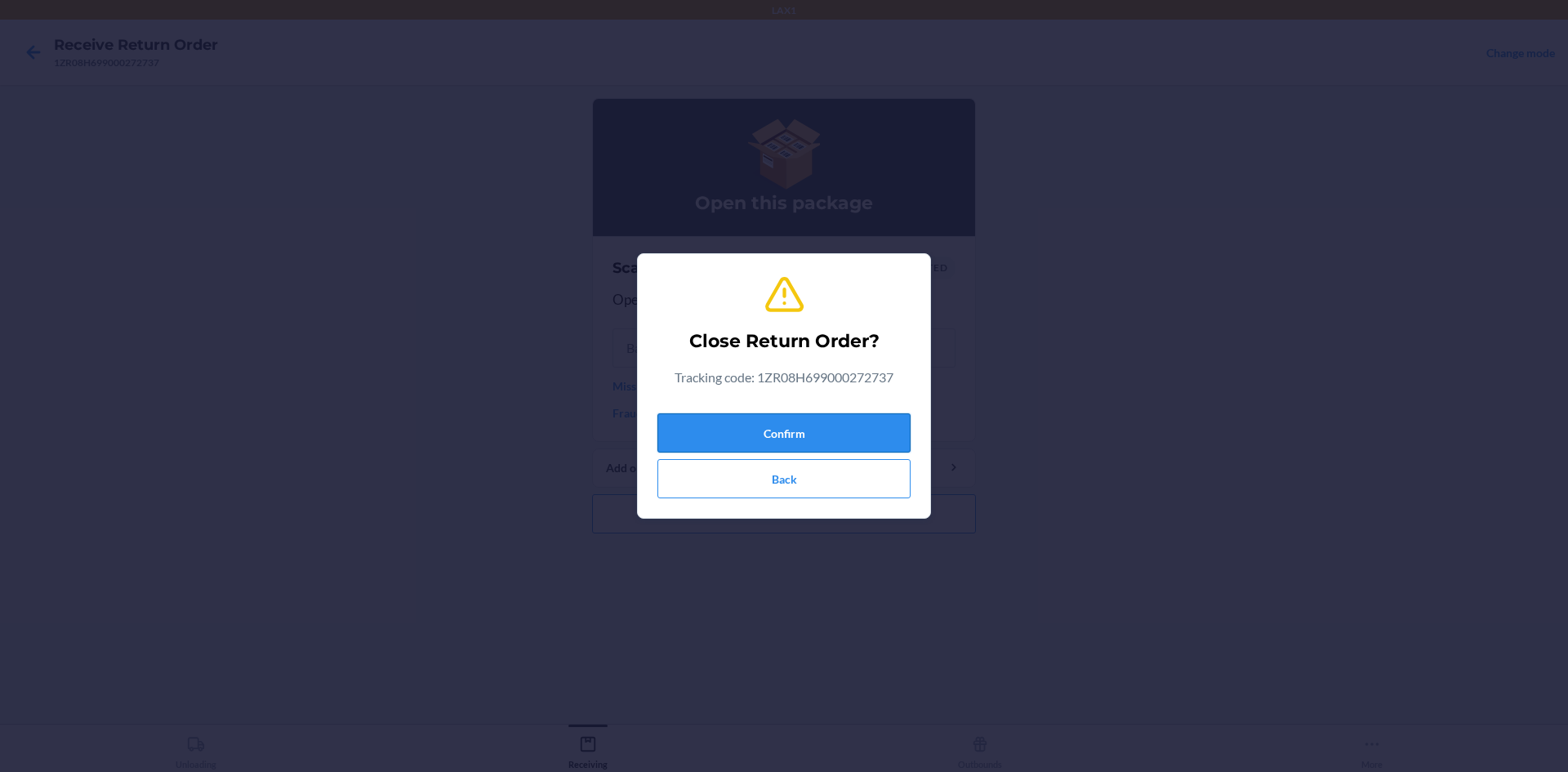
click at [752, 428] on button "Confirm" at bounding box center [784, 433] width 253 height 40
